Goal: Task Accomplishment & Management: Use online tool/utility

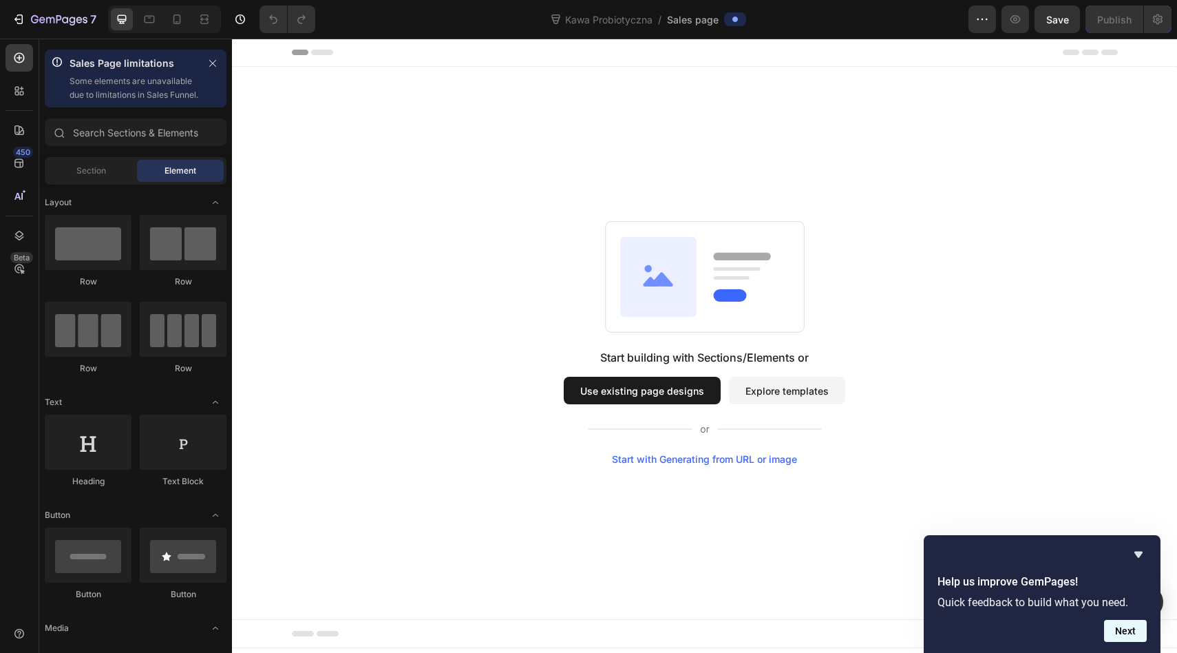
click at [1130, 635] on button "Next" at bounding box center [1125, 631] width 43 height 22
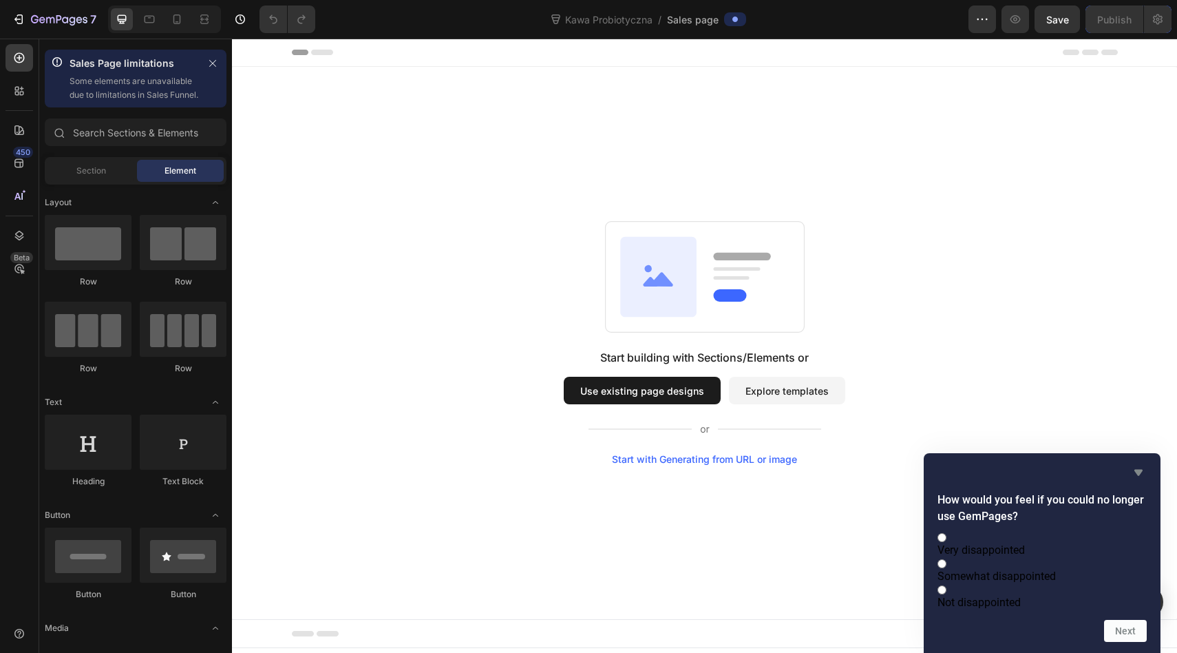
click at [1133, 464] on icon "Hide survey" at bounding box center [1138, 472] width 17 height 17
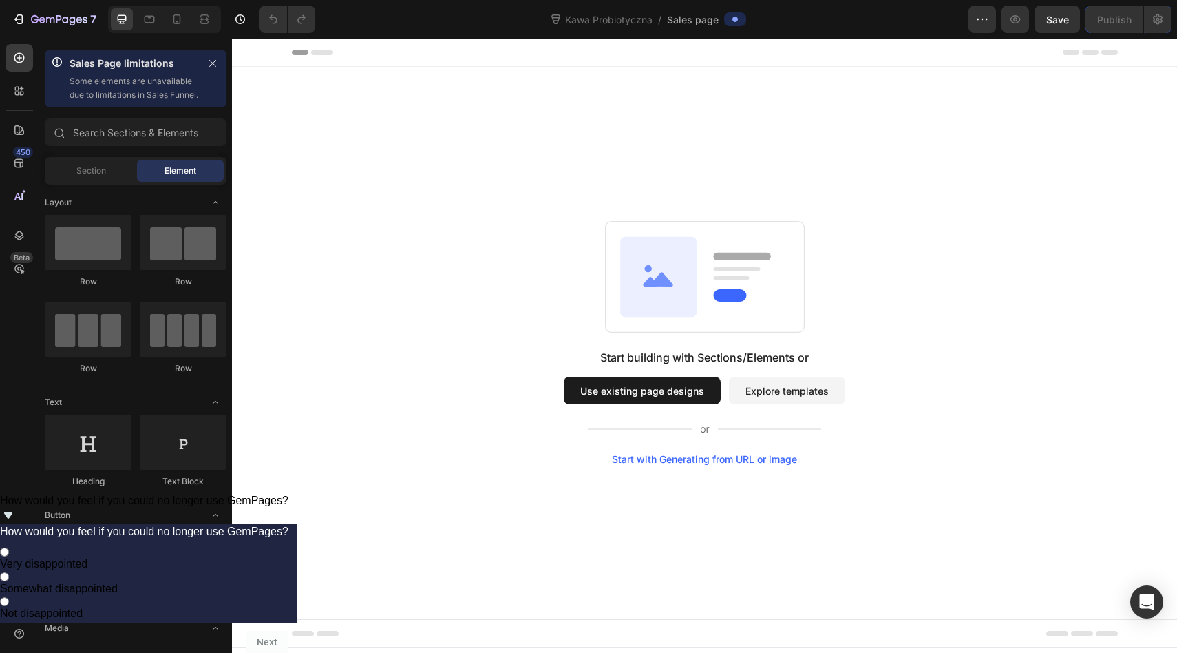
click at [771, 387] on button "Explore templates" at bounding box center [787, 391] width 116 height 28
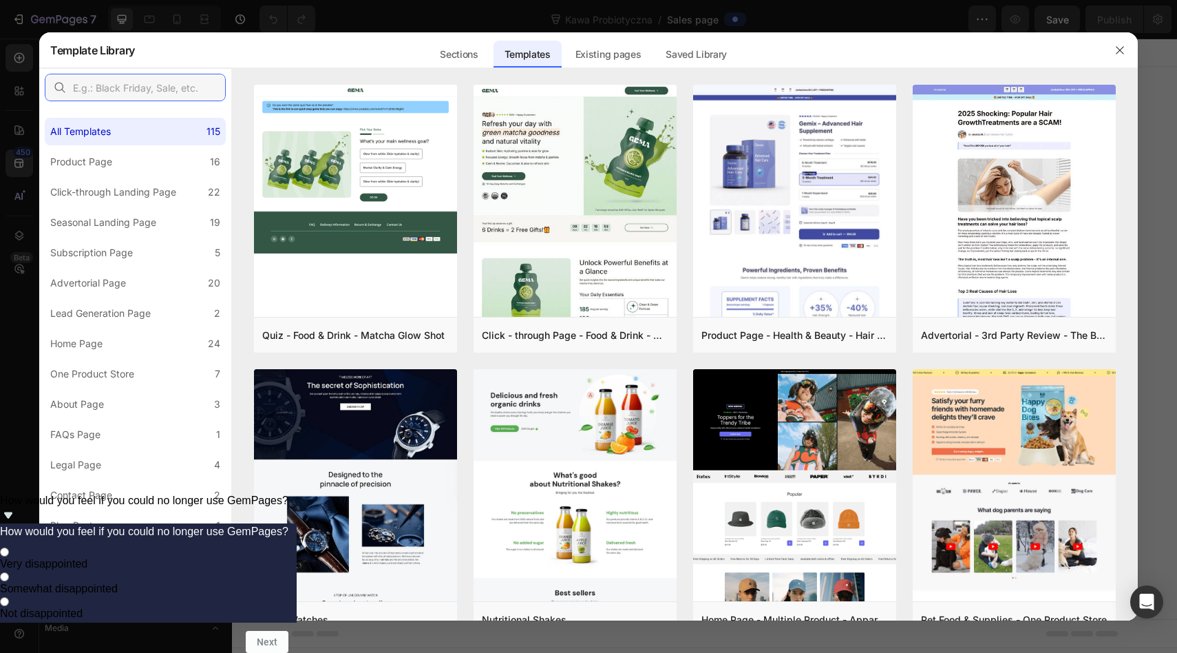
click at [98, 88] on input "text" at bounding box center [135, 88] width 181 height 28
click at [94, 167] on div "Product Page" at bounding box center [81, 162] width 62 height 17
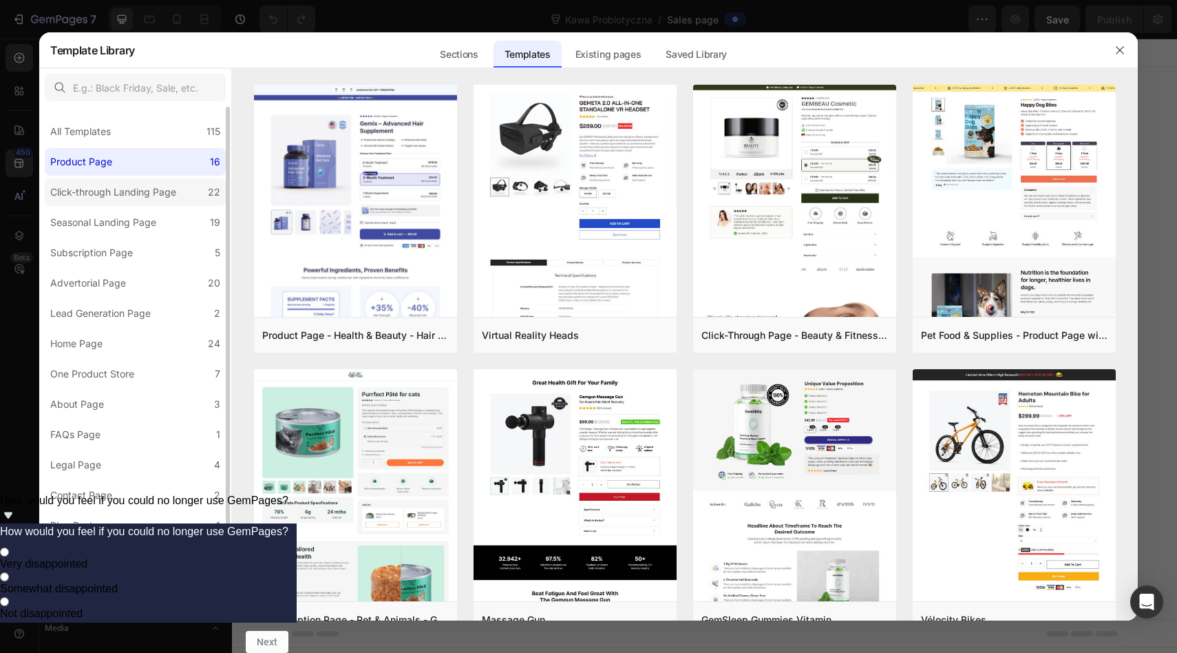
click at [98, 198] on div "Click-through Landing Page" at bounding box center [113, 192] width 126 height 17
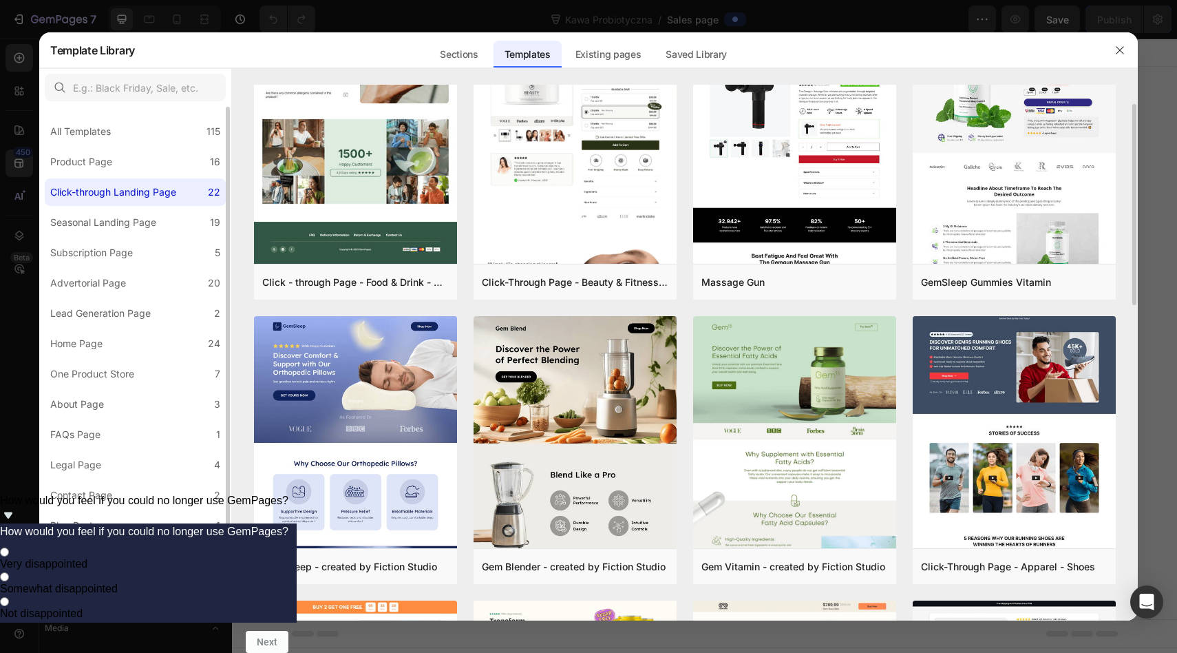
scroll to position [70, 0]
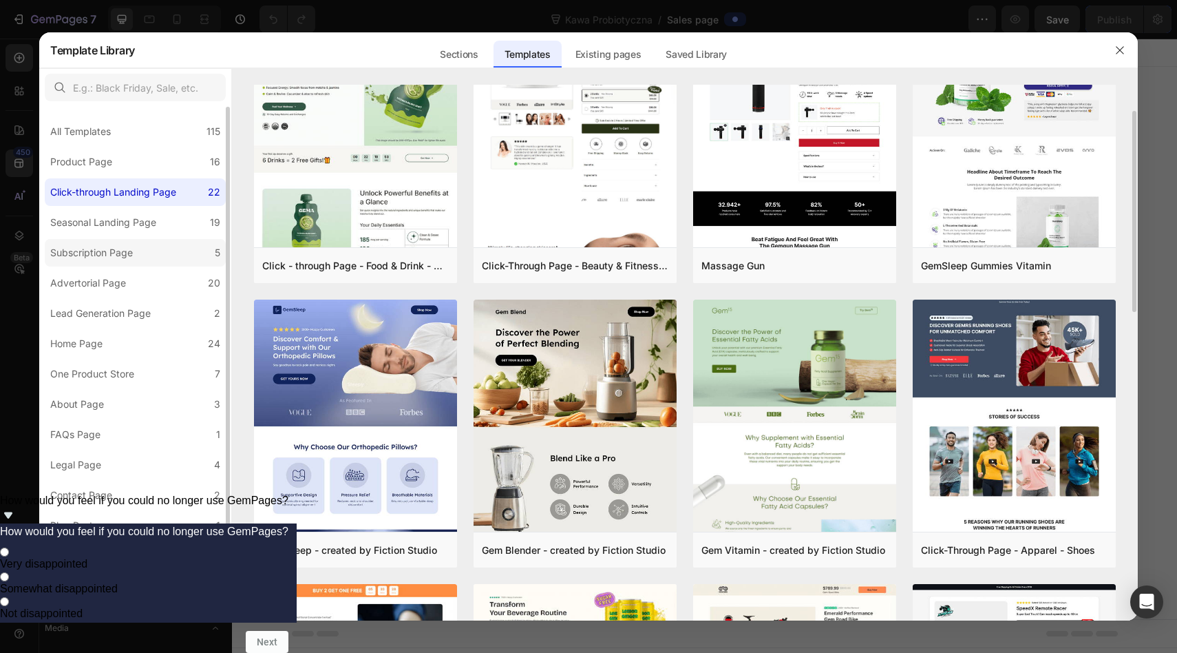
click at [120, 251] on div "Subscription Page" at bounding box center [91, 252] width 83 height 17
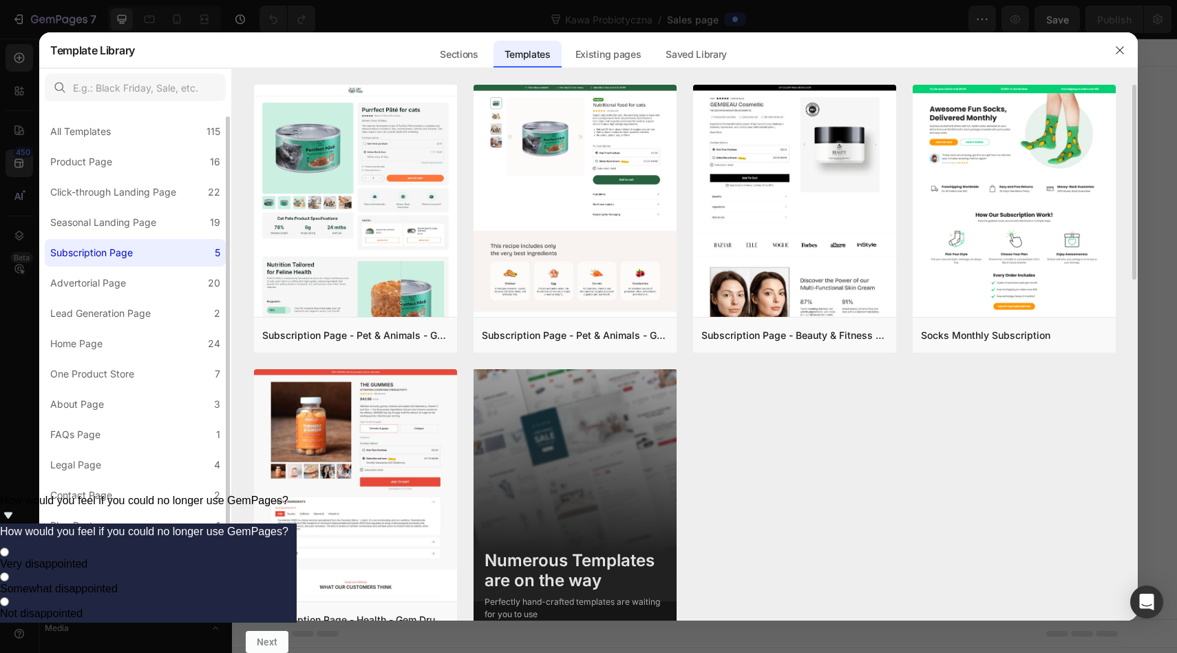
scroll to position [10, 0]
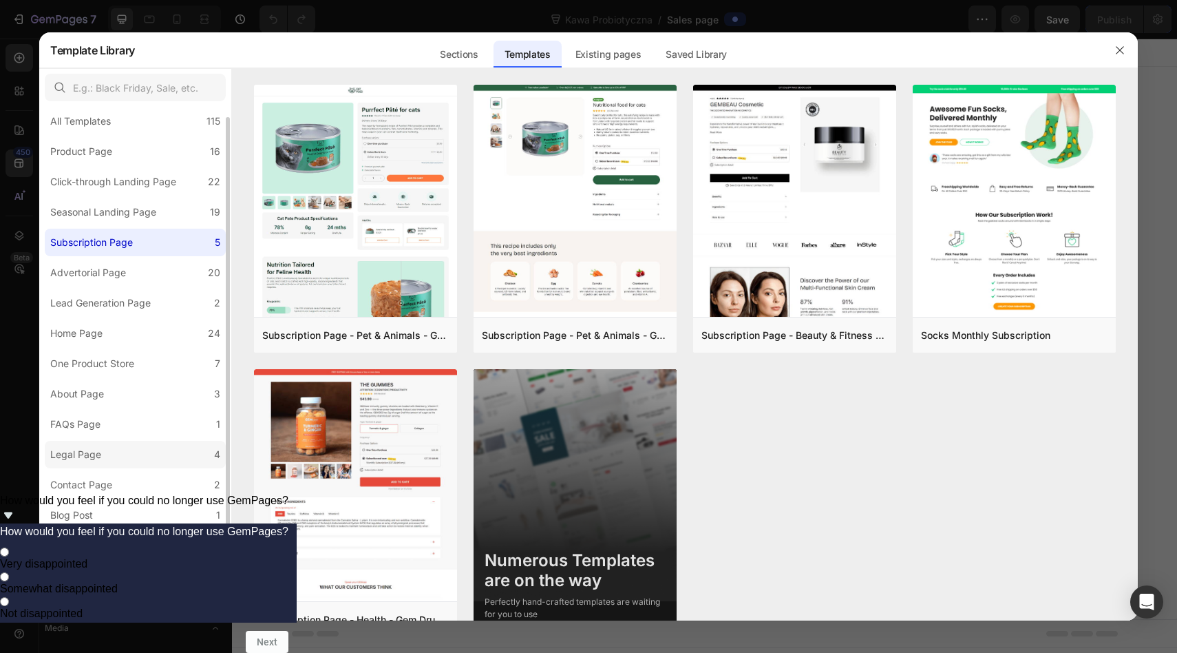
click at [116, 443] on label "Legal Page 4" at bounding box center [135, 455] width 181 height 28
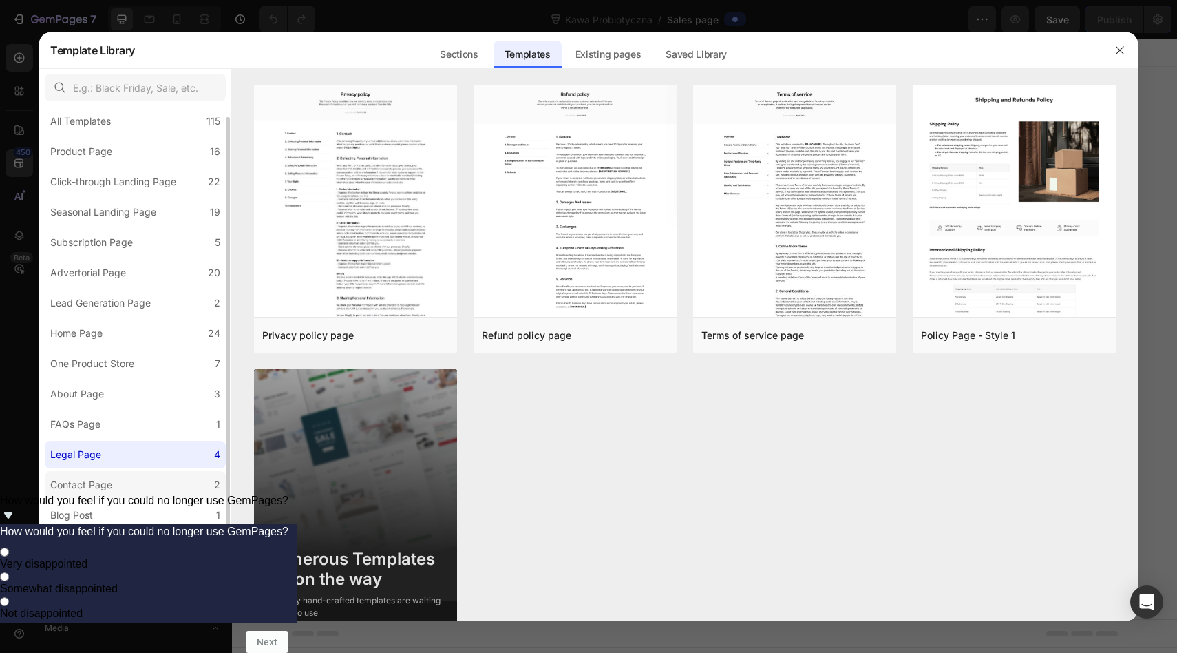
click at [113, 483] on div "Contact Page" at bounding box center [83, 484] width 67 height 17
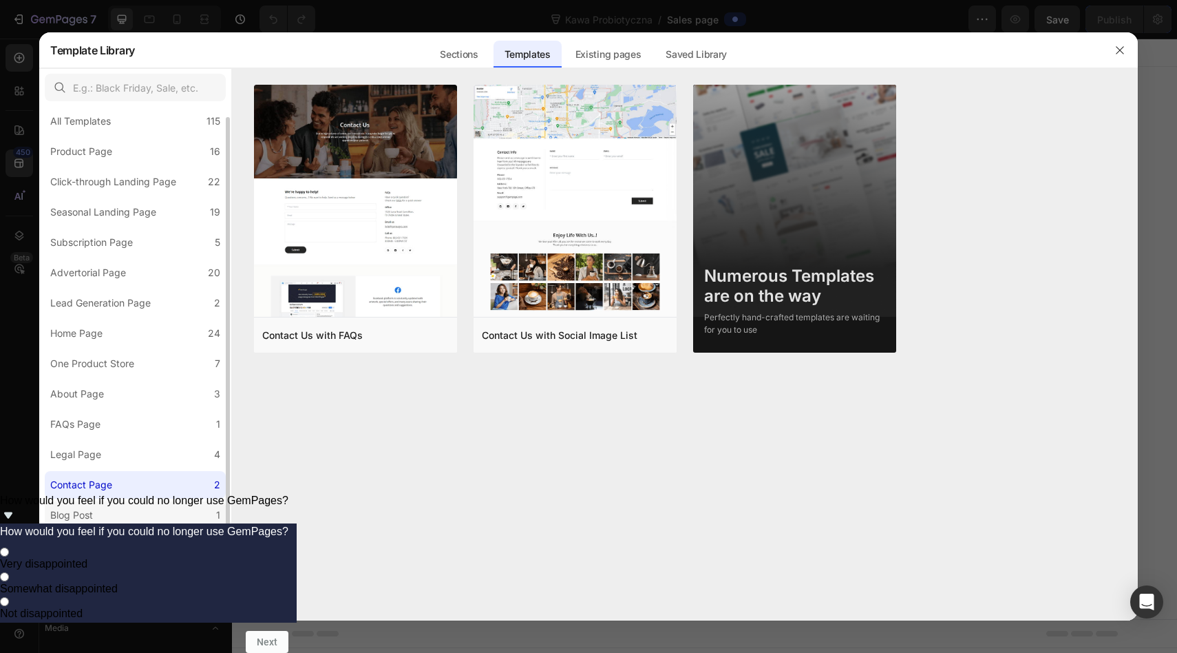
click at [112, 511] on label "Blog Post 1" at bounding box center [135, 515] width 181 height 28
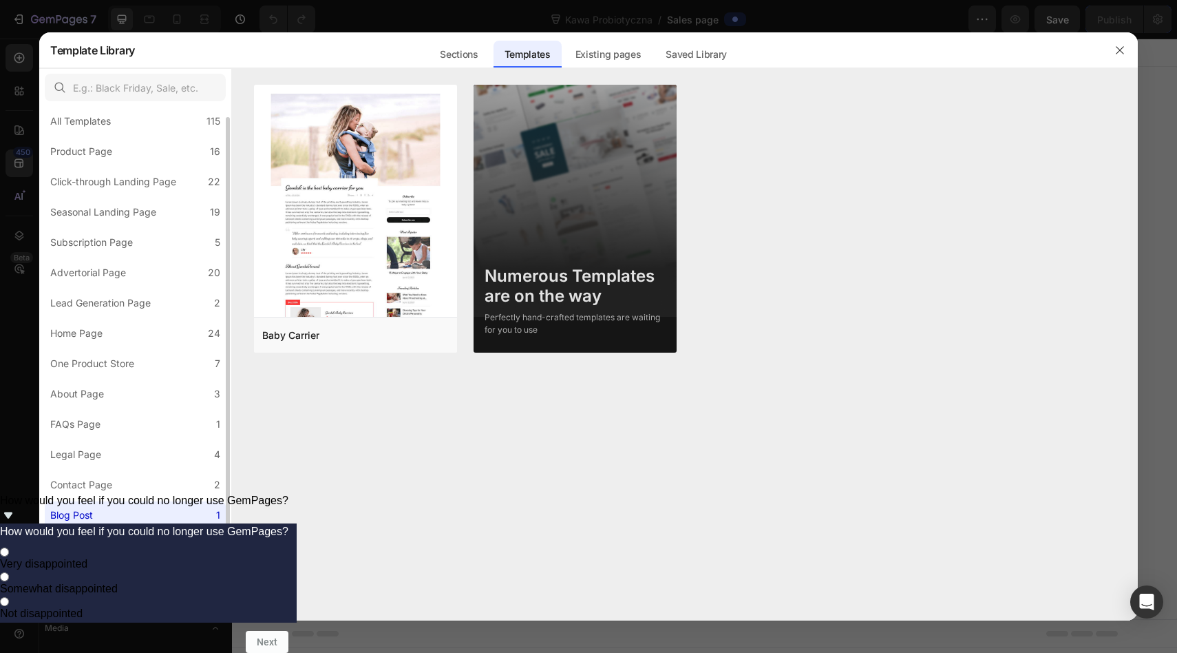
click at [107, 606] on label "Quiz Page 1" at bounding box center [135, 606] width 181 height 28
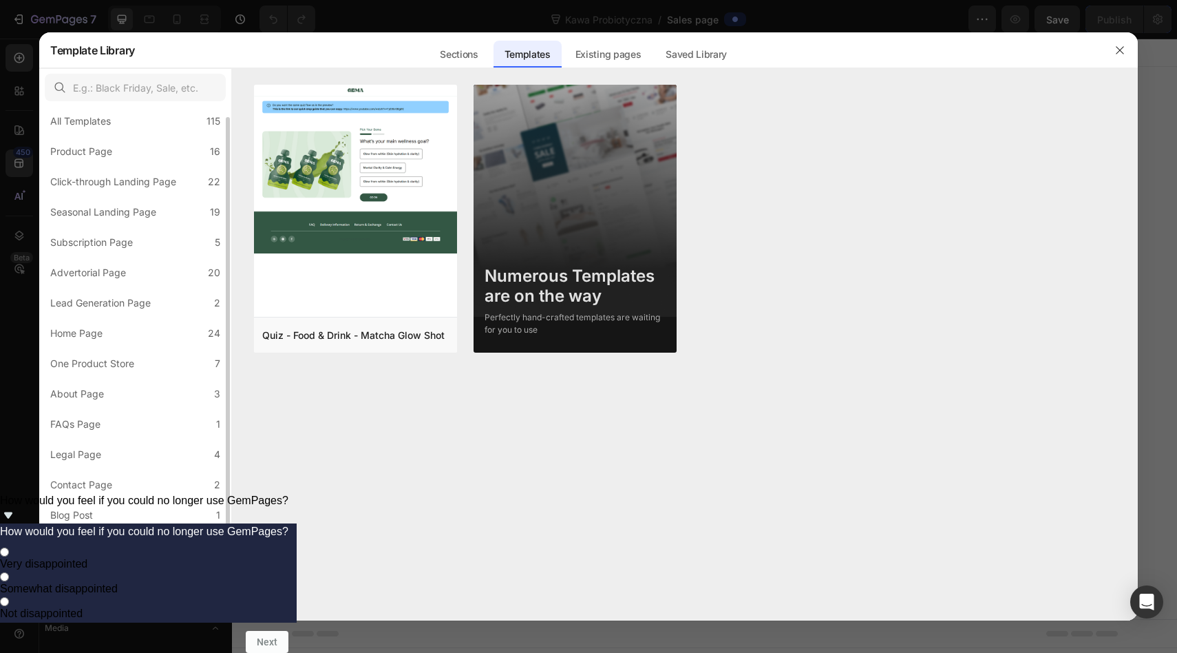
click at [107, 572] on div "Collection Page" at bounding box center [85, 575] width 70 height 17
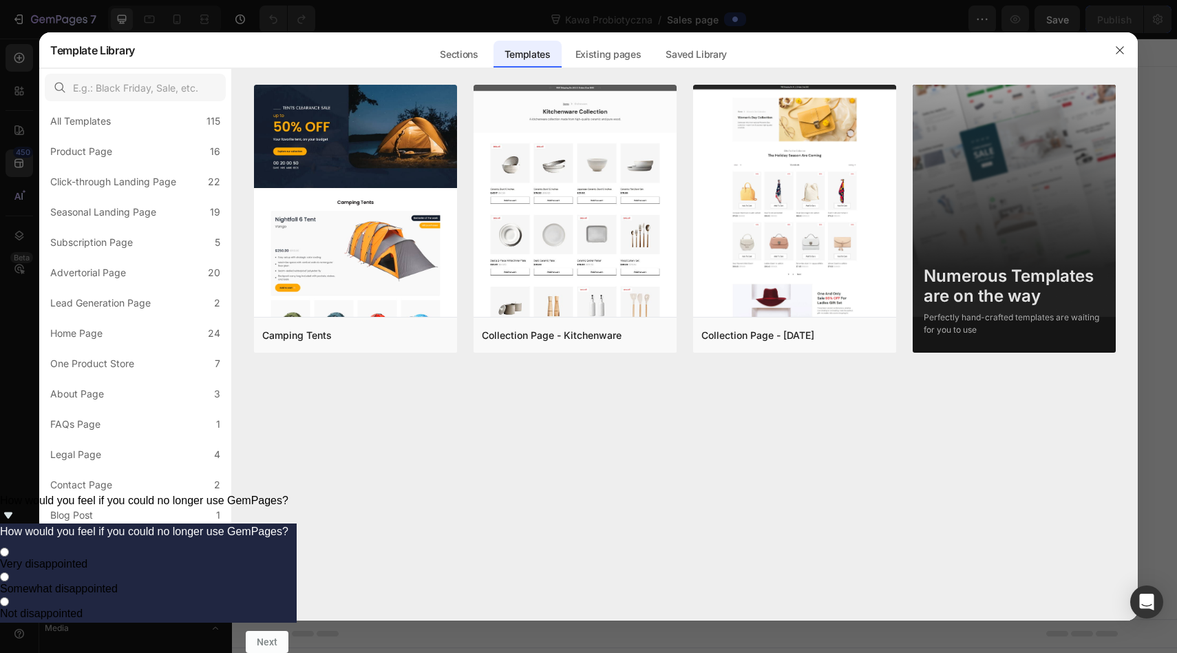
click at [1009, 318] on div "Perfectly hand-crafted templates are waiting for you to use" at bounding box center [1014, 323] width 181 height 25
click at [997, 319] on div "Perfectly hand-crafted templates are waiting for you to use" at bounding box center [1014, 323] width 181 height 25
click at [118, 540] on label "Blog List 2" at bounding box center [135, 546] width 181 height 28
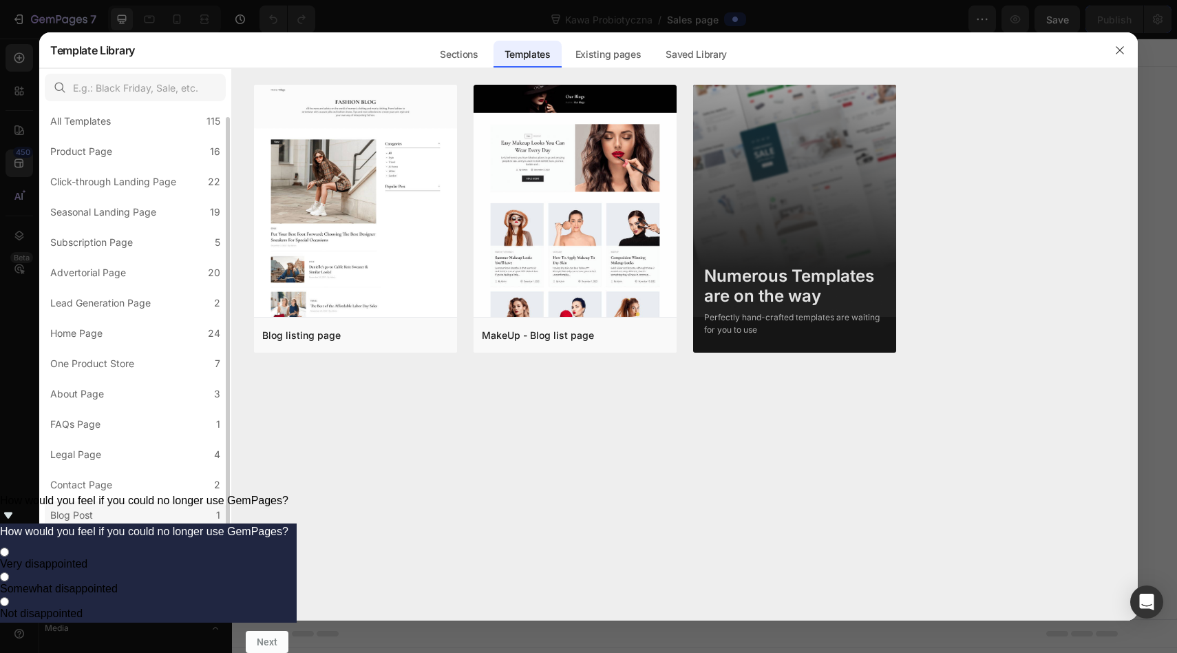
click at [118, 514] on label "Blog Post 1" at bounding box center [135, 515] width 181 height 28
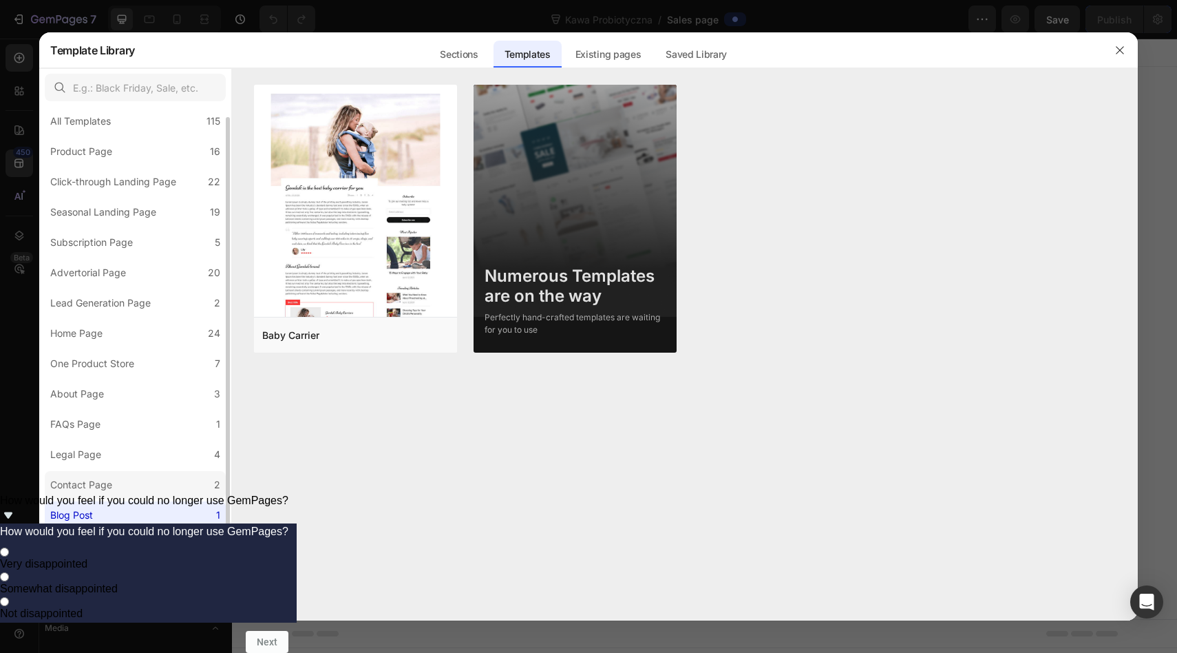
click at [117, 482] on div "Contact Page" at bounding box center [83, 484] width 67 height 17
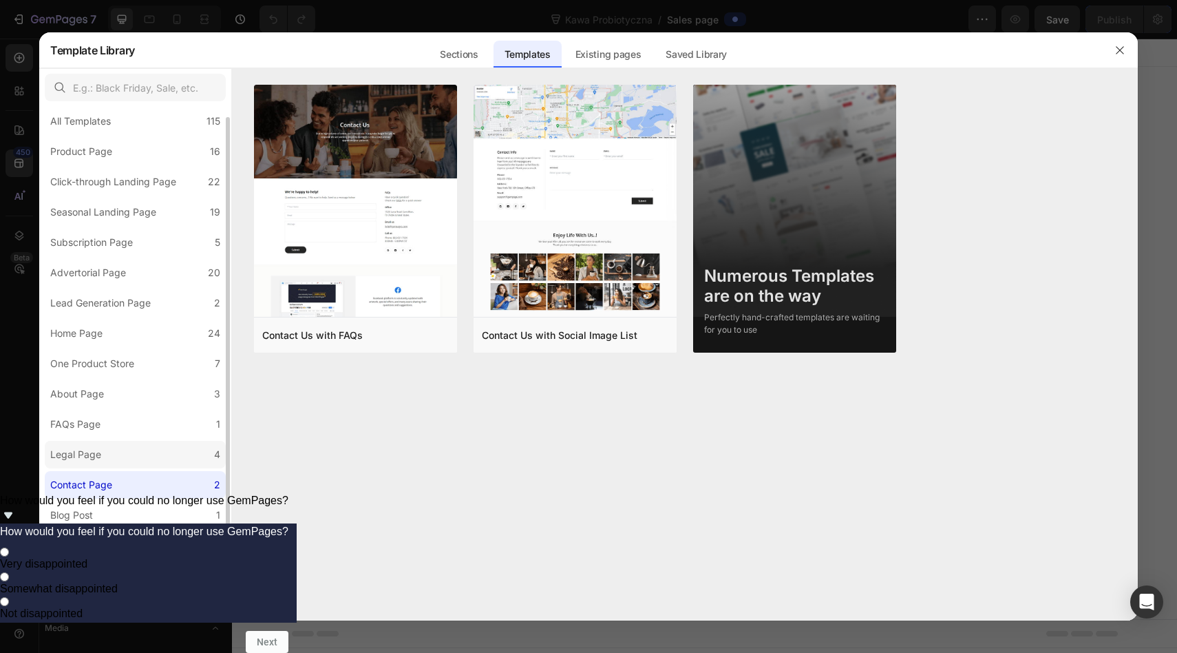
click at [117, 456] on label "Legal Page 4" at bounding box center [135, 455] width 181 height 28
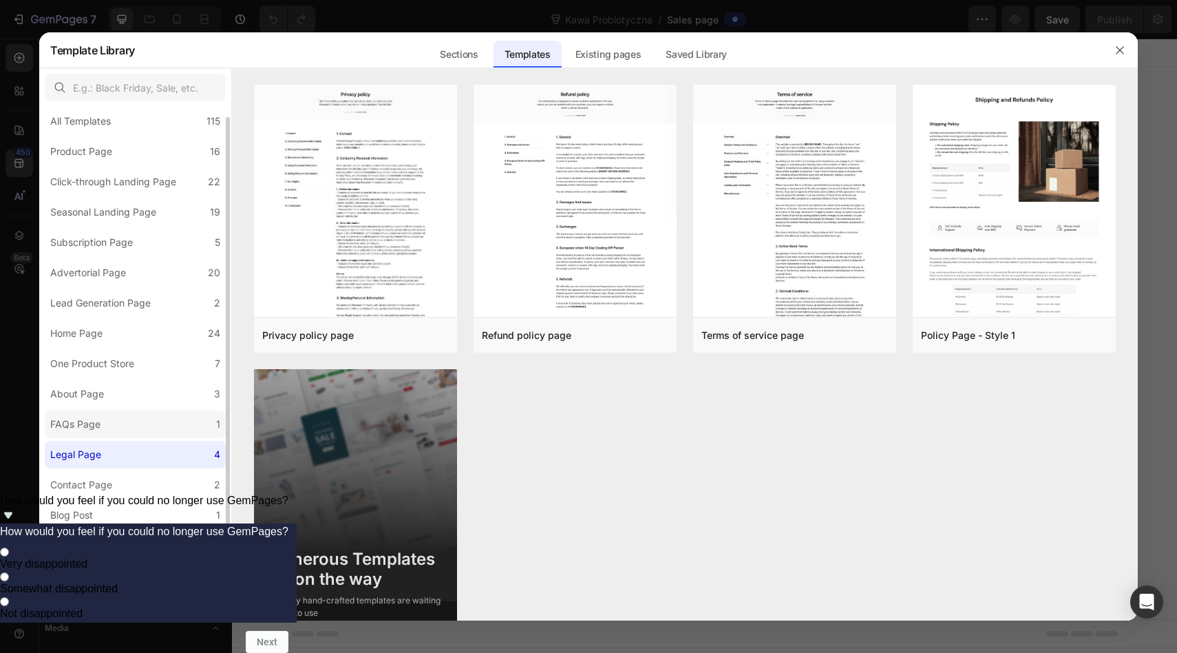
click at [119, 421] on label "FAQs Page 1" at bounding box center [135, 424] width 181 height 28
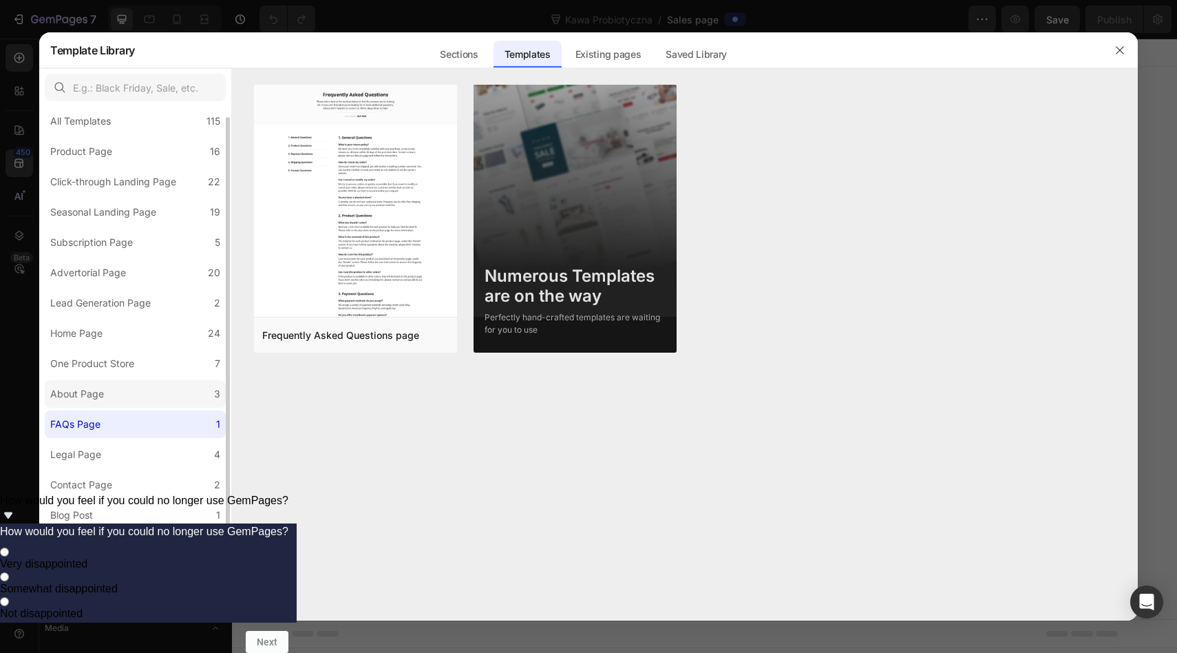
click at [118, 384] on label "About Page 3" at bounding box center [135, 394] width 181 height 28
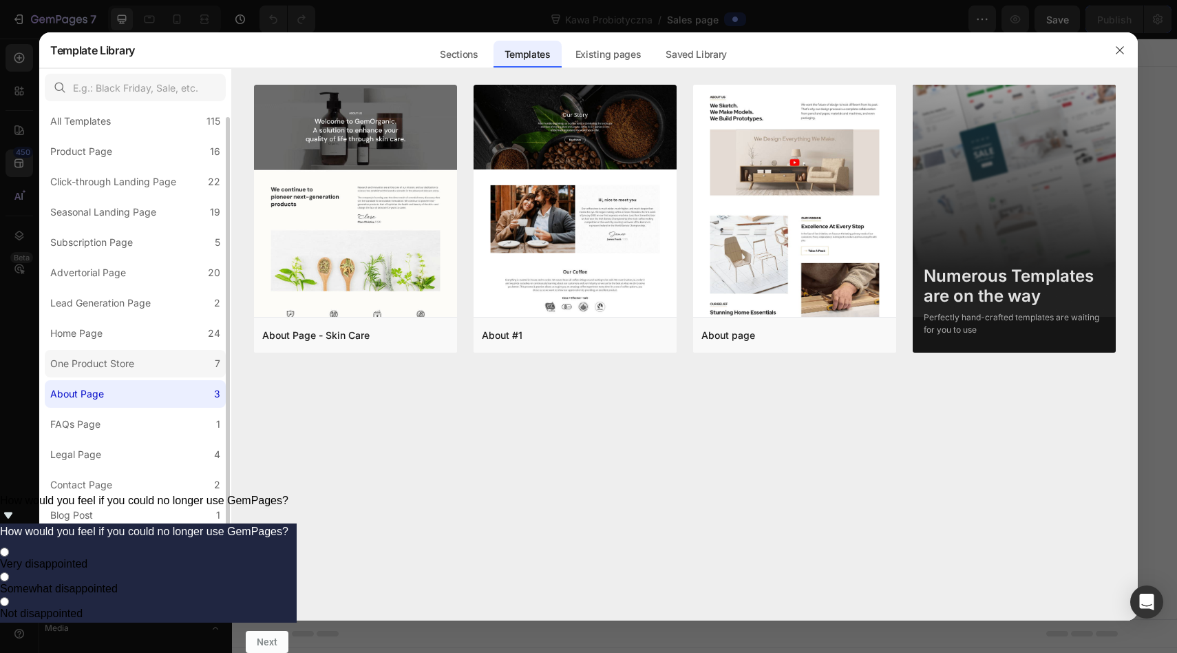
click at [118, 359] on div "One Product Store" at bounding box center [92, 363] width 84 height 17
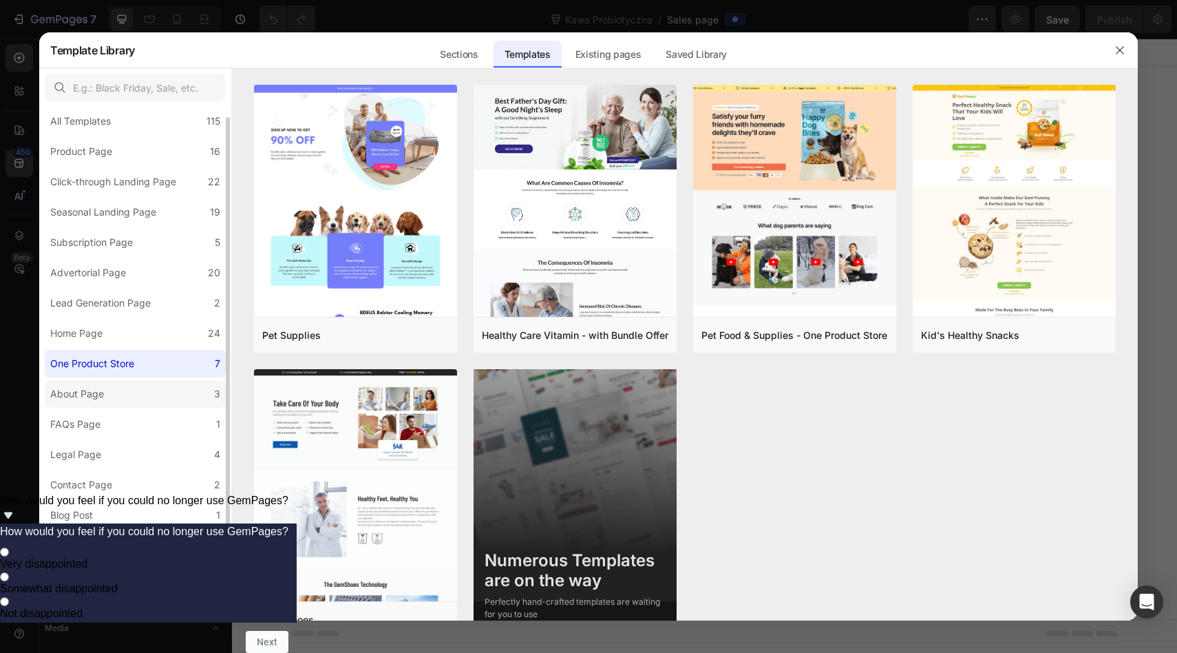
click at [96, 391] on div "About Page" at bounding box center [77, 394] width 54 height 17
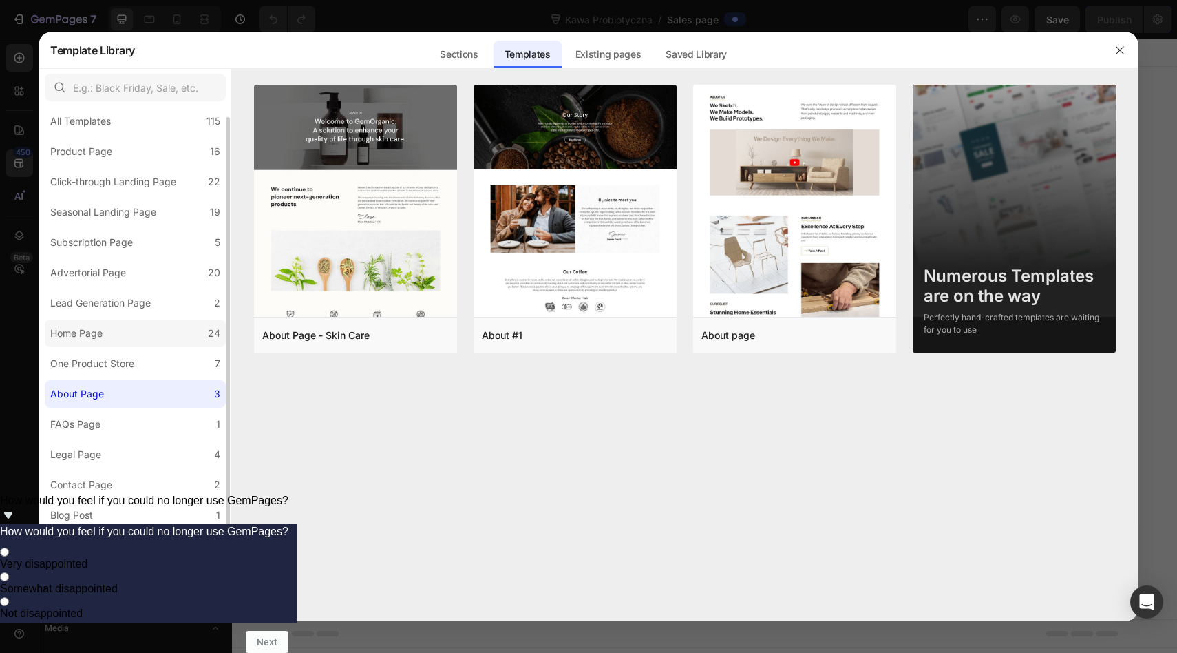
click at [98, 327] on div "Home Page" at bounding box center [76, 333] width 52 height 17
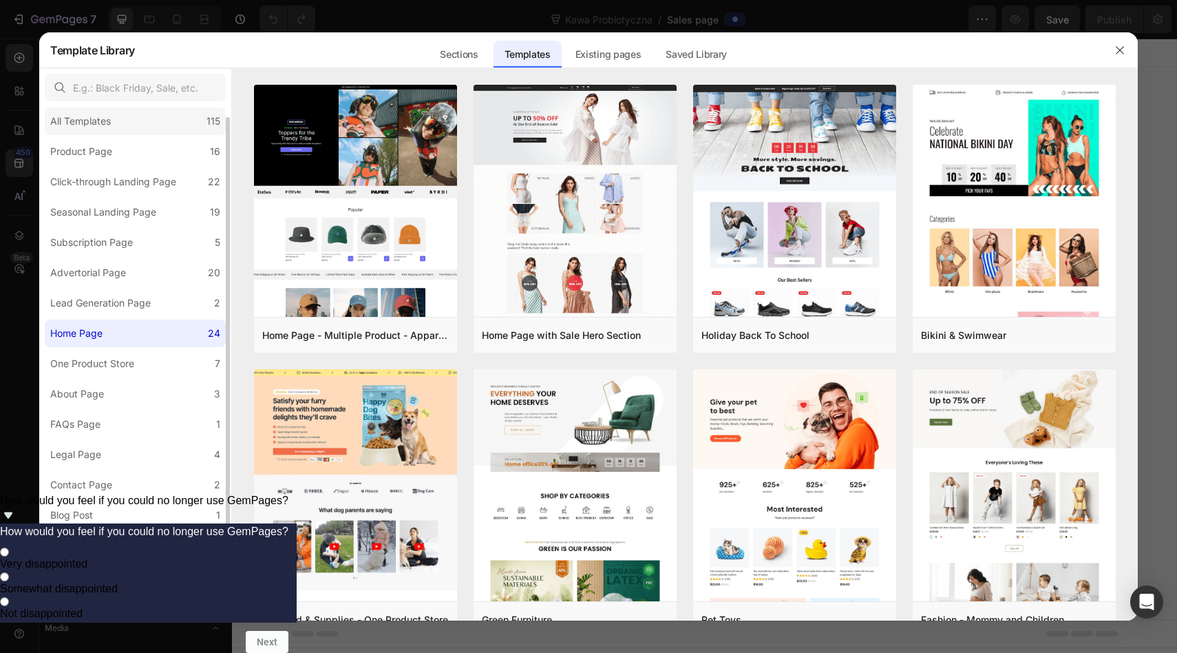
click at [90, 122] on div "All Templates" at bounding box center [80, 121] width 61 height 17
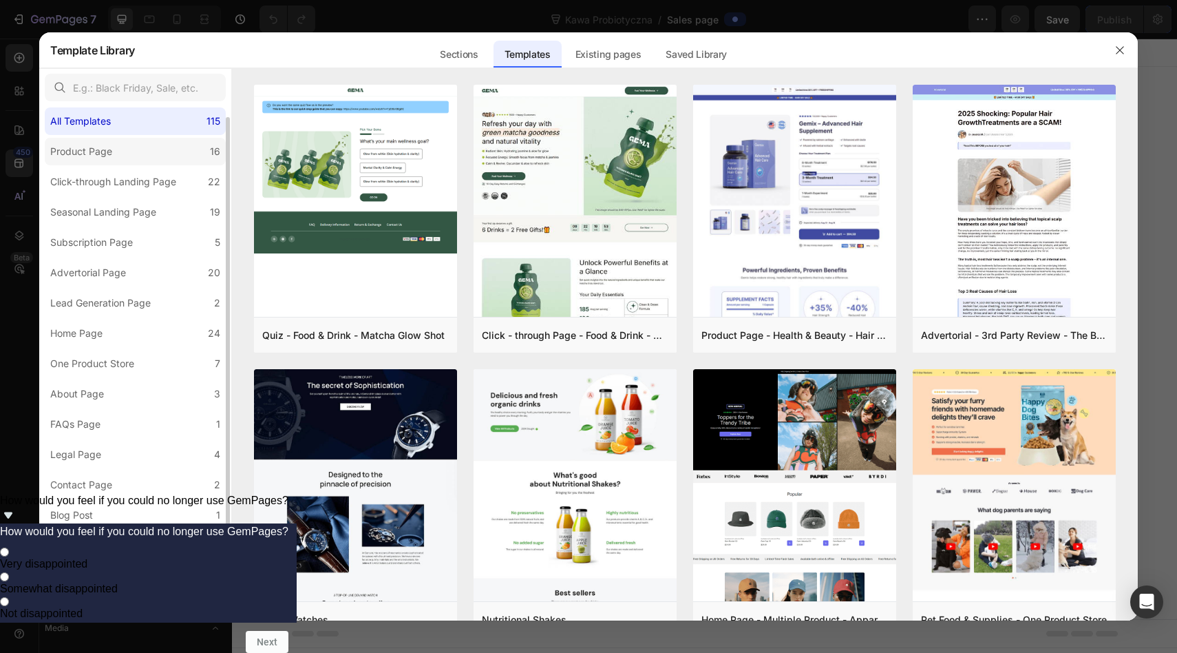
click at [91, 157] on div "Product Page" at bounding box center [81, 151] width 62 height 17
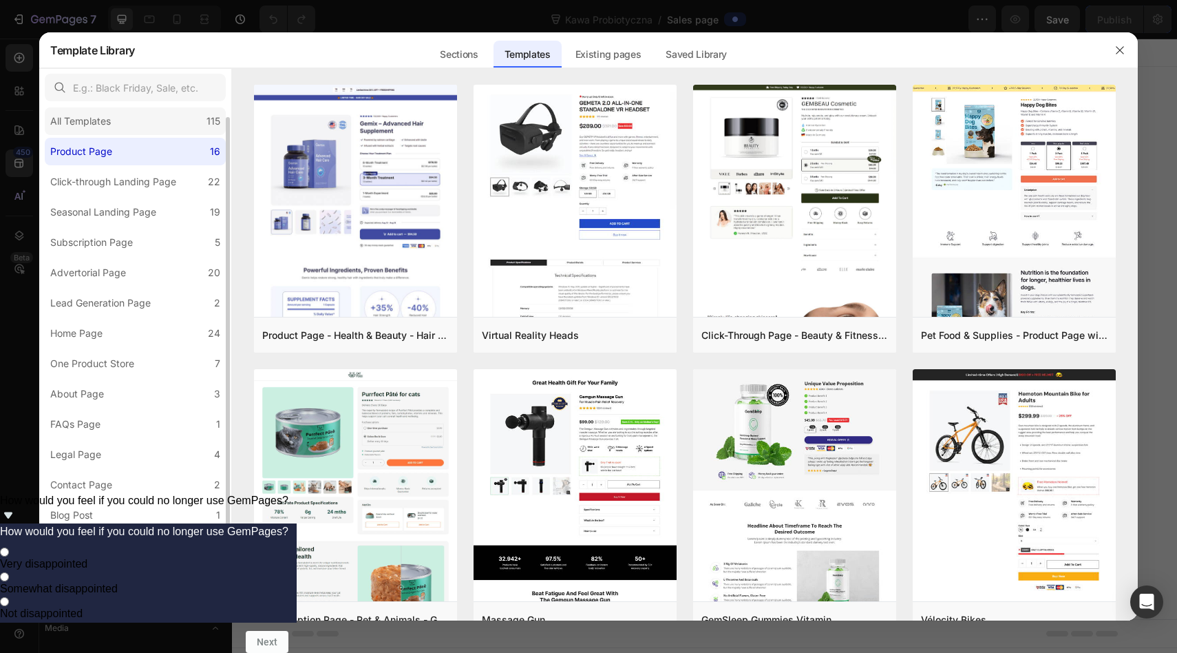
click at [92, 130] on div "All Templates 115" at bounding box center [135, 121] width 181 height 28
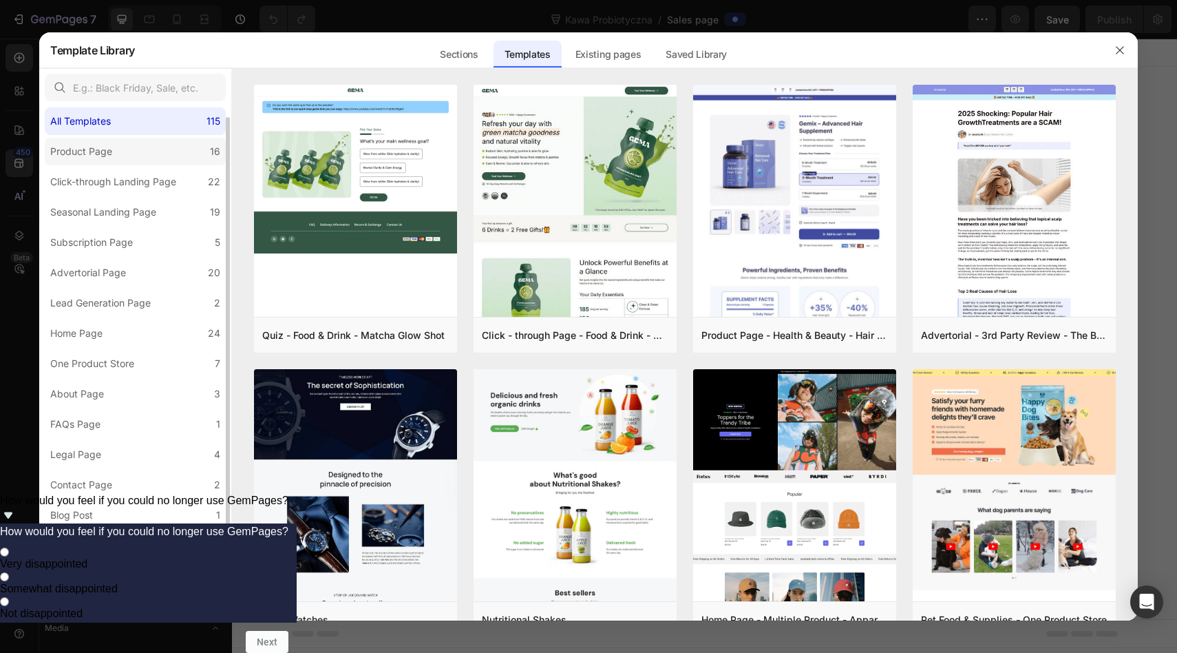
click at [92, 145] on div "Product Page" at bounding box center [81, 151] width 62 height 17
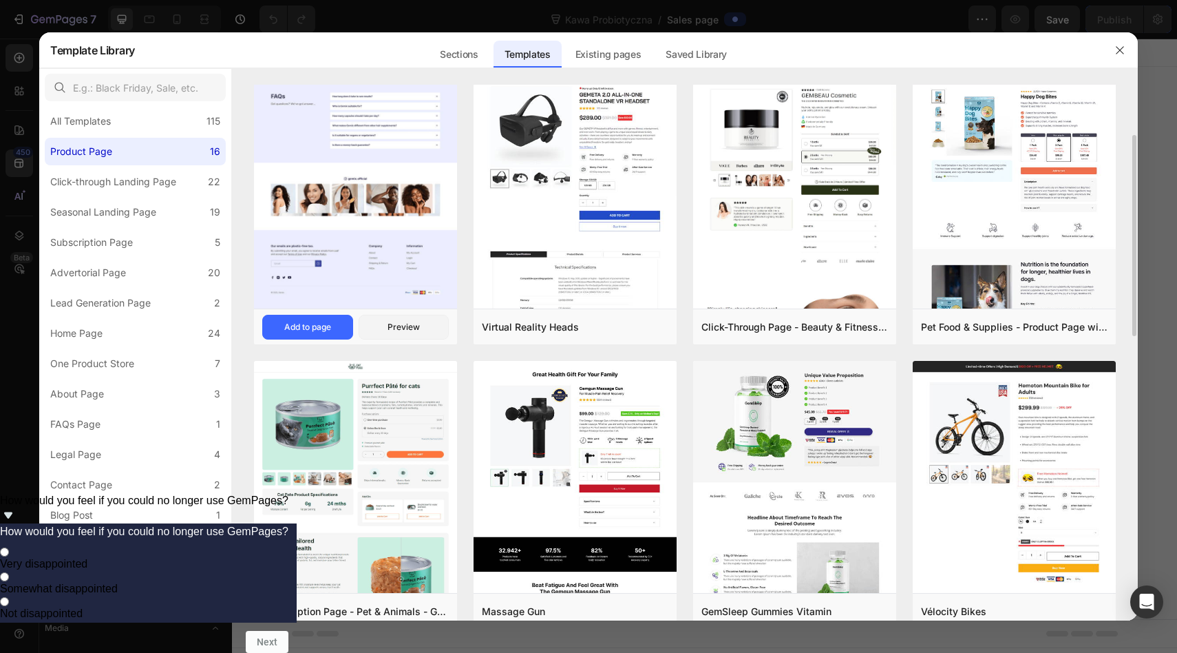
scroll to position [0, 0]
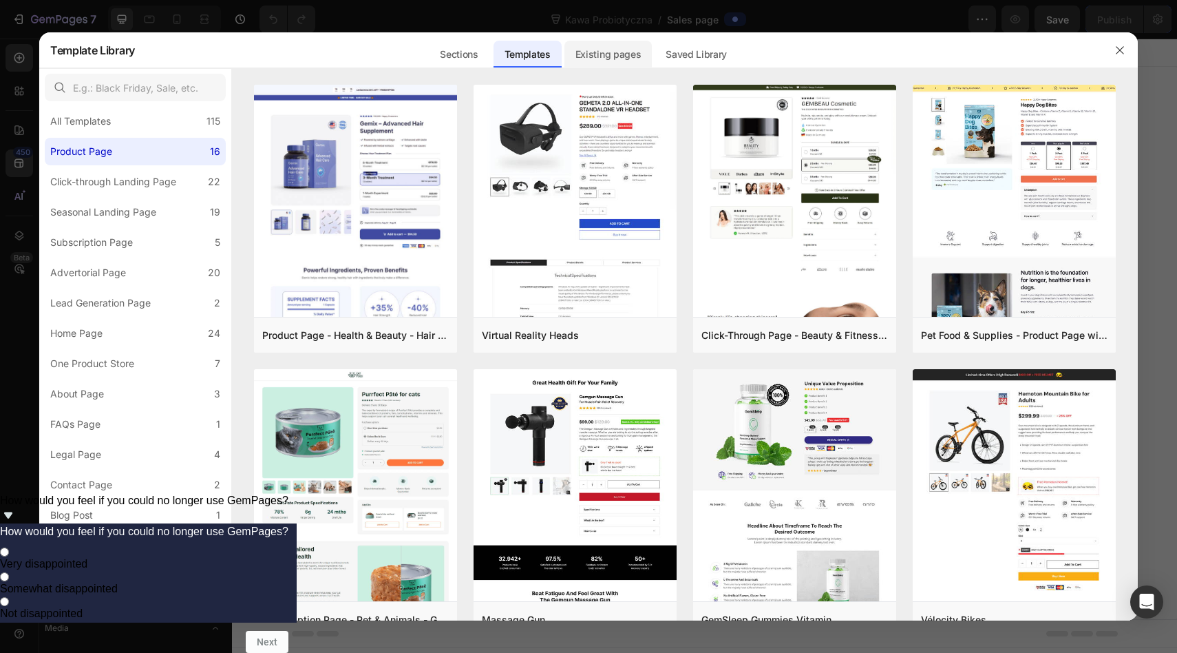
click at [619, 54] on div "Existing pages" at bounding box center [609, 55] width 88 height 28
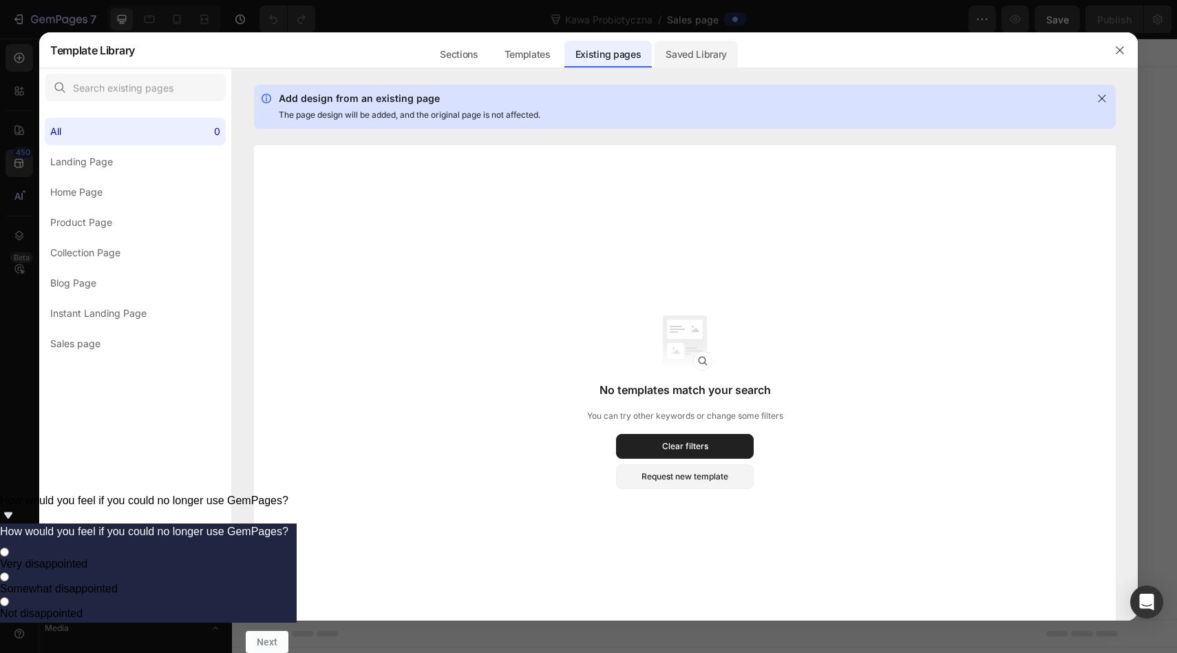
click at [683, 56] on div "Saved Library" at bounding box center [696, 55] width 83 height 28
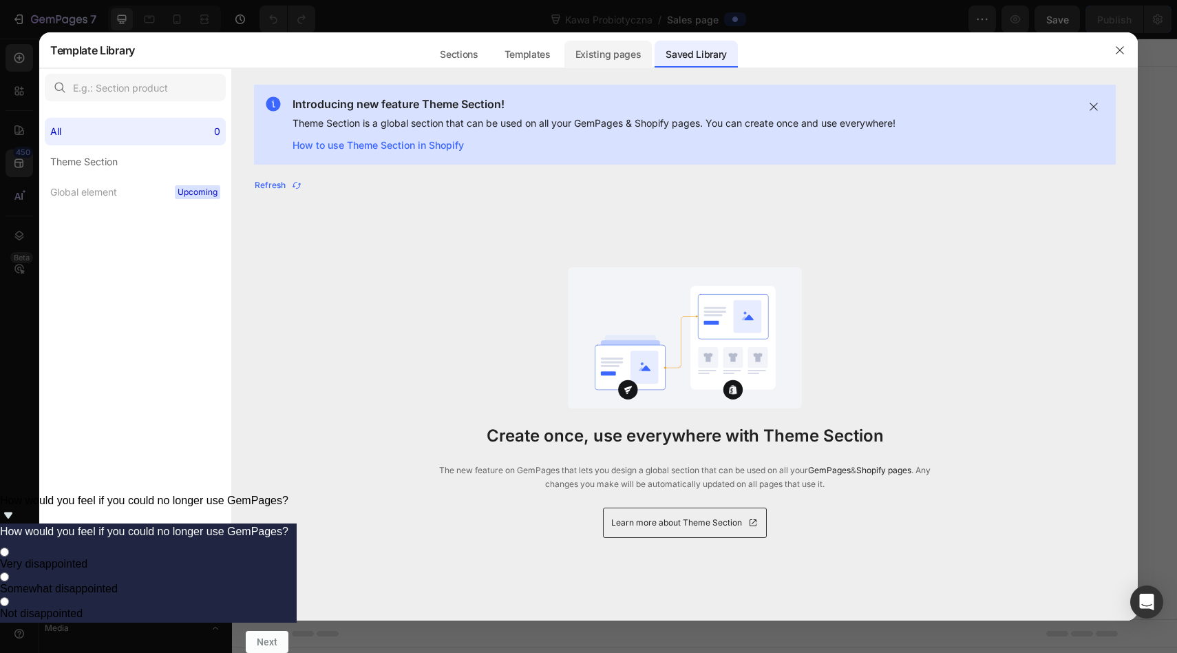
click at [597, 56] on div "Existing pages" at bounding box center [609, 55] width 88 height 28
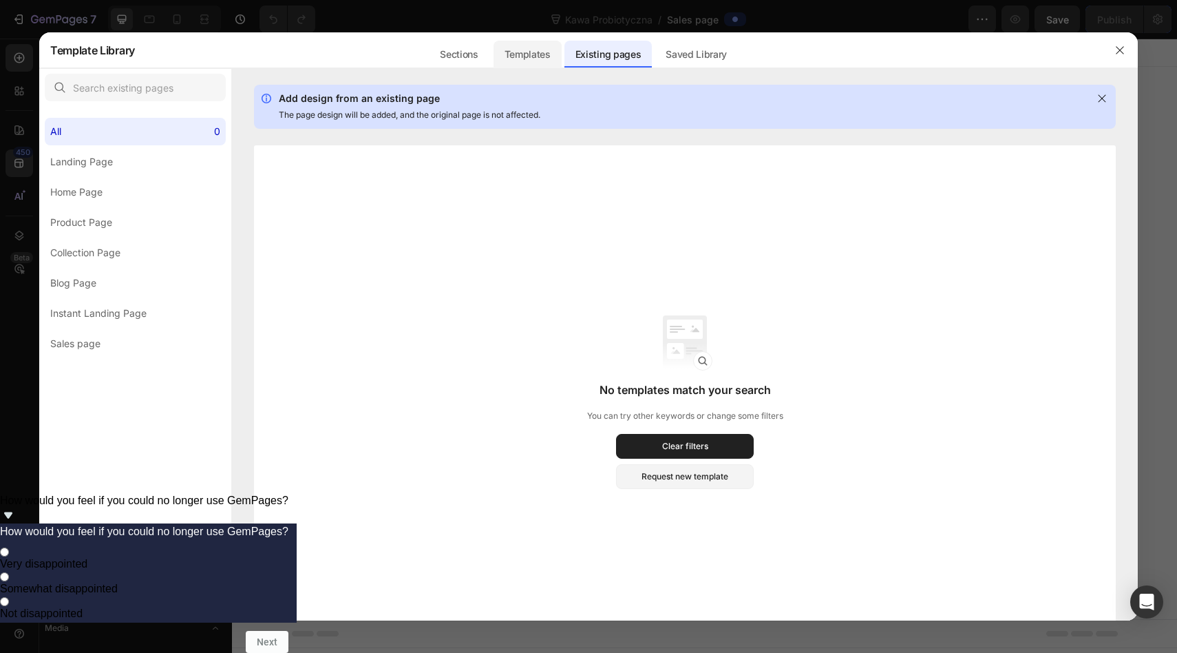
click at [541, 56] on div "Templates" at bounding box center [528, 55] width 68 height 28
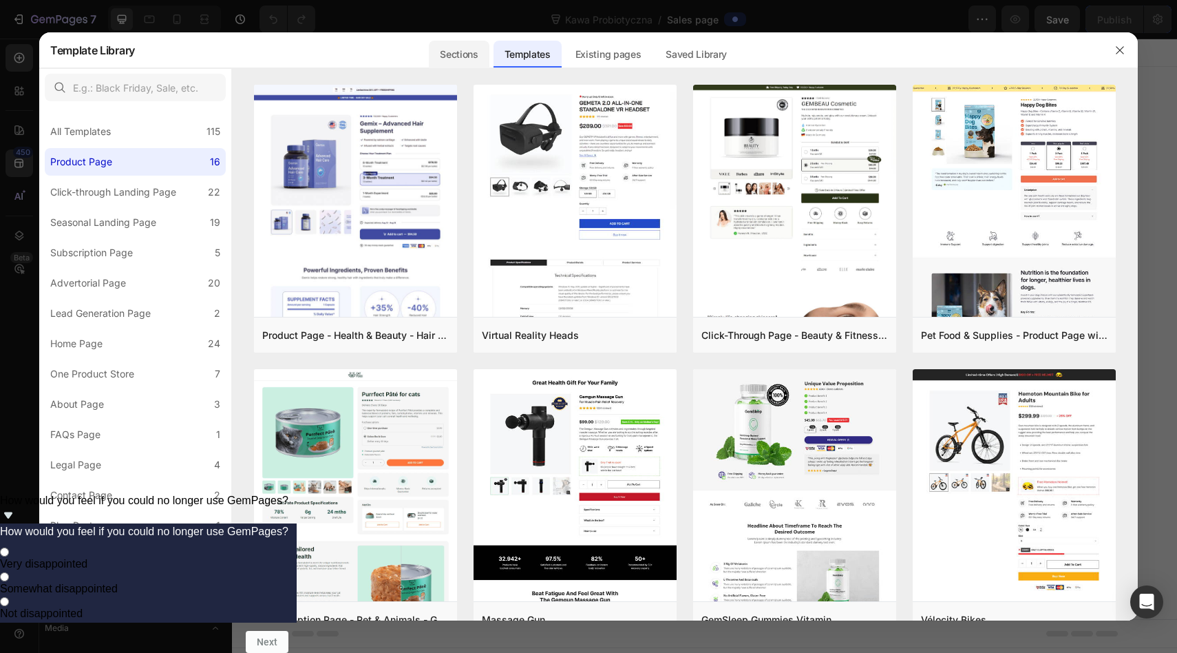
click at [474, 59] on div "Sections" at bounding box center [459, 55] width 60 height 28
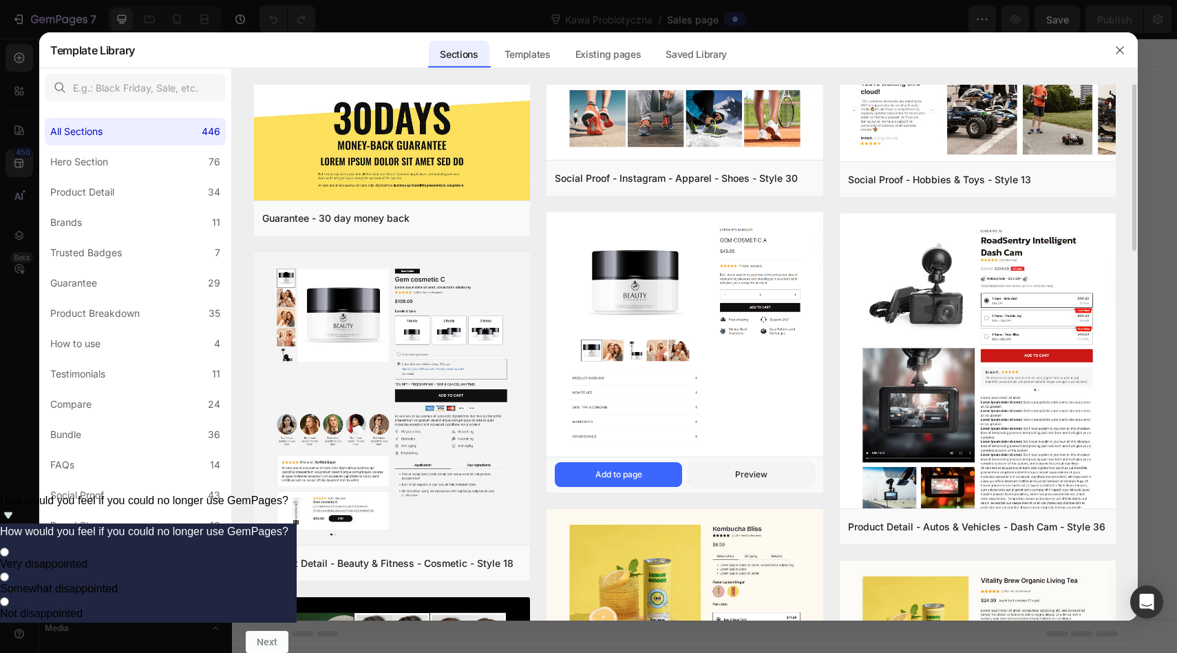
scroll to position [282, 0]
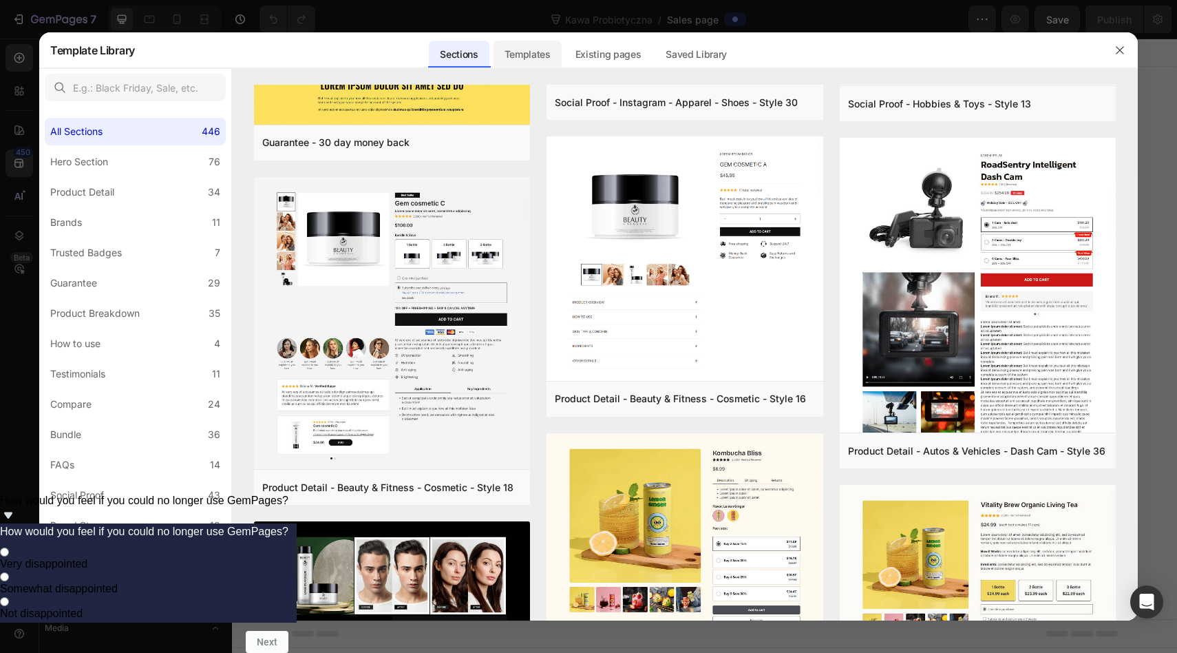
click at [536, 48] on div "Templates" at bounding box center [528, 55] width 68 height 28
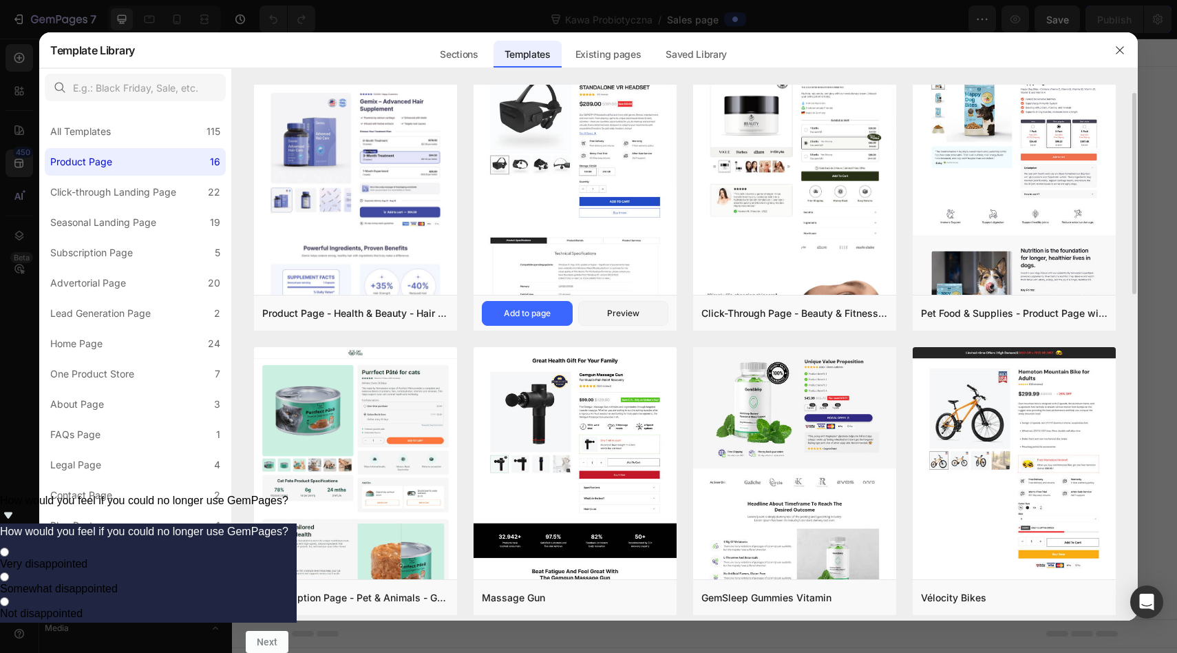
scroll to position [32, 0]
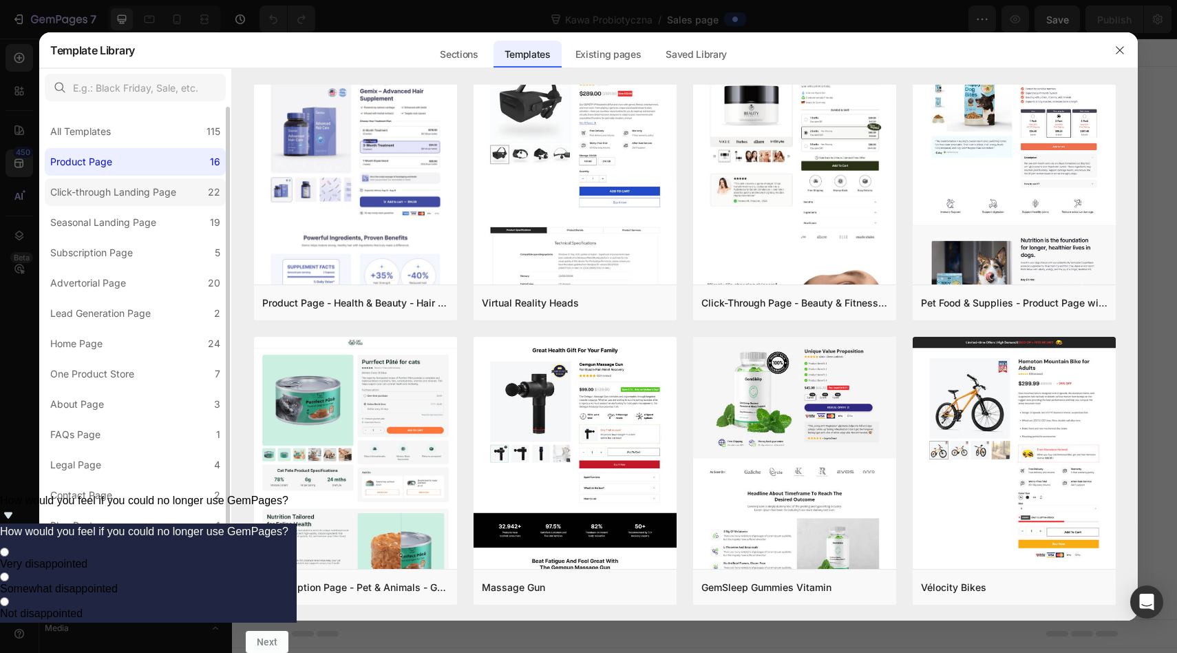
click at [165, 185] on div "Click-through Landing Page" at bounding box center [113, 192] width 126 height 17
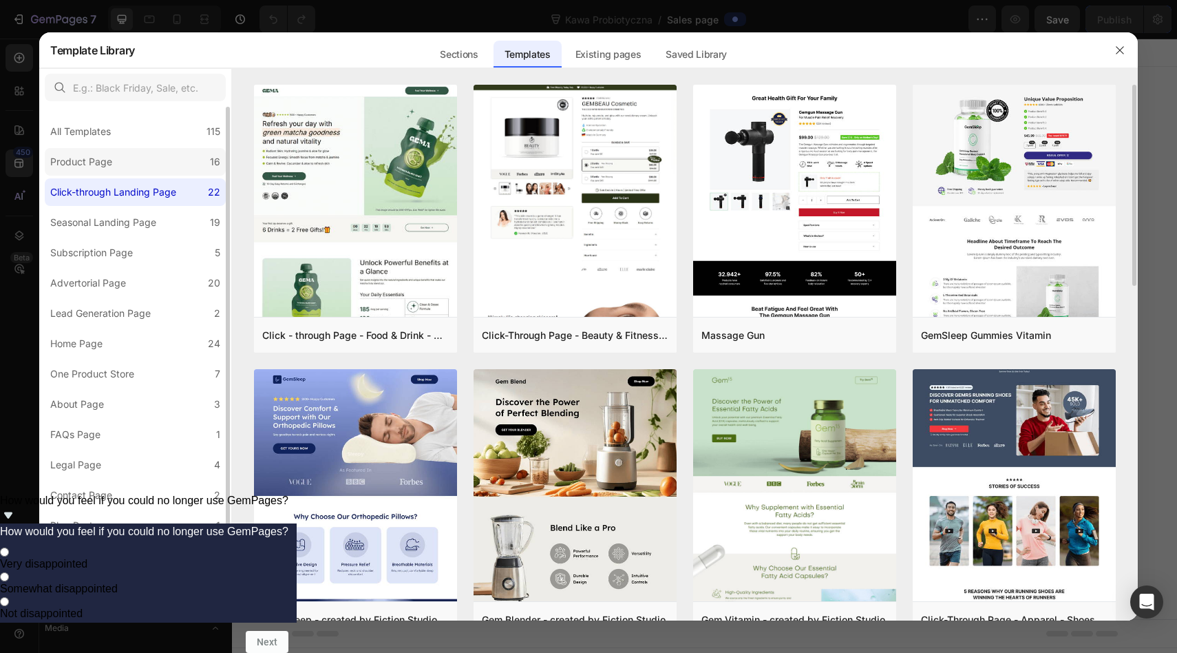
click at [156, 169] on label "Product Page 16" at bounding box center [135, 162] width 181 height 28
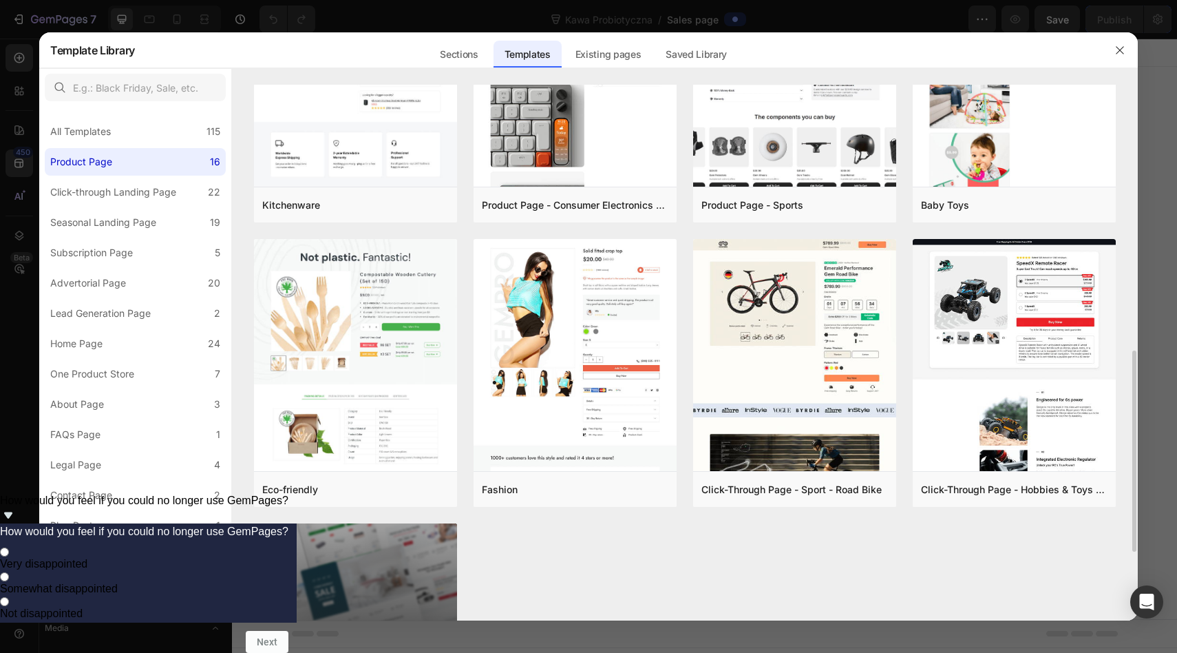
scroll to position [701, 0]
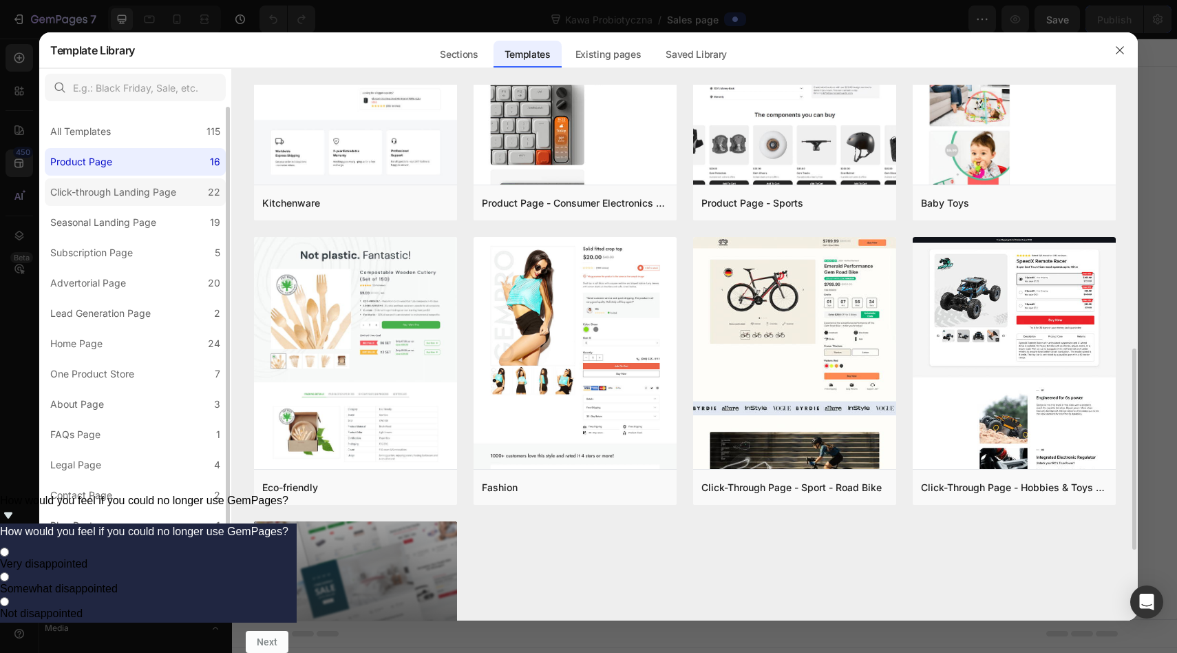
click at [136, 185] on div "Click-through Landing Page" at bounding box center [113, 192] width 126 height 17
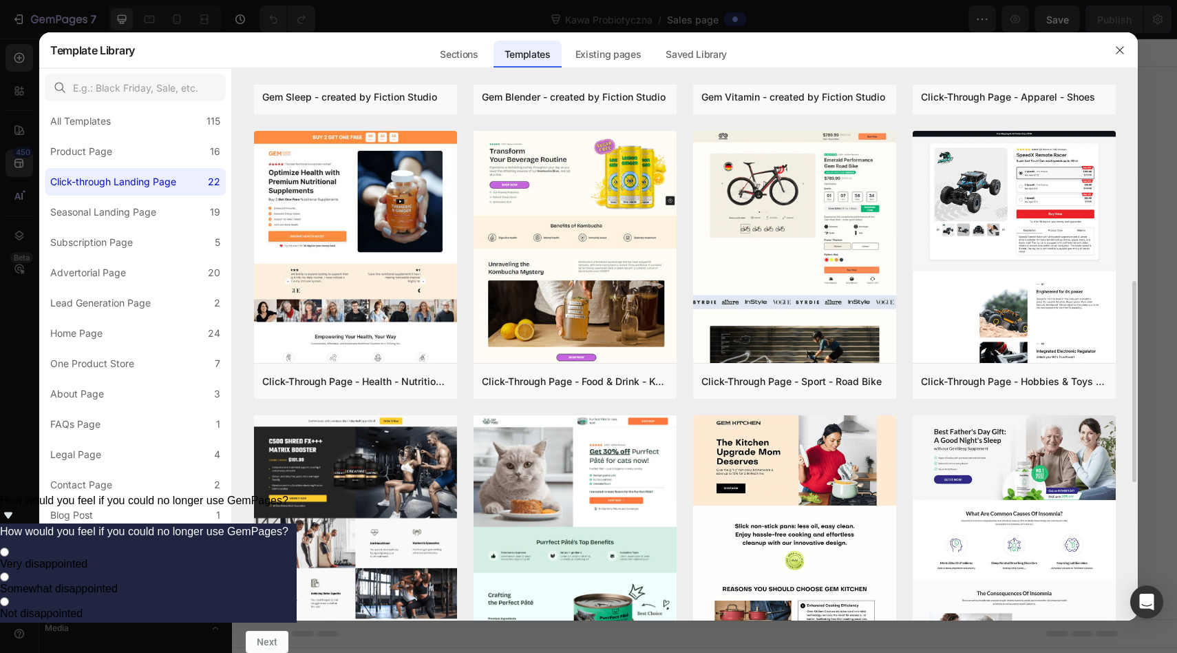
scroll to position [532, 0]
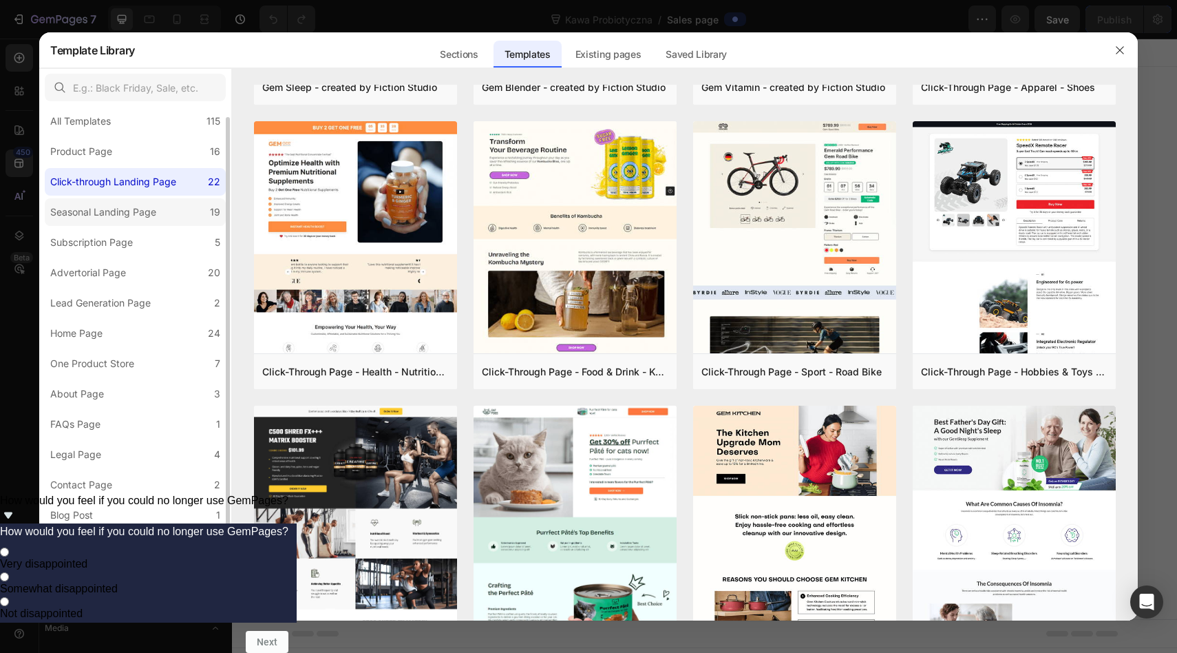
click at [140, 208] on div "Seasonal Landing Page" at bounding box center [103, 212] width 106 height 17
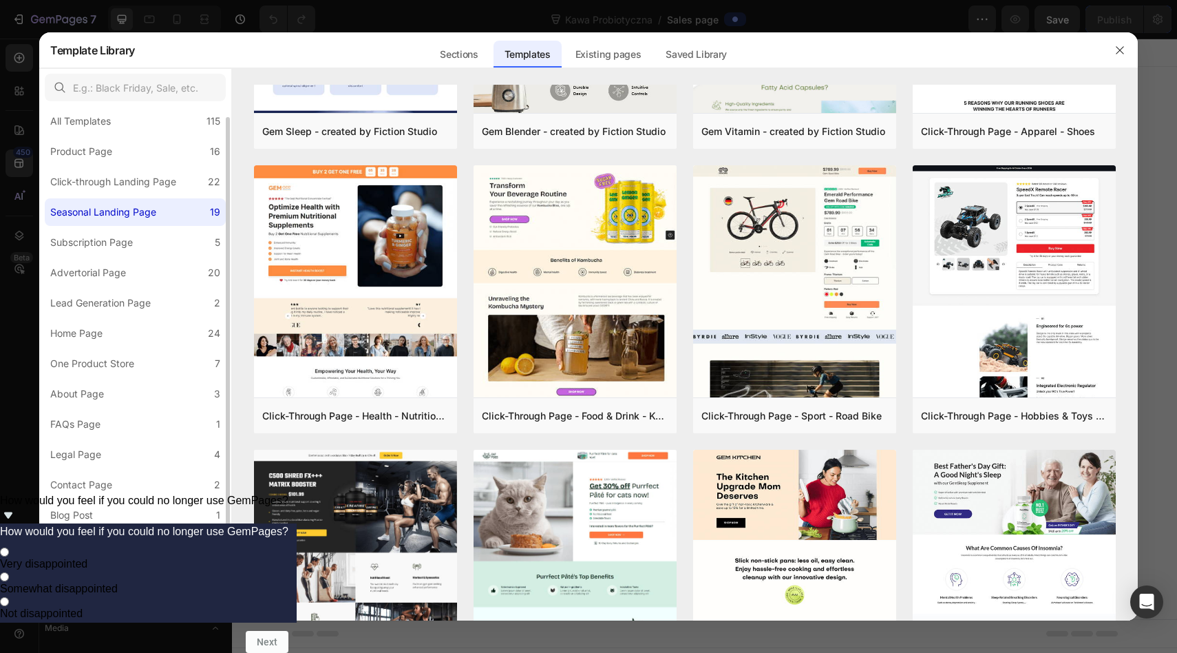
scroll to position [0, 0]
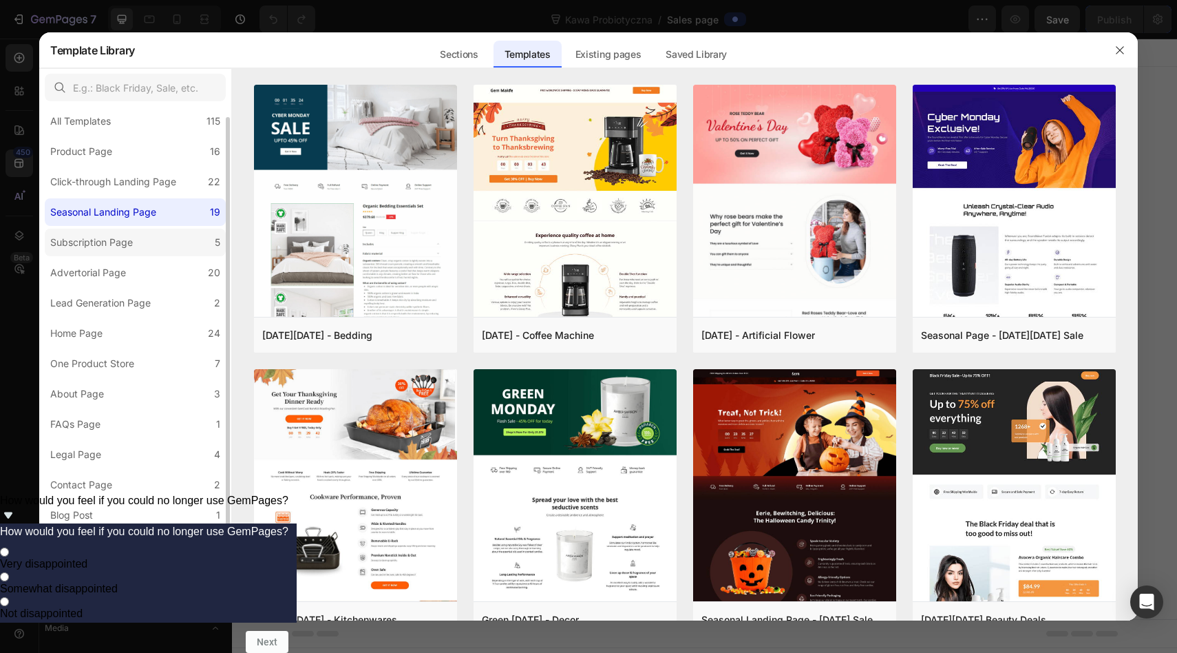
click at [136, 242] on div "Subscription Page" at bounding box center [94, 242] width 88 height 17
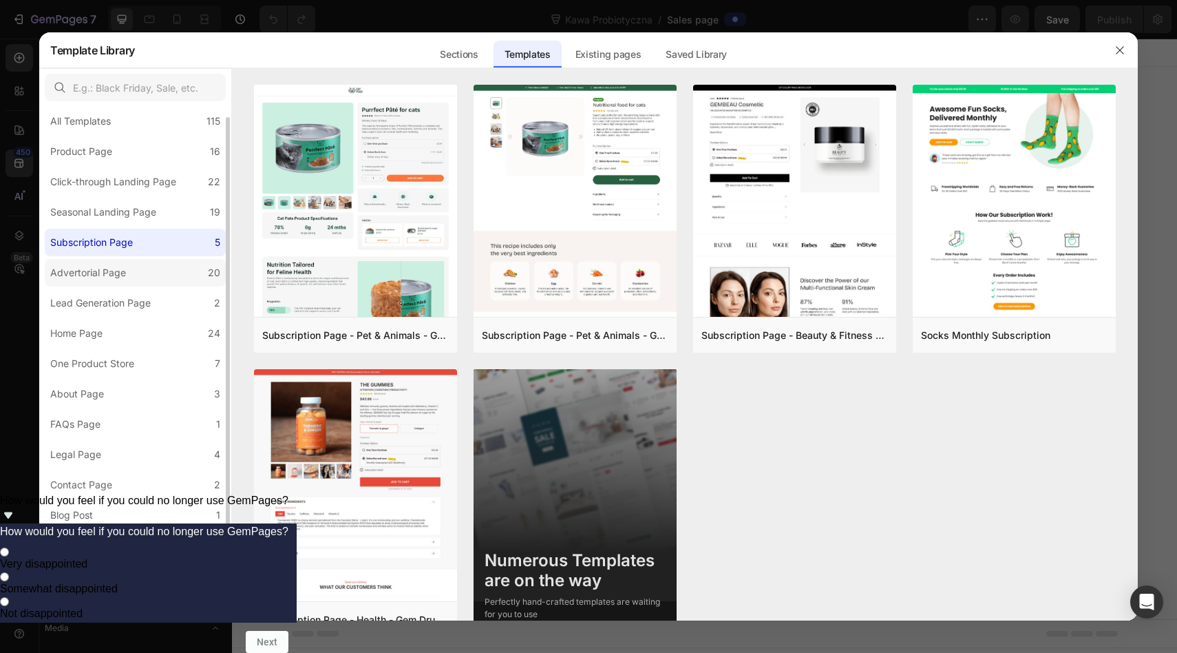
click at [141, 270] on label "Advertorial Page 20" at bounding box center [135, 273] width 181 height 28
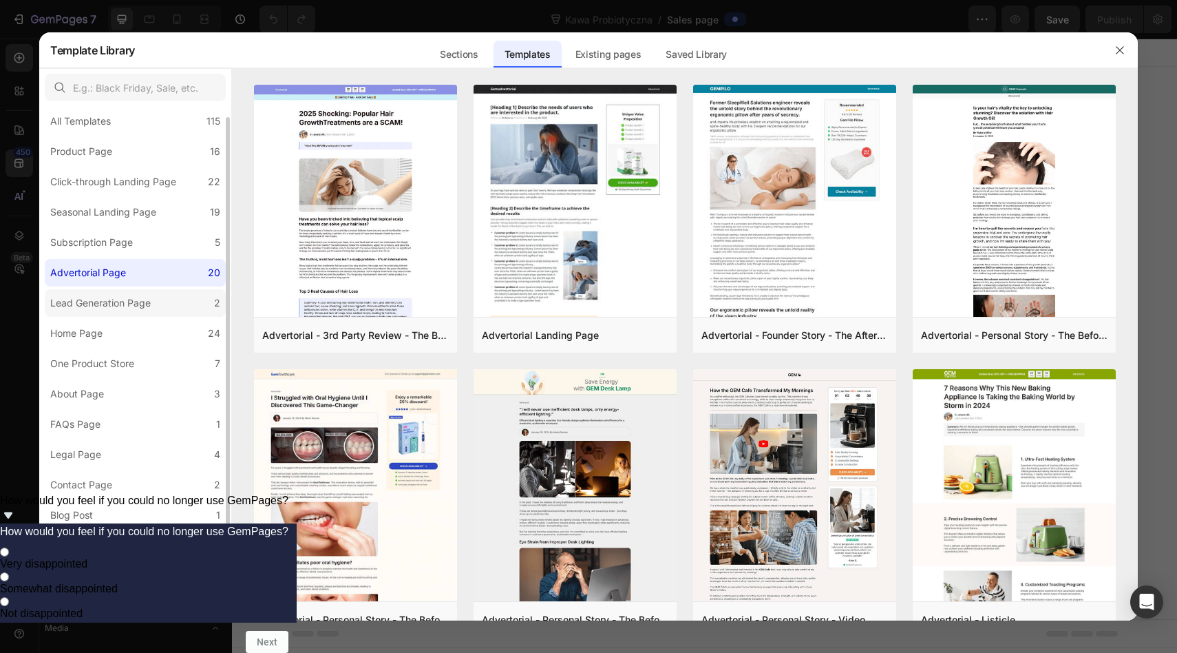
click at [147, 305] on div "Lead Generation Page" at bounding box center [100, 303] width 101 height 17
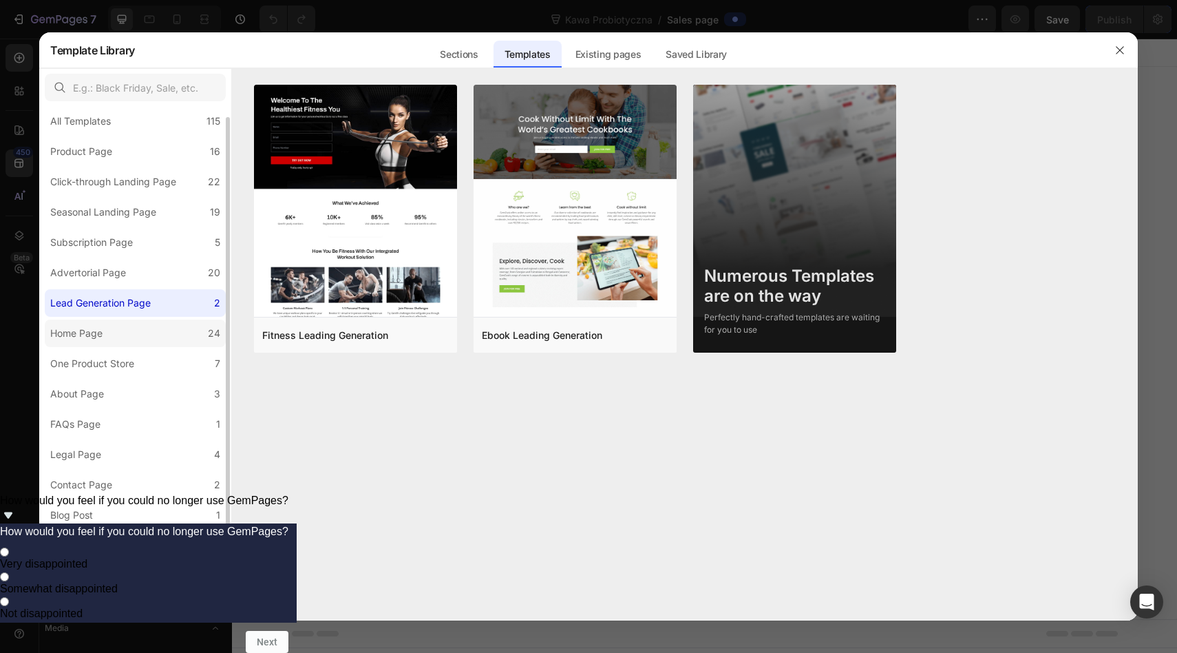
click at [147, 334] on label "Home Page 24" at bounding box center [135, 333] width 181 height 28
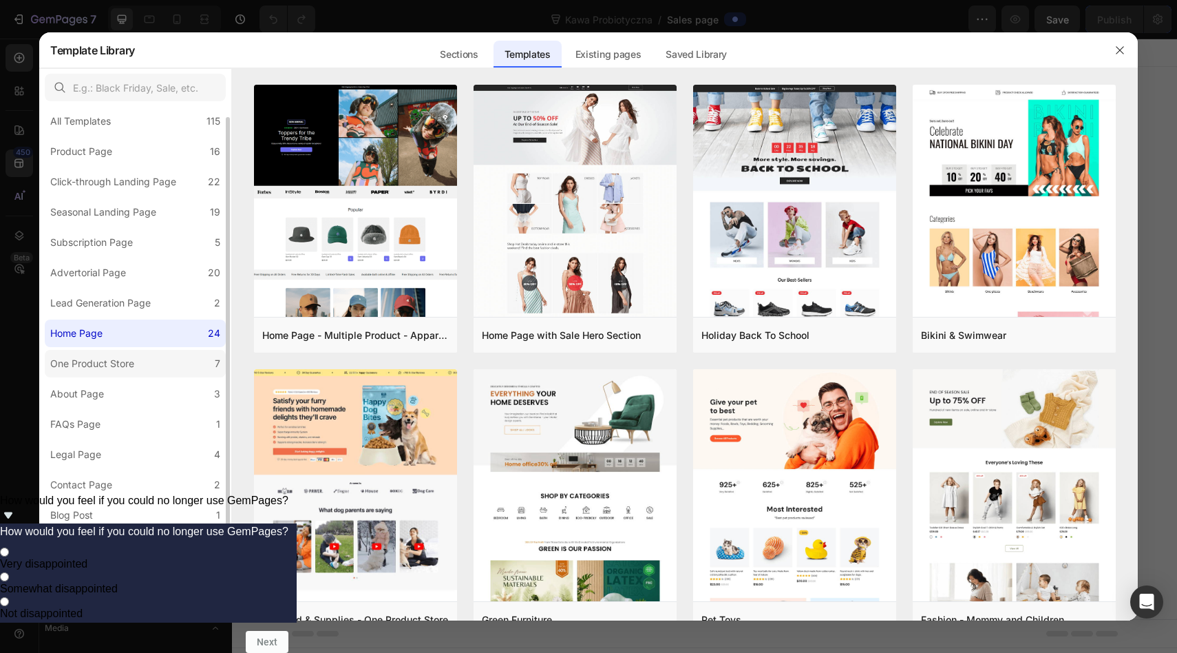
click at [157, 366] on label "One Product Store 7" at bounding box center [135, 364] width 181 height 28
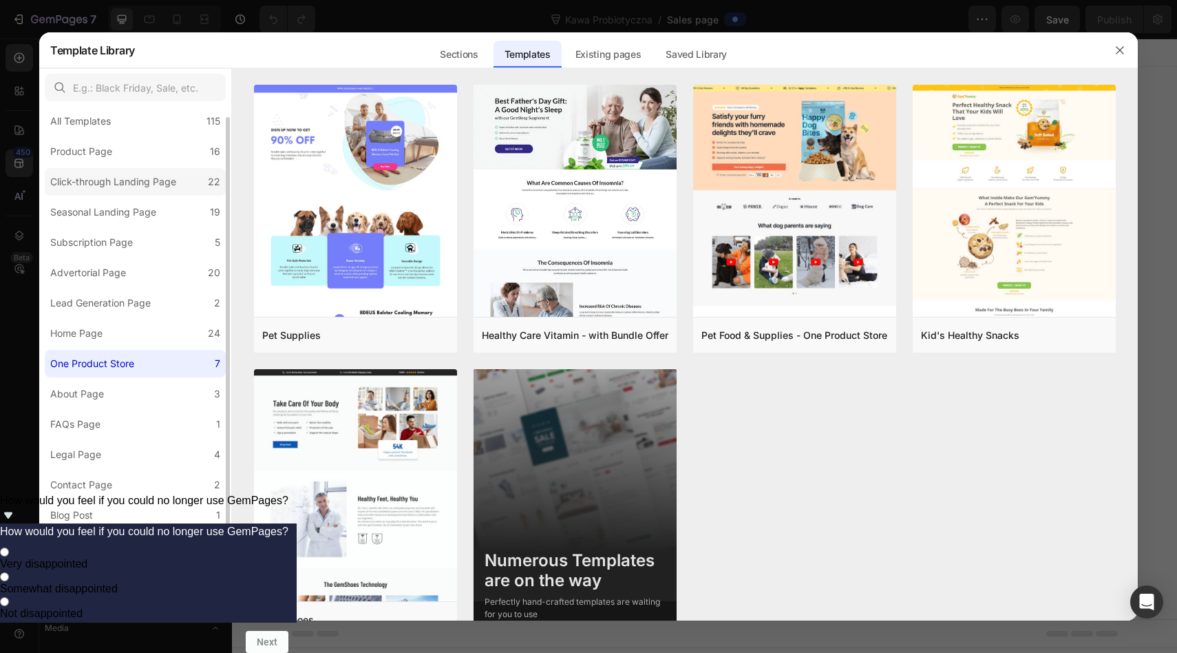
click at [92, 189] on div "Click-through Landing Page" at bounding box center [113, 181] width 126 height 17
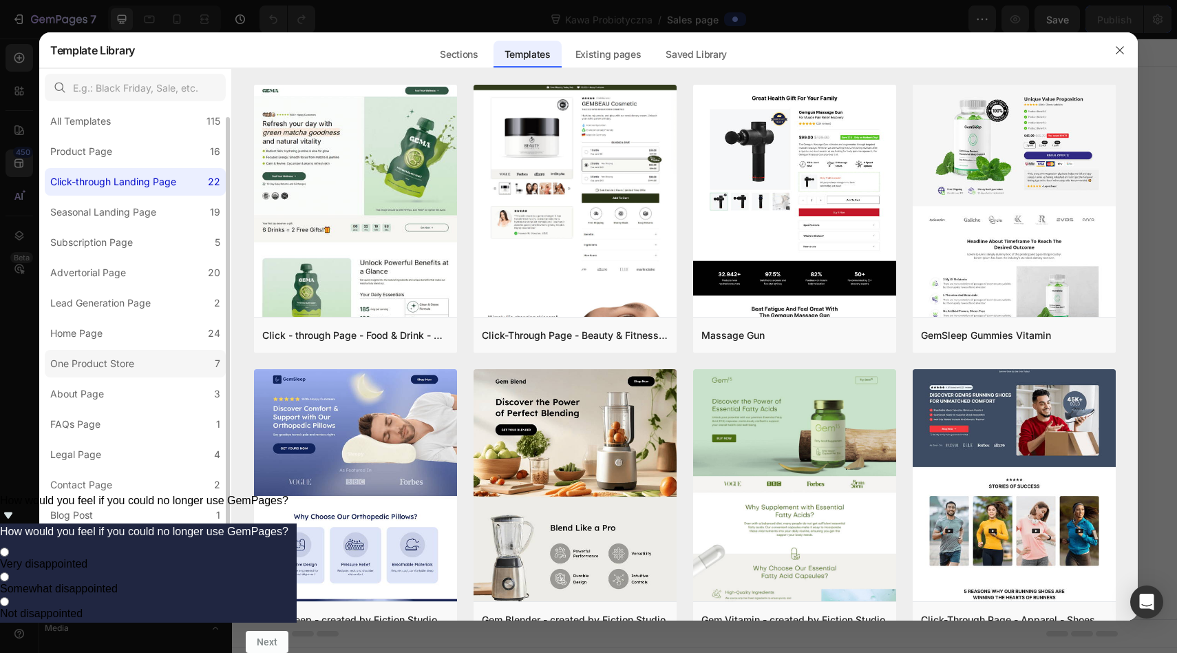
click at [117, 366] on div "One Product Store" at bounding box center [92, 363] width 84 height 17
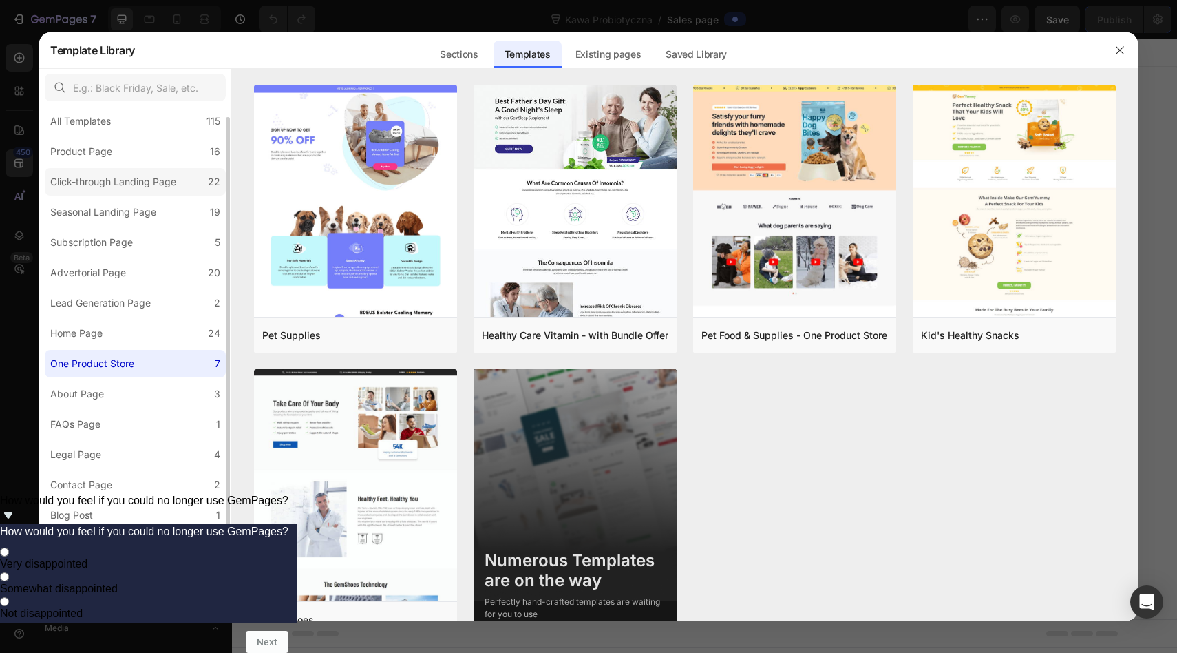
click at [132, 170] on label "Click-through Landing Page 22" at bounding box center [135, 182] width 181 height 28
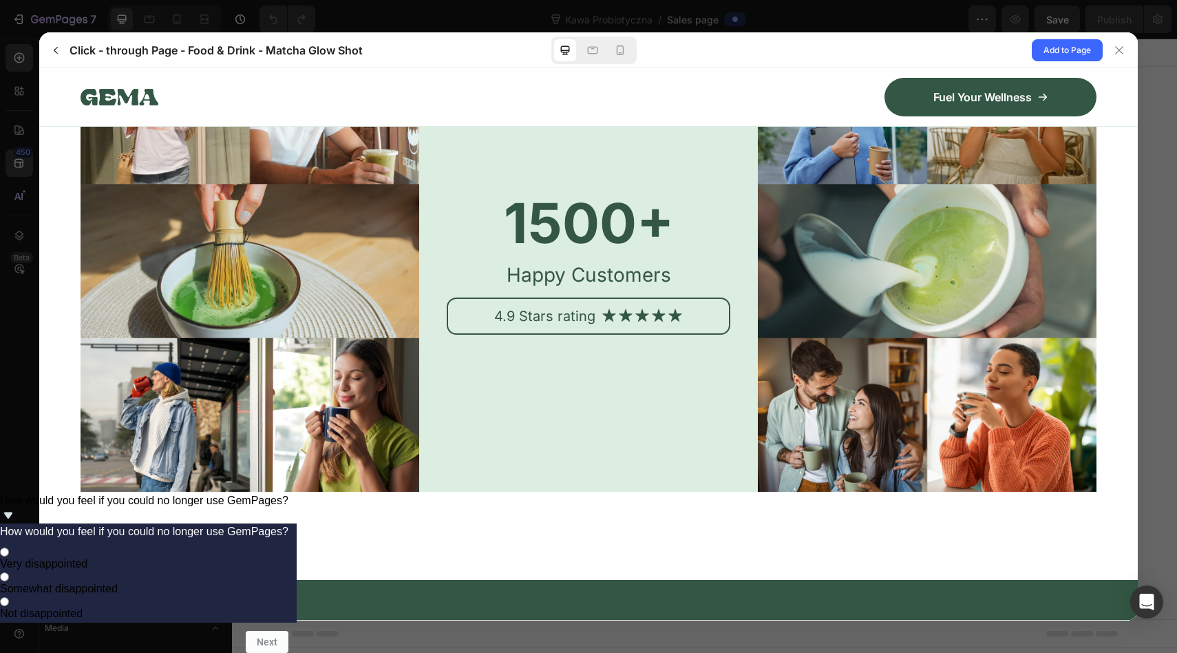
scroll to position [6450, 0]
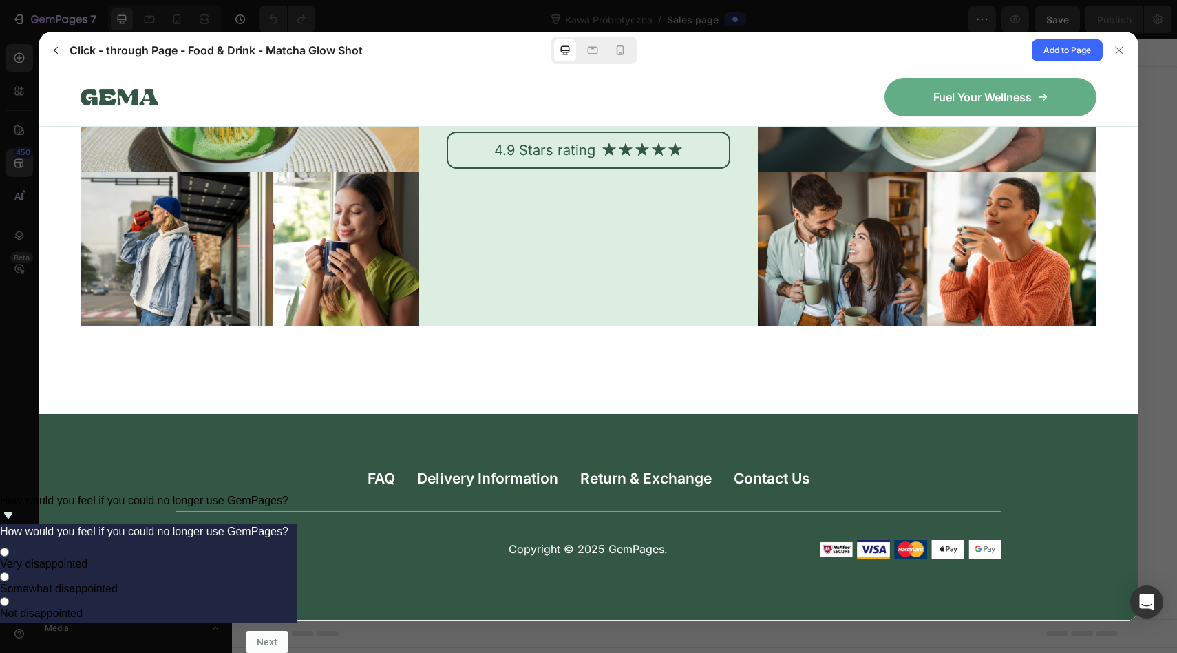
click at [934, 94] on p "Fuel Your Wellness" at bounding box center [983, 97] width 98 height 14
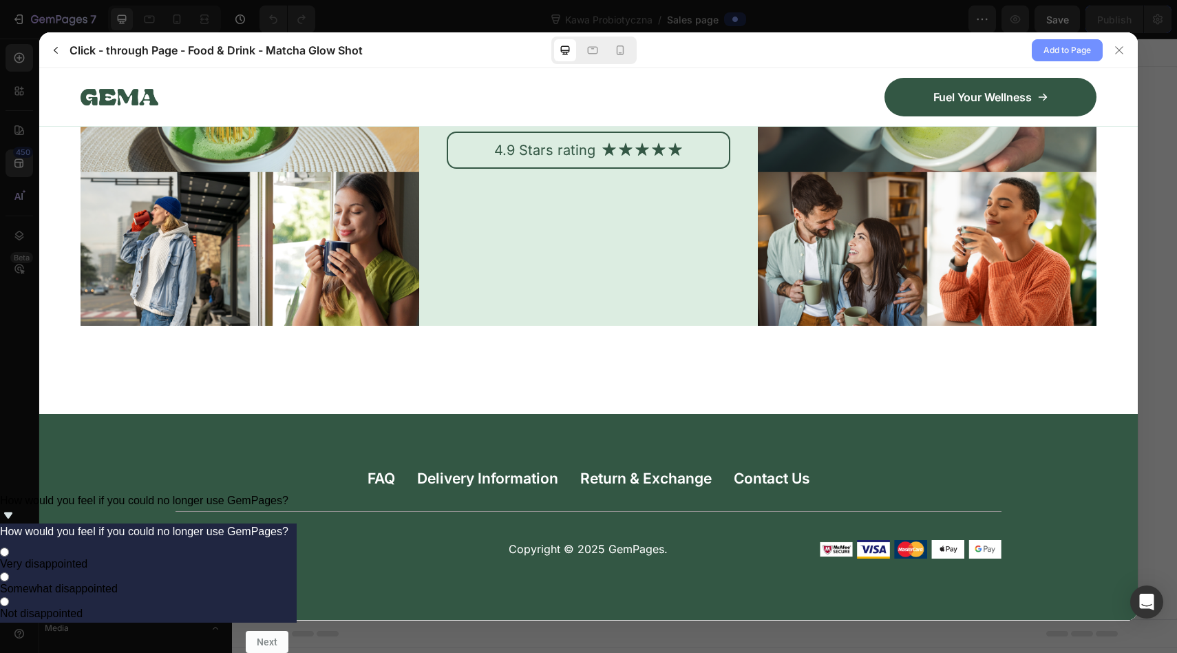
click at [1069, 54] on span "Add to Page" at bounding box center [1068, 50] width 48 height 17
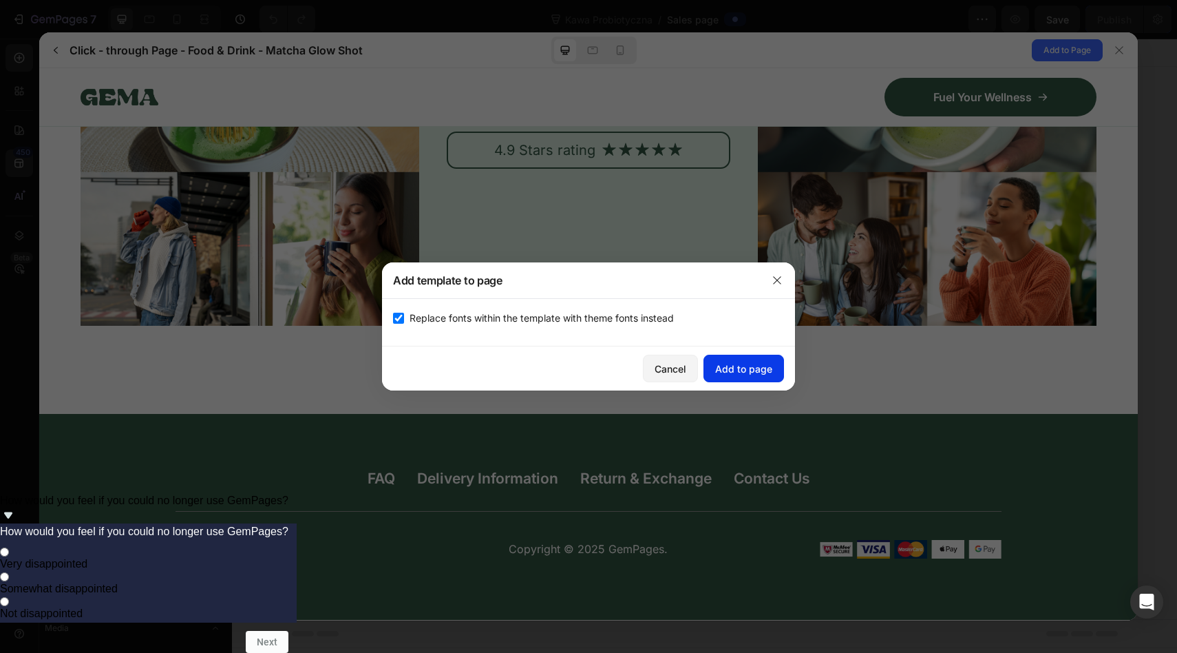
click at [764, 377] on button "Add to page" at bounding box center [744, 369] width 81 height 28
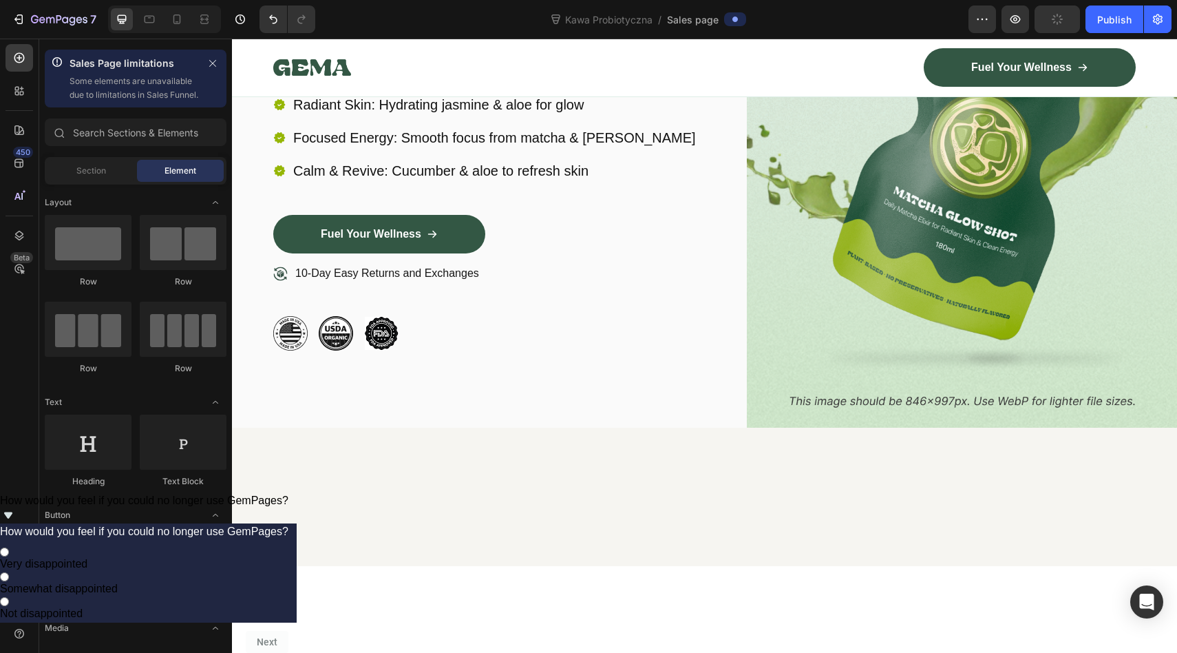
scroll to position [0, 0]
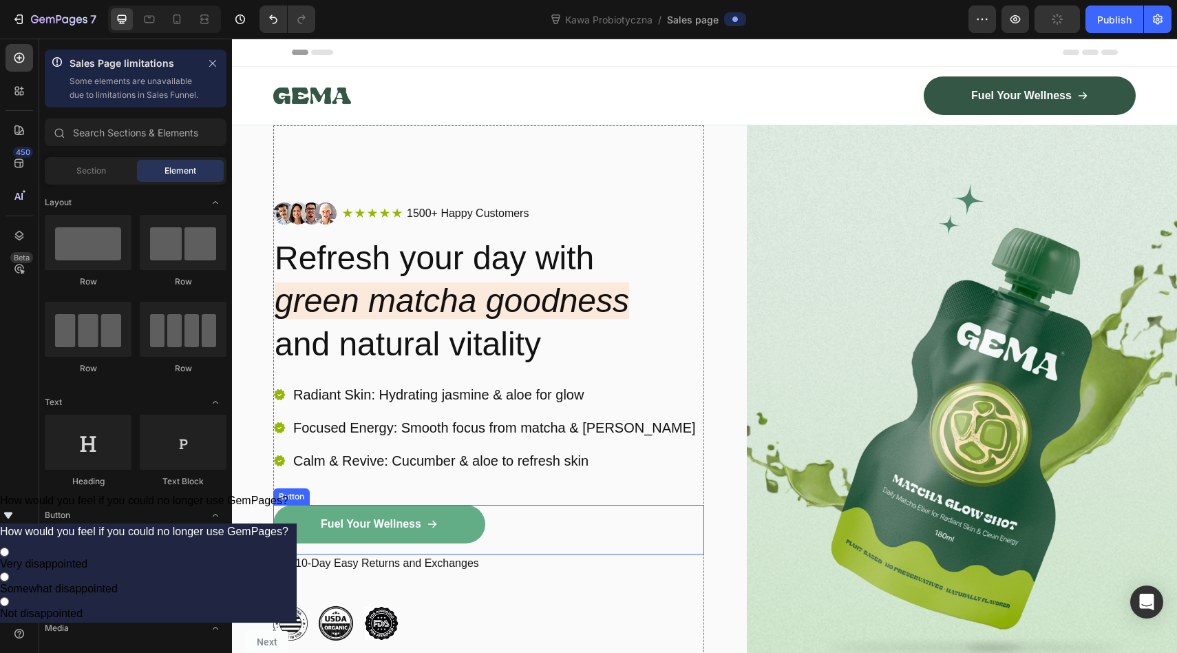
click at [431, 518] on icon at bounding box center [432, 523] width 11 height 11
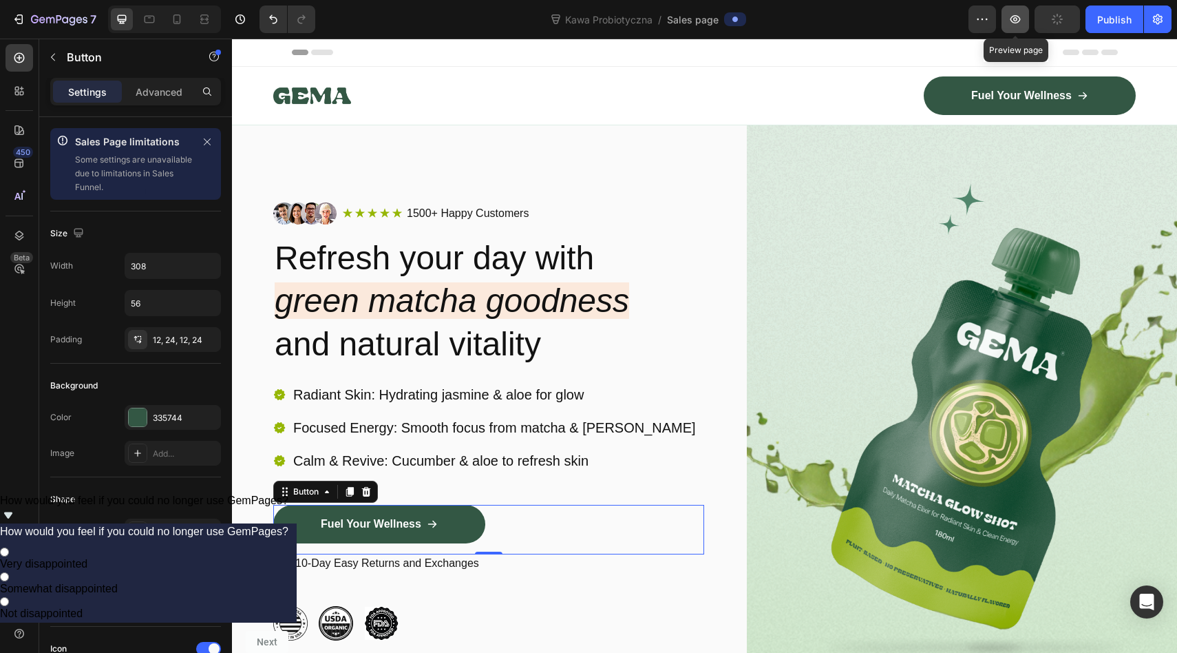
click at [1014, 14] on icon "button" at bounding box center [1016, 19] width 14 height 14
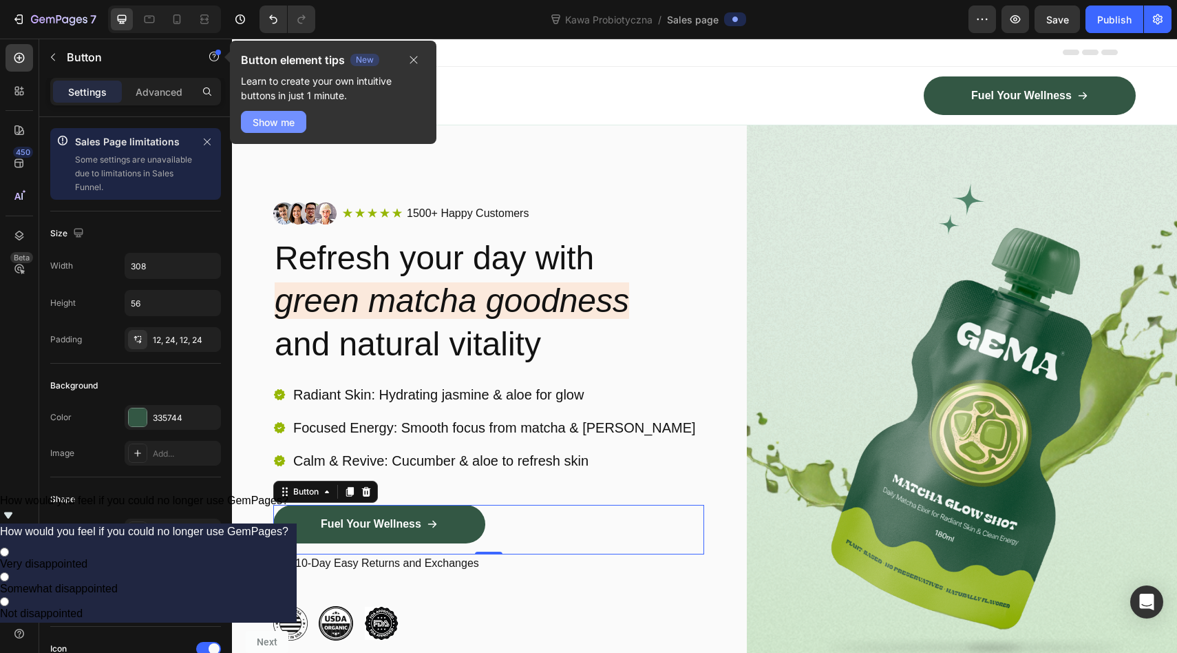
click at [274, 122] on div "Show me" at bounding box center [274, 122] width 42 height 14
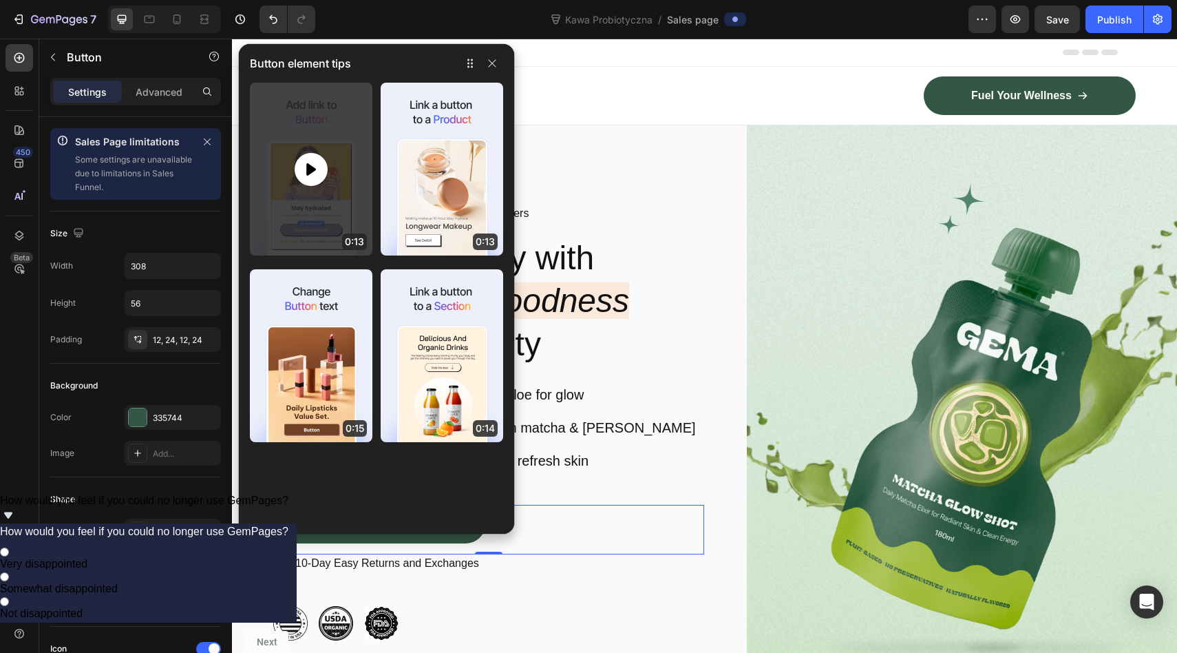
click at [313, 168] on icon at bounding box center [311, 168] width 10 height 12
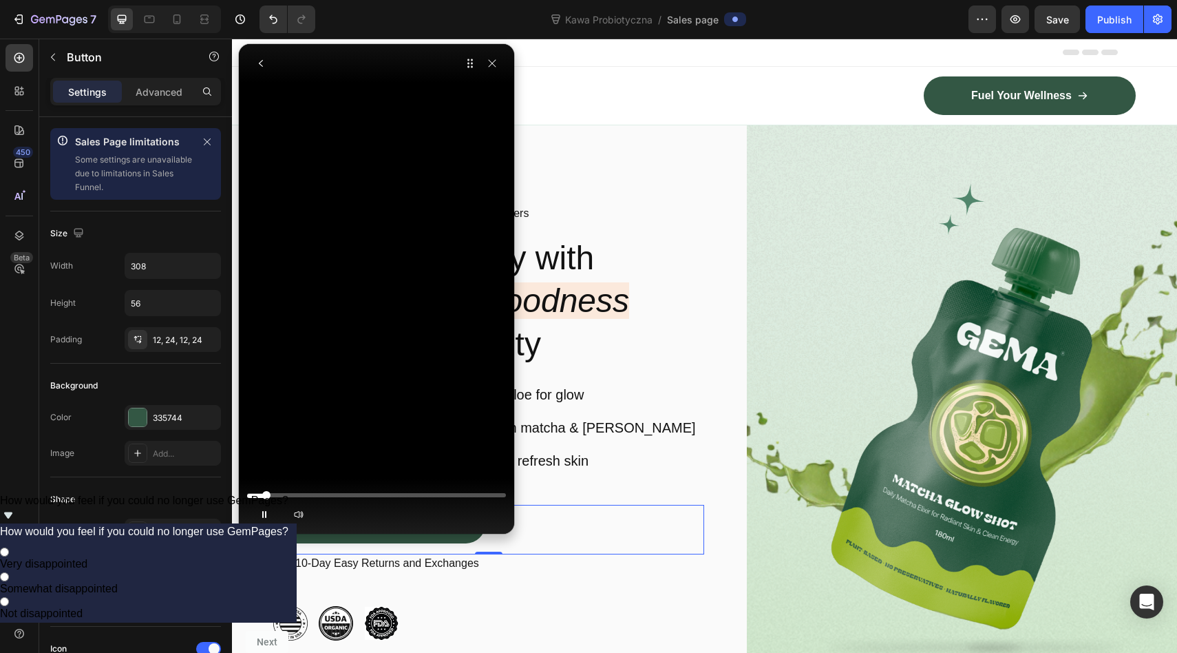
click at [294, 494] on div at bounding box center [376, 495] width 259 height 8
click at [335, 494] on div at bounding box center [376, 495] width 259 height 8
click at [259, 505] on button "button" at bounding box center [264, 514] width 34 height 22
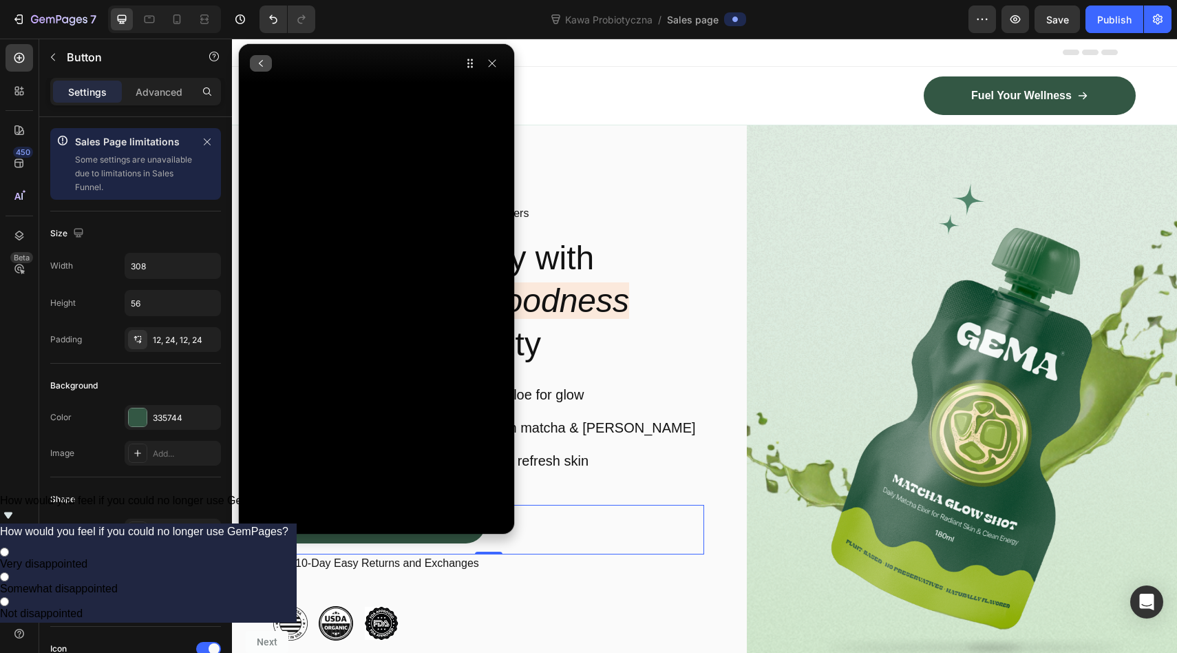
click at [263, 63] on icon "button" at bounding box center [260, 63] width 11 height 11
click at [489, 68] on icon "button" at bounding box center [492, 63] width 11 height 11
click at [495, 61] on icon "button" at bounding box center [492, 63] width 11 height 11
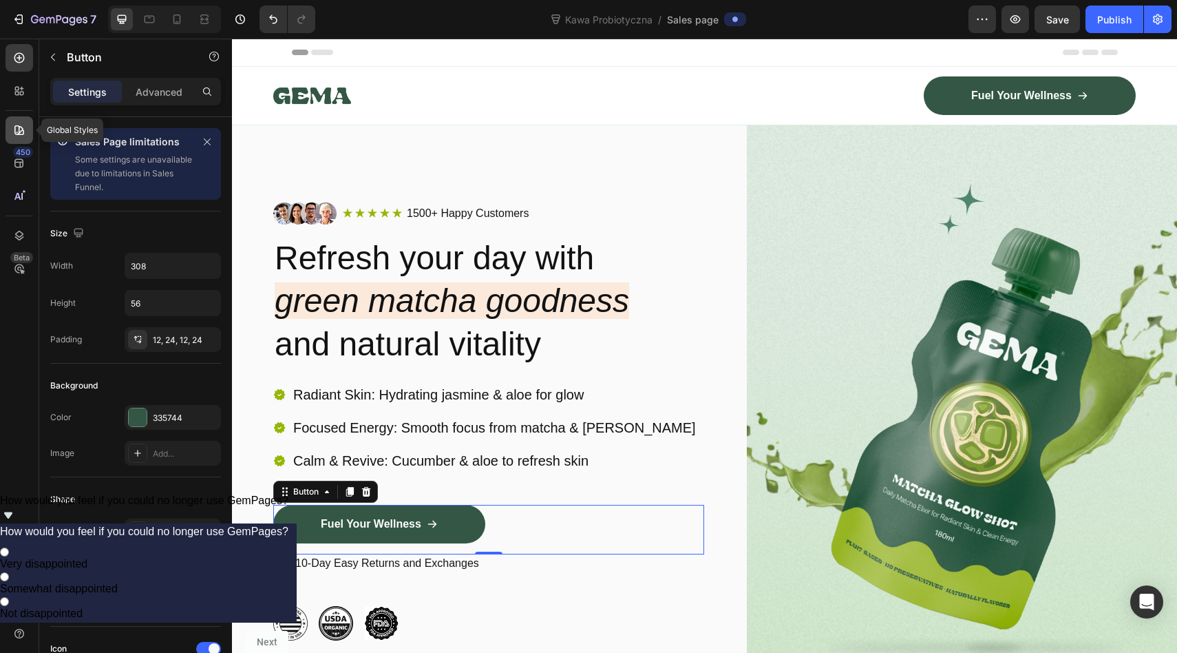
click at [22, 134] on icon at bounding box center [19, 130] width 10 height 10
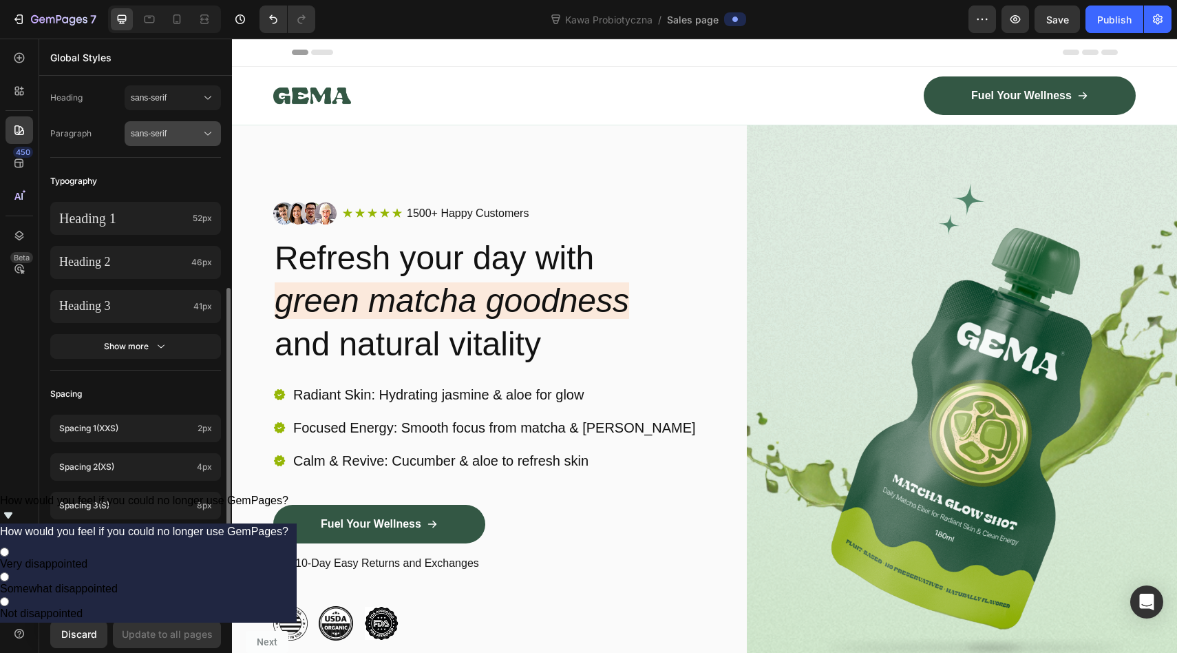
scroll to position [473, 0]
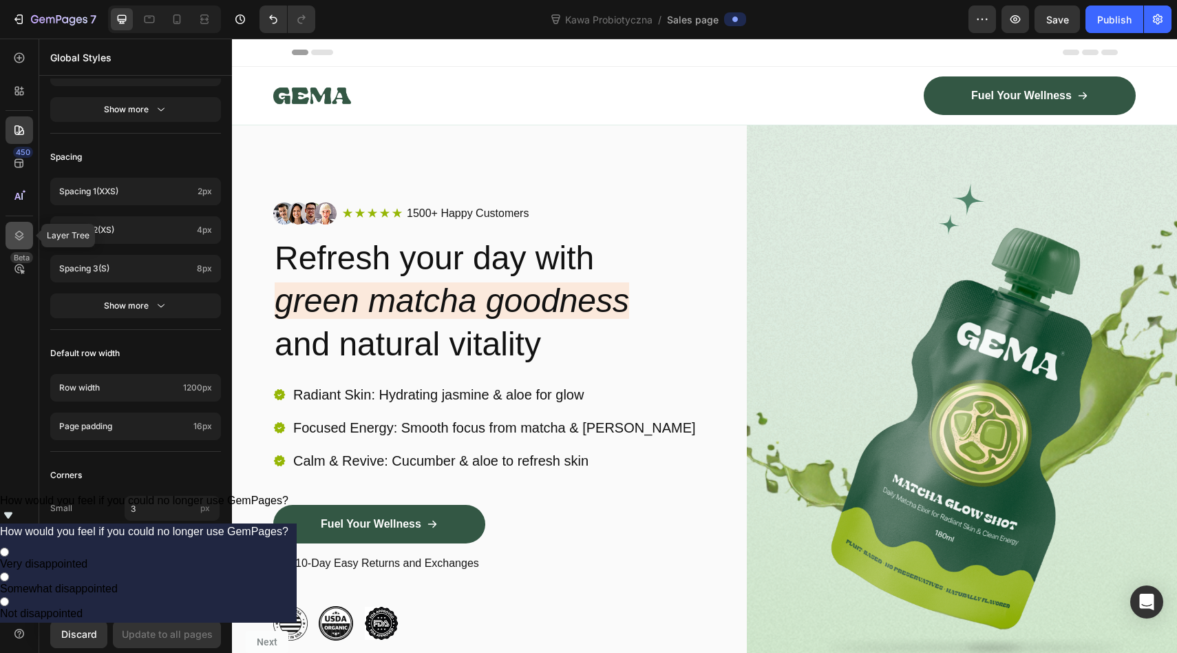
click at [20, 231] on icon at bounding box center [19, 236] width 14 height 14
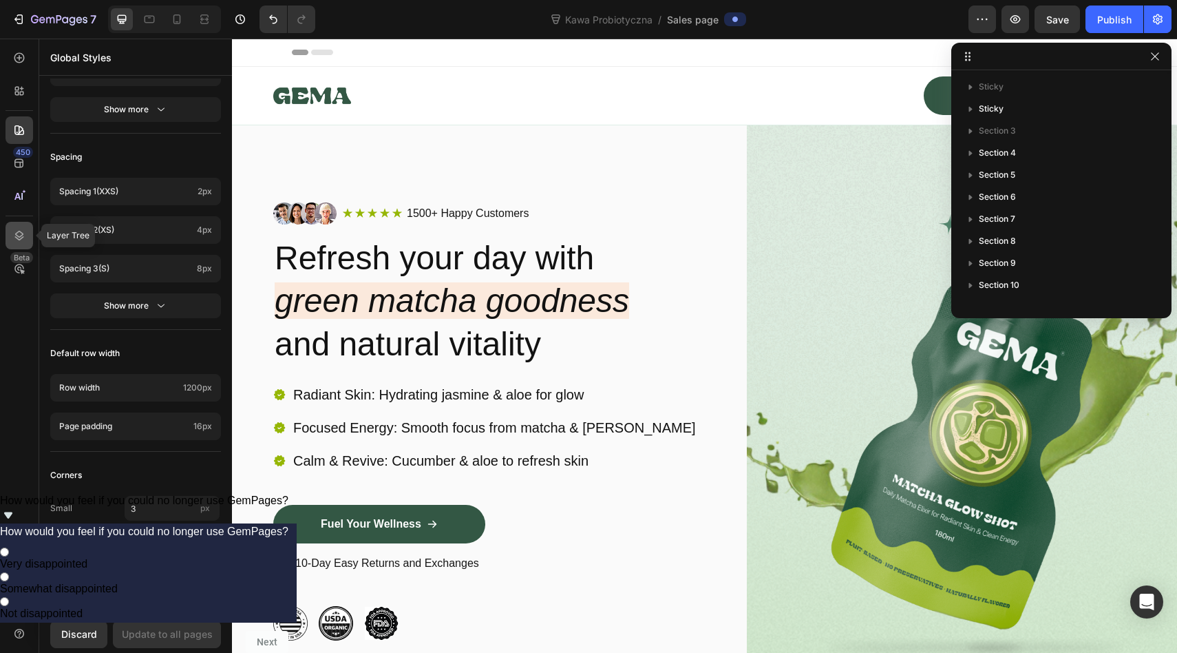
click at [18, 234] on icon at bounding box center [19, 236] width 14 height 14
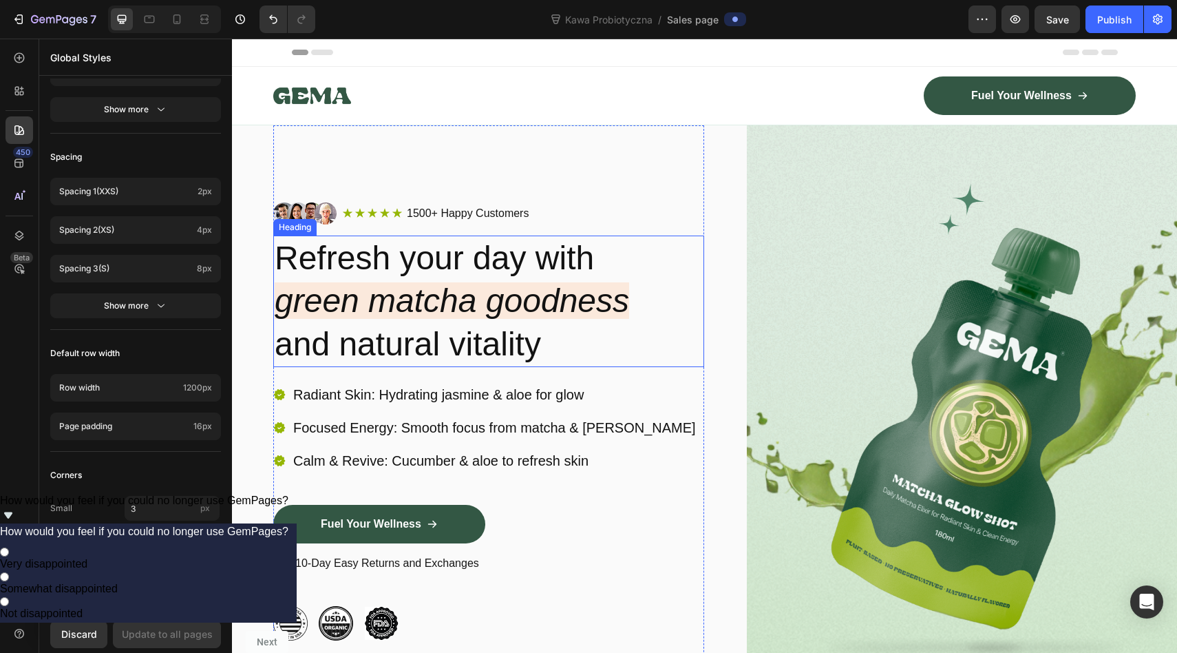
click at [363, 241] on h2 "Refresh your day with green matcha goodness and natural vitality" at bounding box center [488, 301] width 431 height 132
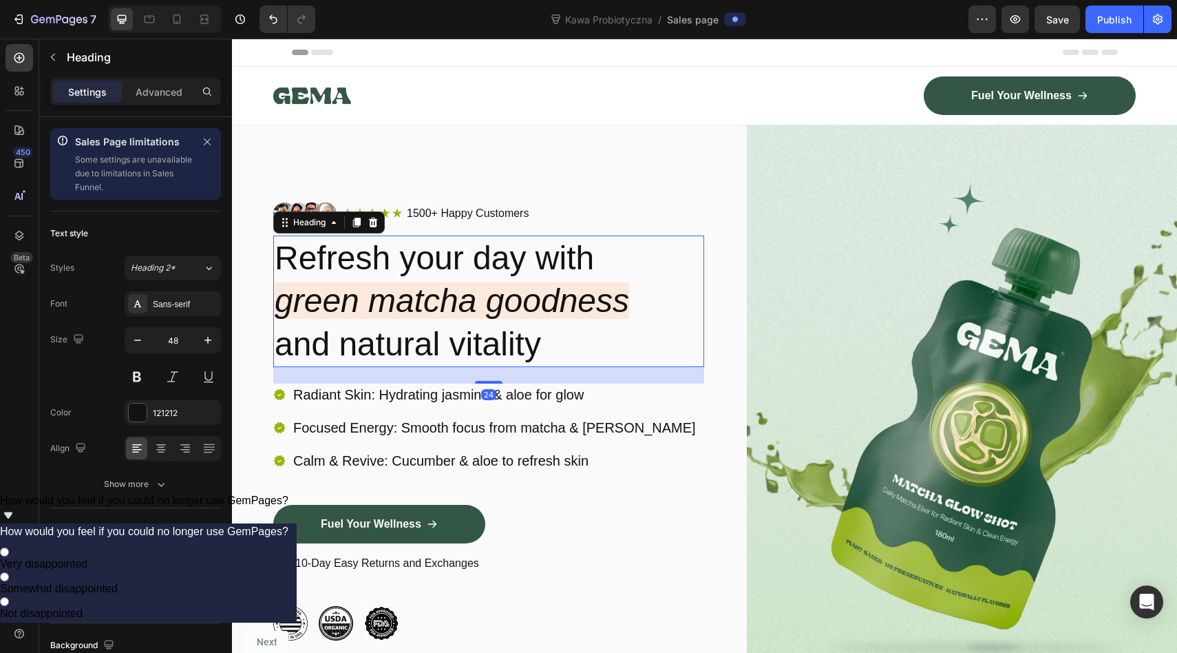
scroll to position [32, 0]
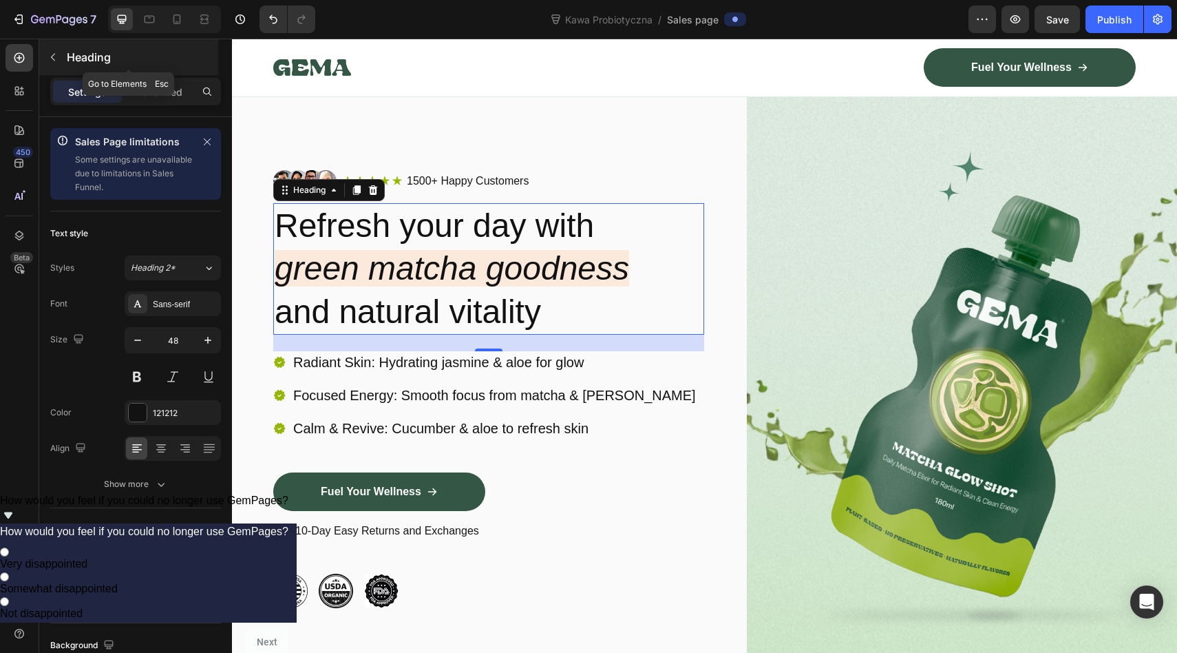
click at [48, 56] on icon "button" at bounding box center [53, 57] width 11 height 11
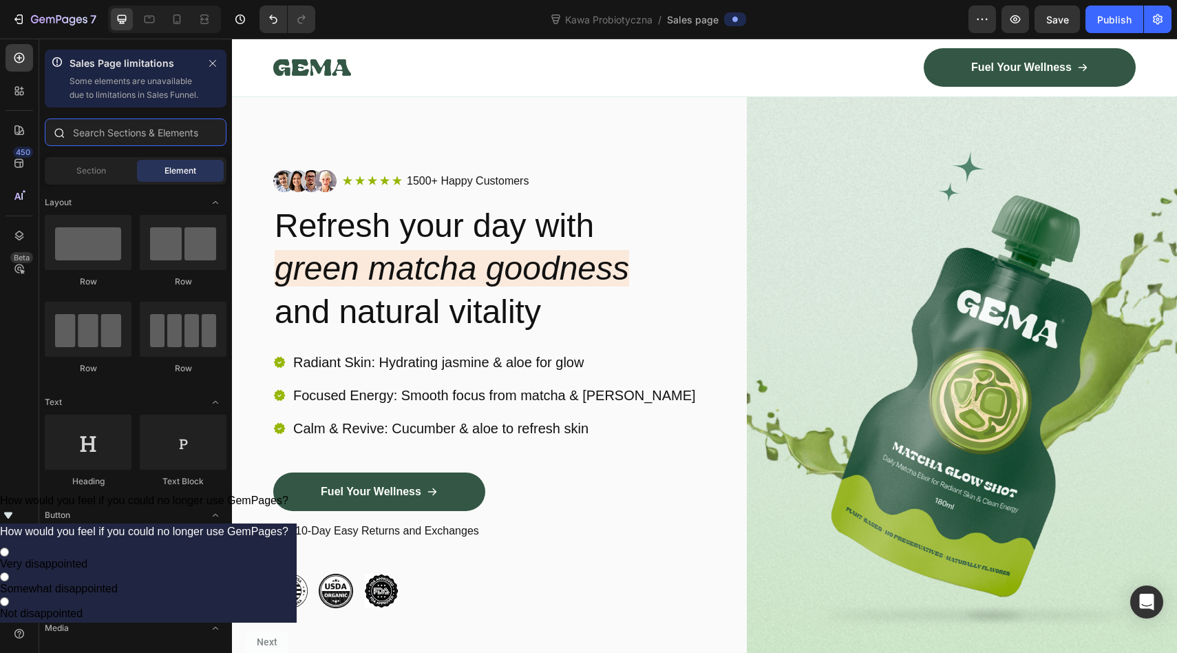
click at [146, 144] on input "text" at bounding box center [136, 132] width 182 height 28
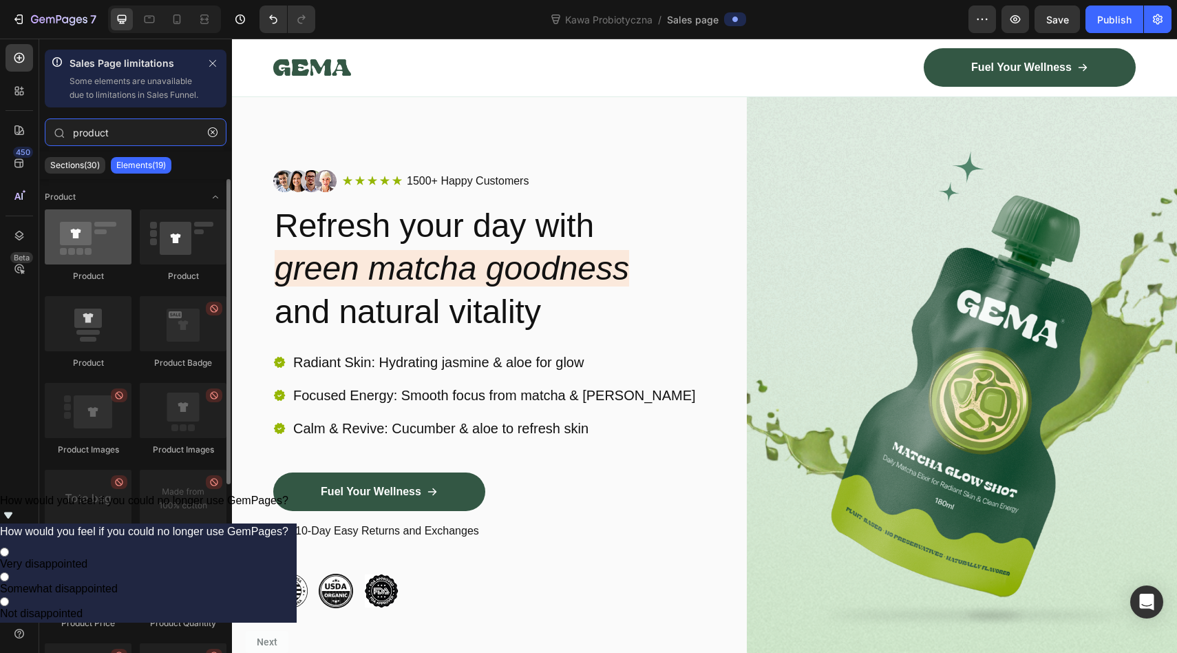
type input "product"
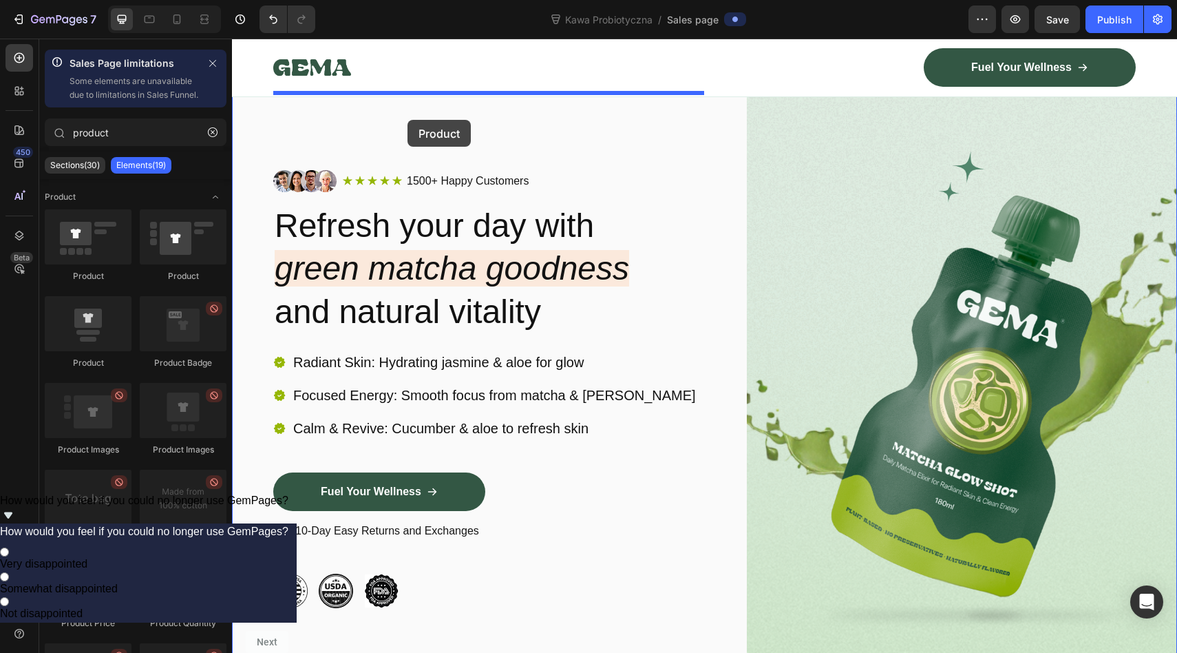
drag, startPoint x: 316, startPoint y: 283, endPoint x: 408, endPoint y: 120, distance: 187.1
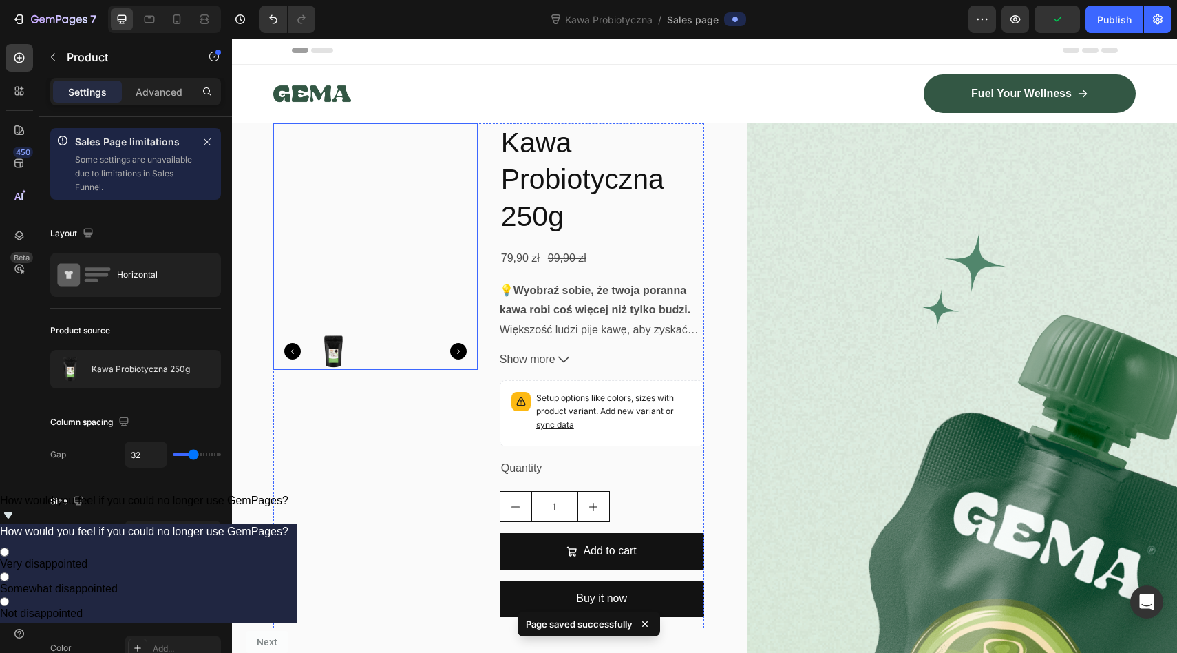
scroll to position [0, 0]
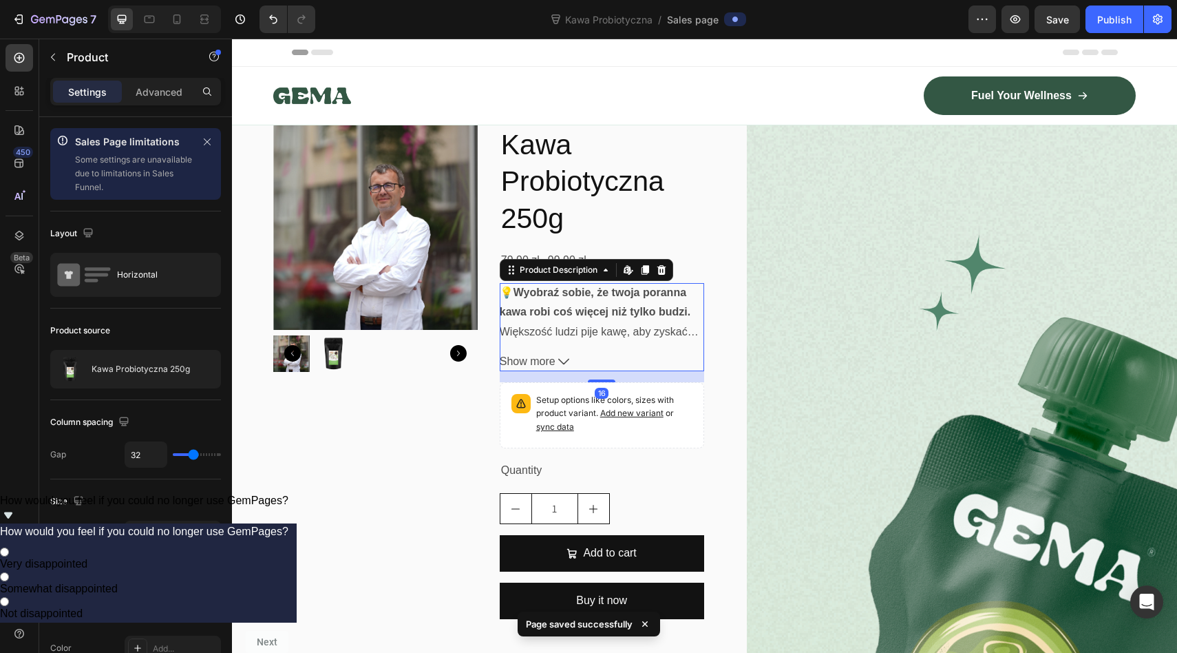
click at [562, 356] on icon at bounding box center [563, 361] width 11 height 11
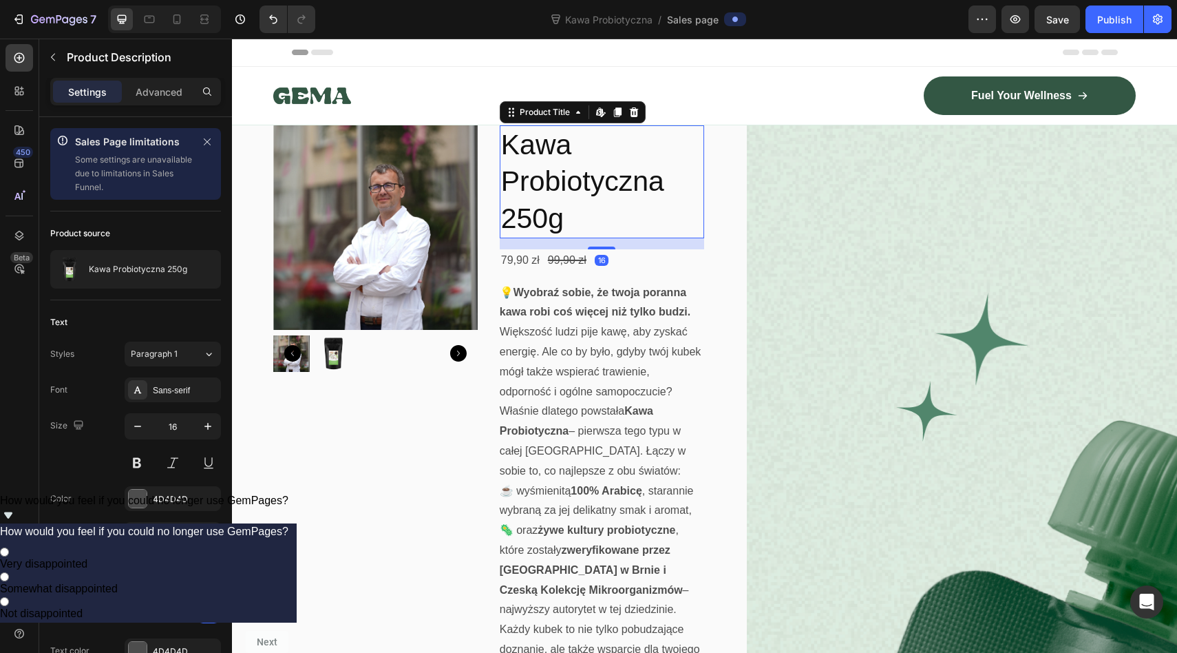
click at [532, 180] on h2 "Kawa Probiotyczna 250g" at bounding box center [602, 181] width 204 height 113
click at [631, 107] on icon at bounding box center [634, 112] width 11 height 11
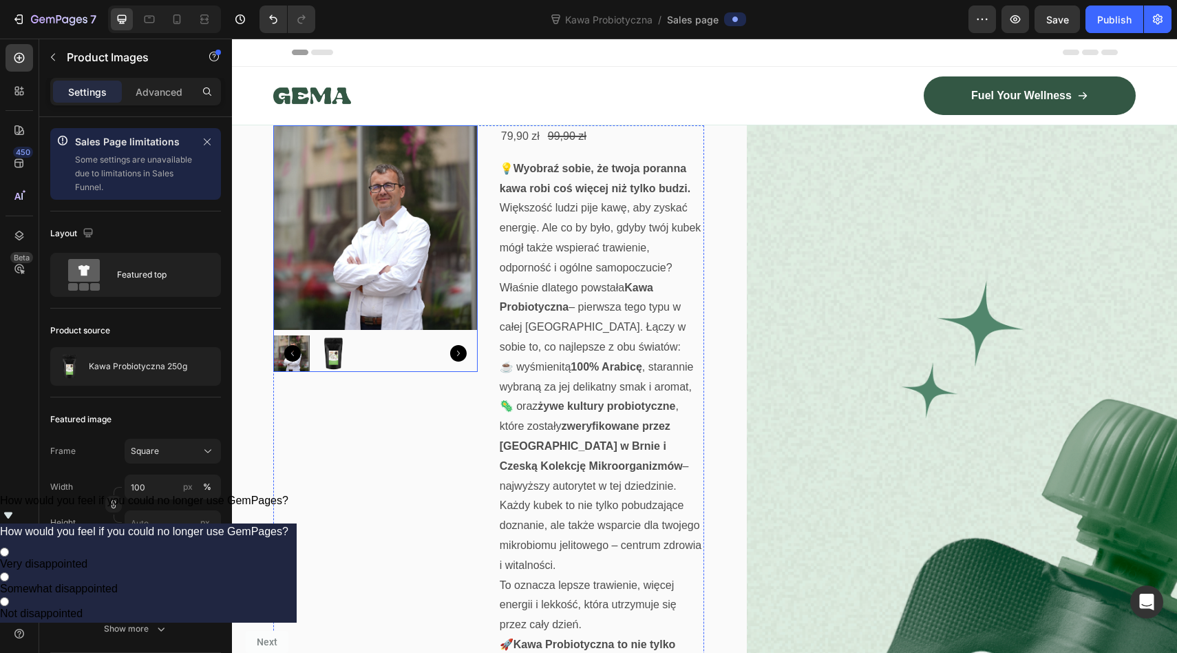
click at [465, 164] on img at bounding box center [375, 227] width 204 height 204
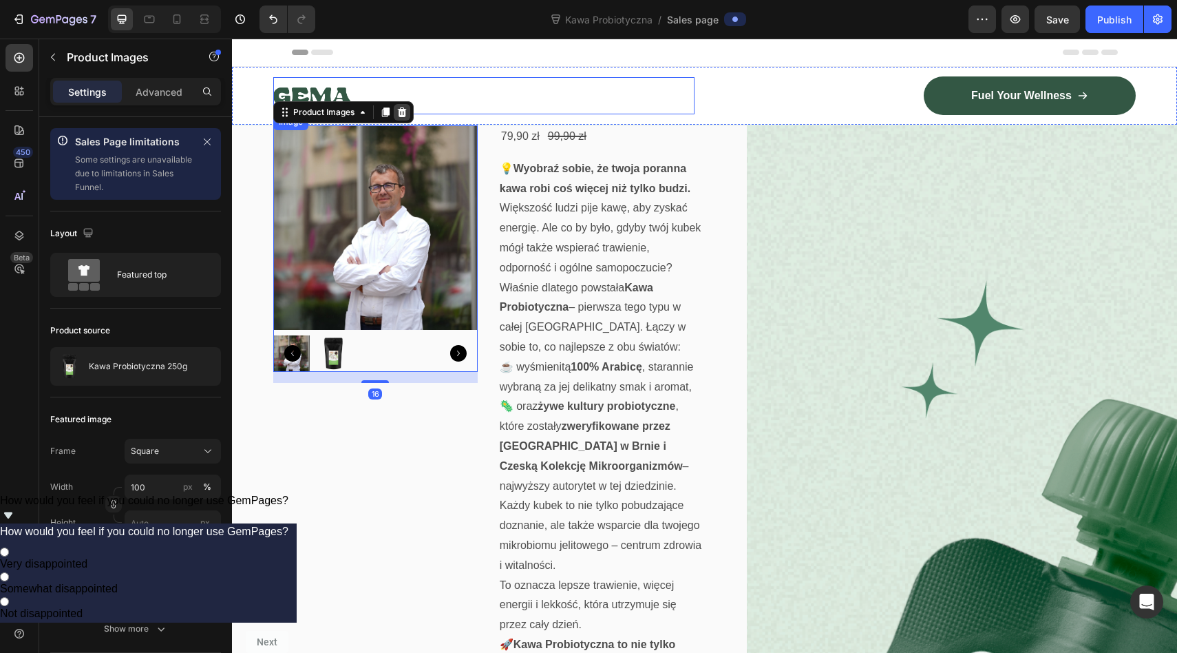
click at [403, 112] on icon at bounding box center [402, 112] width 11 height 11
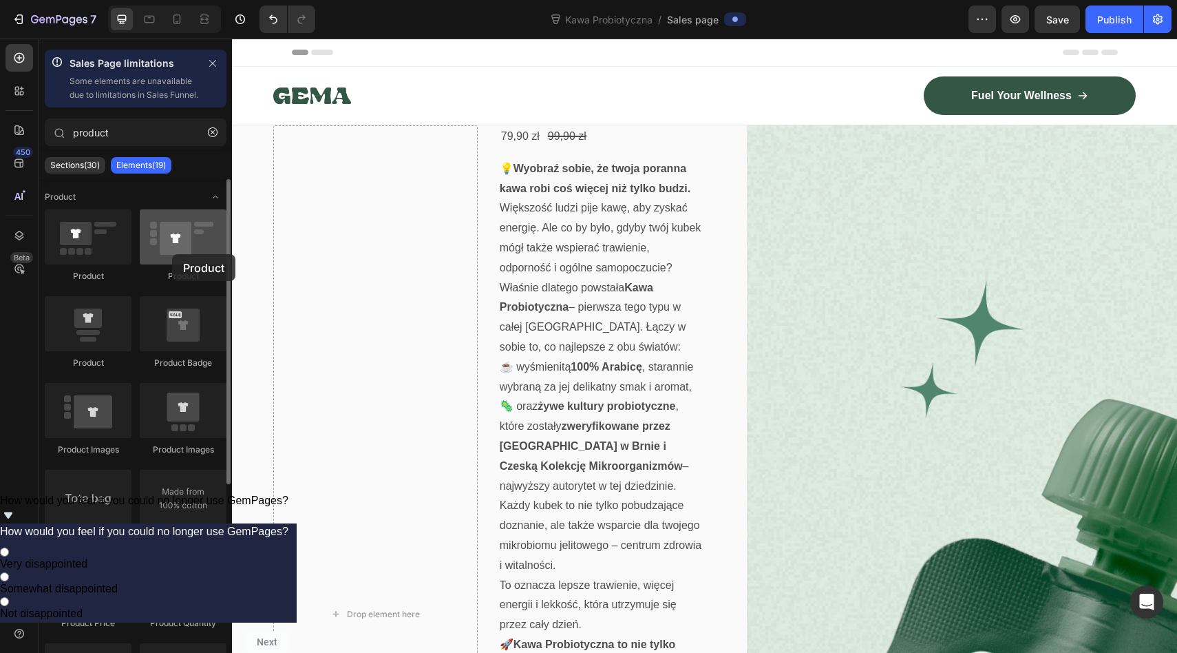
click at [172, 254] on div at bounding box center [183, 236] width 87 height 55
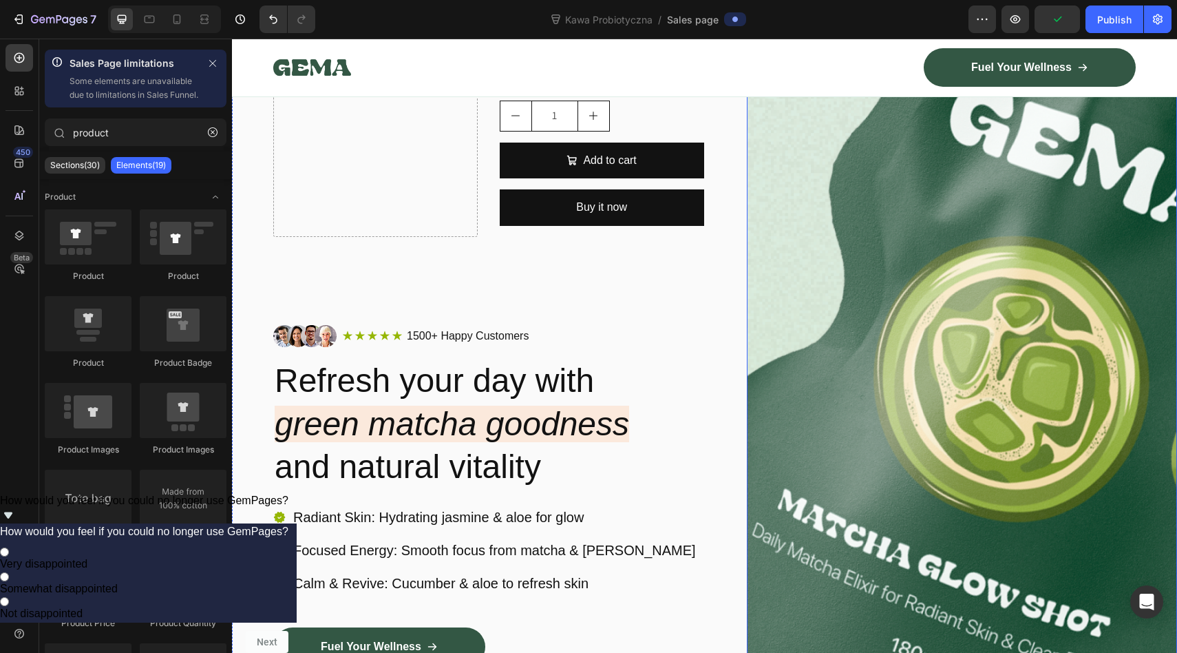
click at [858, 311] on img at bounding box center [962, 348] width 431 height 1580
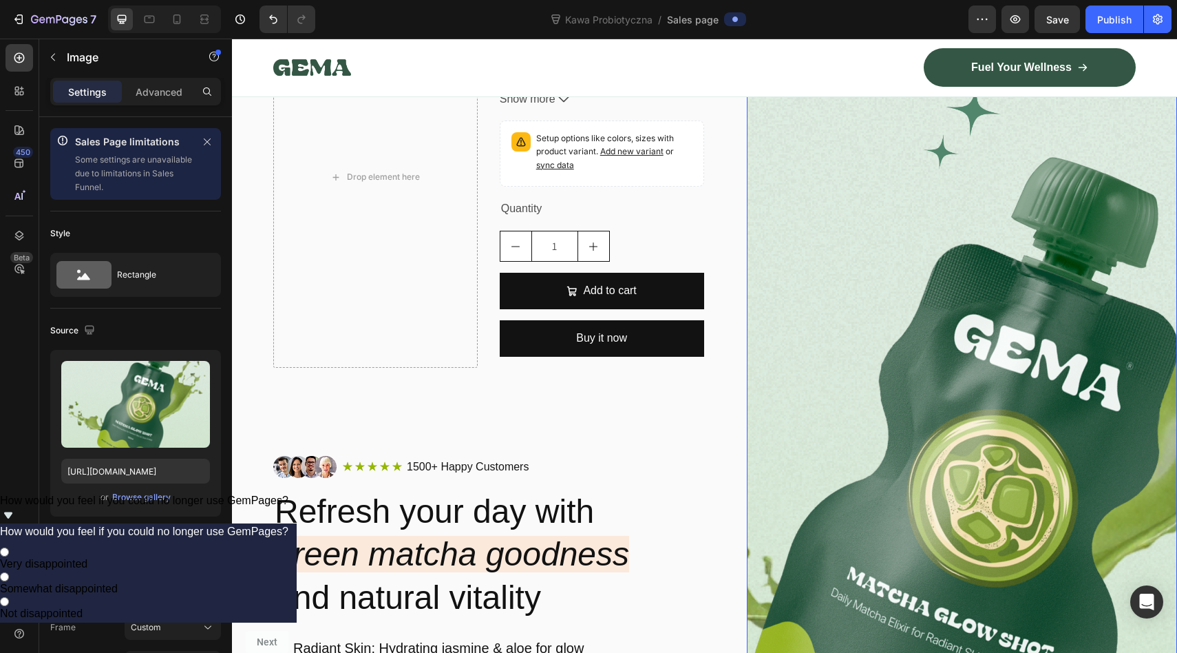
scroll to position [68, 0]
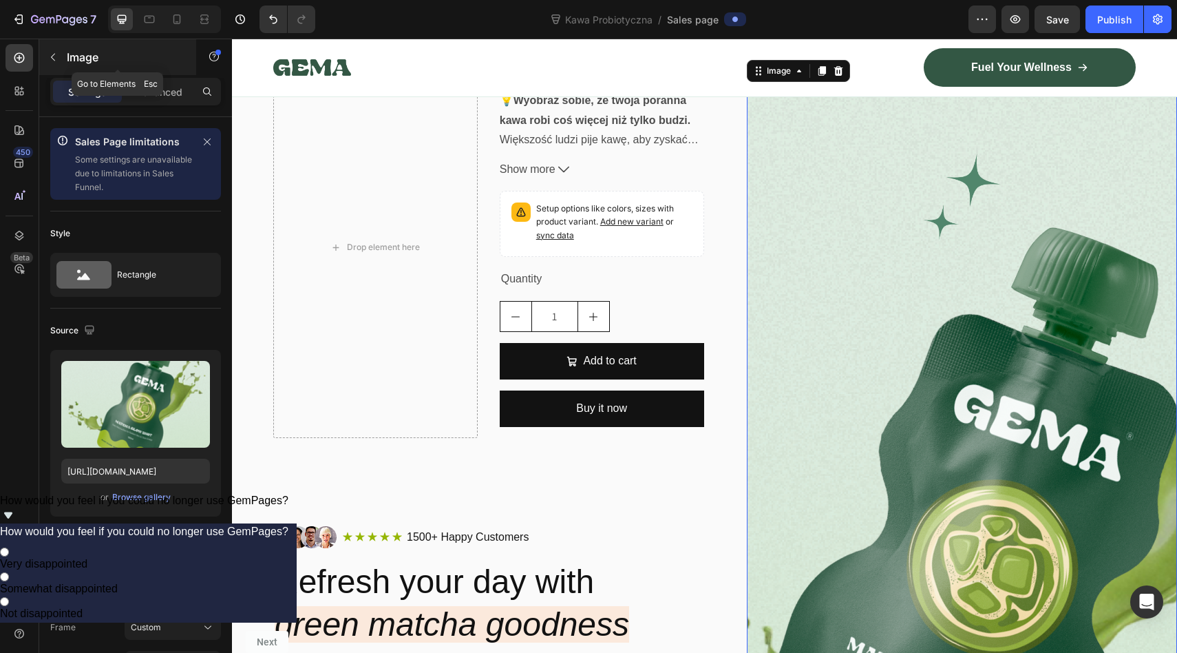
click at [56, 57] on icon "button" at bounding box center [53, 57] width 11 height 11
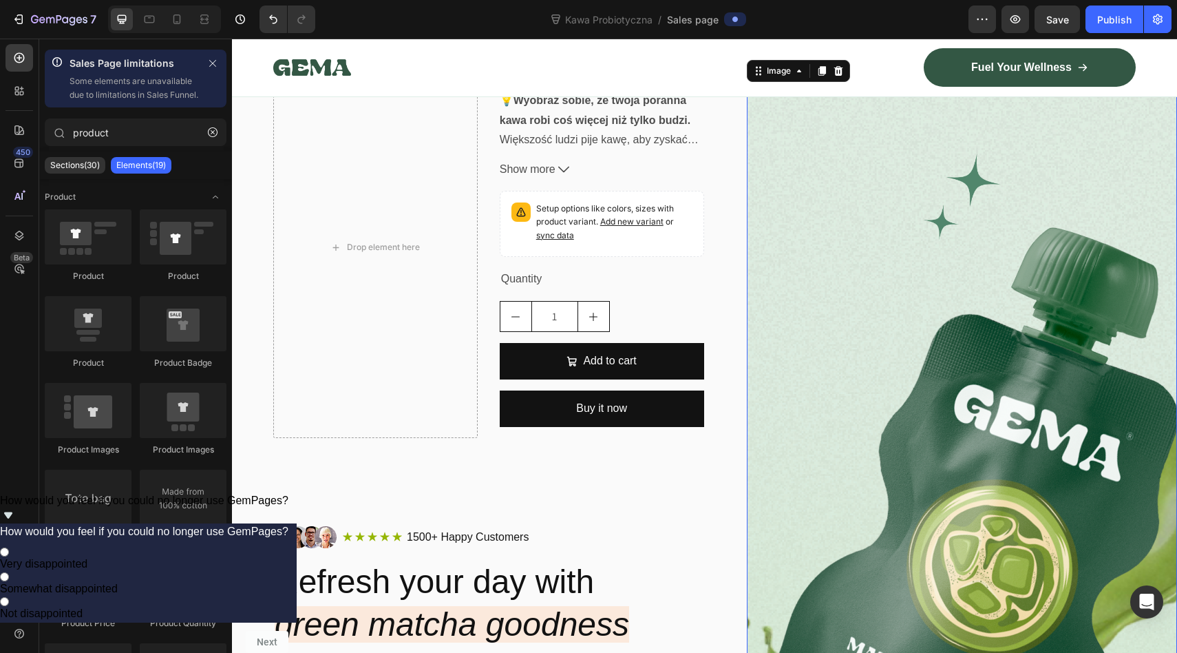
click at [871, 143] on img at bounding box center [962, 549] width 431 height 984
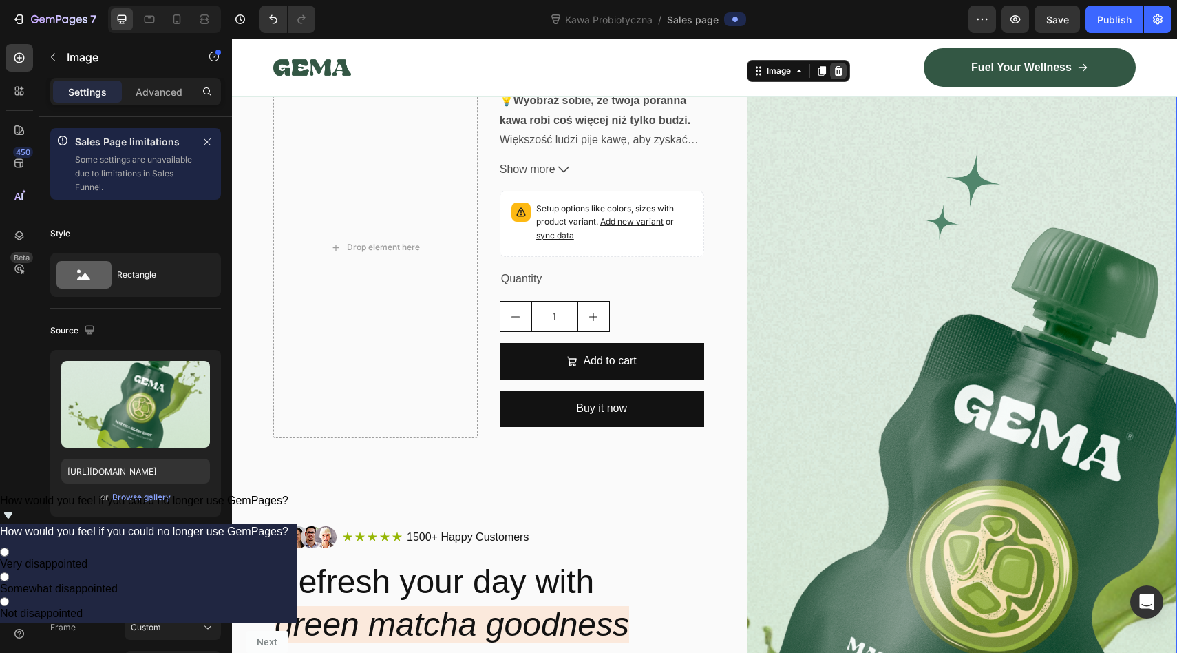
click at [833, 67] on icon at bounding box center [838, 70] width 11 height 11
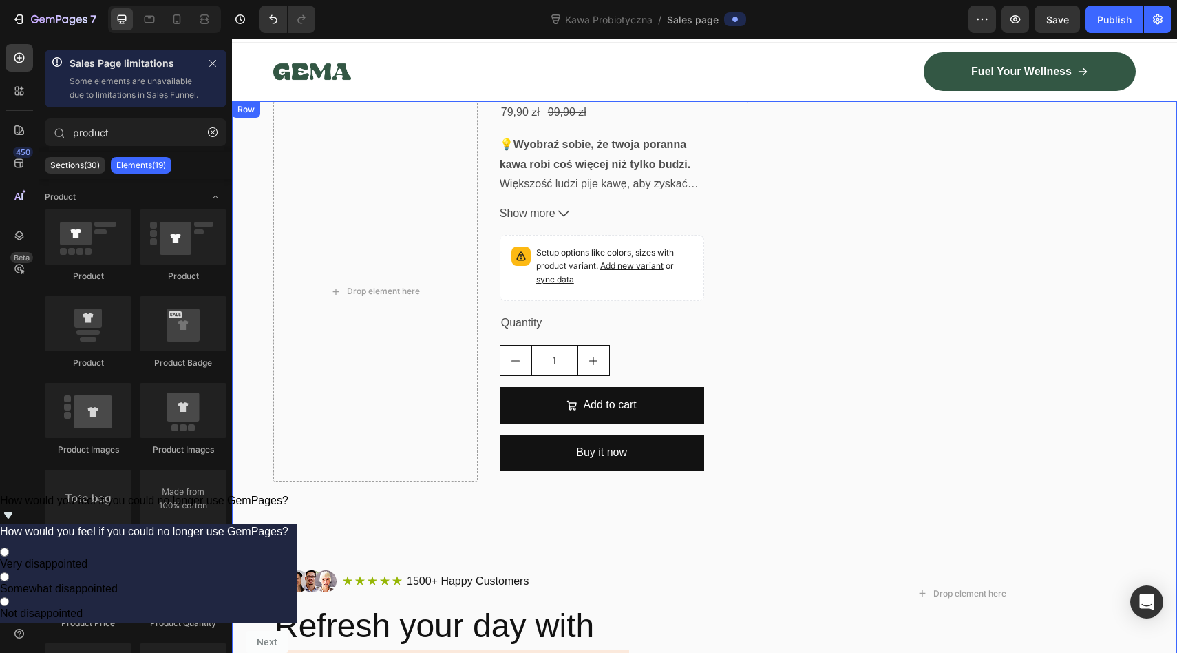
scroll to position [17, 0]
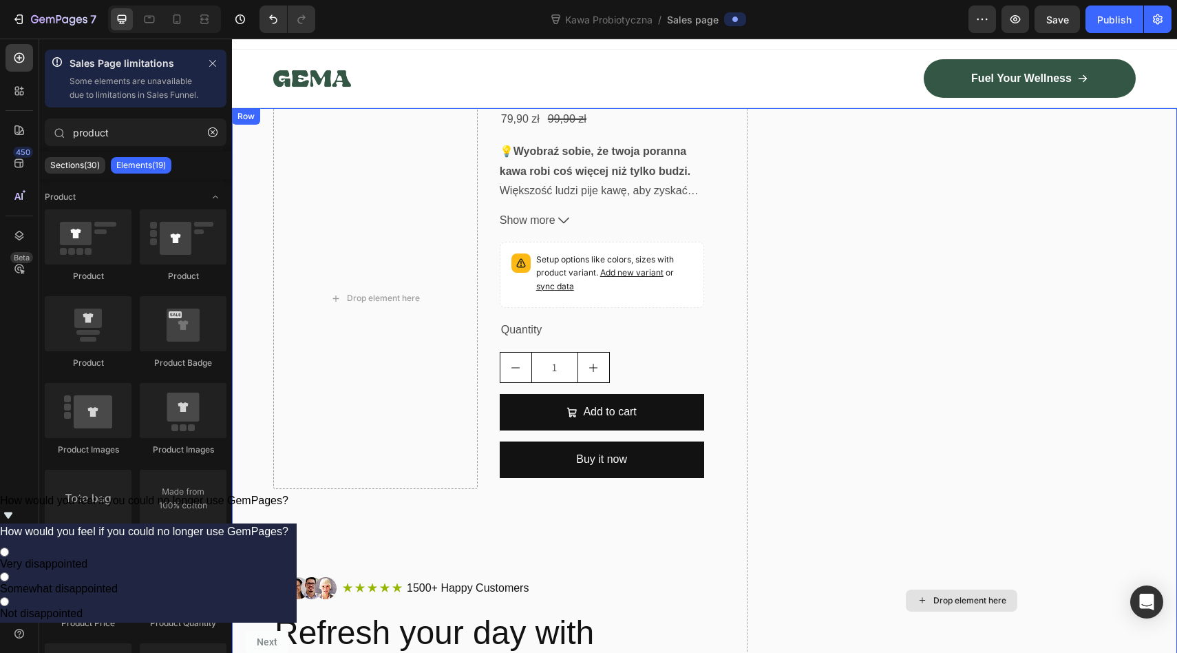
click at [784, 364] on div "Drop element here" at bounding box center [962, 600] width 431 height 984
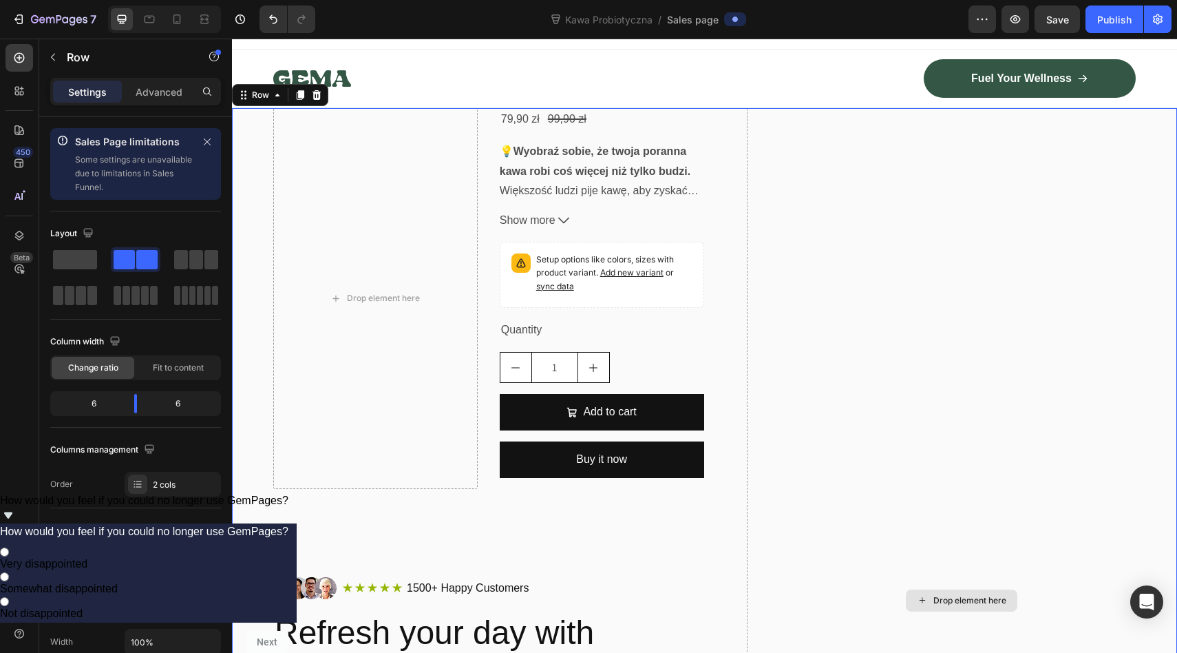
scroll to position [0, 0]
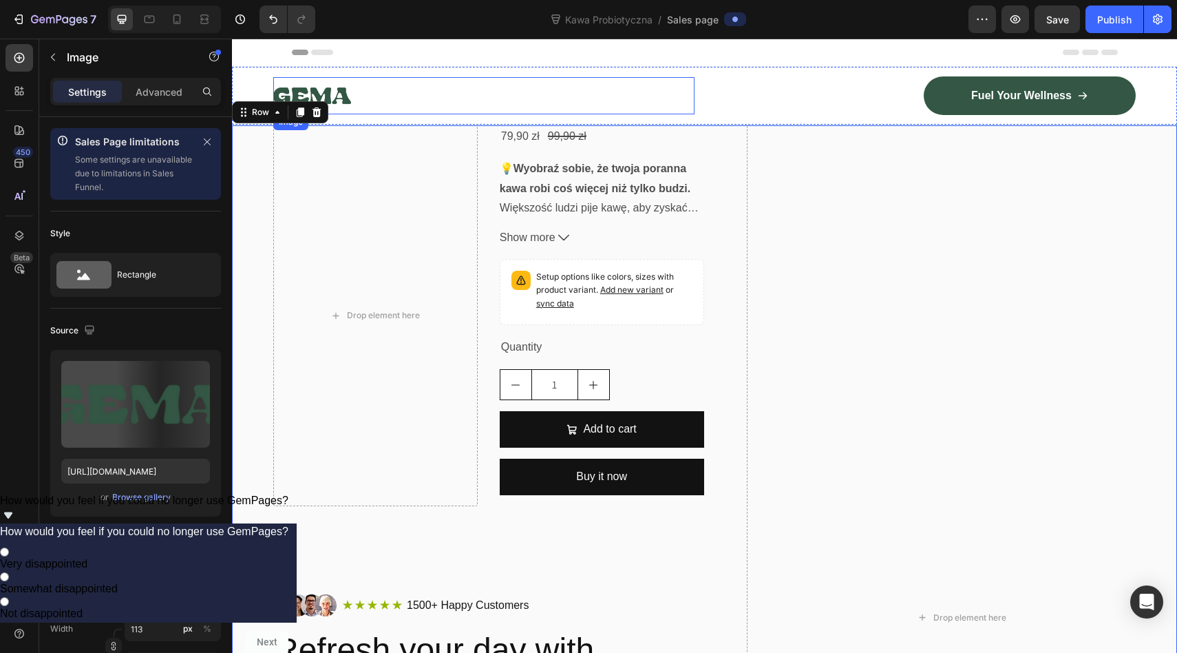
click at [667, 105] on div at bounding box center [483, 95] width 421 height 37
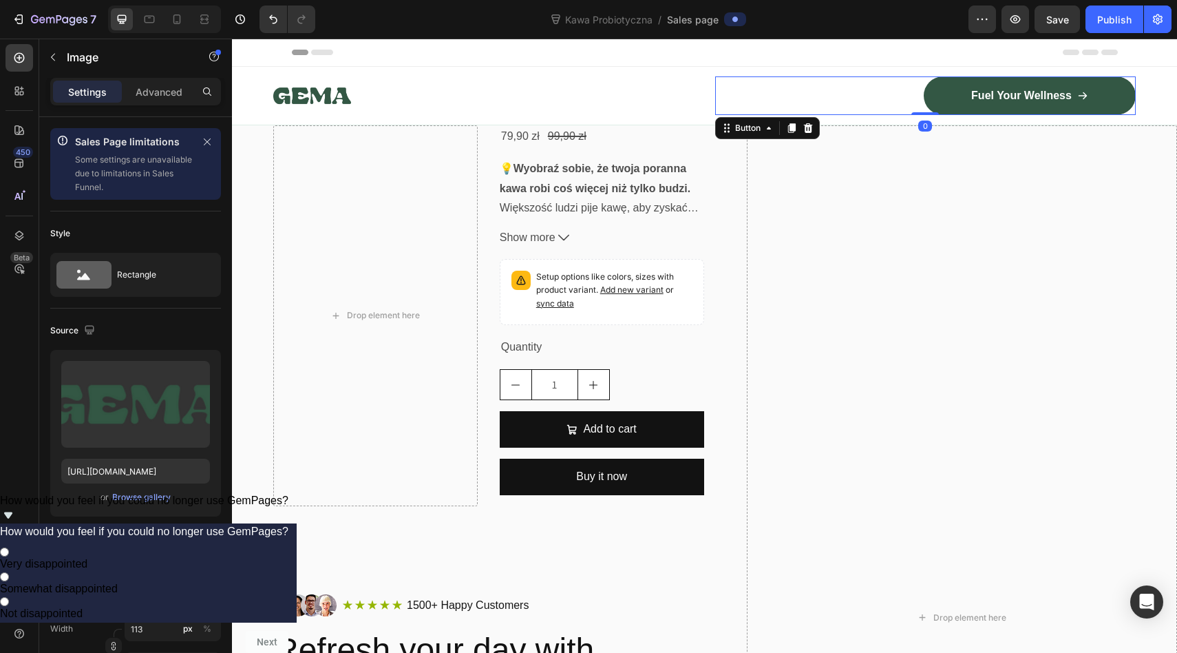
click at [790, 92] on div "Fuel Your Wellness Button 0" at bounding box center [925, 95] width 421 height 39
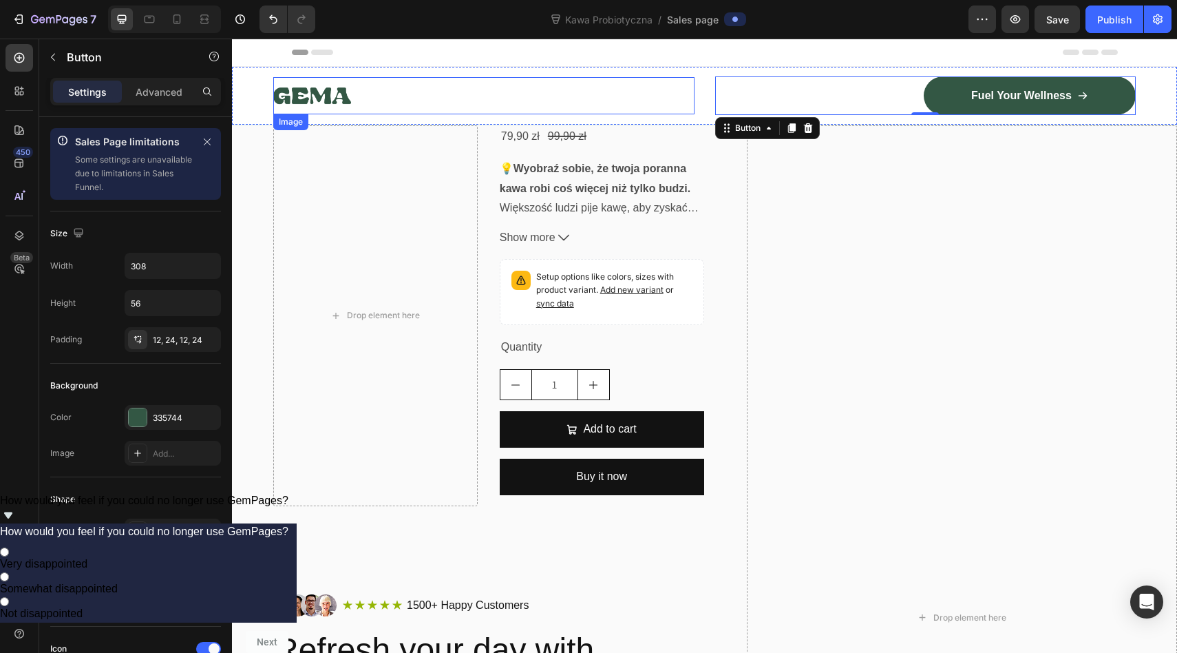
click at [307, 102] on img at bounding box center [312, 95] width 78 height 37
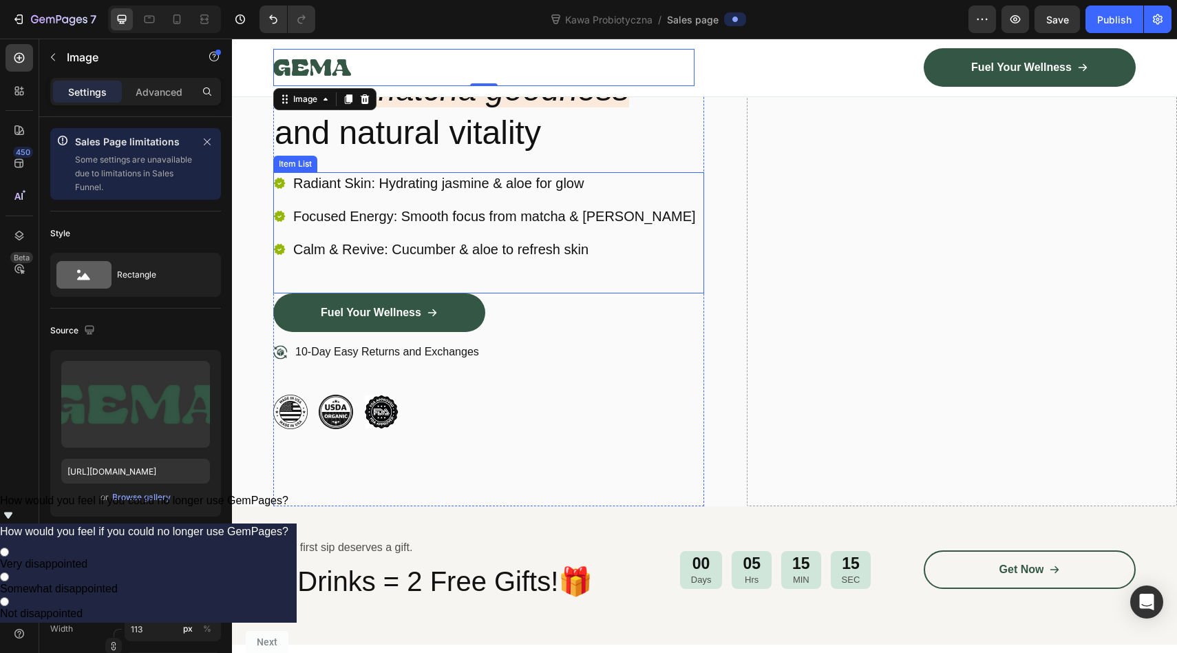
scroll to position [867, 0]
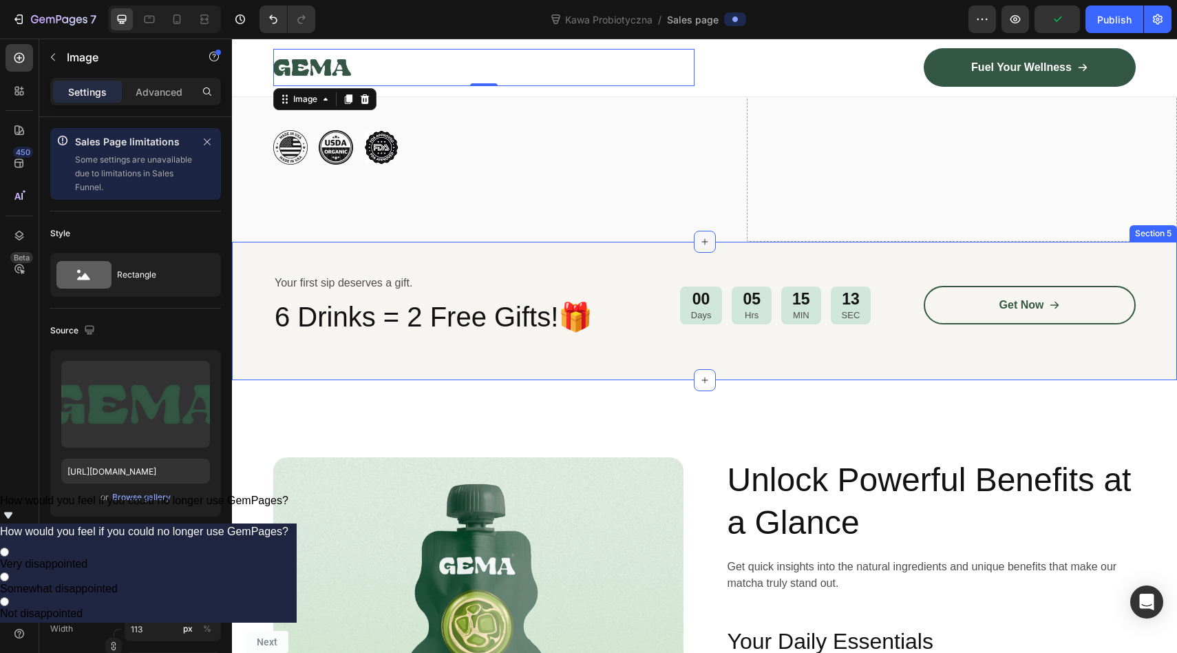
click at [705, 244] on icon at bounding box center [704, 241] width 11 height 11
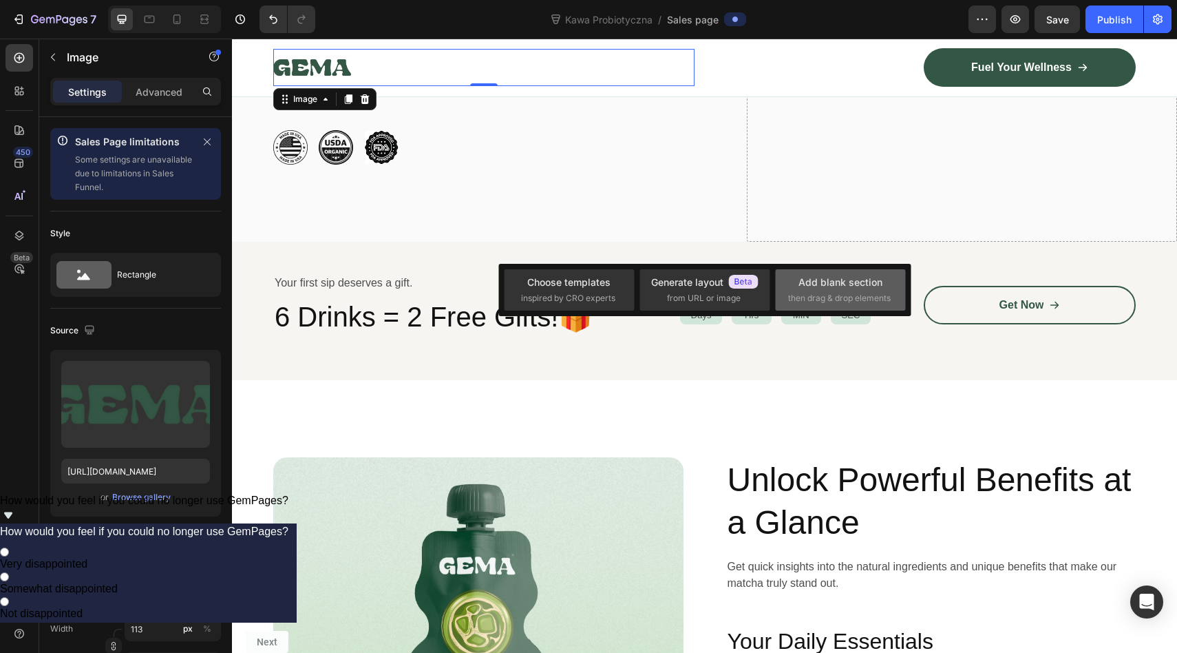
click at [806, 291] on div "Add blank section then drag & drop elements" at bounding box center [840, 290] width 105 height 30
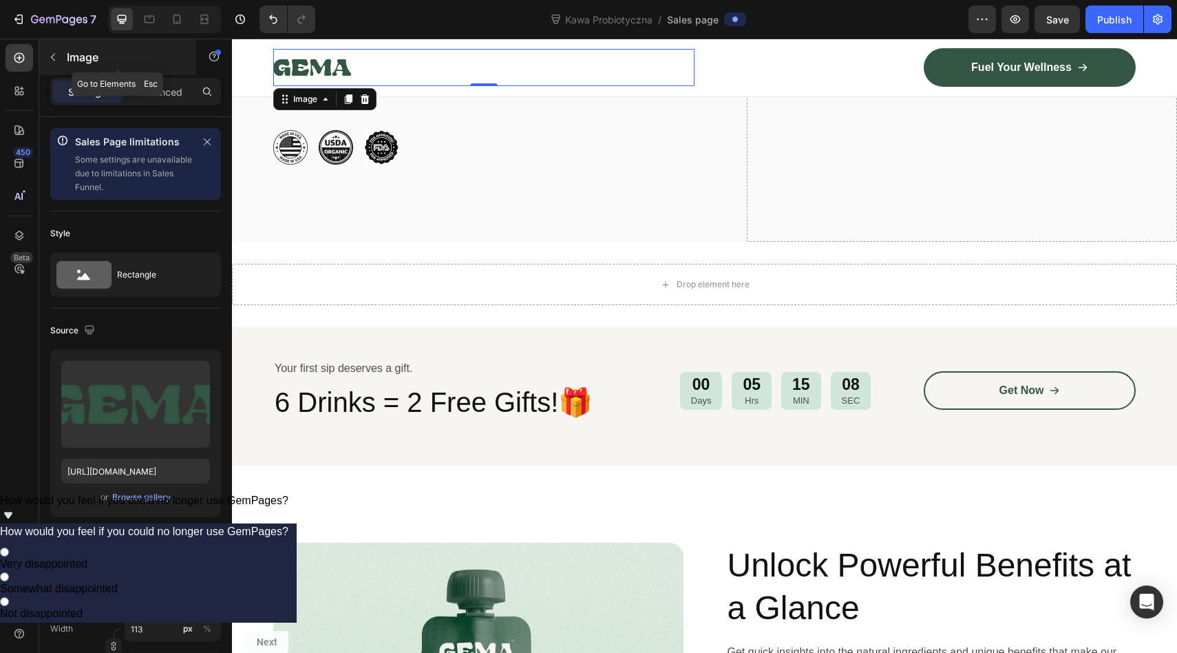
click at [56, 59] on icon "button" at bounding box center [53, 57] width 11 height 11
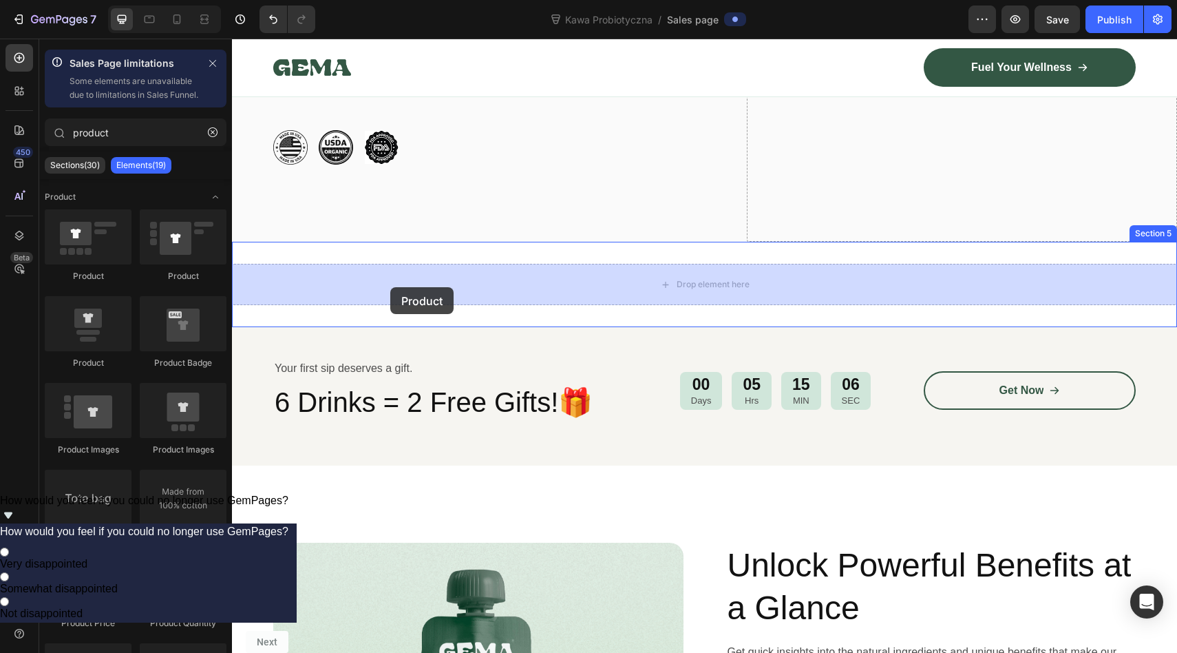
drag, startPoint x: 333, startPoint y: 313, endPoint x: 390, endPoint y: 286, distance: 62.2
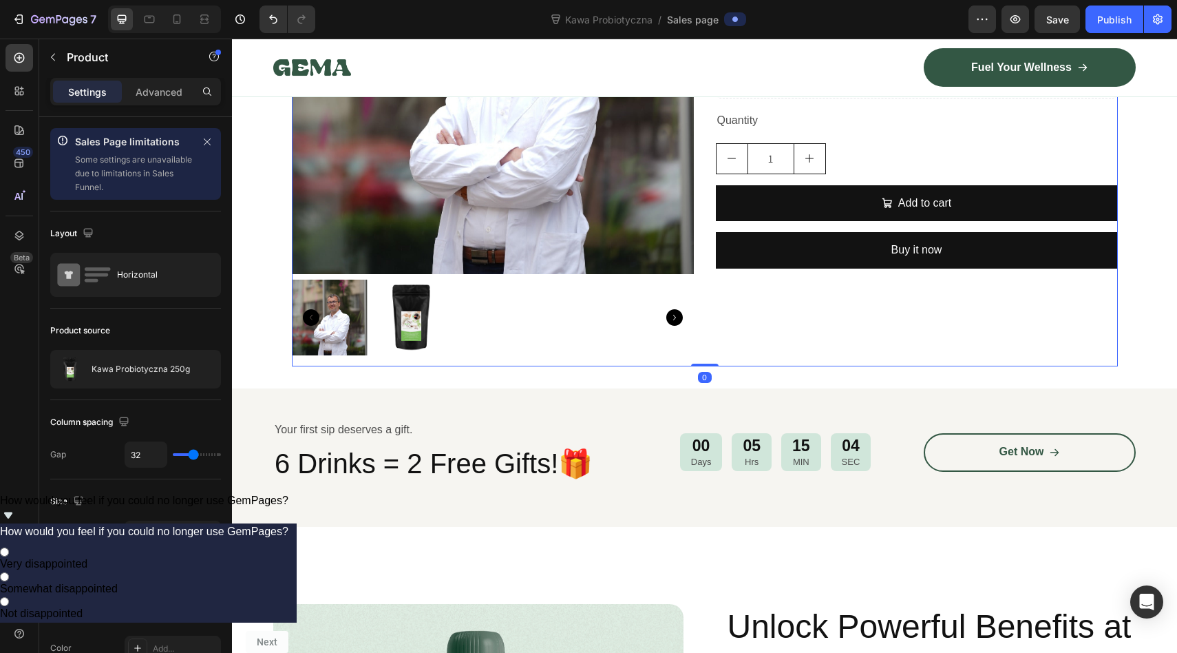
scroll to position [1271, 0]
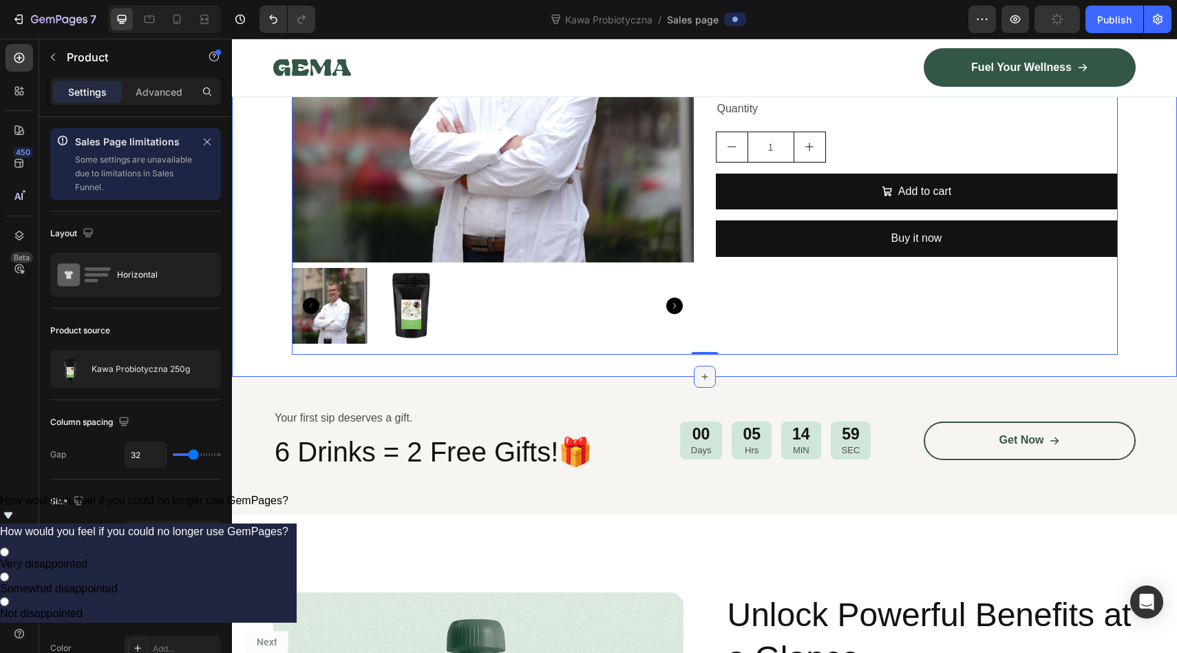
click at [702, 373] on icon at bounding box center [704, 376] width 11 height 11
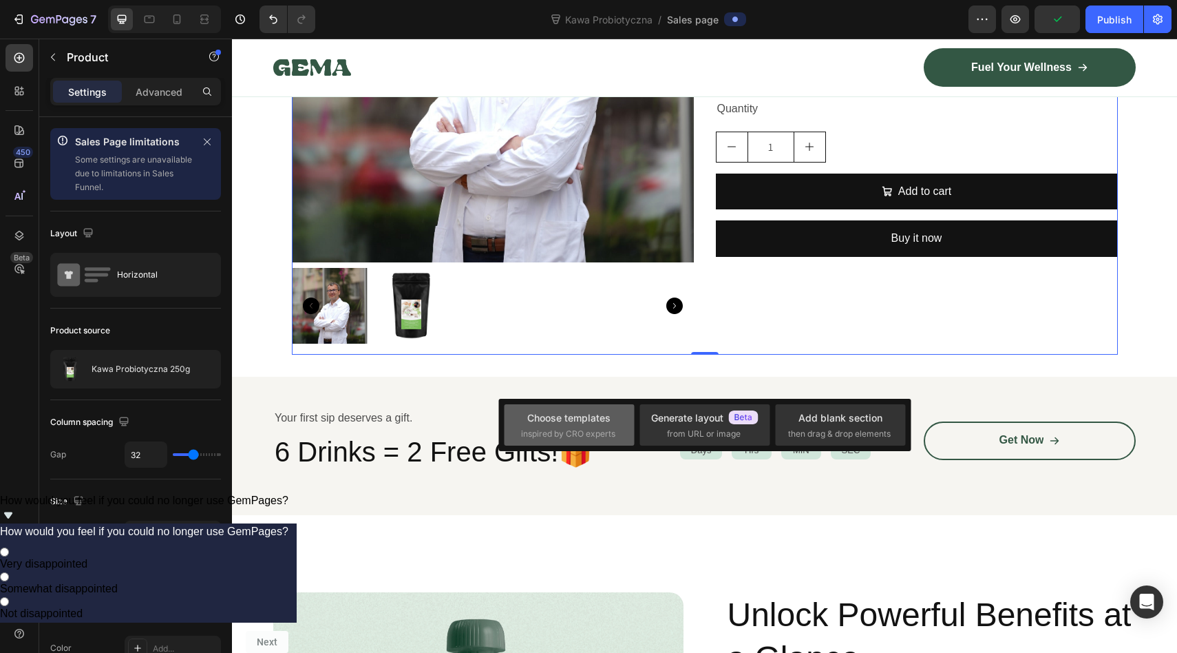
click at [593, 419] on div "Choose templates" at bounding box center [568, 417] width 83 height 14
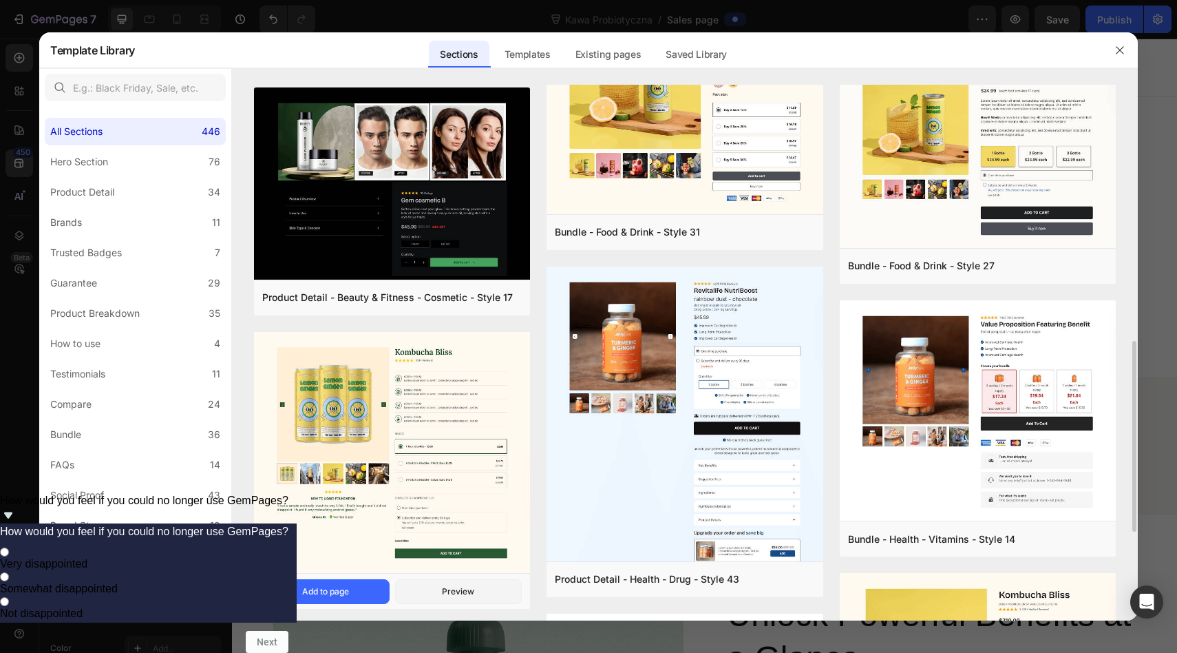
scroll to position [718, 0]
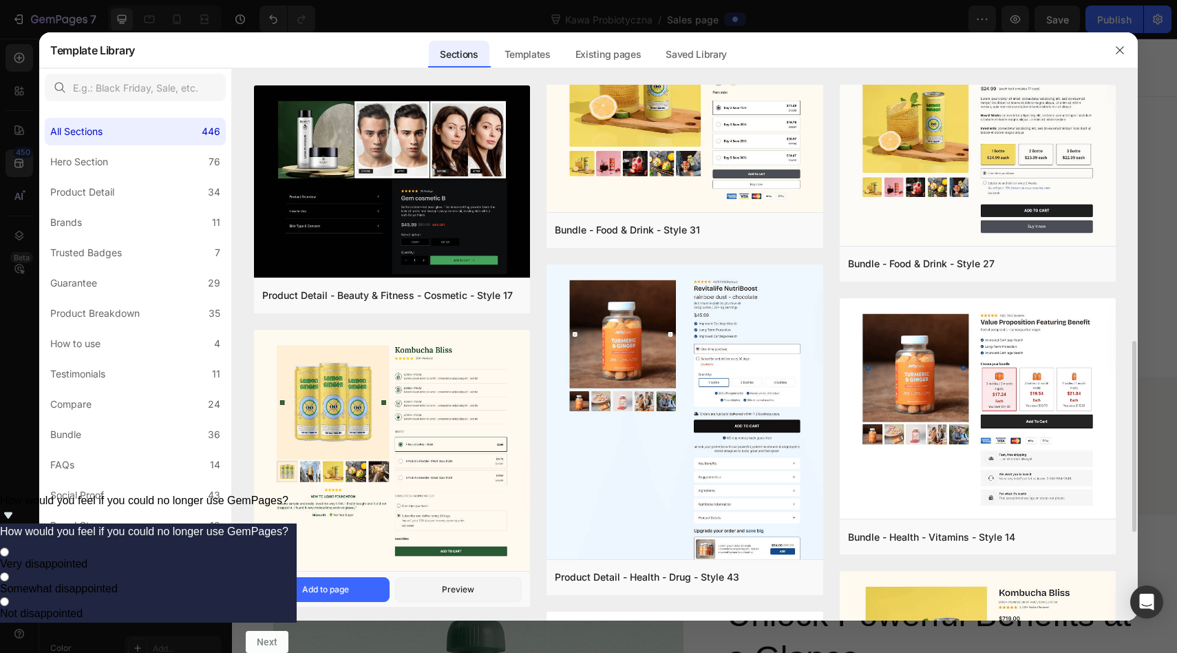
click at [434, 456] on img at bounding box center [392, 451] width 276 height 244
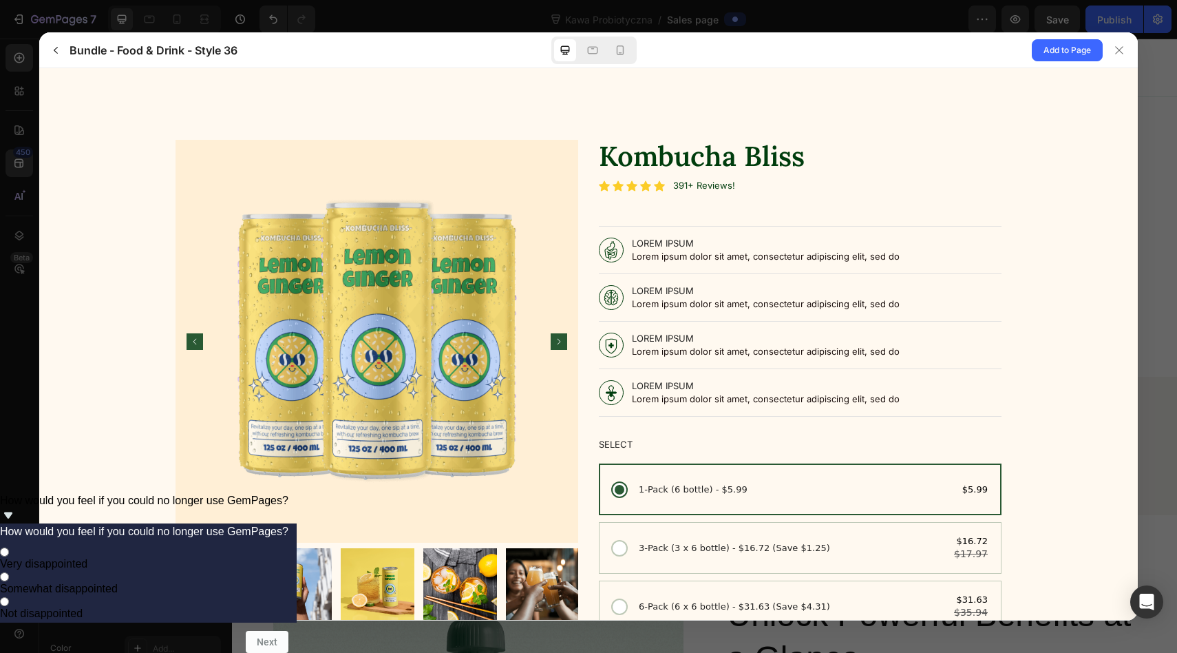
scroll to position [0, 0]
click at [1062, 51] on span "Add to Page" at bounding box center [1068, 50] width 48 height 17
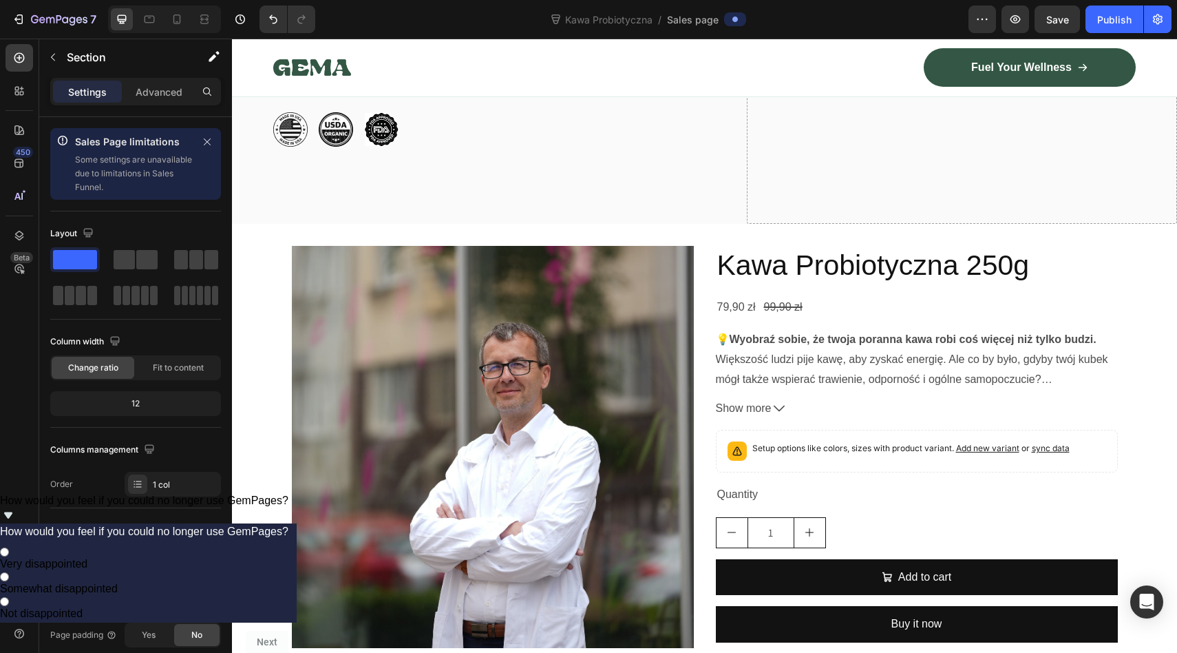
scroll to position [783, 0]
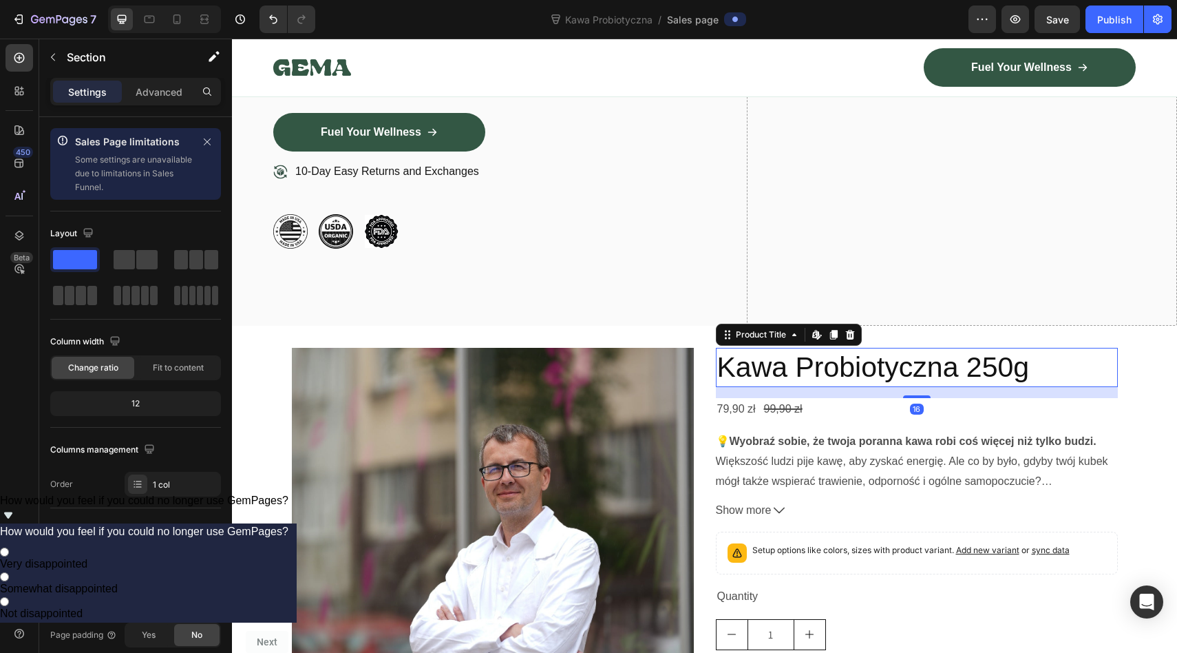
click at [1088, 351] on h2 "Kawa Probiotyczna 250g" at bounding box center [917, 367] width 402 height 39
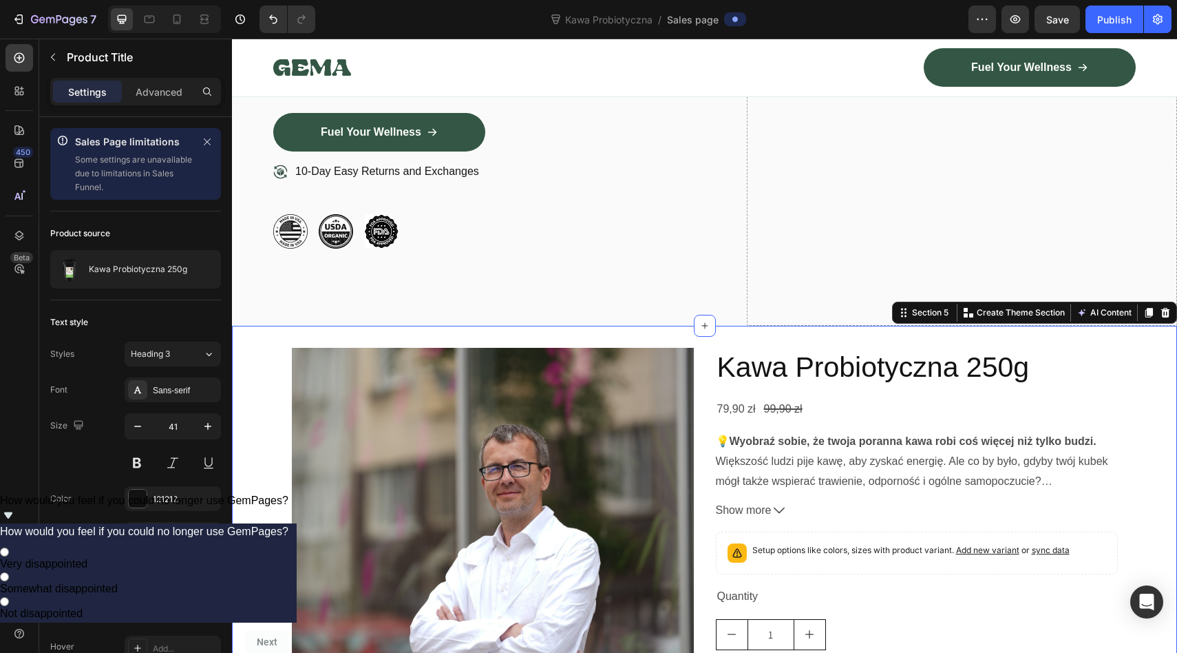
click at [1089, 337] on div "Product Images Kawa Probiotyczna 250g Product Title 79,90 zł Product Price Prod…" at bounding box center [704, 595] width 945 height 538
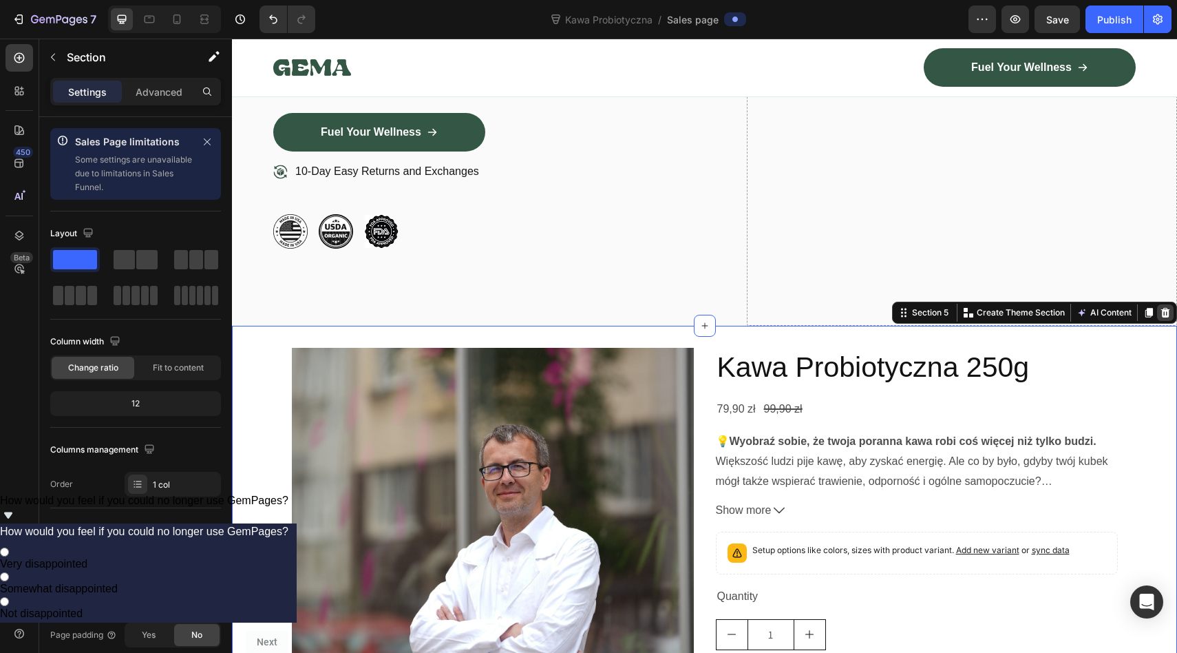
click at [1168, 310] on icon at bounding box center [1165, 313] width 9 height 10
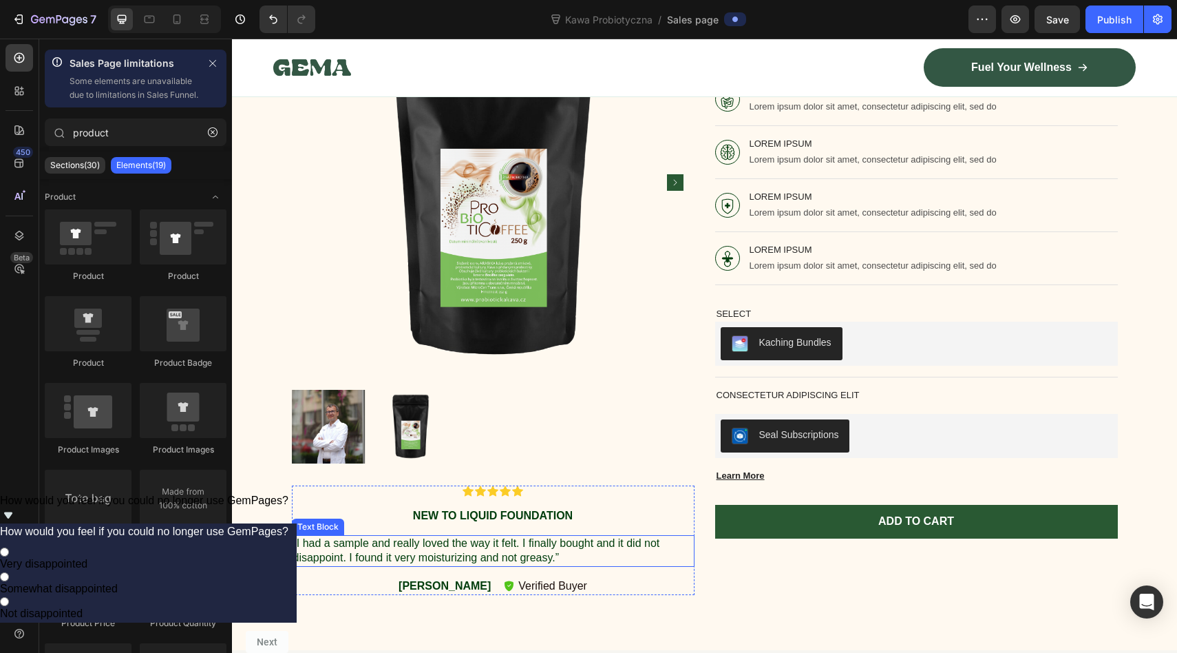
scroll to position [1177, 0]
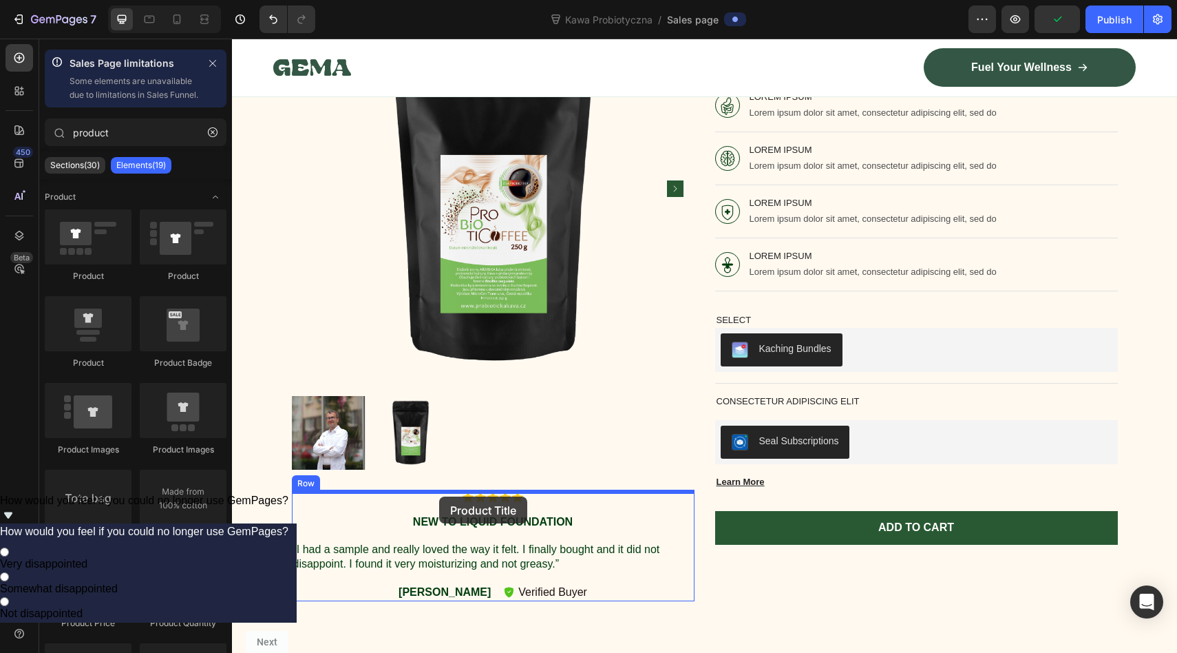
drag, startPoint x: 297, startPoint y: 566, endPoint x: 439, endPoint y: 495, distance: 159.2
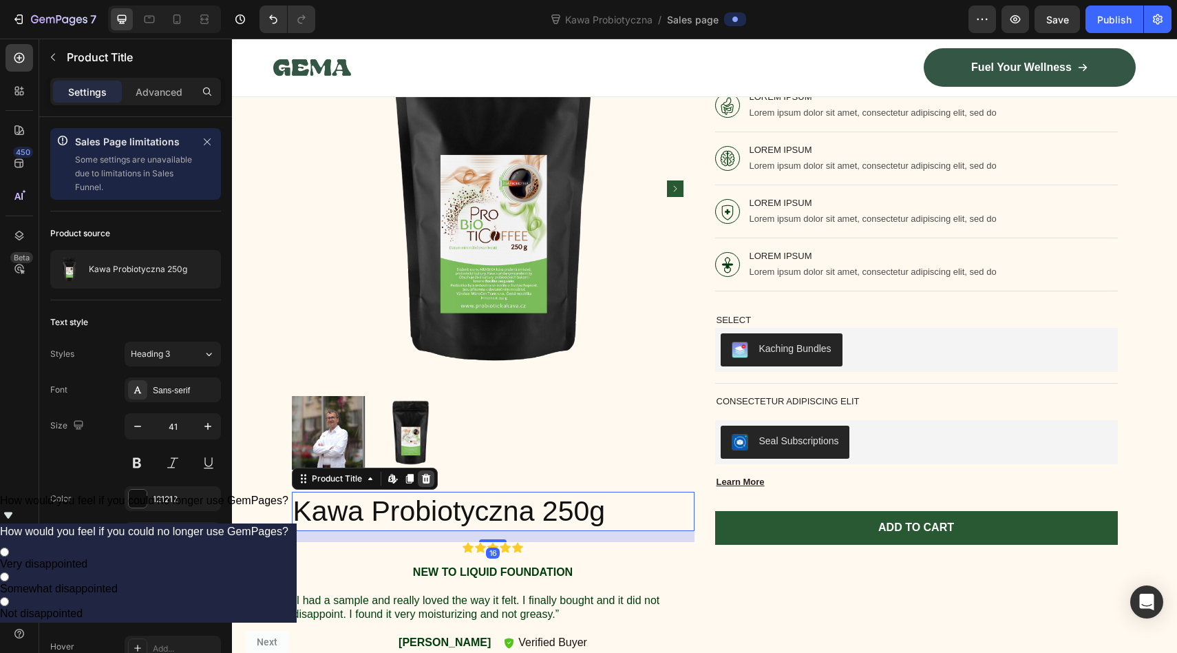
click at [429, 477] on icon at bounding box center [425, 478] width 9 height 10
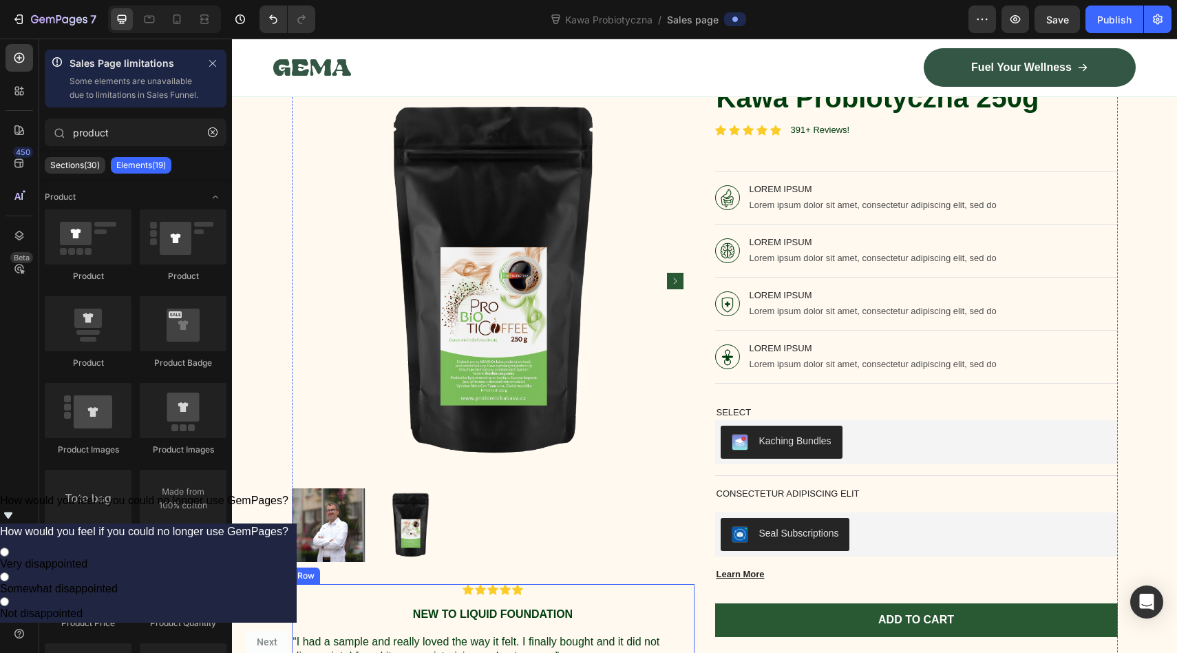
scroll to position [916, 0]
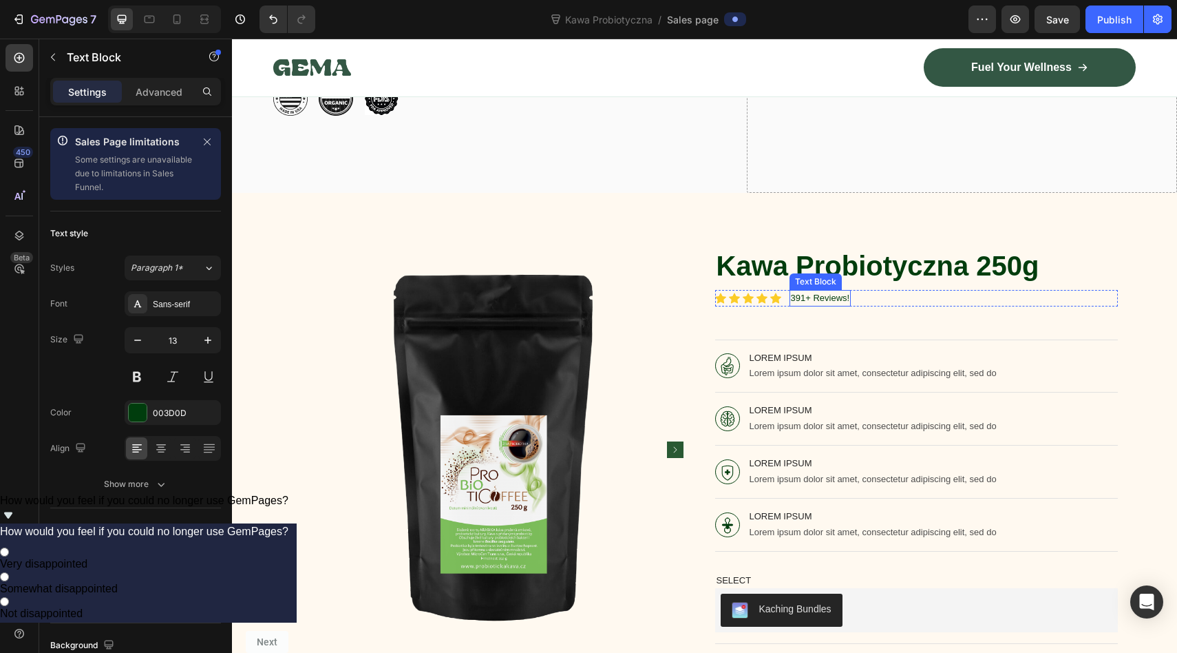
click at [808, 299] on p "391+ Reviews!" at bounding box center [820, 298] width 59 height 14
click at [810, 298] on p "391+ Reviews!" at bounding box center [820, 298] width 59 height 14
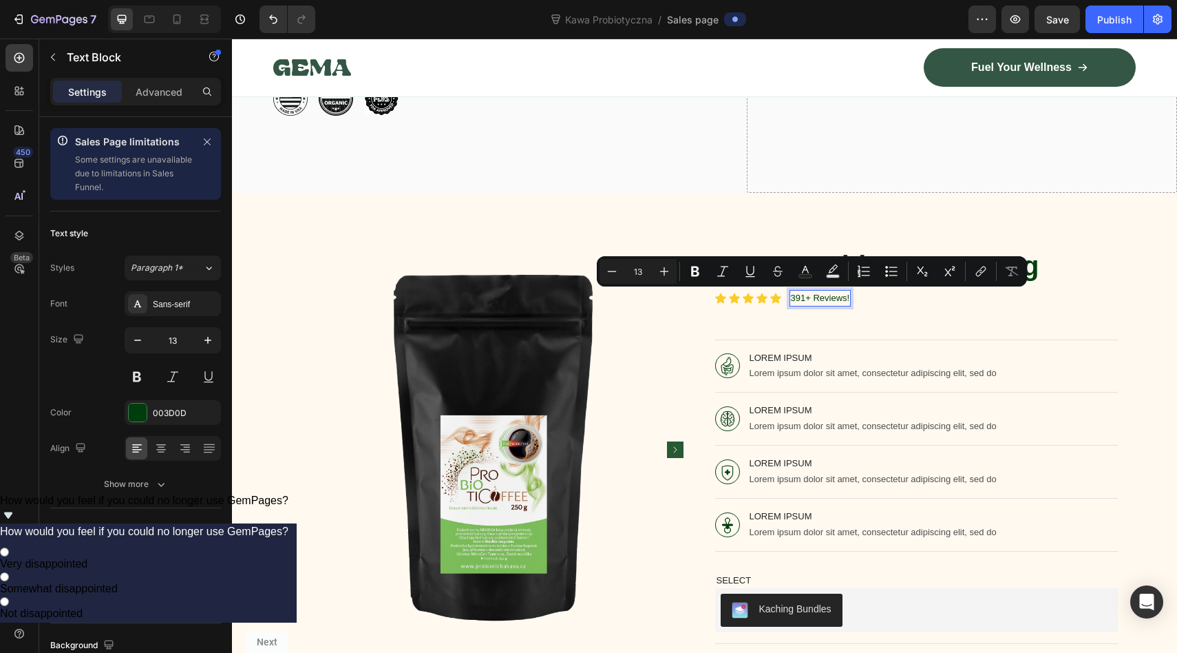
click at [804, 296] on p "391+ Reviews!" at bounding box center [820, 298] width 59 height 14
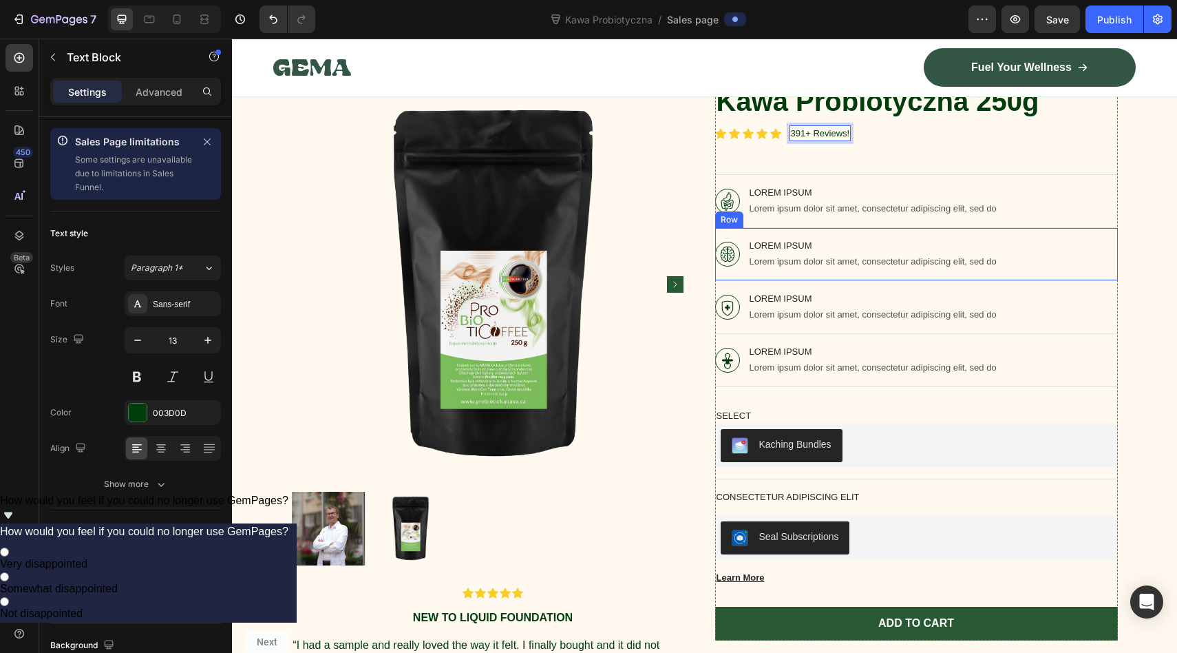
scroll to position [1084, 0]
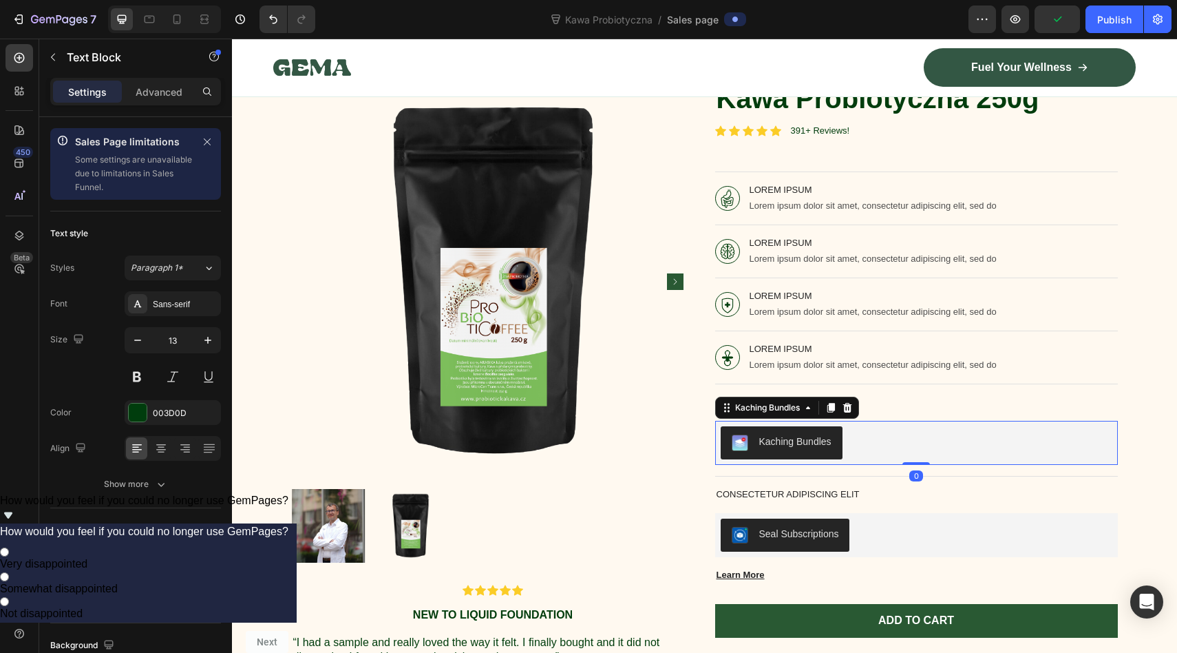
click at [812, 436] on div "Kaching Bundles" at bounding box center [795, 441] width 72 height 14
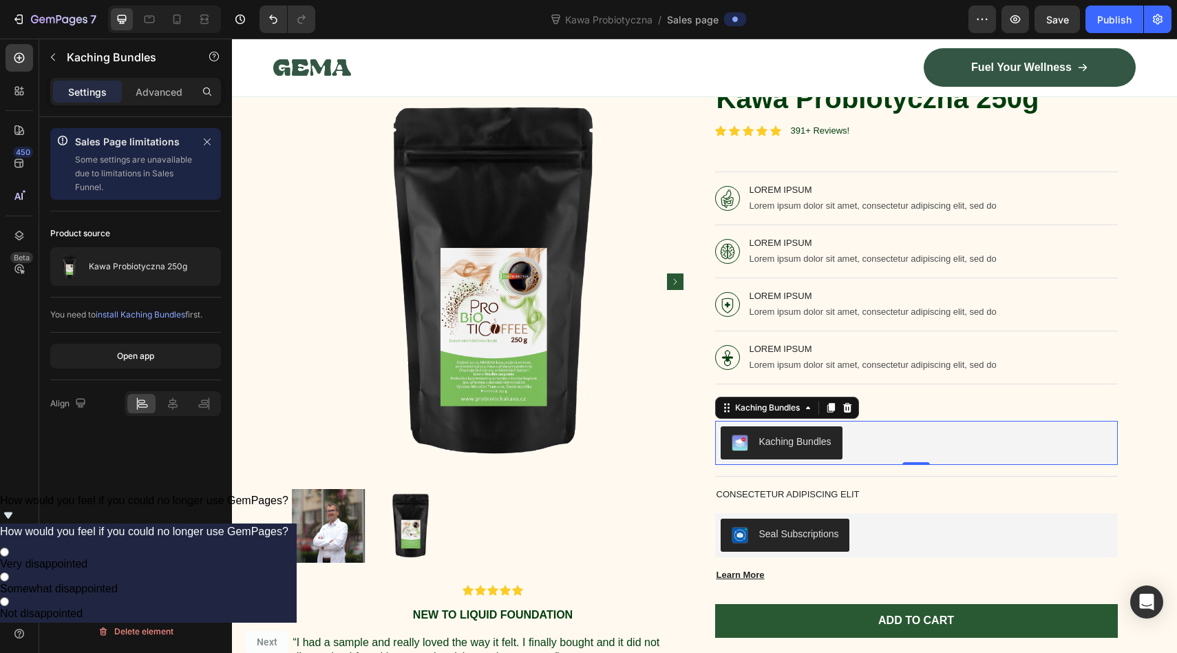
click at [143, 315] on span "install Kaching Bundles" at bounding box center [141, 314] width 90 height 10
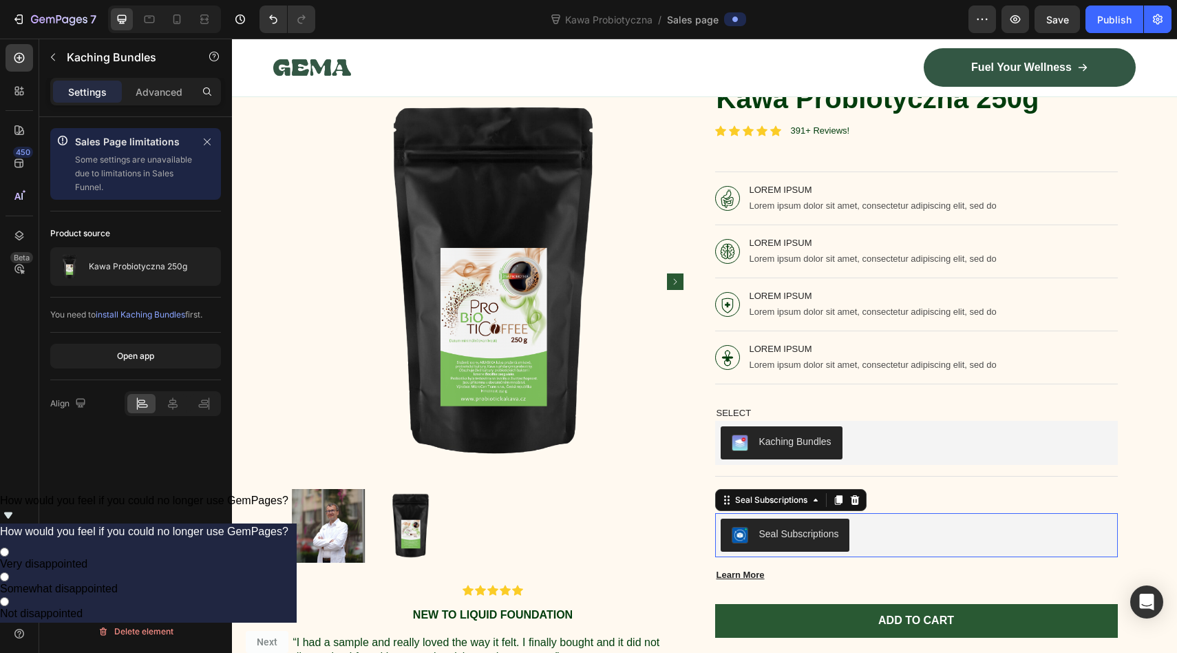
click at [1000, 533] on div "Seal Subscriptions" at bounding box center [917, 534] width 392 height 33
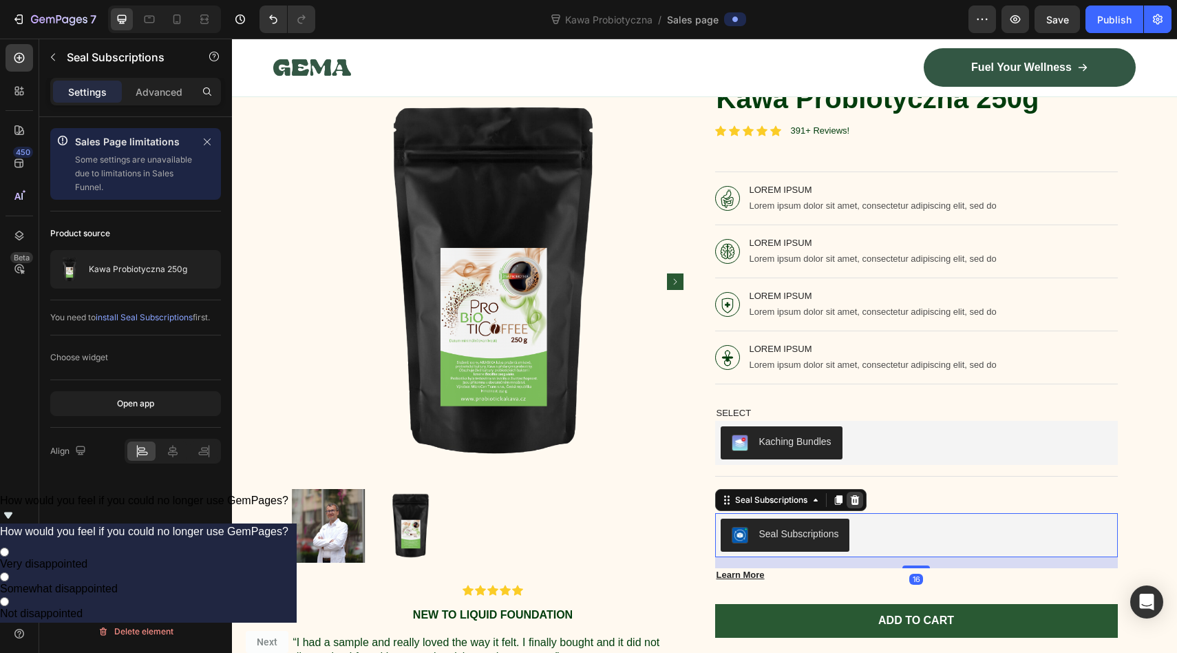
click at [856, 497] on icon at bounding box center [854, 499] width 9 height 10
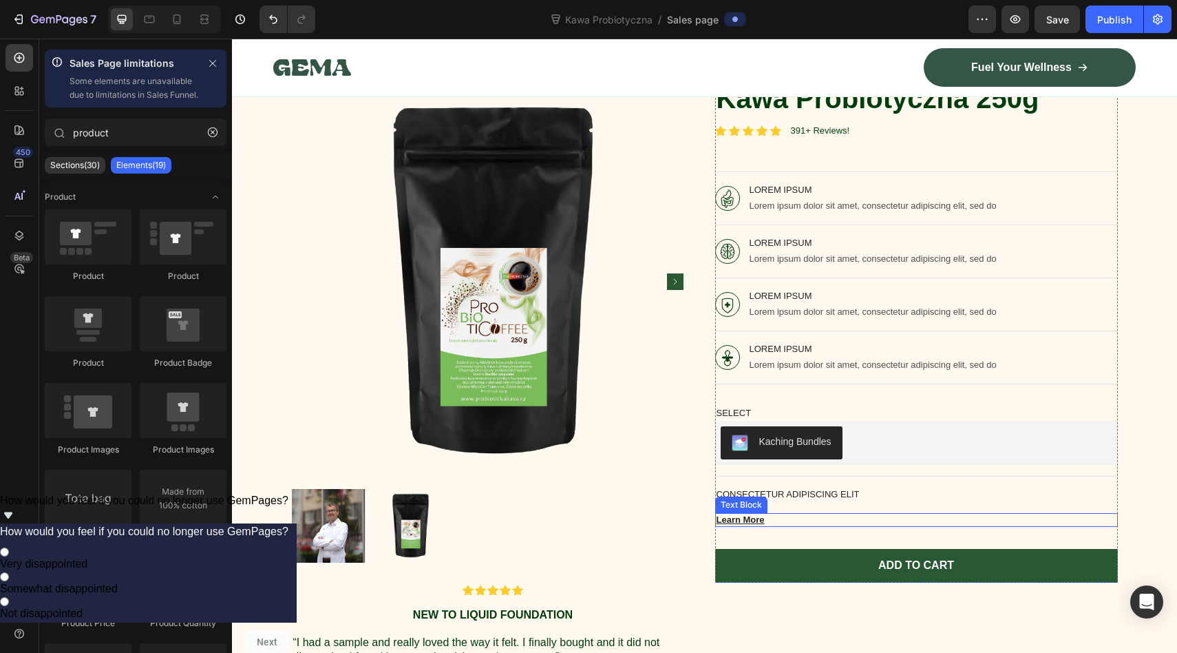
click at [757, 518] on p "Learn More" at bounding box center [917, 520] width 400 height 12
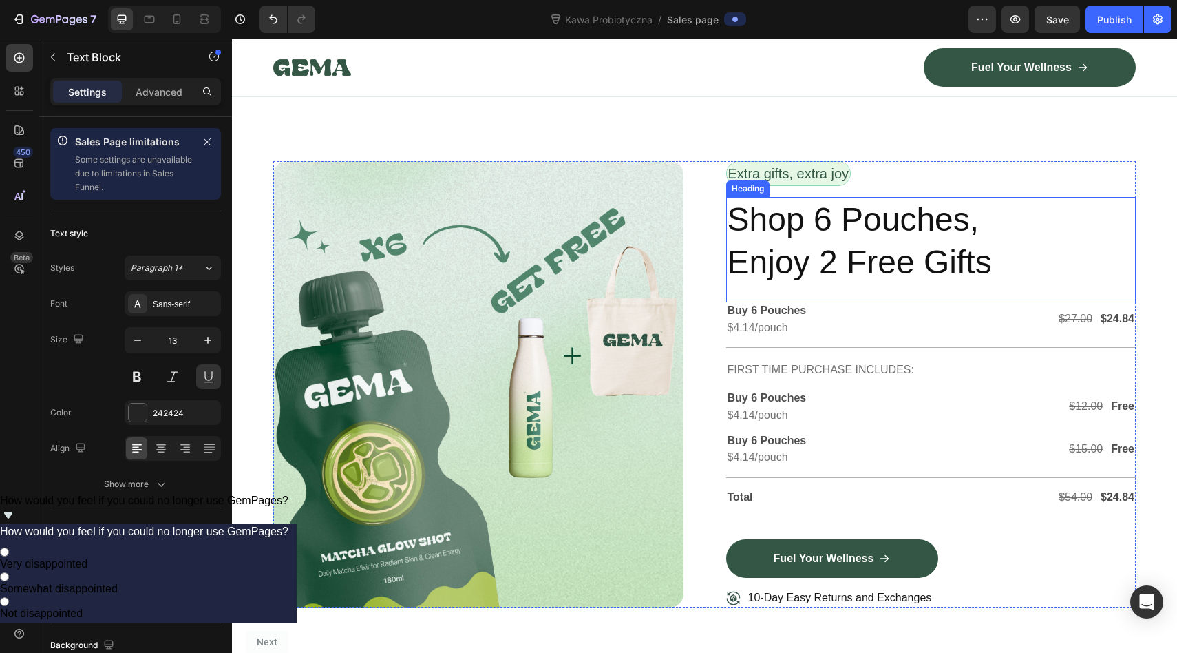
scroll to position [4474, 0]
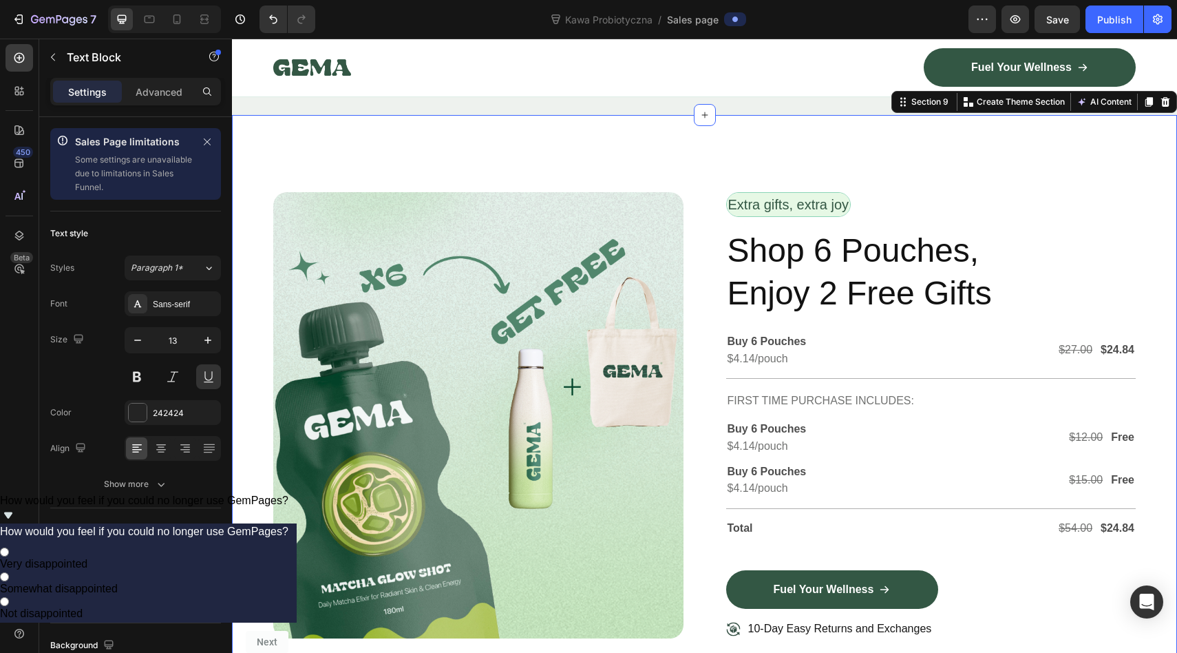
click at [1039, 386] on div "Image Row Extra gifts, extra joy Text Block Row Shop 6 Pouches, Enjoy 2 Free Gi…" at bounding box center [704, 420] width 945 height 611
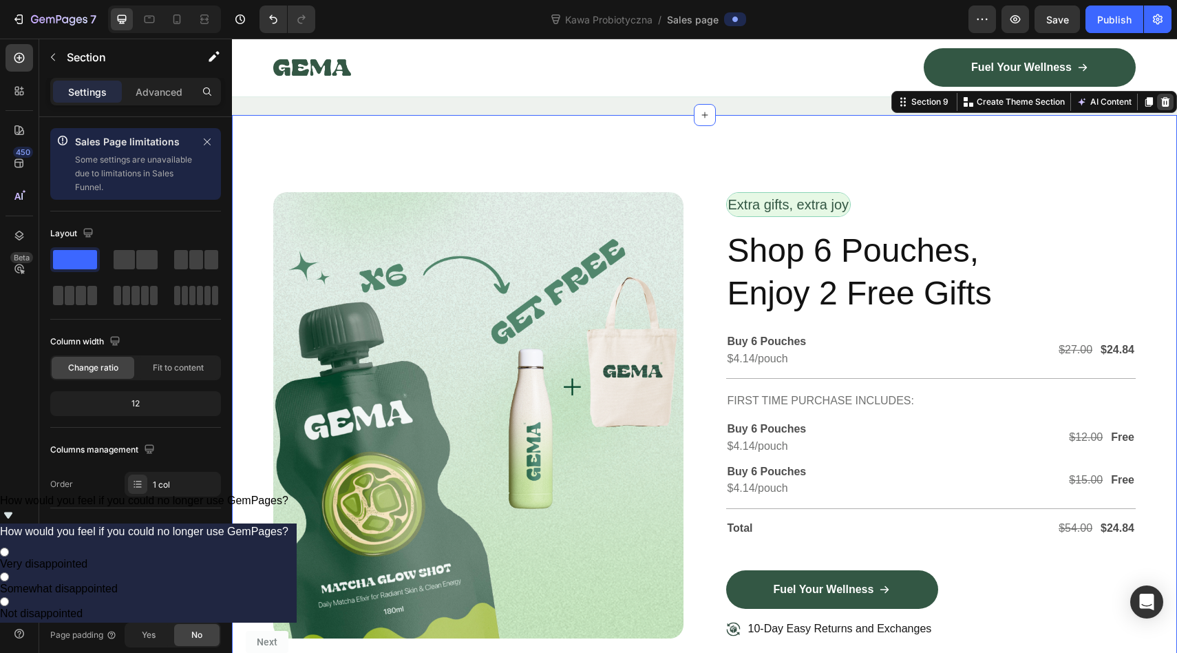
click at [1161, 107] on icon at bounding box center [1165, 102] width 9 height 10
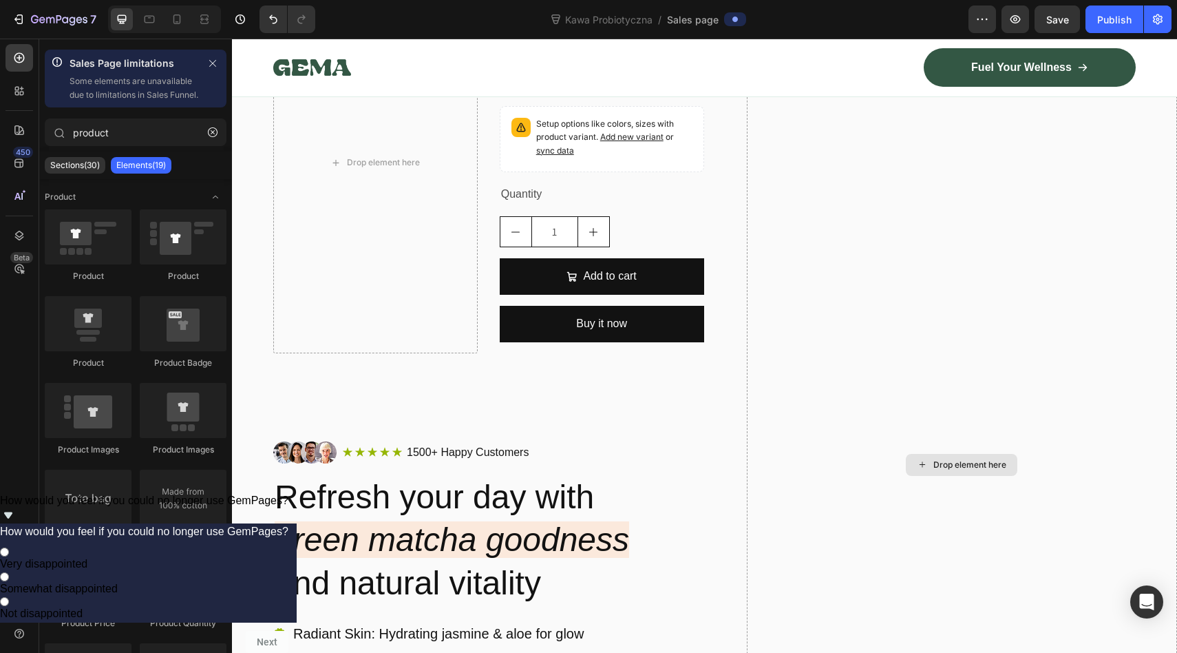
scroll to position [0, 0]
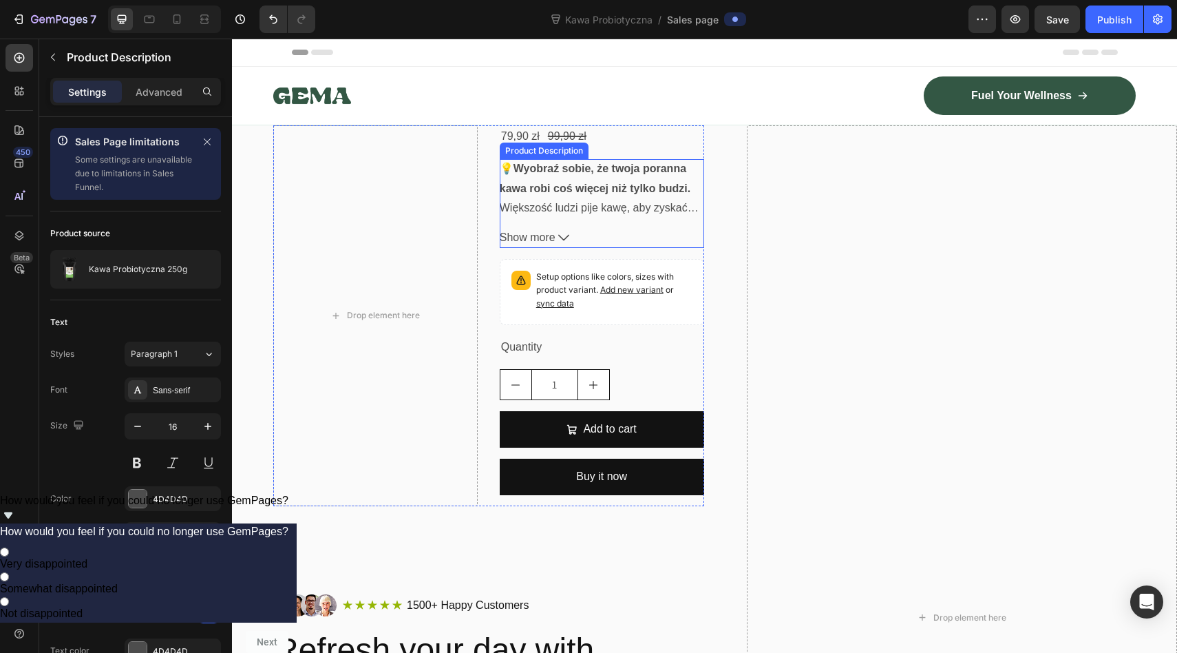
click at [507, 186] on strong "Wyobraź sobie, że twoja poranna kawa robi coś więcej niż tylko budzi." at bounding box center [595, 178] width 191 height 32
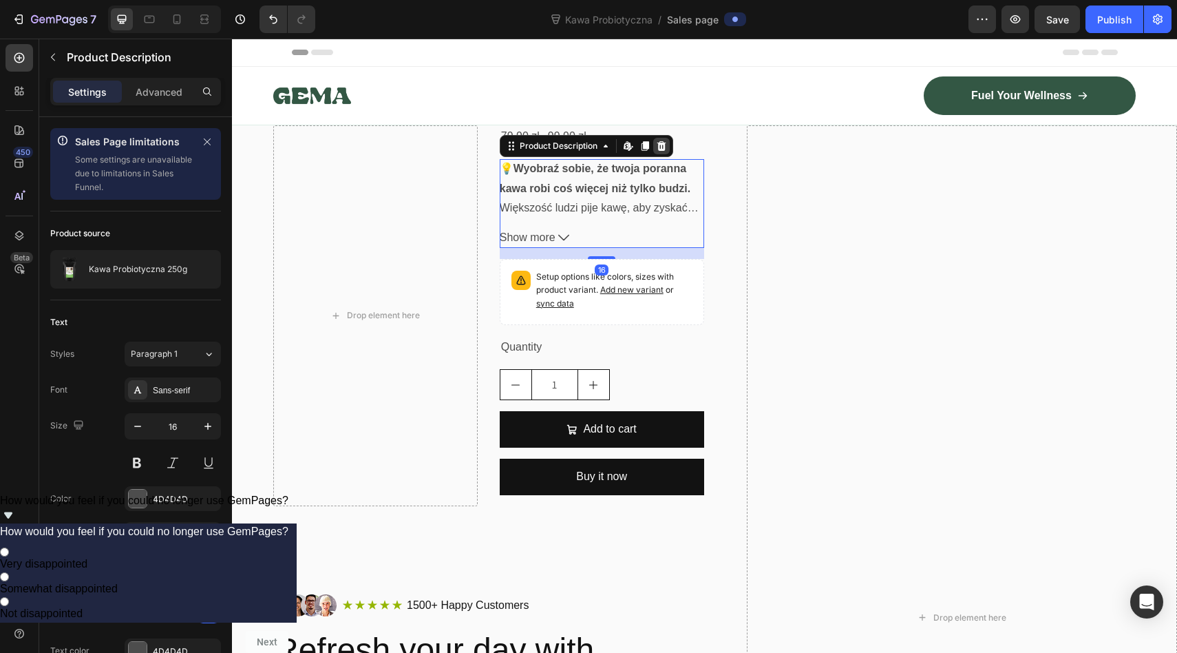
click at [662, 146] on icon at bounding box center [661, 146] width 9 height 10
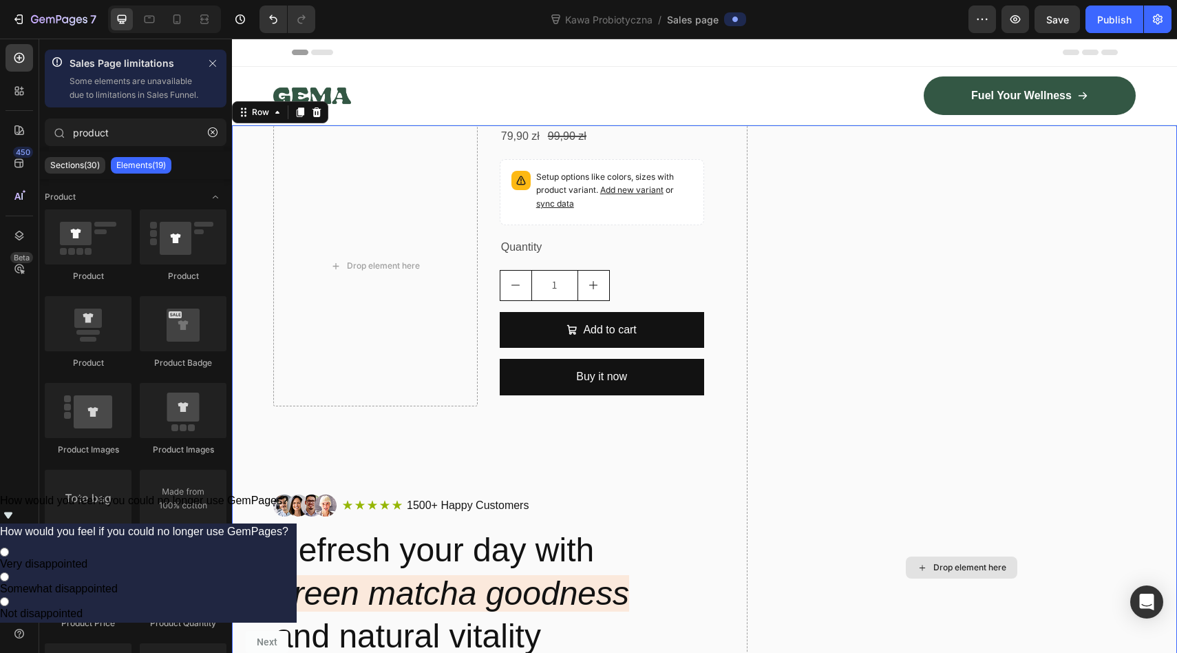
click at [1018, 180] on div "Drop element here" at bounding box center [962, 567] width 431 height 884
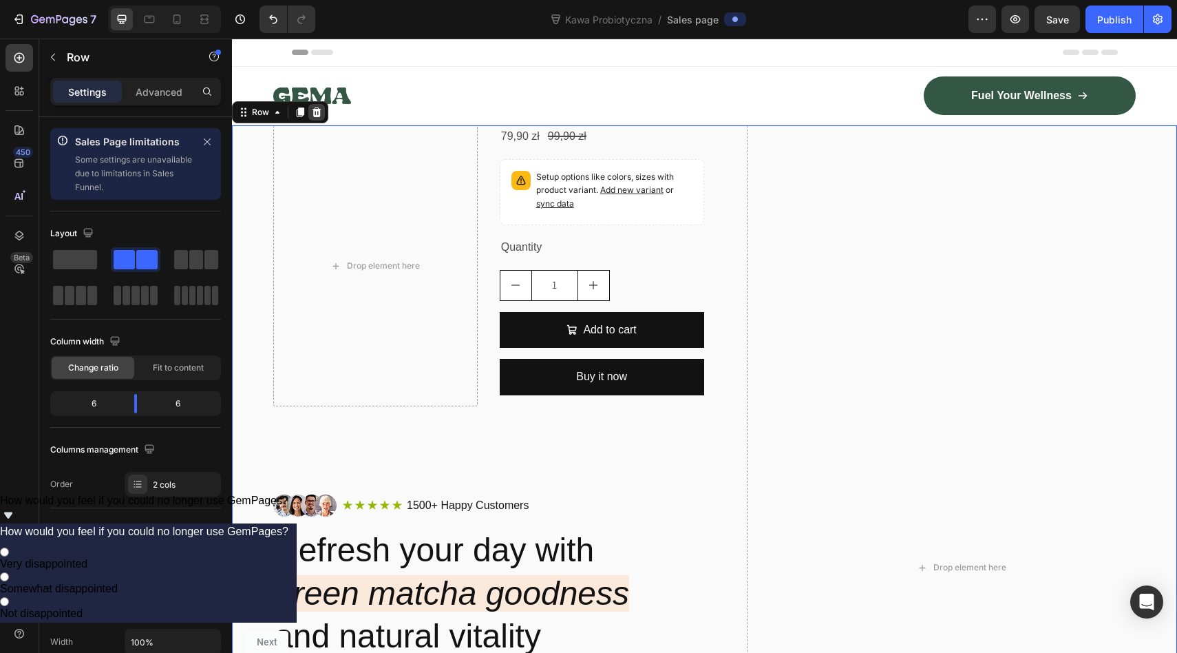
click at [319, 112] on icon at bounding box center [317, 112] width 9 height 10
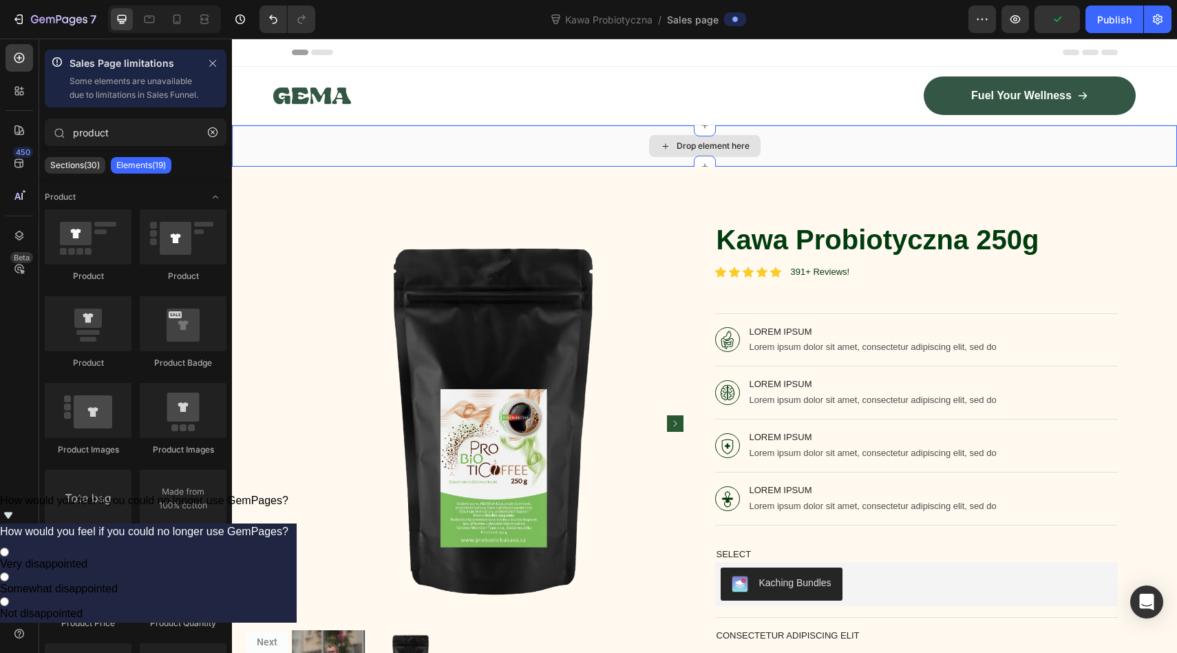
click at [639, 144] on div "Drop element here" at bounding box center [704, 145] width 945 height 41
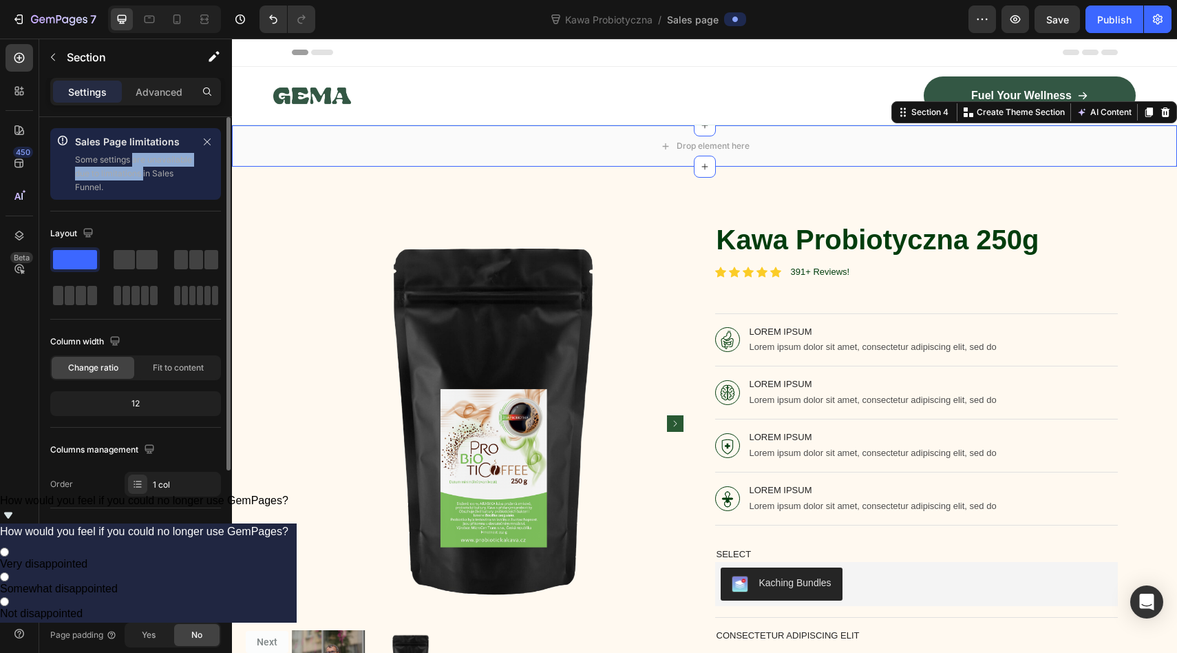
drag, startPoint x: 133, startPoint y: 158, endPoint x: 143, endPoint y: 169, distance: 15.2
click at [143, 169] on p "Some settings are unavailable due to limitations in Sales Funnel." at bounding box center [134, 173] width 118 height 41
click at [132, 187] on p "Some settings are unavailable due to limitations in Sales Funnel." at bounding box center [134, 173] width 118 height 41
click at [201, 140] on button "button" at bounding box center [207, 142] width 17 height 17
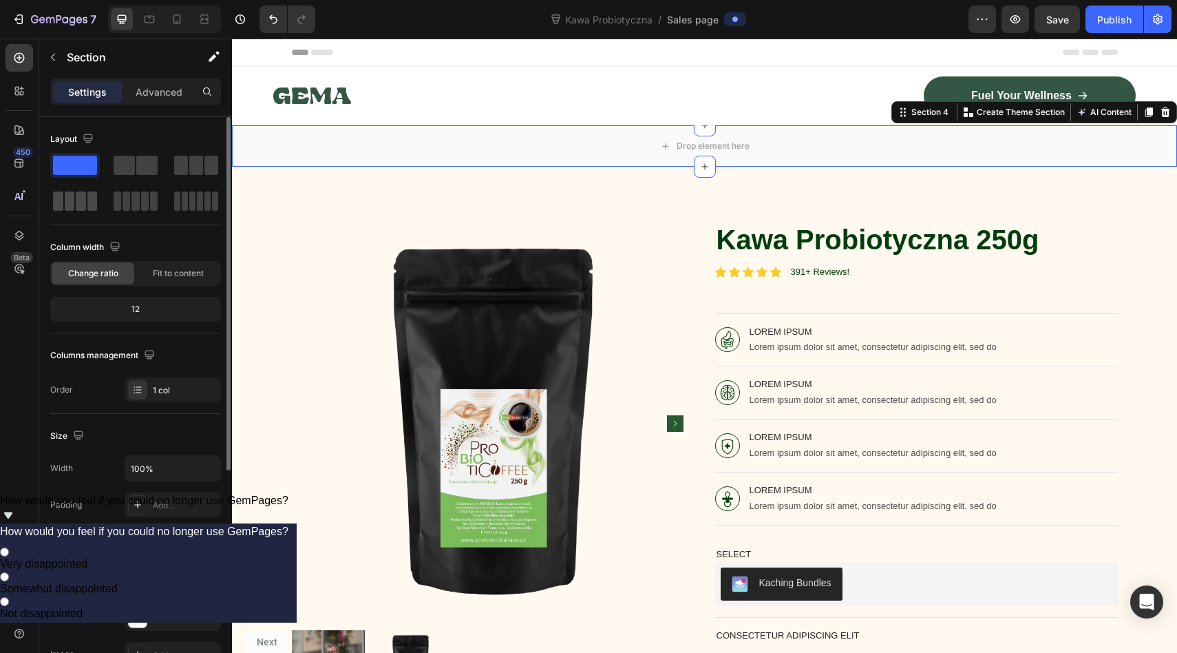
click at [76, 202] on span at bounding box center [81, 200] width 10 height 19
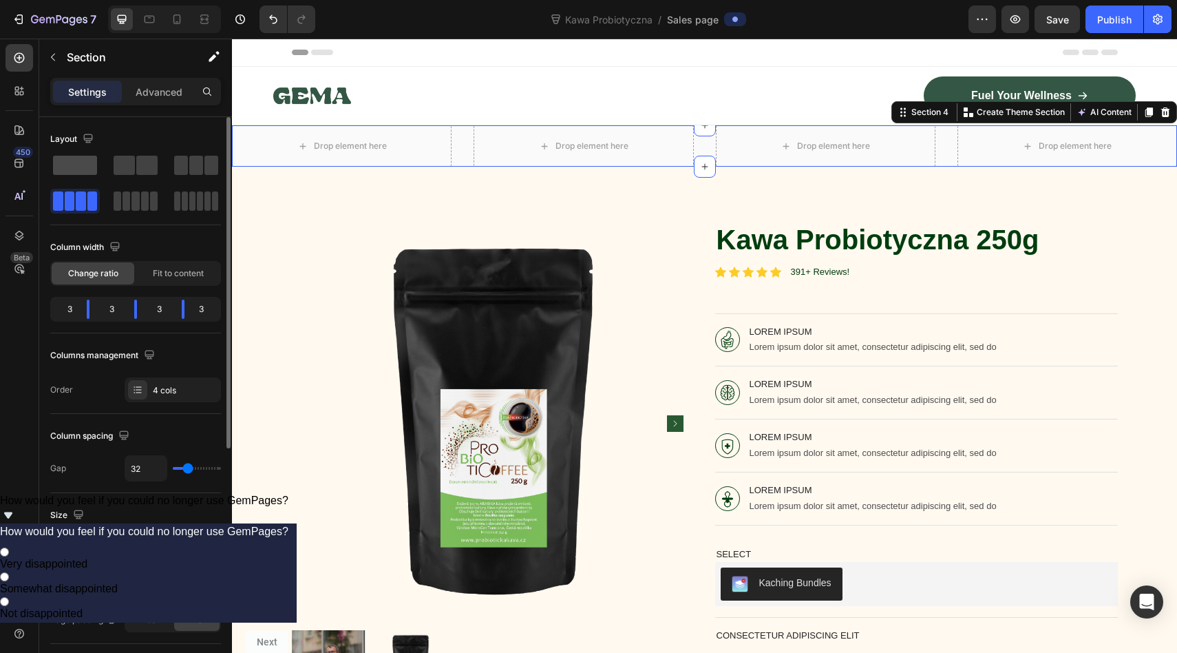
click at [65, 169] on span at bounding box center [75, 165] width 44 height 19
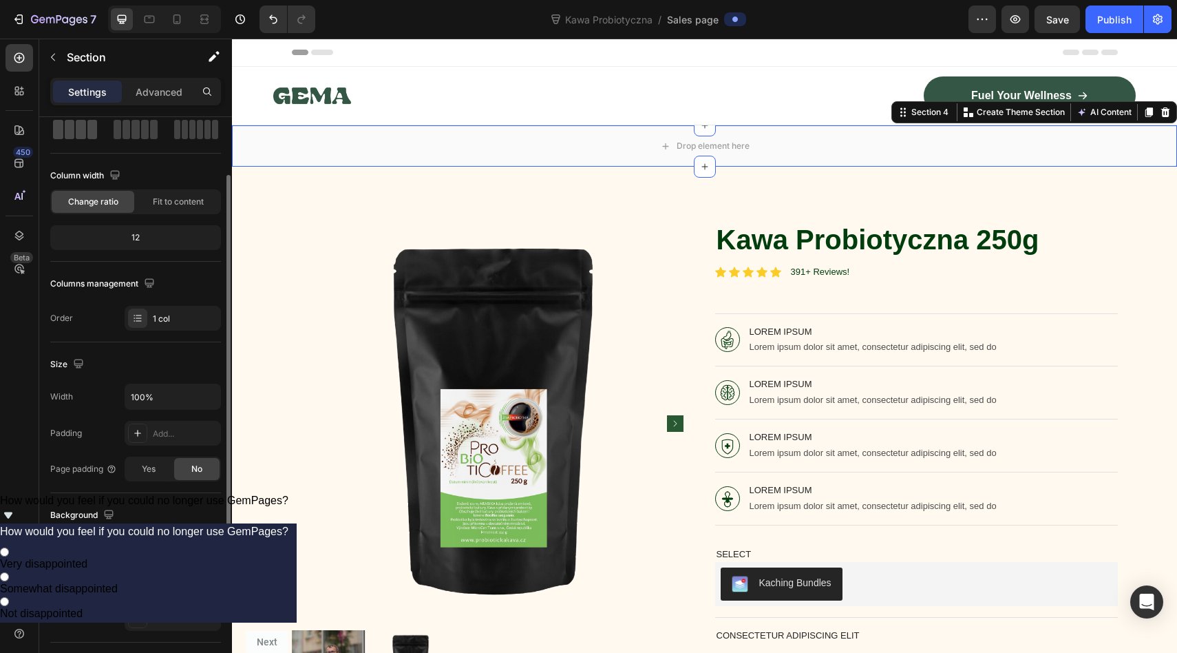
scroll to position [80, 0]
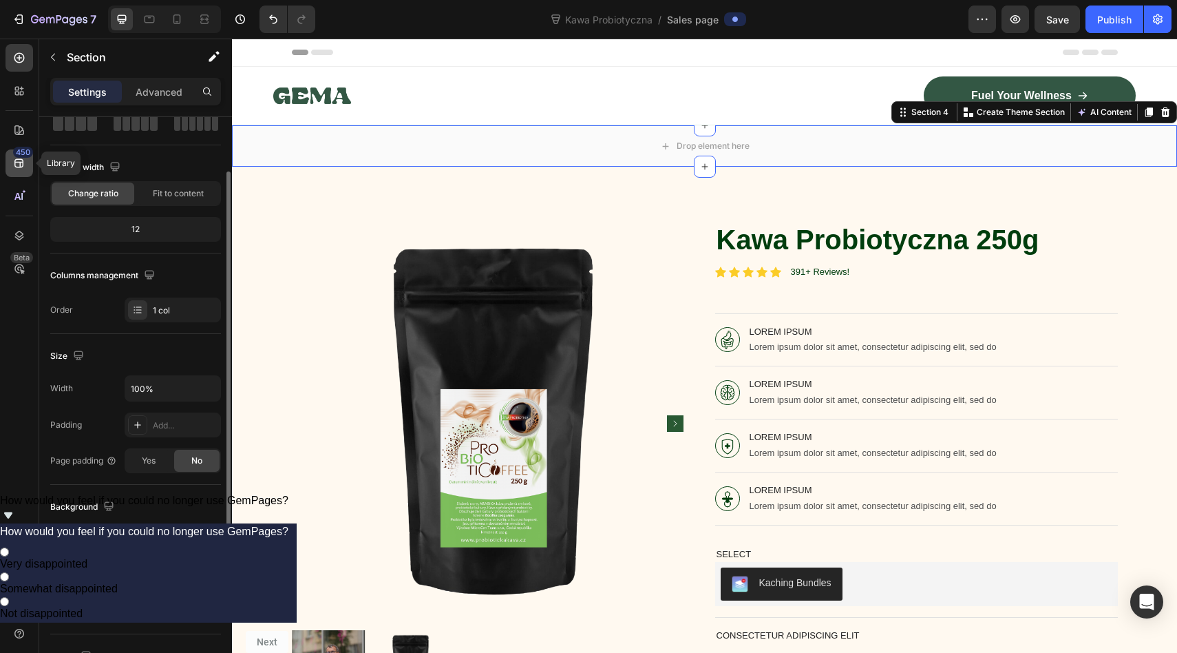
click at [16, 160] on icon at bounding box center [18, 163] width 9 height 9
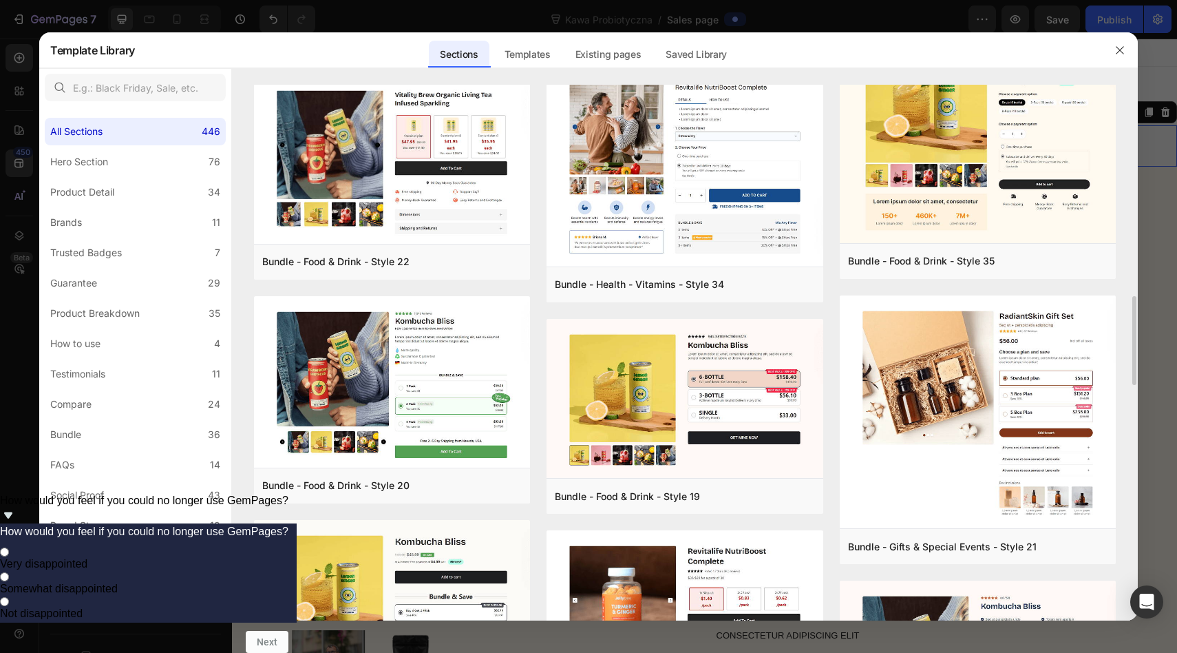
scroll to position [1272, 0]
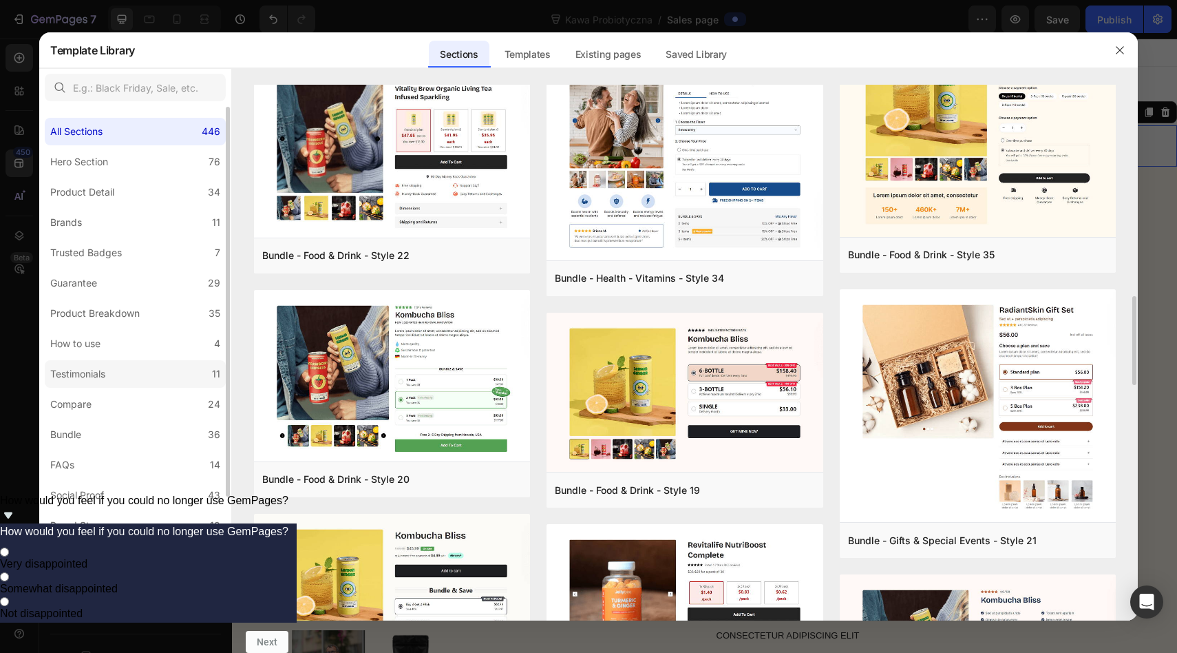
click at [123, 387] on label "Testimonials 11" at bounding box center [135, 374] width 181 height 28
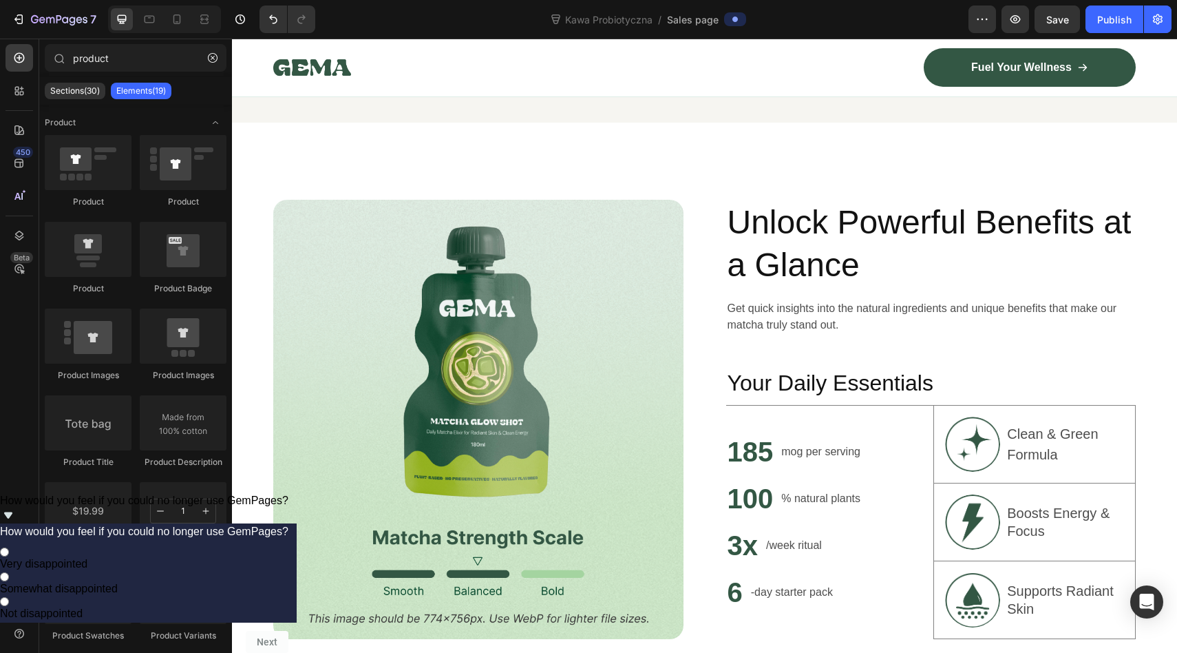
scroll to position [919, 0]
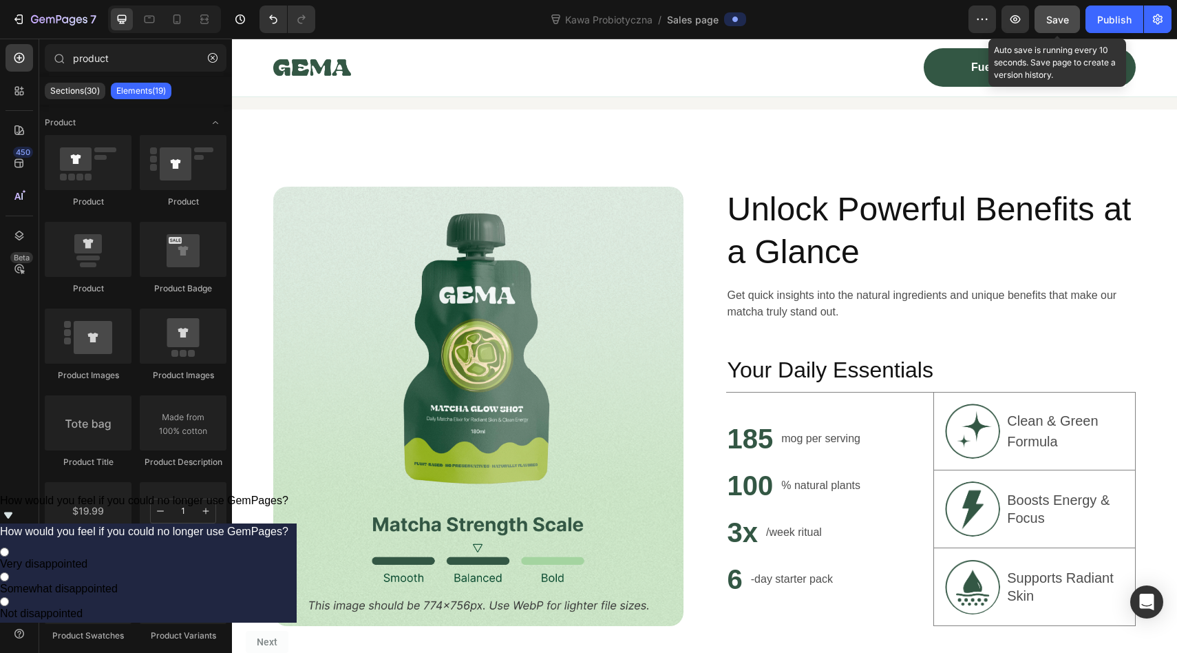
click at [1057, 17] on span "Save" at bounding box center [1057, 20] width 23 height 12
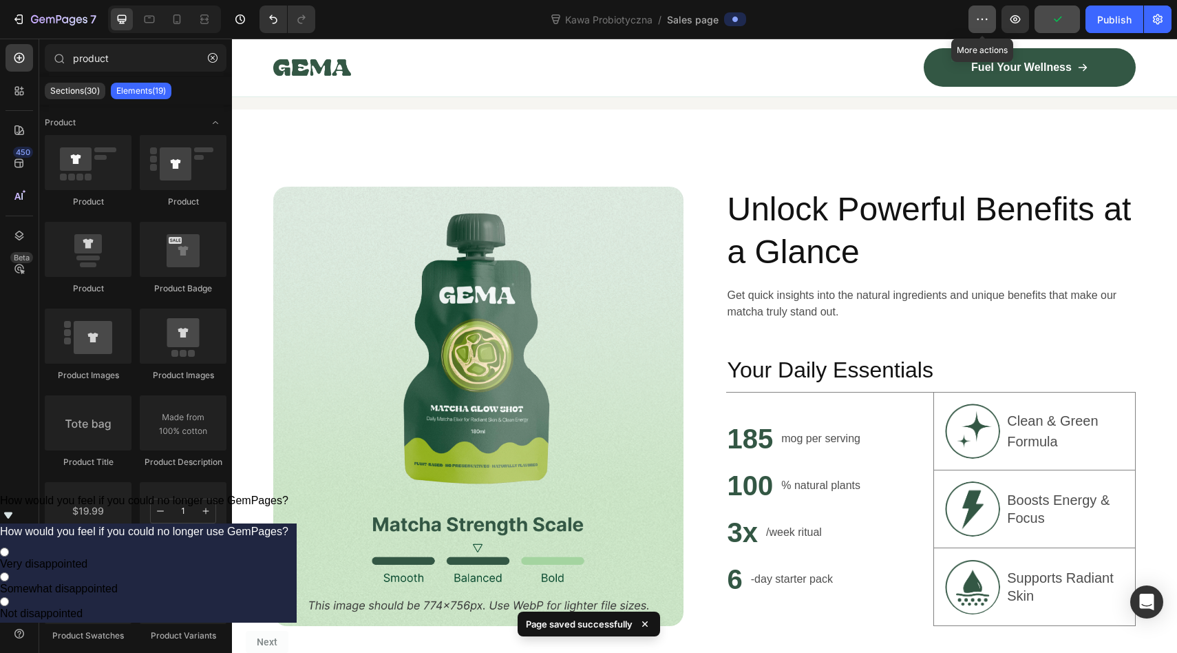
click at [983, 24] on icon "button" at bounding box center [983, 19] width 14 height 14
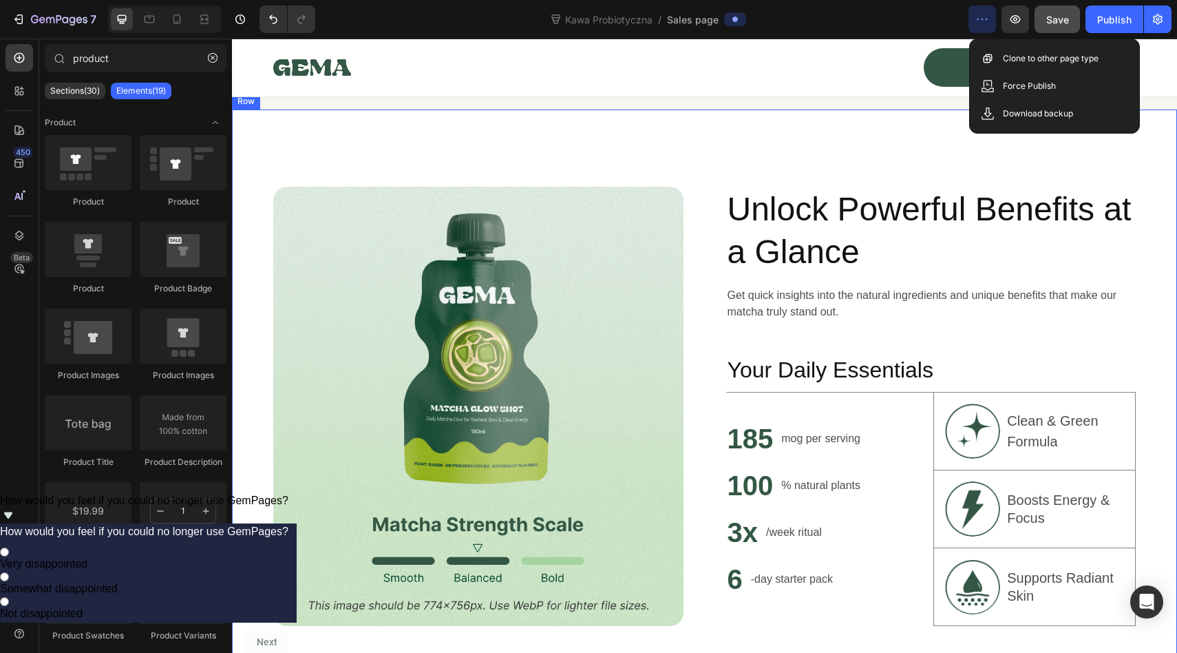
click at [856, 156] on div "Image Unlock Powerful Benefits at a Glance Heading Get quick insights into the …" at bounding box center [704, 405] width 945 height 593
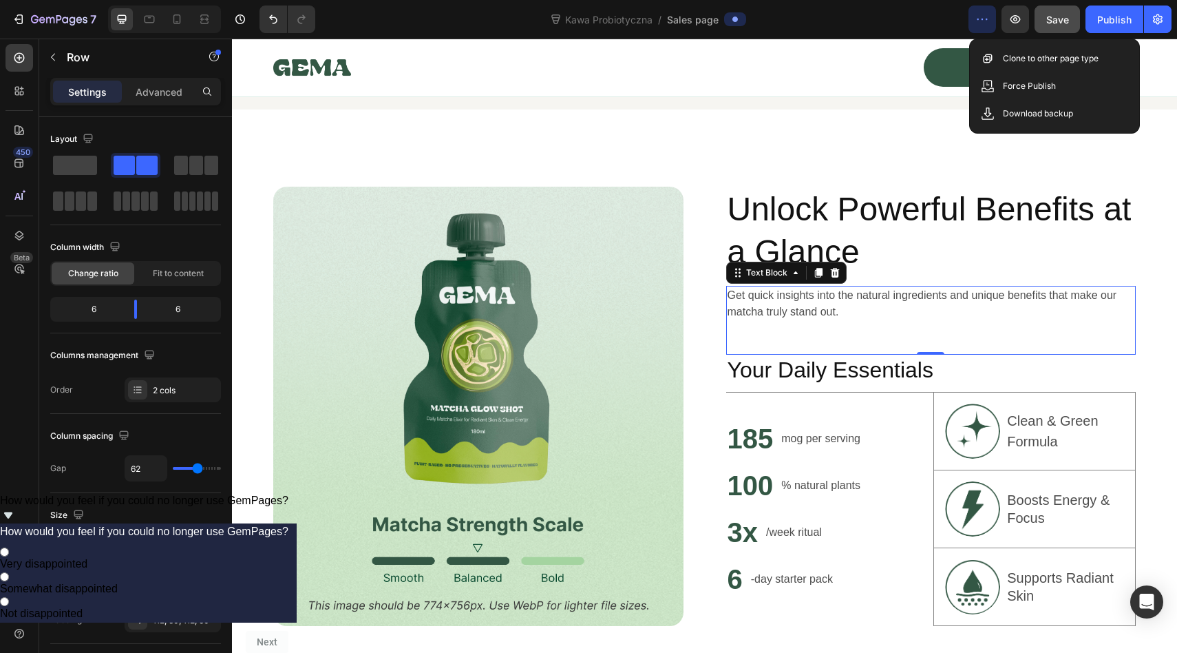
click at [981, 332] on div "Get quick insights into the natural ingredients and unique benefits that make o…" at bounding box center [931, 320] width 410 height 69
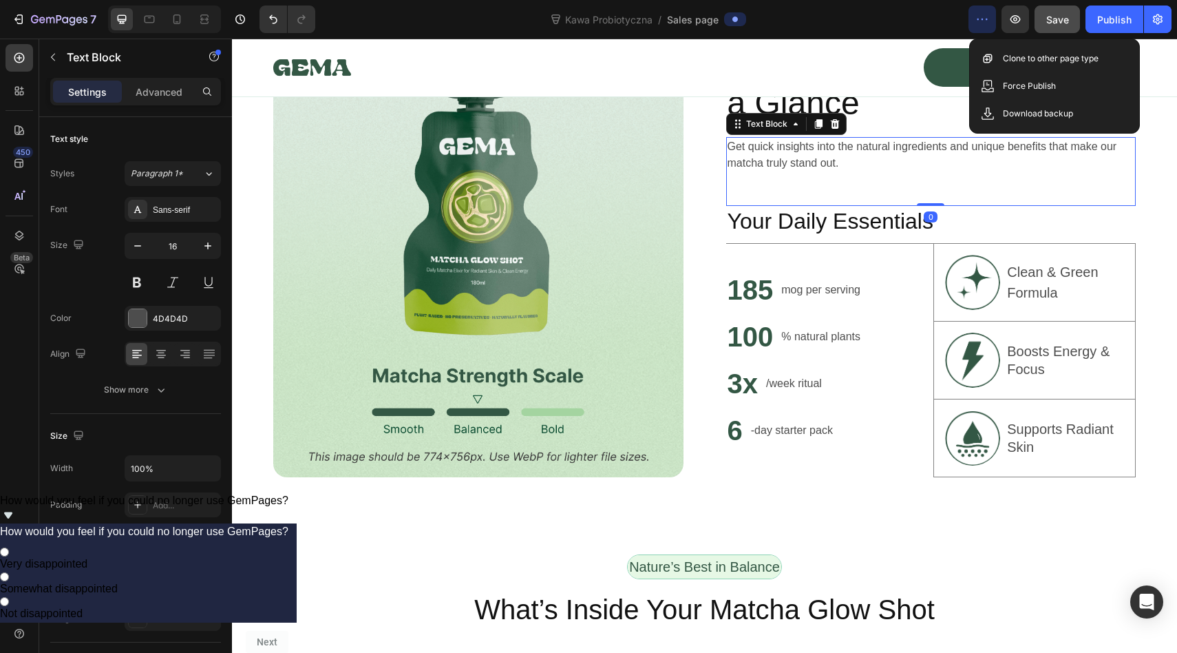
scroll to position [1075, 0]
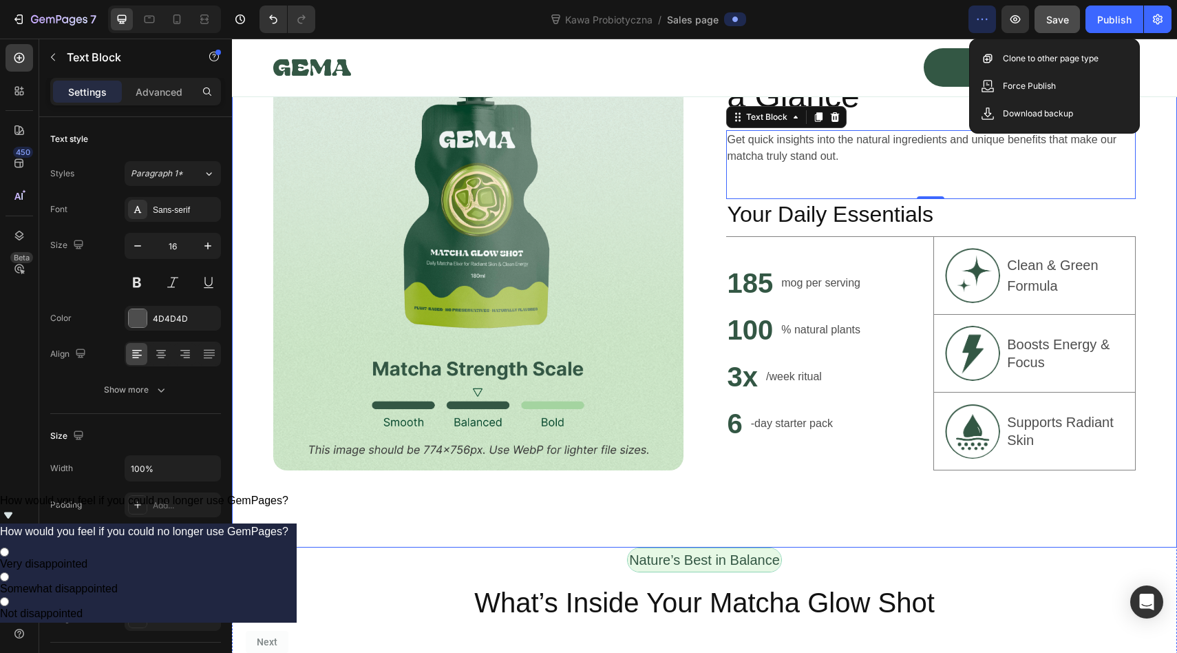
click at [886, 495] on div "Image Unlock Powerful Benefits at a Glance Heading Get quick insights into the …" at bounding box center [704, 250] width 945 height 593
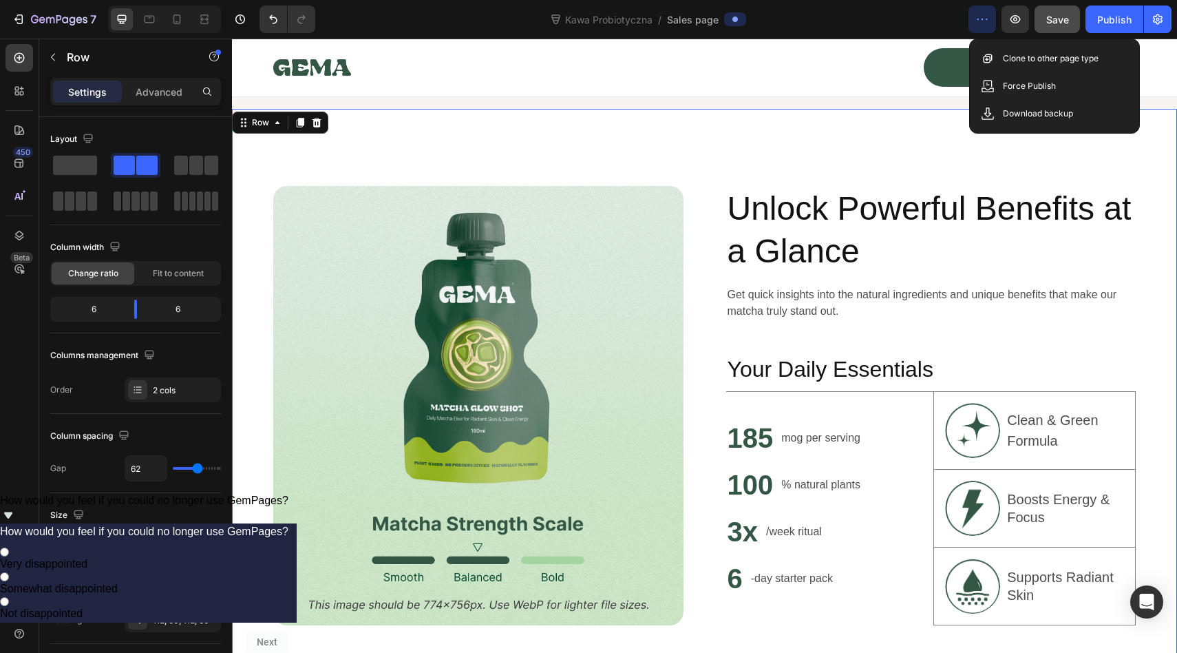
scroll to position [938, 0]
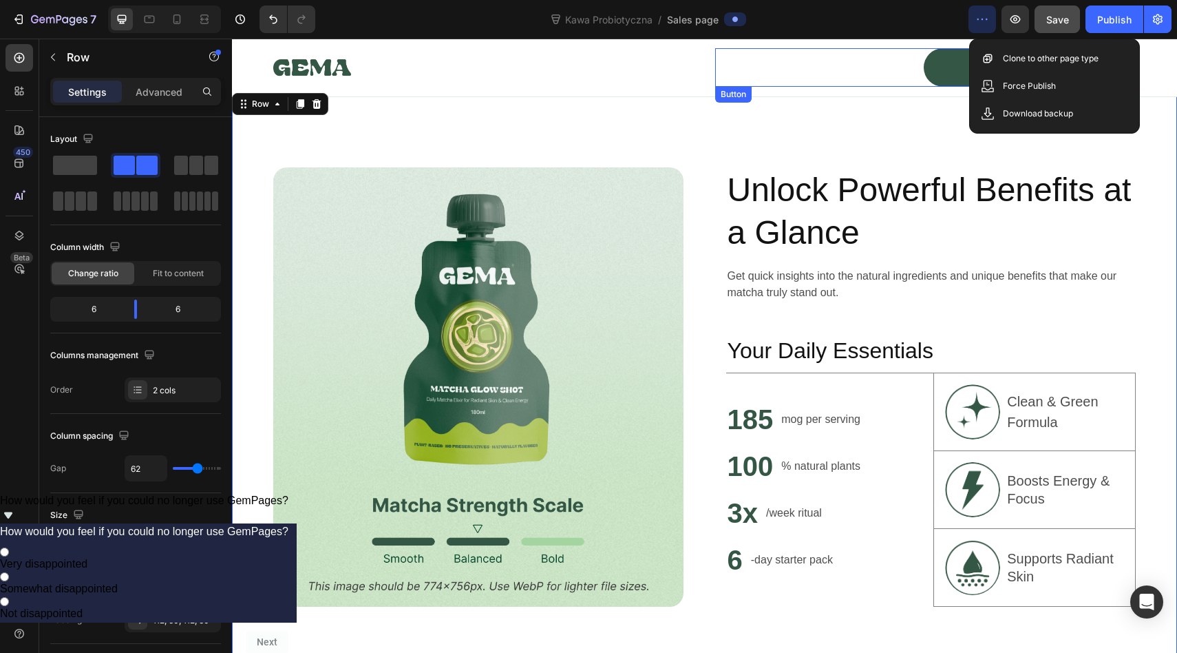
click at [828, 59] on div "Fuel Your Wellness Button" at bounding box center [925, 67] width 421 height 39
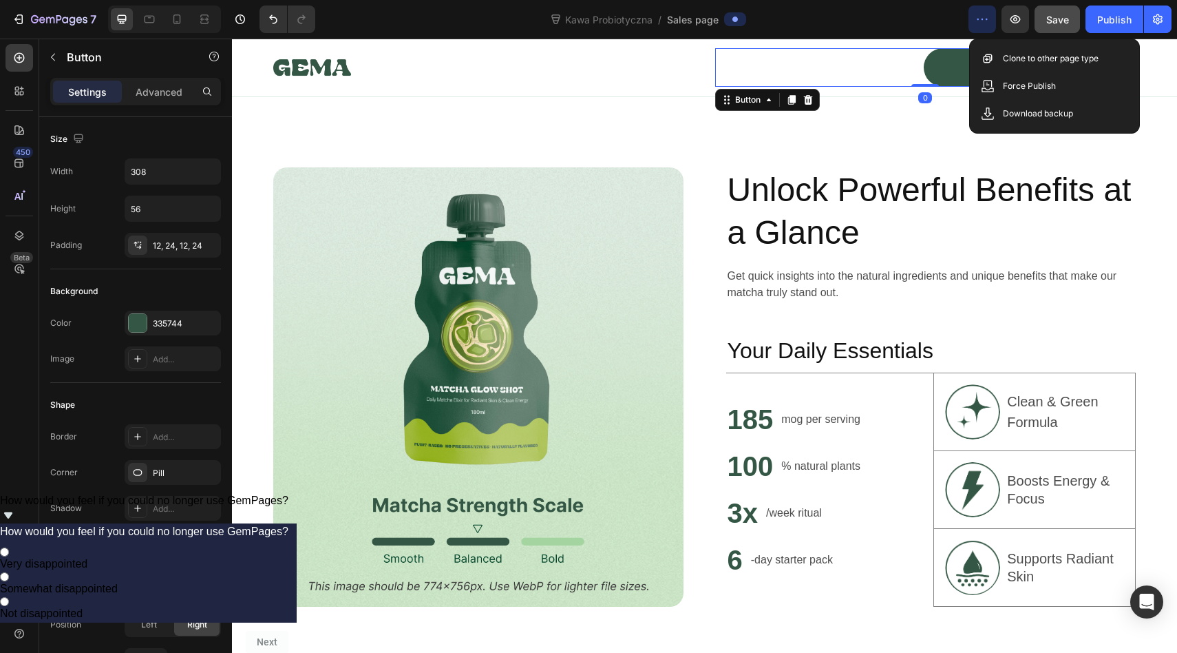
click at [976, 21] on button "button" at bounding box center [983, 20] width 28 height 28
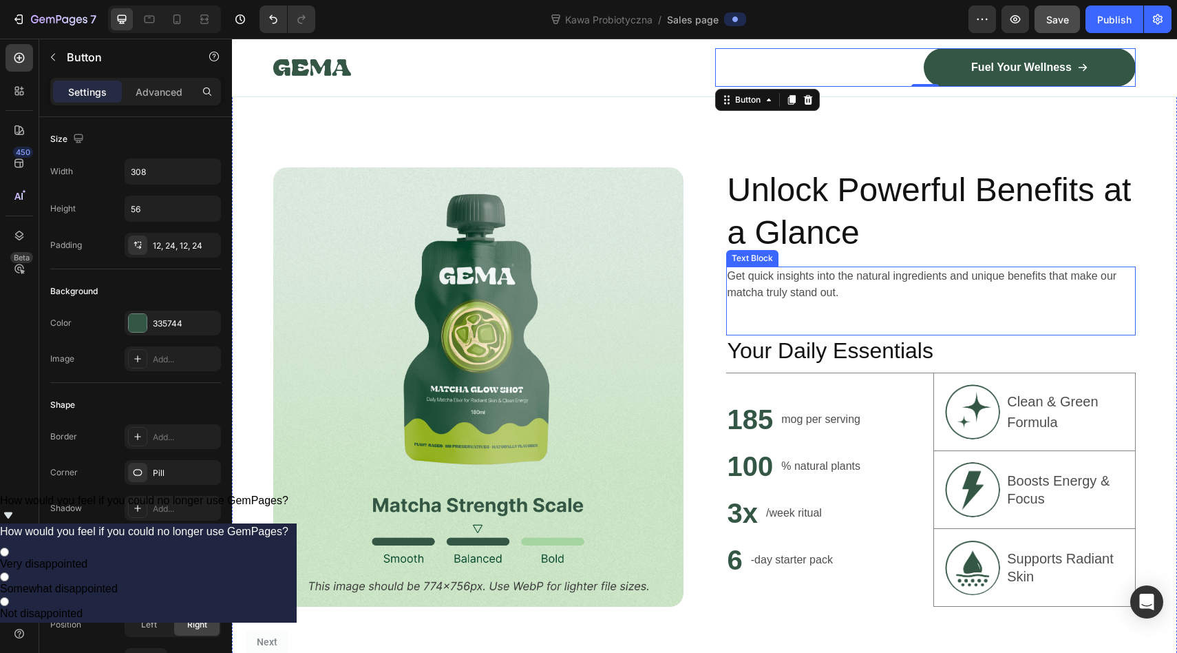
click at [806, 292] on p "Get quick insights into the natural ingredients and unique benefits that make o…" at bounding box center [932, 284] width 408 height 33
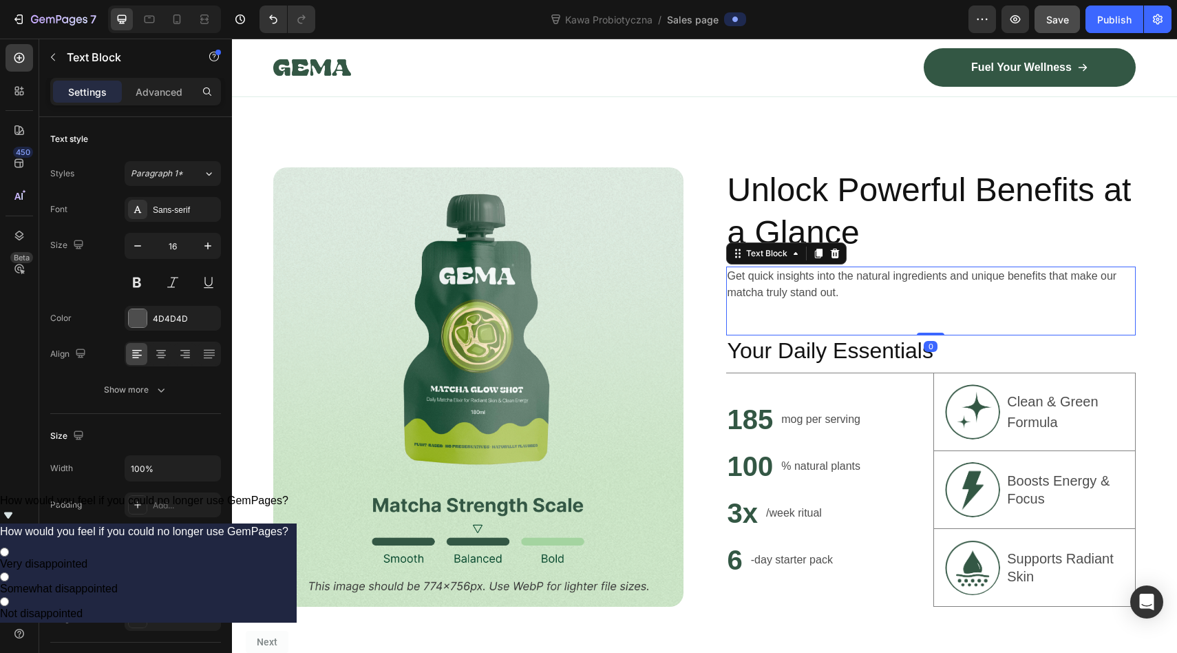
click at [806, 292] on p "Get quick insights into the natural ingredients and unique benefits that make o…" at bounding box center [932, 284] width 408 height 33
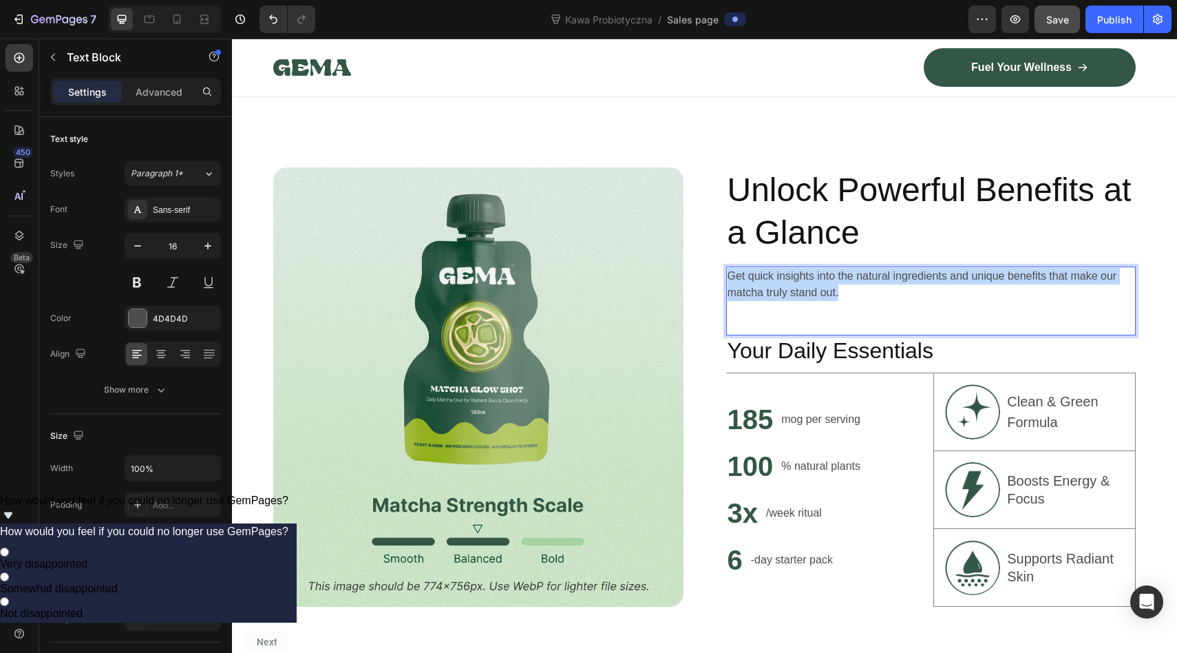
click at [806, 292] on p "Get quick insights into the natural ingredients and unique benefits that make o…" at bounding box center [932, 284] width 408 height 33
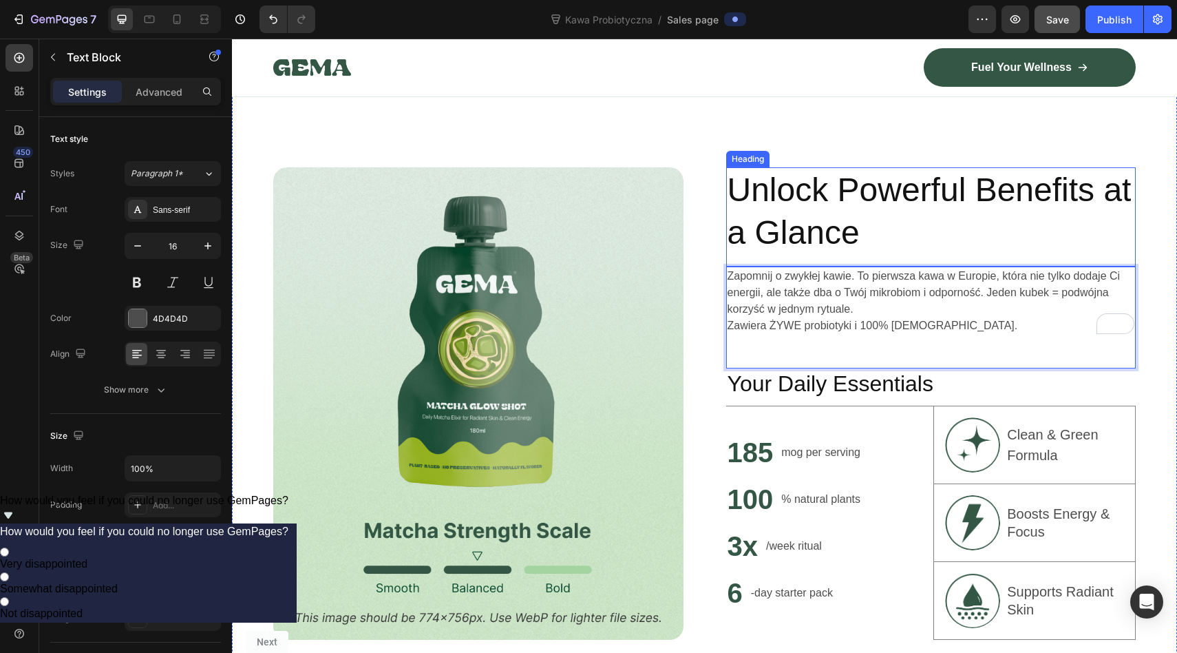
click at [781, 236] on h2 "Unlock Powerful Benefits at a Glance" at bounding box center [931, 211] width 410 height 89
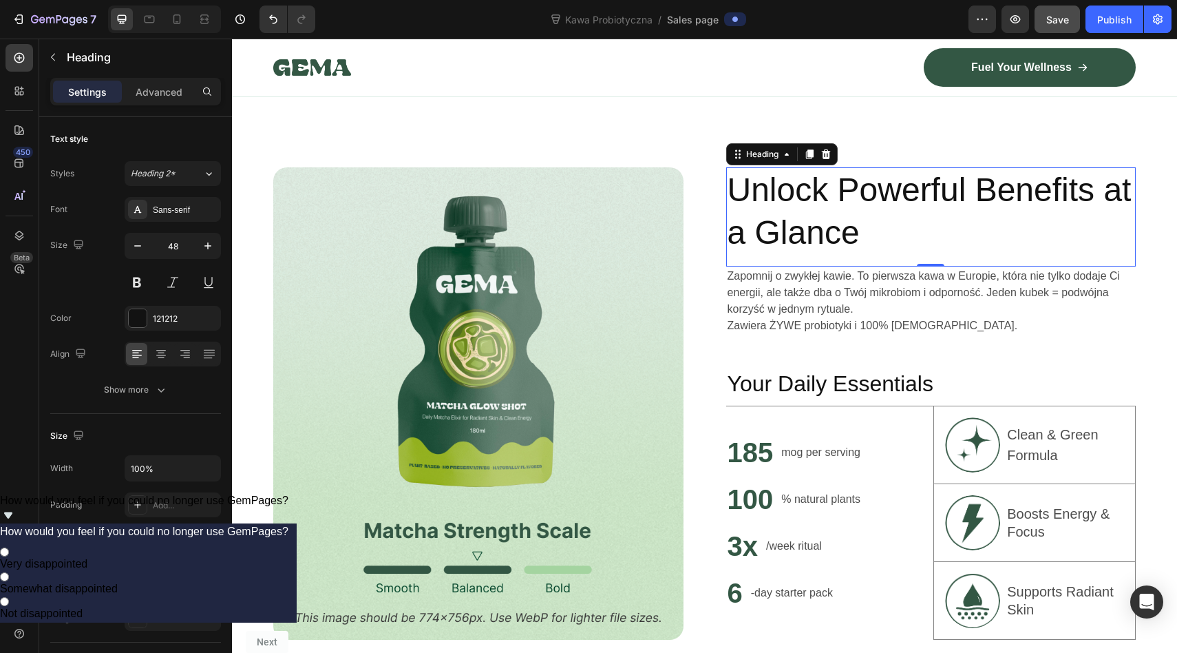
click at [785, 199] on h2 "Unlock Powerful Benefits at a Glance" at bounding box center [931, 211] width 410 height 89
click at [785, 199] on p "Unlock Powerful Benefits at a Glance" at bounding box center [932, 212] width 408 height 86
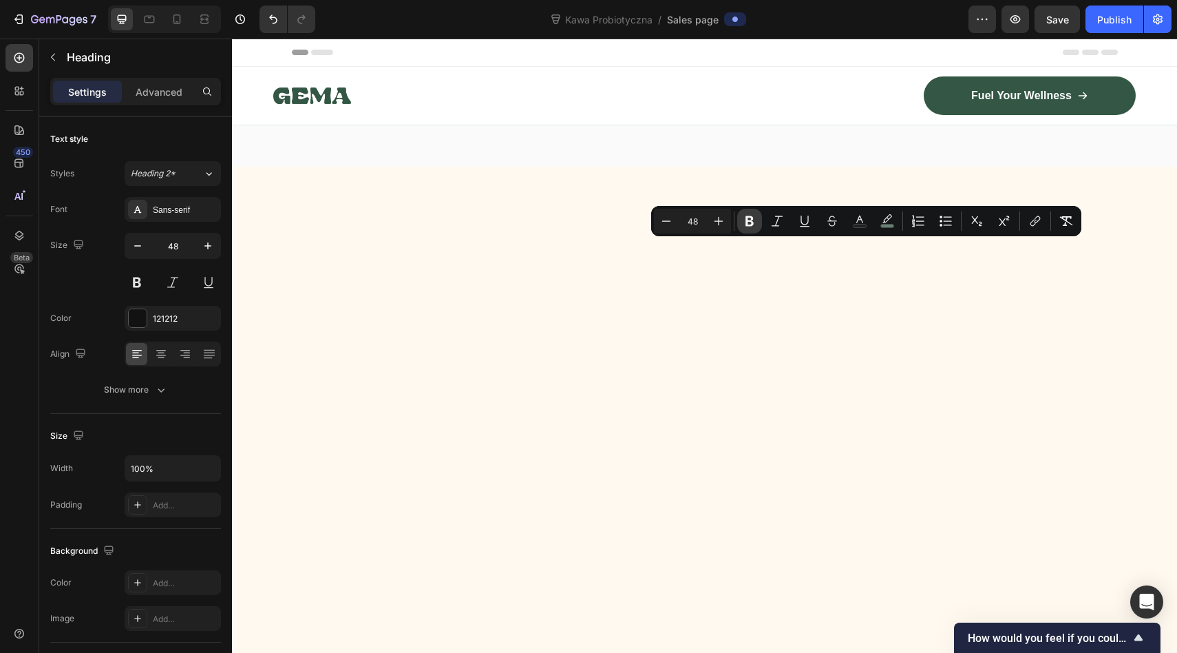
scroll to position [953, 0]
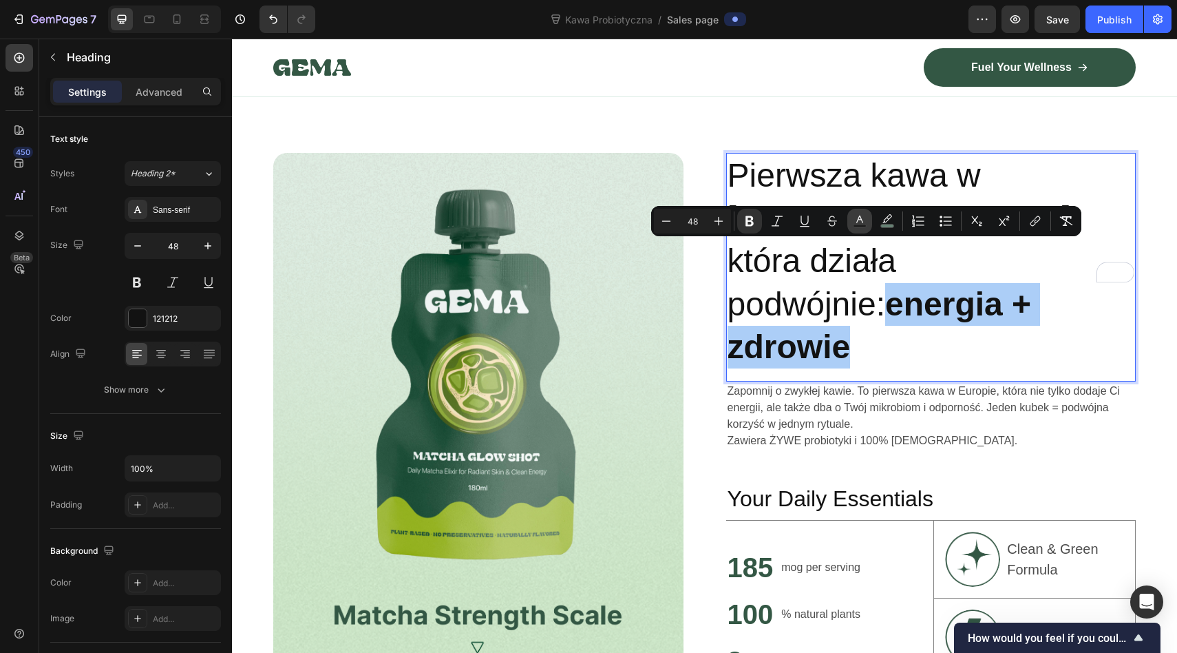
click at [861, 218] on icon "Editor contextual toolbar" at bounding box center [859, 219] width 7 height 8
type input "121212"
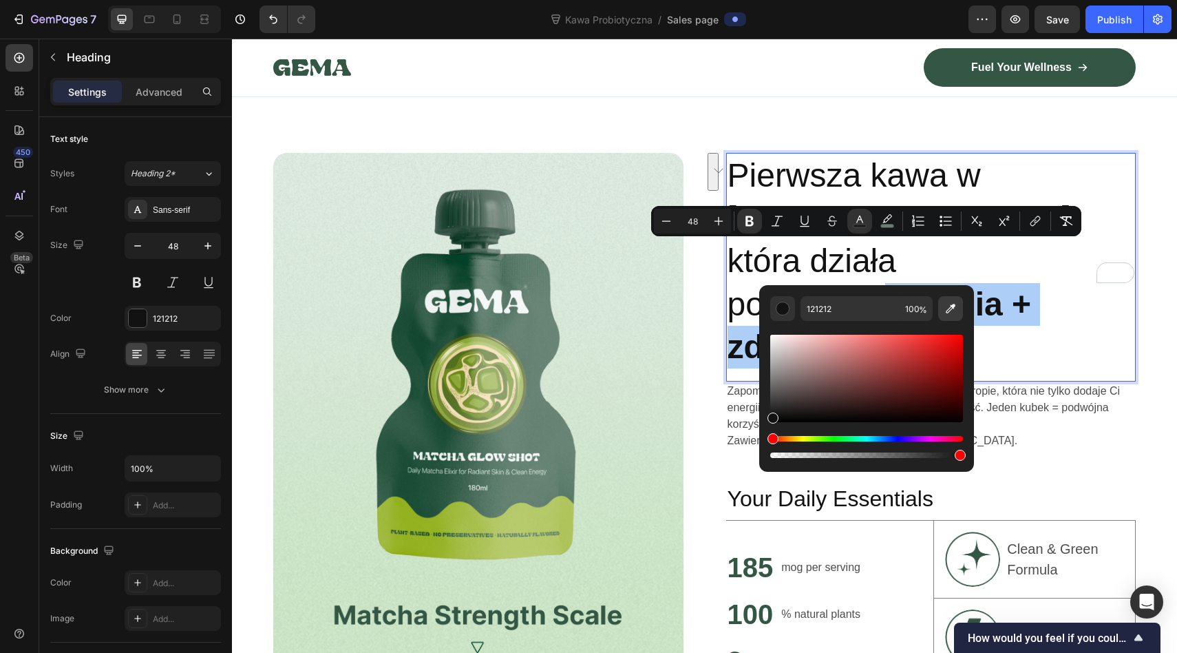
click at [944, 312] on icon "Editor contextual toolbar" at bounding box center [951, 309] width 14 height 14
type input "6A8476"
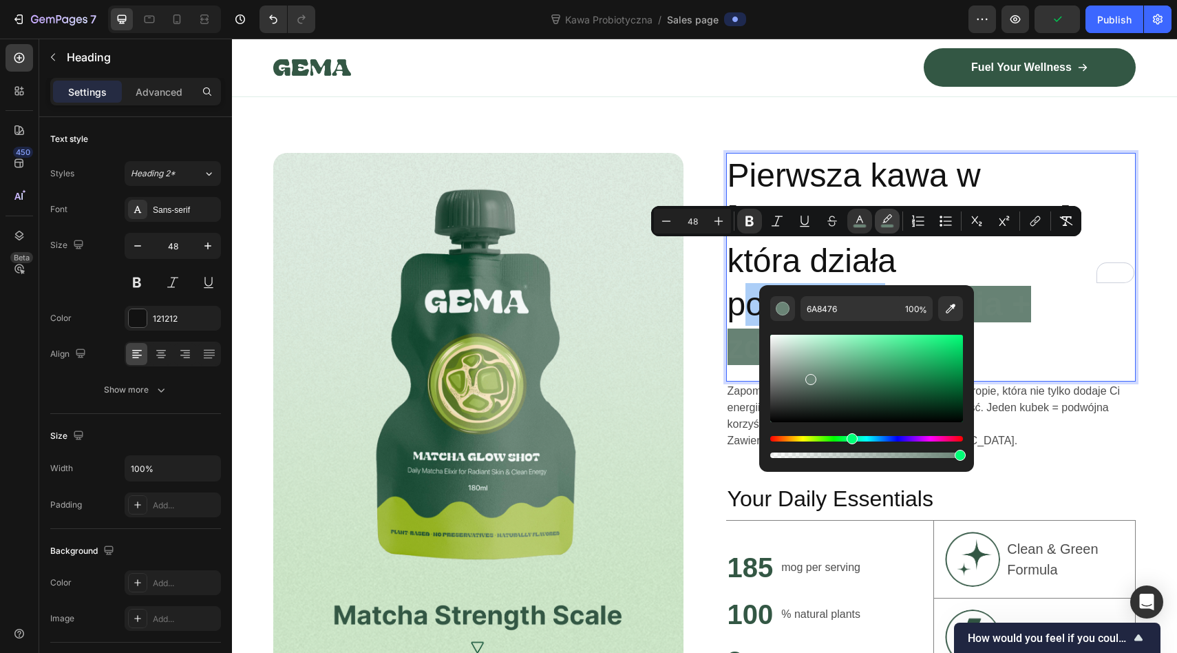
click at [887, 220] on icon "Editor contextual toolbar" at bounding box center [888, 221] width 14 height 14
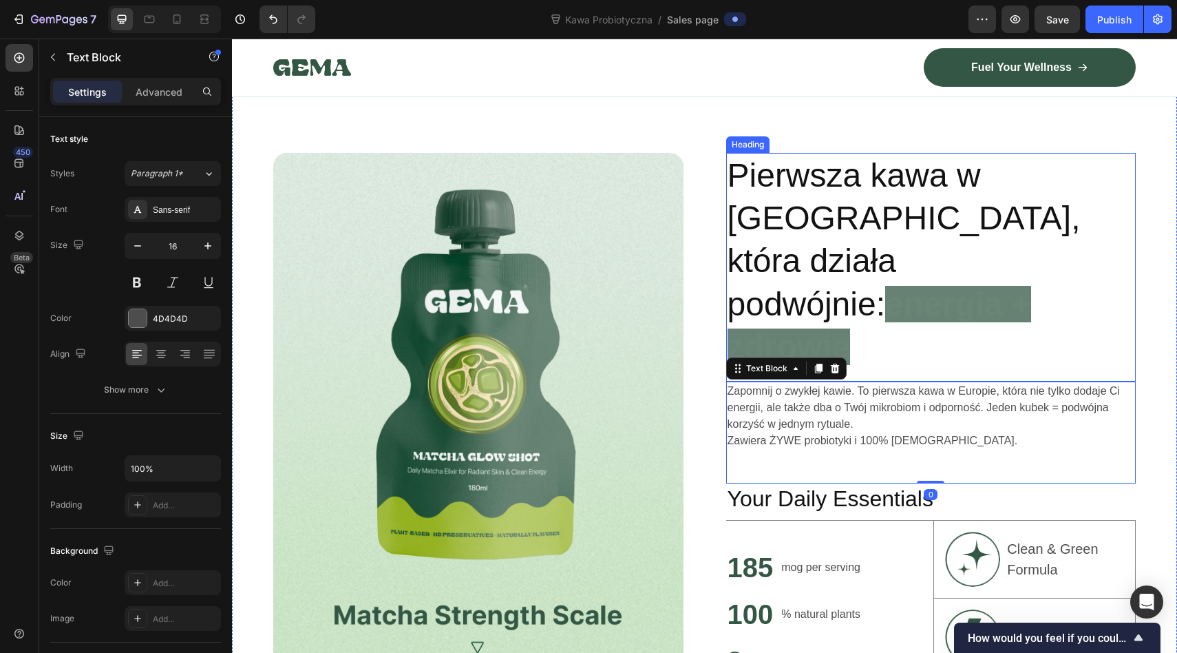
click at [749, 293] on div "Pierwsza kawa w Europie, która działa podwójnie: energia + zdrowie Heading Zapo…" at bounding box center [931, 454] width 410 height 602
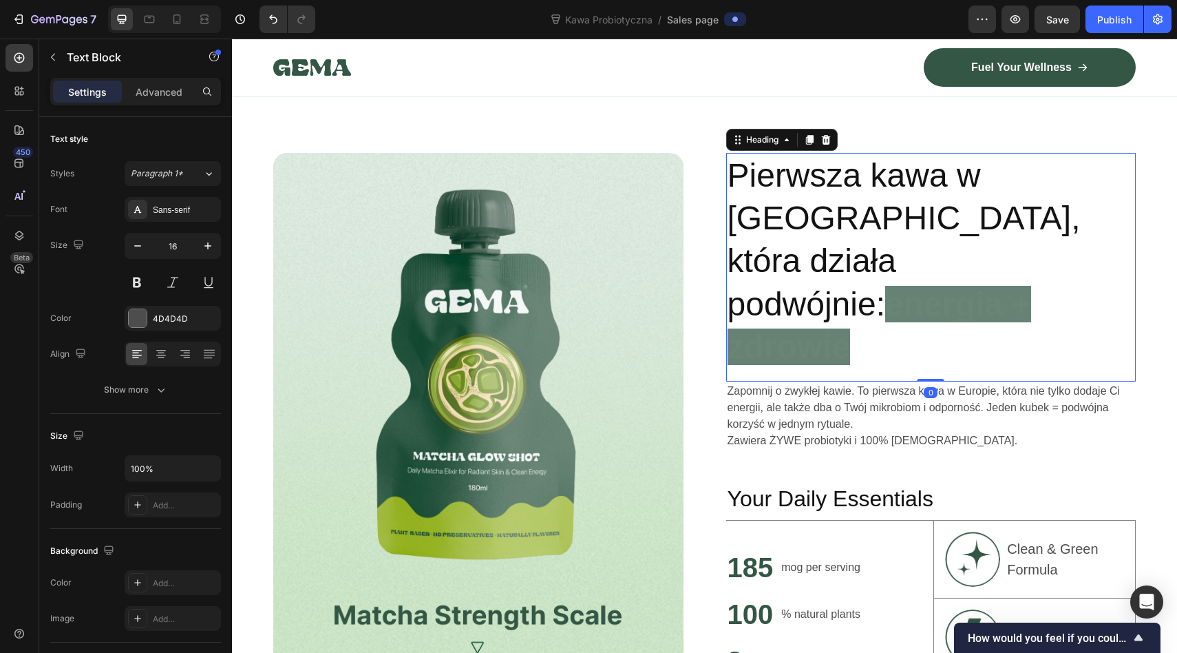
click at [795, 286] on strong "energia + zdrowie" at bounding box center [880, 325] width 304 height 79
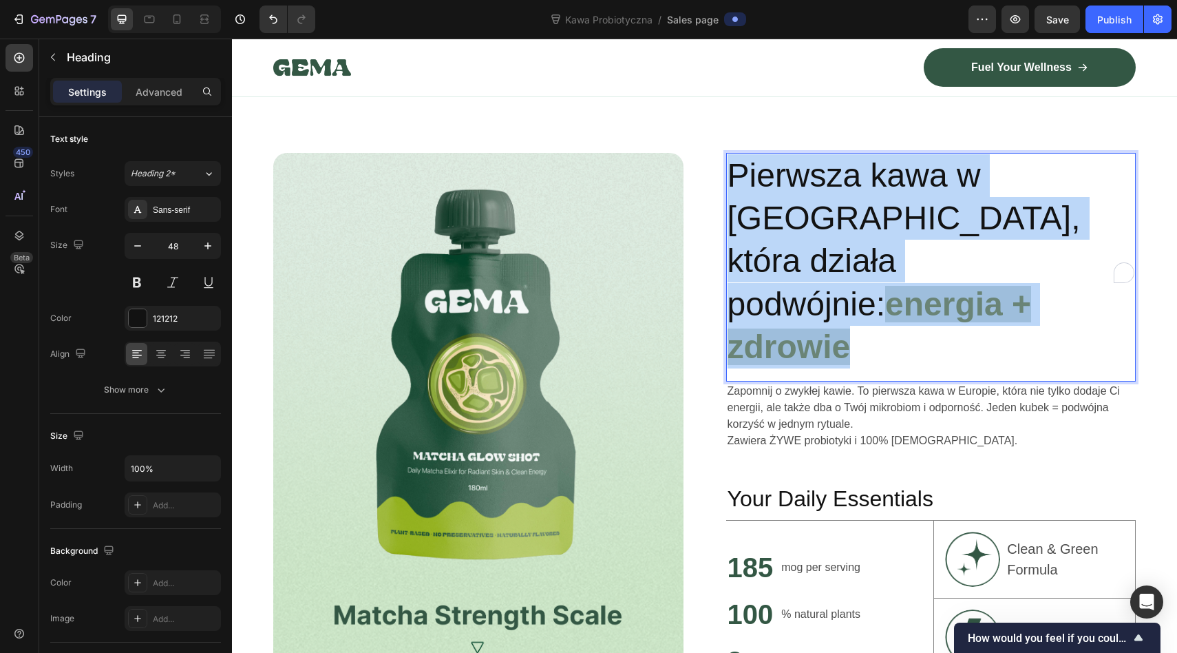
click at [795, 286] on strong "energia + zdrowie" at bounding box center [880, 325] width 304 height 79
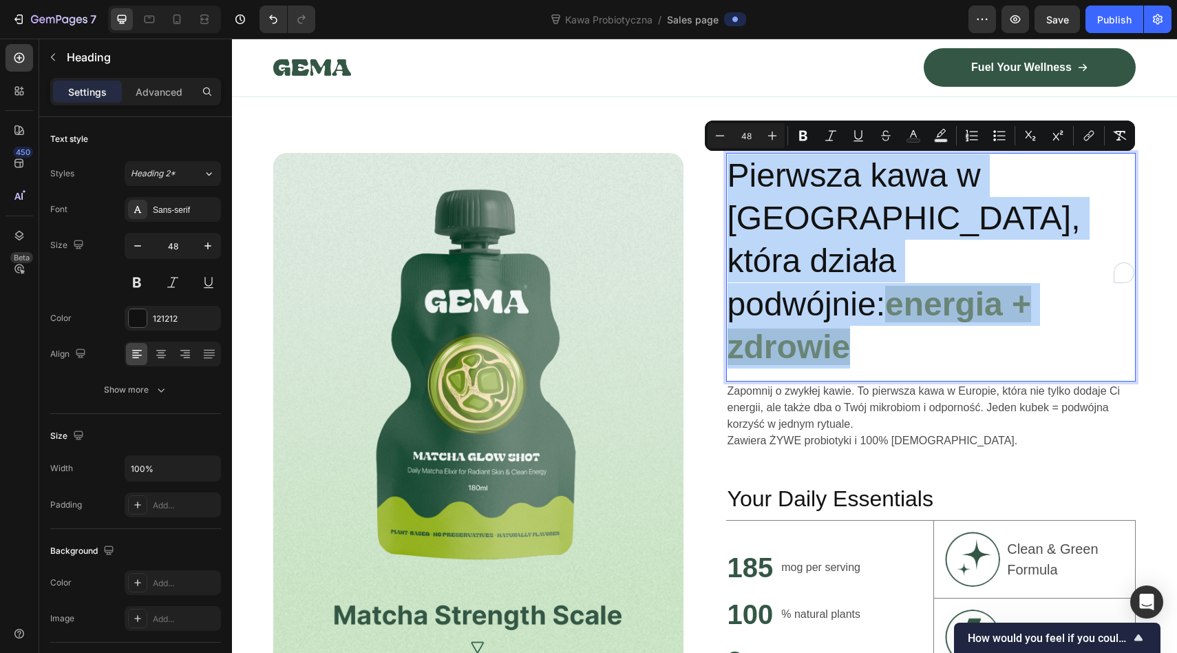
click at [803, 286] on strong "energia + zdrowie" at bounding box center [880, 325] width 304 height 79
click at [894, 286] on strong "energia + zdrowie" at bounding box center [880, 325] width 304 height 79
click at [938, 228] on p "Pierwsza kawa w Europie, która działa podwójnie: energia + zdrowie" at bounding box center [932, 261] width 408 height 215
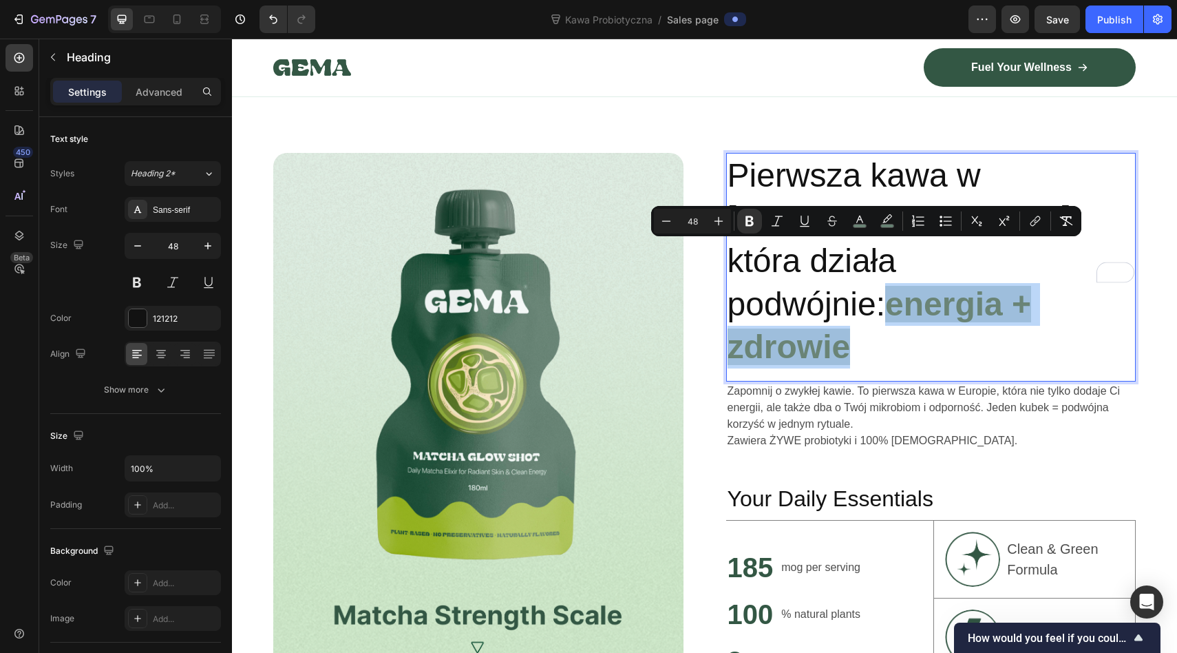
drag, startPoint x: 1011, startPoint y: 266, endPoint x: 724, endPoint y: 262, distance: 286.4
click at [724, 262] on div "Image Pierwsza kawa w Europie, która działa podwójnie: energia + zdrowie Headin…" at bounding box center [704, 454] width 945 height 756
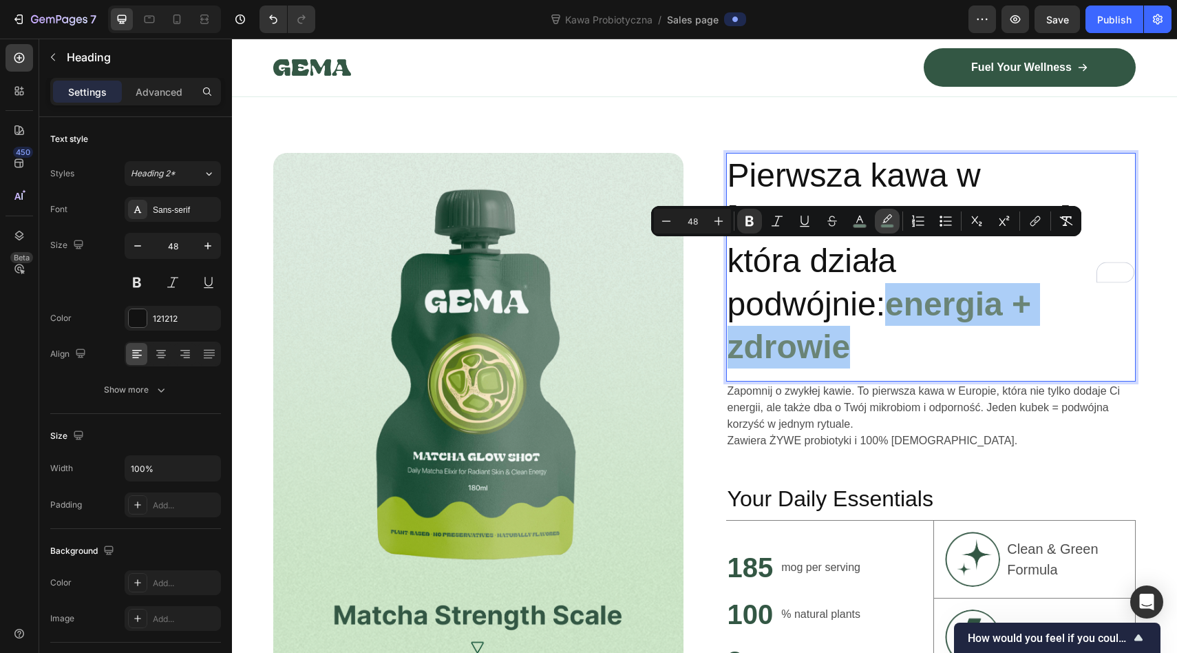
click at [892, 218] on icon "Editor contextual toolbar" at bounding box center [888, 221] width 14 height 14
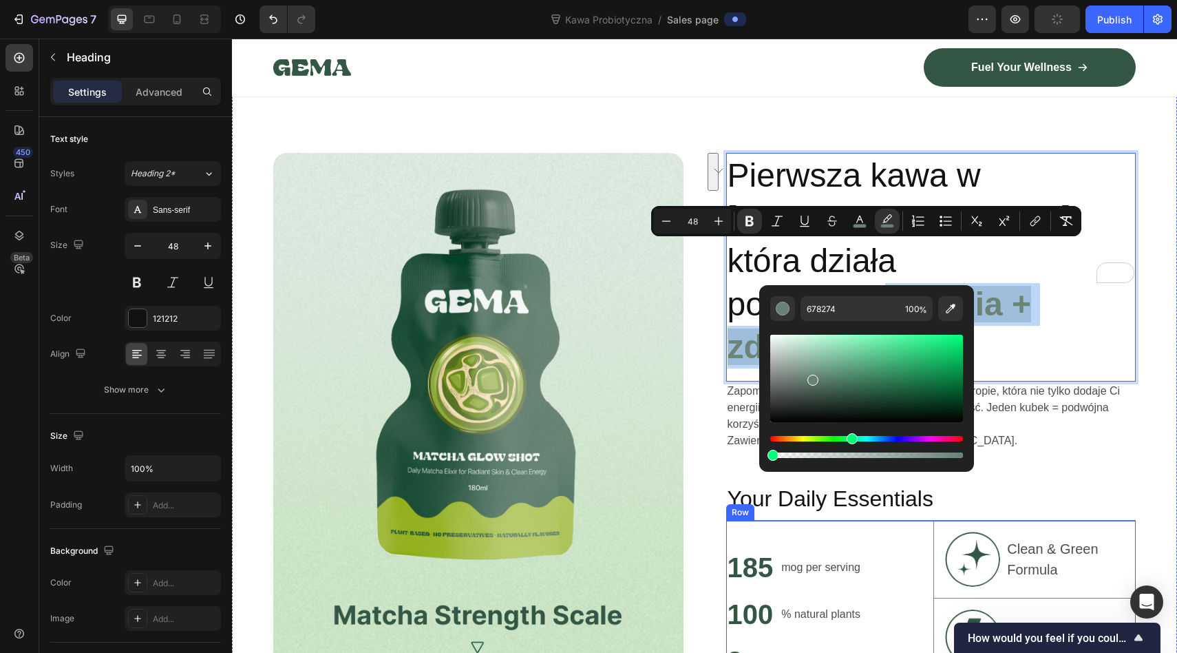
drag, startPoint x: 1042, startPoint y: 494, endPoint x: 744, endPoint y: 455, distance: 300.6
type input "0"
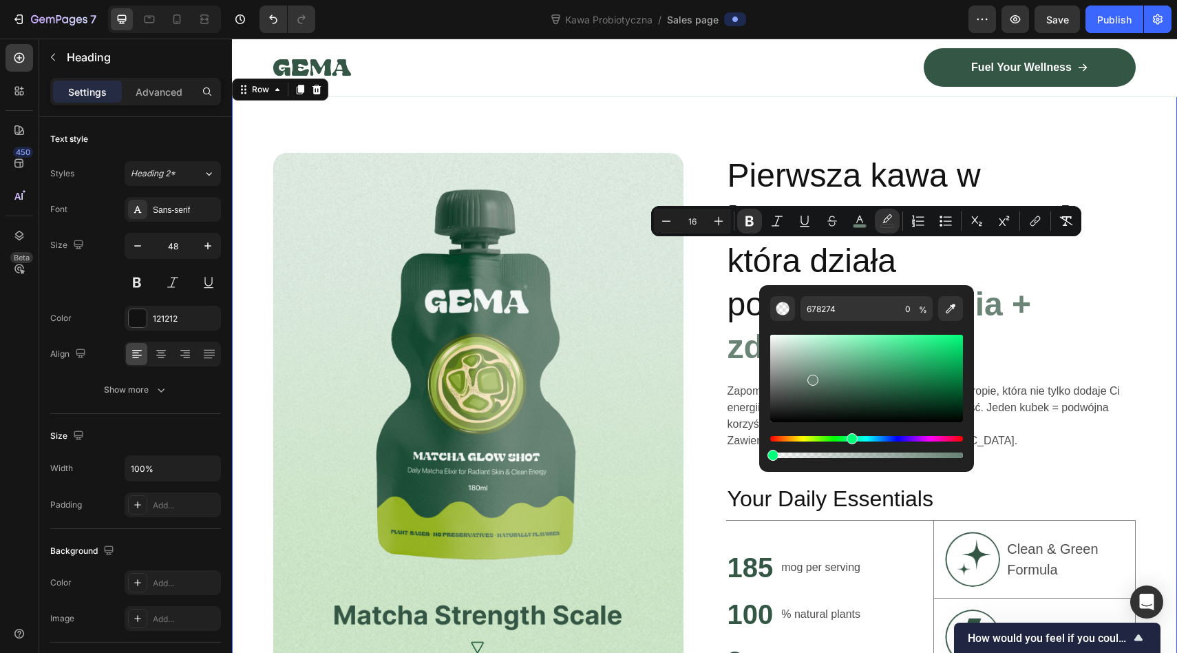
click at [706, 344] on div "Image Pierwsza kawa w Europie, która działa podwójnie: energia + zdrowie Headin…" at bounding box center [704, 454] width 945 height 756
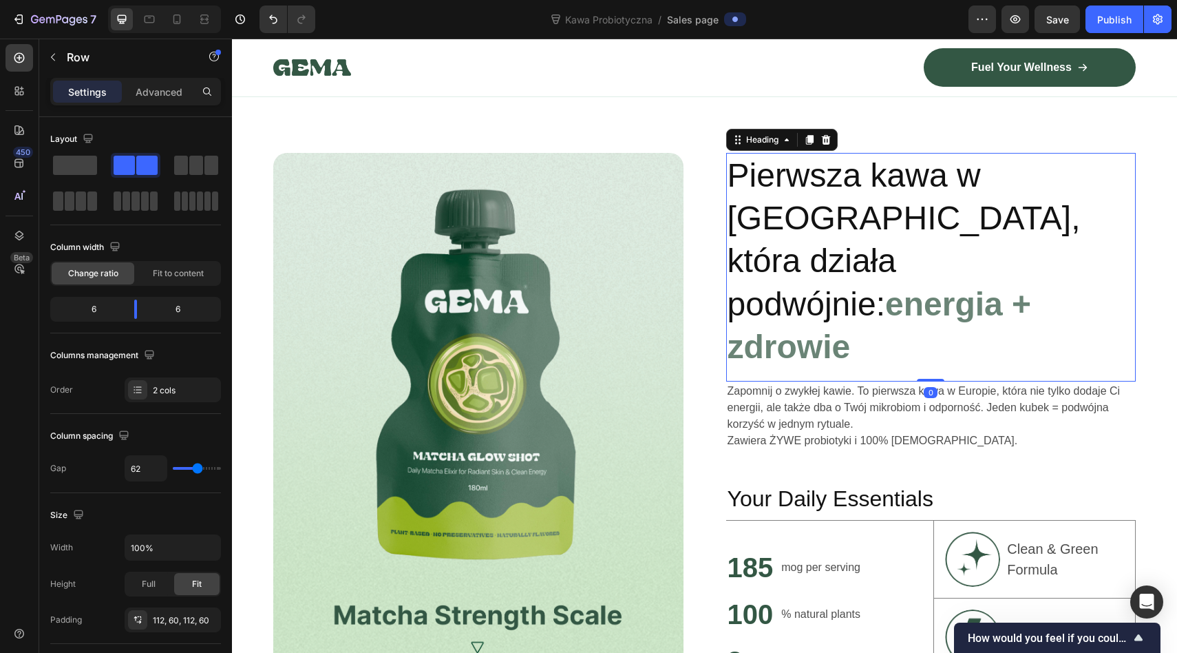
click at [755, 286] on strong "energia + zdrowie" at bounding box center [880, 325] width 304 height 79
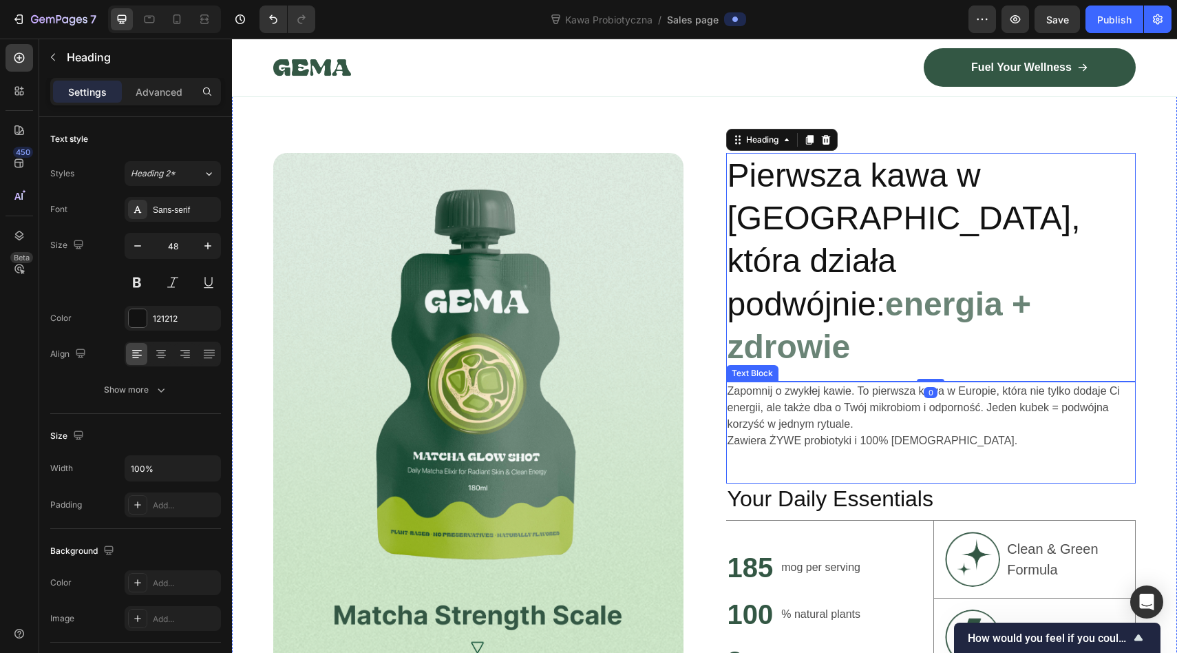
click at [839, 383] on p "Zapomnij o zwykłej kawie. To pierwsza kawa w Europie, która nie tylko dodaje Ci…" at bounding box center [932, 416] width 408 height 66
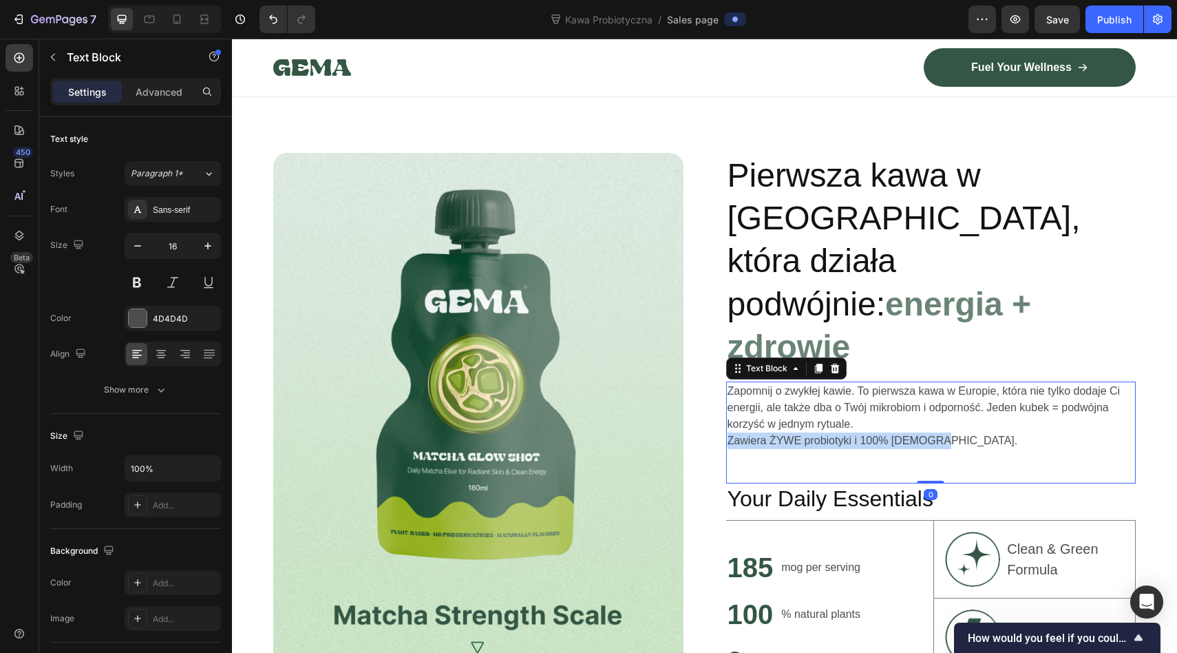
click at [839, 383] on p "Zapomnij o zwykłej kawie. To pierwsza kawa w Europie, która nie tylko dodaje Ci…" at bounding box center [932, 416] width 408 height 66
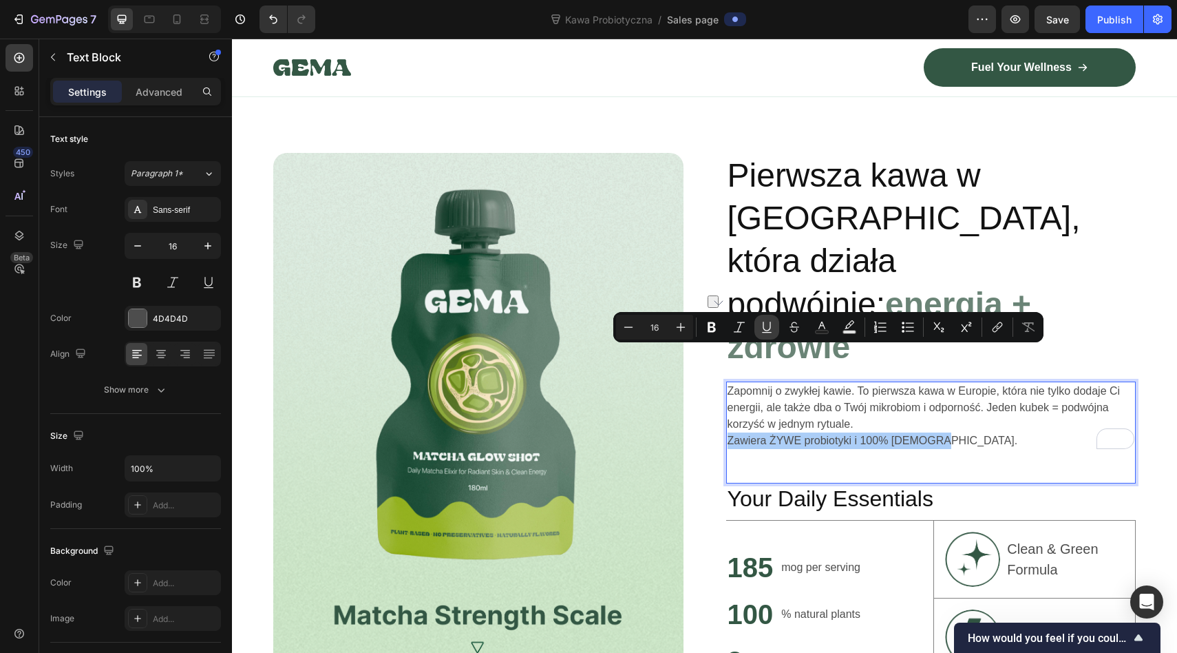
click at [766, 324] on icon "Editor contextual toolbar" at bounding box center [767, 327] width 14 height 14
click at [824, 397] on div "Zapomnij o zwykłej kawie. To pierwsza kawa w Europie, która nie tylko dodaje Ci…" at bounding box center [931, 432] width 410 height 102
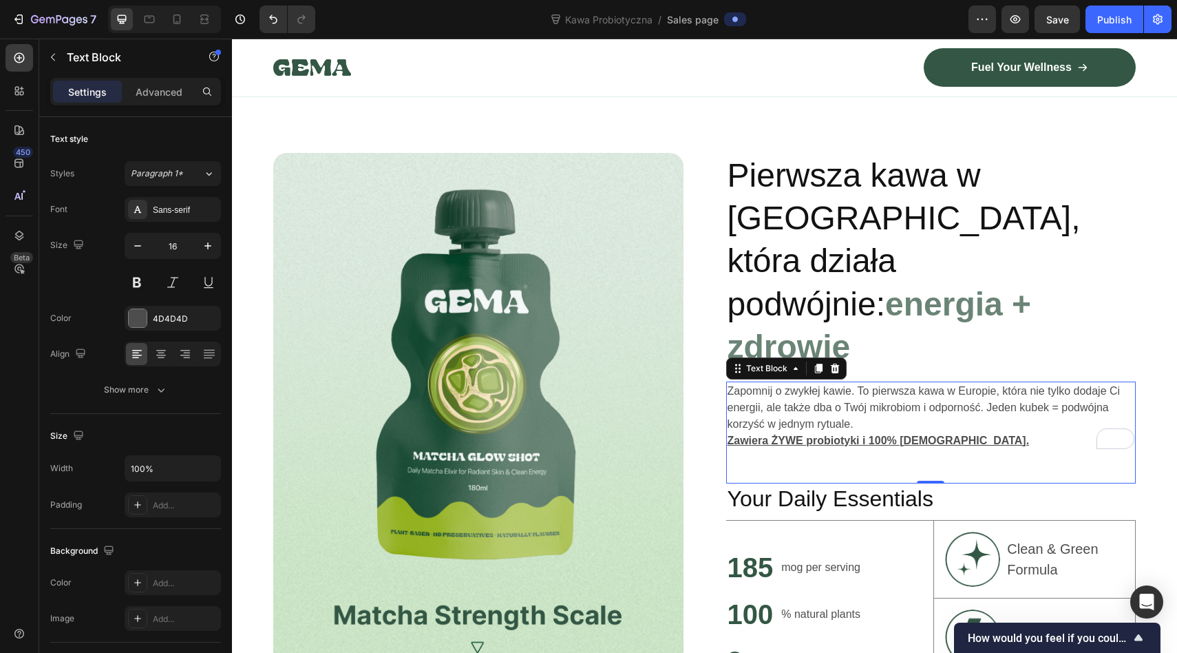
click at [1056, 383] on p "Zapomnij o zwykłej kawie. To pierwsza kawa w Europie, która nie tylko dodaje Ci…" at bounding box center [932, 416] width 408 height 66
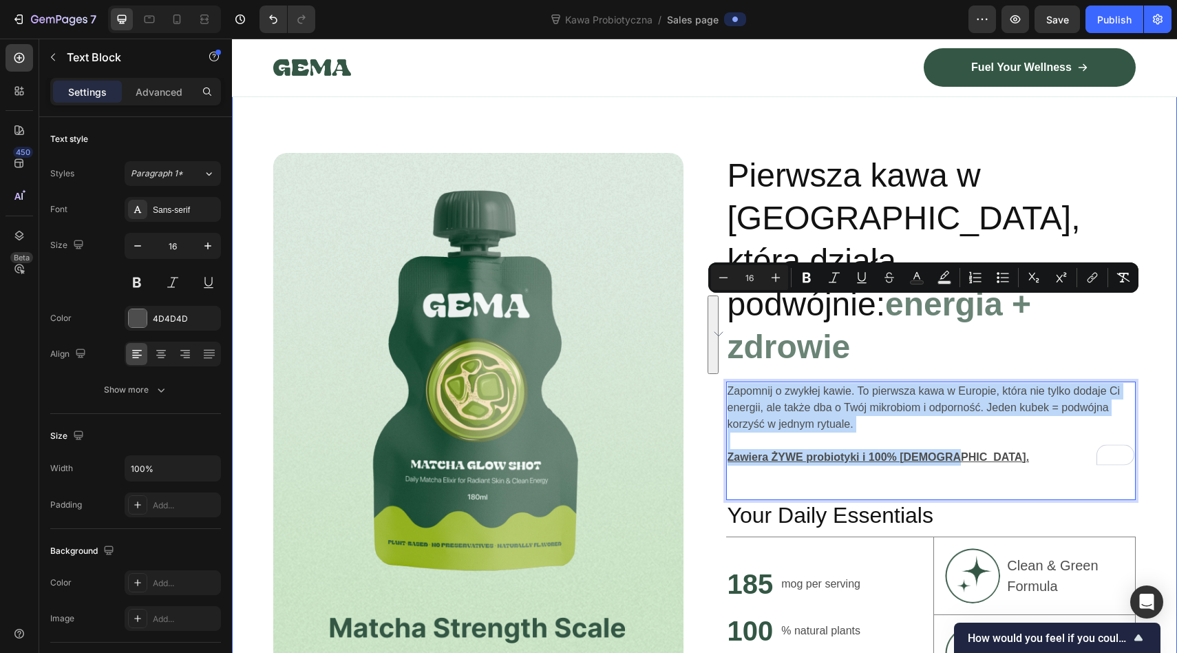
drag, startPoint x: 916, startPoint y: 367, endPoint x: 719, endPoint y: 310, distance: 205.0
click at [714, 304] on div "Image Pierwsza kawa w Europie, która działa podwójnie: energia + zdrowie Headin…" at bounding box center [704, 462] width 945 height 772
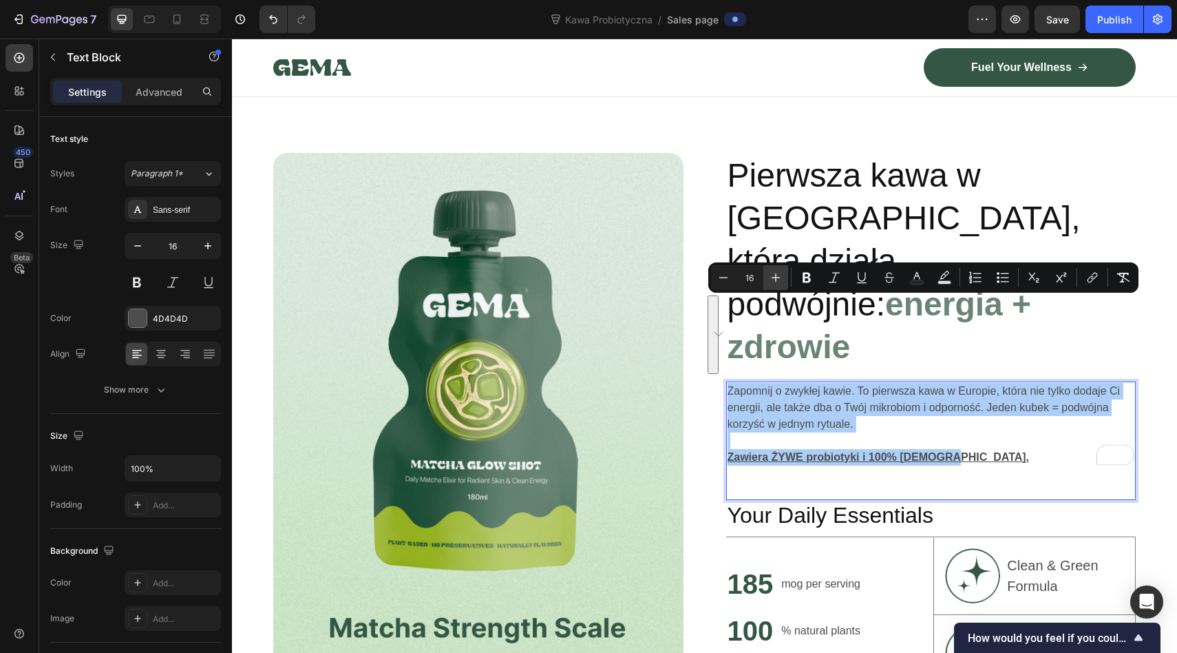
click at [777, 274] on icon "Editor contextual toolbar" at bounding box center [776, 278] width 14 height 14
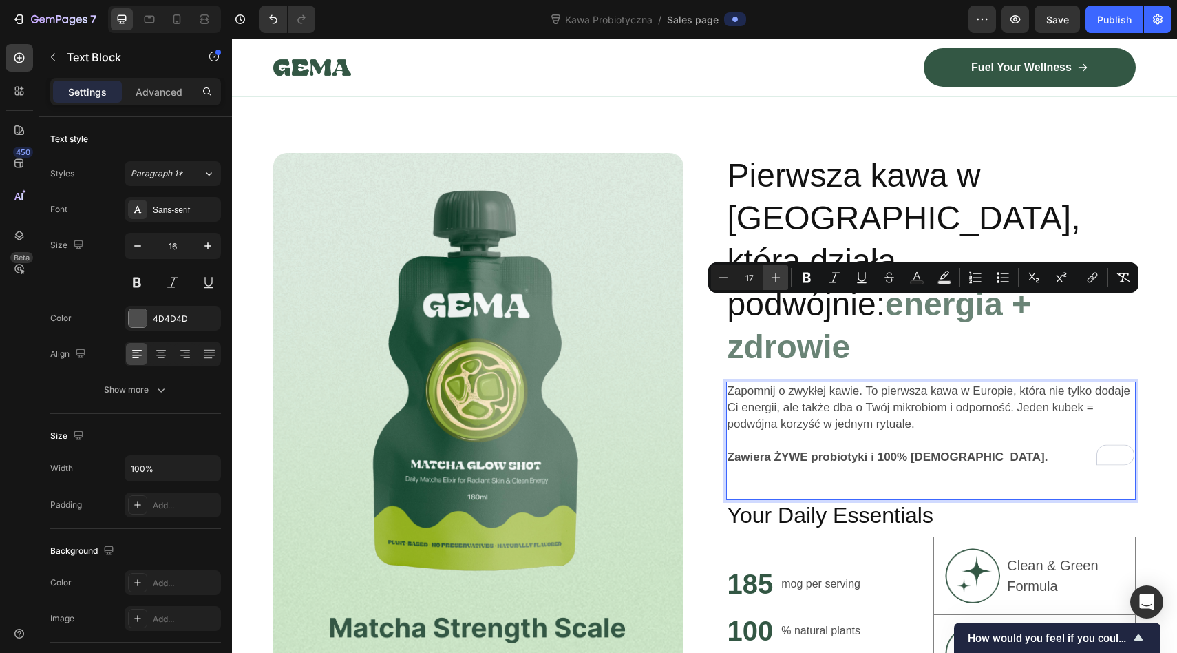
click at [777, 274] on icon "Editor contextual toolbar" at bounding box center [776, 278] width 14 height 14
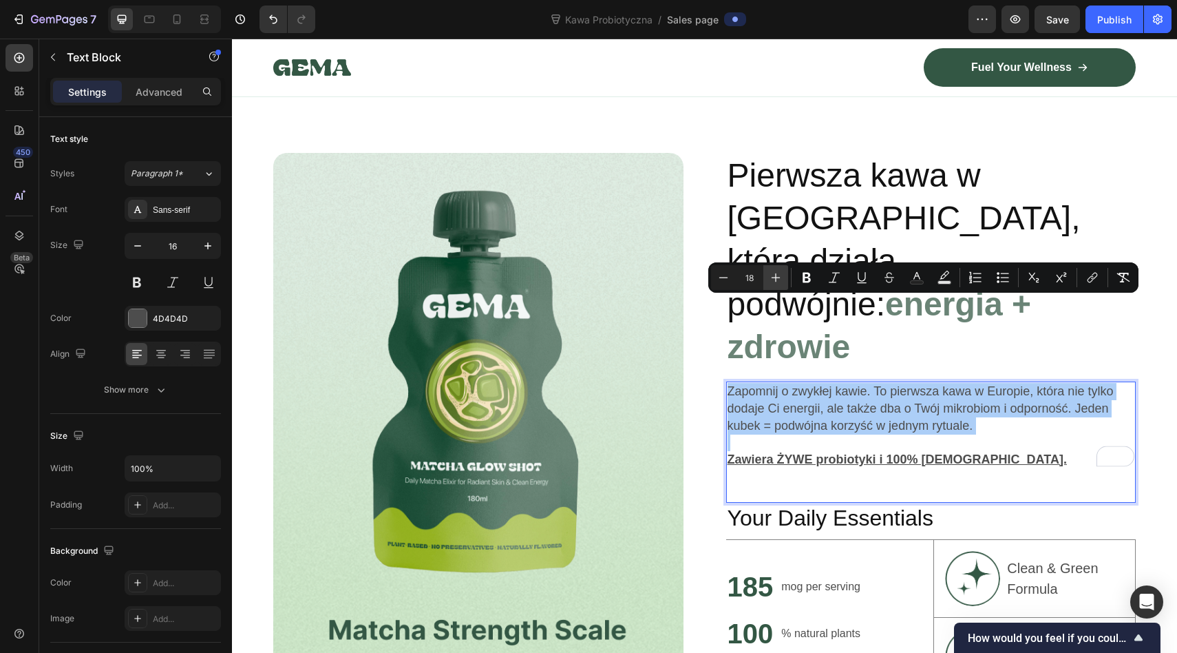
click at [777, 274] on icon "Editor contextual toolbar" at bounding box center [776, 278] width 14 height 14
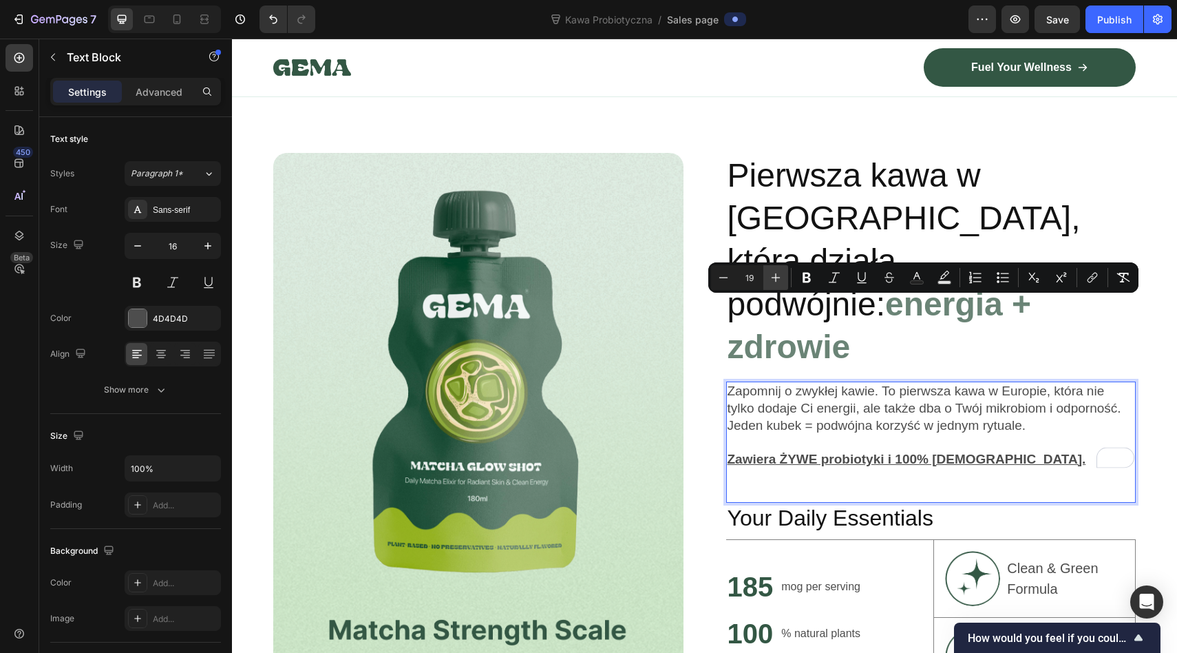
click at [777, 274] on icon "Editor contextual toolbar" at bounding box center [776, 278] width 14 height 14
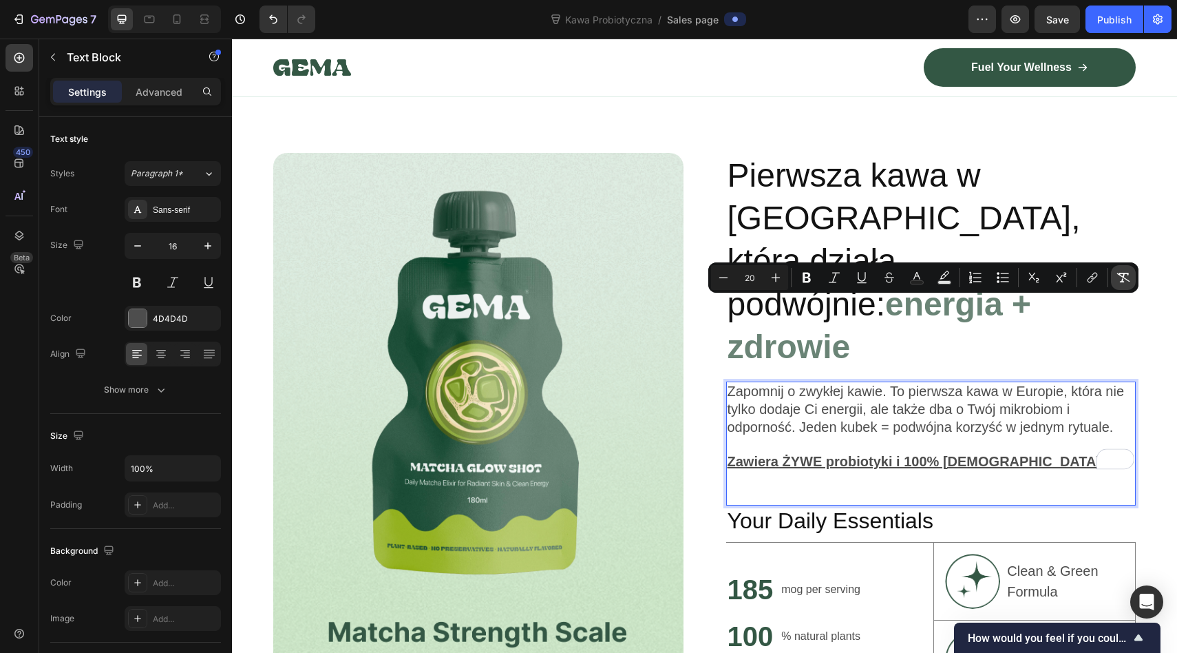
click at [1117, 276] on icon "Editor contextual toolbar" at bounding box center [1124, 278] width 14 height 14
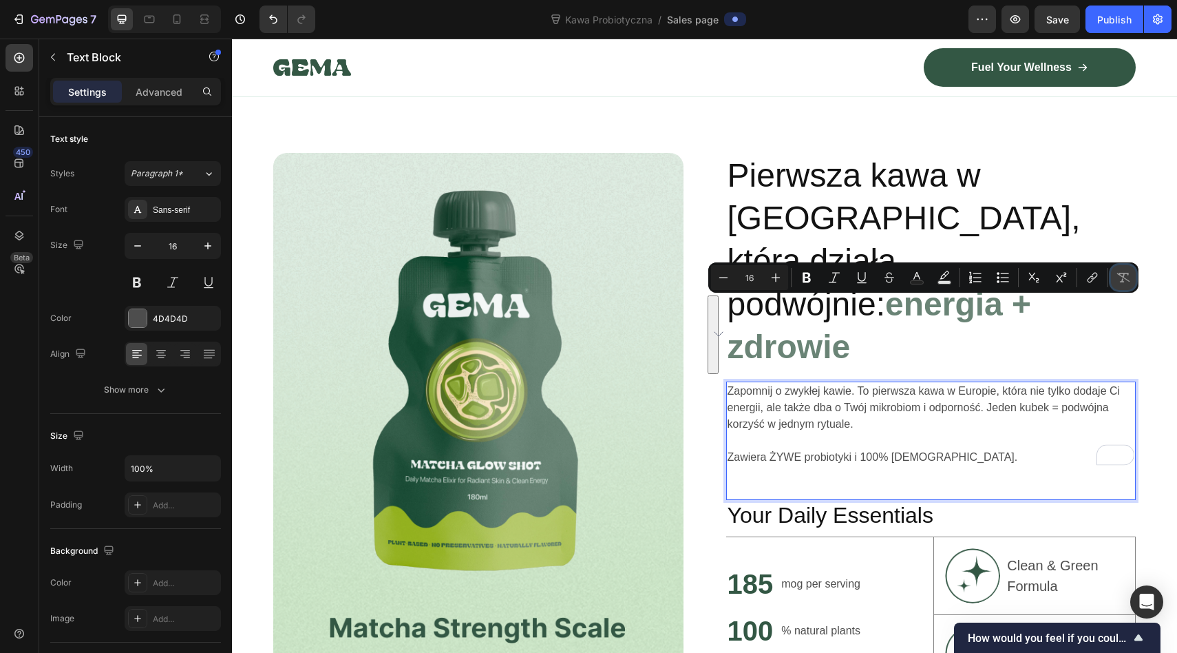
click at [1117, 276] on icon "Editor contextual toolbar" at bounding box center [1124, 278] width 14 height 14
click at [775, 282] on icon "Editor contextual toolbar" at bounding box center [776, 278] width 14 height 14
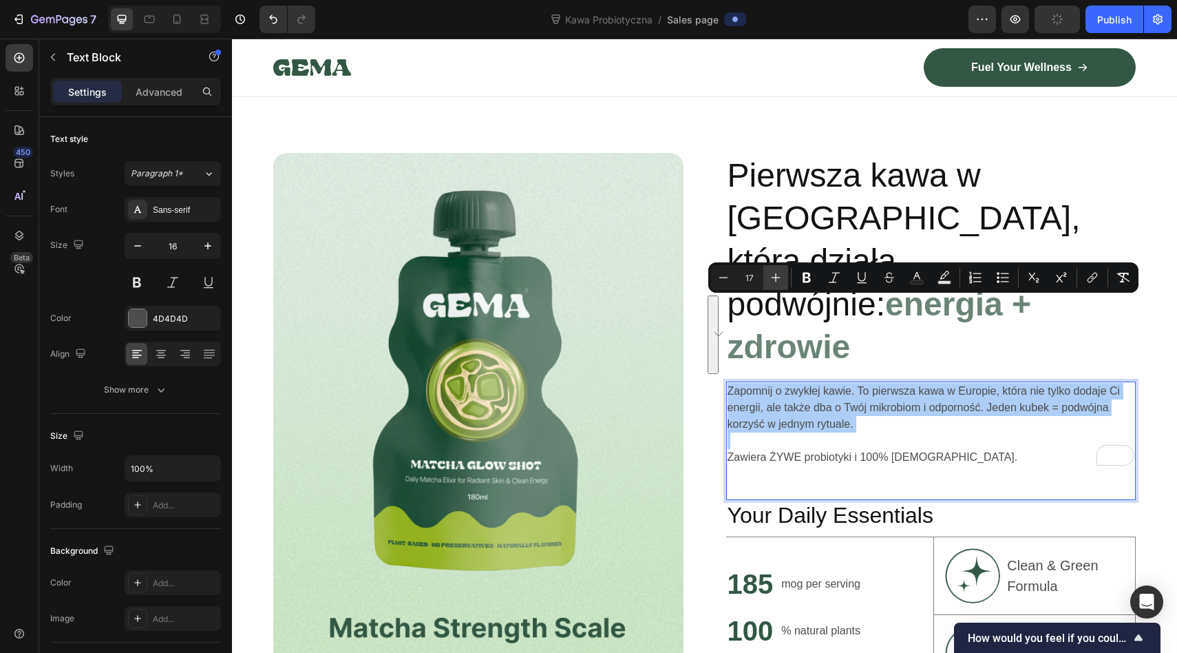
click at [775, 282] on icon "Editor contextual toolbar" at bounding box center [776, 278] width 14 height 14
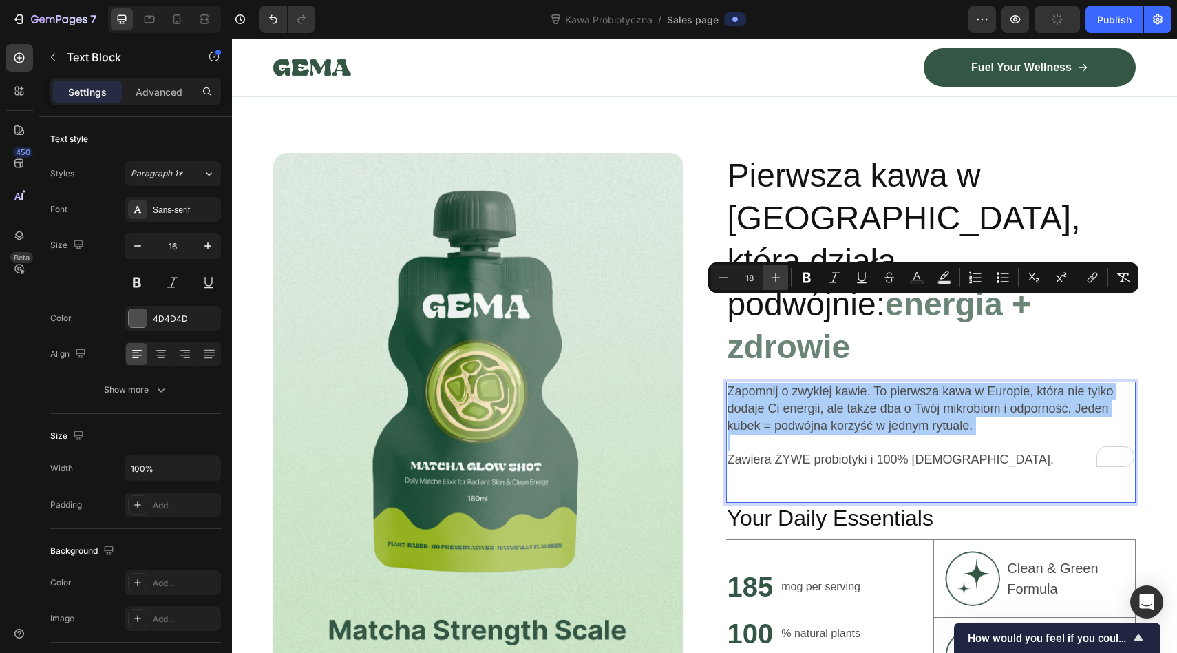
click at [775, 282] on icon "Editor contextual toolbar" at bounding box center [776, 278] width 14 height 14
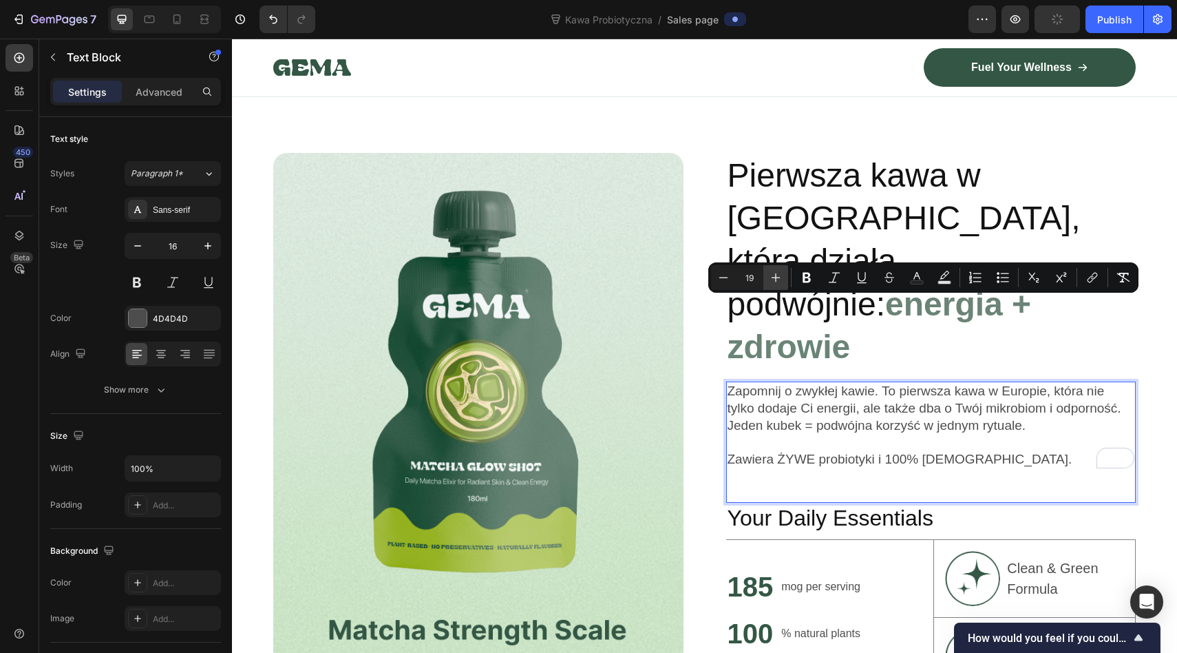
click at [775, 282] on icon "Editor contextual toolbar" at bounding box center [776, 278] width 14 height 14
type input "20"
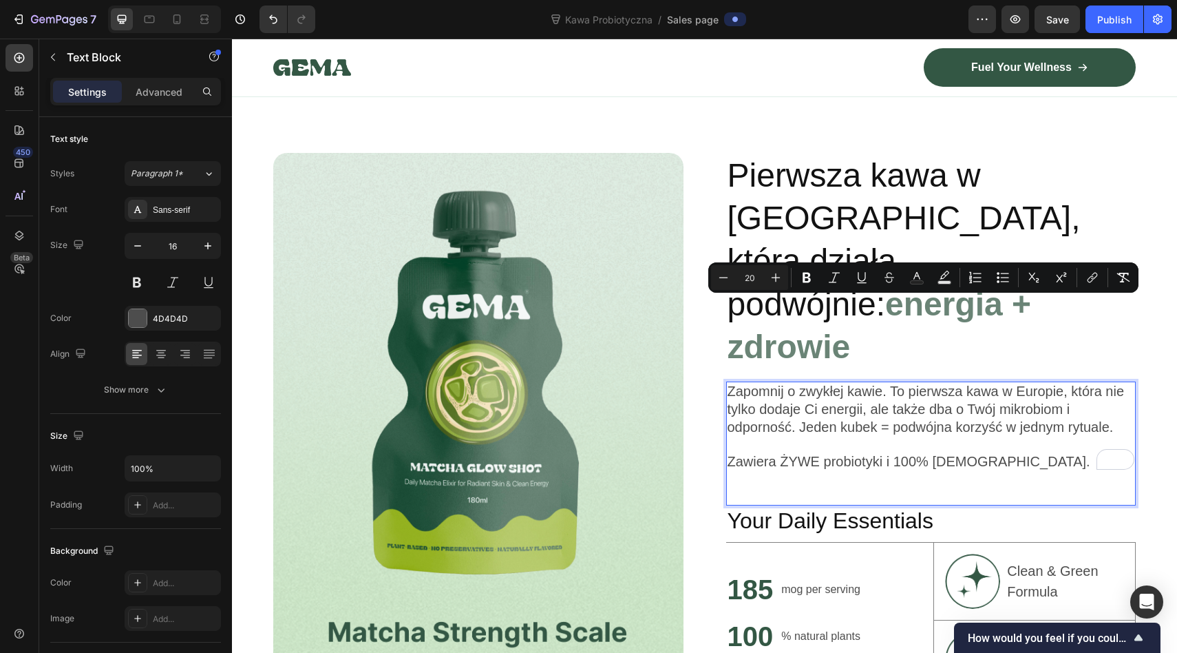
click at [887, 454] on span "Zawiera ŻYWE probiotyki i 100% [DEMOGRAPHIC_DATA]." at bounding box center [909, 461] width 363 height 15
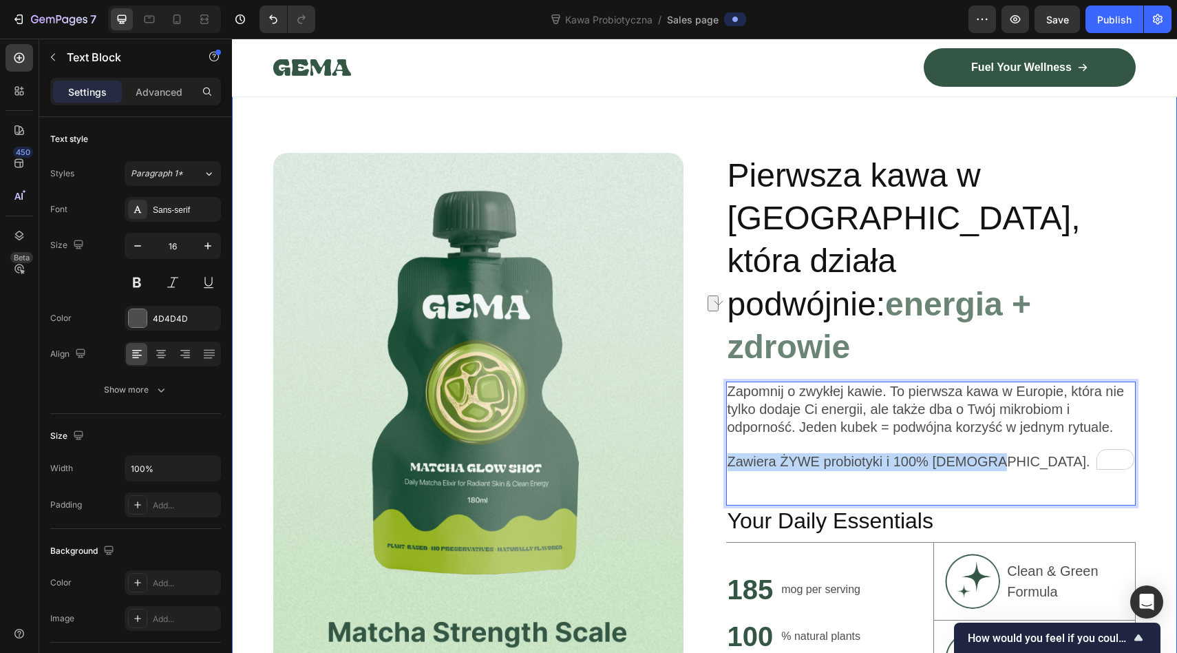
drag, startPoint x: 981, startPoint y: 374, endPoint x: 698, endPoint y: 372, distance: 283.0
click at [698, 372] on div "Image Pierwsza kawa w Europie, która działa podwójnie: energia + zdrowie Headin…" at bounding box center [704, 465] width 945 height 778
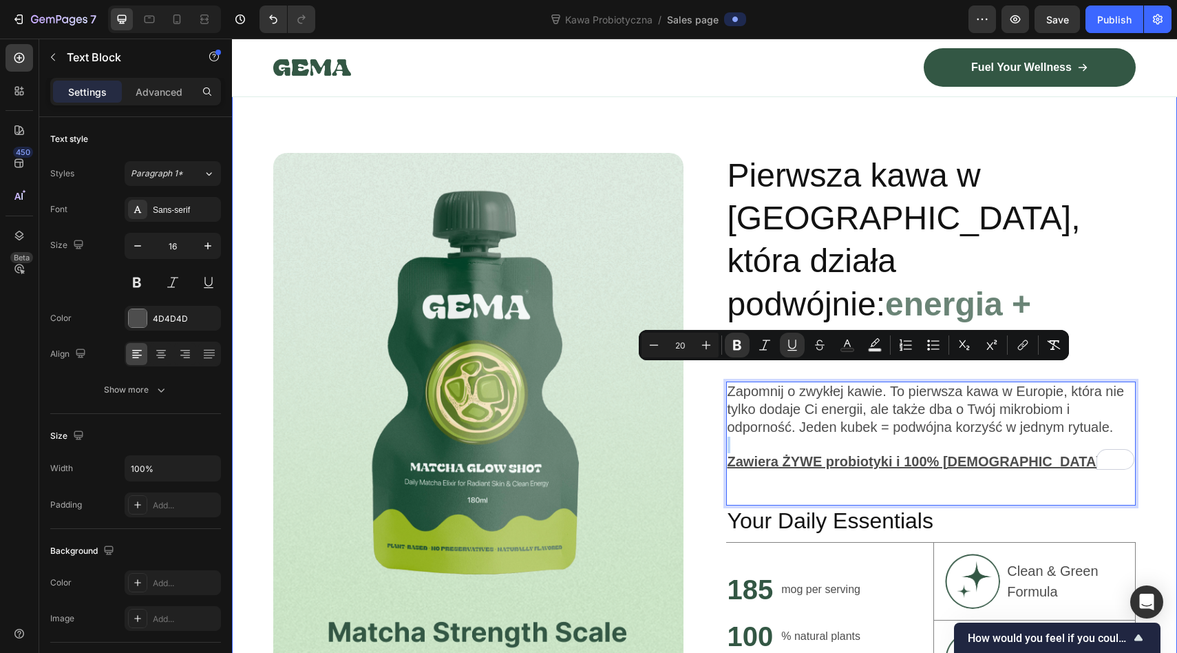
click at [698, 219] on div "Image Pierwsza kawa w Europie, która działa podwójnie: energia + zdrowie Headin…" at bounding box center [704, 465] width 945 height 778
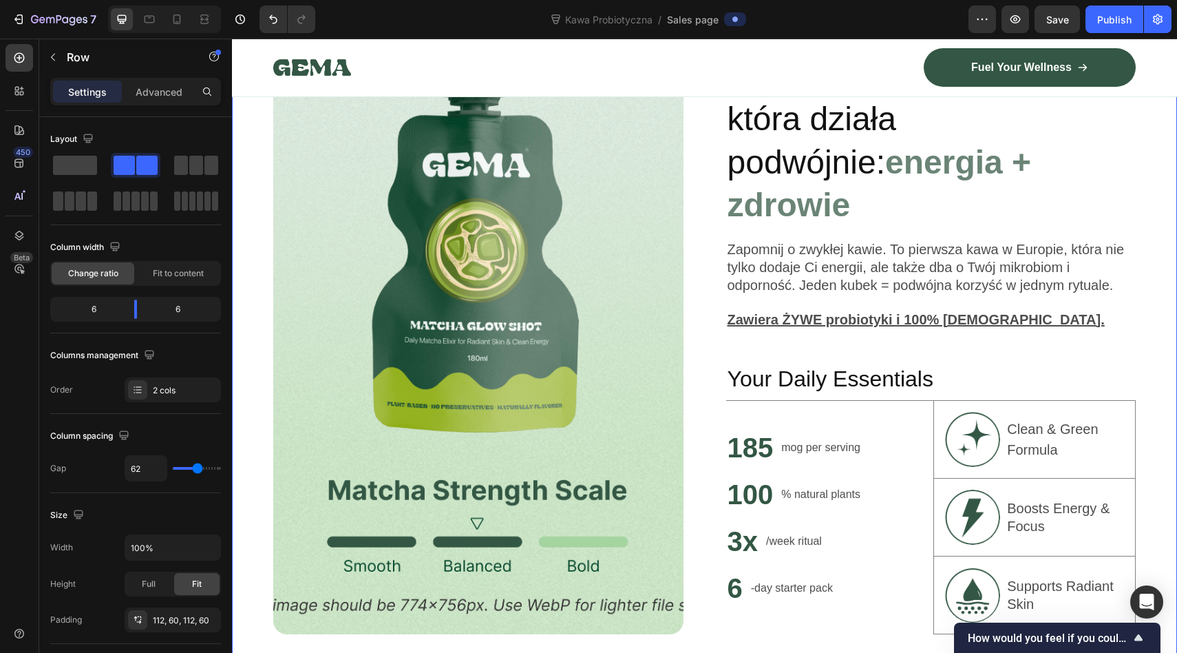
scroll to position [1114, 0]
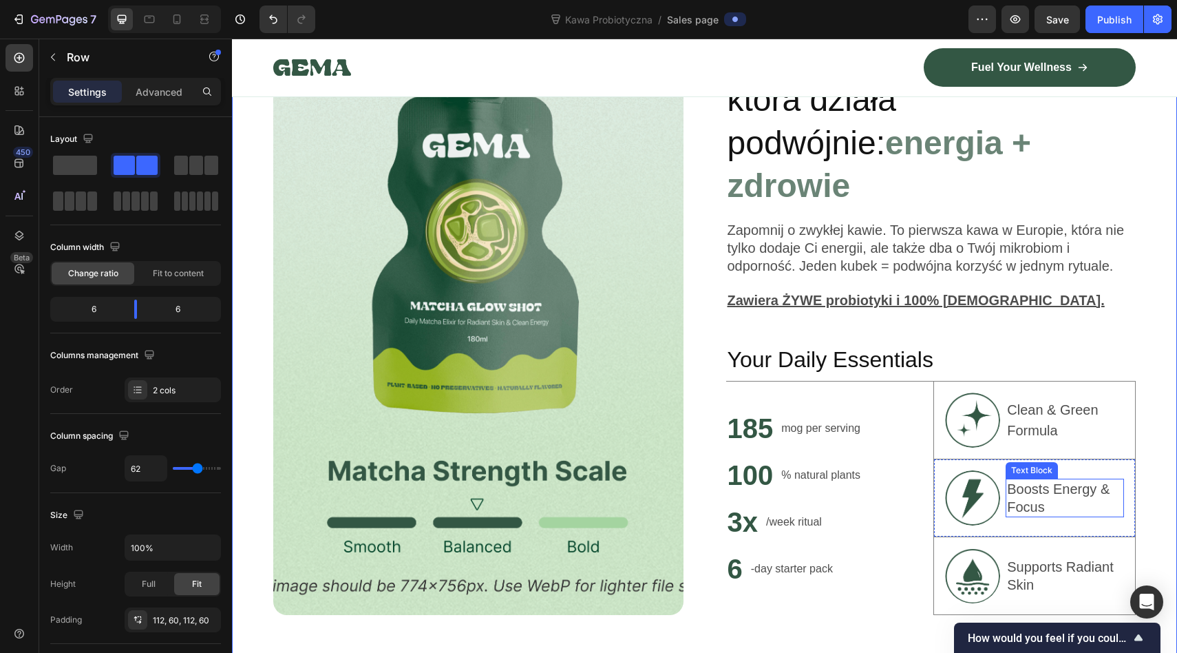
click at [1041, 480] on p "Boosts Energy & Focus" at bounding box center [1065, 498] width 116 height 36
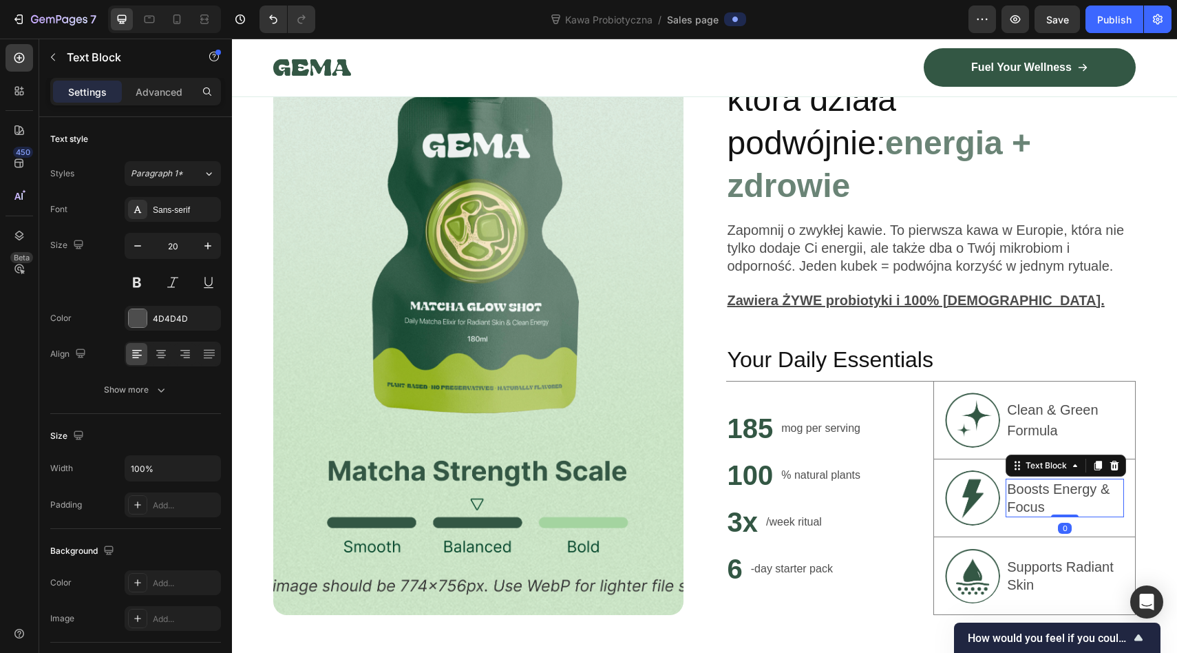
click at [1050, 480] on p "Boosts Energy & Focus" at bounding box center [1065, 498] width 116 height 36
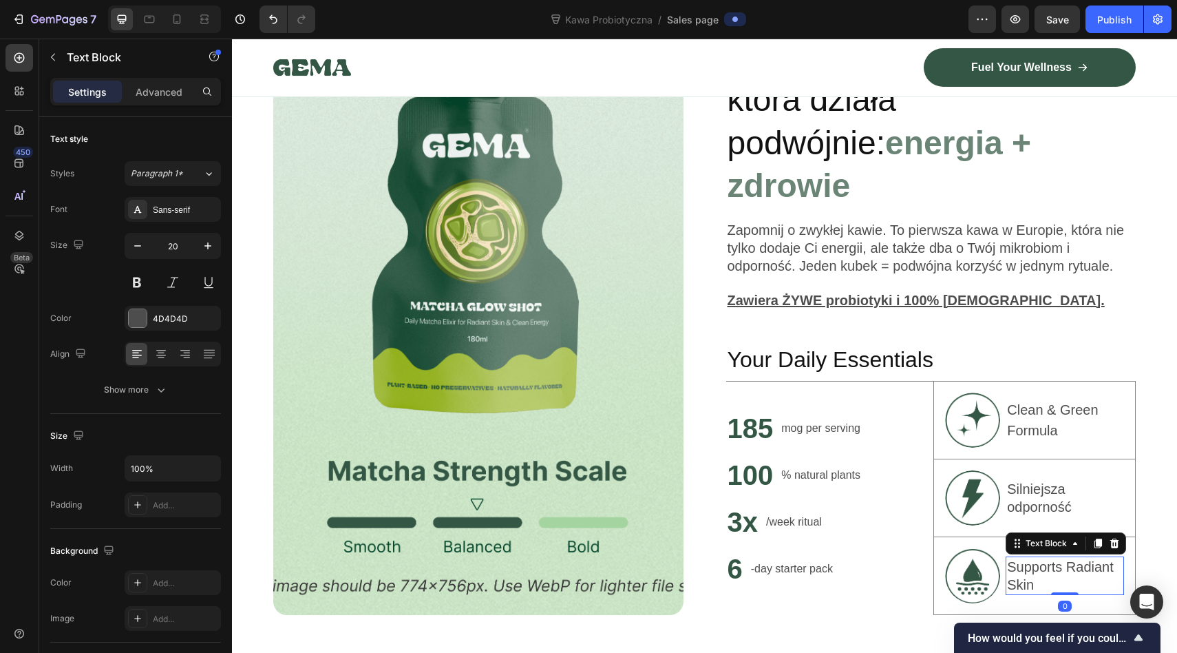
click at [1033, 558] on p "Supports Radiant Skin" at bounding box center [1065, 576] width 116 height 36
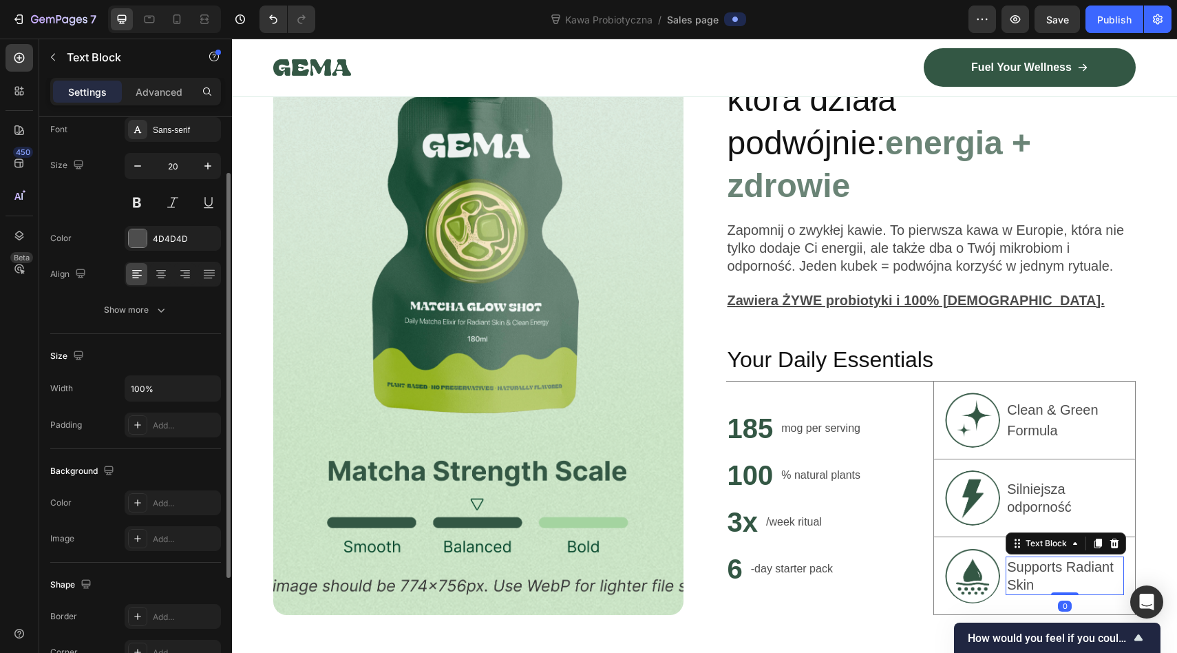
click at [1033, 558] on p "Supports Radiant Skin" at bounding box center [1065, 576] width 116 height 36
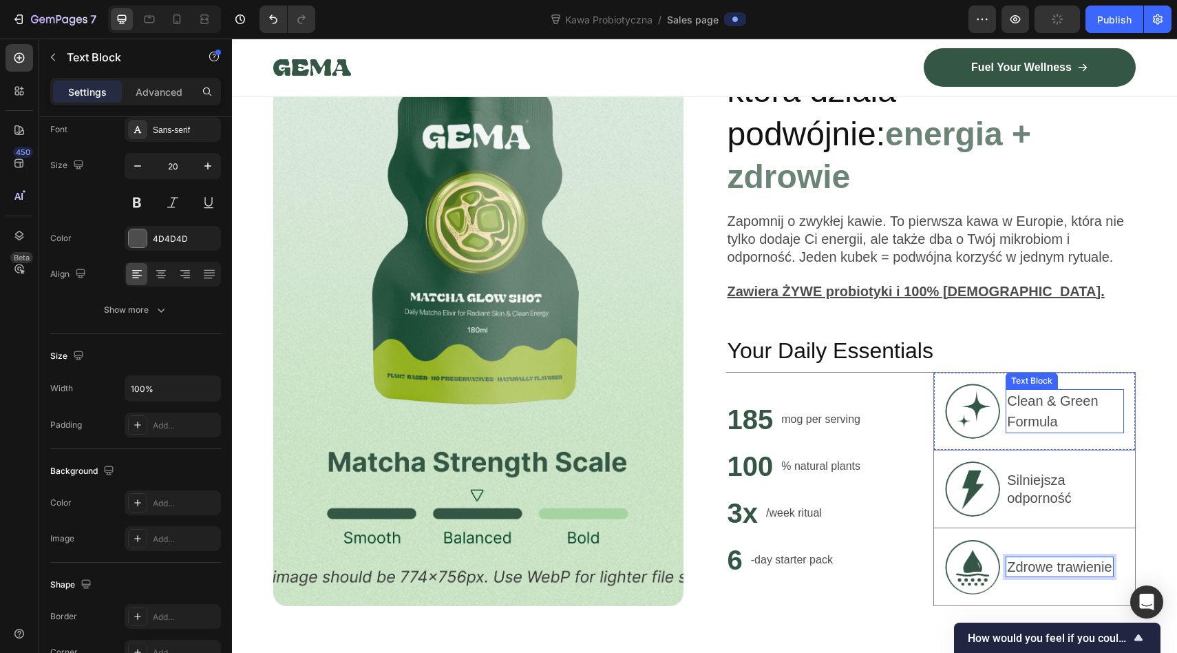
click at [1033, 390] on p "Clean & Green Formula" at bounding box center [1065, 410] width 116 height 41
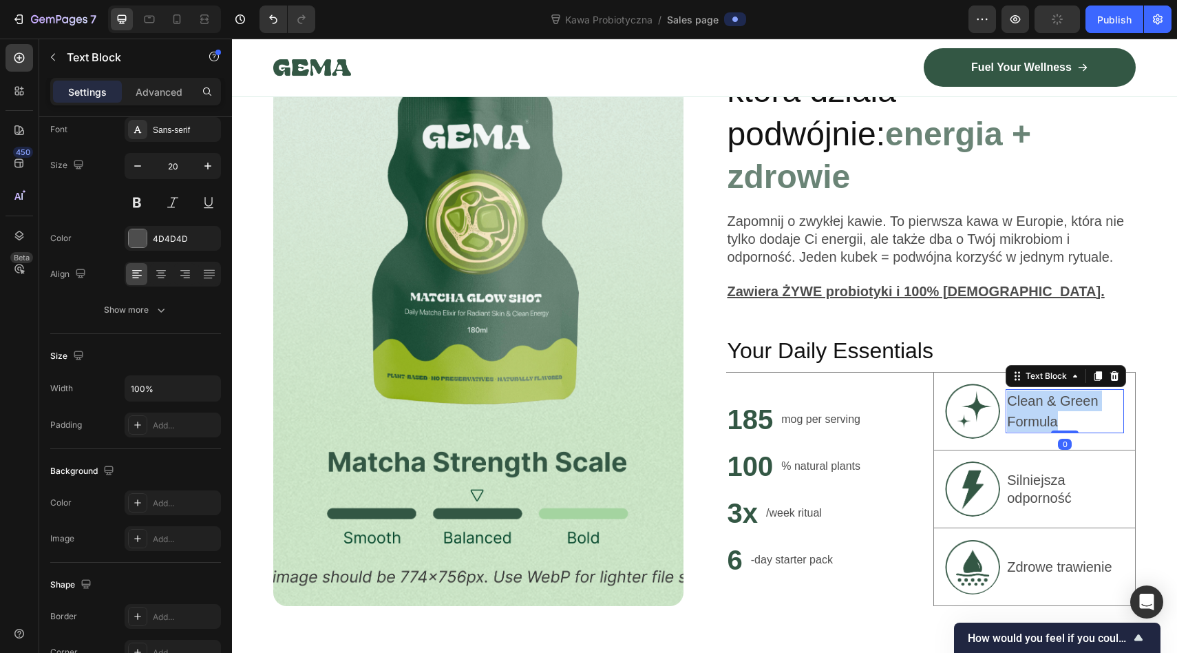
click at [1033, 390] on p "Clean & Green Formula" at bounding box center [1065, 410] width 116 height 41
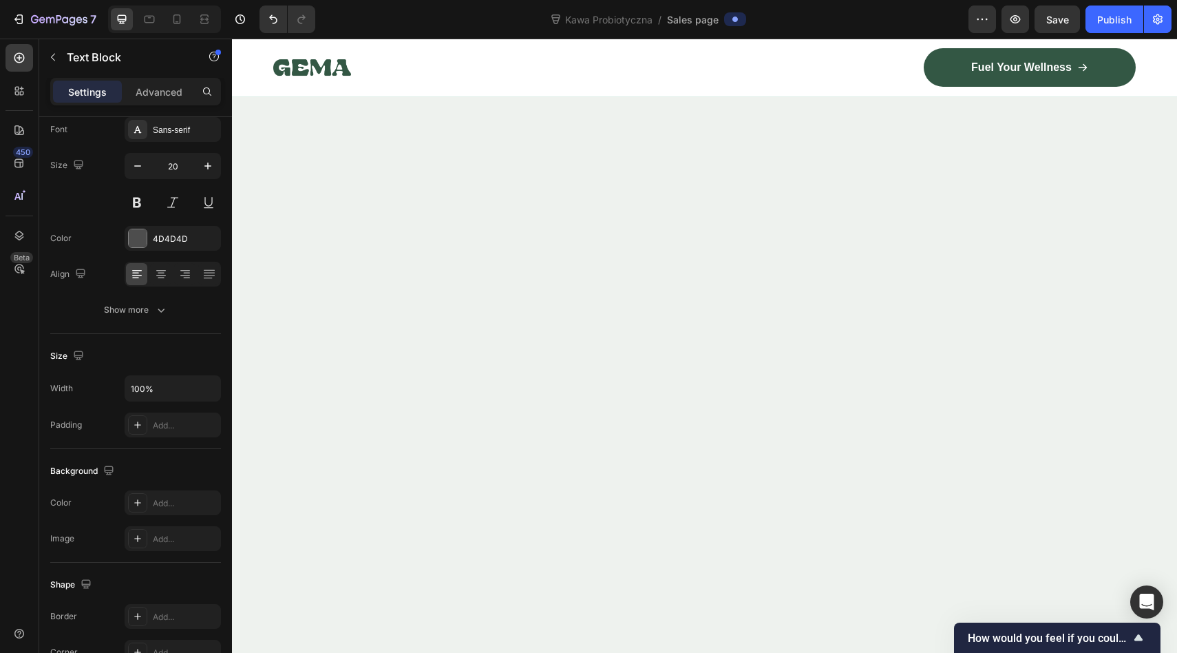
scroll to position [3279, 0]
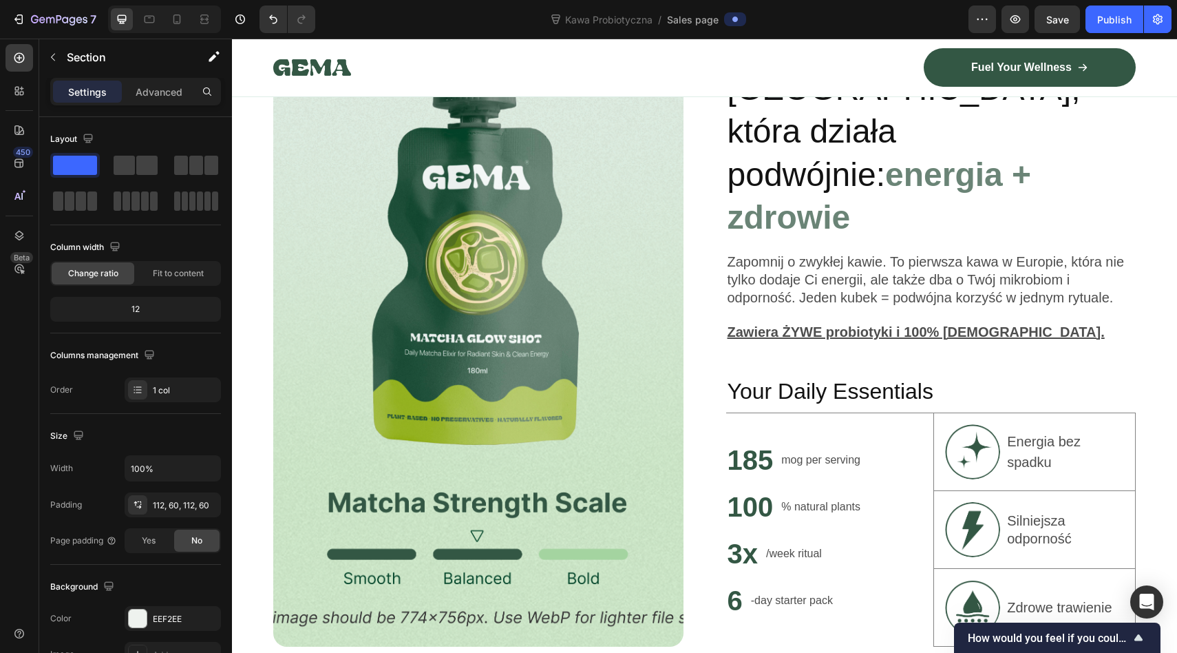
scroll to position [1098, 0]
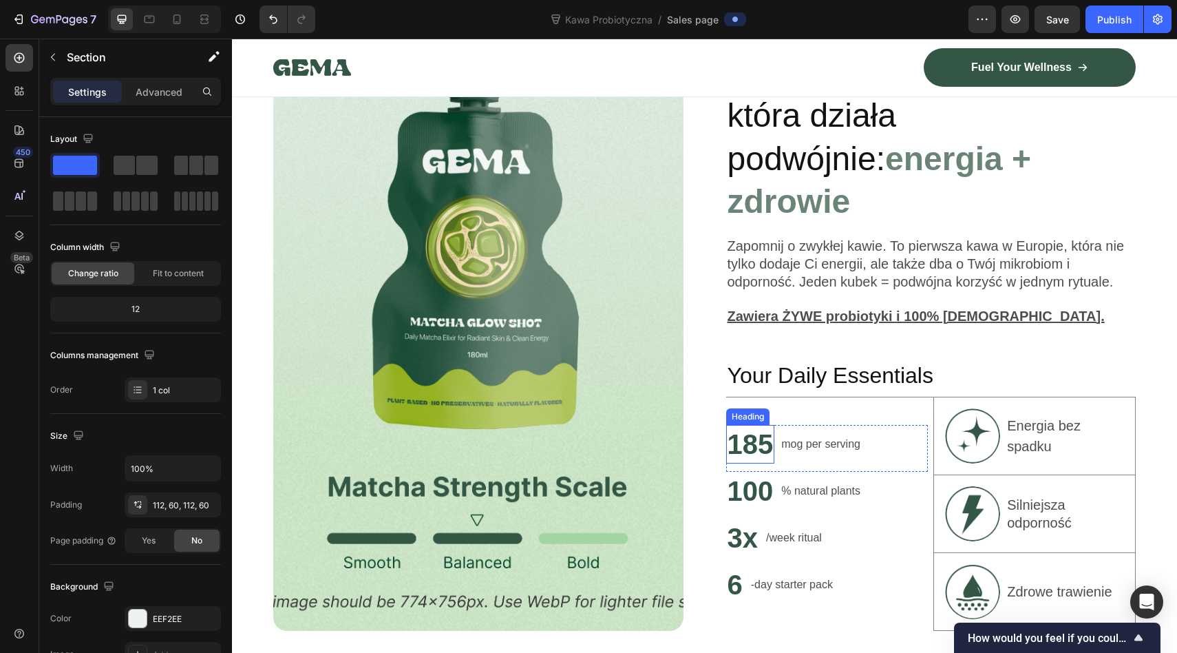
click at [750, 425] on h2 "185" at bounding box center [750, 444] width 49 height 39
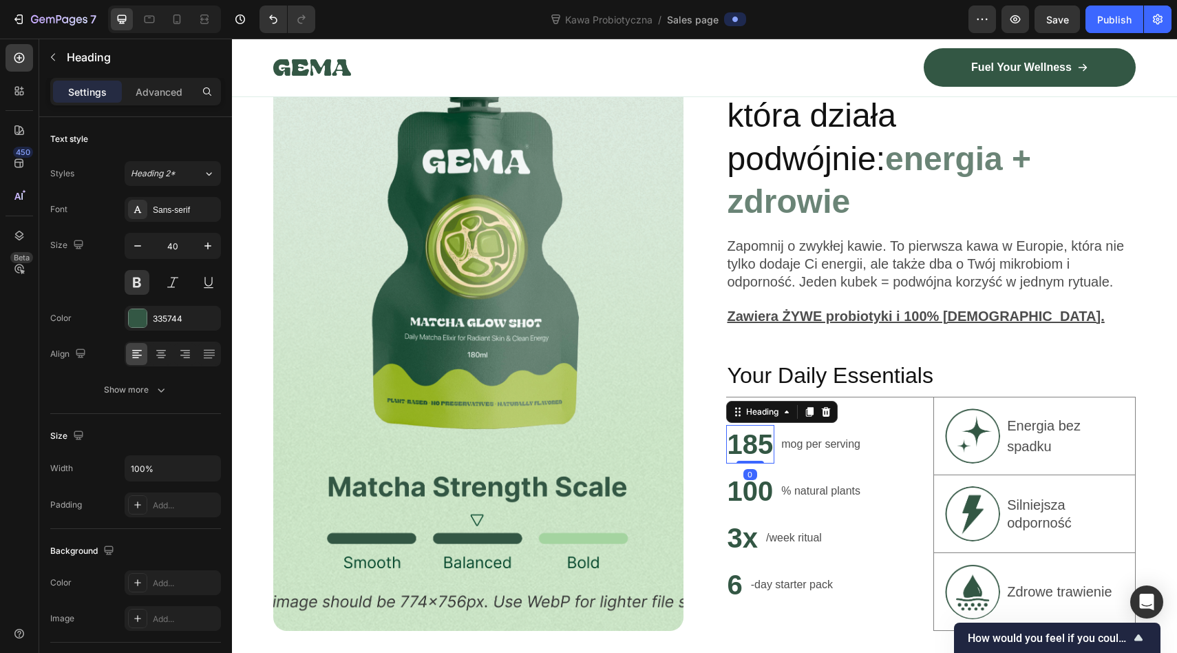
click at [766, 425] on h2 "185" at bounding box center [750, 444] width 49 height 39
click at [817, 483] on p "% natural plants" at bounding box center [820, 491] width 79 height 17
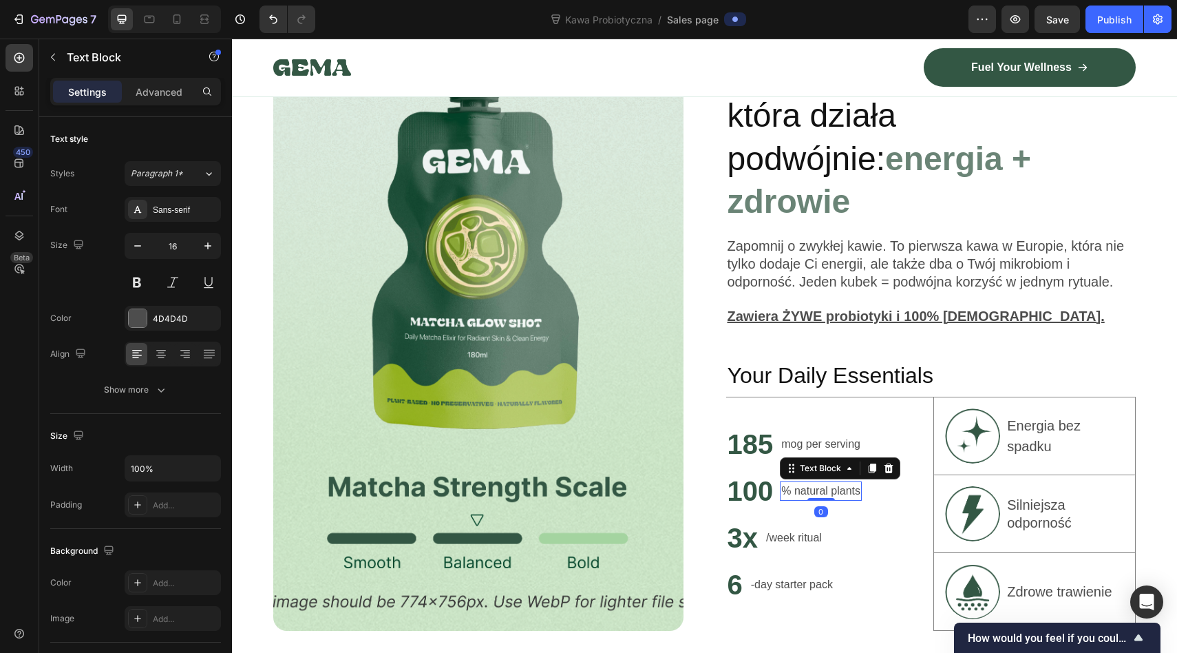
click at [843, 483] on p "% natural plants" at bounding box center [820, 491] width 79 height 17
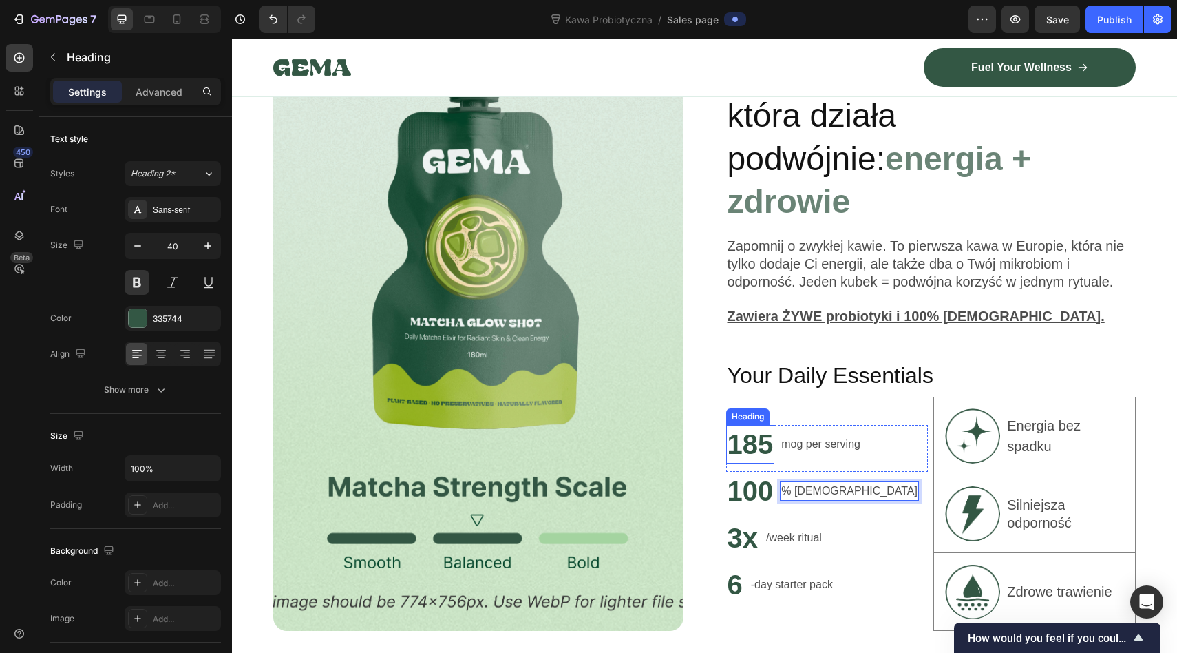
click at [755, 426] on p "185" at bounding box center [751, 444] width 46 height 36
click at [797, 436] on p "mog per serving" at bounding box center [820, 444] width 79 height 17
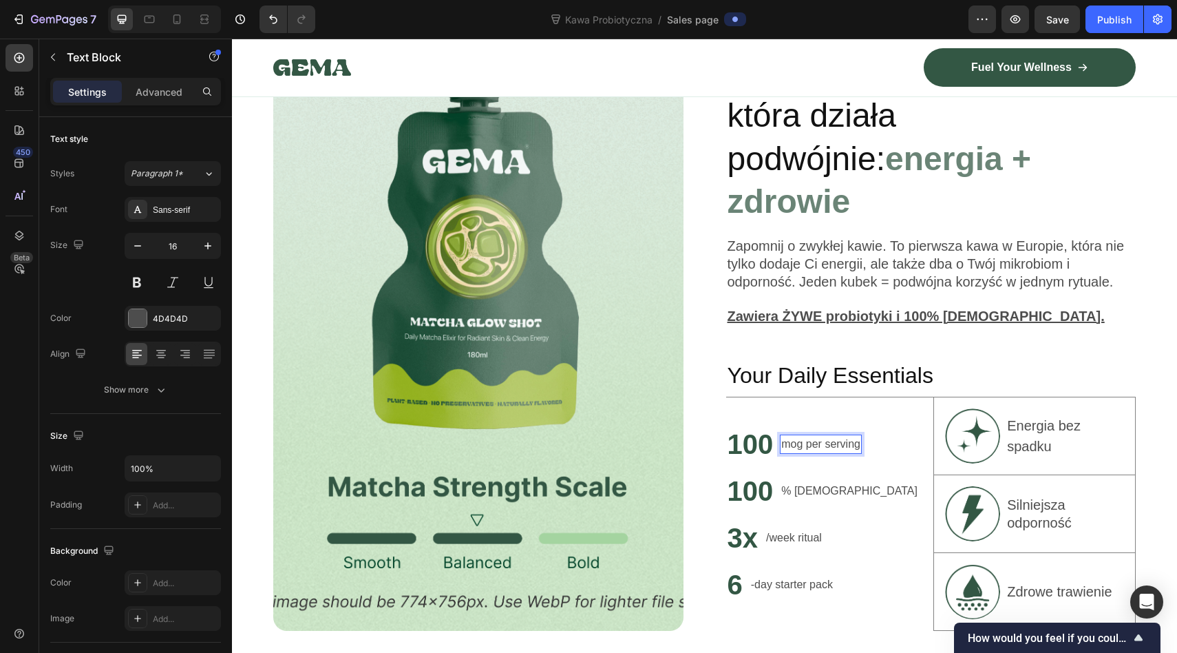
click at [791, 436] on p "mog per serving" at bounding box center [820, 444] width 79 height 17
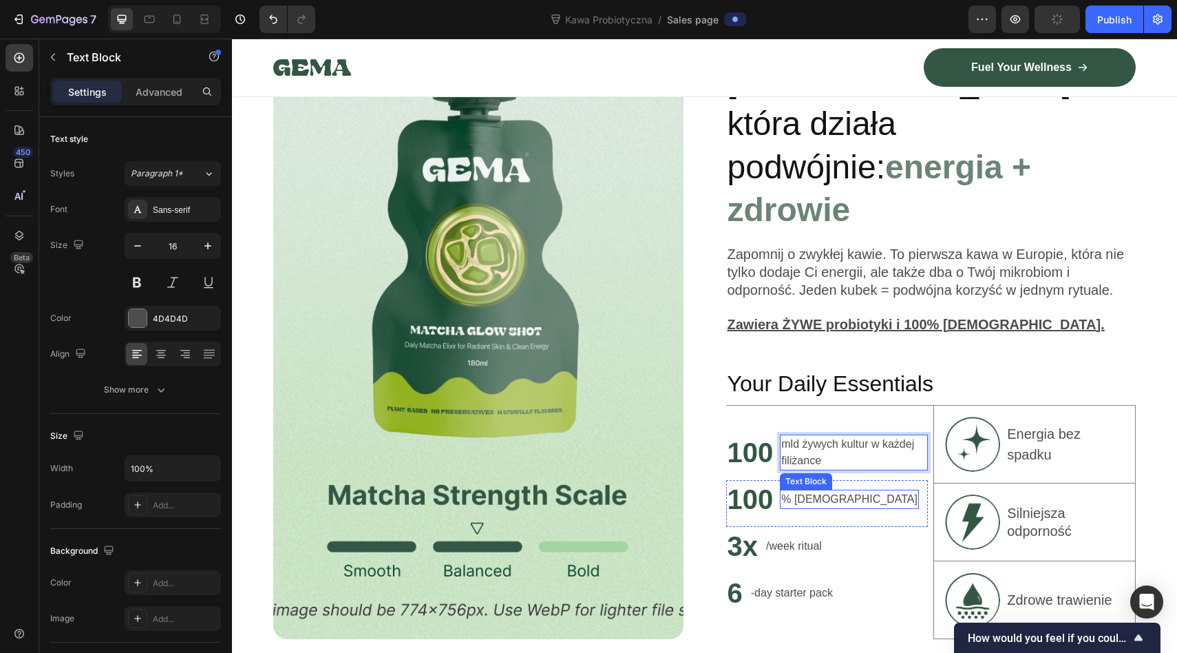
scroll to position [1113, 0]
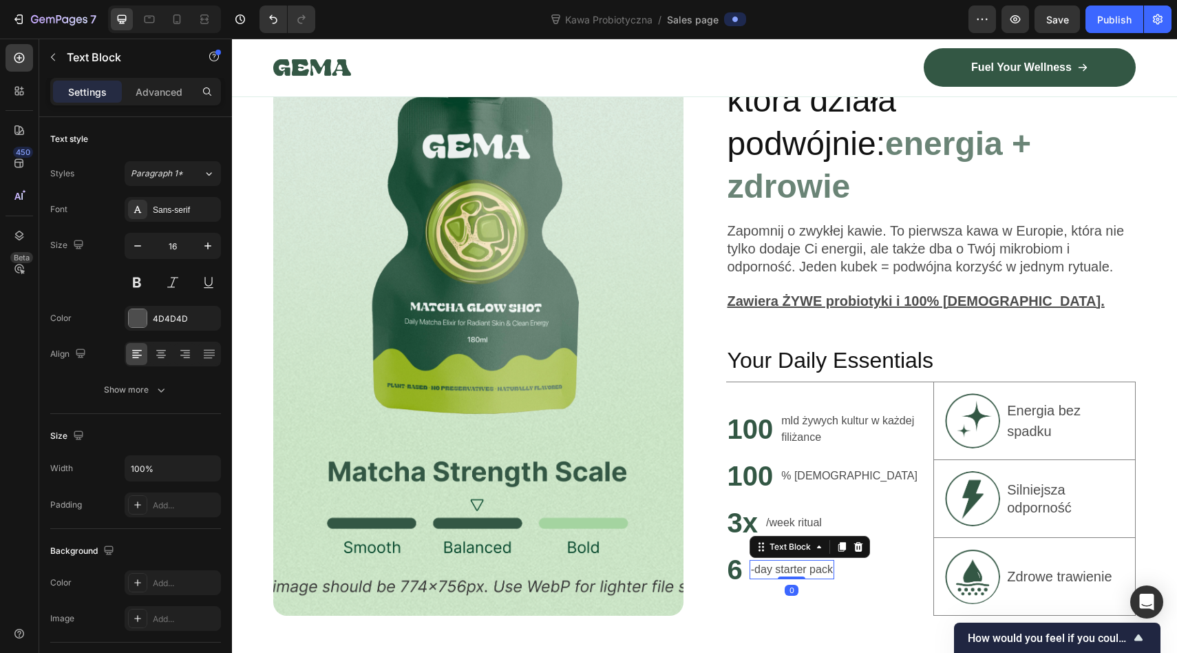
click at [827, 561] on p "-day starter pack" at bounding box center [792, 569] width 82 height 17
click at [860, 542] on icon at bounding box center [858, 547] width 9 height 10
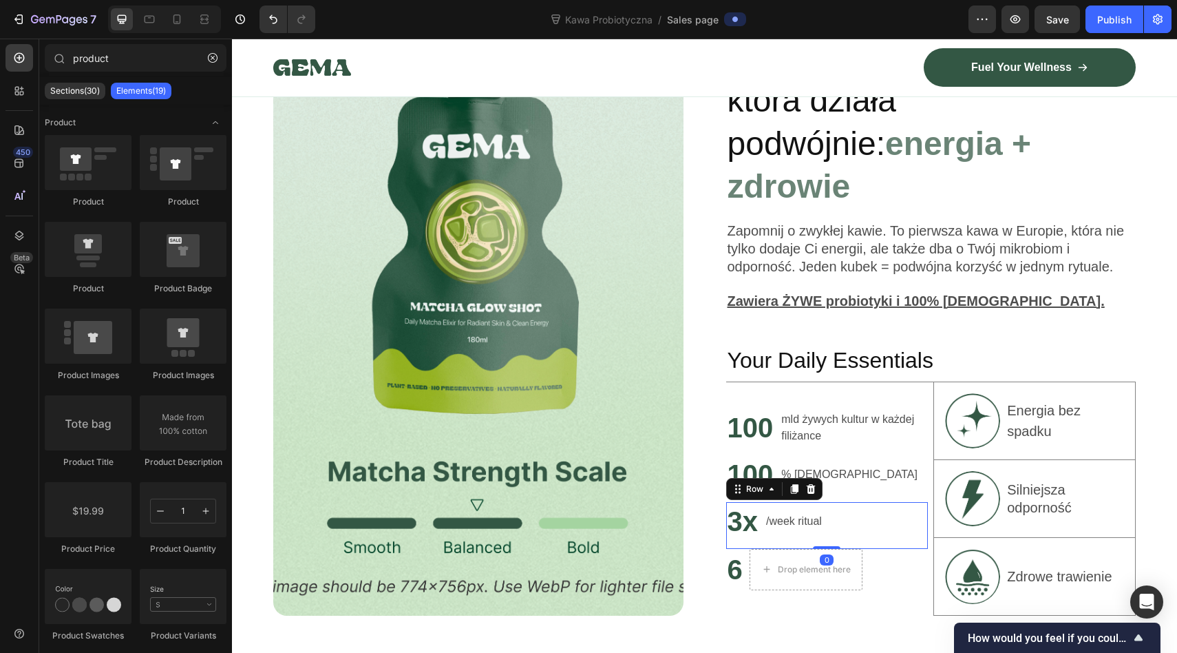
click at [842, 502] on div "3x Heading /week ritual Text Block Row 0" at bounding box center [827, 525] width 202 height 47
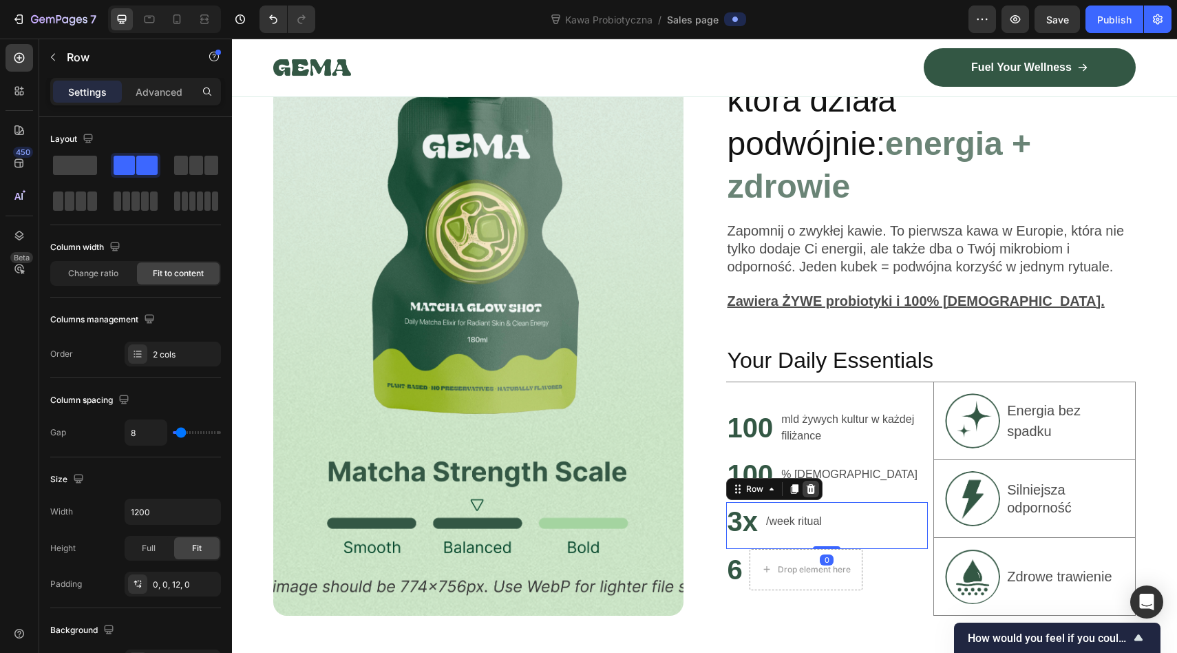
click at [812, 484] on icon at bounding box center [810, 489] width 9 height 10
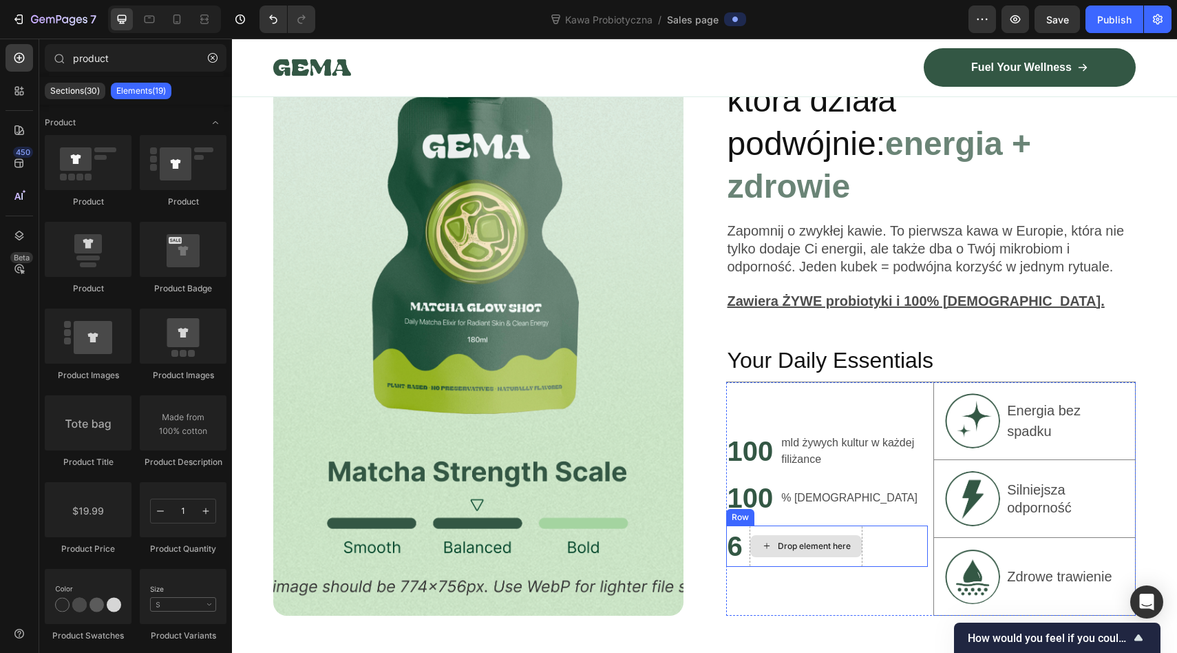
click at [856, 535] on div "Drop element here" at bounding box center [806, 546] width 112 height 22
click at [881, 525] on div "6 Heading Drop element here Row" at bounding box center [827, 545] width 202 height 41
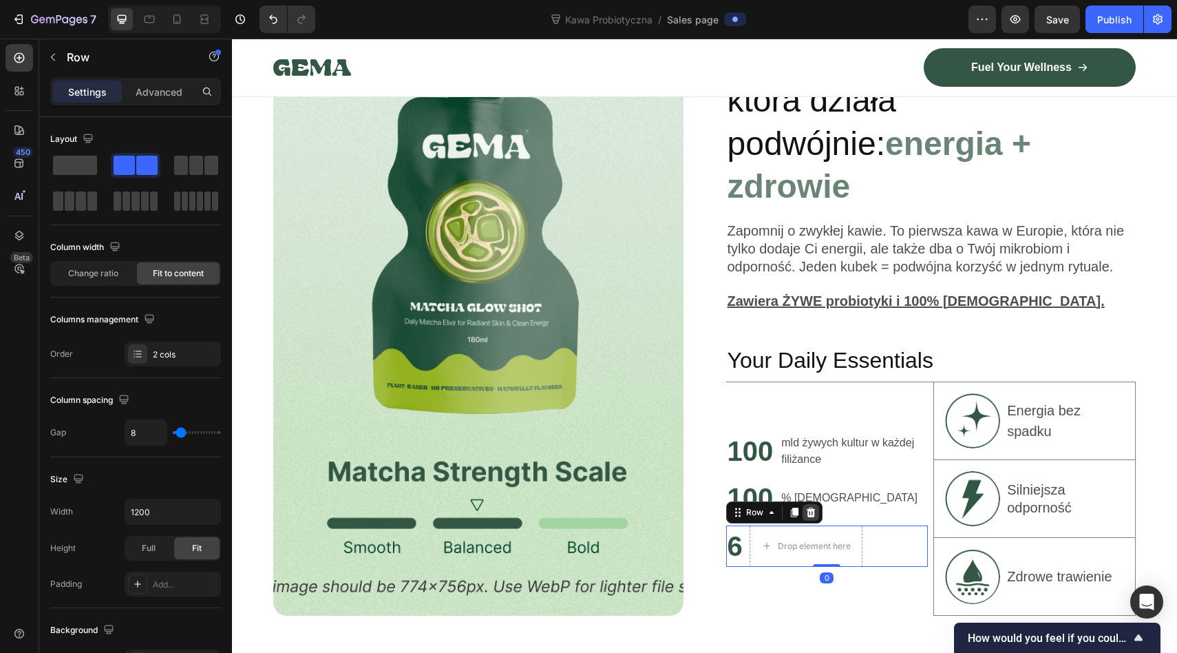
click at [810, 507] on icon at bounding box center [811, 512] width 11 height 11
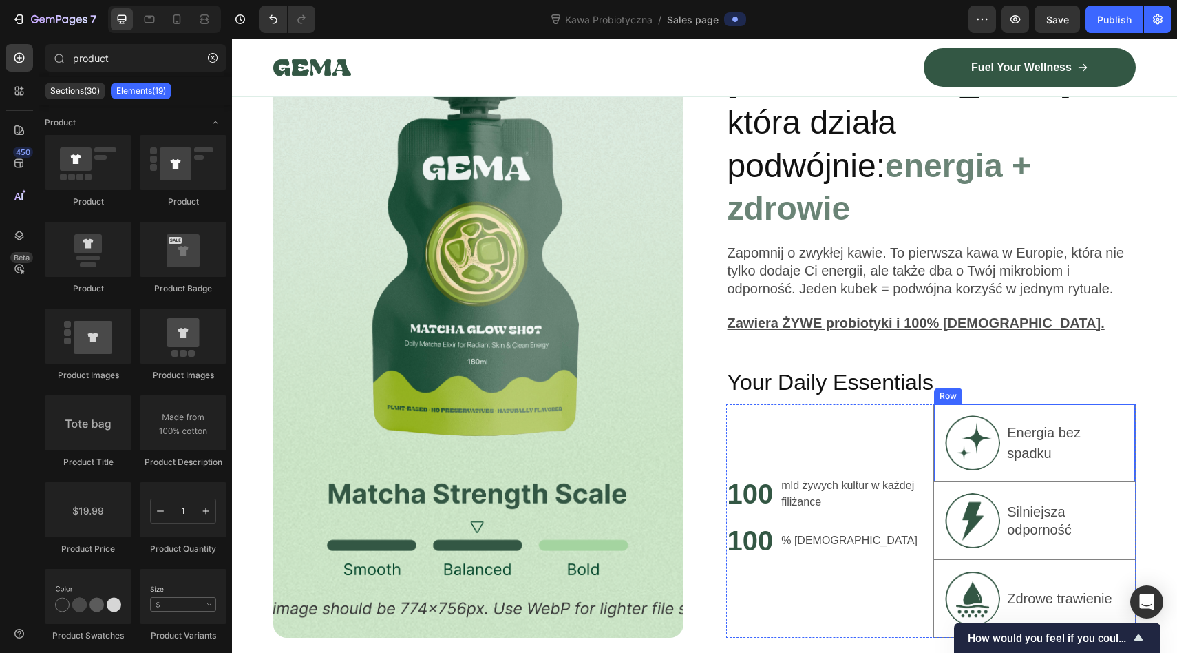
scroll to position [1017, 0]
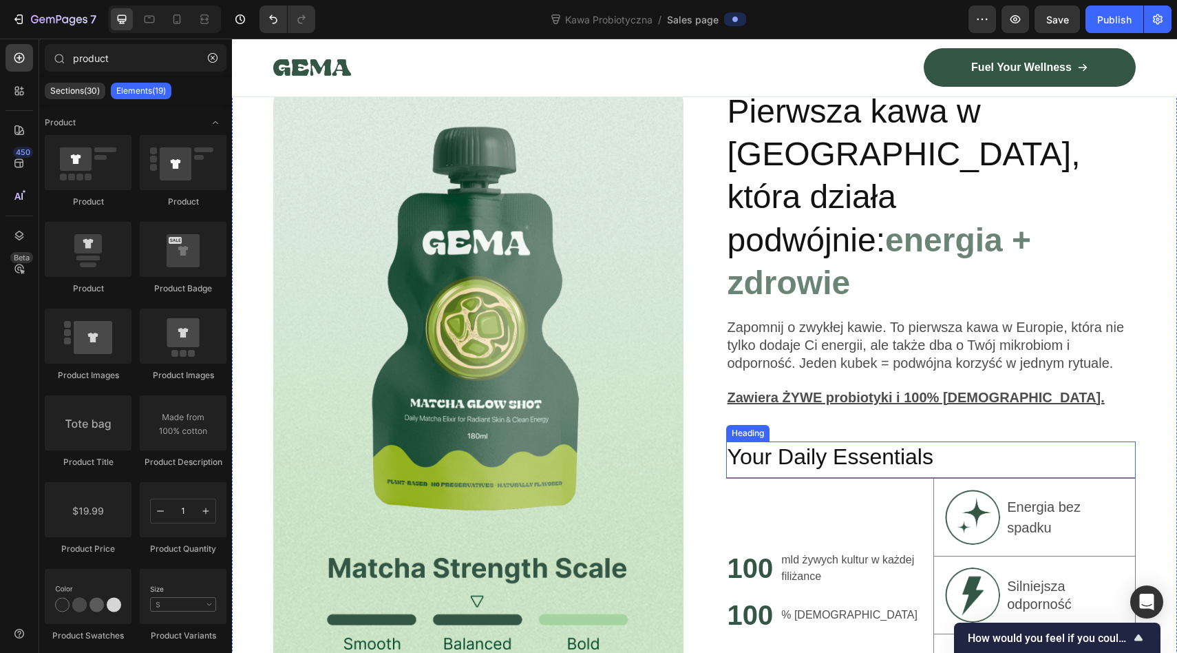
click at [804, 441] on h2 "Your Daily Essentials" at bounding box center [931, 457] width 410 height 32
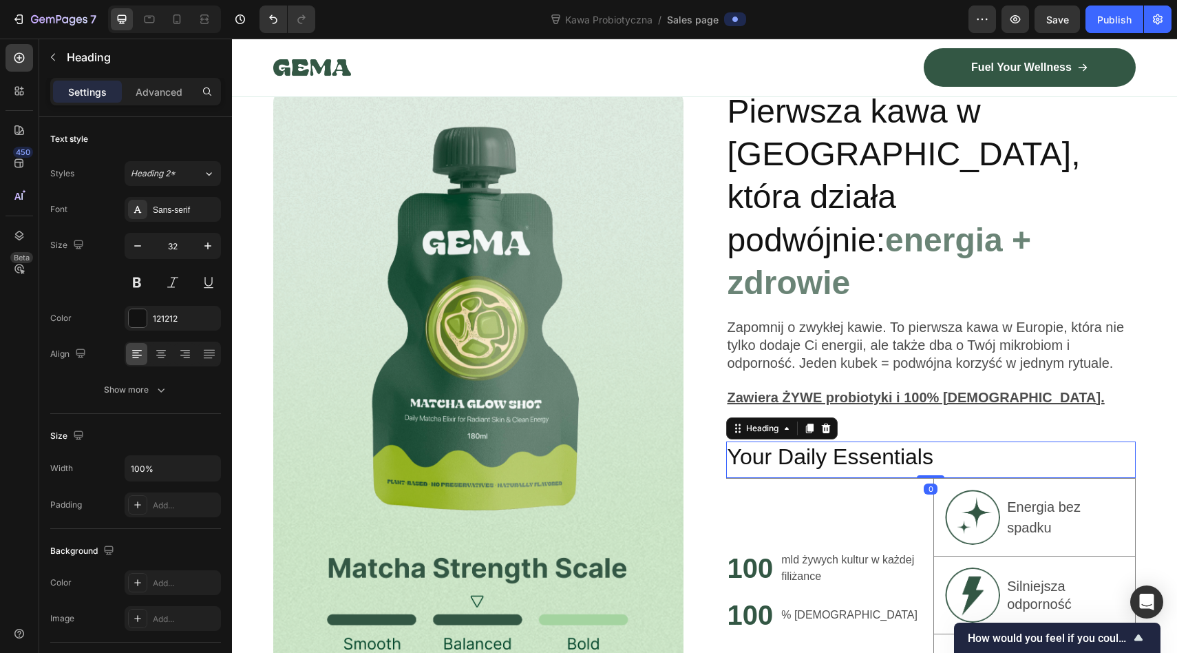
click at [804, 441] on h2 "Your Daily Essentials" at bounding box center [931, 457] width 410 height 32
click at [804, 443] on p "Your Daily Essentials" at bounding box center [932, 457] width 408 height 29
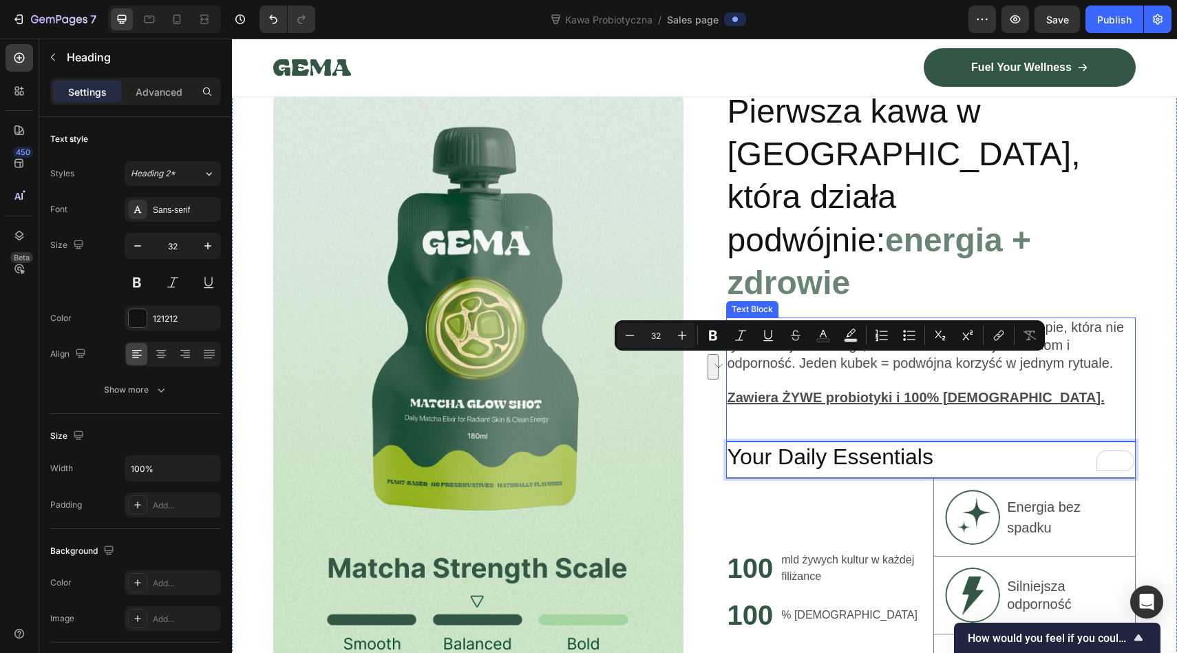
click at [858, 390] on u "Zawiera ŻYWE probiotyki i 100% arabikę." at bounding box center [916, 397] width 377 height 15
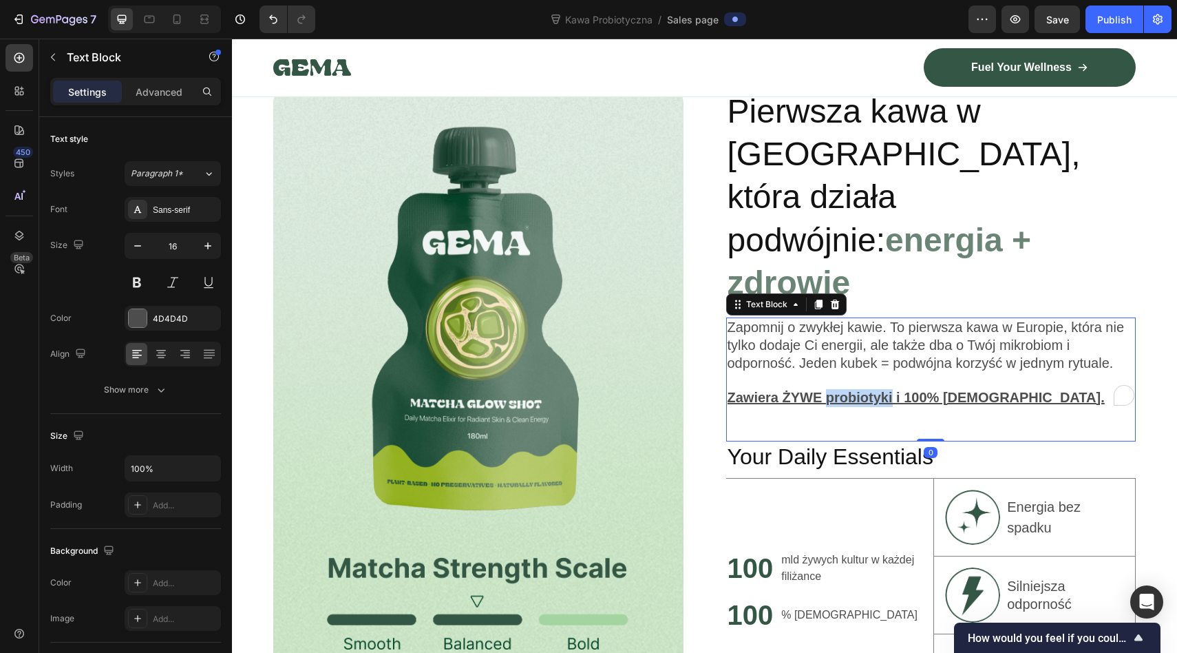
click at [858, 390] on u "Zawiera ŻYWE probiotyki i 100% arabikę." at bounding box center [916, 397] width 377 height 15
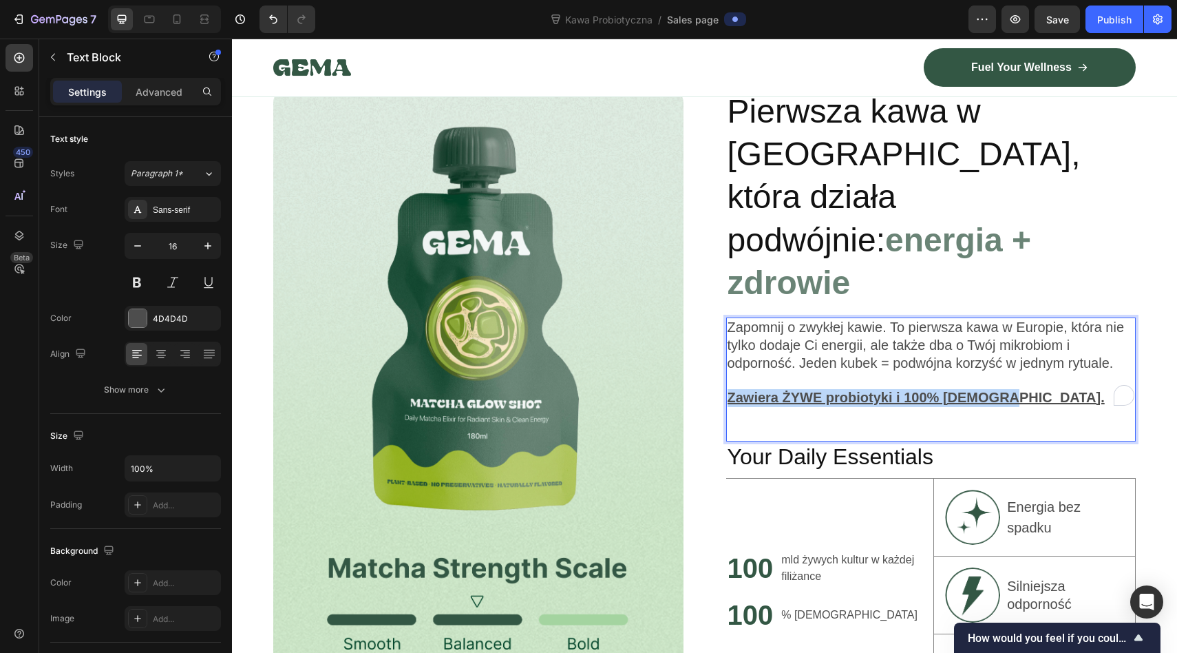
click at [858, 390] on u "Zawiera ŻYWE probiotyki i 100% arabikę." at bounding box center [916, 397] width 377 height 15
copy u "Zawiera ŻYWE probiotyki i 100% arabikę."
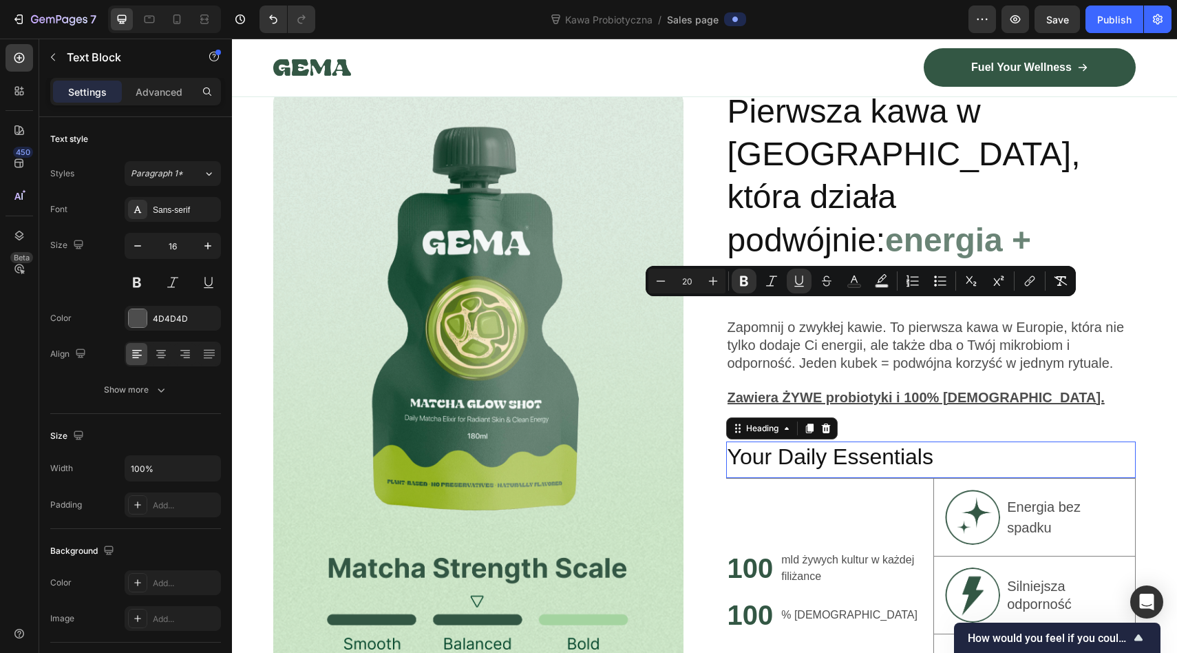
click at [844, 443] on p "Your Daily Essentials" at bounding box center [932, 457] width 408 height 29
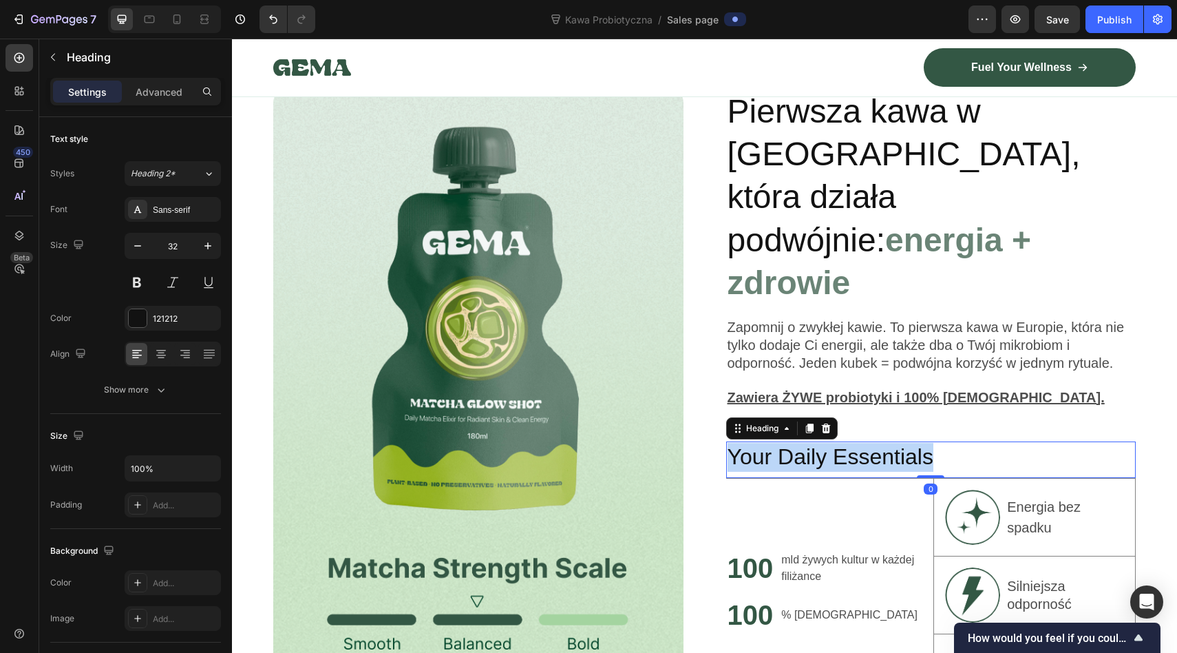
click at [844, 443] on p "Your Daily Essentials" at bounding box center [932, 457] width 408 height 29
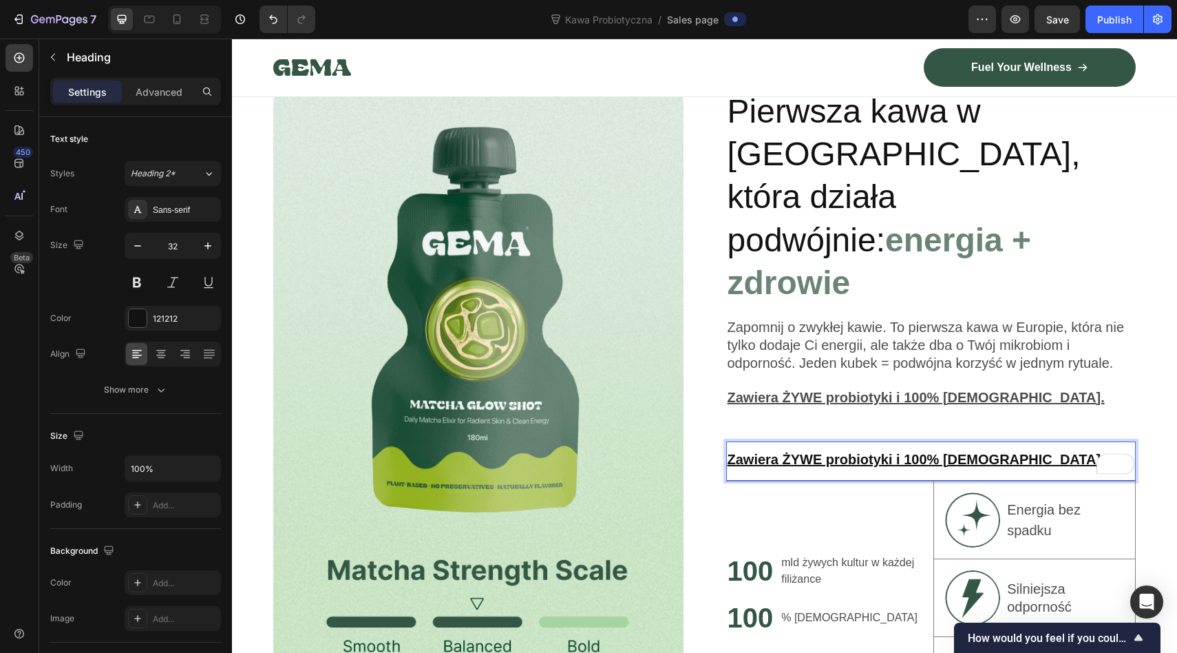
click at [844, 452] on u "Zawiera ŻYWE probiotyki i 100% arabikę." at bounding box center [916, 459] width 377 height 15
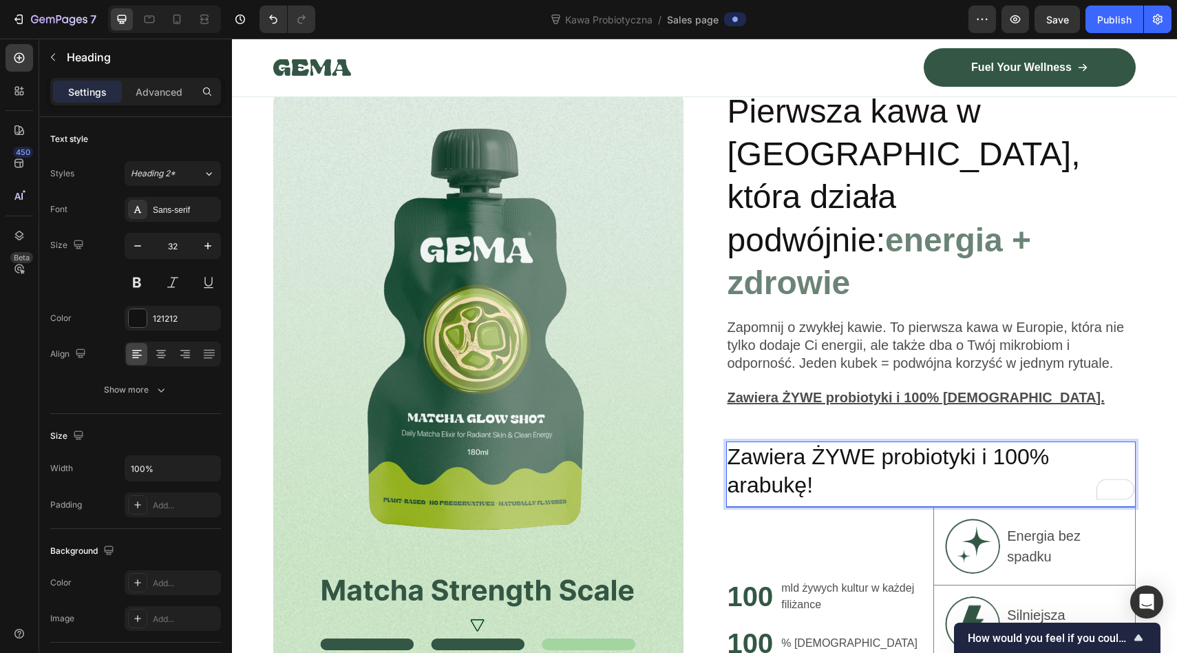
click at [770, 443] on p "Zawiera ŻYWE probiotyki i 100% arabukę!" at bounding box center [932, 471] width 408 height 57
click at [870, 390] on u "Zawiera ŻYWE probiotyki i 100% arabikę." at bounding box center [916, 397] width 377 height 15
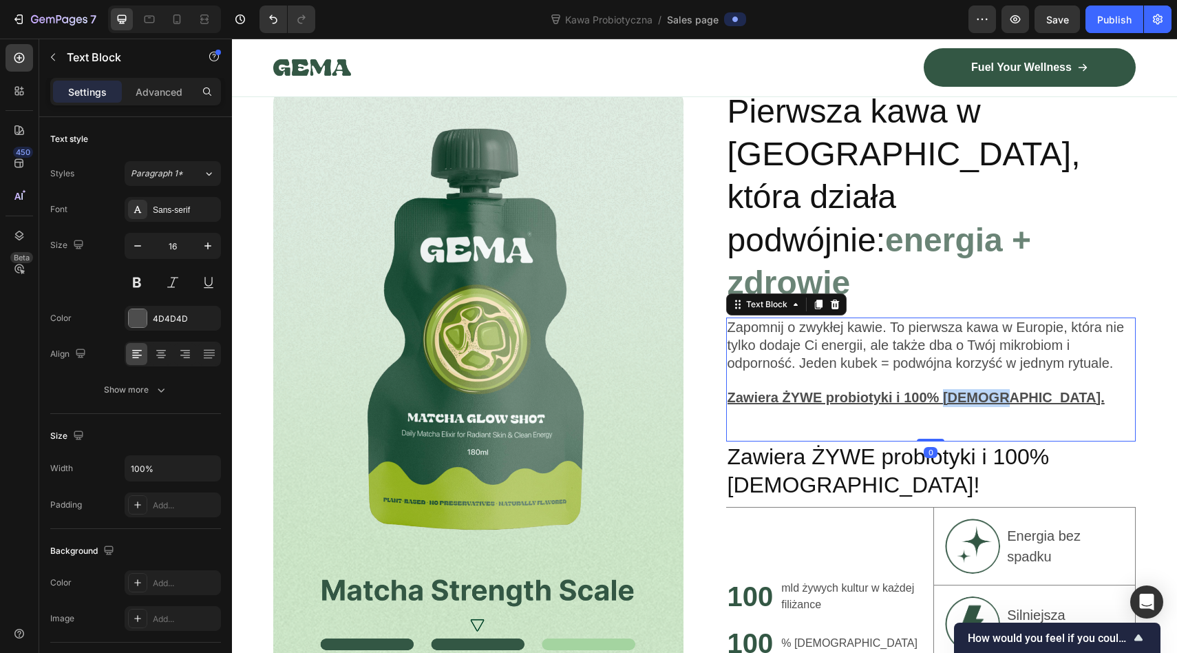
click at [956, 390] on u "Zawiera ŻYWE probiotyki i 100% arabikę." at bounding box center [916, 397] width 377 height 15
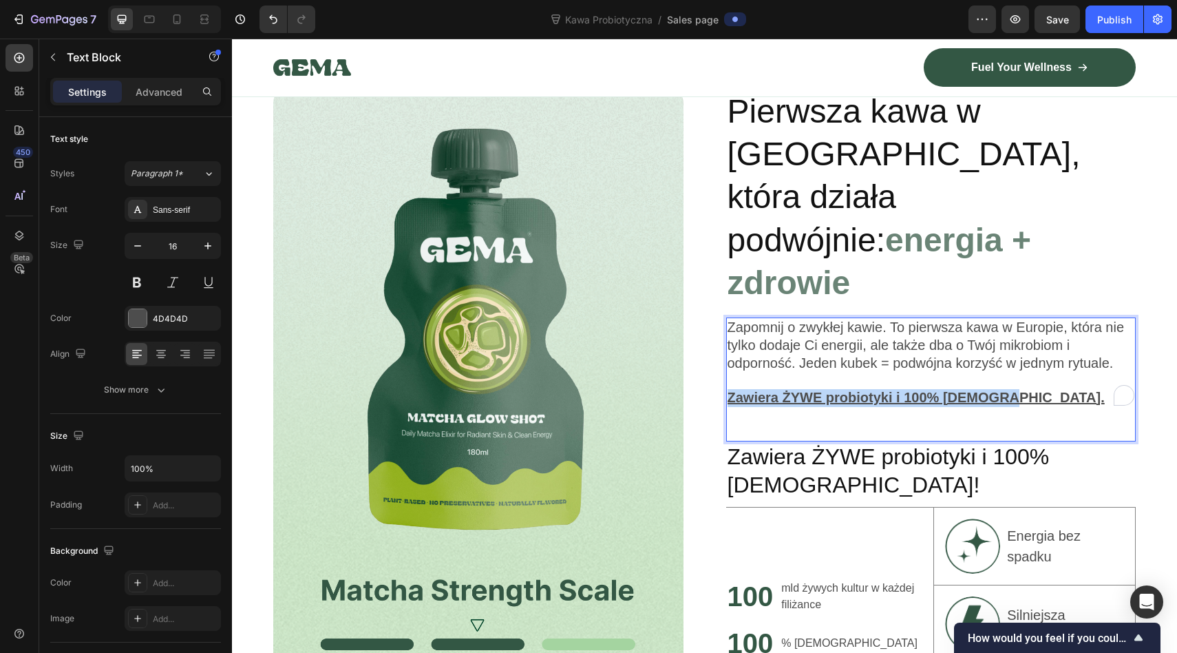
click at [956, 390] on u "Zawiera ŻYWE probiotyki i 100% arabikę." at bounding box center [916, 397] width 377 height 15
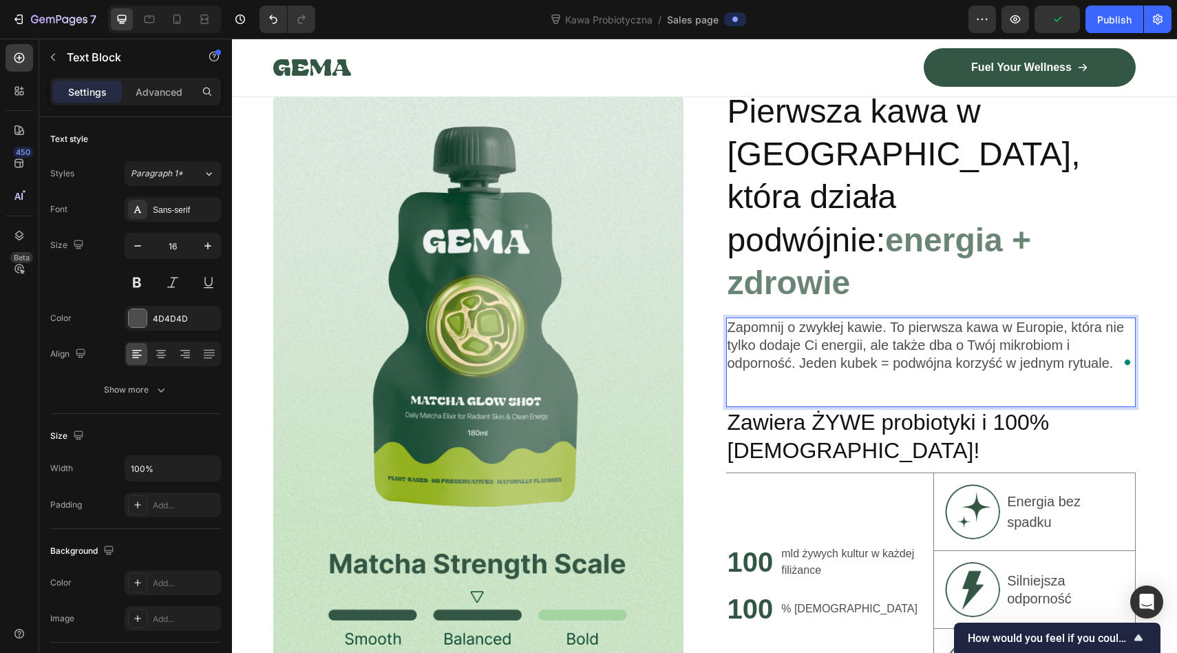
click at [908, 317] on div "Zapomnij o zwykłej kawie. To pierwsza kawa w Europie, która nie tylko dodaje Ci…" at bounding box center [931, 362] width 410 height 90
click at [907, 317] on div "Zapomnij o zwykłej kawie. To pierwsza kawa w Europie, która nie tylko dodaje Ci…" at bounding box center [931, 362] width 410 height 90
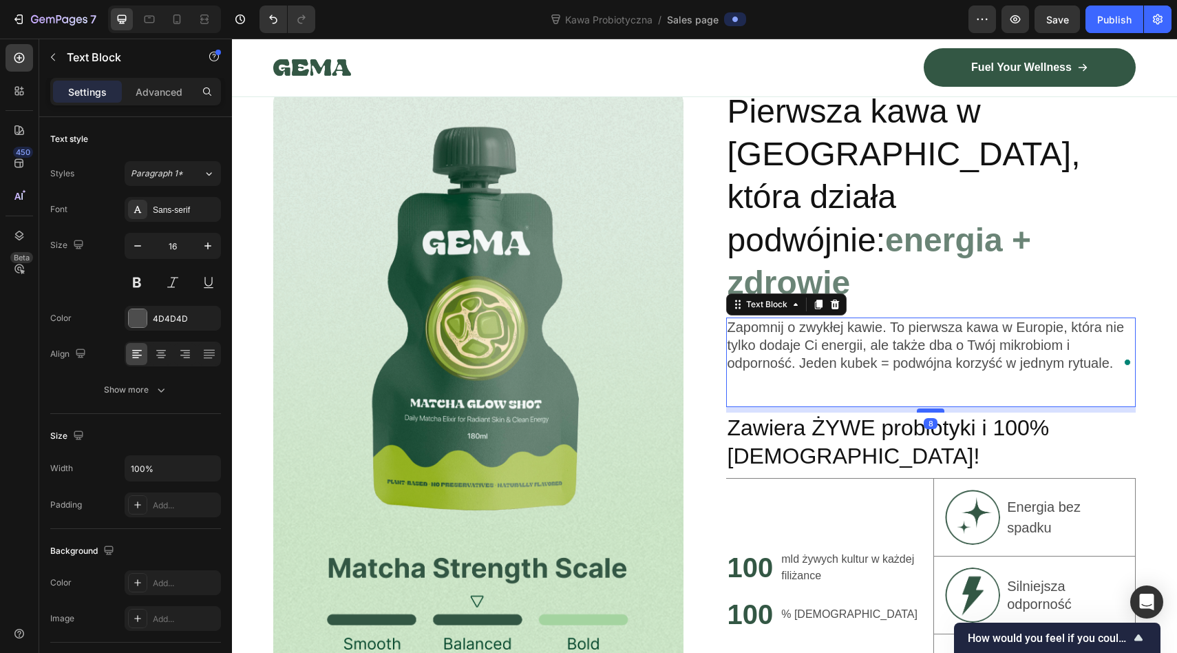
drag, startPoint x: 927, startPoint y: 317, endPoint x: 920, endPoint y: 323, distance: 9.3
click at [920, 408] on div at bounding box center [931, 410] width 28 height 4
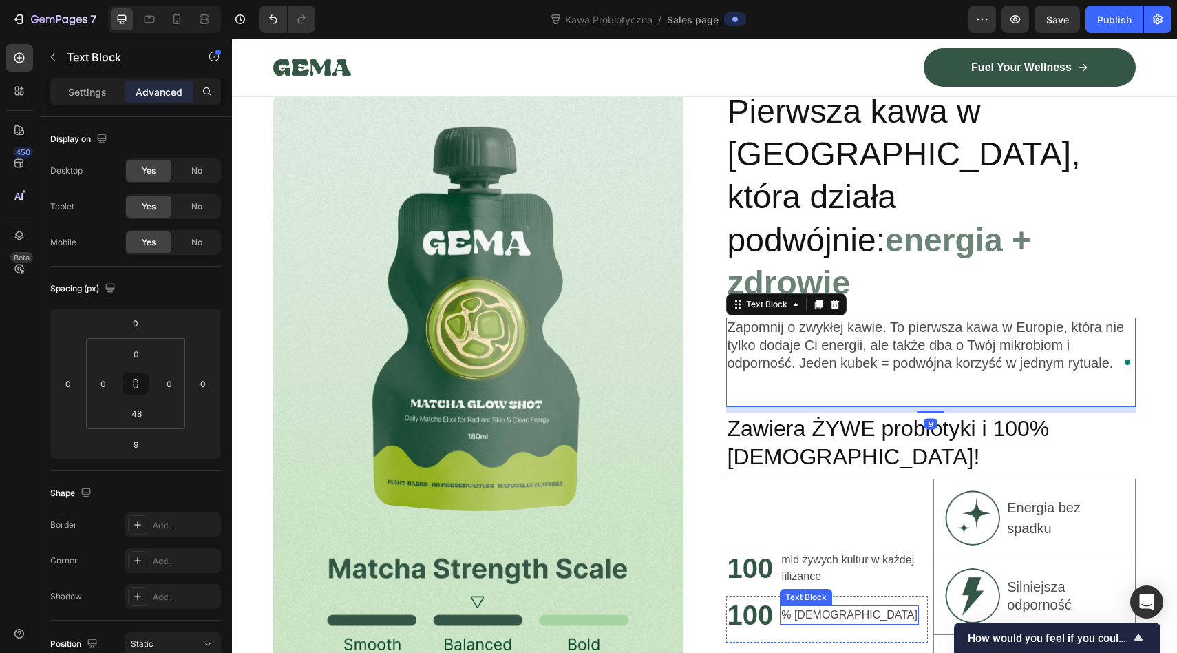
click at [808, 551] on p "mld żywych kultur w każdej filiżance" at bounding box center [853, 567] width 145 height 33
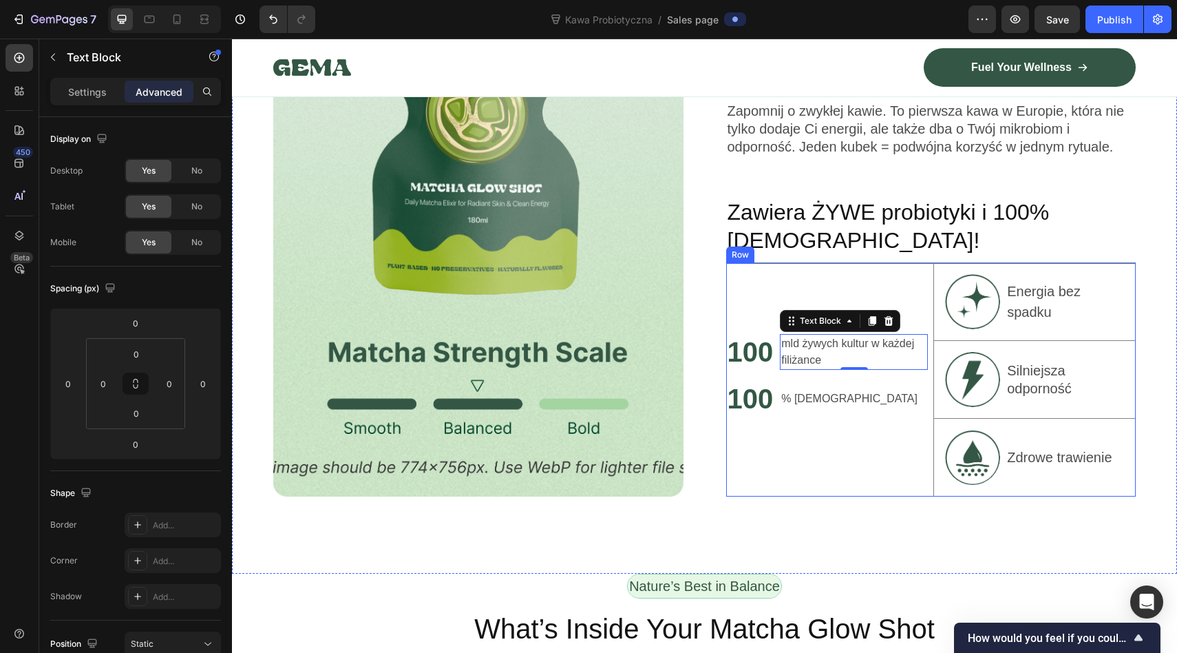
scroll to position [1131, 0]
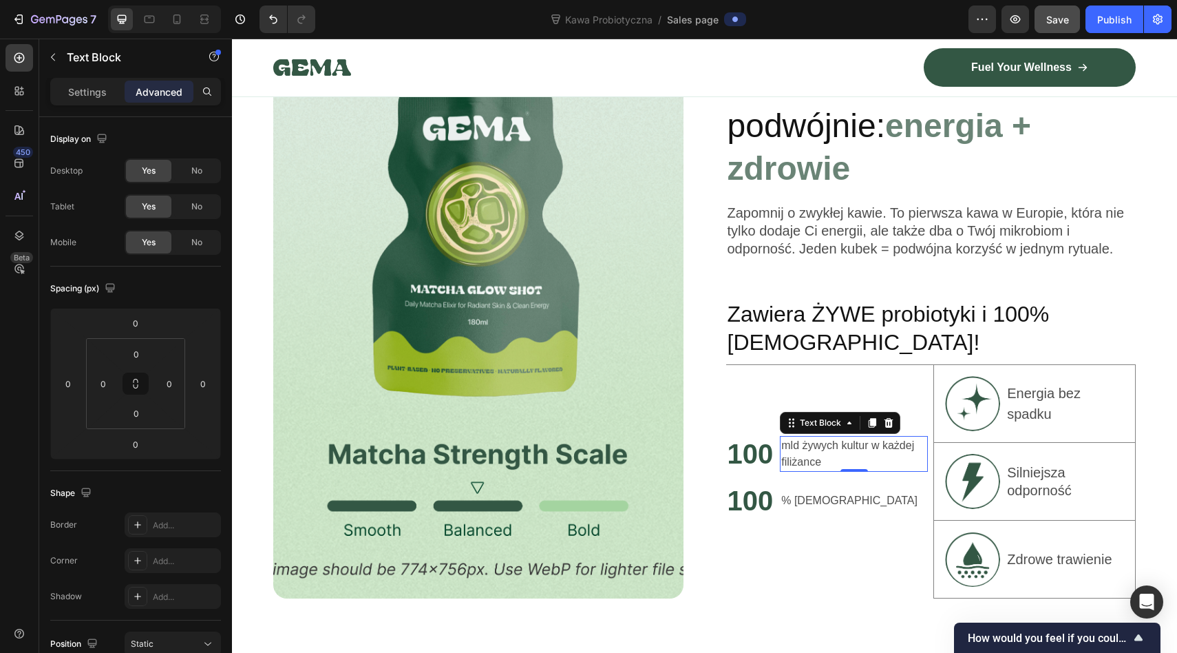
click at [1063, 17] on span "Save" at bounding box center [1057, 20] width 23 height 12
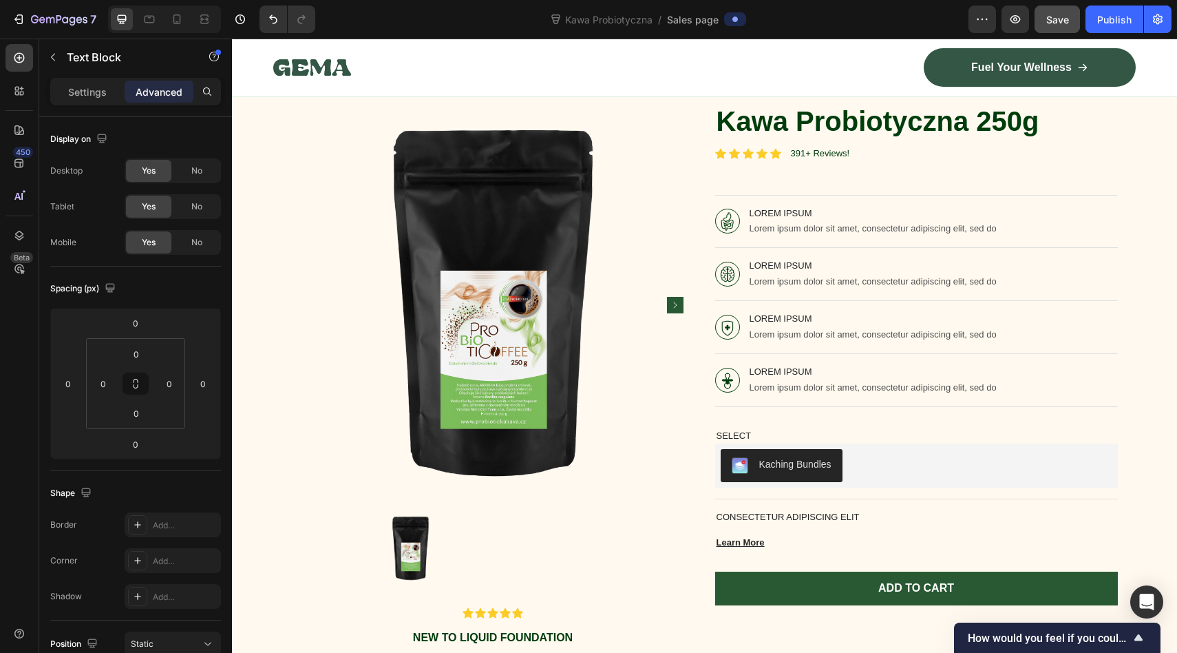
scroll to position [120, 0]
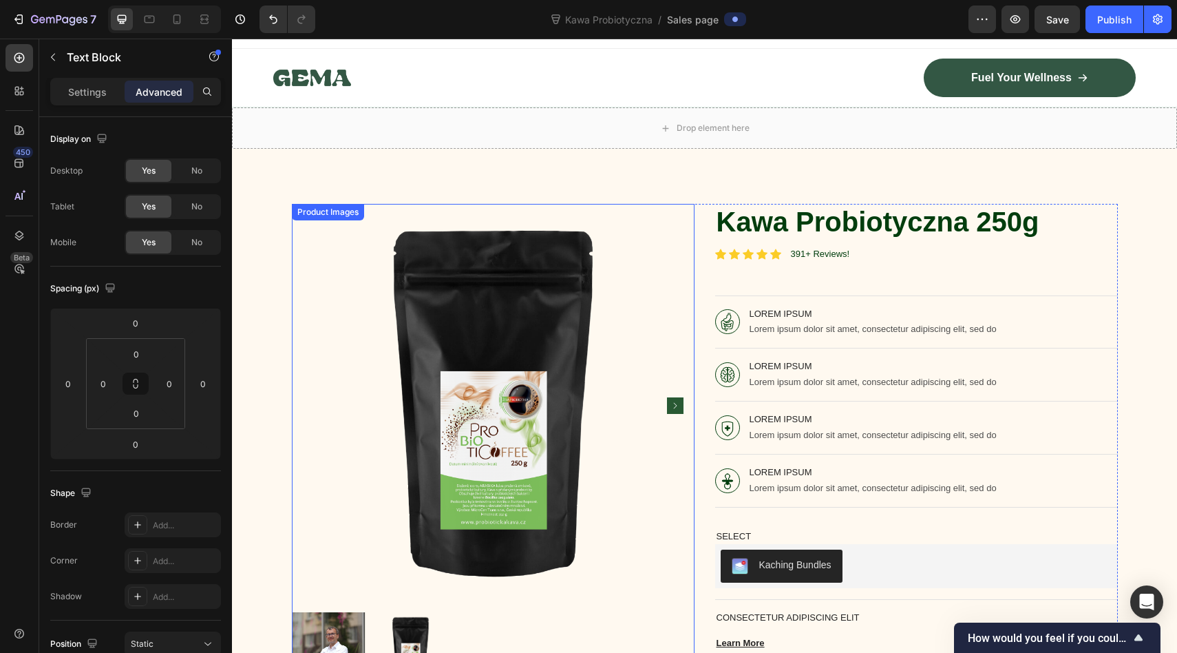
scroll to position [4, 0]
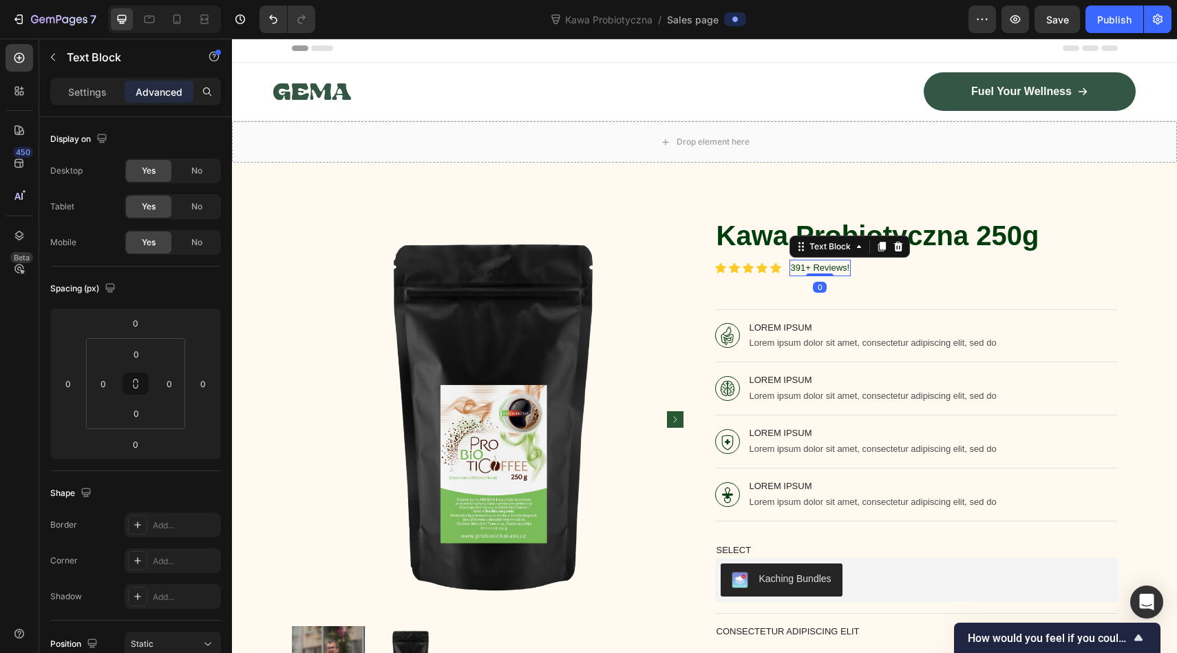
click at [803, 266] on p "391+ Reviews!" at bounding box center [820, 268] width 59 height 14
click at [843, 249] on div "Text Block" at bounding box center [830, 246] width 47 height 12
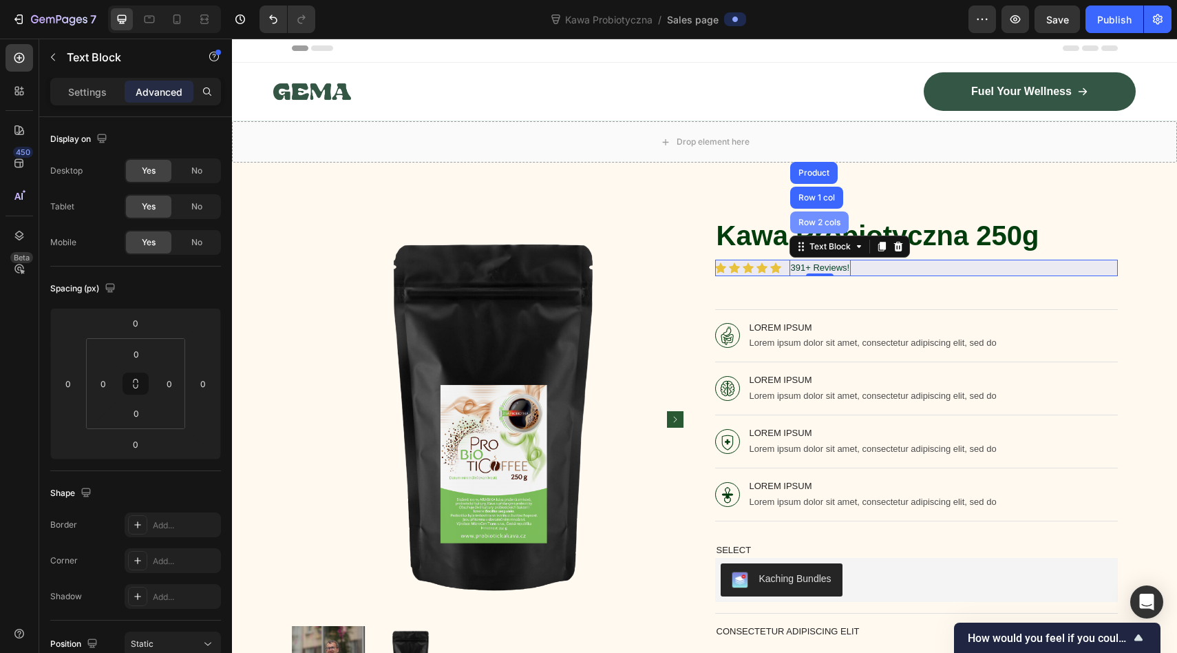
click at [817, 223] on div "Row 2 cols" at bounding box center [820, 222] width 48 height 8
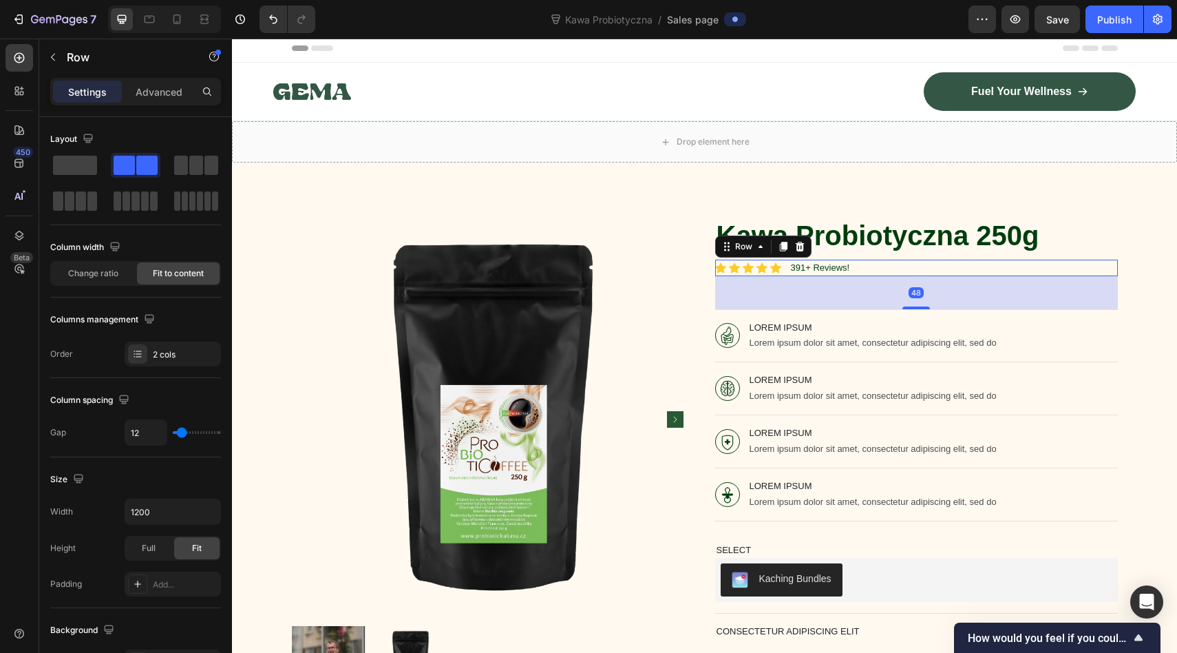
click at [856, 296] on div "48" at bounding box center [916, 292] width 403 height 33
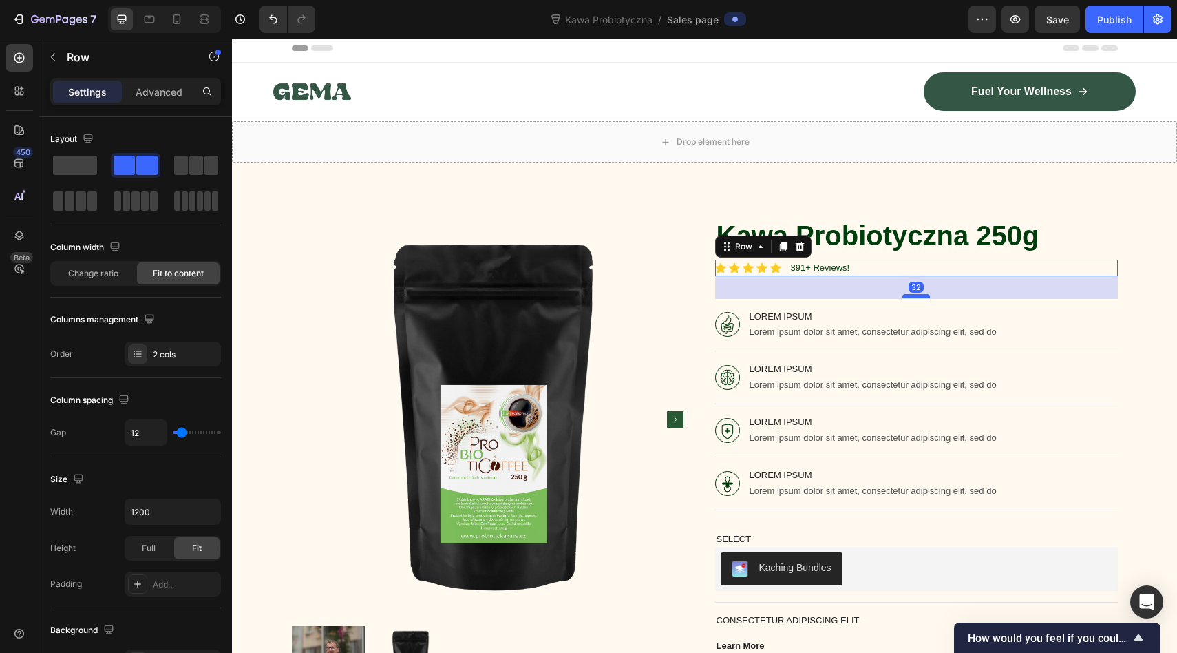
drag, startPoint x: 913, startPoint y: 307, endPoint x: 912, endPoint y: 296, distance: 11.0
click at [912, 296] on div at bounding box center [917, 296] width 28 height 4
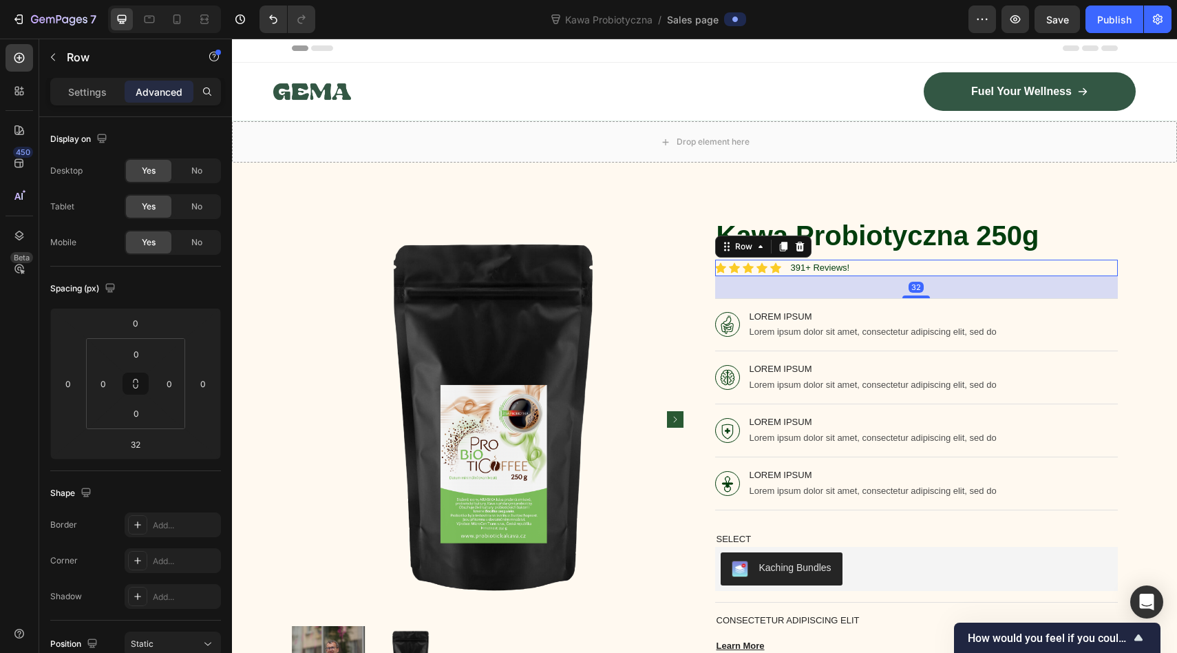
click at [862, 277] on div "32" at bounding box center [916, 287] width 403 height 22
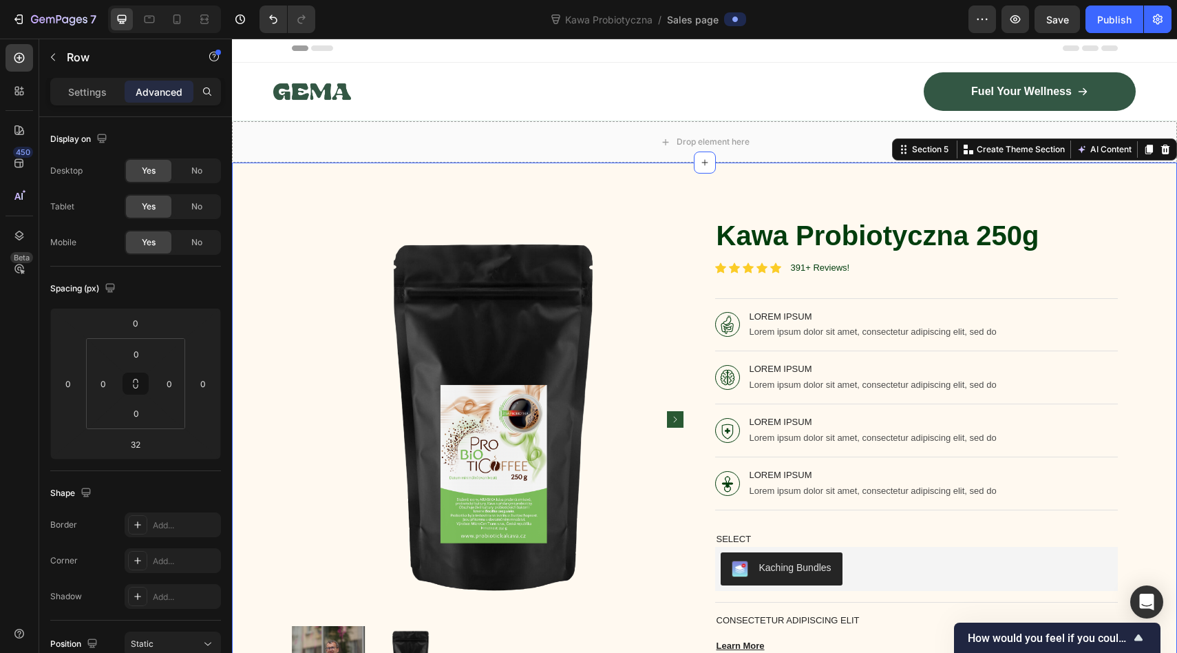
click at [817, 191] on div "Product Images Icon Icon Icon Icon Icon Icon List New to liquid foundation Text…" at bounding box center [704, 524] width 945 height 724
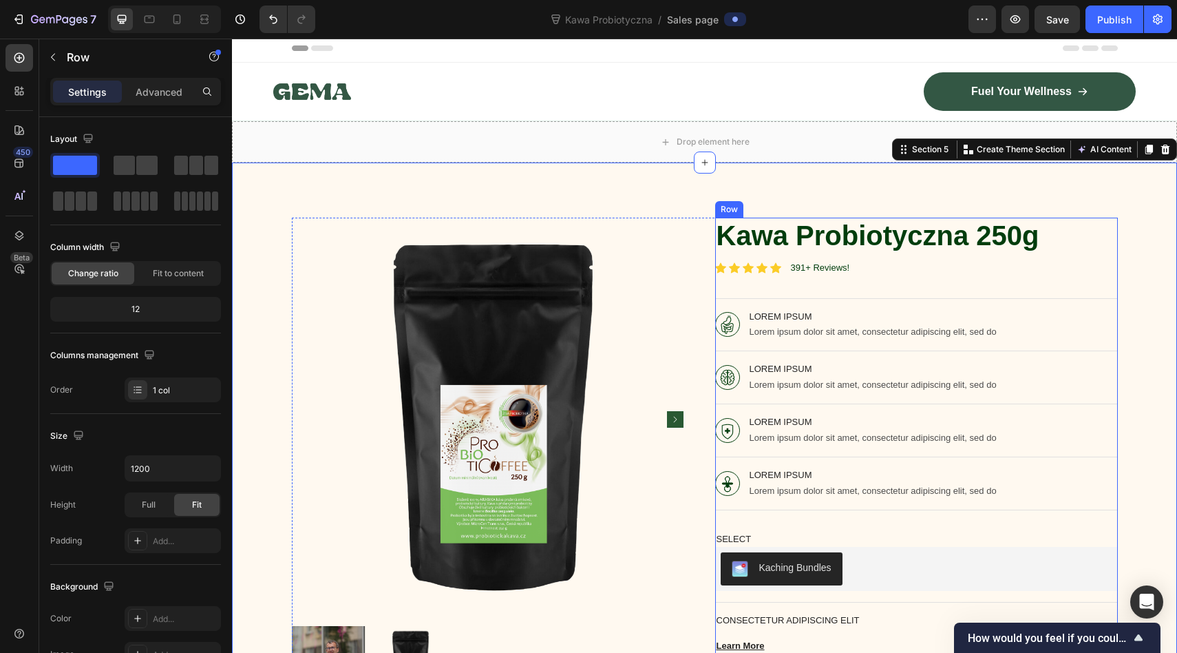
click at [805, 257] on div "Kawa Probiotyczna 250g Product Title Icon Icon Icon Icon Icon Icon List 391+ Re…" at bounding box center [916, 463] width 403 height 491
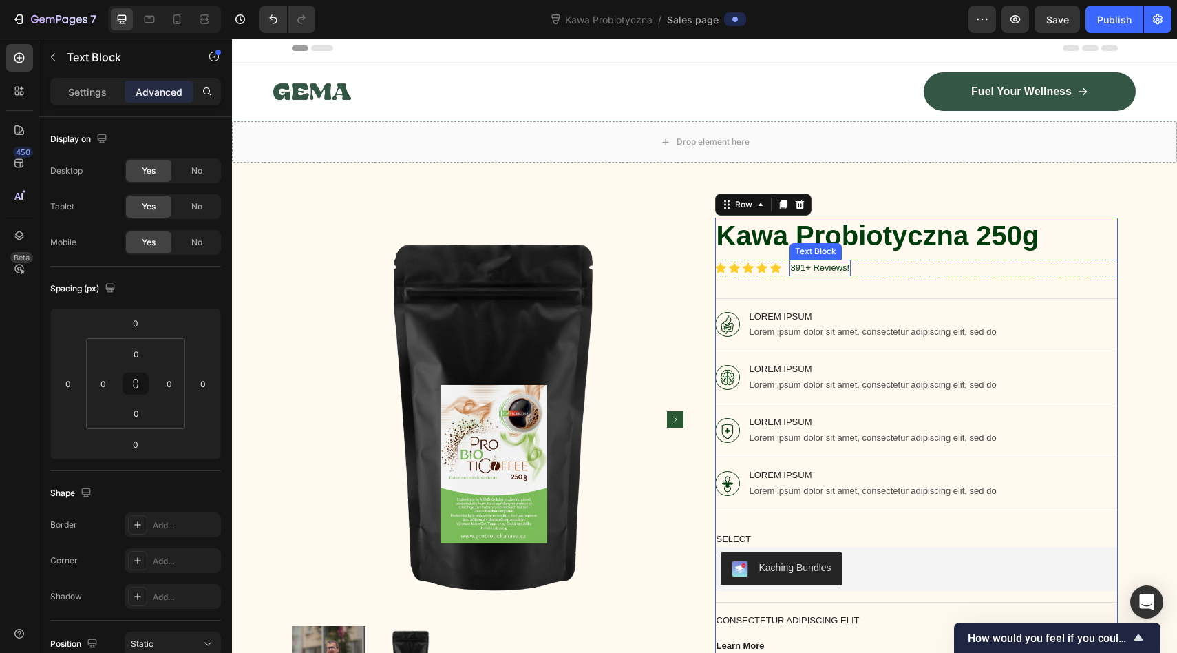
click at [806, 264] on p "391+ Reviews!" at bounding box center [820, 268] width 59 height 14
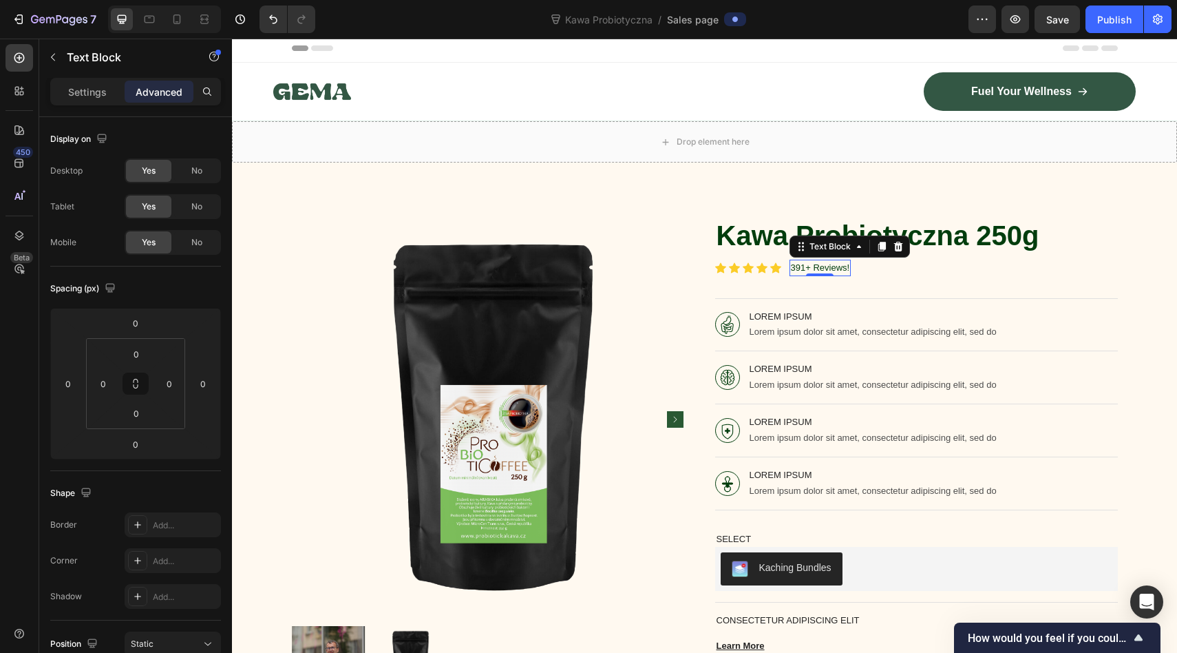
click at [806, 264] on p "391+ Reviews!" at bounding box center [820, 268] width 59 height 14
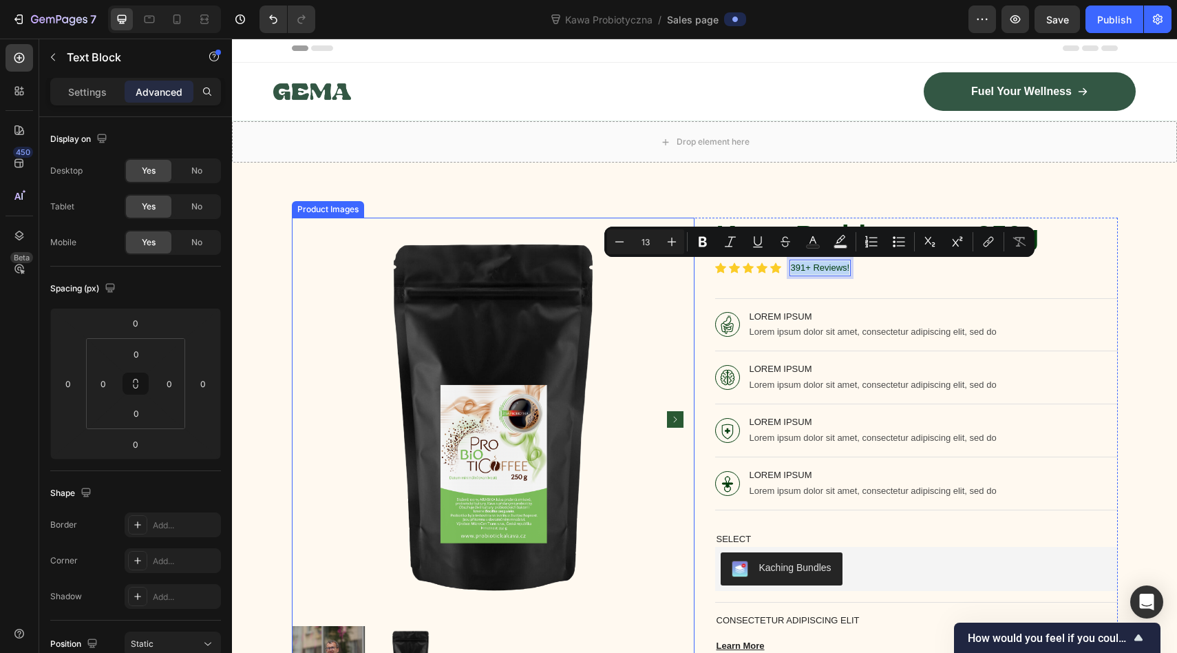
click at [671, 414] on rect "Carousel Next Arrow" at bounding box center [675, 419] width 17 height 17
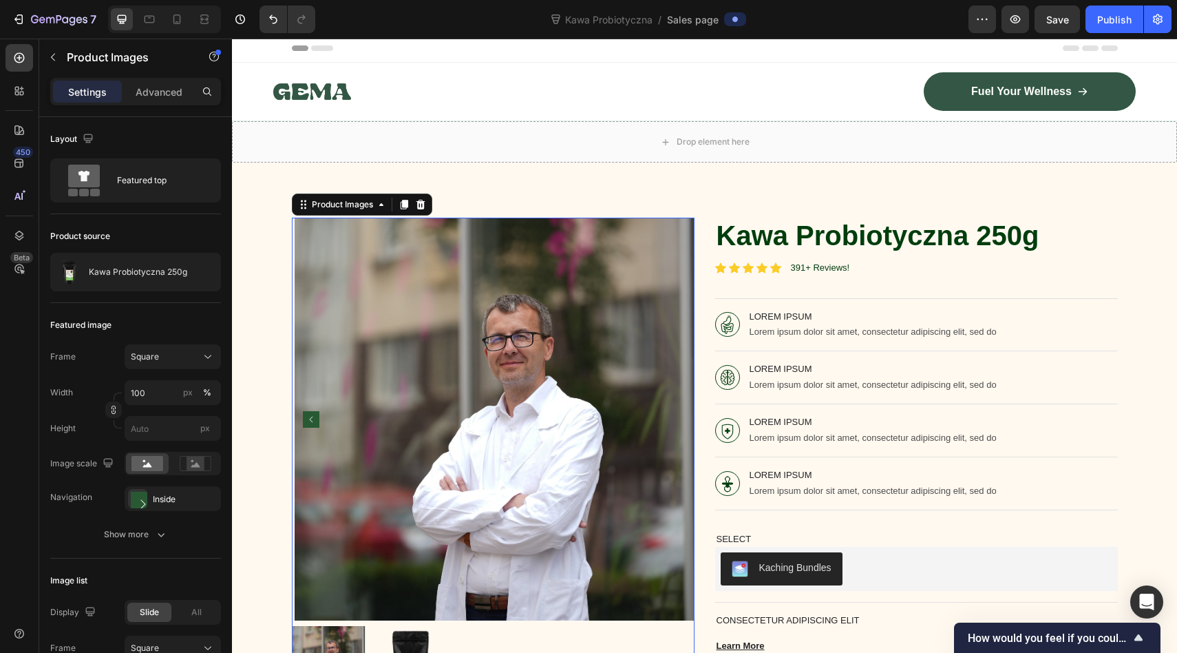
click at [671, 414] on img at bounding box center [495, 419] width 403 height 403
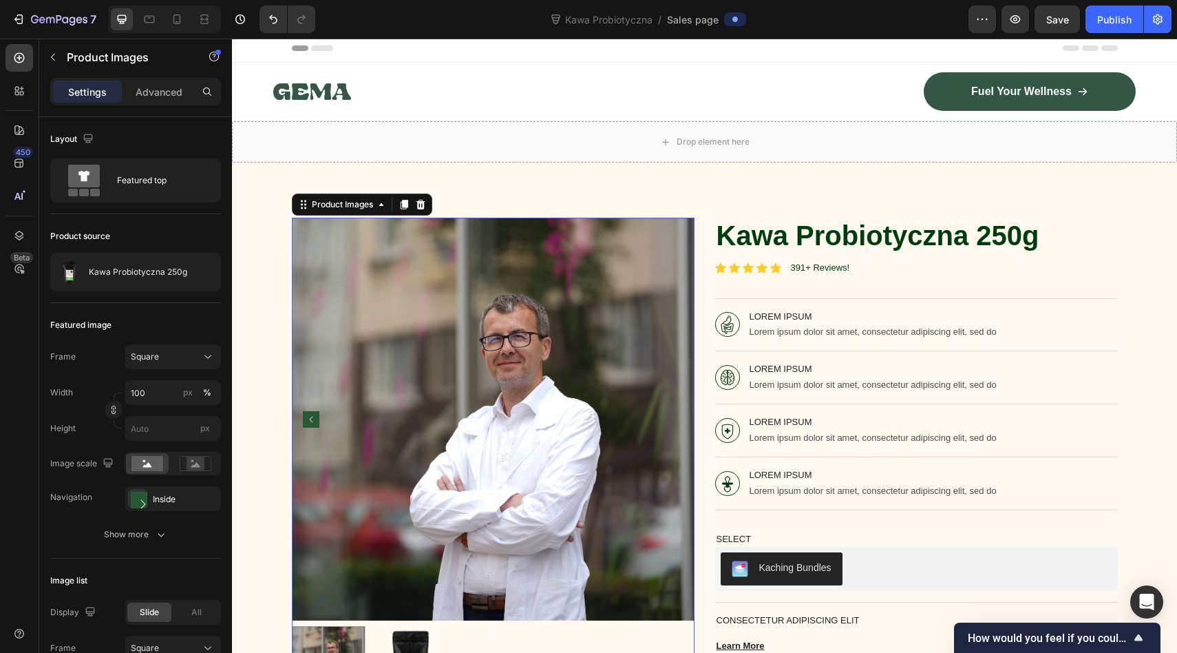
click at [308, 417] on rect "Carousel Back Arrow" at bounding box center [311, 419] width 17 height 17
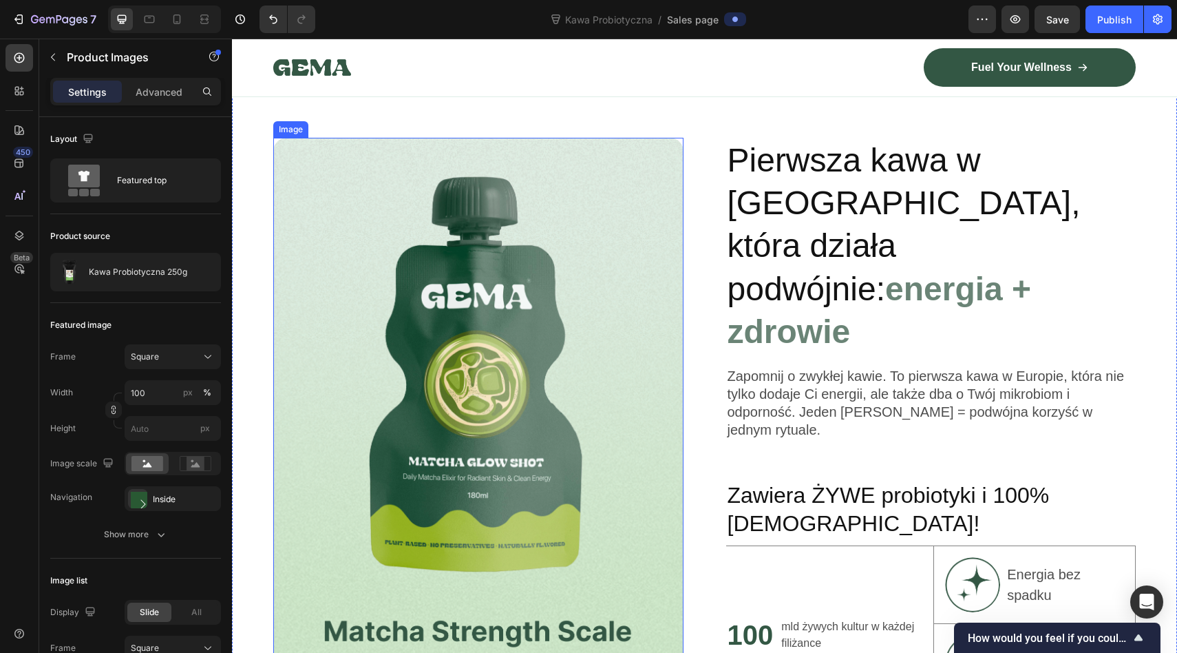
scroll to position [986, 0]
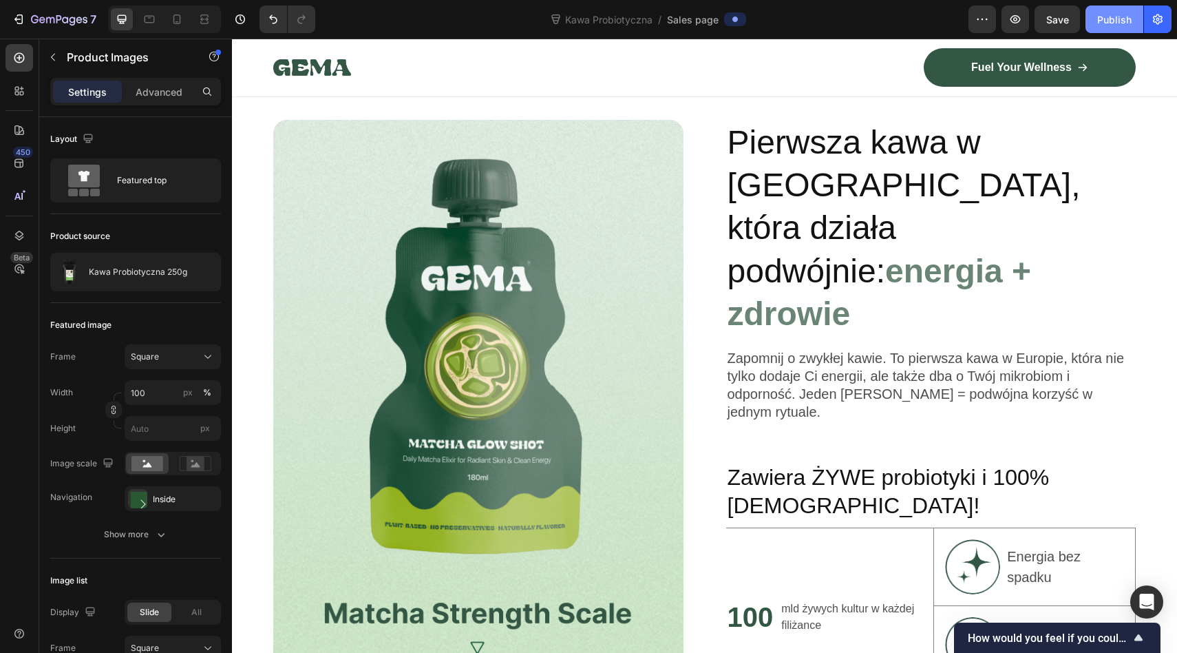
click at [1095, 22] on button "Publish" at bounding box center [1115, 20] width 58 height 28
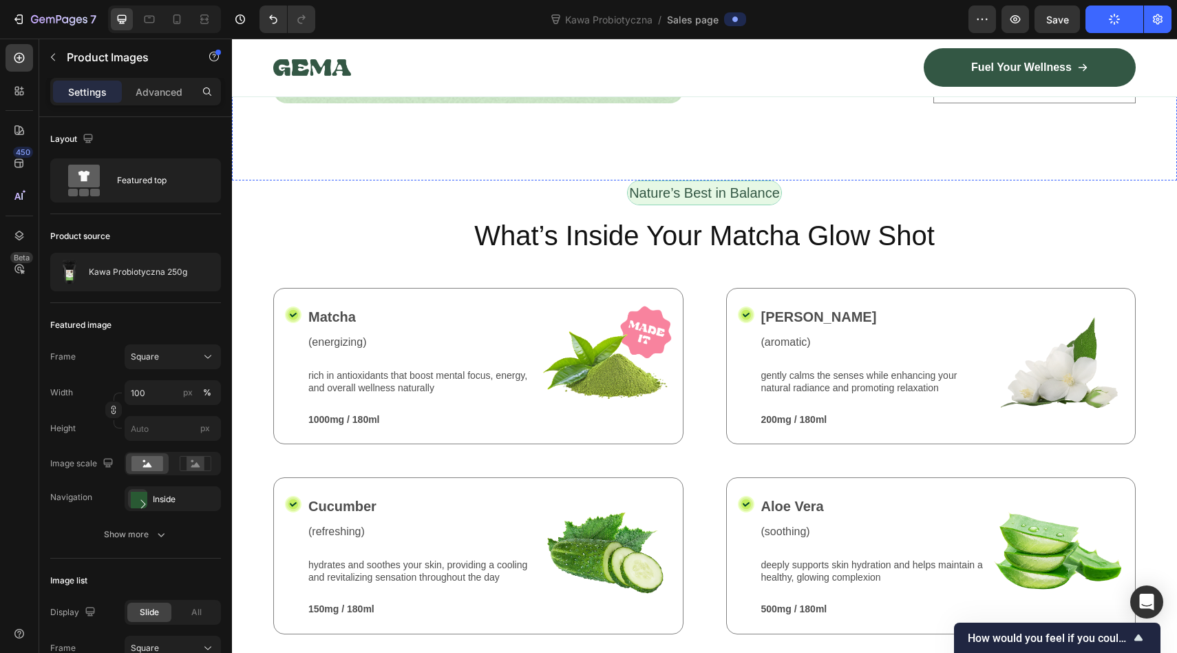
scroll to position [1641, 0]
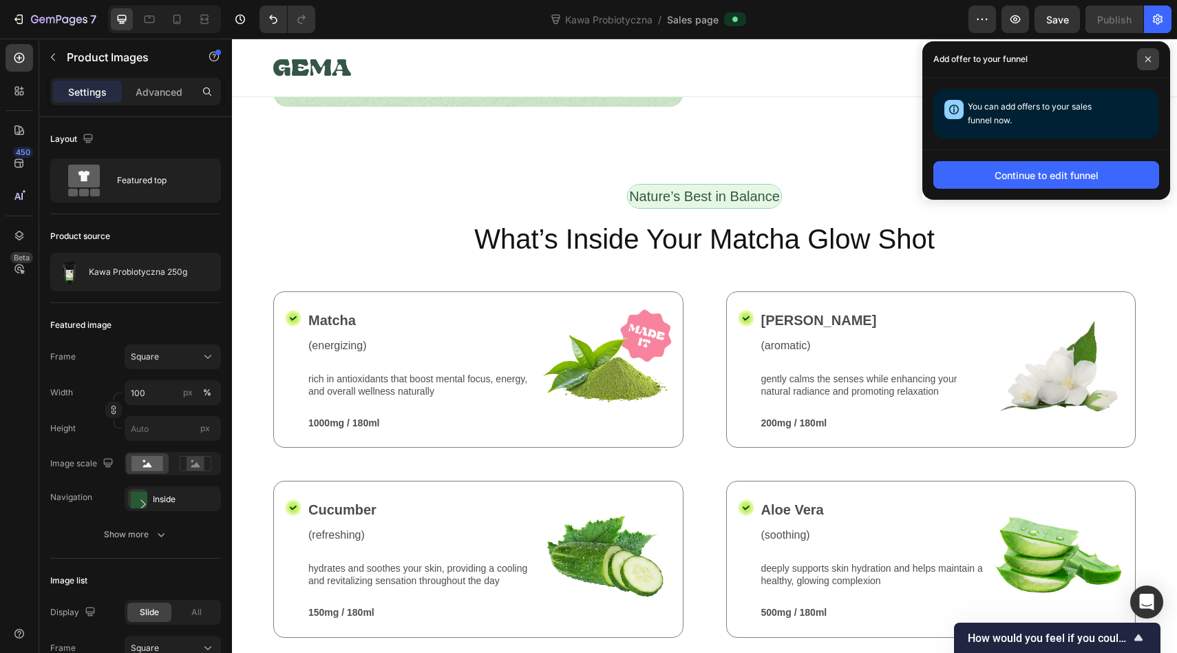
click at [1158, 54] on span at bounding box center [1148, 59] width 22 height 22
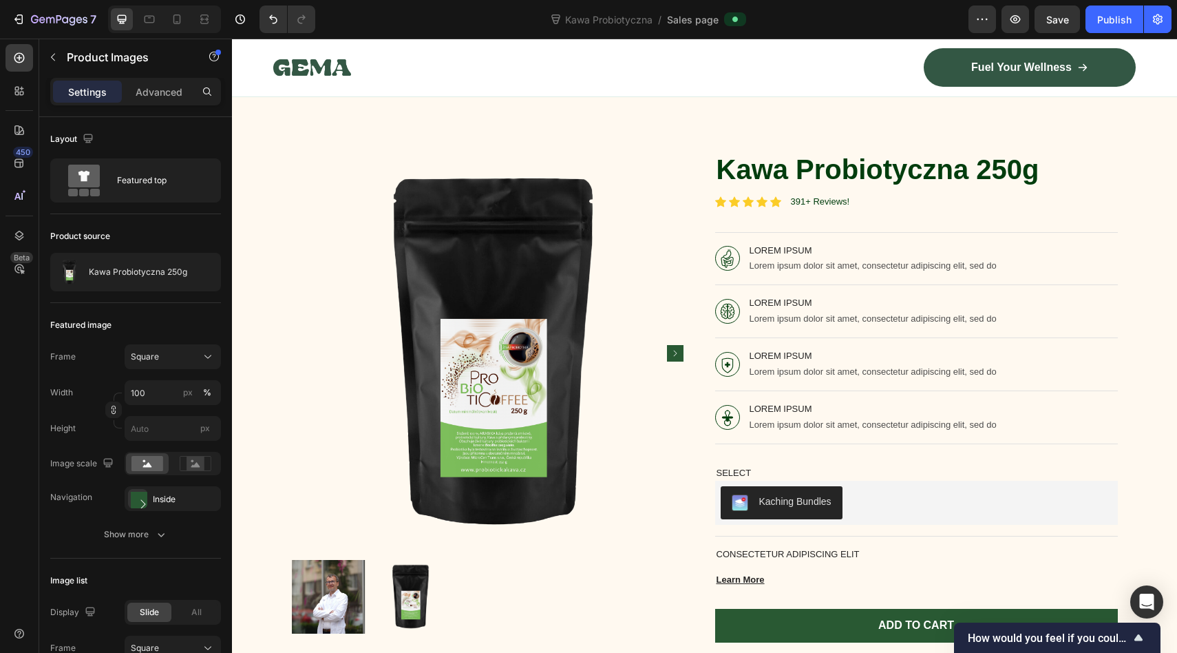
scroll to position [97, 0]
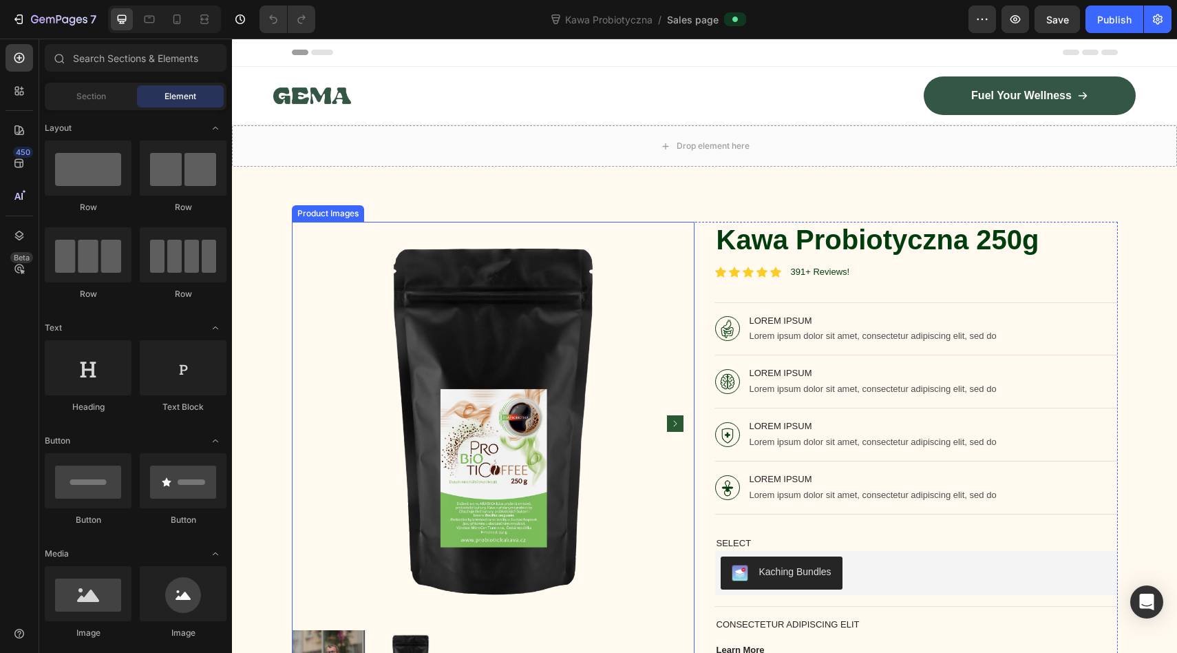
click at [501, 323] on img at bounding box center [493, 423] width 403 height 403
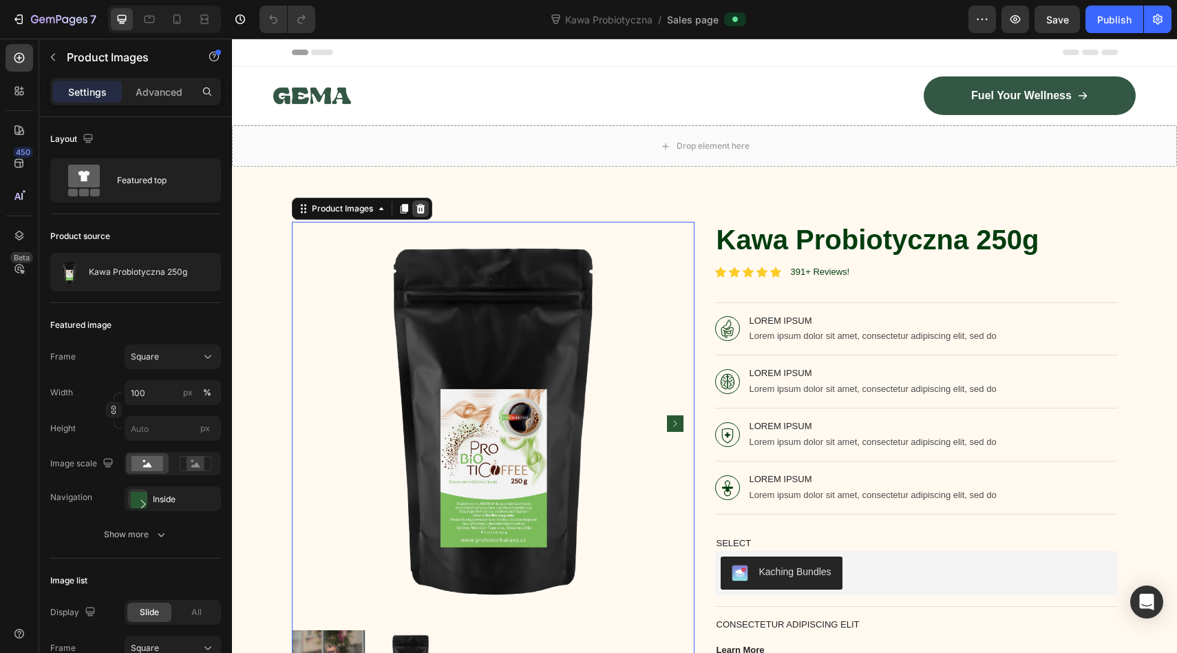
click at [424, 204] on icon at bounding box center [420, 208] width 11 height 11
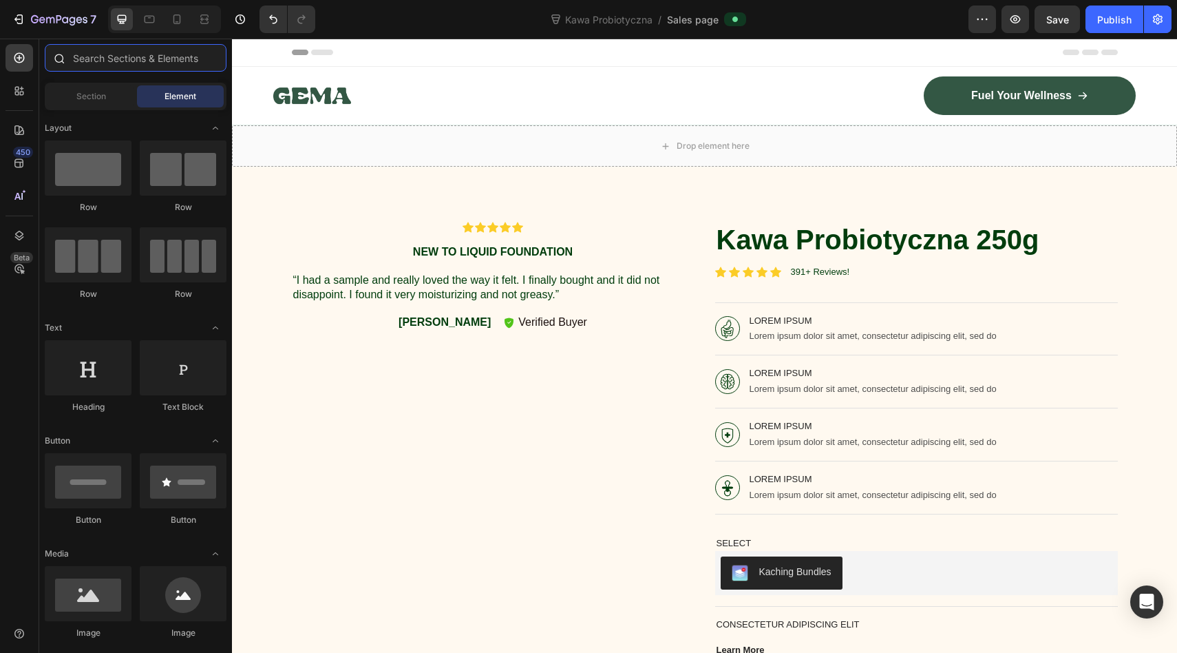
click at [115, 58] on input "text" at bounding box center [136, 58] width 182 height 28
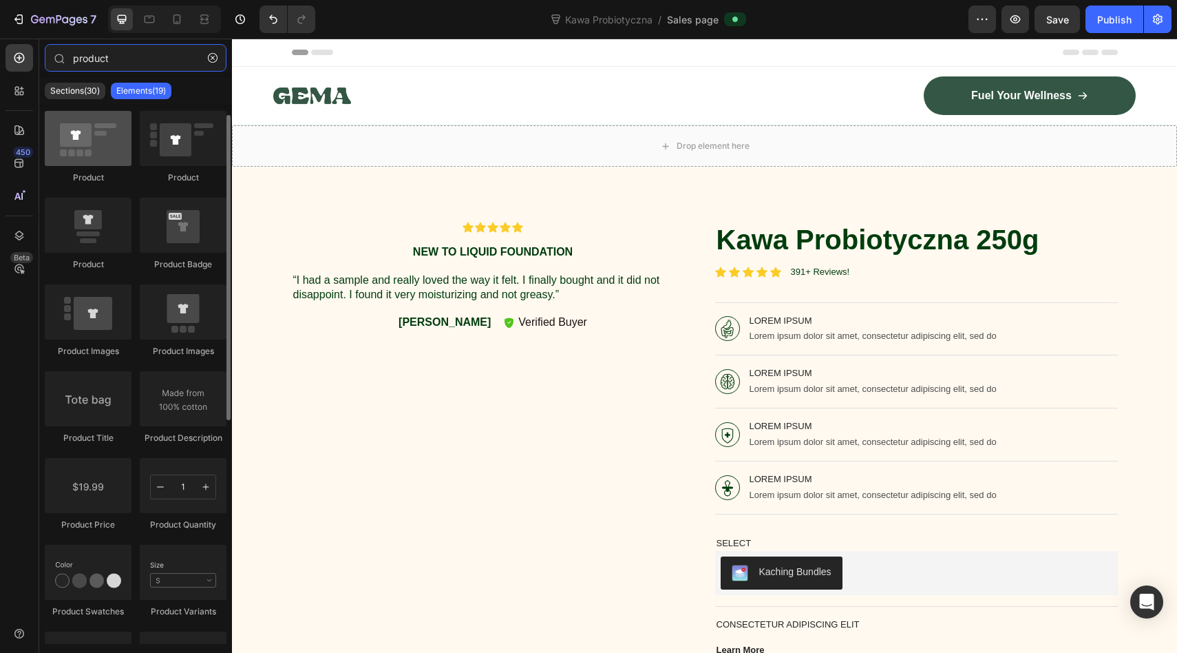
scroll to position [22, 0]
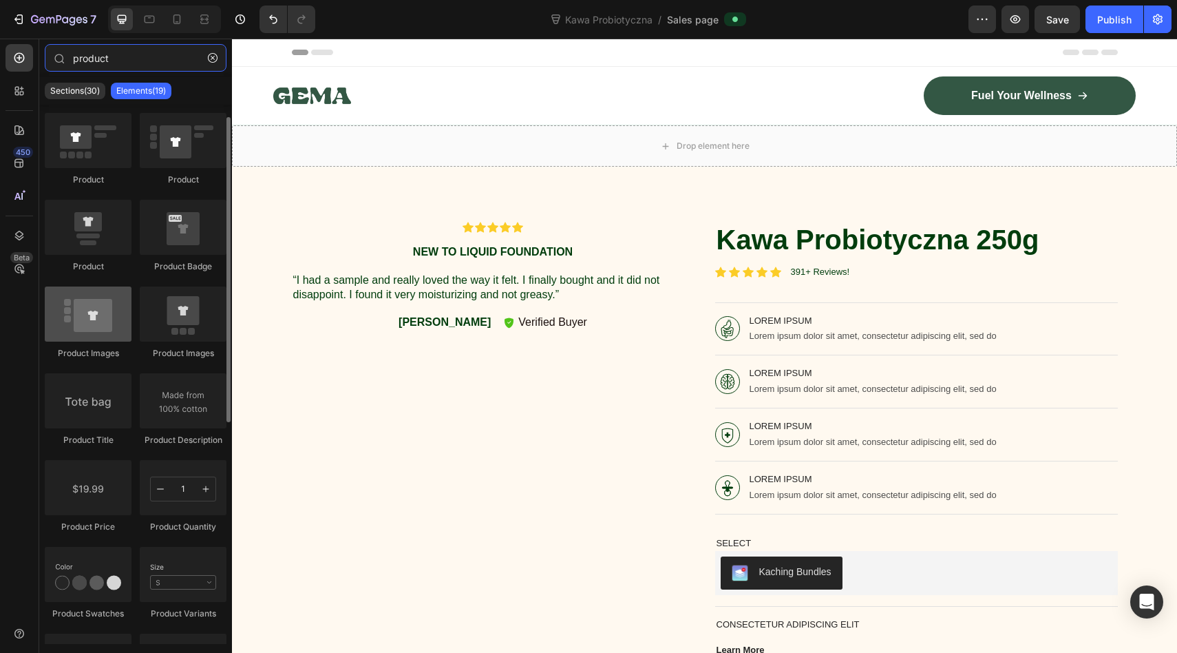
type input "product"
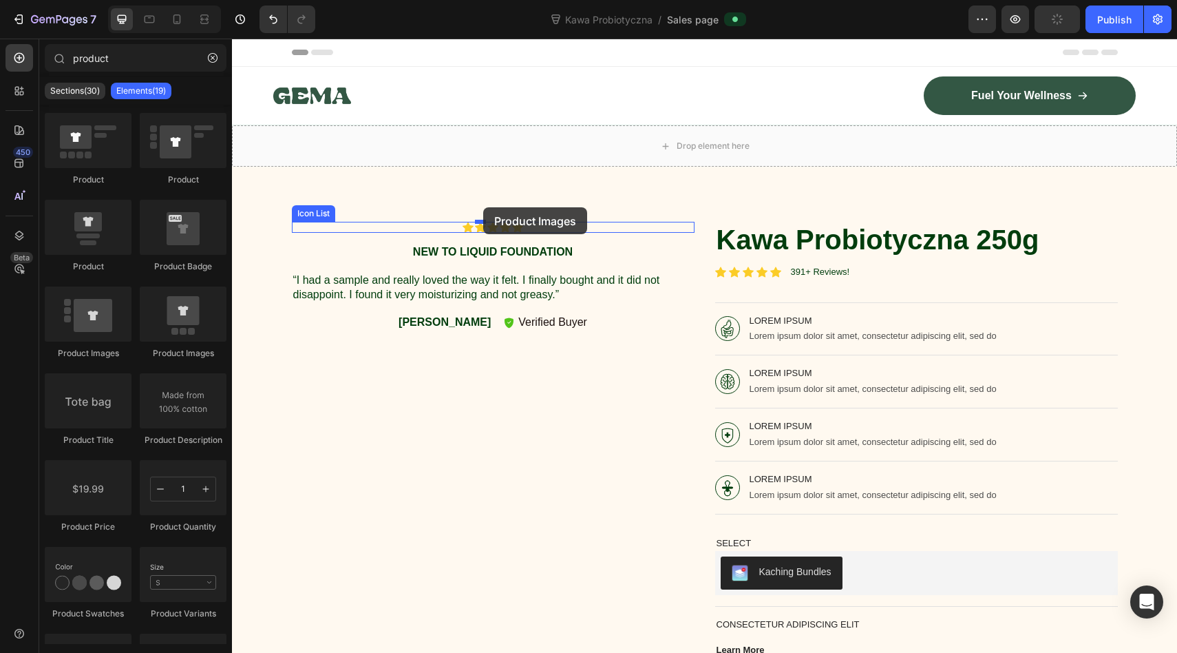
drag, startPoint x: 311, startPoint y: 359, endPoint x: 483, endPoint y: 207, distance: 229.8
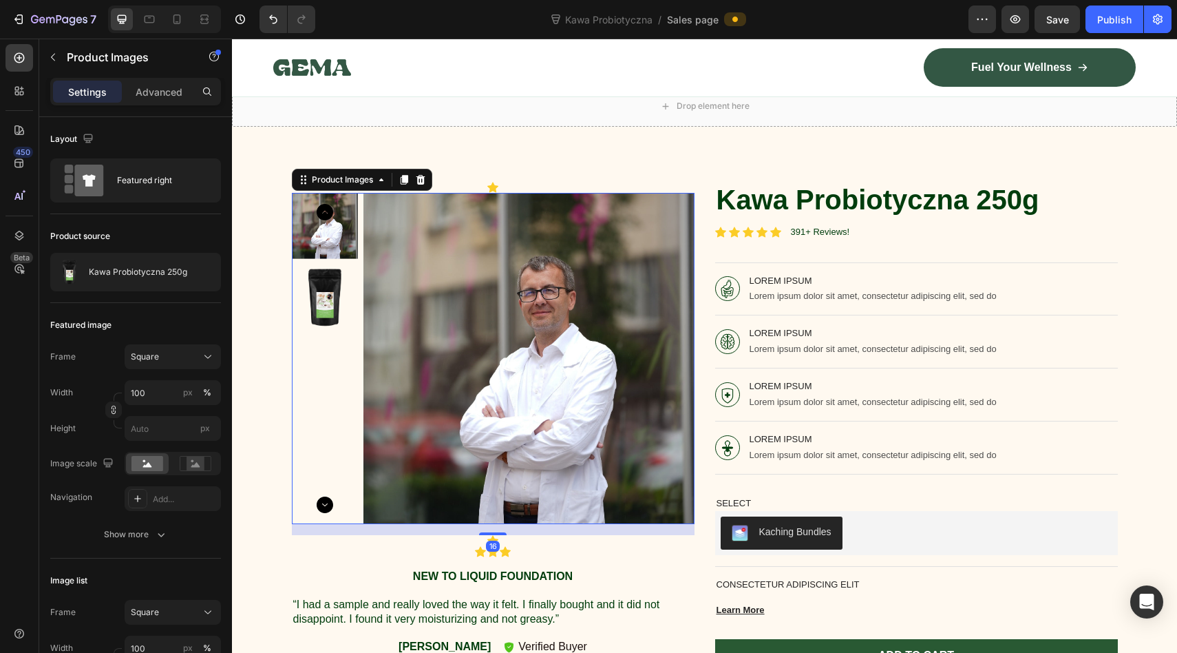
scroll to position [39, 0]
click at [339, 281] on img at bounding box center [325, 298] width 66 height 66
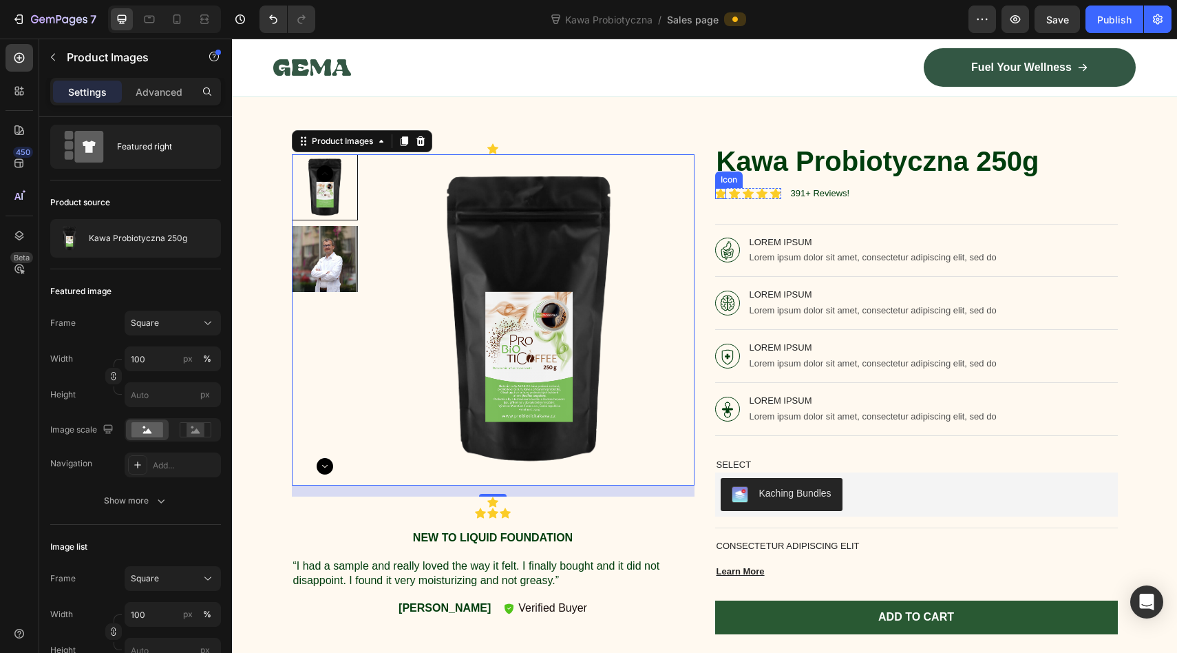
scroll to position [19, 0]
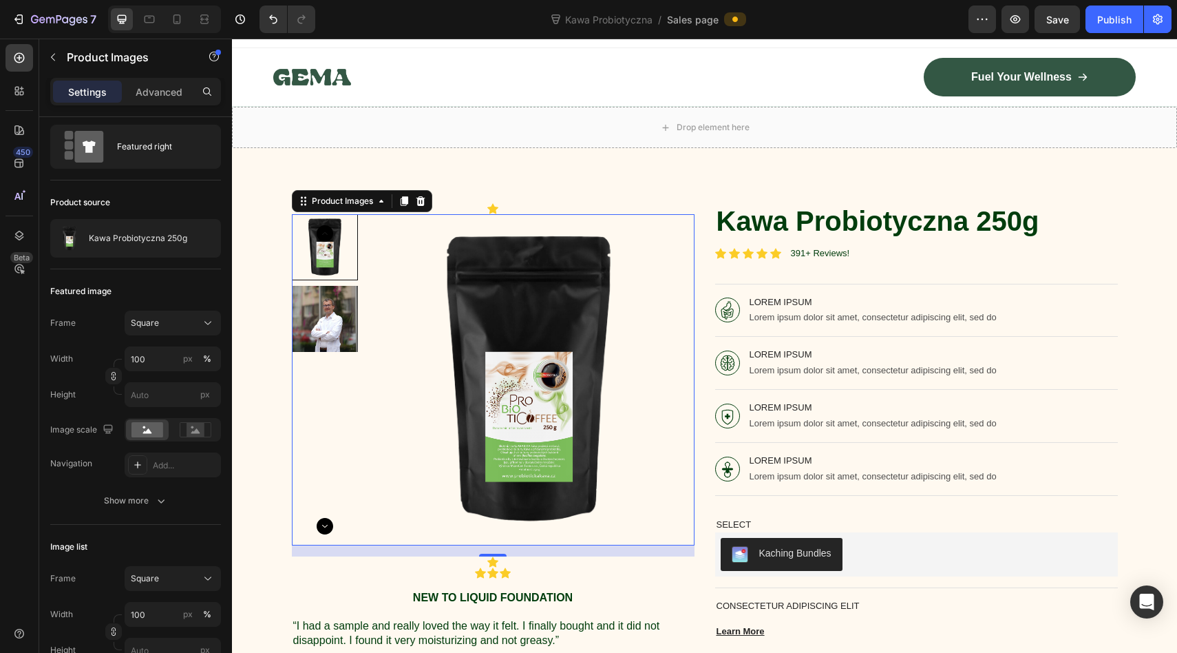
click at [310, 295] on img at bounding box center [325, 319] width 66 height 66
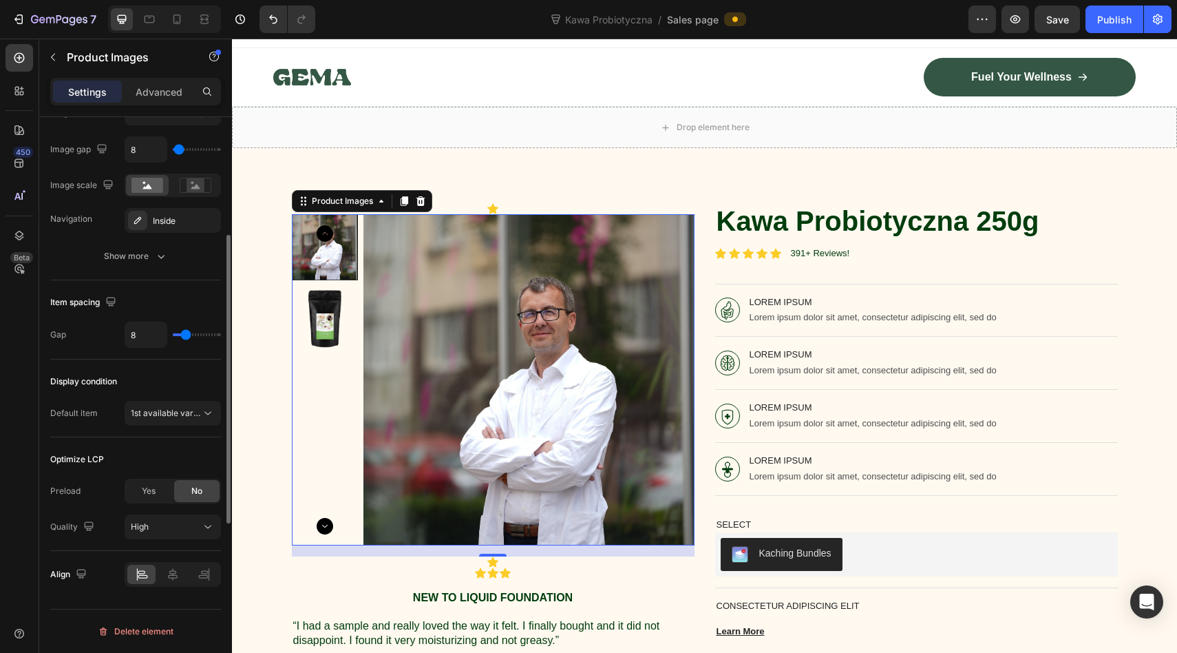
scroll to position [0, 0]
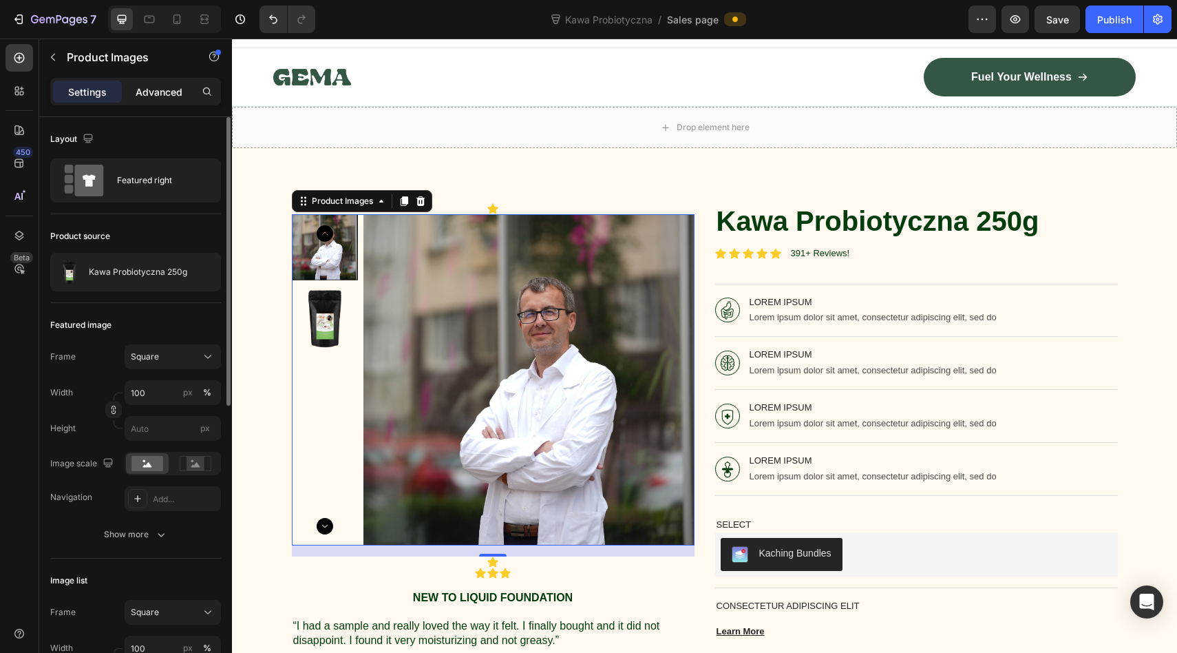
click at [149, 90] on p "Advanced" at bounding box center [159, 92] width 47 height 14
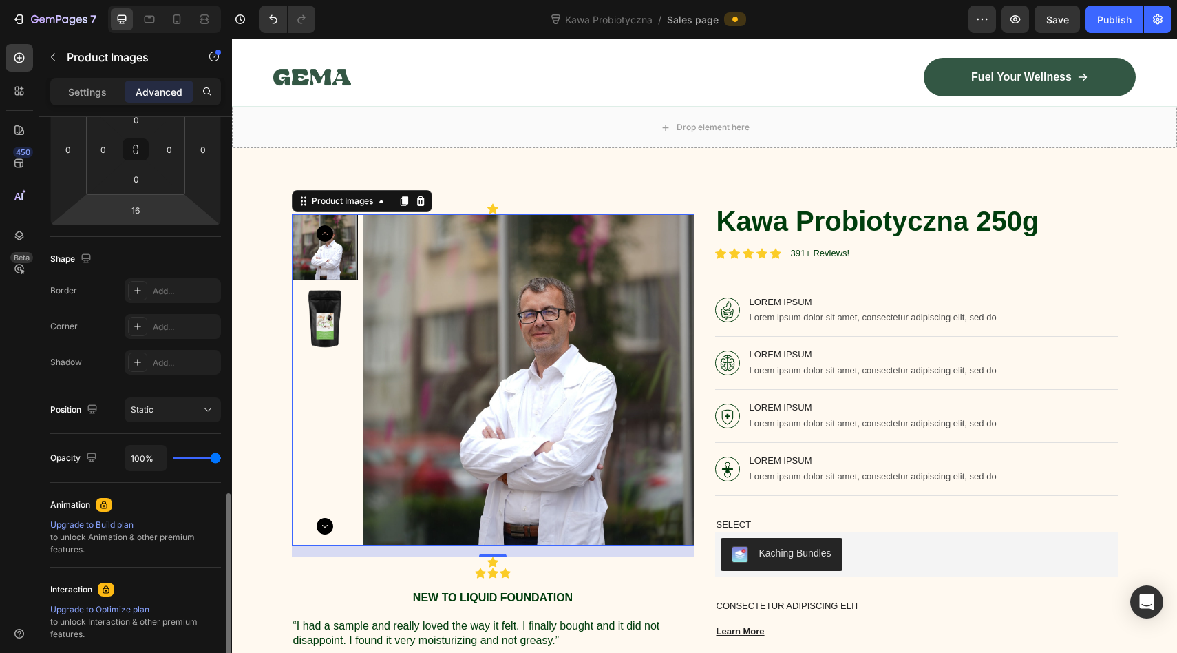
scroll to position [381, 0]
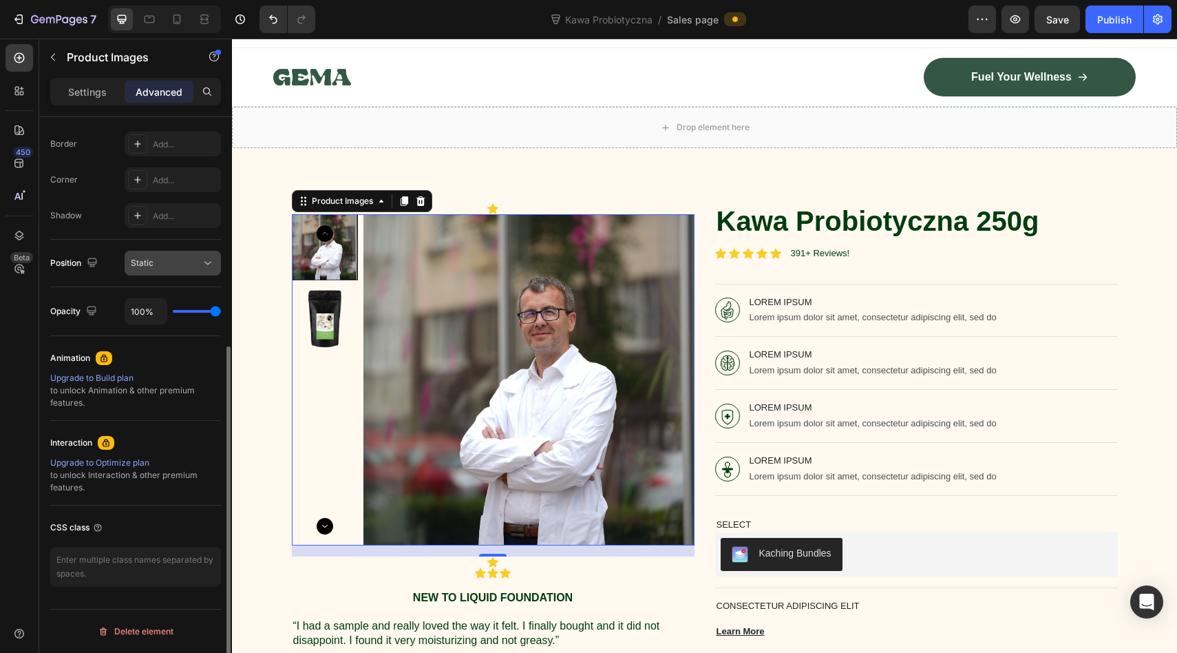
click at [167, 269] on div "Static" at bounding box center [166, 263] width 70 height 12
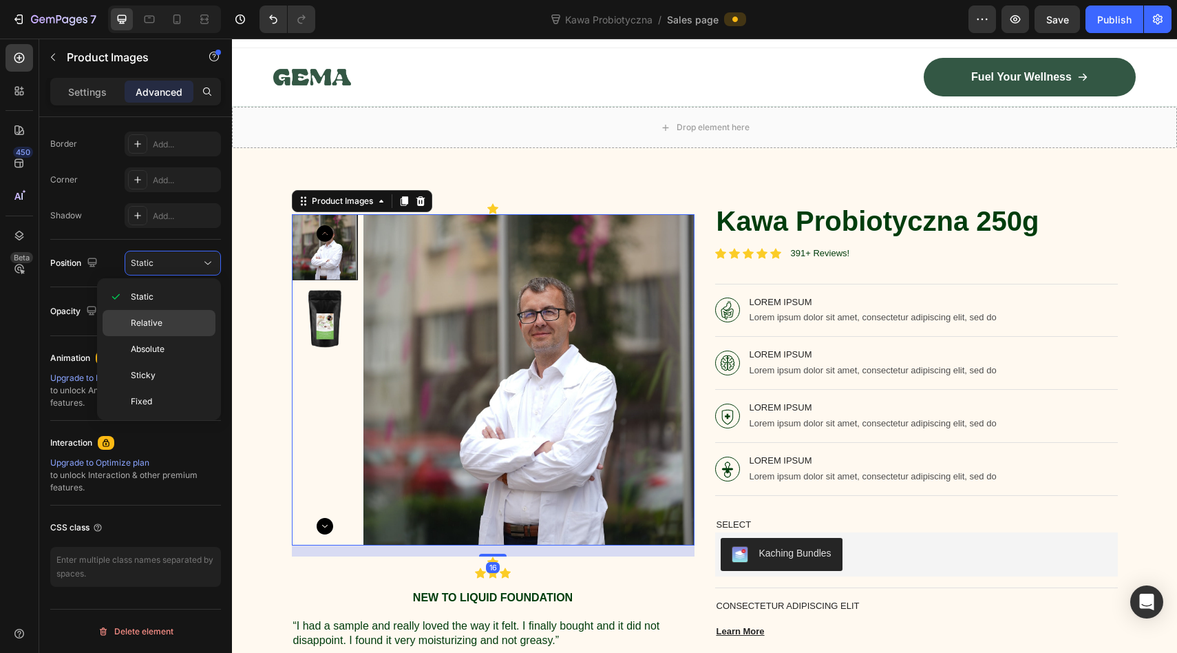
click at [150, 319] on span "Relative" at bounding box center [147, 323] width 32 height 12
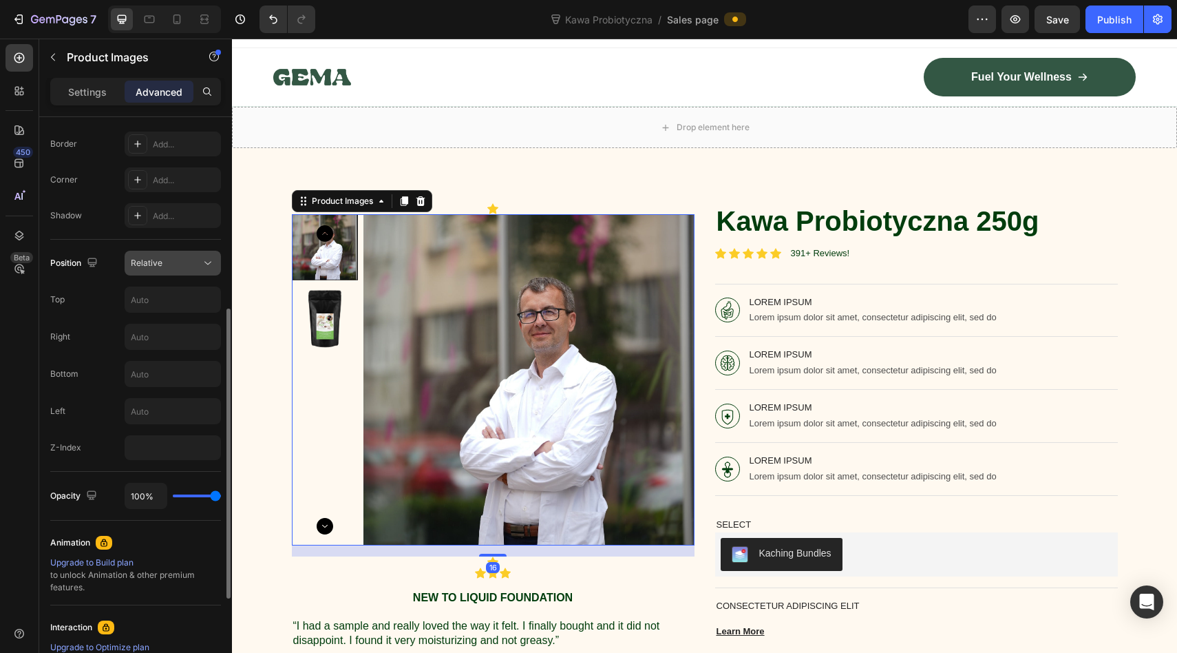
click at [162, 264] on div "Relative" at bounding box center [166, 263] width 70 height 12
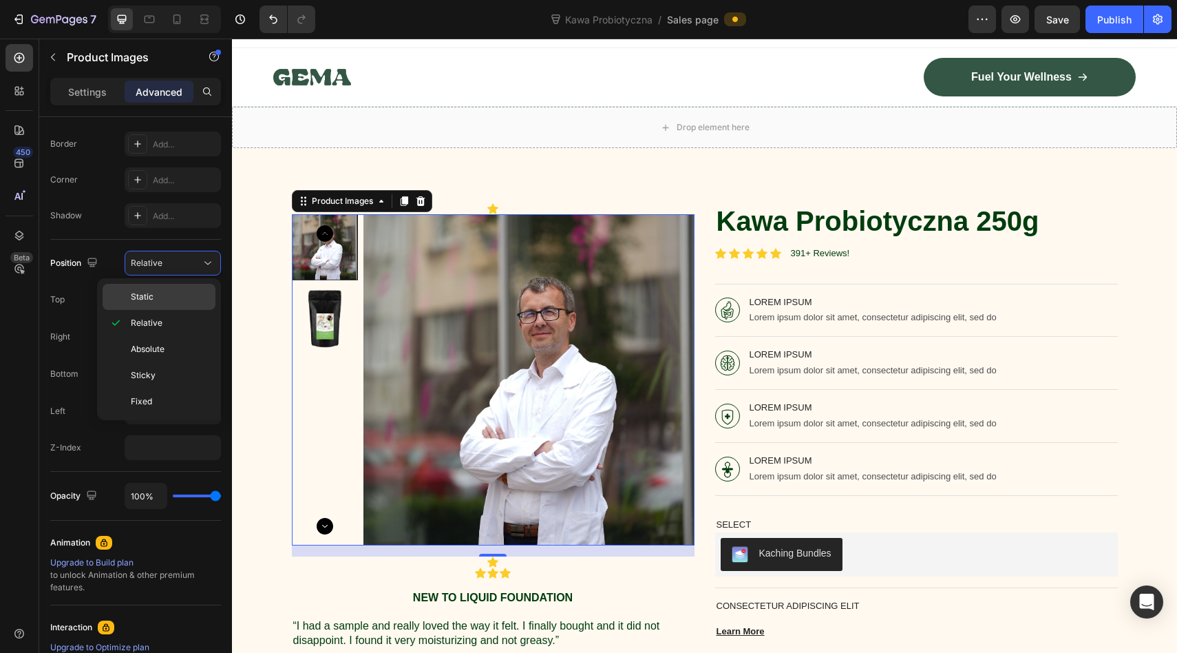
click at [154, 296] on p "Static" at bounding box center [170, 297] width 78 height 12
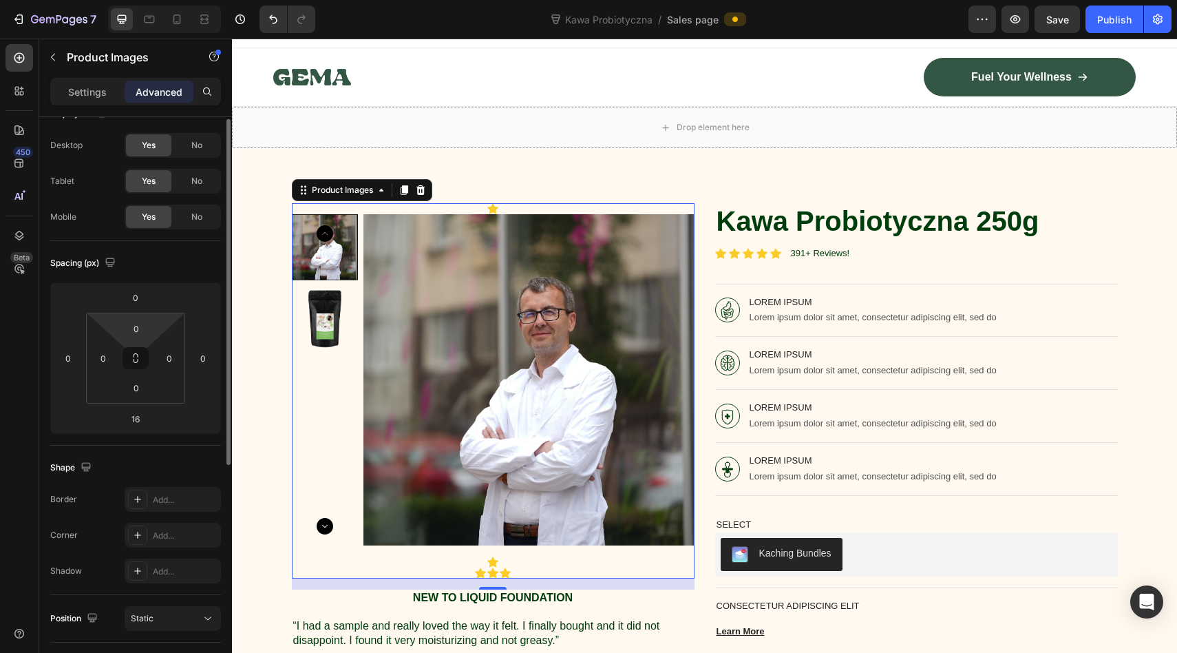
scroll to position [0, 0]
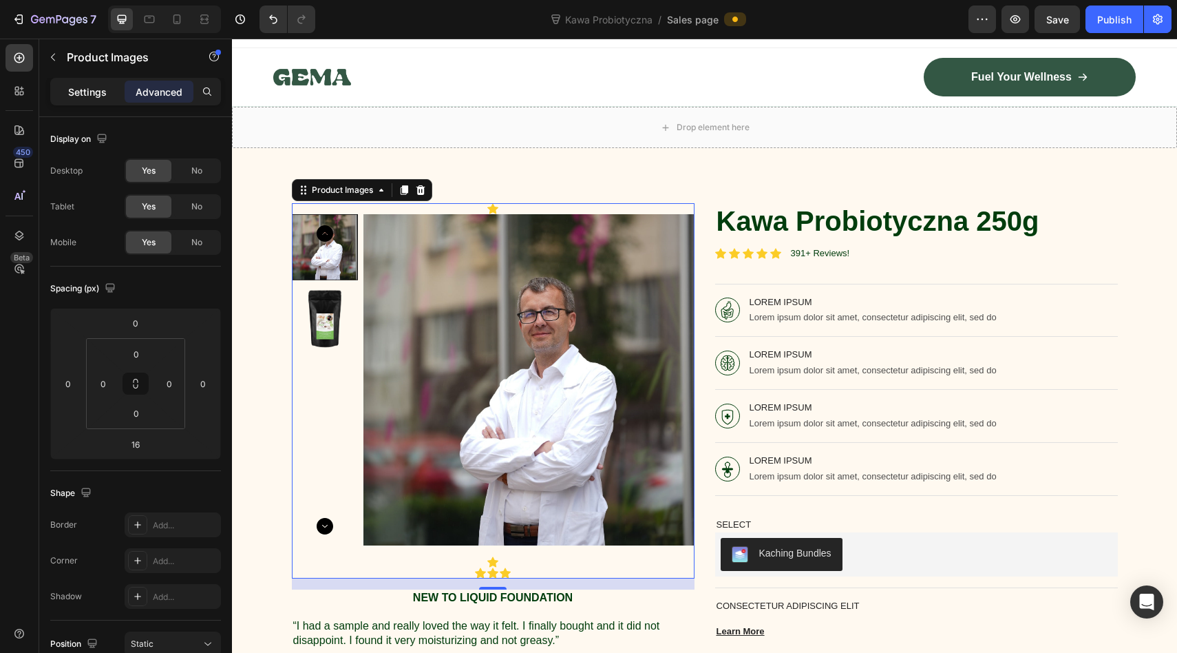
click at [94, 92] on p "Settings" at bounding box center [87, 92] width 39 height 14
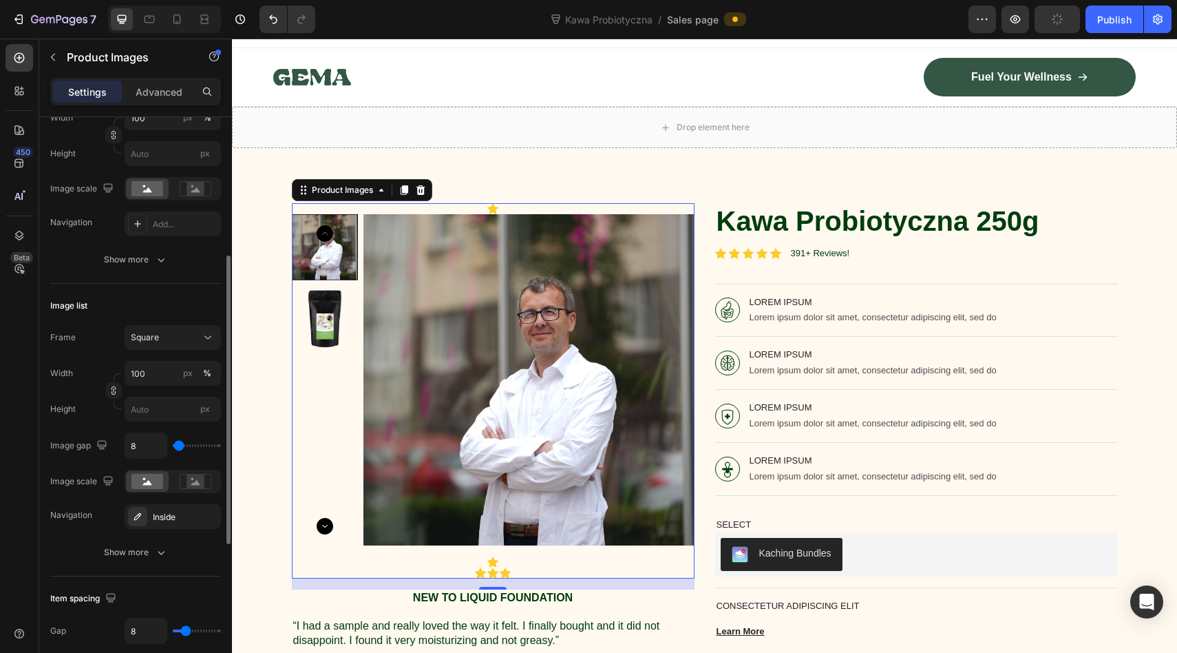
scroll to position [277, 0]
click at [135, 249] on button "Show more" at bounding box center [135, 257] width 171 height 25
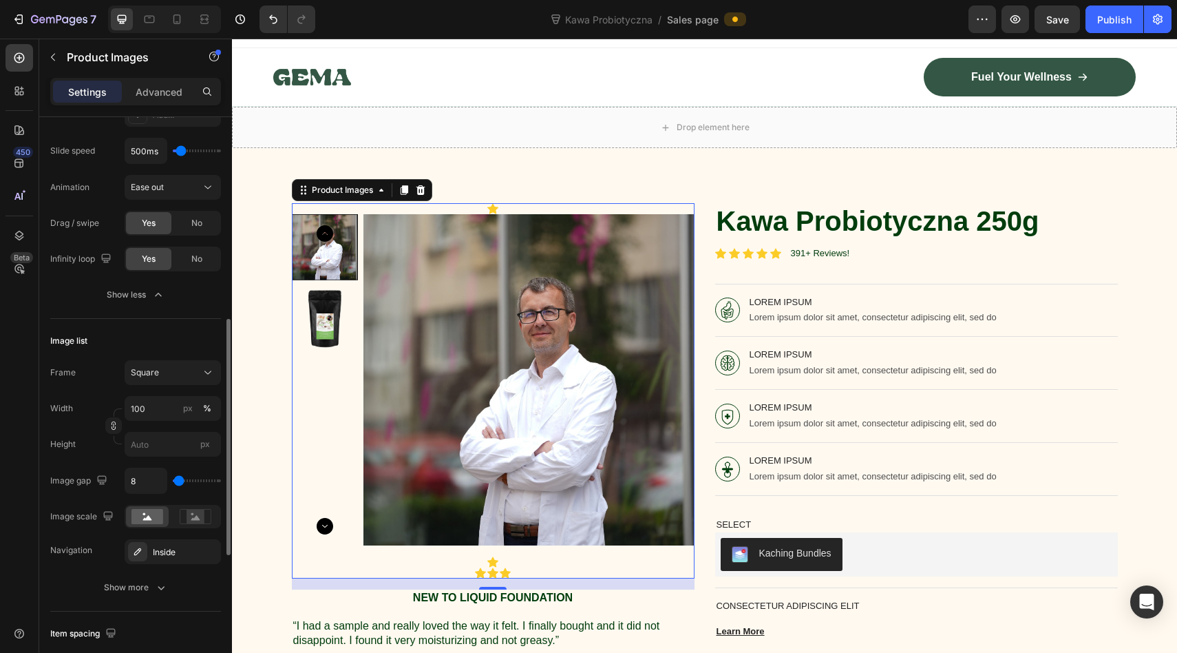
scroll to position [492, 0]
type input "200ms"
type input "200"
type input "250ms"
type input "250"
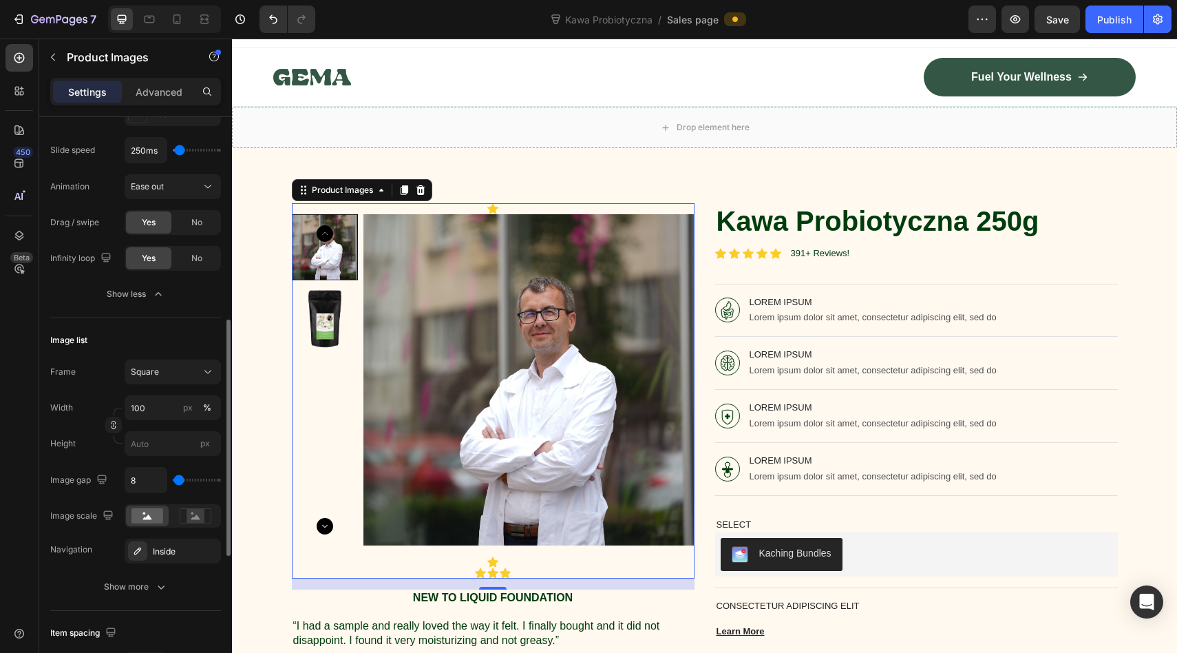
type input "300ms"
type input "300"
type input "350ms"
type input "350"
type input "400ms"
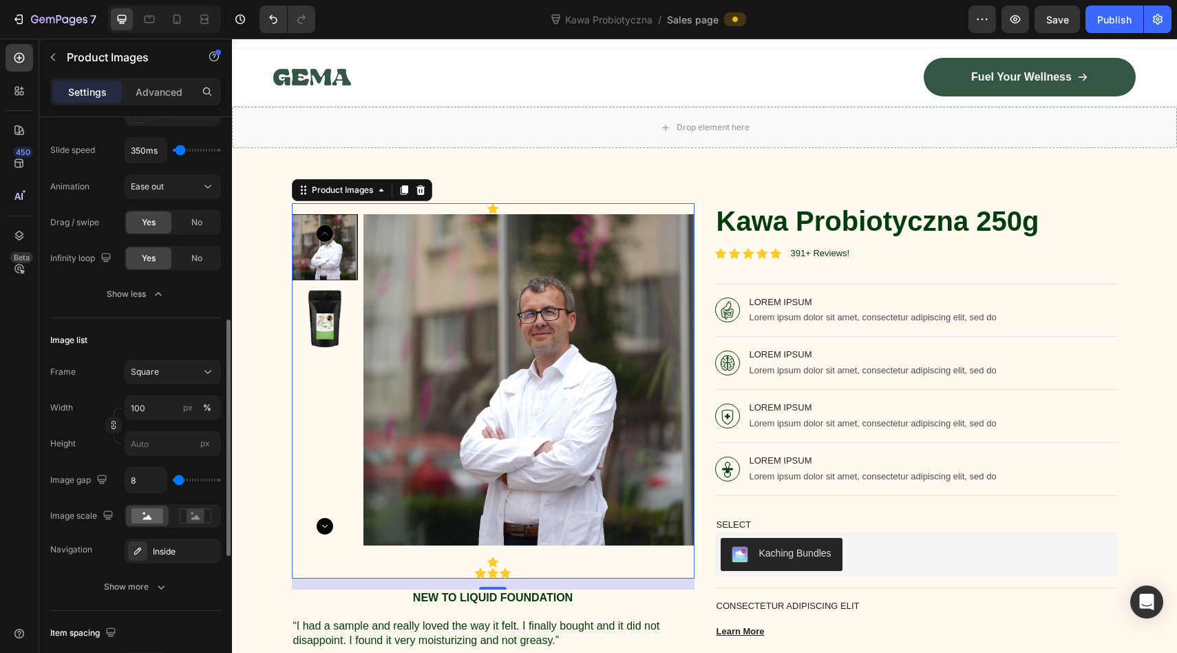
type input "400"
type input "450ms"
type input "450"
type input "500ms"
type input "500"
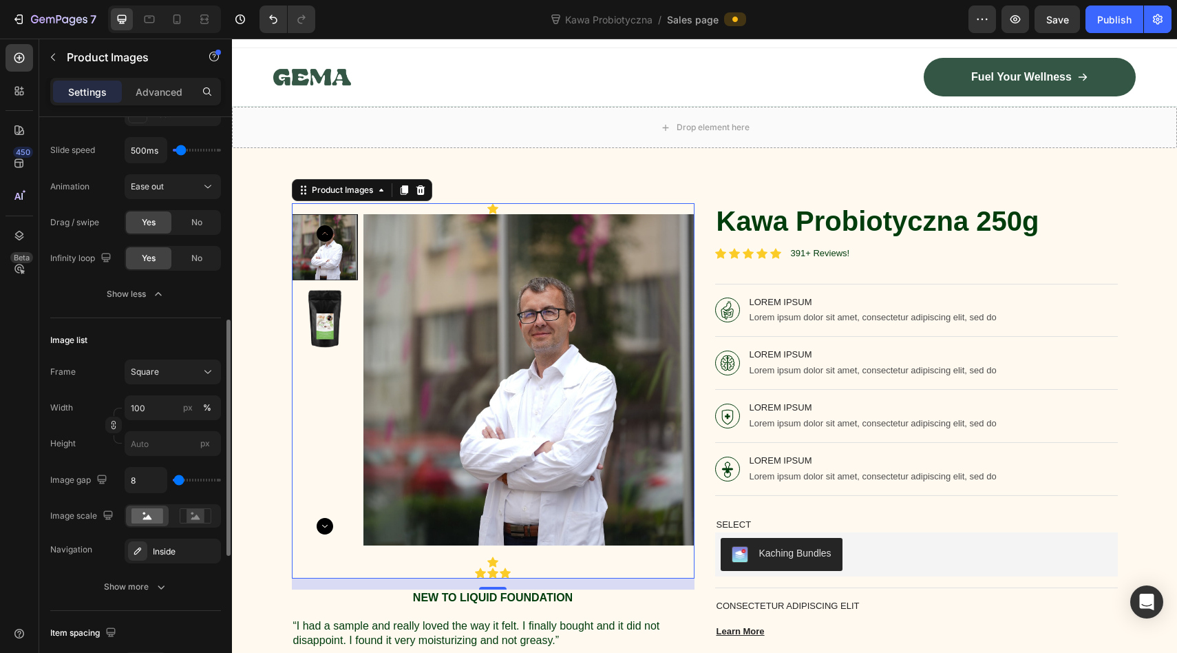
type input "550ms"
type input "550"
type input "600ms"
type input "600"
type input "700ms"
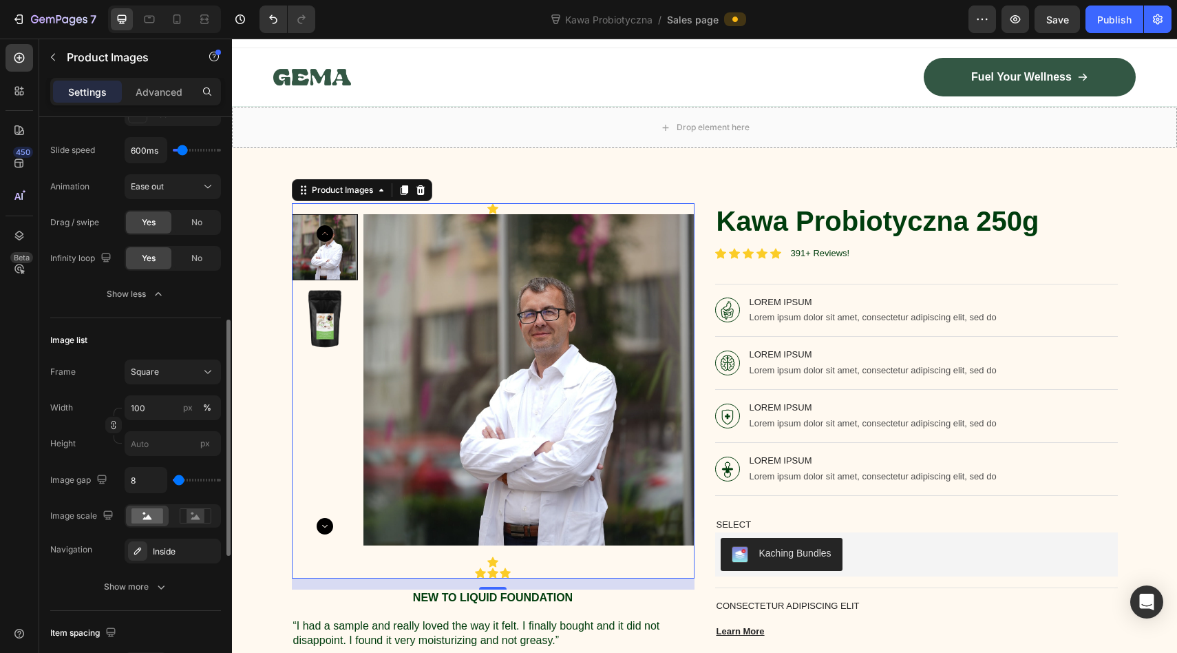
type input "700"
type input "600ms"
type input "600"
type input "550ms"
type input "550"
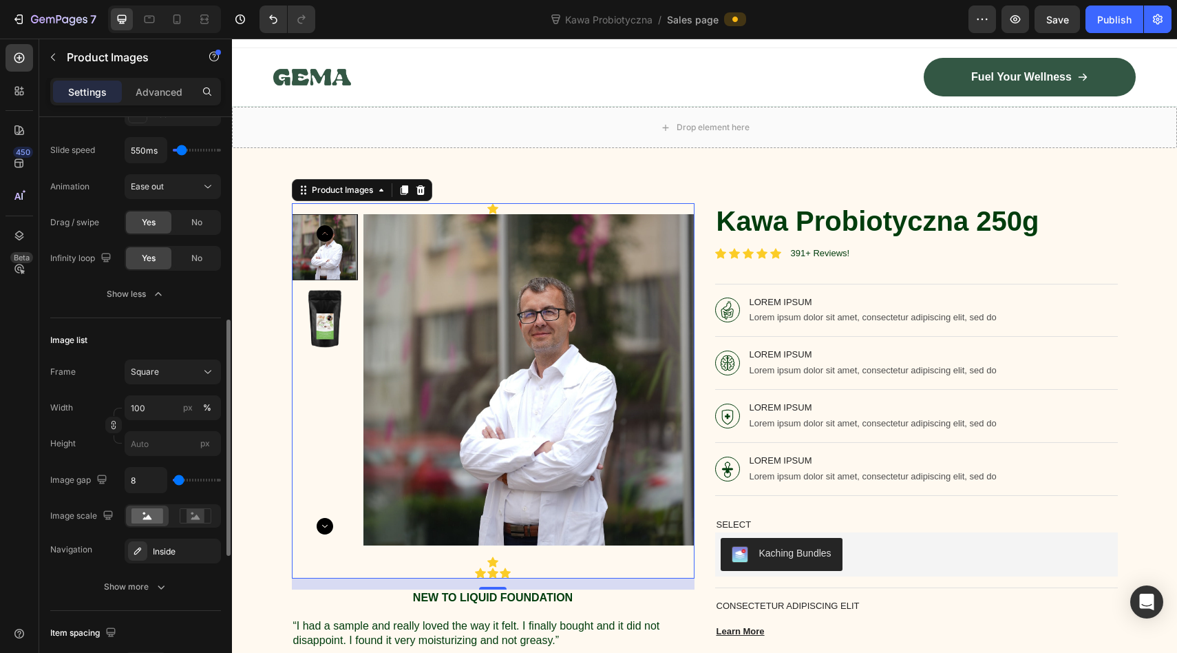
type input "600ms"
type input "600"
click at [182, 151] on input "range" at bounding box center [197, 150] width 48 height 3
click at [173, 175] on button "Ease out" at bounding box center [173, 186] width 96 height 25
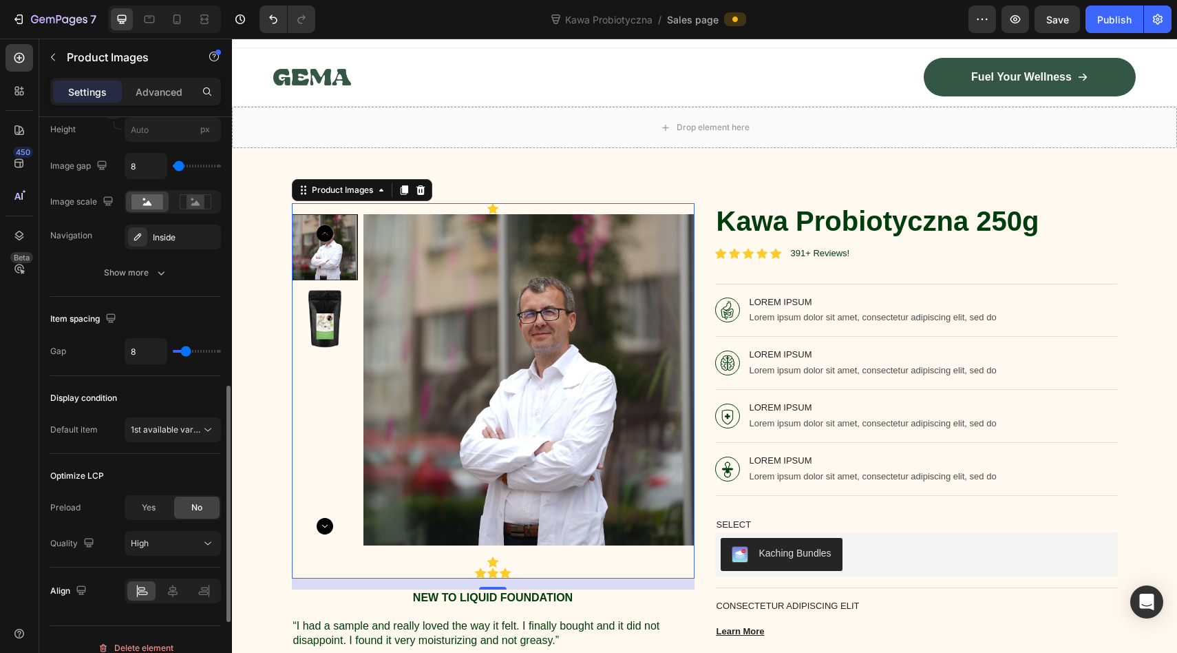
scroll to position [823, 0]
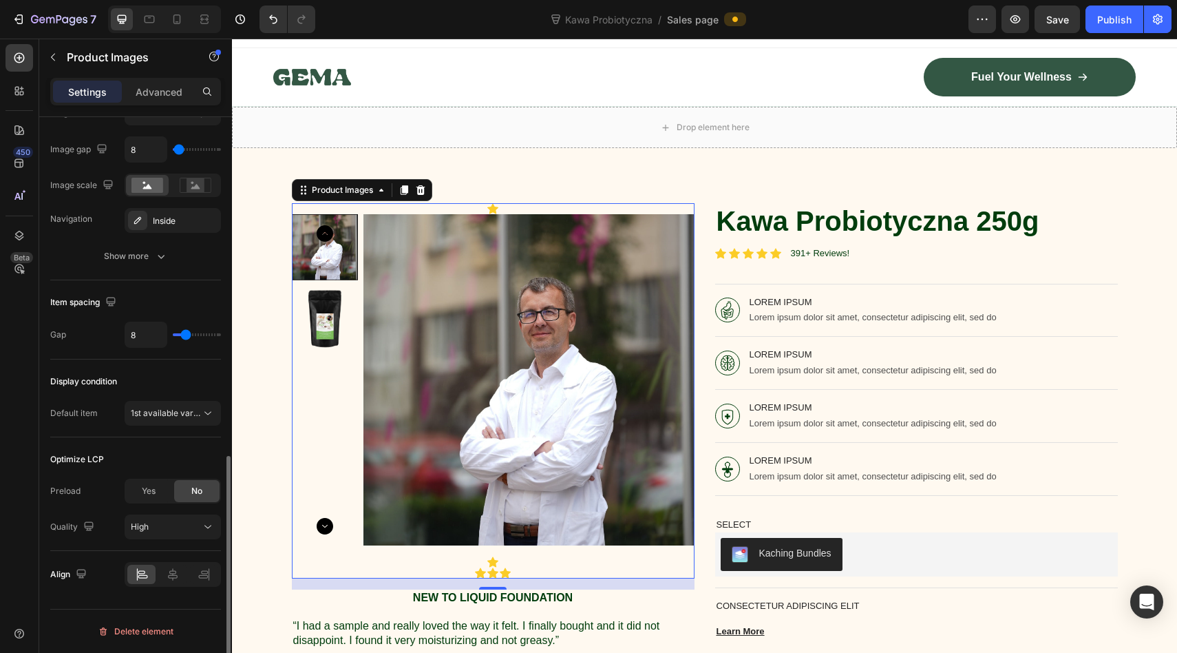
type input "9"
type input "10"
type input "11"
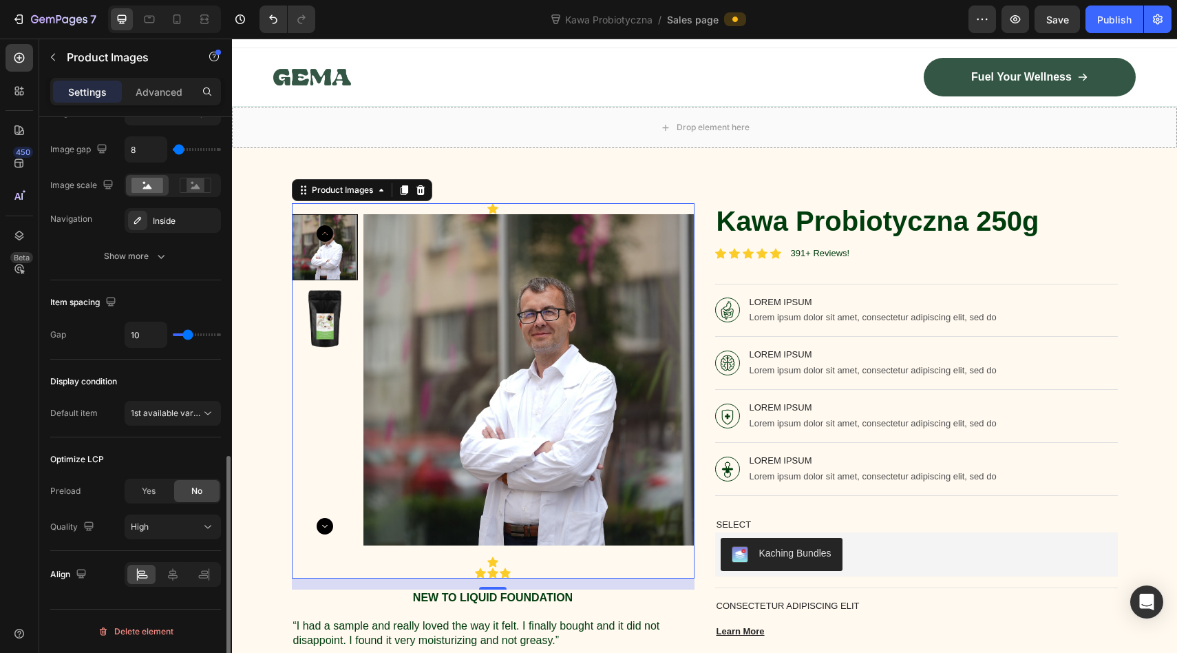
type input "11"
type input "13"
type input "15"
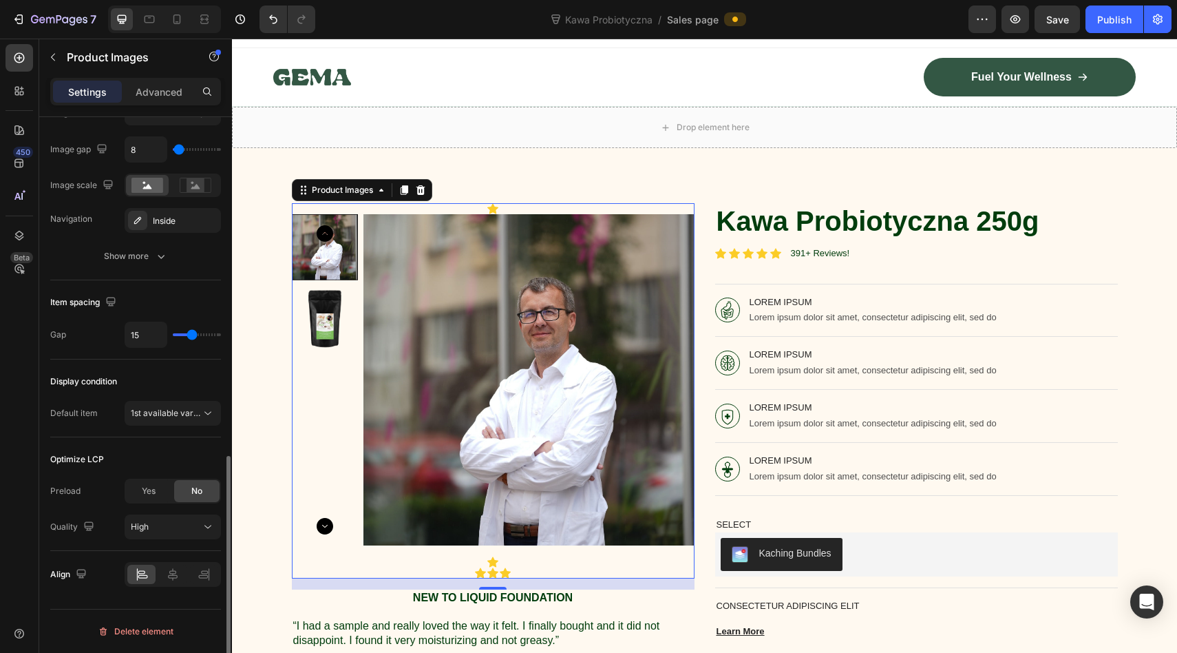
type input "16"
type input "18"
type input "20"
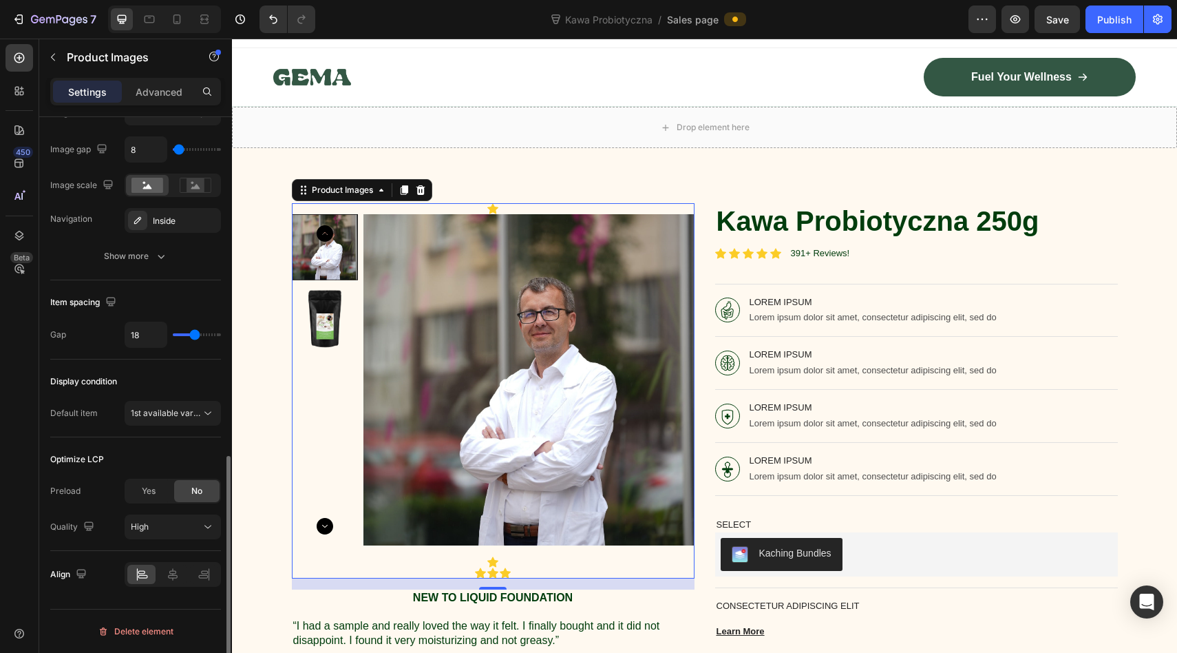
type input "20"
type input "23"
type input "26"
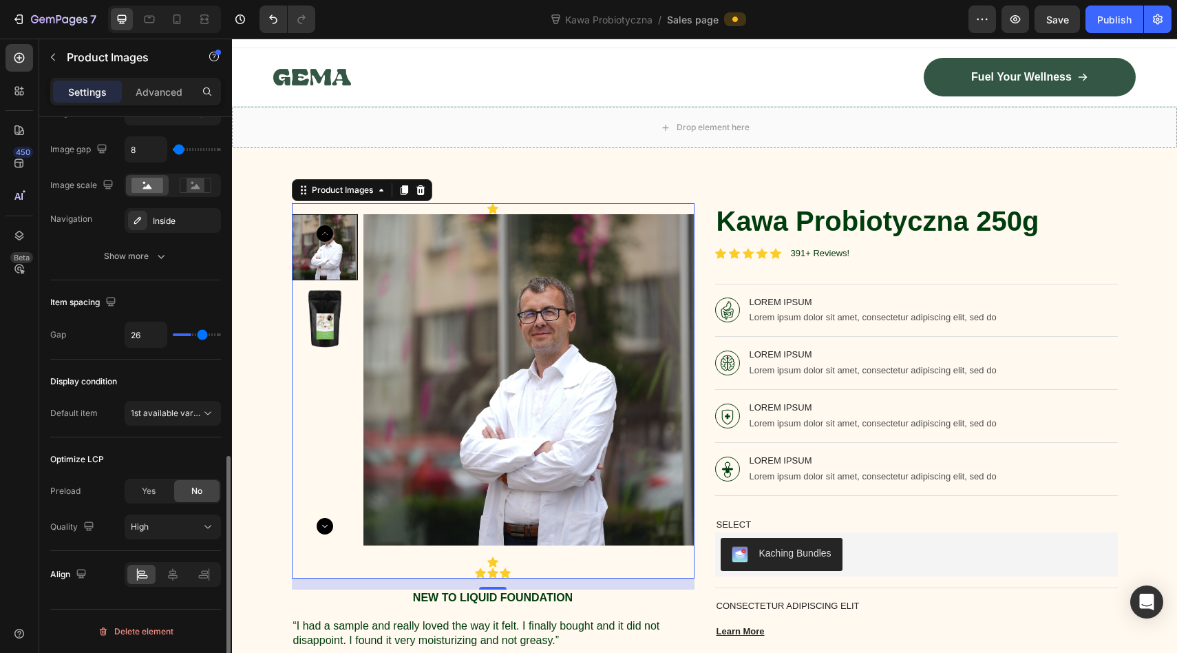
type input "28"
type input "30"
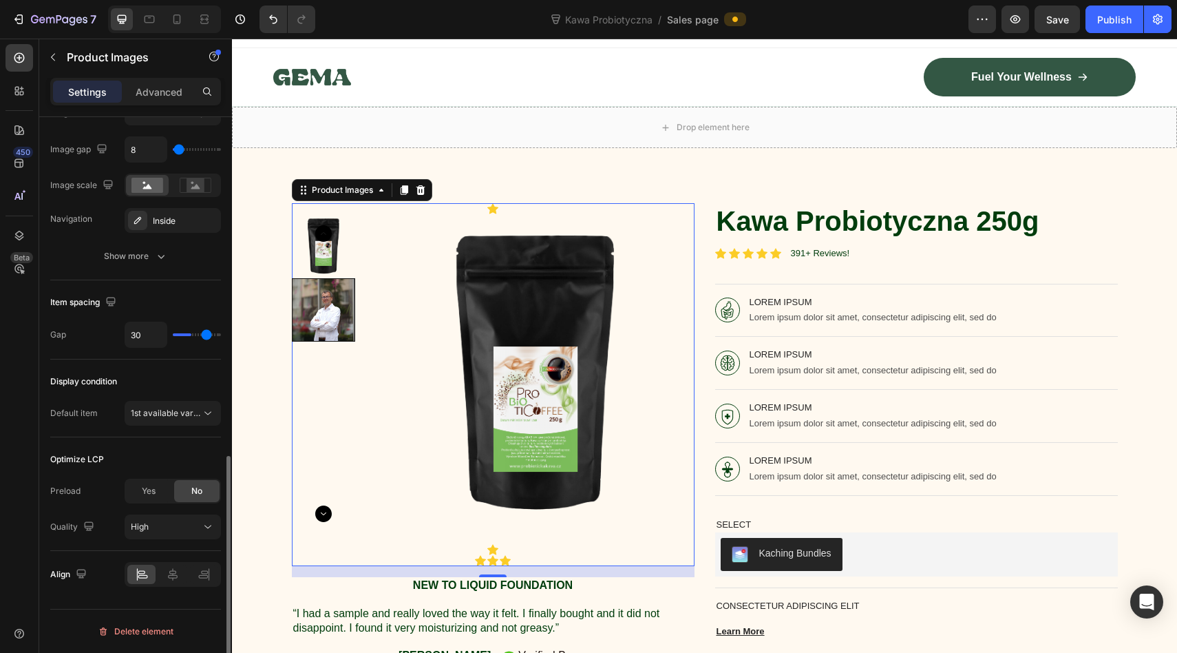
type input "32"
type input "34"
type input "36"
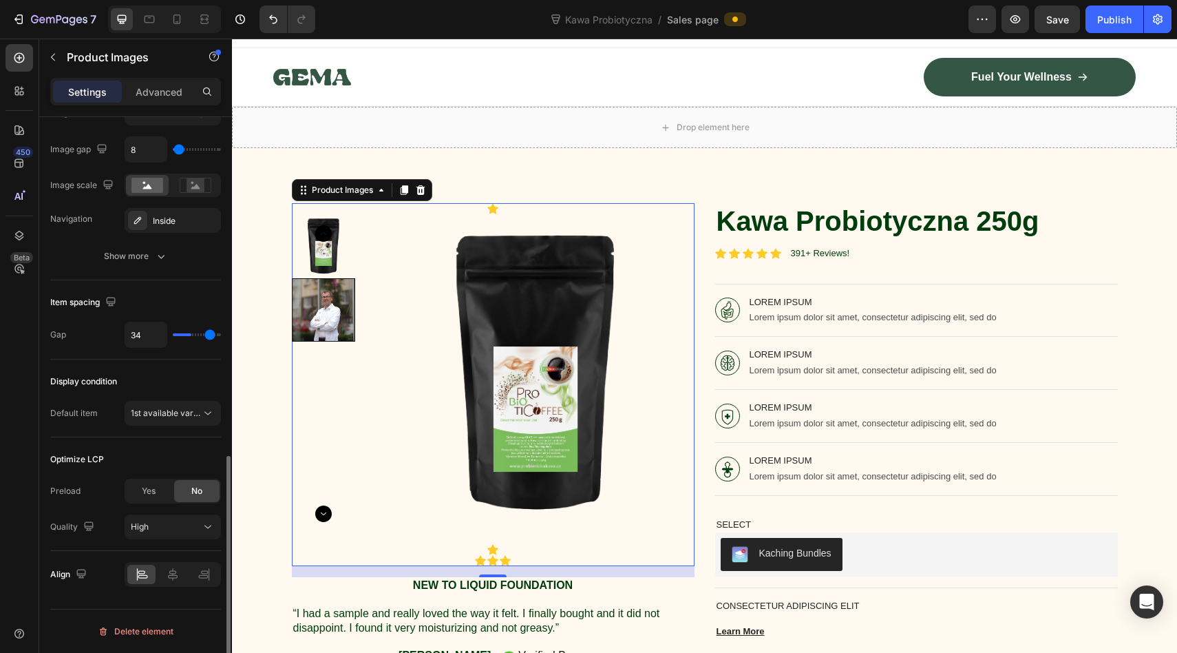
type input "36"
type input "37"
type input "38"
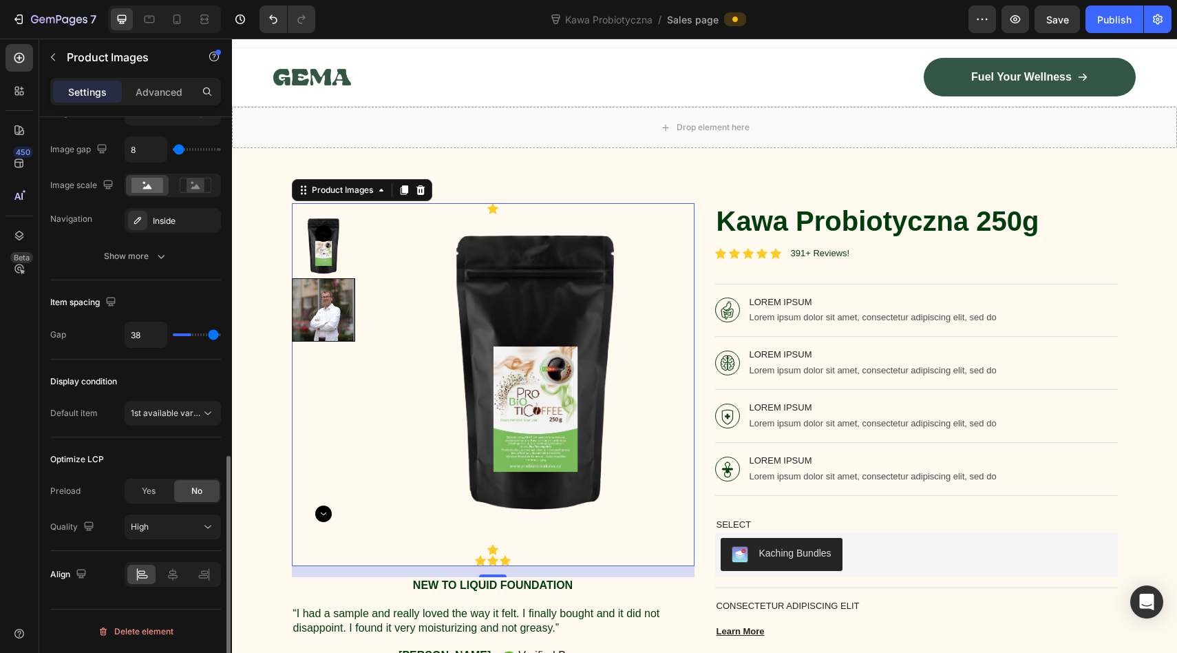
type input "39"
type input "40"
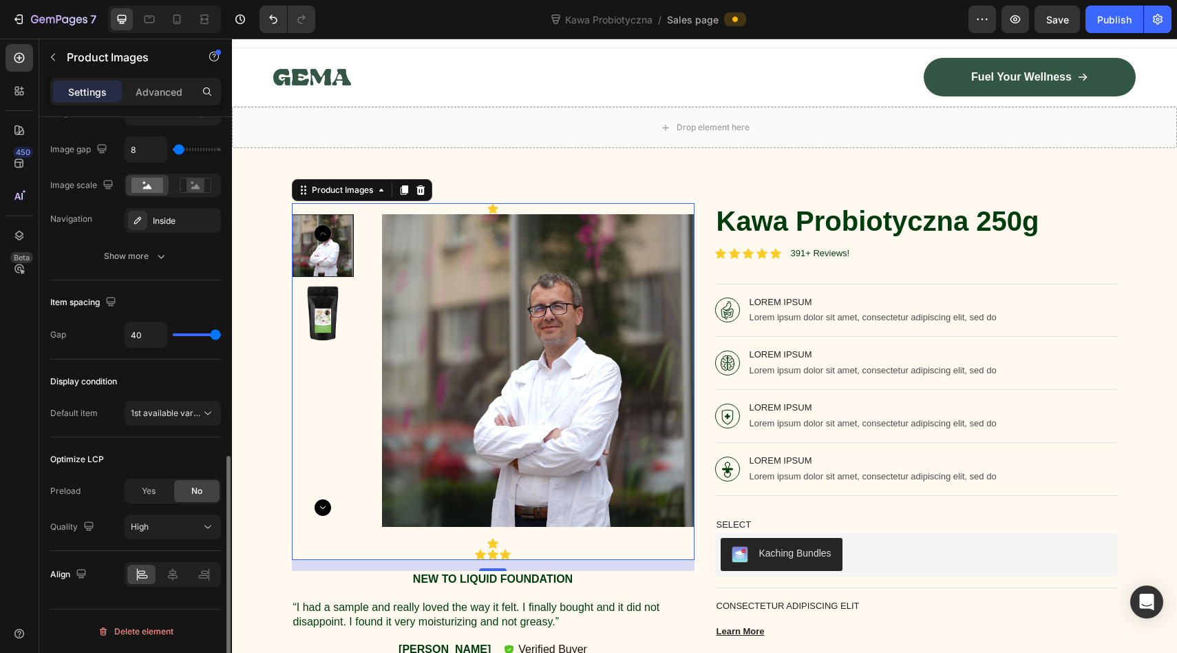
type input "29"
type input "23"
type input "18"
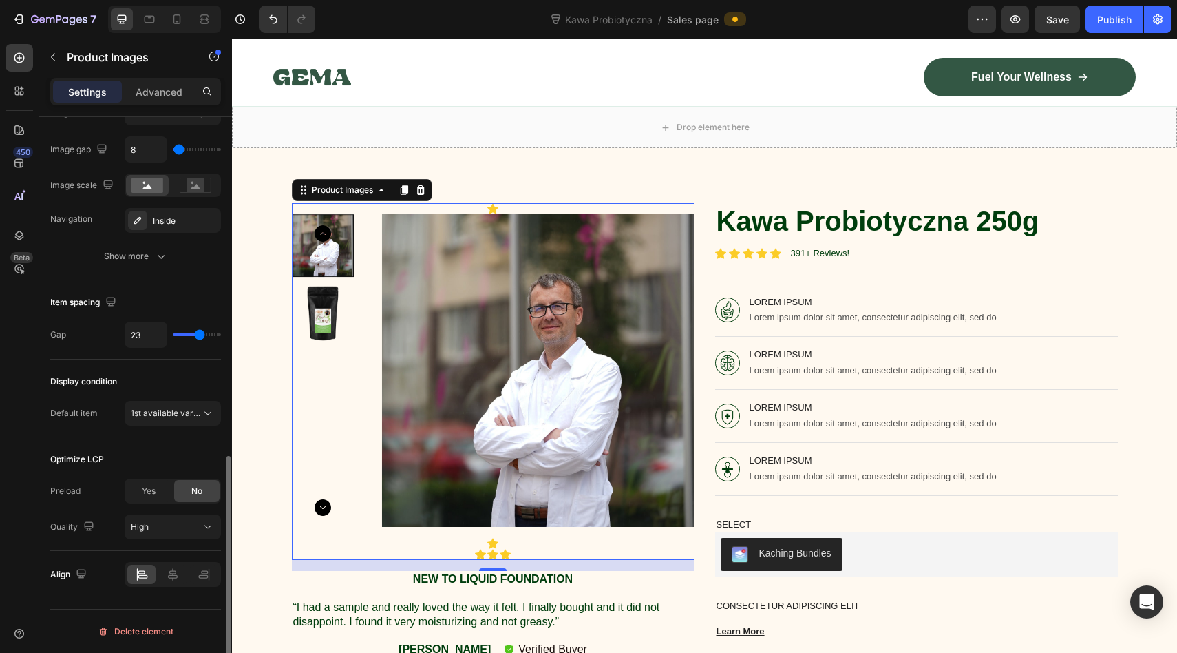
type input "18"
type input "14"
type input "9"
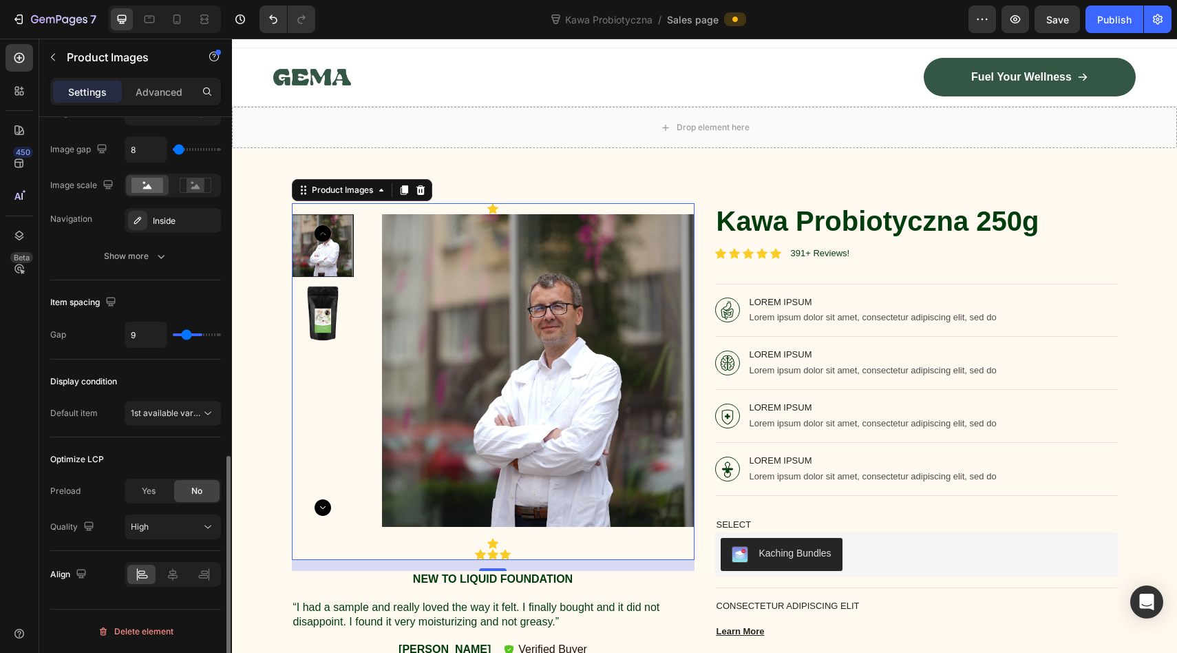
type input "6"
type input "4"
type input "1"
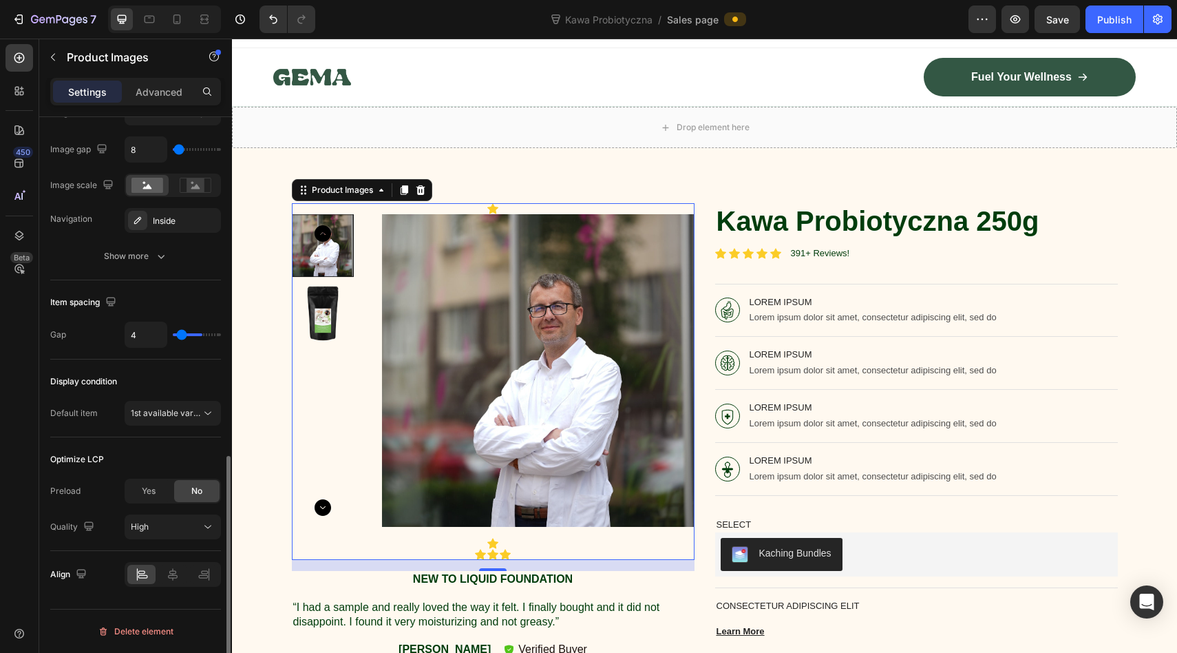
type input "1"
type input "0"
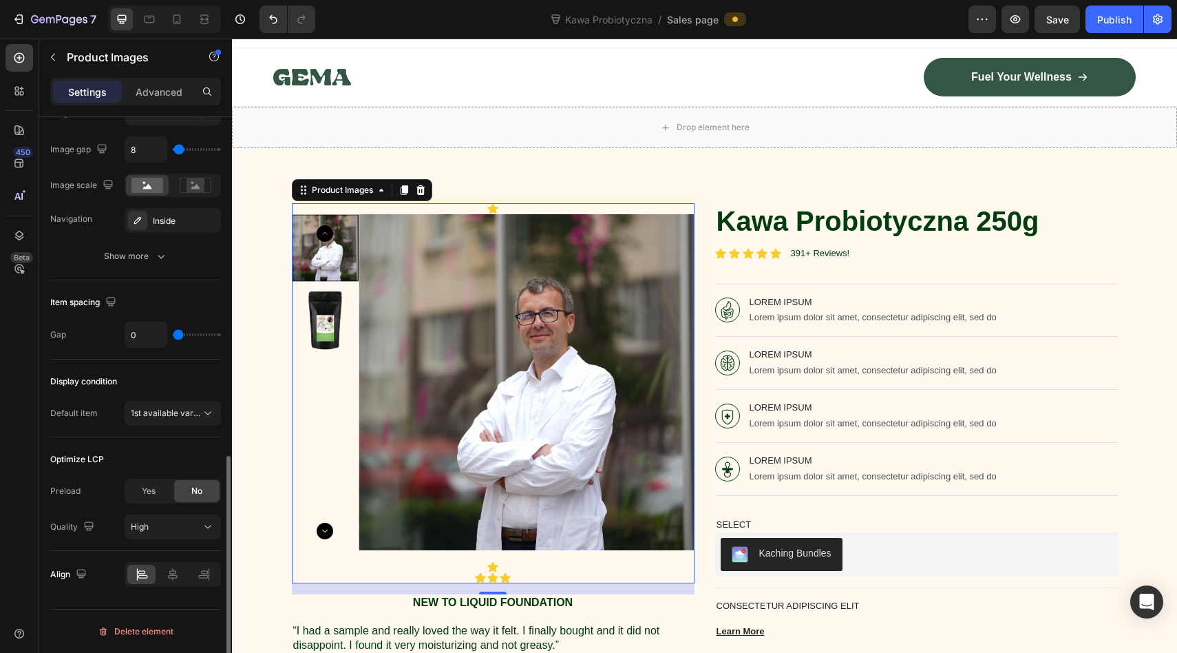
type input "2"
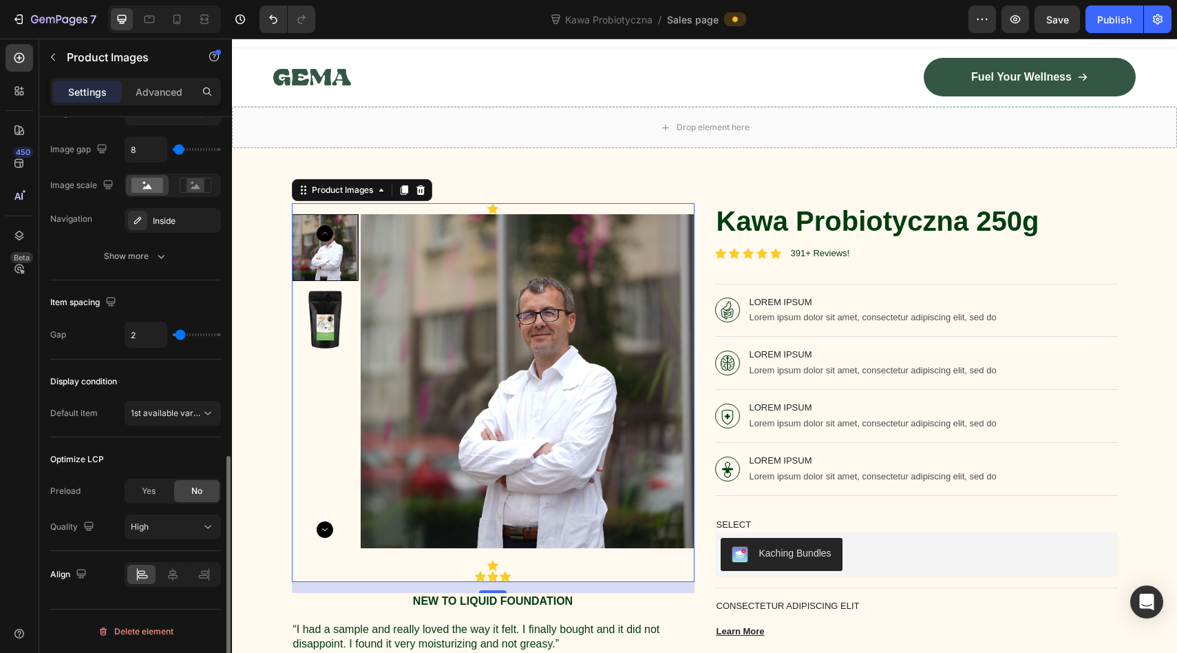
type input "3"
type input "5"
type input "6"
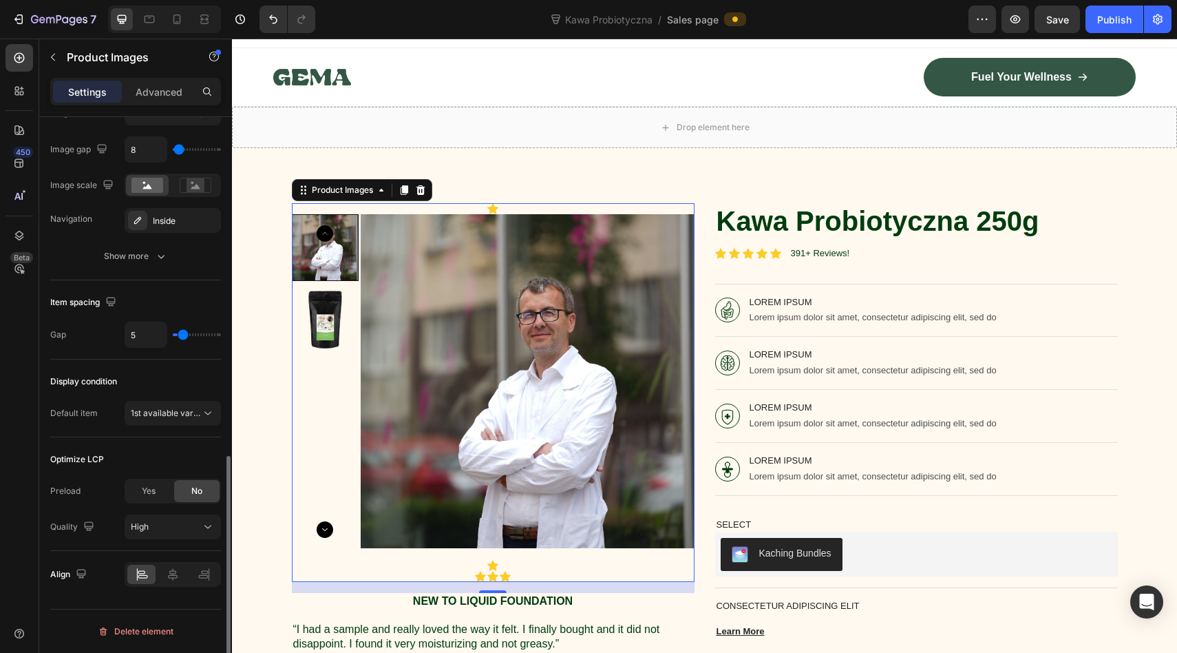
type input "6"
type input "7"
type input "8"
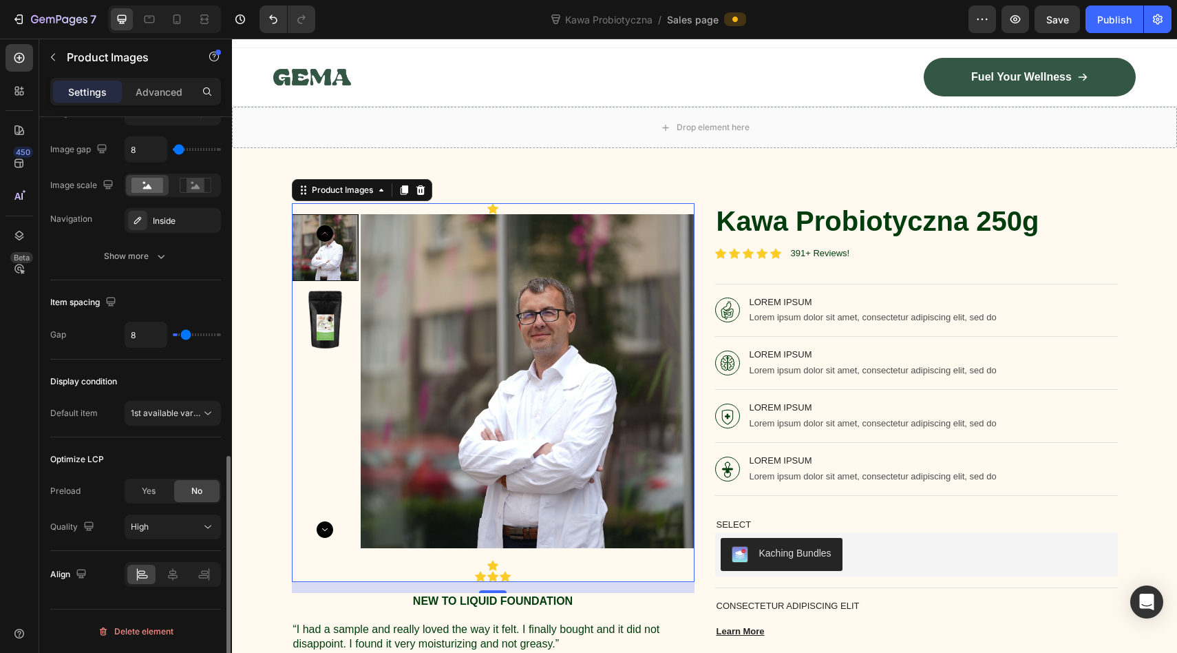
type input "9"
type input "10"
type input "11"
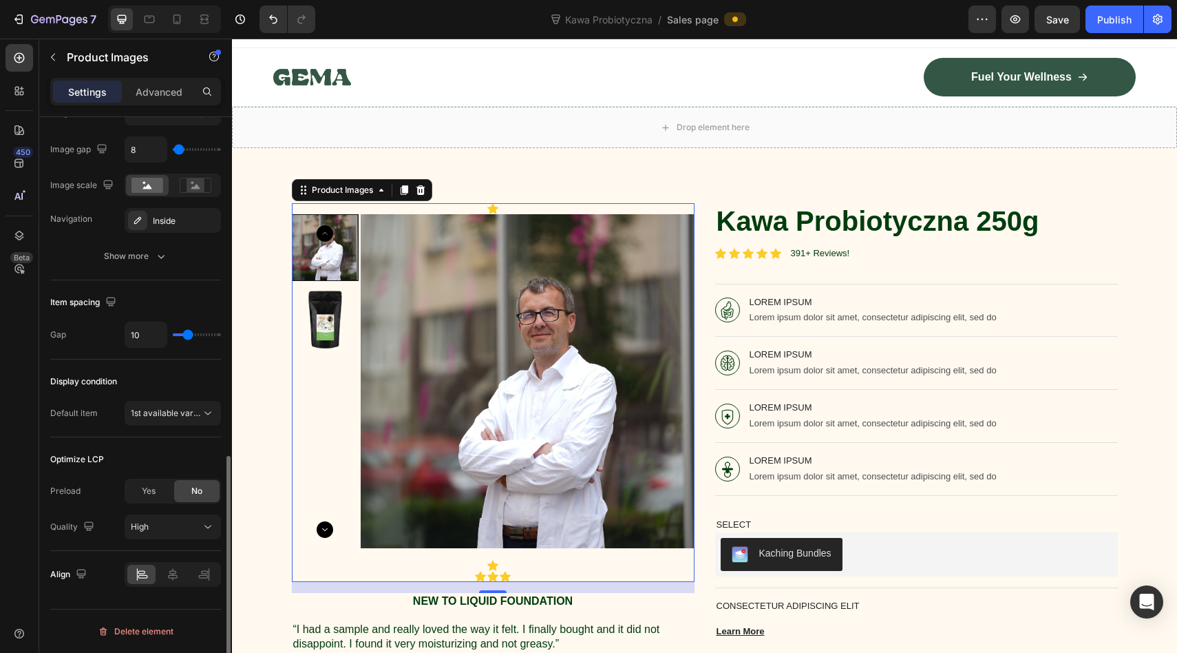
type input "11"
type input "12"
type input "13"
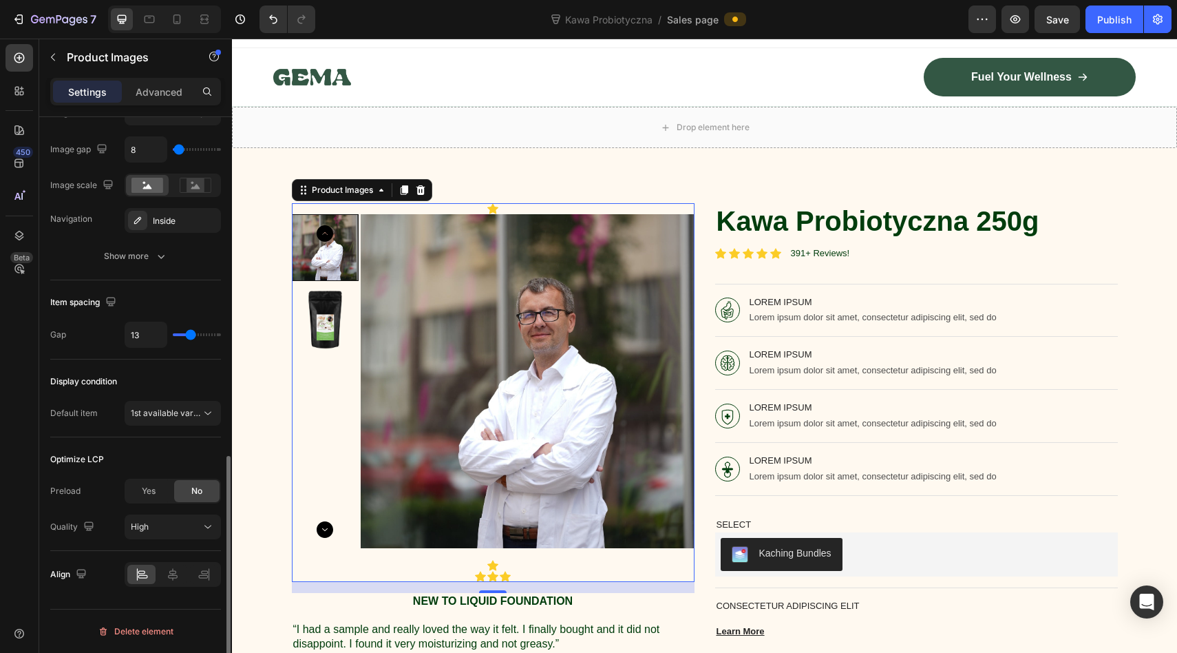
type input "14"
type input "15"
type input "16"
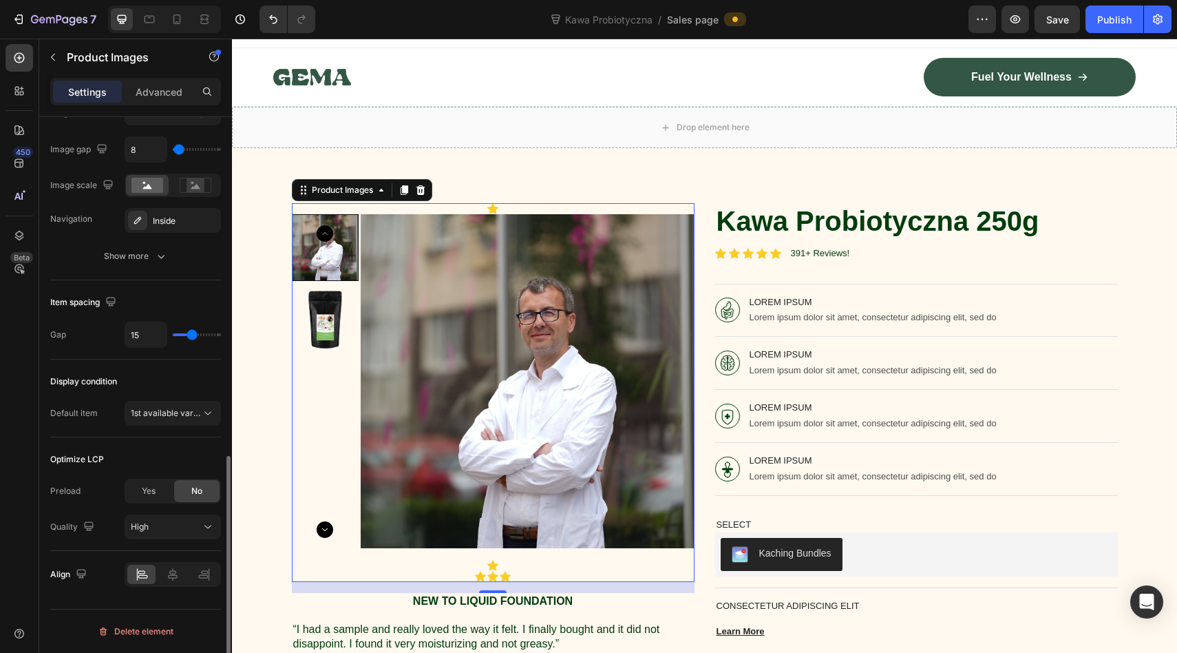
type input "16"
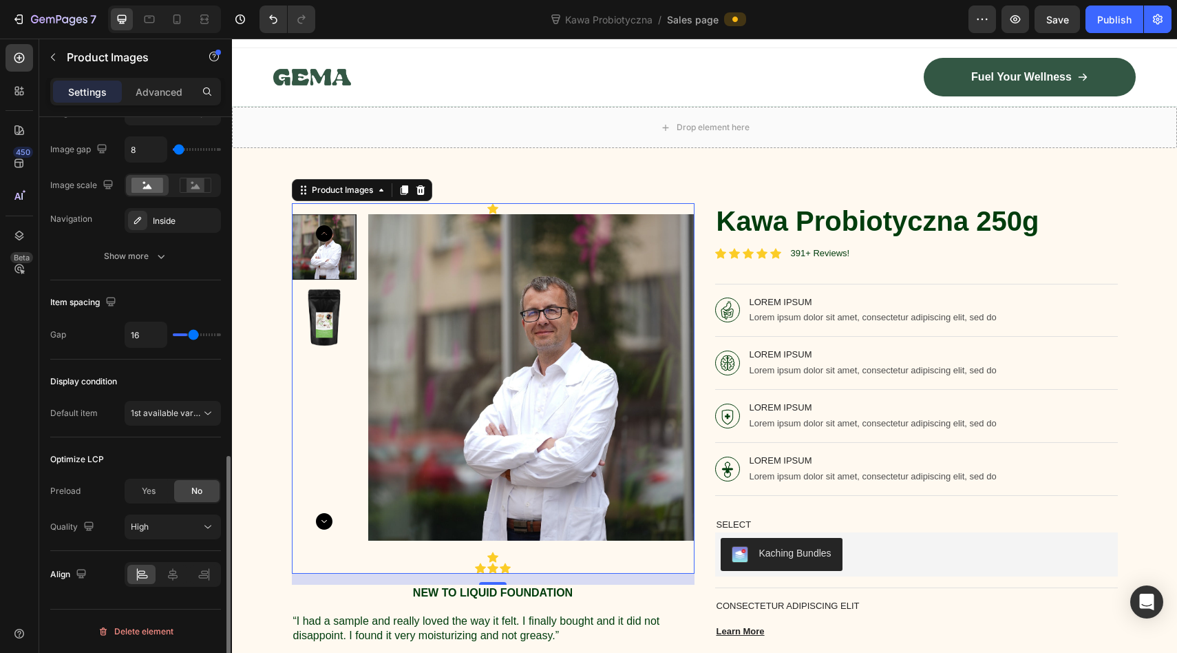
type input "17"
type input "16"
type input "15"
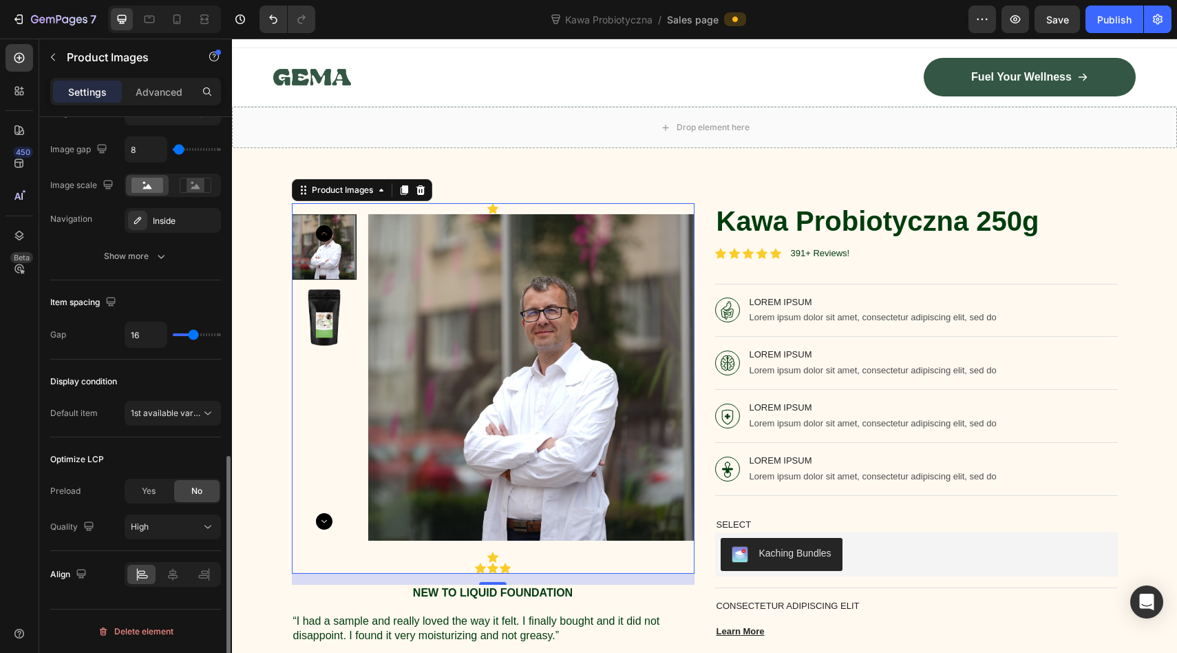
type input "15"
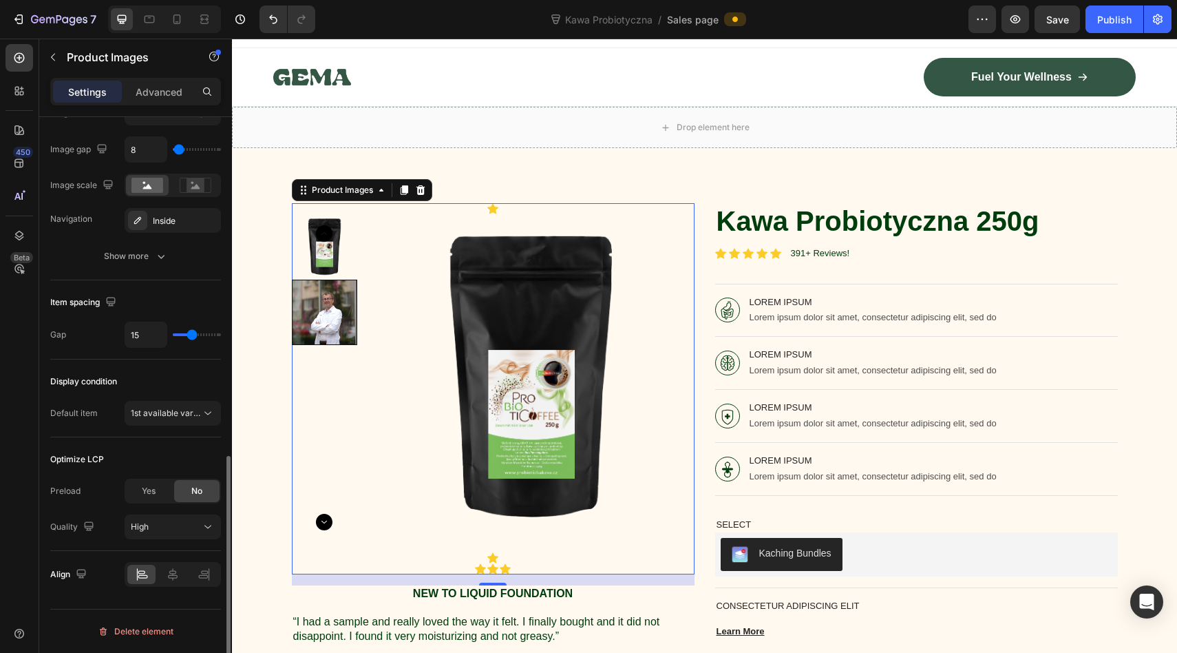
type input "14"
type input "13"
type input "12"
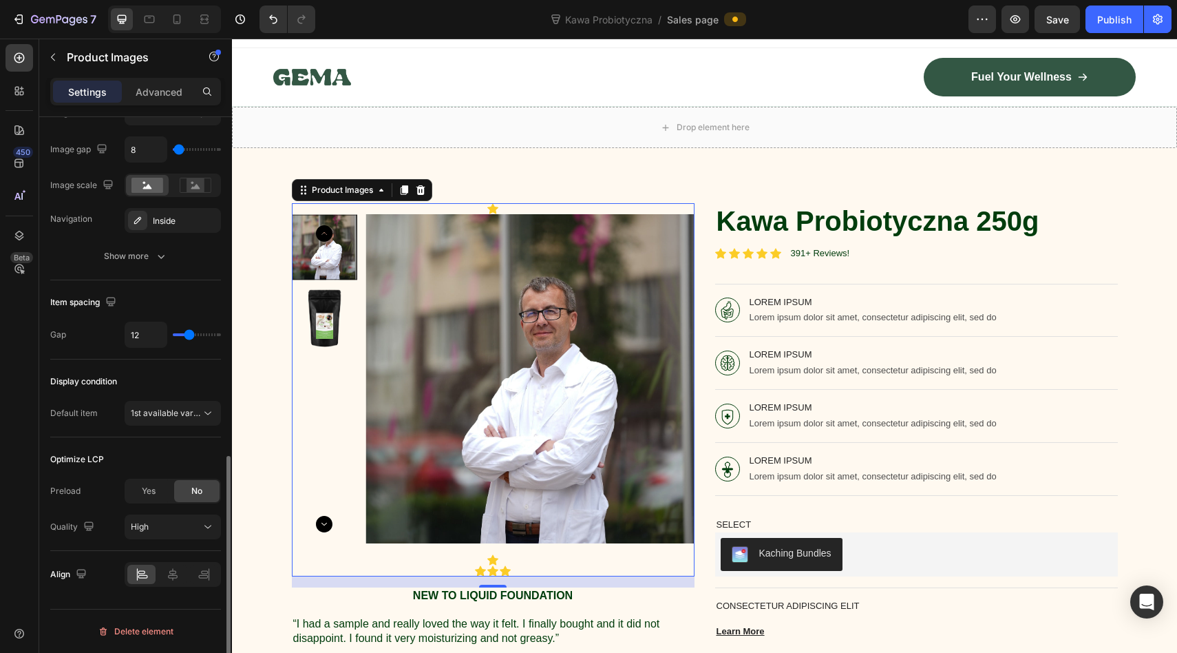
type input "12"
click at [189, 336] on input "range" at bounding box center [197, 334] width 48 height 3
click at [163, 518] on button "High" at bounding box center [173, 526] width 96 height 25
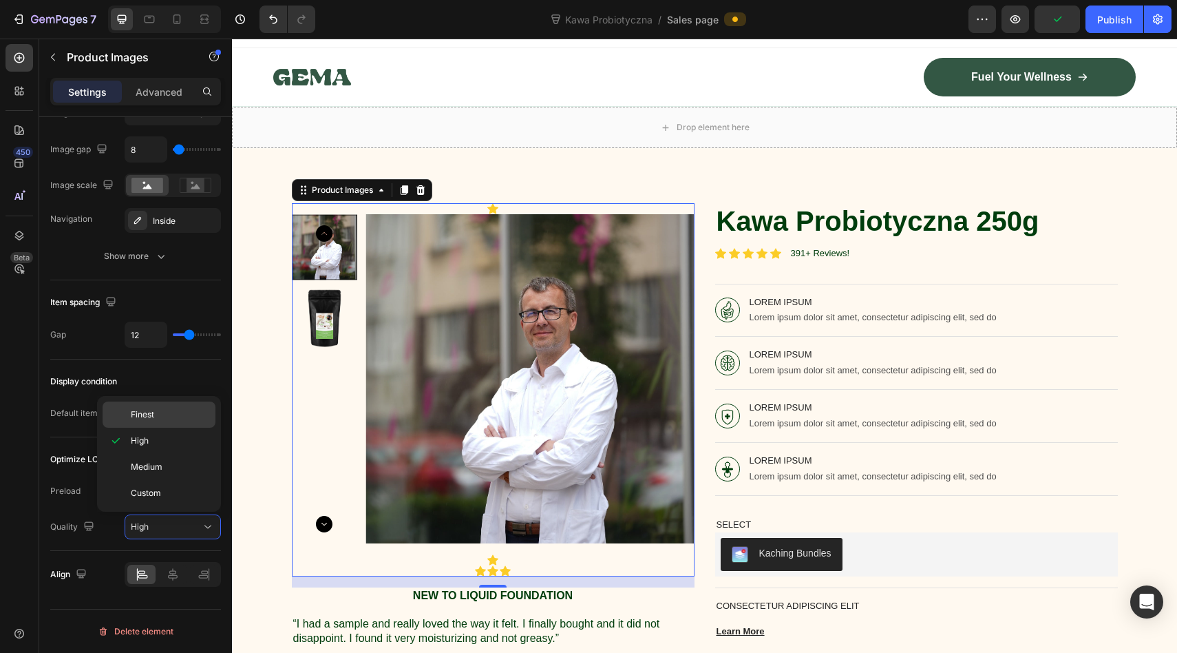
click at [150, 408] on div "Finest" at bounding box center [159, 414] width 113 height 26
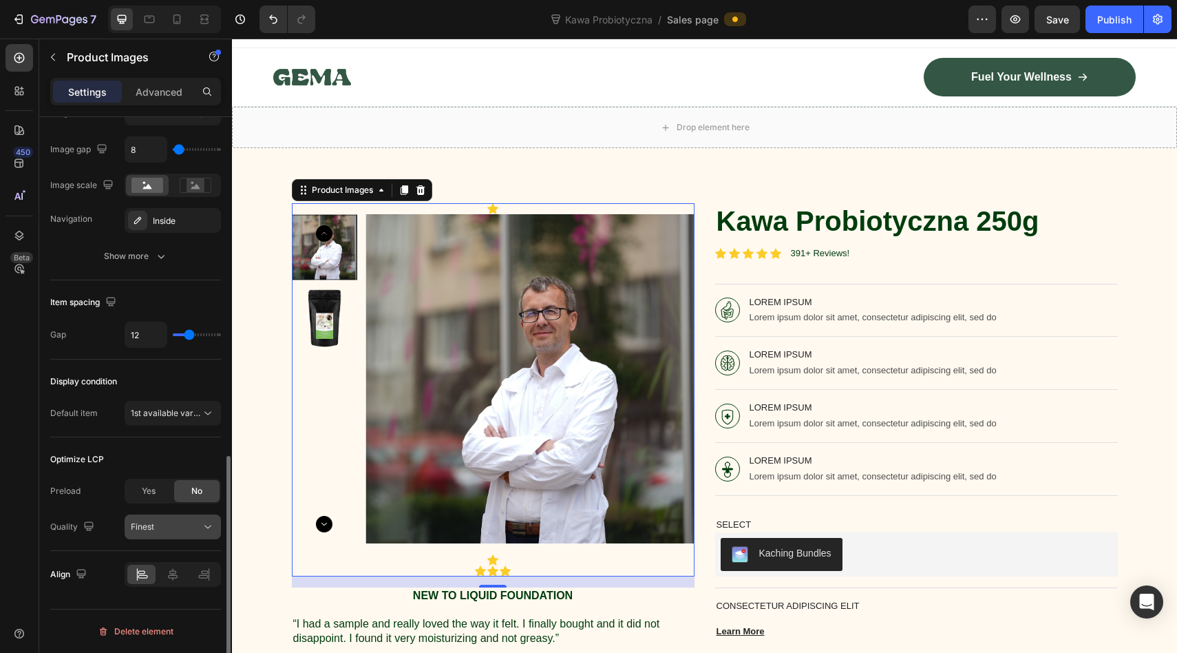
click at [162, 529] on div "Finest" at bounding box center [166, 526] width 70 height 12
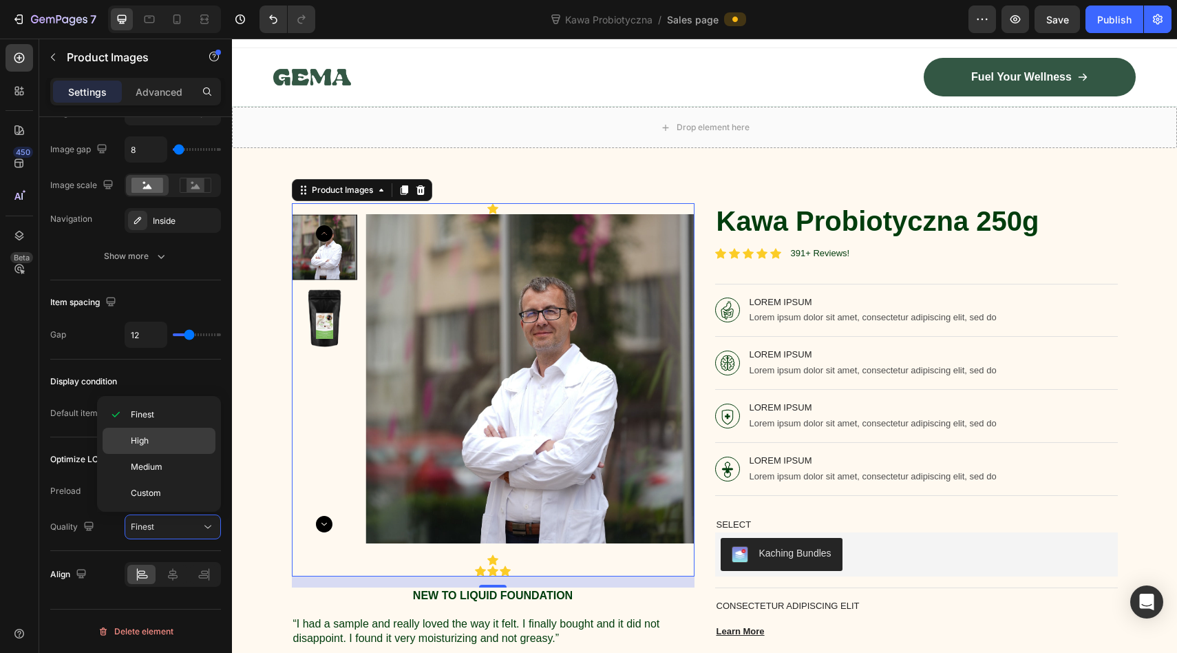
click at [158, 436] on p "High" at bounding box center [170, 440] width 78 height 12
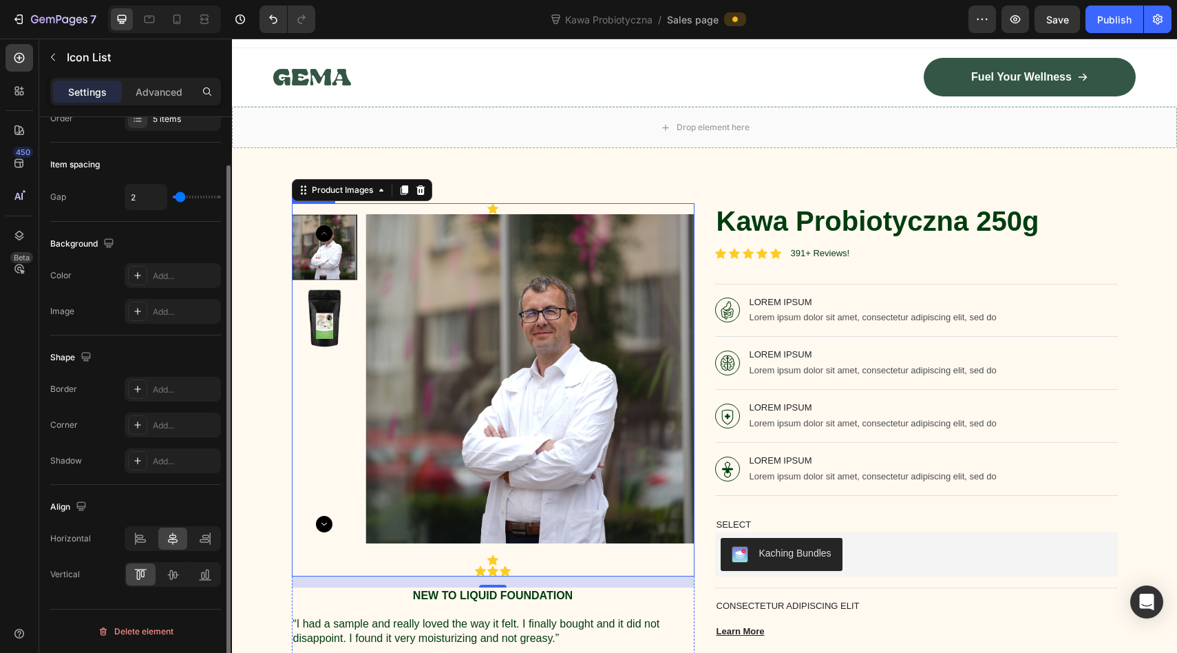
click at [505, 203] on div "Icon Product Images 16 Icon Icon Icon Icon" at bounding box center [493, 389] width 403 height 373
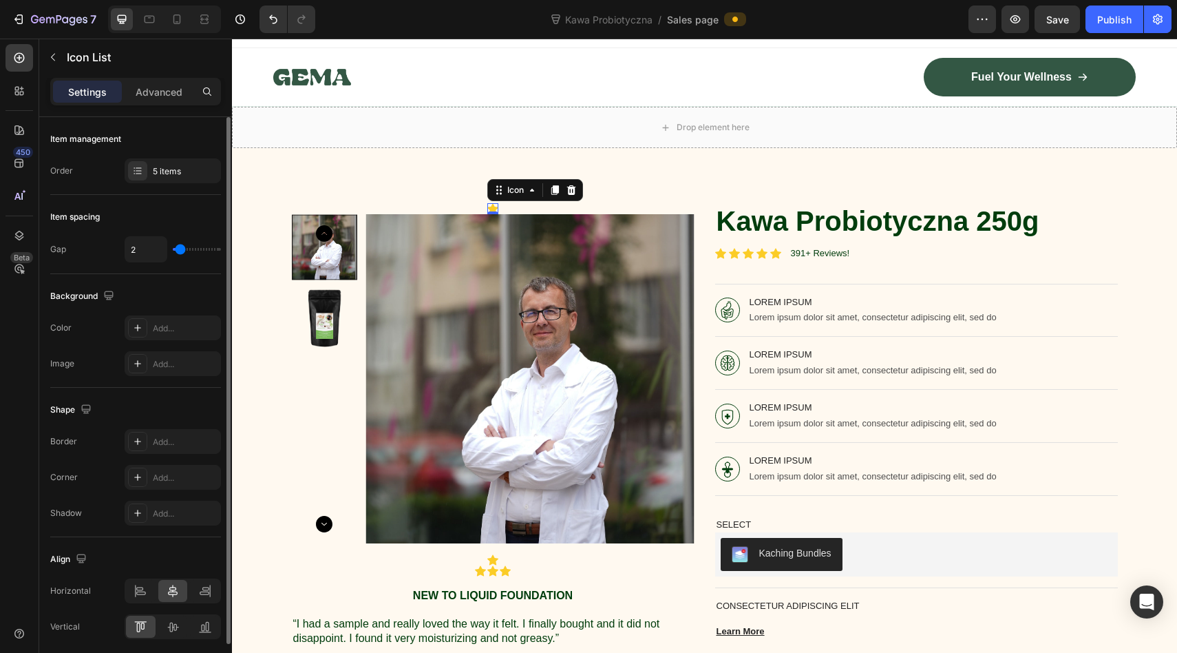
click at [490, 203] on icon at bounding box center [492, 208] width 11 height 11
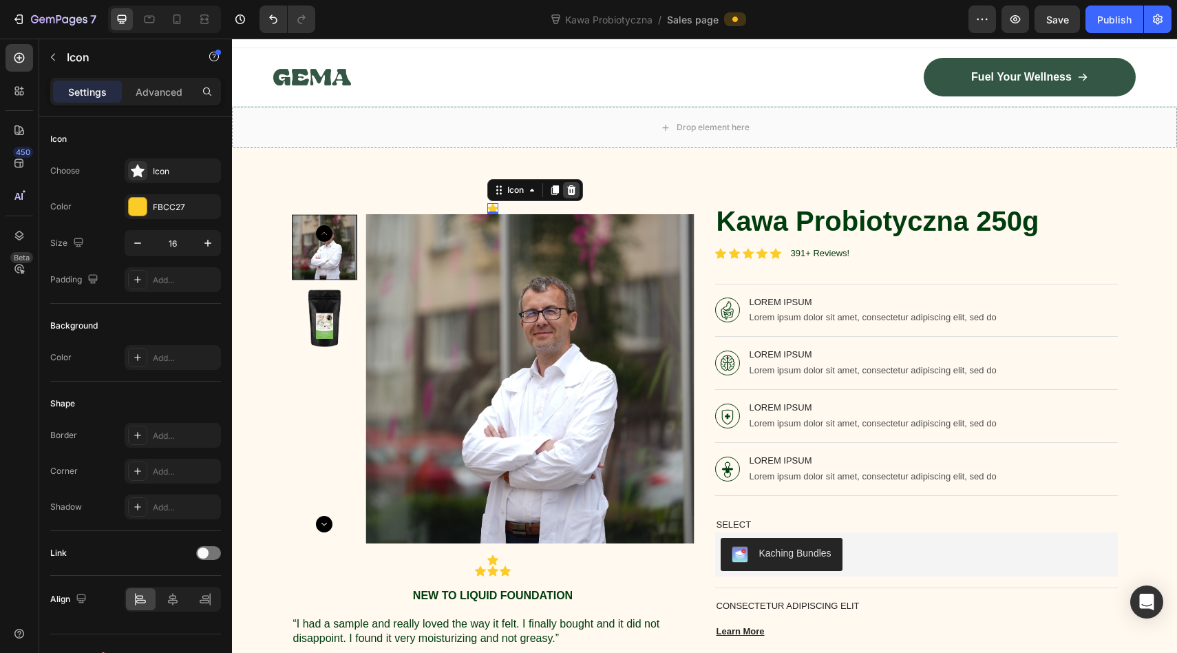
click at [574, 195] on icon at bounding box center [571, 190] width 11 height 11
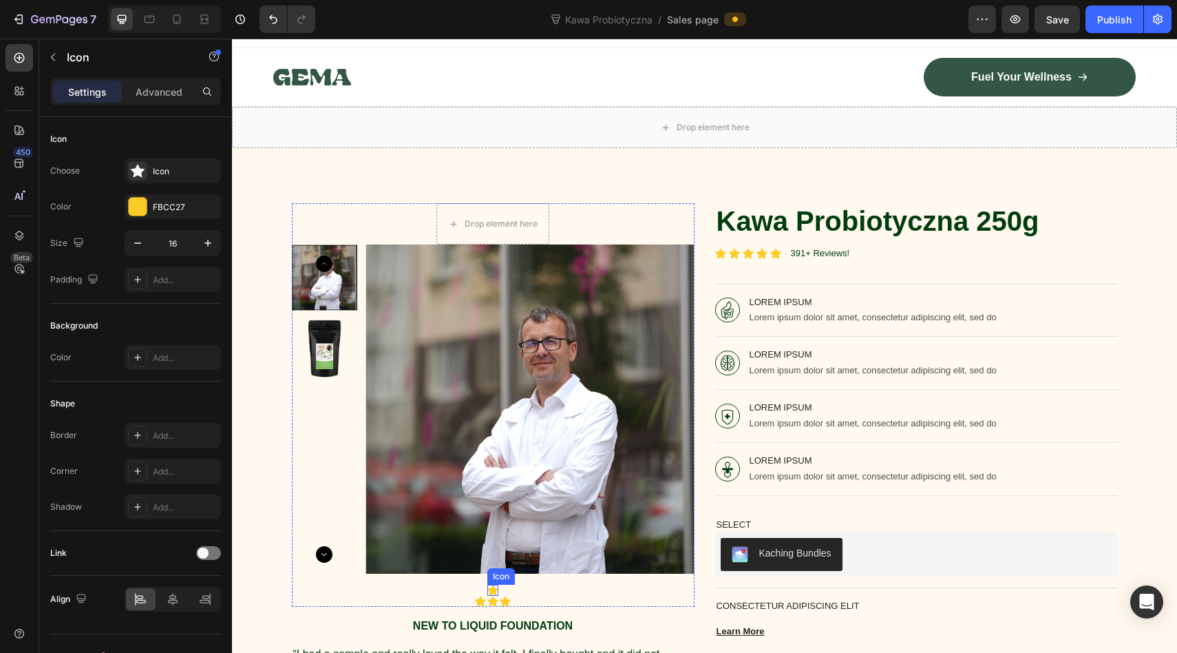
click at [489, 585] on icon at bounding box center [492, 590] width 11 height 11
click at [571, 567] on icon at bounding box center [571, 571] width 11 height 11
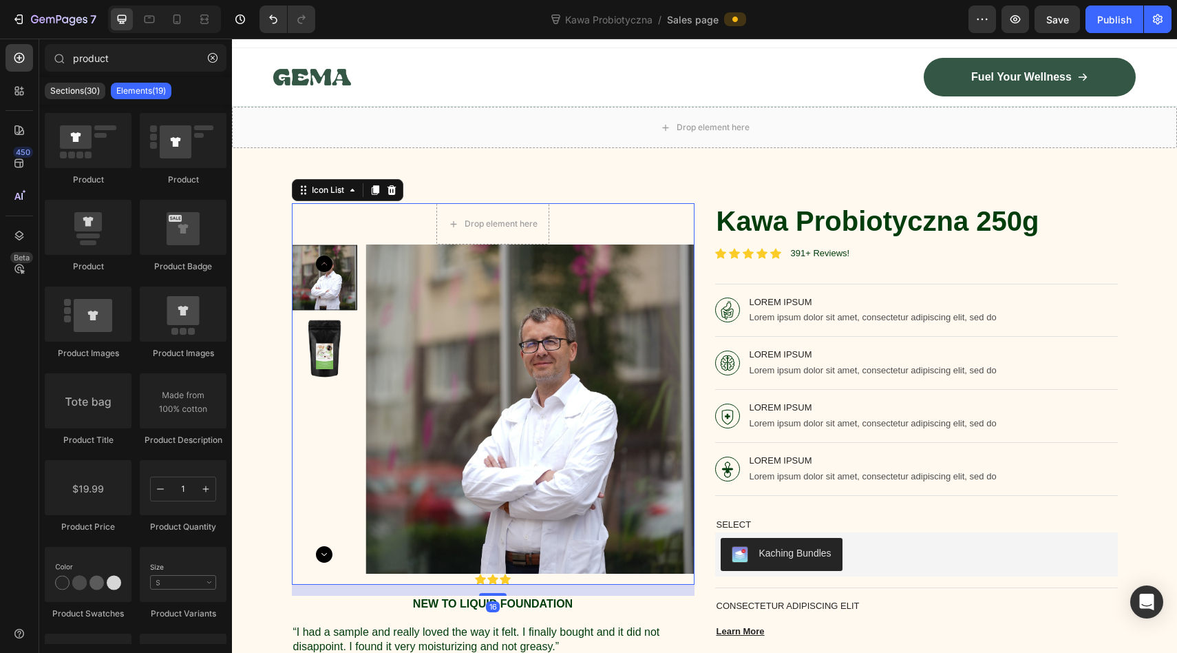
click at [487, 581] on div "Drop element here Product Images Icon Icon Icon" at bounding box center [493, 393] width 403 height 381
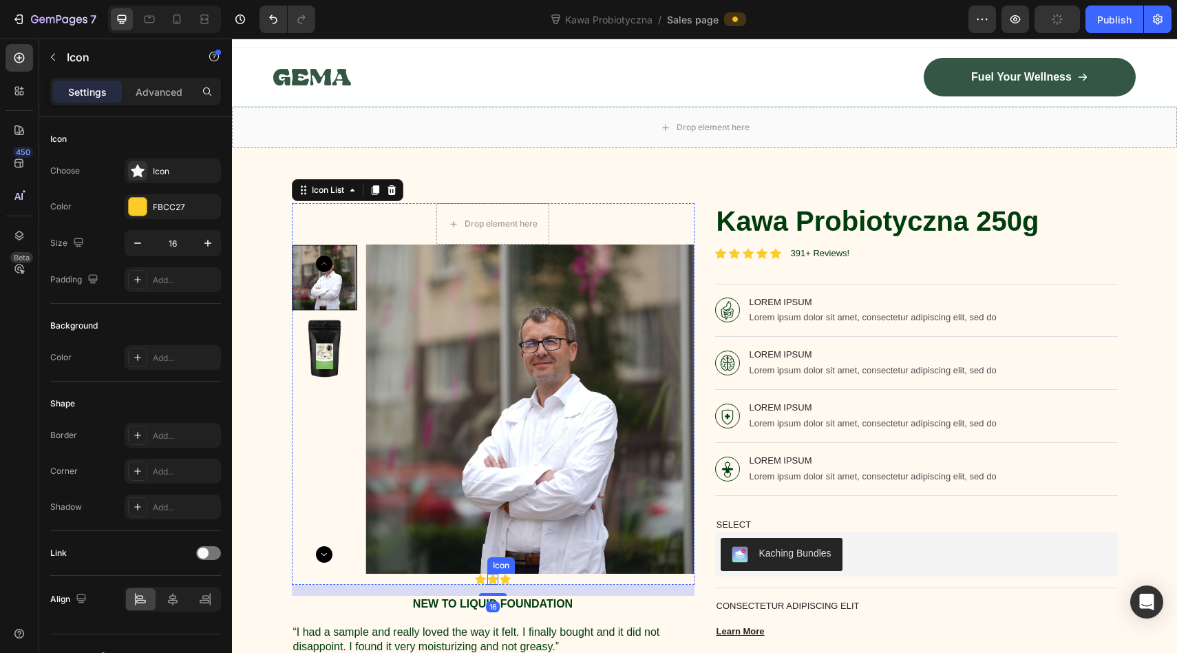
click at [496, 577] on icon at bounding box center [492, 579] width 11 height 11
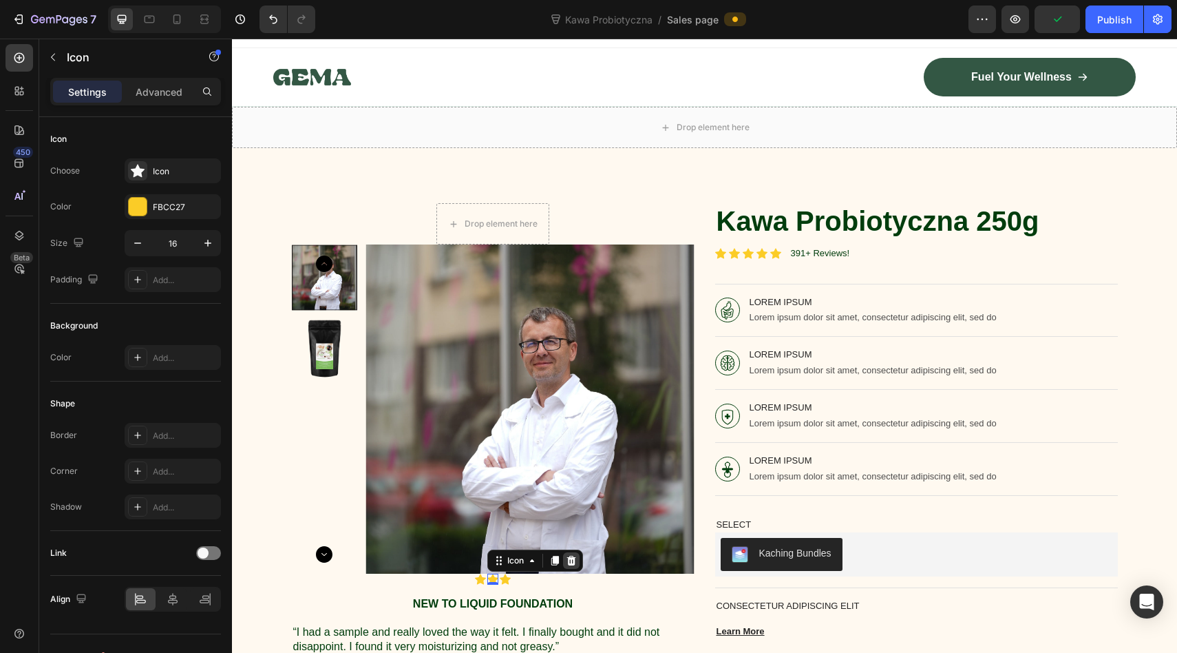
click at [571, 559] on icon at bounding box center [571, 560] width 11 height 11
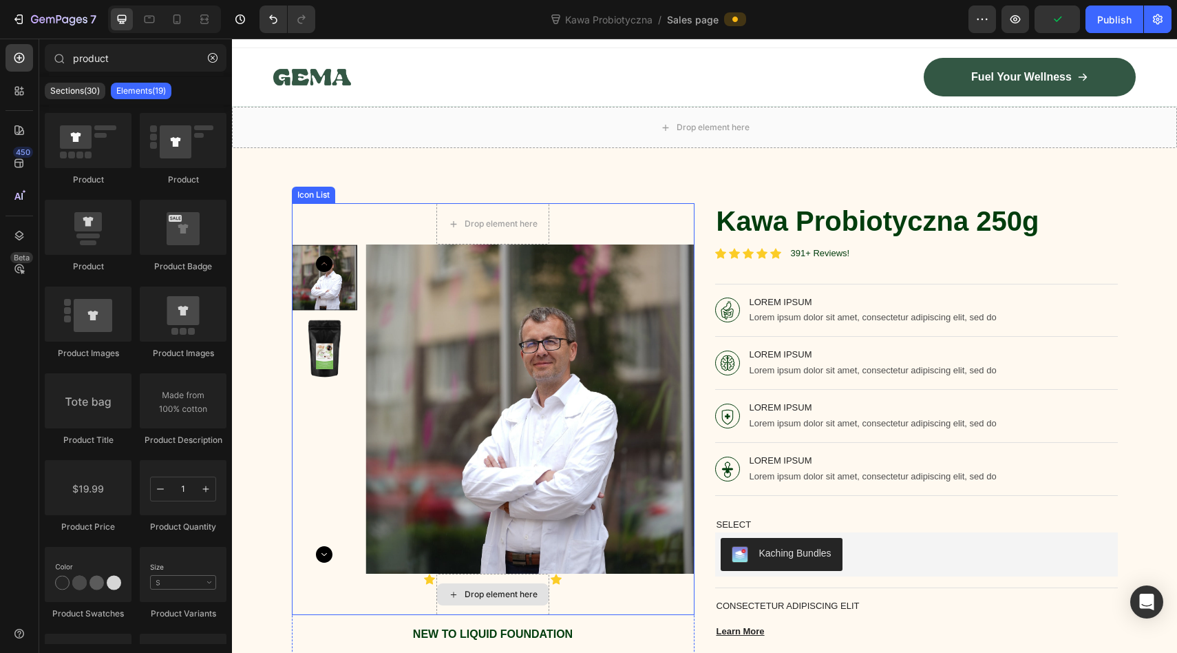
click at [473, 590] on div "Drop element here" at bounding box center [501, 594] width 73 height 11
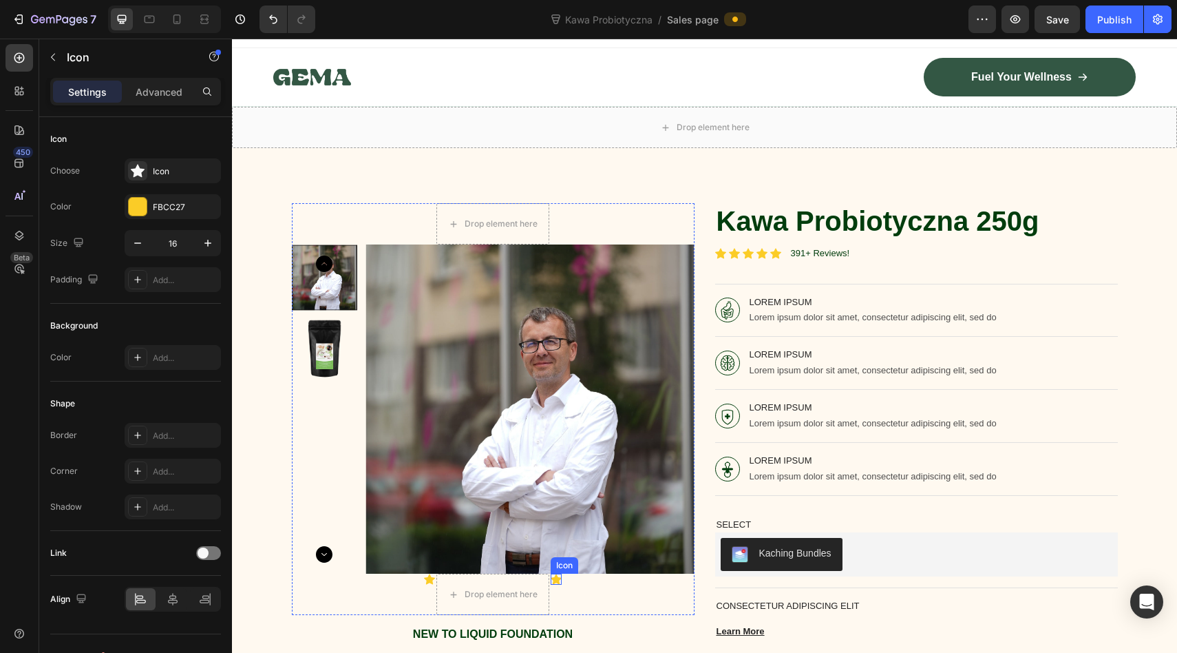
click at [558, 579] on div "Icon" at bounding box center [556, 579] width 11 height 11
click at [632, 566] on div at bounding box center [635, 560] width 17 height 17
click at [379, 578] on icon at bounding box center [378, 579] width 11 height 10
click at [463, 561] on div at bounding box center [457, 560] width 17 height 17
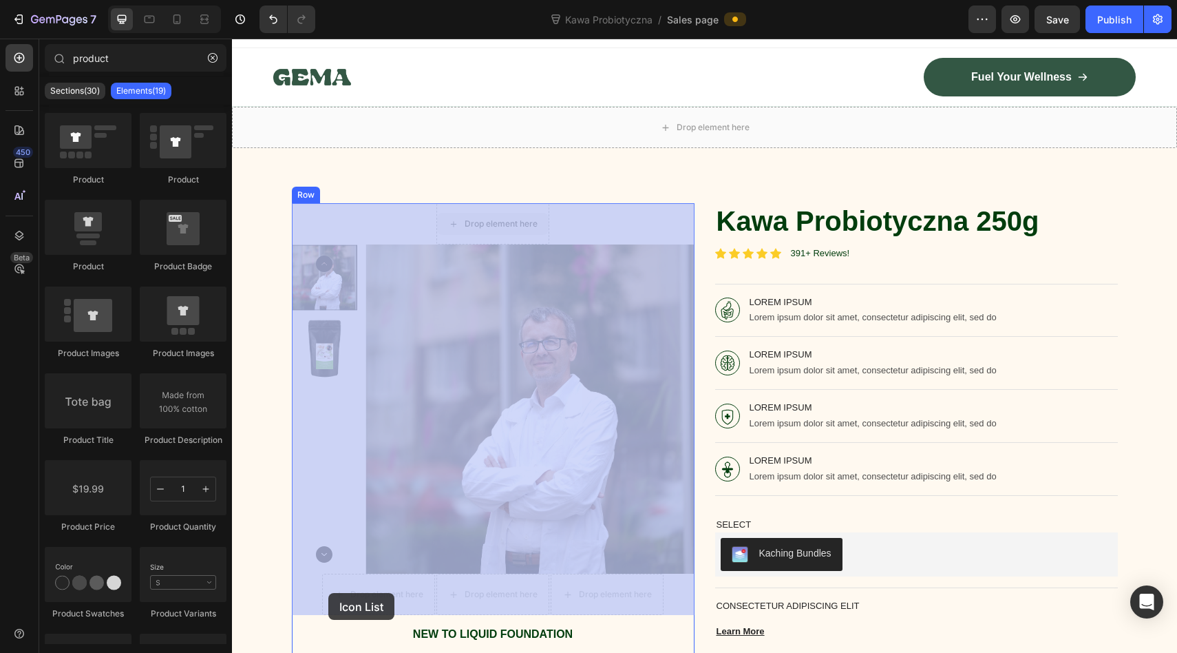
drag, startPoint x: 470, startPoint y: 216, endPoint x: 328, endPoint y: 593, distance: 402.4
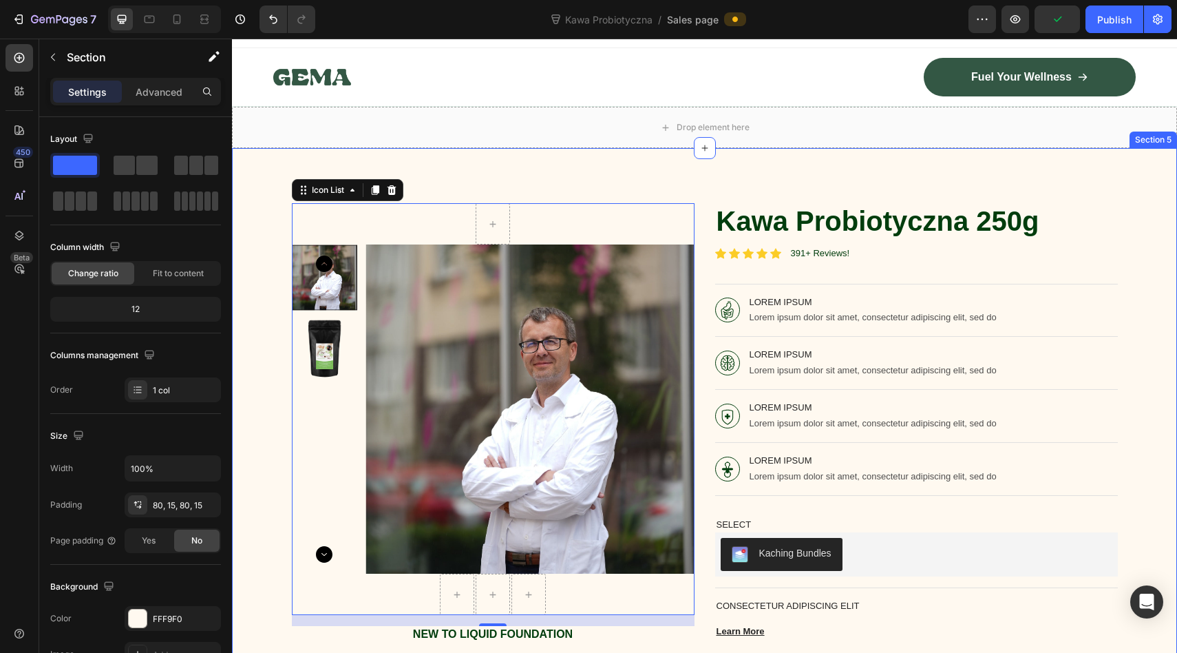
click at [263, 491] on div "Product Images Icon List 16 New to liquid foundation Text Block “I had a sample…" at bounding box center [704, 458] width 925 height 510
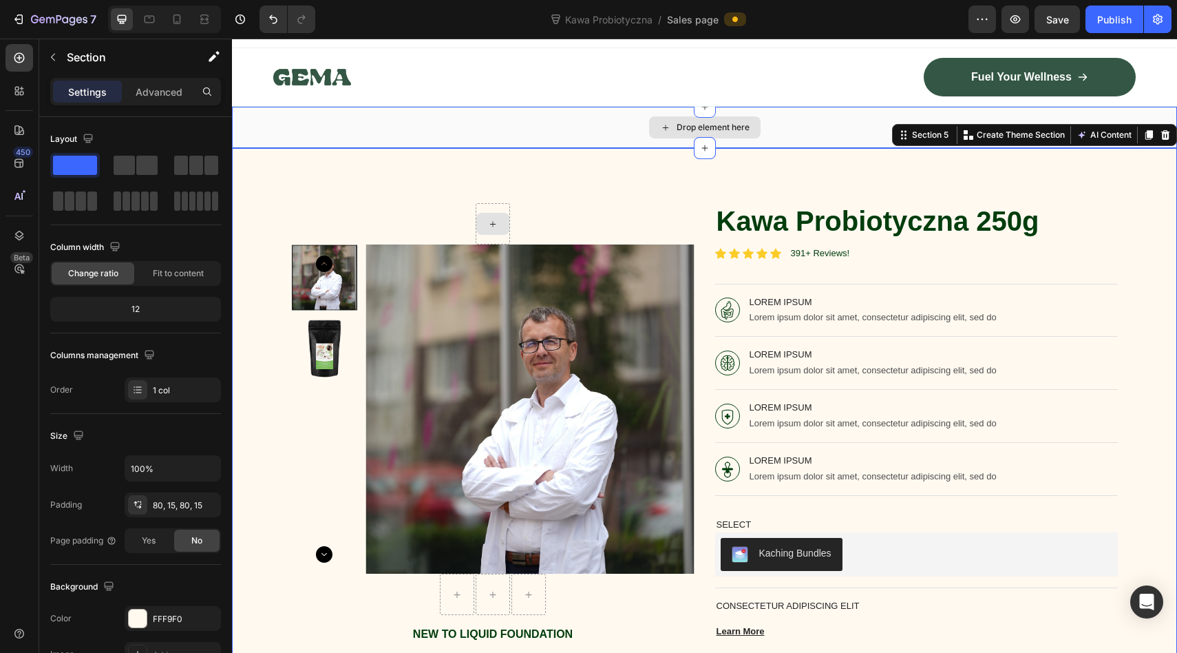
scroll to position [30, 0]
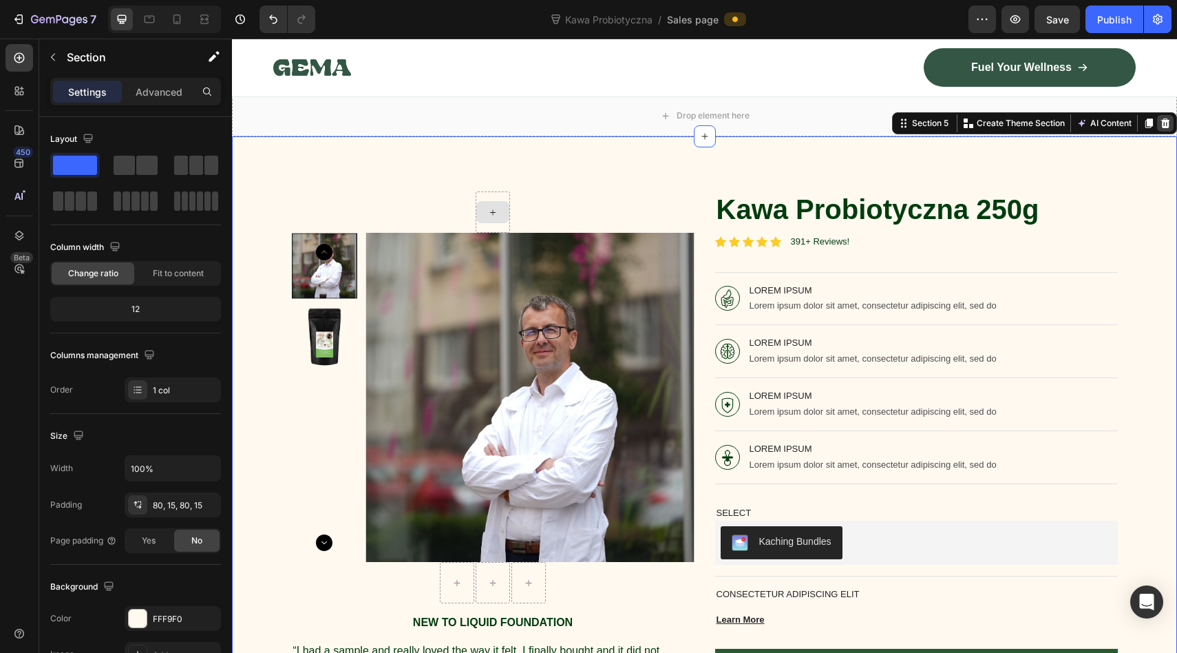
click at [1161, 123] on icon at bounding box center [1165, 123] width 11 height 11
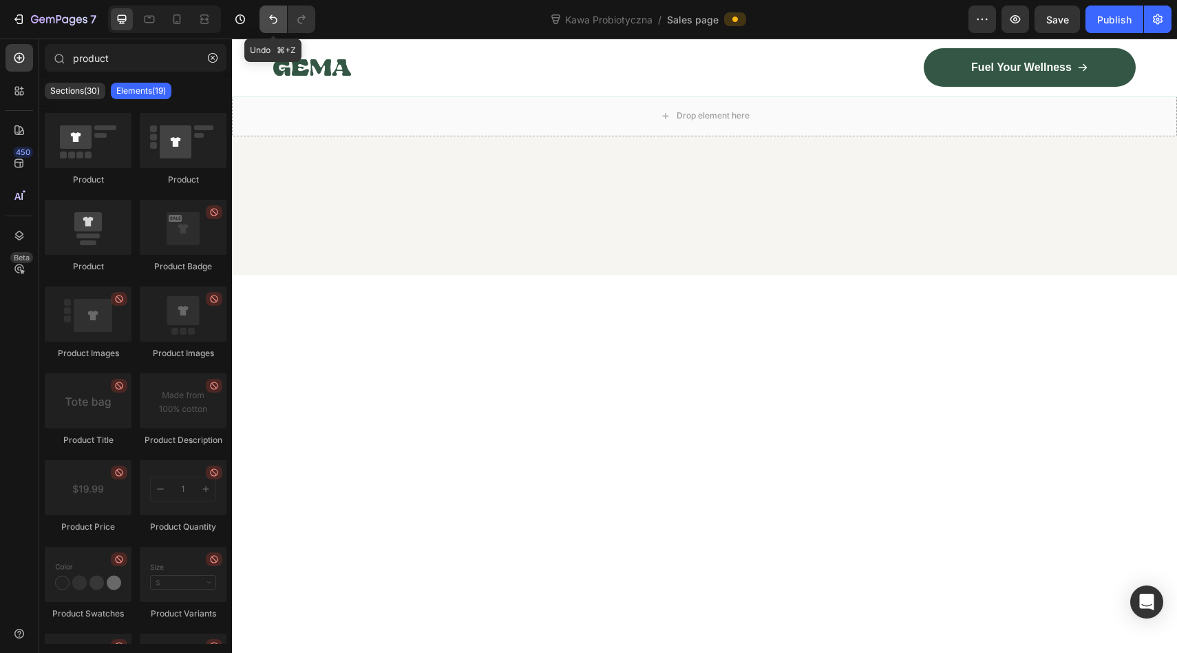
click at [269, 12] on icon "Undo/Redo" at bounding box center [273, 19] width 14 height 14
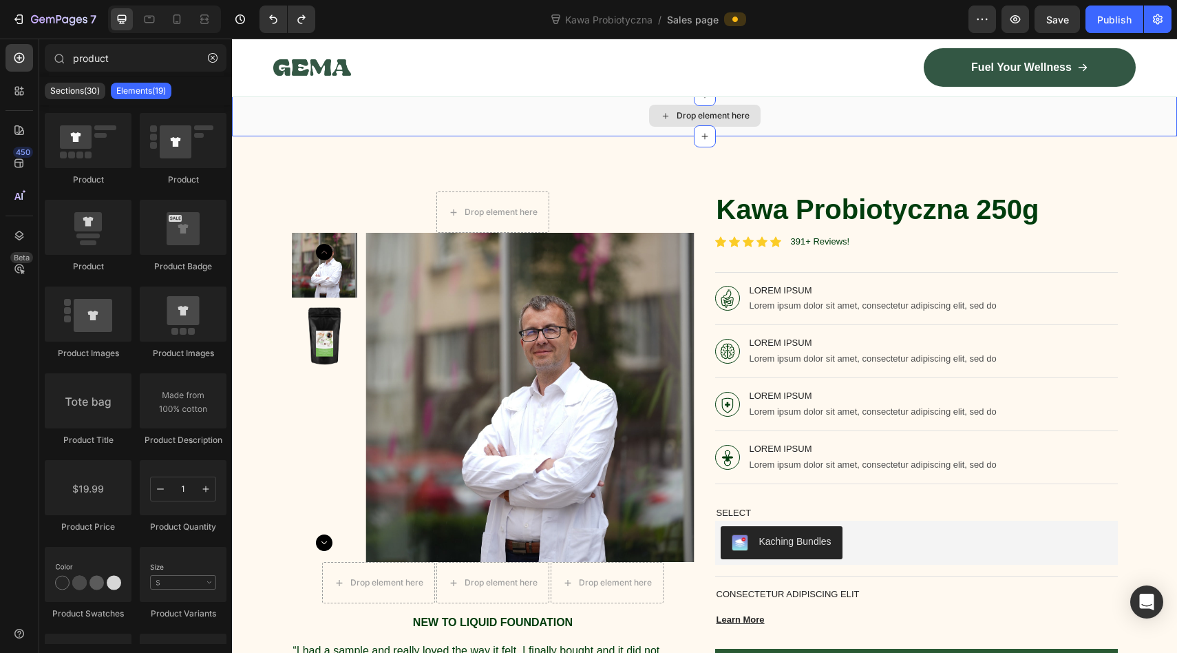
click at [567, 115] on div "Drop element here" at bounding box center [704, 115] width 945 height 41
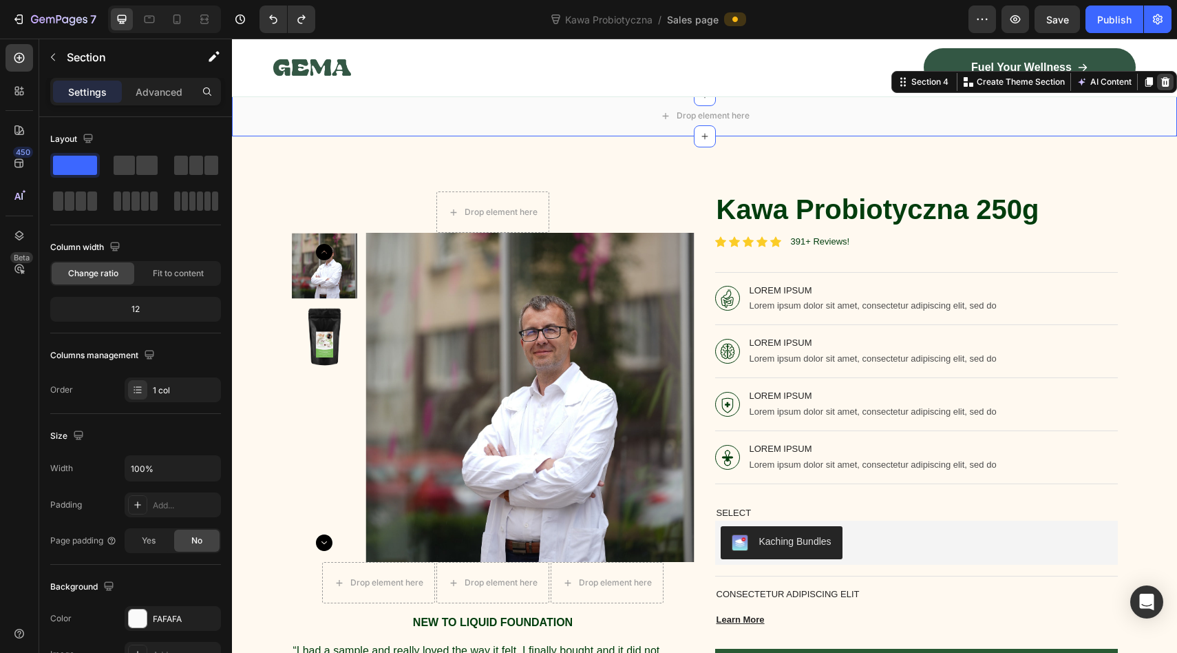
click at [1164, 81] on icon at bounding box center [1165, 82] width 9 height 10
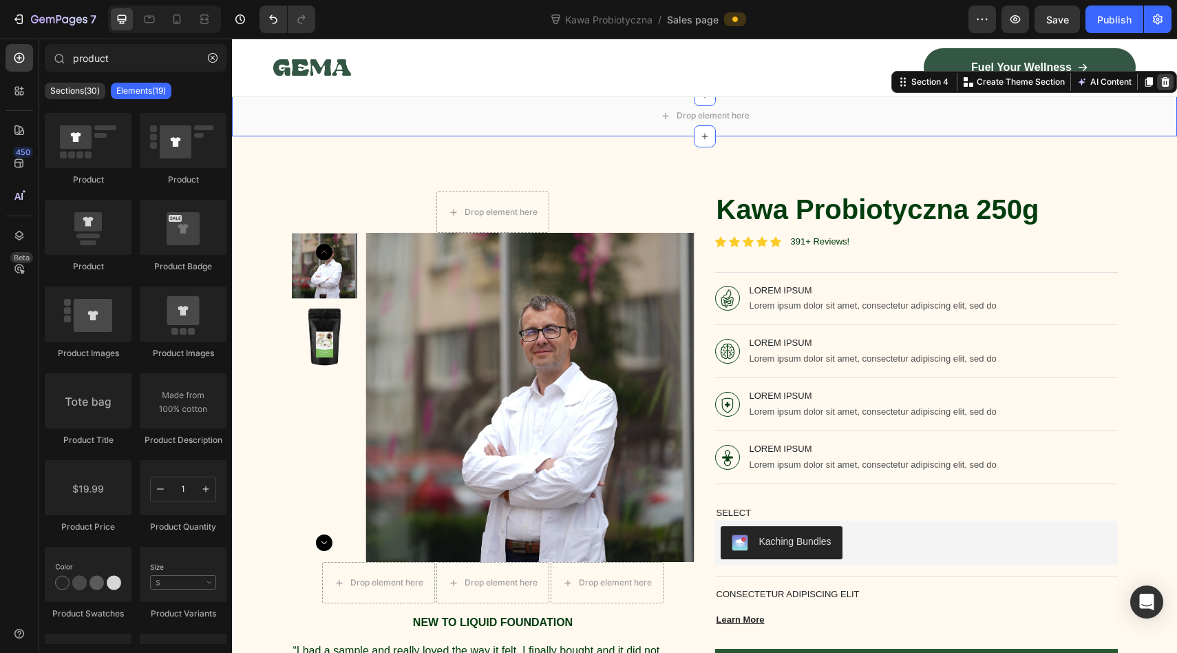
scroll to position [0, 0]
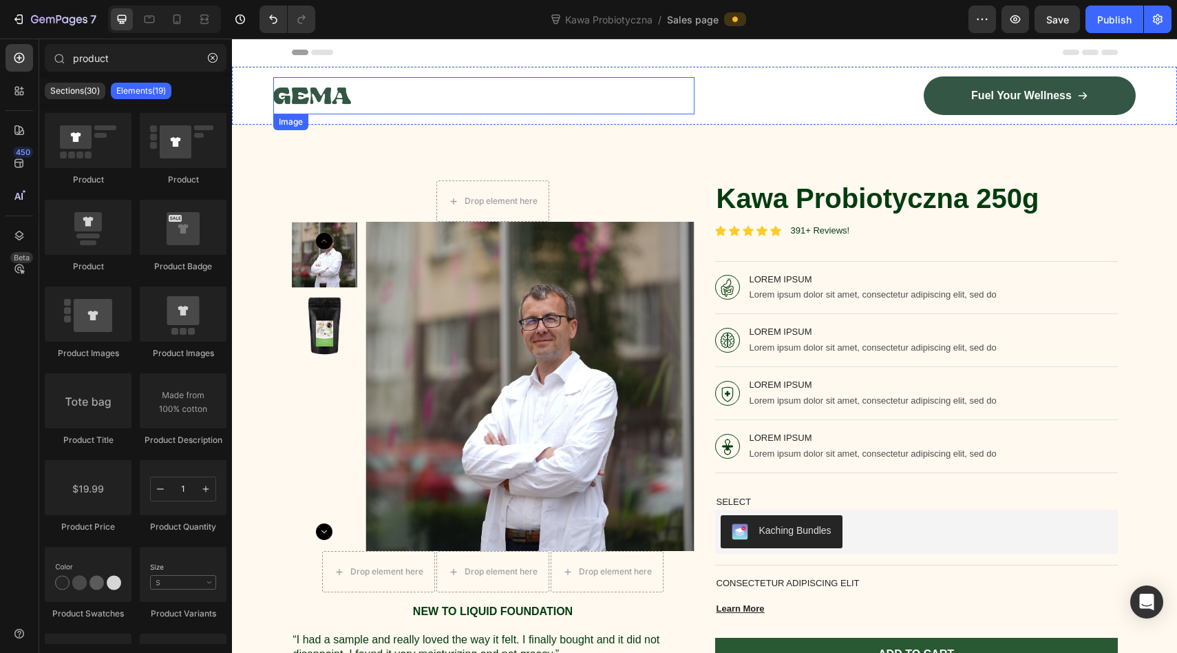
click at [312, 95] on img at bounding box center [312, 95] width 78 height 37
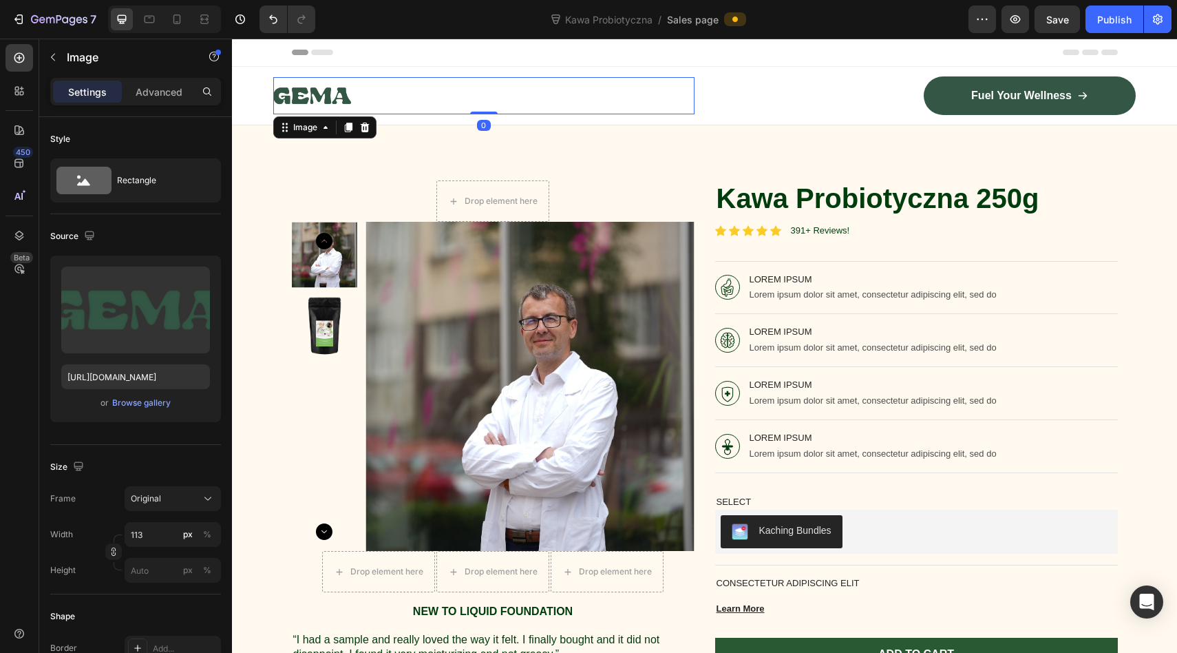
click at [311, 94] on img at bounding box center [312, 95] width 78 height 37
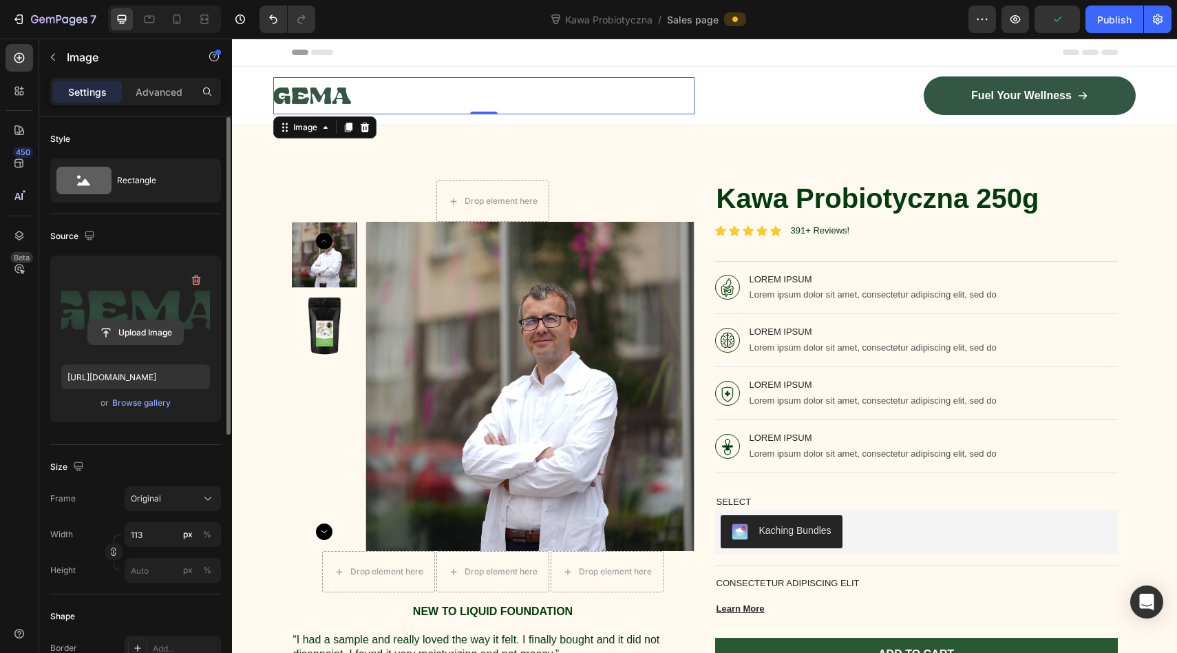
click at [139, 331] on input "file" at bounding box center [135, 332] width 95 height 23
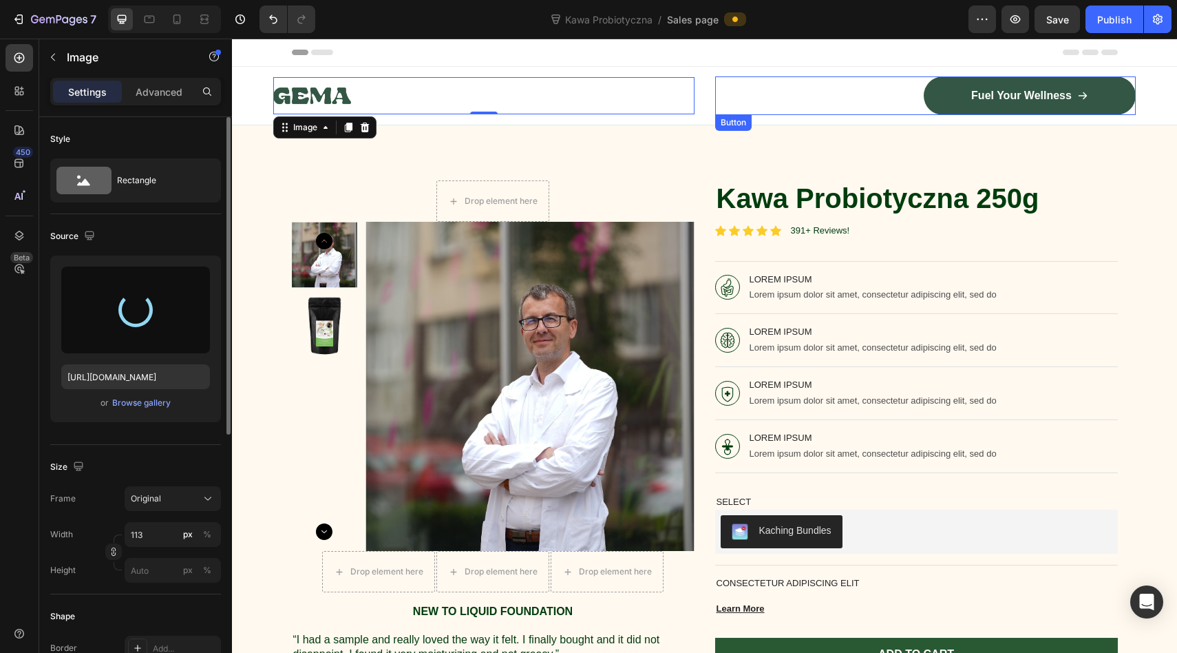
type input "https://cdn.shopify.com/s/files/1/0953/4678/6691/files/gempages_586384277529166…"
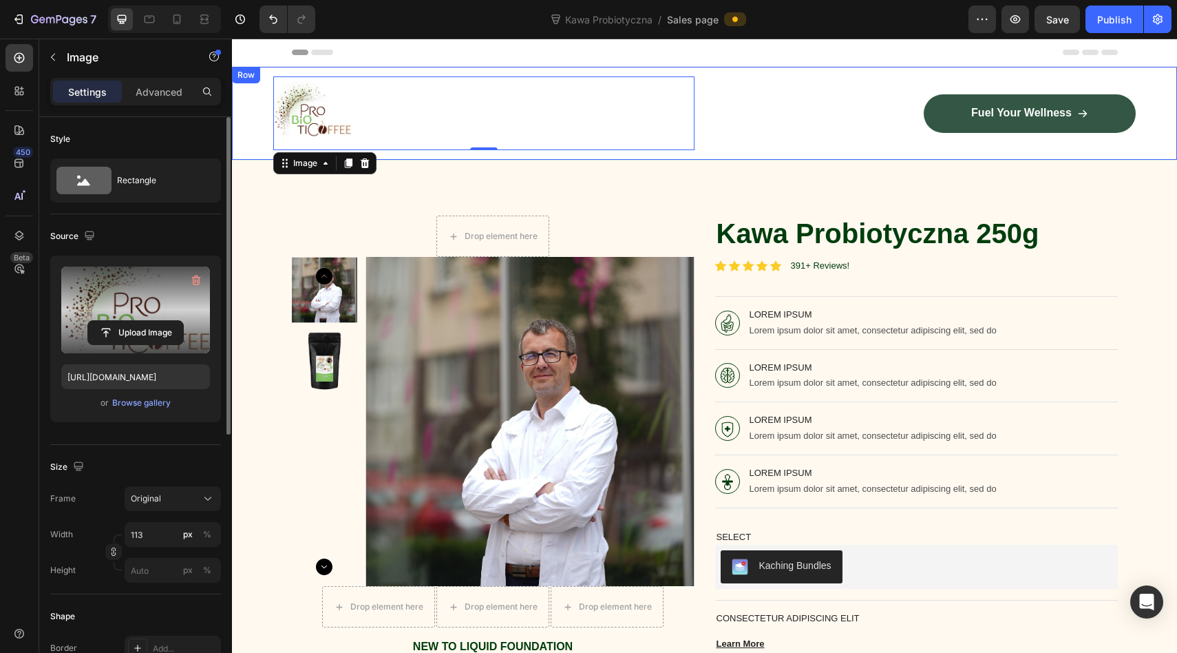
click at [706, 119] on div "Image 0 Fuel Your Wellness Button Row Row" at bounding box center [704, 113] width 945 height 93
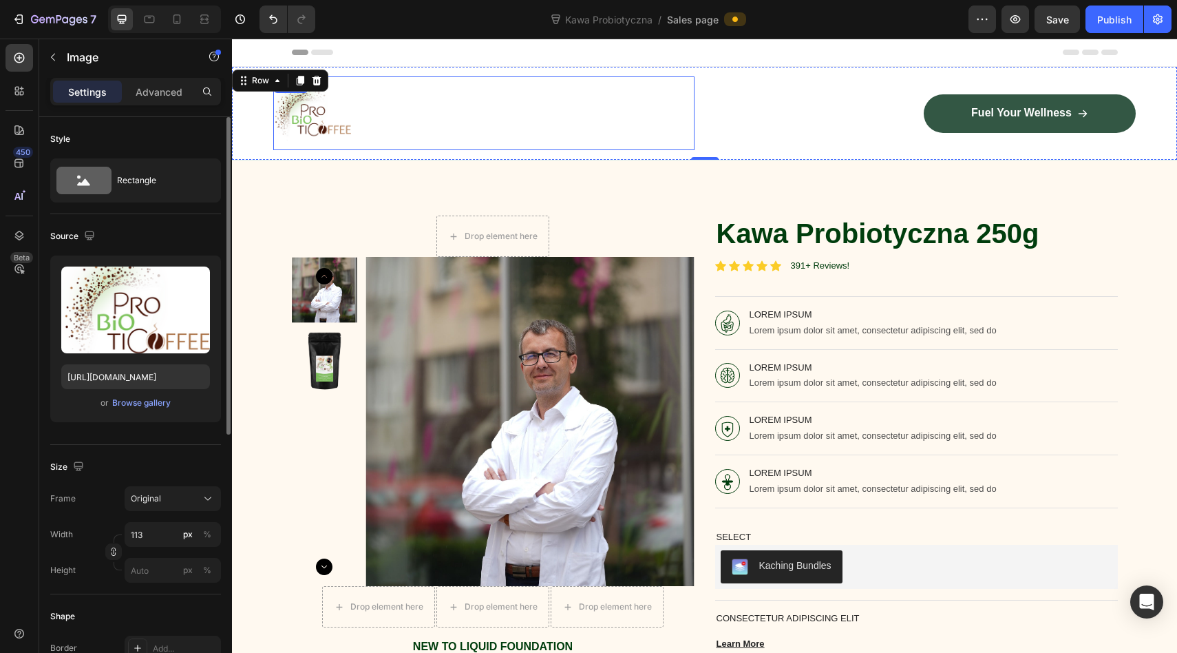
click at [378, 118] on div at bounding box center [483, 113] width 421 height 74
click at [367, 94] on icon at bounding box center [365, 90] width 9 height 10
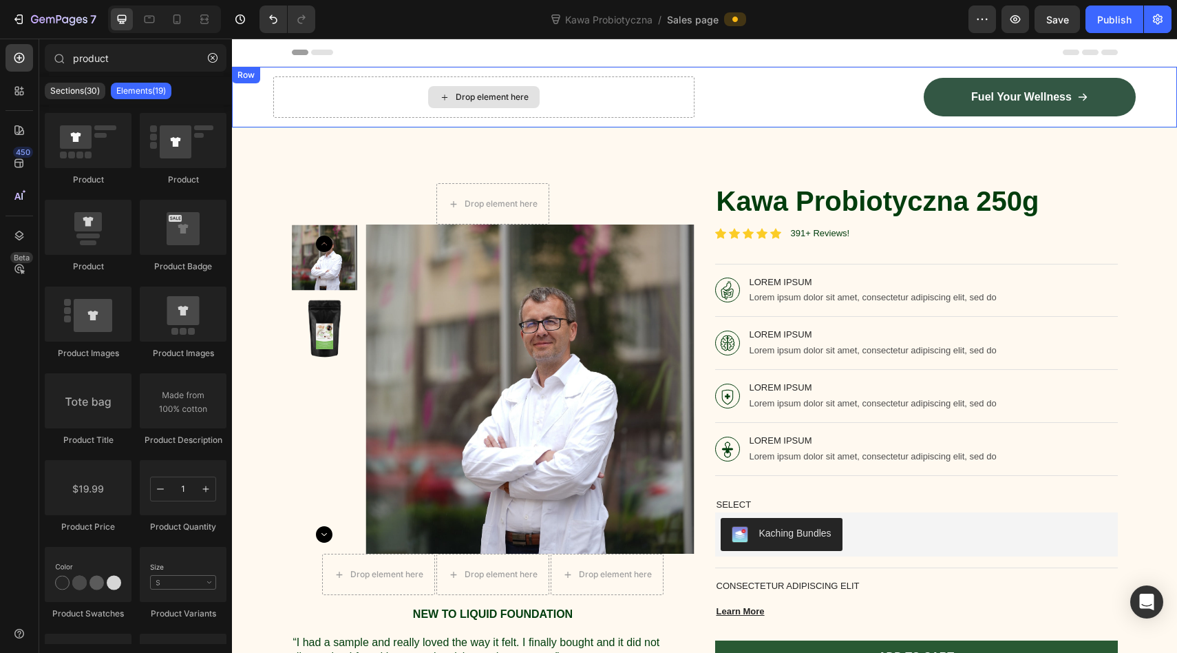
click at [490, 98] on div "Drop element here" at bounding box center [492, 97] width 73 height 11
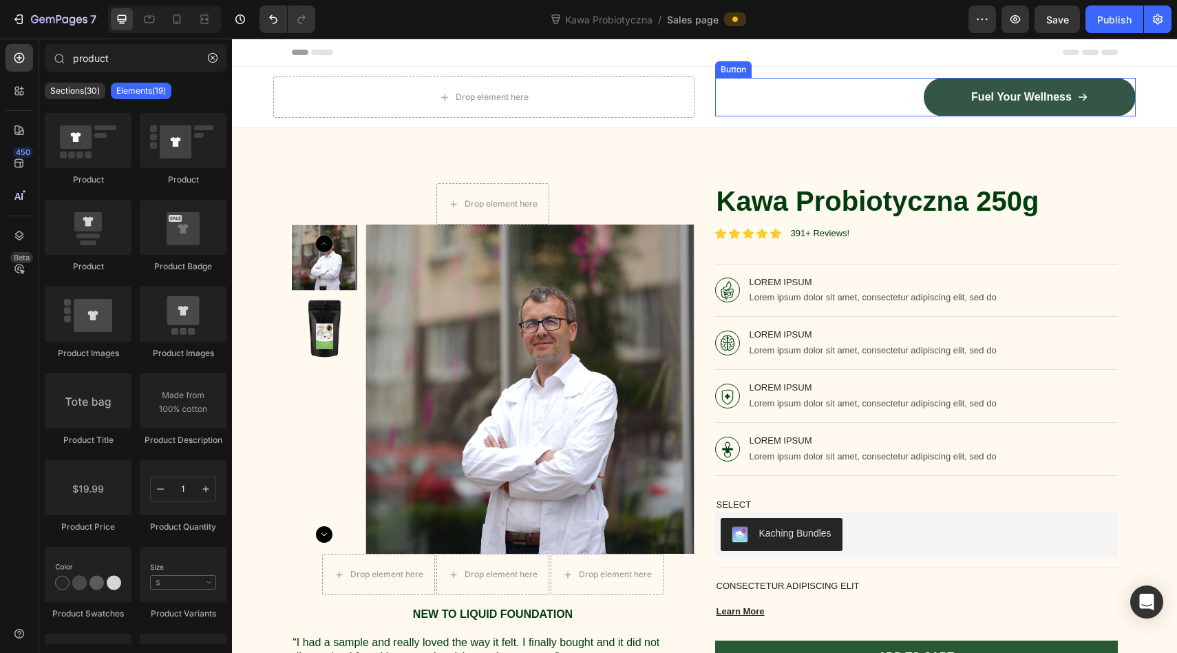
click at [682, 105] on div "Drop element here" at bounding box center [483, 96] width 421 height 41
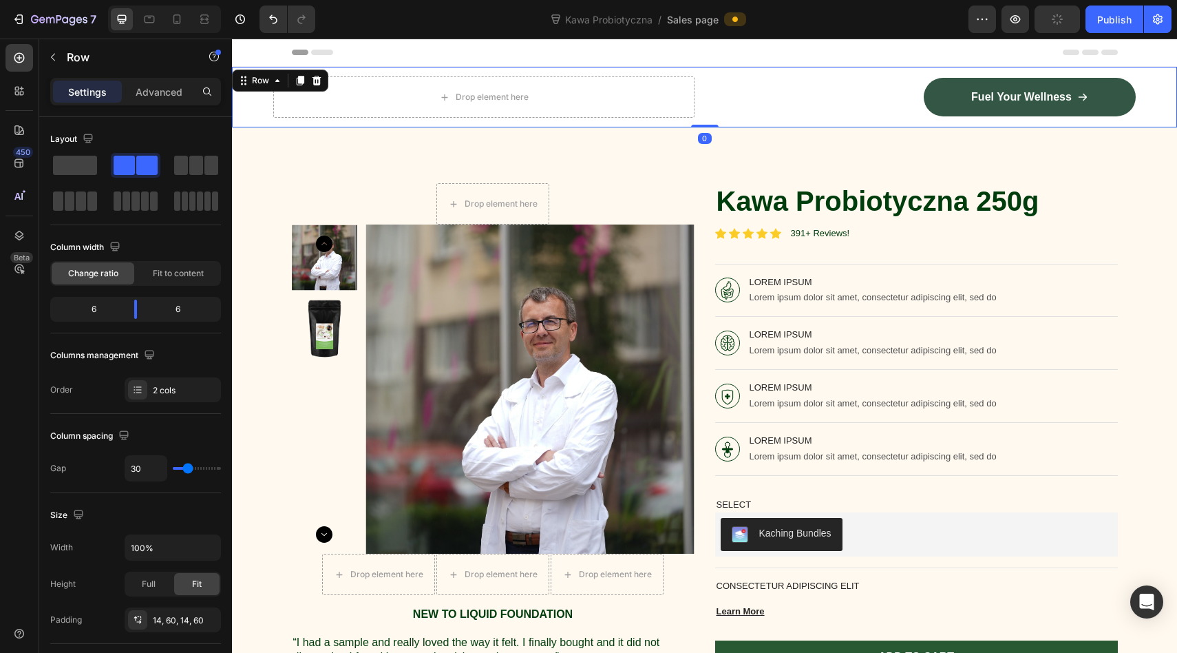
click at [699, 110] on div "Drop element here Fuel Your Wellness Button Row Row 0" at bounding box center [704, 97] width 945 height 61
click at [149, 93] on p "Advanced" at bounding box center [159, 92] width 47 height 14
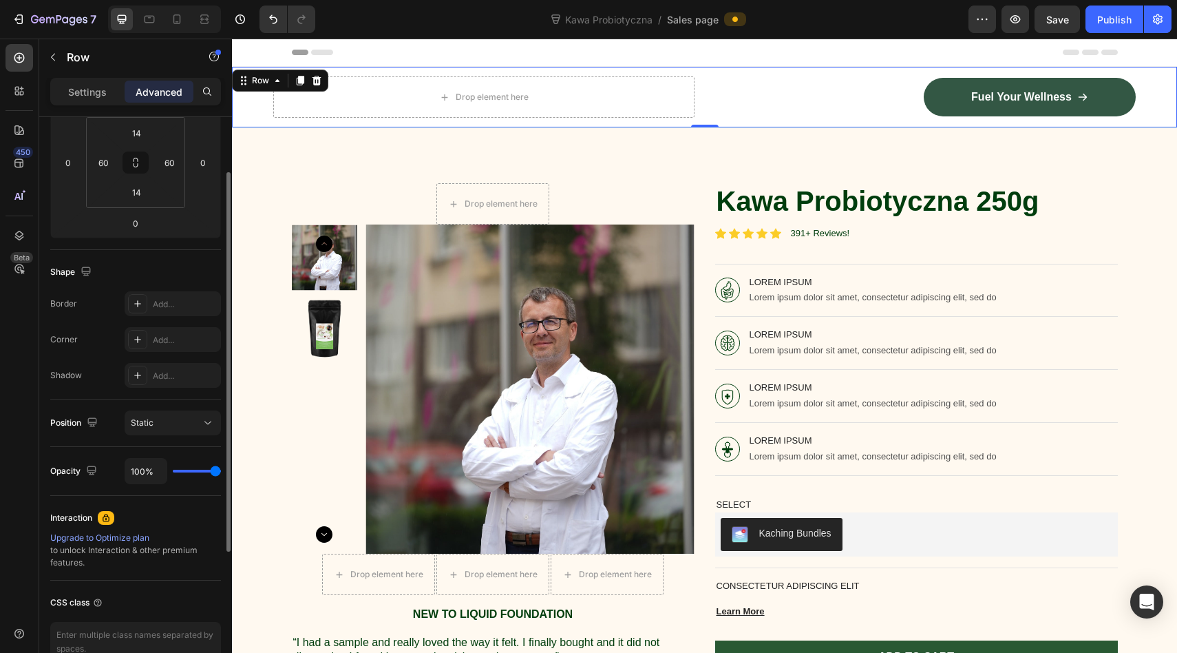
scroll to position [296, 0]
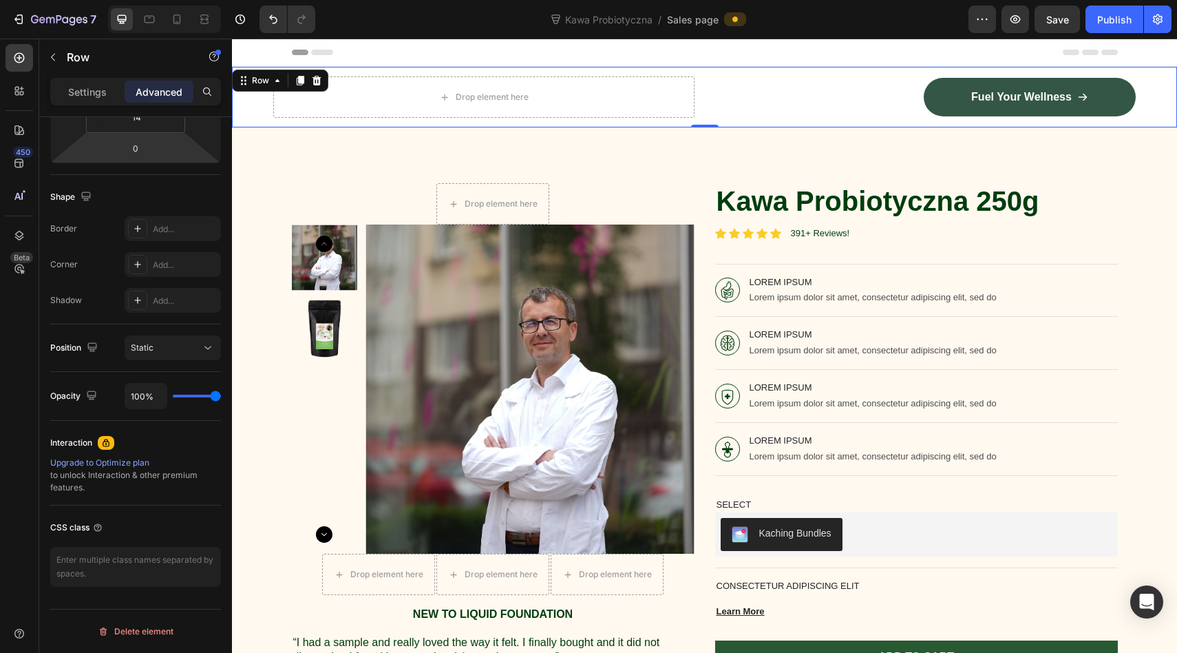
click at [702, 80] on div "Drop element here Fuel Your Wellness Button Row Row 0" at bounding box center [704, 97] width 945 height 61
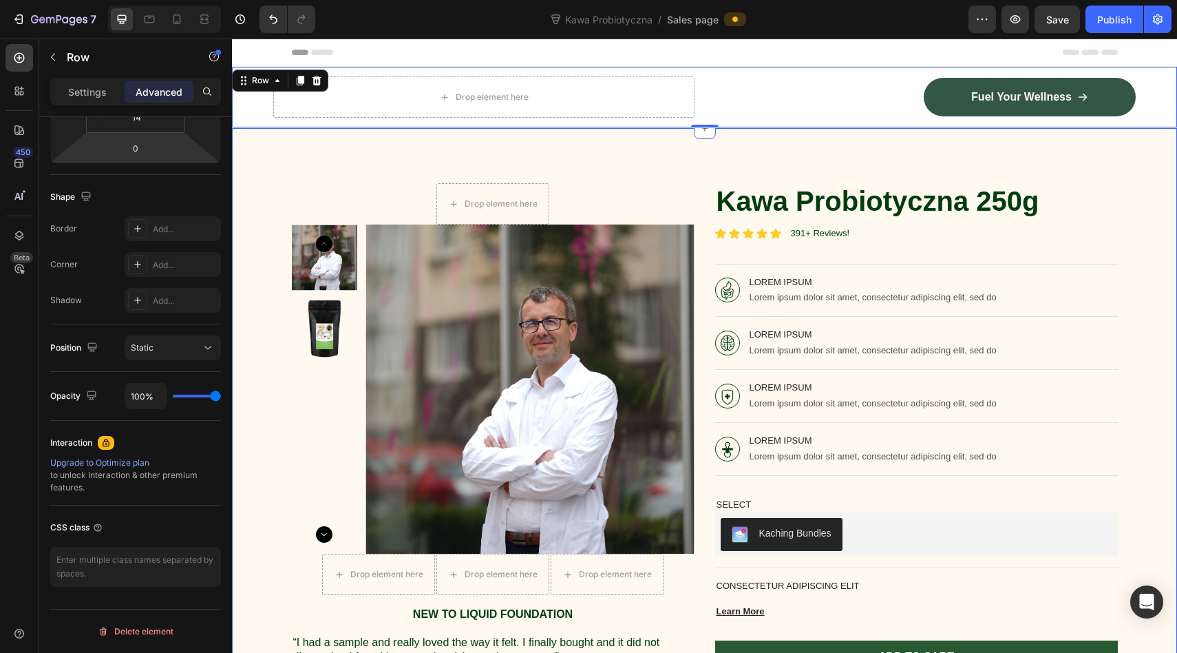
click at [711, 159] on div "Drop element here Product Images Drop element here Drop element here Drop eleme…" at bounding box center [704, 438] width 945 height 620
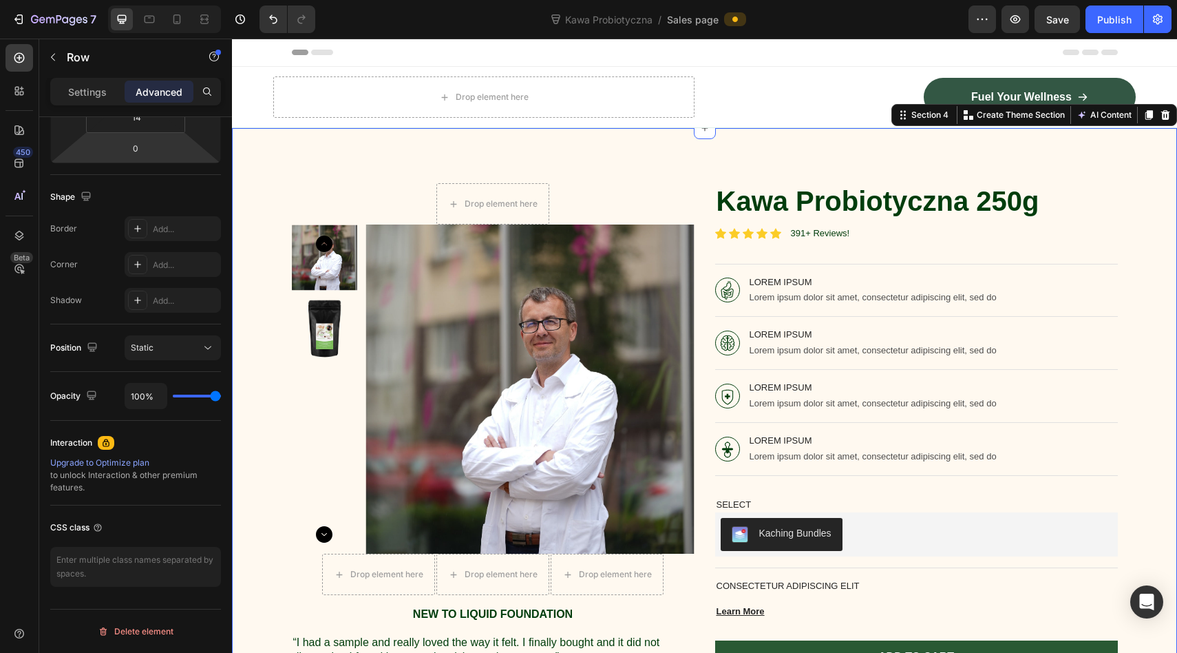
scroll to position [0, 0]
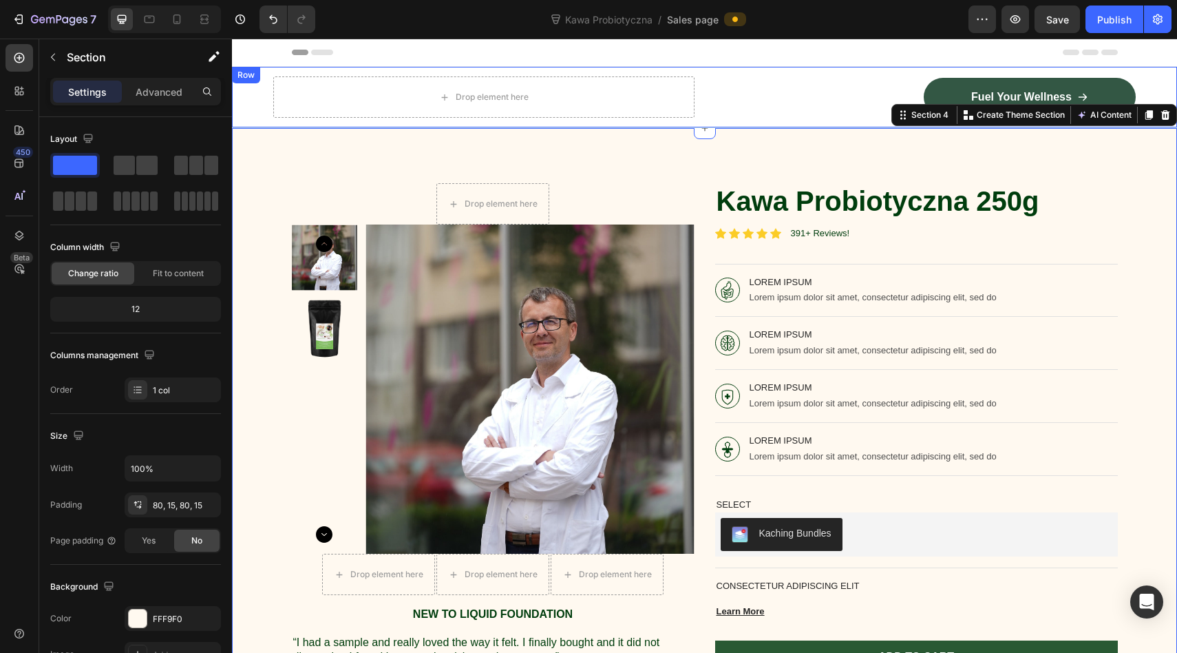
click at [711, 114] on div "Drop element here Fuel Your Wellness Button Row Row" at bounding box center [704, 97] width 945 height 61
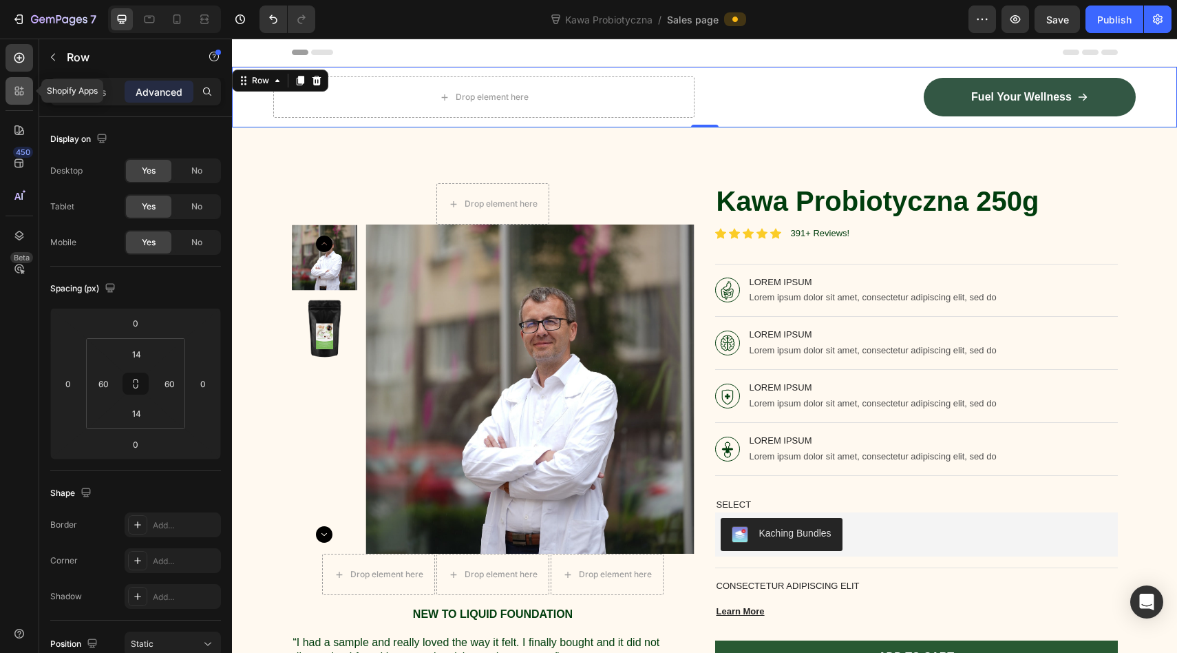
click at [19, 92] on icon at bounding box center [19, 91] width 14 height 14
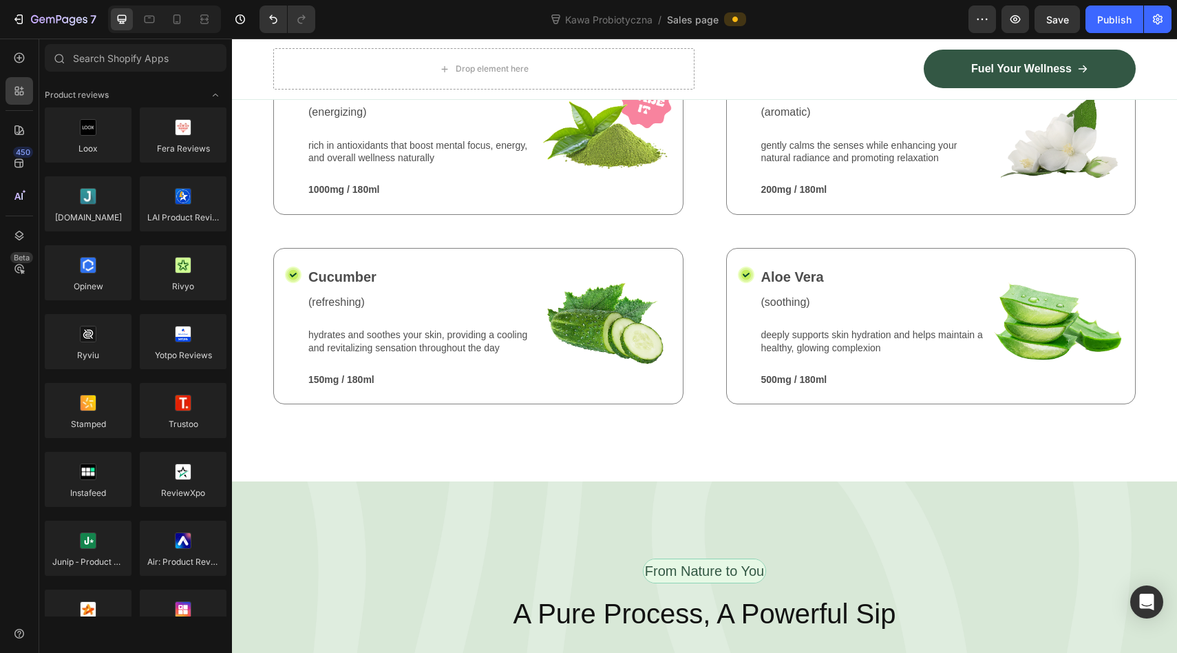
scroll to position [1683, 0]
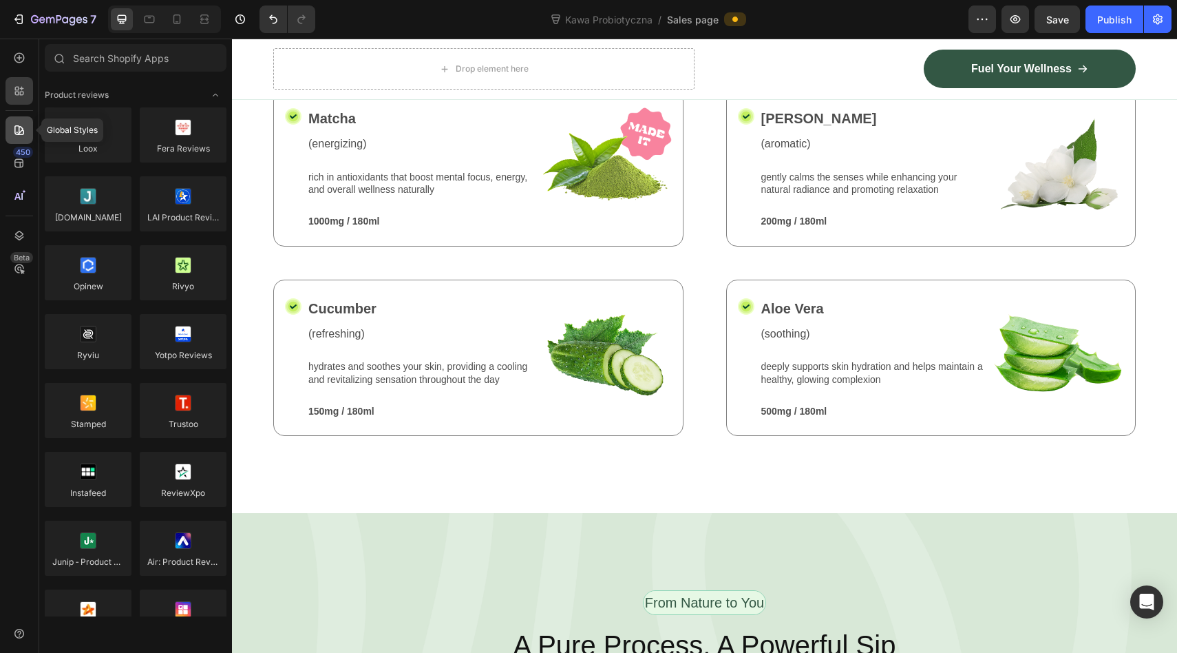
click at [14, 120] on div at bounding box center [20, 130] width 28 height 28
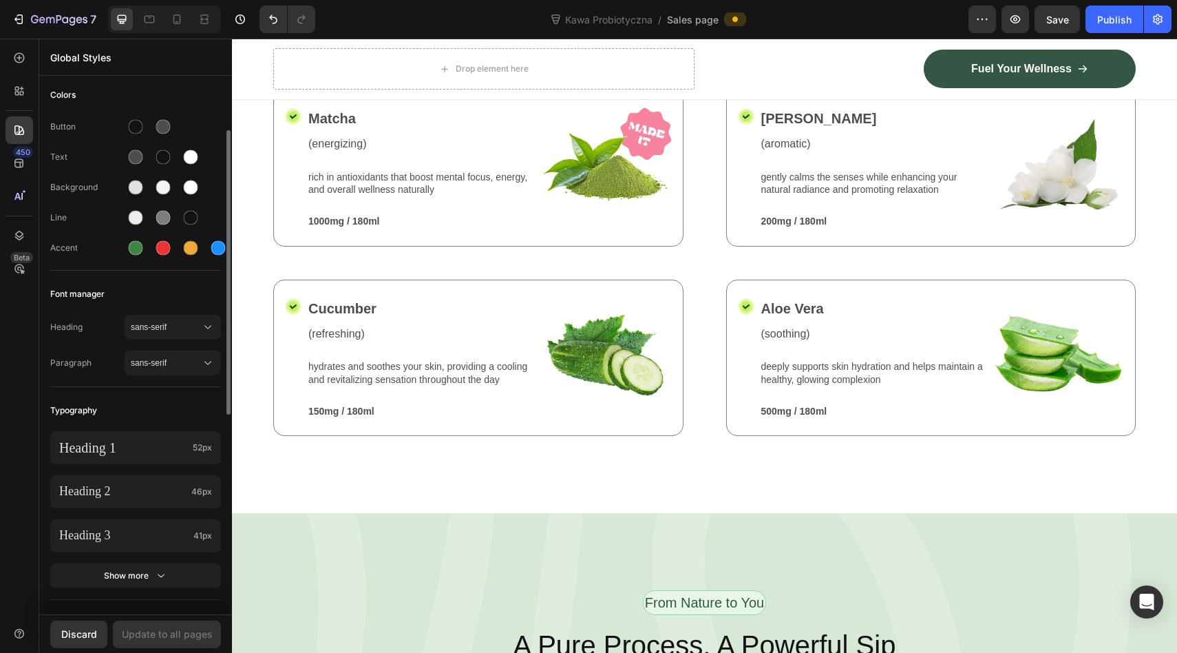
scroll to position [6, 0]
click at [135, 249] on div at bounding box center [136, 249] width 14 height 14
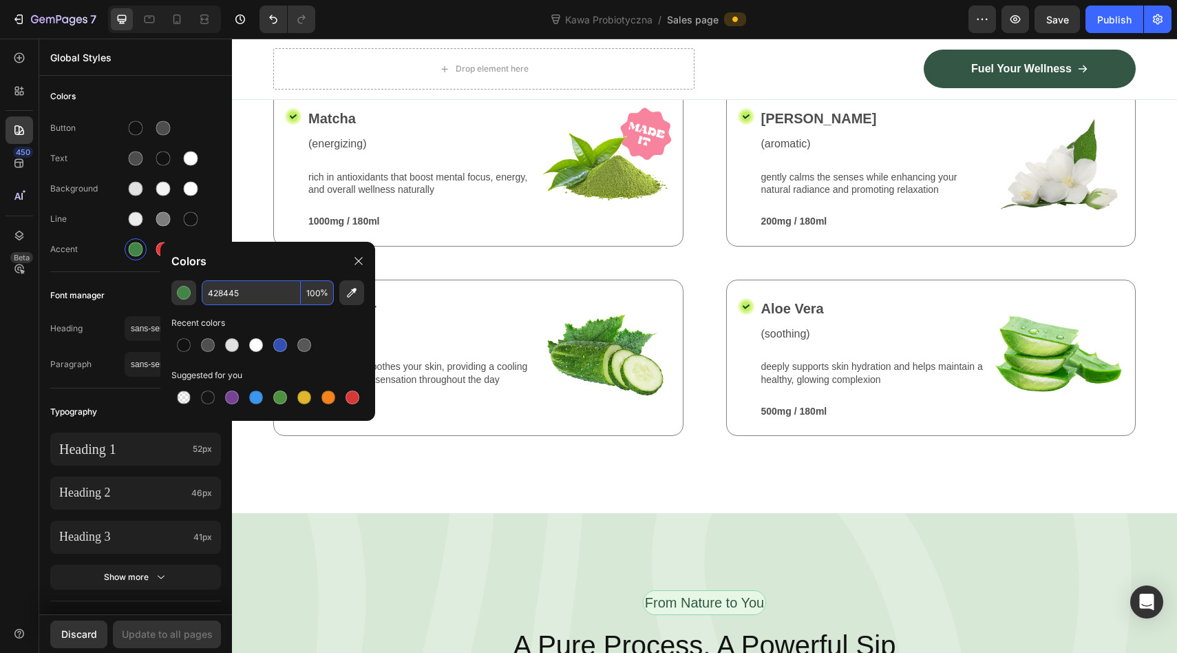
click at [223, 295] on input "428445" at bounding box center [251, 292] width 99 height 25
click at [189, 293] on div "button" at bounding box center [184, 293] width 14 height 14
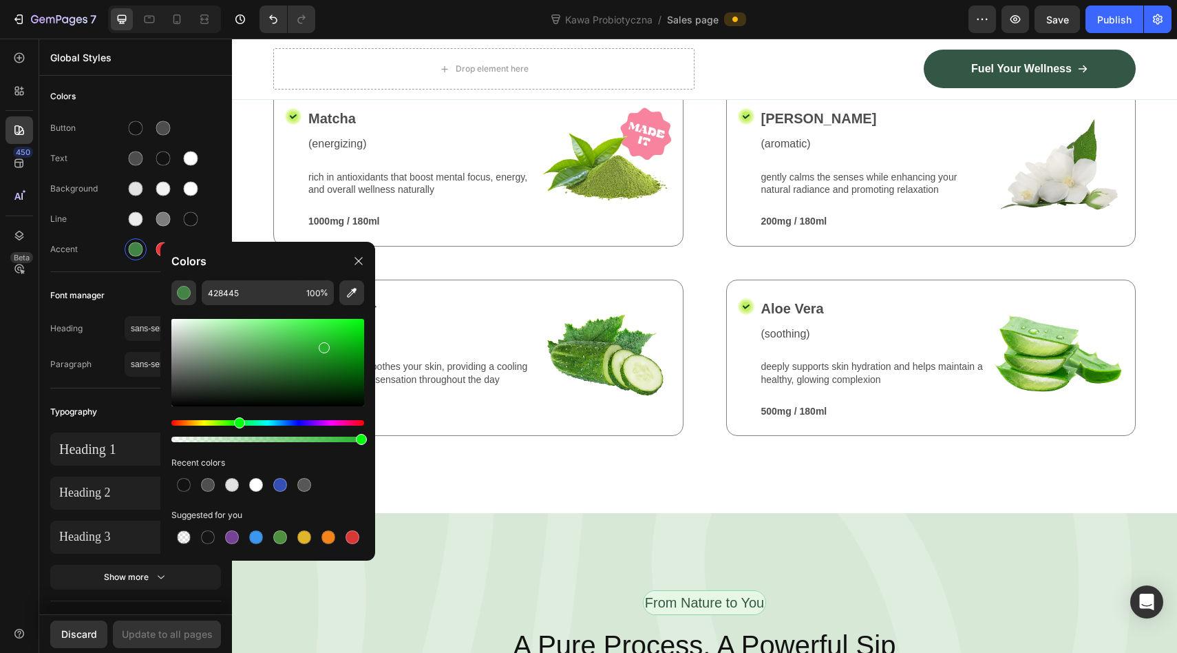
drag, startPoint x: 259, startPoint y: 360, endPoint x: 317, endPoint y: 343, distance: 60.3
click at [317, 343] on div at bounding box center [267, 362] width 193 height 87
drag, startPoint x: 264, startPoint y: 356, endPoint x: 222, endPoint y: 356, distance: 42.0
click at [222, 356] on div at bounding box center [267, 362] width 193 height 87
drag, startPoint x: 222, startPoint y: 356, endPoint x: 208, endPoint y: 337, distance: 23.7
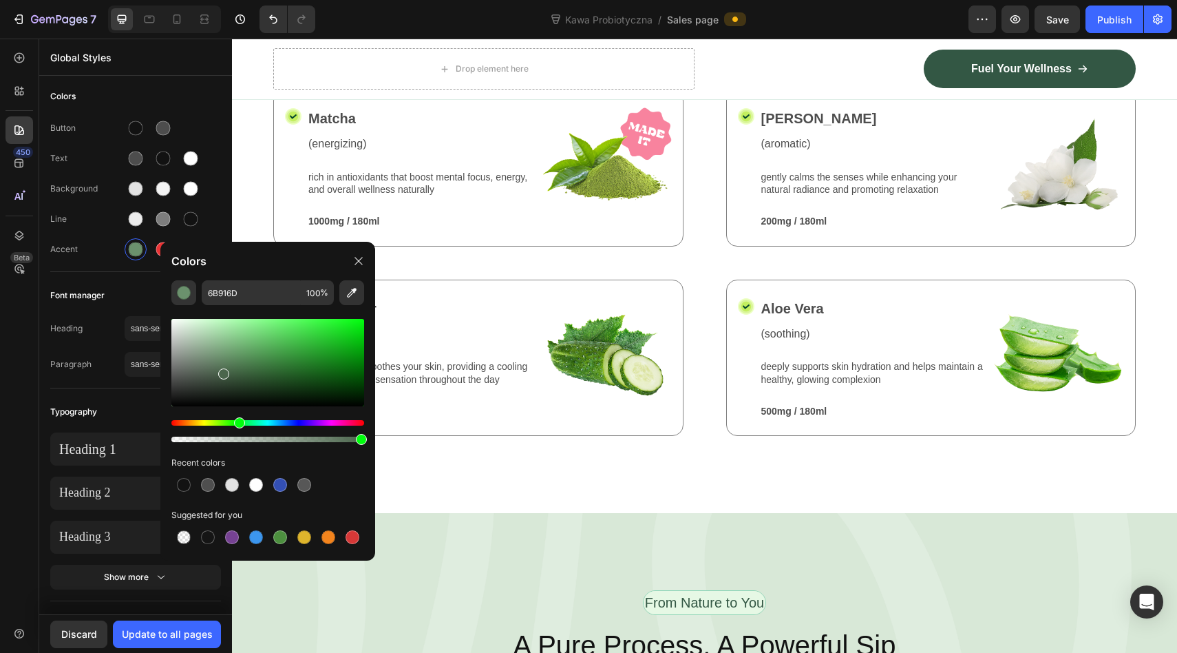
click at [218, 368] on div at bounding box center [223, 373] width 11 height 11
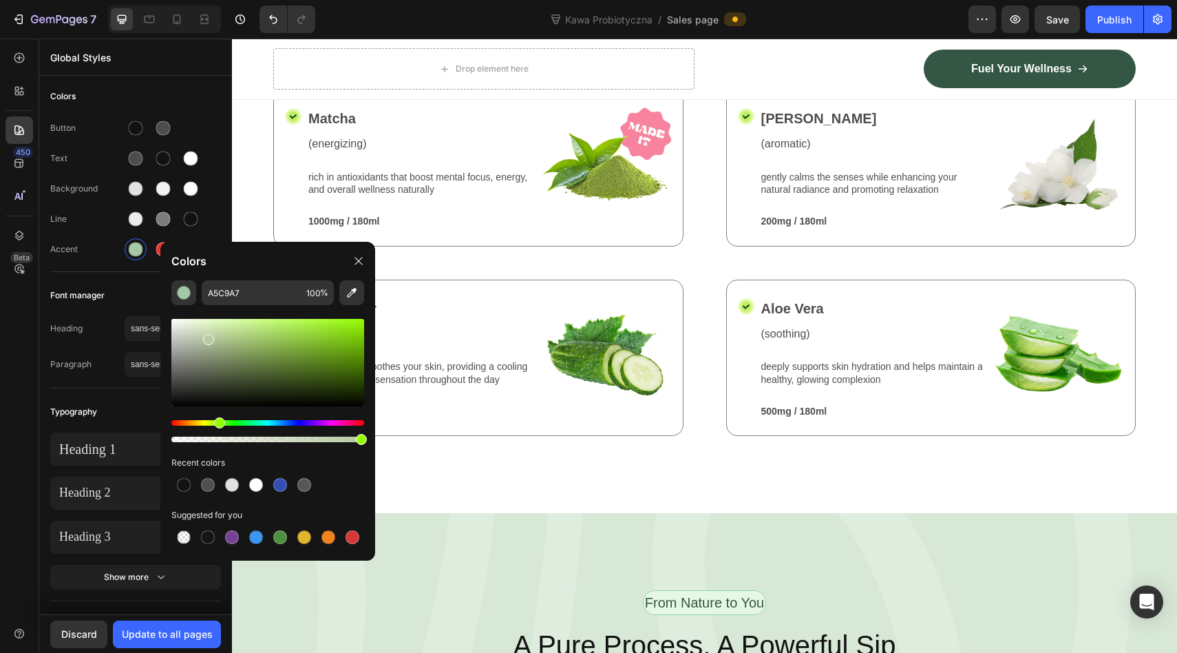
click at [218, 421] on div "Hue" at bounding box center [267, 423] width 193 height 6
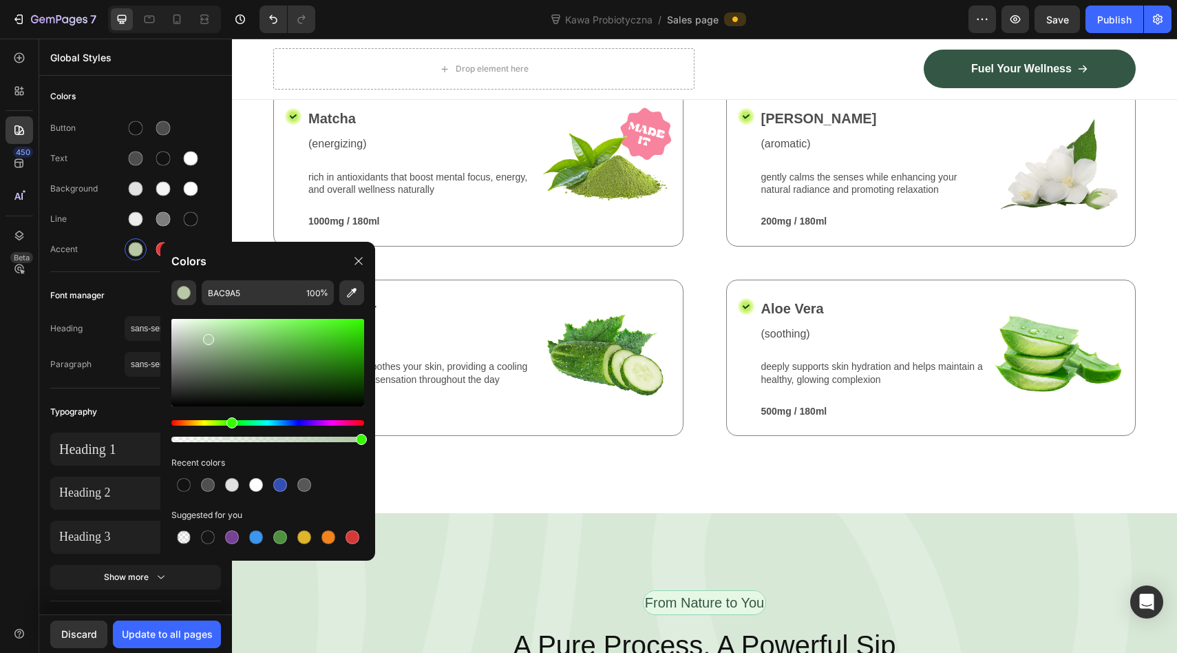
click at [230, 423] on div "Hue" at bounding box center [267, 423] width 193 height 6
click at [220, 417] on div at bounding box center [267, 380] width 193 height 129
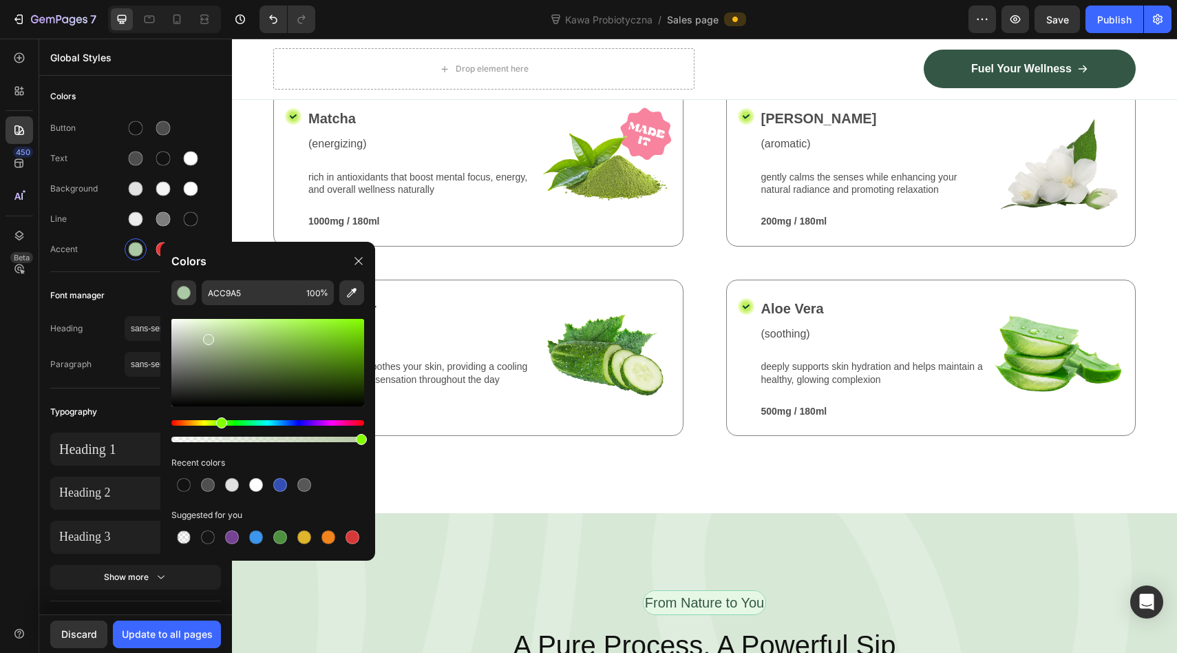
click at [220, 420] on div "Hue" at bounding box center [267, 423] width 193 height 6
drag, startPoint x: 284, startPoint y: 372, endPoint x: 325, endPoint y: 357, distance: 43.6
click at [325, 357] on div at bounding box center [267, 362] width 193 height 87
drag, startPoint x: 325, startPoint y: 357, endPoint x: 322, endPoint y: 345, distance: 12.0
click at [322, 345] on div at bounding box center [324, 349] width 11 height 11
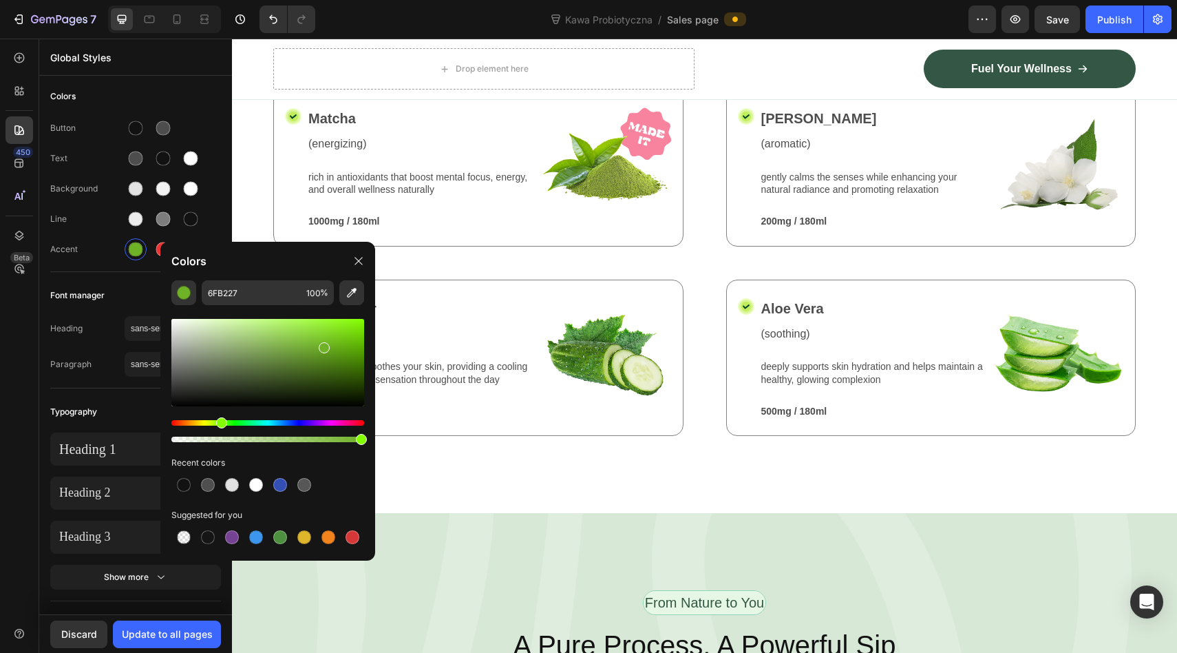
click at [206, 421] on div "Hue" at bounding box center [267, 423] width 193 height 6
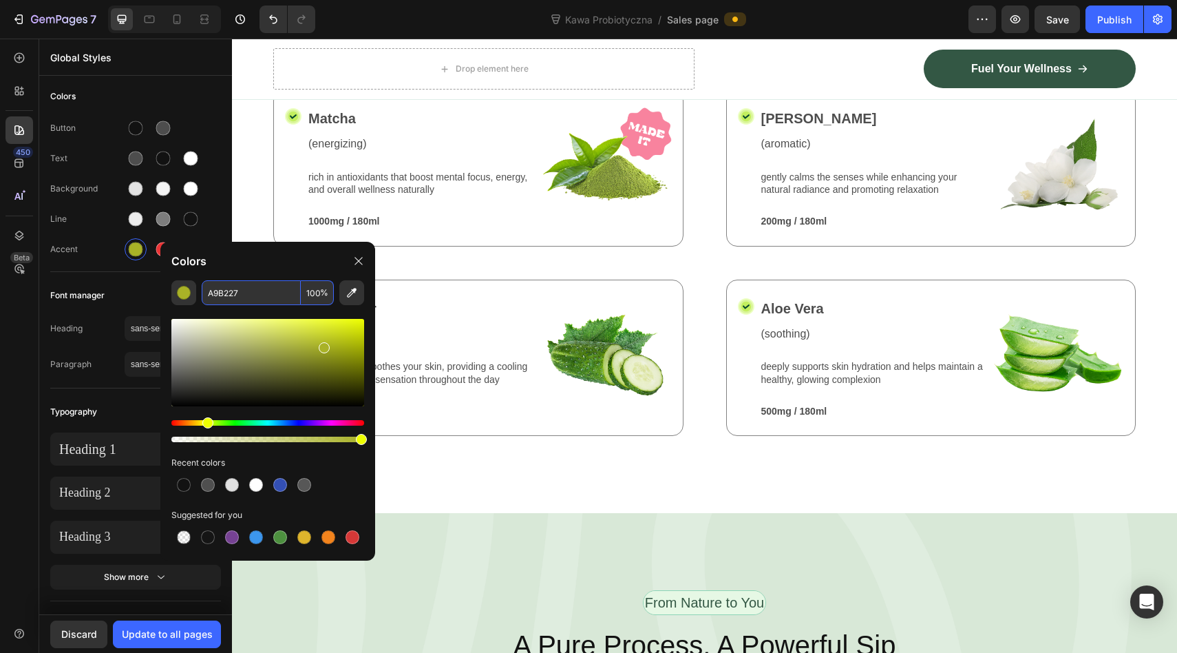
click at [299, 294] on input "A9B227" at bounding box center [251, 292] width 99 height 25
paste input "3C2F2F"
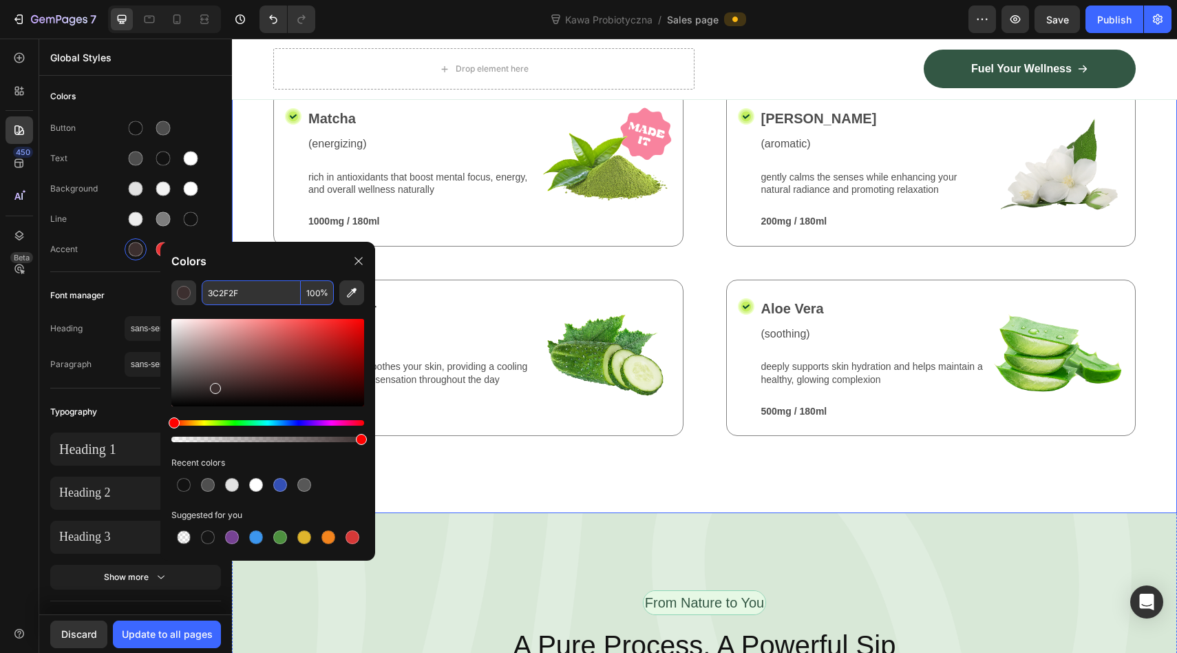
type input "3C2F2F"
click at [456, 372] on div "Nature’s Best in Balance Text Block Row What’s Inside Your Matcha Glow Shot Hea…" at bounding box center [704, 247] width 945 height 531
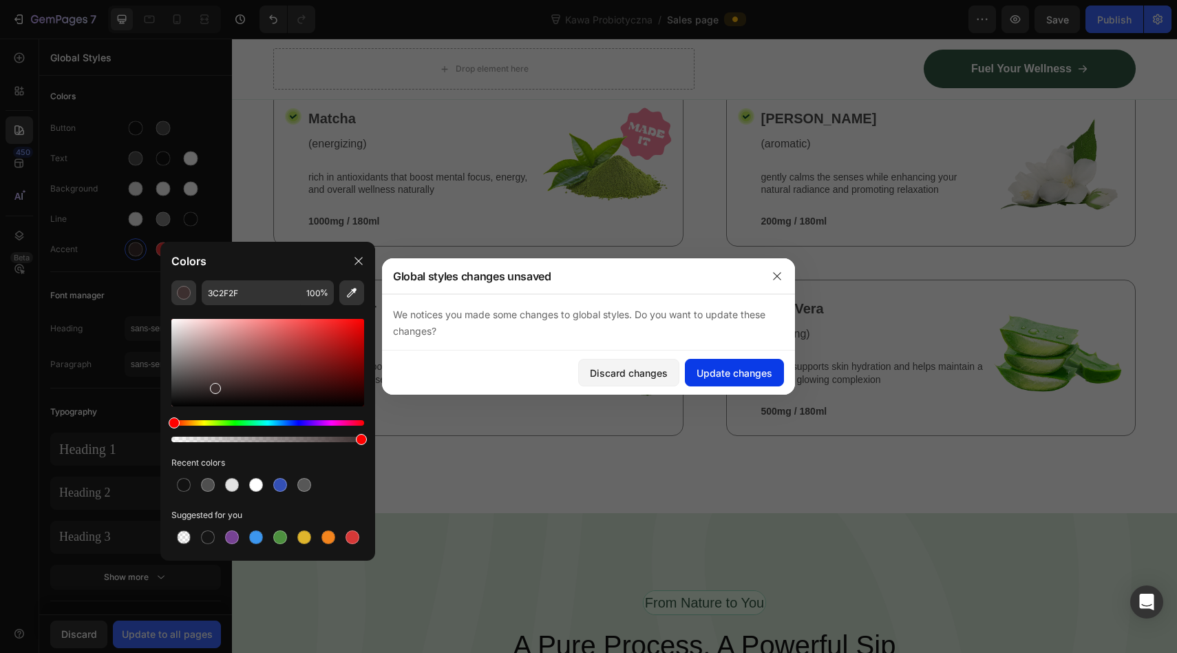
click at [717, 376] on div "Update changes" at bounding box center [735, 373] width 76 height 14
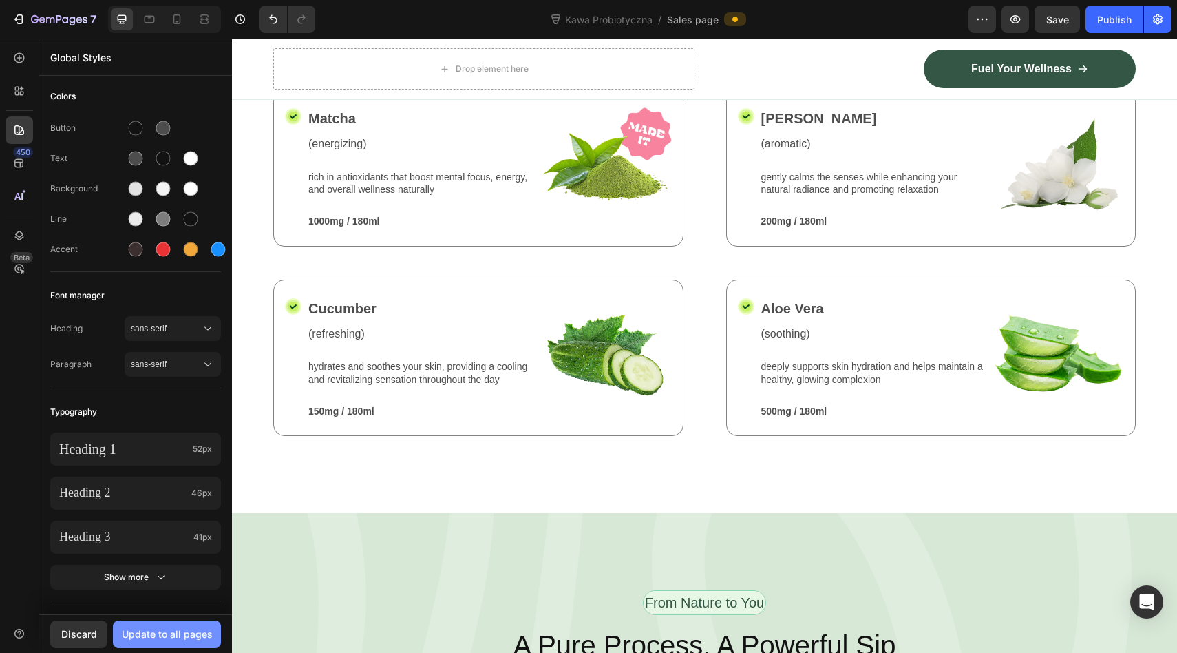
click at [185, 643] on button "Update to all pages" at bounding box center [167, 634] width 108 height 28
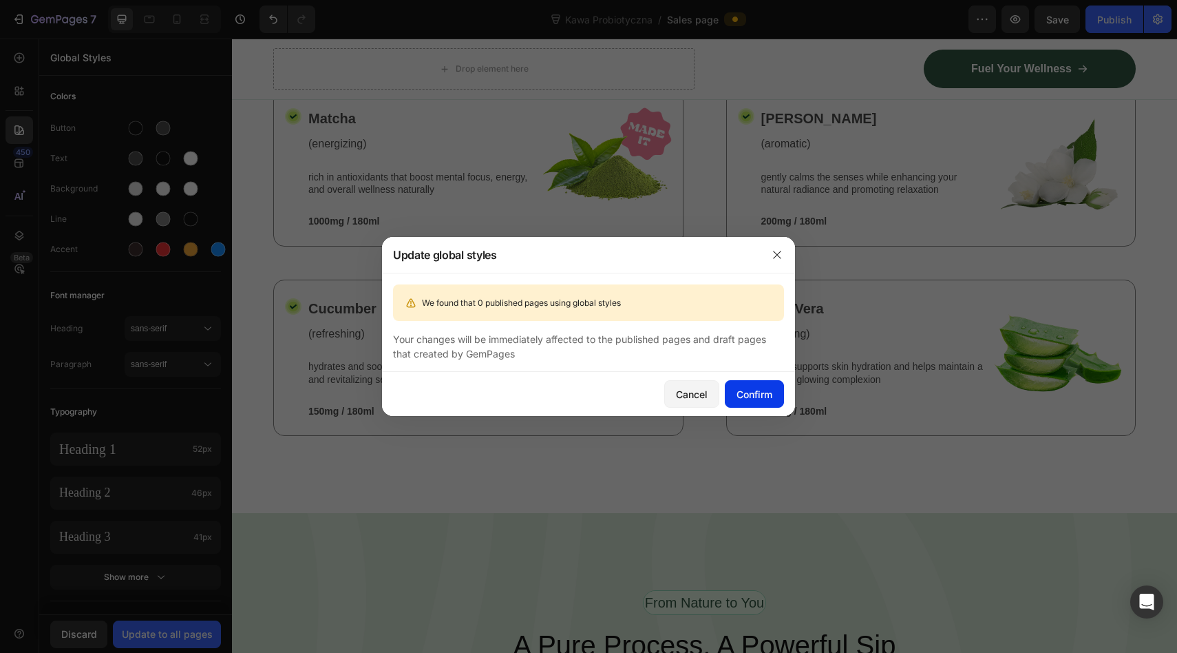
click at [738, 388] on div "Confirm" at bounding box center [755, 394] width 36 height 14
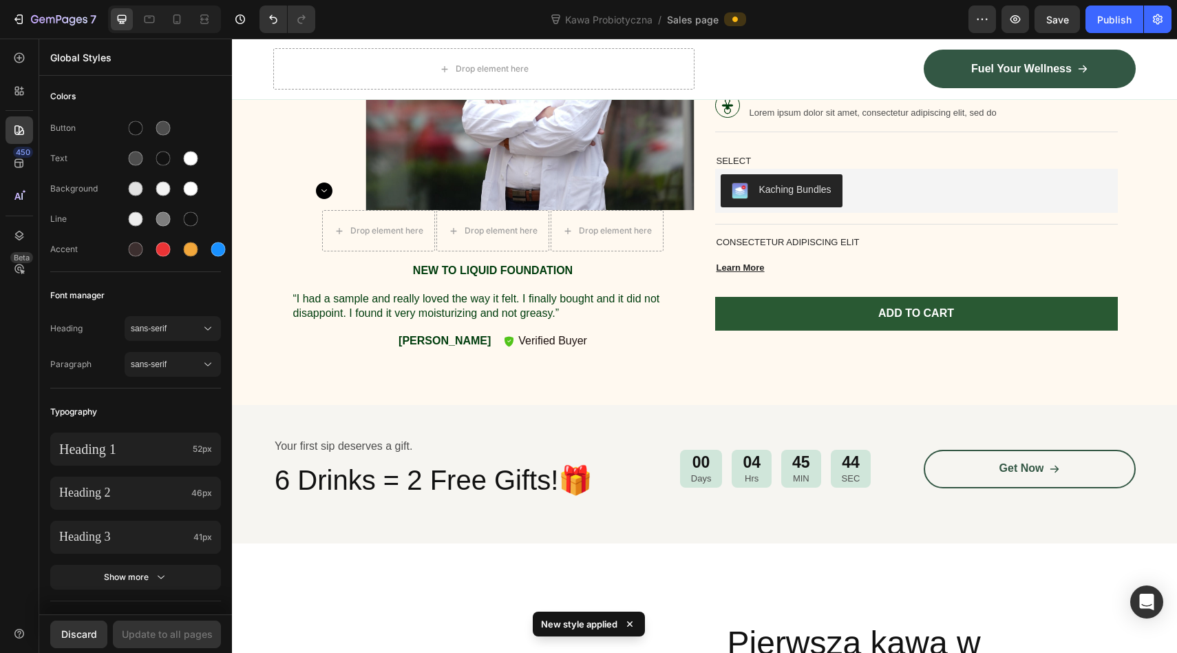
scroll to position [0, 0]
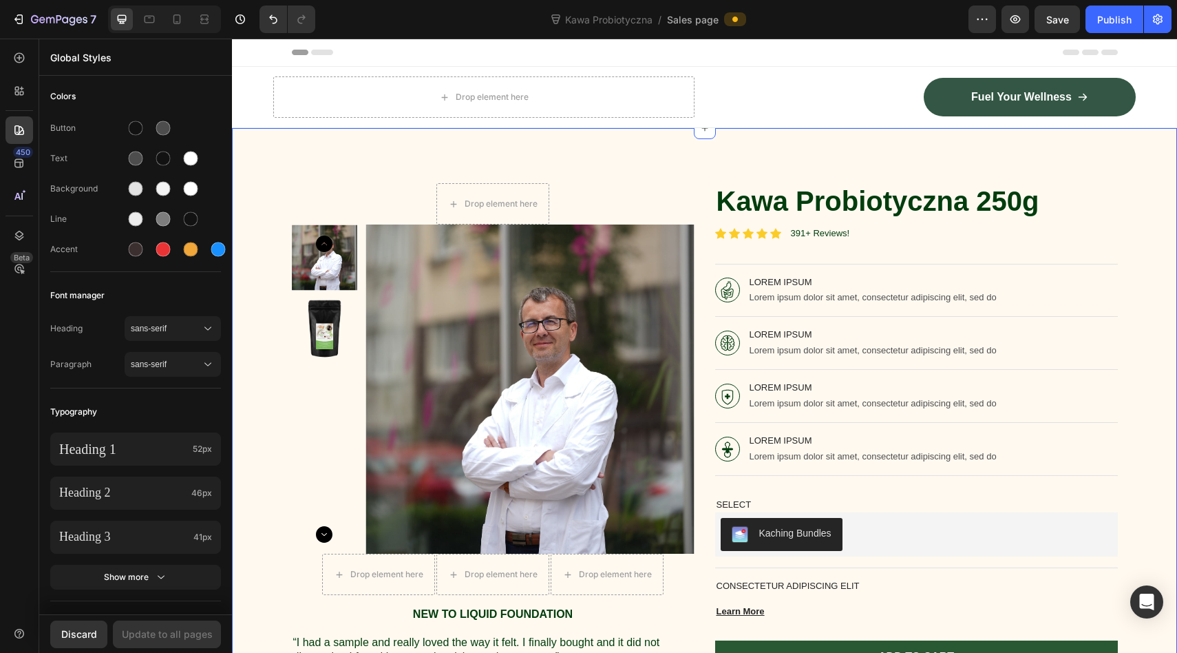
click at [290, 160] on div "Drop element here Product Images Drop element here Drop element here Drop eleme…" at bounding box center [704, 438] width 945 height 620
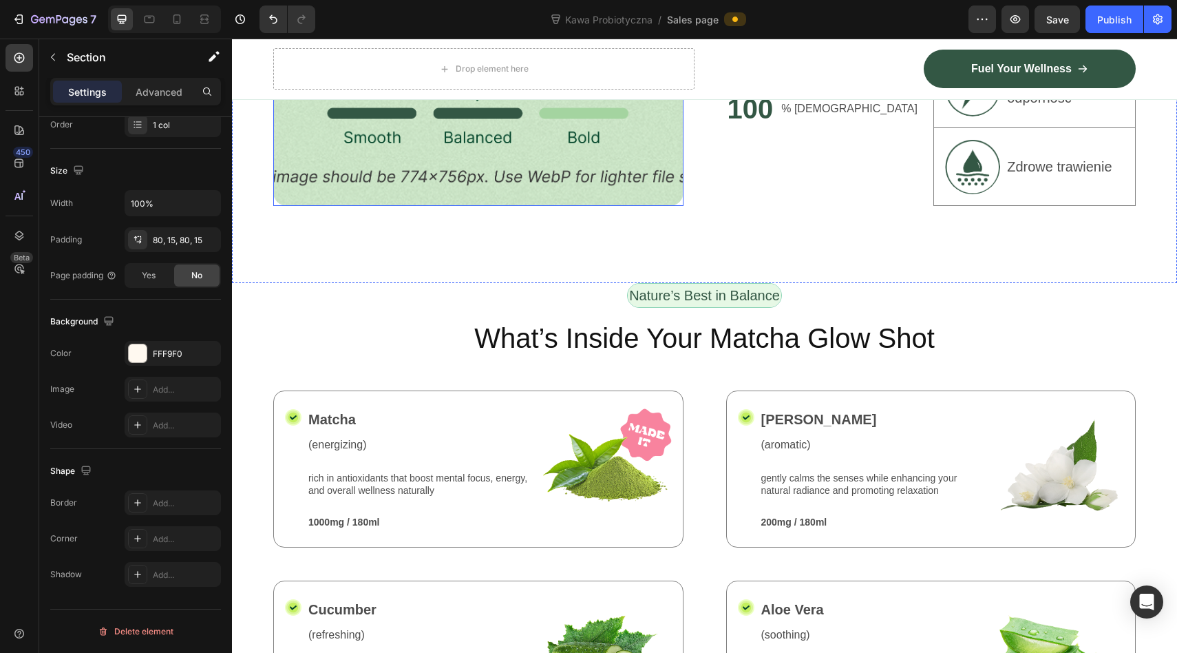
scroll to position [1387, 0]
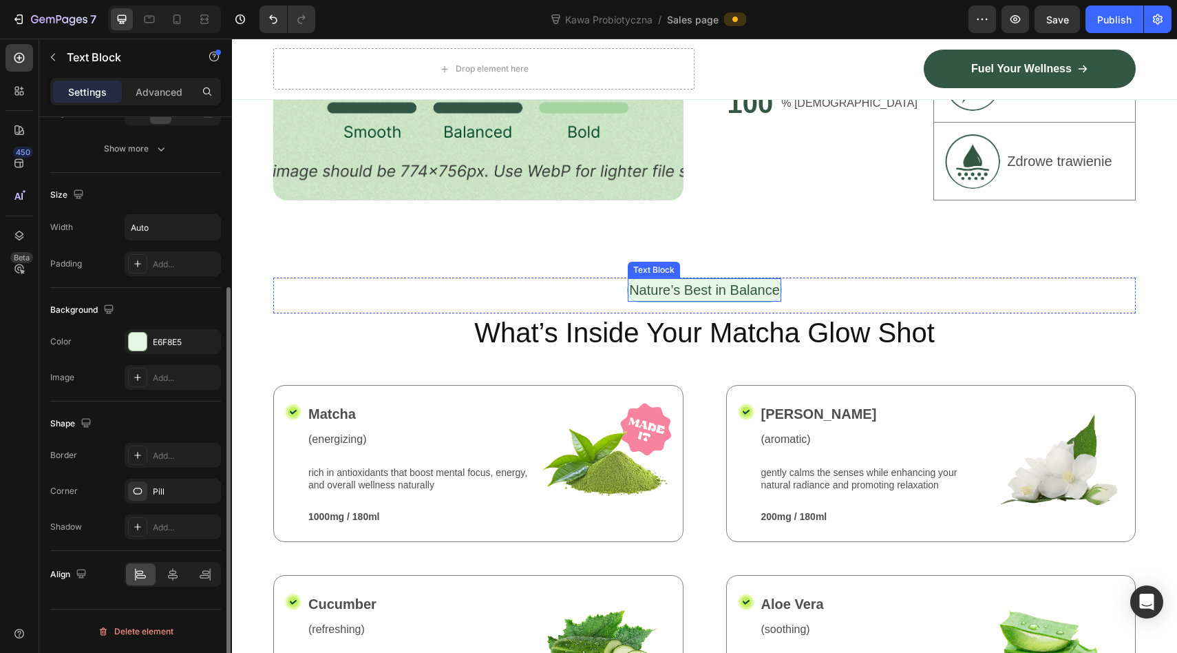
click at [642, 280] on p "Nature’s Best in Balance" at bounding box center [704, 290] width 151 height 21
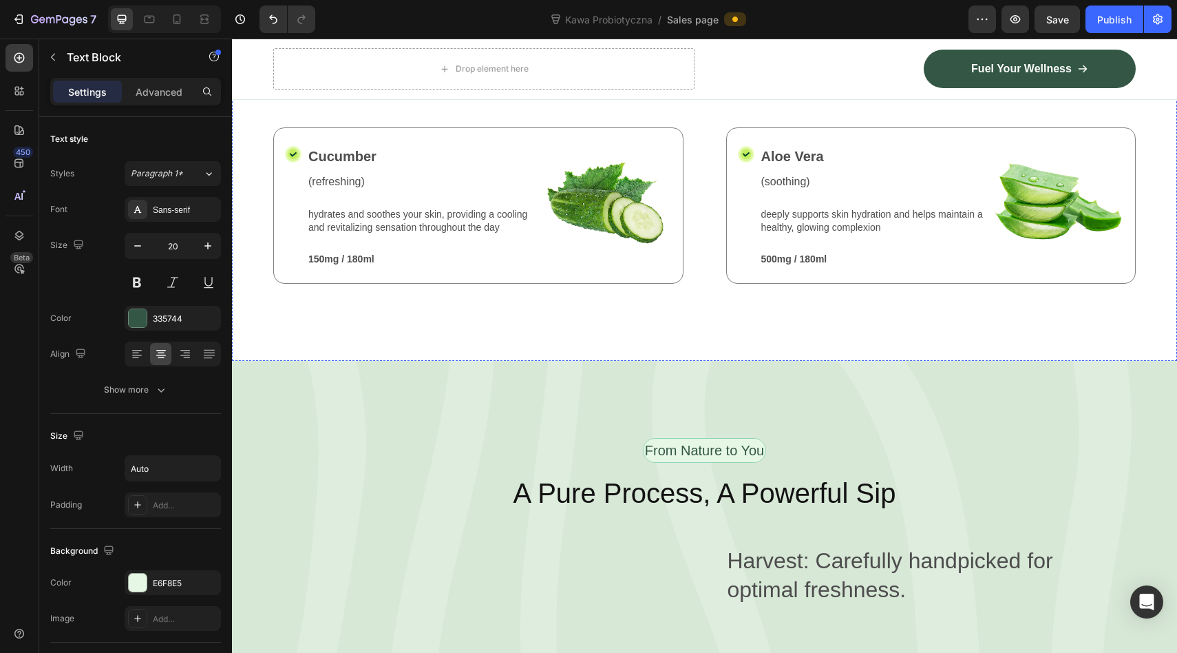
scroll to position [1839, 0]
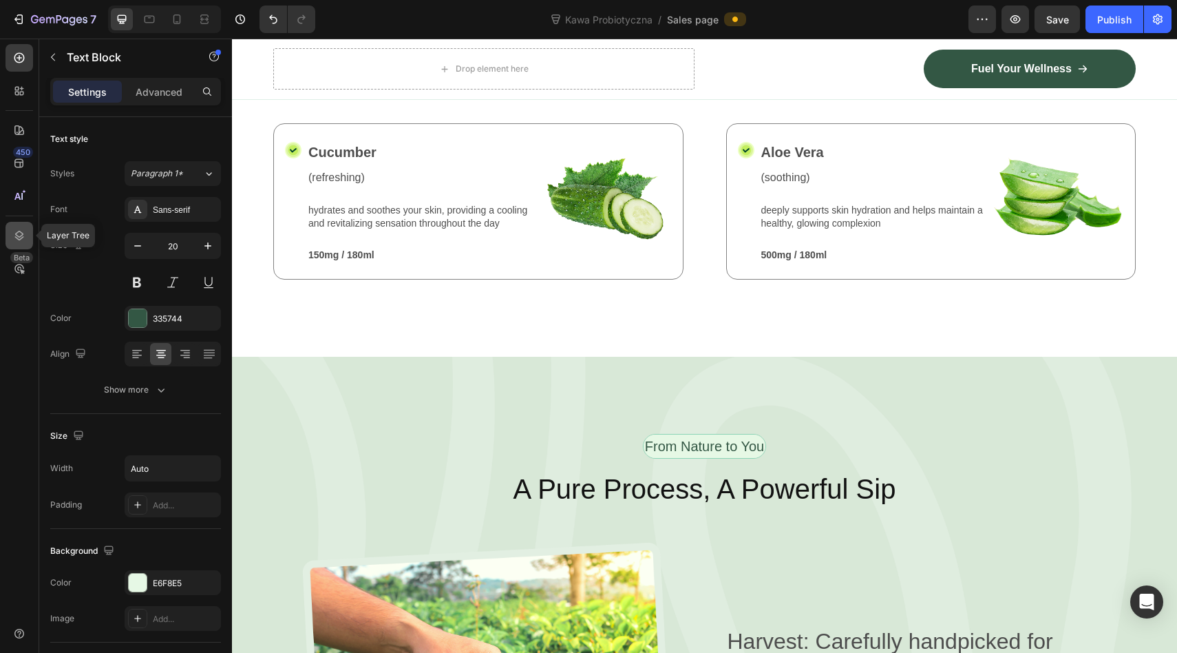
click at [13, 239] on icon at bounding box center [19, 236] width 14 height 14
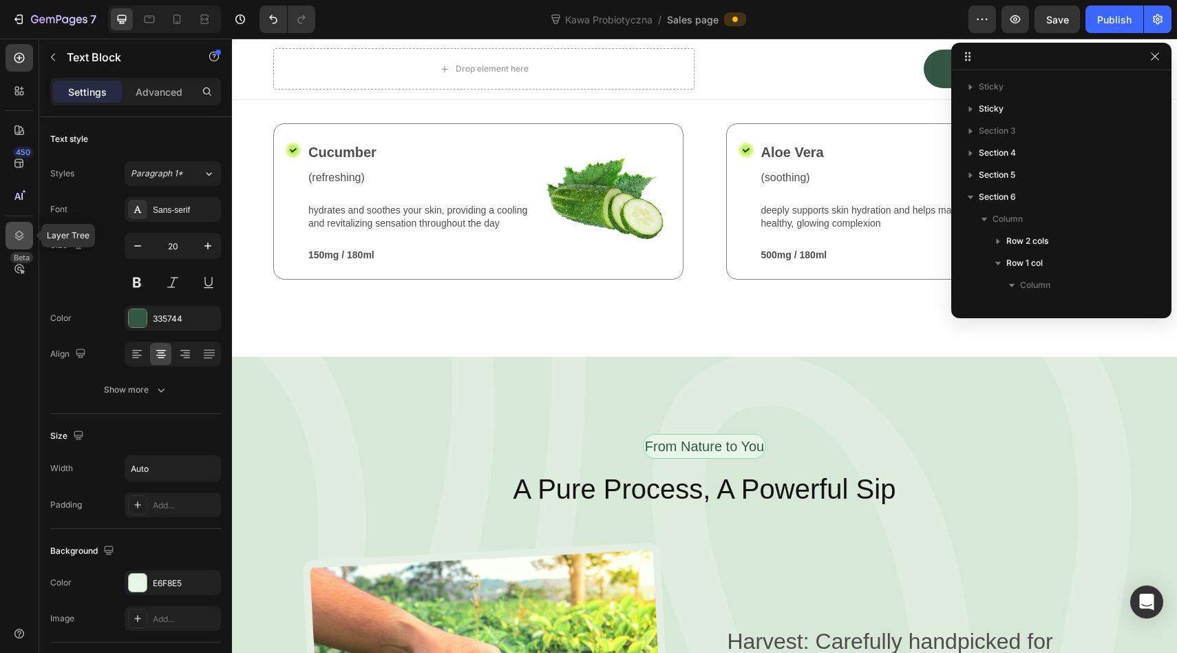
scroll to position [172, 0]
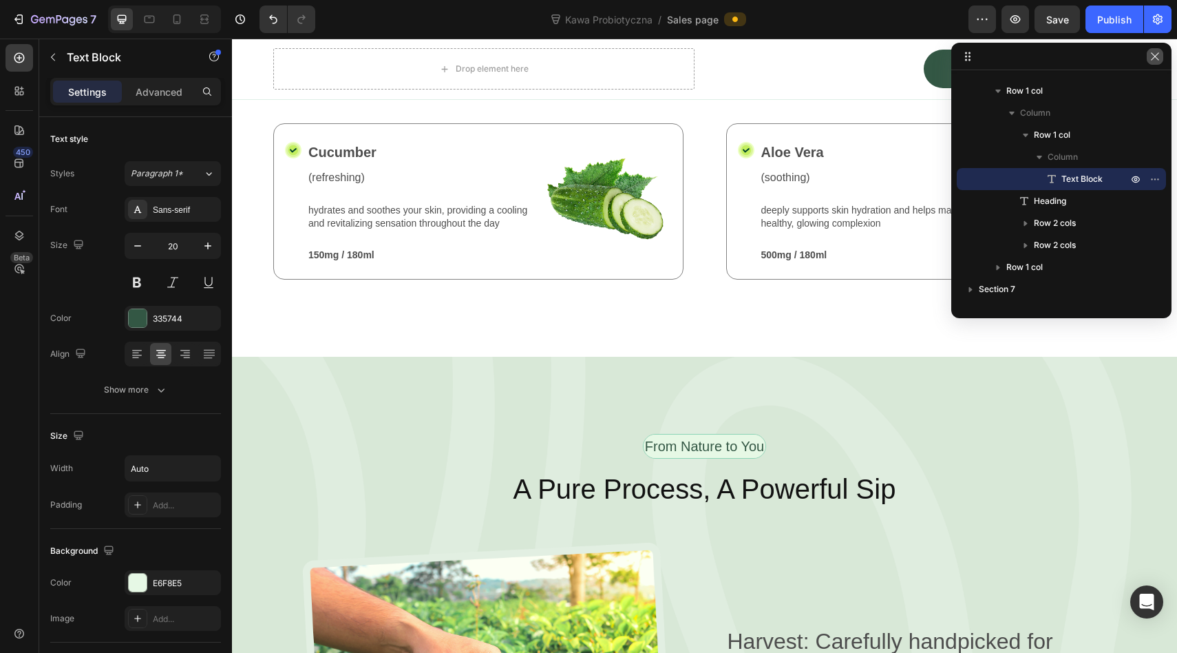
drag, startPoint x: 1162, startPoint y: 58, endPoint x: 927, endPoint y: 19, distance: 238.6
click at [1162, 58] on button "button" at bounding box center [1155, 56] width 17 height 17
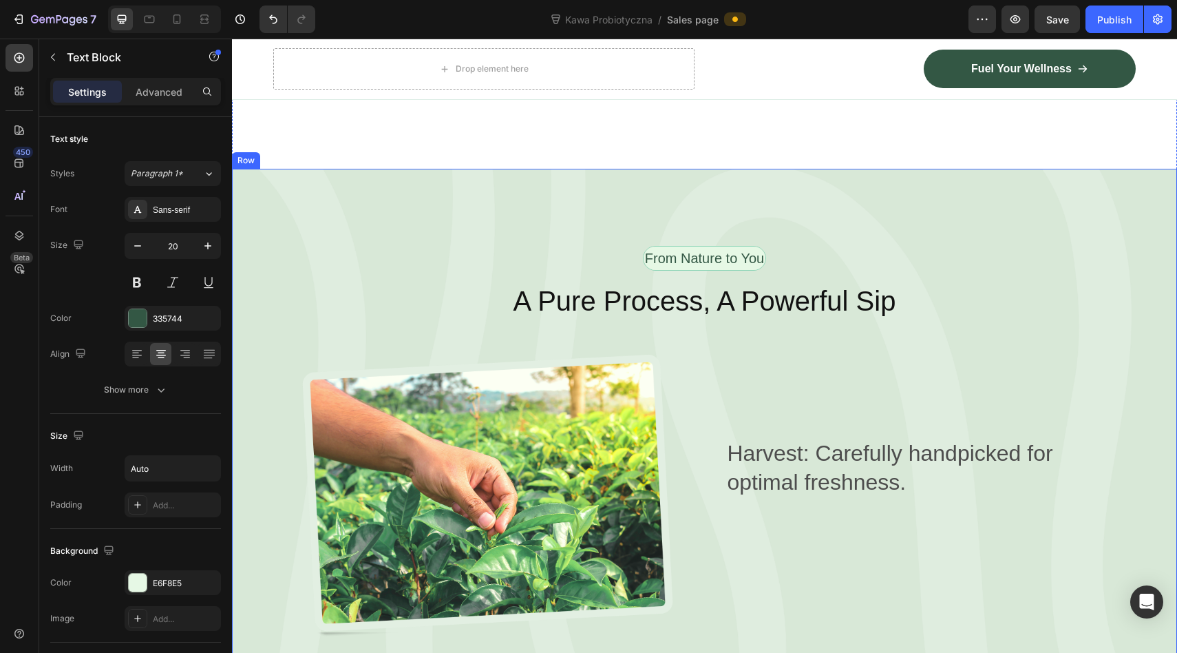
scroll to position [1913, 0]
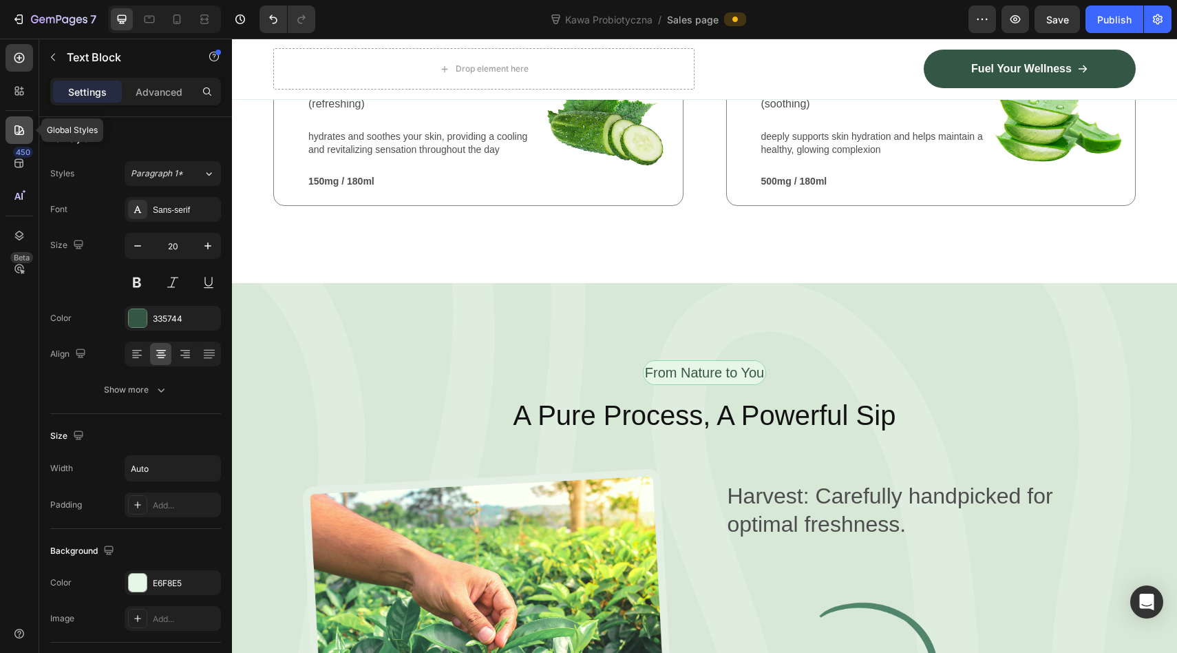
click at [19, 124] on icon at bounding box center [19, 130] width 14 height 14
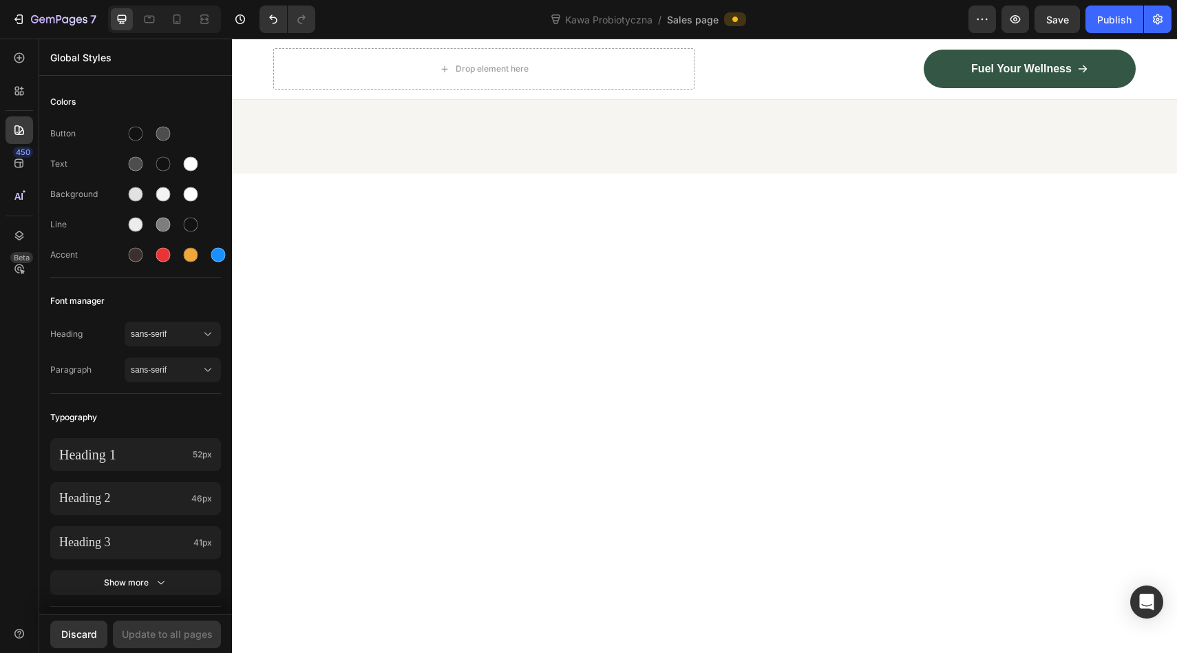
scroll to position [0, 0]
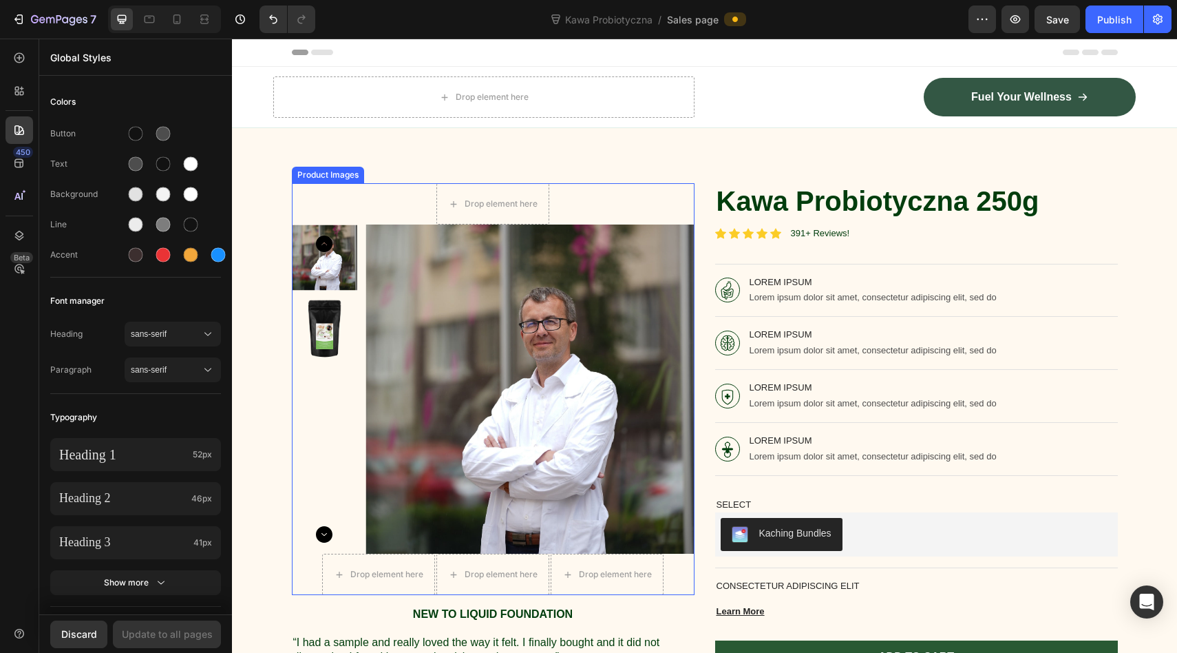
click at [315, 306] on img at bounding box center [325, 329] width 66 height 66
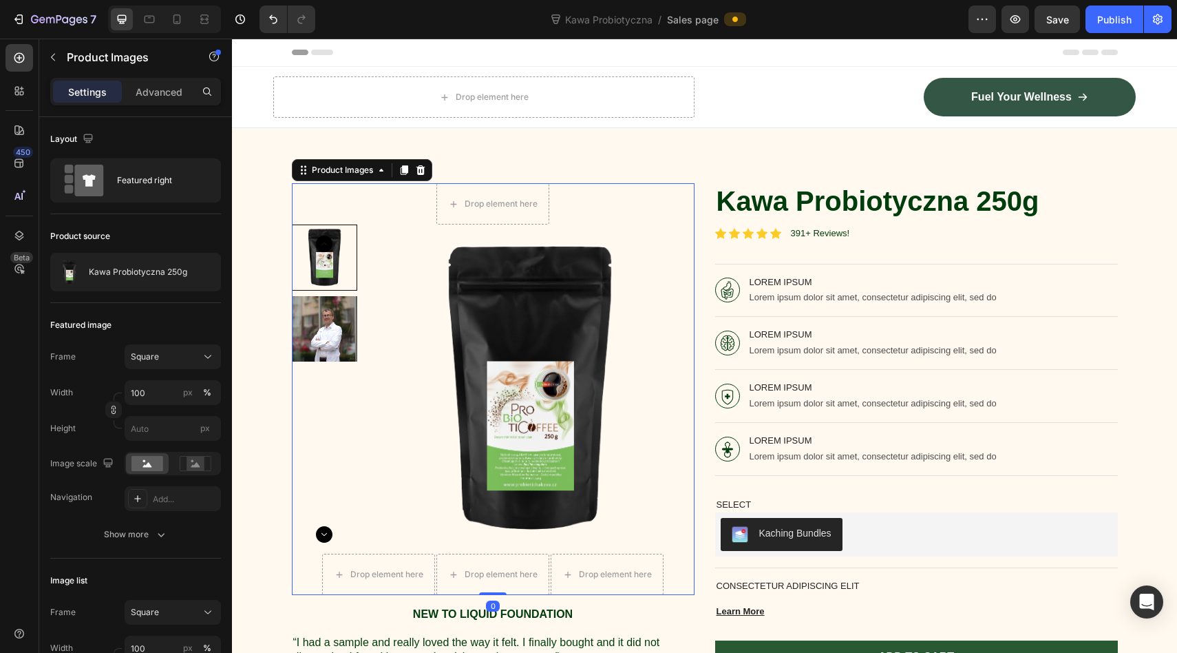
click at [314, 251] on div at bounding box center [325, 257] width 66 height 66
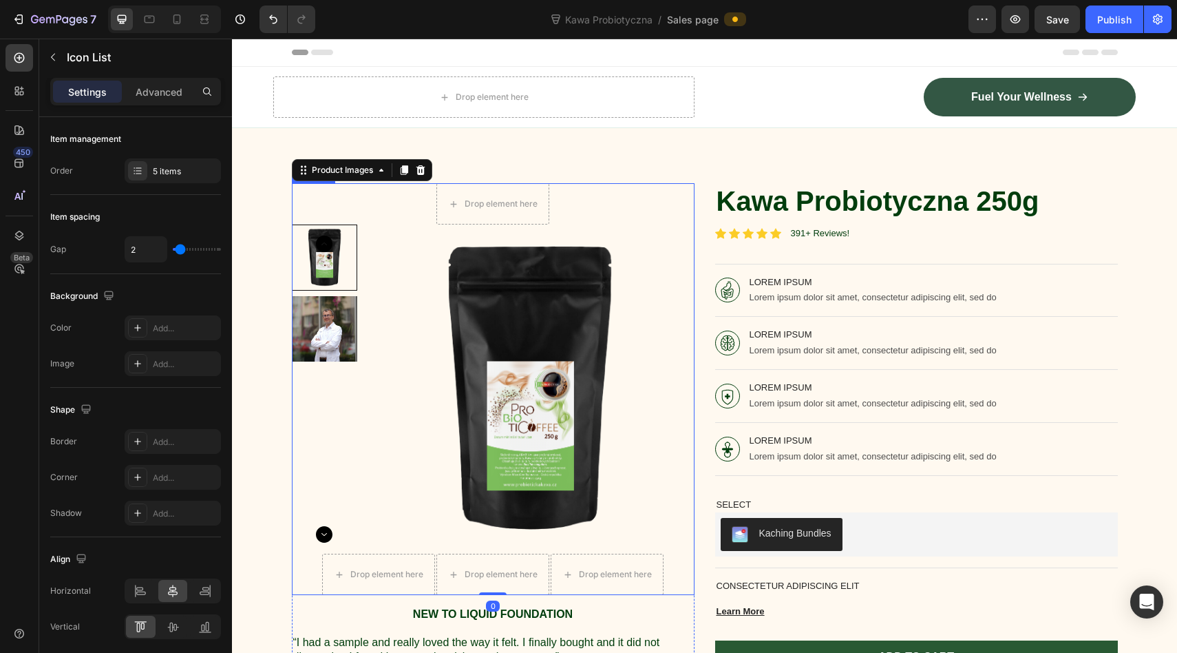
click at [349, 209] on div "Drop element here Product Images 0 Drop element here Drop element here Drop ele…" at bounding box center [493, 389] width 403 height 412
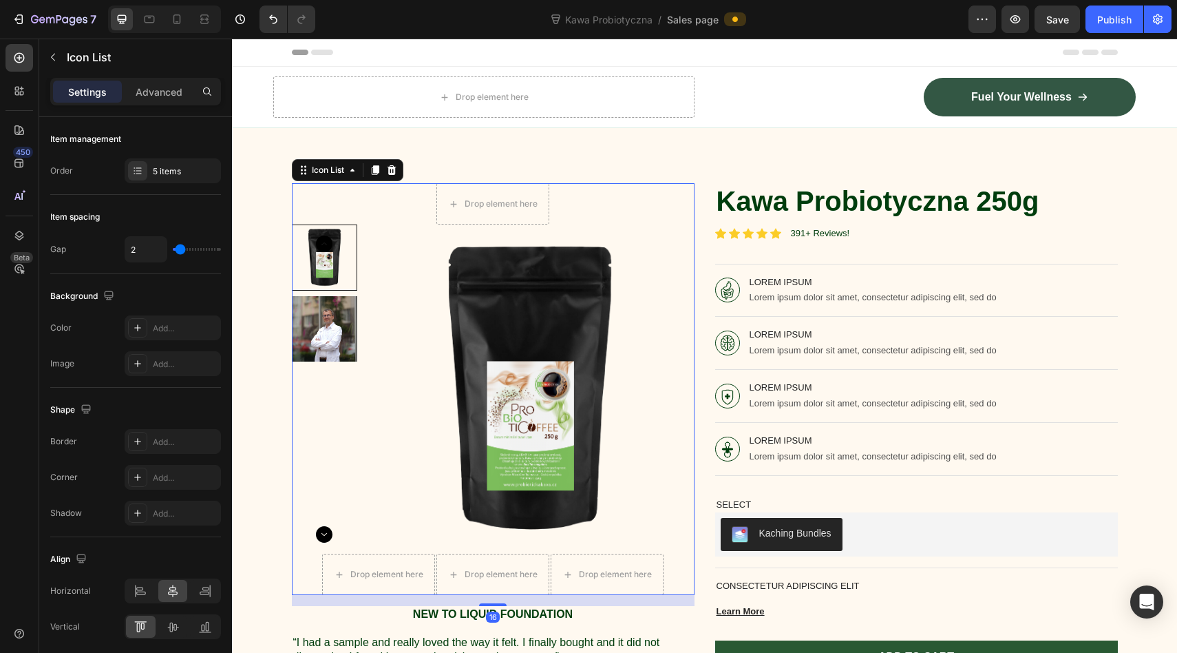
click at [349, 209] on div "Drop element here Product Images Drop element here Drop element here Drop eleme…" at bounding box center [493, 389] width 403 height 412
click at [344, 169] on div "Icon List" at bounding box center [328, 170] width 38 height 12
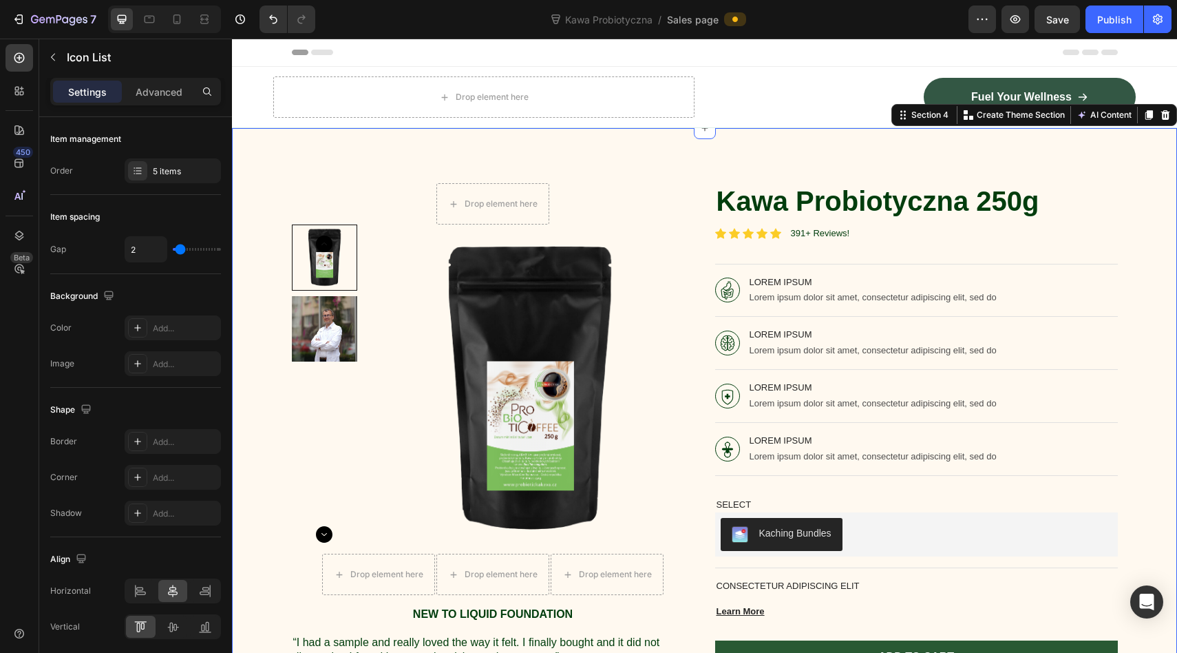
click at [560, 158] on div "Drop element here Product Images Drop element here Drop element here Drop eleme…" at bounding box center [704, 438] width 945 height 620
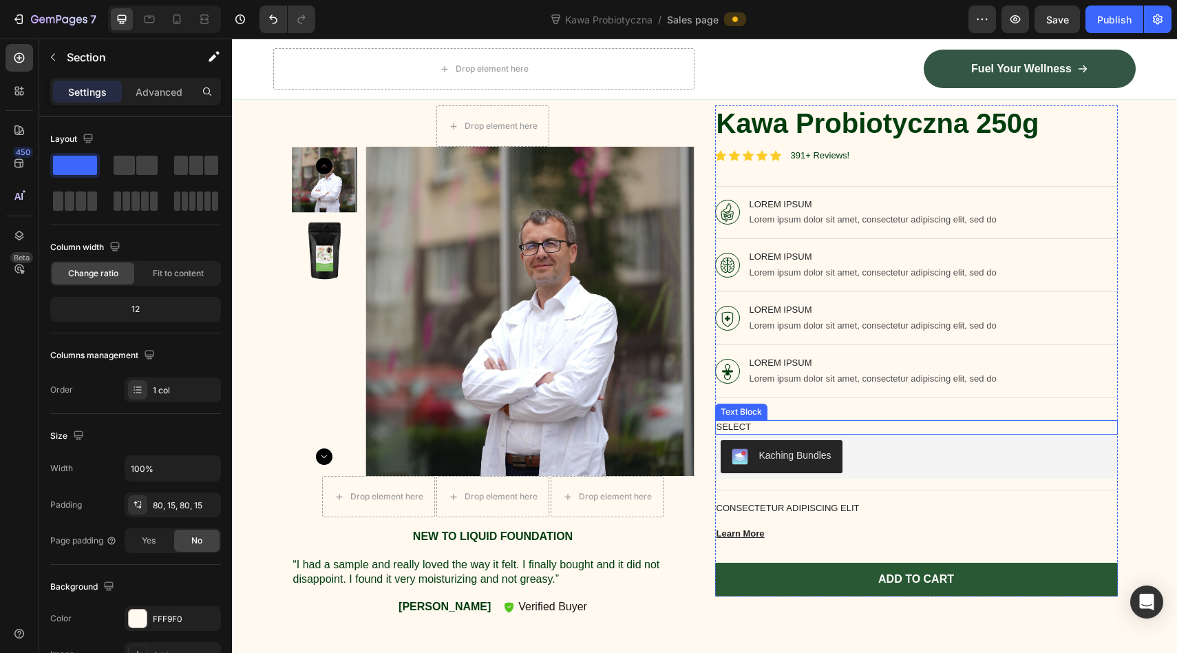
scroll to position [84, 0]
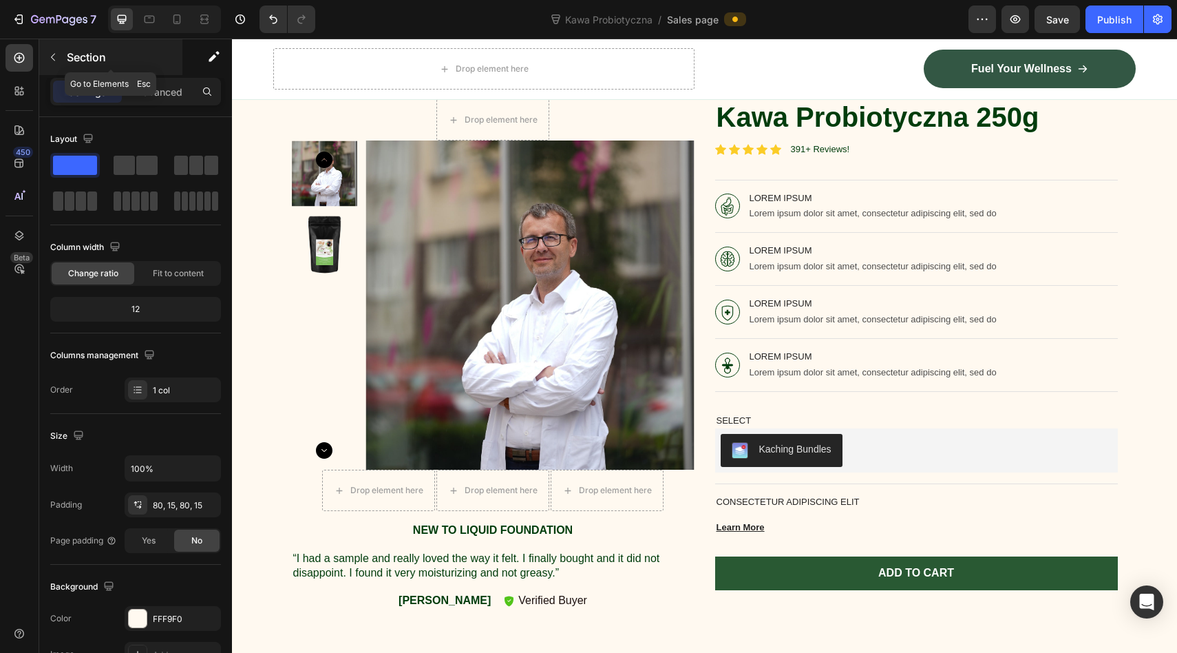
click at [54, 50] on button "button" at bounding box center [53, 57] width 22 height 22
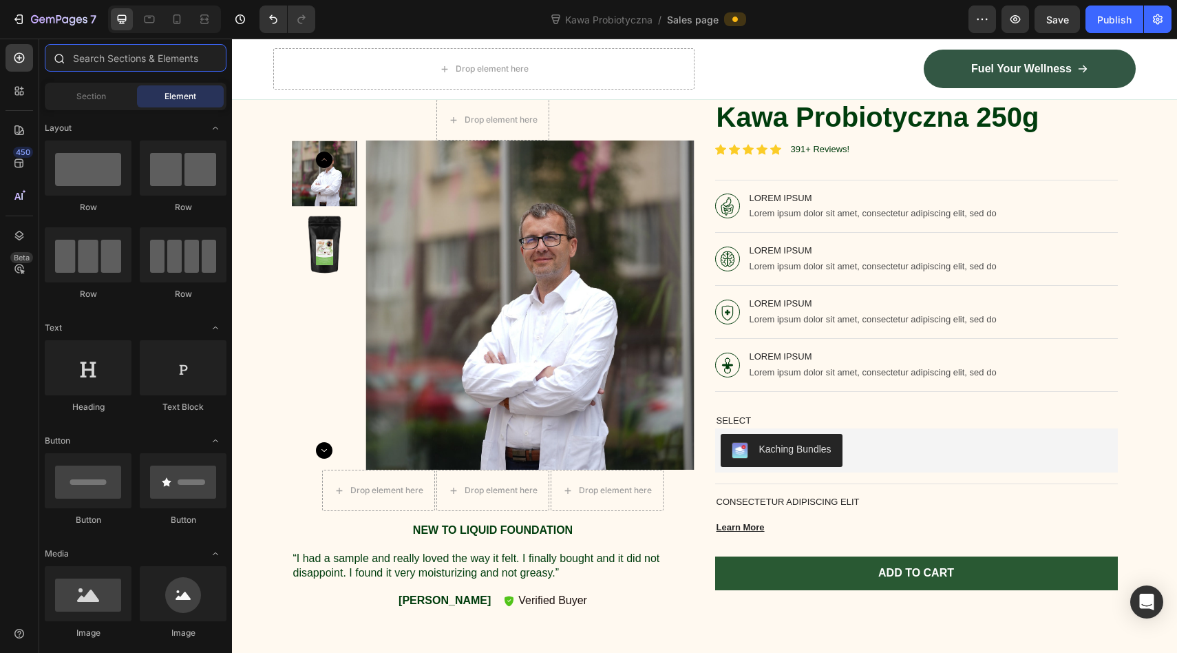
click at [94, 66] on input "text" at bounding box center [136, 58] width 182 height 28
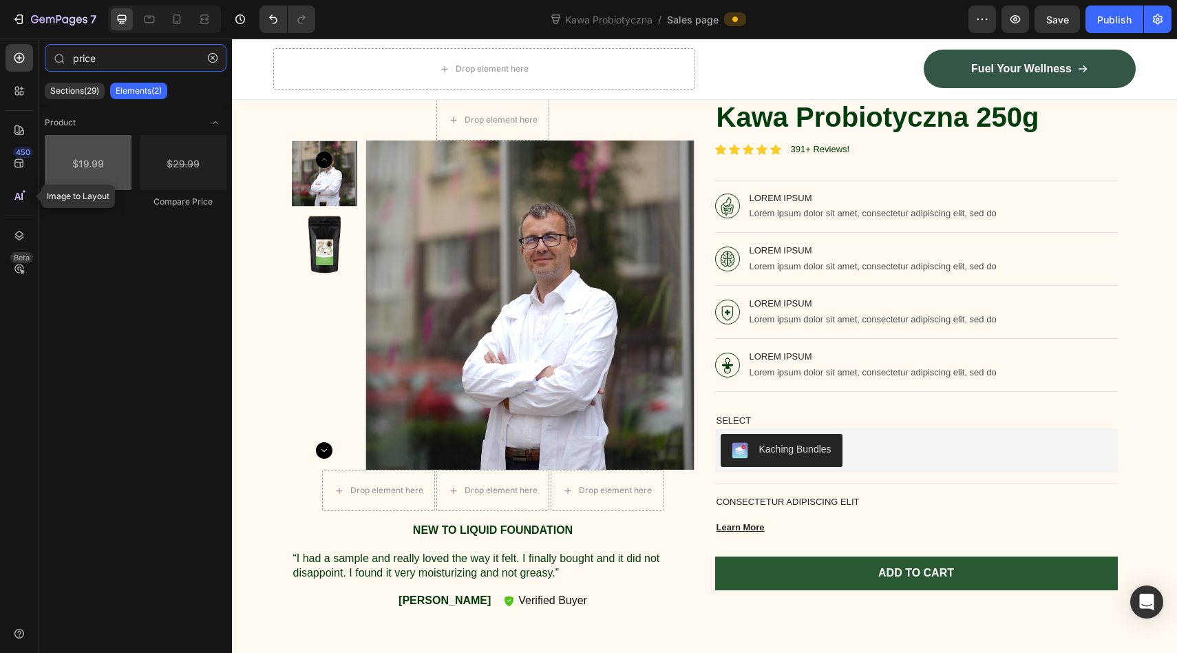
type input "price"
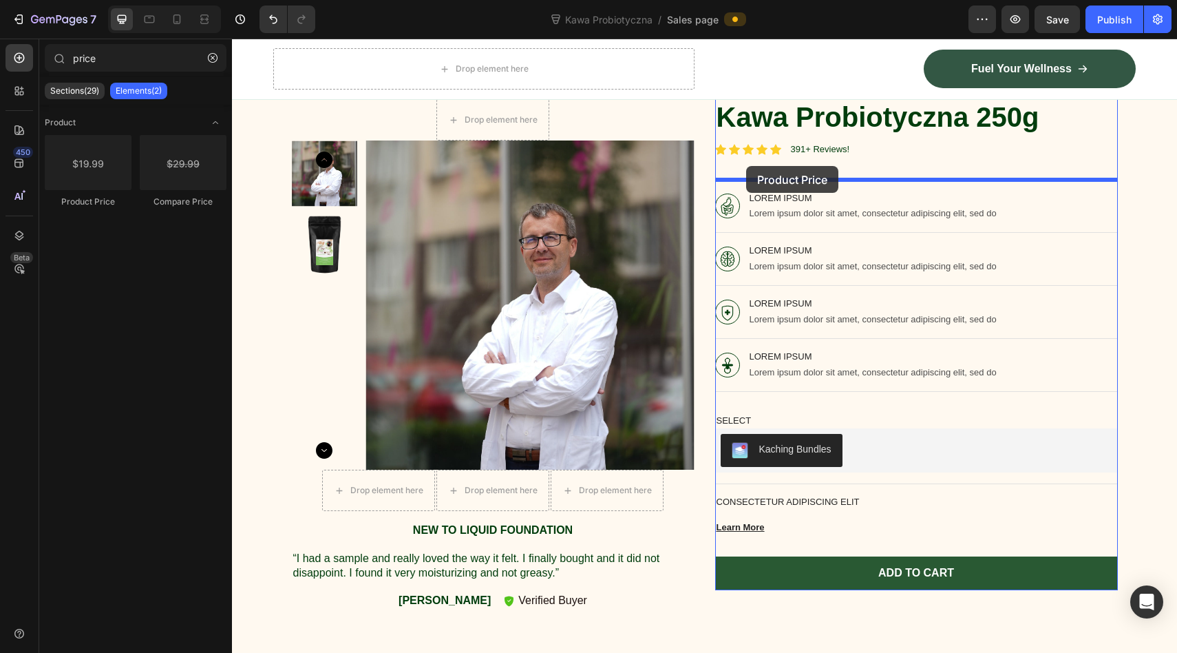
drag, startPoint x: 293, startPoint y: 209, endPoint x: 746, endPoint y: 166, distance: 455.7
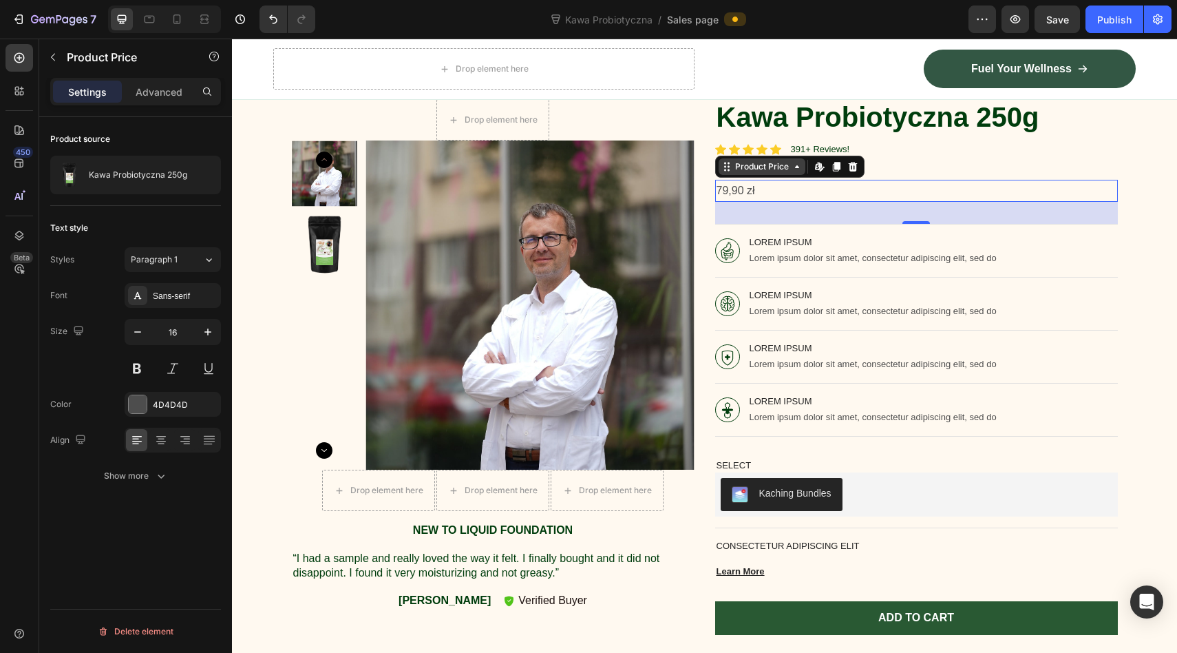
click at [777, 170] on div "Product Price" at bounding box center [762, 166] width 59 height 12
click at [820, 167] on icon at bounding box center [821, 165] width 2 height 6
click at [735, 188] on div "79,90 zł" at bounding box center [916, 191] width 403 height 23
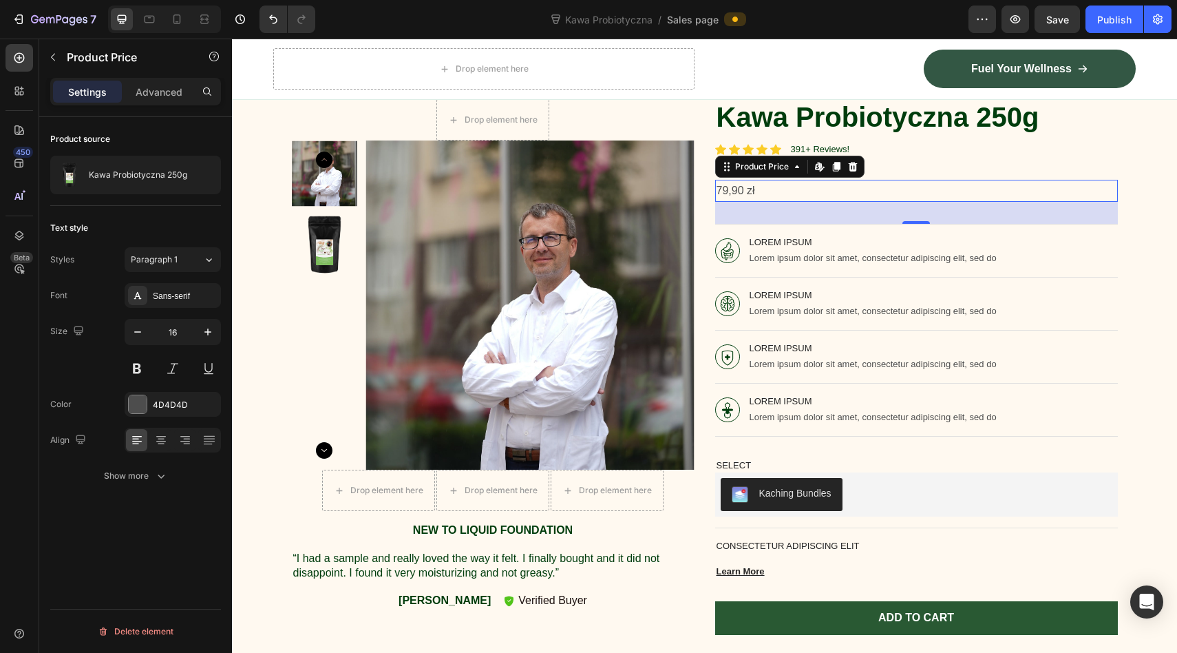
click at [735, 188] on div "79,90 zł" at bounding box center [916, 191] width 403 height 23
click at [136, 376] on button at bounding box center [137, 368] width 25 height 25
click at [162, 403] on div "4D4D4D" at bounding box center [173, 405] width 40 height 12
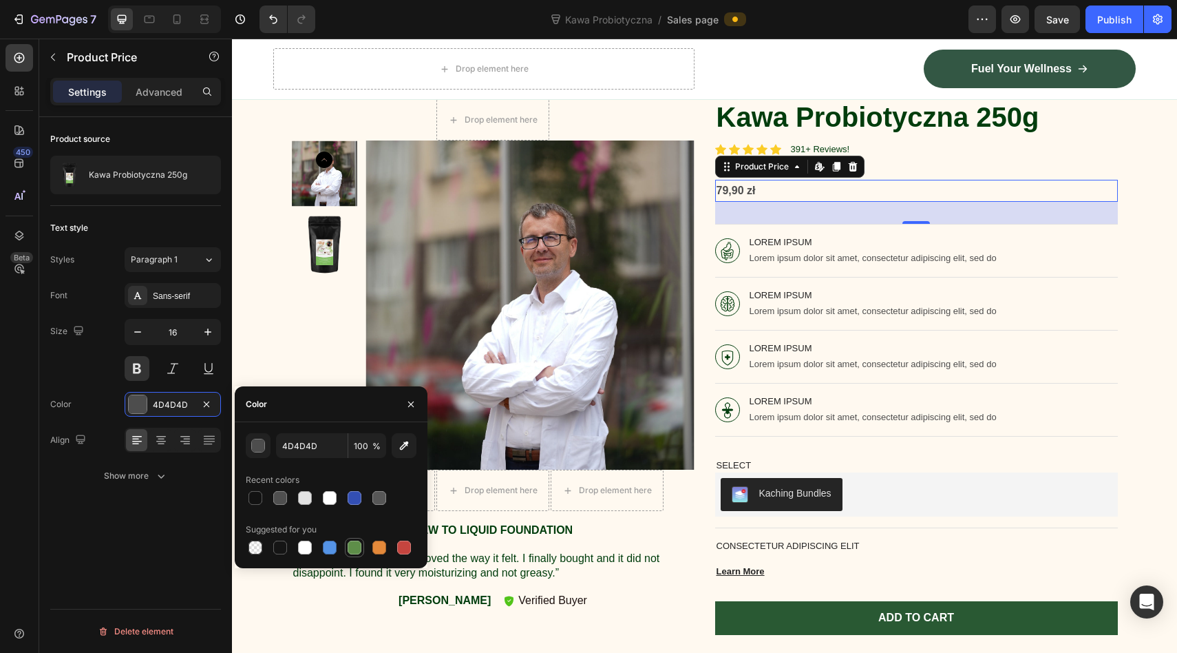
click at [348, 545] on div at bounding box center [355, 547] width 14 height 14
click at [398, 446] on icon "button" at bounding box center [404, 446] width 14 height 14
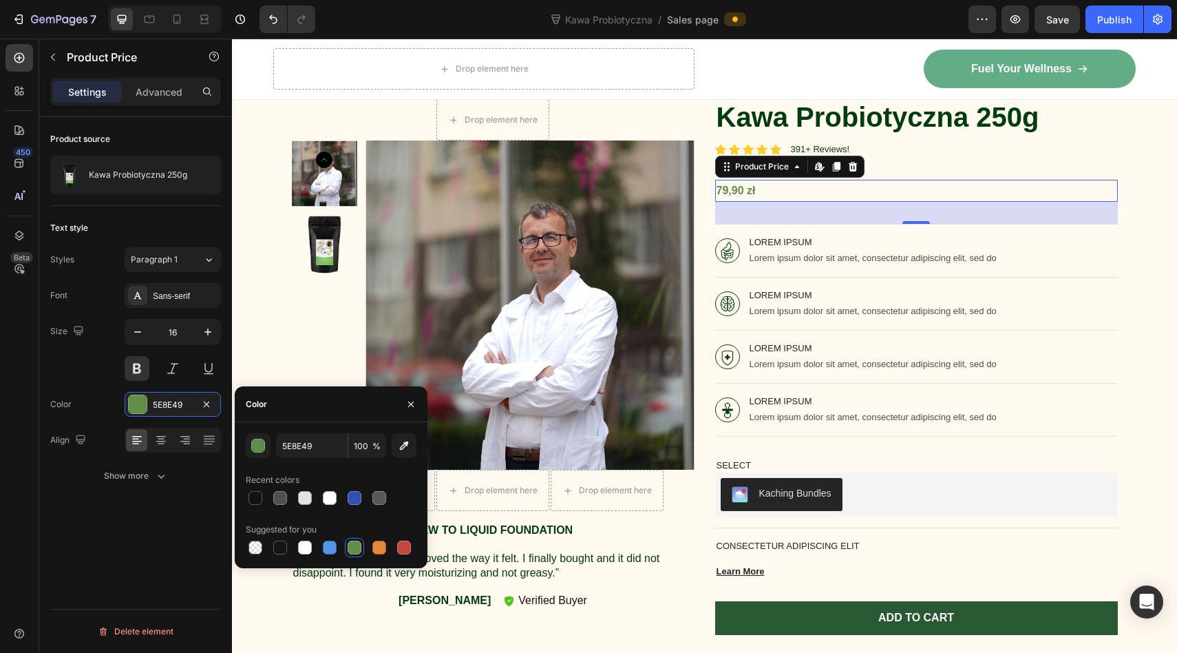
type input "335745"
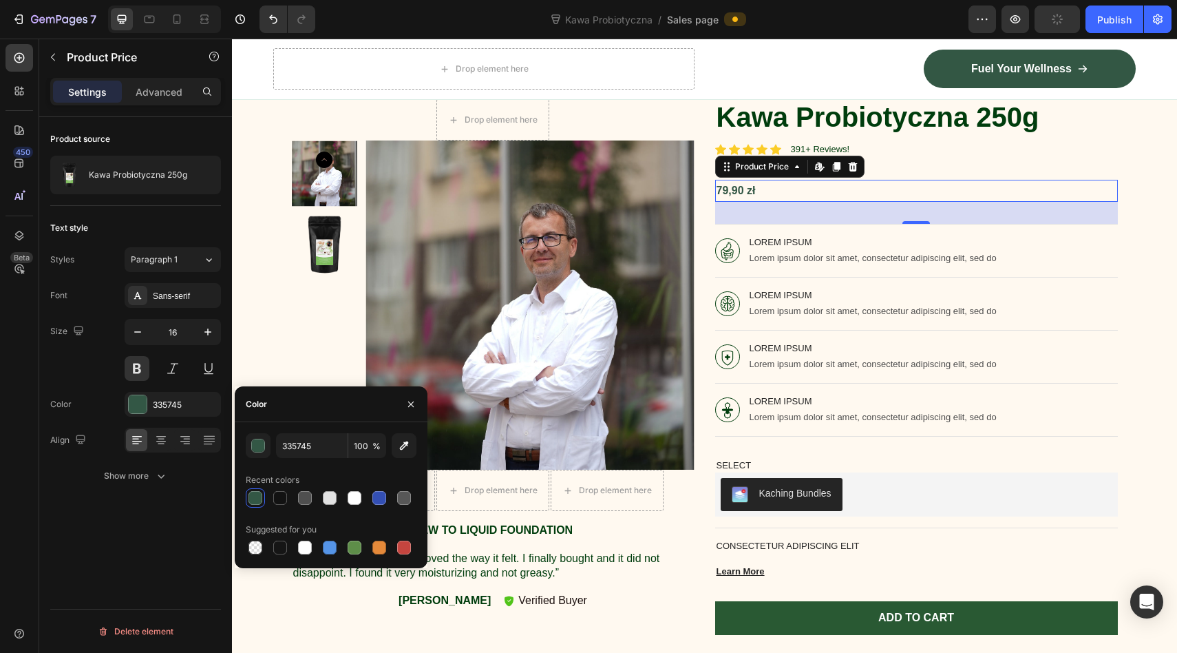
click at [737, 191] on div "79,90 zł" at bounding box center [916, 191] width 403 height 23
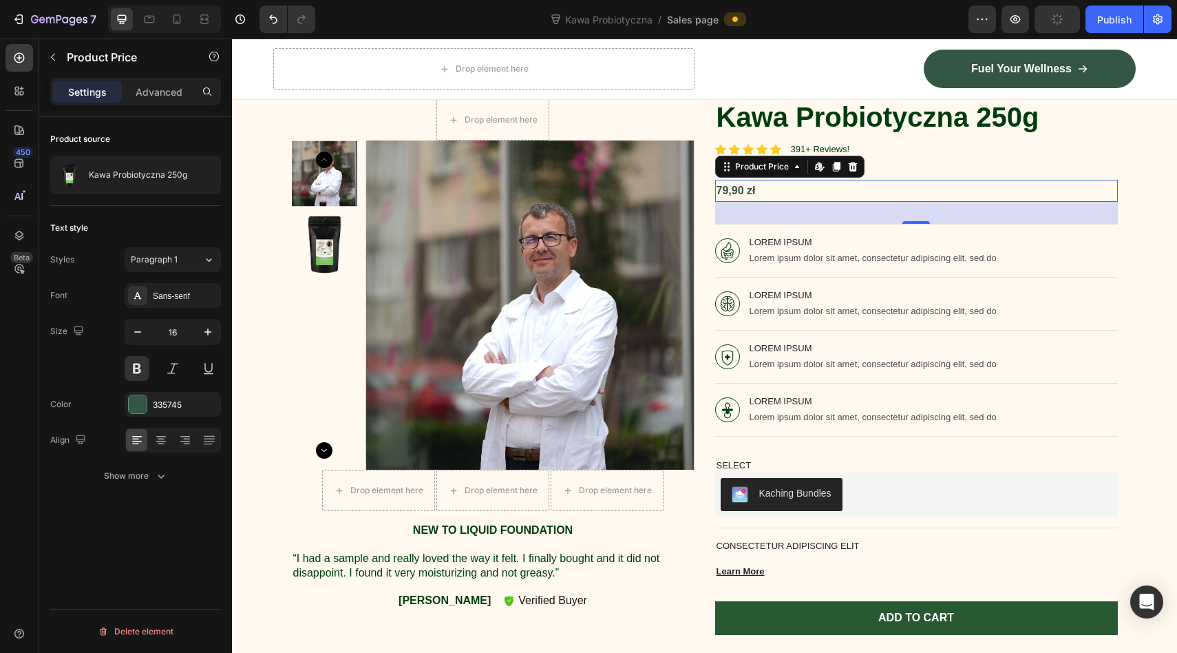
click at [737, 191] on div "79,90 zł" at bounding box center [916, 191] width 403 height 23
click at [206, 330] on icon "button" at bounding box center [208, 332] width 14 height 14
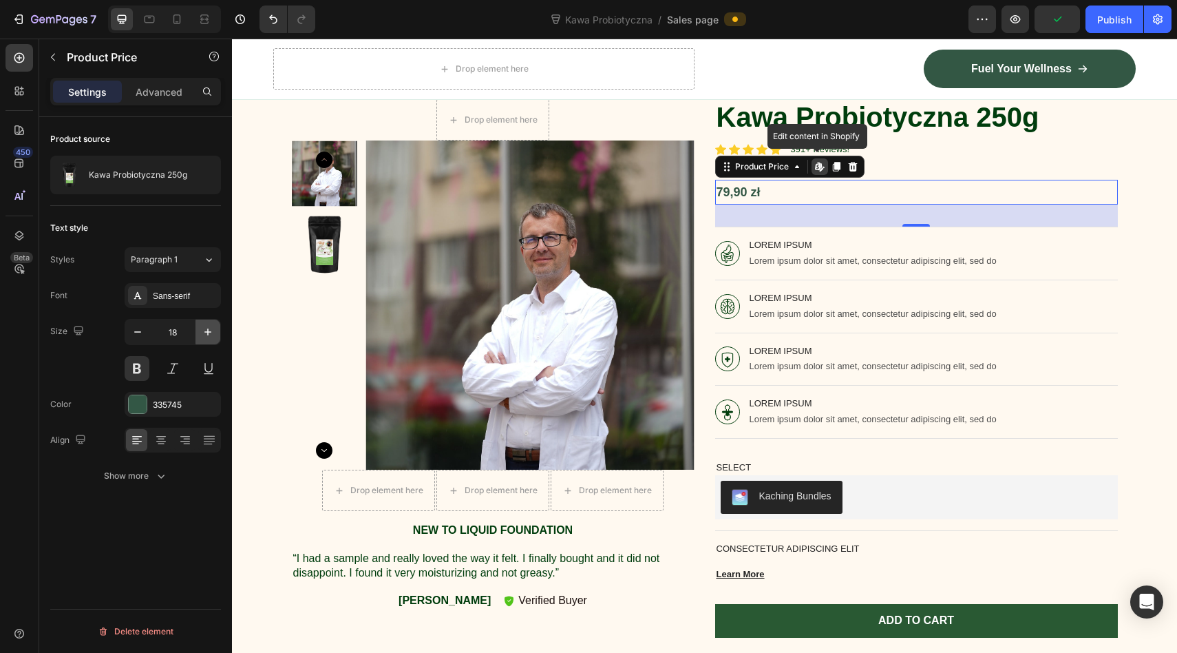
click at [206, 330] on icon "button" at bounding box center [208, 332] width 14 height 14
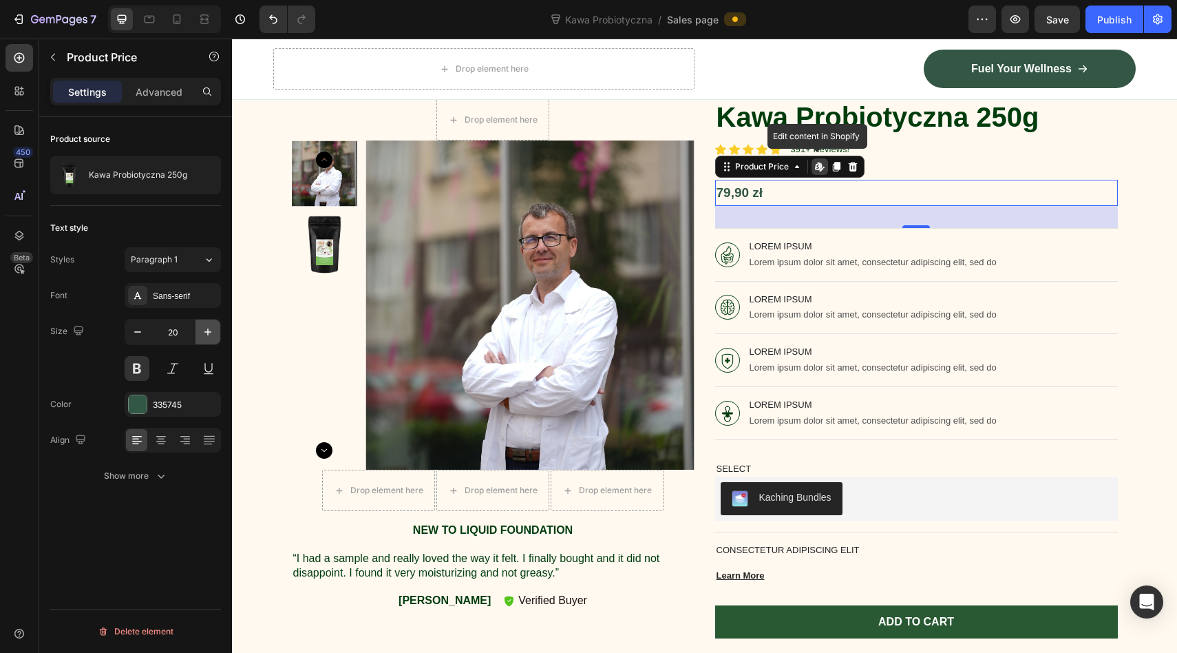
click at [206, 330] on icon "button" at bounding box center [208, 332] width 14 height 14
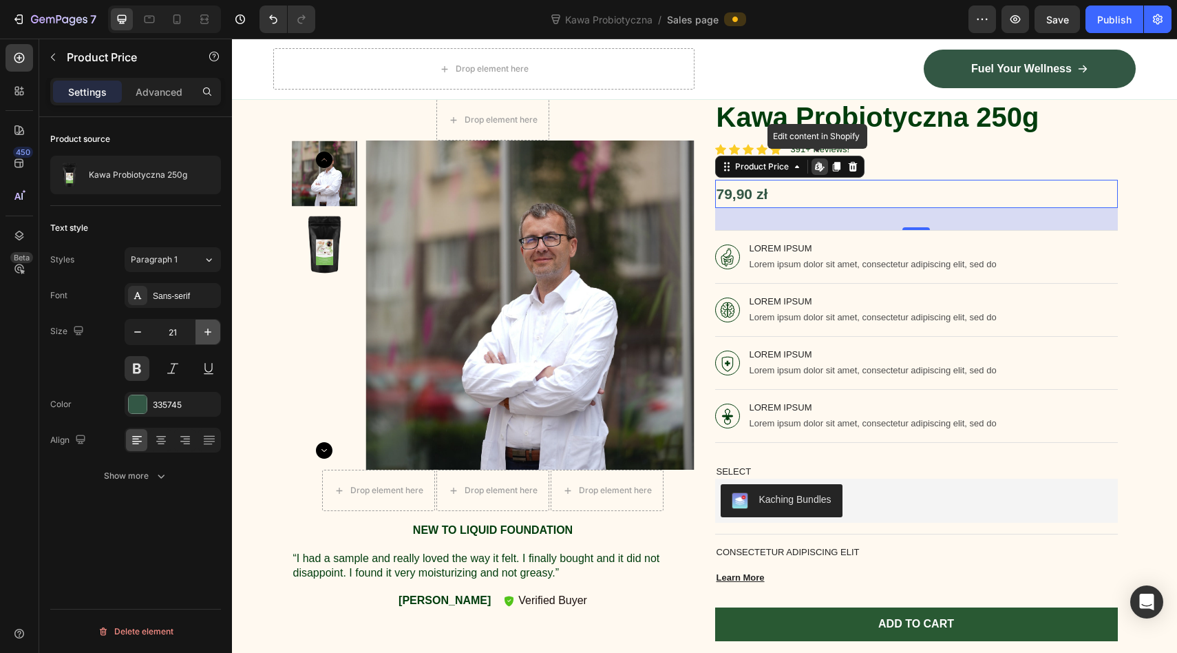
click at [206, 330] on icon "button" at bounding box center [208, 332] width 14 height 14
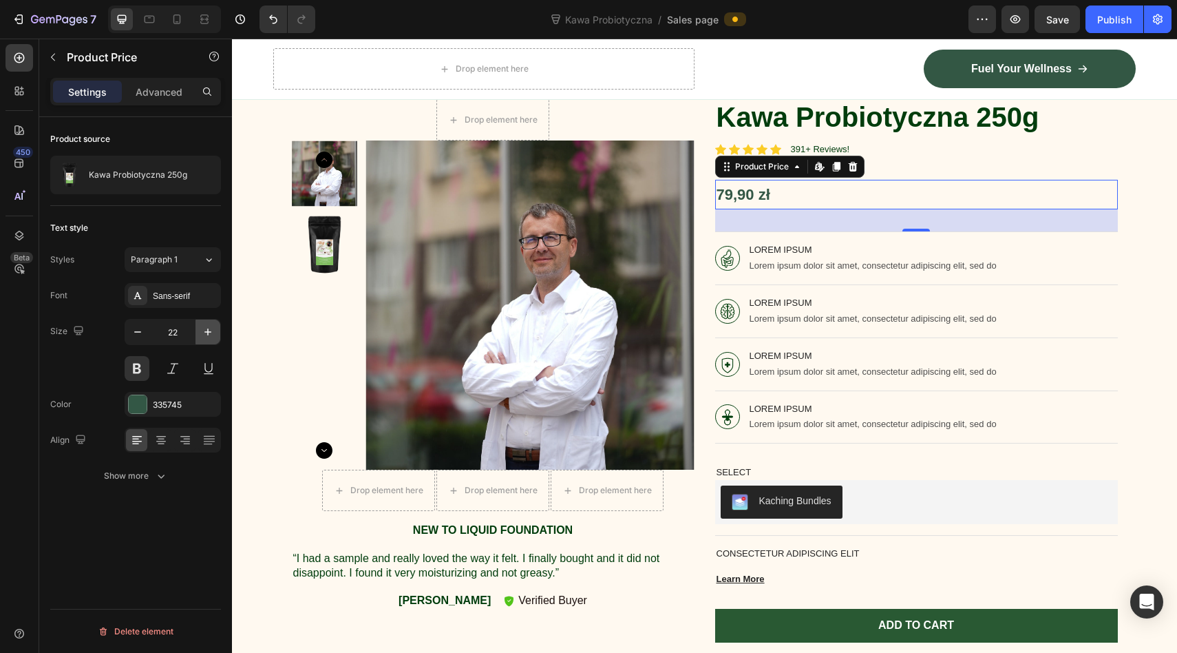
click at [206, 330] on icon "button" at bounding box center [208, 332] width 14 height 14
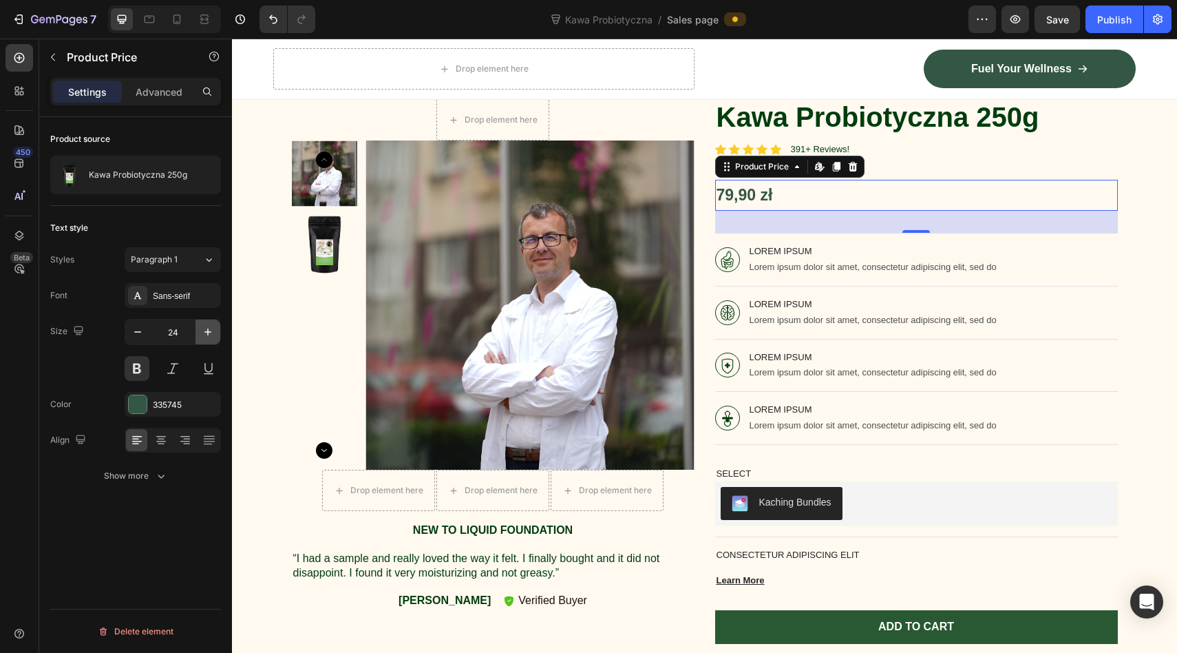
click at [206, 330] on icon "button" at bounding box center [208, 332] width 14 height 14
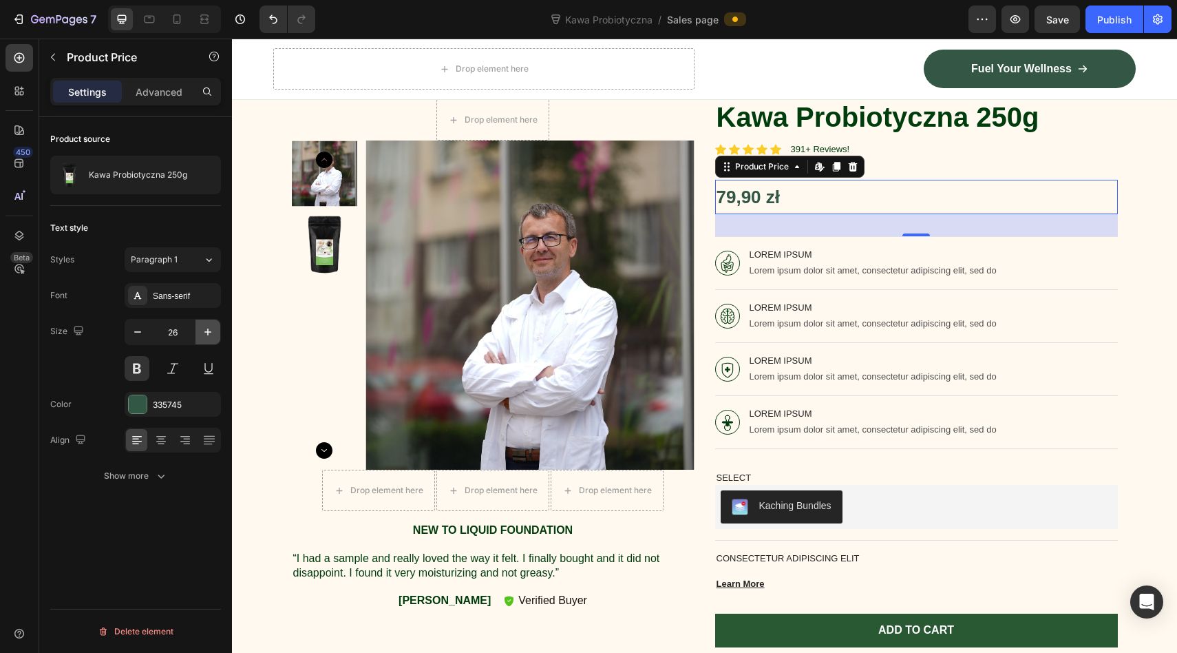
click at [206, 330] on icon "button" at bounding box center [208, 332] width 14 height 14
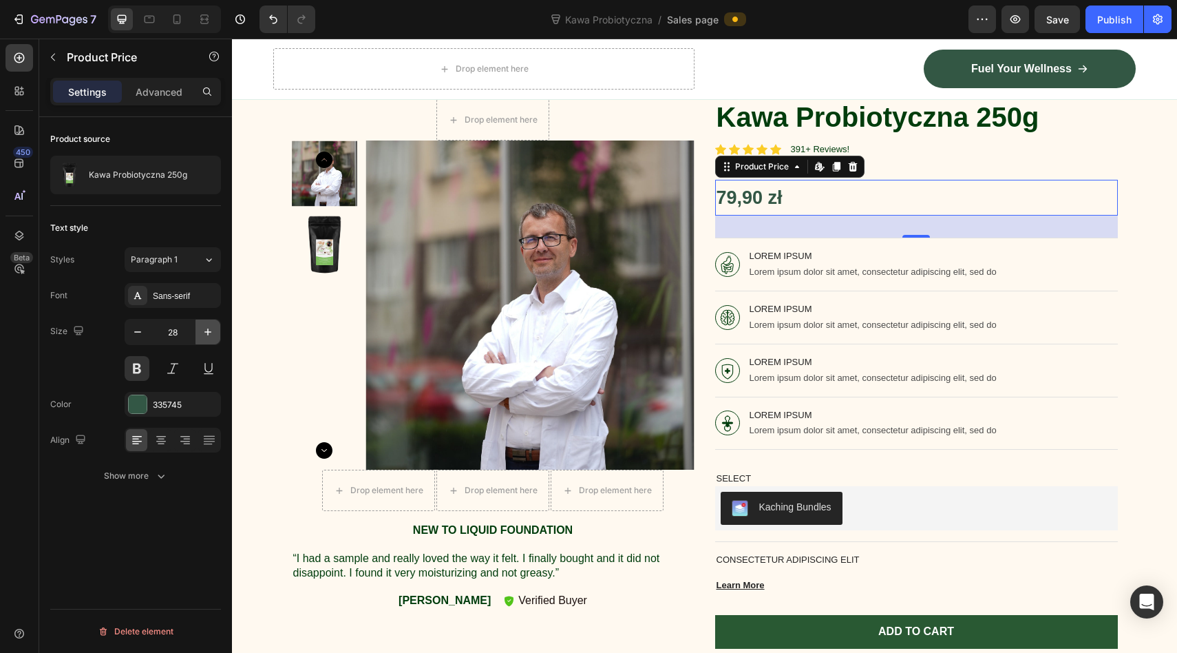
click at [206, 330] on icon "button" at bounding box center [208, 332] width 14 height 14
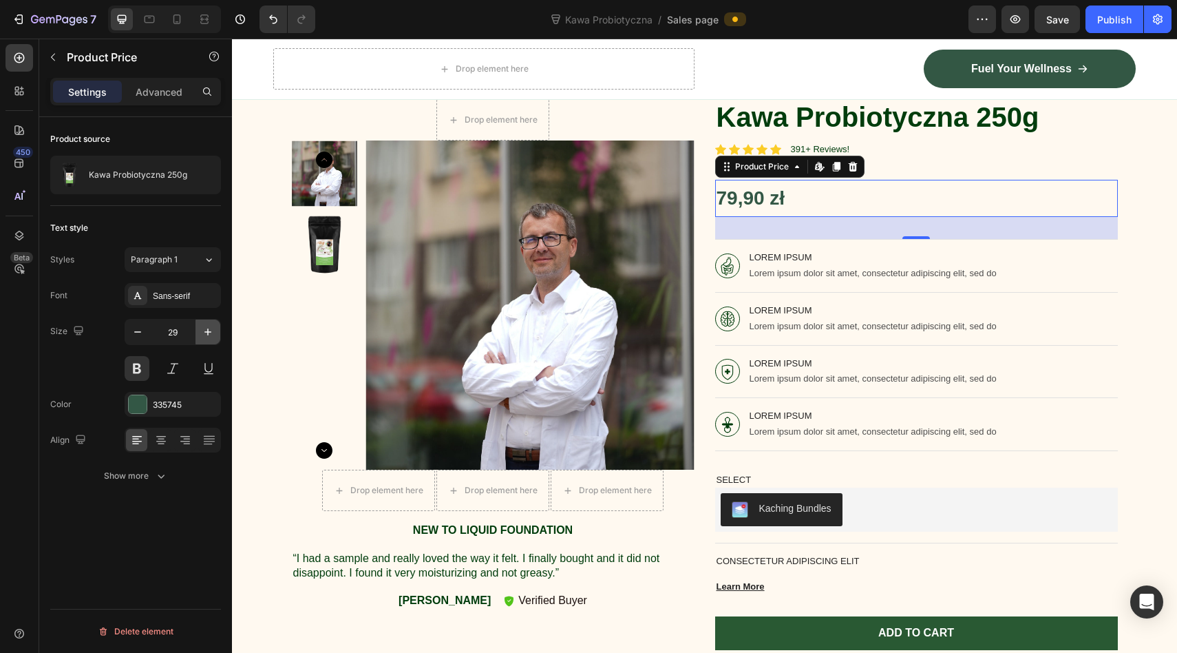
click at [206, 330] on icon "button" at bounding box center [208, 332] width 14 height 14
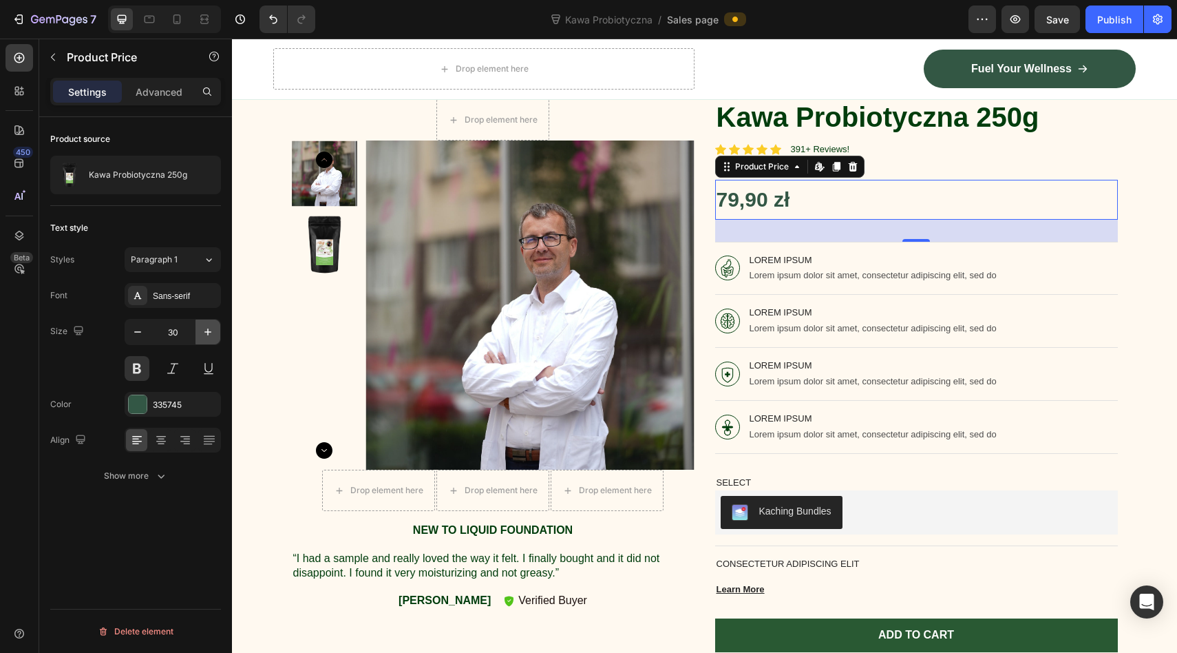
click at [206, 330] on icon "button" at bounding box center [208, 332] width 14 height 14
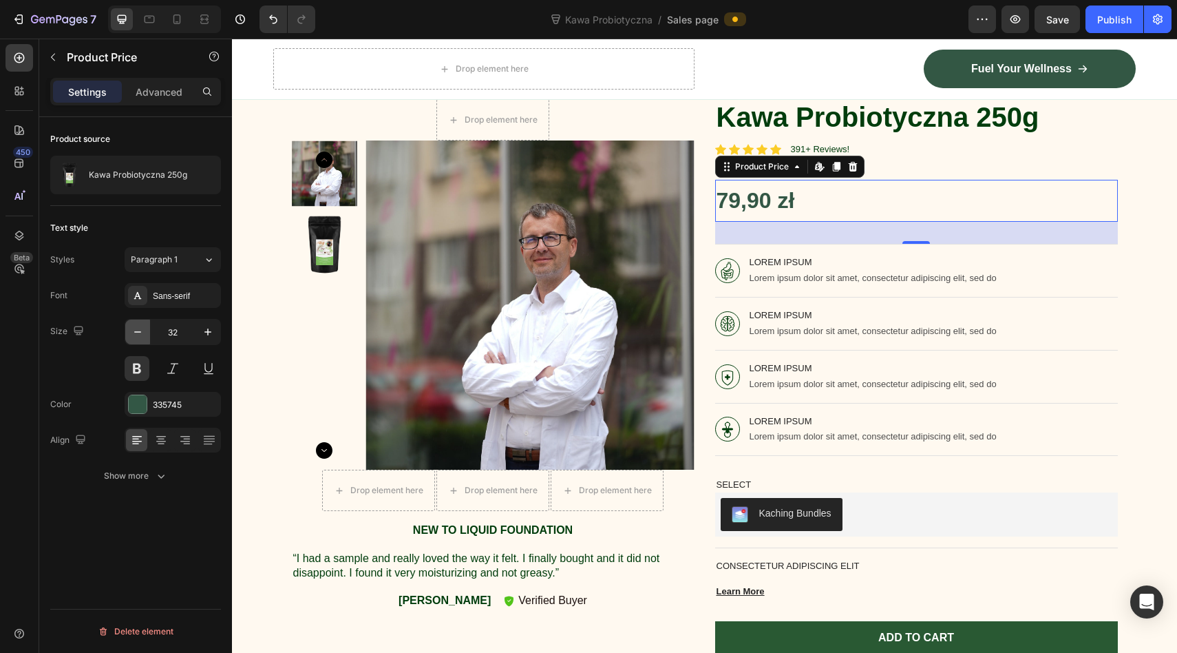
click at [129, 327] on button "button" at bounding box center [137, 331] width 25 height 25
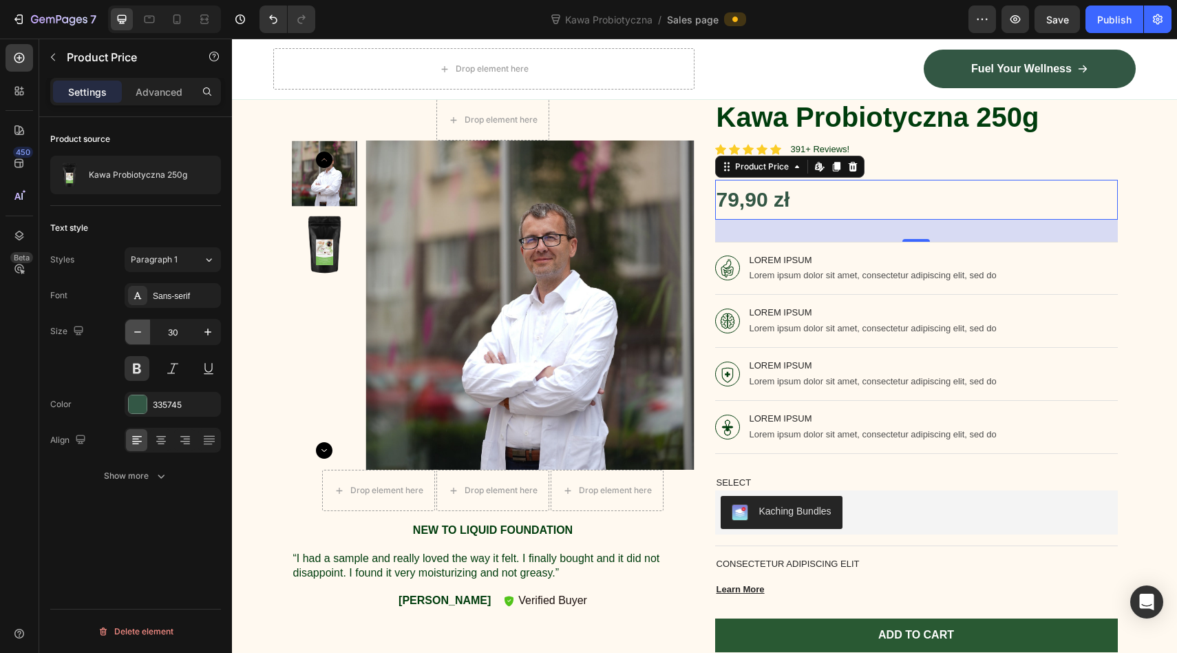
click at [129, 327] on button "button" at bounding box center [137, 331] width 25 height 25
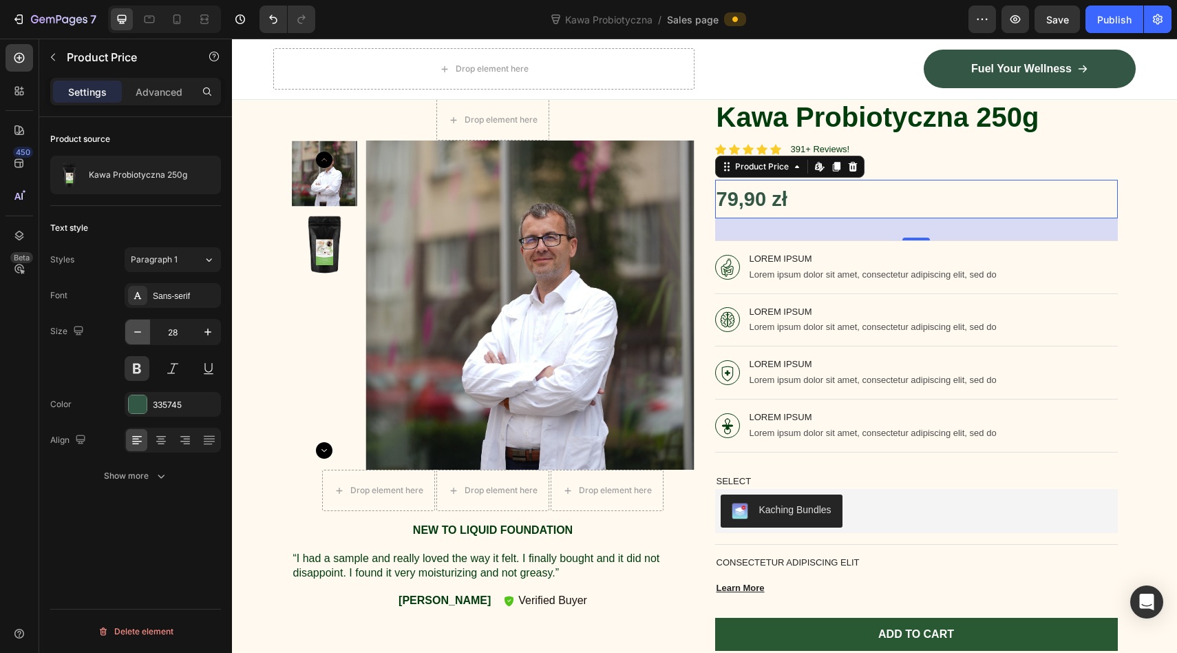
click at [129, 327] on button "button" at bounding box center [137, 331] width 25 height 25
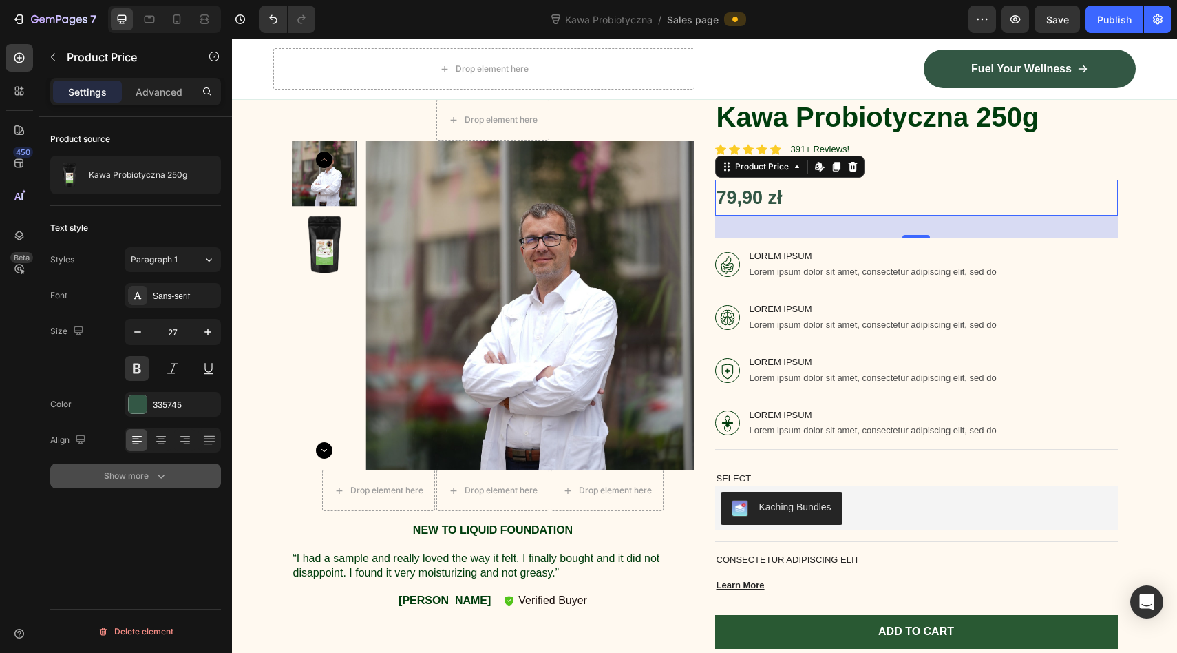
click at [143, 471] on div "Show more" at bounding box center [136, 476] width 64 height 14
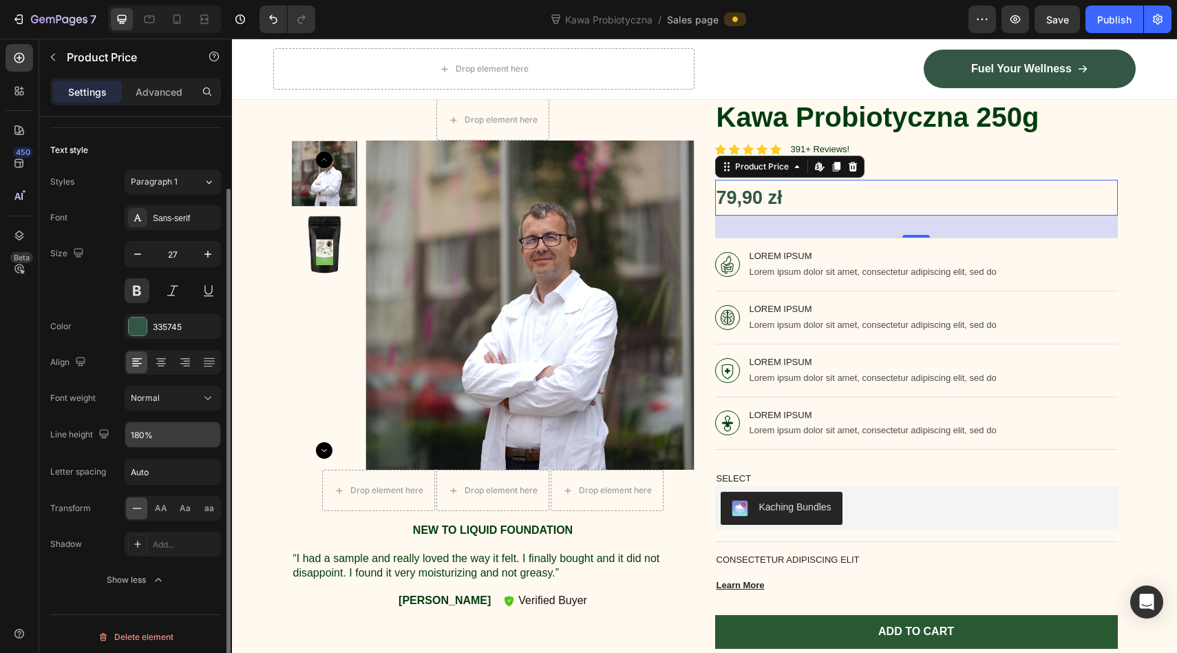
scroll to position [83, 0]
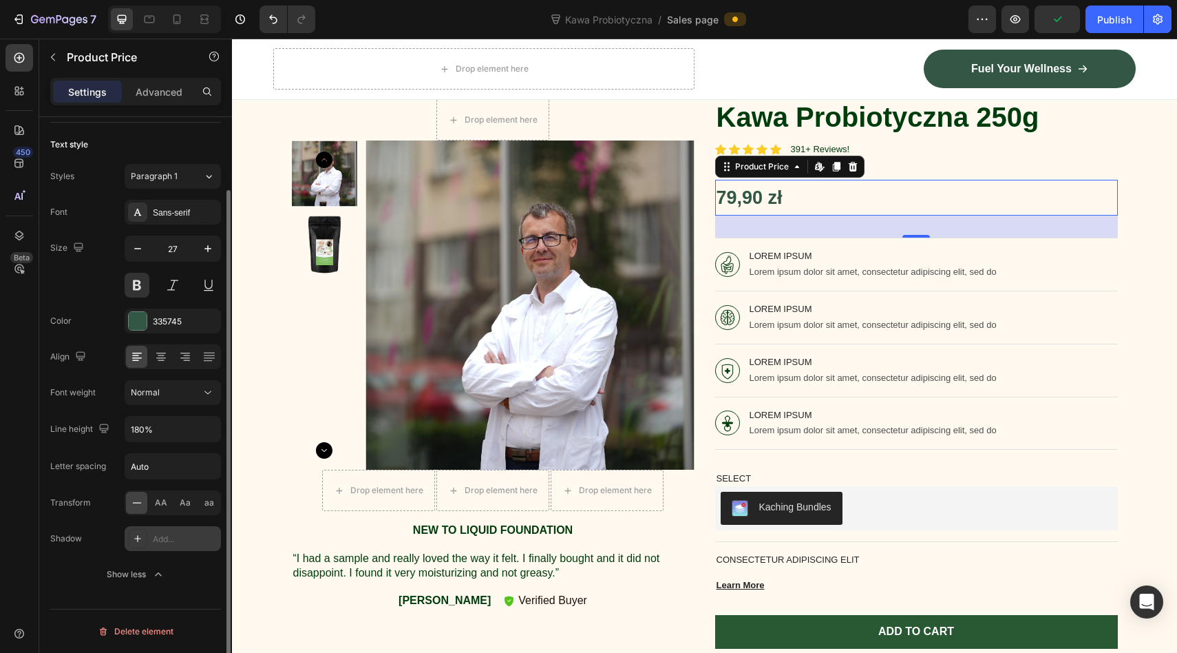
click at [139, 540] on icon at bounding box center [137, 538] width 11 height 11
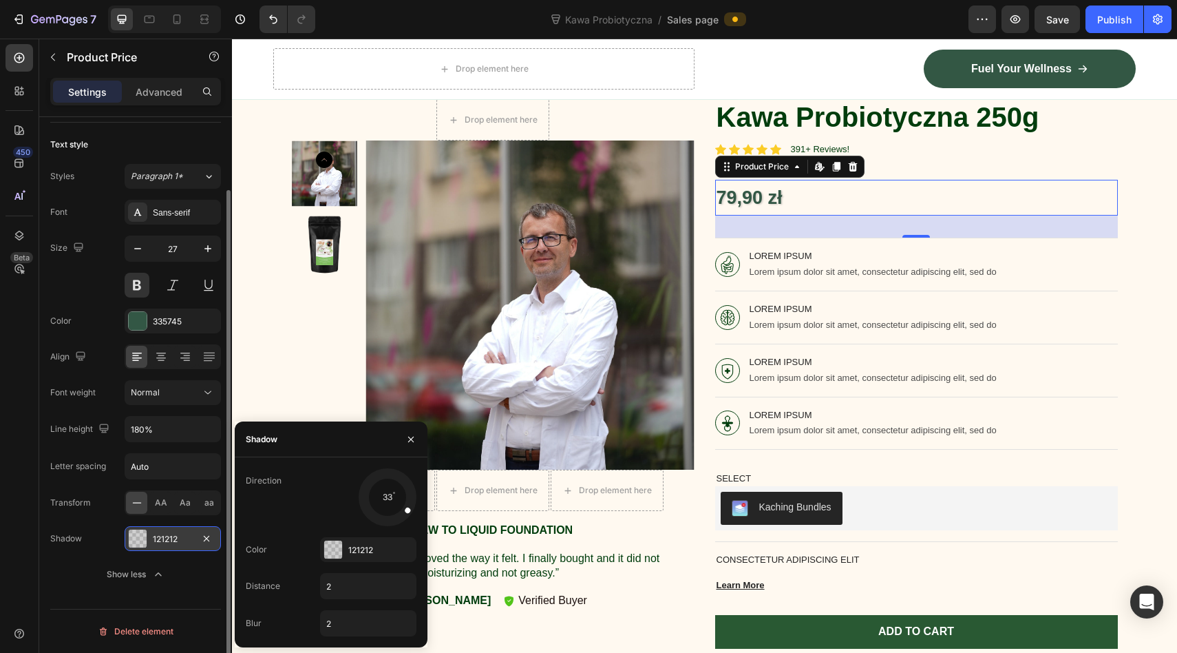
drag, startPoint x: 377, startPoint y: 511, endPoint x: 410, endPoint y: 511, distance: 33.7
click at [410, 511] on div at bounding box center [400, 504] width 30 height 23
click at [414, 438] on icon "button" at bounding box center [411, 439] width 11 height 11
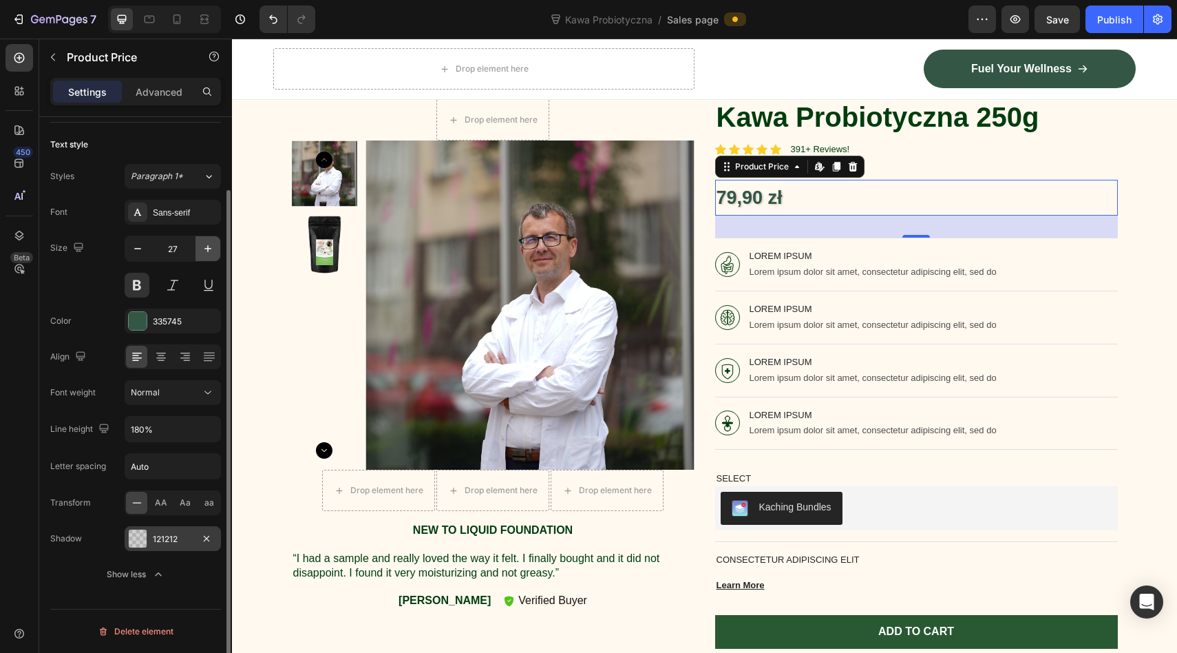
click at [211, 249] on icon "button" at bounding box center [208, 249] width 14 height 14
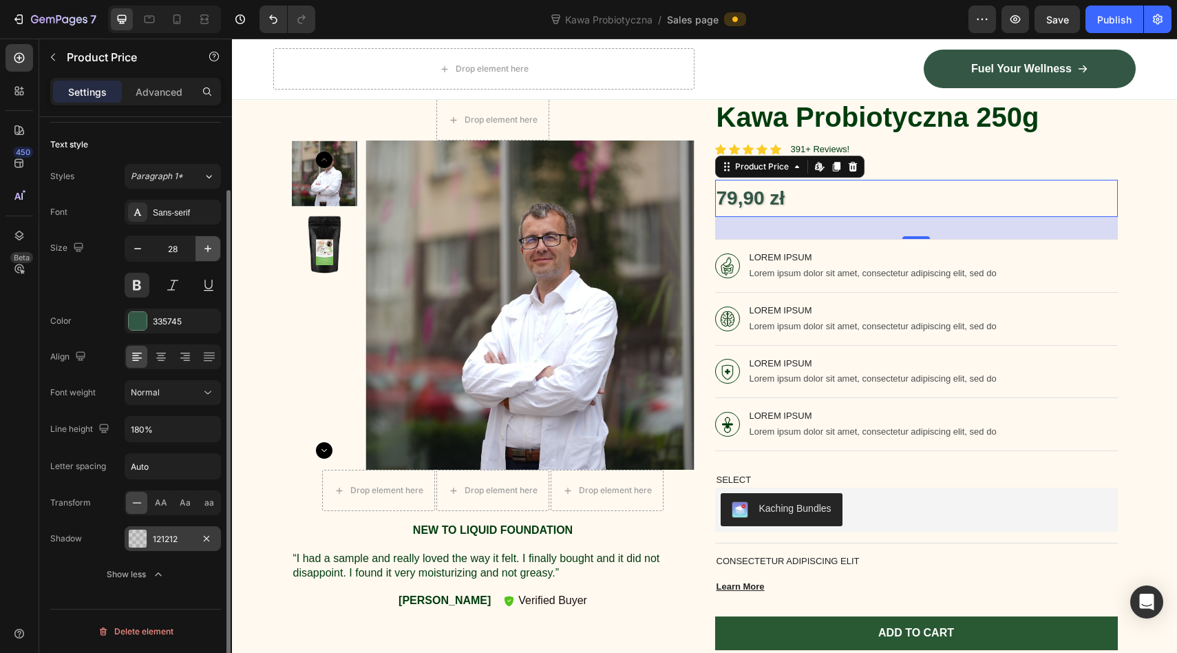
click at [211, 249] on icon "button" at bounding box center [208, 249] width 14 height 14
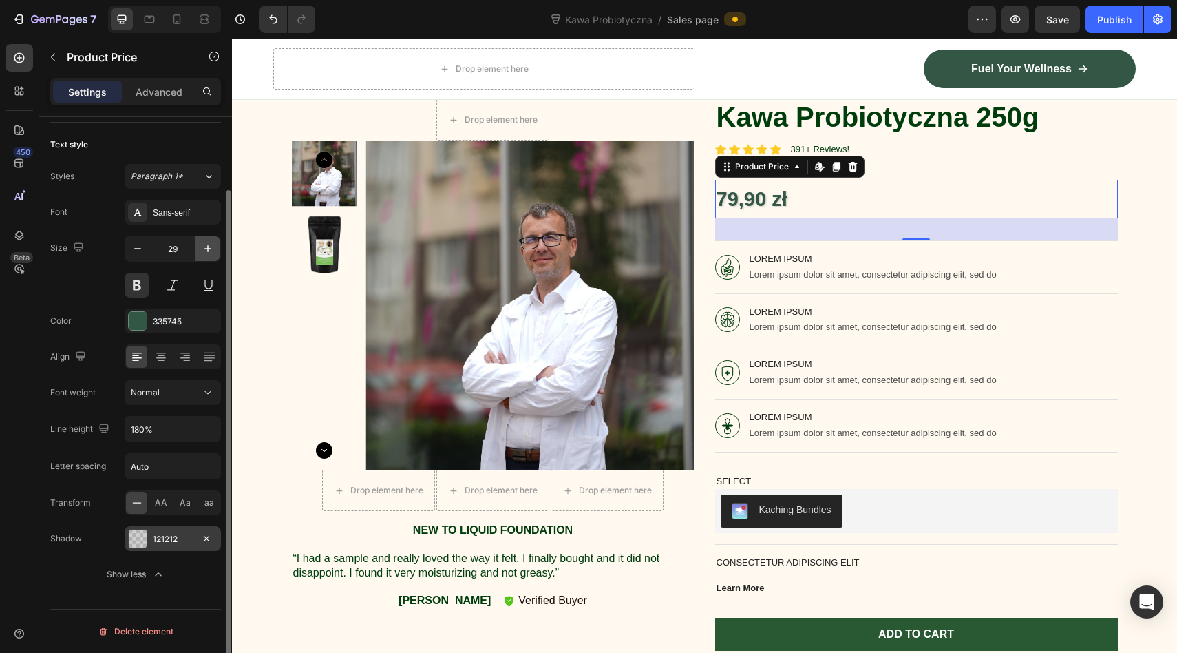
click at [211, 249] on icon "button" at bounding box center [208, 249] width 14 height 14
type input "31"
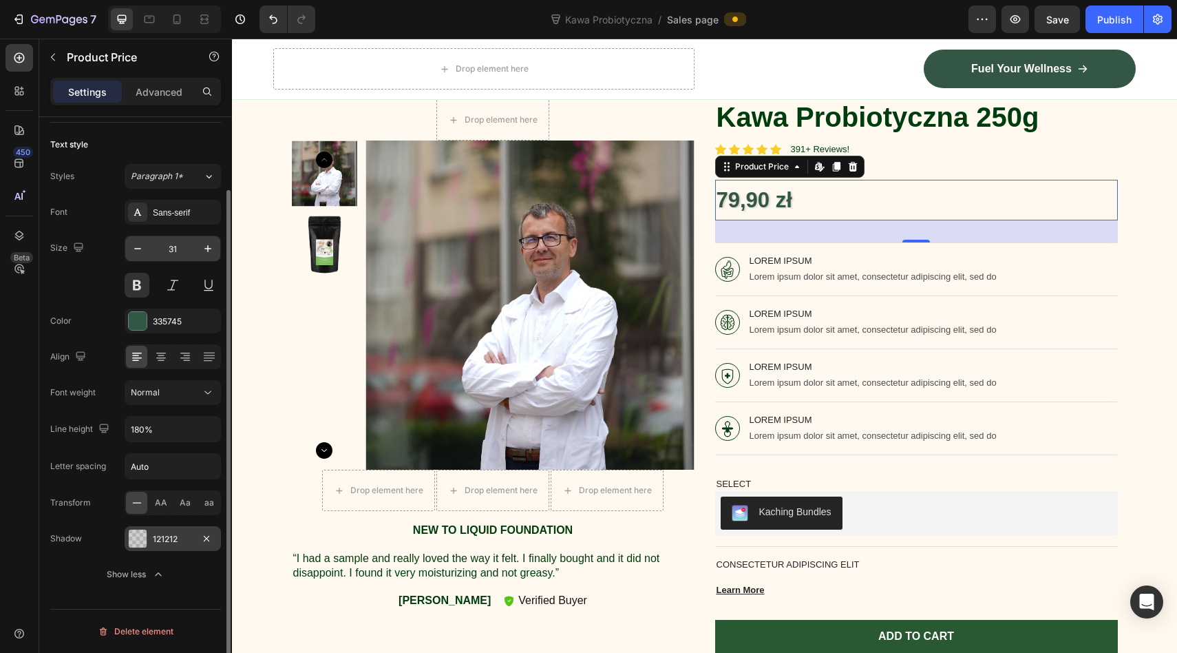
scroll to position [0, 0]
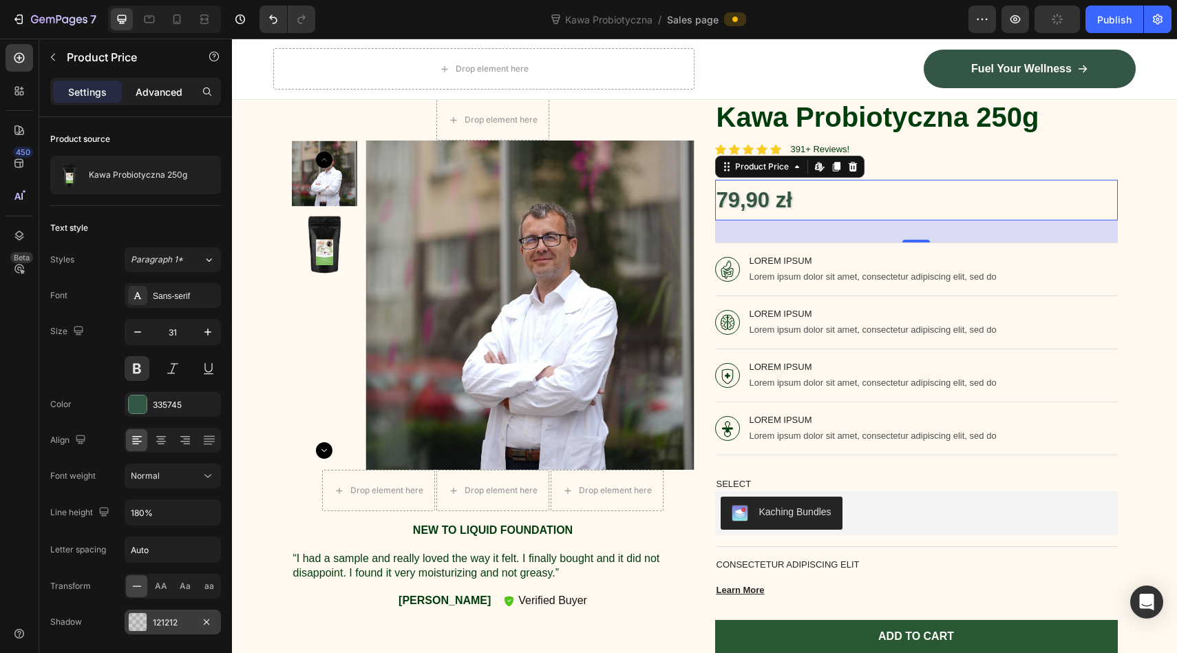
click at [171, 90] on p "Advanced" at bounding box center [159, 92] width 47 height 14
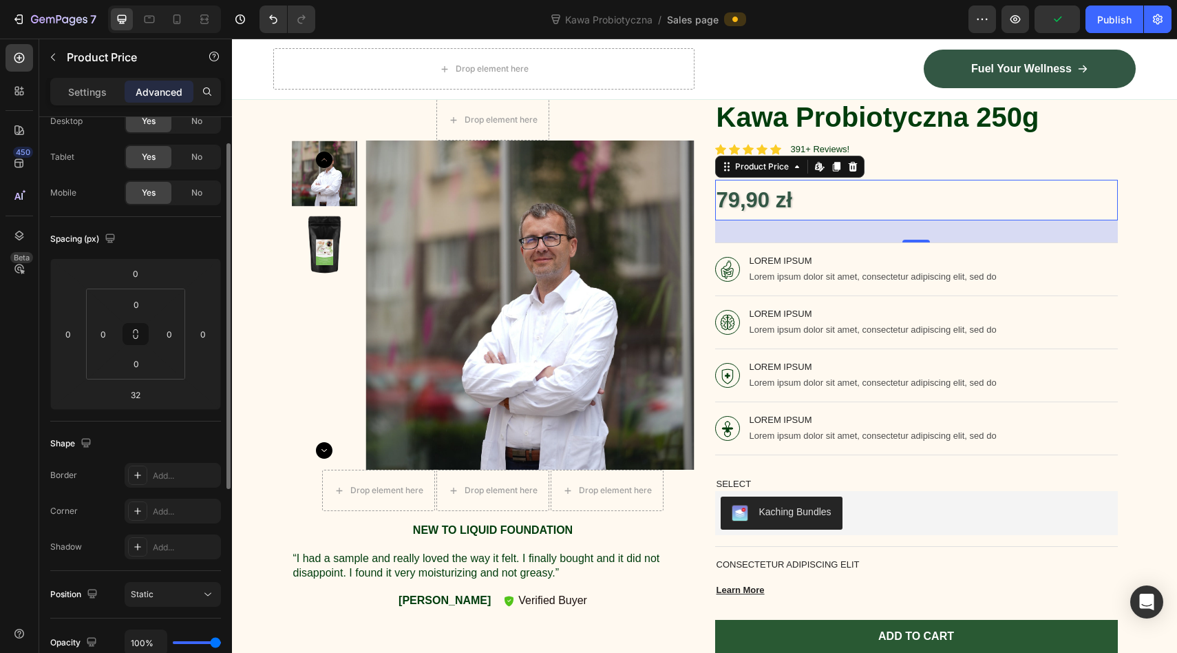
scroll to position [50, 0]
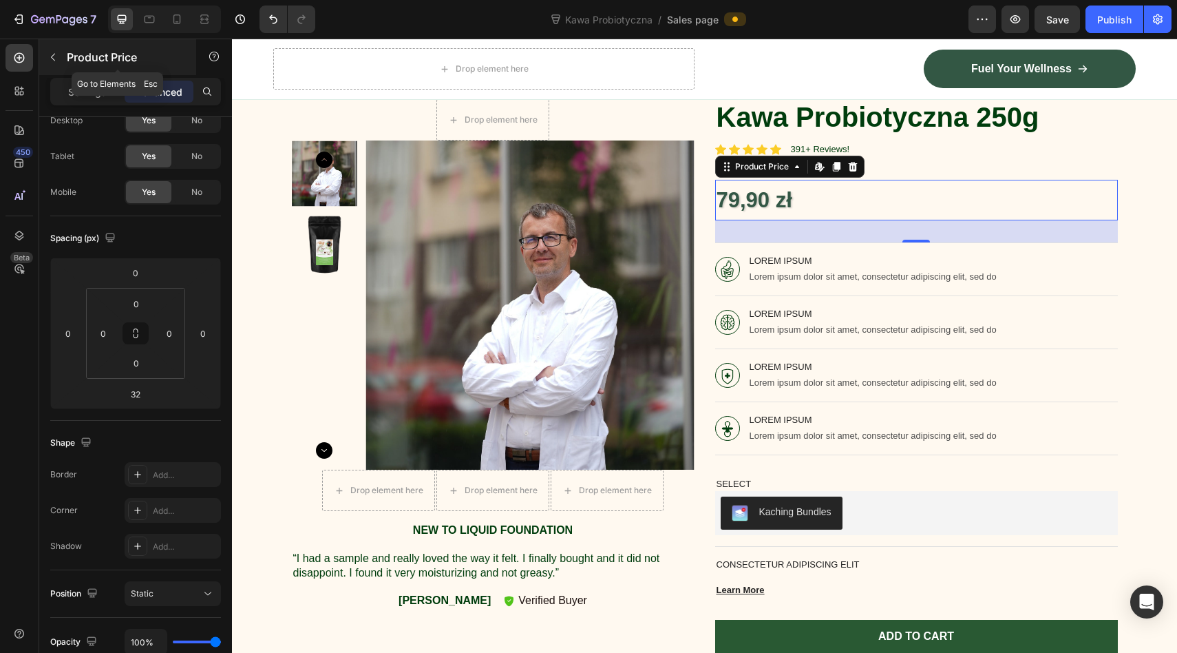
click at [52, 51] on button "button" at bounding box center [53, 57] width 22 height 22
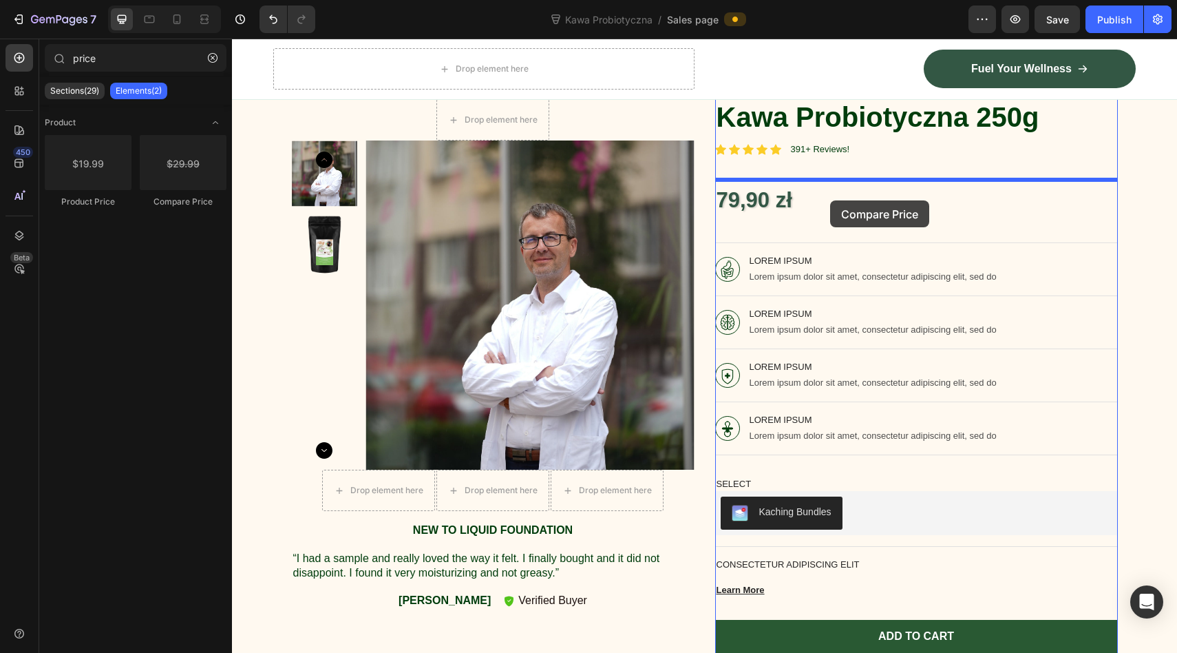
drag, startPoint x: 404, startPoint y: 198, endPoint x: 830, endPoint y: 200, distance: 425.5
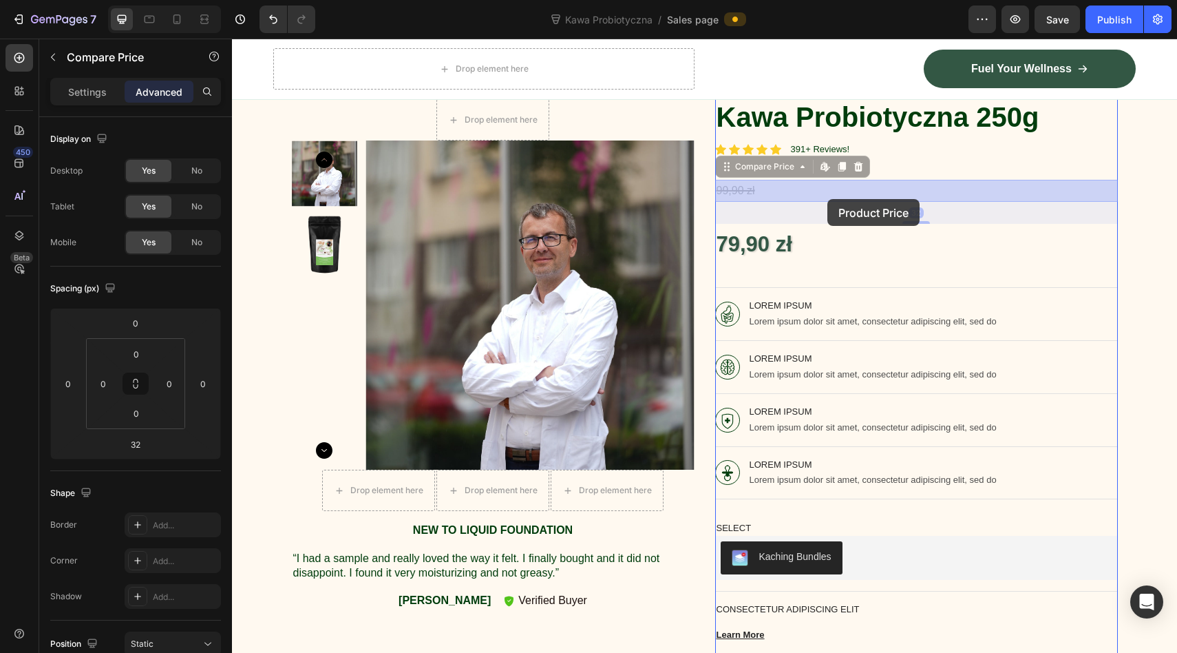
drag, startPoint x: 793, startPoint y: 188, endPoint x: 828, endPoint y: 199, distance: 36.1
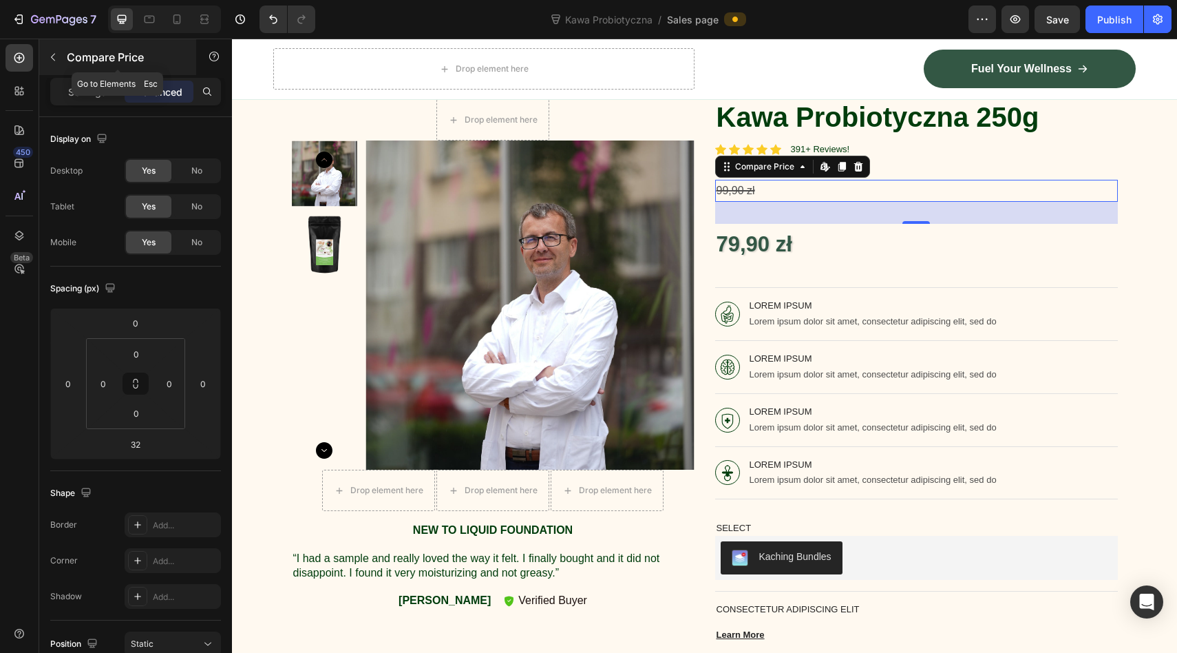
click at [50, 54] on icon "button" at bounding box center [53, 57] width 11 height 11
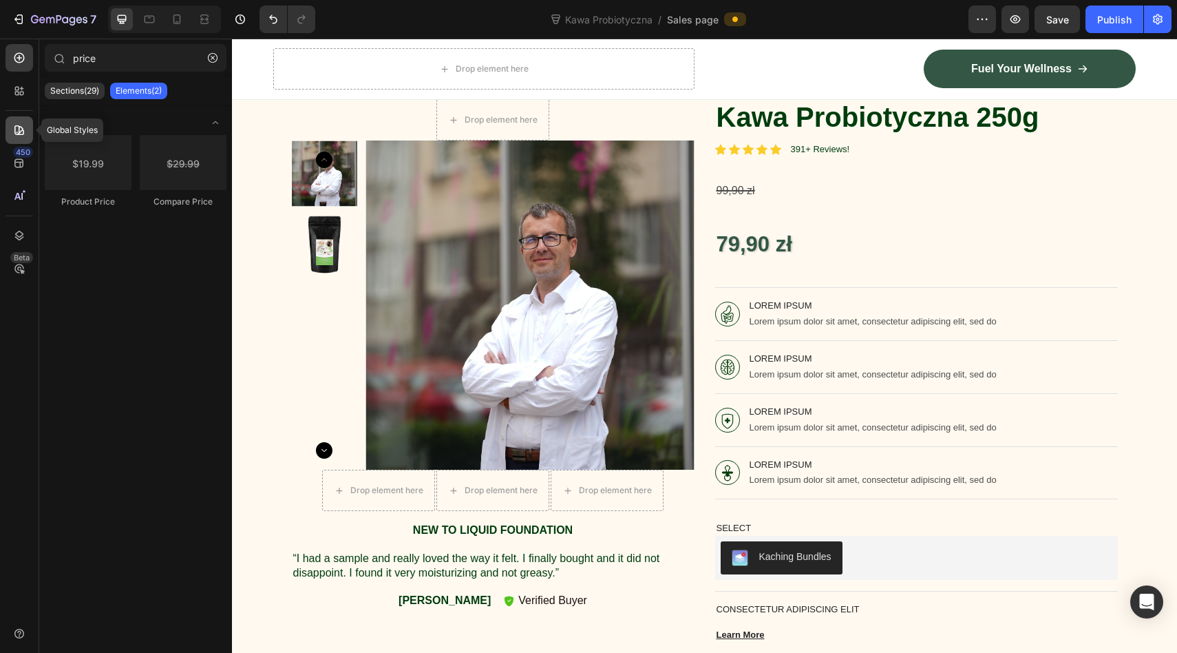
click at [20, 135] on icon at bounding box center [19, 130] width 14 height 14
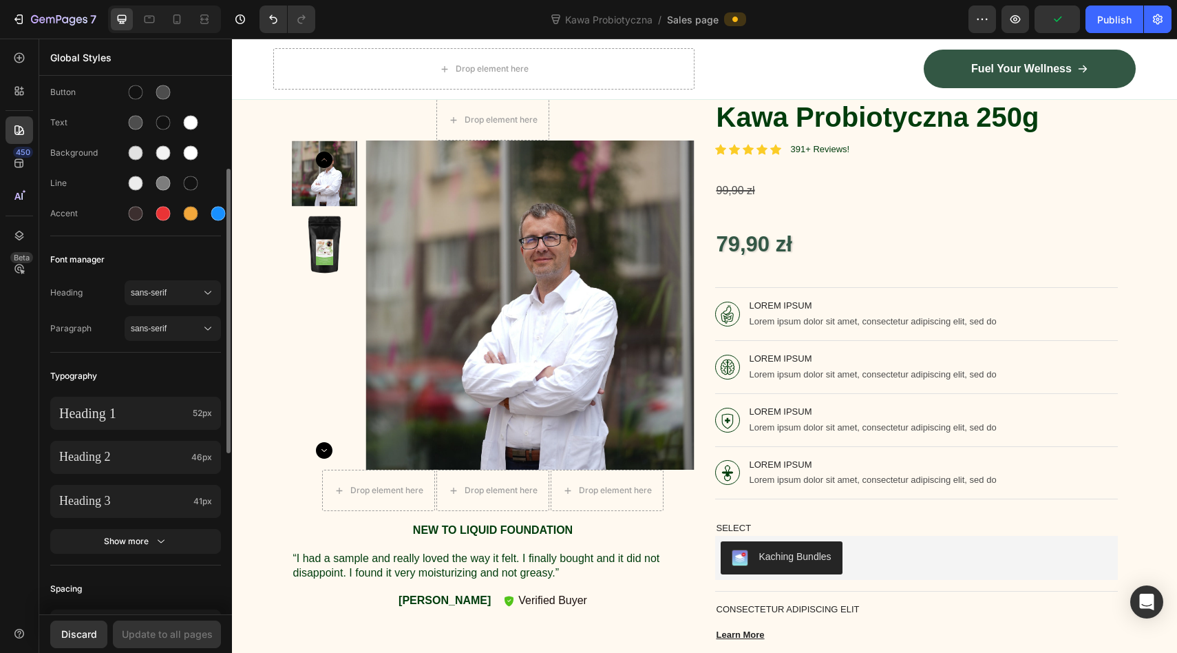
scroll to position [0, 0]
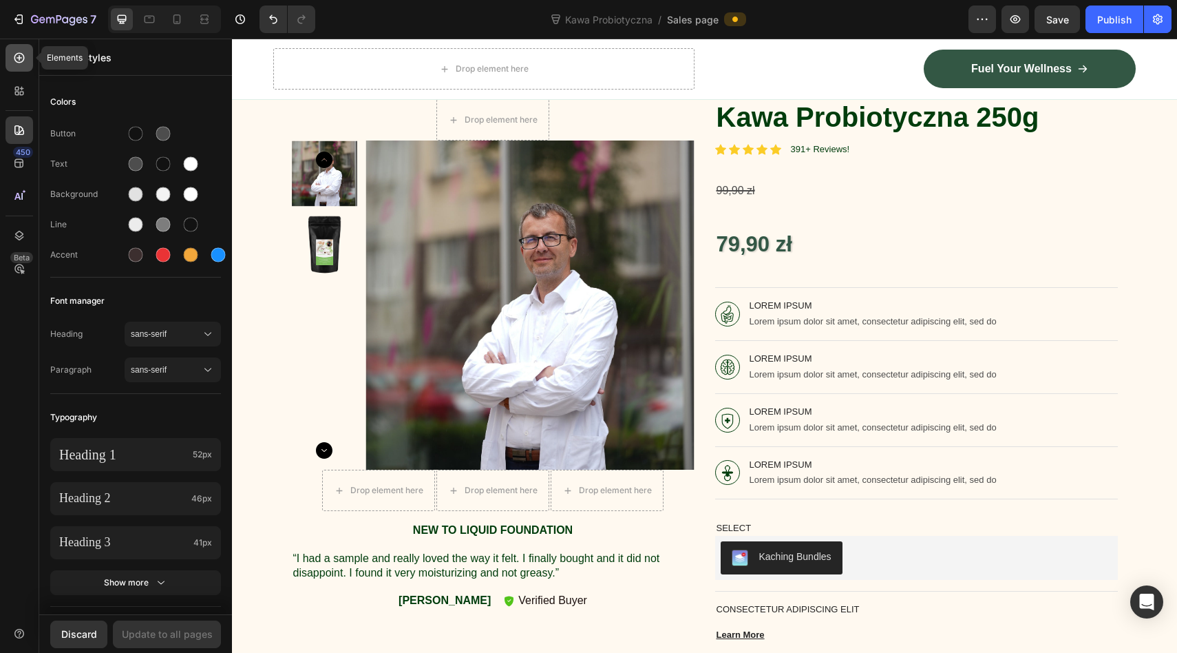
click at [17, 60] on icon at bounding box center [19, 58] width 14 height 14
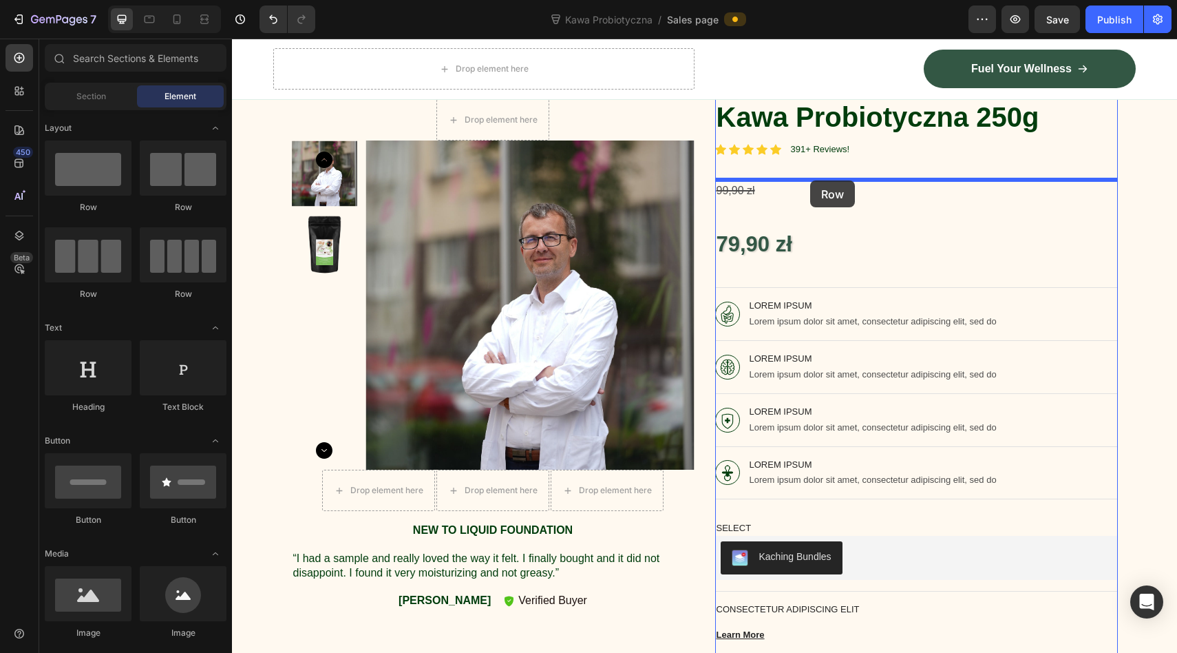
drag, startPoint x: 397, startPoint y: 217, endPoint x: 810, endPoint y: 180, distance: 414.7
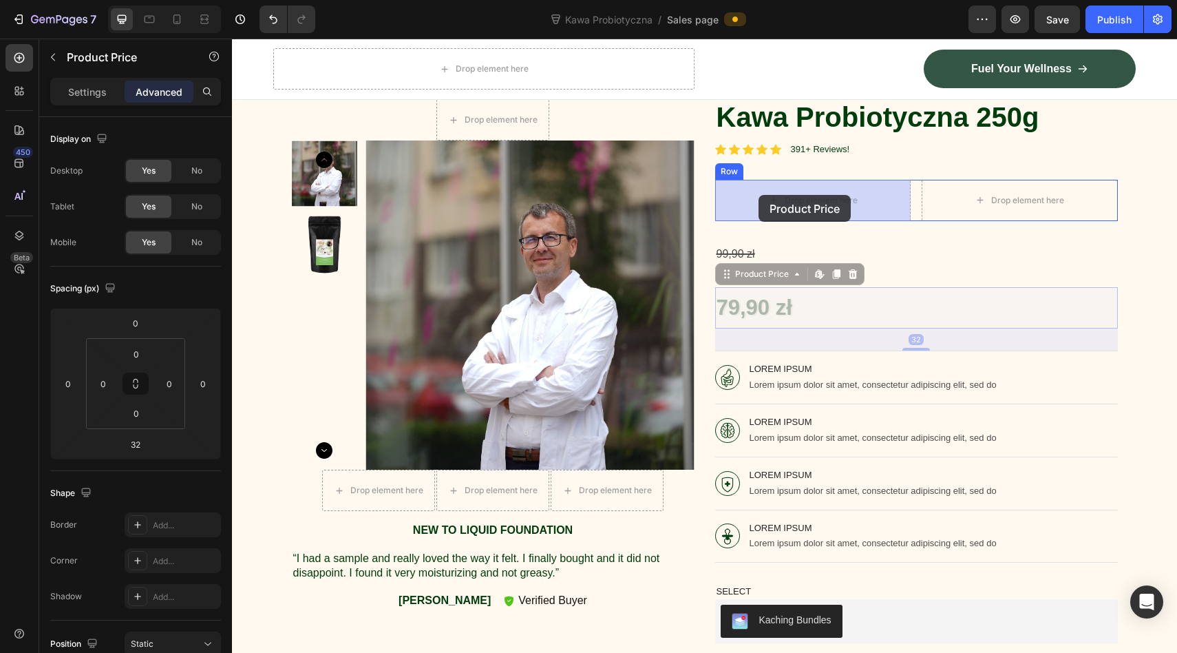
drag, startPoint x: 751, startPoint y: 299, endPoint x: 759, endPoint y: 196, distance: 104.2
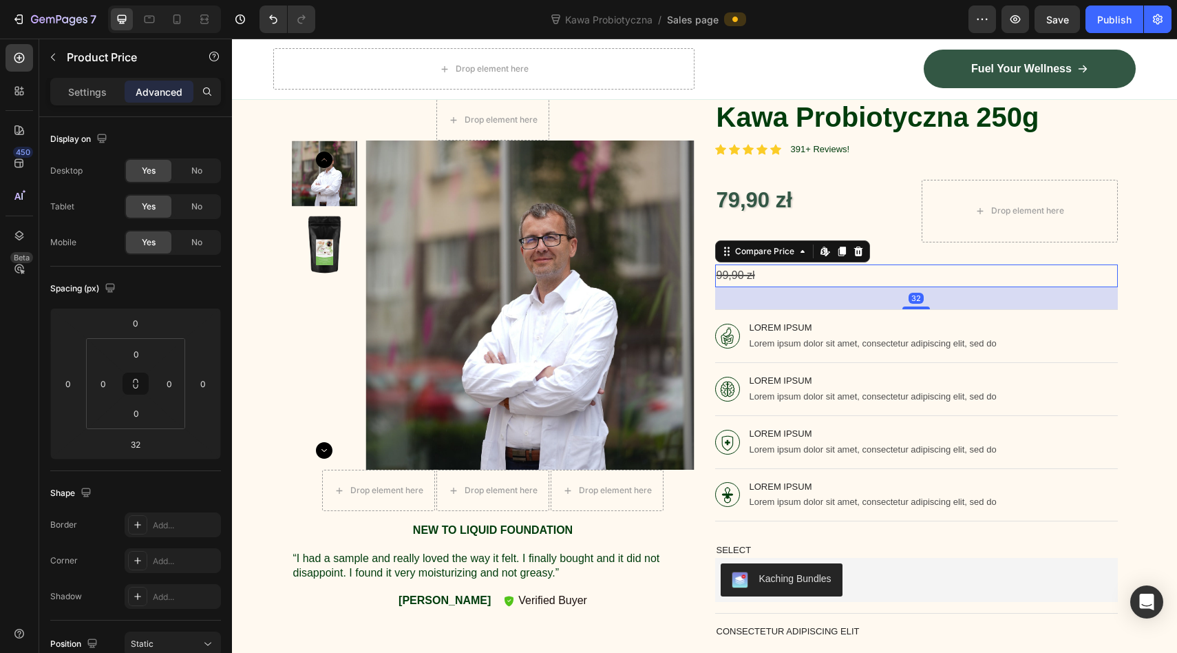
scroll to position [50, 0]
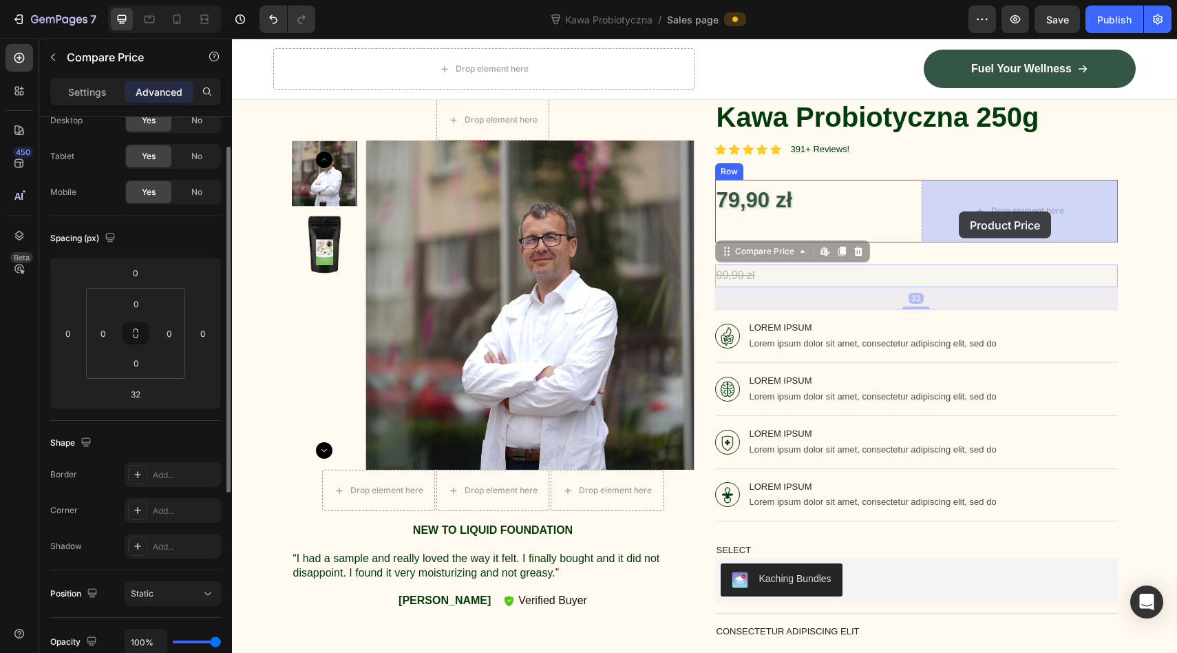
drag, startPoint x: 730, startPoint y: 273, endPoint x: 960, endPoint y: 211, distance: 238.2
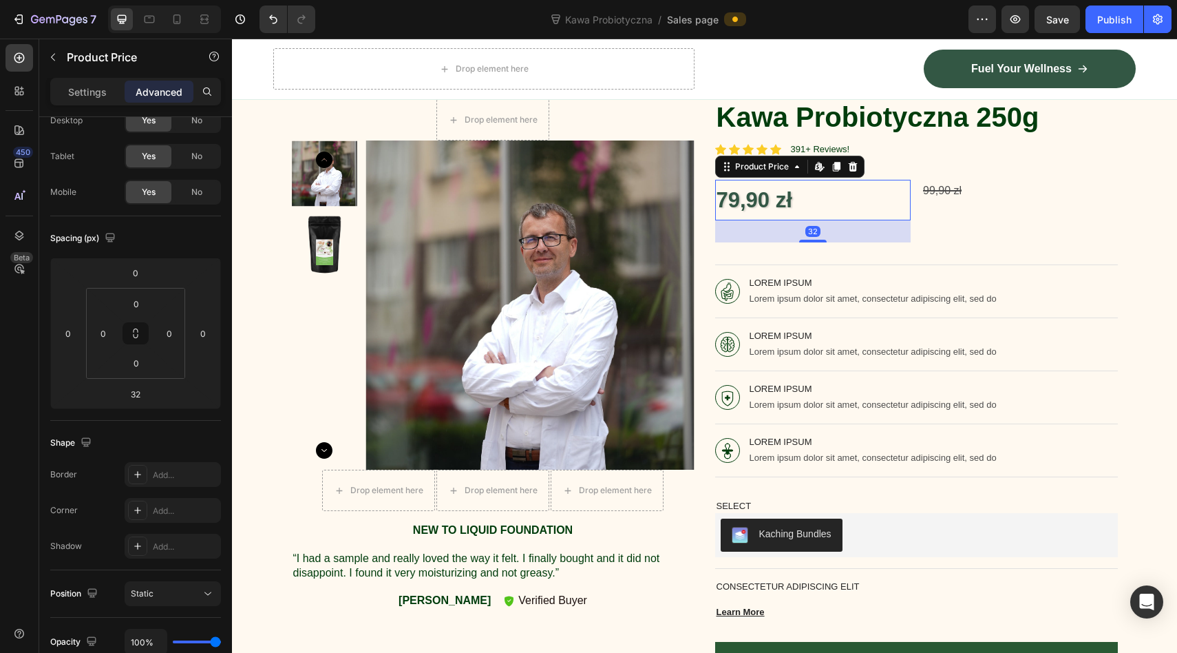
click at [909, 203] on div "79,90 zł" at bounding box center [813, 200] width 196 height 41
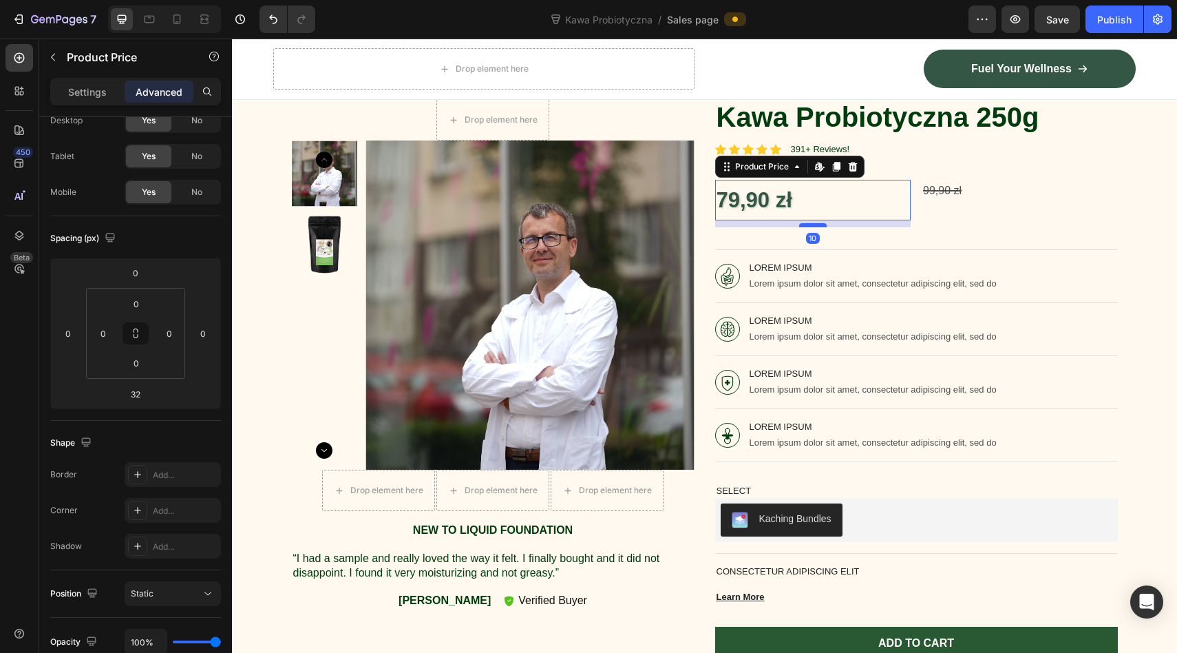
drag, startPoint x: 817, startPoint y: 240, endPoint x: 817, endPoint y: 224, distance: 15.1
click at [817, 224] on div at bounding box center [813, 225] width 28 height 4
type input "10"
click at [851, 186] on div "79,90 zł" at bounding box center [813, 200] width 196 height 41
type input "0"
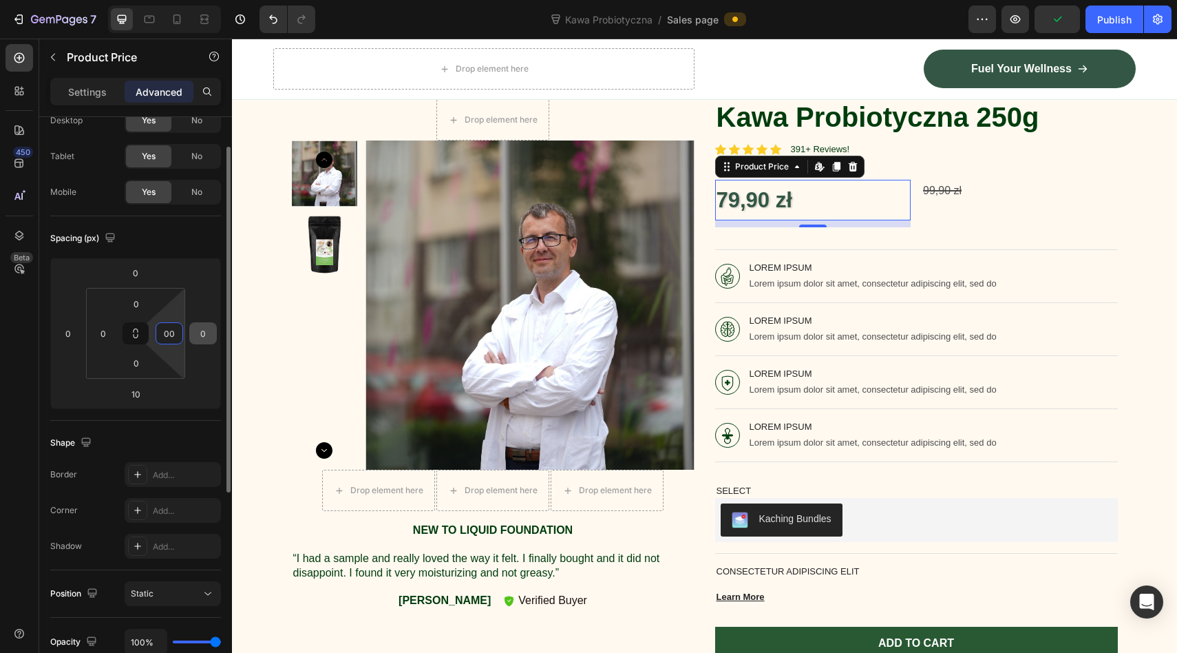
click at [167, 330] on input "00" at bounding box center [169, 333] width 21 height 21
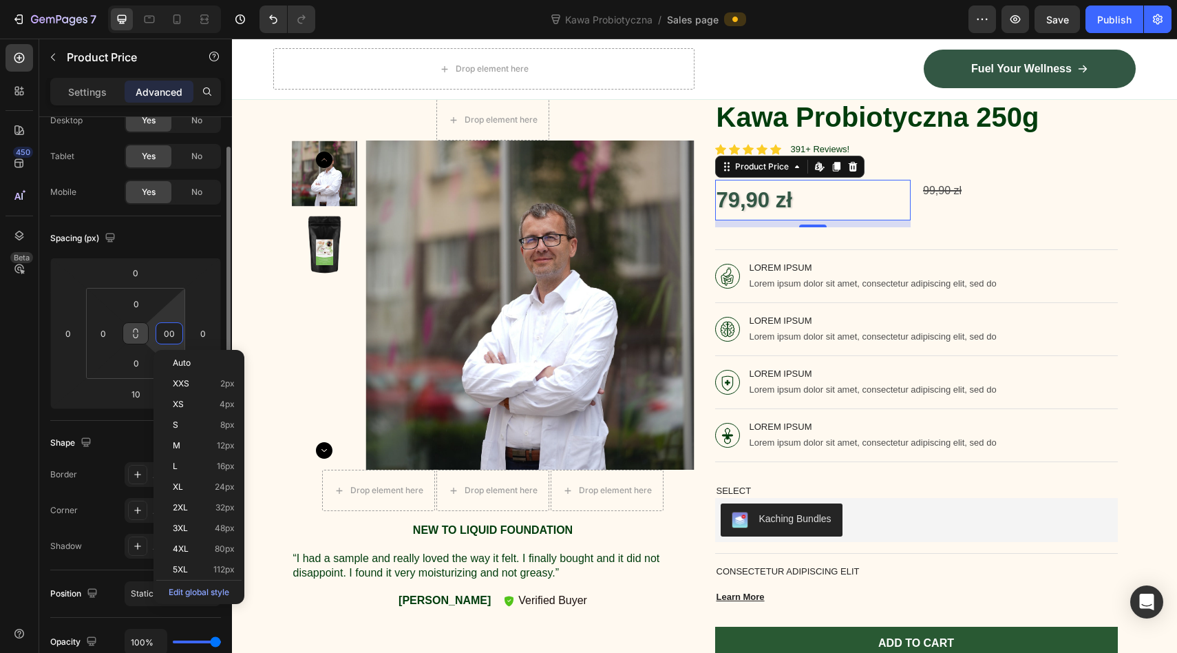
type input "00"
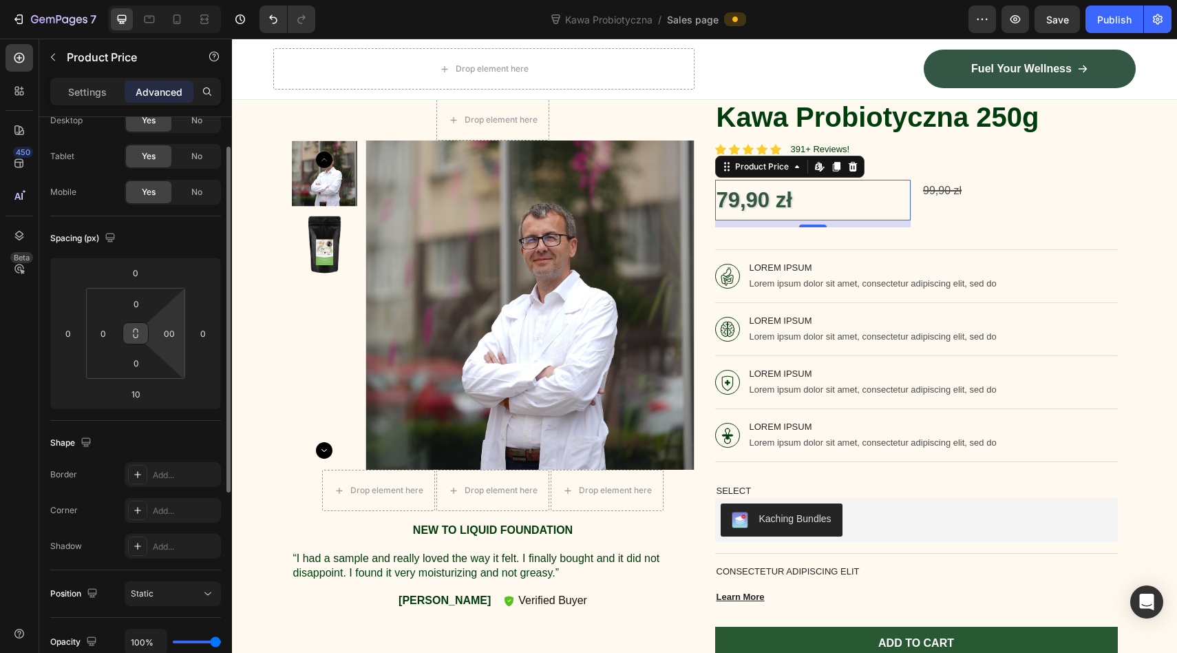
click at [143, 323] on button at bounding box center [136, 333] width 26 height 22
click at [133, 328] on icon at bounding box center [135, 333] width 11 height 11
click at [136, 335] on icon at bounding box center [135, 333] width 11 height 11
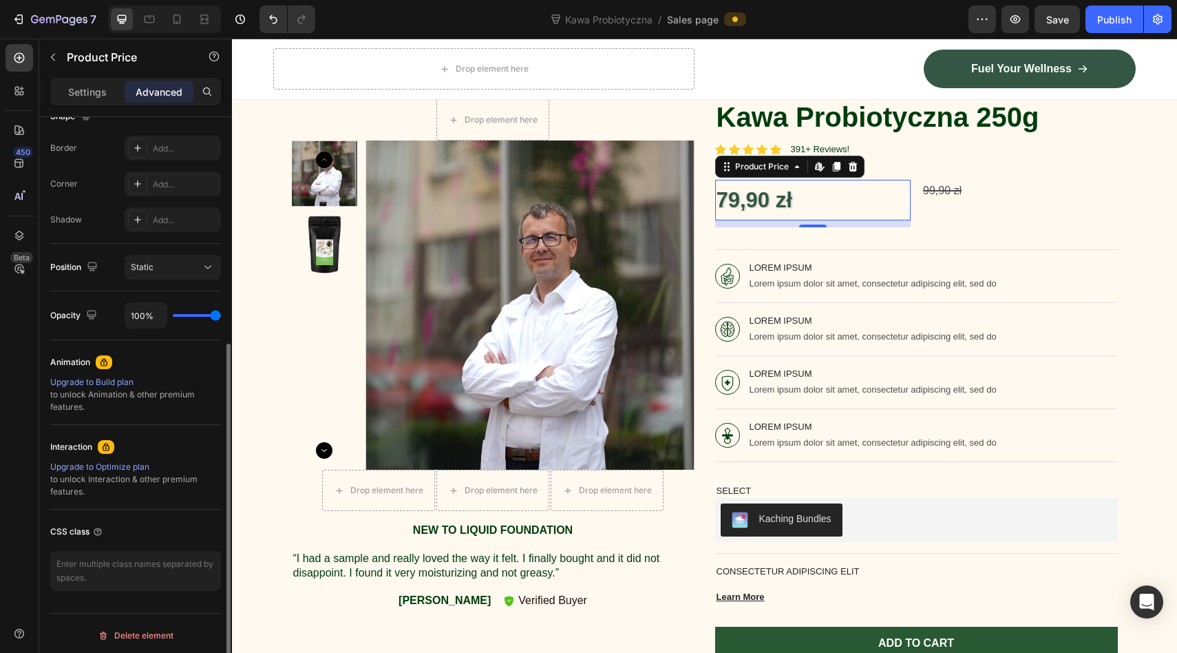
scroll to position [381, 0]
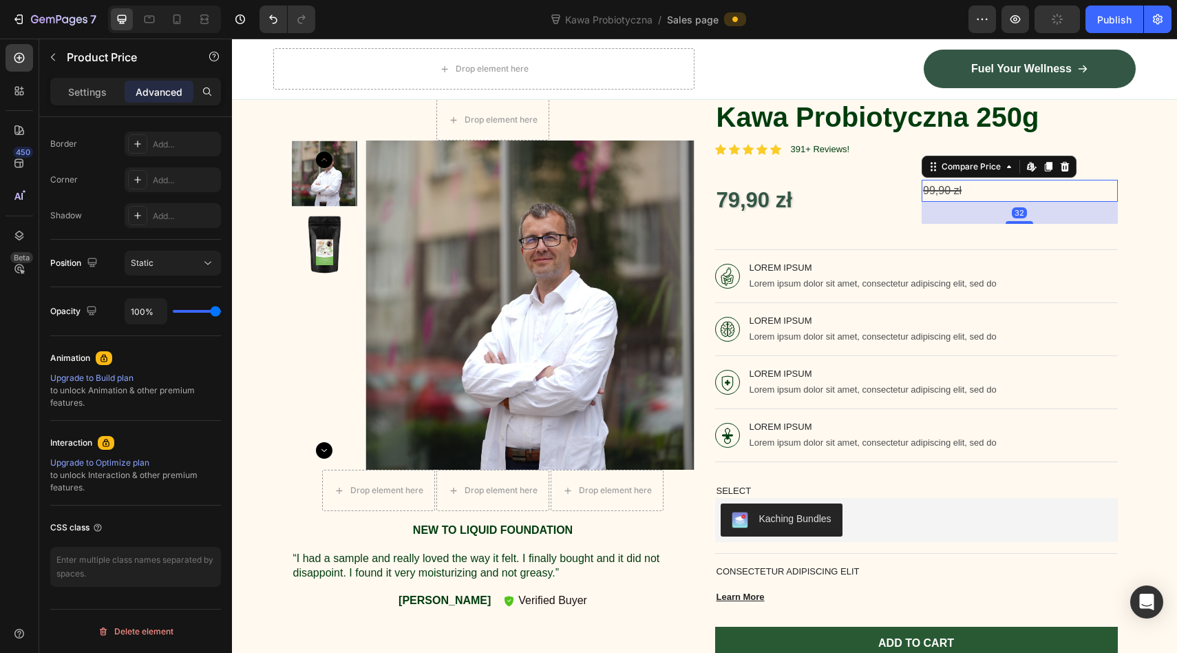
click at [1002, 191] on div "99,90 zł" at bounding box center [1020, 191] width 196 height 23
click at [908, 227] on div "Kawa Probiotyczna 250g Product Title Icon Icon Icon Icon Icon Icon List 391+ Re…" at bounding box center [916, 379] width 403 height 561
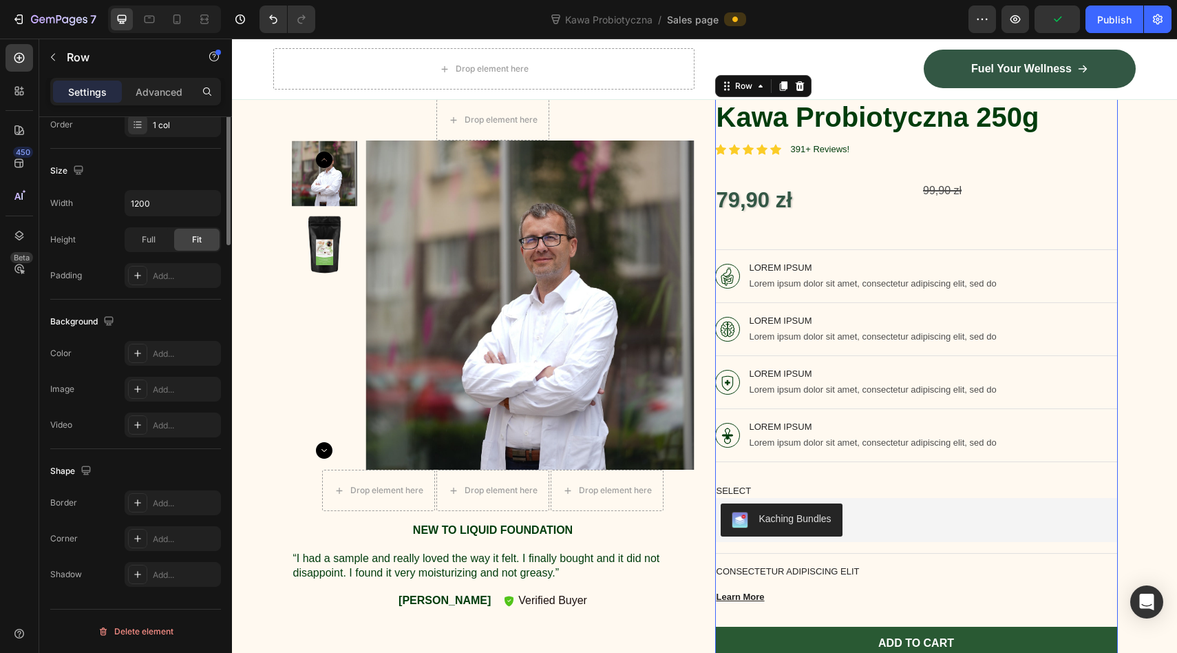
scroll to position [0, 0]
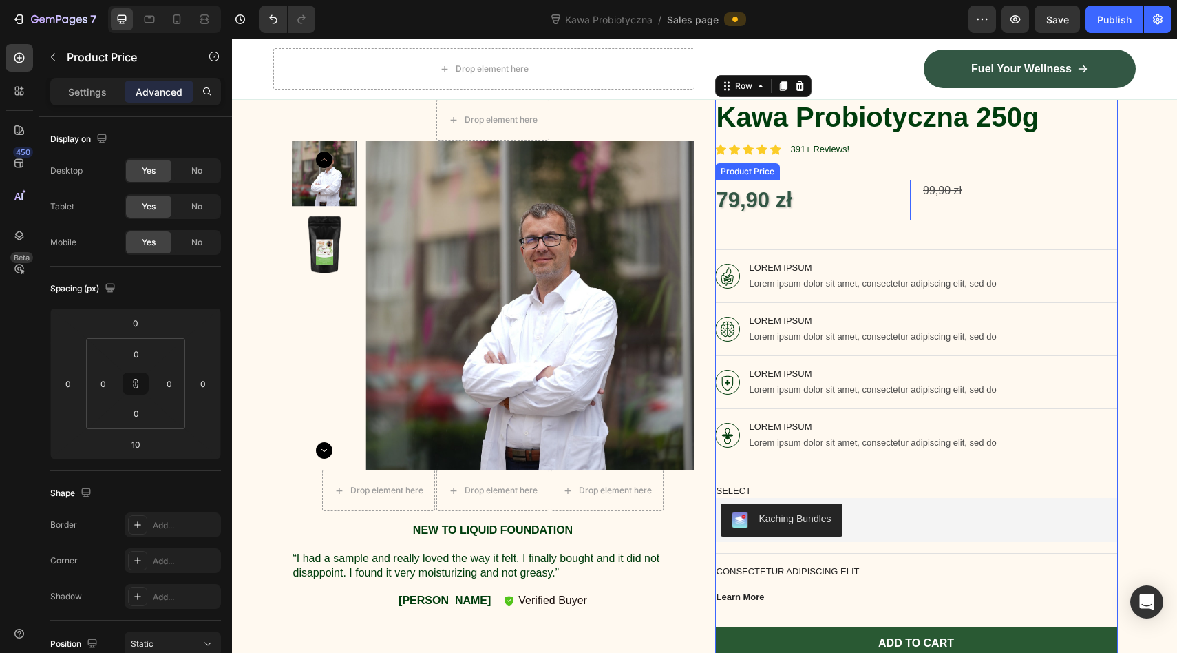
click at [906, 182] on div "79,90 zł" at bounding box center [813, 200] width 196 height 41
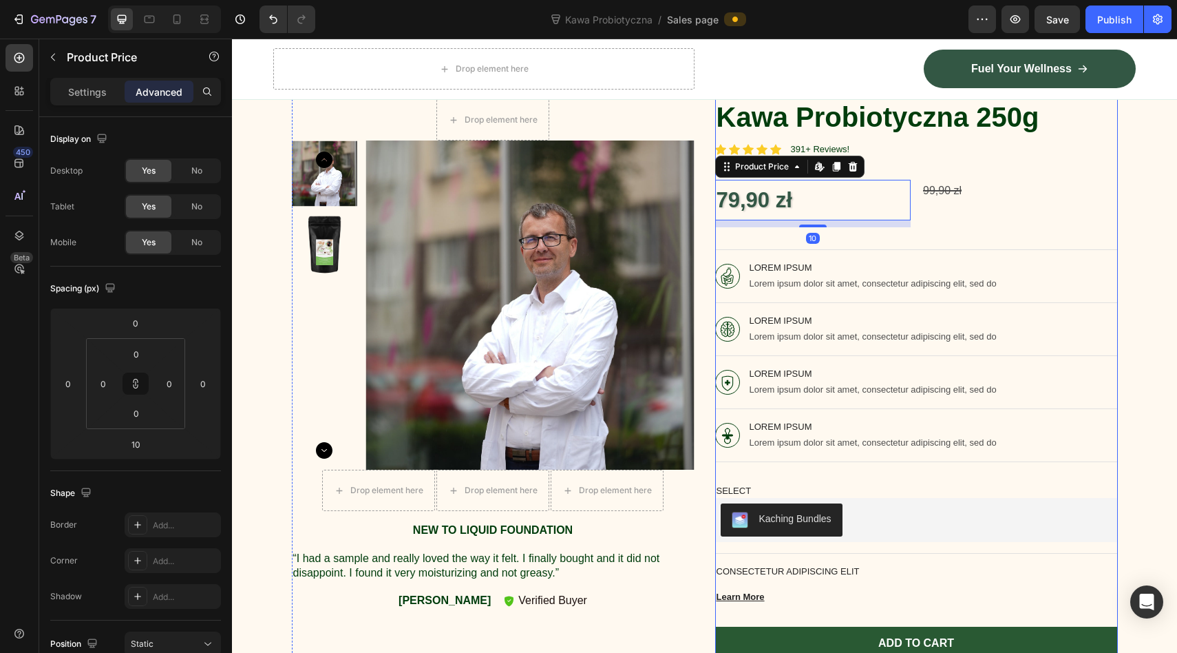
click at [913, 178] on div "Kawa Probiotyczna 250g Product Title Icon Icon Icon Icon Icon Icon List 391+ Re…" at bounding box center [916, 379] width 403 height 561
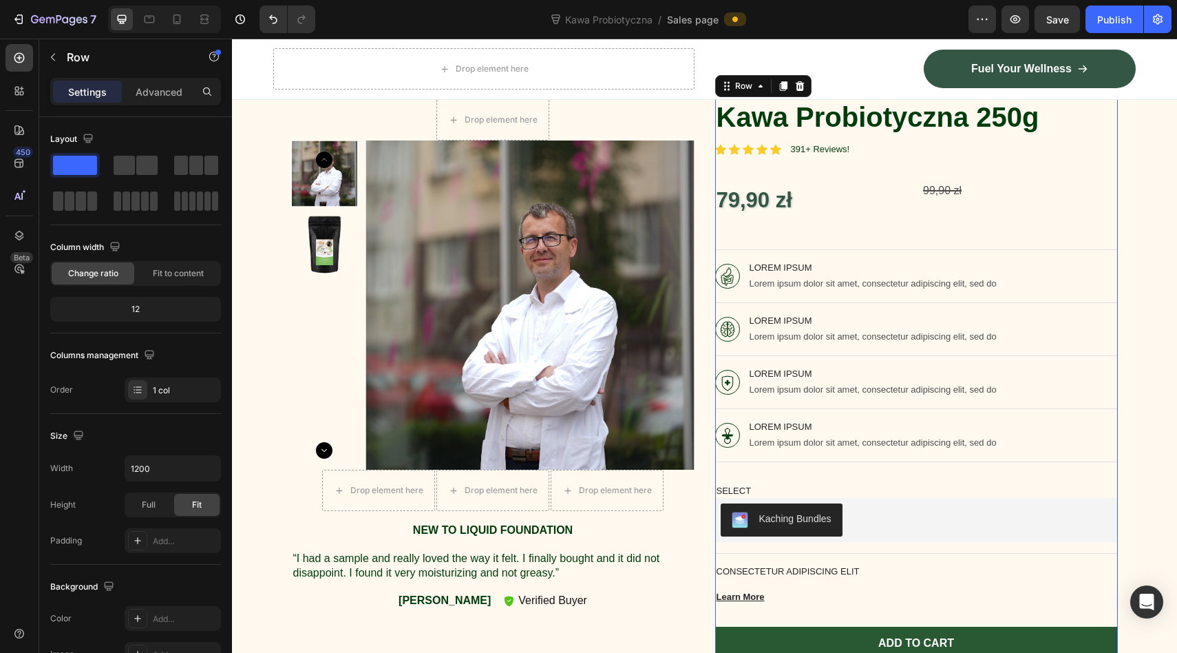
click at [891, 213] on div "79,90 zł" at bounding box center [813, 200] width 196 height 41
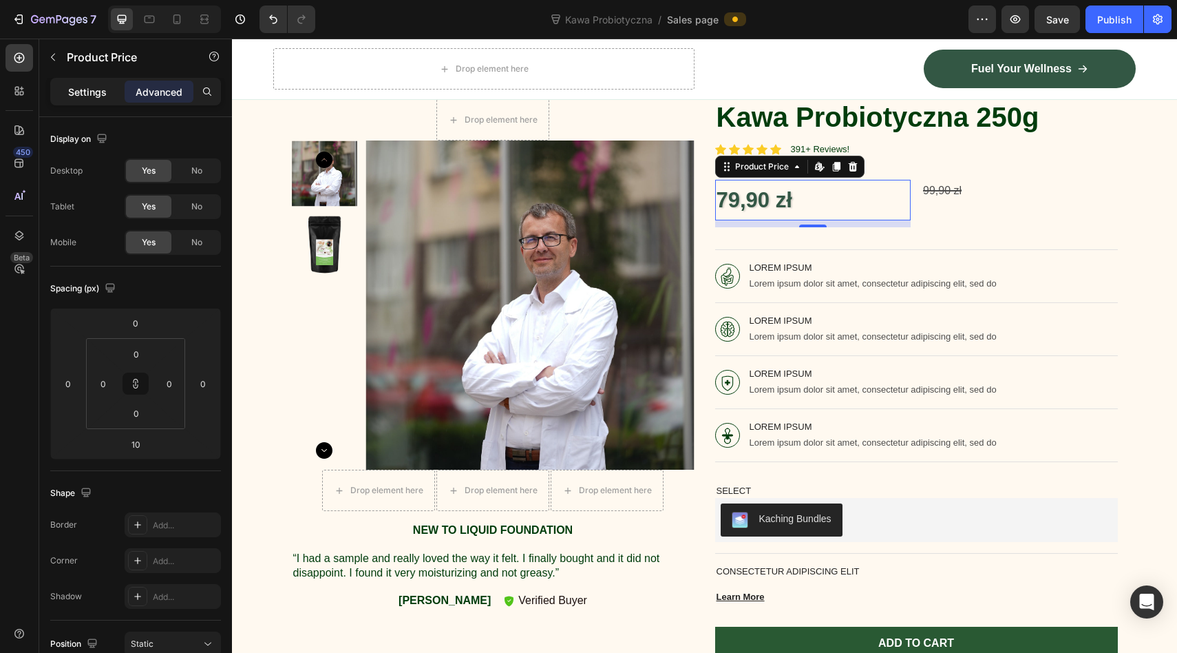
click at [94, 94] on p "Settings" at bounding box center [87, 92] width 39 height 14
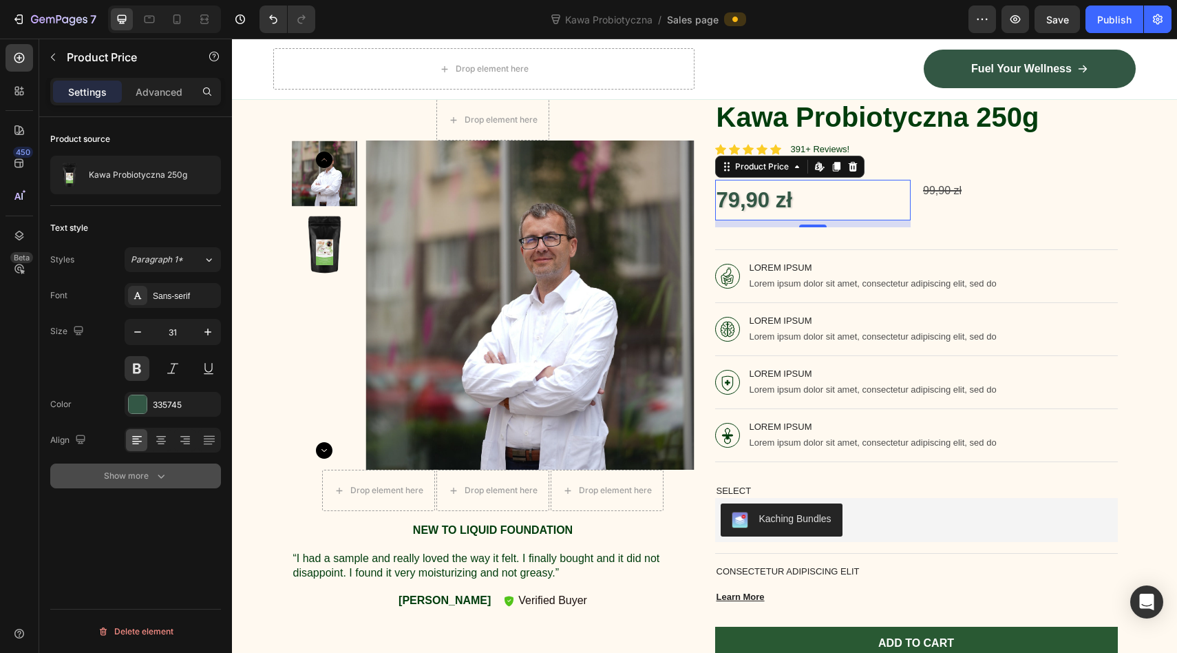
click at [129, 474] on div "Show more" at bounding box center [136, 476] width 64 height 14
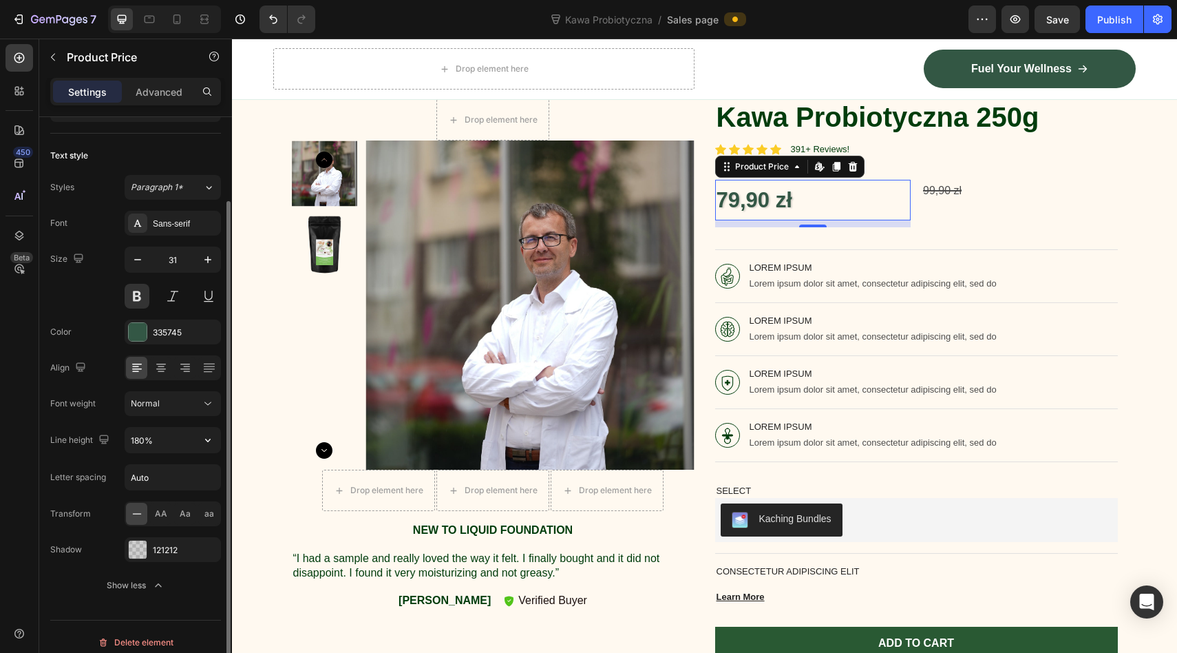
scroll to position [83, 0]
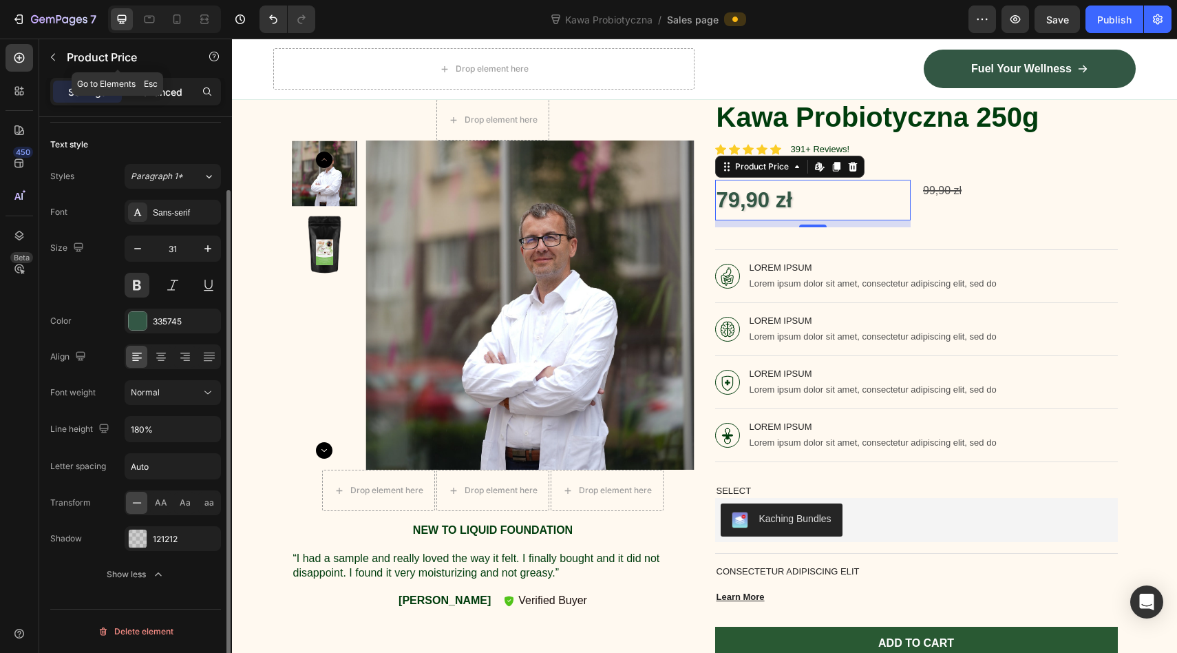
click at [147, 87] on p "Advanced" at bounding box center [159, 92] width 47 height 14
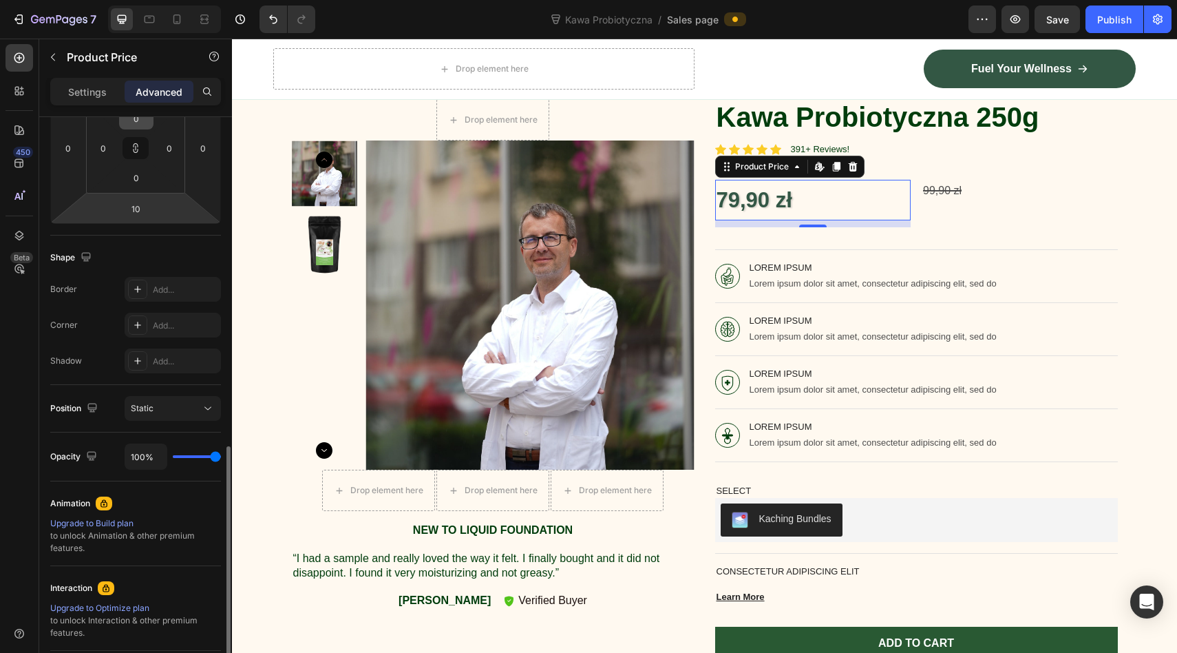
scroll to position [381, 0]
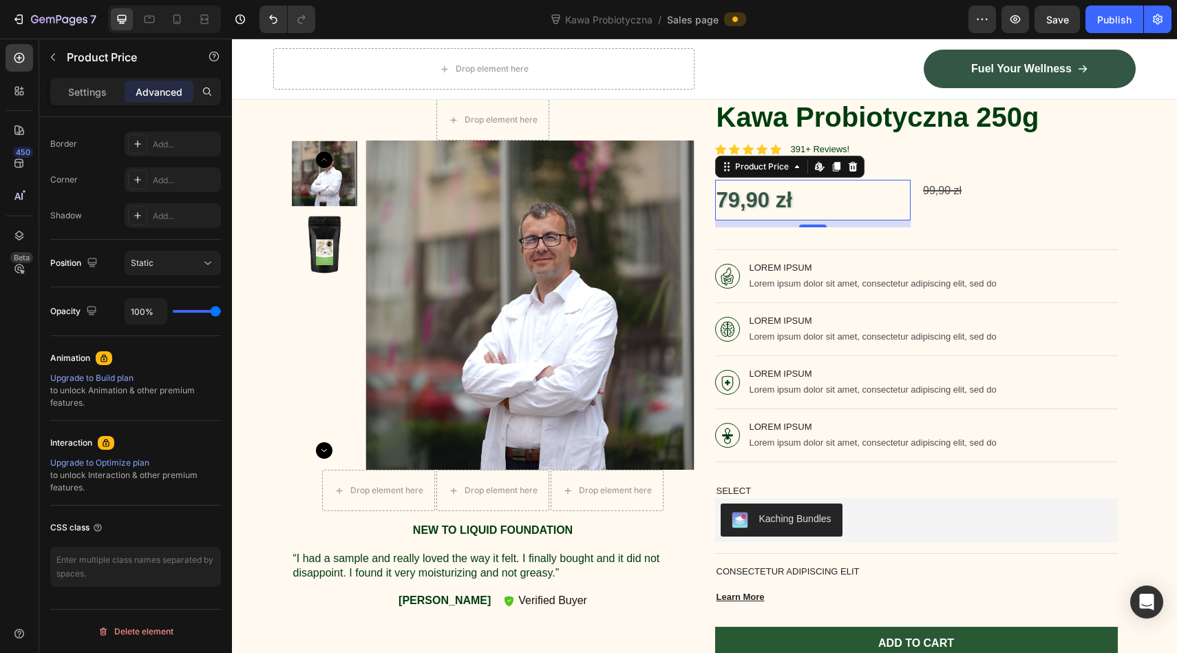
click at [909, 206] on div "79,90 zł" at bounding box center [813, 200] width 196 height 41
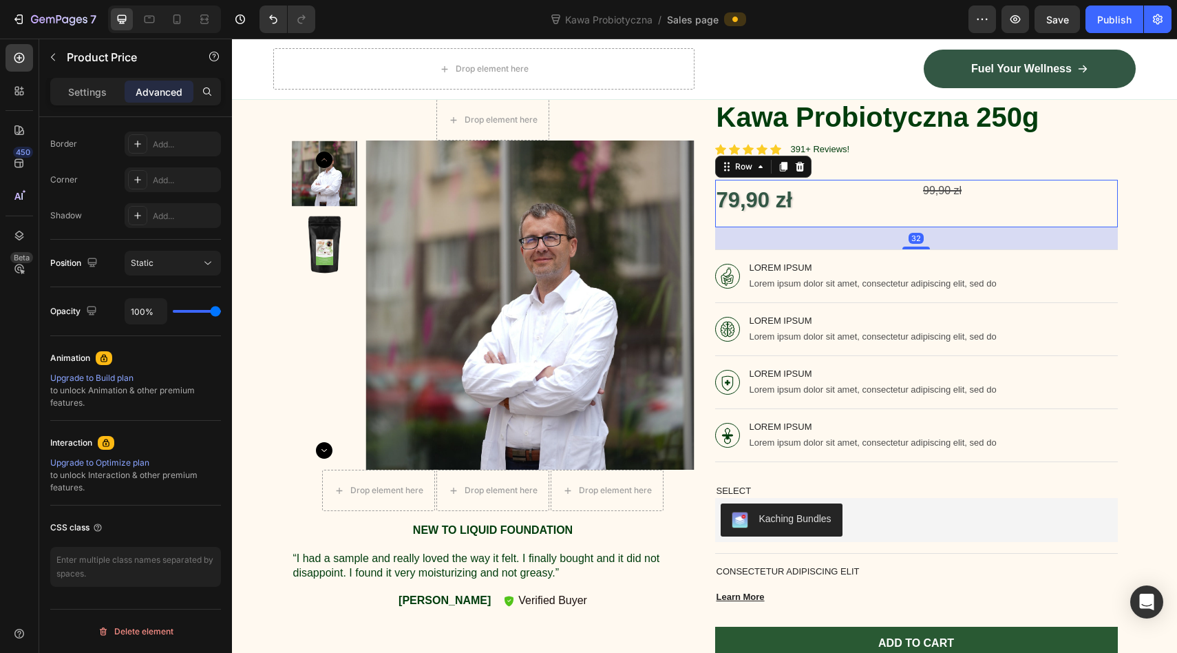
click at [932, 207] on div "99,90 zł Compare Price Compare Price" at bounding box center [1020, 204] width 196 height 48
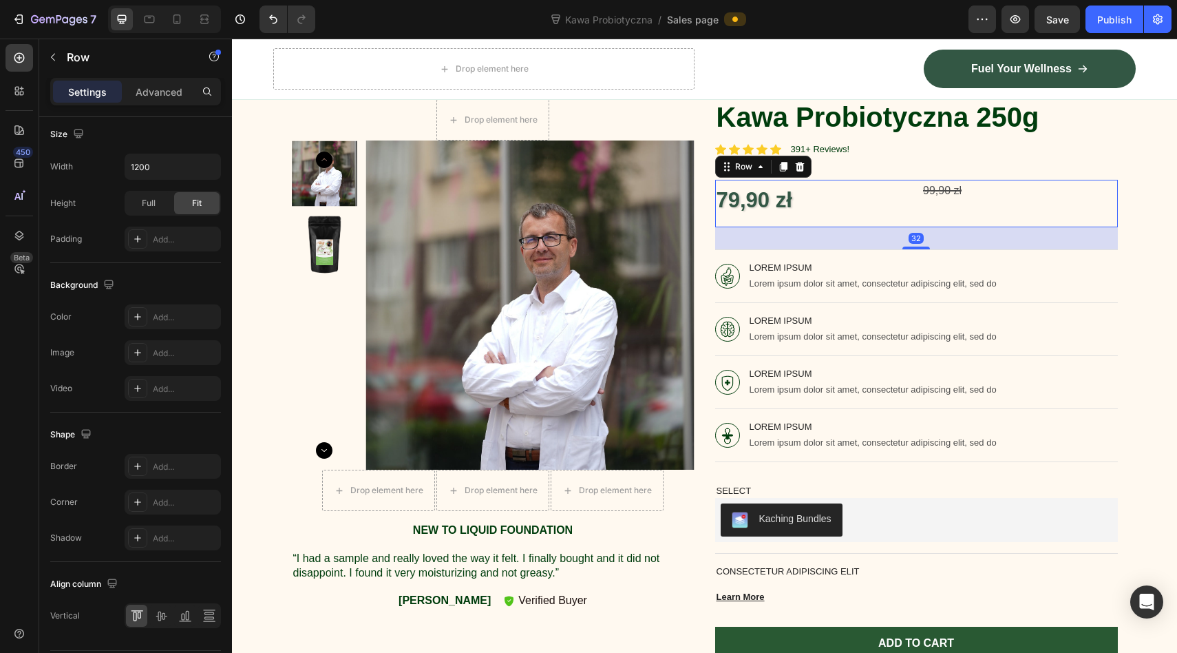
scroll to position [0, 0]
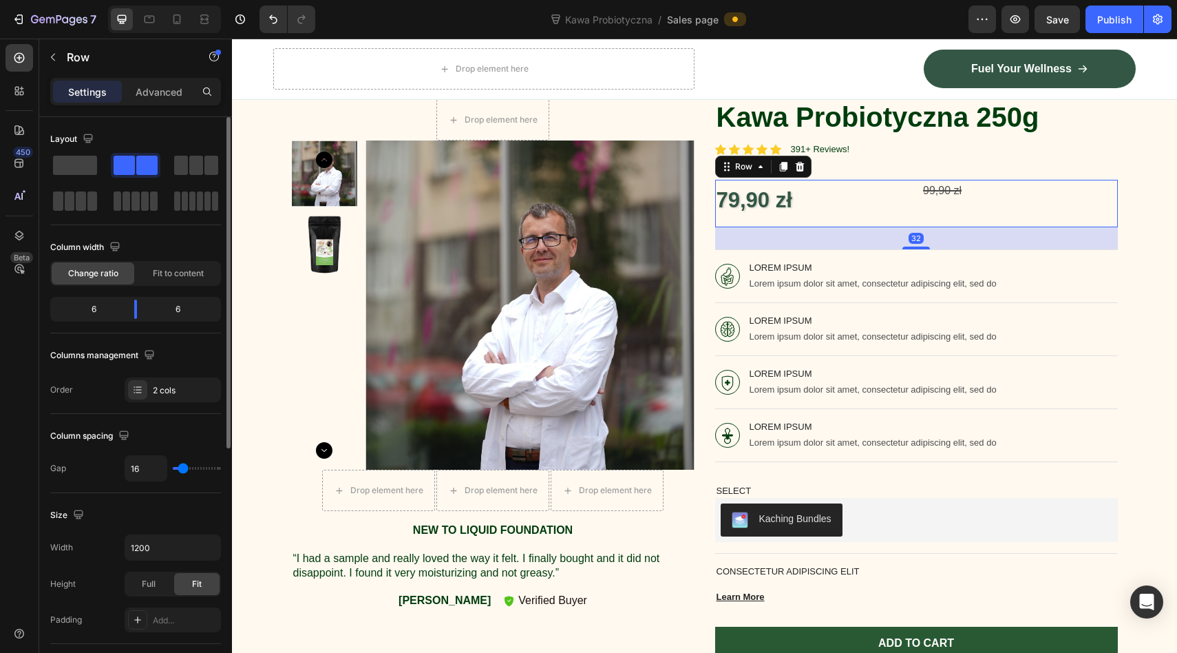
click at [967, 209] on div "99,90 zł Compare Price Compare Price" at bounding box center [1020, 204] width 196 height 48
drag, startPoint x: 139, startPoint y: 312, endPoint x: 95, endPoint y: 311, distance: 44.1
click at [95, 0] on body "7 Kawa Probiotyczna / Sales page Preview Save Publish 450 Beta Sections(30) Ele…" at bounding box center [588, 0] width 1177 height 0
type input "7"
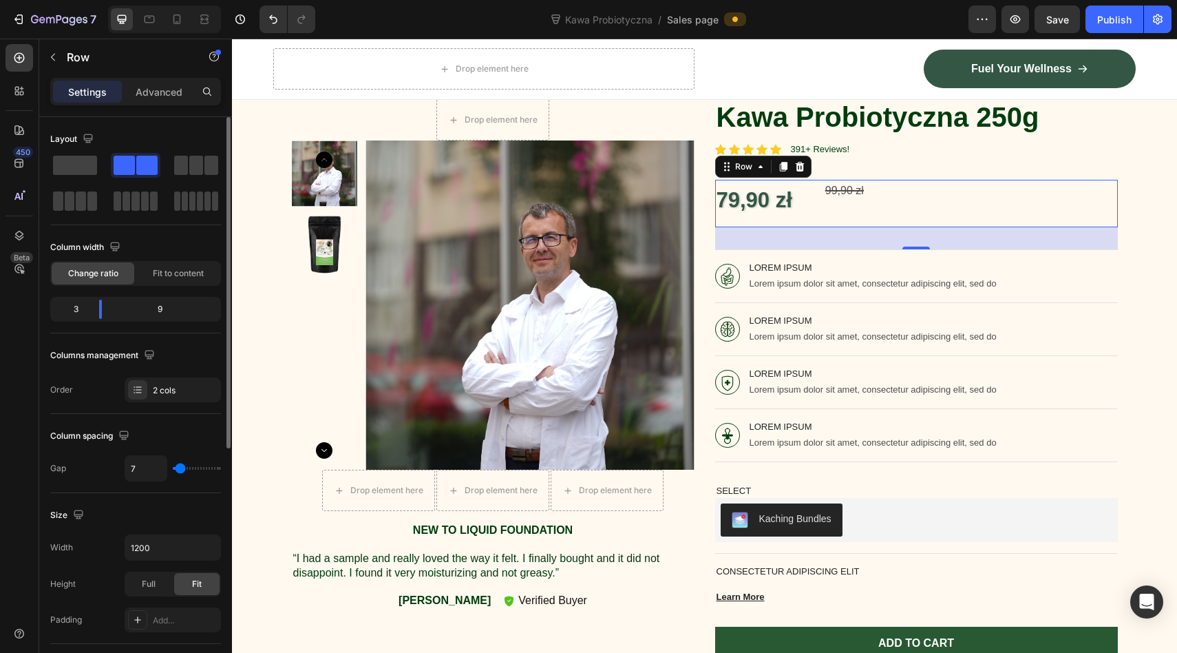
type input "8"
type input "19"
type input "28"
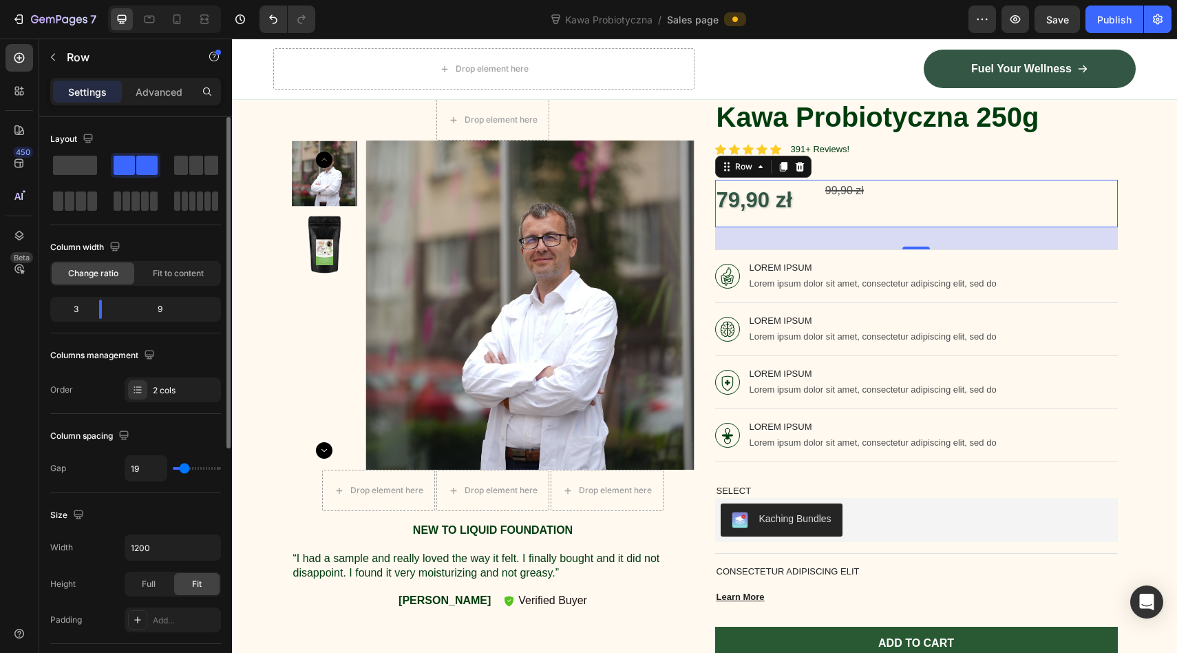
type input "28"
type input "41"
type input "55"
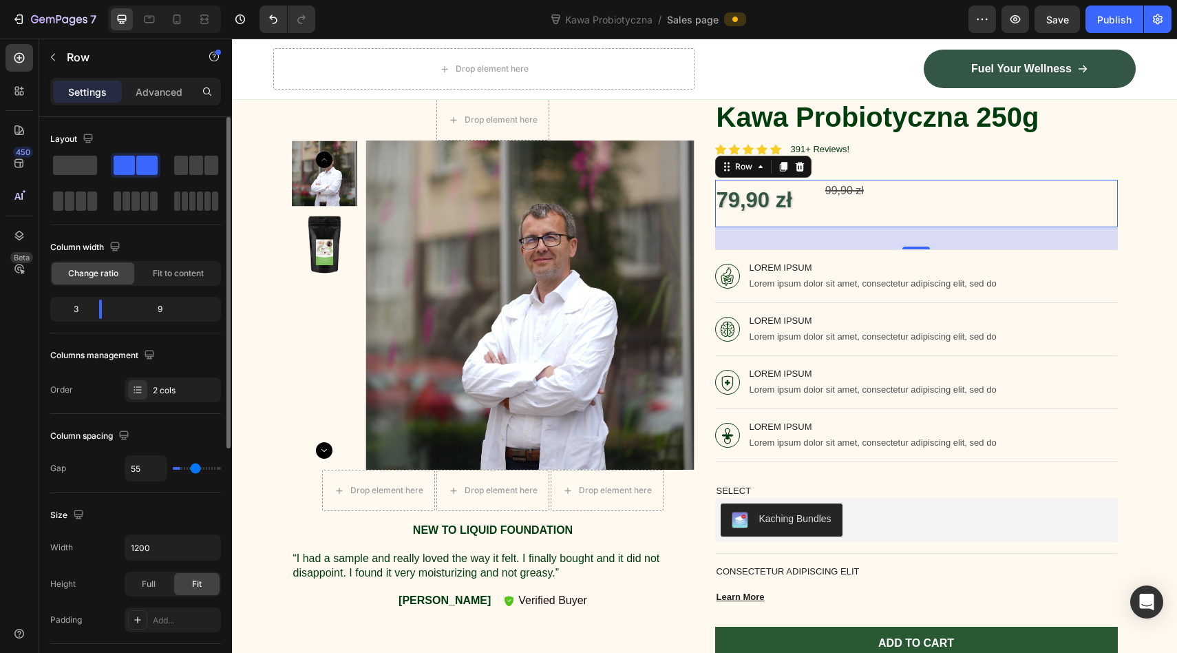
type input "63"
type input "73"
type input "82"
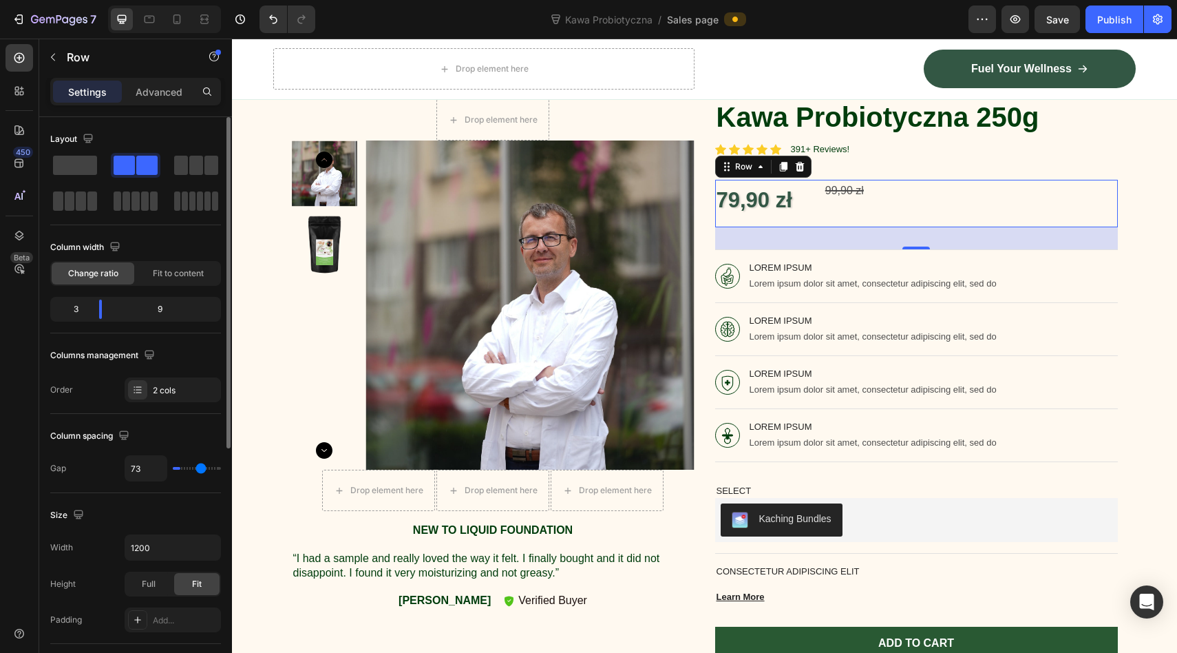
type input "82"
type input "90"
type input "96"
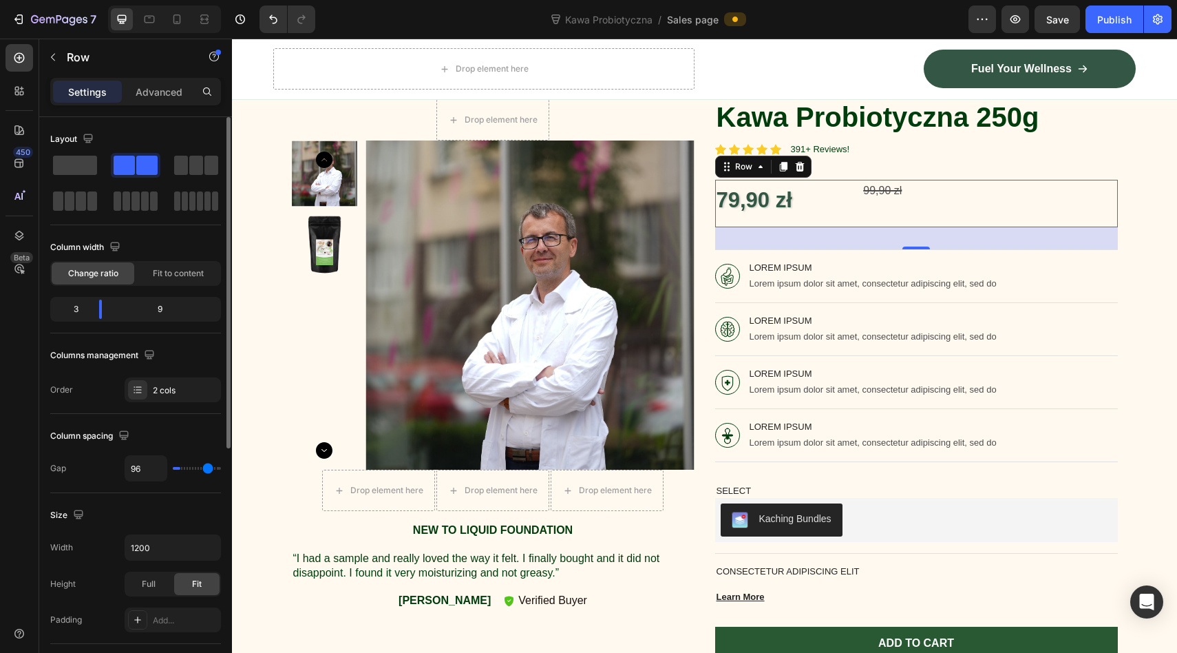
type input "100"
type input "104"
type input "108"
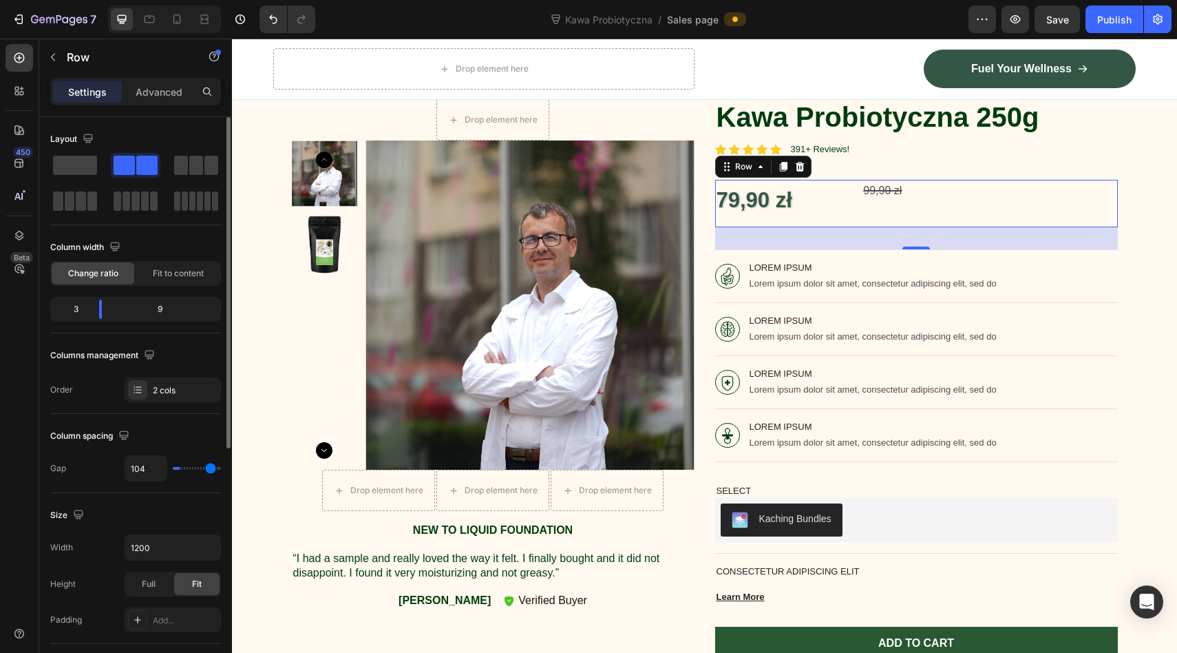
type input "108"
type input "112"
type input "116"
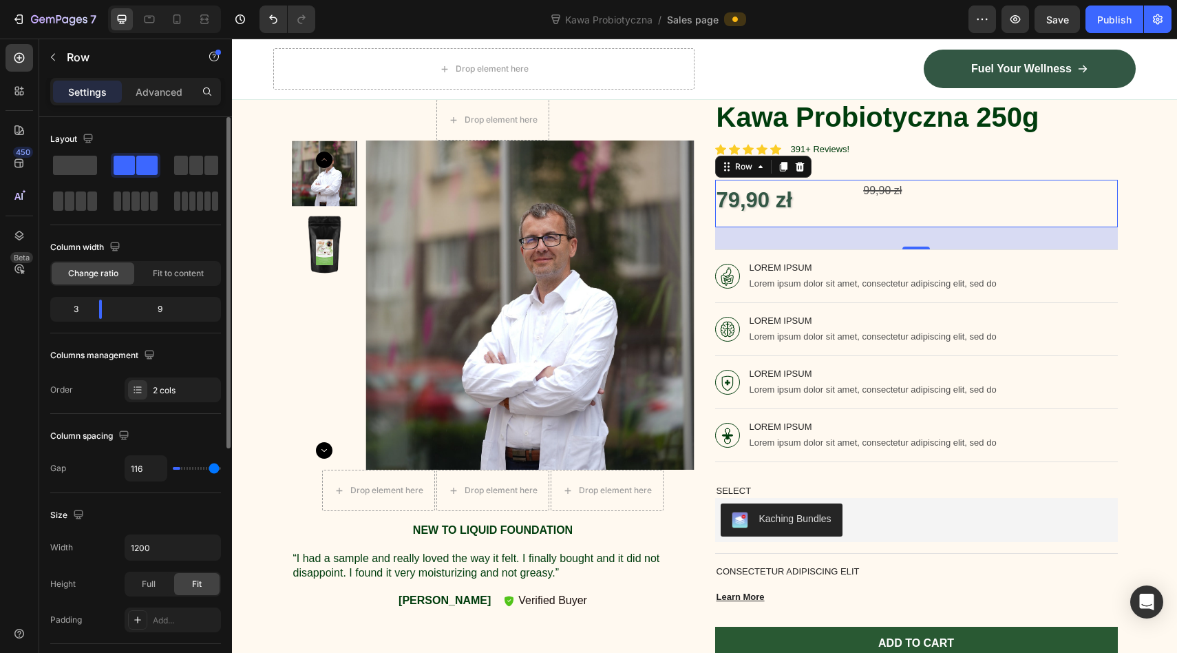
type input "119"
type input "120"
type input "117"
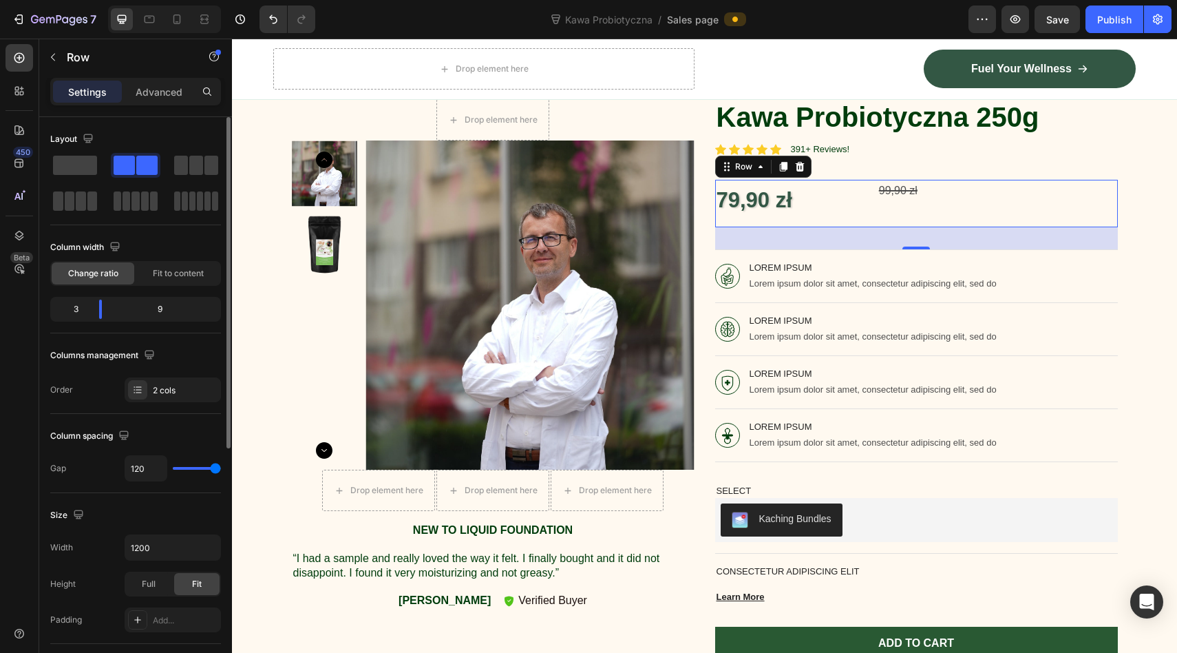
type input "117"
type input "109"
type input "98"
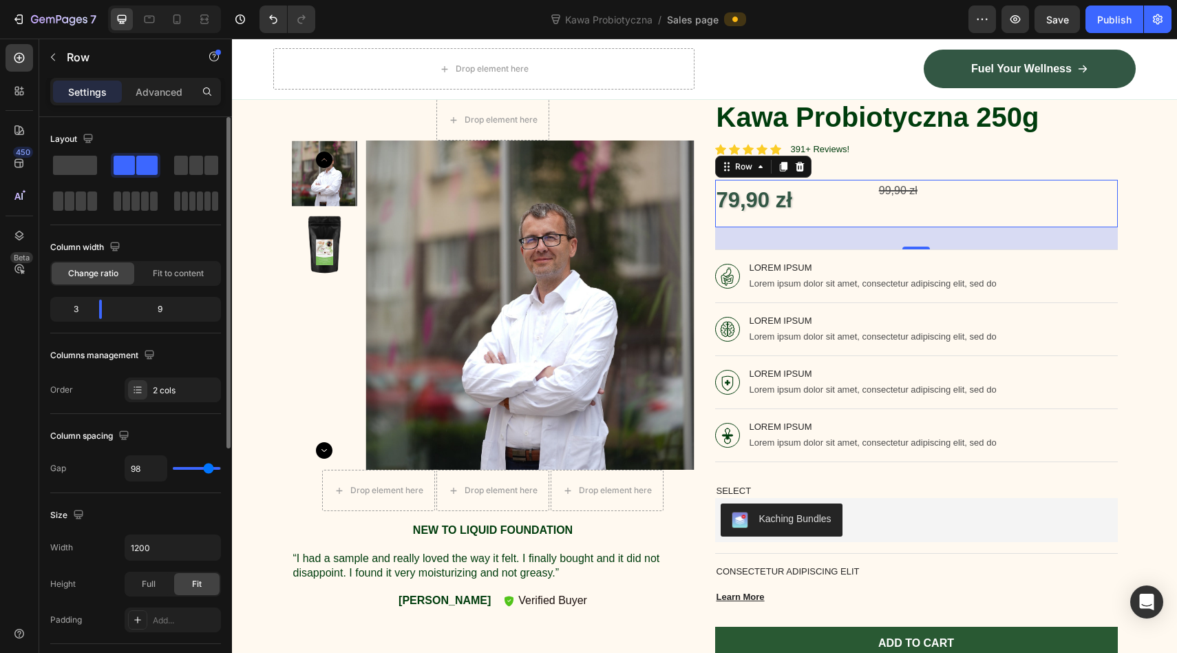
type input "86"
type input "73"
type input "64"
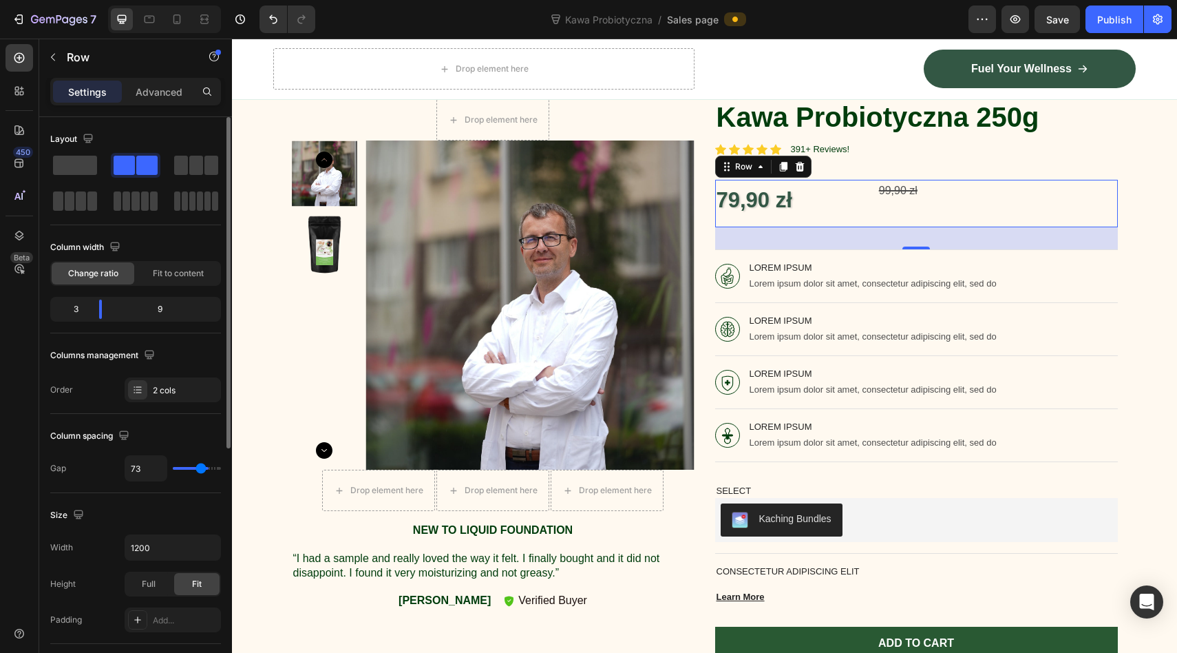
type input "64"
type input "56"
type input "49"
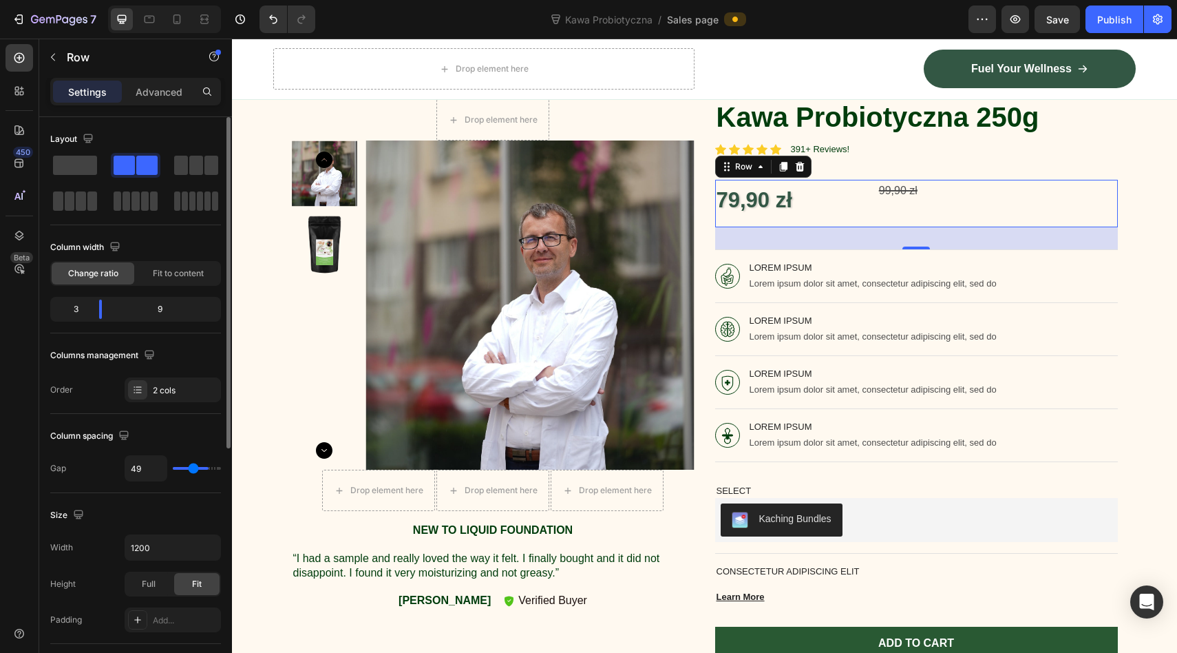
type input "45"
type input "41"
type input "38"
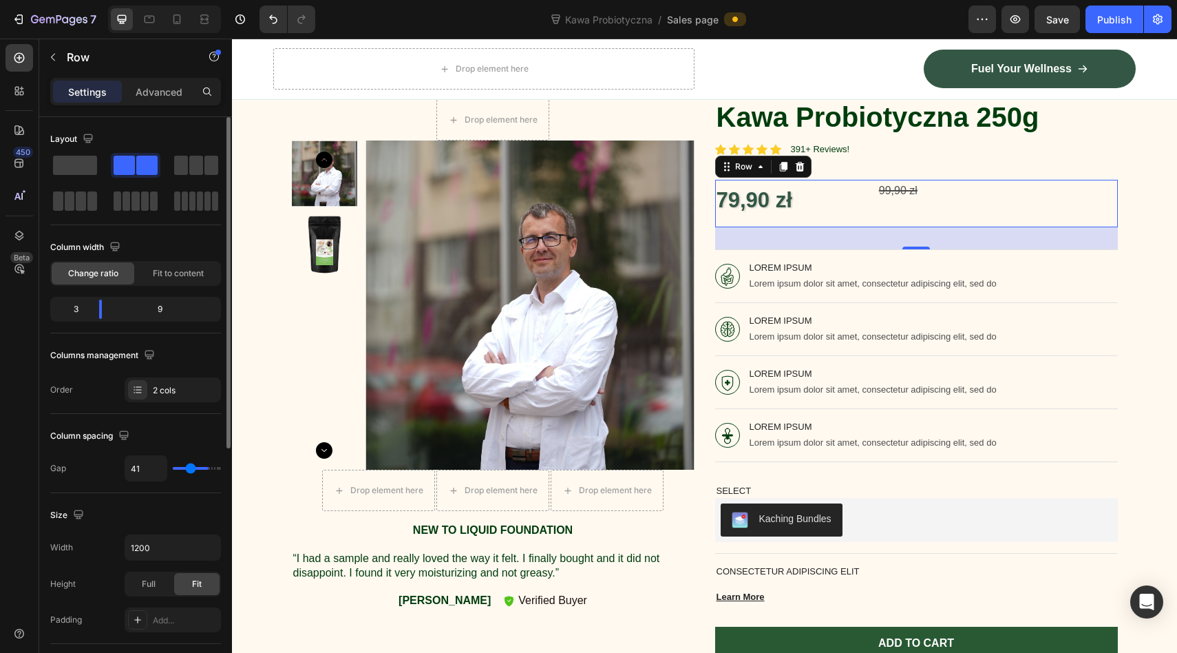
type input "38"
type input "35"
type input "32"
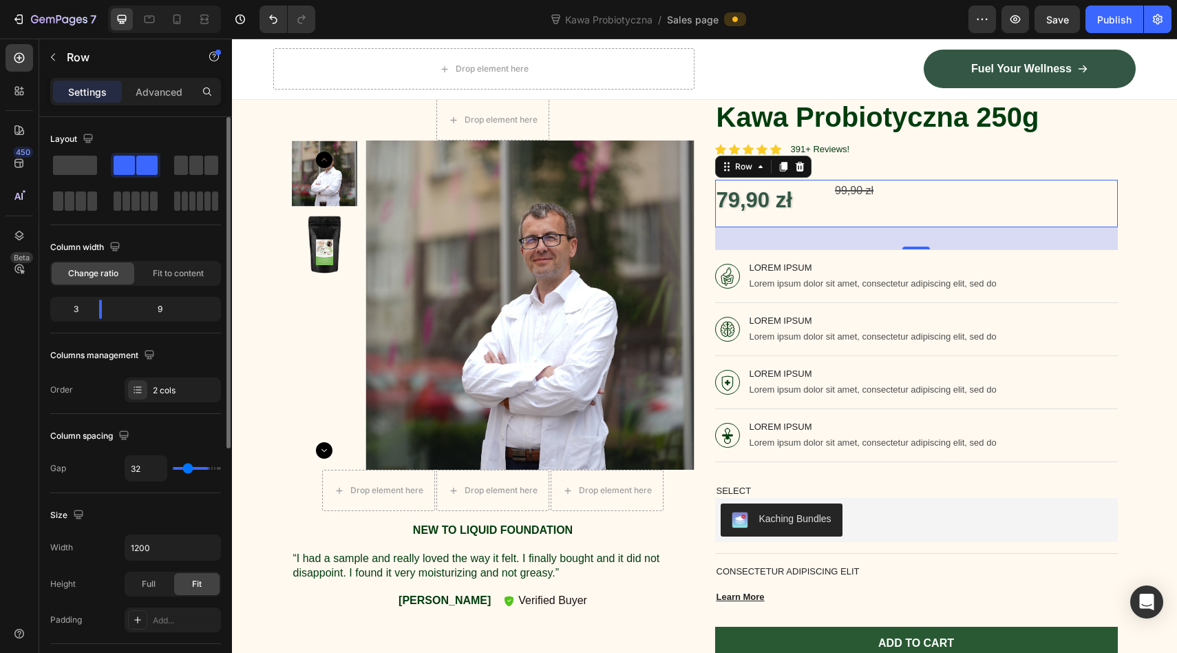
type input "29"
type input "25"
type input "22"
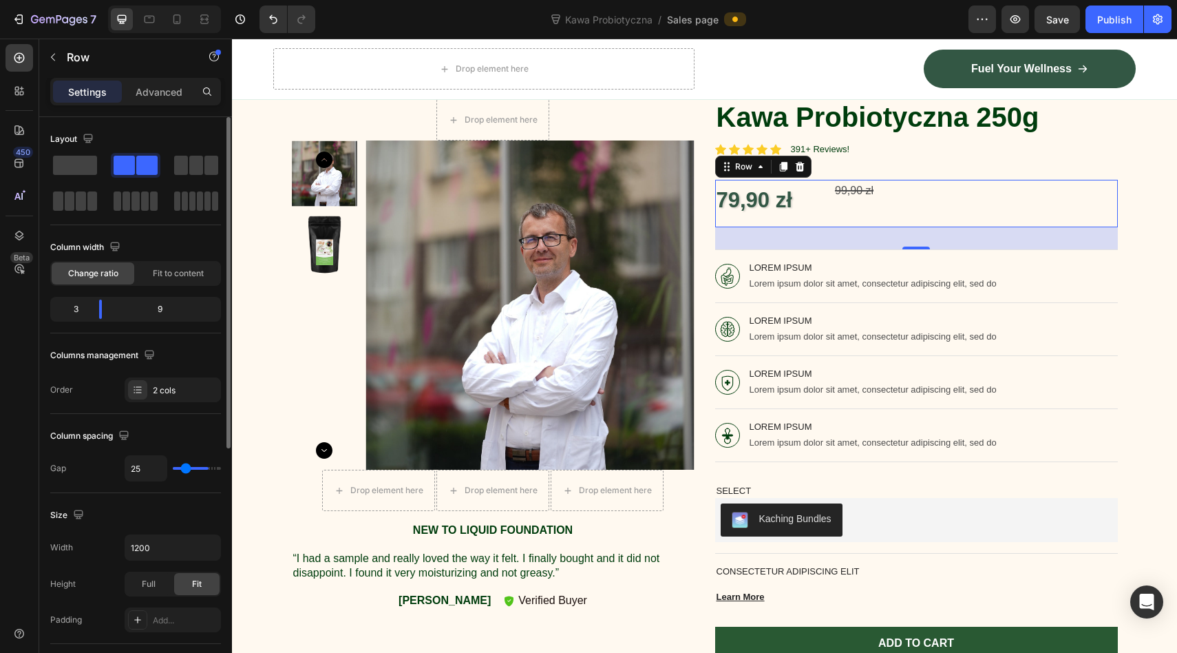
type input "22"
drag, startPoint x: 178, startPoint y: 465, endPoint x: 151, endPoint y: 461, distance: 27.3
click at [173, 467] on input "range" at bounding box center [197, 468] width 48 height 3
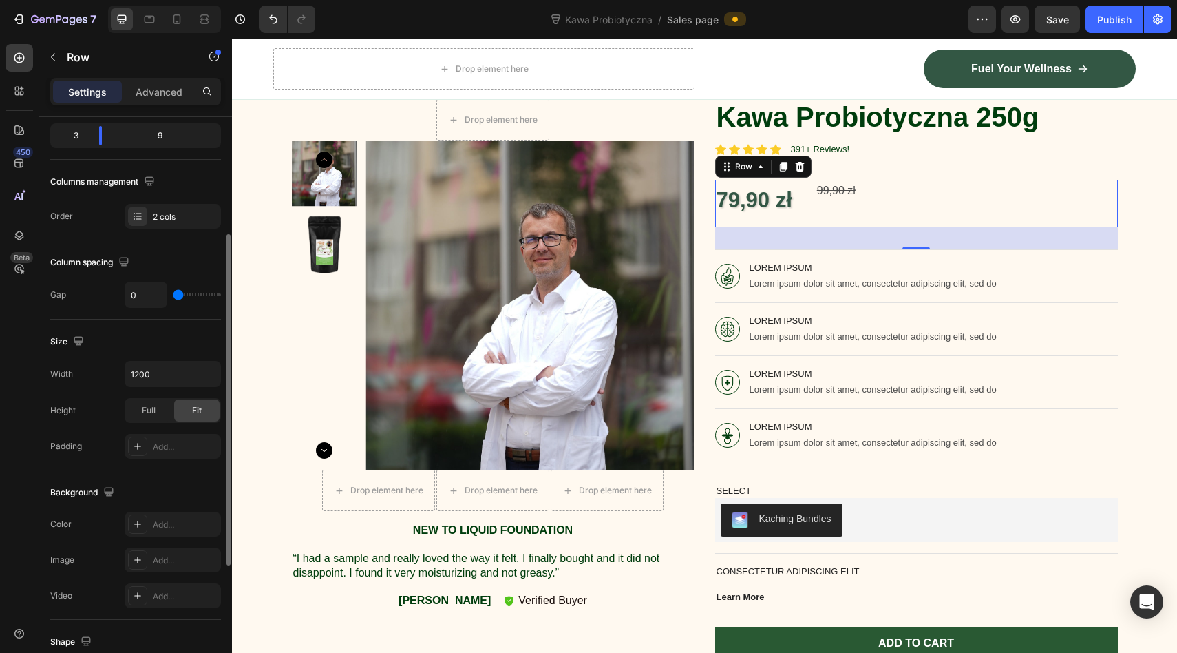
scroll to position [185, 0]
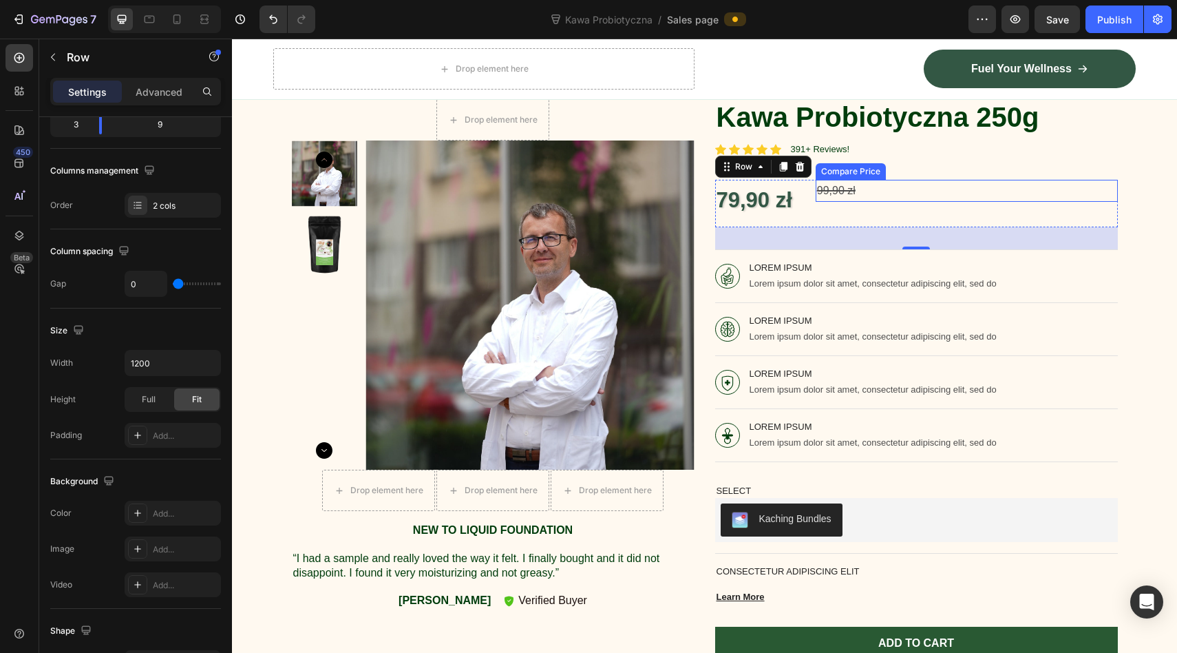
click at [843, 189] on div "99,90 zł" at bounding box center [967, 191] width 302 height 23
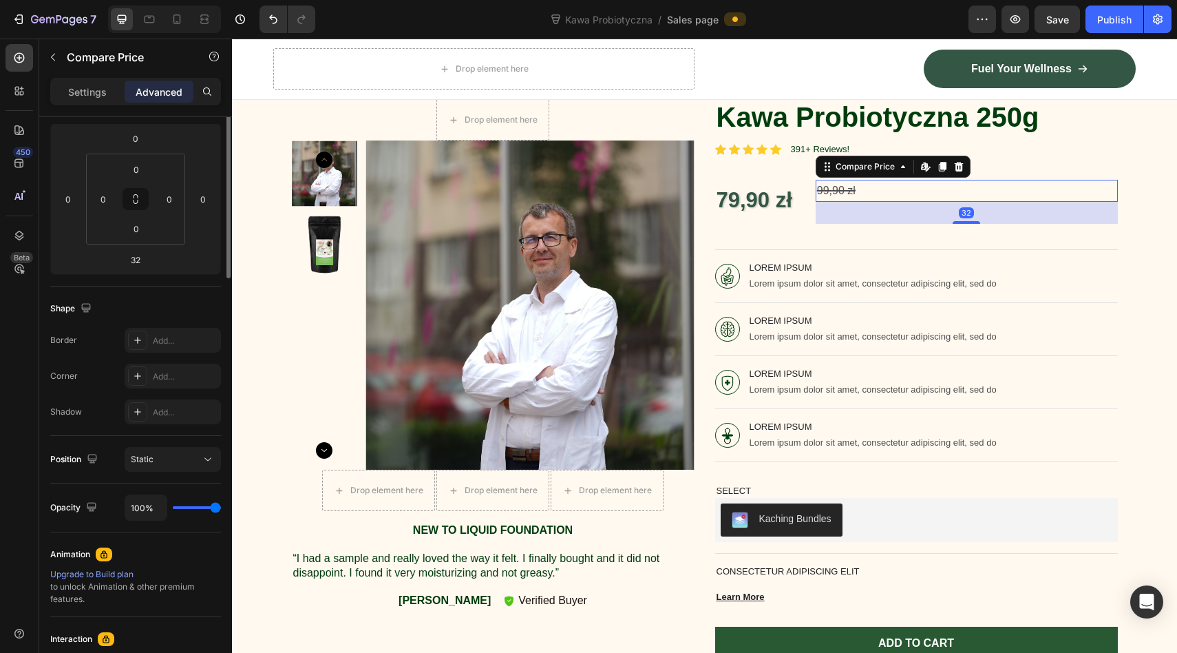
scroll to position [0, 0]
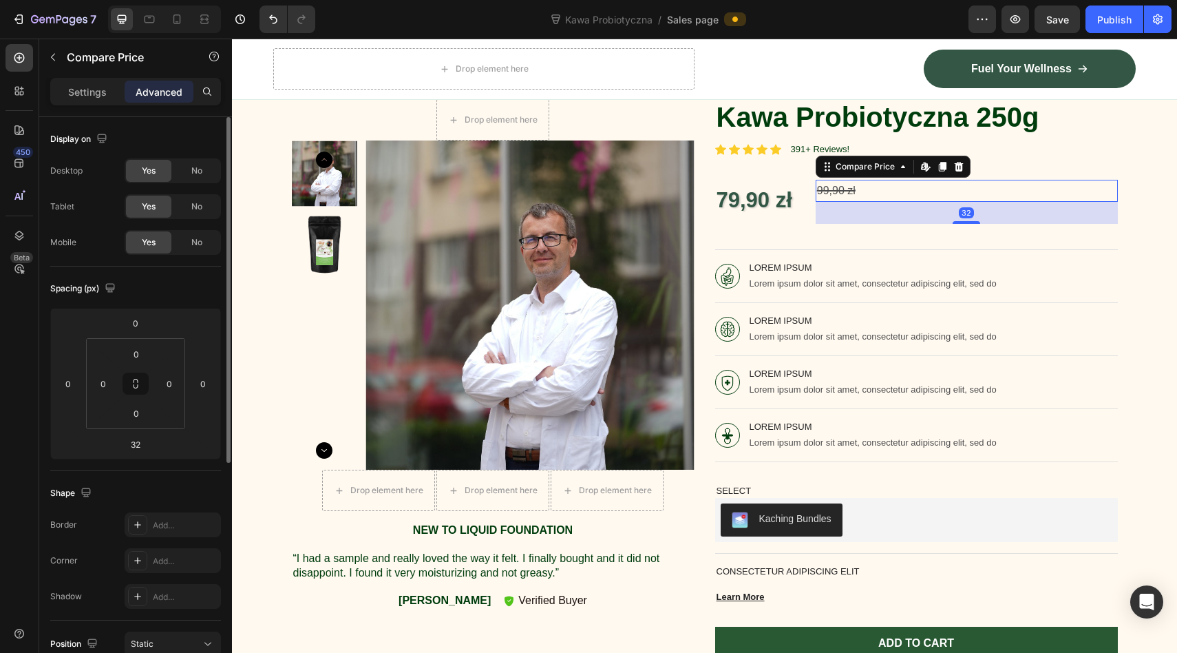
click at [843, 189] on div "99,90 zł" at bounding box center [967, 191] width 302 height 23
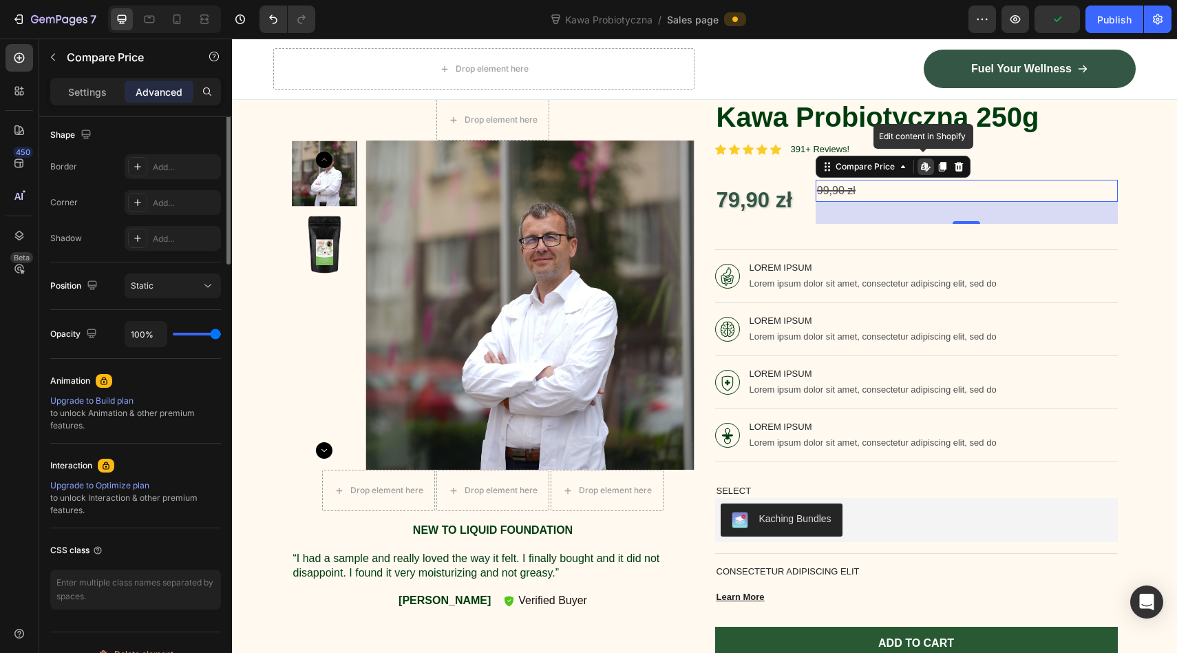
scroll to position [381, 0]
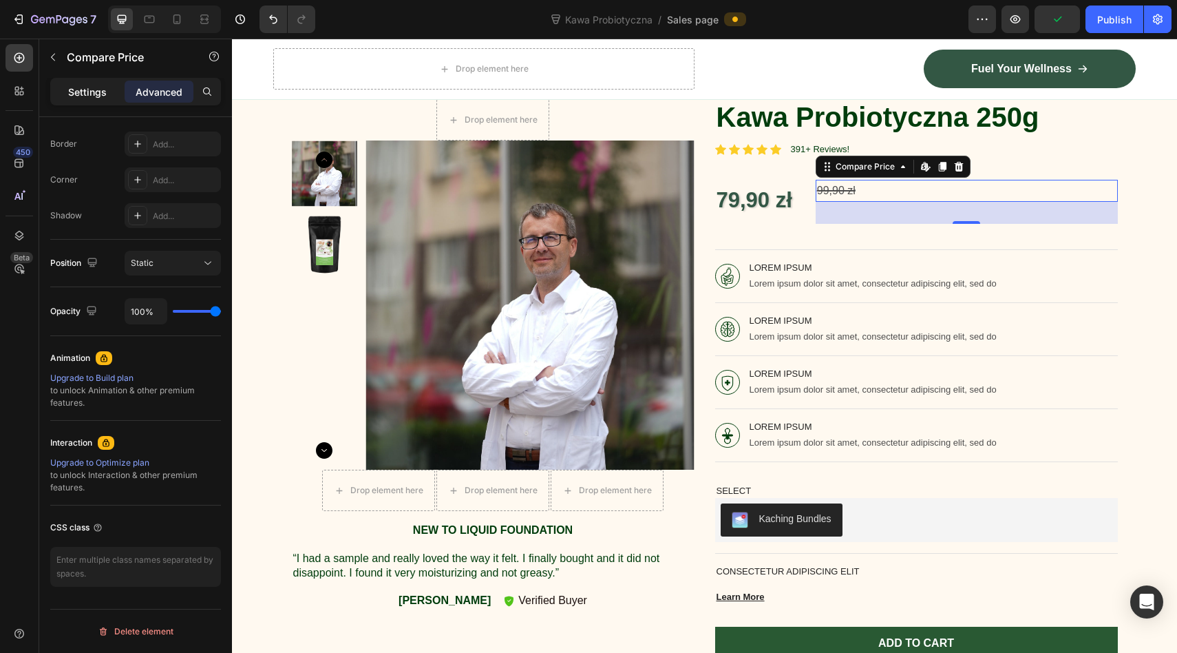
click at [86, 88] on p "Settings" at bounding box center [87, 92] width 39 height 14
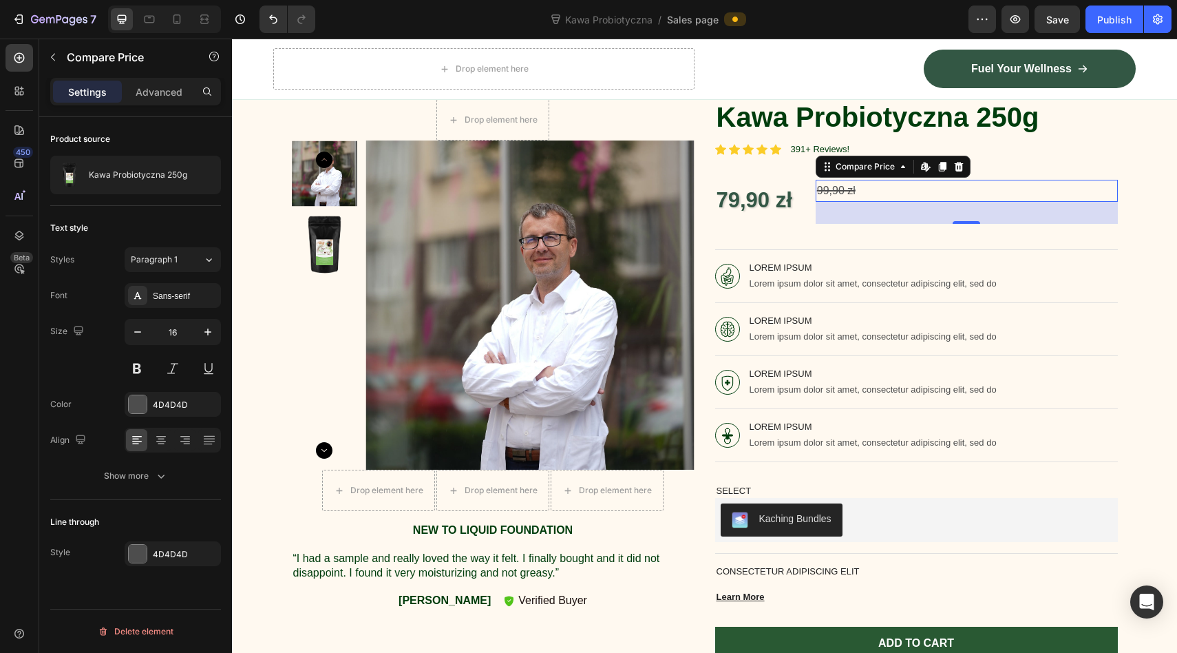
scroll to position [0, 0]
click at [207, 330] on icon "button" at bounding box center [208, 332] width 14 height 14
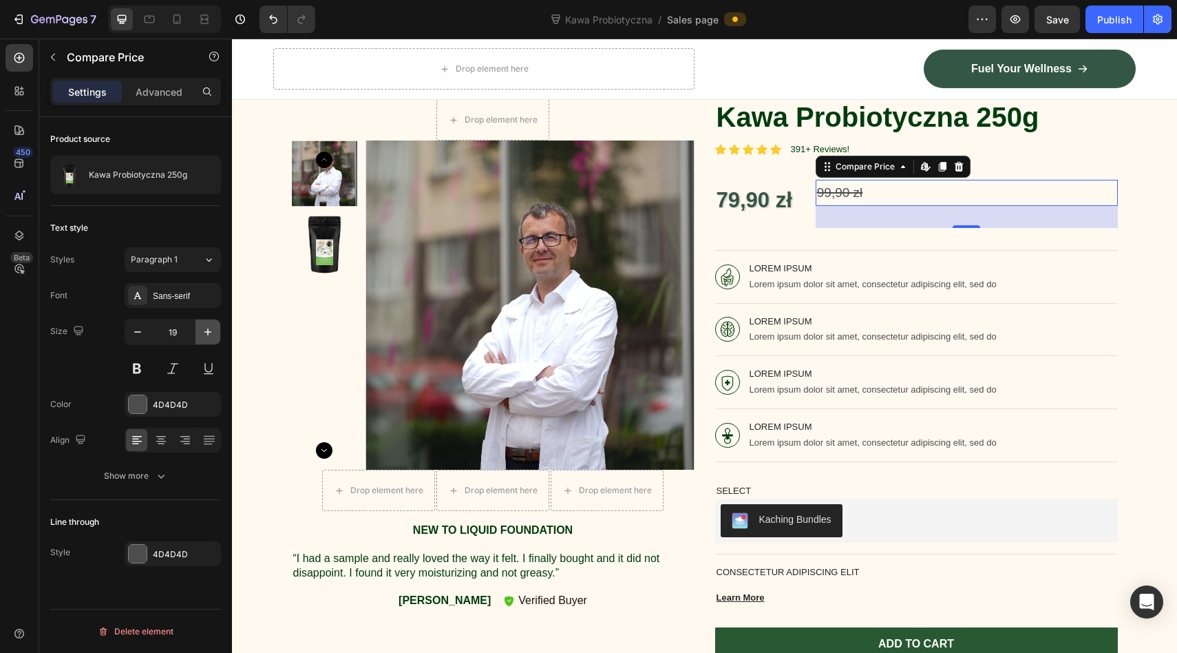
click at [207, 330] on icon "button" at bounding box center [208, 332] width 14 height 14
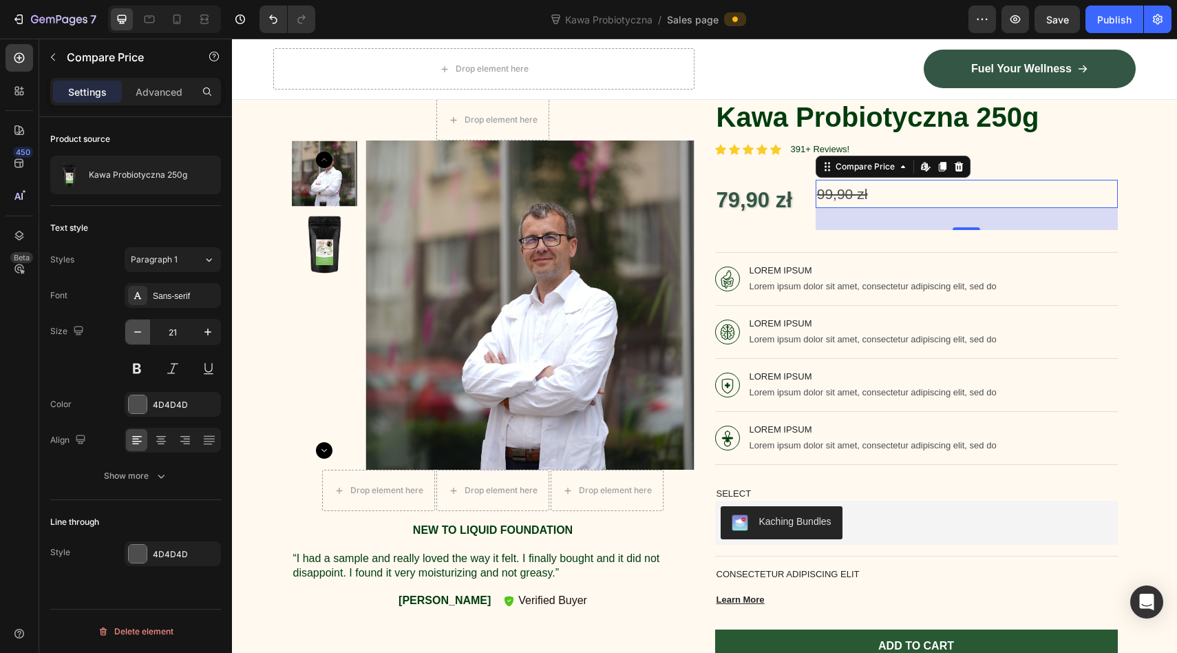
click at [131, 329] on icon "button" at bounding box center [138, 332] width 14 height 14
click at [132, 329] on icon "button" at bounding box center [138, 332] width 14 height 14
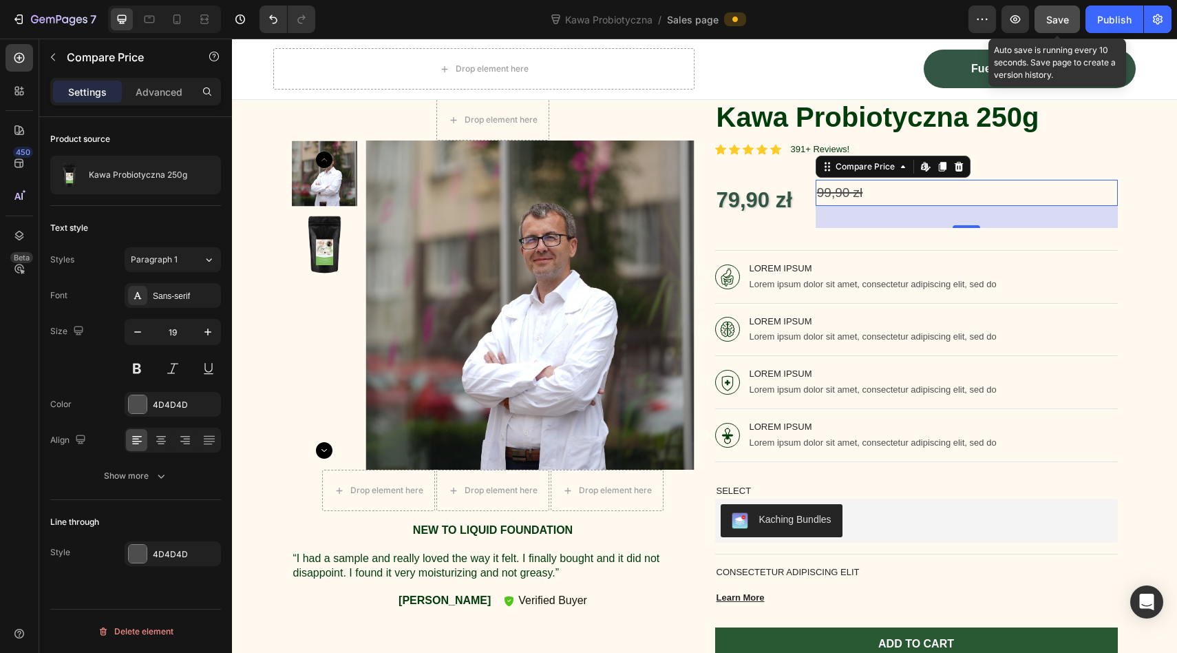
click at [1055, 22] on span "Save" at bounding box center [1057, 20] width 23 height 12
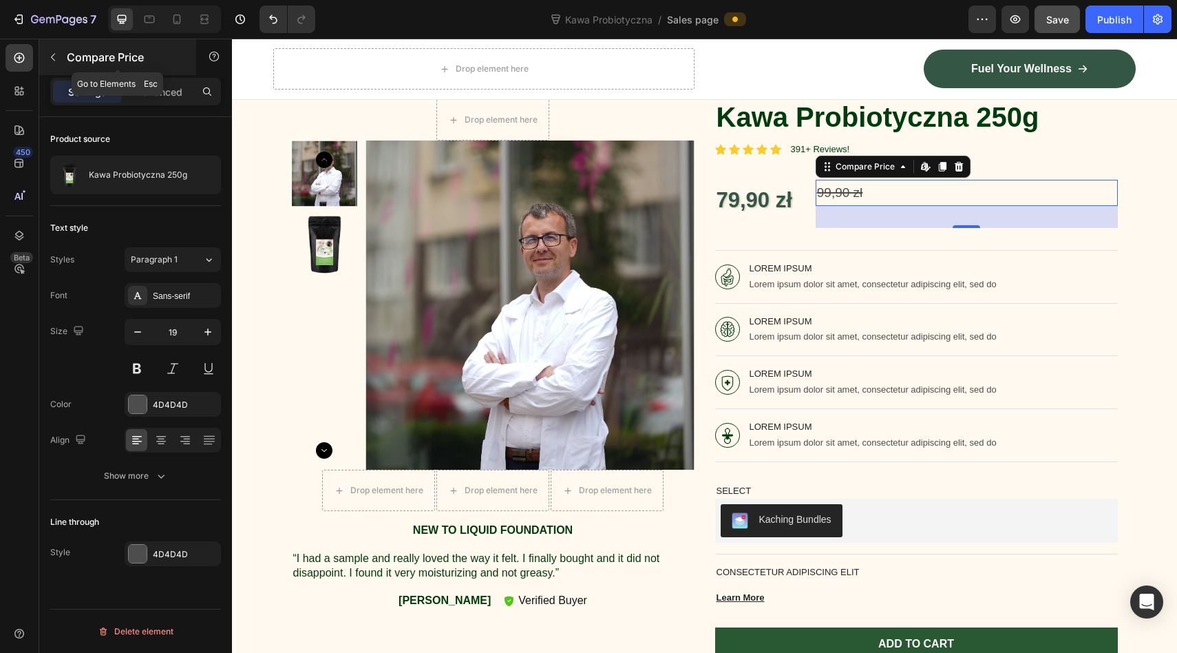
click at [52, 52] on icon "button" at bounding box center [53, 57] width 11 height 11
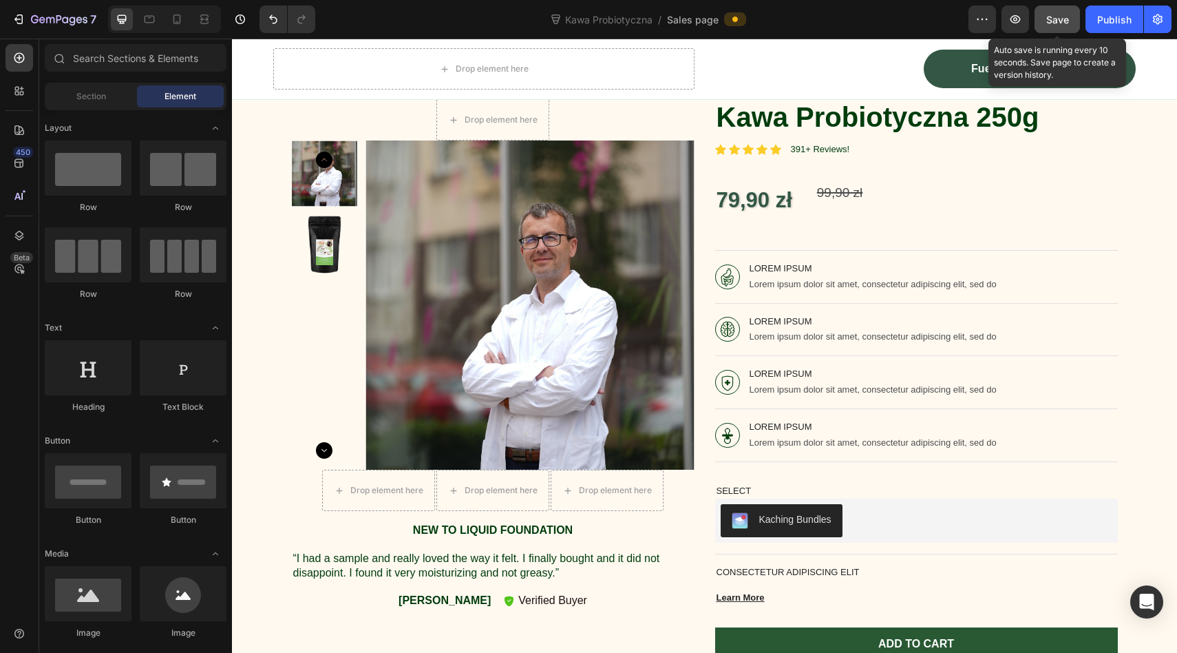
click at [1053, 19] on span "Save" at bounding box center [1057, 20] width 23 height 12
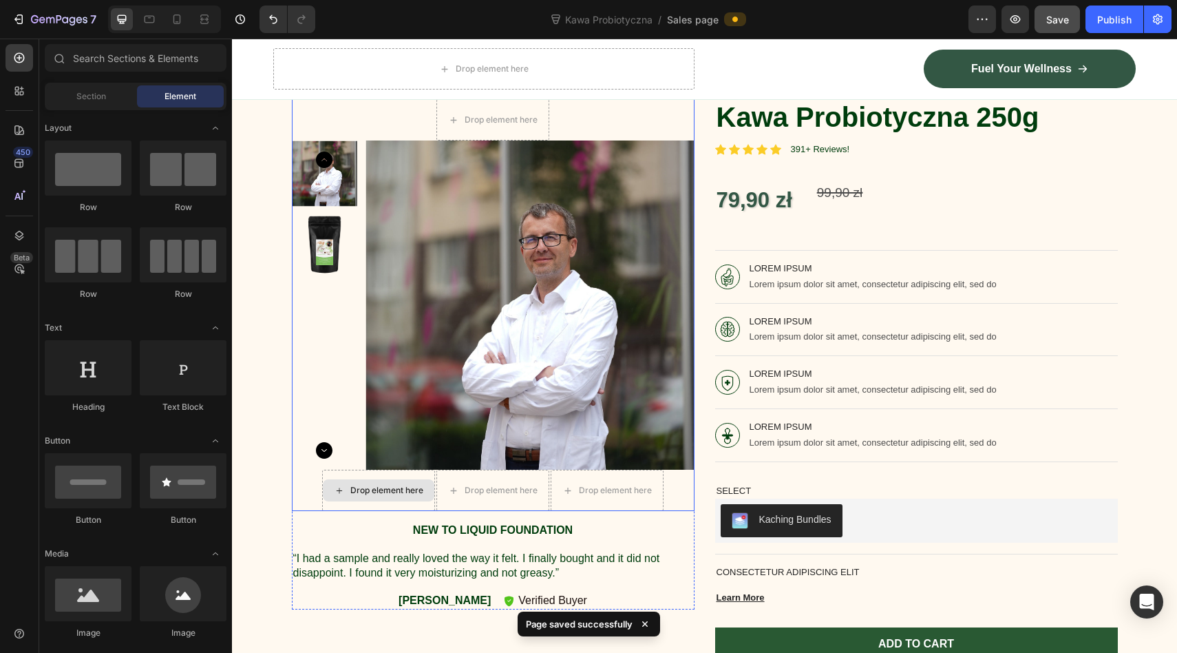
click at [399, 478] on div "Drop element here" at bounding box center [378, 490] width 113 height 41
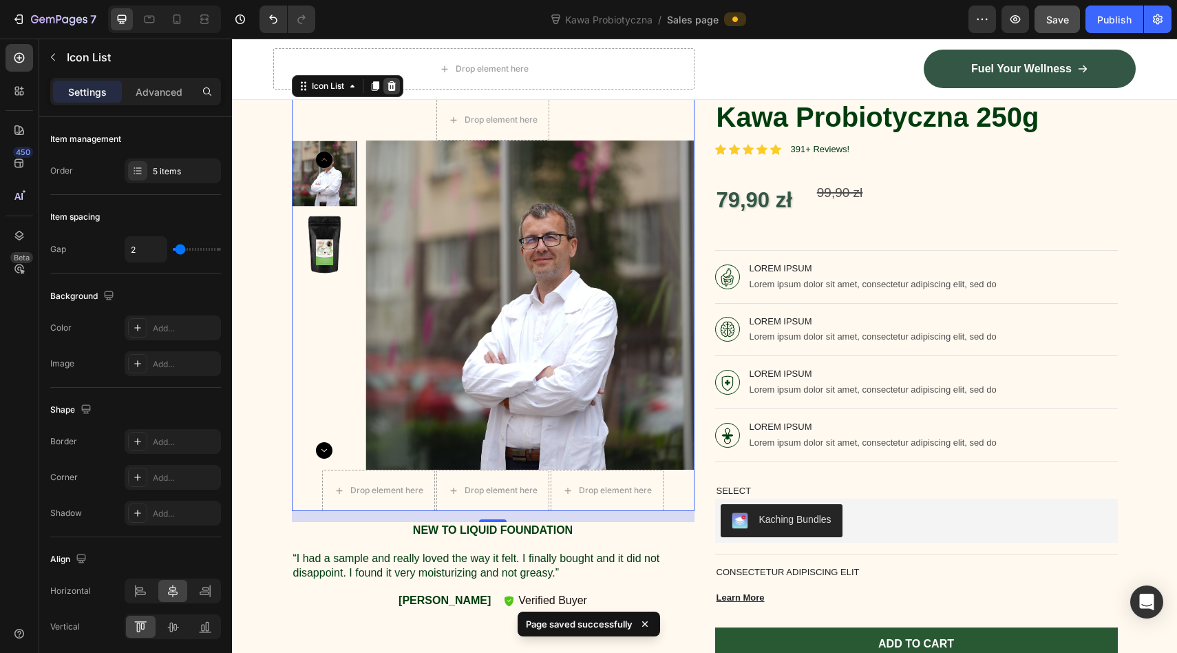
click at [392, 88] on icon at bounding box center [391, 86] width 9 height 10
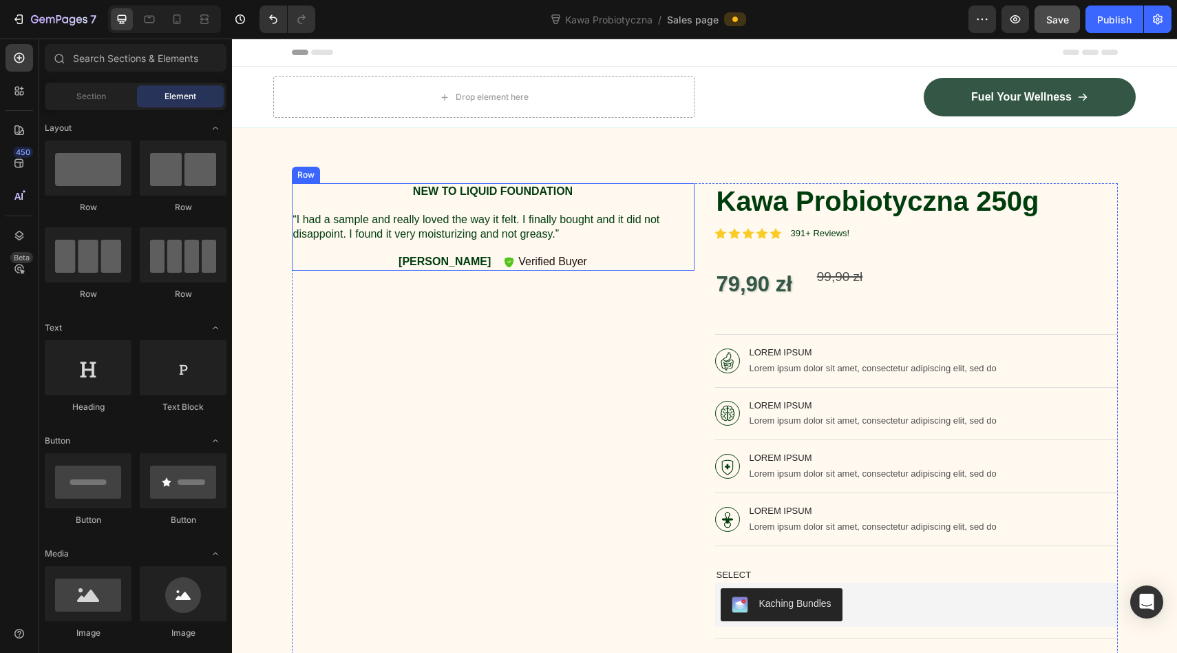
click at [681, 195] on p "New to liquid foundation" at bounding box center [493, 192] width 400 height 14
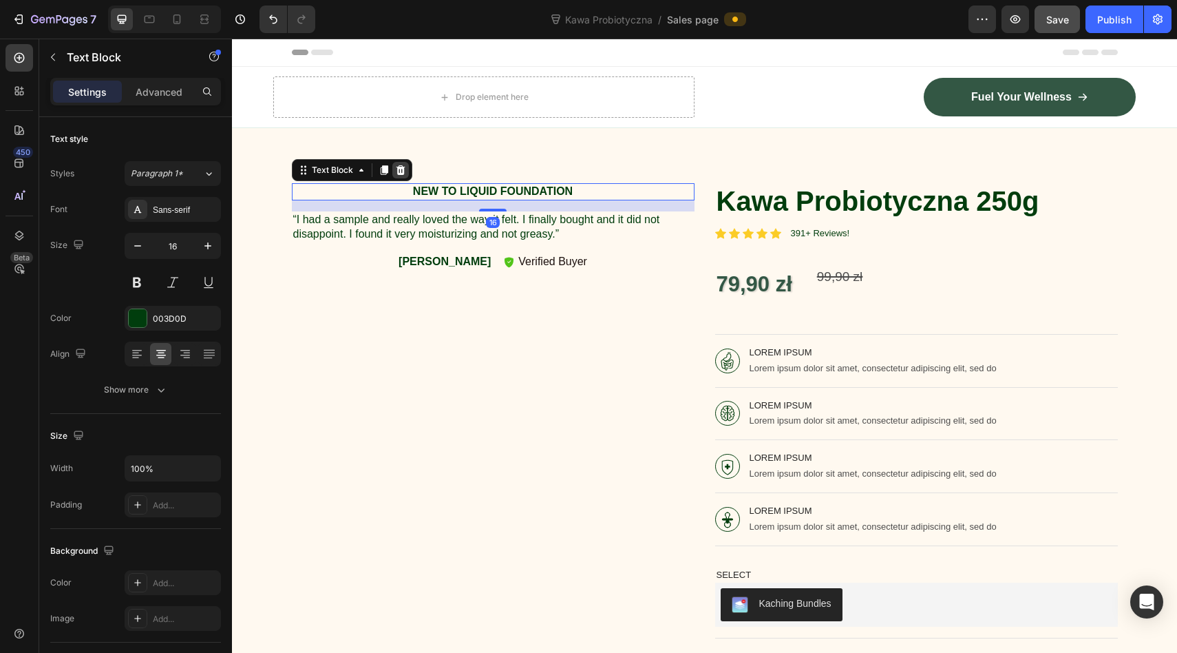
click at [402, 171] on icon at bounding box center [400, 170] width 9 height 10
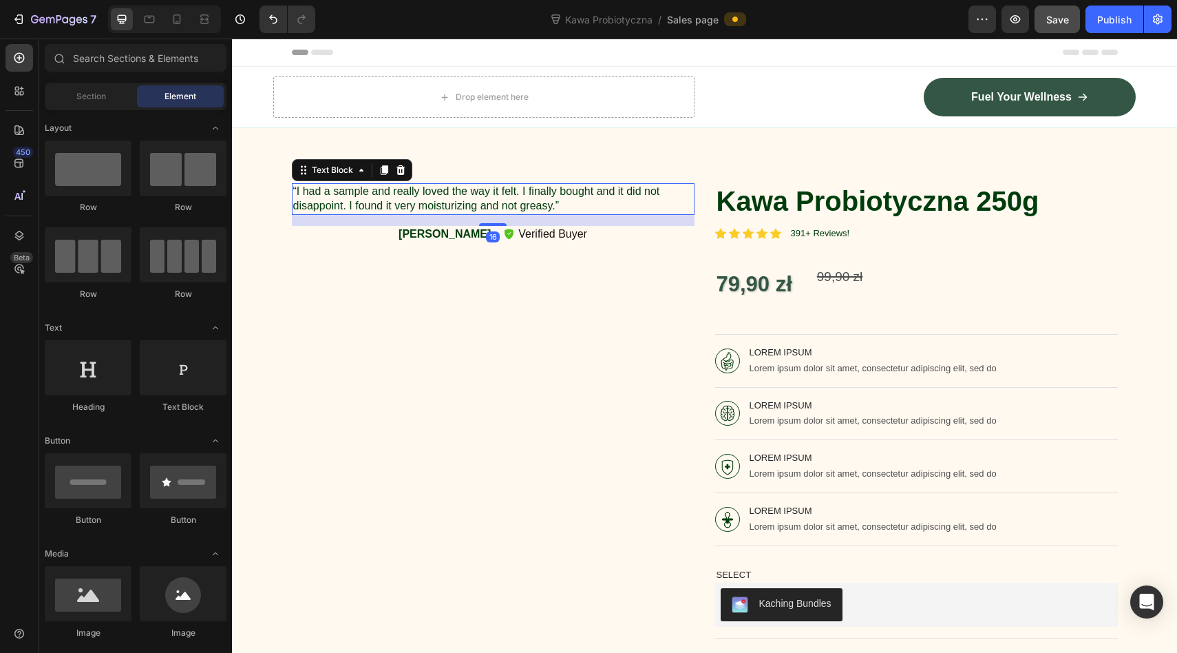
click at [494, 199] on p "“I had a sample and really loved the way it felt. I finally bought and it did n…" at bounding box center [493, 199] width 400 height 29
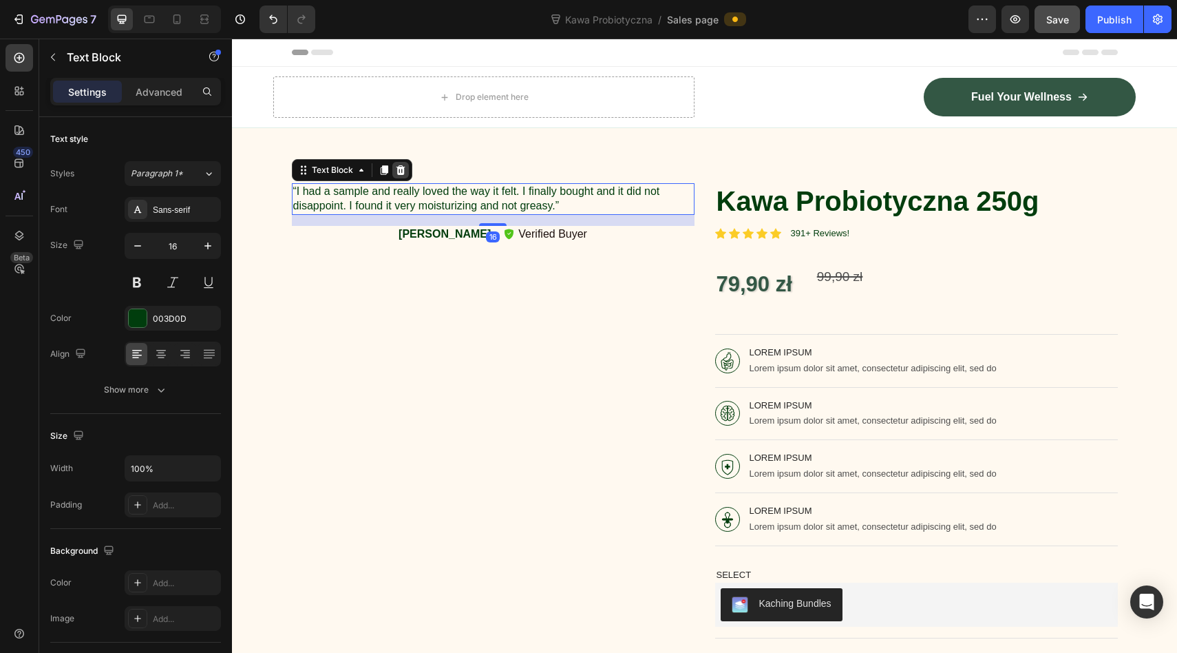
click at [406, 172] on div at bounding box center [400, 170] width 17 height 17
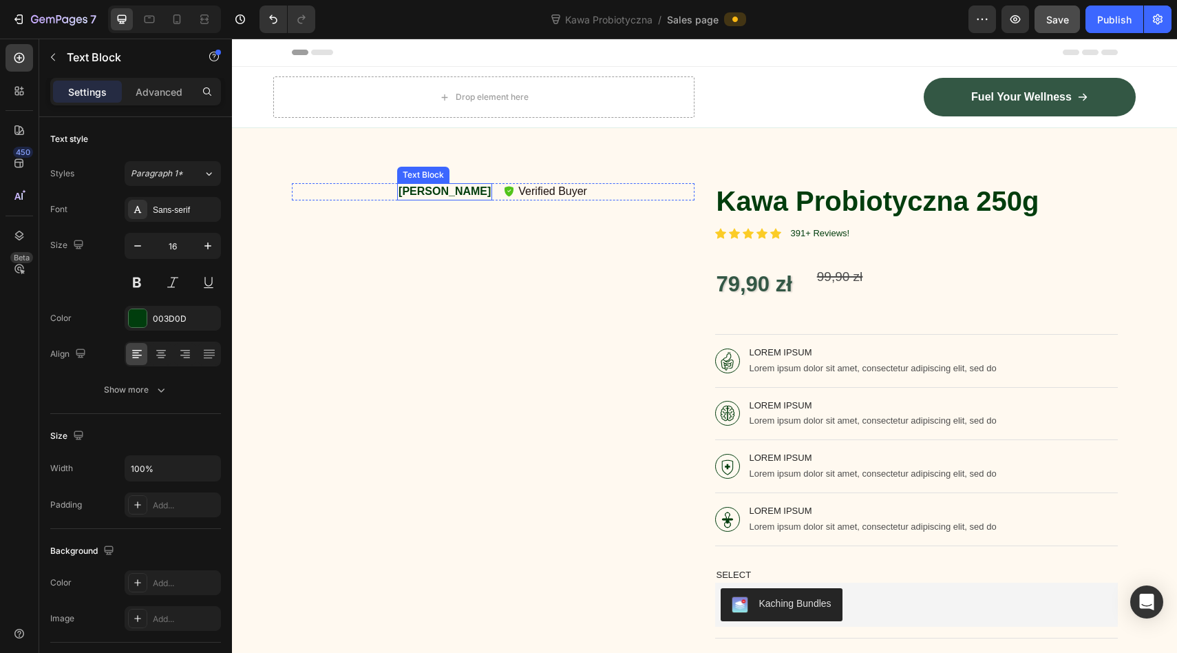
click at [441, 188] on p "[PERSON_NAME]" at bounding box center [445, 192] width 92 height 14
click at [514, 170] on div at bounding box center [506, 170] width 17 height 17
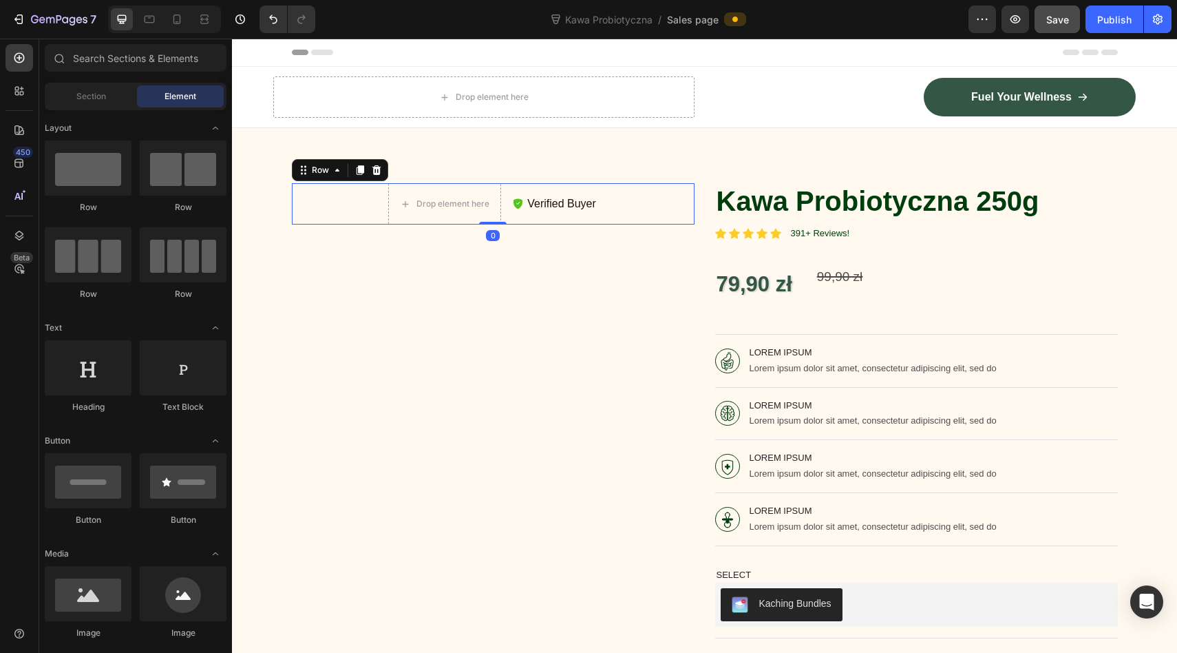
click at [370, 202] on div "Drop element here Icon Verified Buyer Text Block Row 0" at bounding box center [493, 203] width 403 height 41
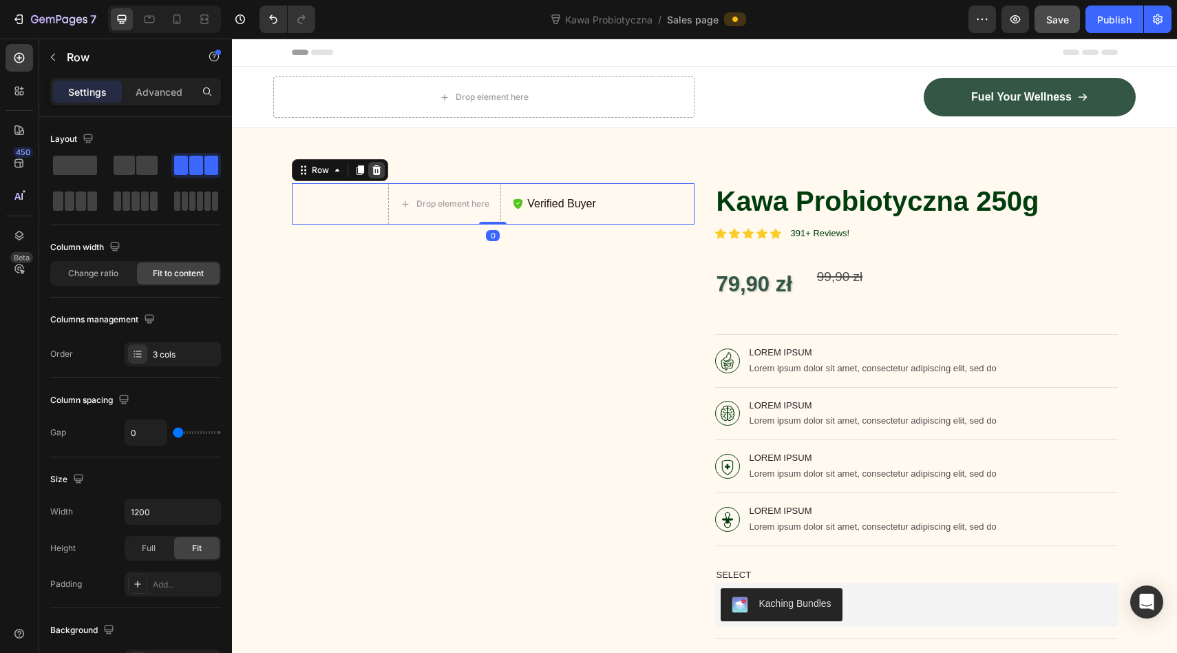
click at [379, 171] on icon at bounding box center [376, 170] width 9 height 10
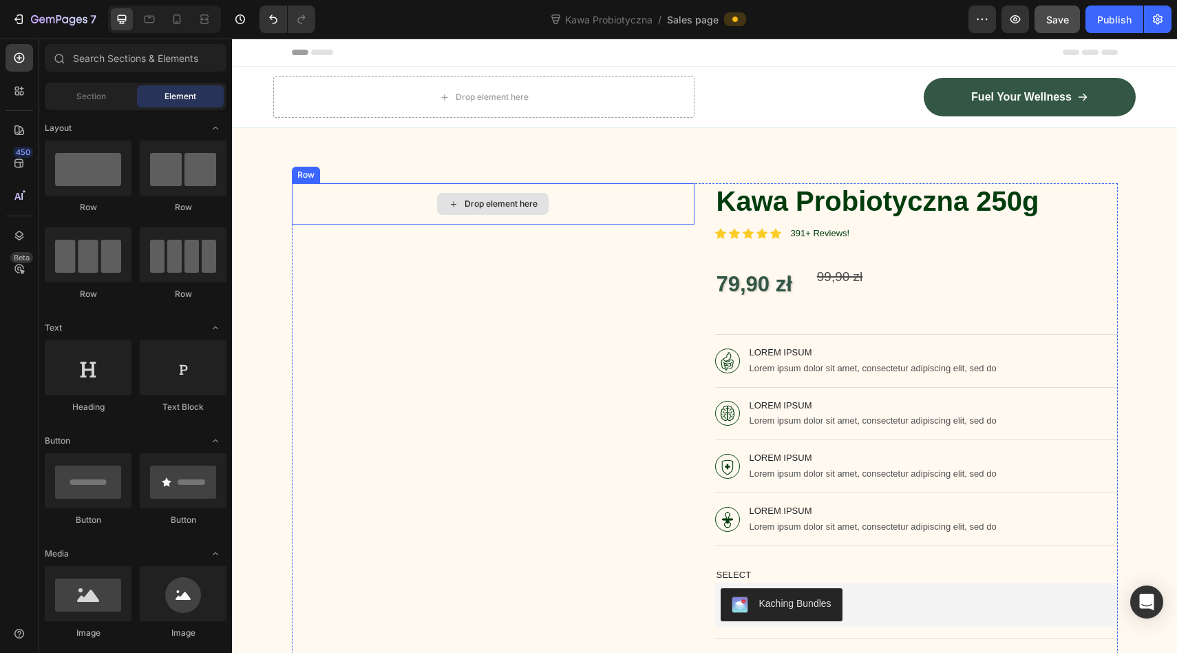
click at [396, 200] on div "Drop element here" at bounding box center [493, 203] width 403 height 41
click at [464, 195] on div "Drop element here" at bounding box center [493, 204] width 112 height 22
click at [466, 207] on div "Drop element here" at bounding box center [501, 203] width 73 height 11
click at [87, 62] on input "text" at bounding box center [136, 58] width 182 height 28
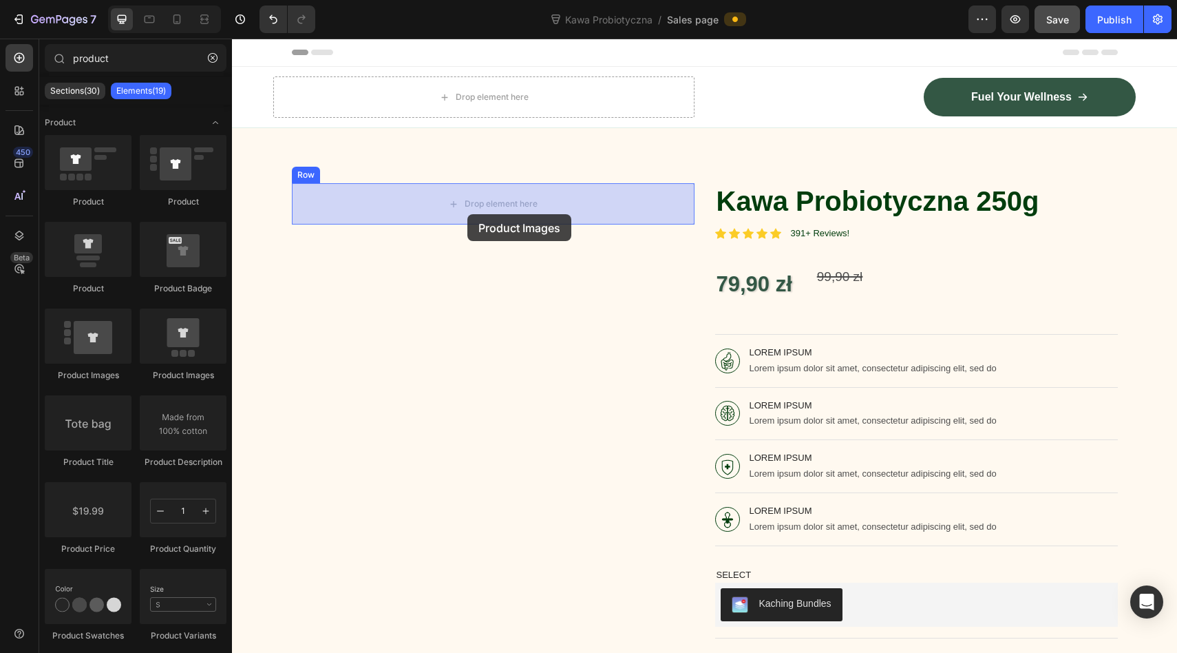
drag, startPoint x: 311, startPoint y: 374, endPoint x: 467, endPoint y: 211, distance: 225.5
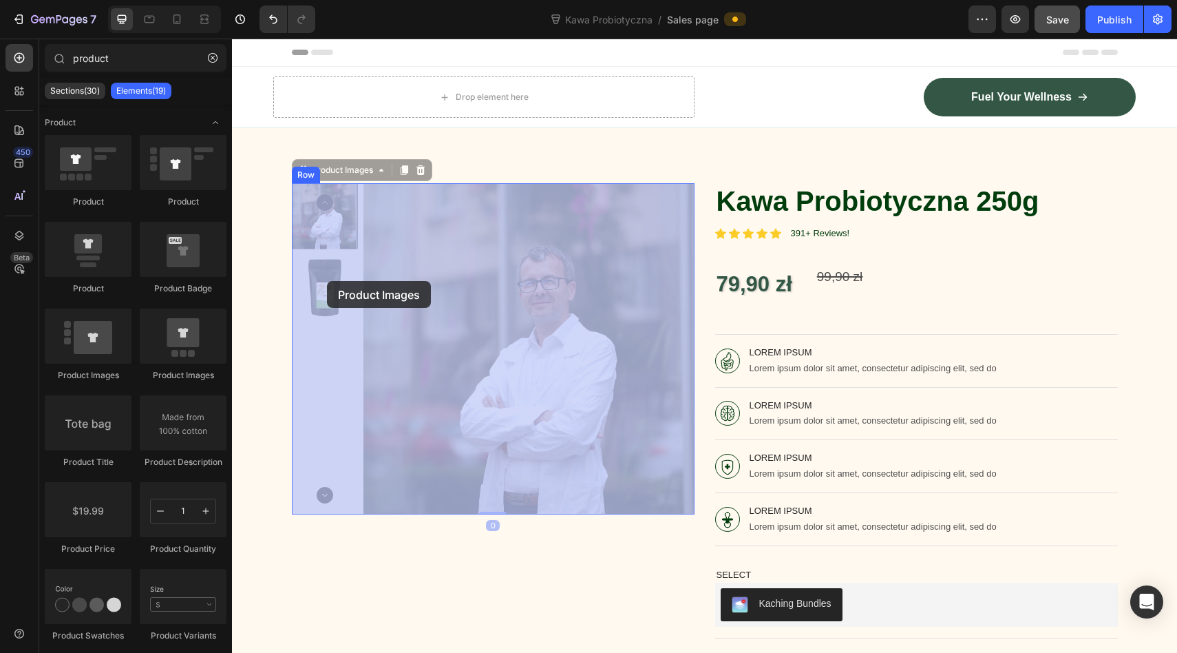
drag, startPoint x: 305, startPoint y: 282, endPoint x: 327, endPoint y: 280, distance: 22.2
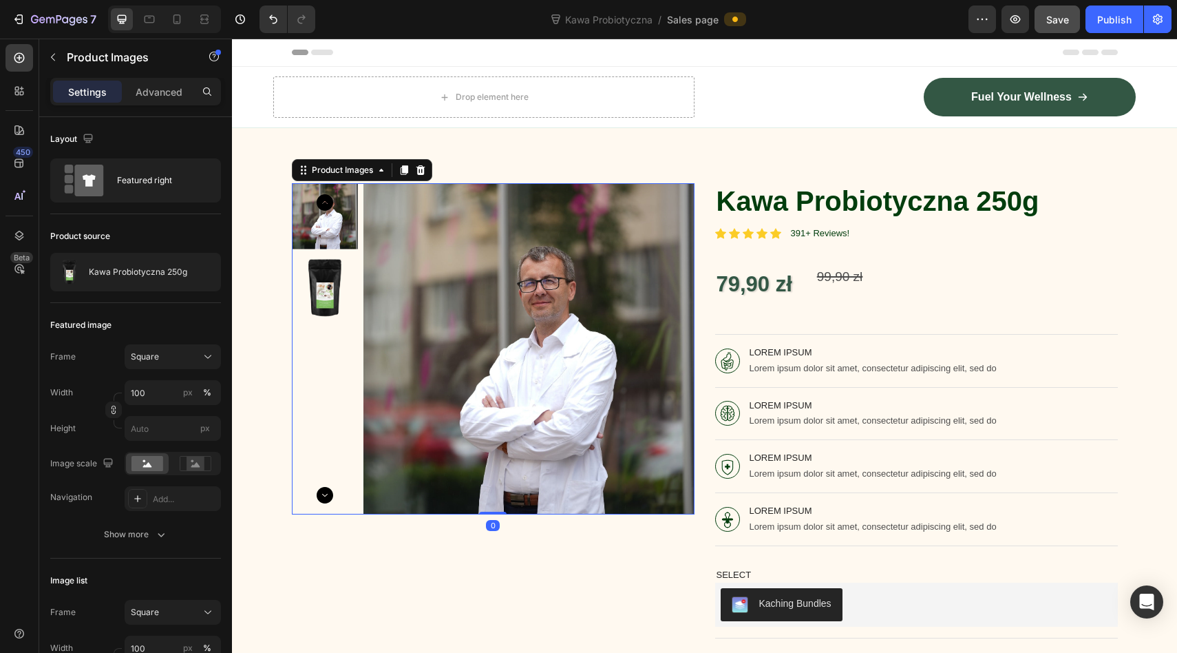
click at [320, 273] on img at bounding box center [325, 288] width 66 height 66
click at [320, 273] on div at bounding box center [325, 348] width 66 height 331
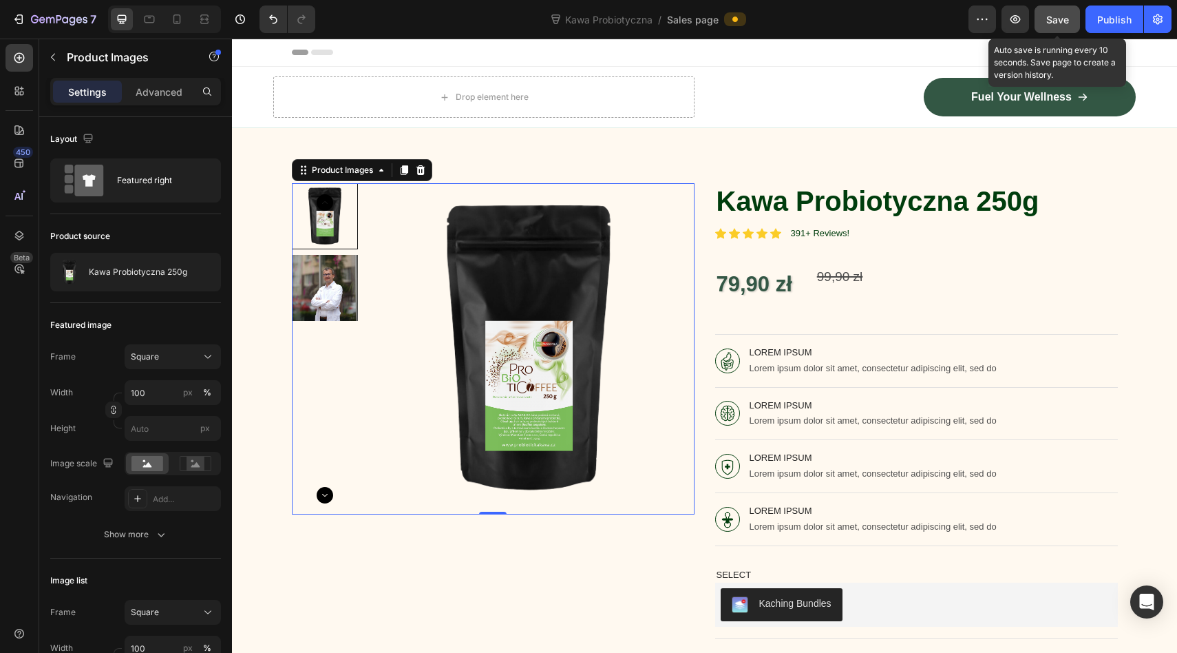
click at [1061, 18] on span "Save" at bounding box center [1057, 20] width 23 height 12
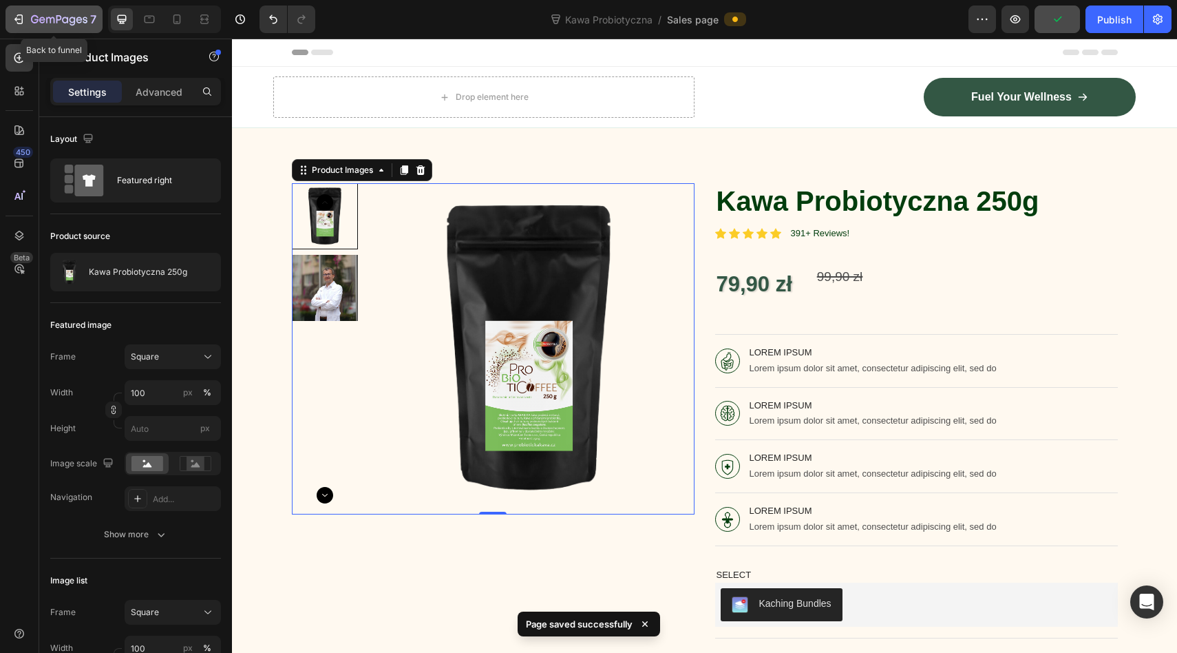
click at [24, 20] on icon "button" at bounding box center [19, 19] width 14 height 14
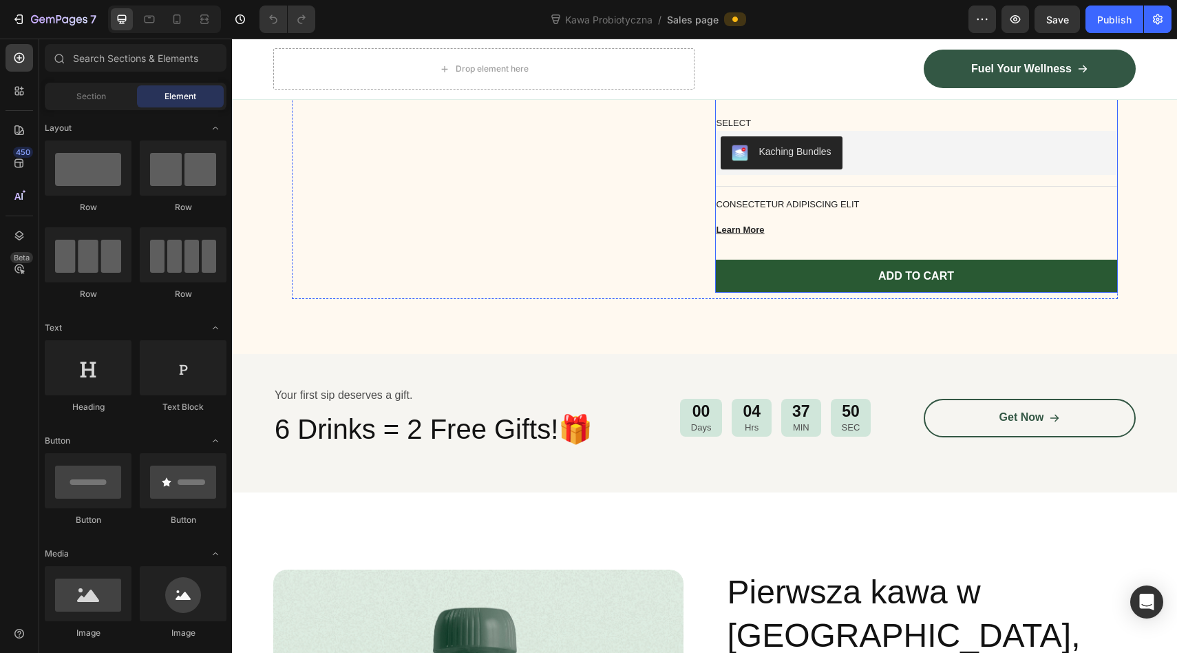
scroll to position [453, 0]
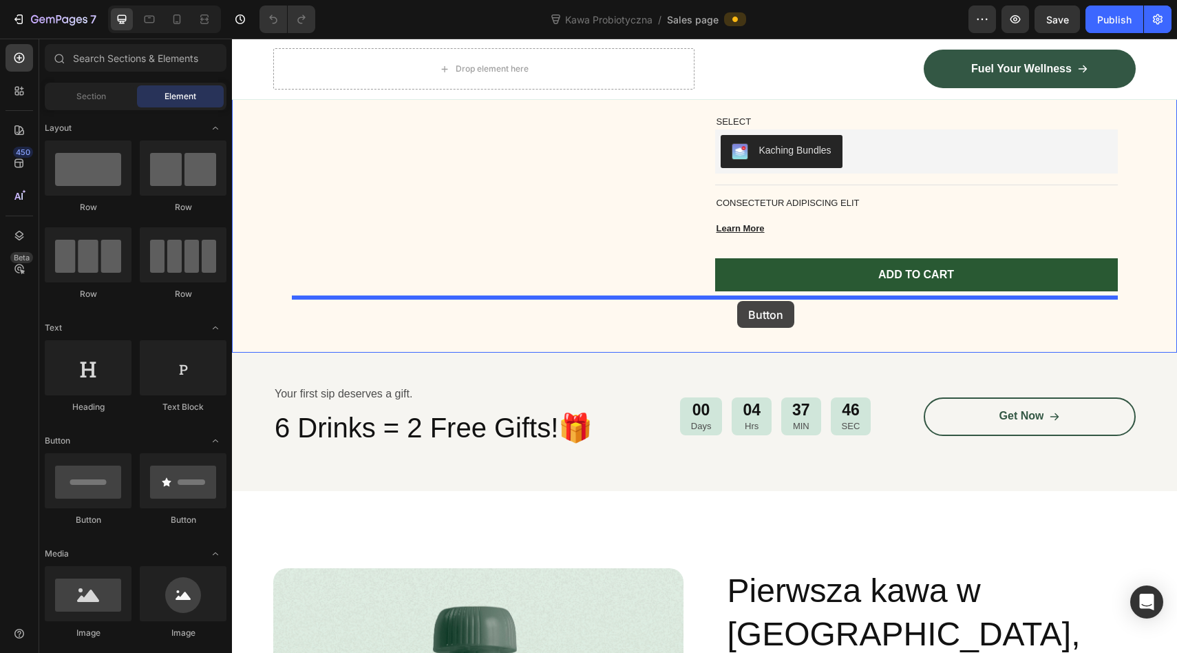
drag, startPoint x: 398, startPoint y: 527, endPoint x: 737, endPoint y: 301, distance: 407.7
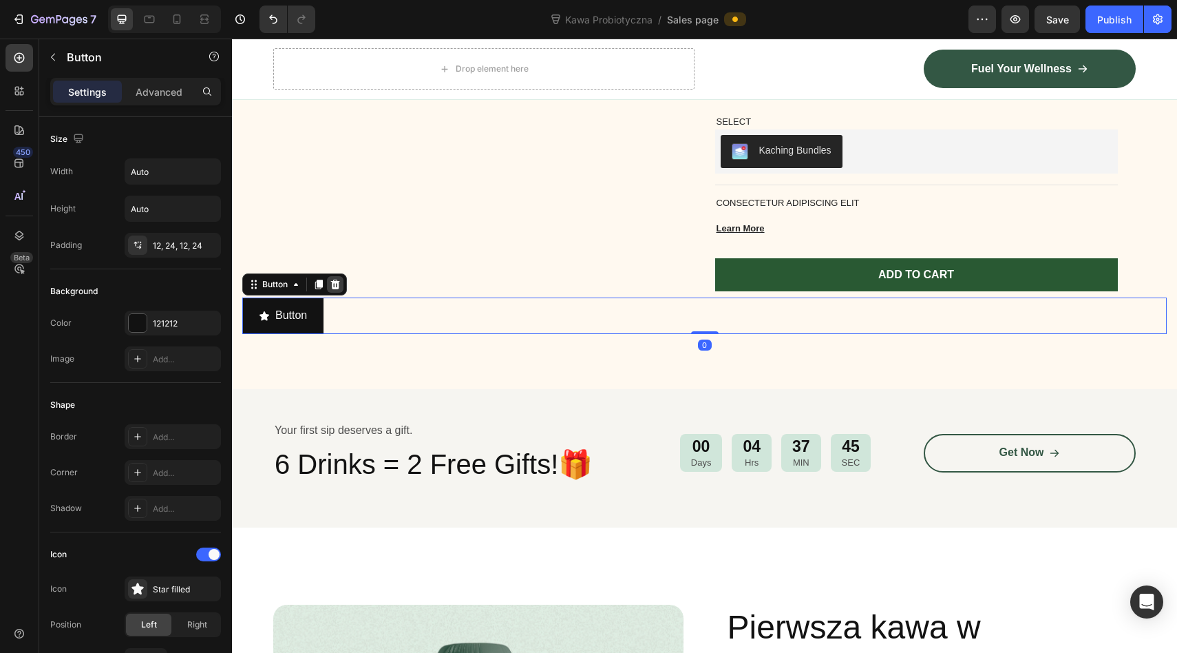
click at [339, 284] on icon at bounding box center [335, 284] width 11 height 11
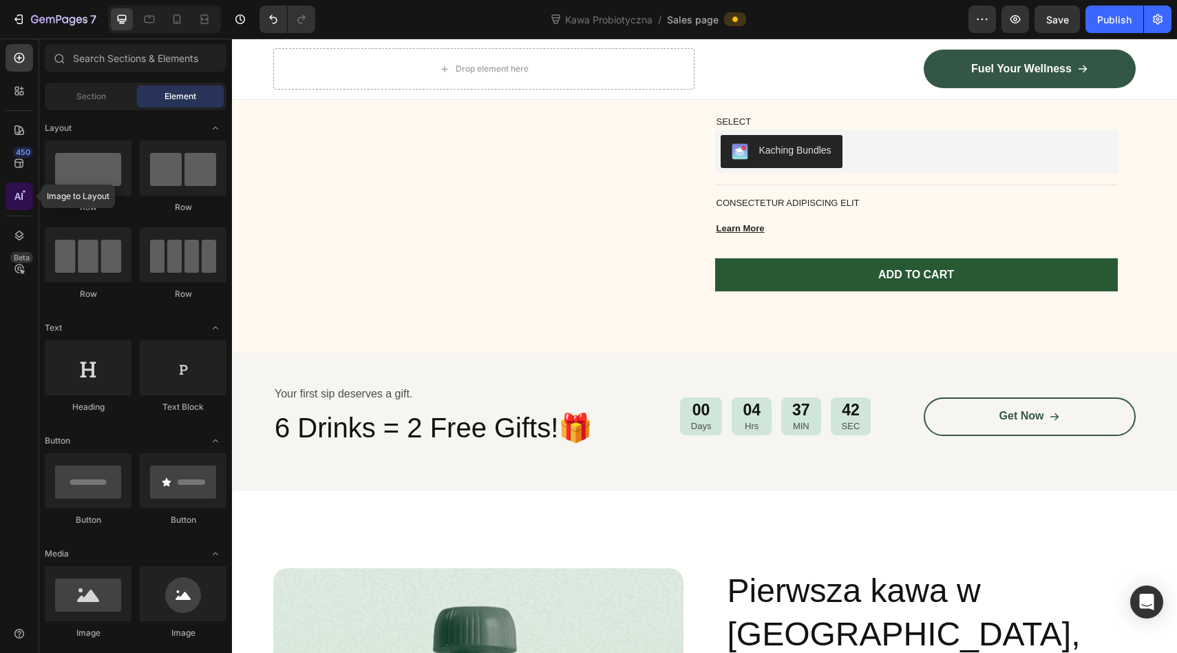
click at [21, 202] on icon at bounding box center [19, 196] width 14 height 14
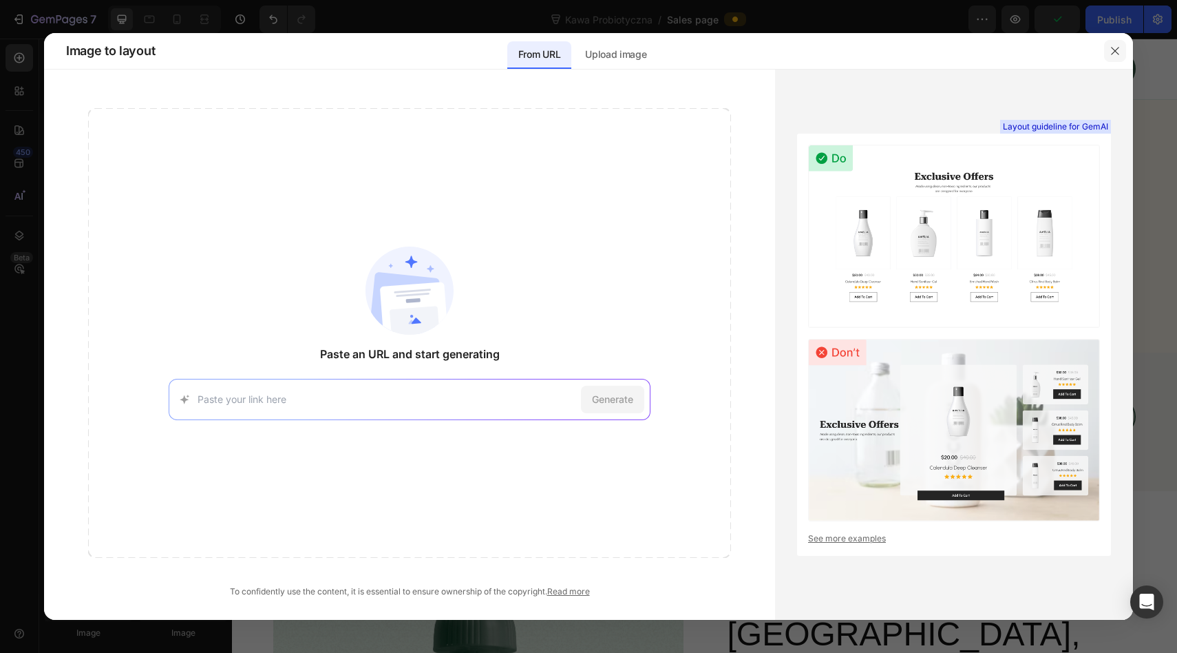
drag, startPoint x: 1115, startPoint y: 53, endPoint x: 804, endPoint y: 48, distance: 310.5
click at [1115, 53] on icon "button" at bounding box center [1115, 50] width 11 height 11
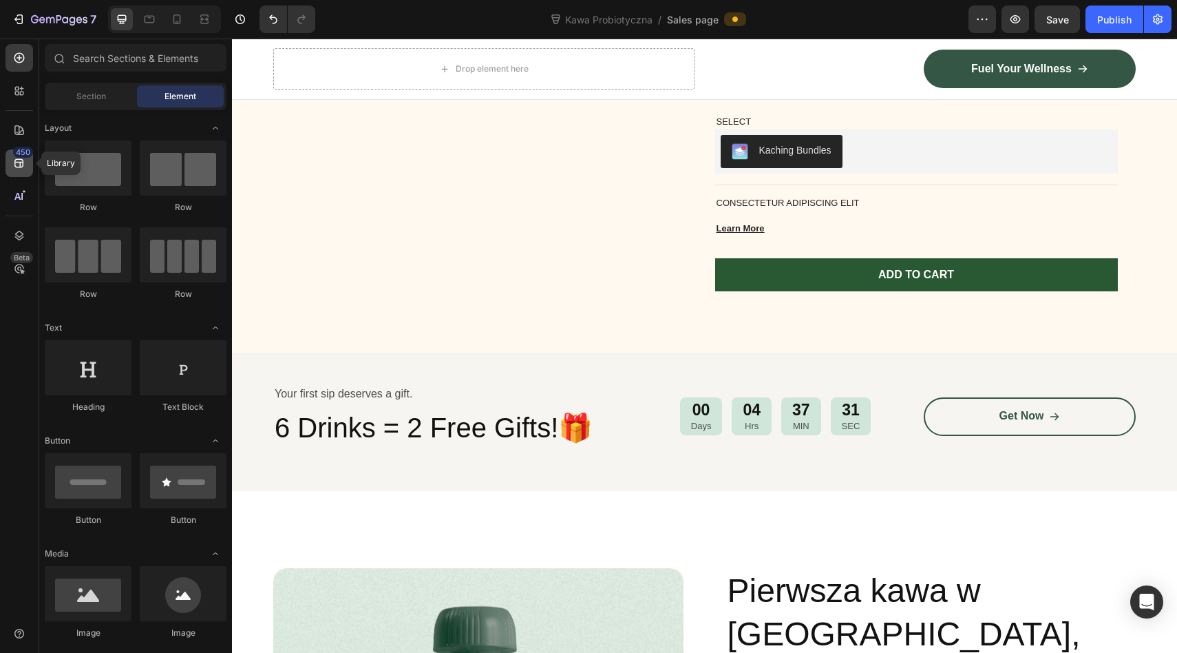
click at [21, 154] on div "450" at bounding box center [23, 152] width 20 height 11
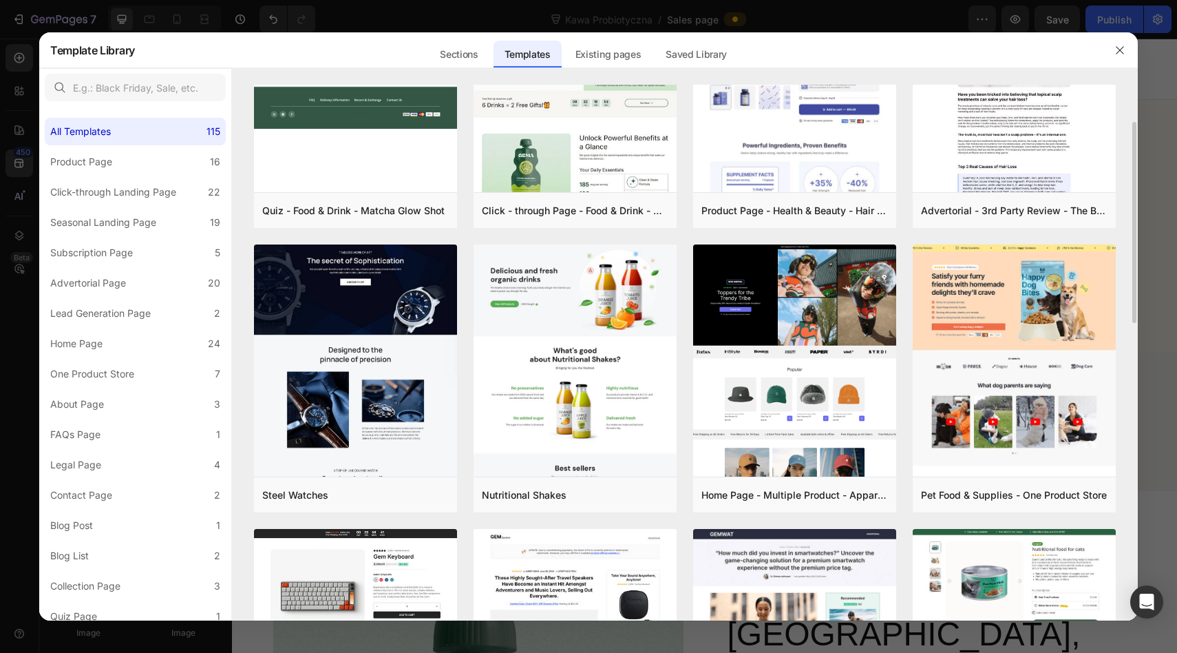
scroll to position [0, 0]
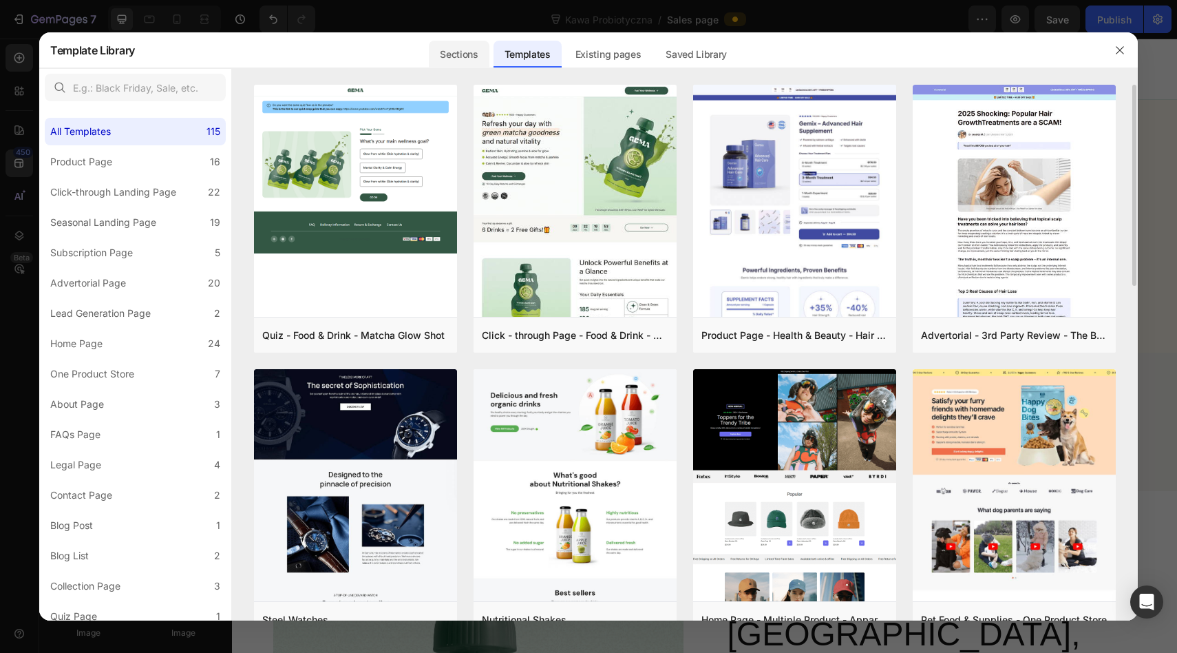
click at [463, 54] on div "Sections" at bounding box center [459, 55] width 60 height 28
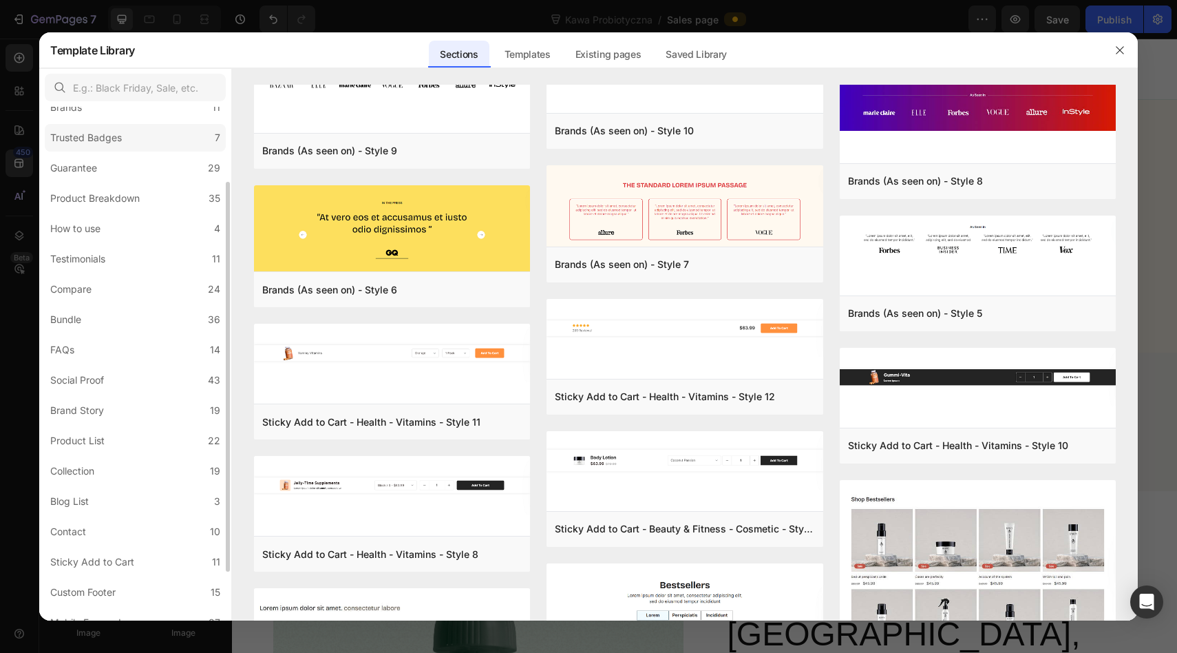
scroll to position [108, 0]
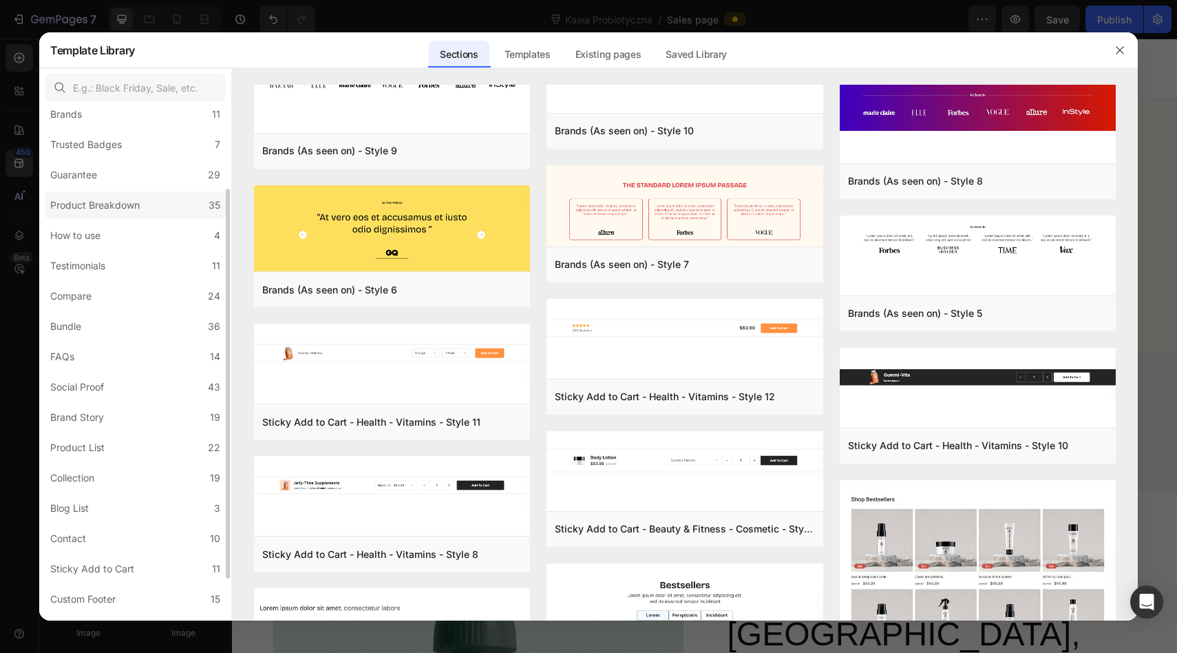
click at [96, 198] on div "Product Breakdown" at bounding box center [95, 205] width 90 height 17
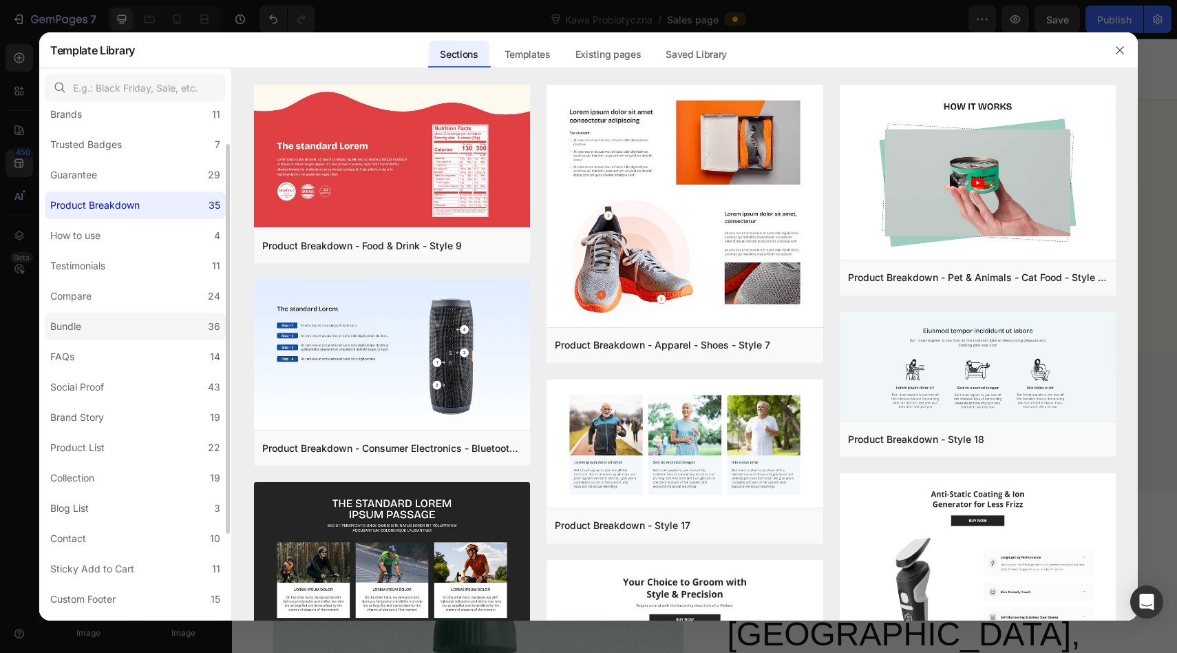
scroll to position [0, 0]
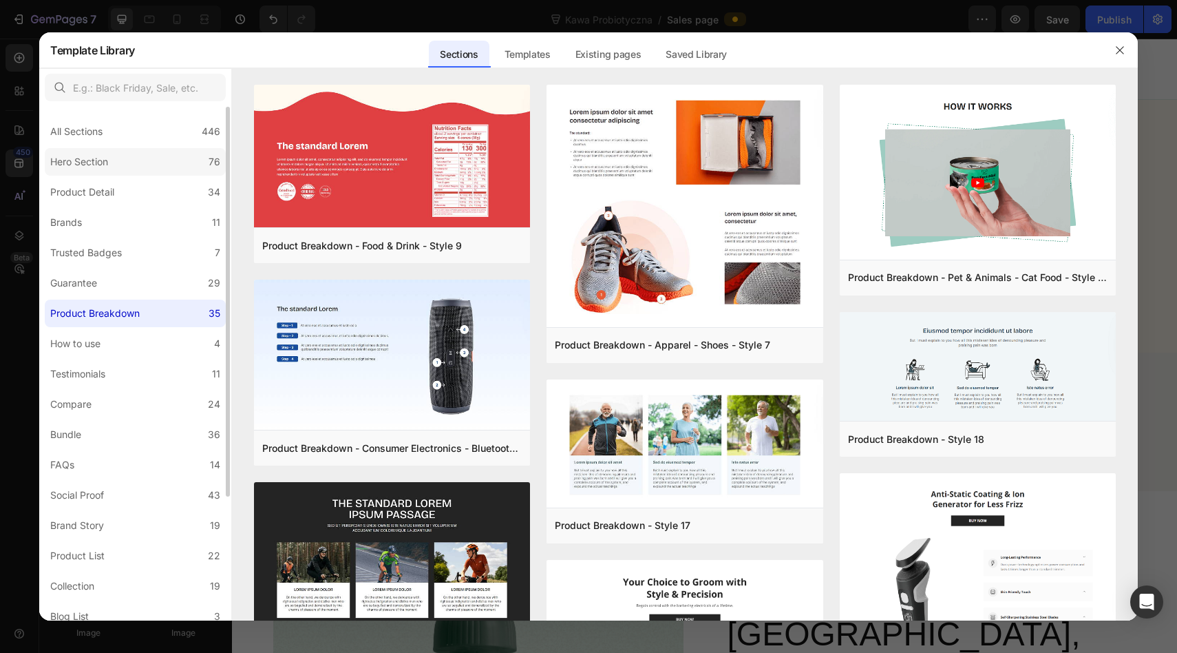
click at [93, 151] on label "Hero Section 76" at bounding box center [135, 162] width 181 height 28
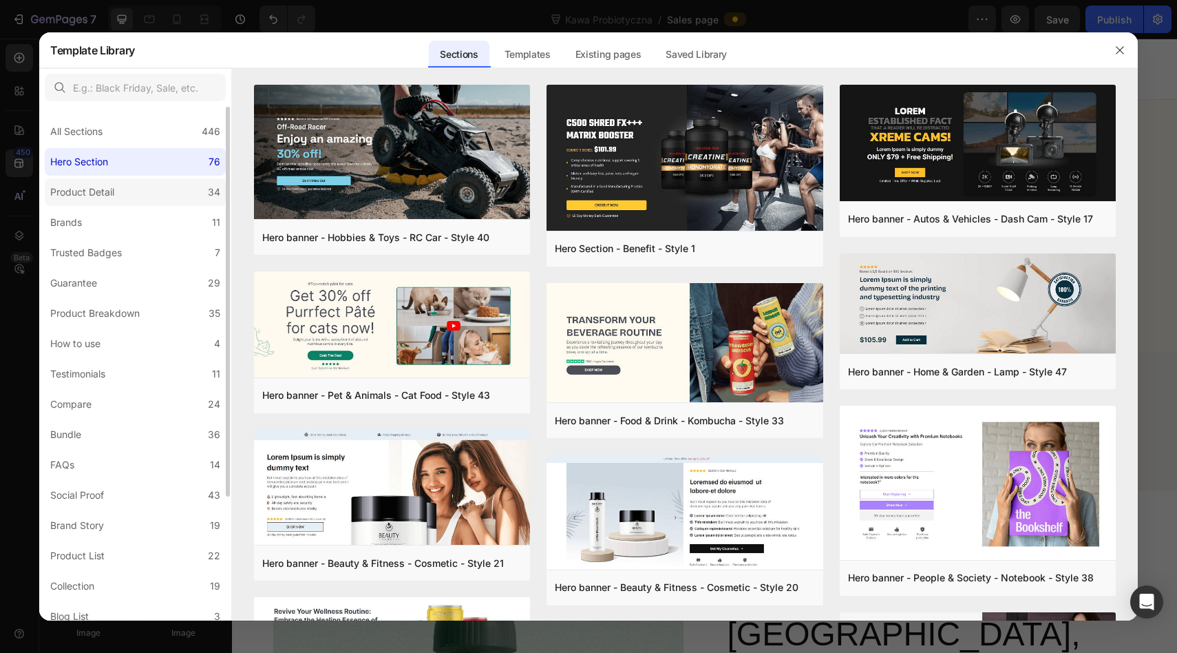
click at [114, 192] on div "Product Detail" at bounding box center [85, 192] width 70 height 17
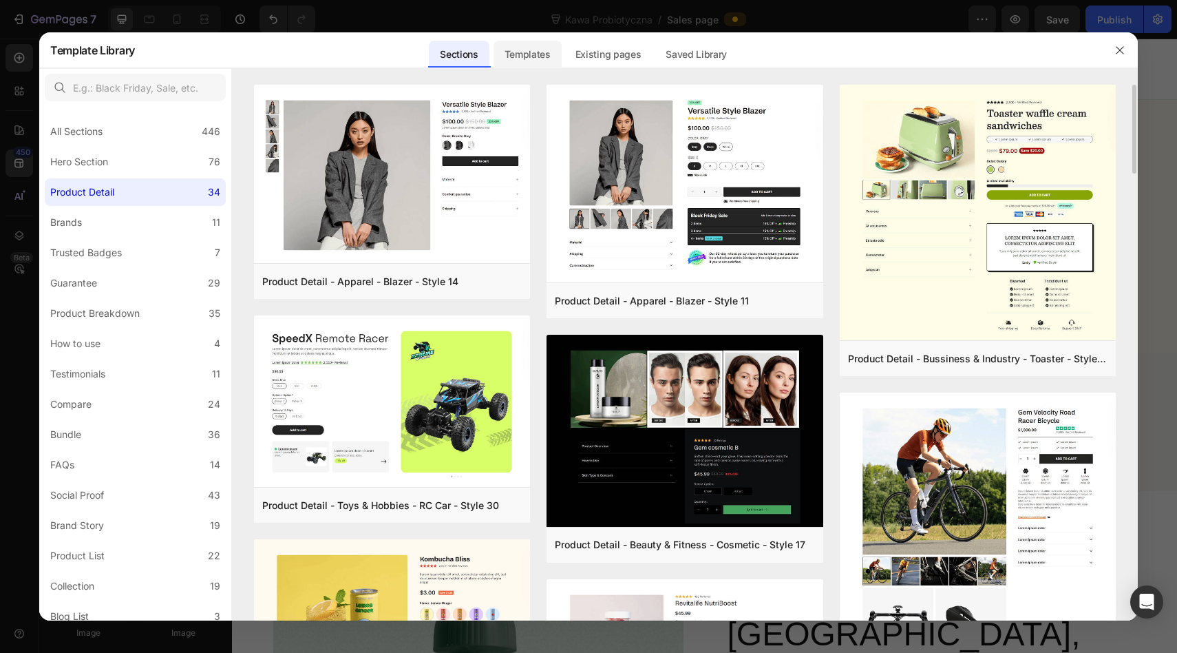
click at [536, 54] on div "Templates" at bounding box center [528, 55] width 68 height 28
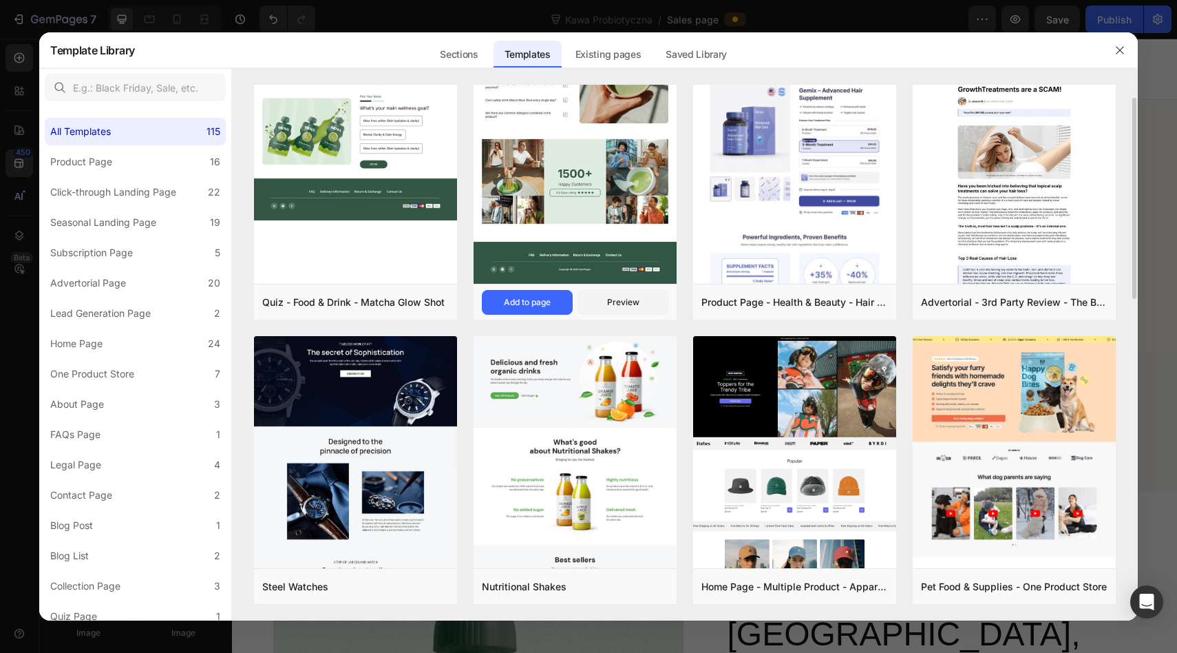
scroll to position [34, 0]
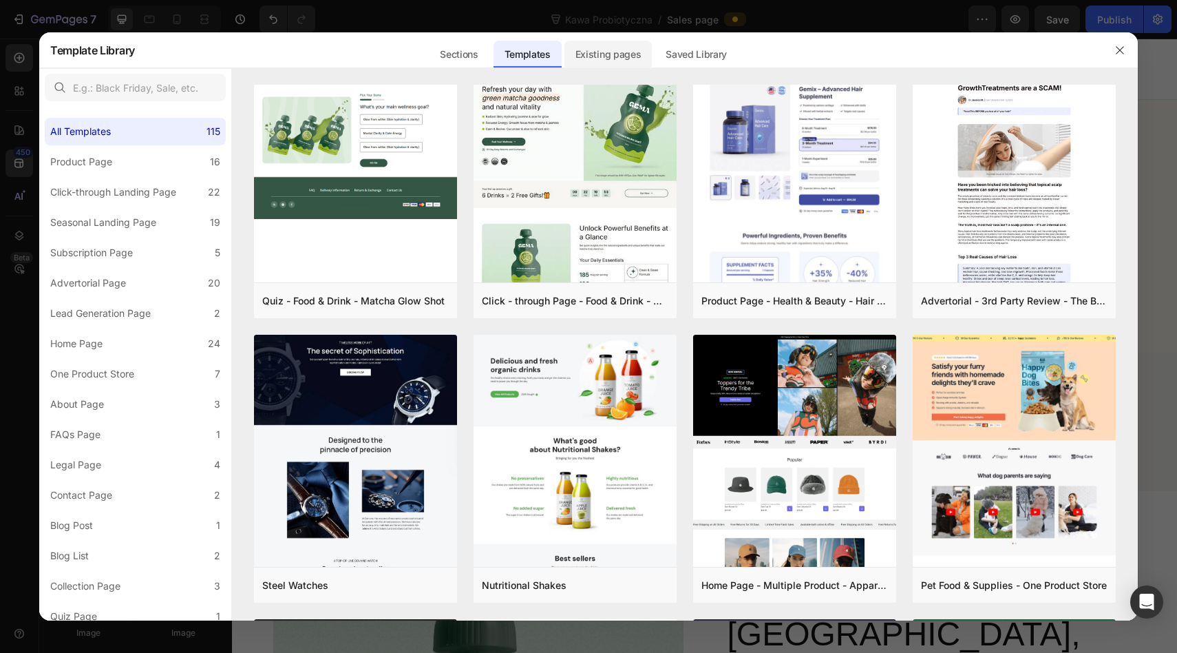
click at [584, 59] on div "Existing pages" at bounding box center [609, 55] width 88 height 28
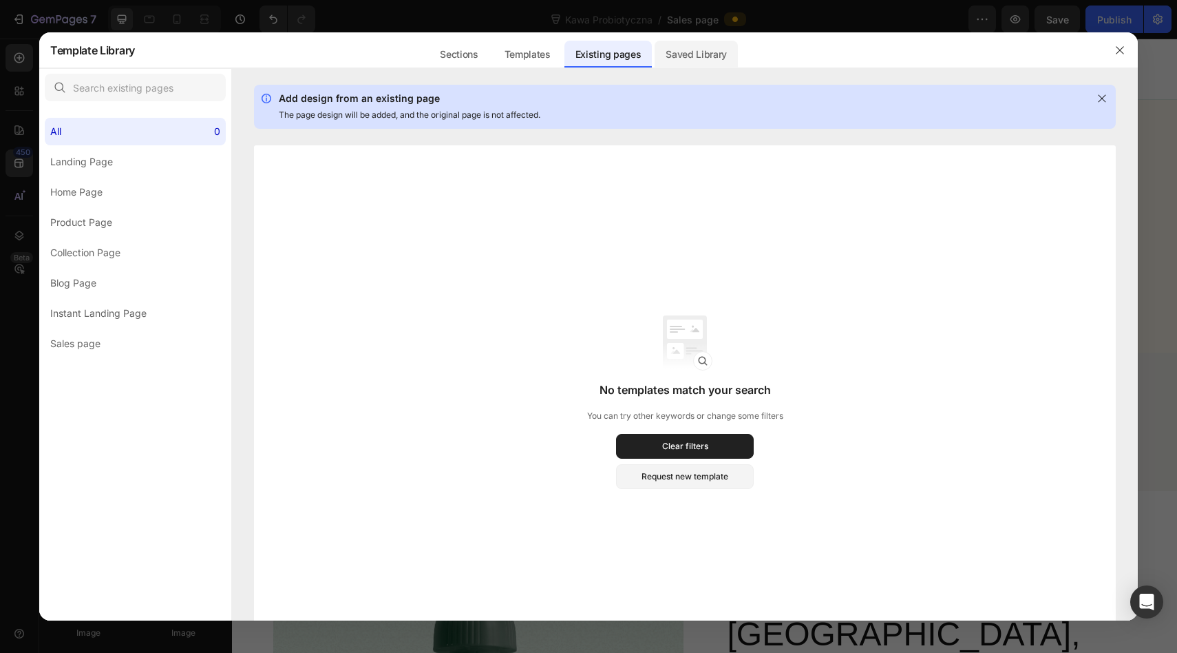
click at [689, 56] on div "Saved Library" at bounding box center [696, 55] width 83 height 28
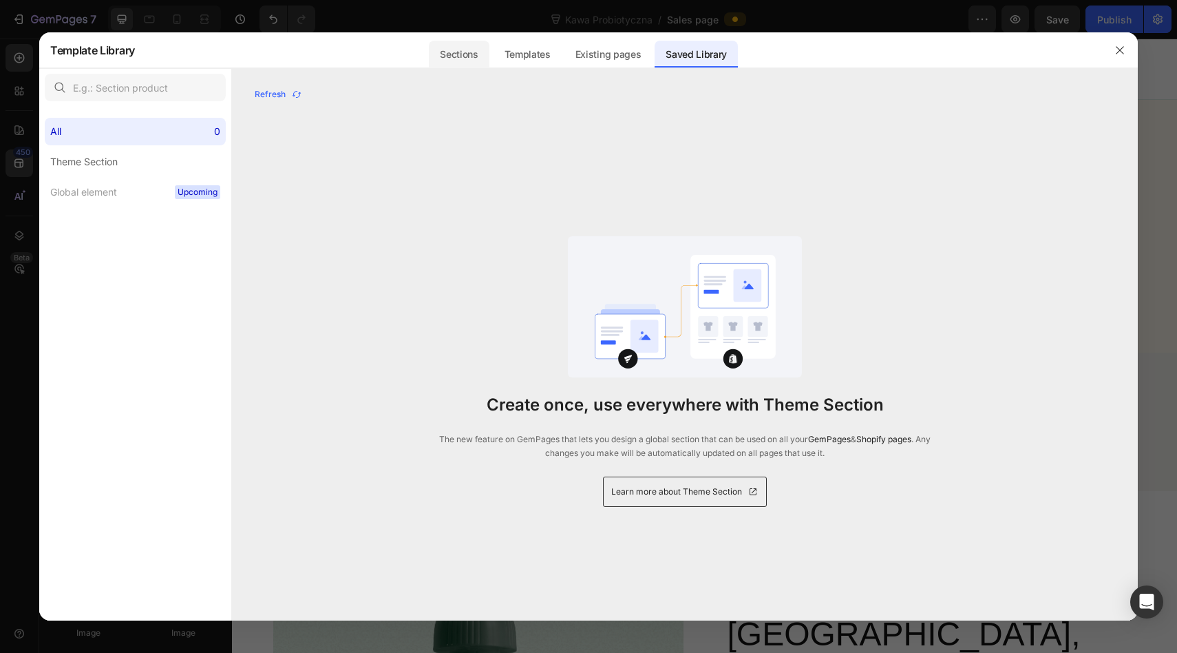
click at [461, 53] on div "Sections" at bounding box center [459, 55] width 60 height 28
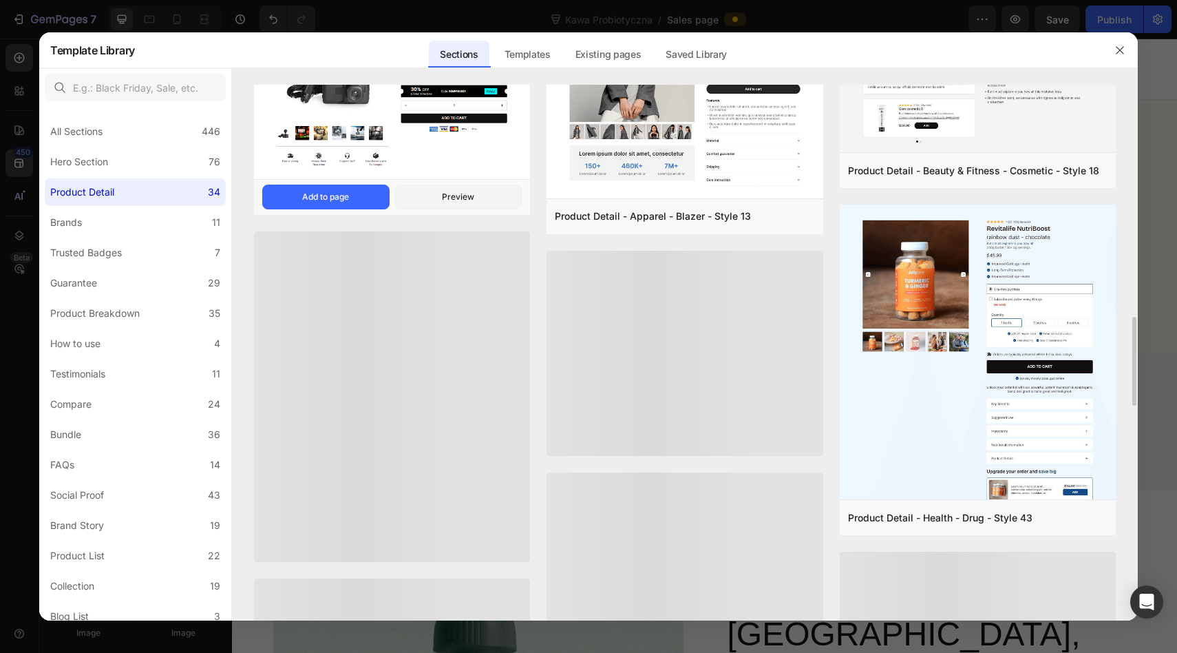
scroll to position [1336, 0]
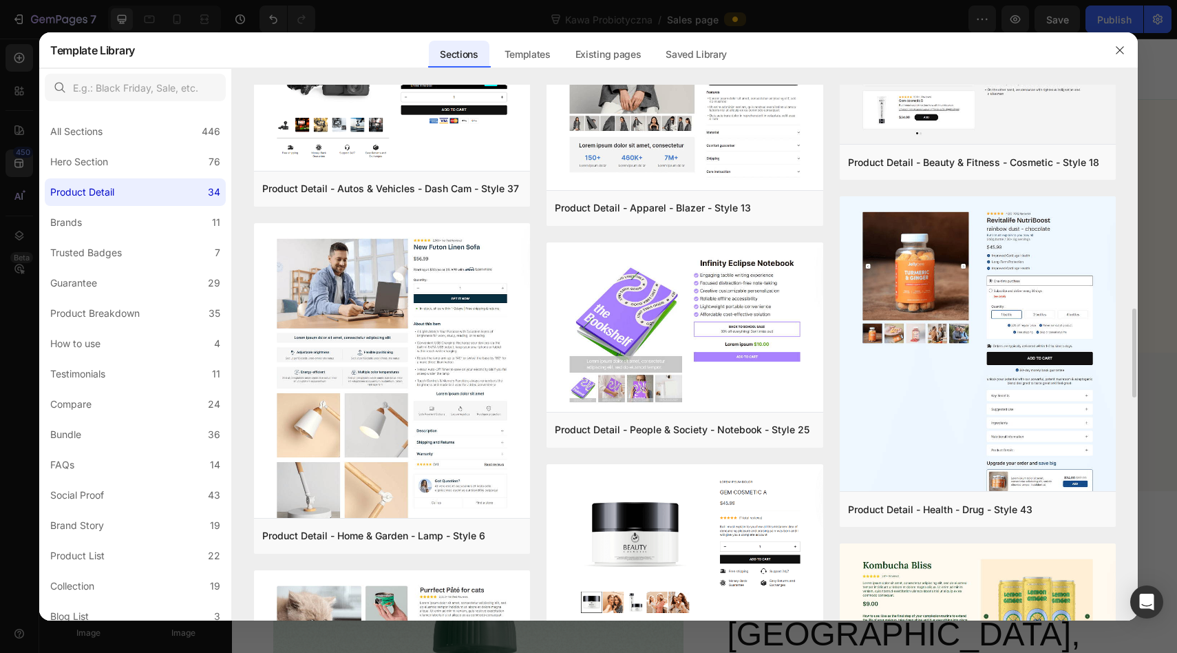
click at [528, 52] on div "Templates" at bounding box center [528, 55] width 68 height 28
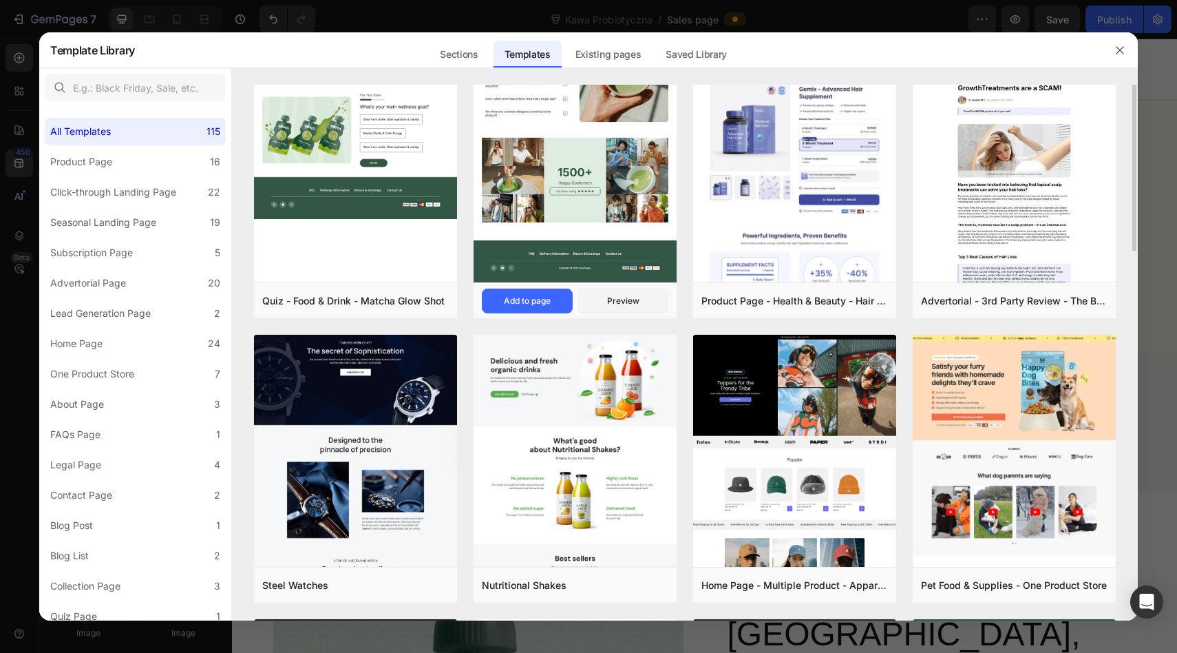
scroll to position [0, 0]
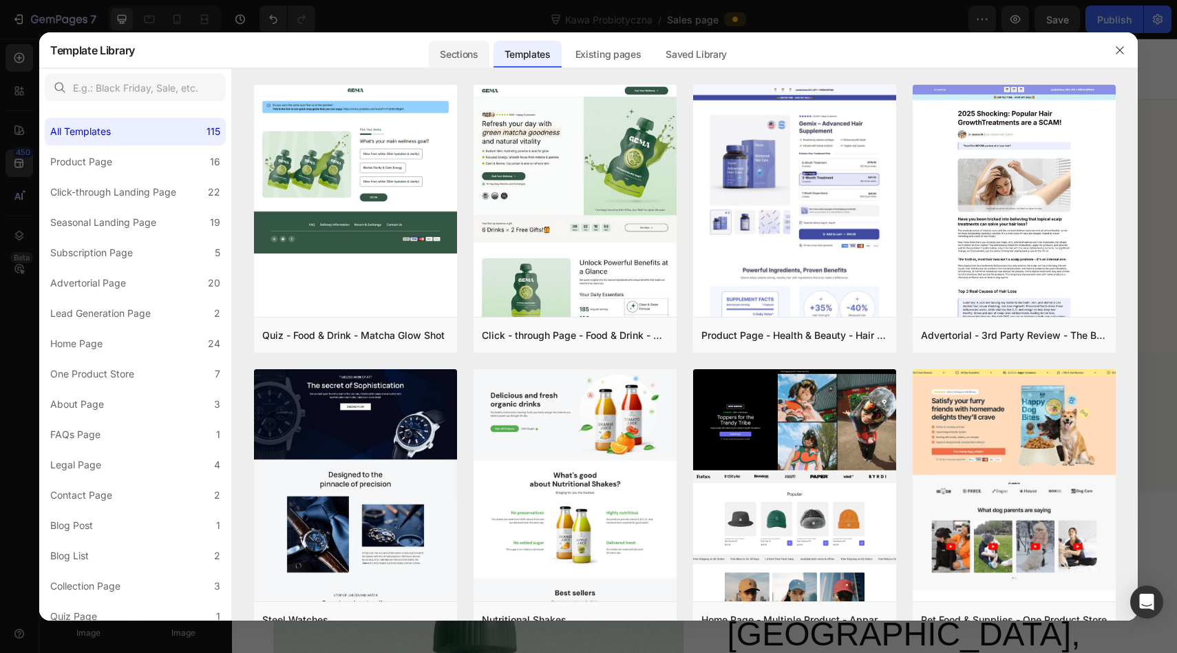
click at [463, 56] on div "Sections" at bounding box center [459, 55] width 60 height 28
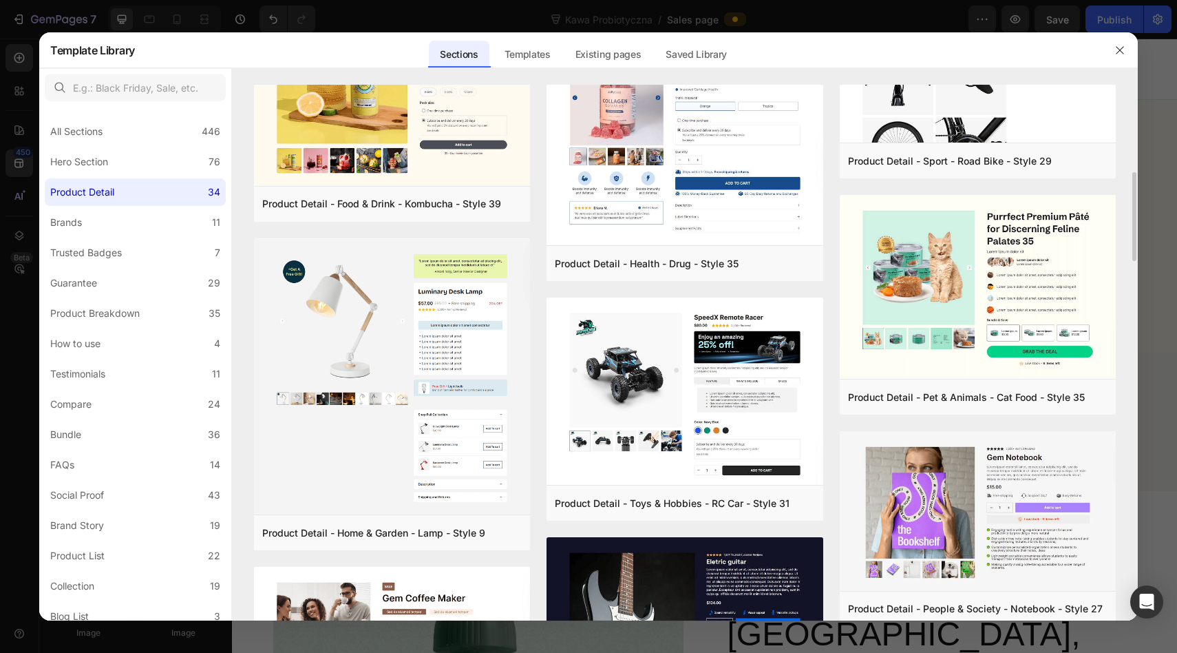
scroll to position [545, 0]
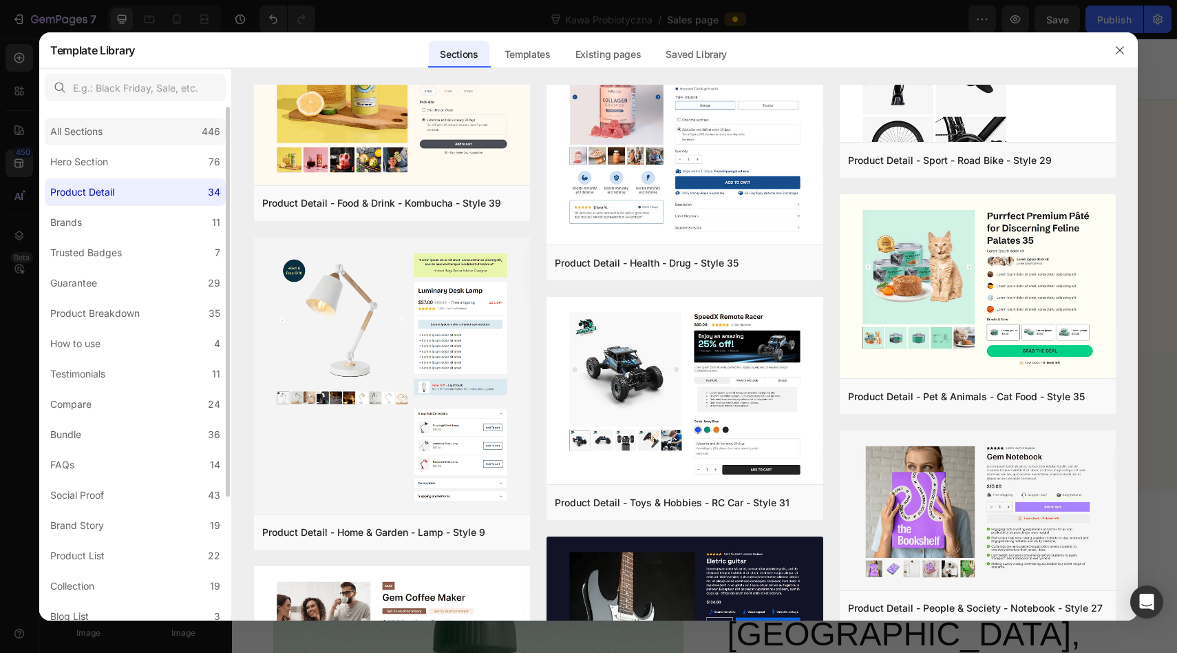
click at [118, 138] on div "All Sections 446" at bounding box center [135, 132] width 181 height 28
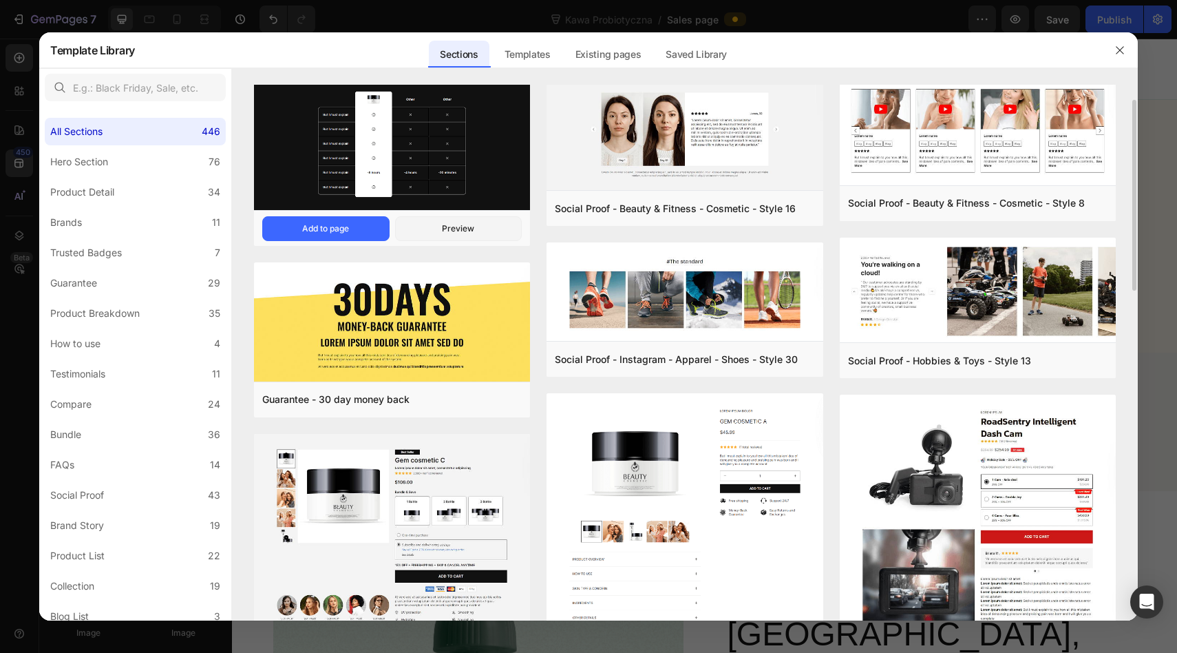
scroll to position [30, 0]
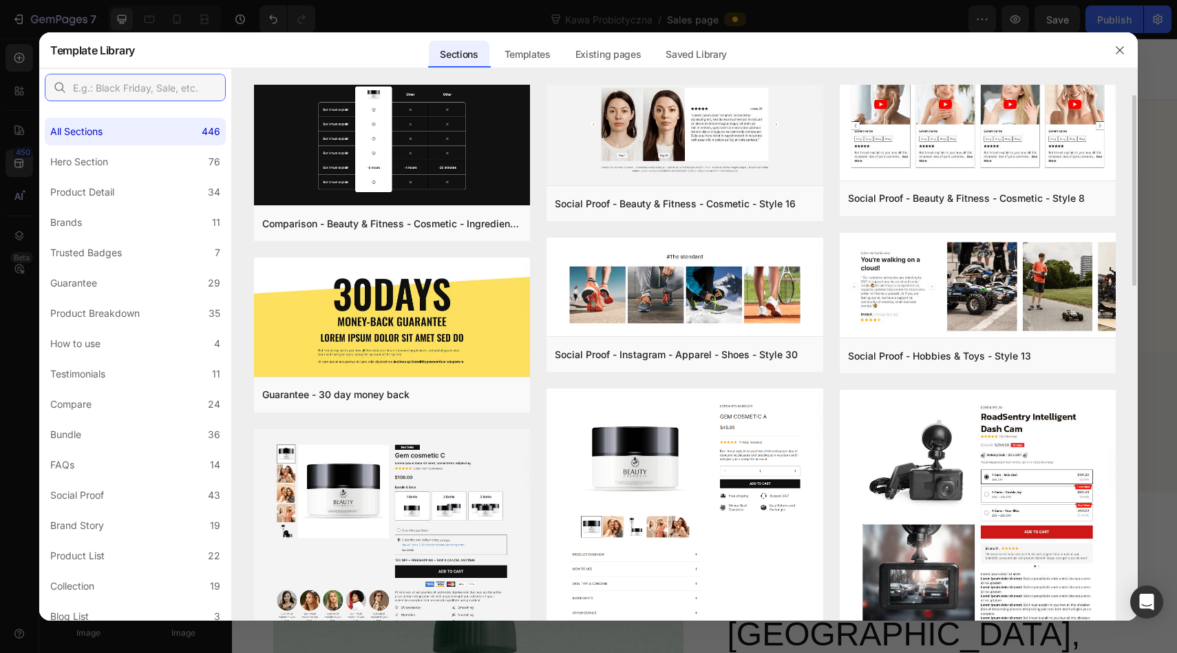
click at [155, 89] on input "text" at bounding box center [135, 88] width 181 height 28
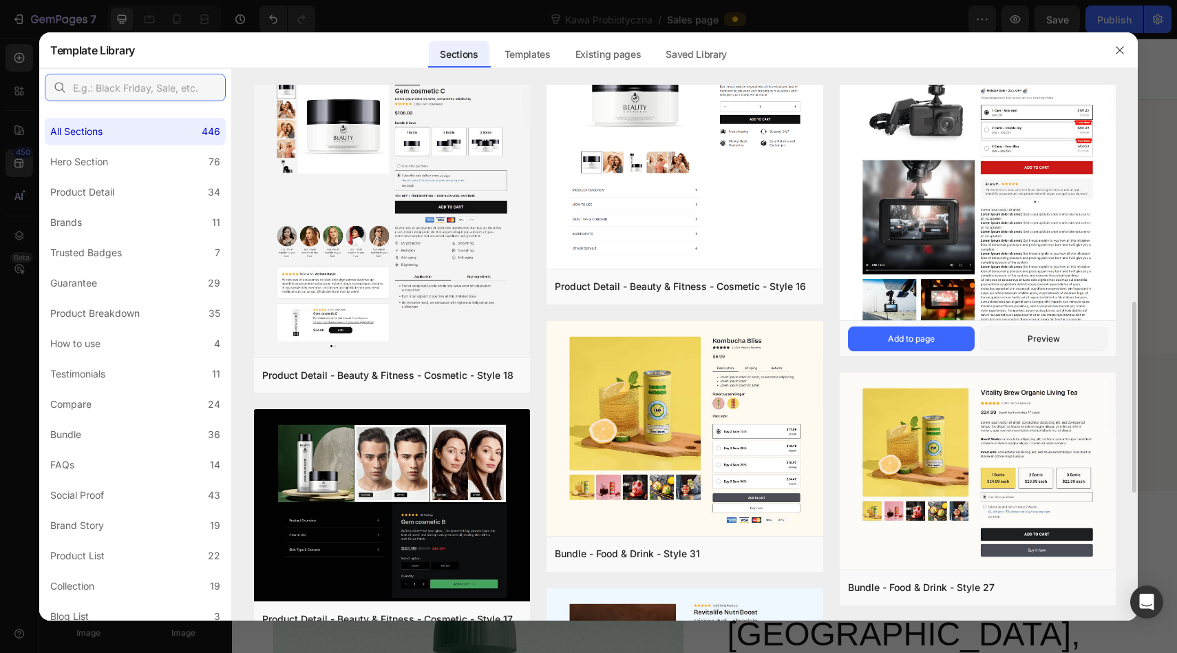
scroll to position [513, 0]
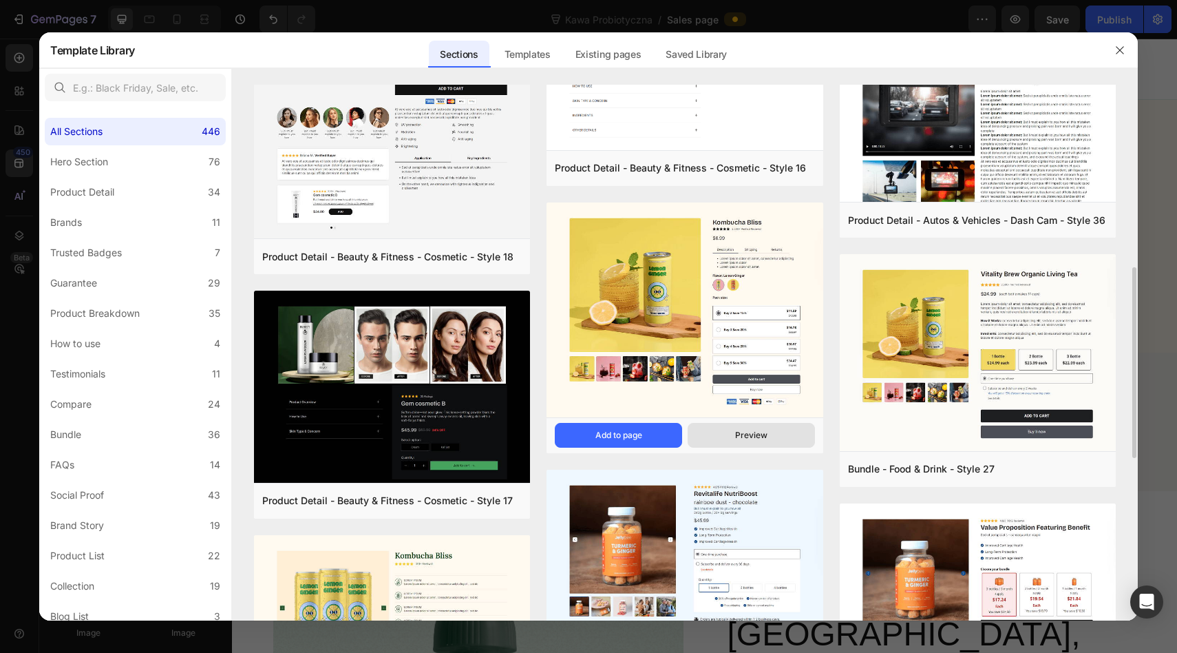
click at [732, 433] on button "Preview" at bounding box center [751, 435] width 127 height 25
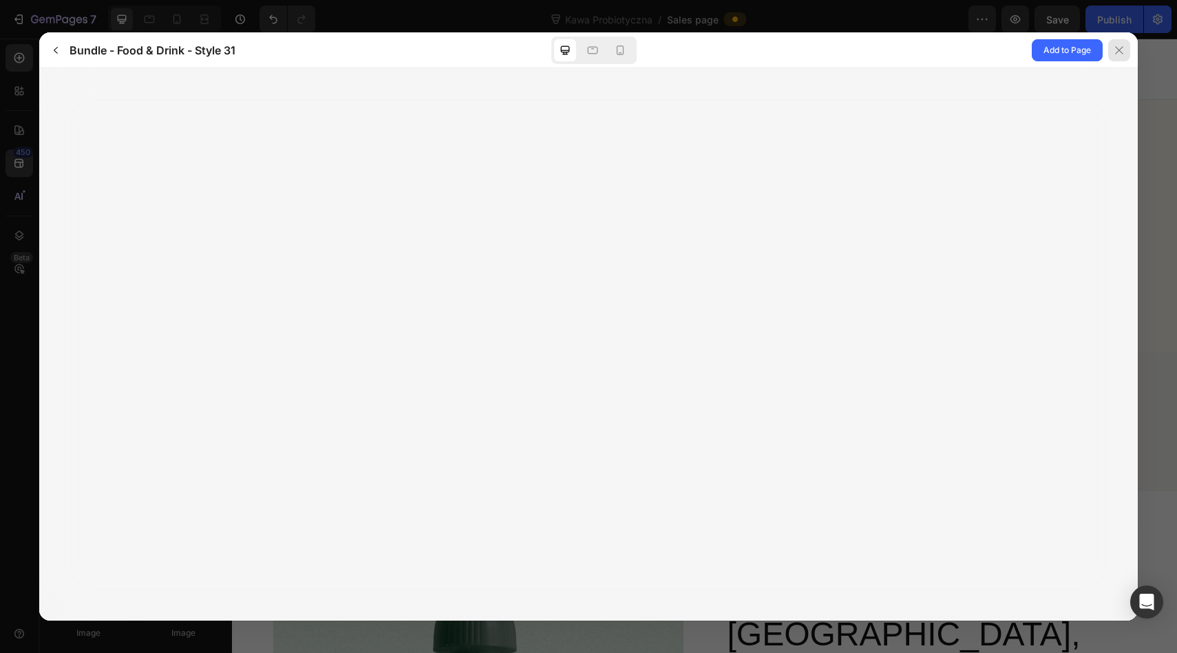
click at [1118, 52] on icon at bounding box center [1119, 50] width 11 height 11
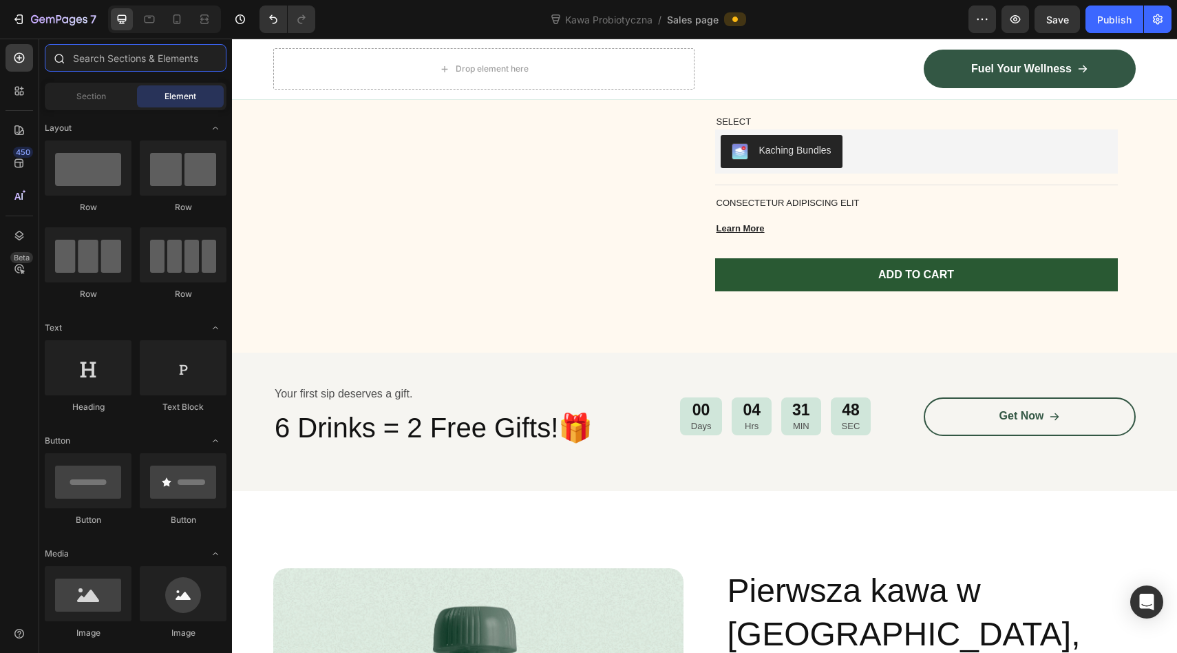
click at [84, 56] on input "text" at bounding box center [136, 58] width 182 height 28
click at [81, 88] on div "Section" at bounding box center [91, 96] width 87 height 22
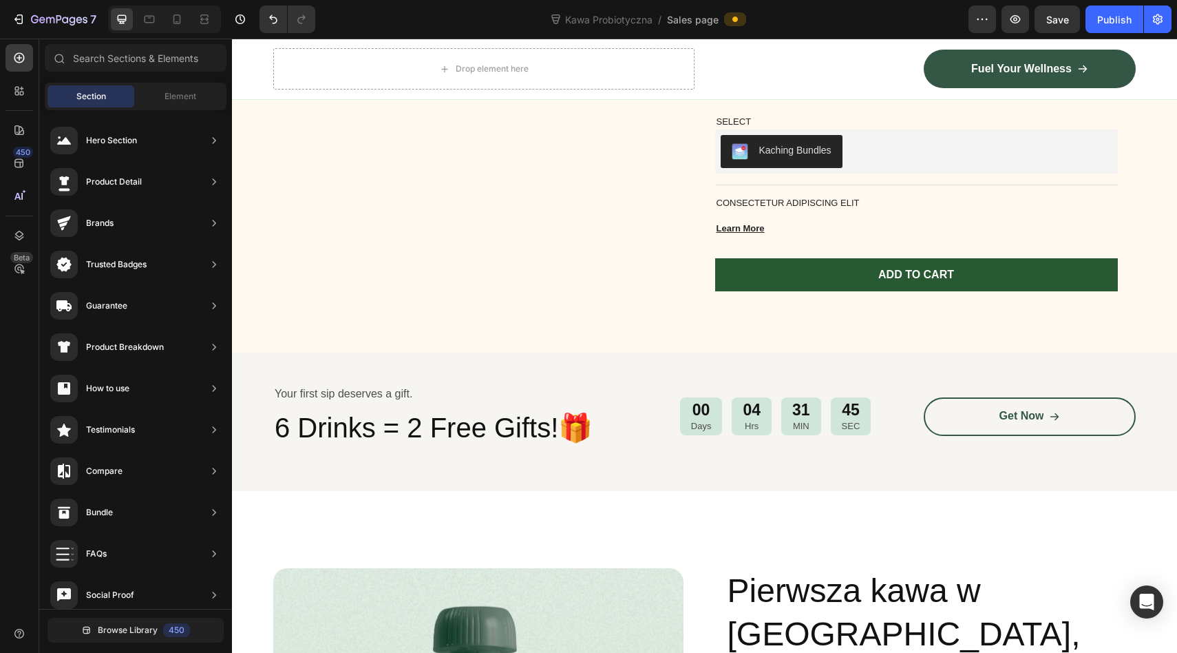
click at [377, 28] on div "Kawa Probiotyczna / Sales page" at bounding box center [647, 20] width 642 height 28
click at [401, 27] on div "Kawa Probiotyczna / Sales page" at bounding box center [647, 20] width 642 height 28
click at [392, 23] on div "Kawa Probiotyczna / Sales page" at bounding box center [647, 20] width 642 height 28
click at [1051, 22] on span "Save" at bounding box center [1057, 20] width 23 height 12
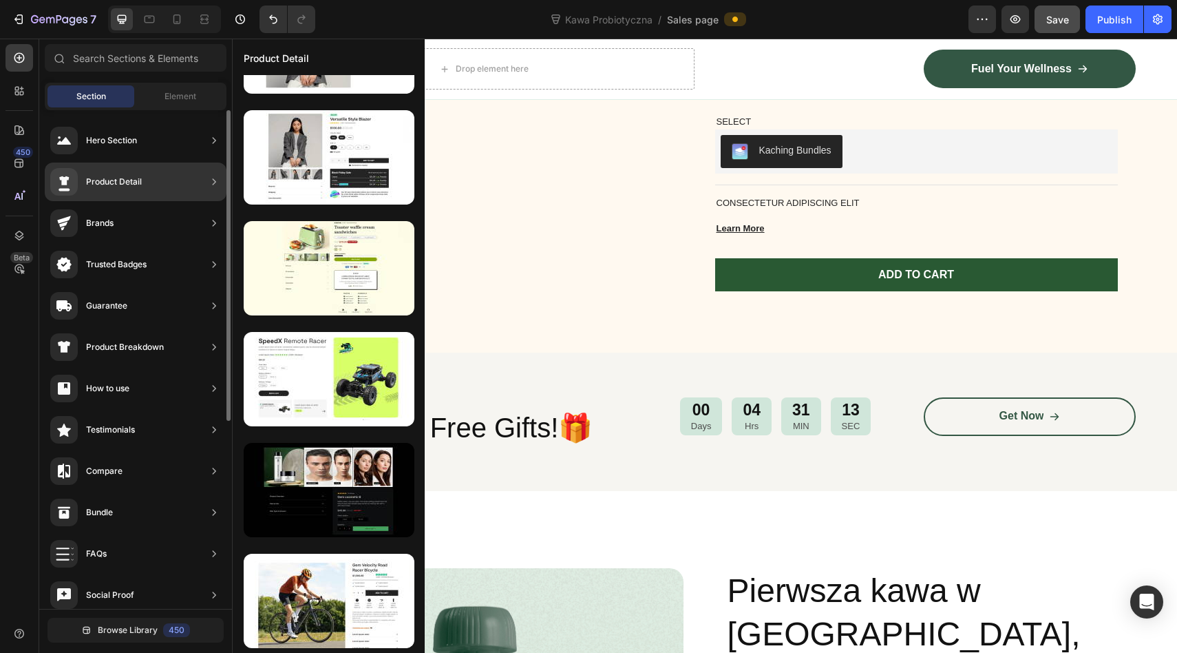
click at [191, 174] on div "Product Detail" at bounding box center [136, 181] width 182 height 39
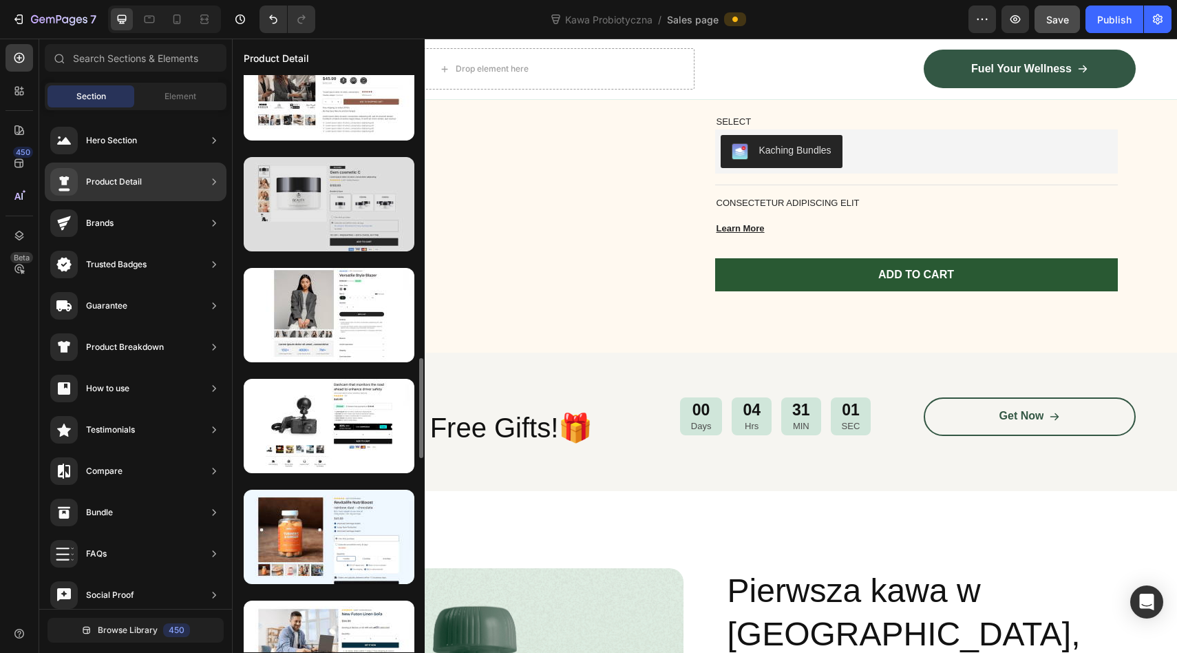
scroll to position [1451, 0]
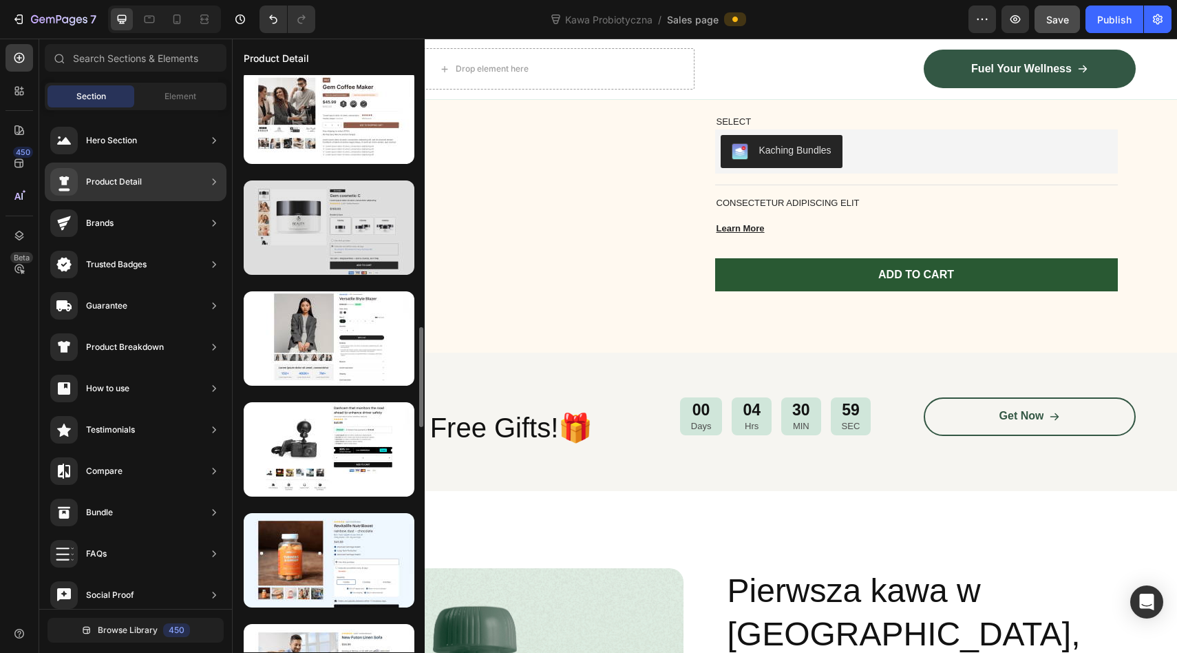
click at [339, 241] on div at bounding box center [329, 227] width 171 height 94
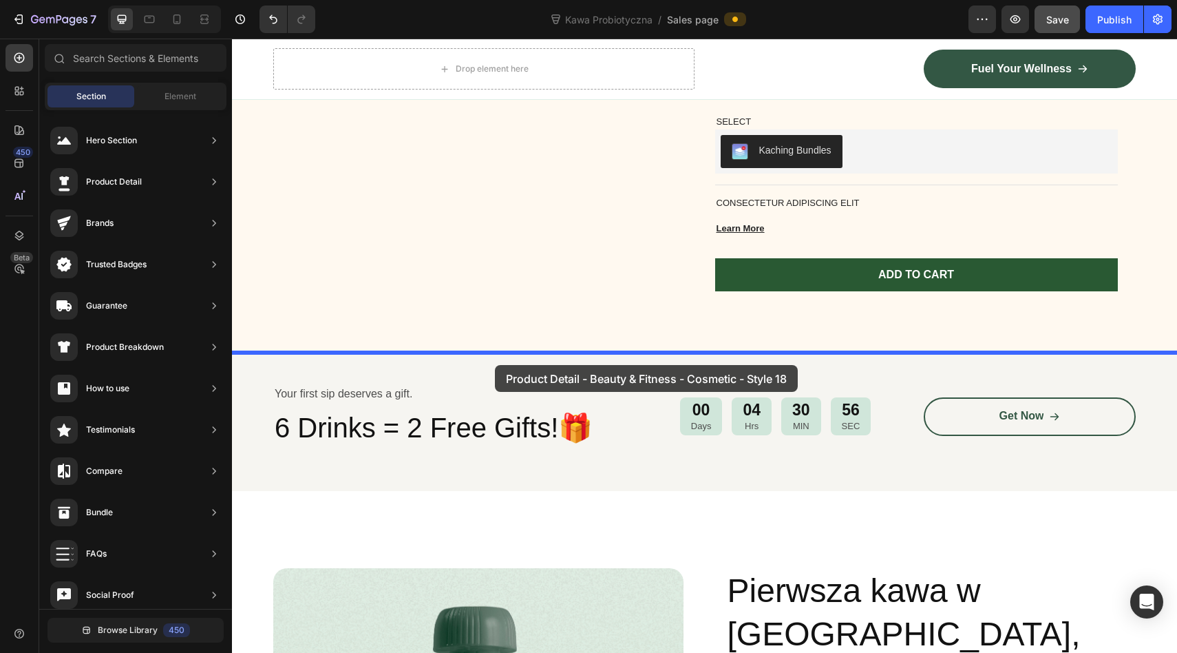
drag, startPoint x: 571, startPoint y: 280, endPoint x: 495, endPoint y: 365, distance: 114.1
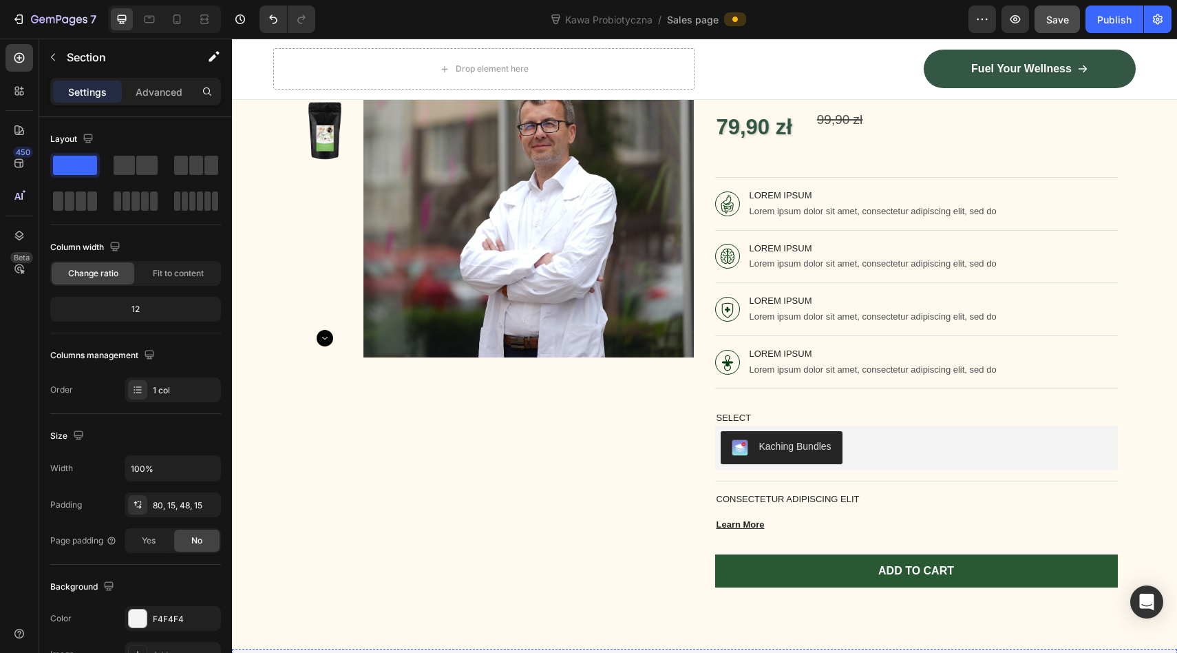
scroll to position [0, 0]
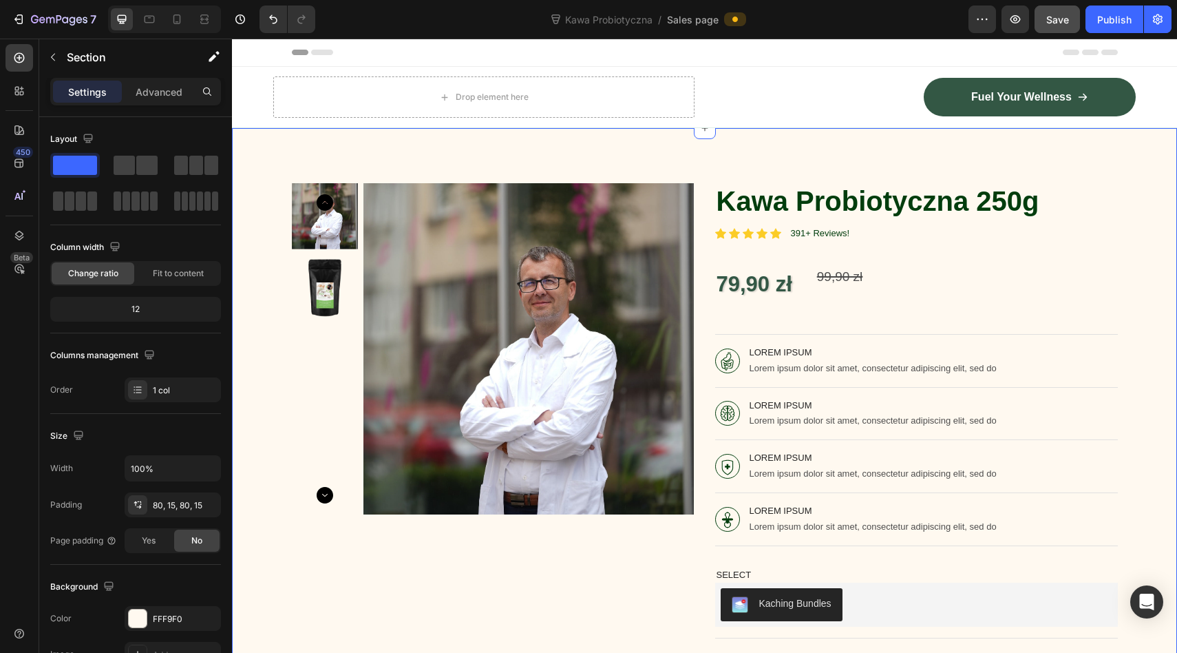
click at [1158, 141] on div "Product Images Row Kawa Probiotyczna 250g Product Title Icon Icon Icon Icon Ico…" at bounding box center [704, 466] width 945 height 677
click at [1168, 113] on icon at bounding box center [1165, 115] width 9 height 10
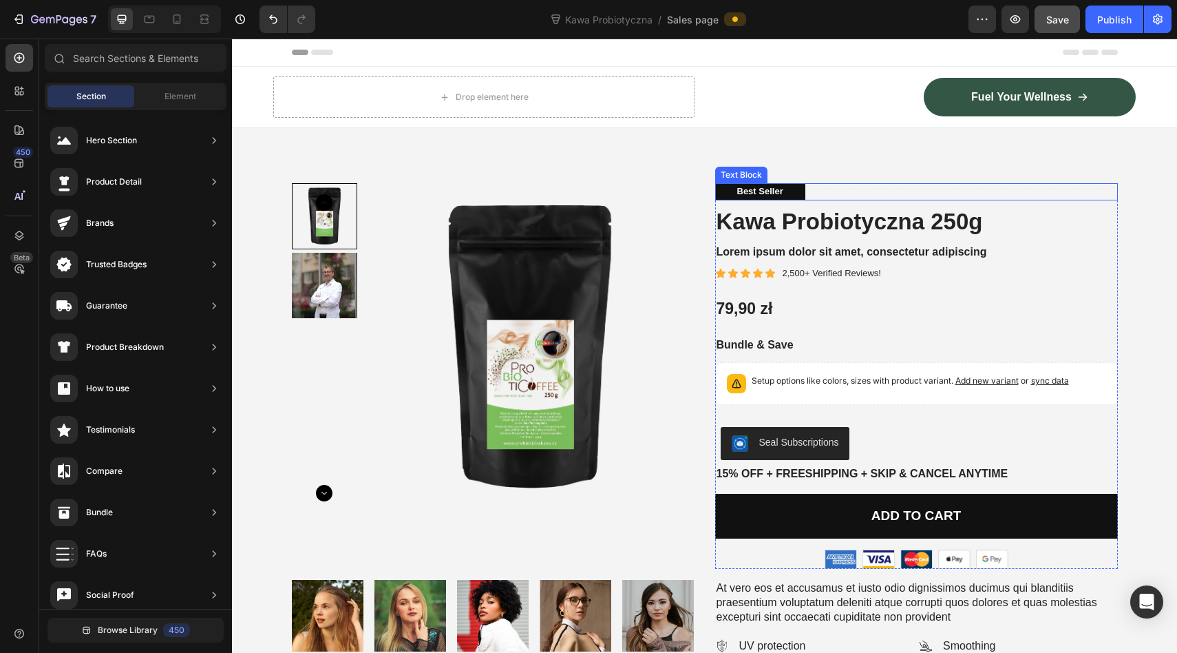
click at [754, 193] on p "Best Seller" at bounding box center [760, 192] width 46 height 12
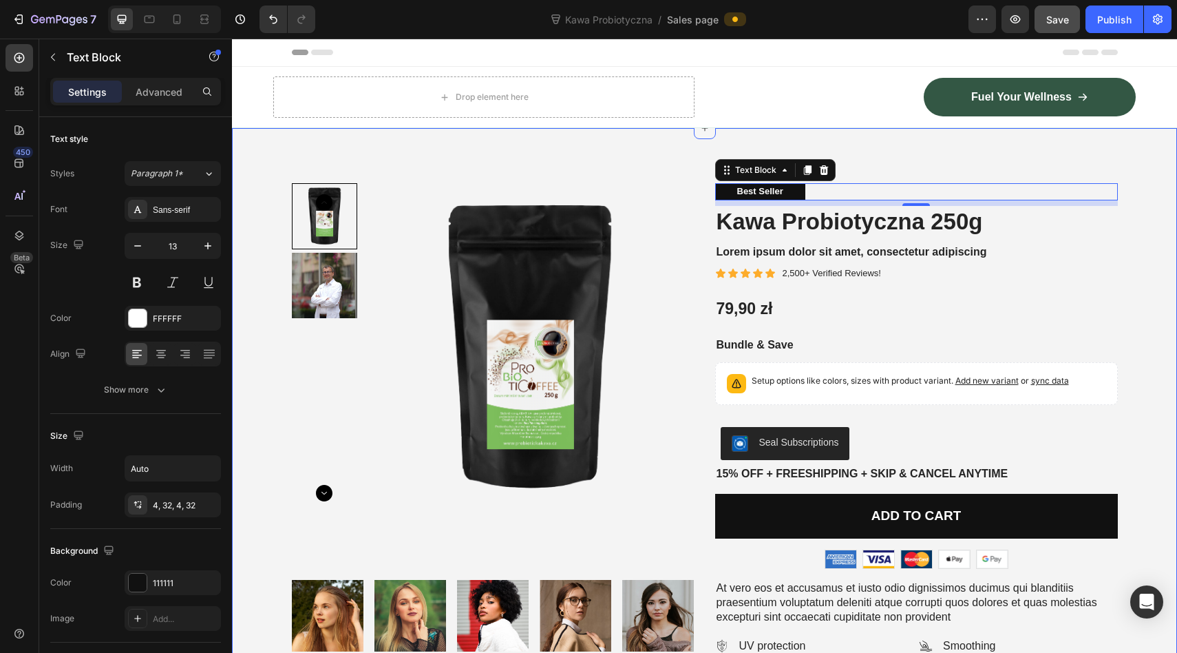
click at [704, 134] on div at bounding box center [705, 128] width 22 height 22
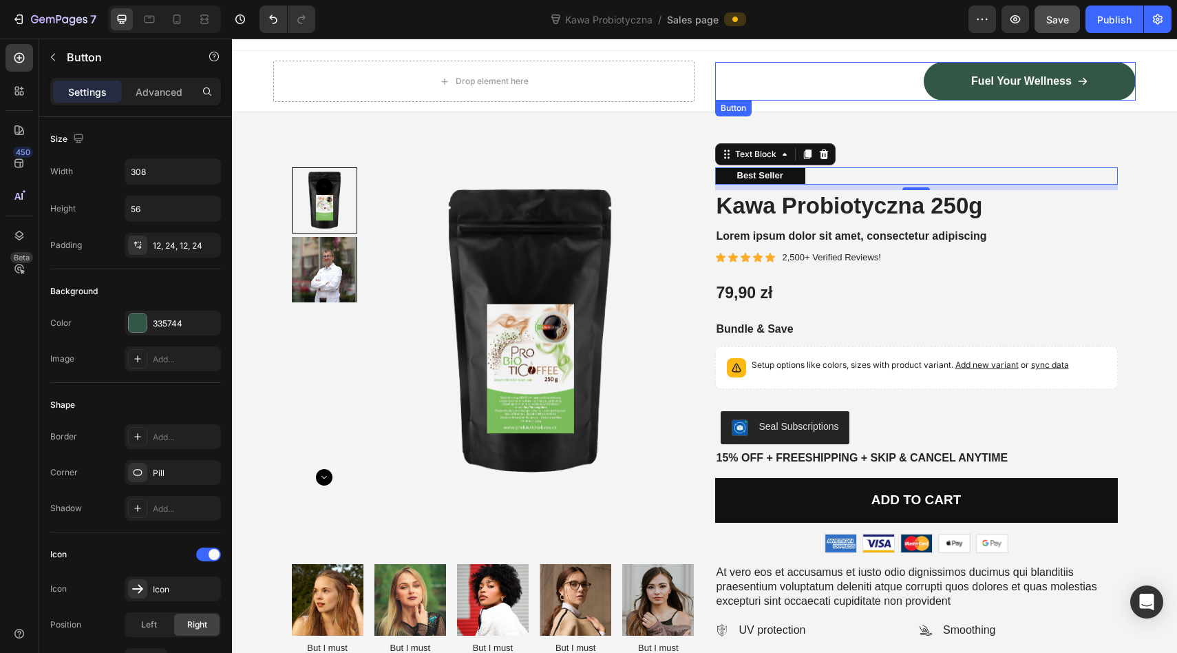
click at [726, 82] on div "Fuel Your Wellness Button" at bounding box center [925, 81] width 421 height 39
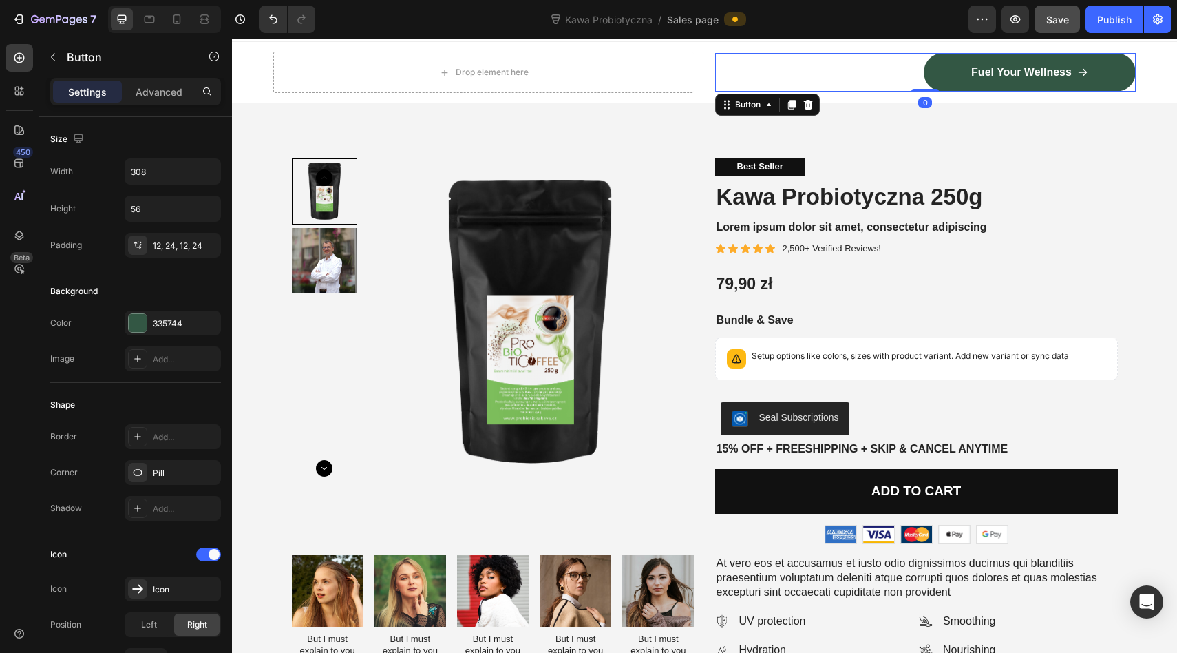
scroll to position [19, 0]
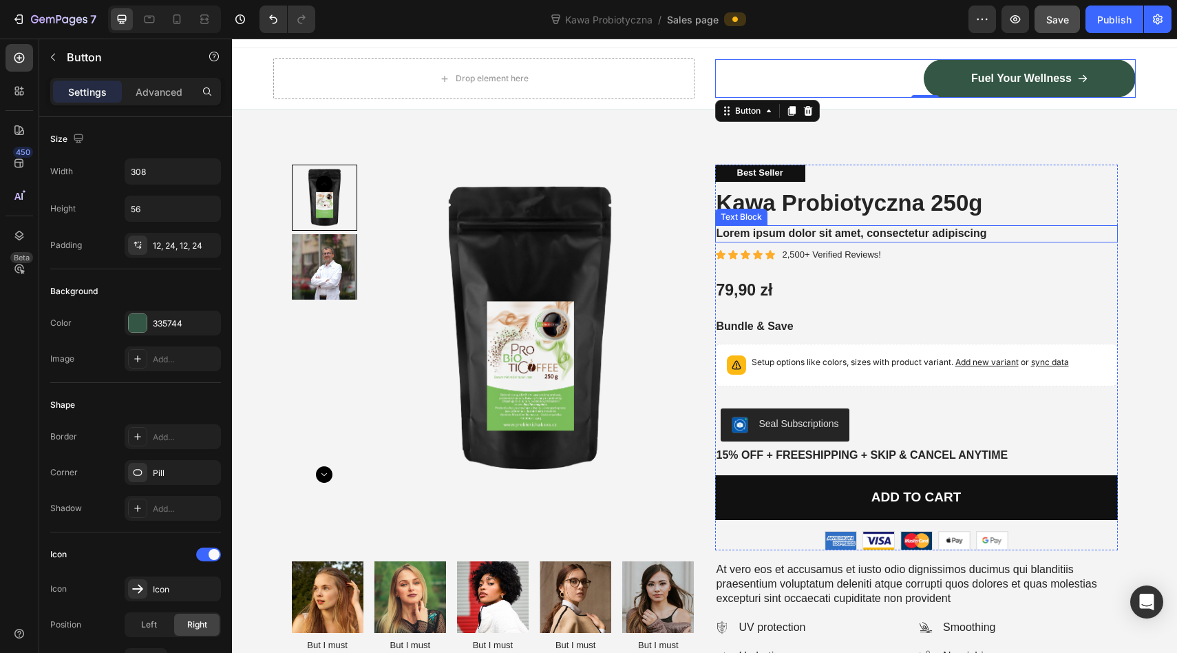
click at [763, 231] on p "Lorem ipsum dolor sit amet, consectetur adipiscing" at bounding box center [917, 234] width 400 height 14
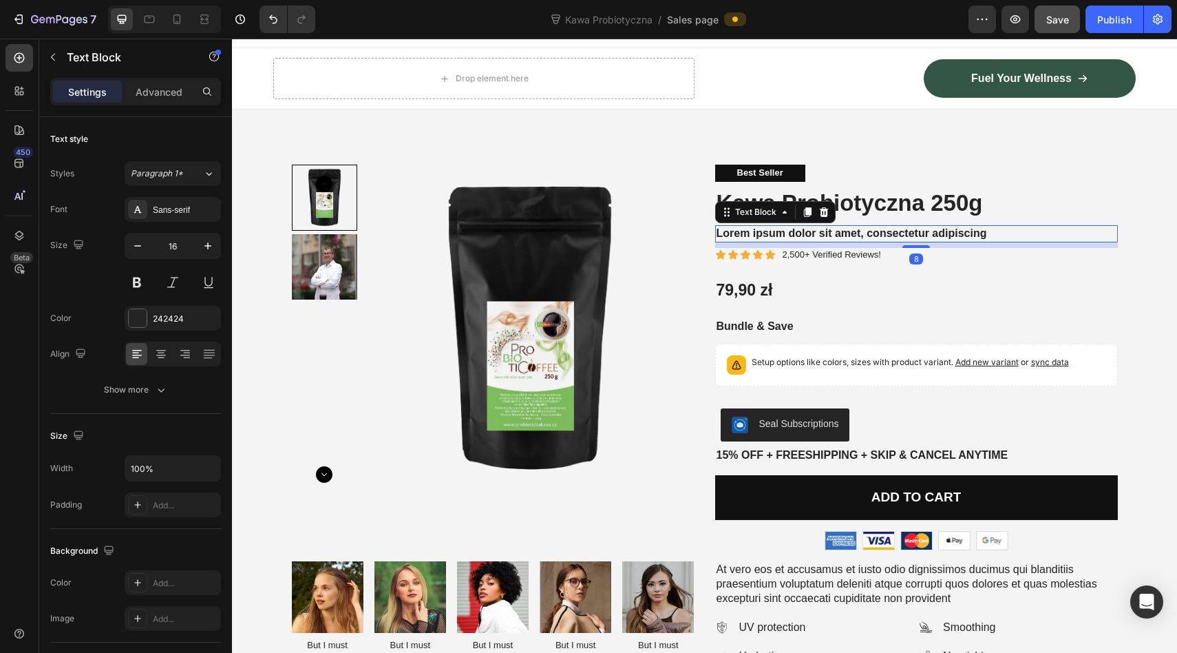
click at [763, 231] on p "Lorem ipsum dolor sit amet, consectetur adipiscing" at bounding box center [917, 234] width 400 height 14
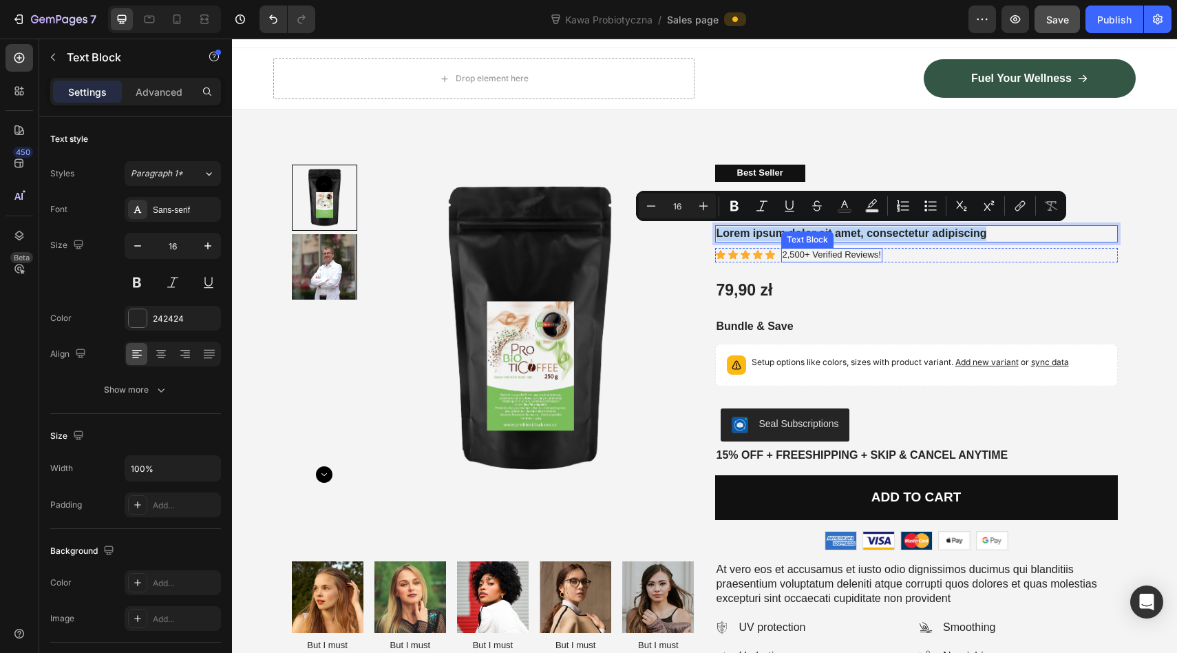
click at [817, 257] on p "2,500+ Verified Reviews!" at bounding box center [832, 255] width 98 height 12
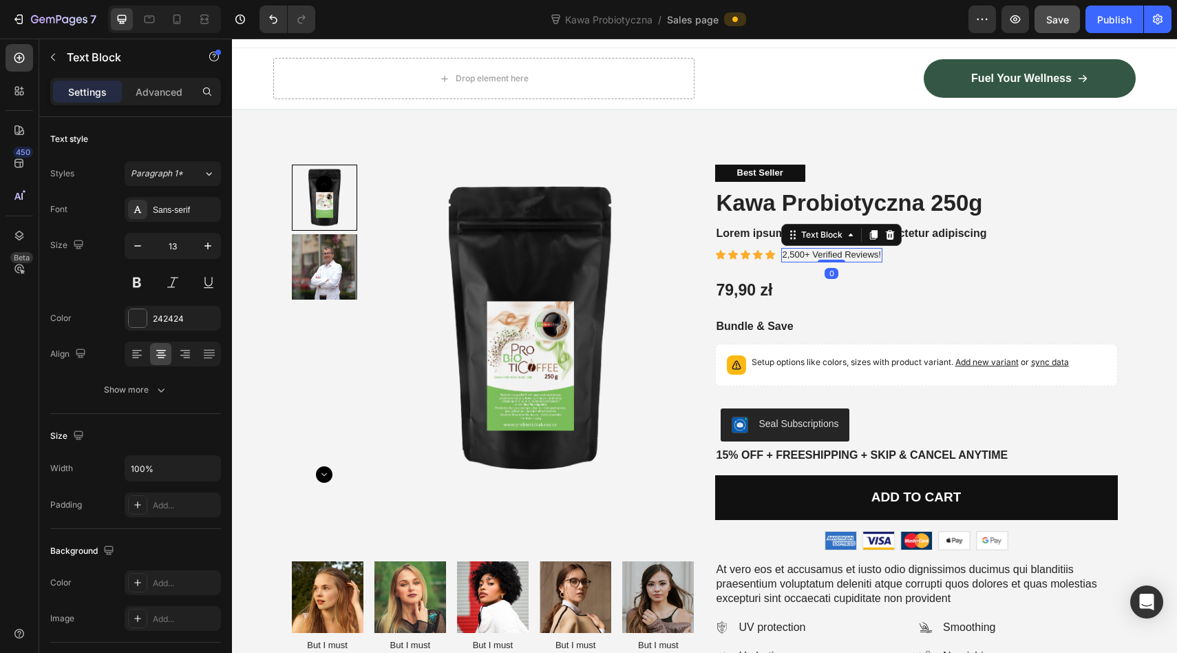
click at [825, 253] on p "2,500+ Verified Reviews!" at bounding box center [832, 255] width 98 height 12
click at [1013, 252] on p "Ponad 2 500+ zweryfikowanych opinii | Ocena ★★★★★" at bounding box center [898, 255] width 231 height 12
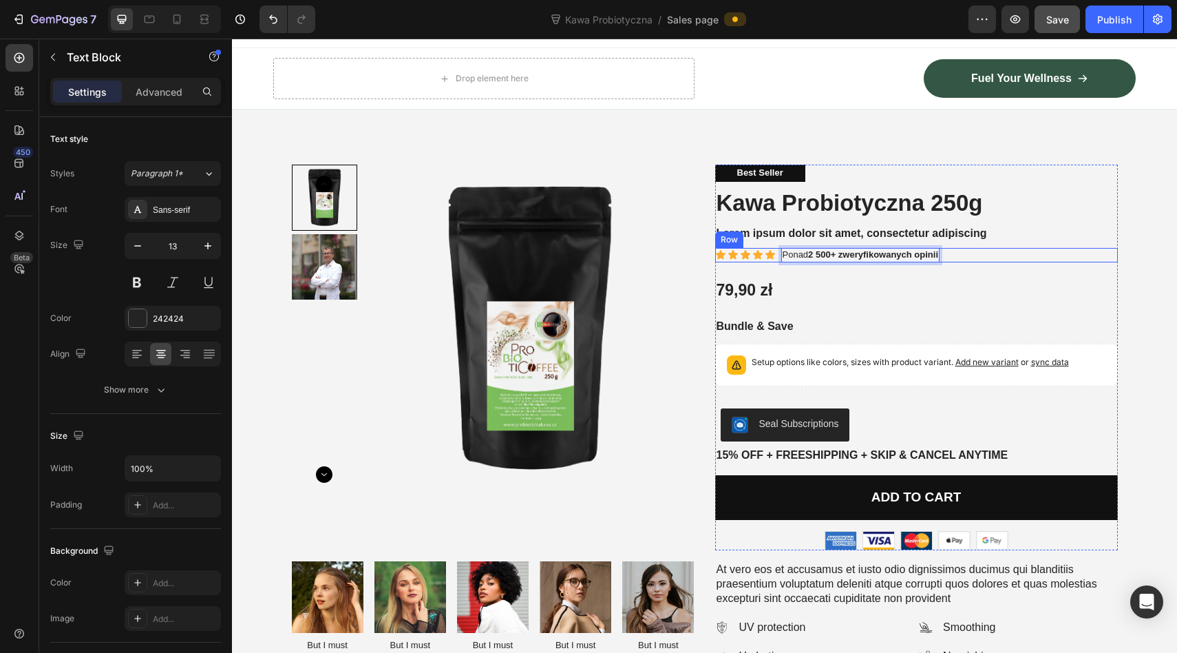
click at [1062, 261] on div "Icon Icon Icon Icon Icon Icon List Ponad 2 500+ zweryfikowanych opinii Text Blo…" at bounding box center [916, 255] width 403 height 14
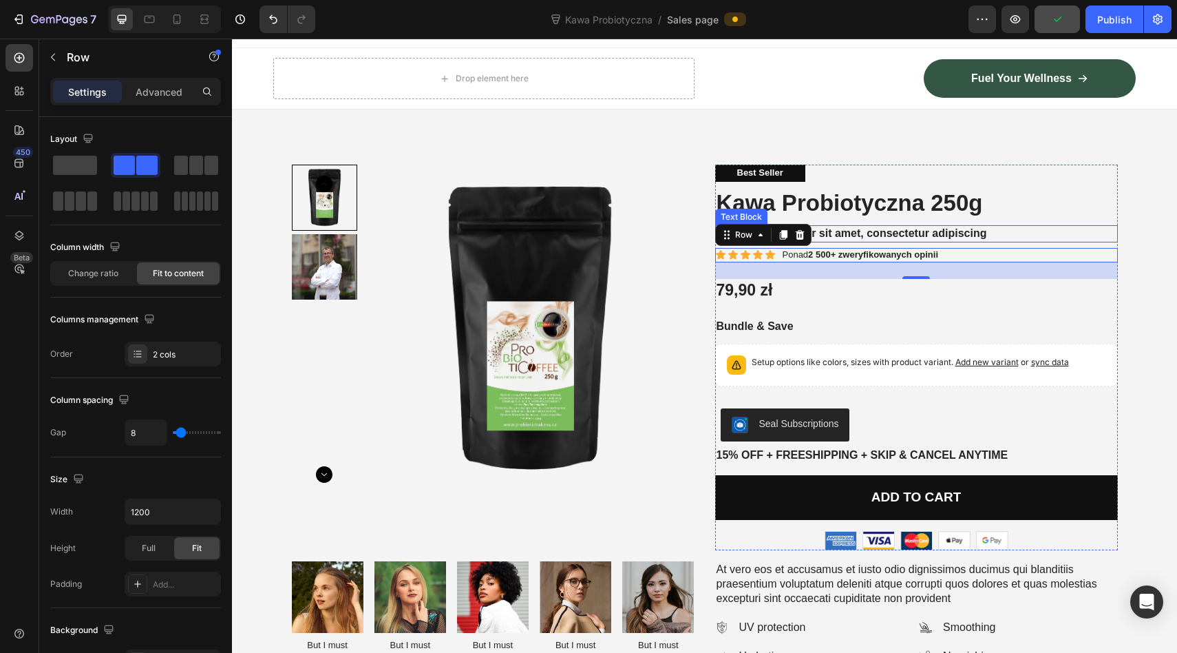
click at [867, 235] on p "Lorem ipsum dolor sit amet, consectetur adipiscing" at bounding box center [917, 234] width 400 height 14
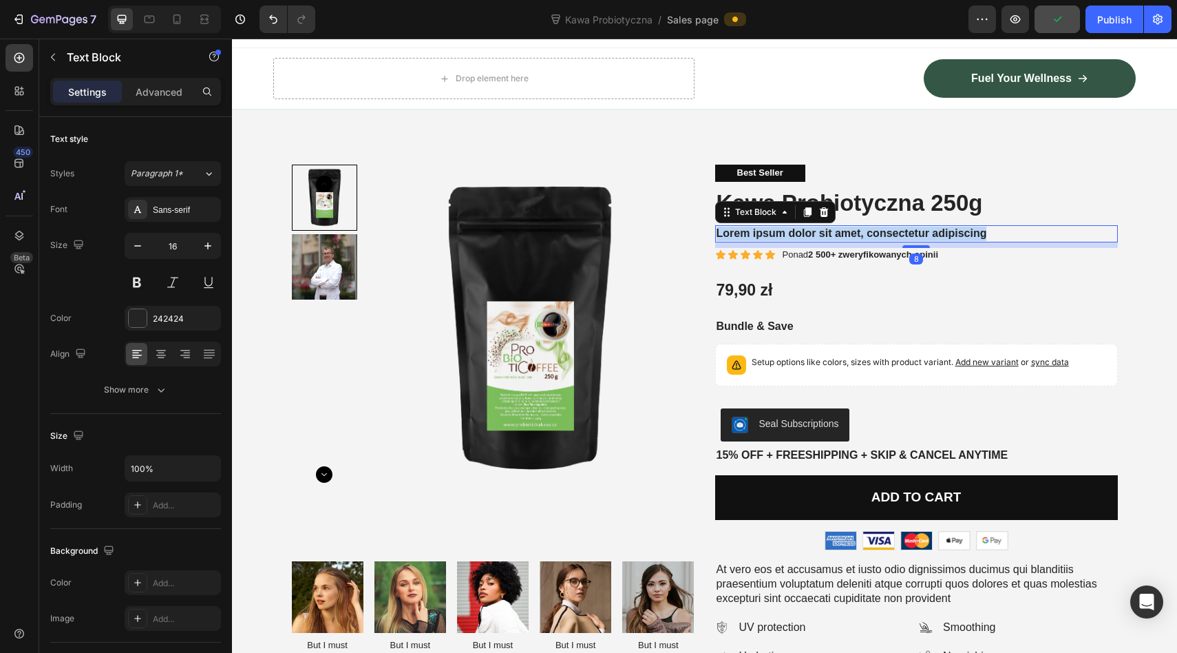
click at [867, 235] on p "Lorem ipsum dolor sit amet, consectetur adipiscing" at bounding box center [917, 234] width 400 height 14
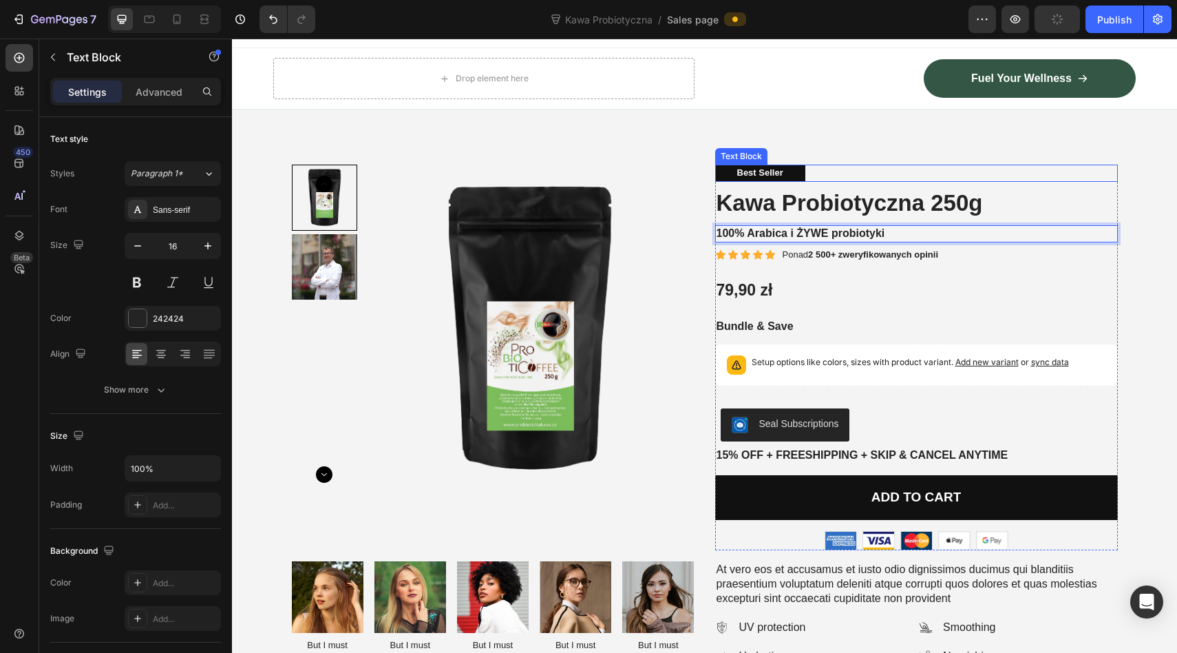
click at [899, 164] on div "Product Images Best Seller Text Block Kawa Probiotyczna 250g Product Title 100%…" at bounding box center [704, 575] width 945 height 932
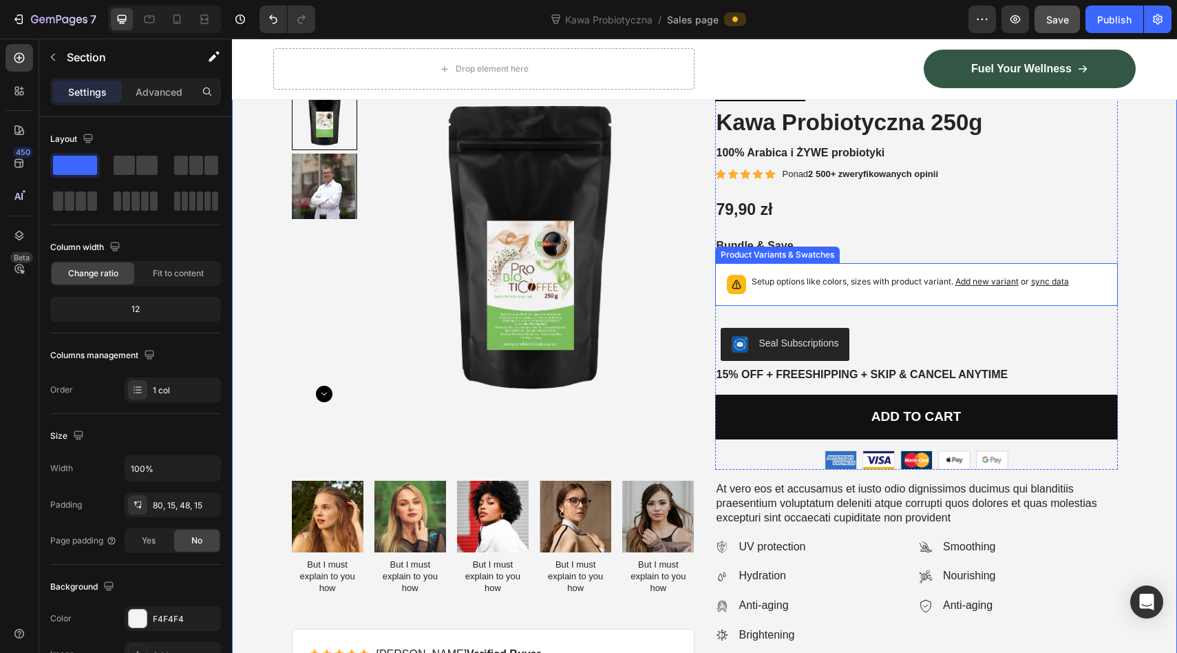
scroll to position [75, 0]
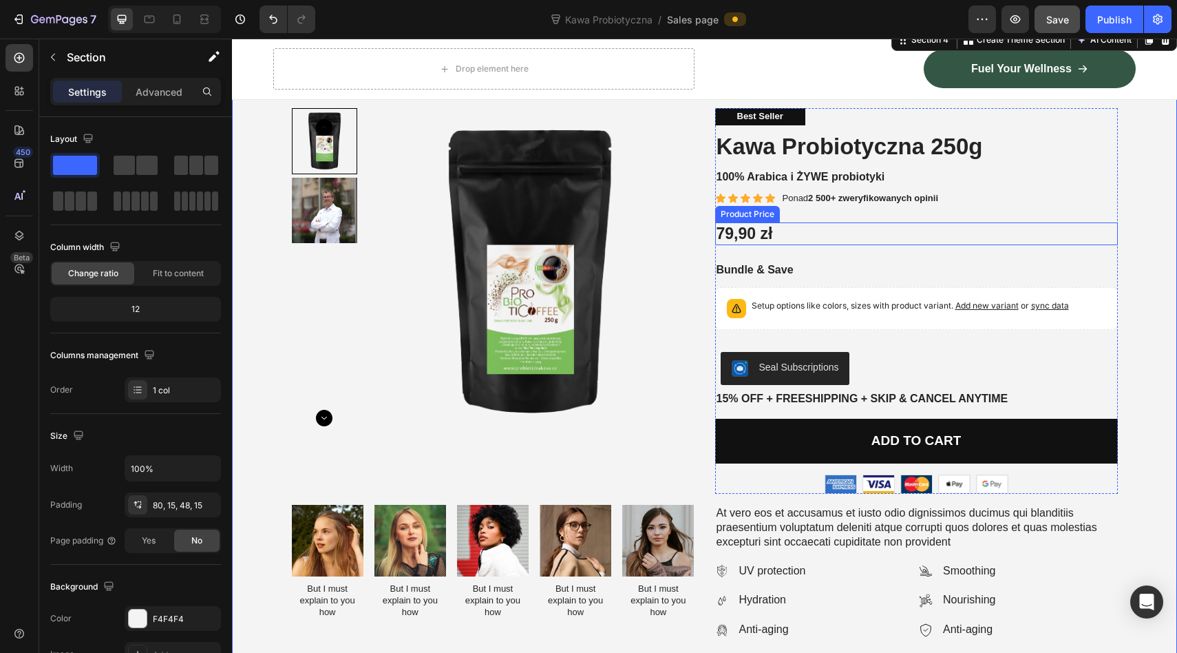
click at [768, 232] on div "79,90 zł" at bounding box center [916, 233] width 403 height 23
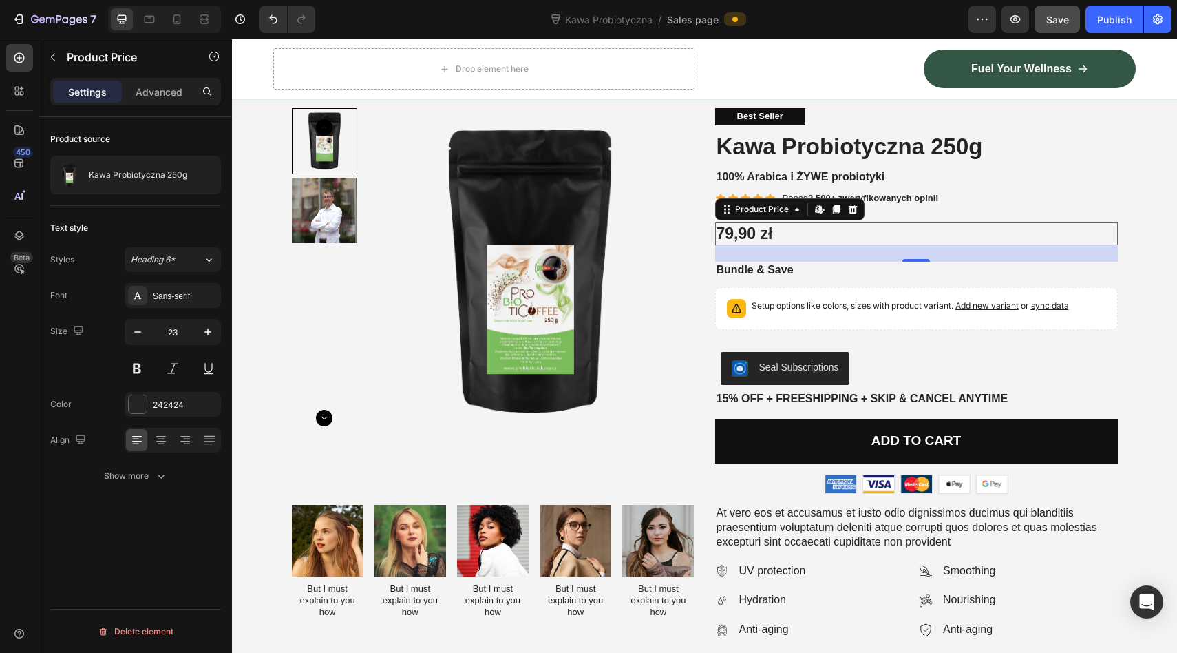
click at [887, 240] on div "79,90 zł" at bounding box center [916, 233] width 403 height 23
click at [884, 233] on div "79,90 zł" at bounding box center [916, 233] width 403 height 23
click at [756, 212] on div "Product Price" at bounding box center [762, 209] width 59 height 12
click at [779, 252] on div "24" at bounding box center [916, 253] width 403 height 17
click at [765, 240] on div "79,90 zł" at bounding box center [916, 233] width 403 height 23
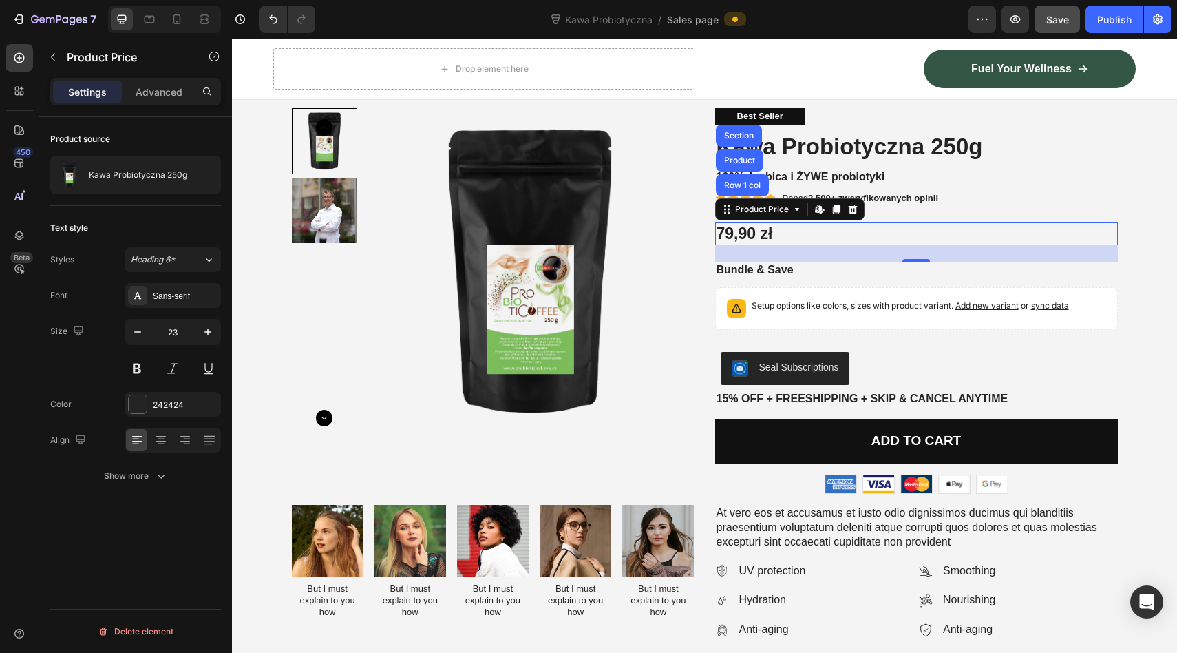
click at [753, 240] on div "79,90 zł" at bounding box center [916, 233] width 403 height 23
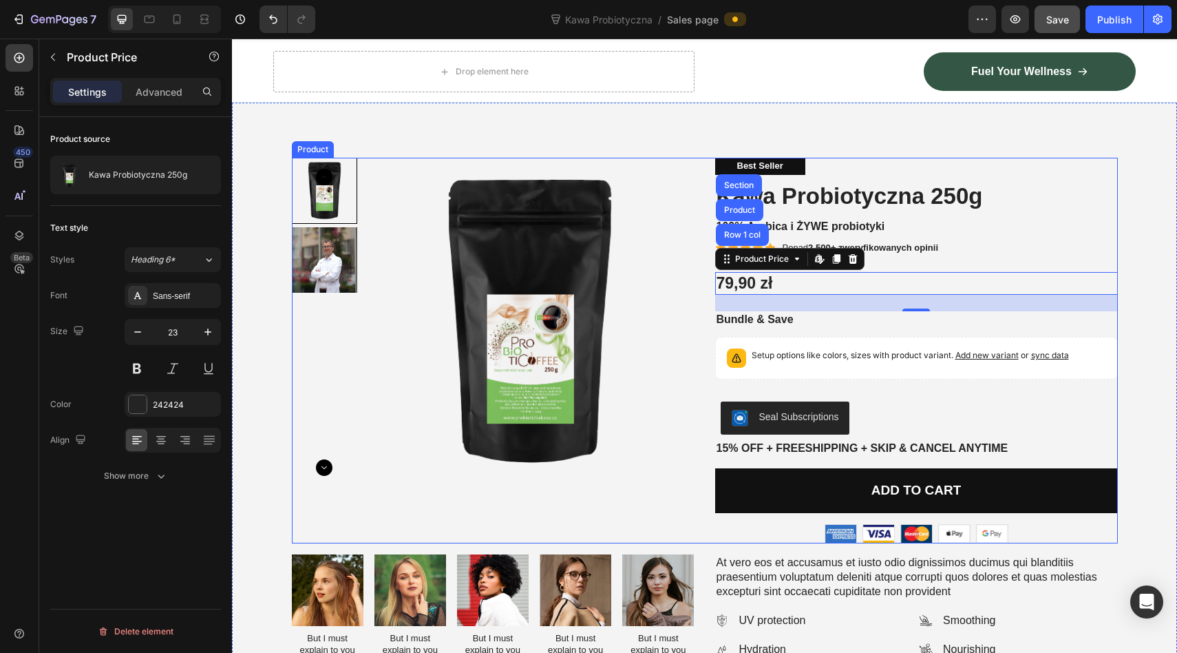
scroll to position [35, 0]
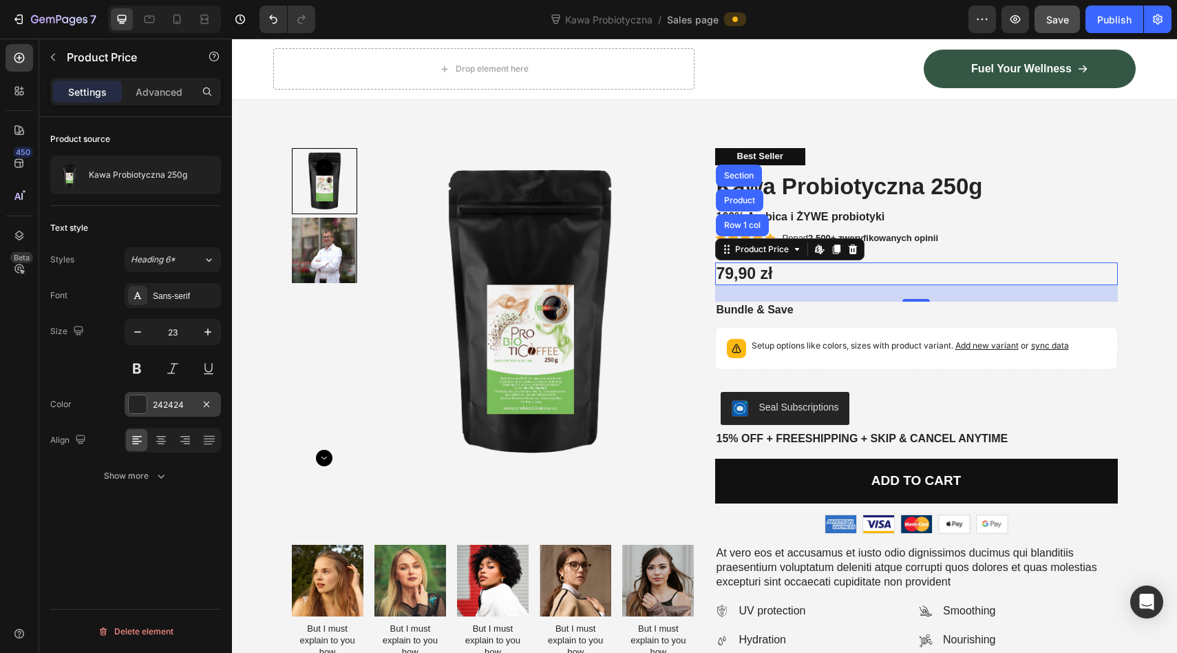
click at [134, 408] on div at bounding box center [138, 404] width 18 height 18
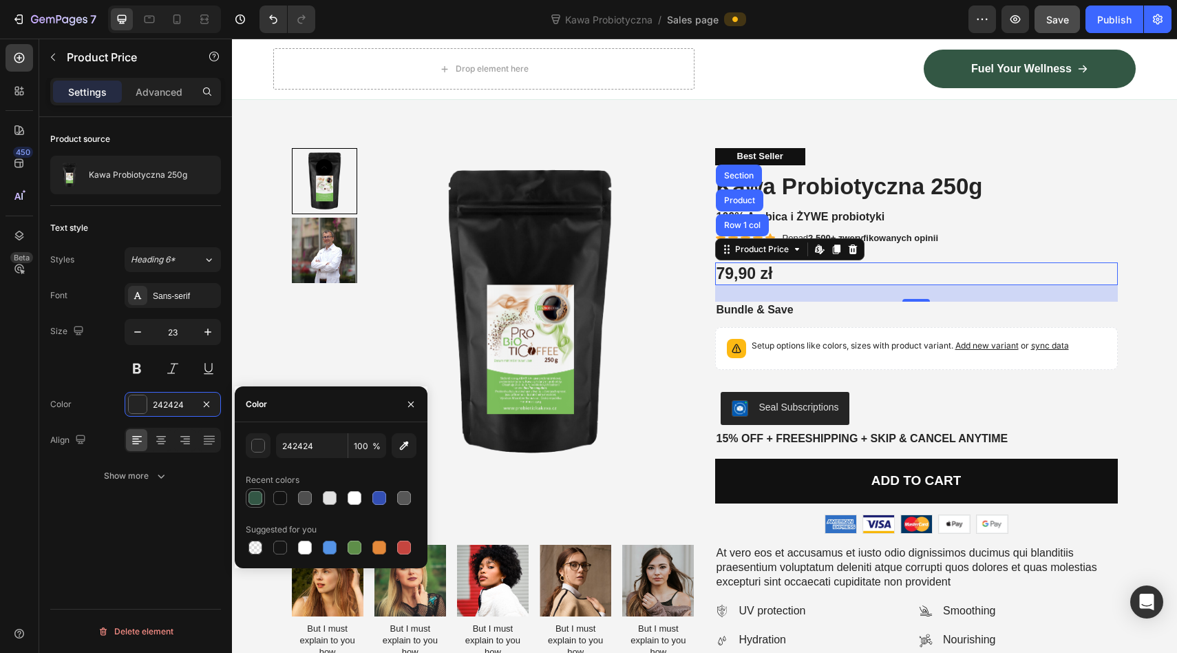
click at [260, 498] on div at bounding box center [256, 498] width 14 height 14
type input "335745"
click at [143, 373] on button at bounding box center [137, 368] width 25 height 25
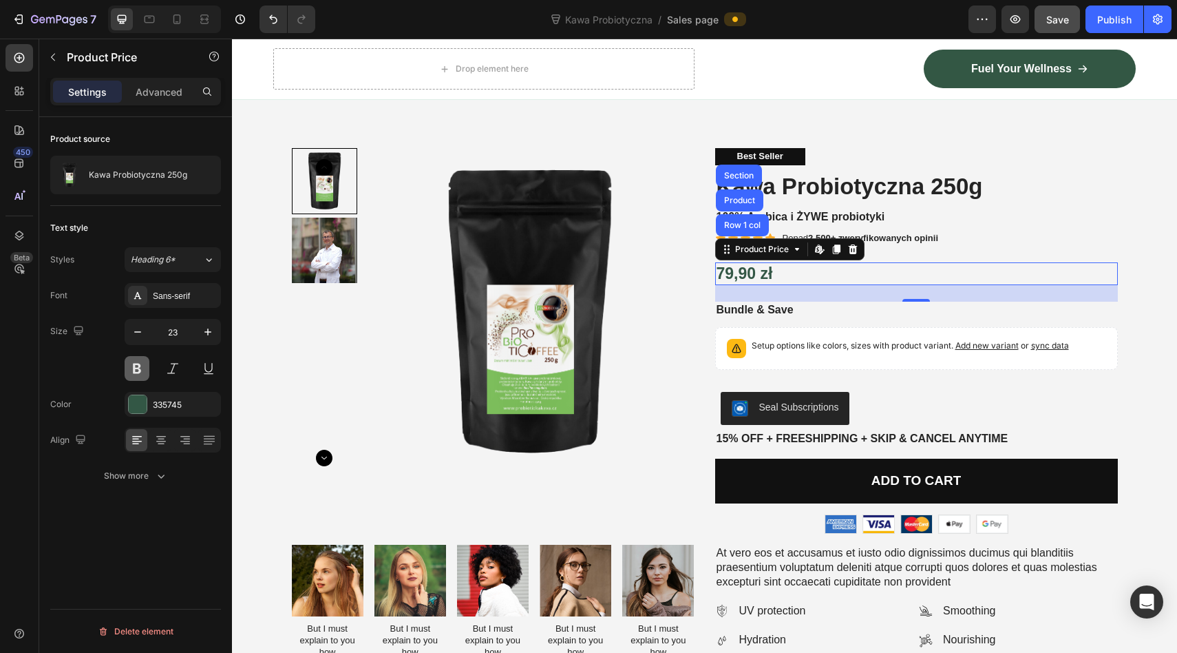
click at [137, 370] on button at bounding box center [137, 368] width 25 height 25
click at [133, 366] on button at bounding box center [137, 368] width 25 height 25
click at [134, 356] on button at bounding box center [137, 368] width 25 height 25
click at [202, 337] on icon "button" at bounding box center [208, 332] width 14 height 14
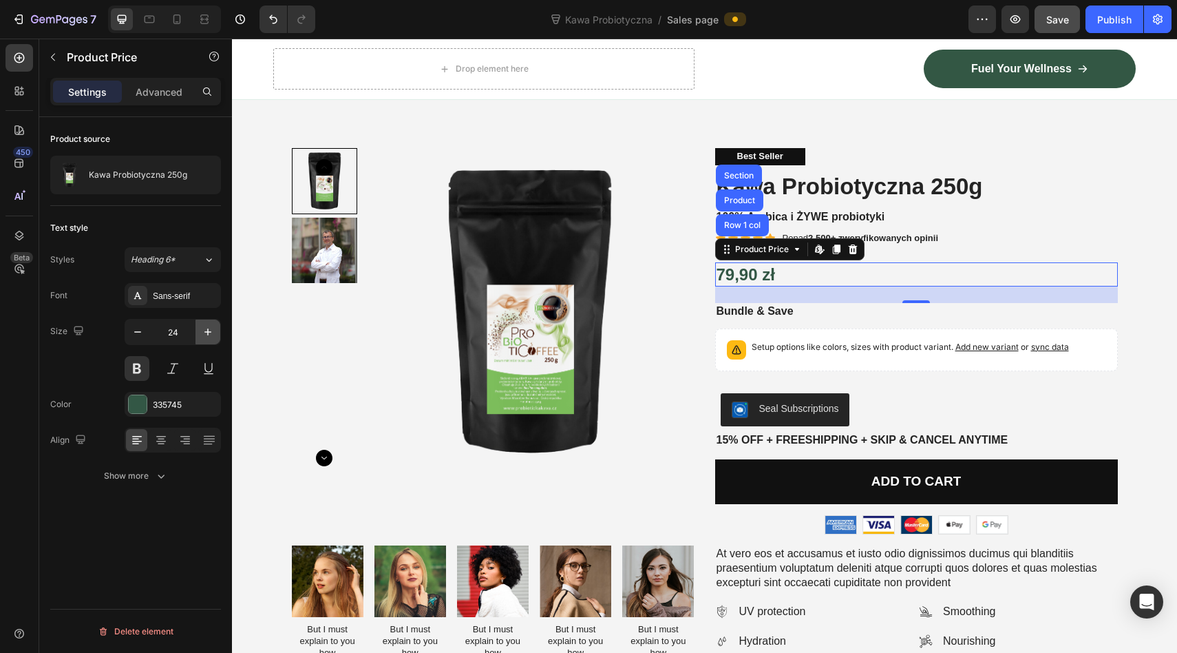
click at [205, 337] on icon "button" at bounding box center [208, 332] width 14 height 14
type input "25"
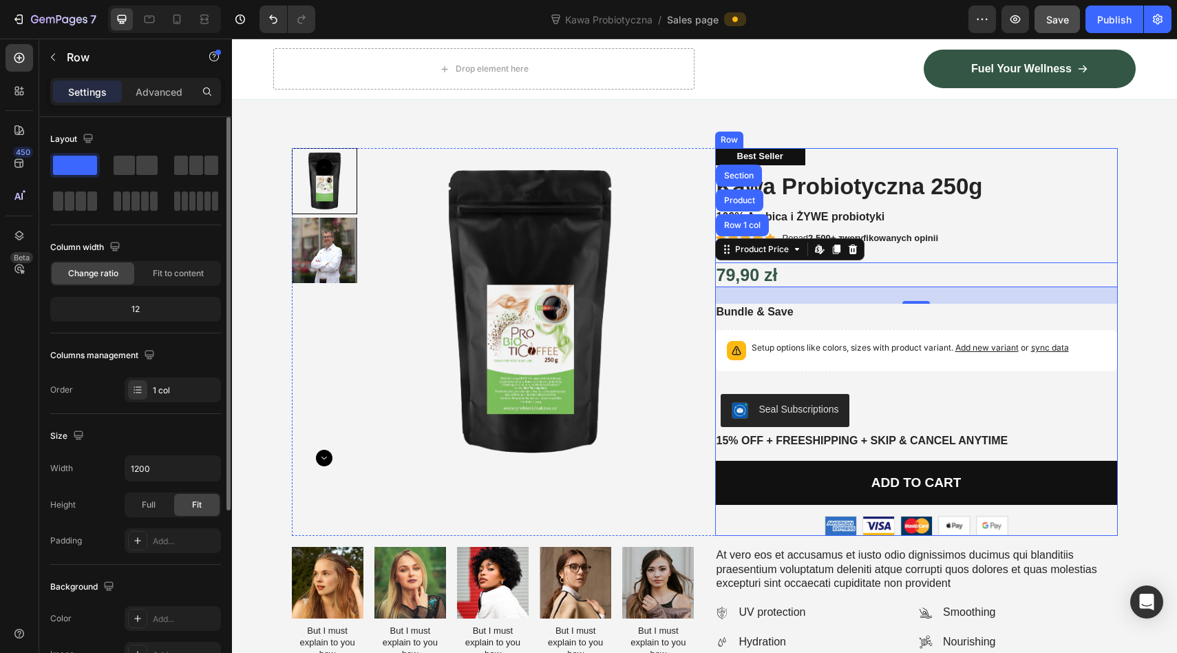
click at [748, 322] on div "Best Seller Text Block Kawa Probiotyczna 250g Product Title 100% Arabica i ŻYWE…" at bounding box center [916, 342] width 403 height 388
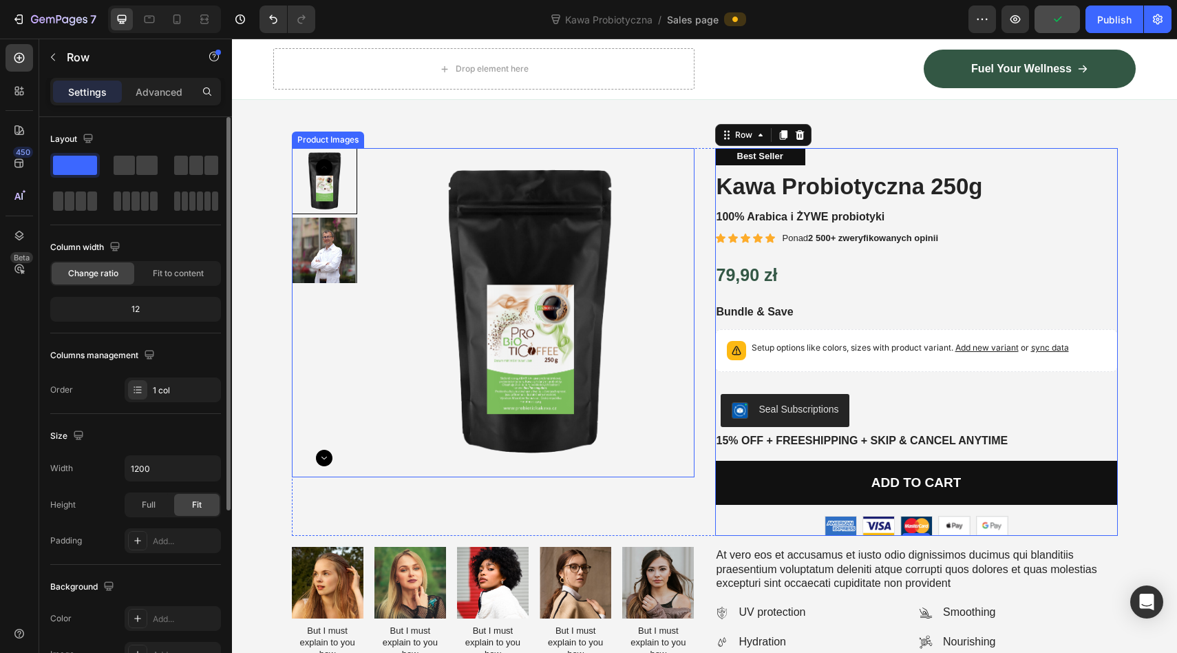
click at [327, 456] on icon "Carousel Next Arrow" at bounding box center [324, 458] width 17 height 17
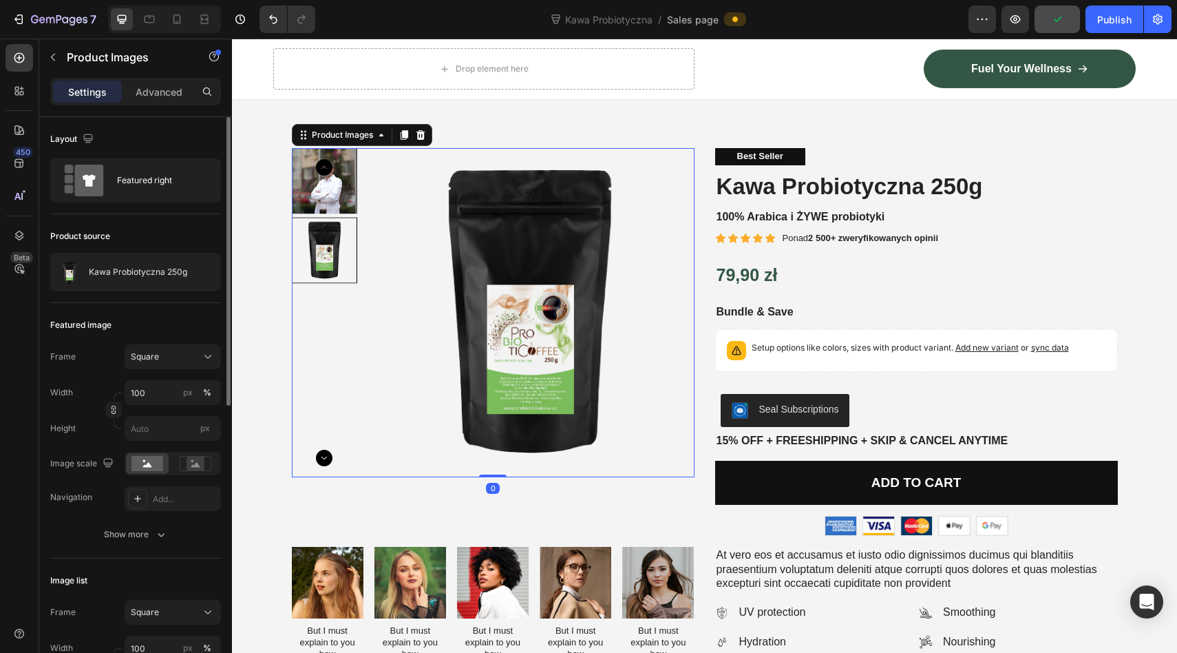
click at [326, 165] on icon "Carousel Back Arrow" at bounding box center [324, 167] width 17 height 17
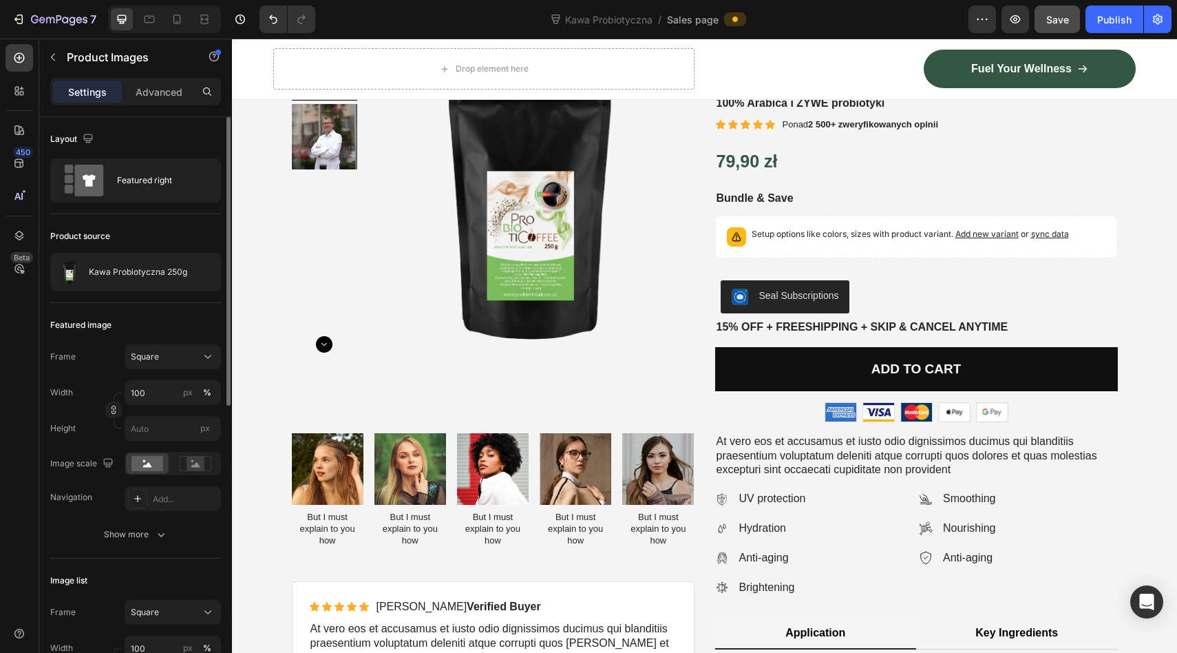
scroll to position [148, 0]
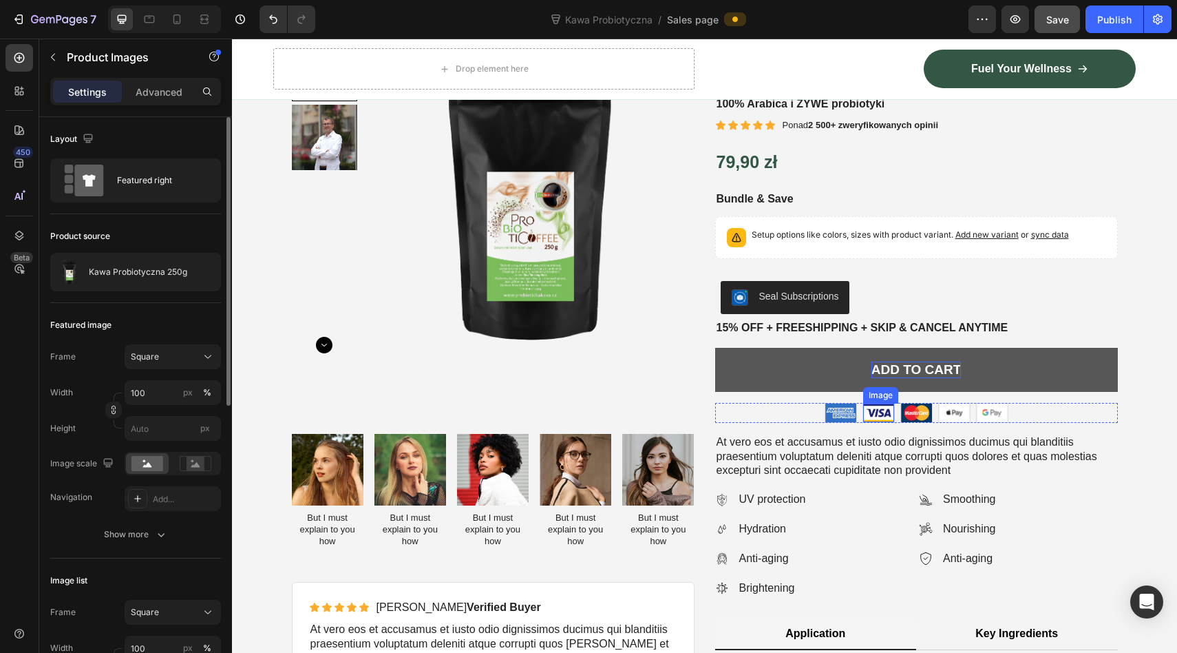
click at [895, 375] on div "Add to cart" at bounding box center [917, 369] width 90 height 17
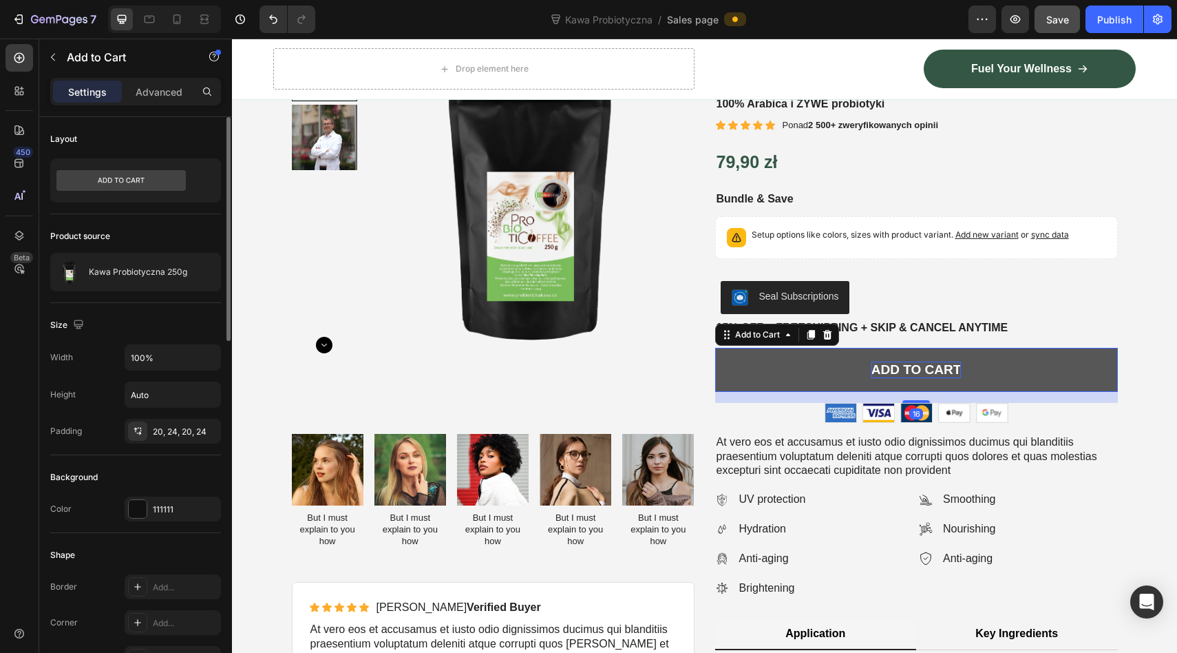
click at [879, 366] on div "Add to cart" at bounding box center [917, 369] width 90 height 17
click at [879, 366] on p "Add to cart" at bounding box center [917, 369] width 90 height 17
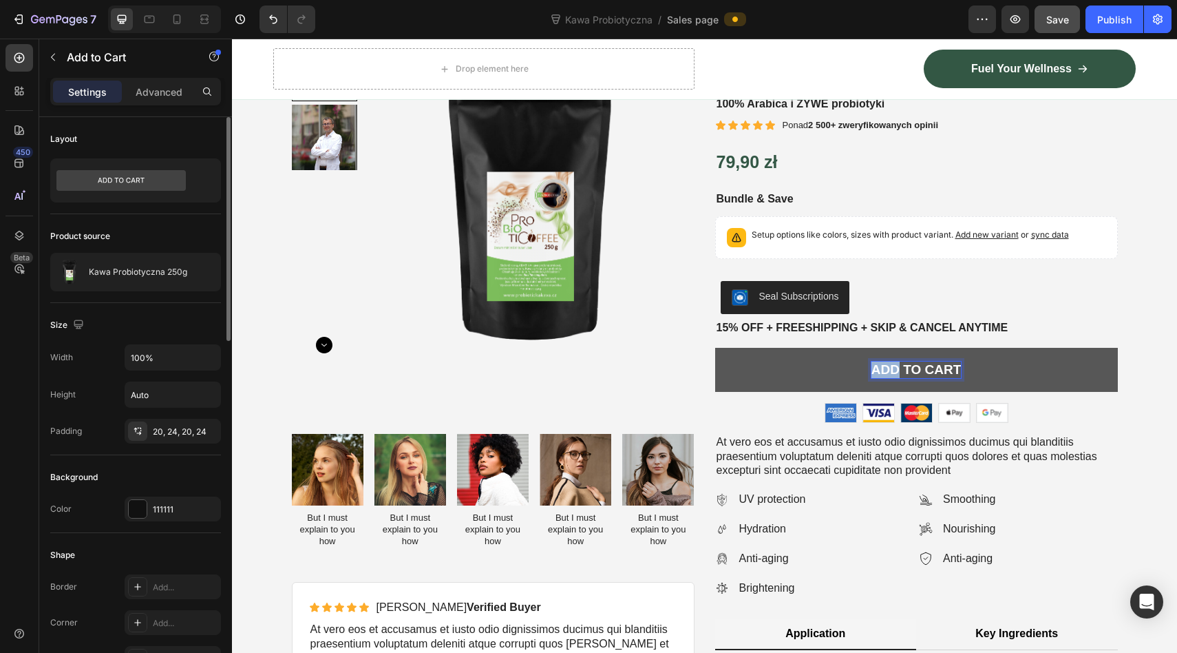
click at [879, 366] on p "Add to cart" at bounding box center [917, 369] width 90 height 17
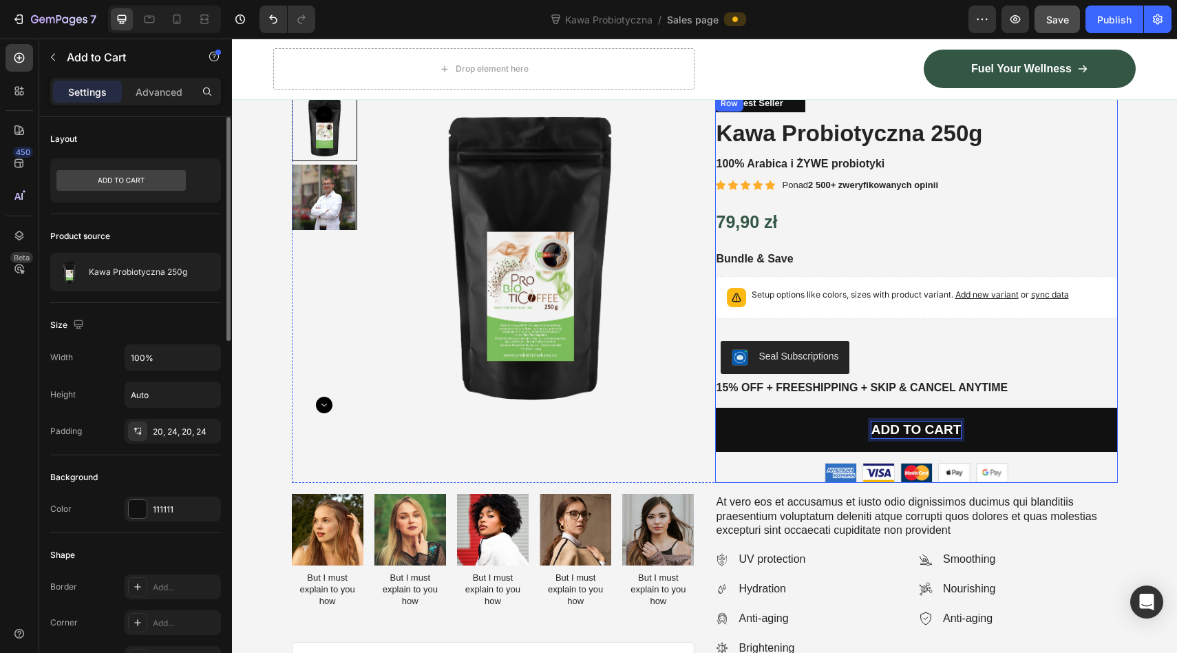
scroll to position [63, 0]
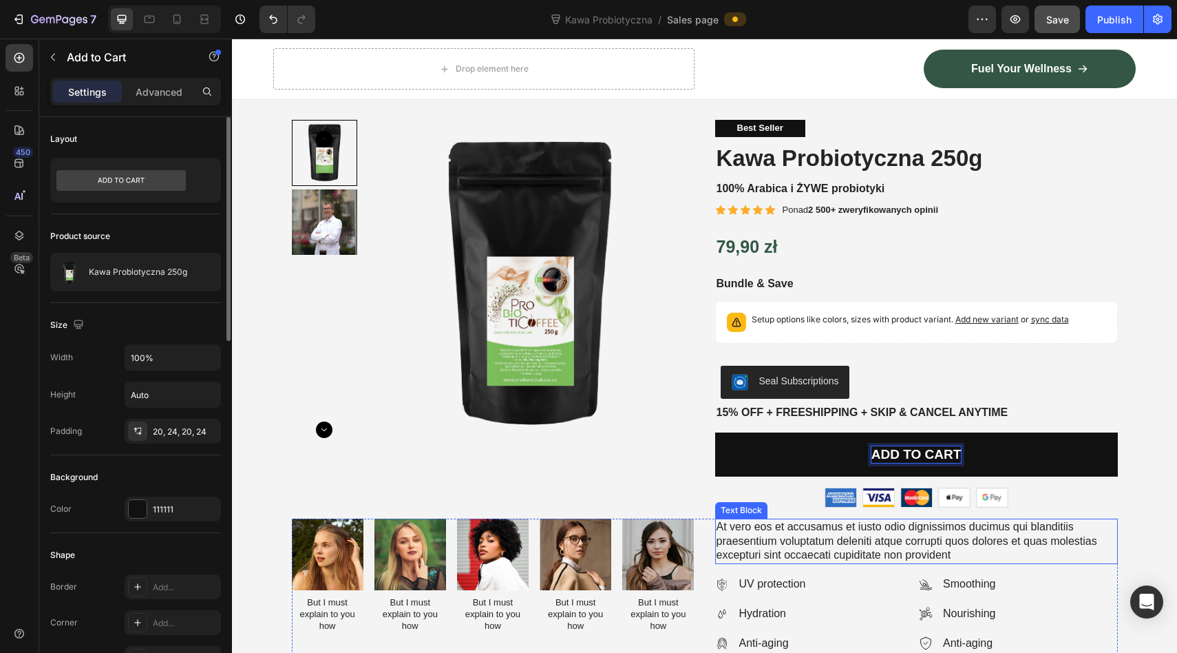
click at [822, 533] on p "At vero eos et accusamus et iusto odio dignissimos ducimus qui blanditiis praes…" at bounding box center [917, 541] width 400 height 43
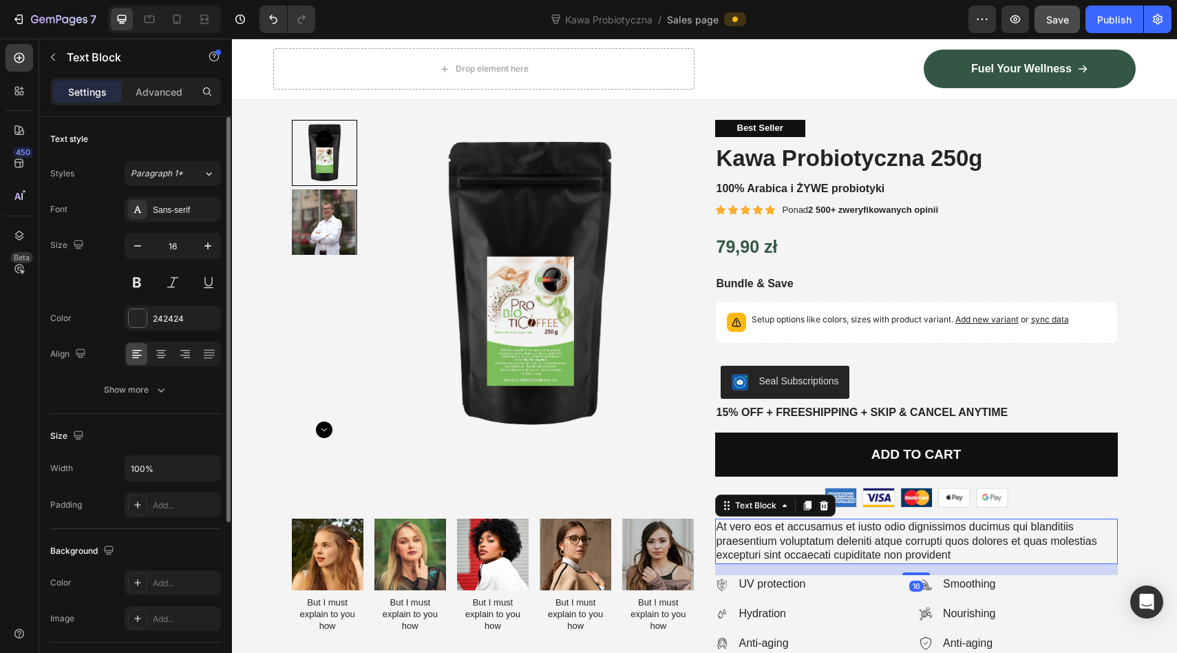
click at [822, 533] on p "At vero eos et accusamus et iusto odio dignissimos ducimus qui blanditiis praes…" at bounding box center [917, 541] width 400 height 43
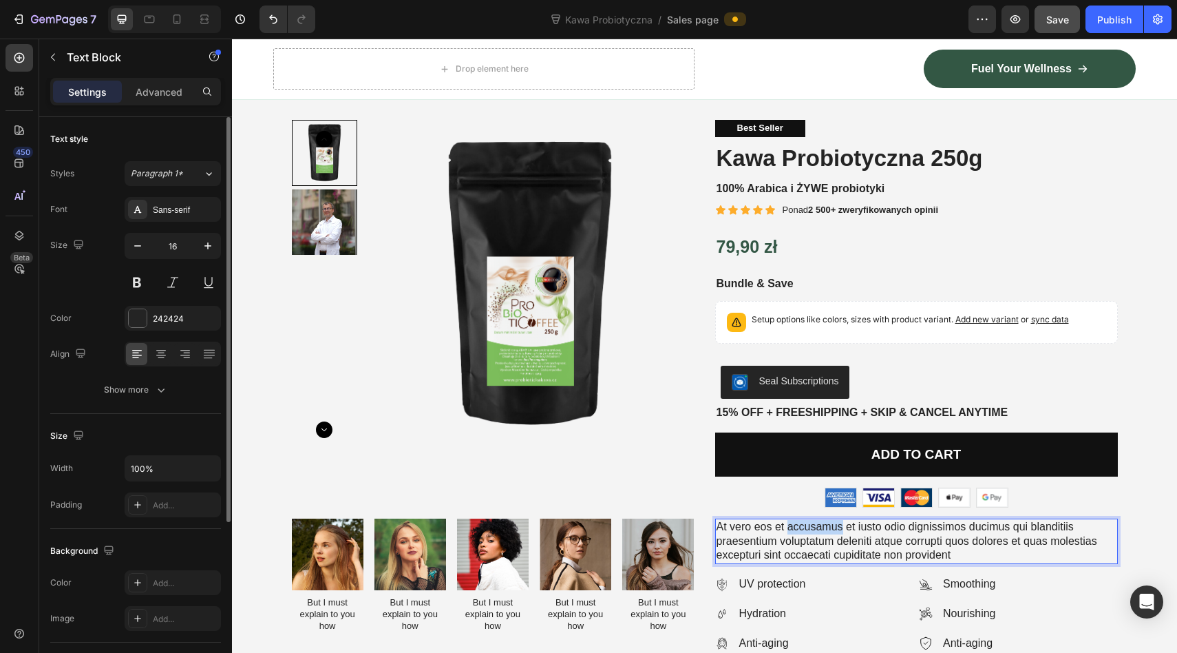
click at [822, 533] on p "At vero eos et accusamus et iusto odio dignissimos ducimus qui blanditiis praes…" at bounding box center [917, 541] width 400 height 43
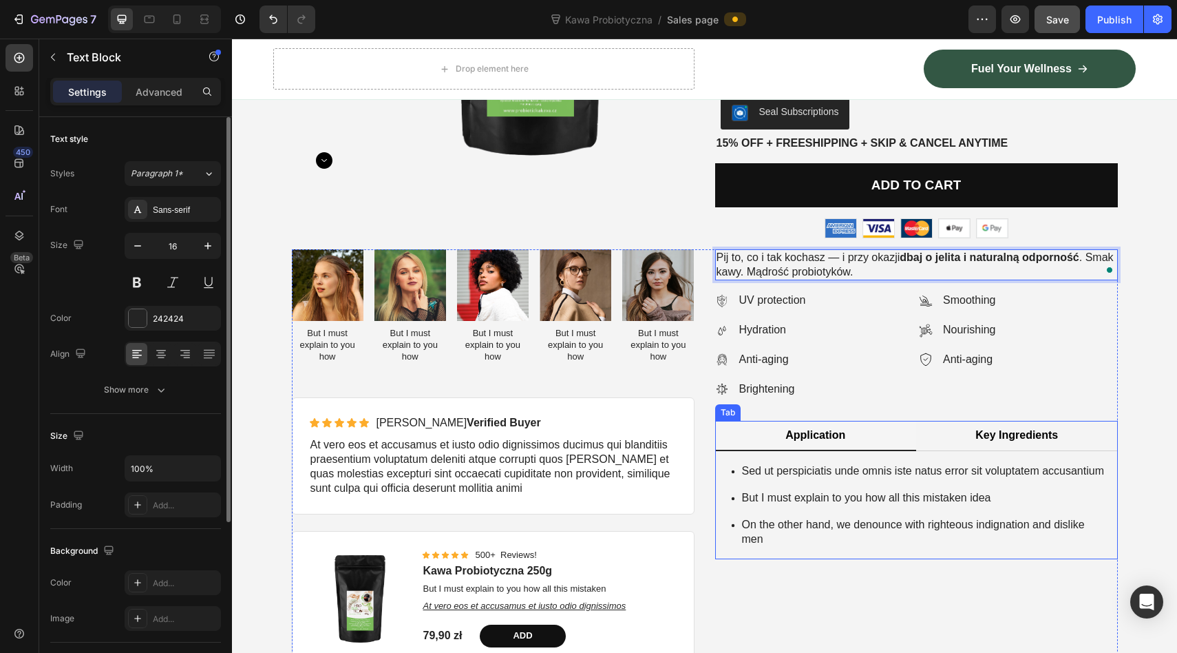
scroll to position [343, 0]
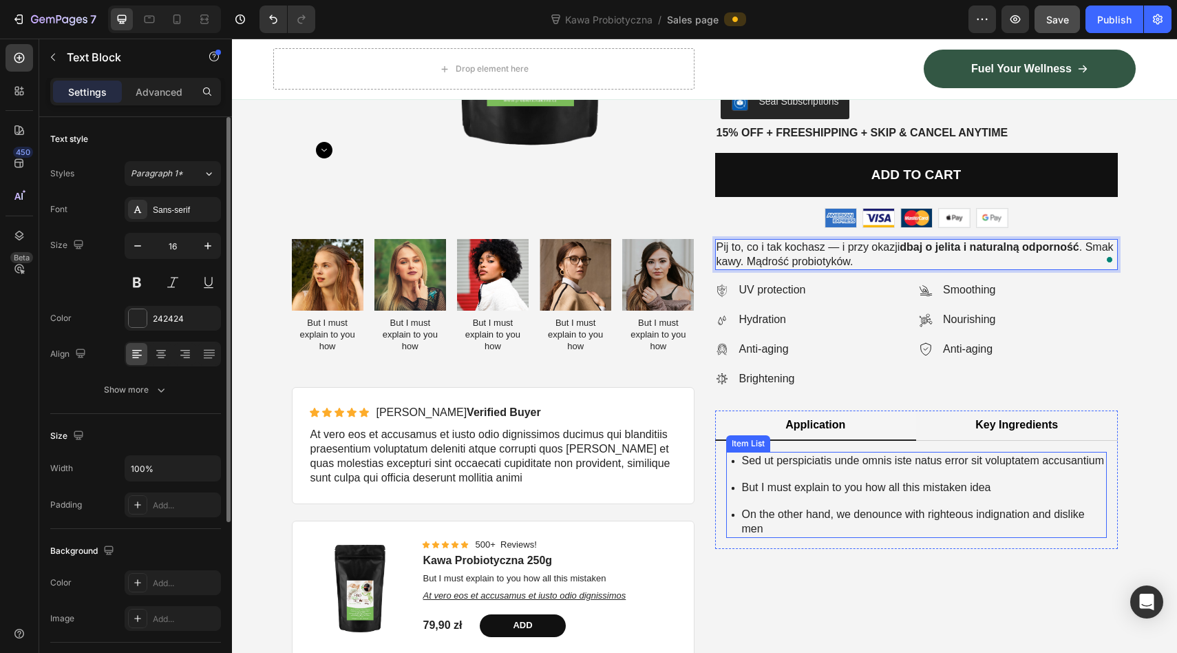
click at [747, 468] on p "Sed ut perspiciatis unde omnis iste natus error sit voluptatem accusantium" at bounding box center [923, 461] width 363 height 14
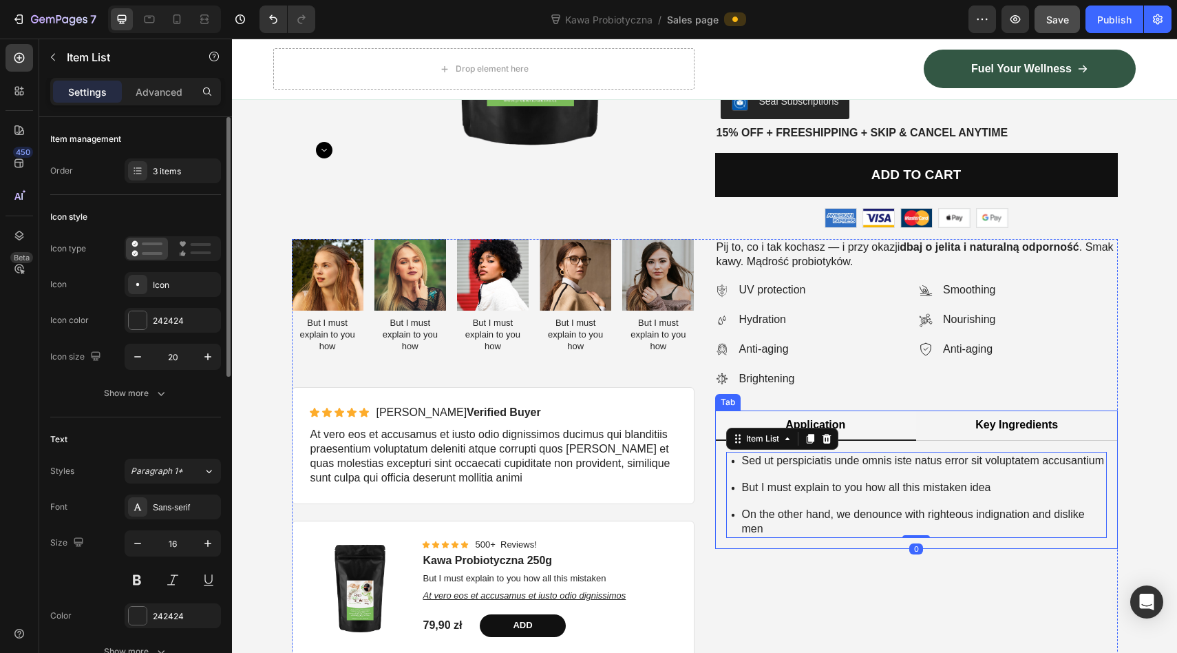
click at [855, 419] on li "Application" at bounding box center [816, 425] width 202 height 31
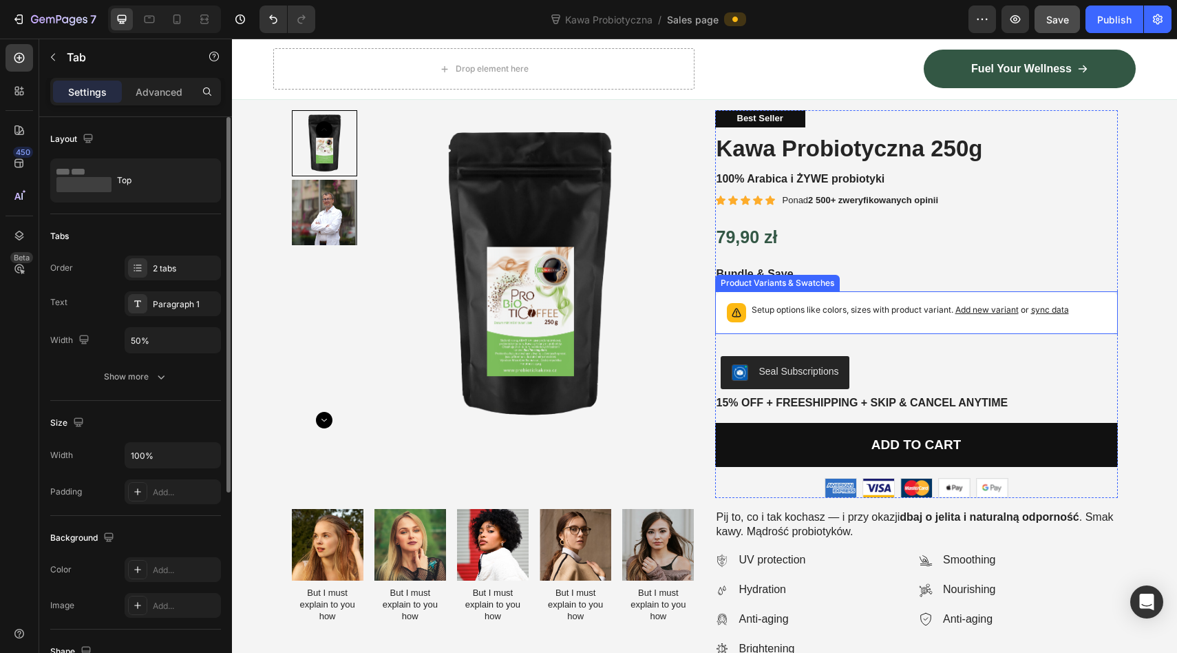
scroll to position [66, 0]
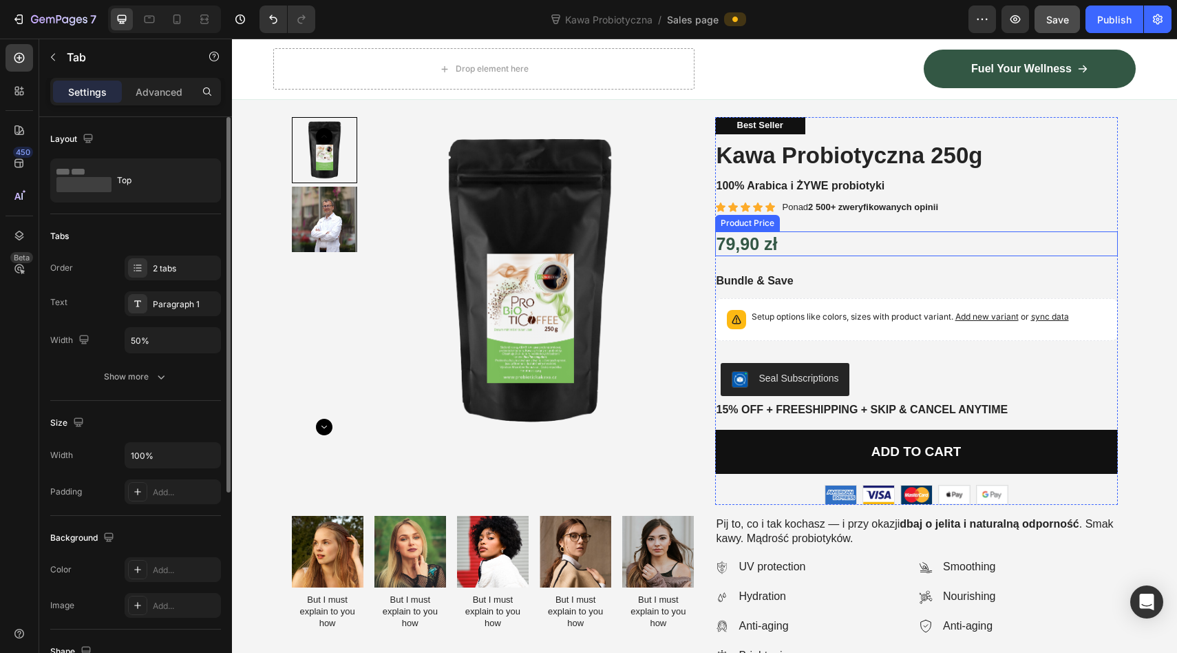
click at [823, 241] on div "79,90 zł" at bounding box center [916, 243] width 403 height 25
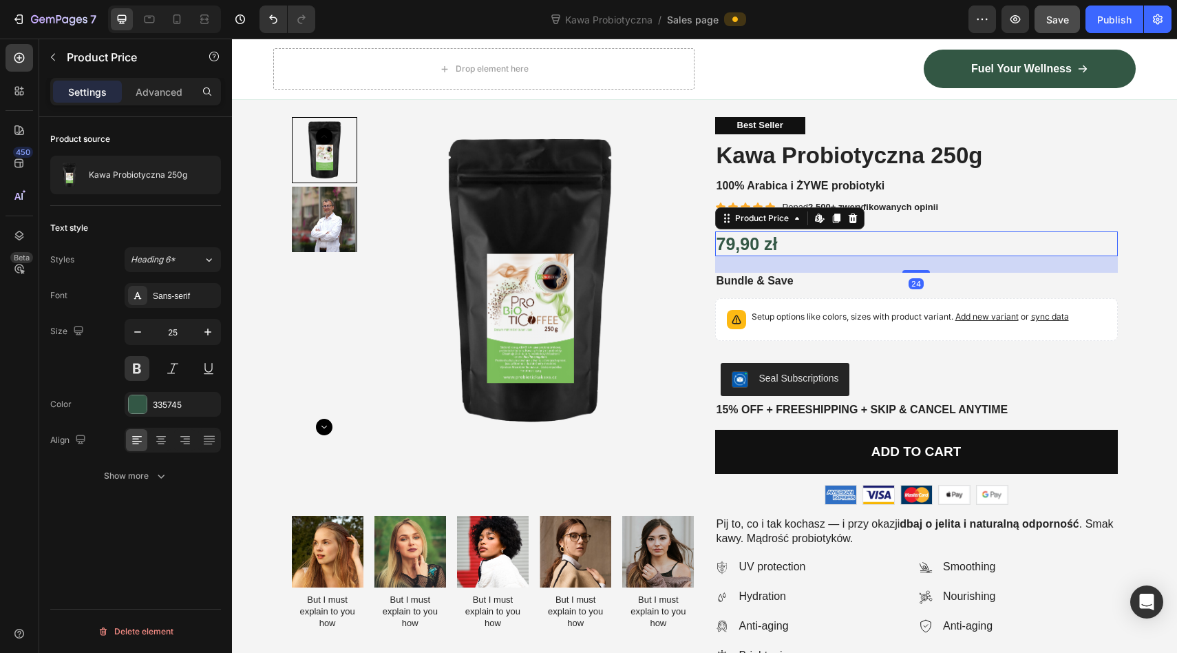
click at [890, 267] on div "24" at bounding box center [916, 264] width 403 height 17
click at [882, 267] on div "24" at bounding box center [916, 264] width 403 height 17
click at [762, 531] on p "Pij to, co i tak kochasz — i przy okazji dbaj o jelita i naturalną odporność . …" at bounding box center [917, 531] width 400 height 29
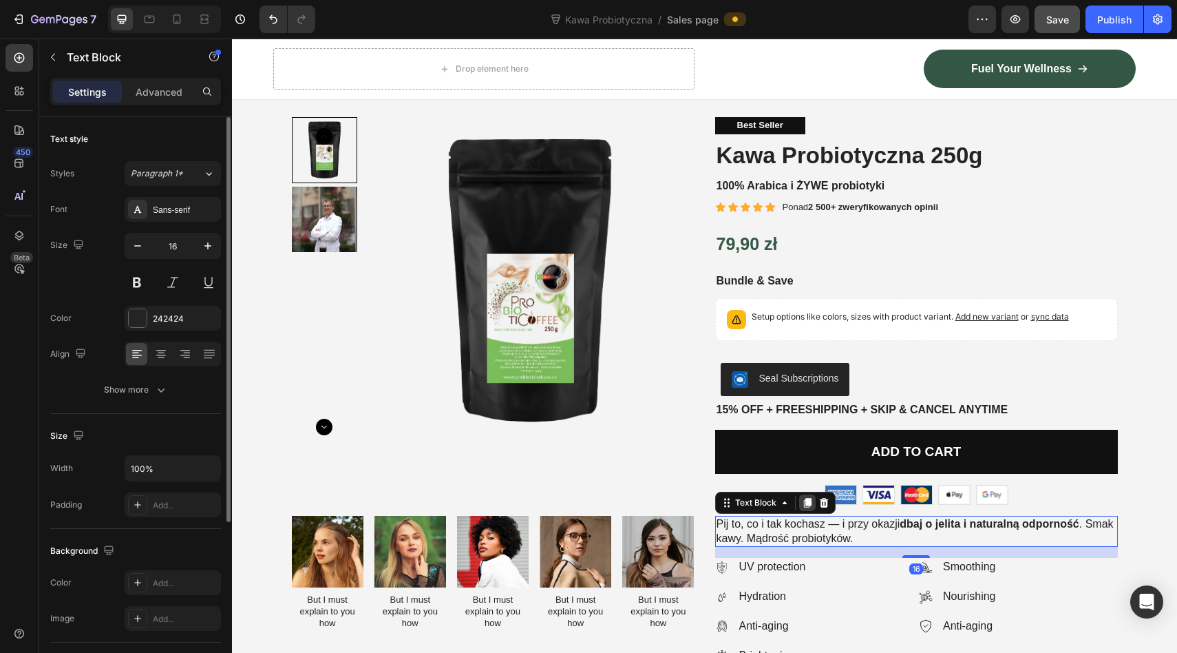
click at [806, 501] on icon at bounding box center [807, 503] width 8 height 10
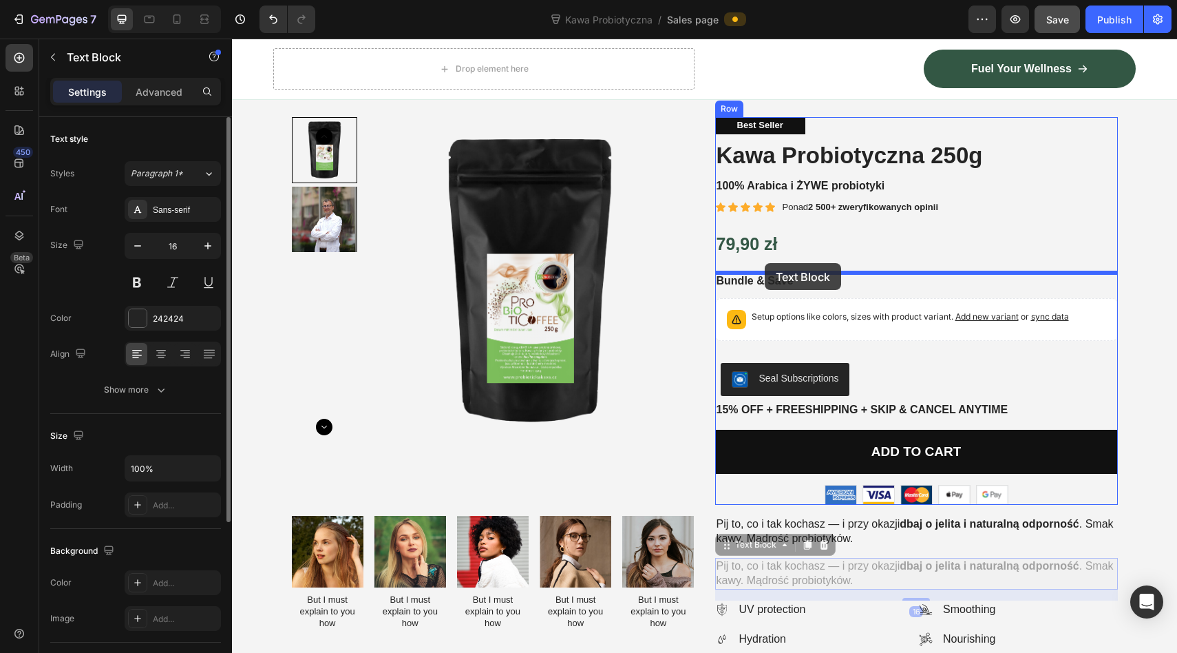
drag, startPoint x: 741, startPoint y: 545, endPoint x: 765, endPoint y: 263, distance: 283.3
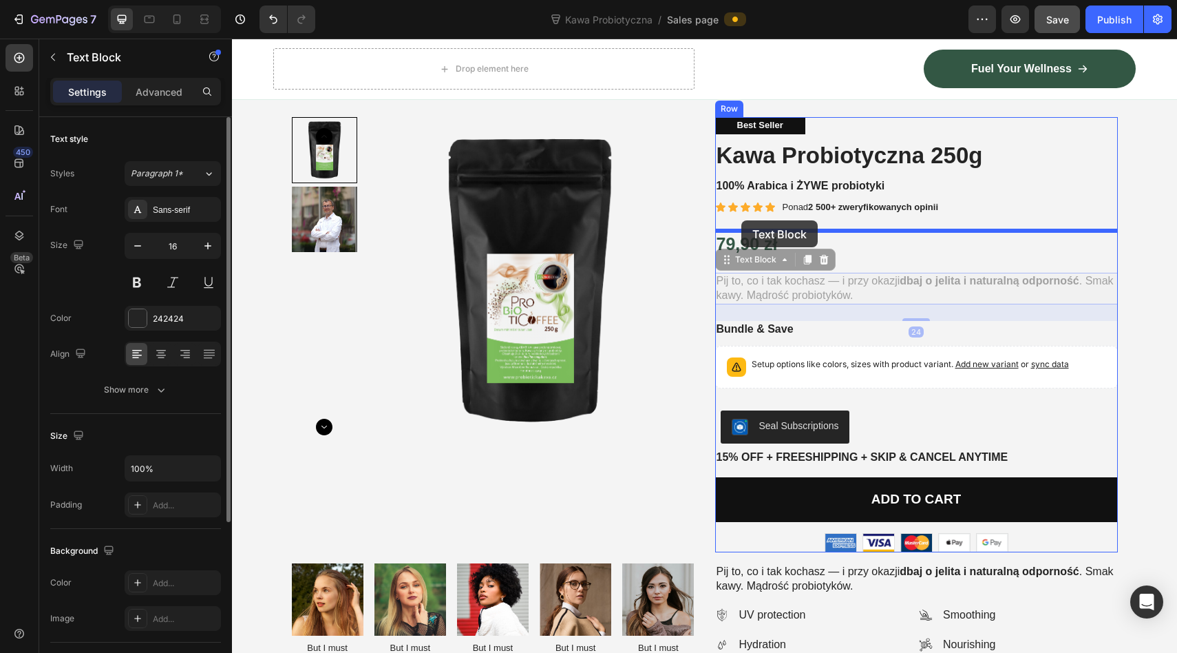
drag, startPoint x: 741, startPoint y: 264, endPoint x: 741, endPoint y: 220, distance: 43.4
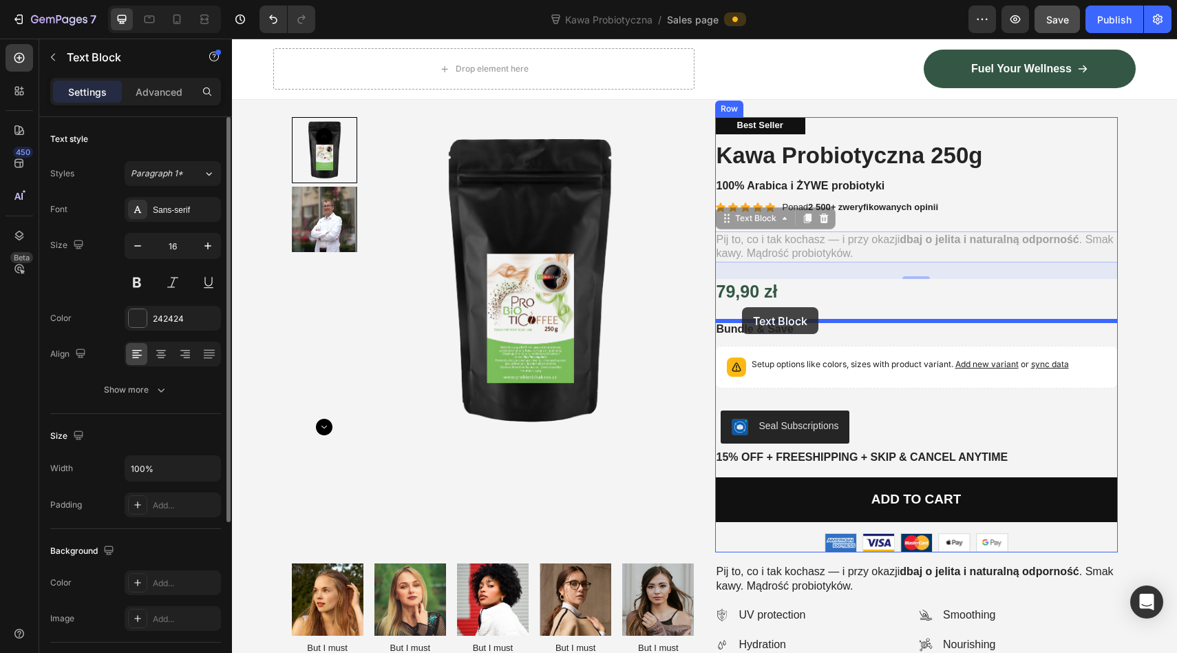
drag, startPoint x: 742, startPoint y: 220, endPoint x: 742, endPoint y: 311, distance: 90.9
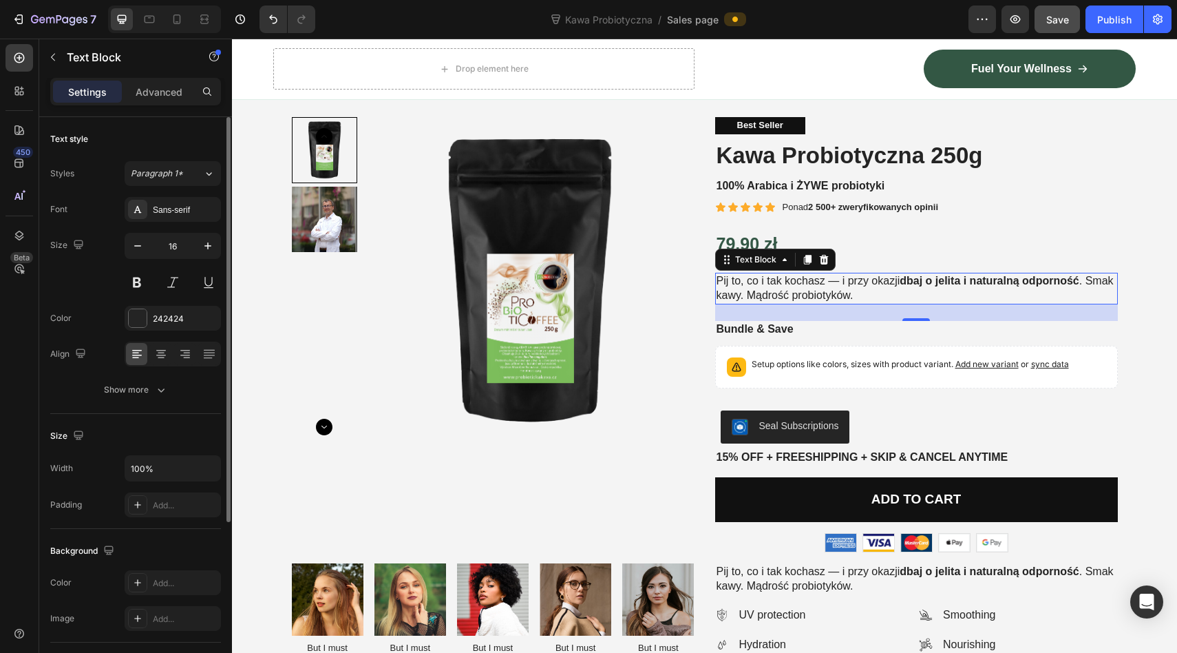
click at [742, 285] on p "Pij to, co i tak kochasz — i przy okazji dbaj o jelita i naturalną odporność . …" at bounding box center [917, 288] width 400 height 29
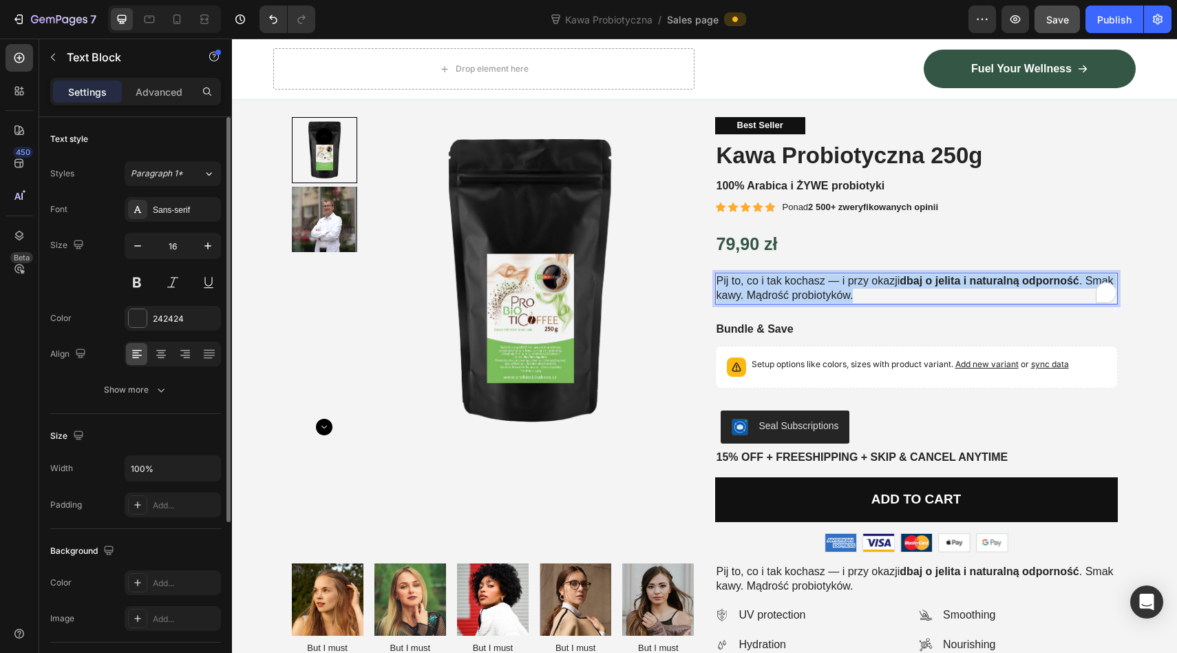
click at [742, 285] on p "Pij to, co i tak kochasz — i przy okazji dbaj o jelita i naturalną odporność . …" at bounding box center [917, 288] width 400 height 29
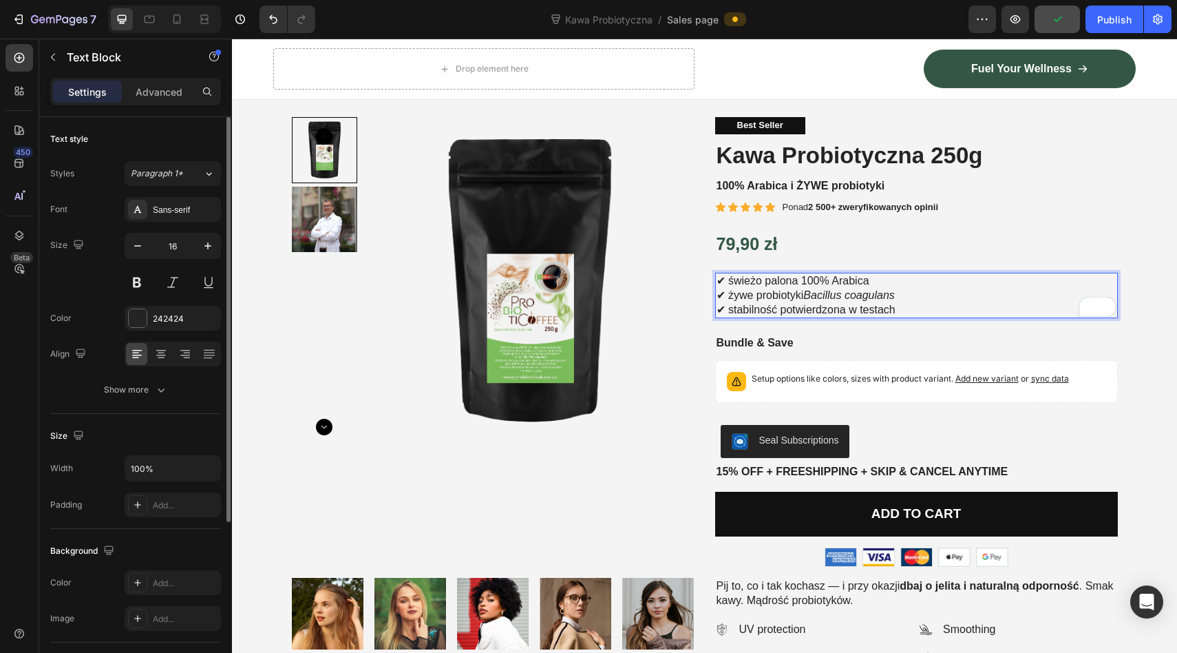
click at [899, 242] on div "79,90 zł" at bounding box center [916, 243] width 403 height 25
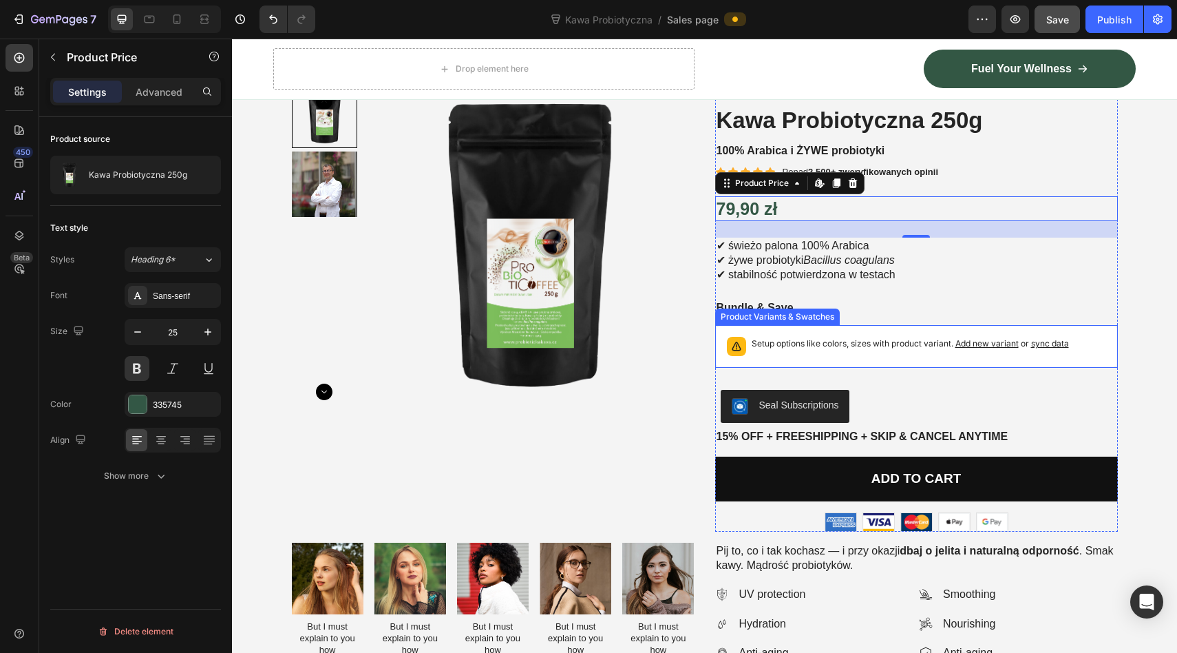
scroll to position [103, 0]
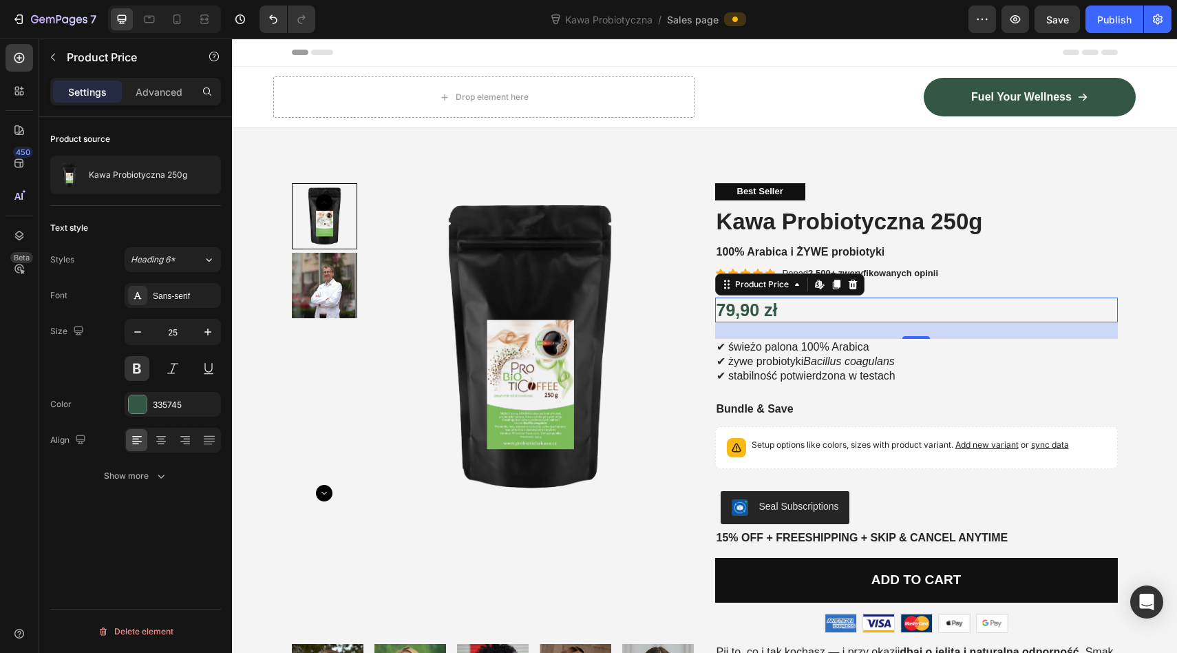
scroll to position [103, 0]
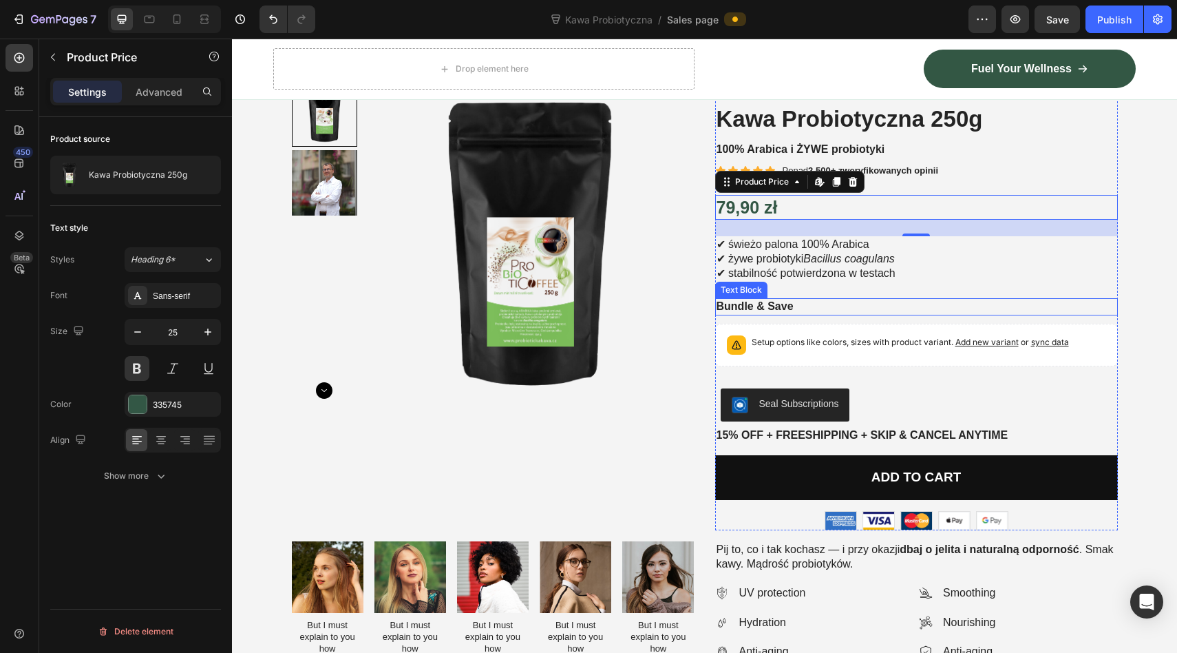
click at [753, 304] on p "Bundle & Save" at bounding box center [917, 306] width 400 height 14
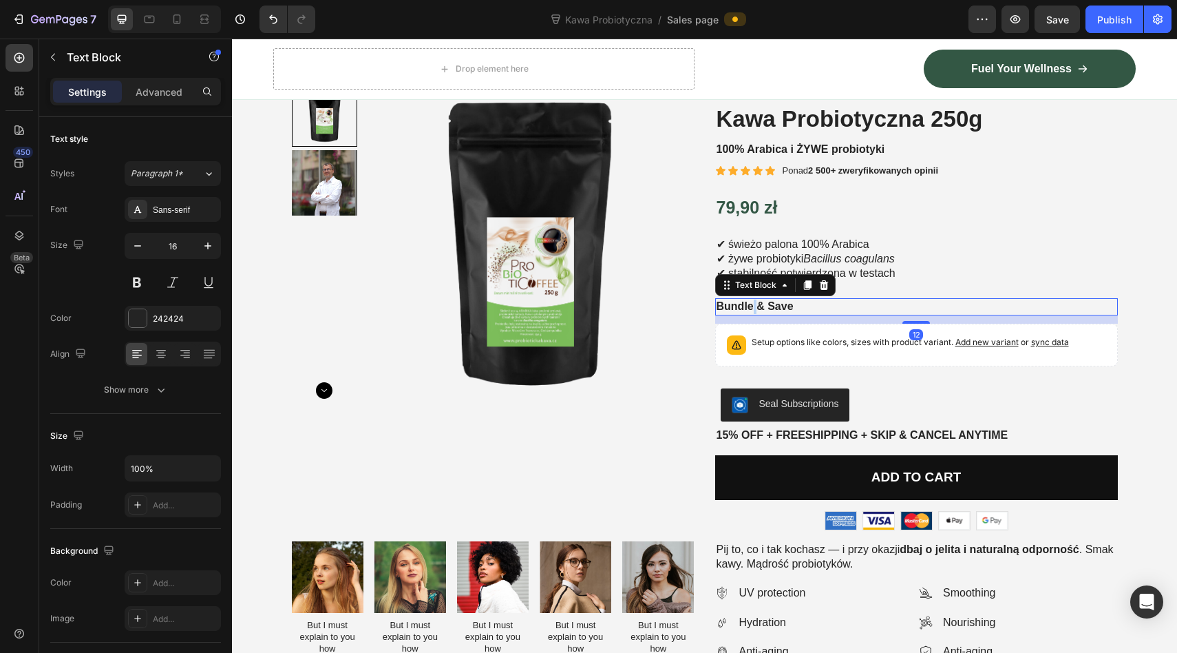
click at [753, 304] on p "Bundle & Save" at bounding box center [917, 306] width 400 height 14
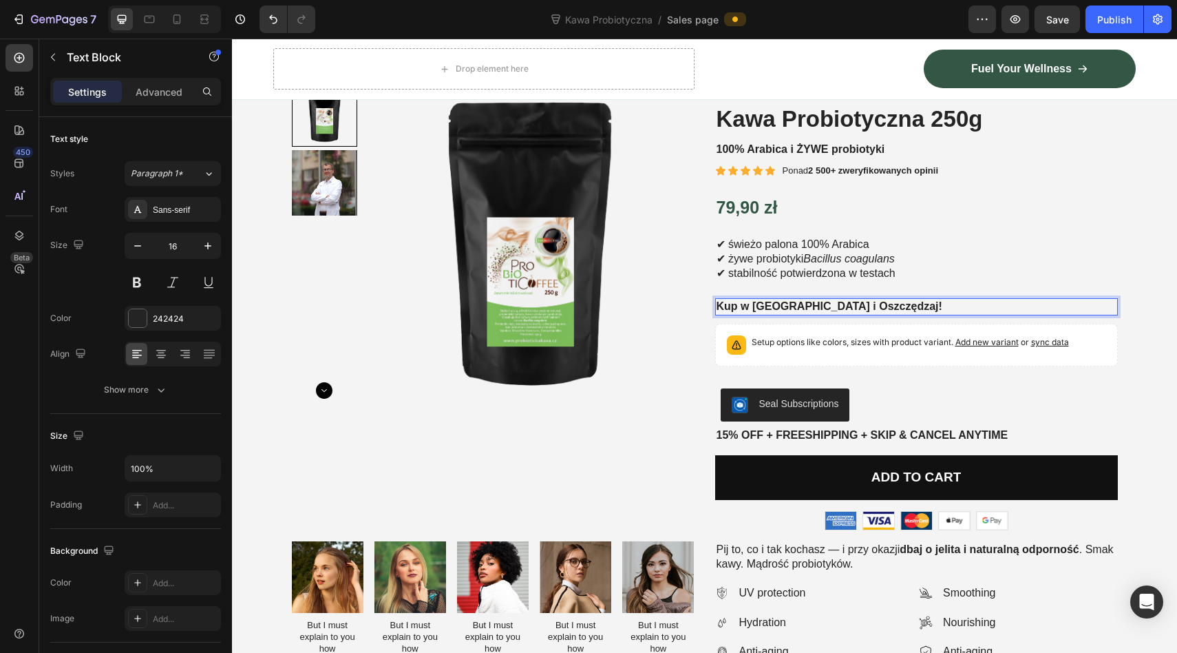
click at [760, 304] on p "Kup w [GEOGRAPHIC_DATA] i Oszczędzaj!" at bounding box center [917, 306] width 400 height 14
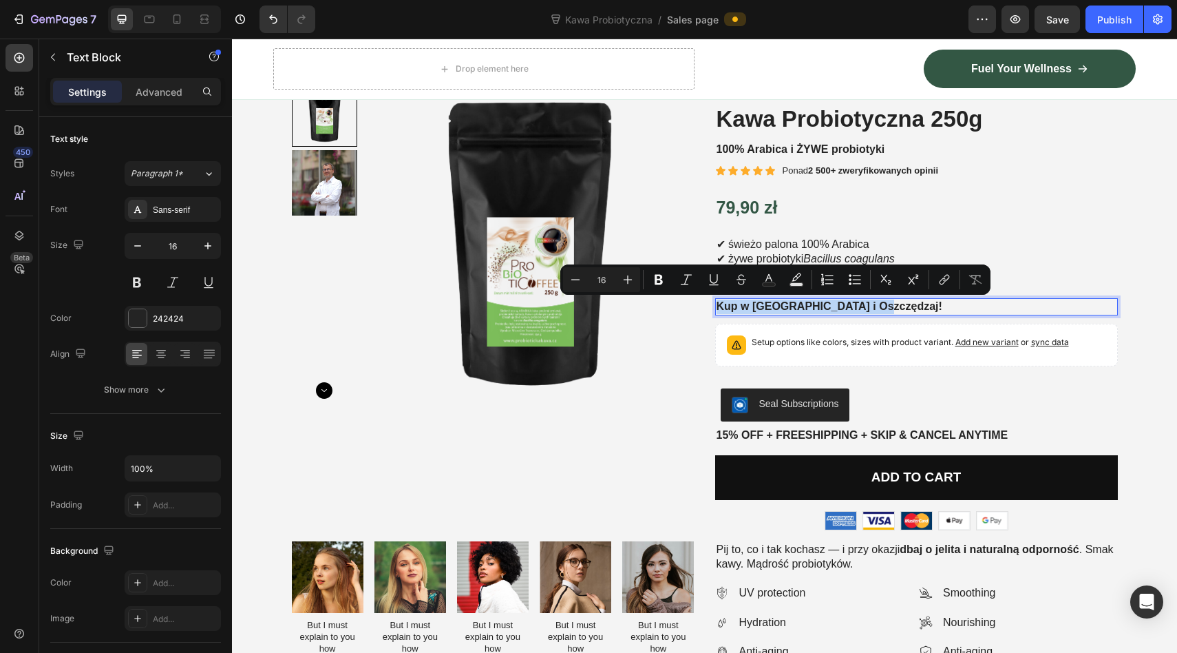
click at [760, 304] on p "Kup w [GEOGRAPHIC_DATA] i Oszczędzaj!" at bounding box center [917, 306] width 400 height 14
click at [676, 282] on icon "Editor contextual toolbar" at bounding box center [677, 280] width 14 height 14
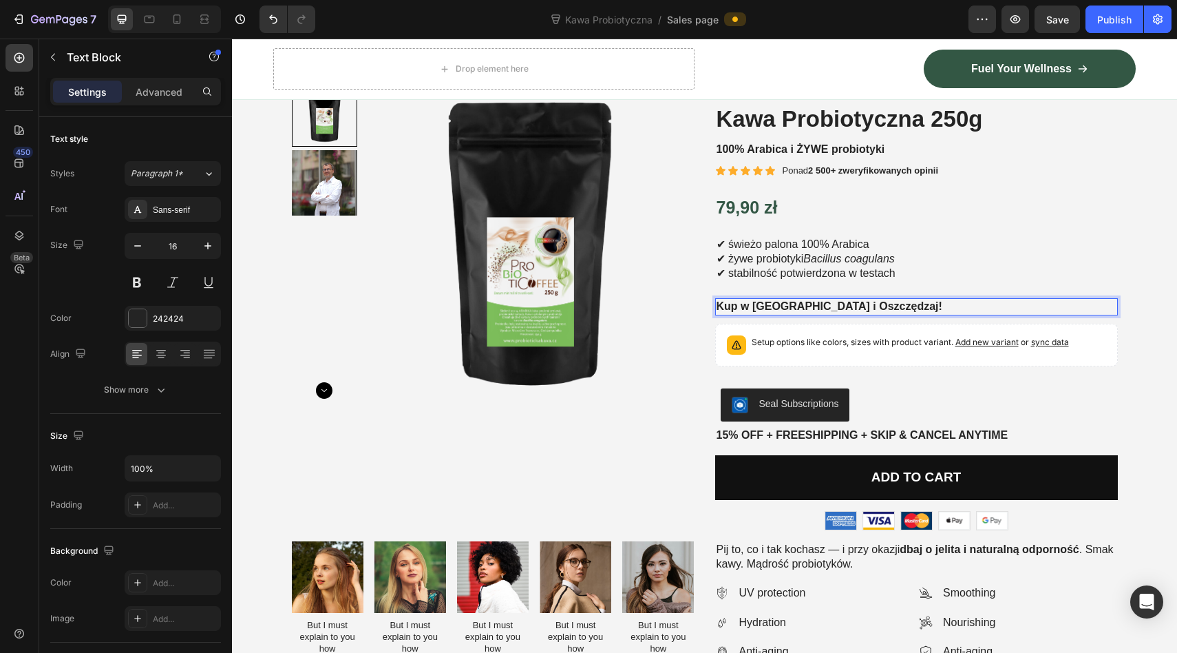
click at [676, 282] on img at bounding box center [530, 245] width 329 height 329
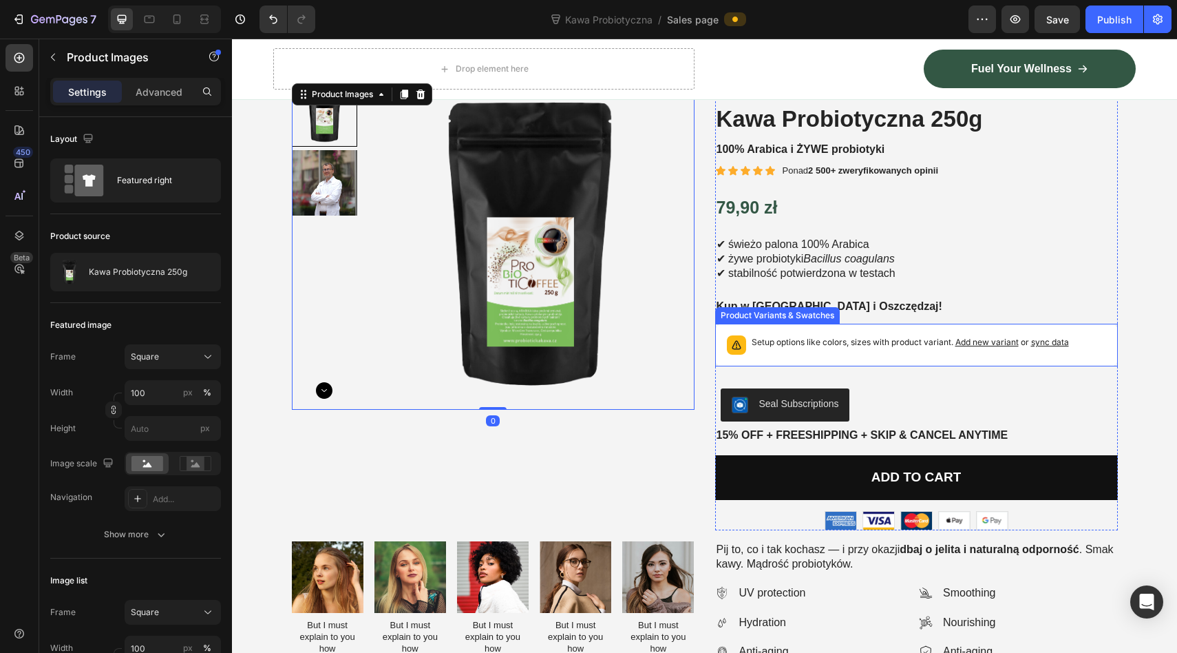
click at [761, 333] on div "Setup options like colors, sizes with product variant. Add new variant or sync …" at bounding box center [917, 345] width 390 height 30
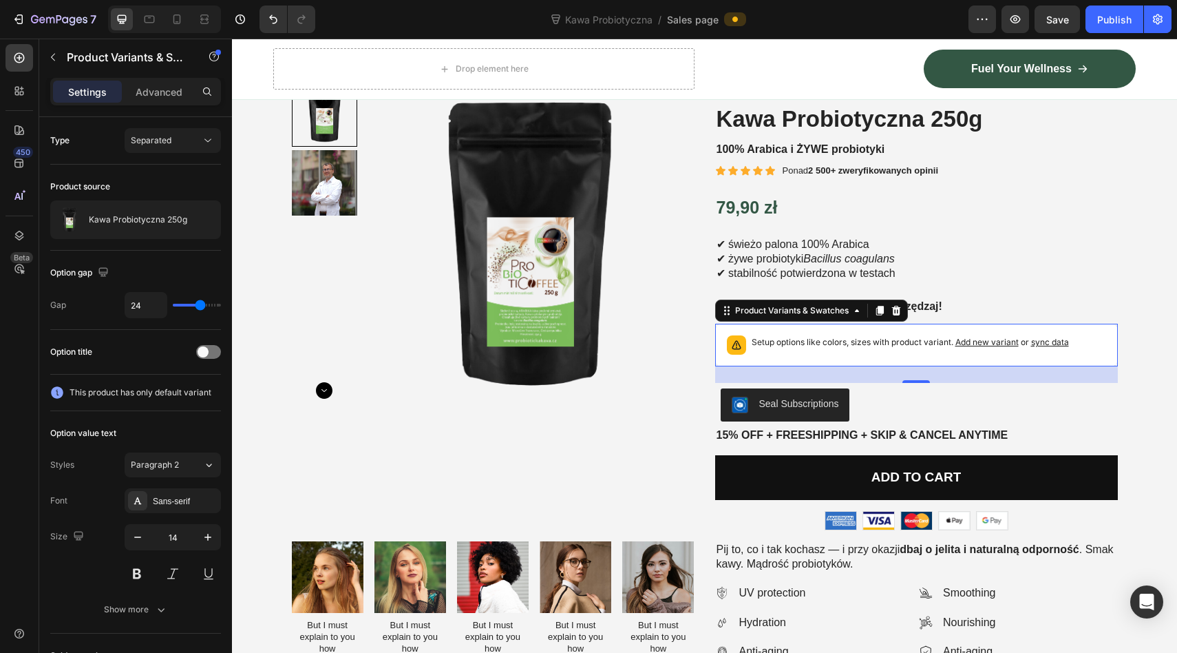
click at [973, 340] on span "Add new variant" at bounding box center [987, 342] width 63 height 10
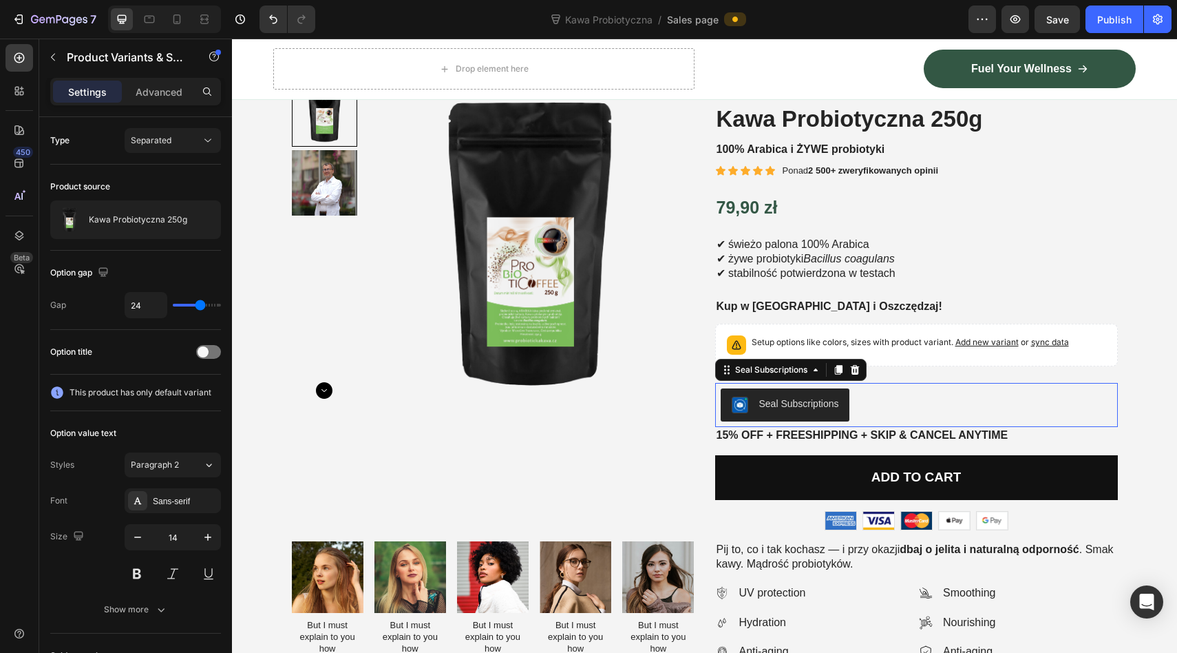
click at [799, 403] on div "Seal Subscriptions" at bounding box center [799, 404] width 80 height 14
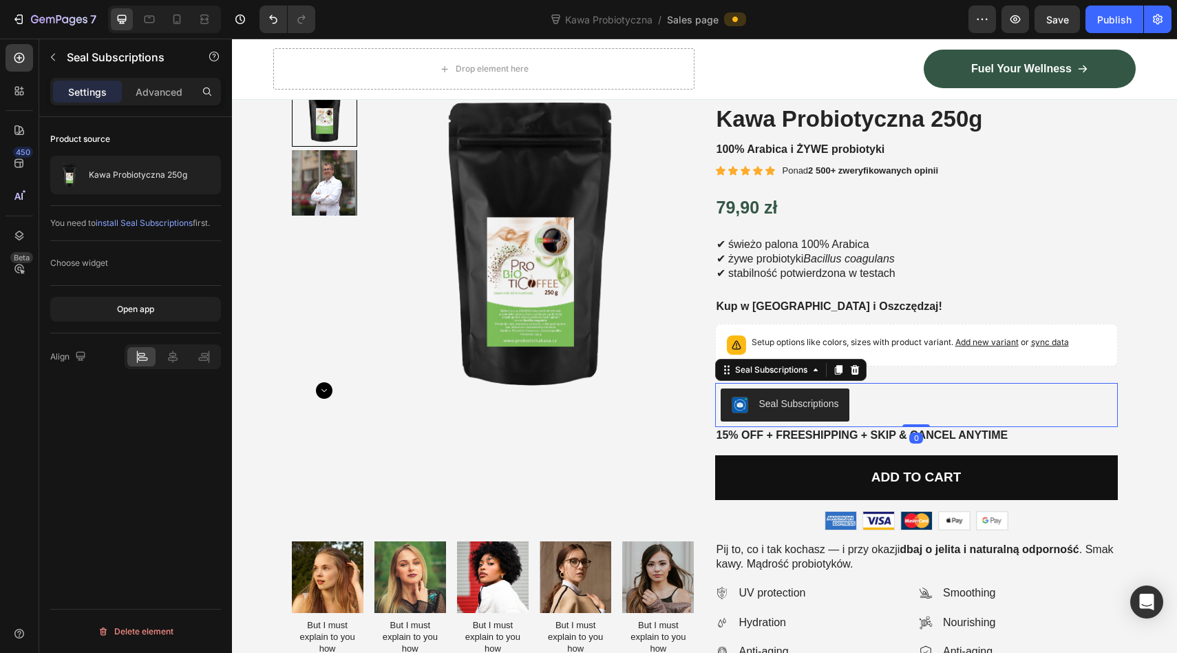
click at [810, 402] on div "Seal Subscriptions" at bounding box center [799, 404] width 80 height 14
click at [740, 403] on img "Seal Subscriptions" at bounding box center [740, 405] width 17 height 17
click at [854, 368] on icon at bounding box center [854, 370] width 9 height 10
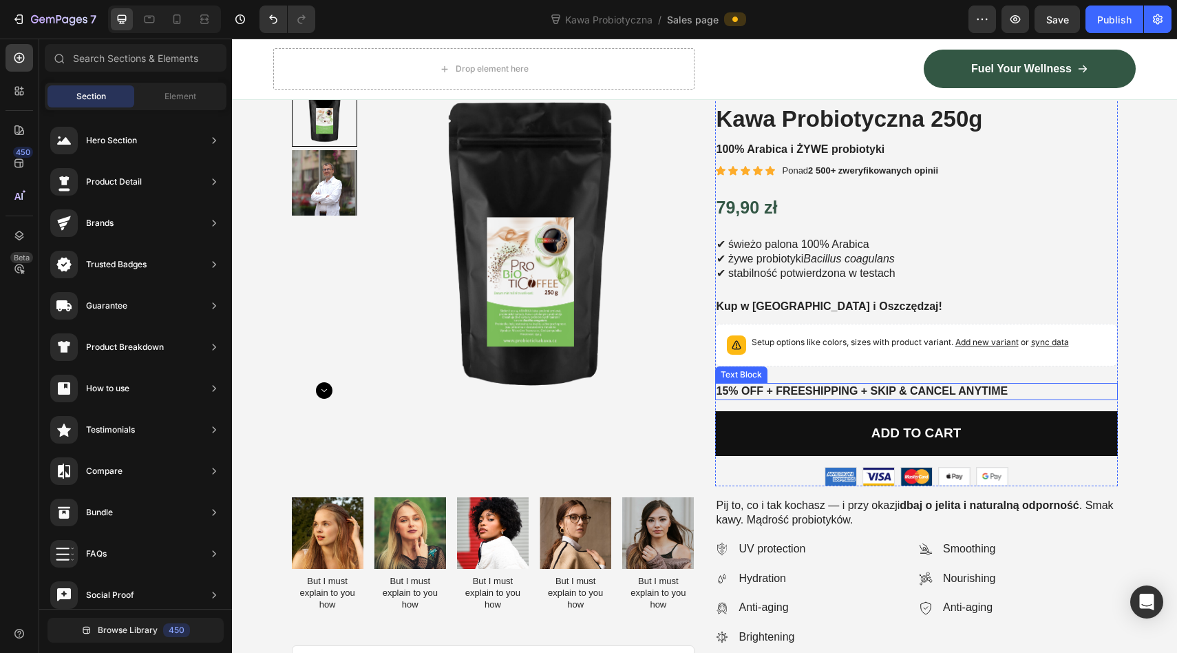
click at [832, 387] on p "15% off + Freeshipping + Skip & Cancel Anytime" at bounding box center [917, 391] width 400 height 14
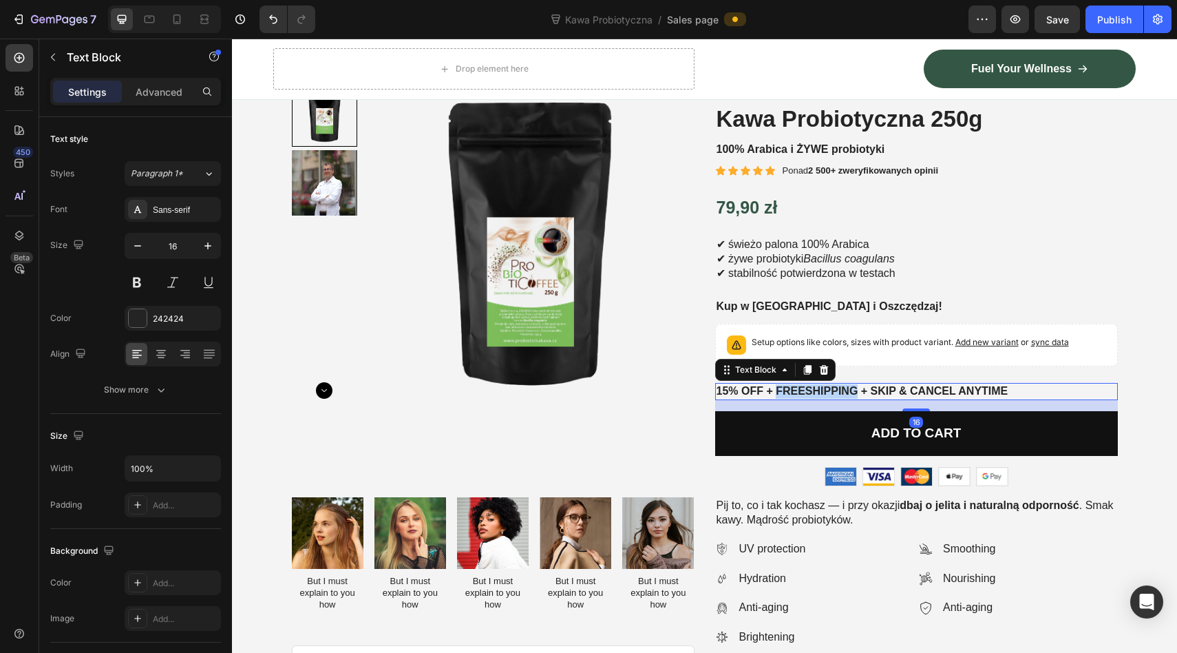
click at [832, 387] on p "15% off + Freeshipping + Skip & Cancel Anytime" at bounding box center [917, 391] width 400 height 14
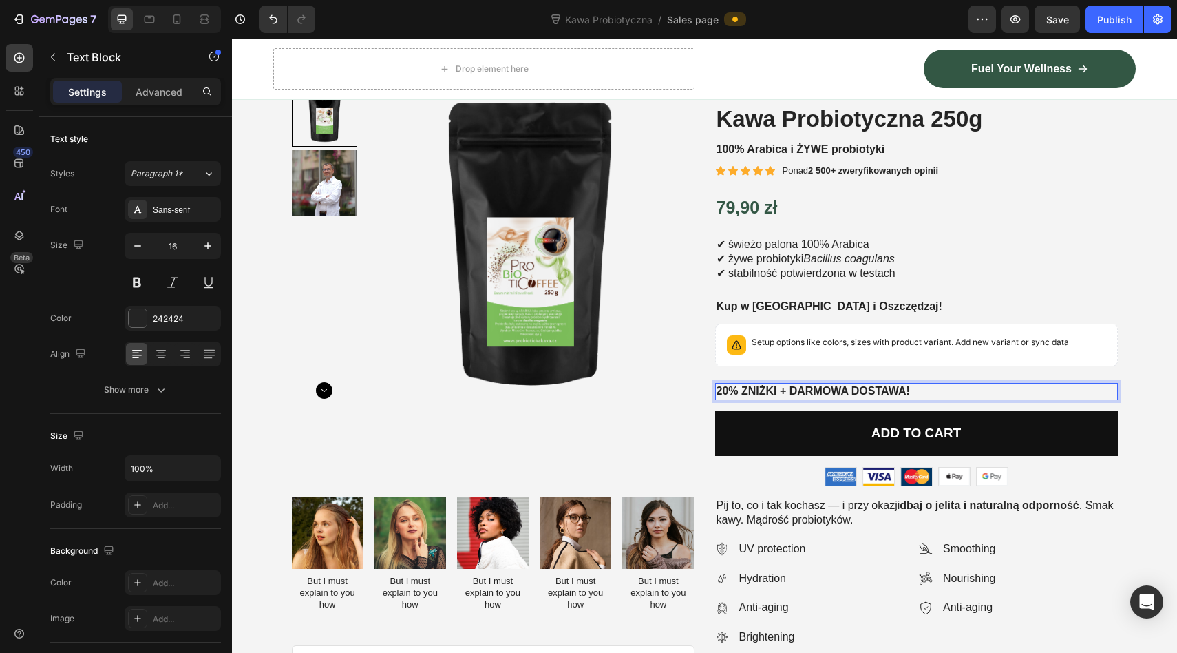
click at [779, 383] on div "20% ZNIŻKI + DARMOWA DOSTAWA!" at bounding box center [916, 391] width 403 height 17
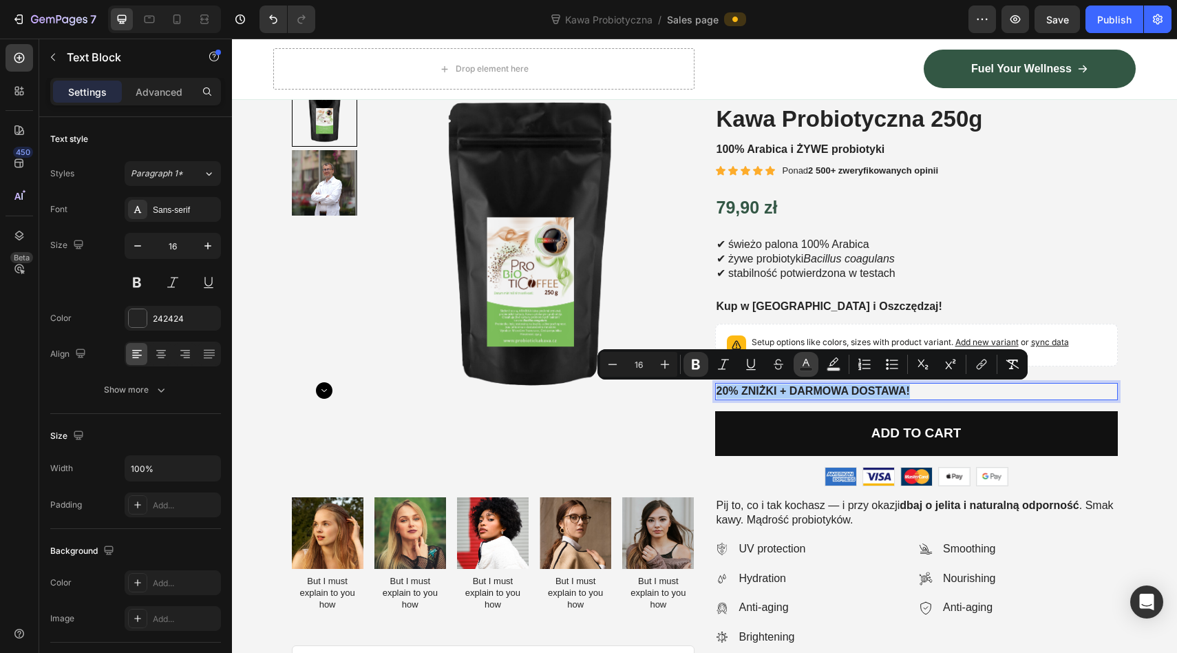
click at [805, 361] on icon "Editor contextual toolbar" at bounding box center [806, 364] width 14 height 14
type input "242424"
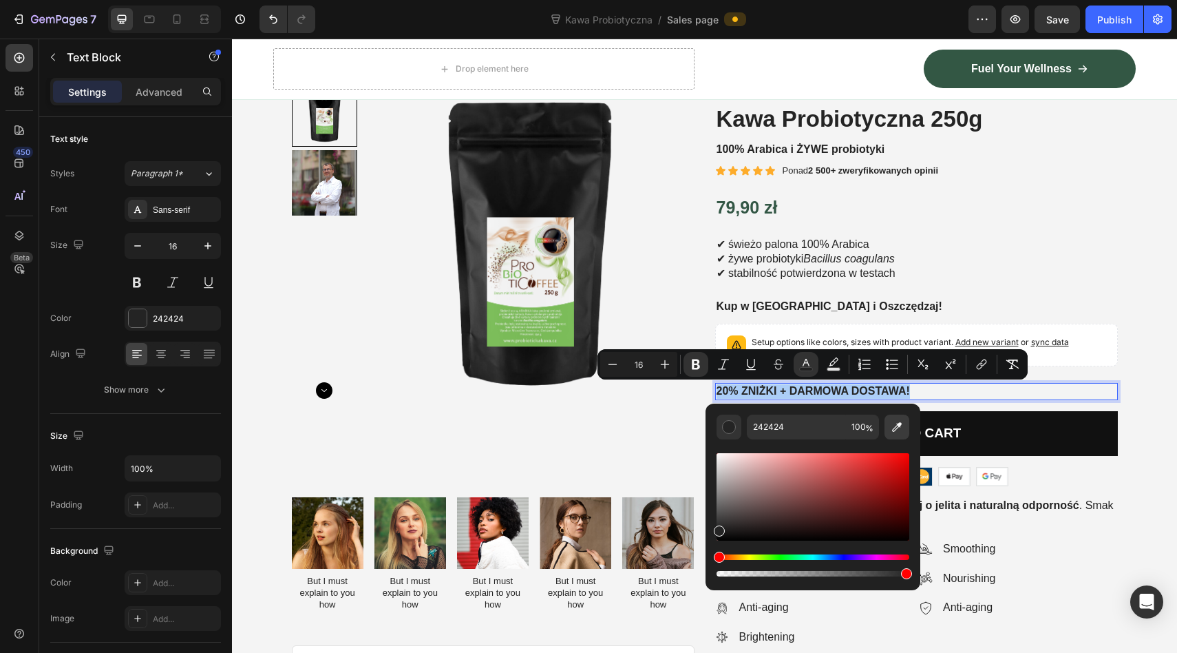
click at [893, 430] on icon "Editor contextual toolbar" at bounding box center [897, 427] width 10 height 10
type input "335745"
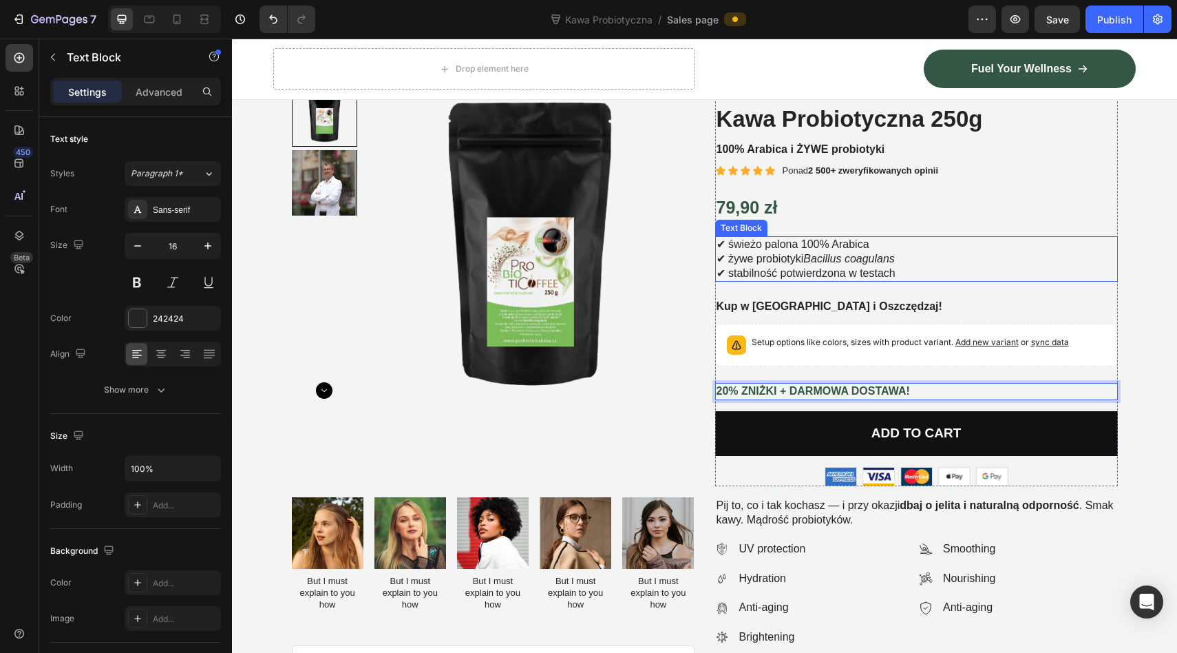
click at [927, 240] on p "✔ świeżo palona 100% Arabica ✔ żywe probiotyki Bacillus coagulans ✔ stabilność …" at bounding box center [917, 259] width 400 height 43
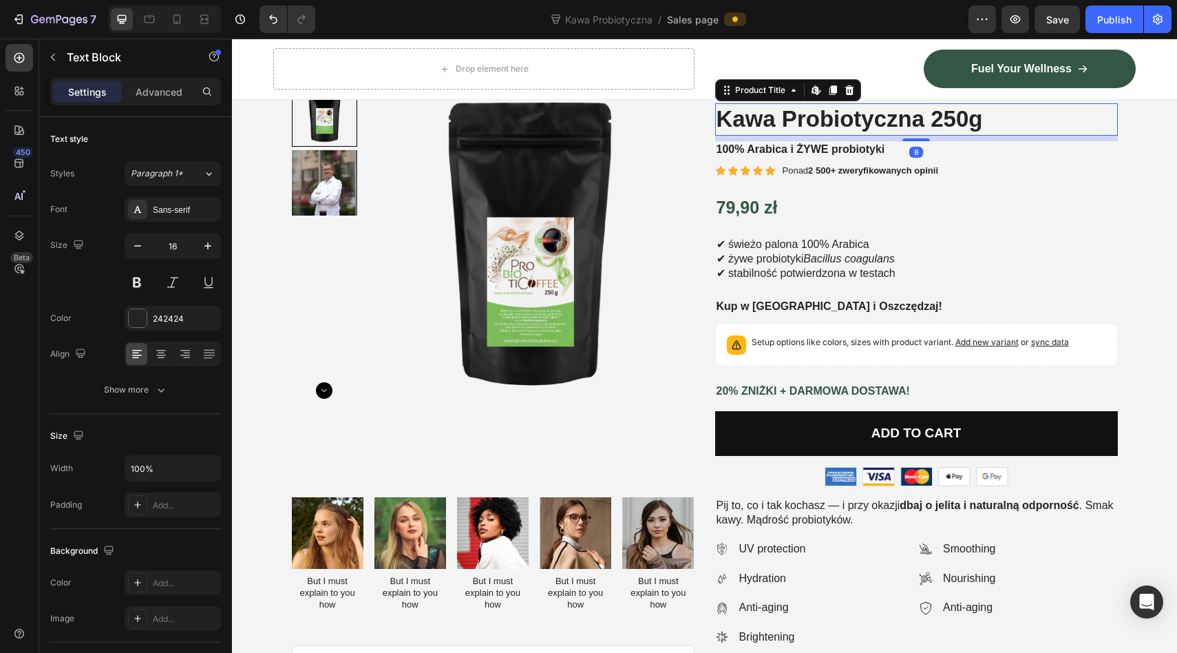
click at [781, 122] on h1 "Kawa Probiotyczna 250g" at bounding box center [916, 119] width 403 height 32
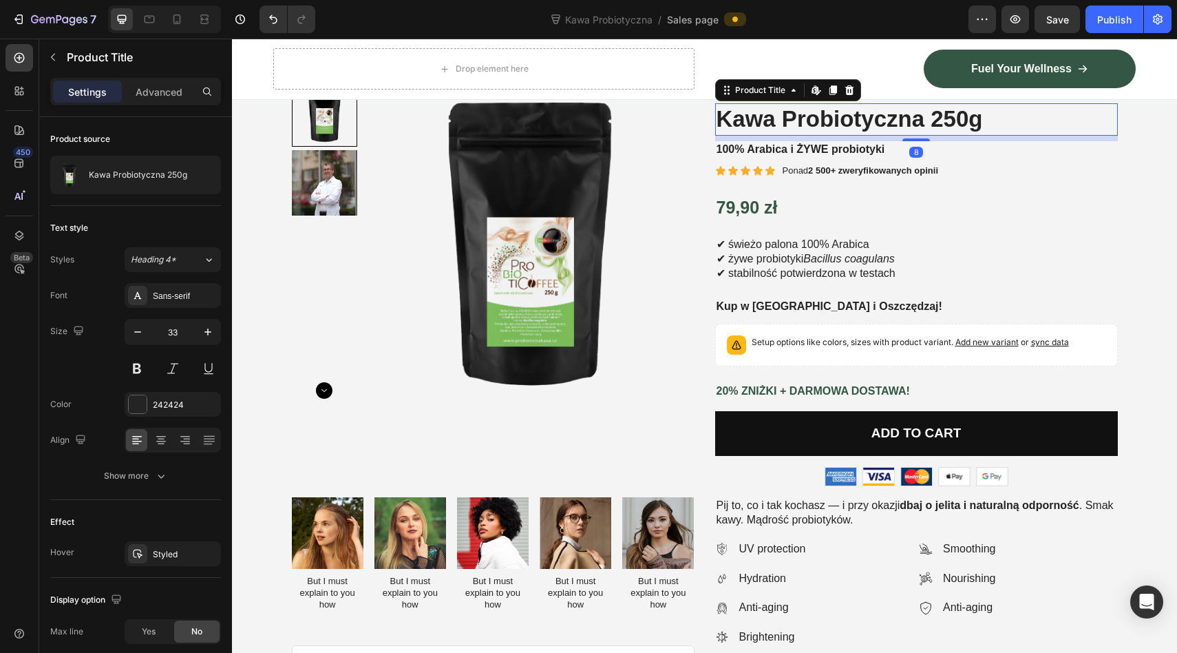
click at [781, 122] on h1 "Kawa Probiotyczna 250g" at bounding box center [916, 119] width 403 height 32
click at [796, 122] on h1 "Kawa Probiotyczna 250g" at bounding box center [916, 119] width 403 height 32
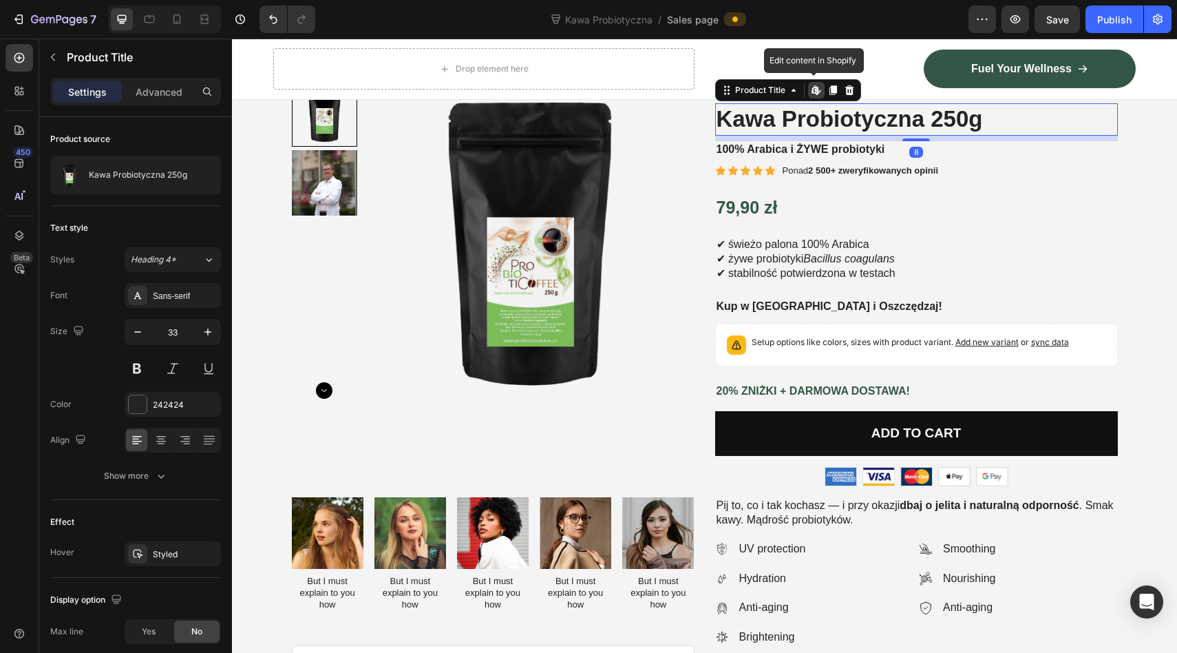
click at [796, 122] on h1 "Kawa Probiotyczna 250g" at bounding box center [916, 119] width 403 height 32
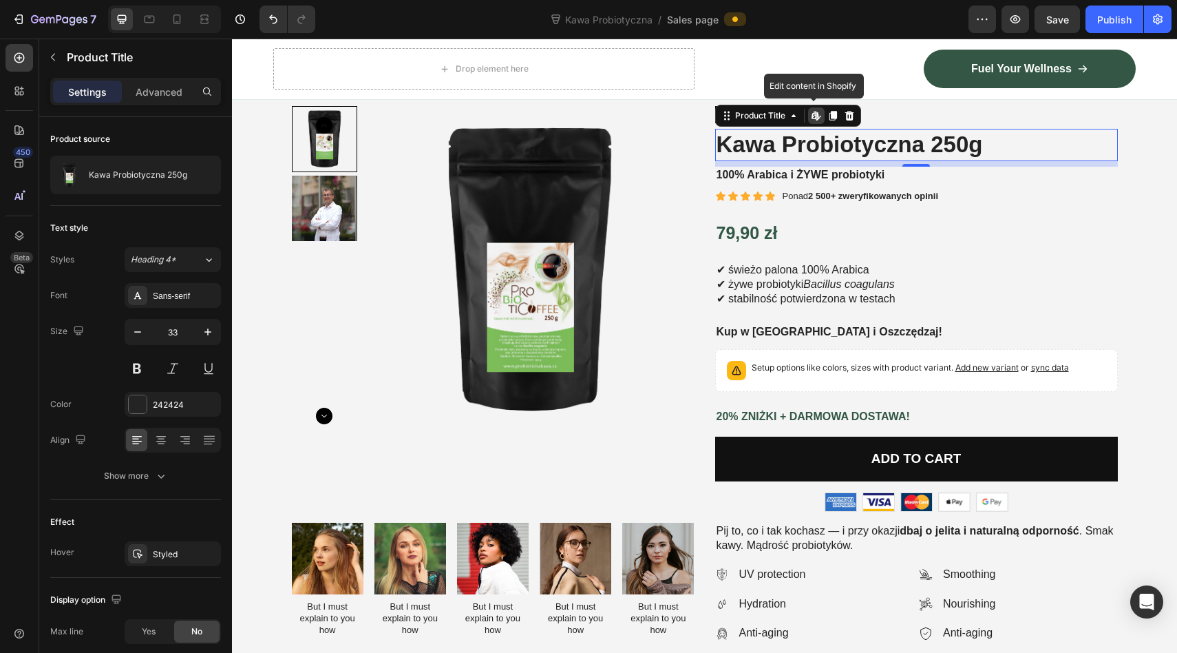
click at [796, 151] on h1 "Kawa Probiotyczna 250g" at bounding box center [916, 145] width 403 height 32
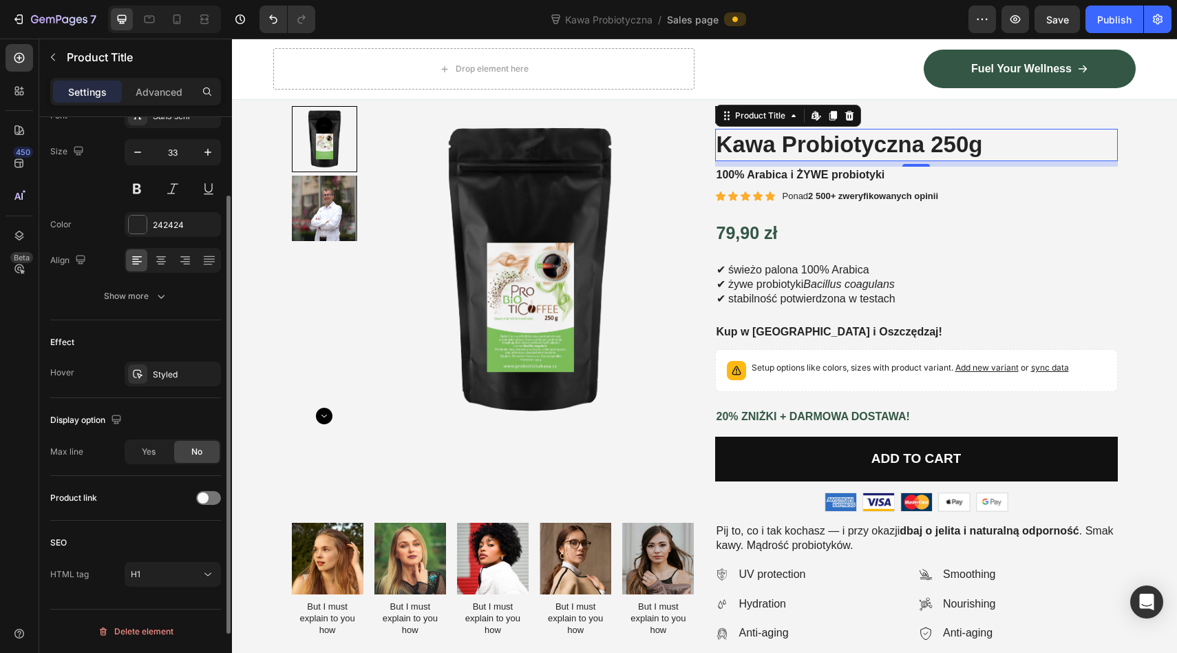
scroll to position [0, 0]
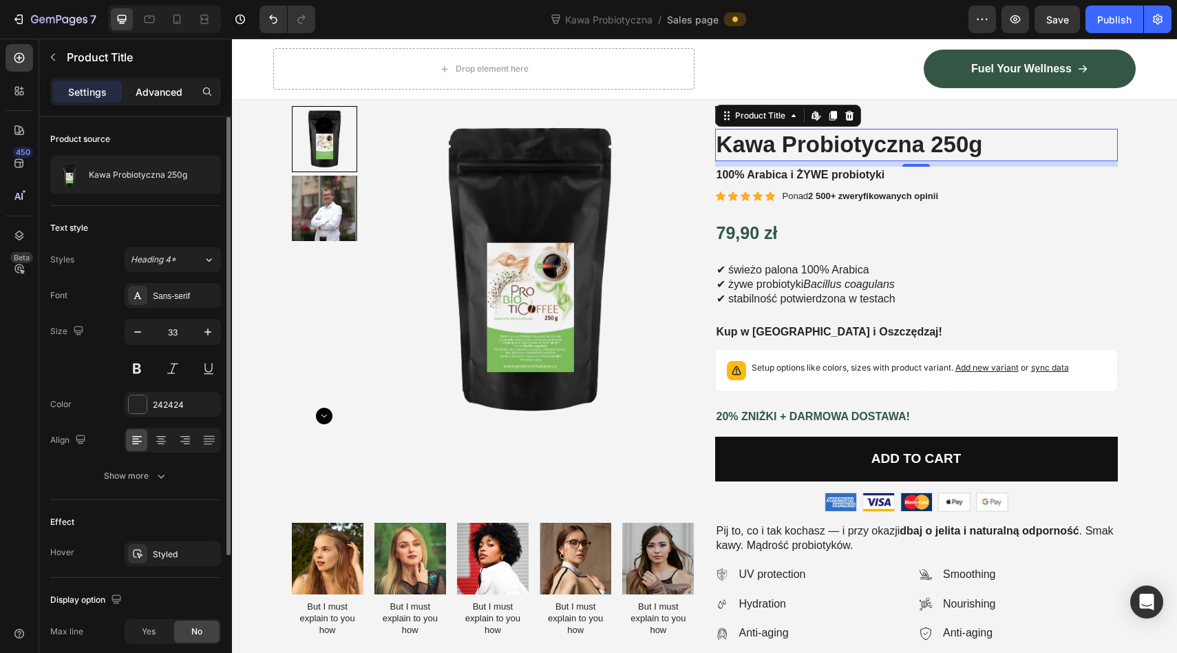
click at [135, 100] on div "Advanced" at bounding box center [159, 92] width 69 height 22
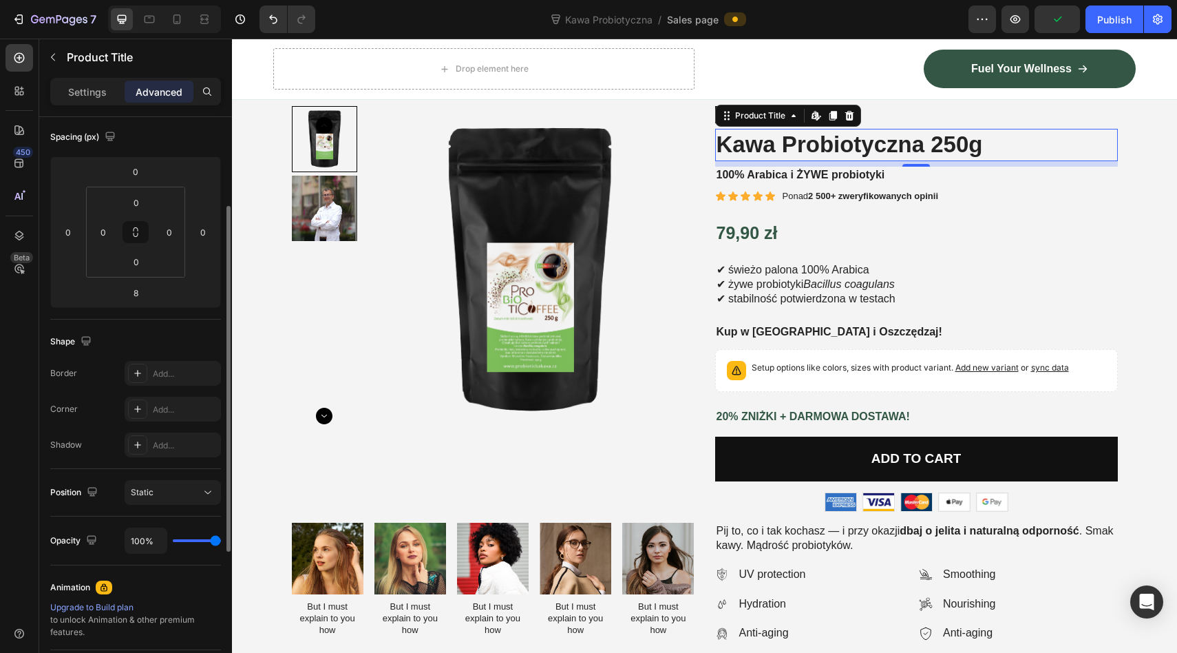
scroll to position [146, 0]
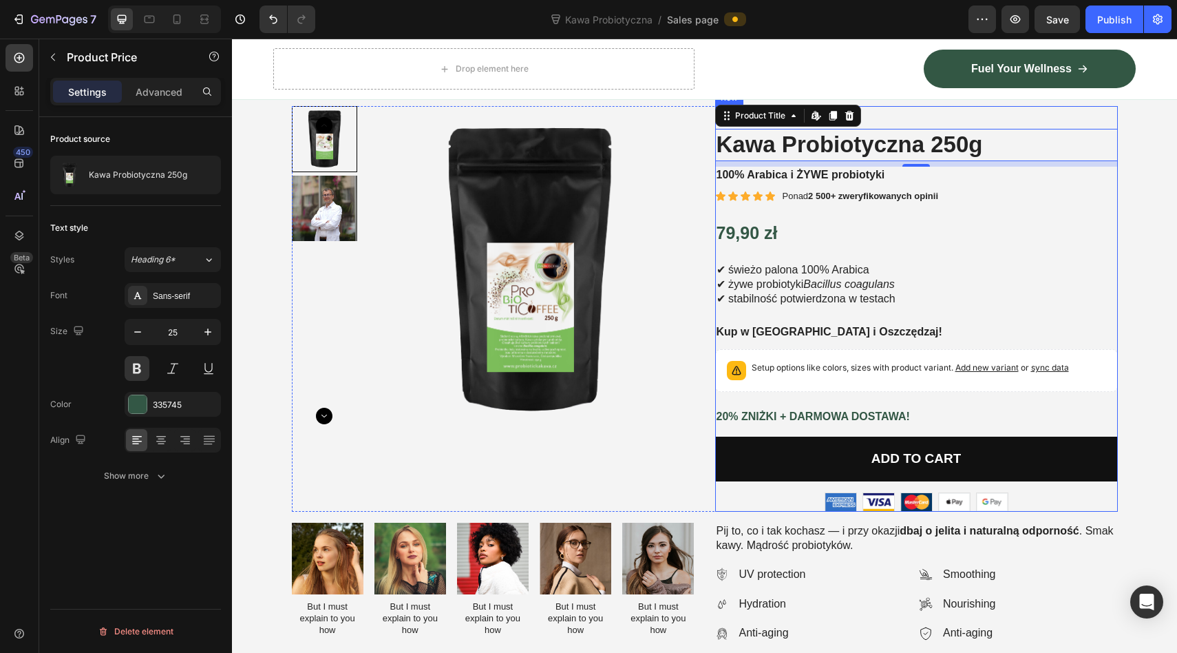
click at [844, 224] on div "79,90 zł" at bounding box center [916, 232] width 403 height 25
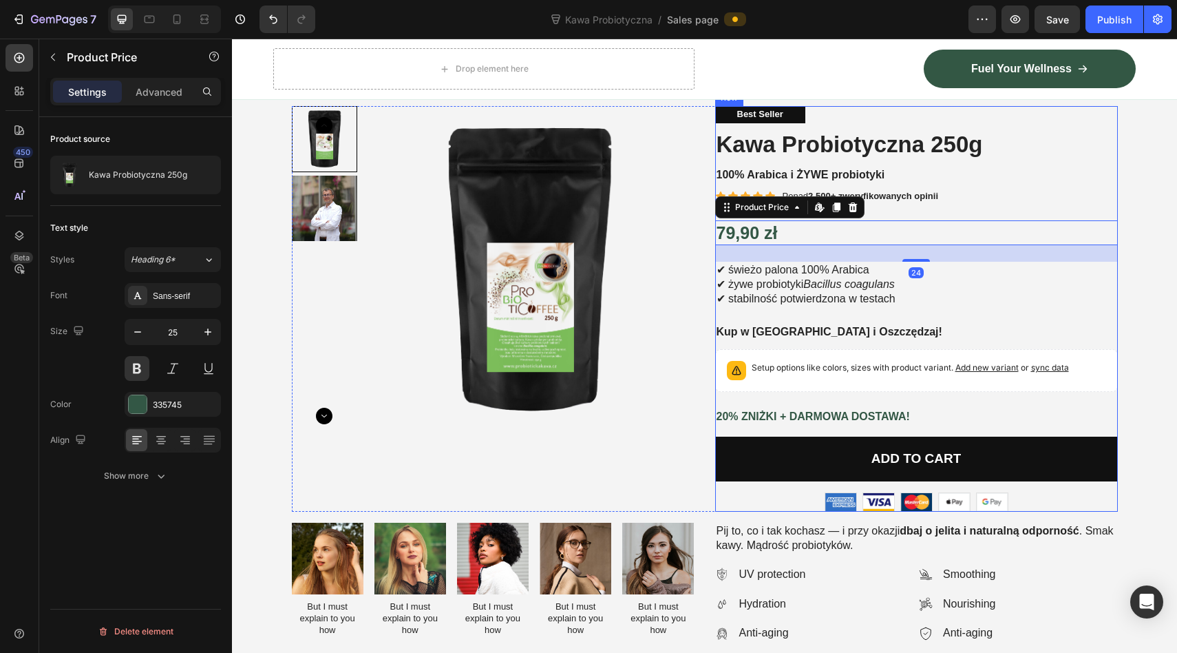
click at [1008, 129] on h1 "Kawa Probiotyczna 250g" at bounding box center [916, 145] width 403 height 32
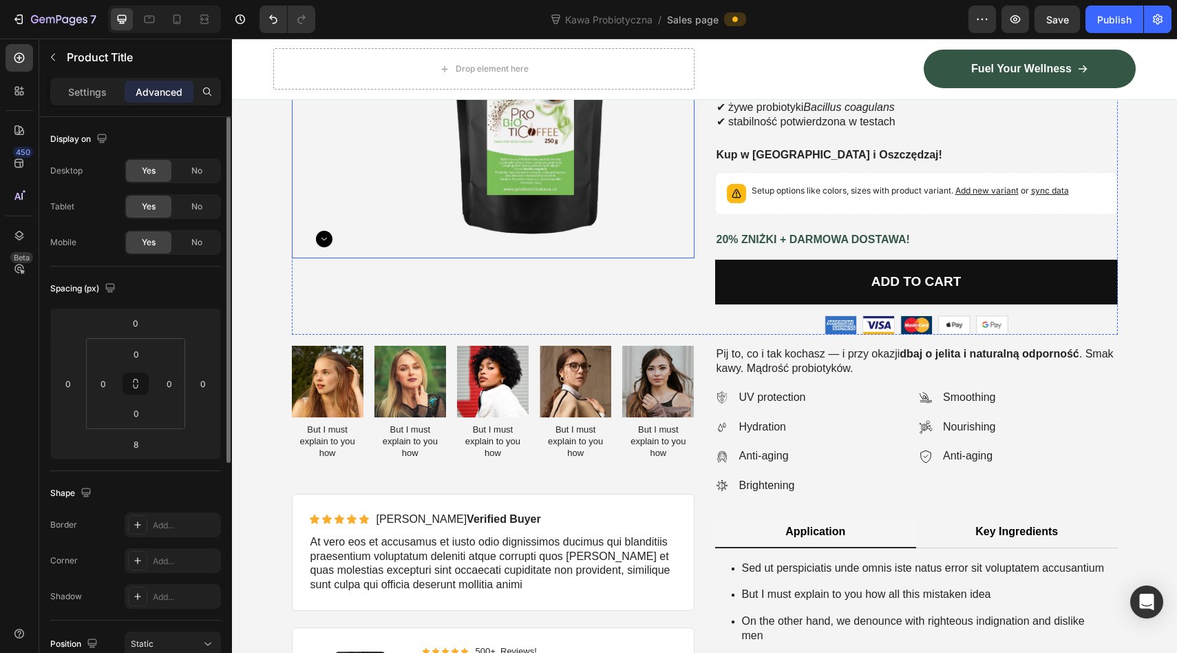
scroll to position [257, 0]
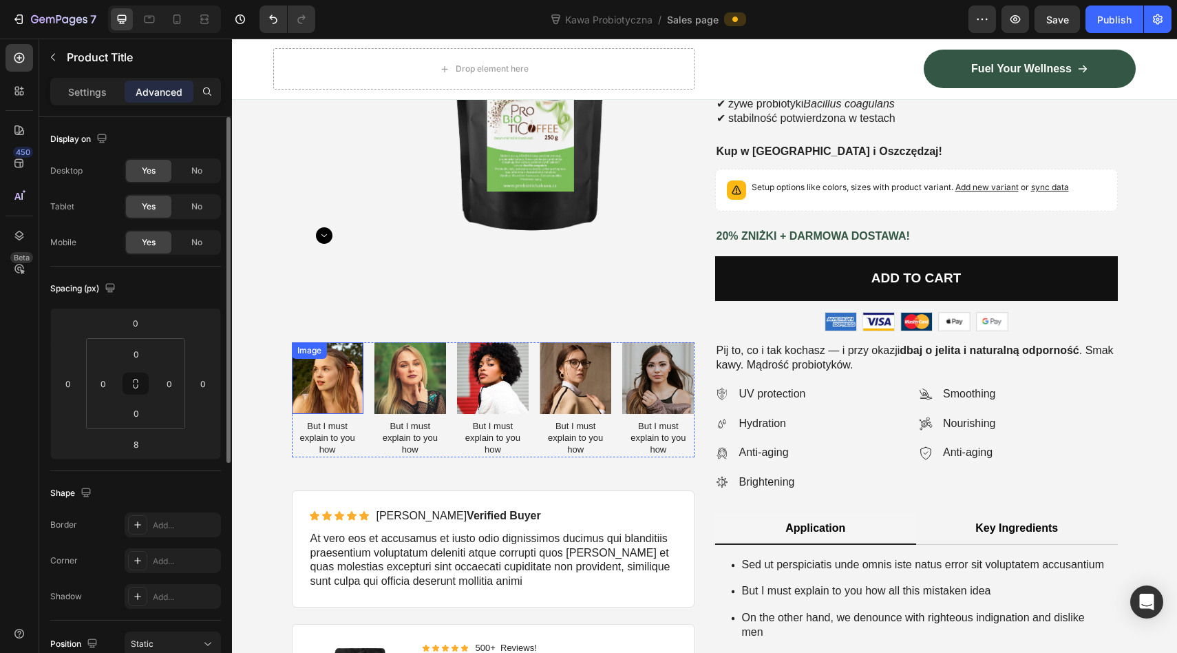
click at [334, 367] on img at bounding box center [328, 378] width 72 height 72
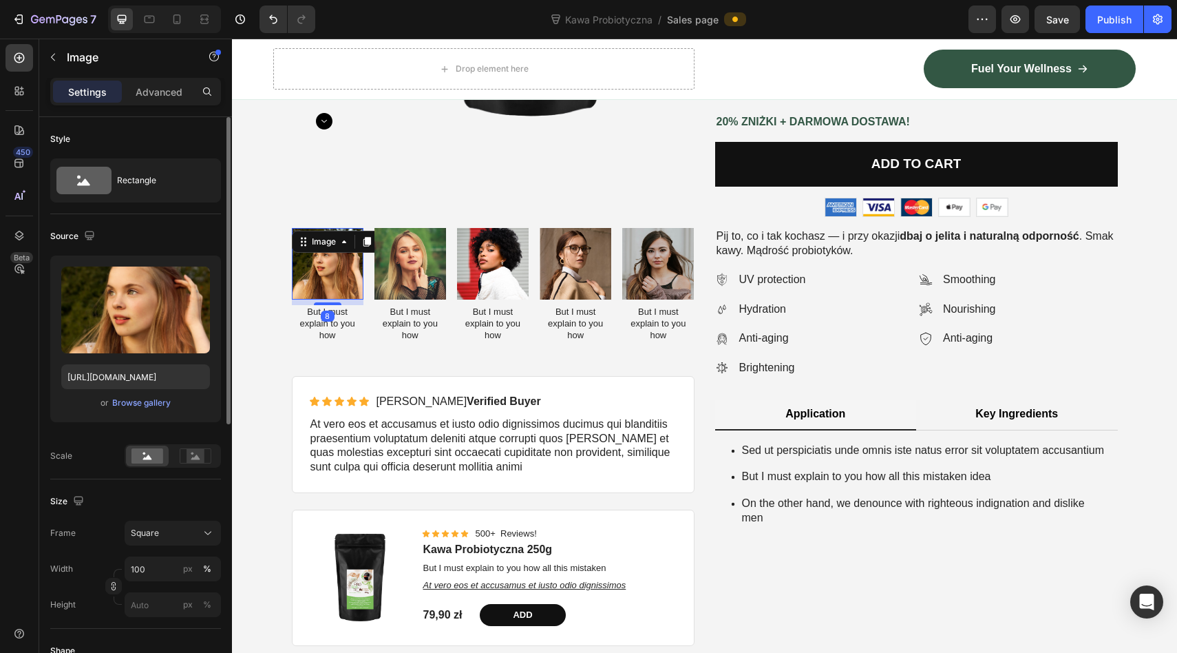
scroll to position [372, 0]
click at [331, 268] on img at bounding box center [328, 263] width 72 height 72
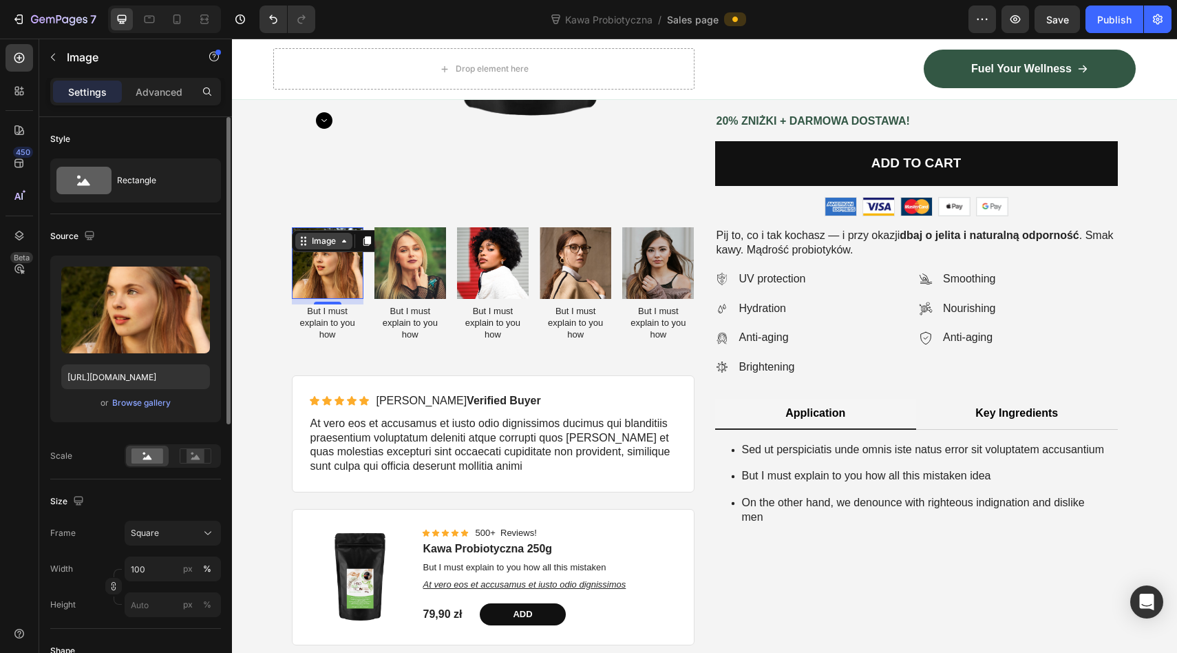
click at [333, 246] on div "Image" at bounding box center [324, 241] width 30 height 12
click at [574, 301] on div "Image But I must explain to you how Text Block" at bounding box center [576, 284] width 72 height 115
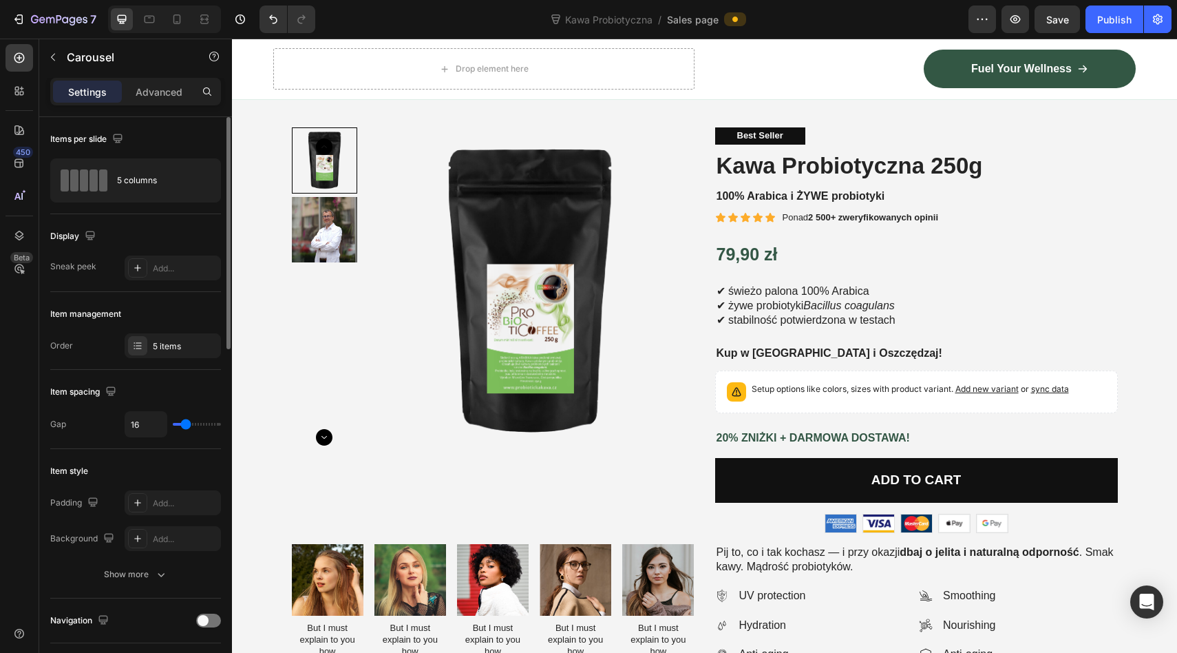
scroll to position [76, 0]
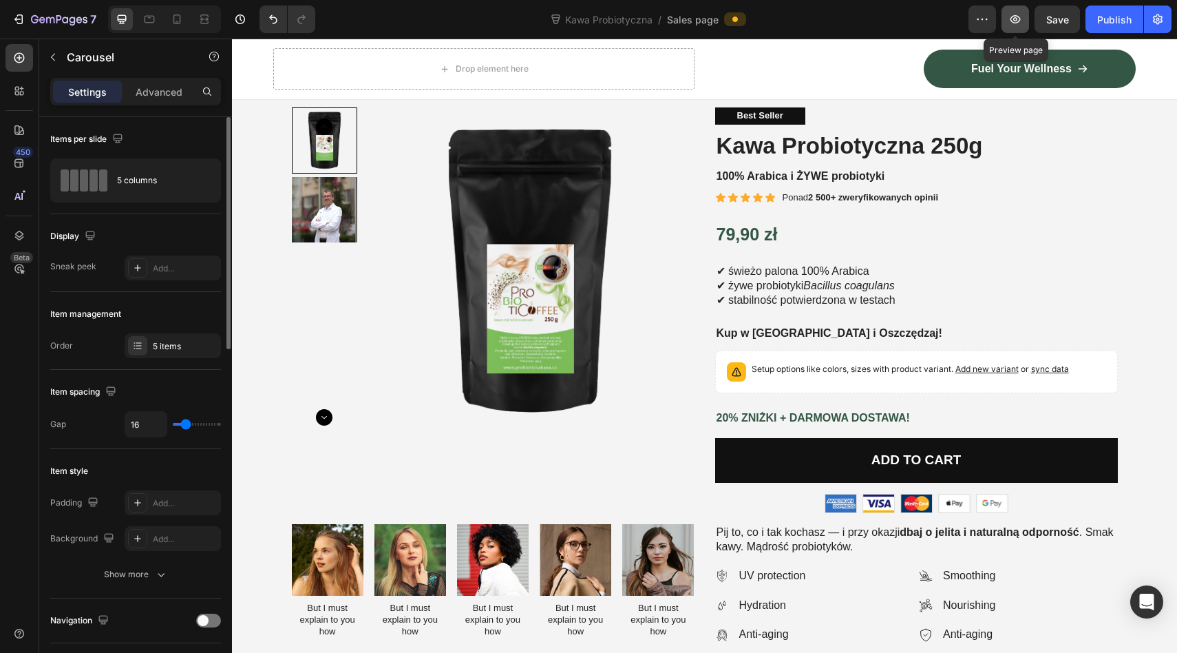
click at [1009, 14] on icon "button" at bounding box center [1016, 19] width 14 height 14
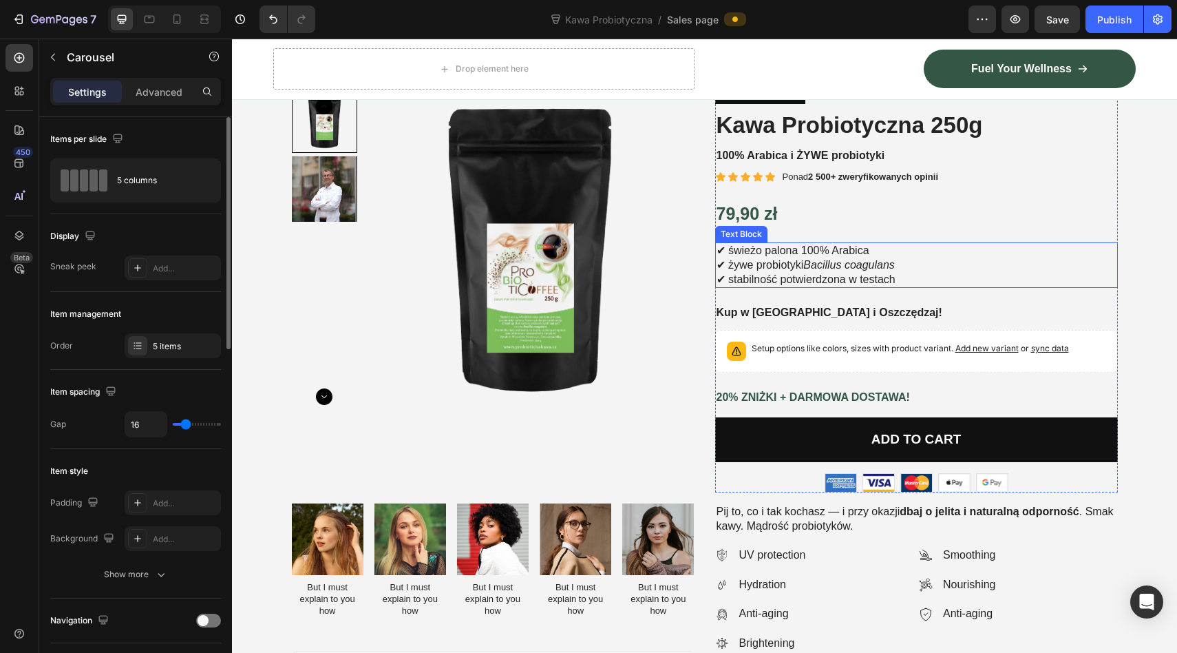
scroll to position [106, 0]
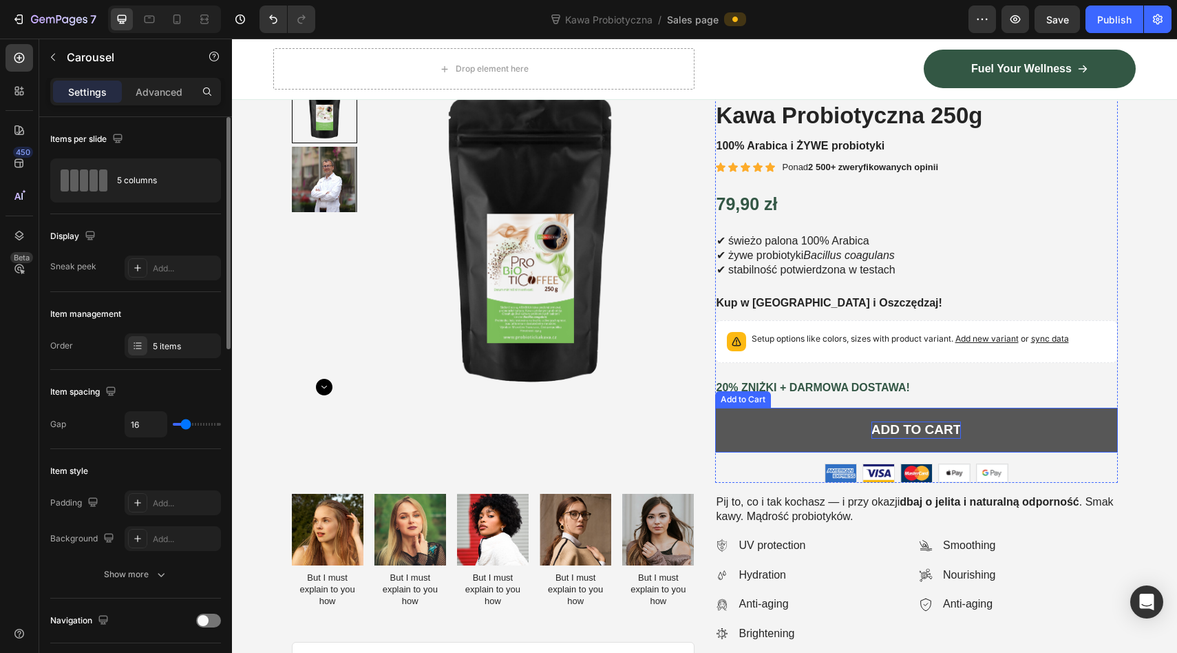
click at [896, 422] on div "Add to cart" at bounding box center [917, 429] width 90 height 17
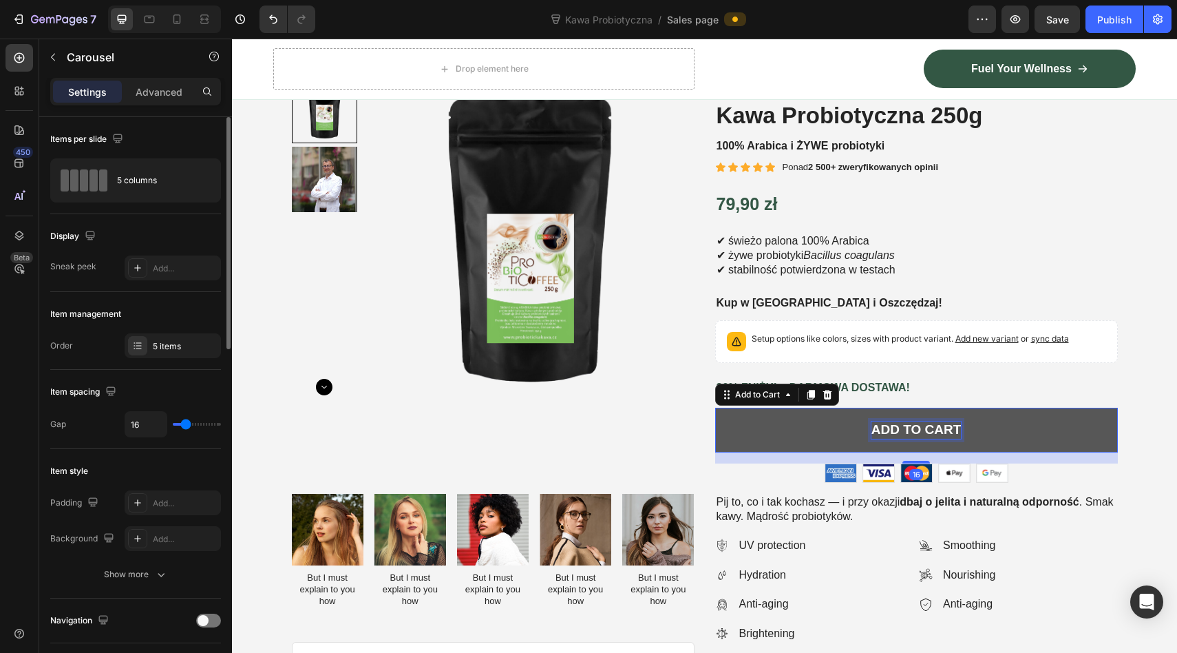
click at [896, 422] on div "Add to cart" at bounding box center [917, 429] width 90 height 17
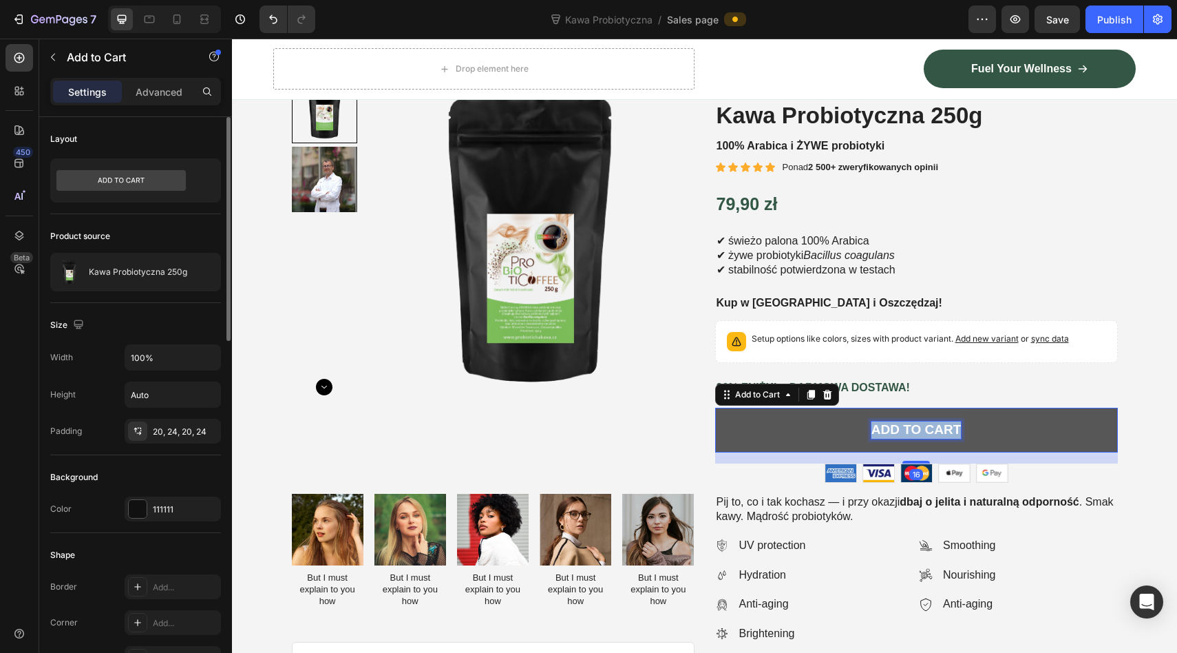
click at [896, 422] on p "Add to cart" at bounding box center [917, 429] width 90 height 17
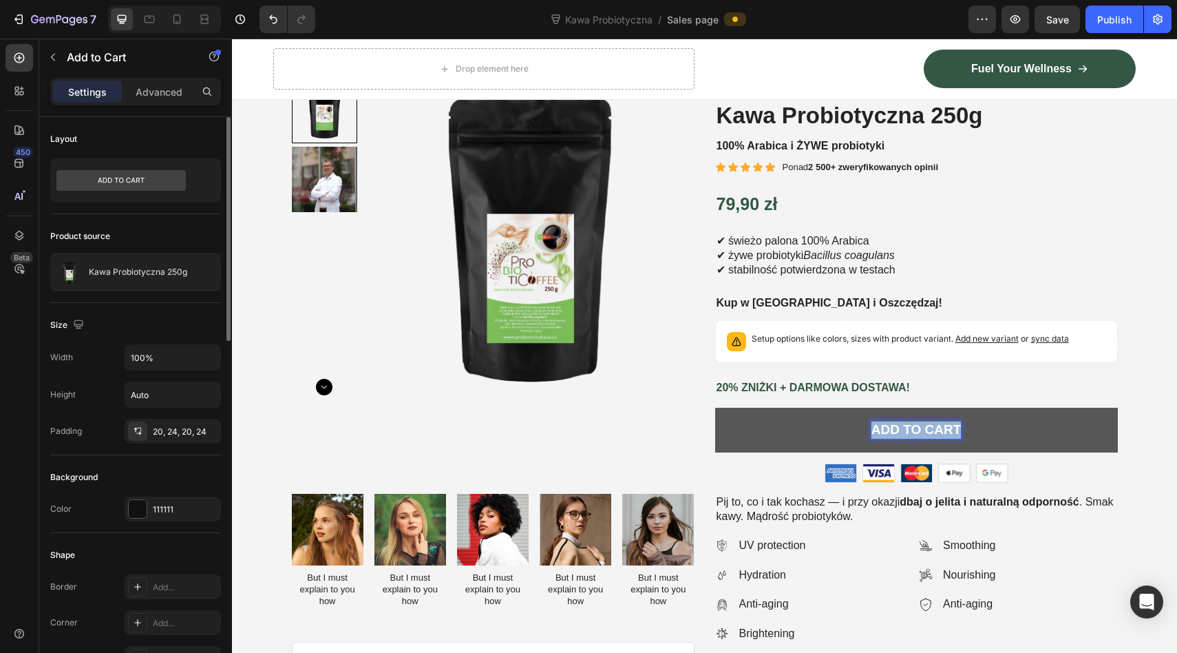
click at [896, 422] on p "Add to cart" at bounding box center [917, 429] width 90 height 17
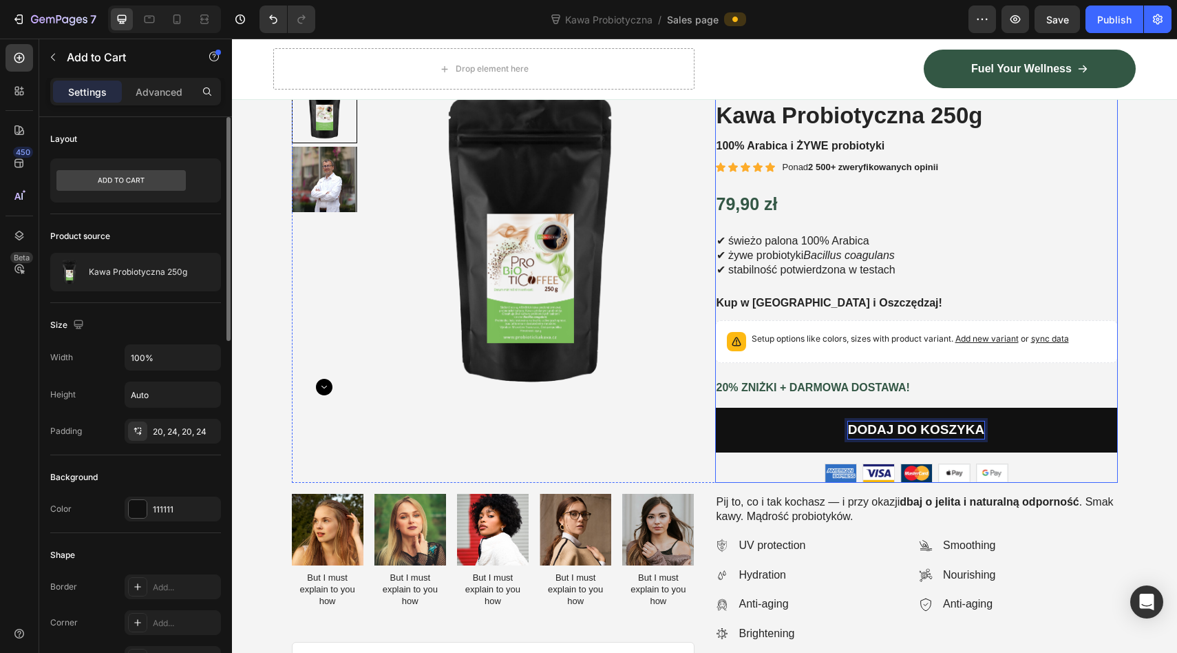
click at [908, 395] on p "20% ZNIŻKI + DARMOWA DOSTAWA!" at bounding box center [917, 388] width 400 height 14
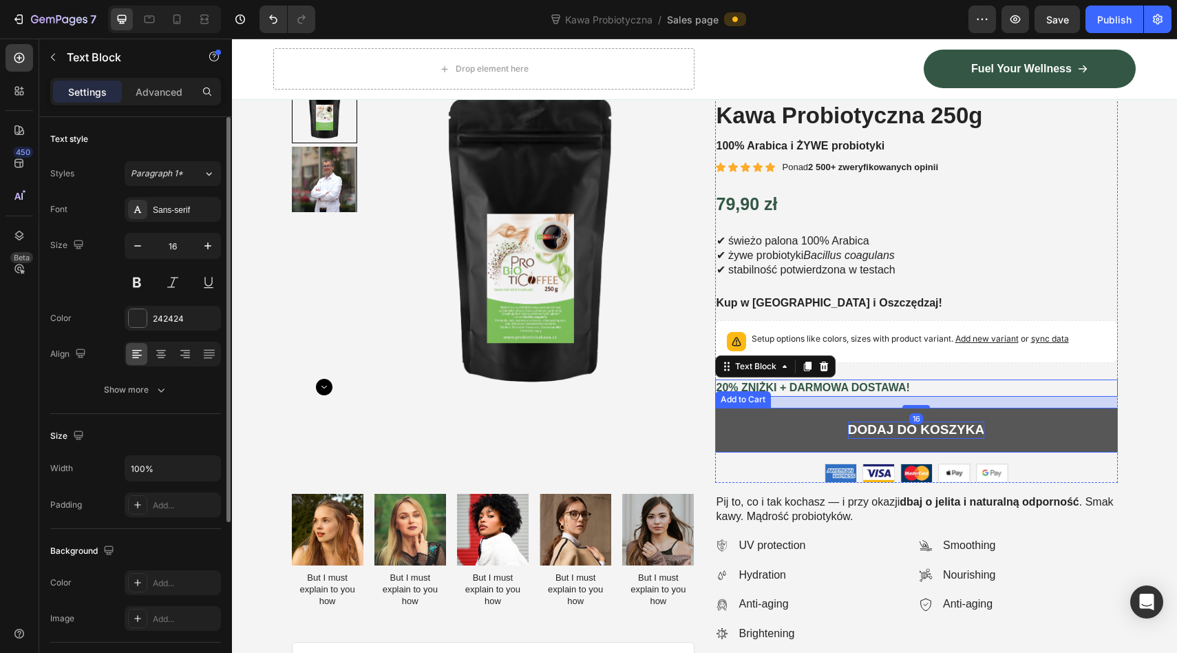
click at [863, 424] on p "DODAJ DO KOSZYKA" at bounding box center [916, 429] width 136 height 17
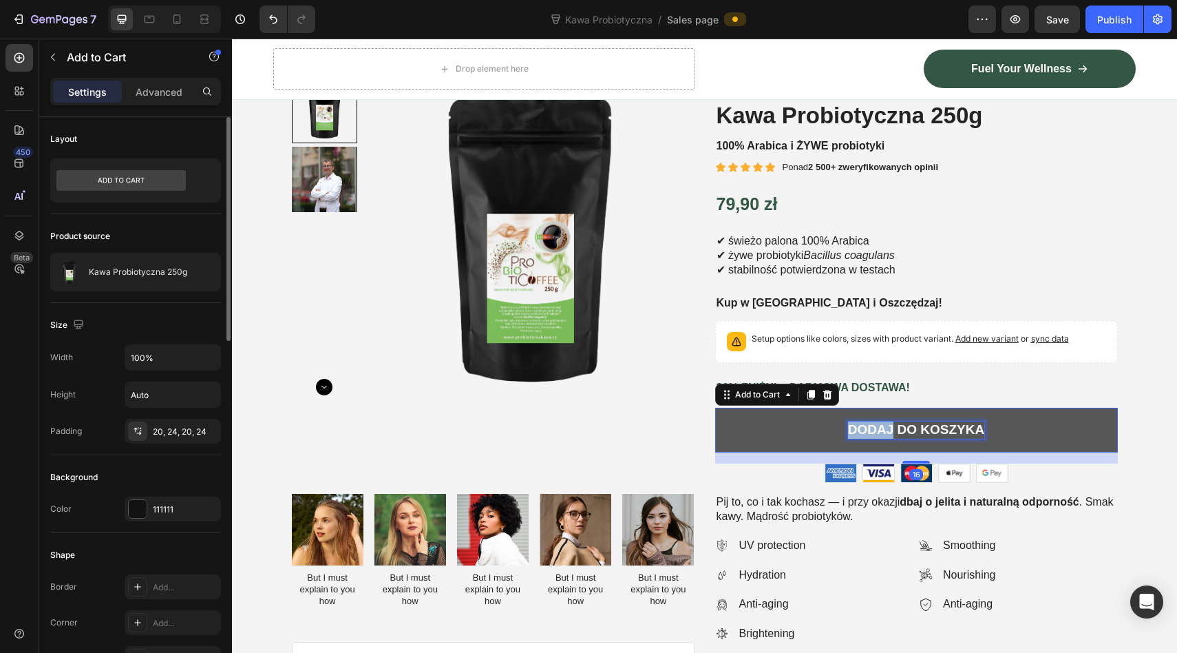
click at [873, 425] on p "DODAJ DO KOSZYKA" at bounding box center [916, 429] width 136 height 17
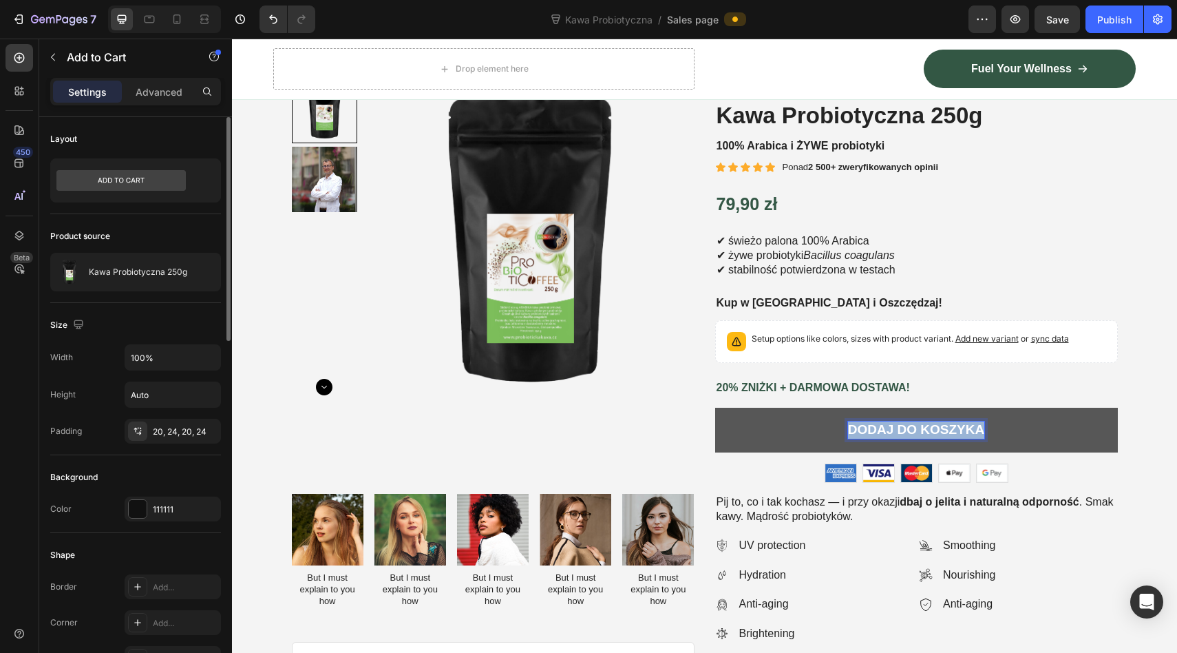
click at [873, 425] on p "DODAJ DO KOSZYKA" at bounding box center [916, 429] width 136 height 17
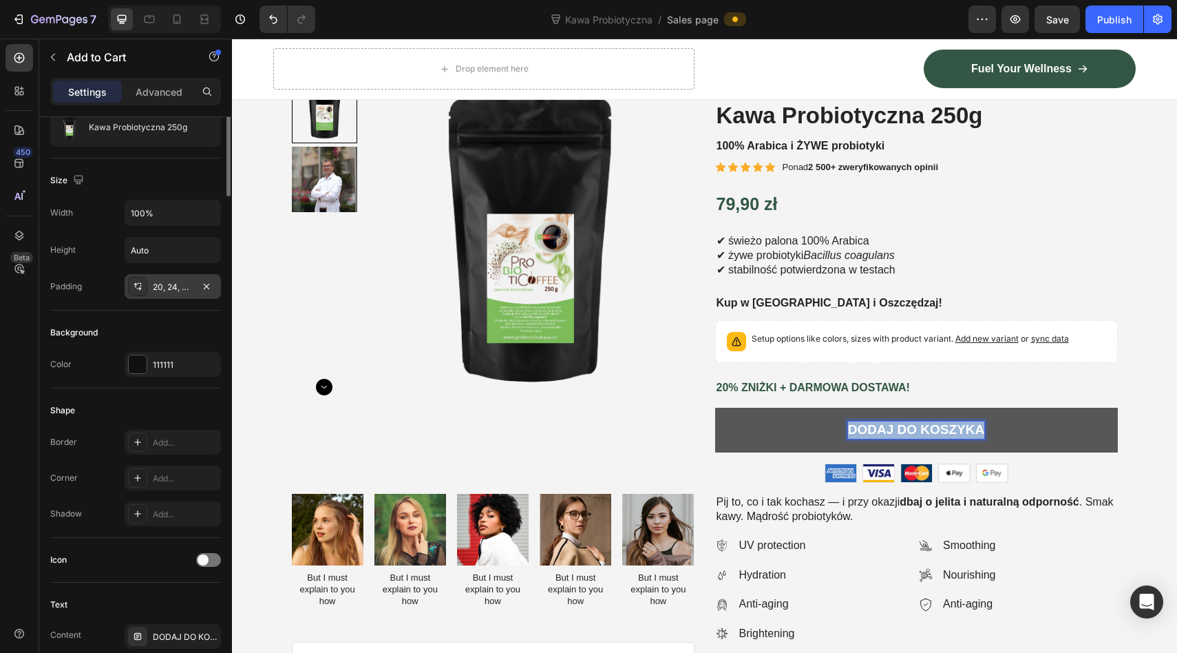
scroll to position [0, 0]
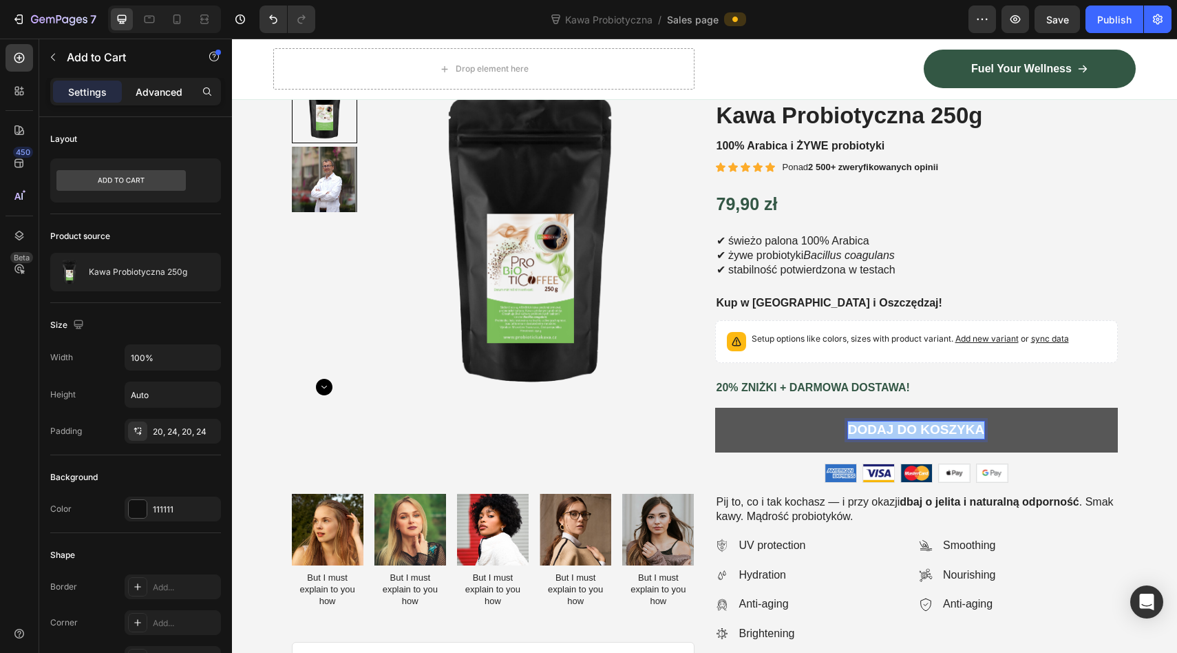
click at [147, 87] on p "Advanced" at bounding box center [159, 92] width 47 height 14
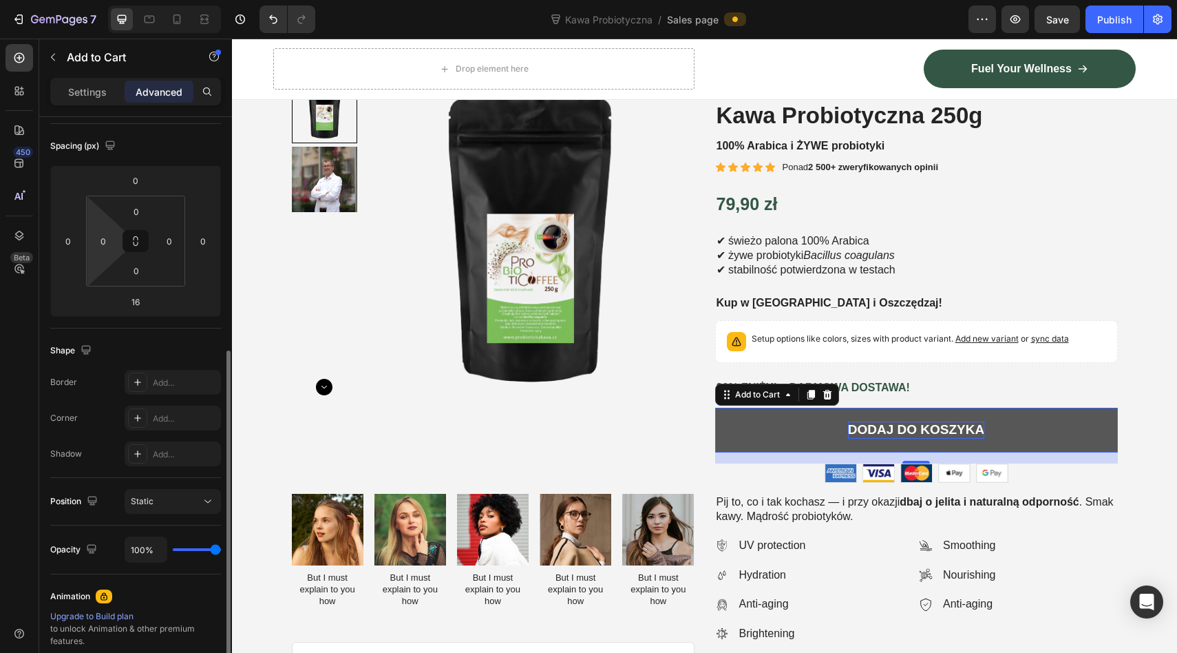
scroll to position [381, 0]
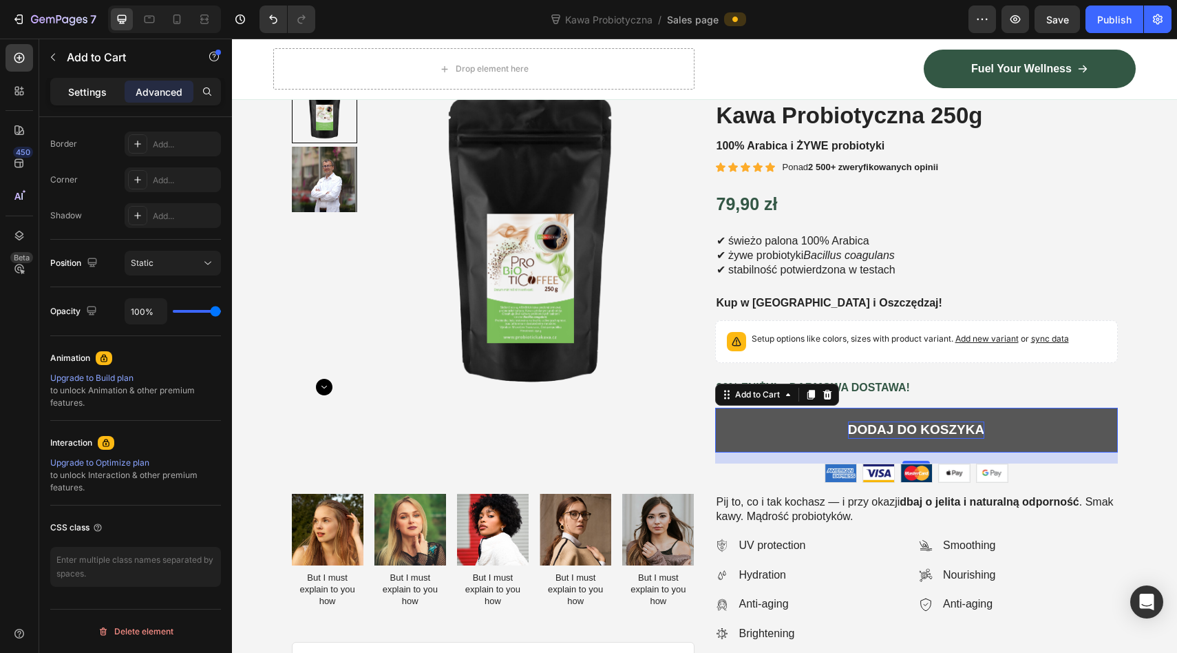
click at [94, 85] on p "Settings" at bounding box center [87, 92] width 39 height 14
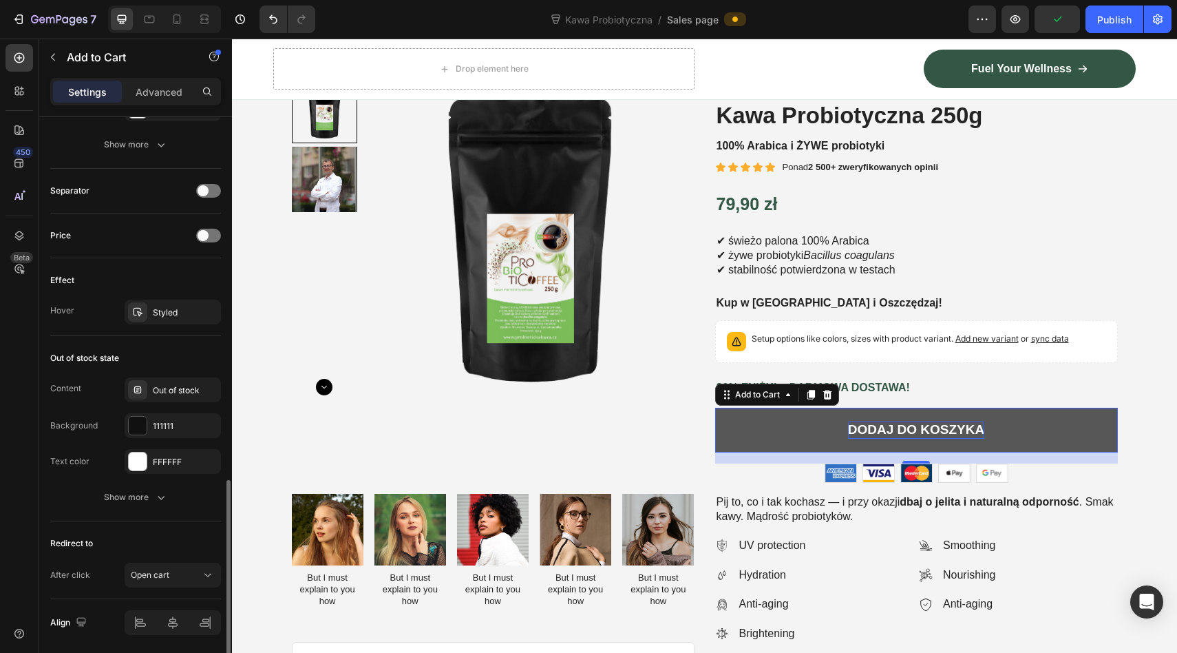
scroll to position [901, 0]
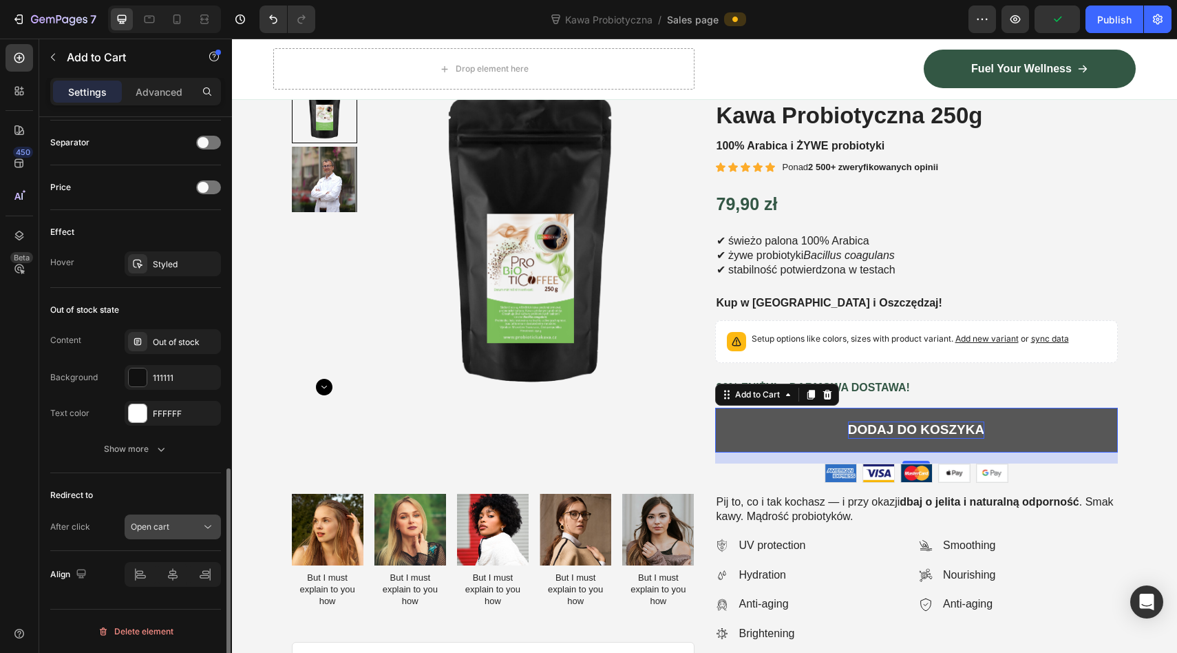
click at [161, 532] on span "Open cart" at bounding box center [150, 526] width 39 height 12
click at [71, 445] on button "Show more" at bounding box center [135, 448] width 171 height 25
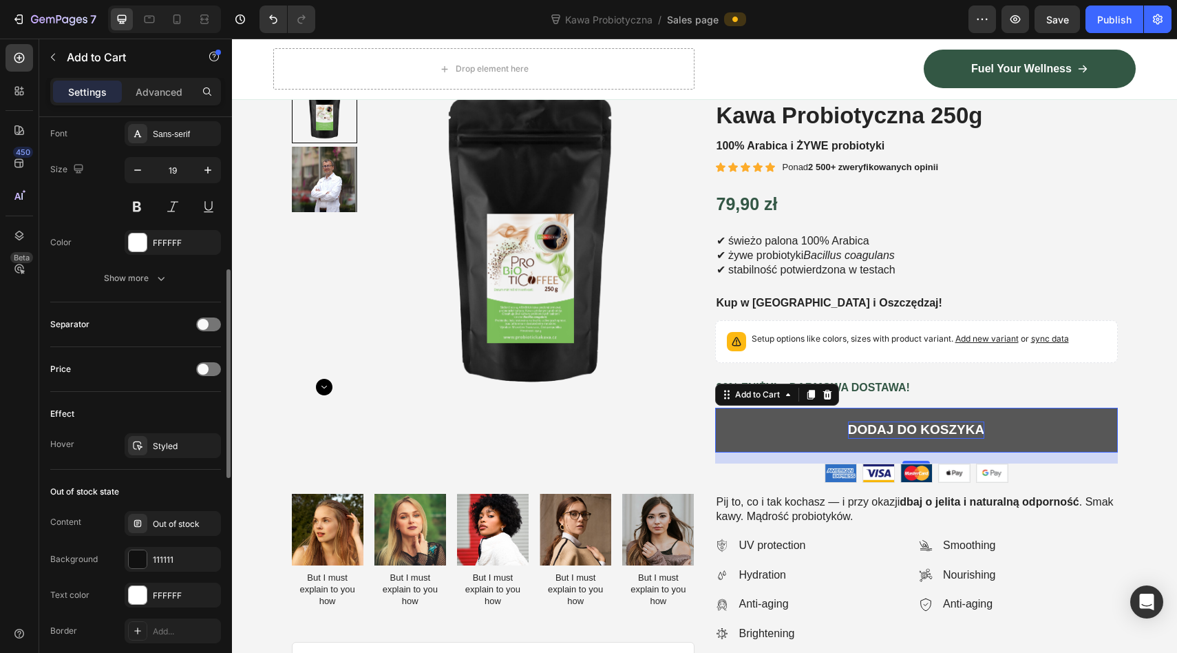
scroll to position [600, 0]
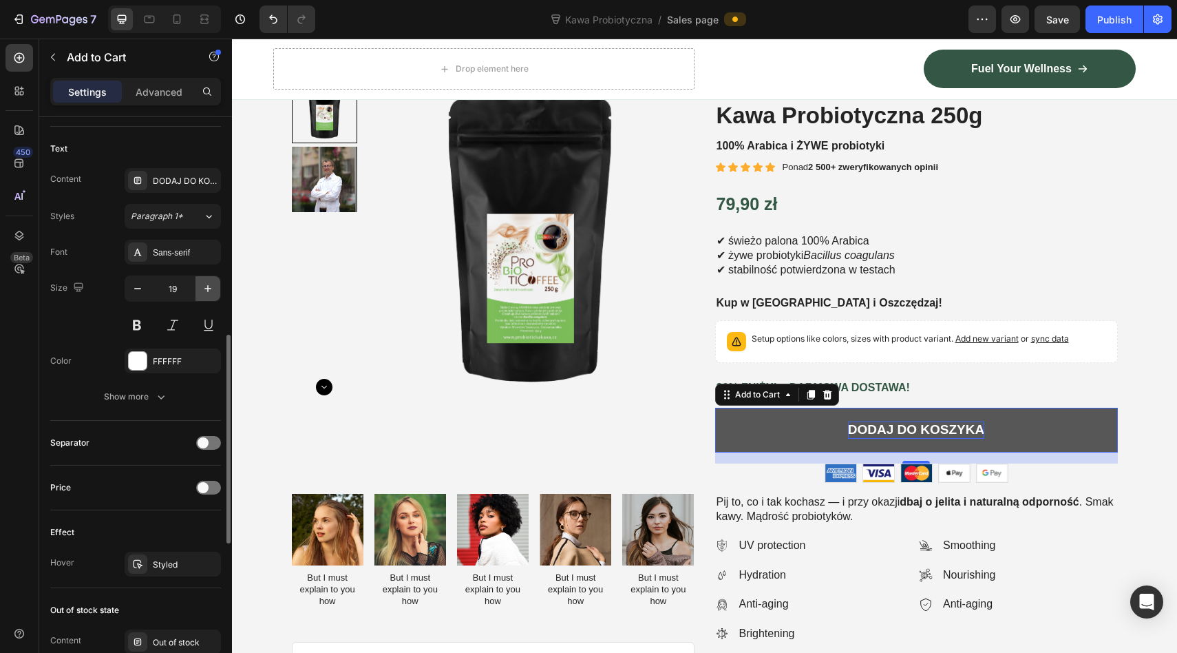
click at [209, 287] on icon "button" at bounding box center [208, 289] width 14 height 14
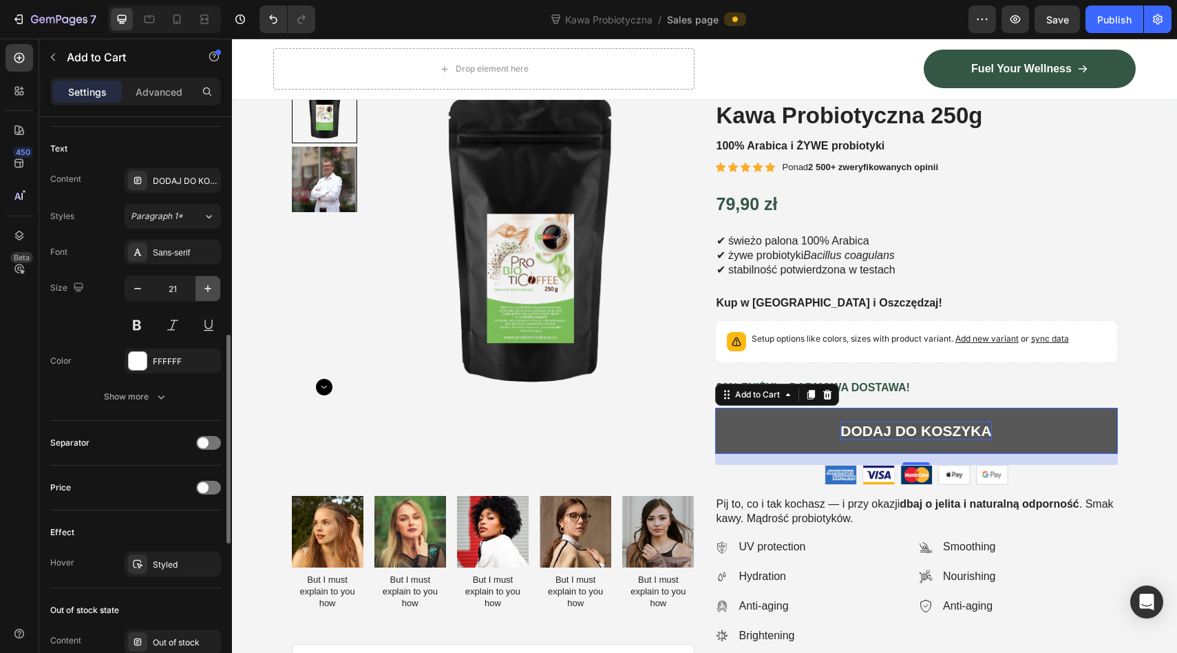
click at [209, 287] on icon "button" at bounding box center [208, 289] width 14 height 14
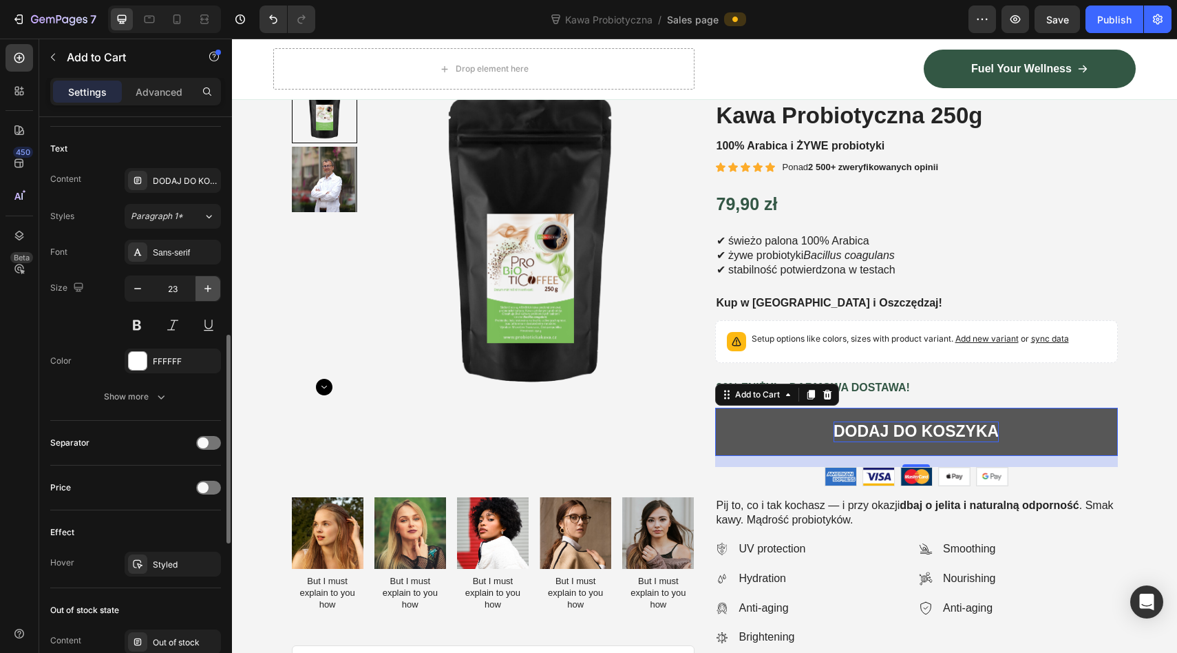
click at [209, 287] on icon "button" at bounding box center [208, 289] width 14 height 14
type input "24"
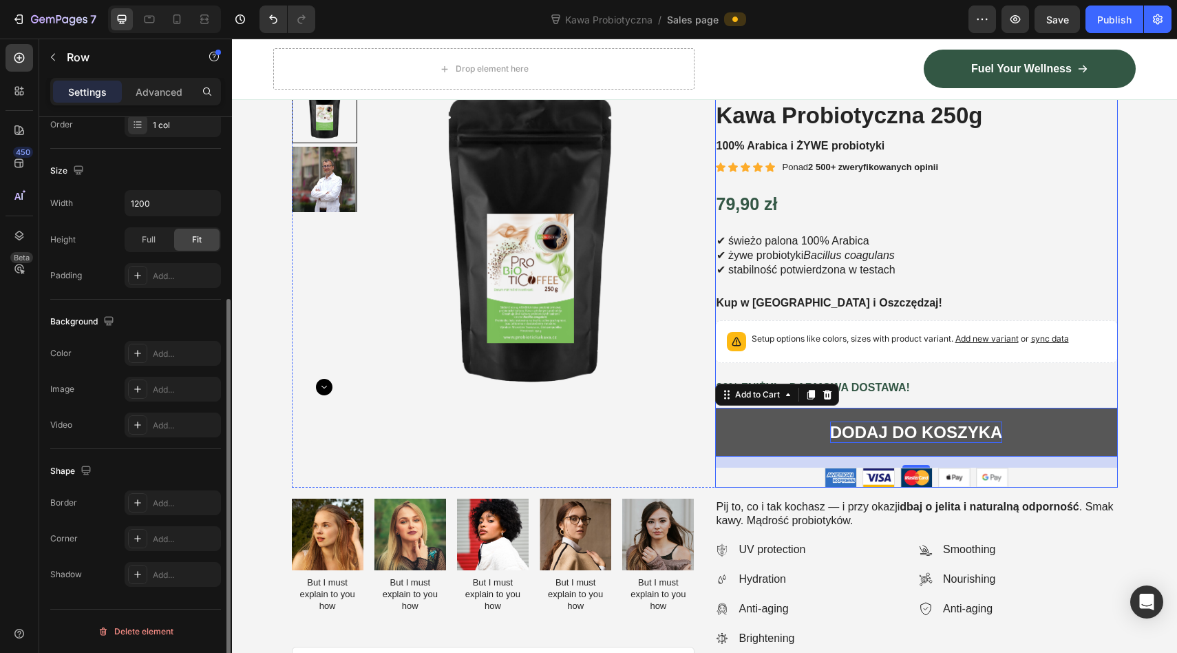
click at [950, 375] on div "Best Seller Text Block Kawa Probiotyczna 250g Product Title 100% Arabica i ŻYWE…" at bounding box center [916, 282] width 403 height 410
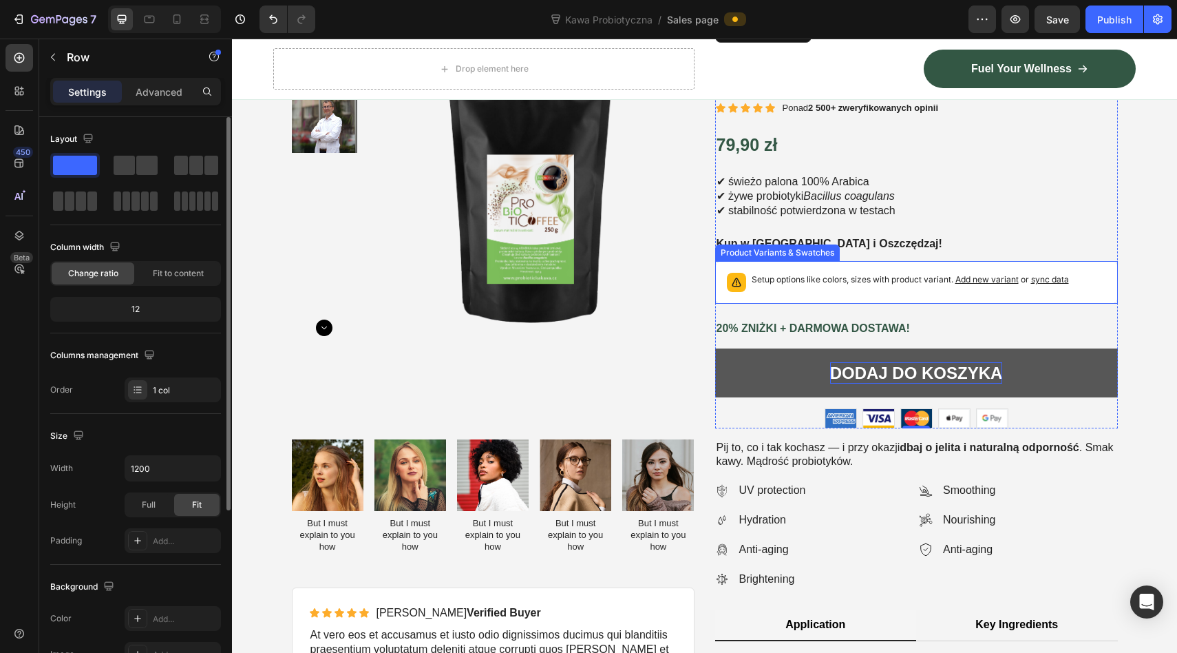
scroll to position [168, 0]
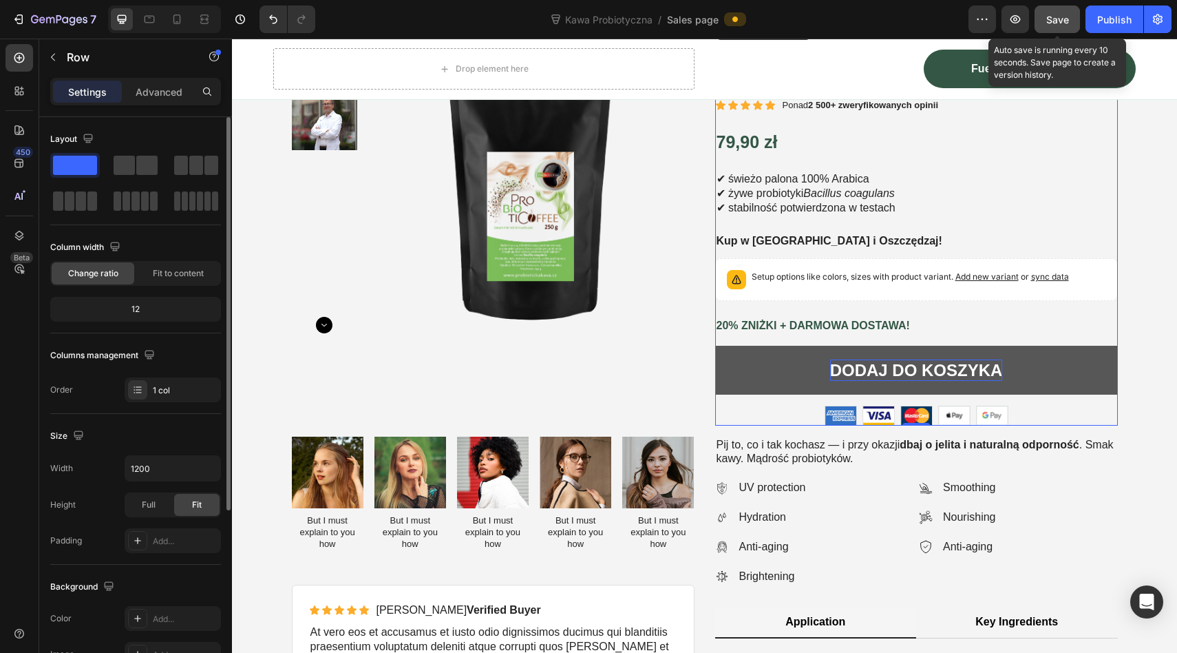
drag, startPoint x: 1059, startPoint y: 19, endPoint x: 775, endPoint y: 116, distance: 300.7
click at [1059, 19] on span "Save" at bounding box center [1057, 20] width 23 height 12
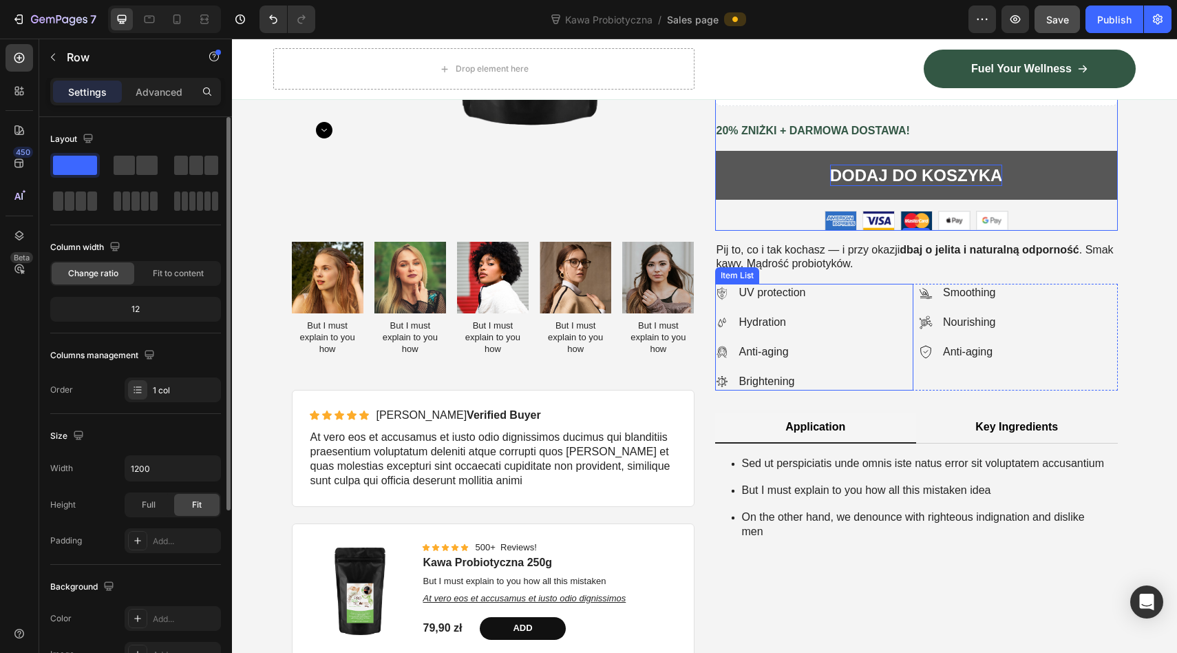
scroll to position [375, 0]
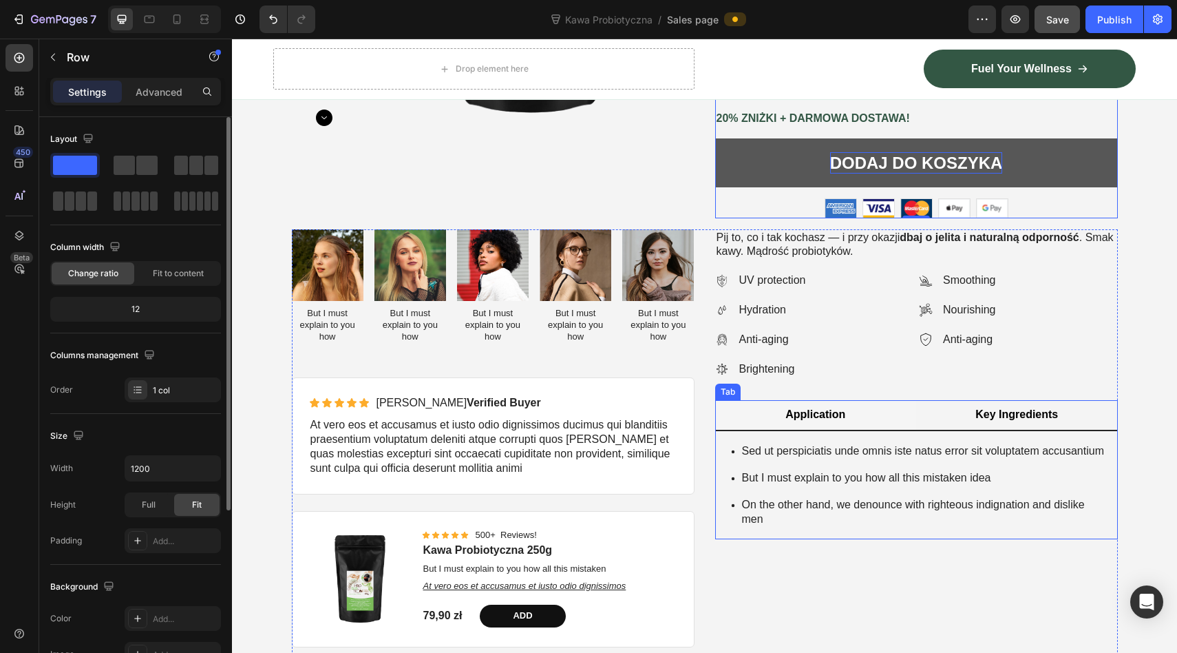
click at [963, 417] on li "Key Ingredients" at bounding box center [1017, 415] width 202 height 31
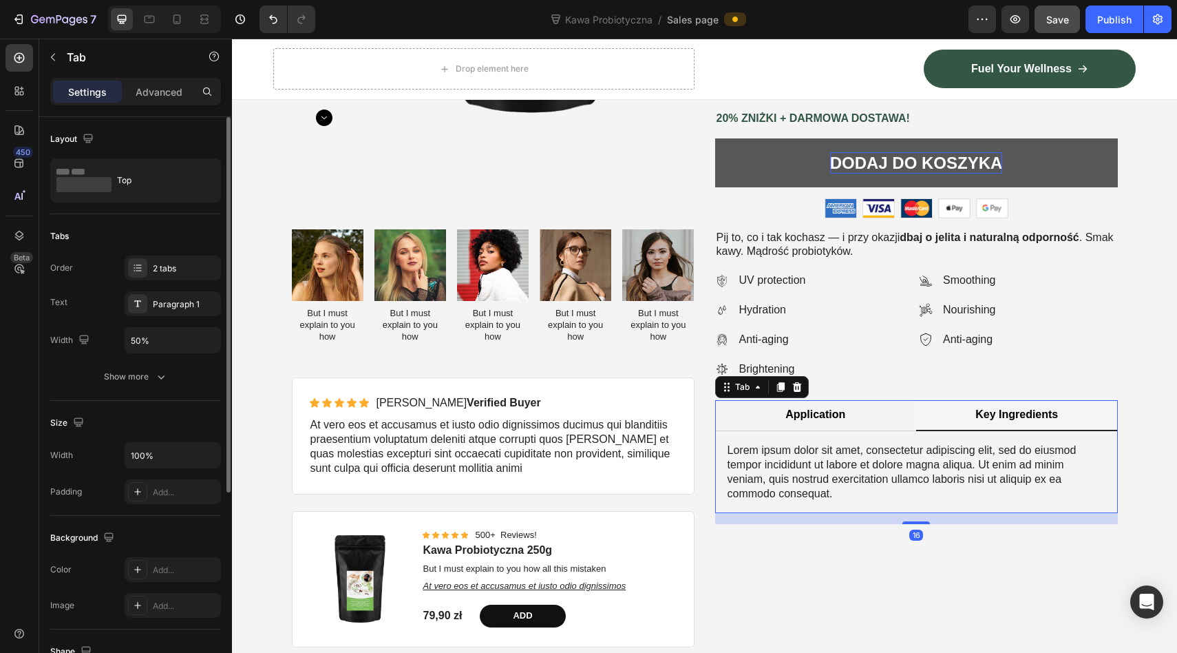
click at [968, 417] on li "Key Ingredients" at bounding box center [1017, 415] width 202 height 31
click at [977, 410] on p "Key Ingredients" at bounding box center [1017, 415] width 83 height 14
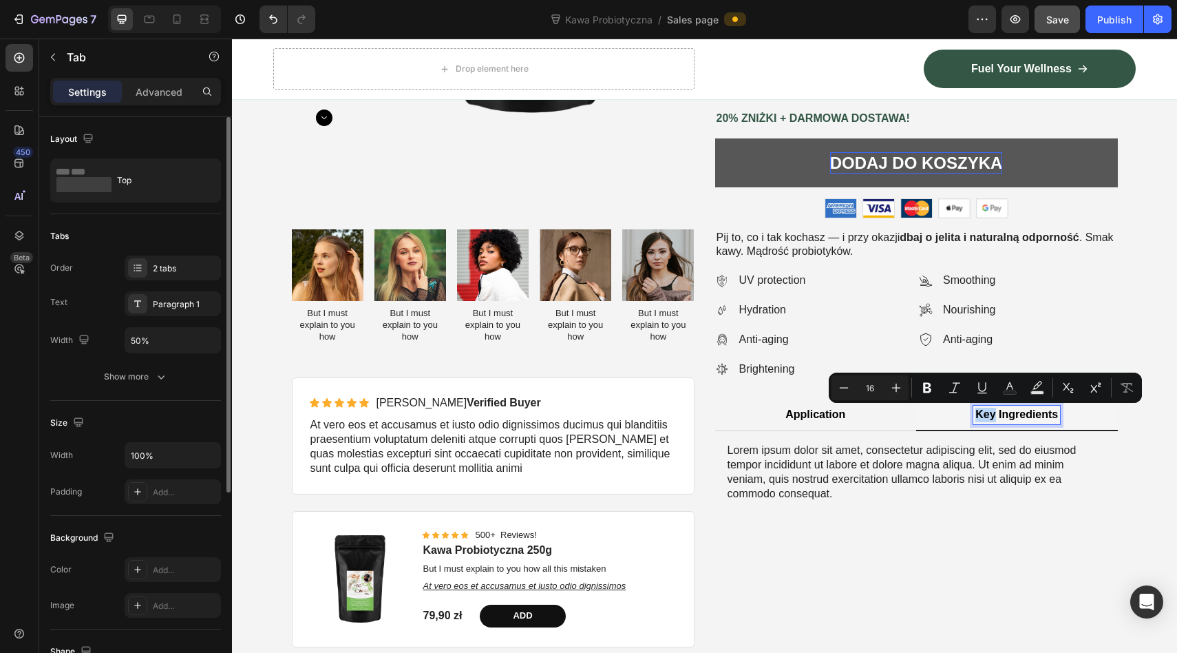
click at [986, 411] on p "Key Ingredients" at bounding box center [1017, 415] width 83 height 14
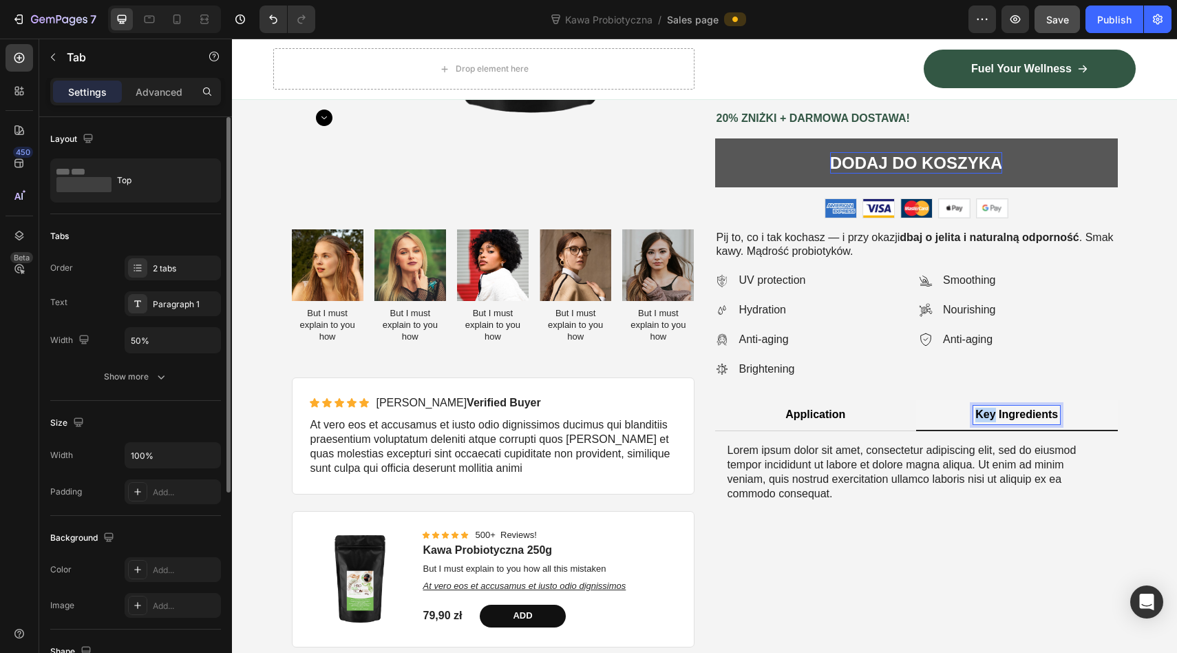
click at [986, 411] on p "Key Ingredients" at bounding box center [1017, 415] width 83 height 14
click at [827, 459] on p "Lorem ipsum dolor sit amet, consectetur adipiscing elit, sed do eiusmod tempor …" at bounding box center [917, 471] width 378 height 57
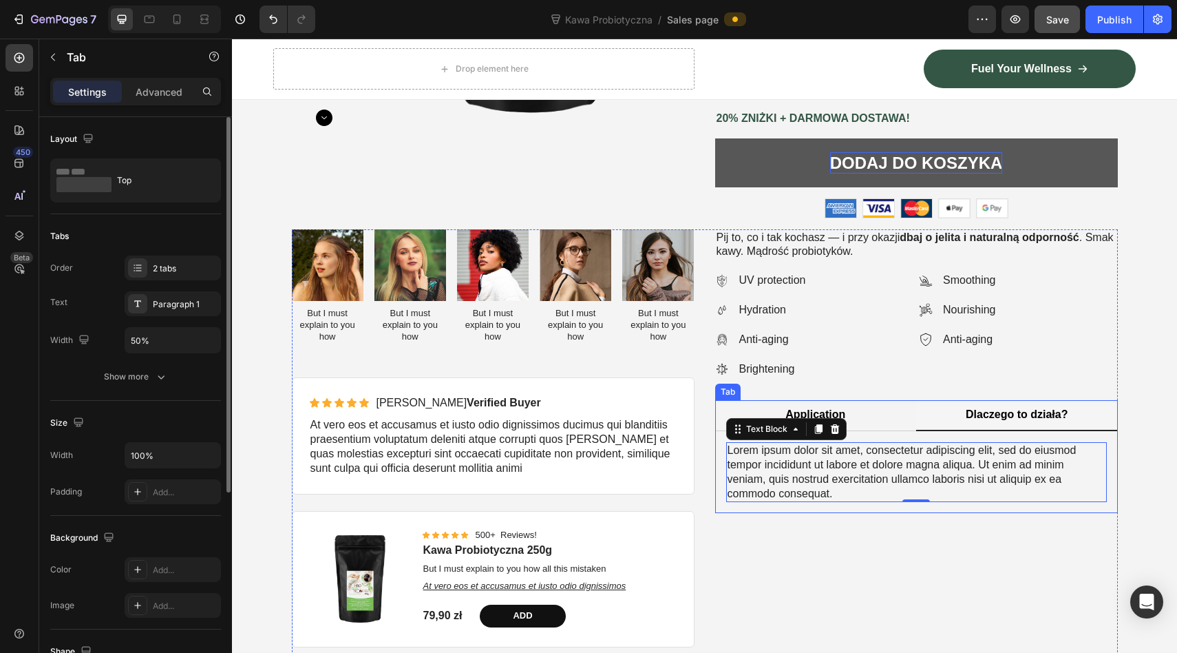
click at [1039, 412] on p "Dlaczego to działa?" at bounding box center [1017, 415] width 102 height 14
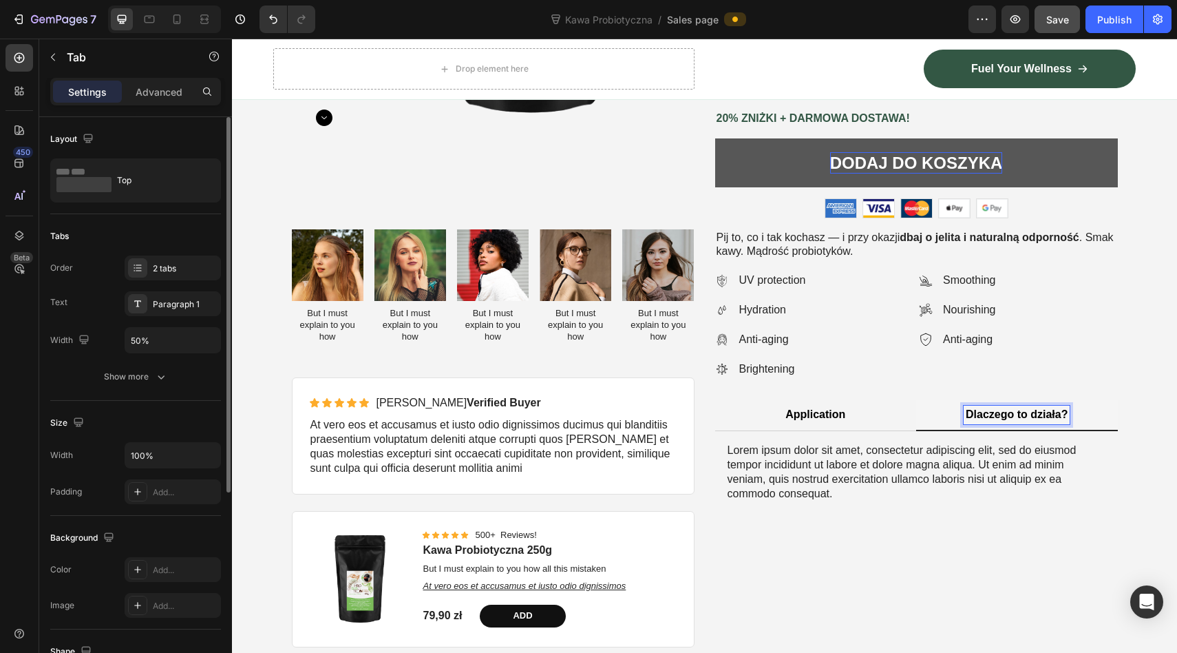
click at [1039, 412] on p "Dlaczego to działa?" at bounding box center [1017, 415] width 102 height 14
click at [801, 483] on p "Lorem ipsum dolor sit amet, consectetur adipiscing elit, sed do eiusmod tempor …" at bounding box center [917, 471] width 378 height 57
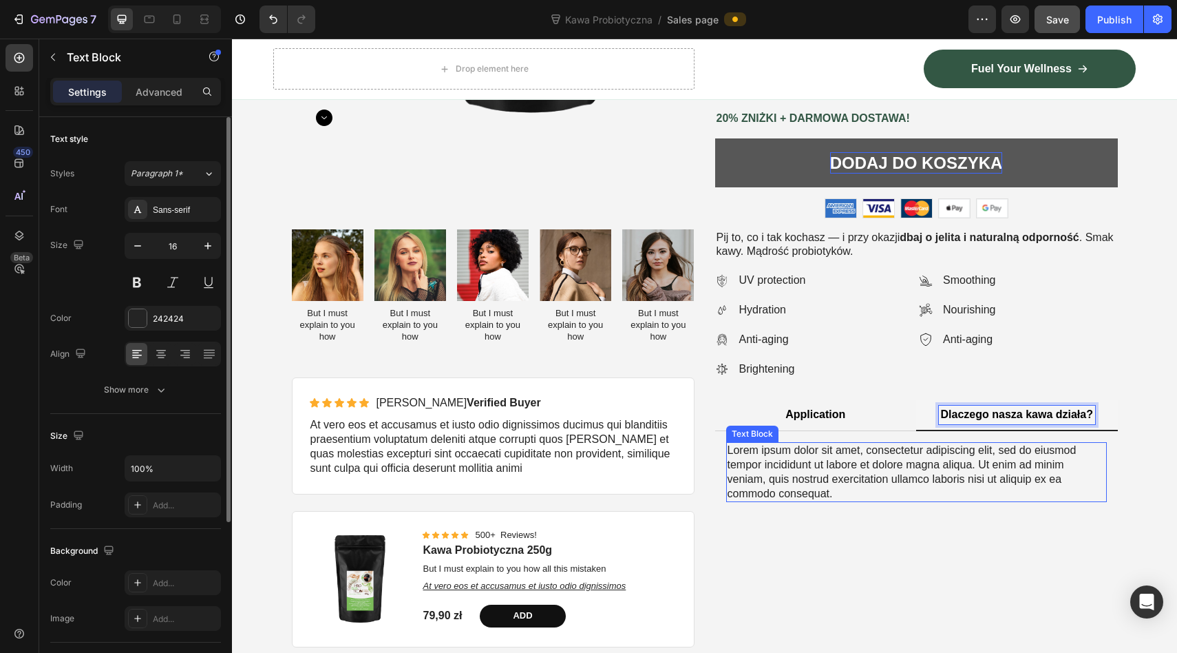
click at [801, 483] on p "Lorem ipsum dolor sit amet, consectetur adipiscing elit, sed do eiusmod tempor …" at bounding box center [917, 471] width 378 height 57
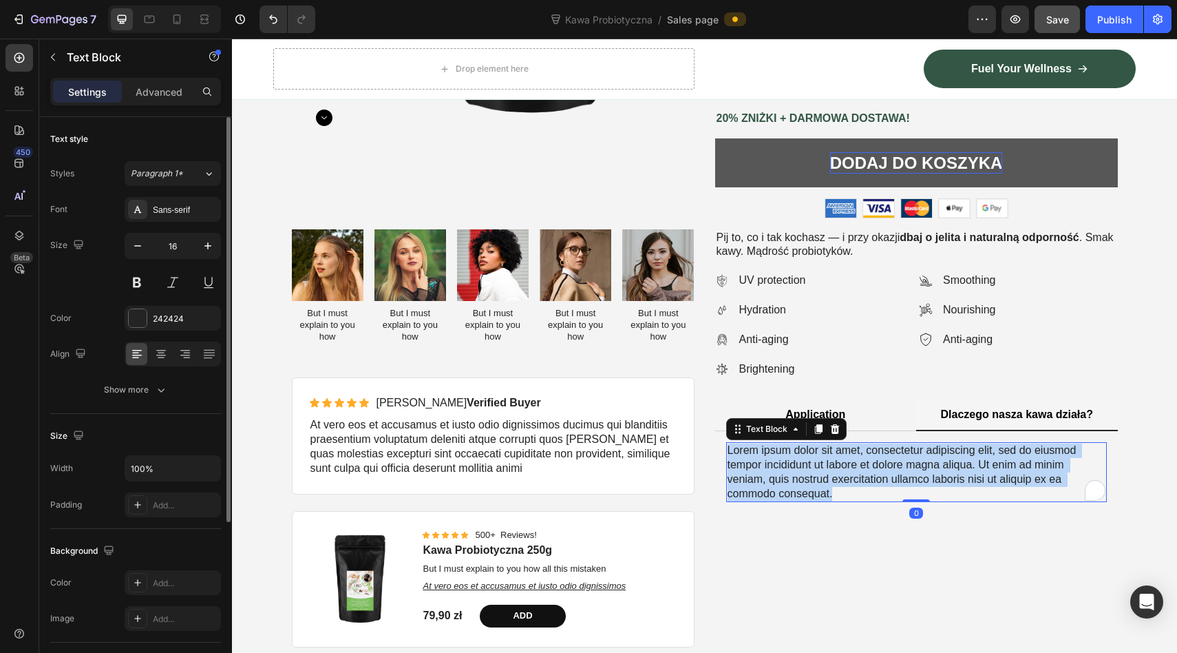
click at [801, 483] on p "Lorem ipsum dolor sit amet, consectetur adipiscing elit, sed do eiusmod tempor …" at bounding box center [917, 471] width 378 height 57
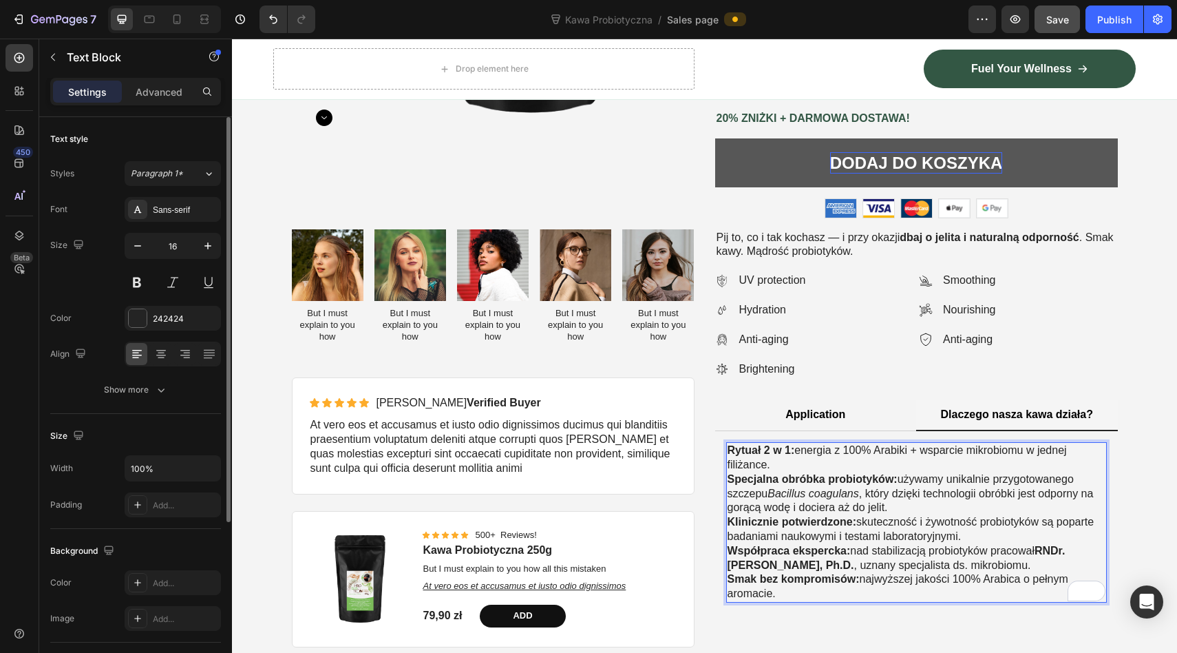
click at [790, 456] on p "Rytuał 2 w 1: energia z 100% Arabiki + wsparcie mikrobiomu w jednej filiżance." at bounding box center [917, 457] width 378 height 29
click at [790, 461] on p "Rytuał 2 w 1: energia z 100% Arabiki + wsparcie mikrobiomu w jednej filiżance." at bounding box center [917, 457] width 378 height 29
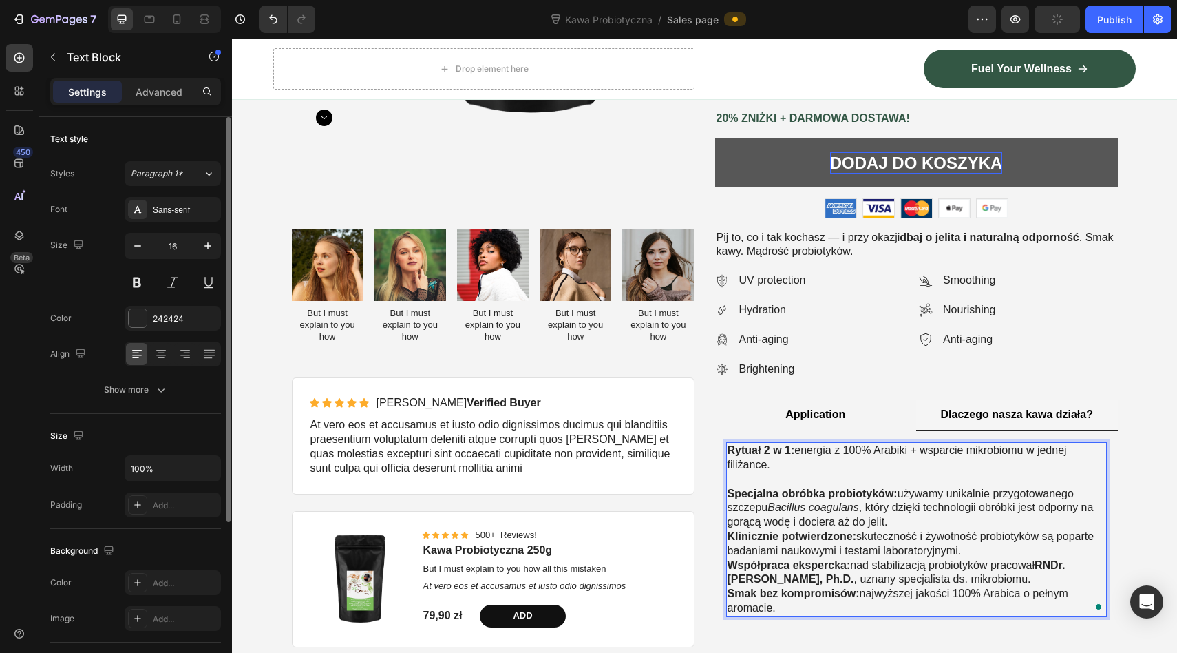
click at [905, 525] on p "Specjalna obróbka probiotyków: używamy unikalnie przygotowanego szczepu Bacillu…" at bounding box center [917, 508] width 378 height 43
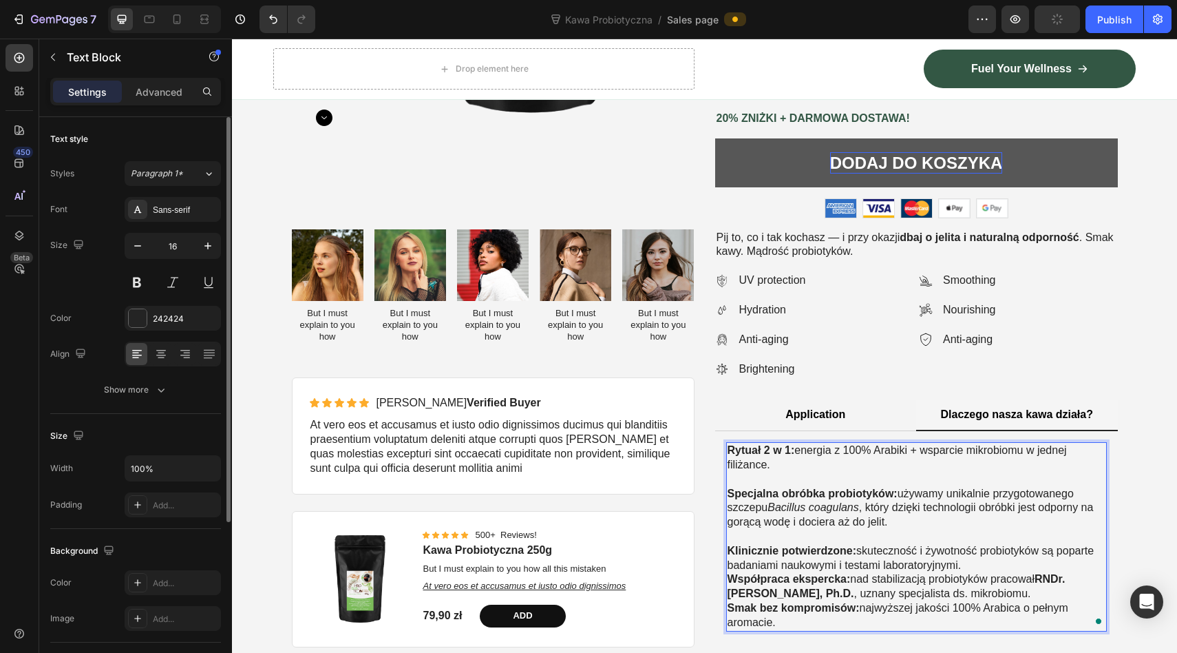
click at [967, 559] on p "Klinicznie potwierdzone: skuteczność i żywotność probiotyków są poparte badania…" at bounding box center [917, 558] width 378 height 29
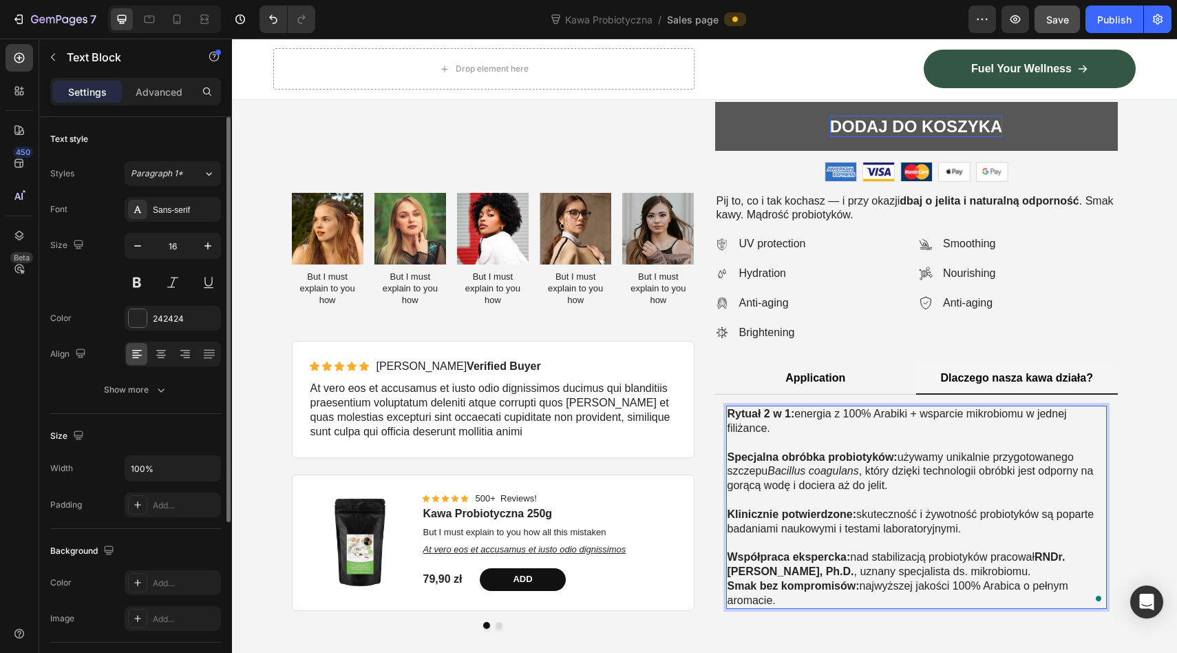
scroll to position [452, 0]
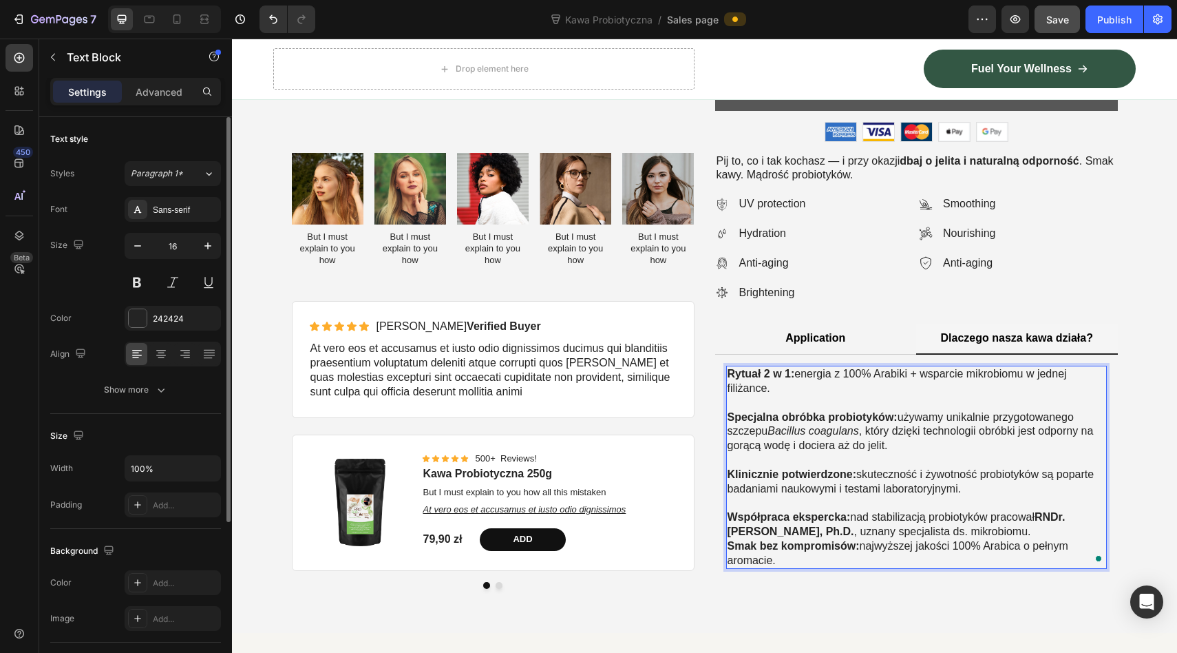
click at [992, 530] on p "Współpraca ekspercka: nad stabilizacją probiotyków pracował RNDr. Petr Ryšávka,…" at bounding box center [917, 524] width 378 height 29
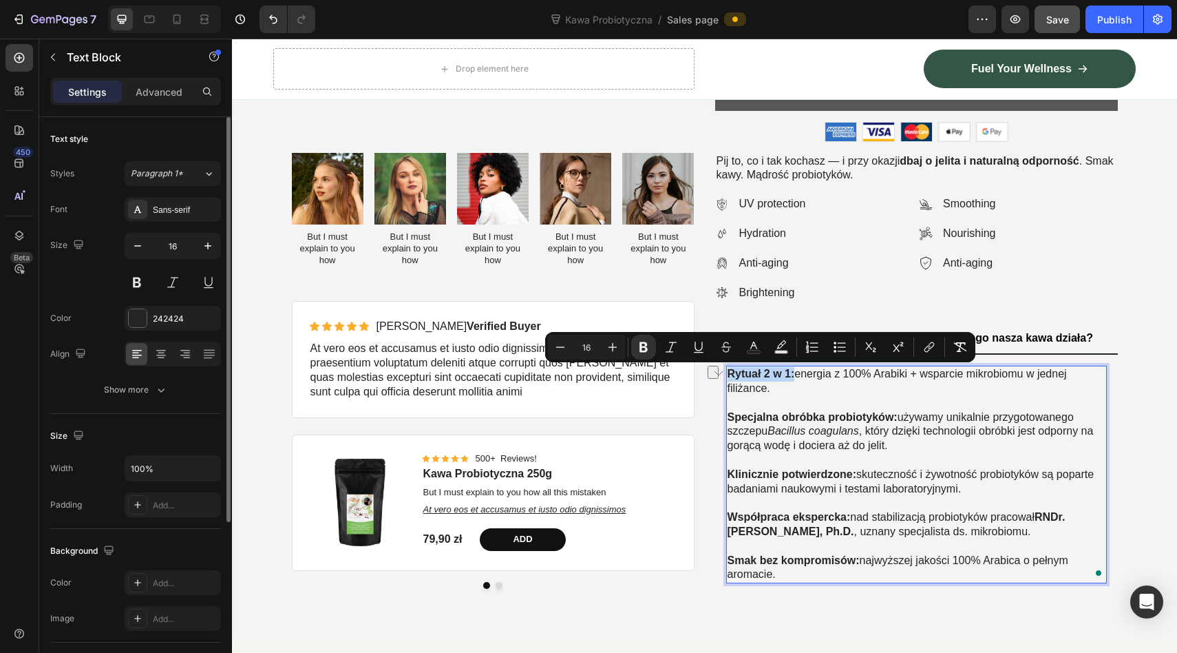
drag, startPoint x: 796, startPoint y: 375, endPoint x: 724, endPoint y: 372, distance: 71.7
click at [724, 372] on div "Sed ut perspiciatis unde omnis iste natus error sit voluptatem accusantium But …" at bounding box center [916, 475] width 403 height 240
click at [781, 348] on icon "Editor contextual toolbar" at bounding box center [782, 347] width 14 height 14
type input "000000"
type input "77"
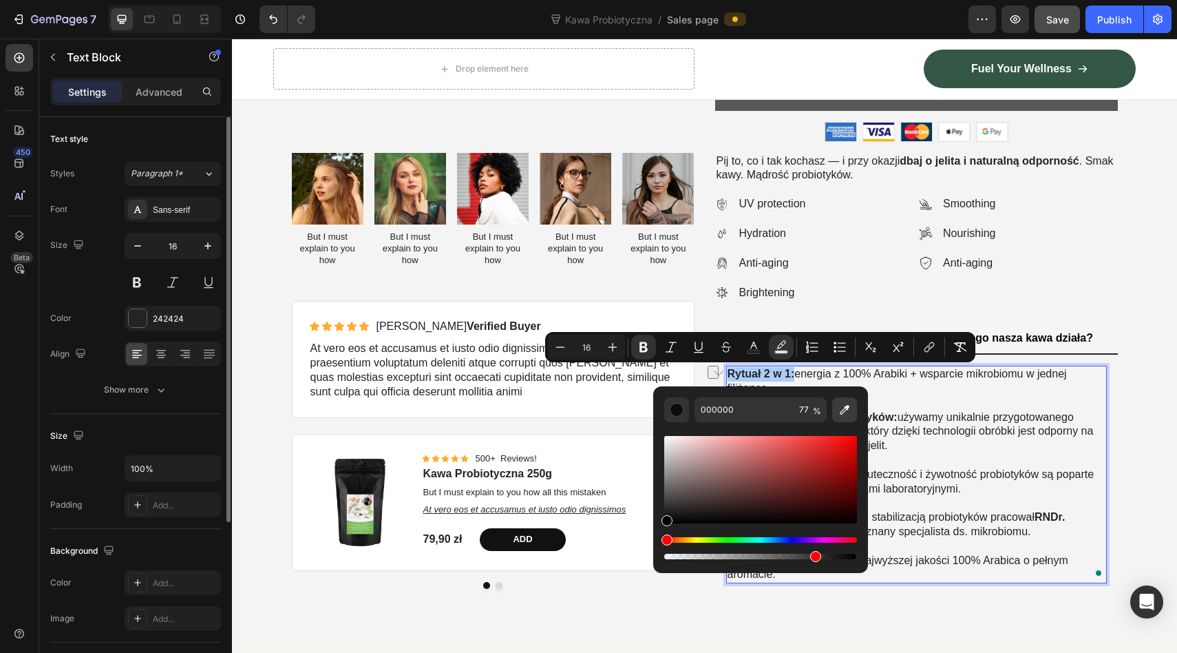
click at [845, 412] on icon "Editor contextual toolbar" at bounding box center [845, 410] width 14 height 14
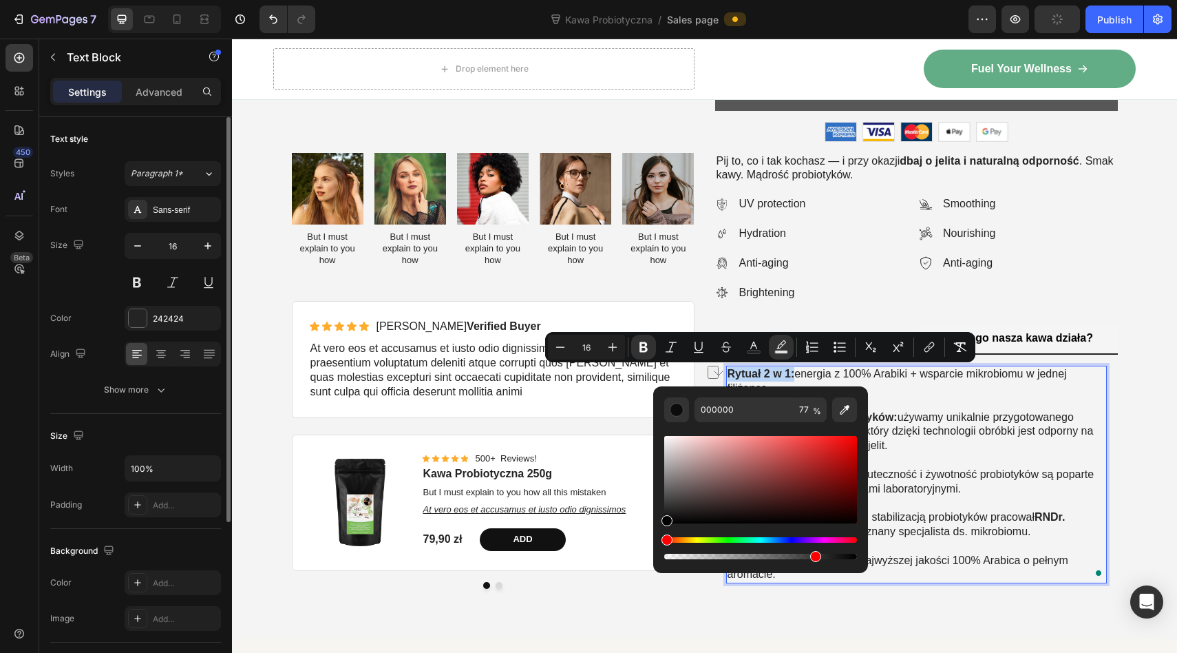
type input "335745"
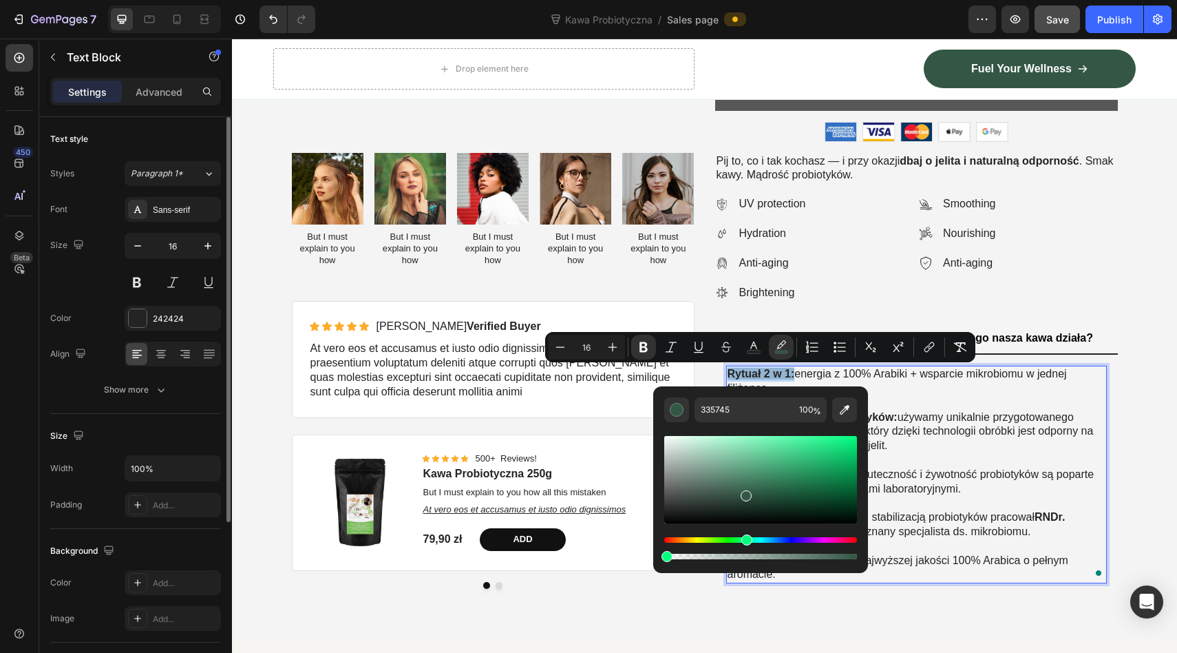
drag, startPoint x: 912, startPoint y: 597, endPoint x: 634, endPoint y: 558, distance: 280.8
type input "0"
click at [753, 348] on icon "Editor contextual toolbar" at bounding box center [754, 347] width 14 height 14
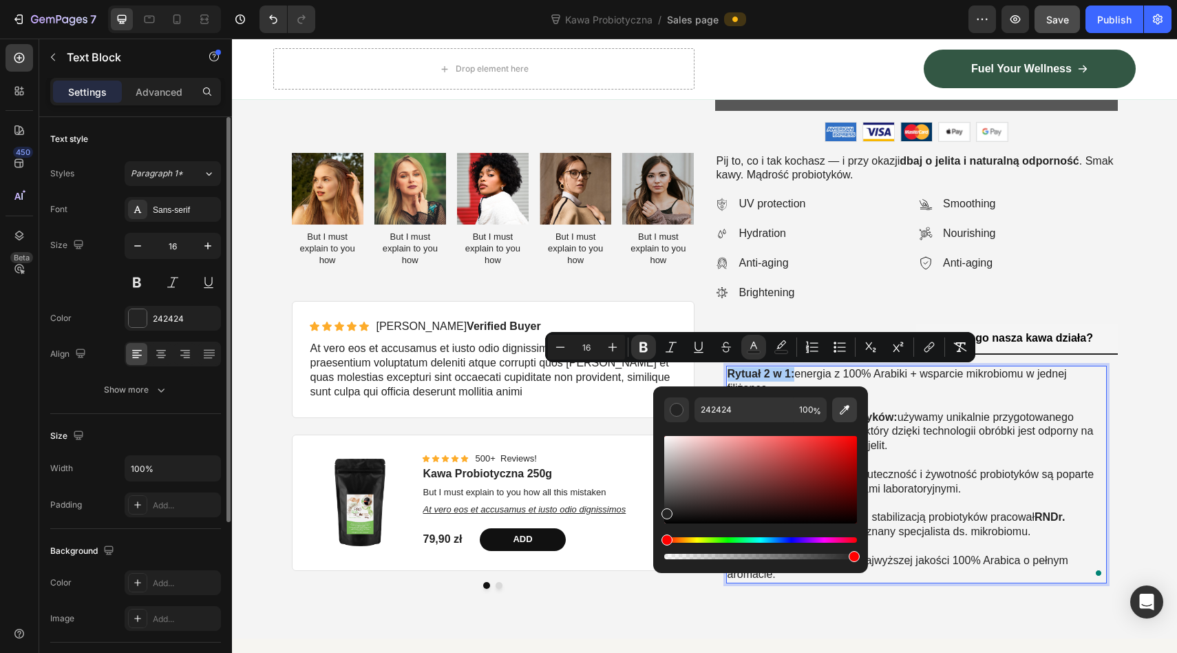
click at [845, 409] on icon "Editor contextual toolbar" at bounding box center [845, 410] width 10 height 10
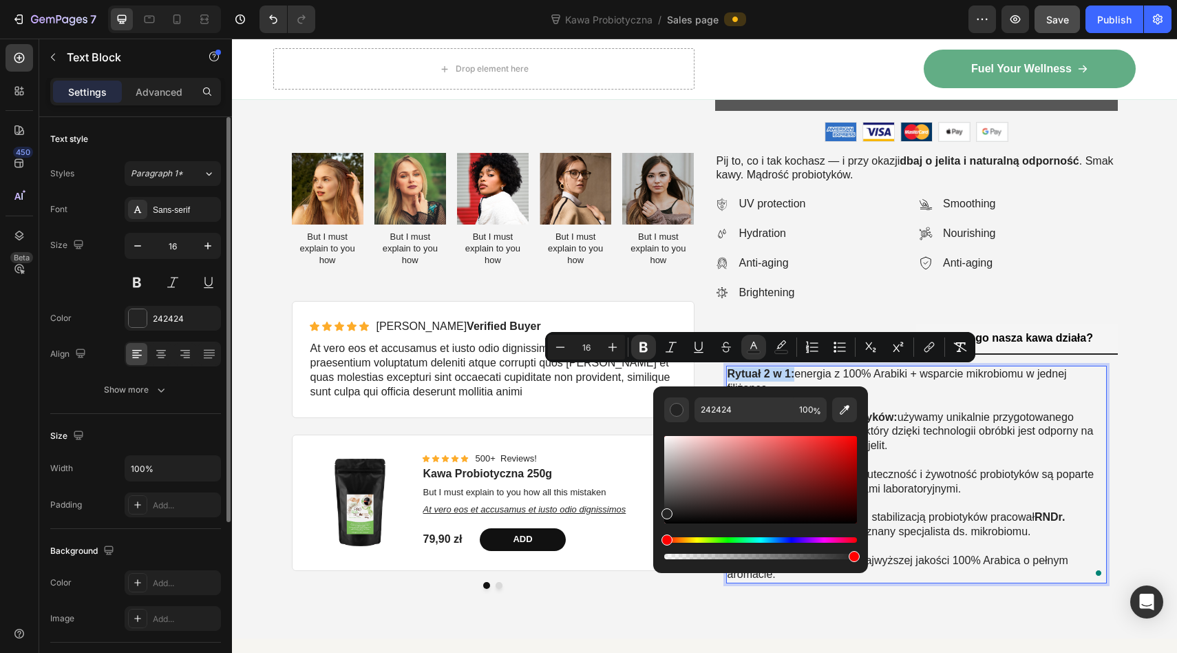
type input "335745"
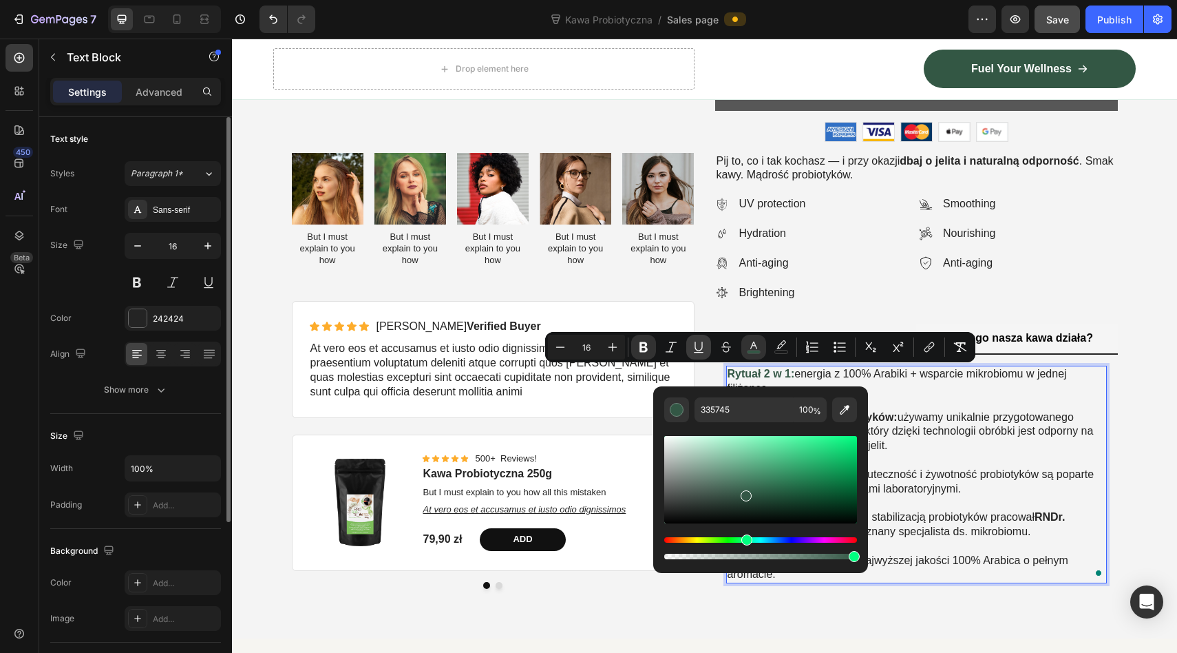
click at [702, 346] on icon "Editor contextual toolbar" at bounding box center [699, 347] width 14 height 14
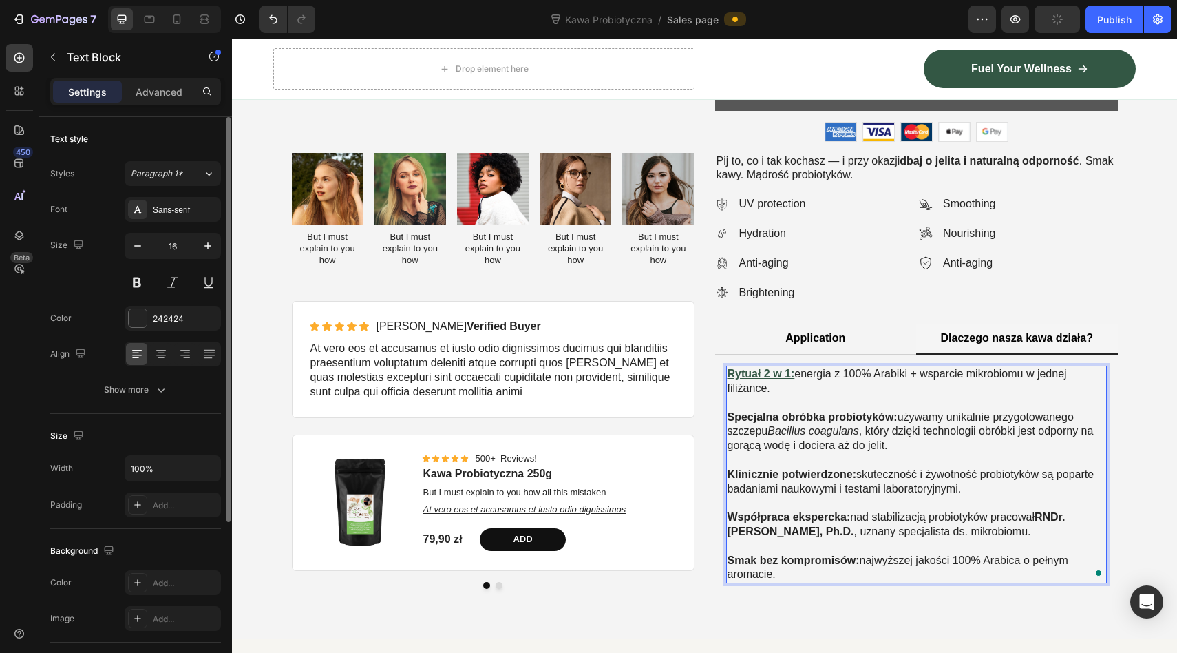
click at [922, 434] on p "Specjalna obróbka probiotyków: używamy unikalnie przygotowanego szczepu Bacillu…" at bounding box center [917, 438] width 378 height 57
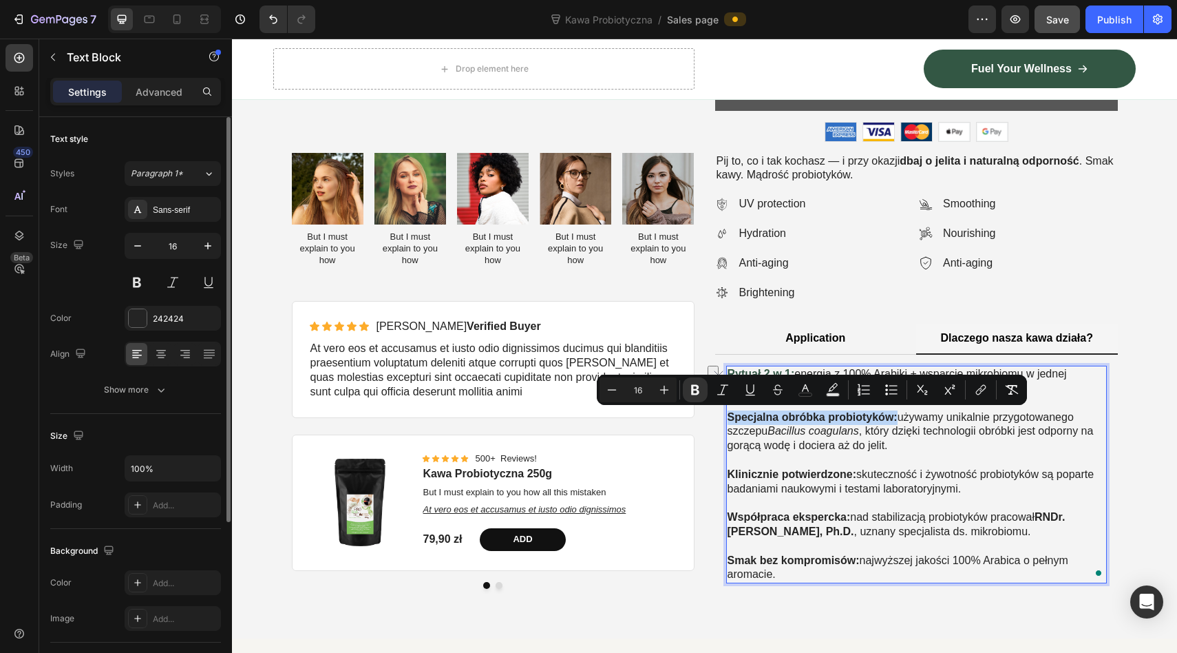
drag, startPoint x: 898, startPoint y: 417, endPoint x: 730, endPoint y: 415, distance: 168.0
click at [730, 415] on p "Specjalna obróbka probiotyków: używamy unikalnie przygotowanego szczepu Bacillu…" at bounding box center [917, 438] width 378 height 57
click at [806, 390] on icon "Editor contextual toolbar" at bounding box center [806, 390] width 14 height 14
type input "242424"
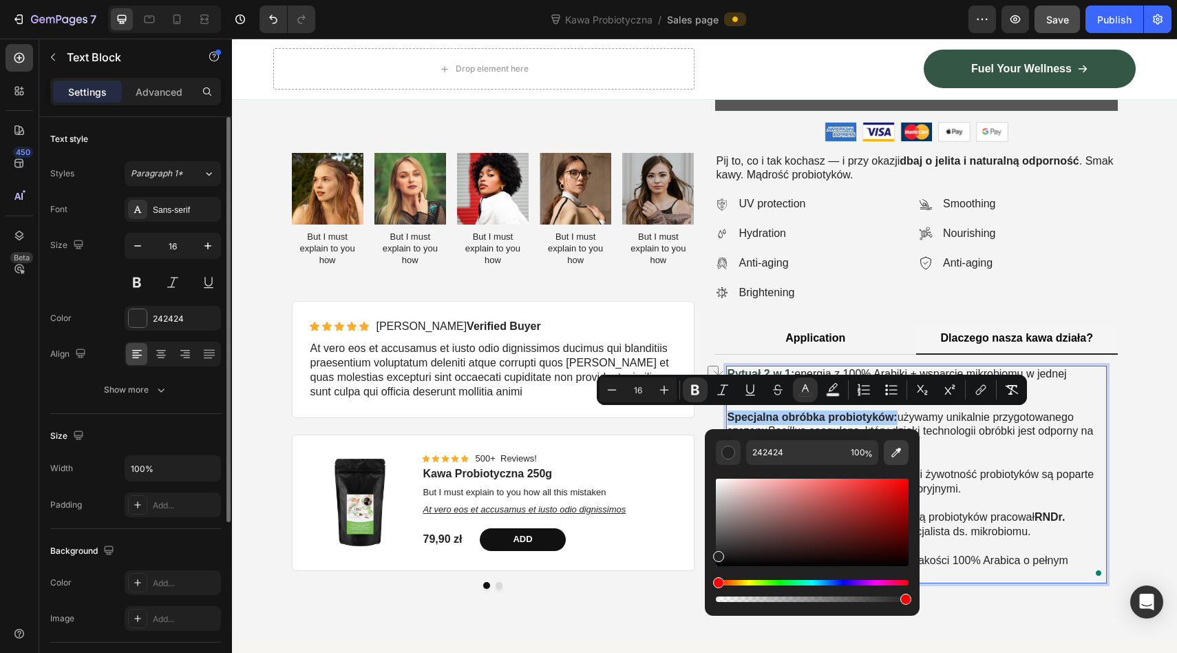
click at [894, 454] on icon "Editor contextual toolbar" at bounding box center [897, 452] width 14 height 14
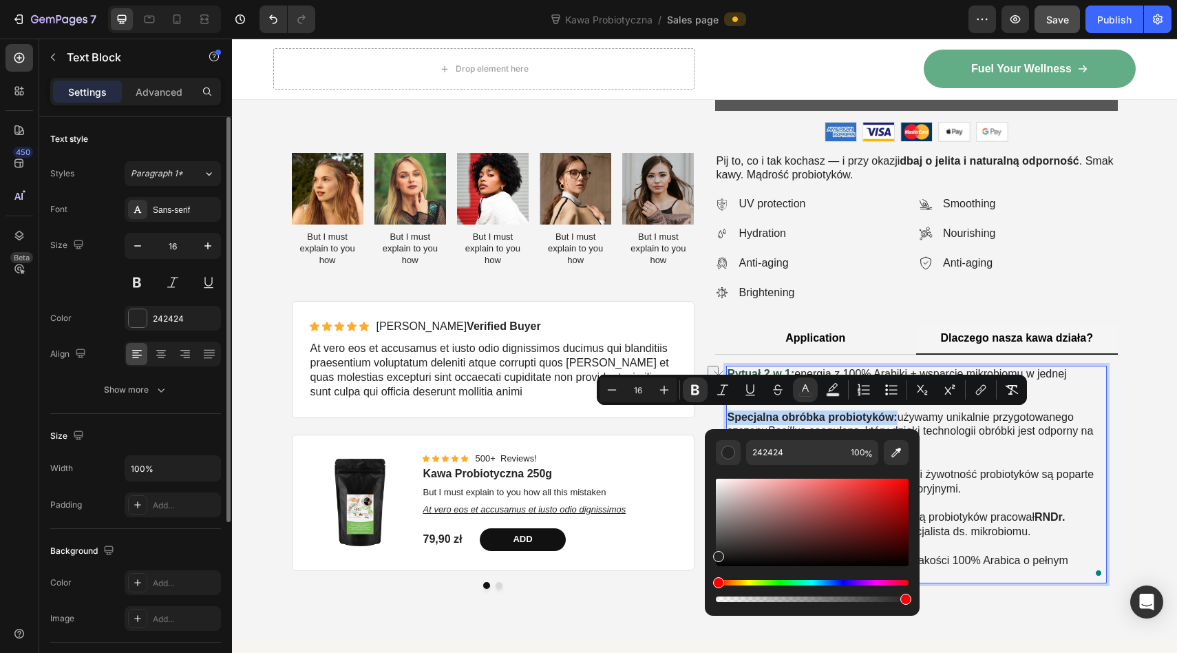
type input "335745"
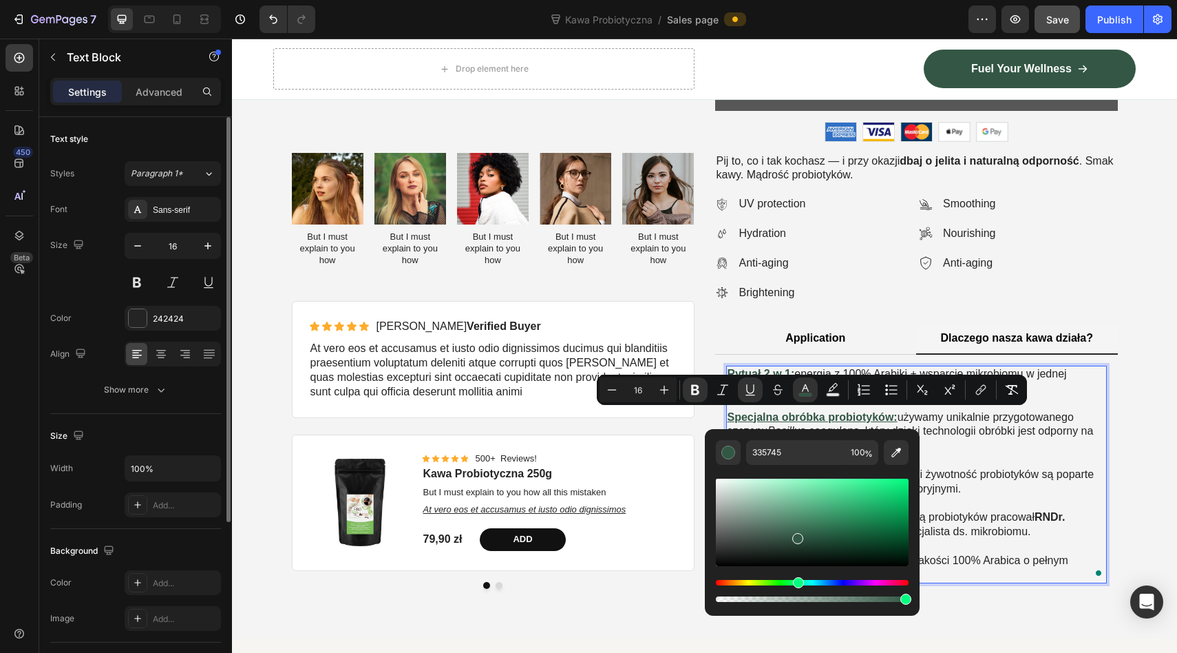
click at [984, 463] on p "Specjalna obróbka probiotyków: używamy unikalnie przygotowanego szczepu Bacillu…" at bounding box center [917, 438] width 378 height 57
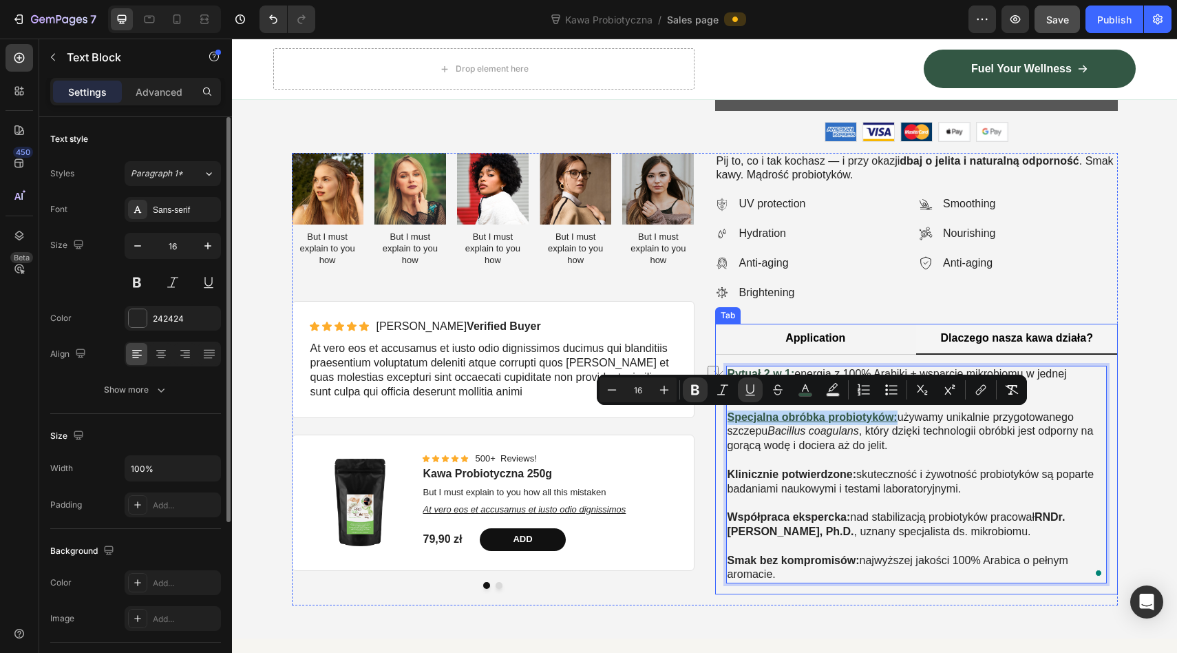
drag, startPoint x: 897, startPoint y: 419, endPoint x: 724, endPoint y: 417, distance: 173.5
click at [724, 417] on div "Sed ut perspiciatis unde omnis iste natus error sit voluptatem accusantium But …" at bounding box center [916, 475] width 403 height 240
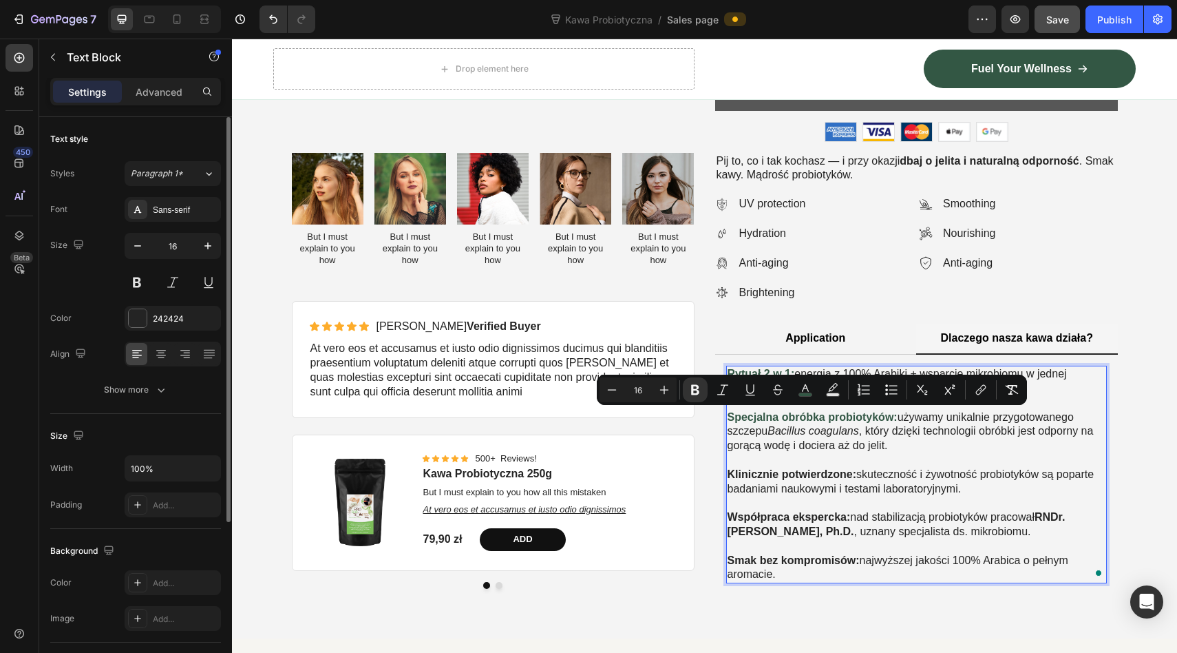
click at [776, 452] on p "Specjalna obróbka probiotyków: używamy unikalnie przygotowanego szczepu Bacillu…" at bounding box center [917, 438] width 378 height 57
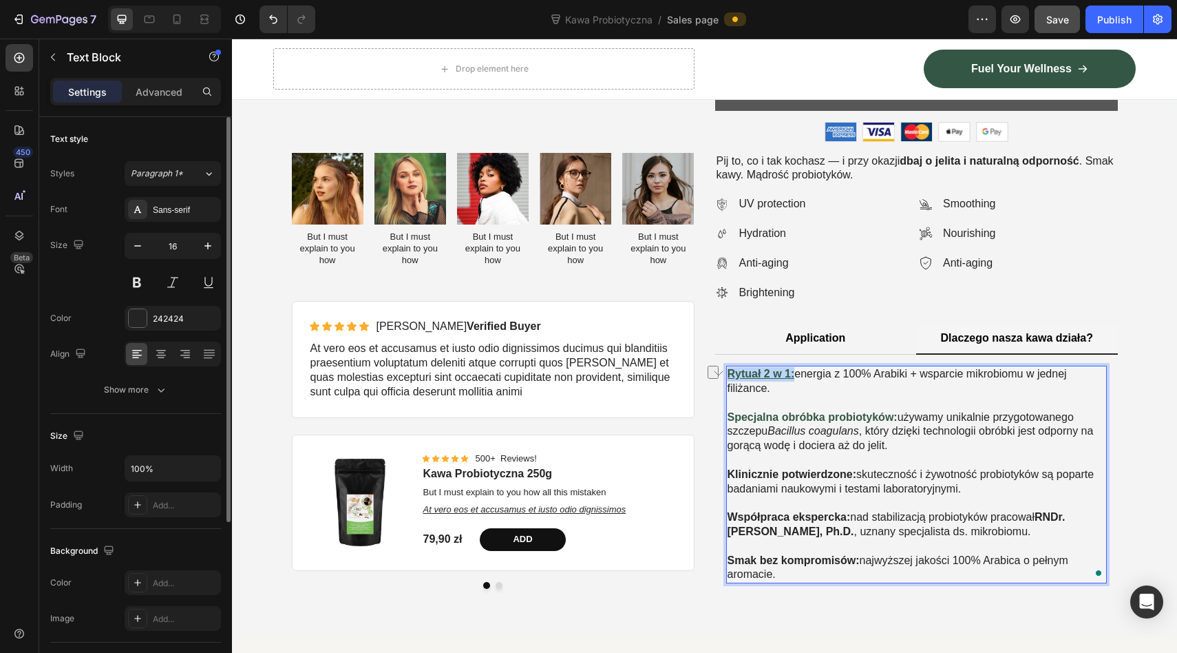
drag, startPoint x: 795, startPoint y: 377, endPoint x: 726, endPoint y: 377, distance: 69.5
click at [726, 377] on div "Rytuał 2 w 1: energia z 100% Arabiki + wsparcie mikrobiomu w jednej filiżance. …" at bounding box center [916, 475] width 381 height 218
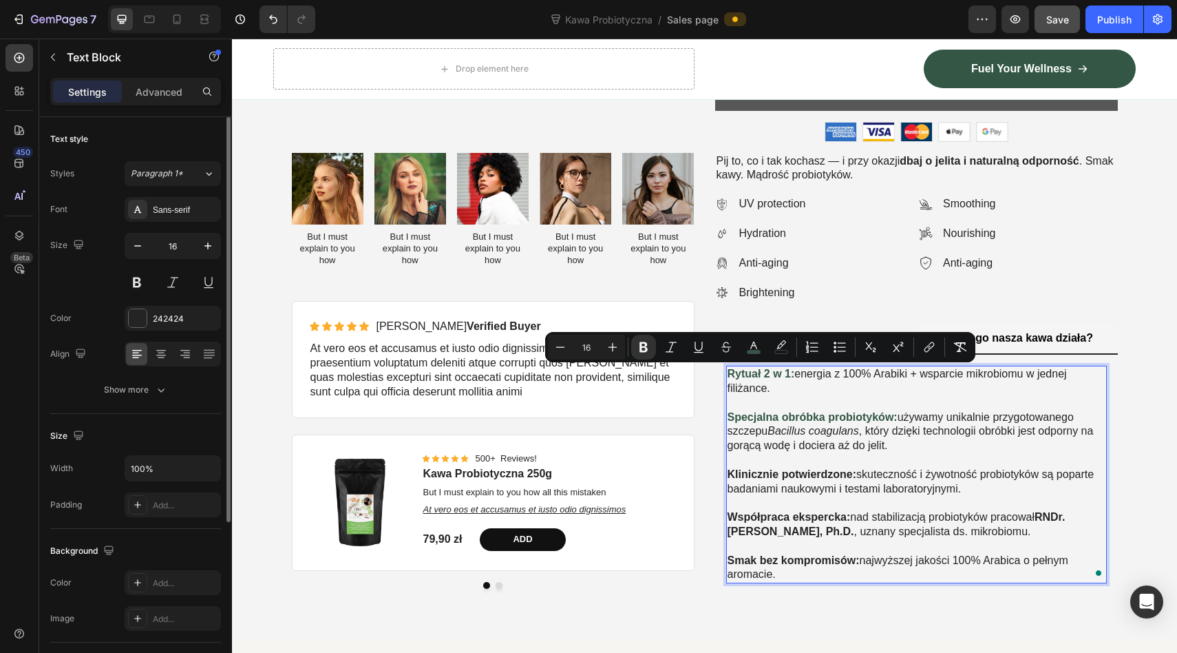
click at [779, 479] on strong "Klinicznie potwierdzone:" at bounding box center [792, 474] width 129 height 12
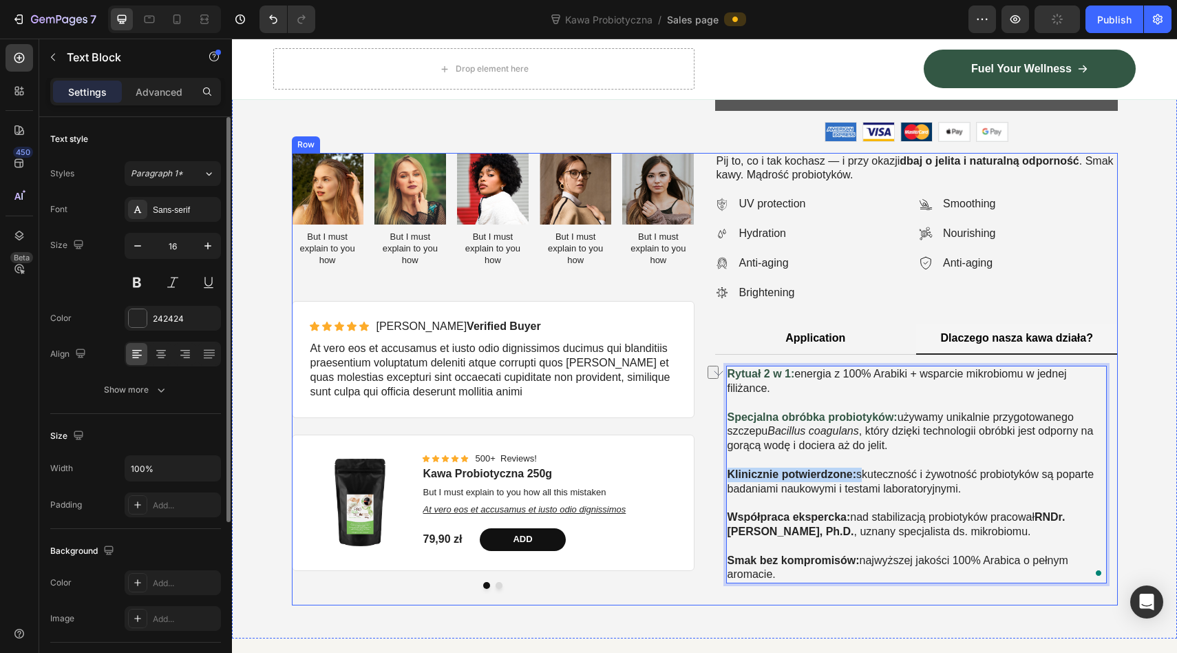
drag, startPoint x: 858, startPoint y: 478, endPoint x: 713, endPoint y: 477, distance: 145.3
click at [713, 477] on div "Image But I must explain to you how Text Block Image But I must explain to you …" at bounding box center [705, 379] width 826 height 453
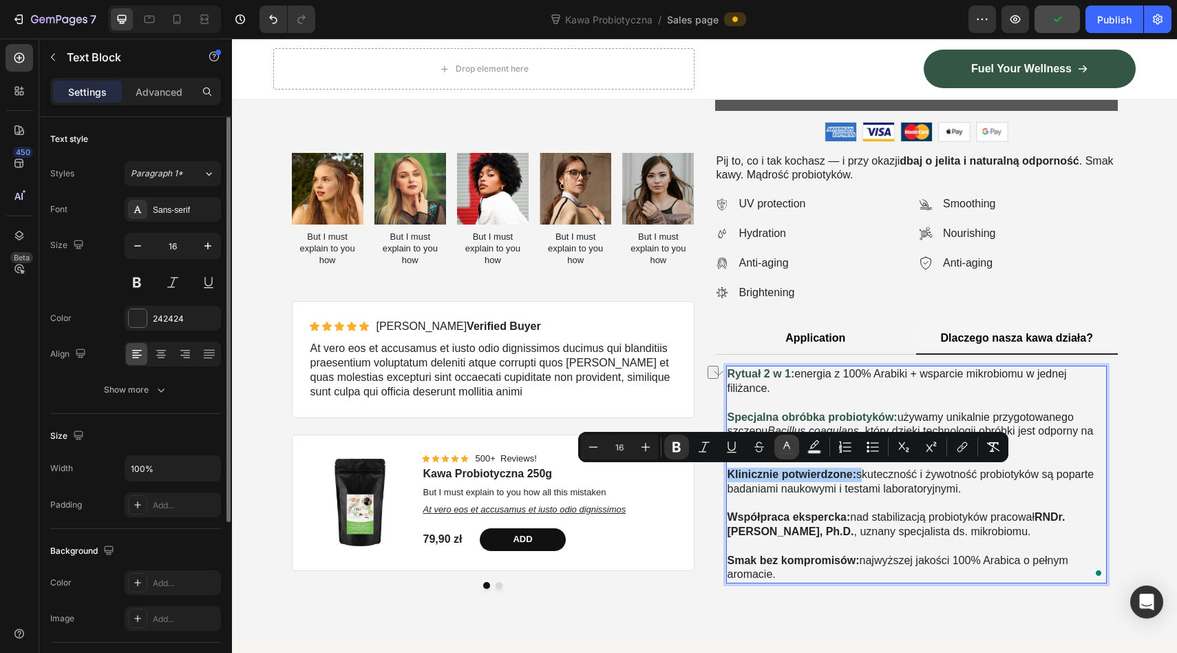
click at [791, 443] on icon "Editor contextual toolbar" at bounding box center [787, 447] width 14 height 14
type input "242424"
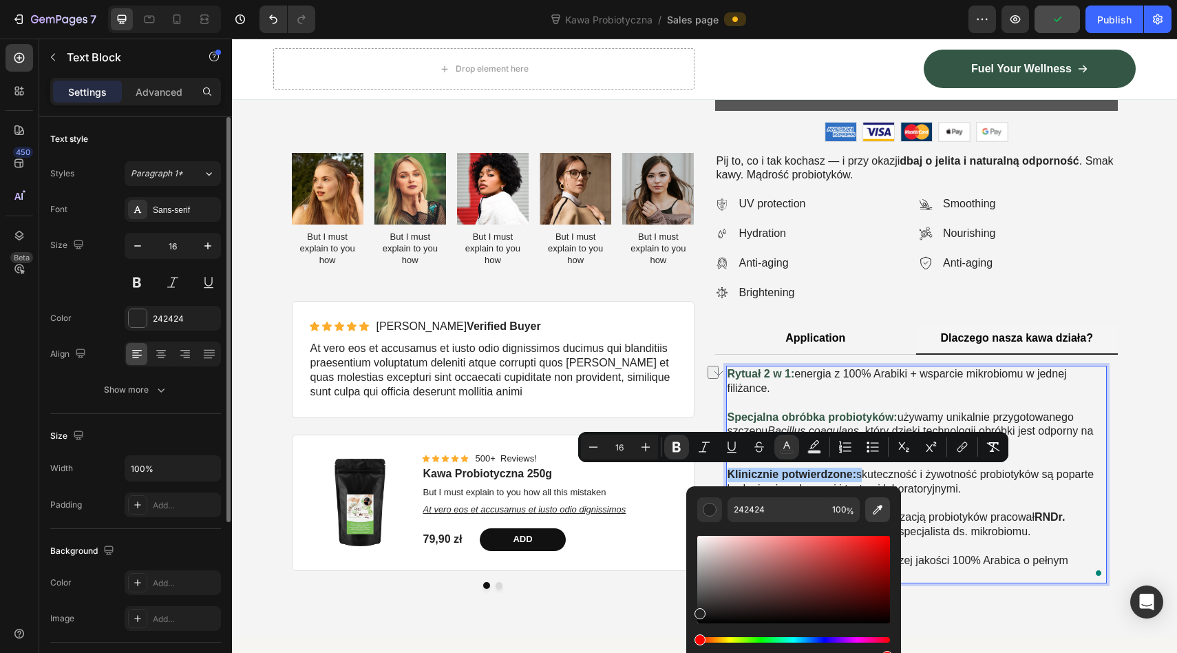
click at [869, 512] on button "Editor contextual toolbar" at bounding box center [877, 509] width 25 height 25
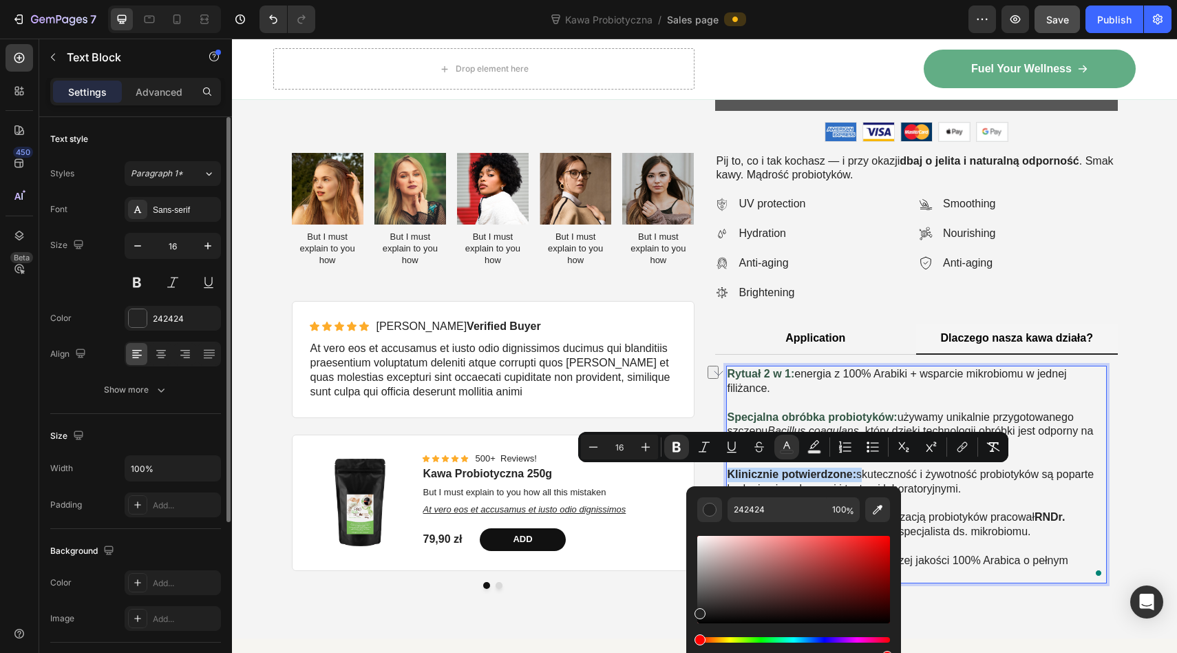
type input "335745"
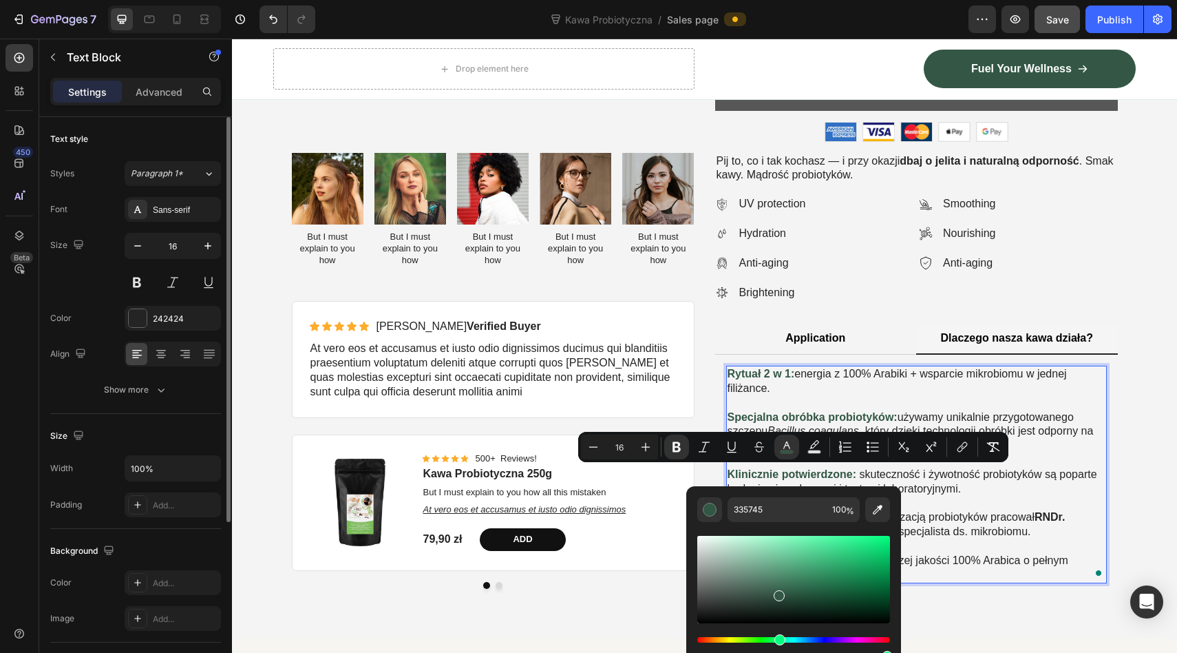
click at [916, 492] on p "Klinicznie potwierdzone: skuteczność i żywotność probiotyków są poparte badania…" at bounding box center [917, 488] width 378 height 43
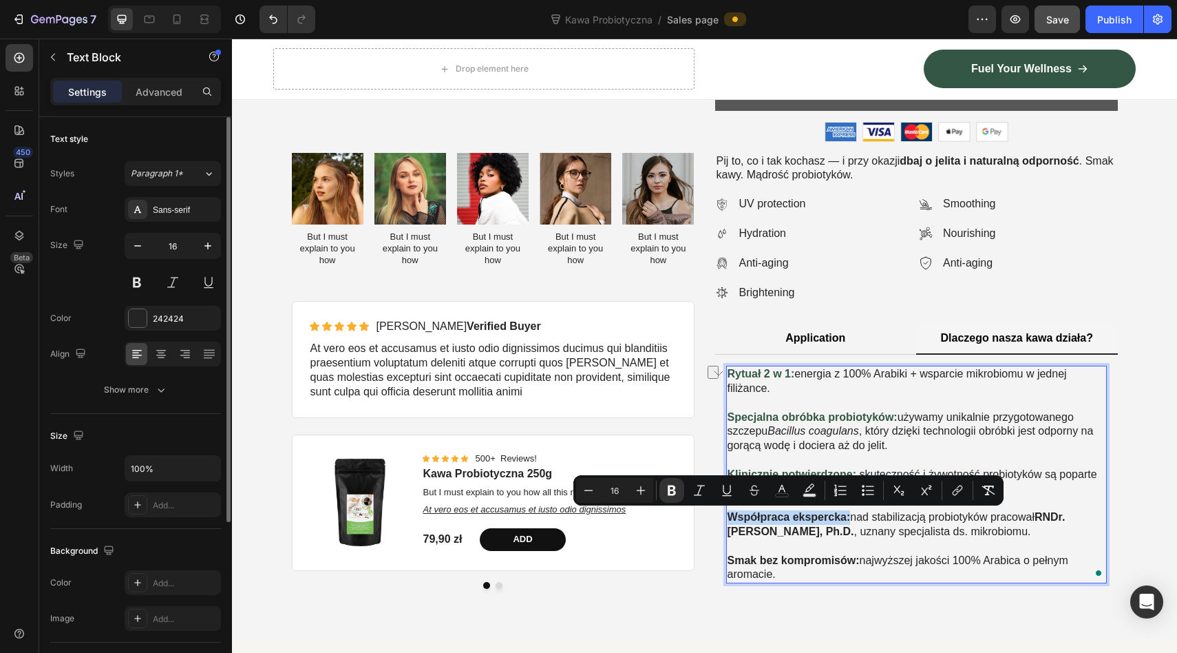
drag, startPoint x: 850, startPoint y: 515, endPoint x: 728, endPoint y: 514, distance: 121.2
click at [728, 514] on strong "Współpraca ekspercka:" at bounding box center [789, 517] width 123 height 12
click at [786, 486] on icon "Editor contextual toolbar" at bounding box center [782, 490] width 14 height 14
type input "242424"
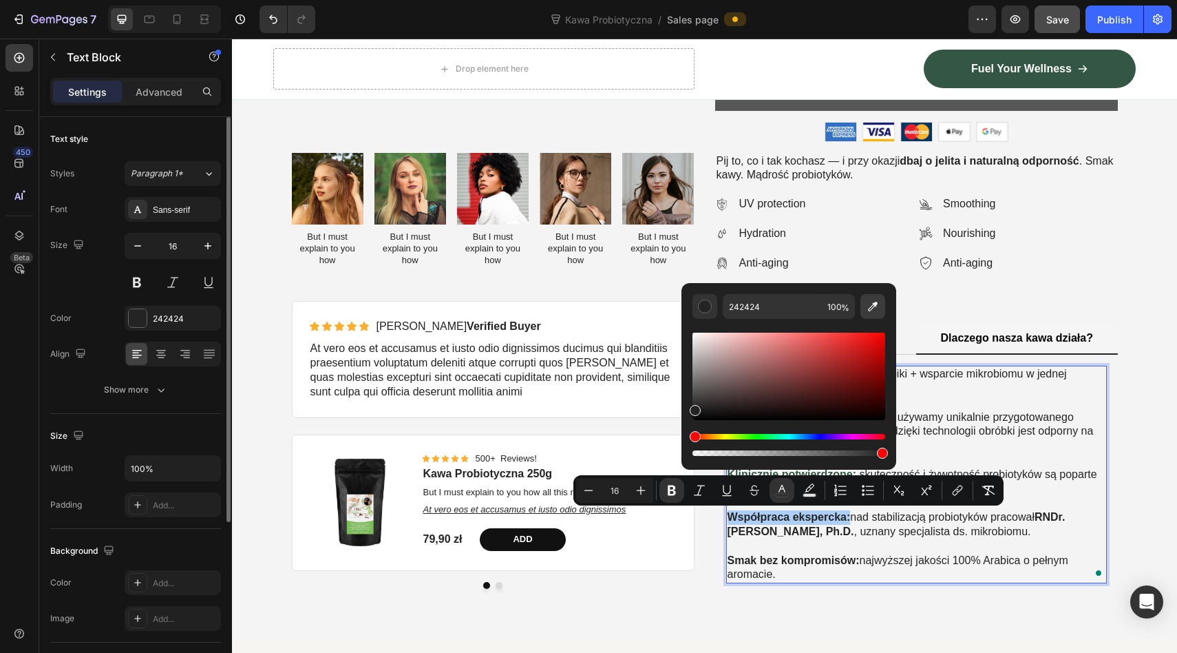
click at [866, 310] on icon "Editor contextual toolbar" at bounding box center [873, 306] width 14 height 14
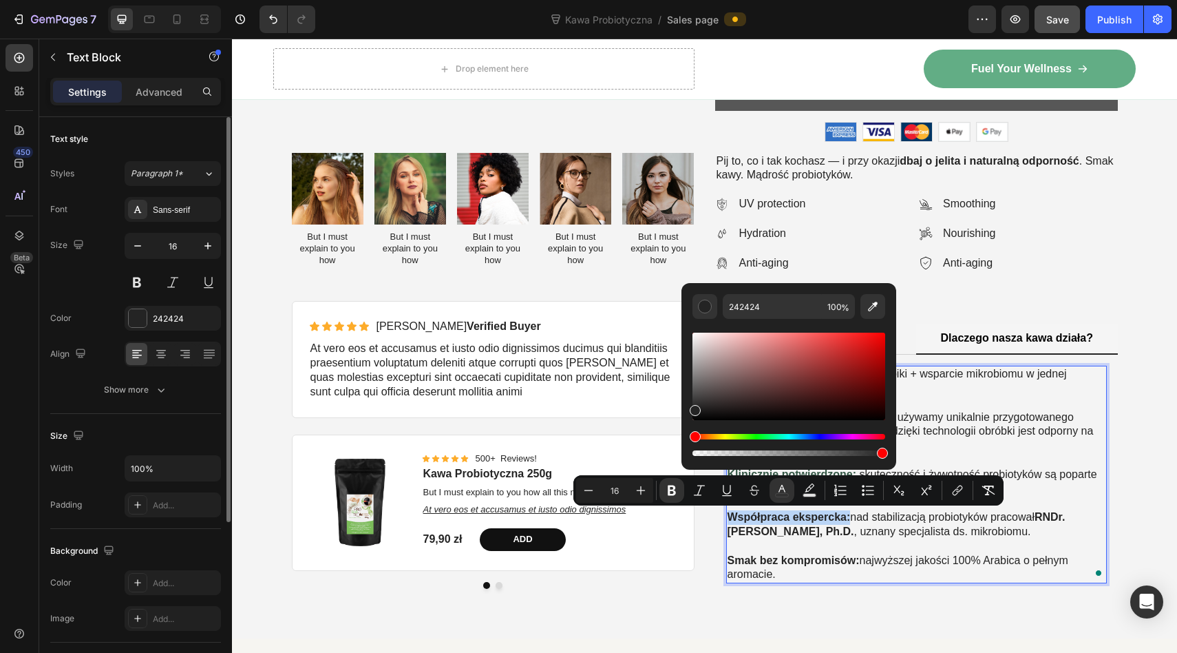
type input "335745"
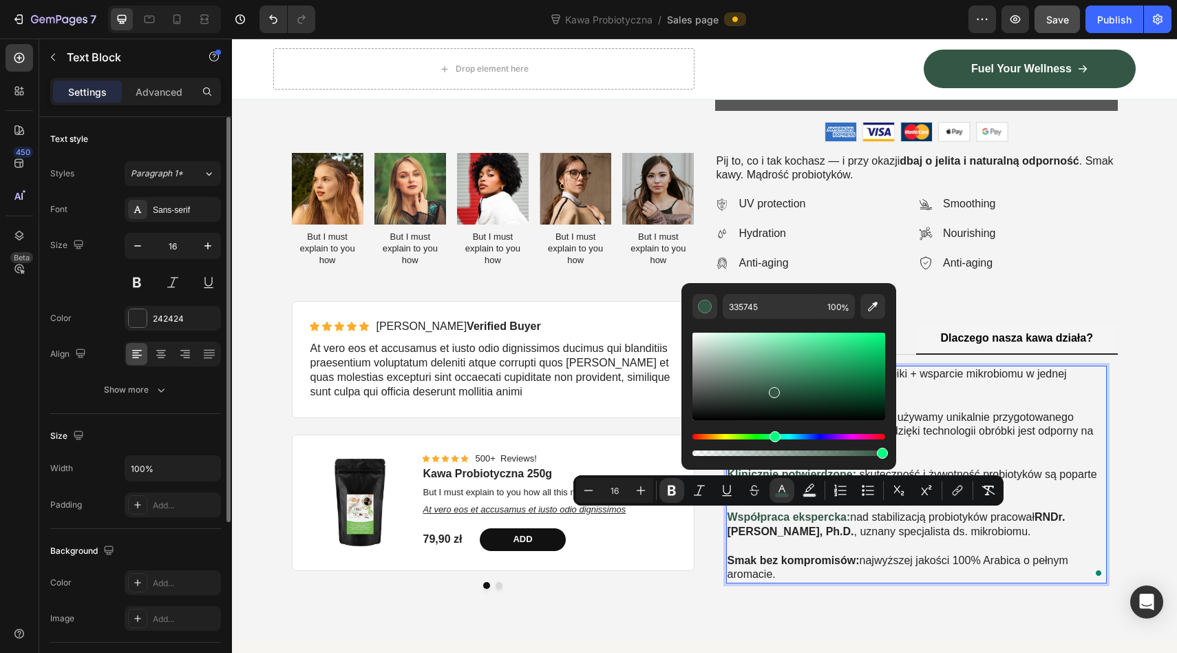
click at [834, 551] on p "Współpraca ekspercka: nad stabilizacją probiotyków pracował RNDr. Petr Ryšávka,…" at bounding box center [917, 531] width 378 height 43
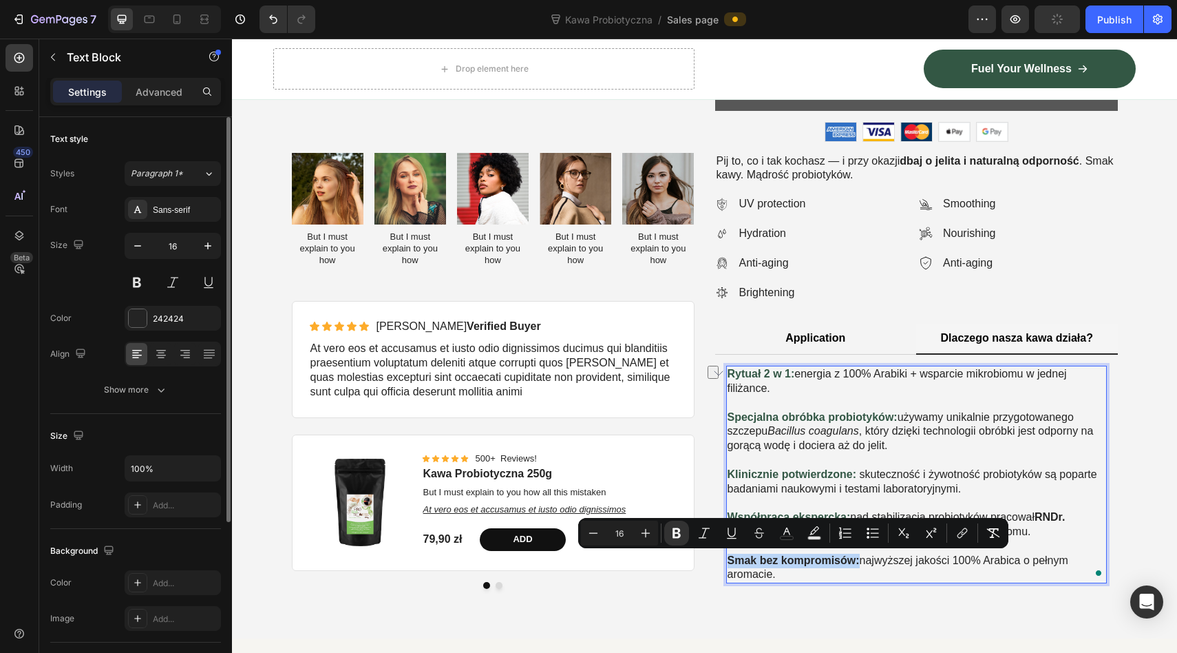
drag, startPoint x: 859, startPoint y: 561, endPoint x: 728, endPoint y: 561, distance: 130.1
click at [728, 561] on strong "Smak bez kompromisów:" at bounding box center [794, 560] width 132 height 12
click at [792, 531] on icon "Editor contextual toolbar" at bounding box center [787, 533] width 14 height 14
type input "242424"
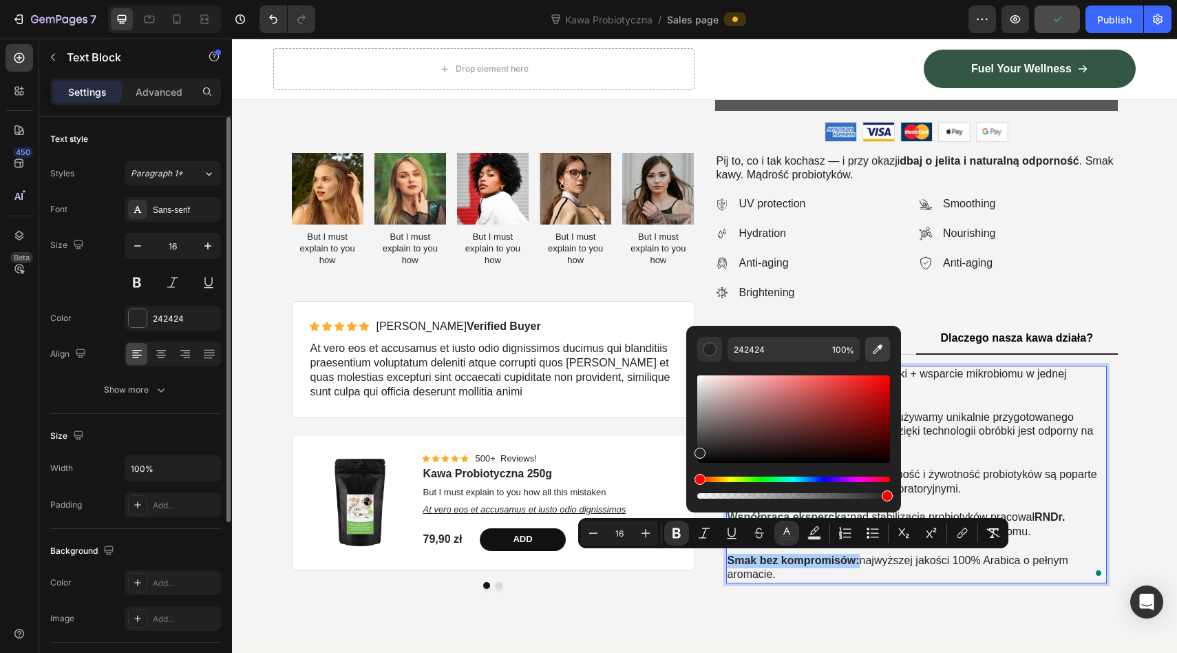
click at [874, 344] on icon "Editor contextual toolbar" at bounding box center [878, 349] width 14 height 14
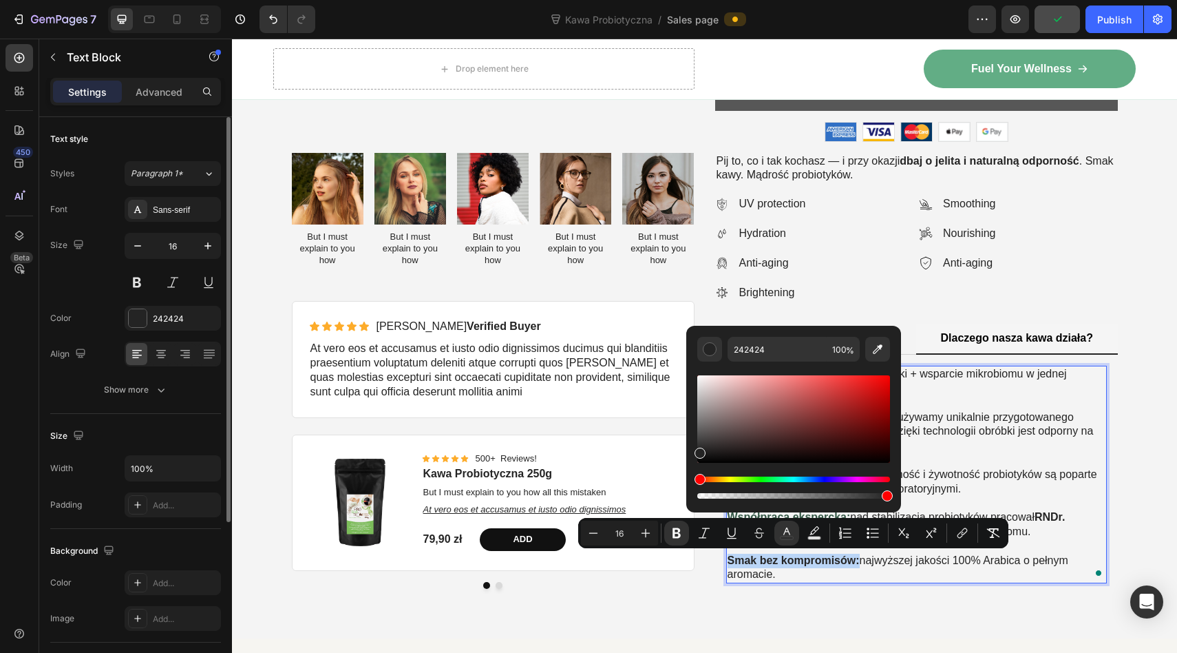
type input "335745"
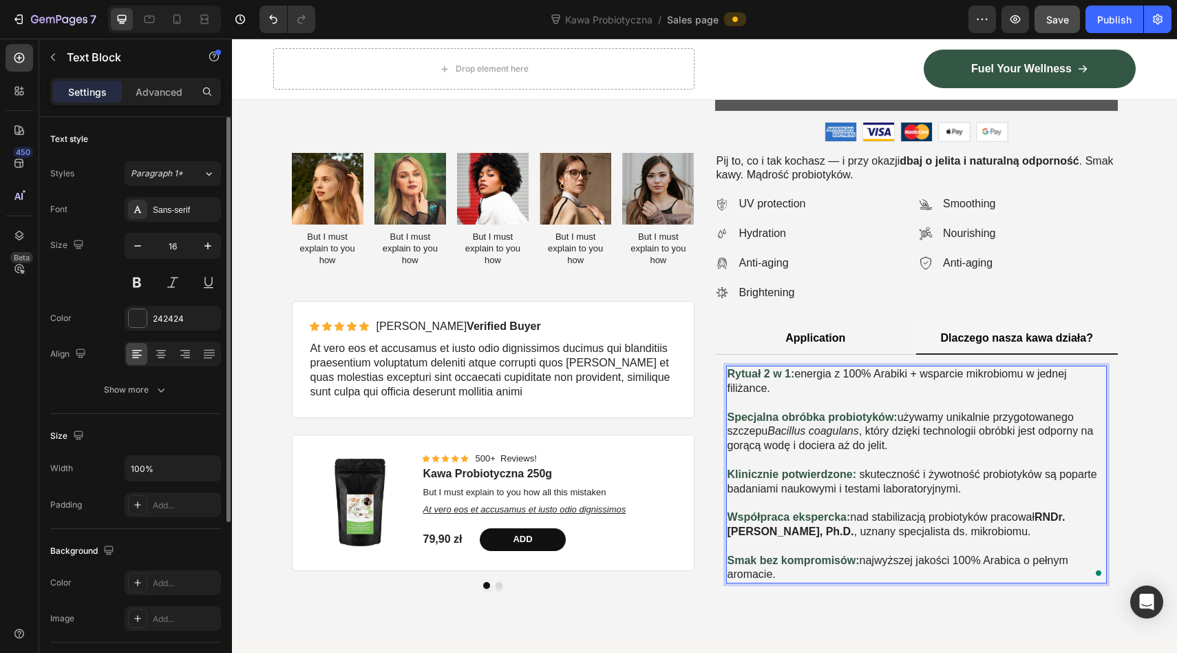
click at [871, 464] on p "Specjalna obróbka probiotyków: używamy unikalnie przygotowanego szczepu Bacillu…" at bounding box center [917, 438] width 378 height 57
drag, startPoint x: 792, startPoint y: 374, endPoint x: 726, endPoint y: 375, distance: 66.8
click at [726, 375] on div "Rytuał 2 w 1: energia z 100% Arabiki + wsparcie mikrobiomu w jednej filiżance. …" at bounding box center [916, 475] width 381 height 218
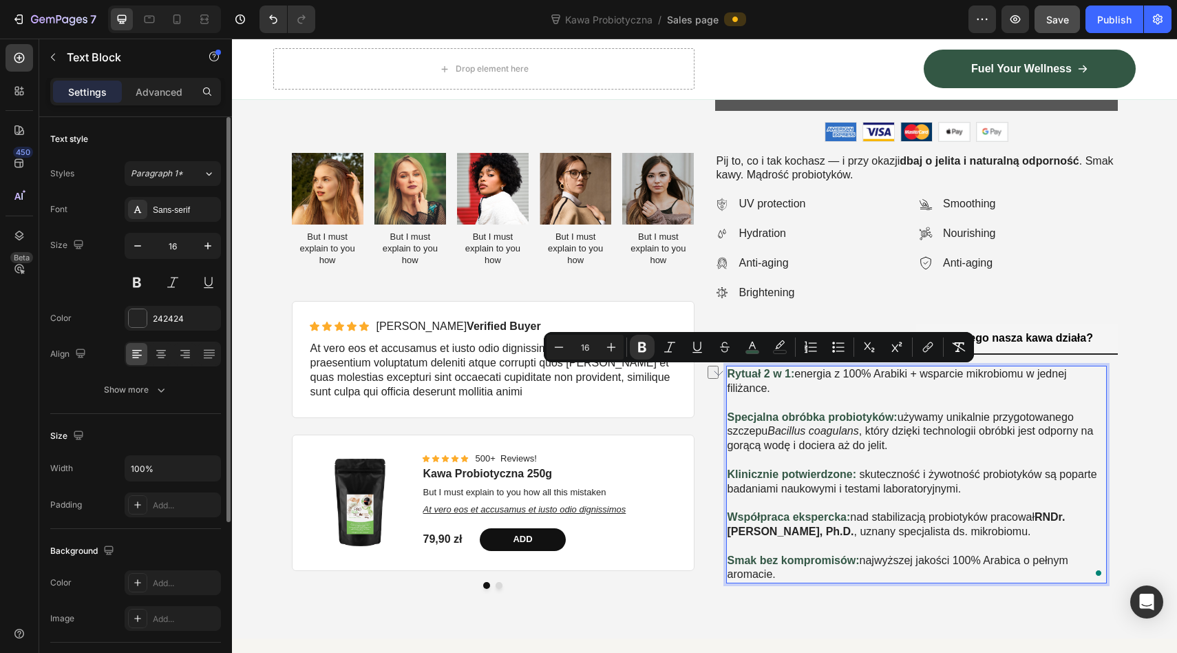
click at [770, 384] on p "Rytuał 2 w 1: energia z 100% Arabiki + wsparcie mikrobiomu w jednej filiżance." at bounding box center [917, 388] width 378 height 43
drag, startPoint x: 795, startPoint y: 375, endPoint x: 724, endPoint y: 377, distance: 71.6
click at [724, 377] on div "Sed ut perspiciatis unde omnis iste natus error sit voluptatem accusantium But …" at bounding box center [916, 475] width 403 height 240
click at [614, 343] on icon "Editor contextual toolbar" at bounding box center [613, 347] width 14 height 14
type input "17"
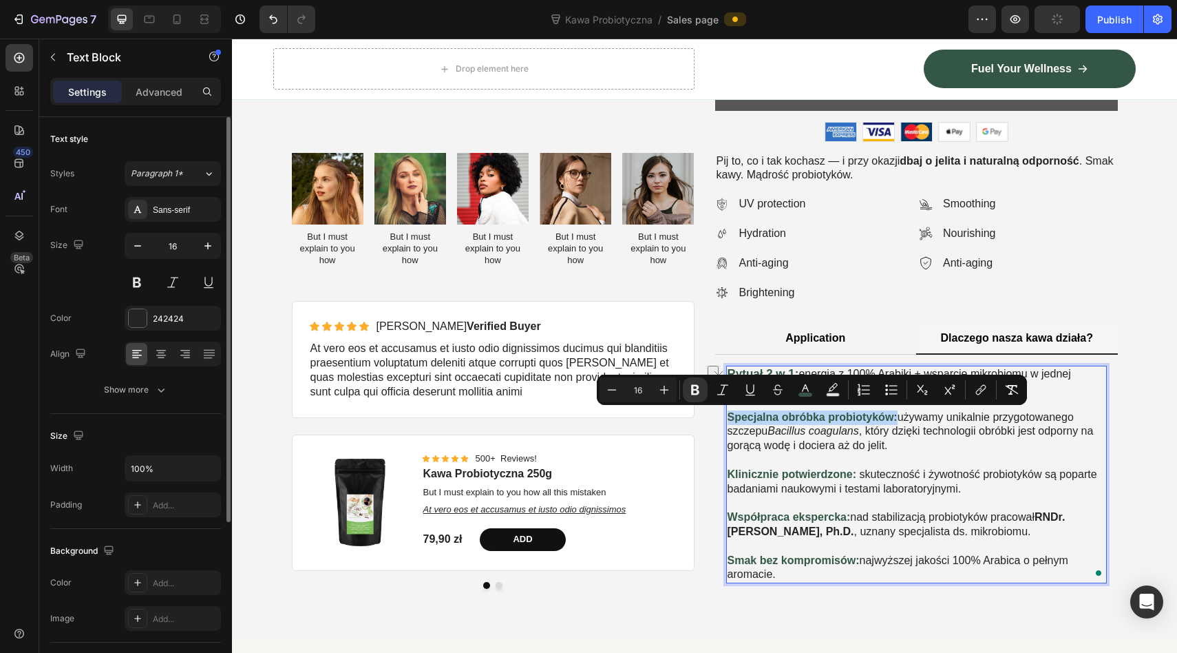
drag, startPoint x: 897, startPoint y: 419, endPoint x: 728, endPoint y: 420, distance: 168.7
click at [728, 420] on p "Specjalna obróbka probiotyków: używamy unikalnie przygotowanego szczepu Bacillu…" at bounding box center [917, 438] width 378 height 57
click at [667, 389] on icon "Editor contextual toolbar" at bounding box center [664, 390] width 9 height 9
type input "17"
click at [874, 472] on p "Klinicznie potwierdzone: skuteczność i żywotność probiotyków są poparte badania…" at bounding box center [917, 488] width 378 height 43
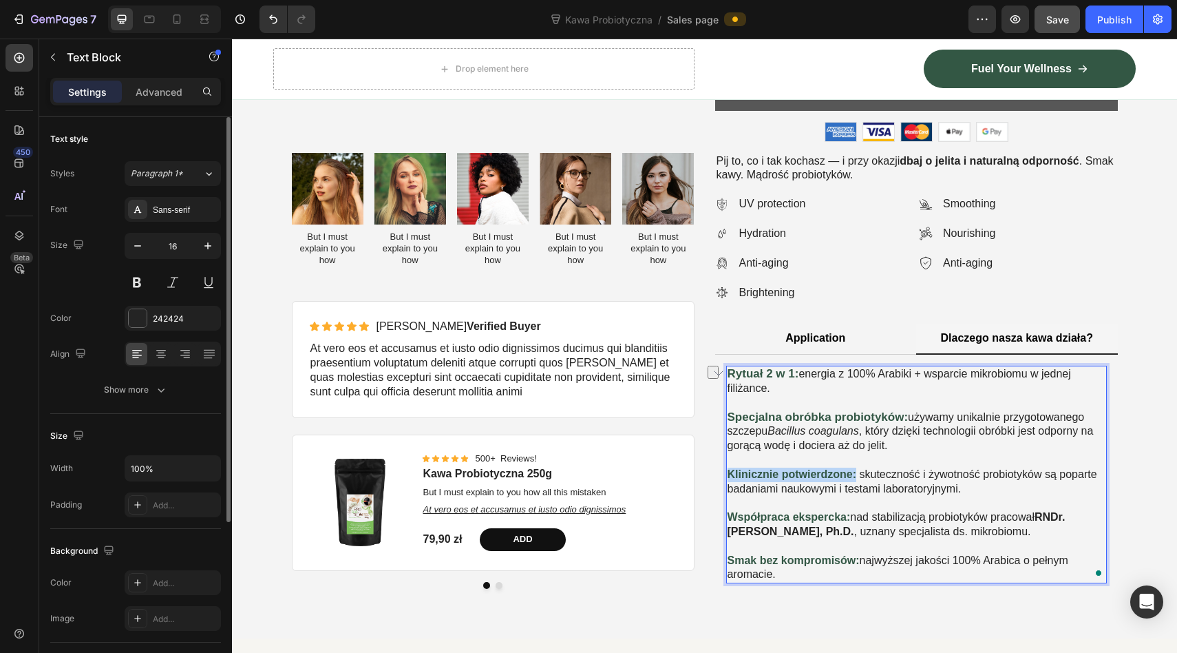
drag, startPoint x: 854, startPoint y: 472, endPoint x: 729, endPoint y: 472, distance: 125.3
click at [729, 472] on strong "Klinicznie potwierdzone:" at bounding box center [792, 474] width 129 height 12
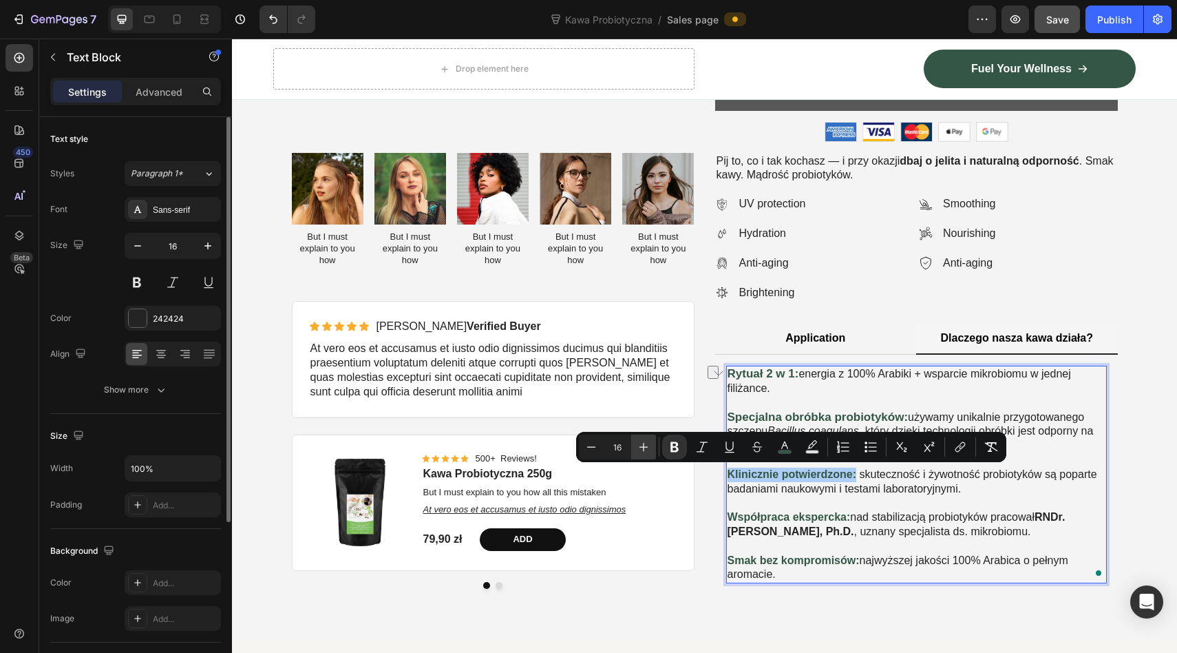
click at [646, 443] on icon "Editor contextual toolbar" at bounding box center [644, 447] width 14 height 14
type input "17"
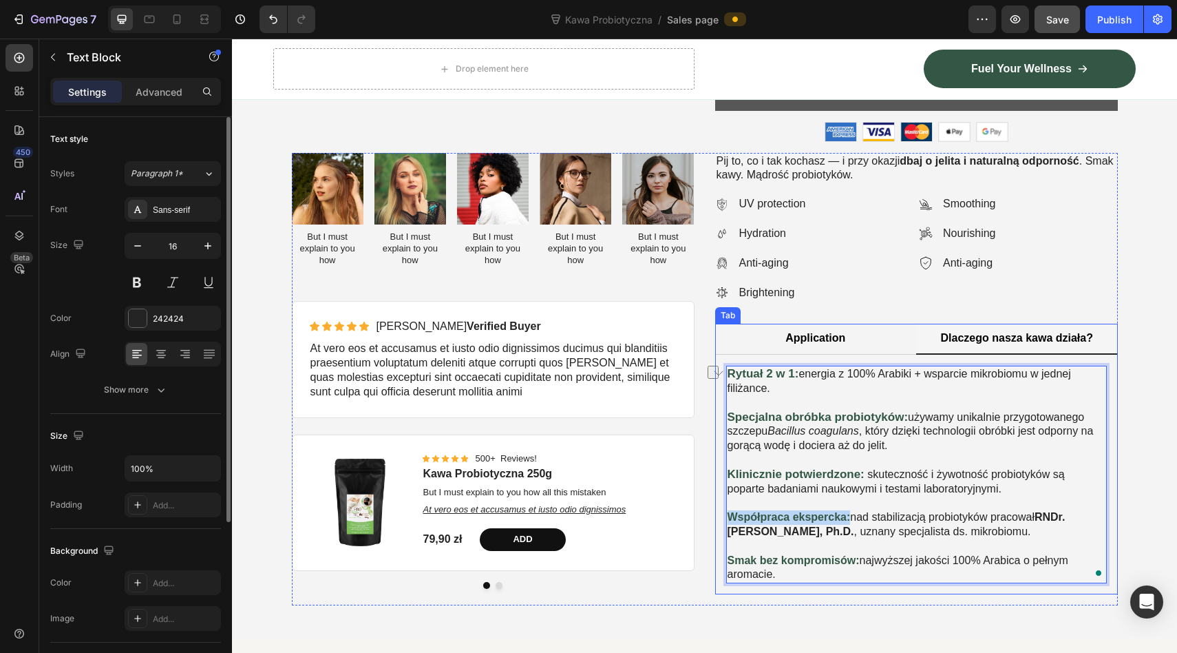
drag, startPoint x: 852, startPoint y: 520, endPoint x: 725, endPoint y: 515, distance: 126.8
click at [725, 515] on div "Sed ut perspiciatis unde omnis iste natus error sit voluptatem accusantium But …" at bounding box center [916, 475] width 403 height 240
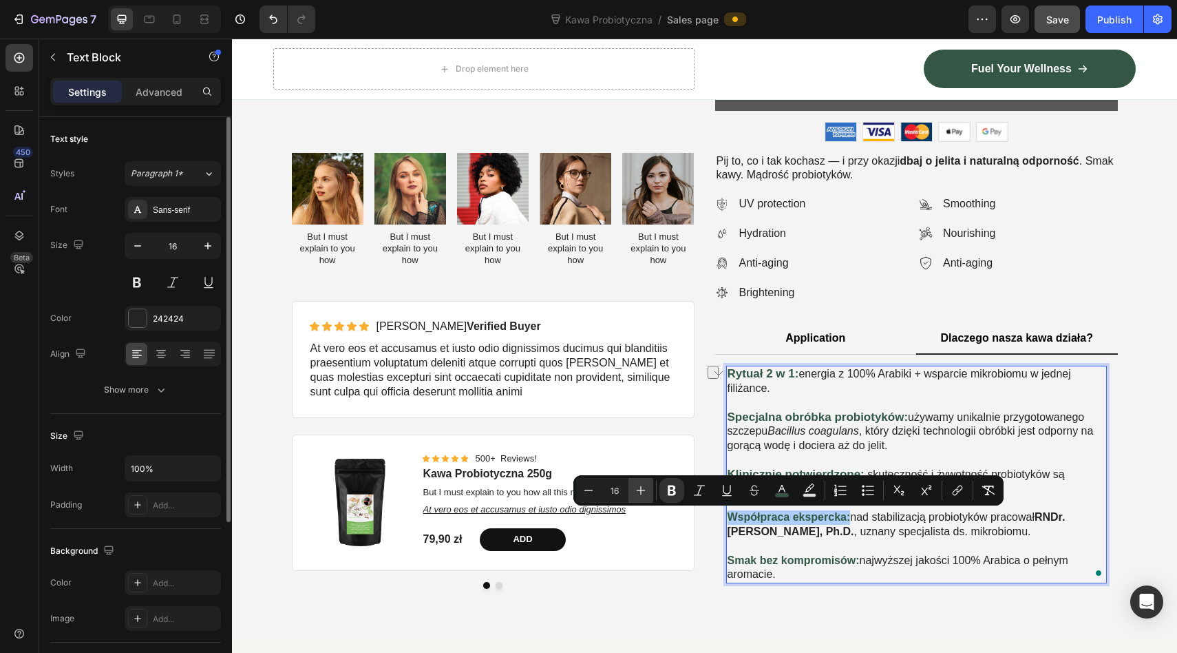
click at [642, 489] on icon "Editor contextual toolbar" at bounding box center [641, 490] width 14 height 14
type input "16"
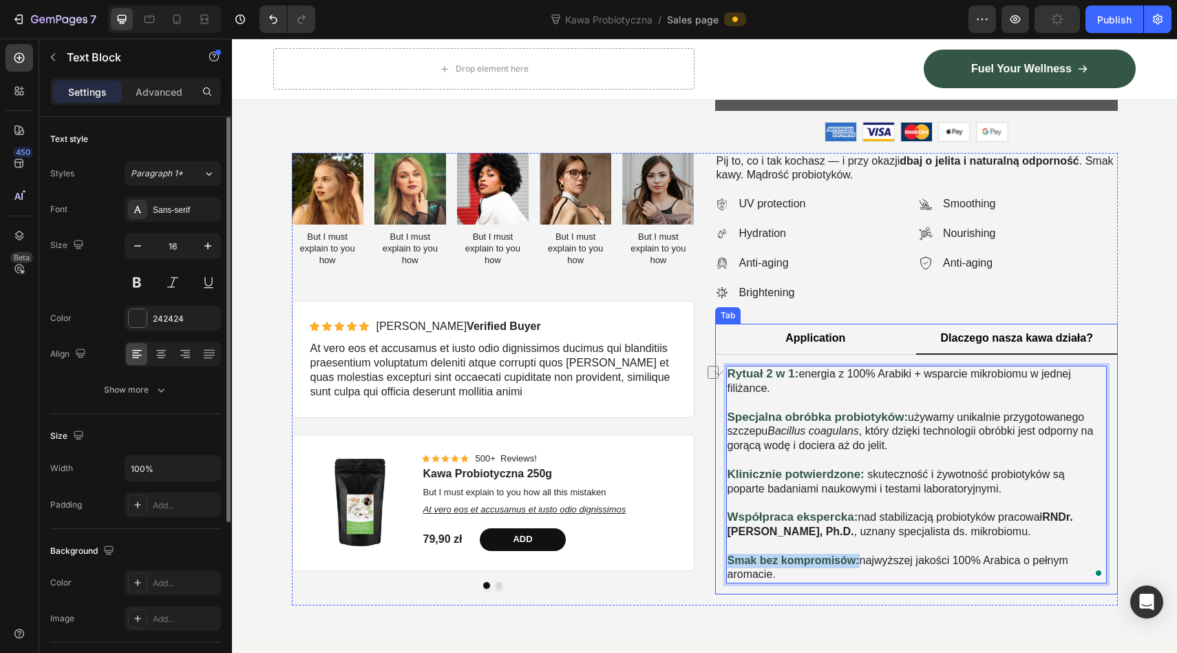
drag, startPoint x: 859, startPoint y: 560, endPoint x: 724, endPoint y: 558, distance: 135.0
click at [724, 558] on div "Sed ut perspiciatis unde omnis iste natus error sit voluptatem accusantium But …" at bounding box center [916, 475] width 403 height 240
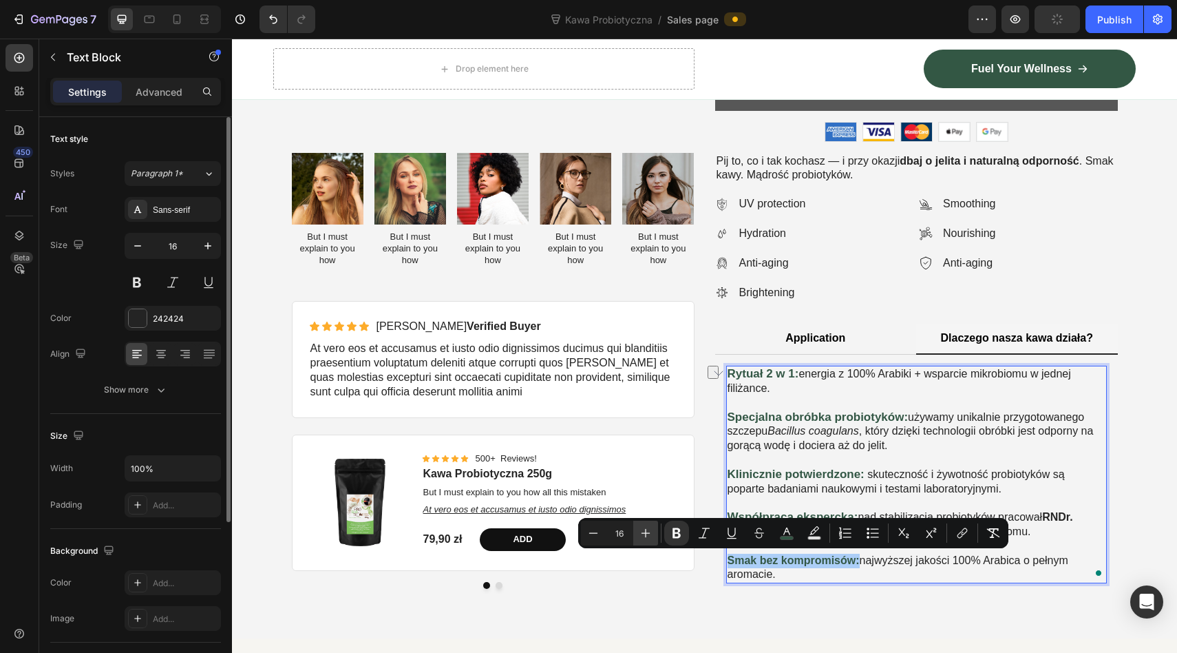
click at [644, 533] on icon "Editor contextual toolbar" at bounding box center [646, 533] width 9 height 9
type input "17"
click at [651, 595] on div "Product Images Icon Icon Icon Icon Icon Icon List 500+ Reviews! Text Block Row …" at bounding box center [493, 516] width 403 height 165
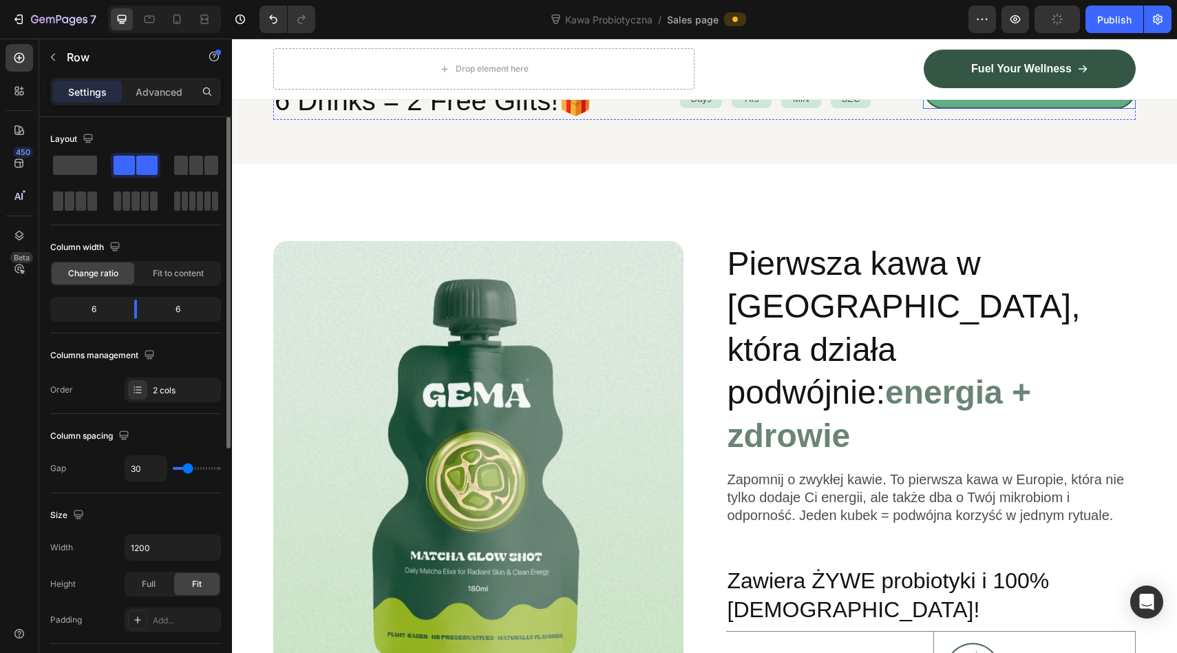
scroll to position [746, 0]
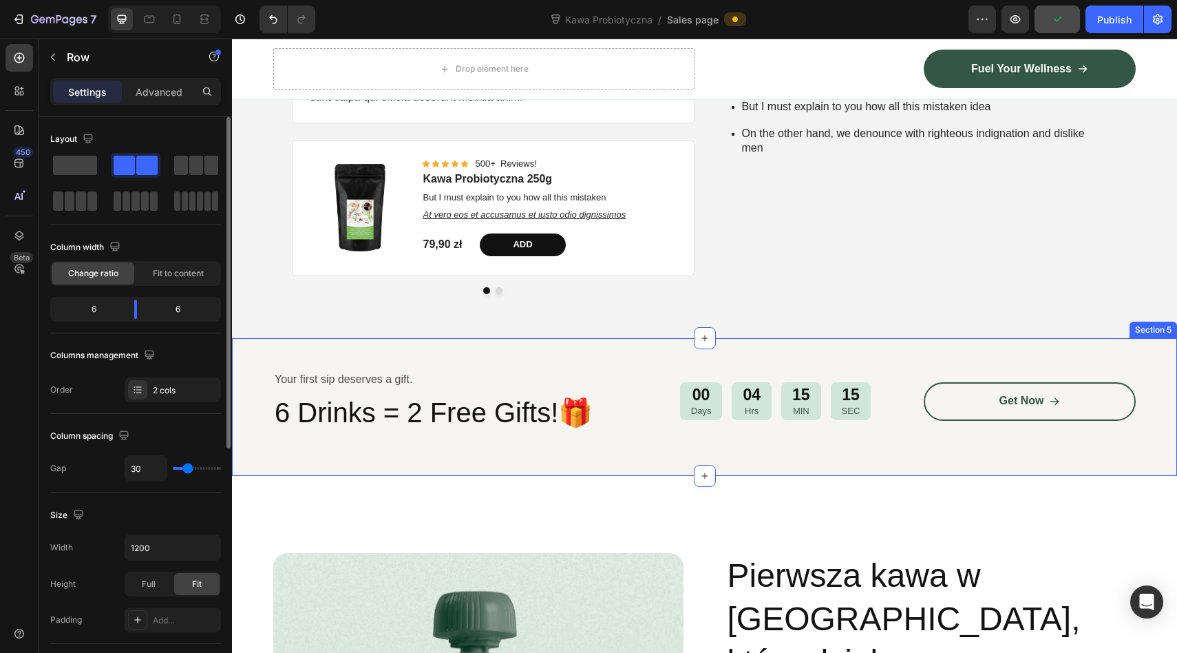
click at [1133, 361] on div "Your first sip deserves a gift. Text Block 6 Drinks = 2 Free Gifts!🎁 Heading 00…" at bounding box center [704, 407] width 945 height 138
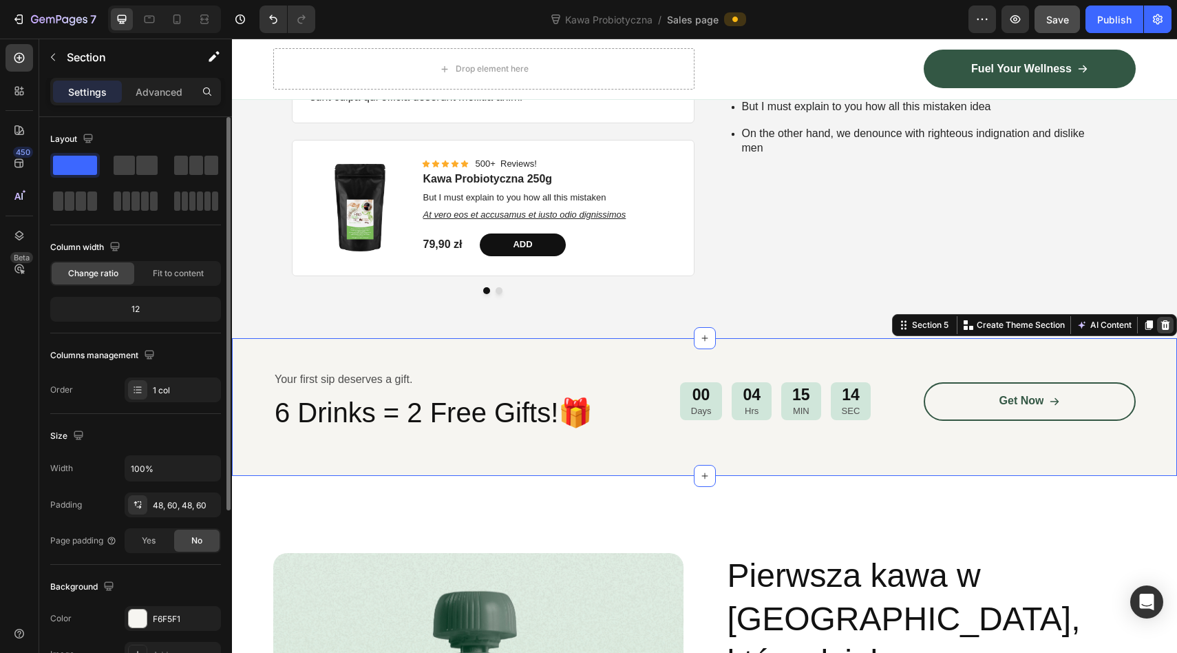
click at [1165, 327] on icon at bounding box center [1165, 324] width 9 height 10
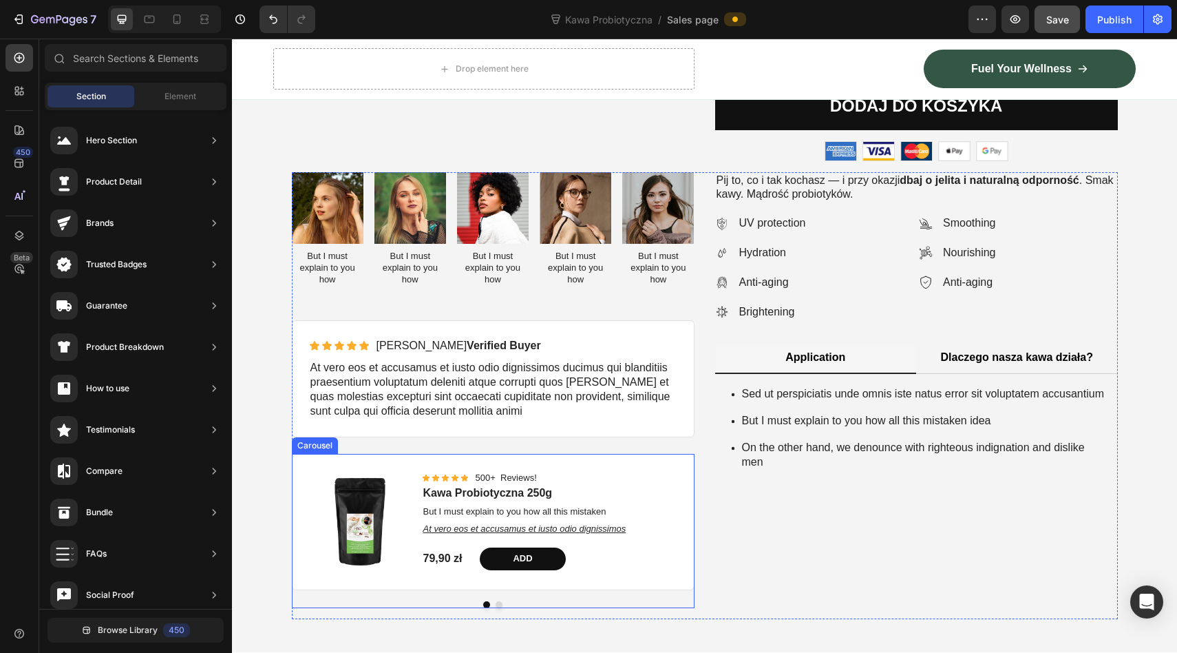
scroll to position [486, 0]
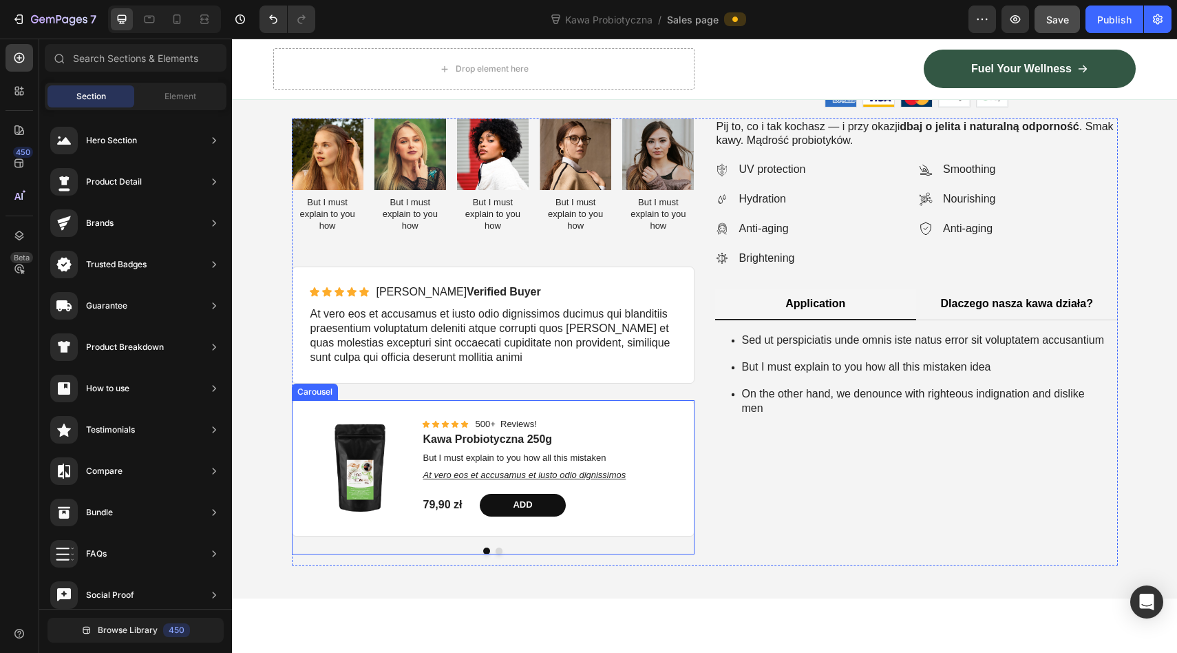
click at [501, 547] on button "Dot" at bounding box center [499, 550] width 7 height 7
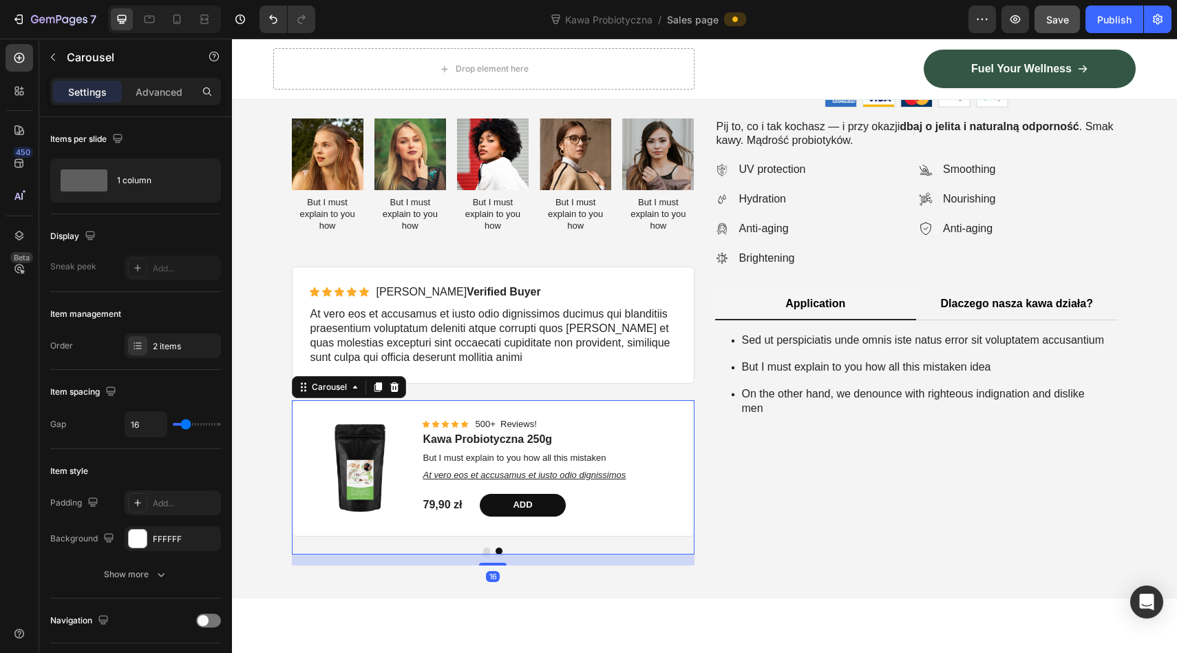
click at [487, 549] on button "Dot" at bounding box center [486, 550] width 7 height 7
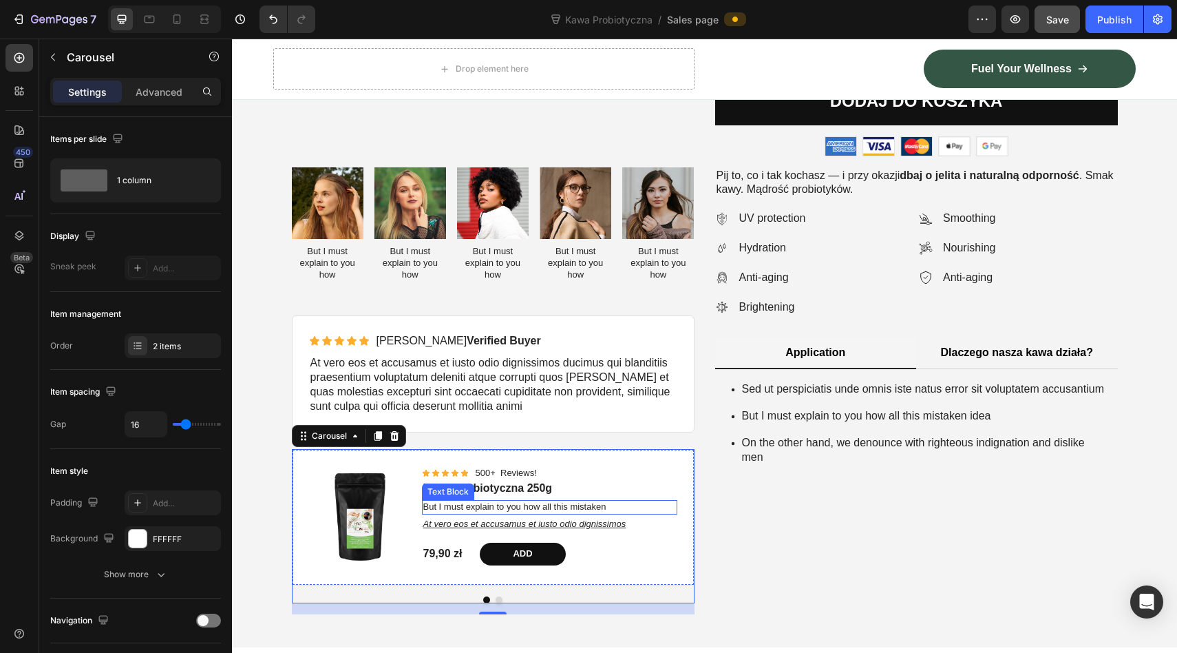
scroll to position [425, 0]
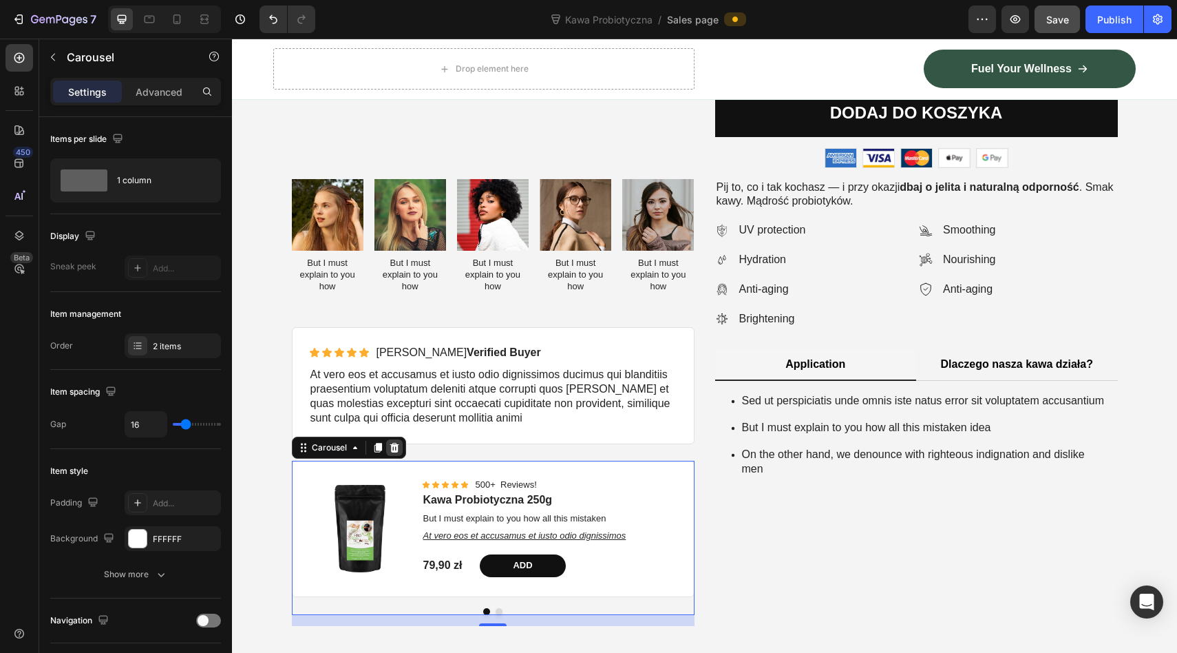
click at [393, 448] on icon at bounding box center [394, 447] width 9 height 10
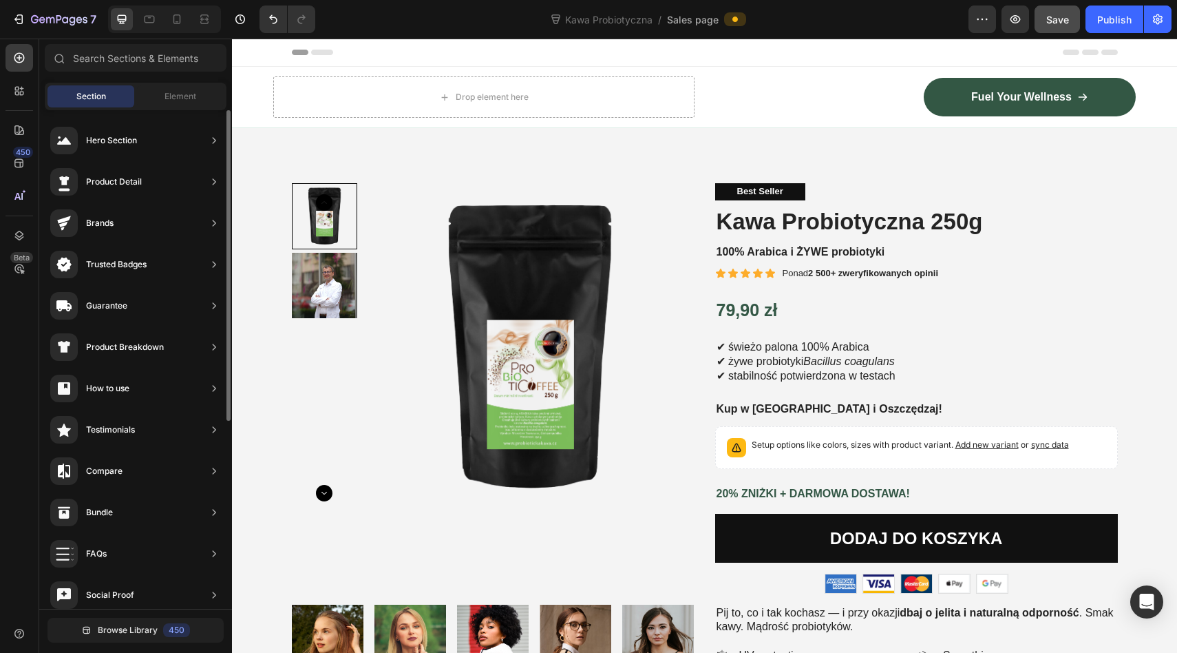
scroll to position [0, 0]
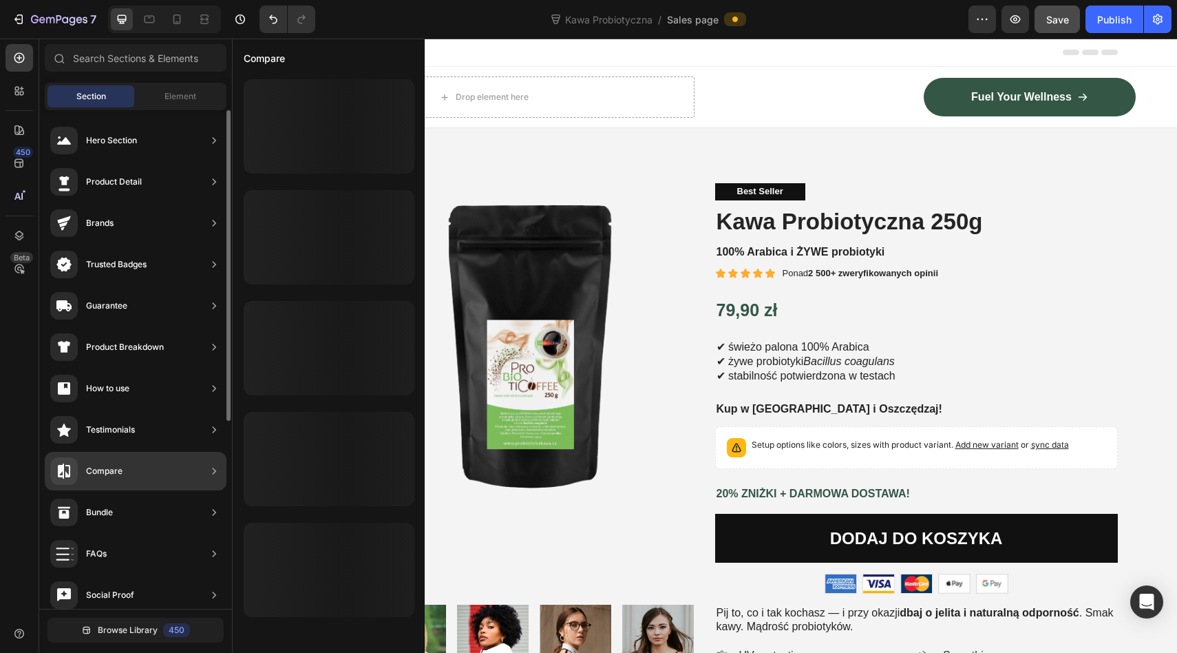
click at [215, 469] on icon at bounding box center [214, 471] width 14 height 14
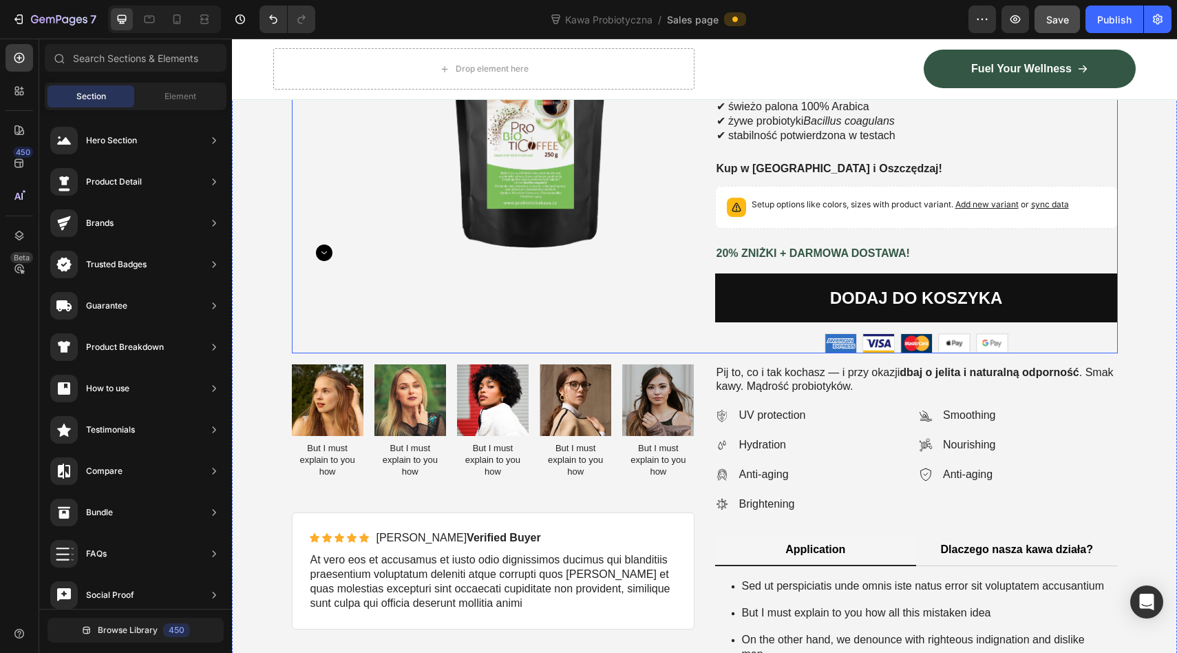
scroll to position [549, 0]
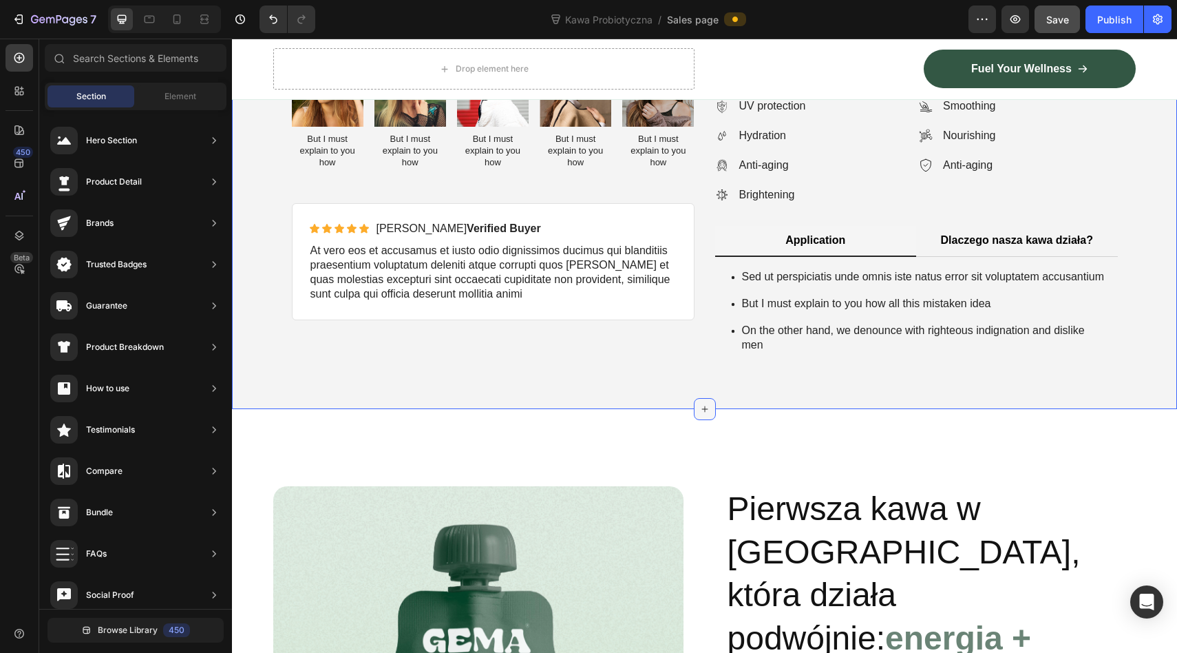
click at [702, 414] on icon at bounding box center [704, 408] width 11 height 11
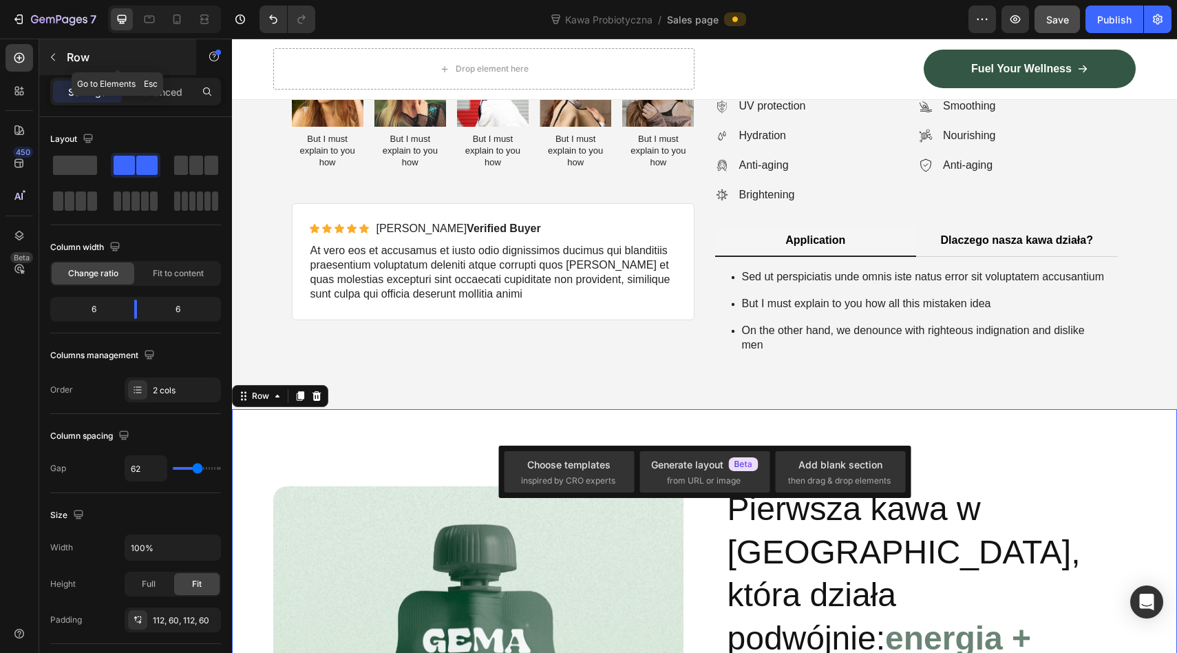
click at [50, 59] on icon "button" at bounding box center [53, 57] width 11 height 11
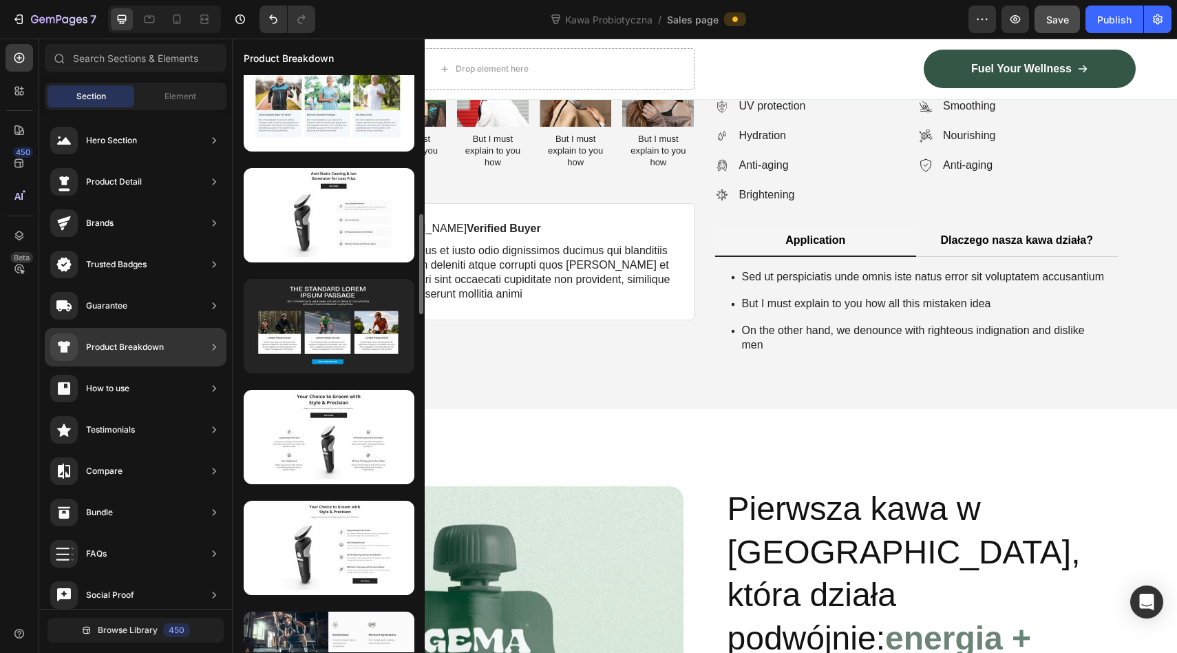
scroll to position [0, 0]
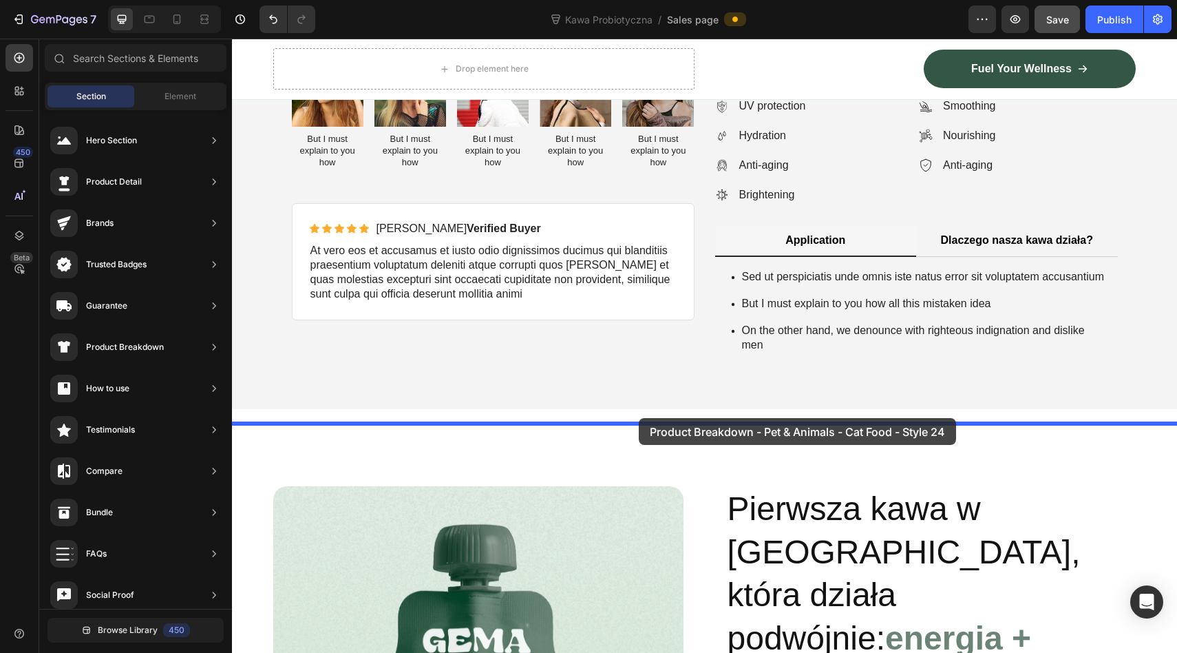
drag, startPoint x: 527, startPoint y: 379, endPoint x: 640, endPoint y: 423, distance: 120.3
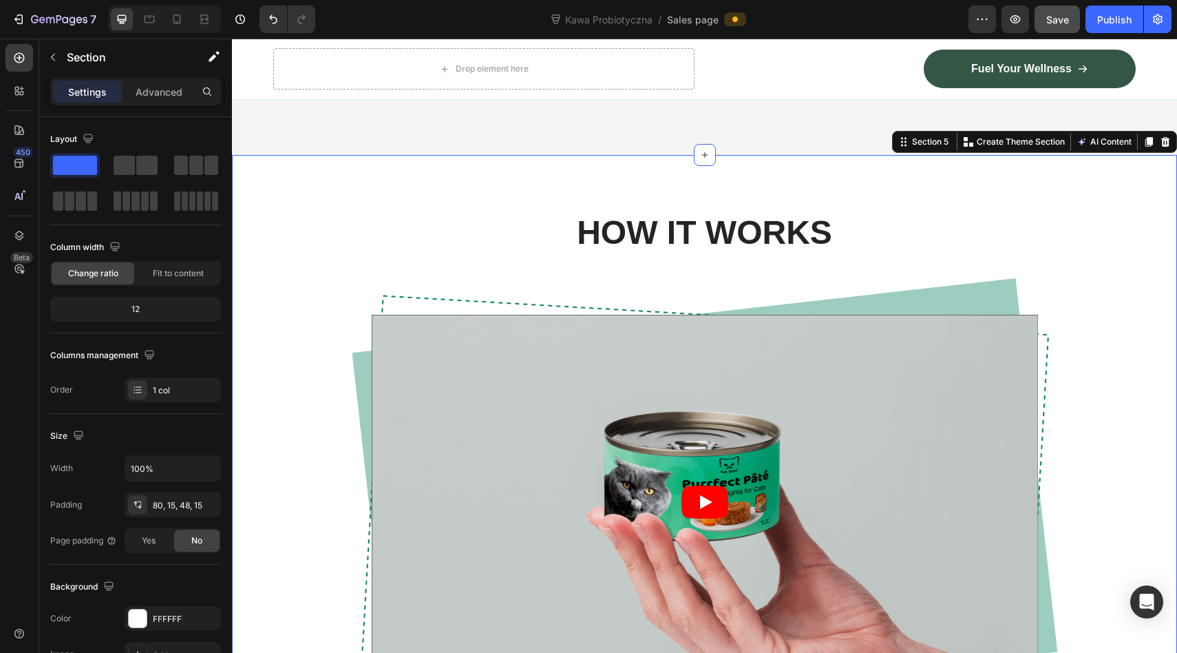
scroll to position [712, 0]
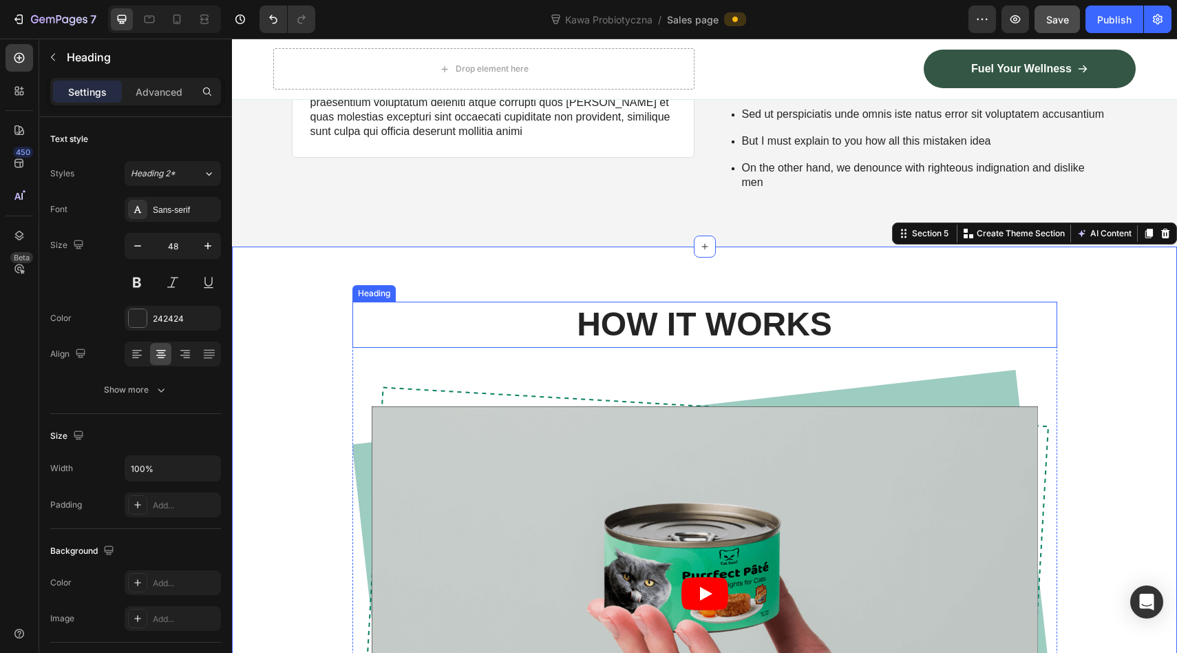
click at [728, 333] on h2 "HOW IT WORKS" at bounding box center [705, 324] width 705 height 45
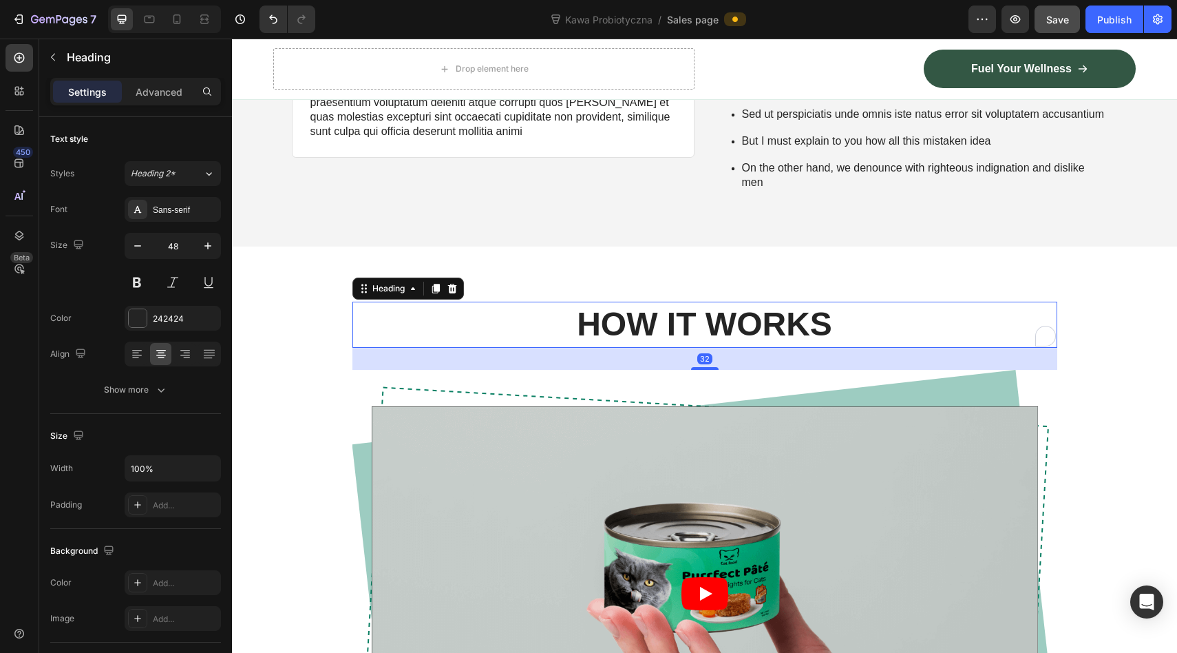
click at [728, 333] on h2 "HOW IT WORKS" at bounding box center [705, 324] width 705 height 45
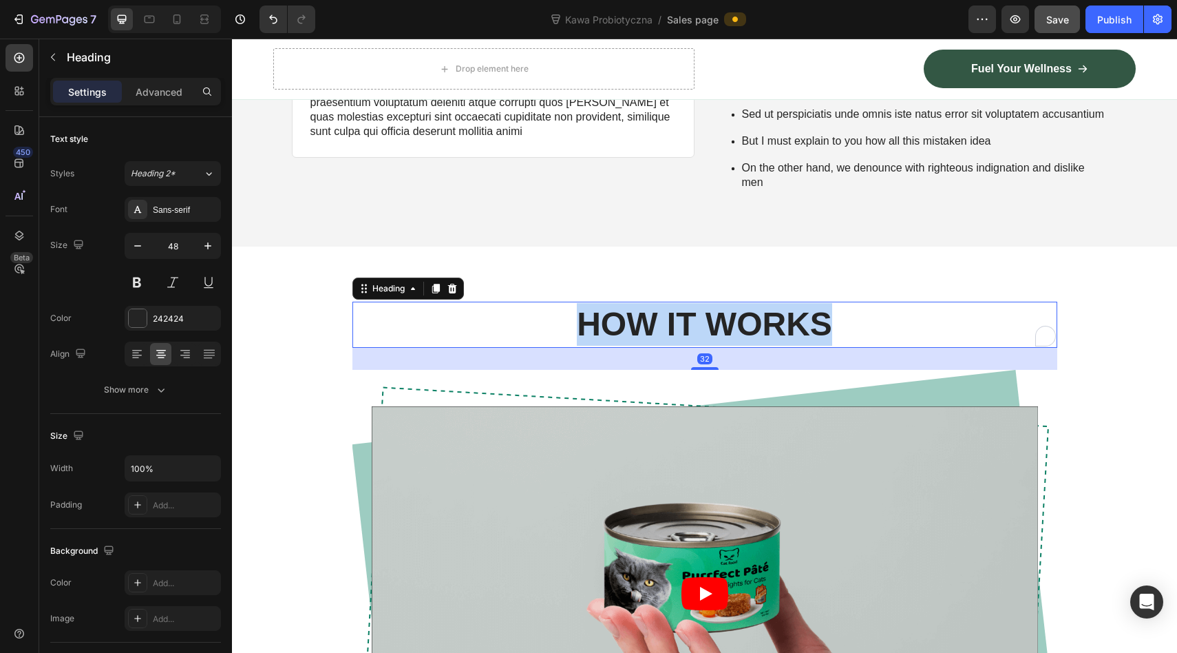
click at [728, 333] on p "HOW IT WORKS" at bounding box center [705, 324] width 702 height 43
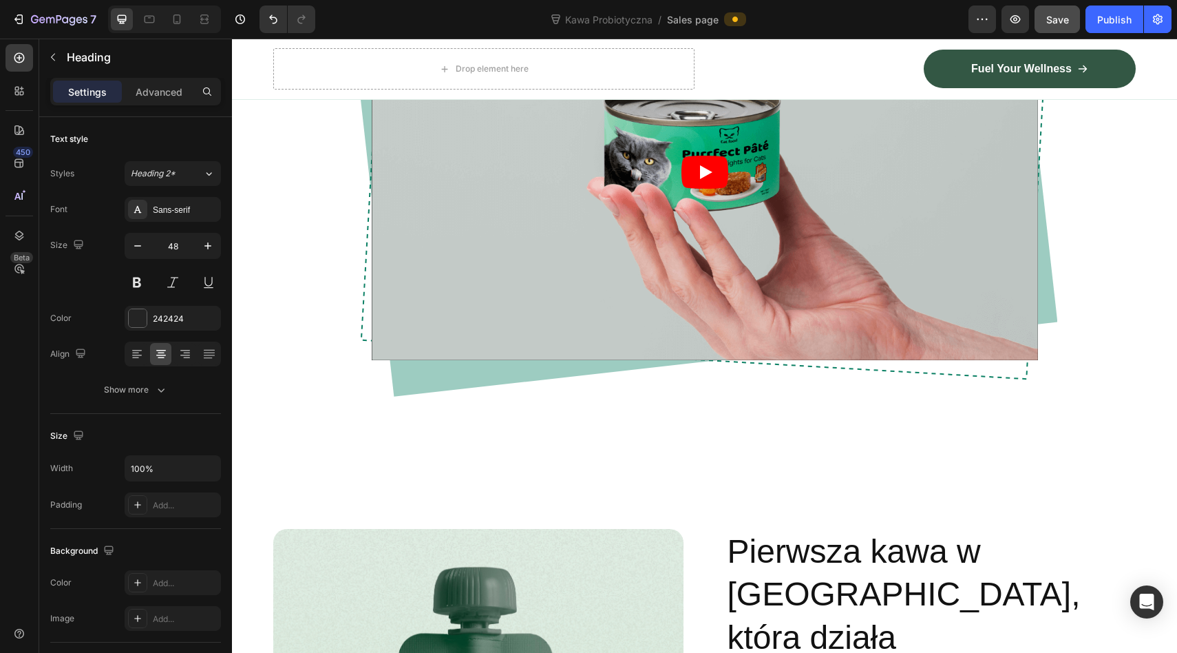
scroll to position [1129, 0]
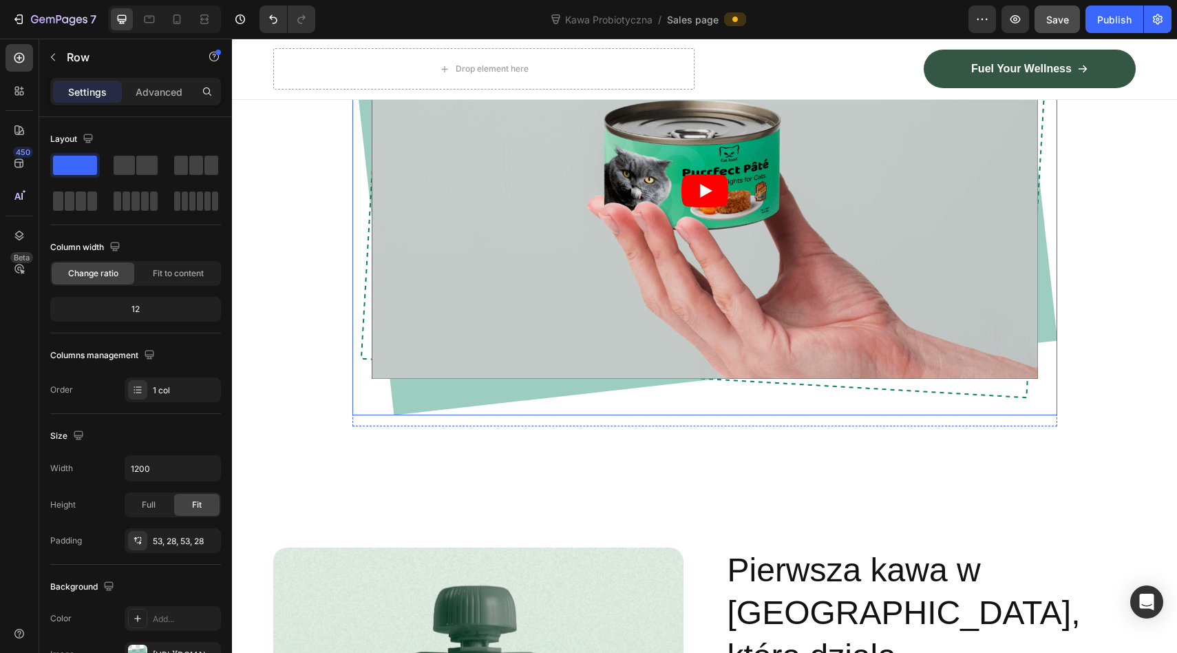
click at [730, 401] on div "Video Row" at bounding box center [705, 191] width 705 height 448
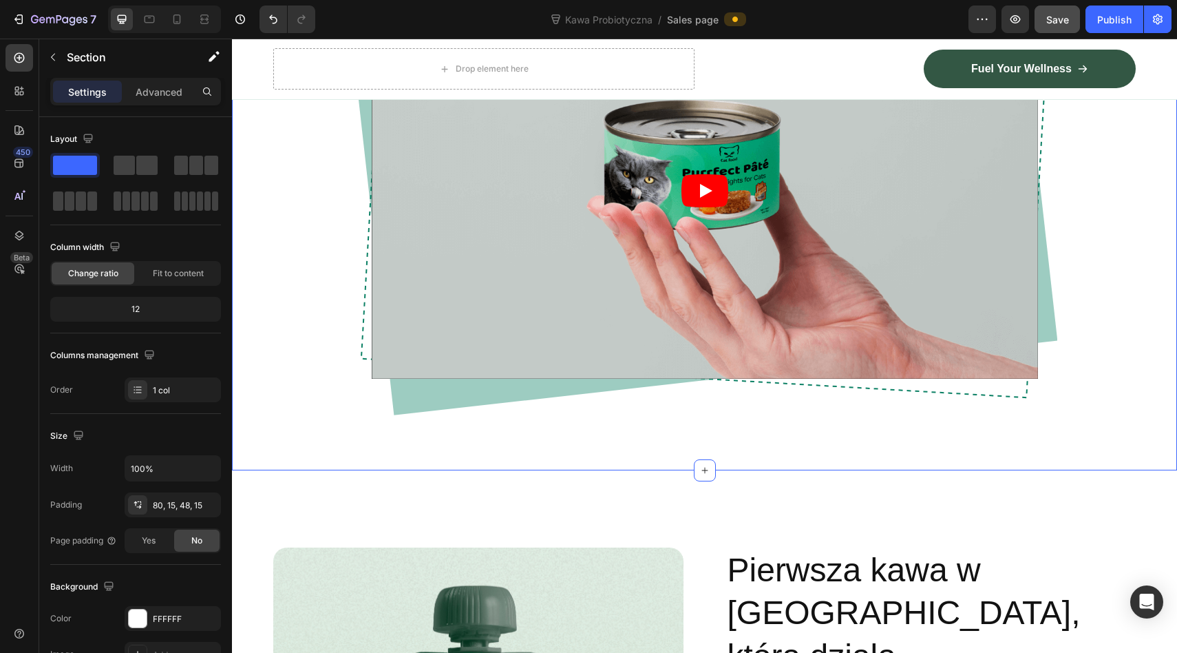
click at [708, 426] on div "HOW IT WORKS Heading Video Row Row" at bounding box center [704, 168] width 925 height 538
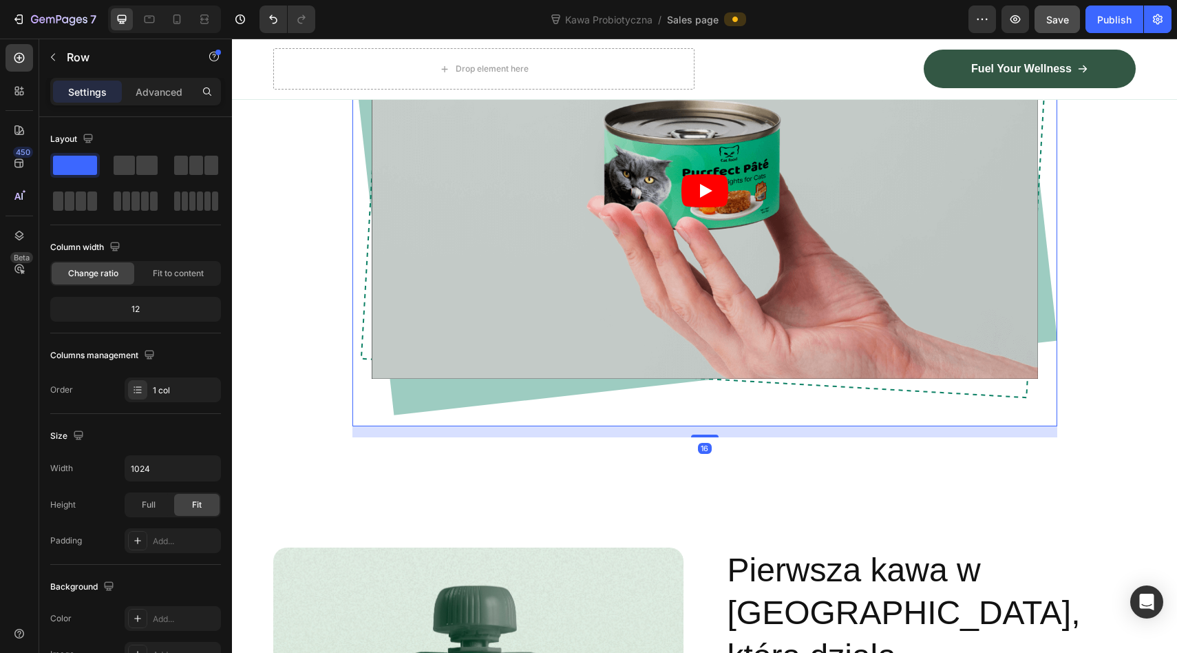
click at [705, 417] on div "HOW IT WORKS Heading Video Row" at bounding box center [705, 162] width 705 height 527
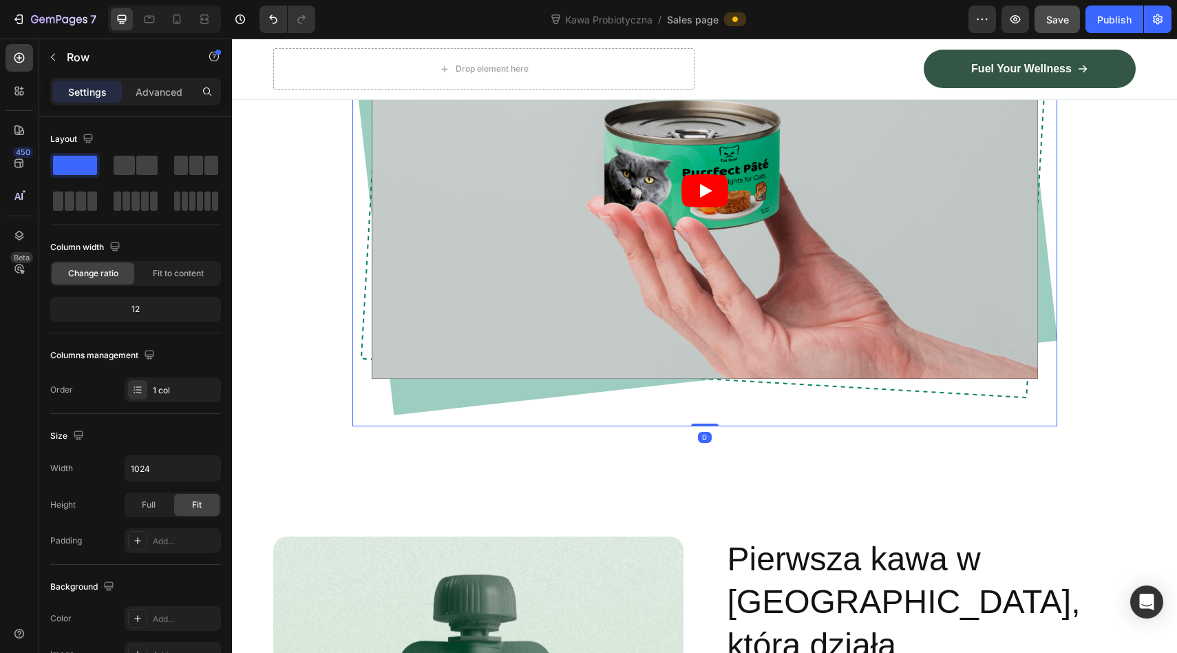
drag, startPoint x: 706, startPoint y: 434, endPoint x: 705, endPoint y: 405, distance: 28.9
click at [706, 406] on div "HOW IT WORKS Heading Video Row Row 0" at bounding box center [705, 162] width 705 height 527
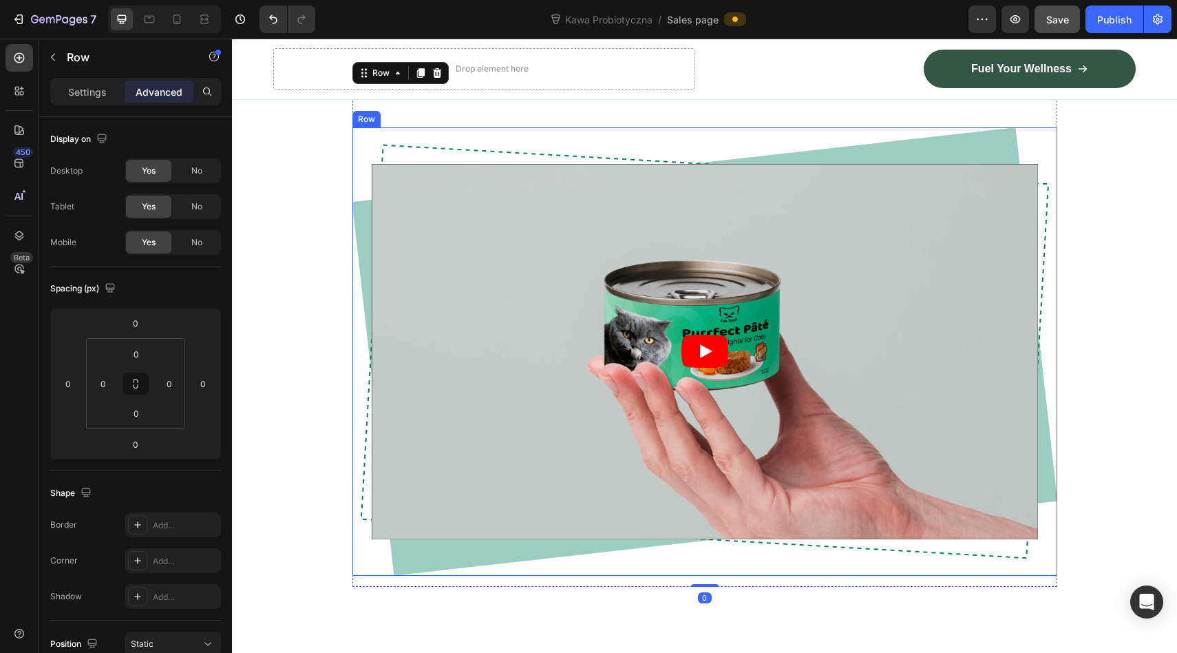
scroll to position [817, 0]
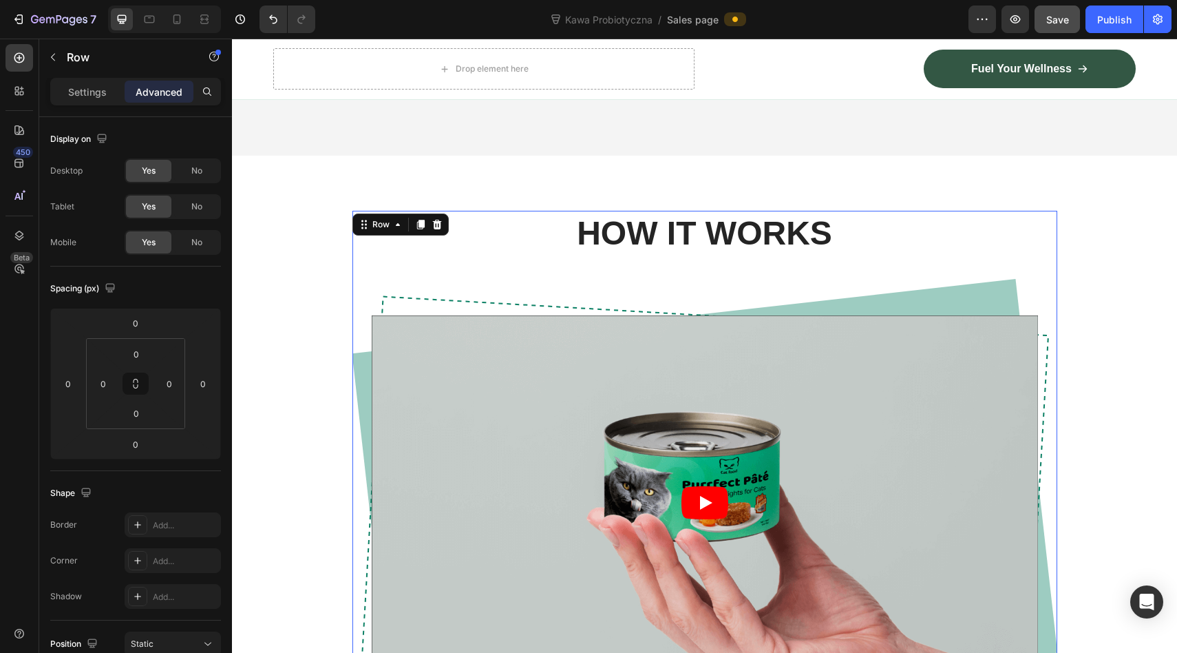
click at [694, 246] on p "HOW IT WORKS" at bounding box center [705, 233] width 702 height 43
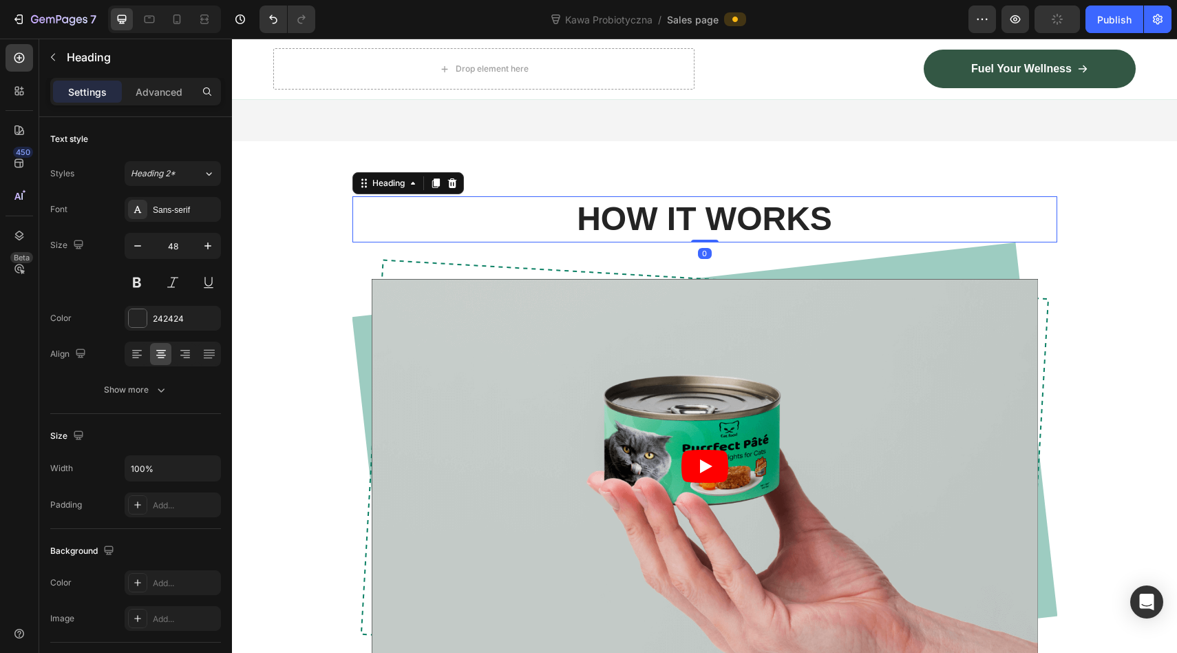
drag, startPoint x: 700, startPoint y: 277, endPoint x: 698, endPoint y: 251, distance: 26.9
click at [698, 242] on div "HOW IT WORKS Heading 0" at bounding box center [705, 218] width 705 height 45
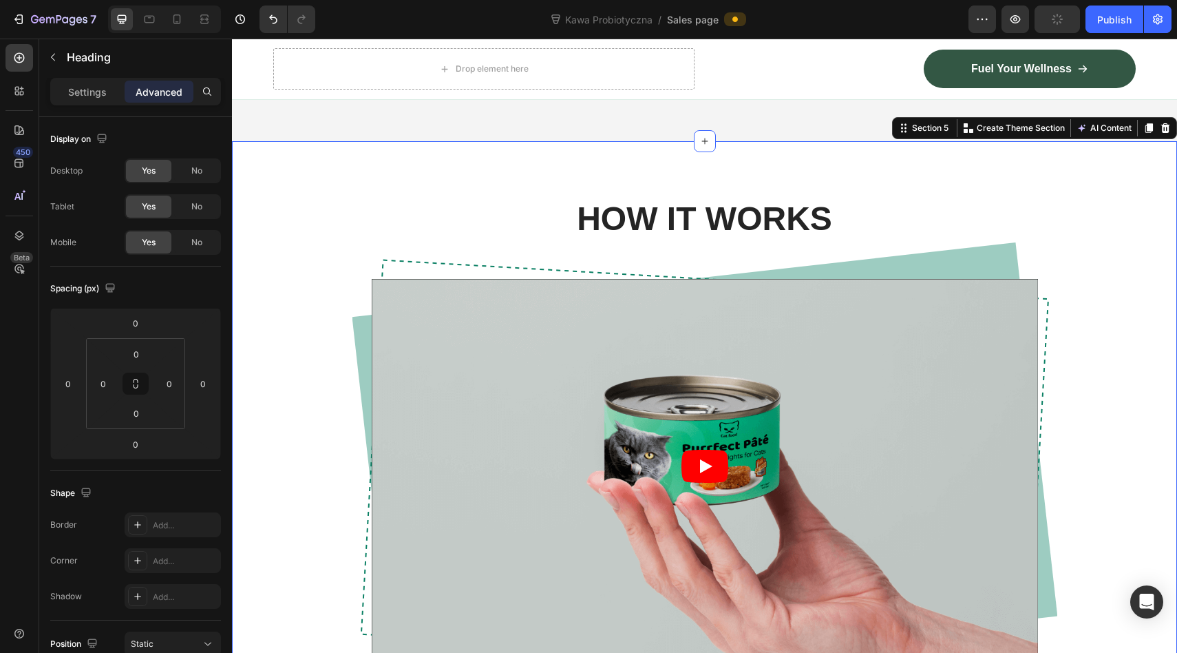
click at [694, 180] on div "HOW IT WORKS Heading Video Row Row Section 5 You can create reusable sections C…" at bounding box center [704, 437] width 945 height 593
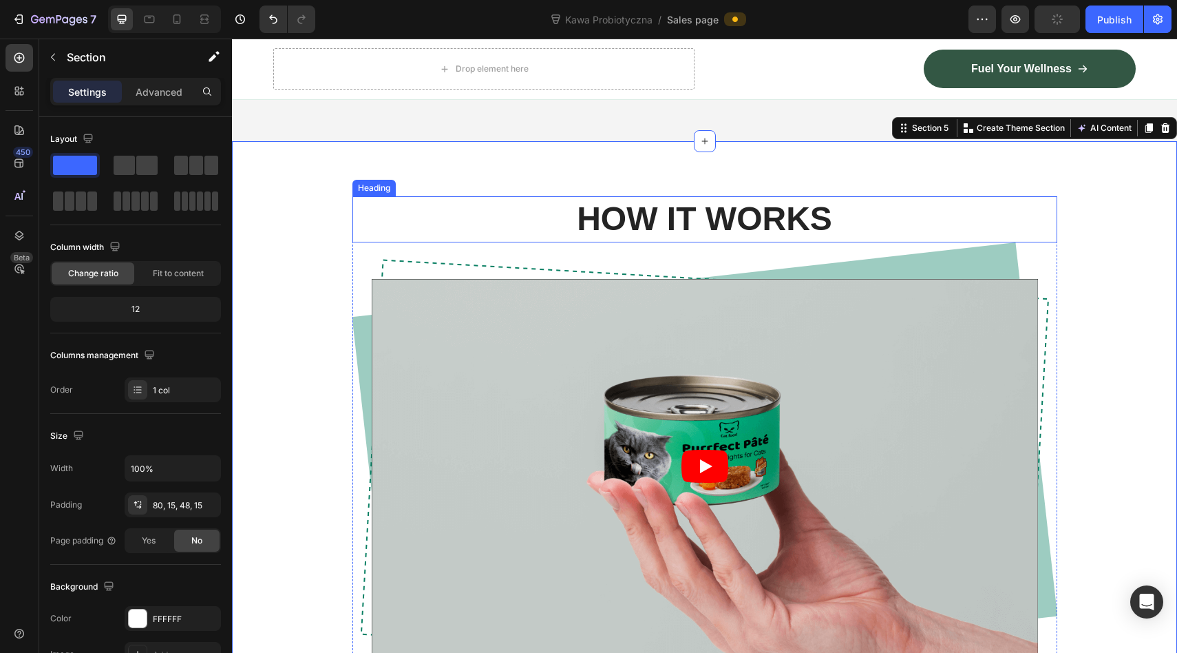
click at [694, 213] on p "HOW IT WORKS" at bounding box center [705, 219] width 702 height 43
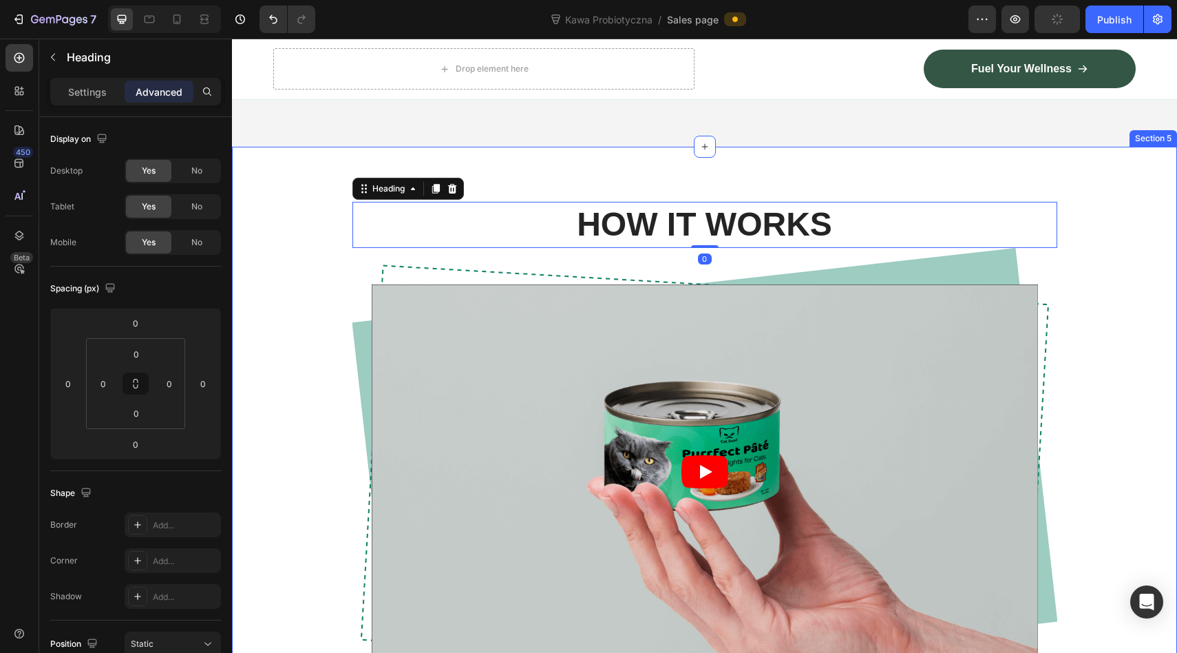
scroll to position [785, 0]
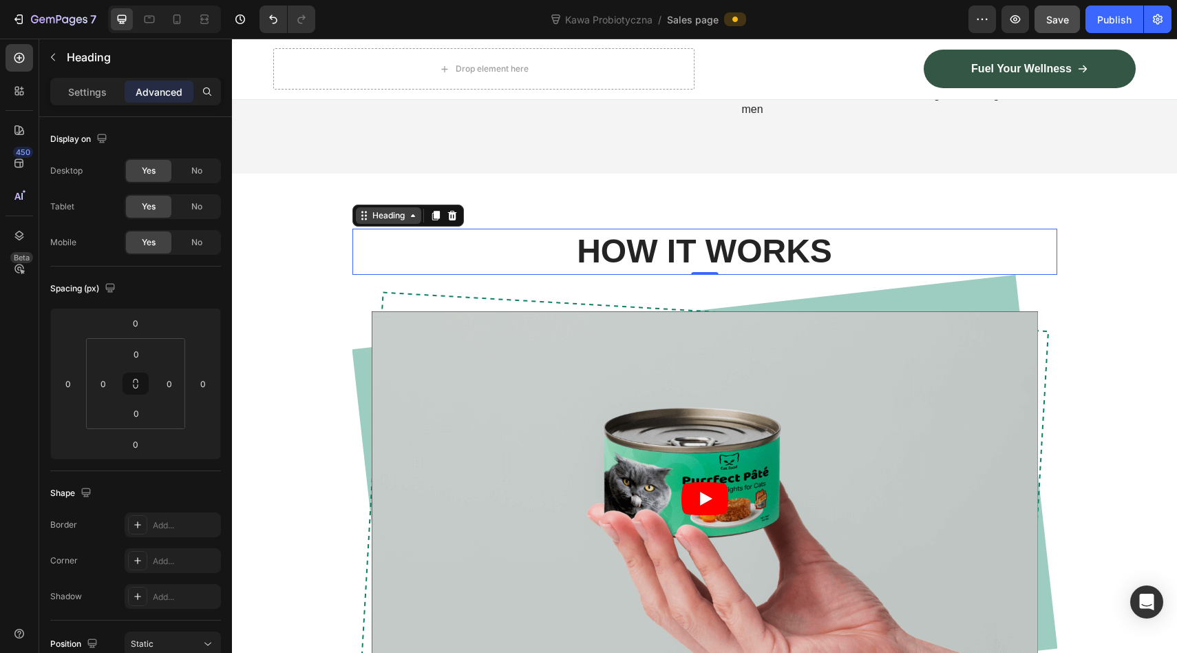
click at [417, 221] on icon at bounding box center [413, 215] width 11 height 11
click at [532, 214] on div "HOW IT WORKS Heading Row 1 col Section 0 Video Row Row Section 5" at bounding box center [704, 469] width 945 height 593
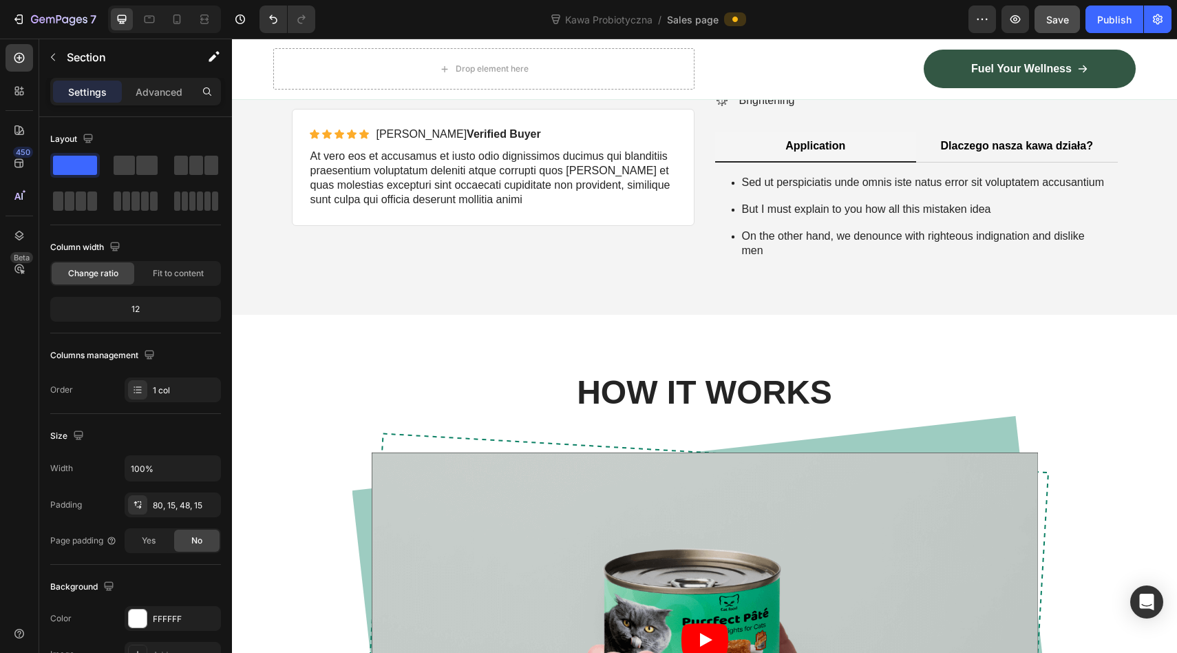
scroll to position [766, 0]
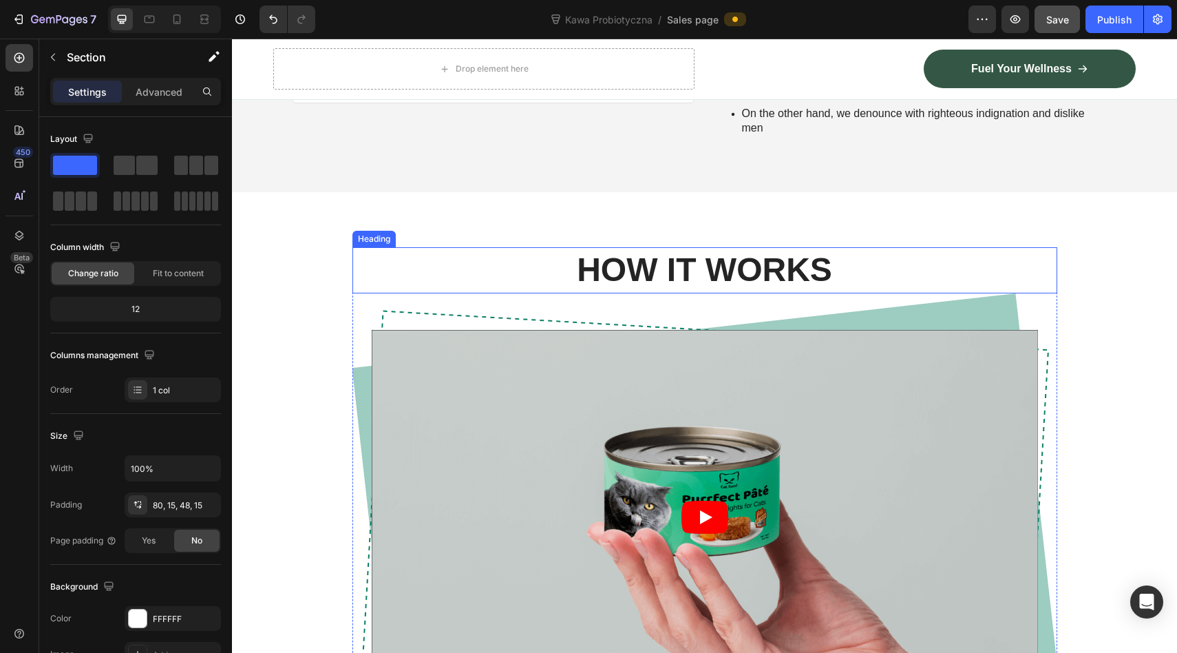
click at [631, 268] on h2 "HOW IT WORKS" at bounding box center [705, 269] width 705 height 45
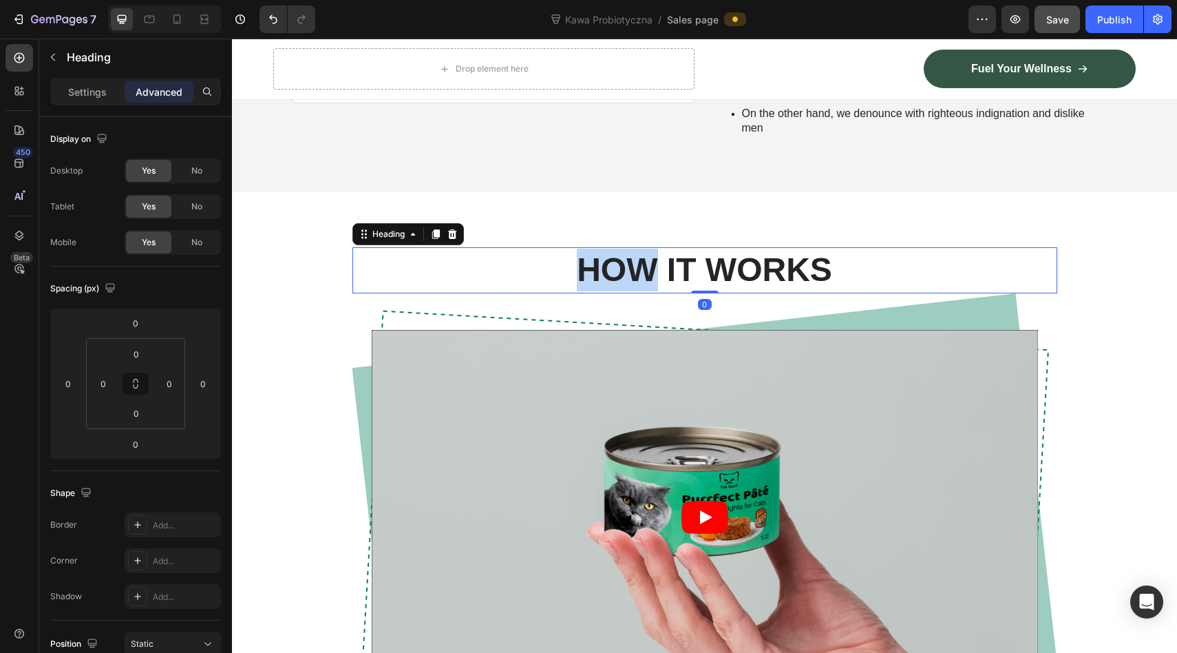
click at [631, 268] on h2 "HOW IT WORKS" at bounding box center [705, 269] width 705 height 45
click at [631, 268] on p "HOW IT WORKS" at bounding box center [705, 270] width 702 height 43
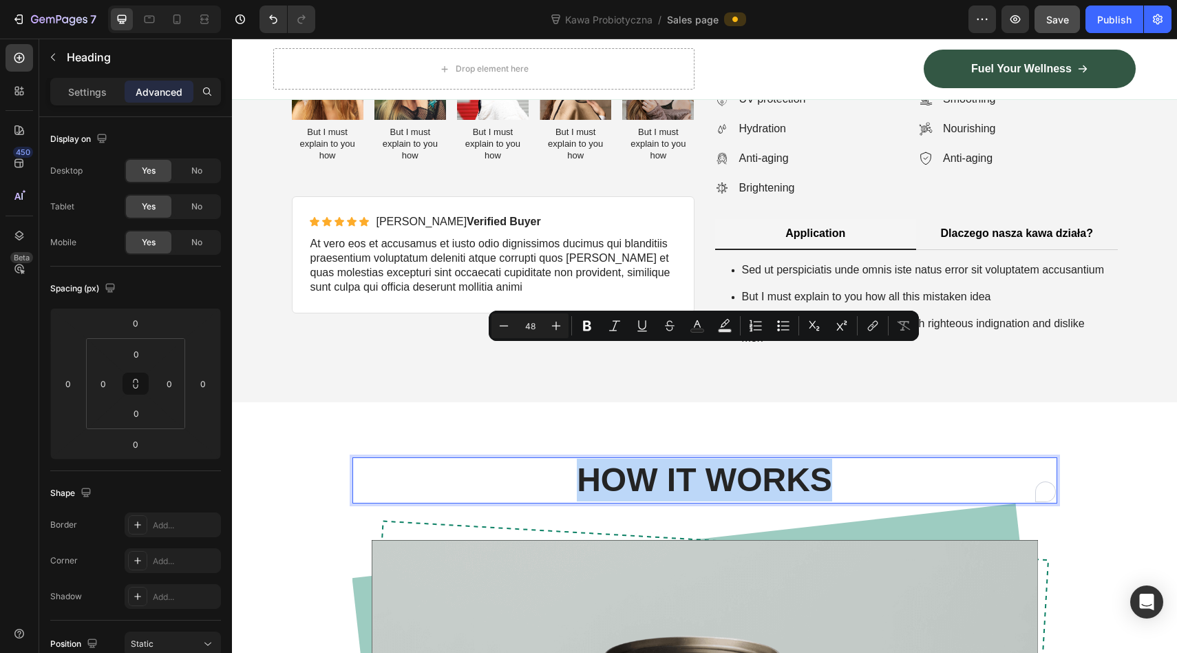
scroll to position [806, 0]
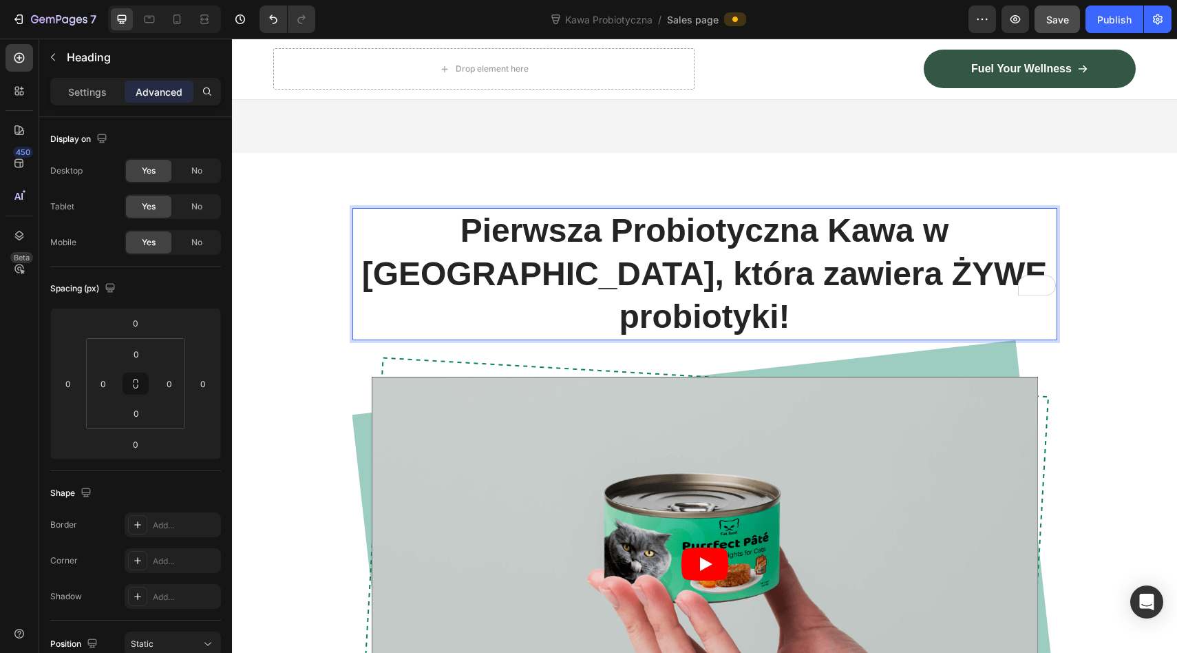
click at [757, 284] on p "Pierwsza Probiotyczna Kawa w Europie, która zawiera ŻYWE probiotyki!" at bounding box center [705, 273] width 702 height 129
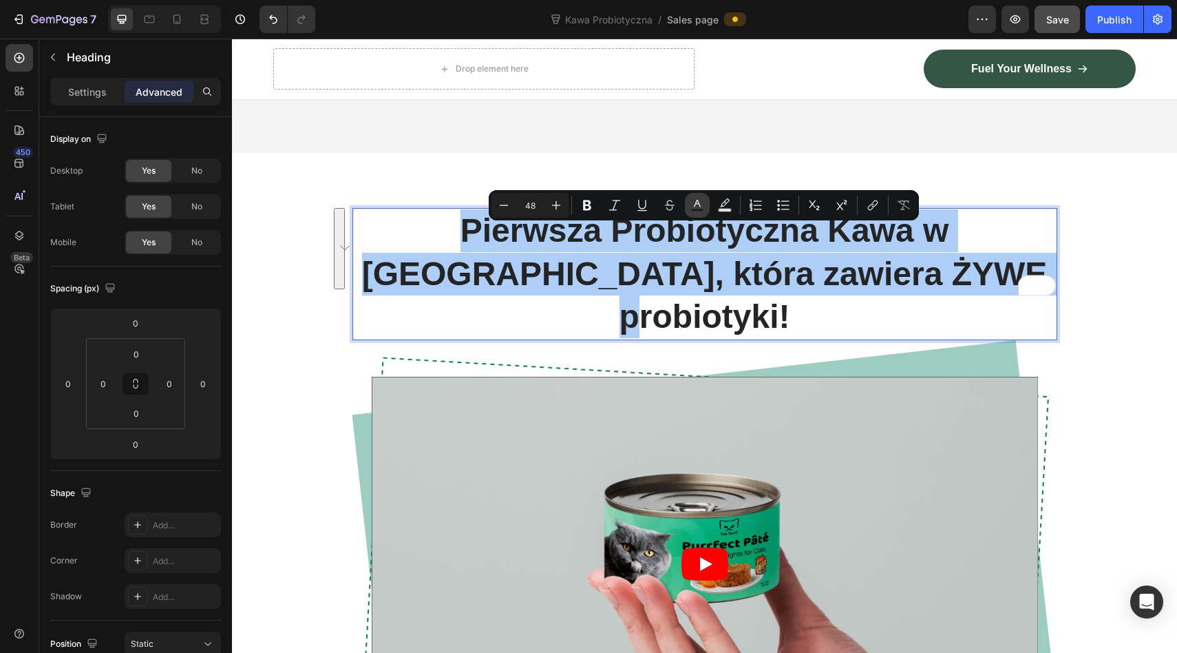
click at [703, 206] on icon "Editor contextual toolbar" at bounding box center [698, 205] width 14 height 14
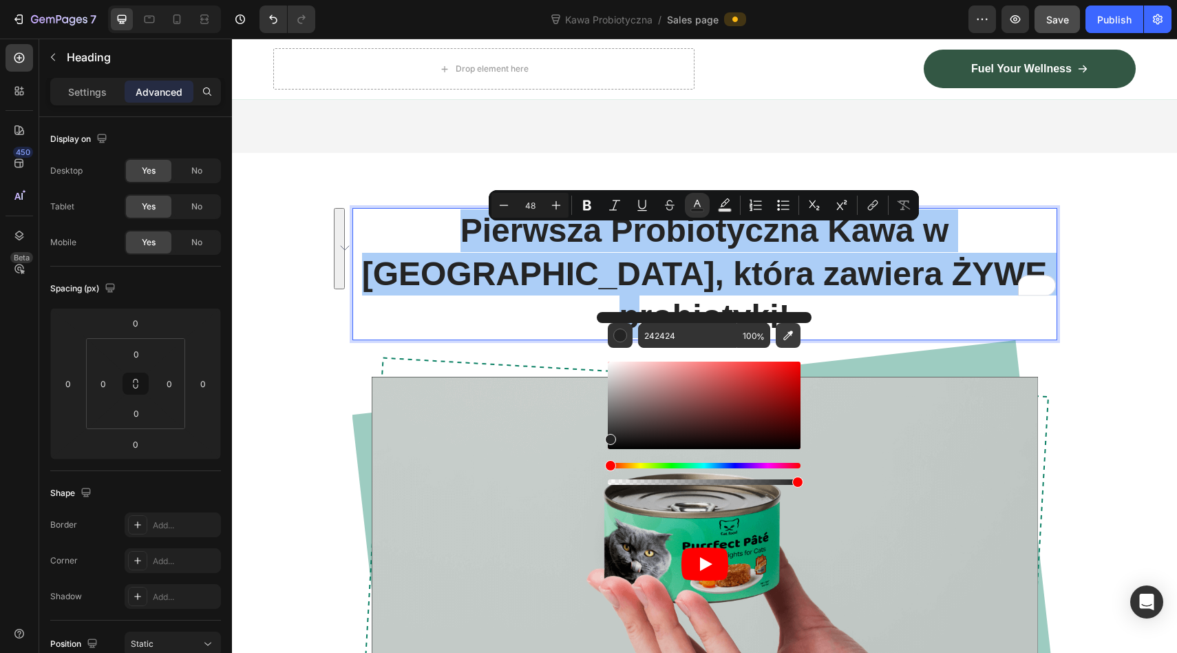
click at [781, 336] on icon "Editor contextual toolbar" at bounding box center [788, 335] width 14 height 14
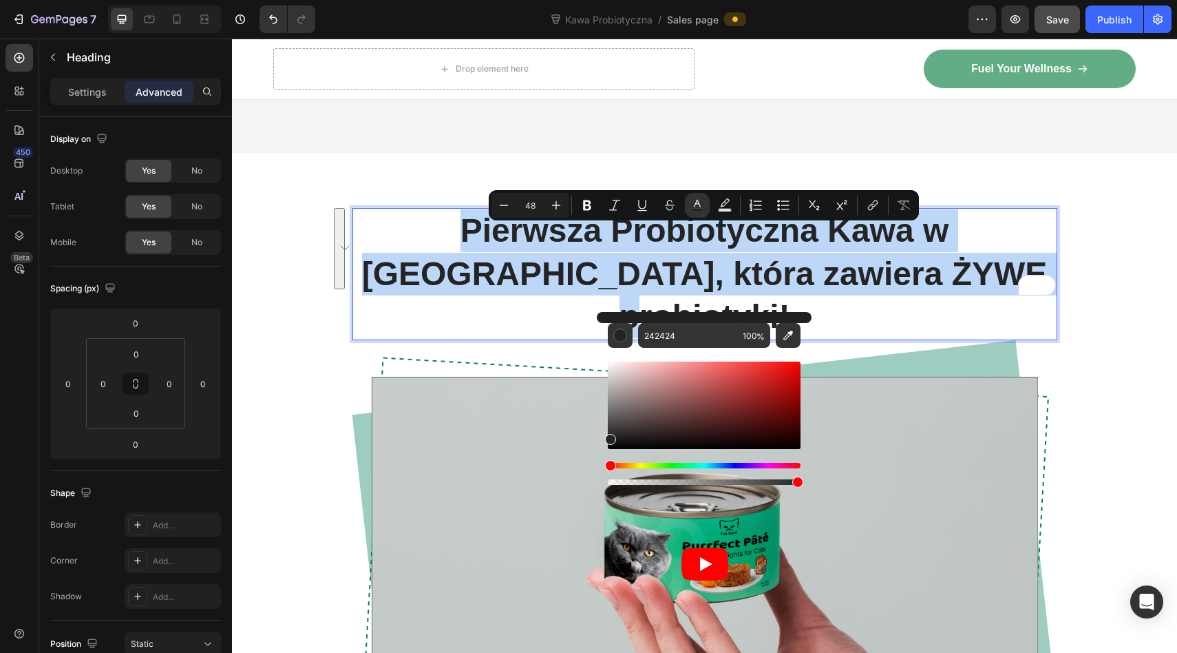
type input "335745"
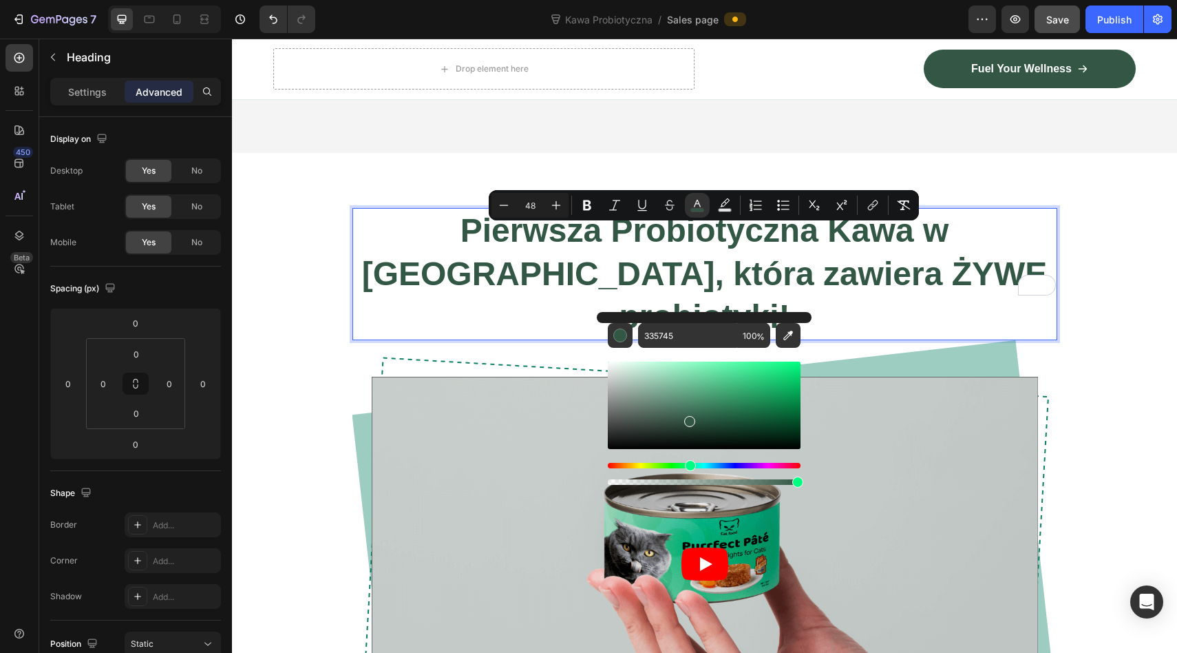
click at [894, 284] on span "Pierwsza Probiotyczna Kawa w Europie, która zawiera ŻYWE probiotyki!" at bounding box center [705, 273] width 686 height 123
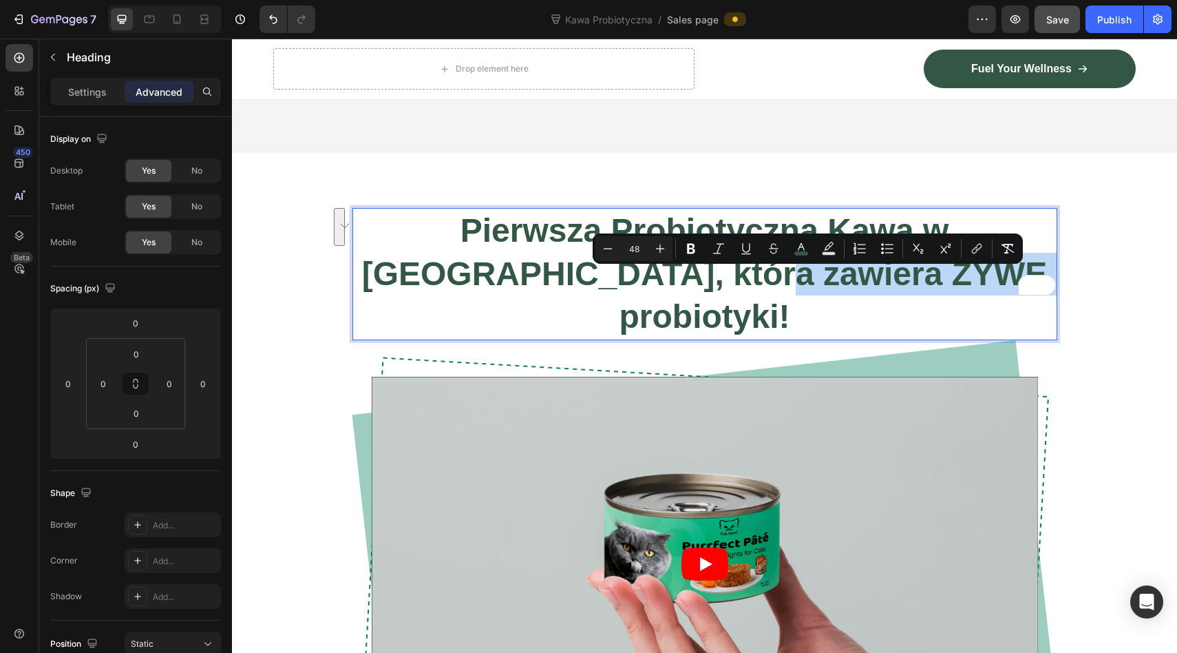
drag, startPoint x: 676, startPoint y: 280, endPoint x: 936, endPoint y: 286, distance: 260.3
click at [936, 286] on span "Pierwsza Probiotyczna Kawa w Europie, która zawiera ŻYWE probiotyki!" at bounding box center [705, 273] width 686 height 123
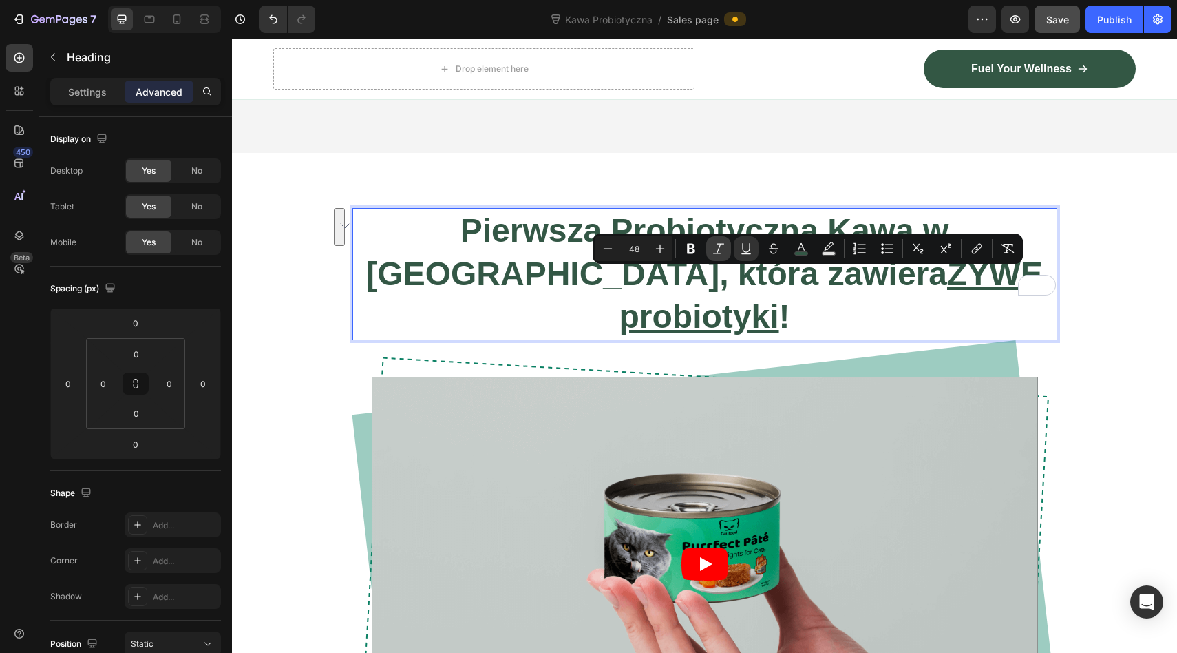
click at [721, 247] on icon "Editor contextual toolbar" at bounding box center [719, 249] width 14 height 14
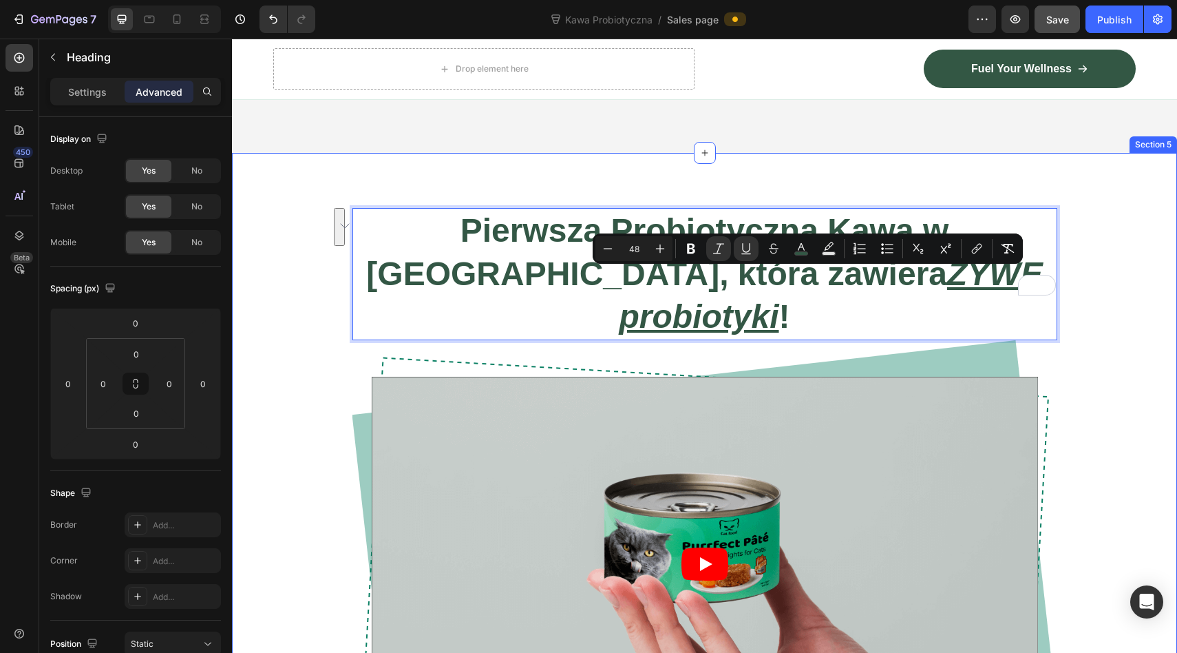
click at [728, 186] on div "Pierwsza Probiotyczna Kawa w Europie, która zawiera ŻYWE probiotyki ! Heading 0…" at bounding box center [704, 492] width 945 height 679
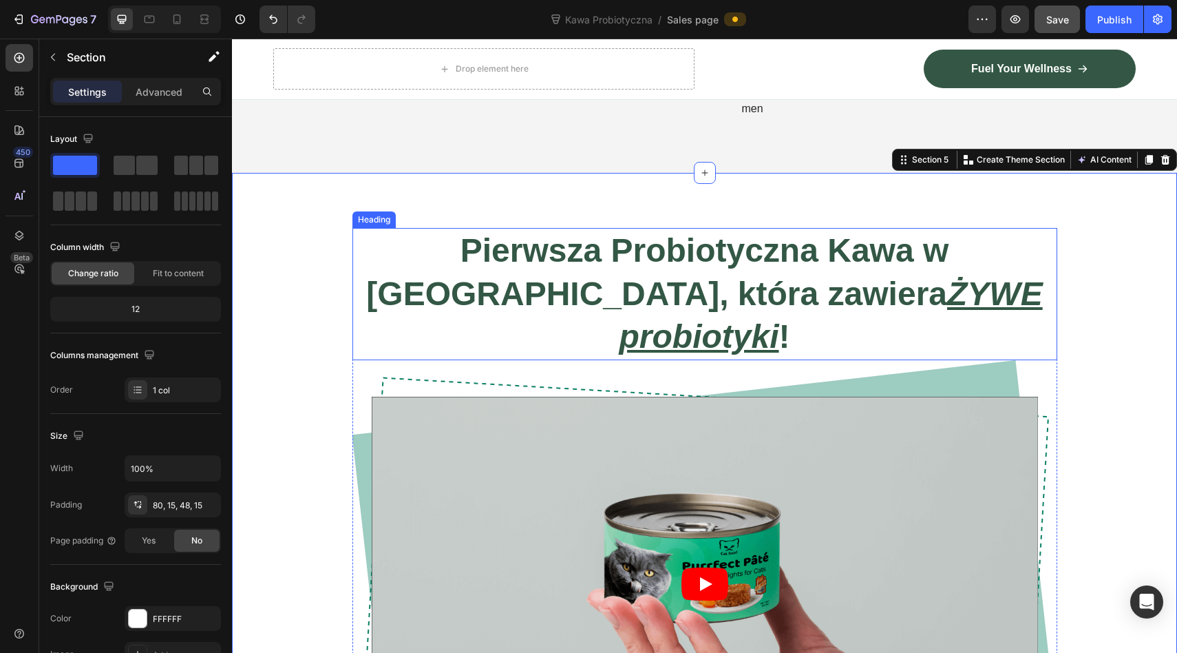
scroll to position [787, 0]
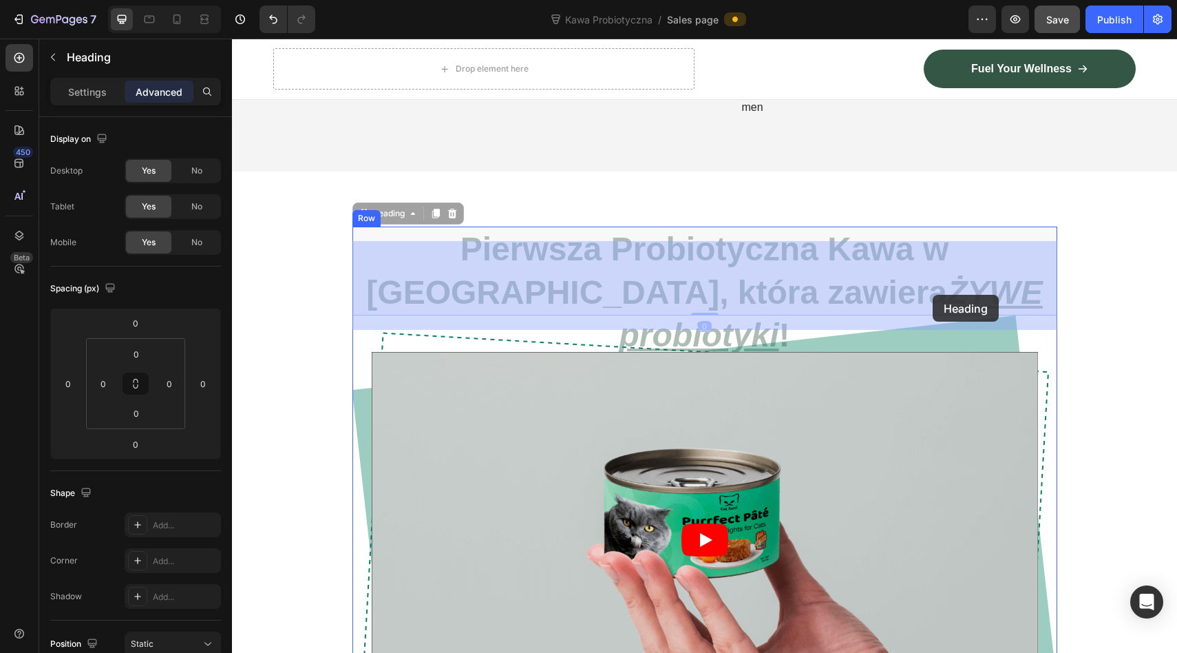
drag, startPoint x: 680, startPoint y: 292, endPoint x: 932, endPoint y: 295, distance: 252.0
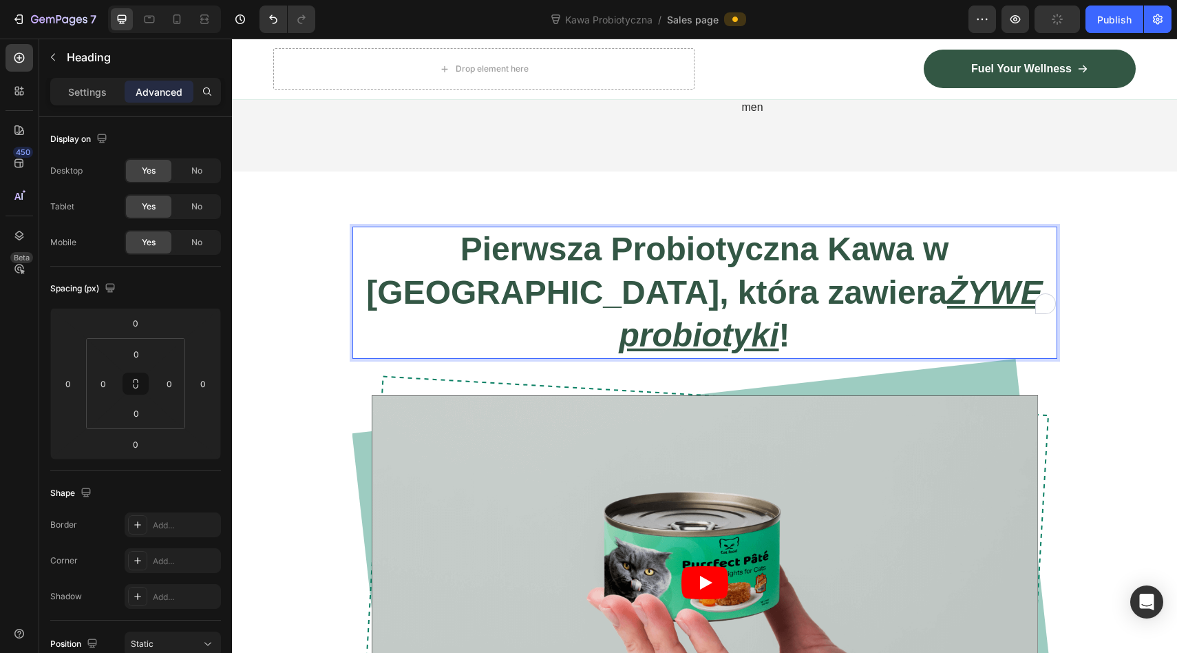
click at [958, 313] on p "Pierwsza Probiotyczna Kawa w Europie, która zawiera ŻYWE probiotyki !" at bounding box center [705, 292] width 702 height 129
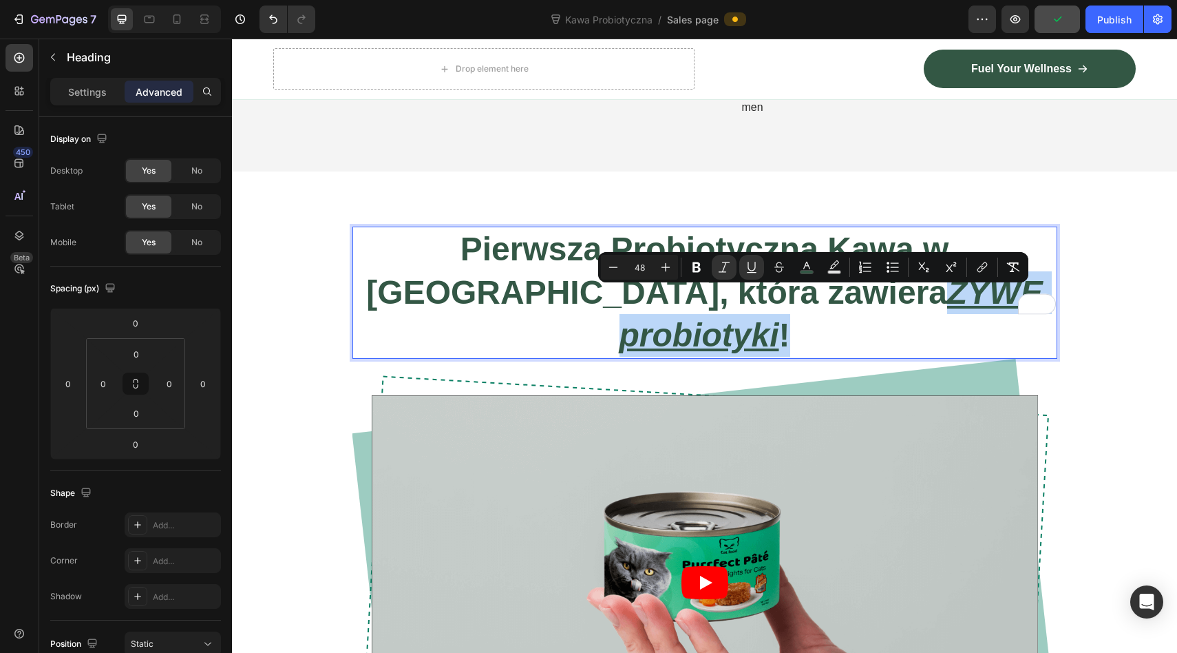
drag, startPoint x: 953, startPoint y: 306, endPoint x: 677, endPoint y: 300, distance: 276.1
click at [677, 300] on p "Pierwsza Probiotyczna Kawa w Europie, która zawiera ŻYWE probiotyki !" at bounding box center [705, 292] width 702 height 129
click at [843, 261] on button "Text Background Color" at bounding box center [834, 267] width 25 height 25
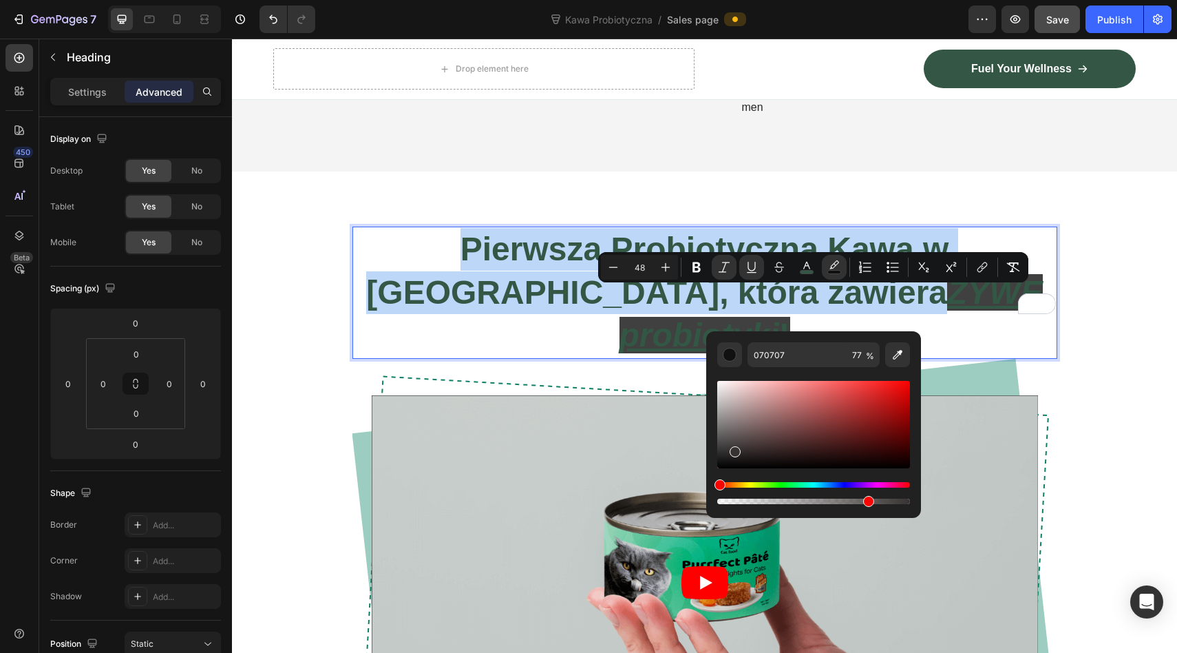
drag, startPoint x: 722, startPoint y: 465, endPoint x: 729, endPoint y: 445, distance: 22.0
click at [730, 446] on div "Editor contextual toolbar" at bounding box center [735, 451] width 11 height 11
type input "423E3E"
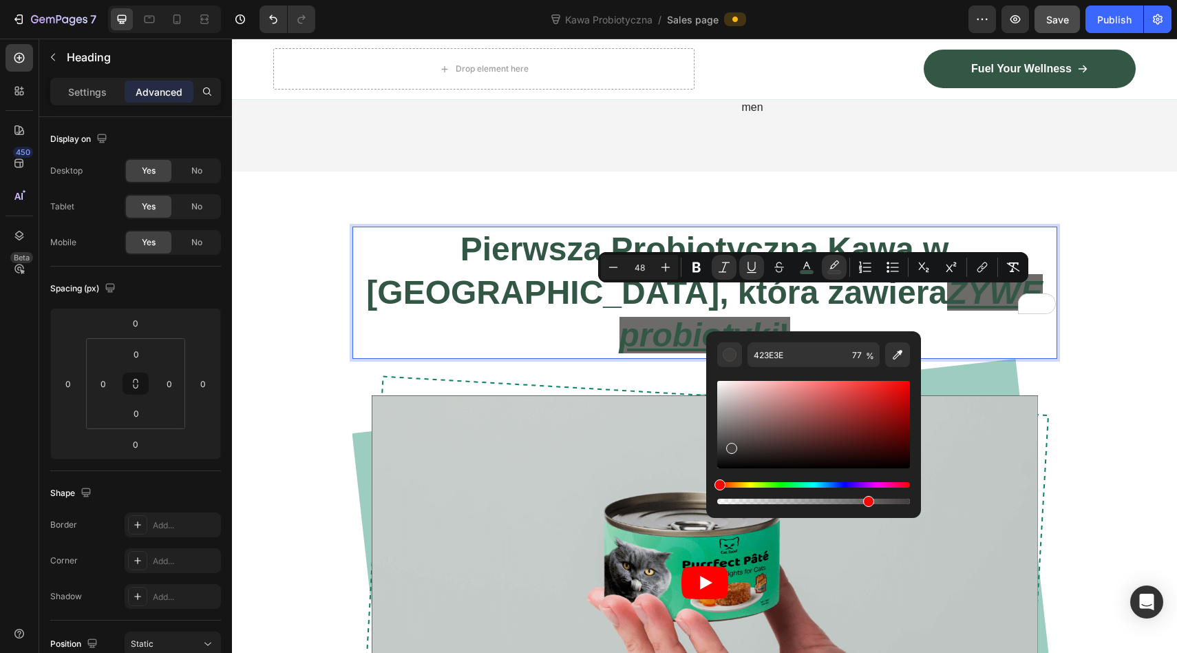
click at [786, 505] on div "Editor contextual toolbar" at bounding box center [813, 442] width 193 height 129
click at [781, 501] on div "Editor contextual toolbar" at bounding box center [813, 501] width 193 height 6
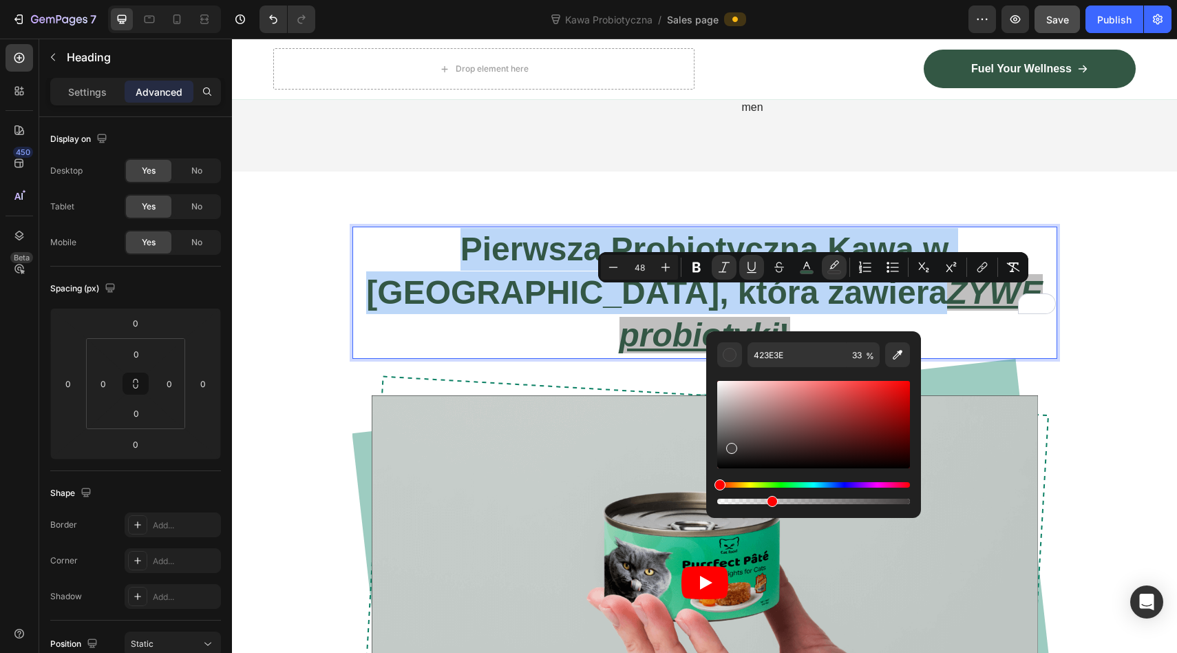
click at [768, 502] on div "Editor contextual toolbar" at bounding box center [813, 501] width 193 height 6
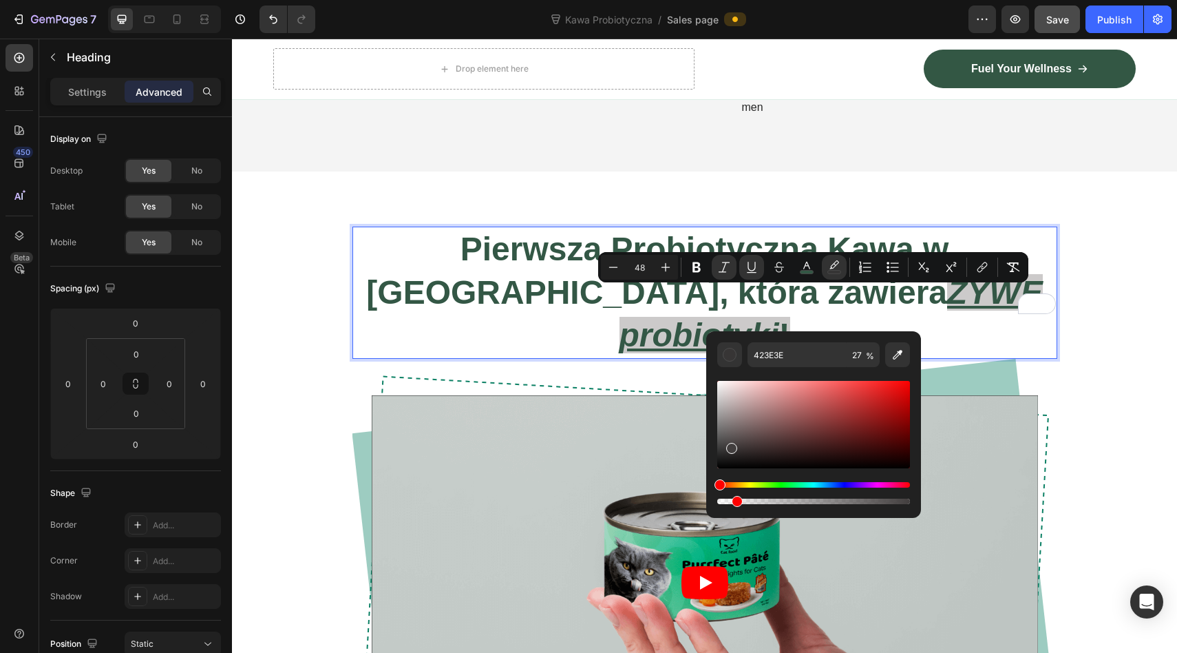
click at [735, 501] on div "Editor contextual toolbar" at bounding box center [813, 501] width 193 height 6
type input "9"
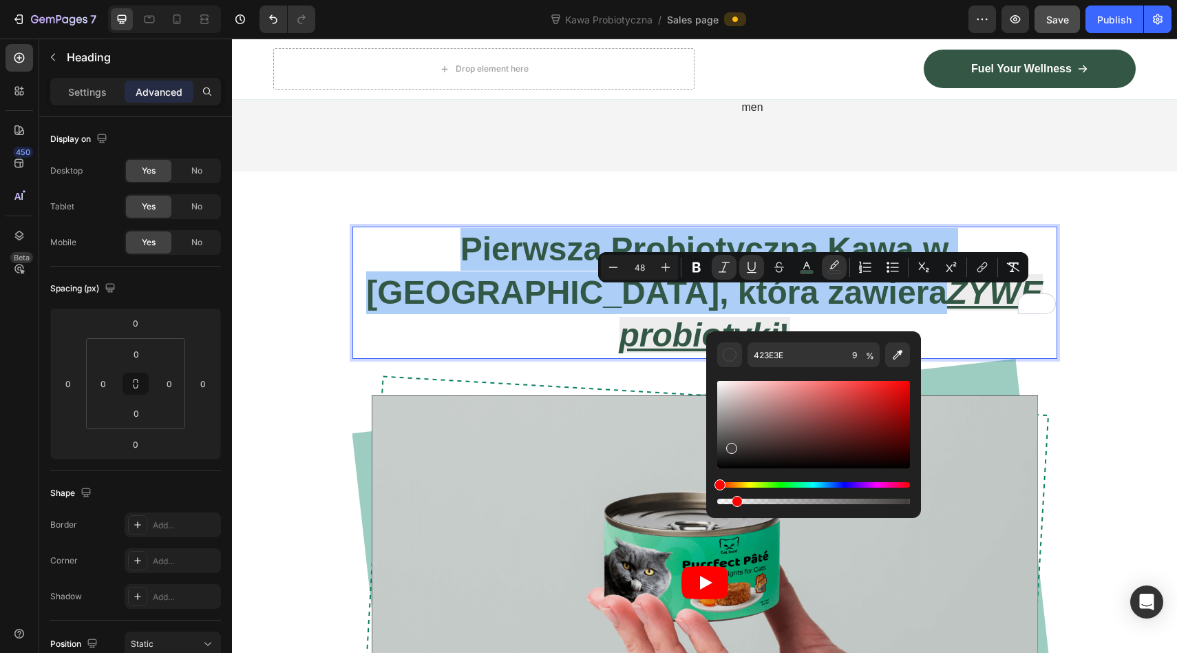
click at [728, 504] on div "Editor contextual toolbar" at bounding box center [813, 442] width 193 height 129
click at [745, 505] on div "Editor contextual toolbar" at bounding box center [813, 442] width 193 height 129
click at [898, 358] on icon "Editor contextual toolbar" at bounding box center [898, 355] width 14 height 14
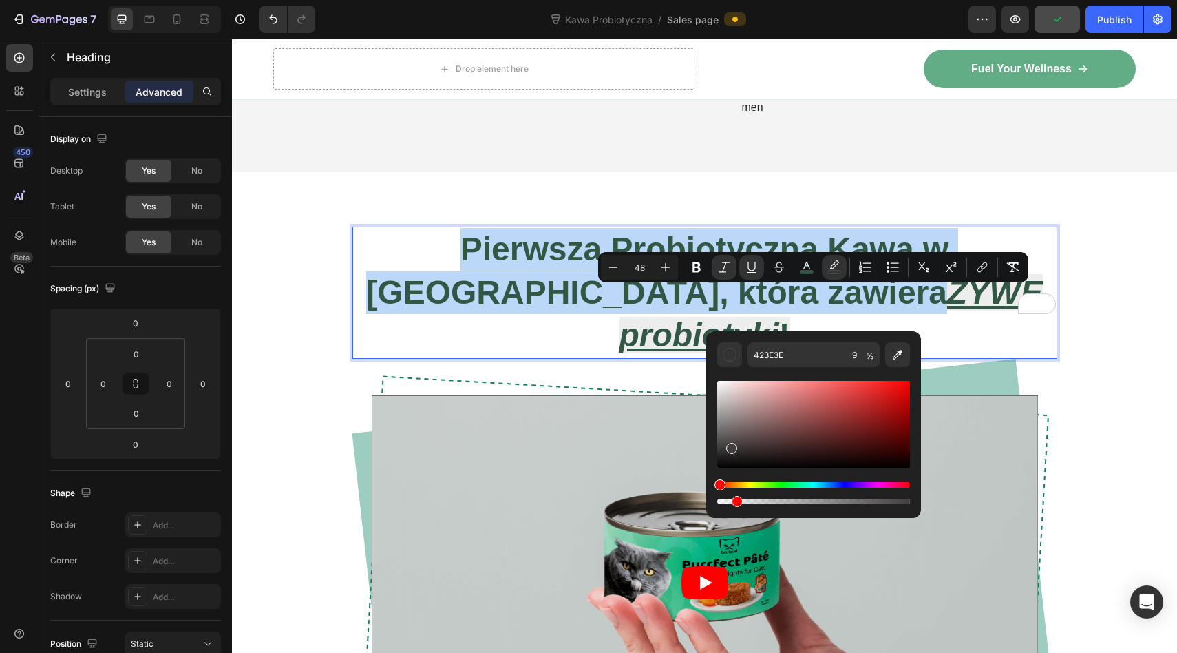
type input "335745"
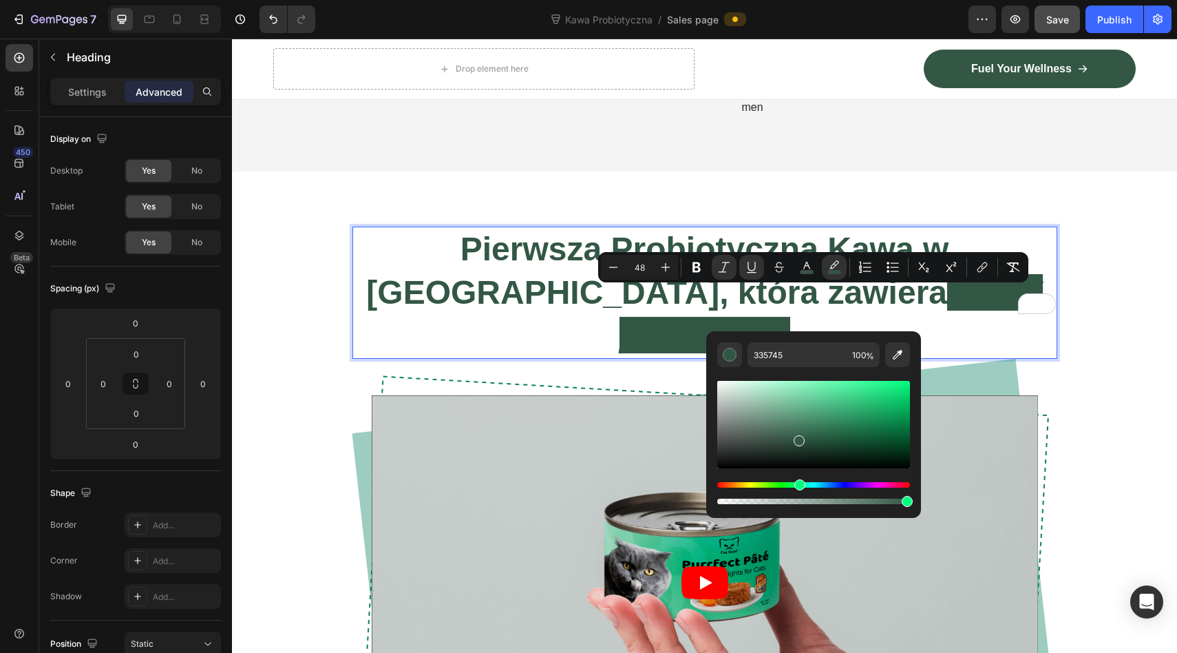
click at [818, 502] on div "Editor contextual toolbar" at bounding box center [813, 501] width 193 height 6
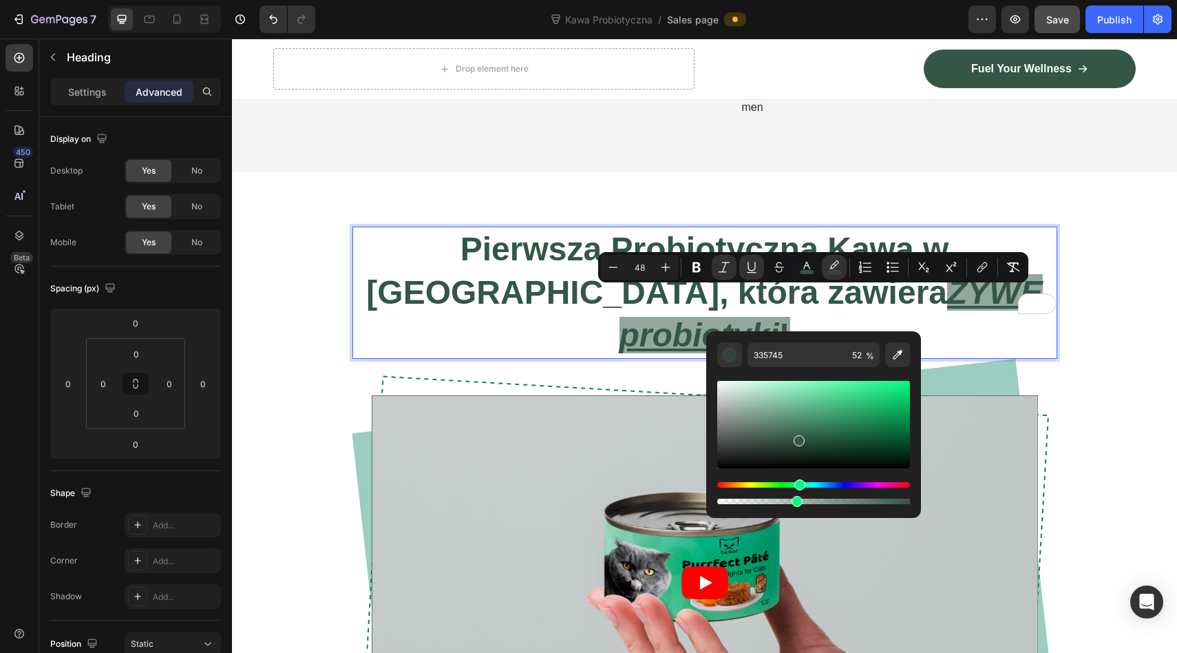
click at [794, 498] on div "Editor contextual toolbar" at bounding box center [813, 501] width 193 height 6
click at [767, 501] on div "Editor contextual toolbar" at bounding box center [813, 501] width 193 height 6
click at [751, 501] on div "Editor contextual toolbar" at bounding box center [813, 501] width 193 height 6
click at [735, 501] on div "Editor contextual toolbar" at bounding box center [813, 501] width 193 height 6
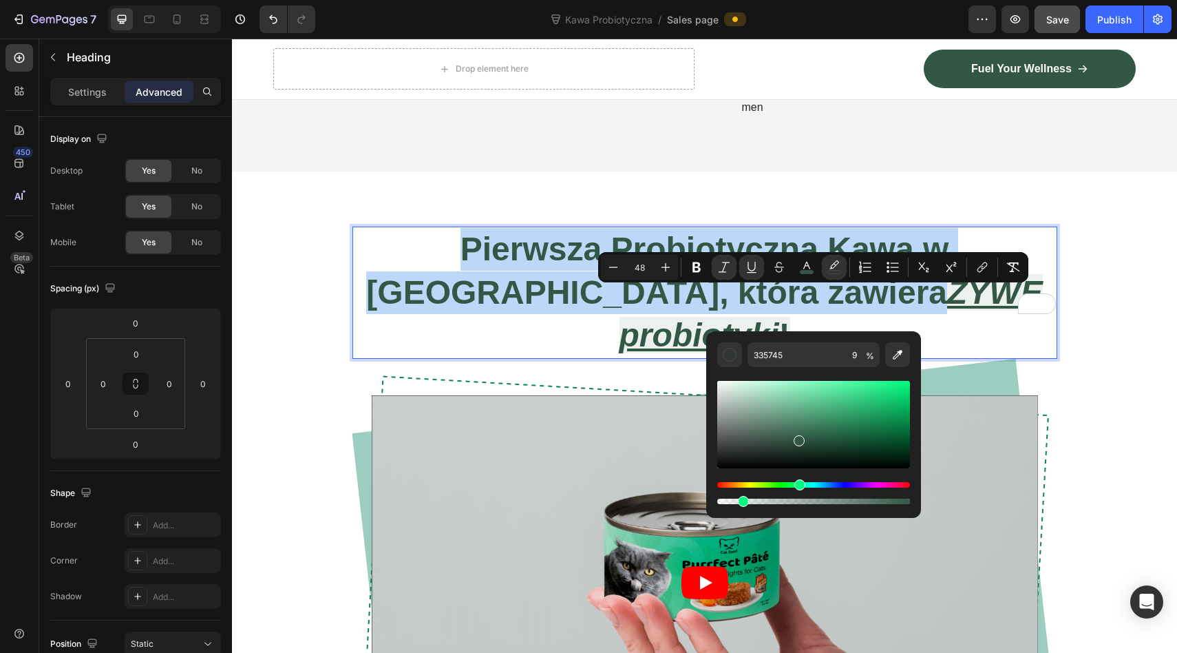
click at [739, 501] on div "Editor contextual toolbar" at bounding box center [743, 501] width 11 height 11
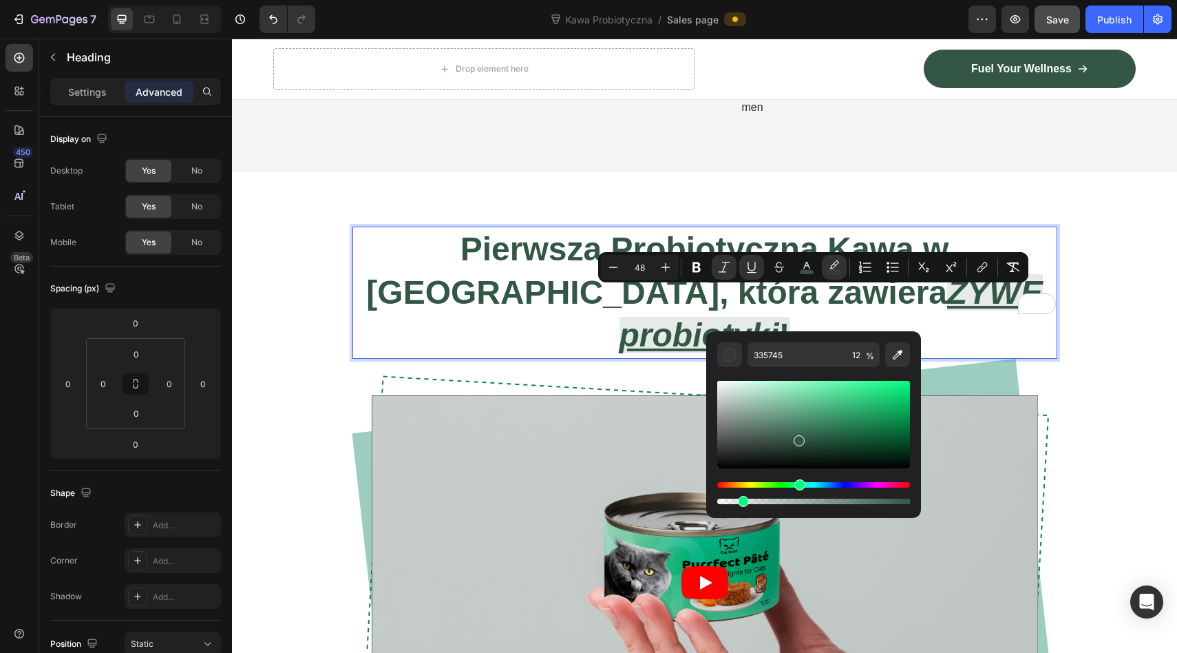
click at [748, 501] on div "Editor contextual toolbar" at bounding box center [743, 501] width 11 height 11
type input "16"
click at [593, 359] on div "Video Row" at bounding box center [705, 583] width 705 height 448
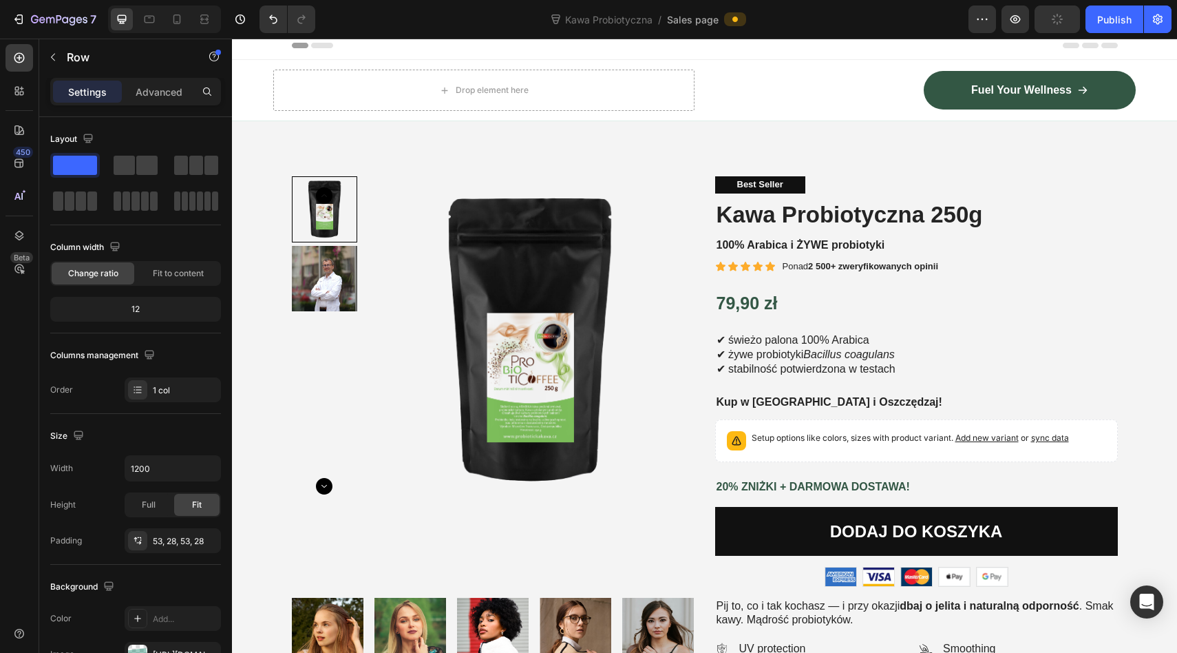
scroll to position [0, 0]
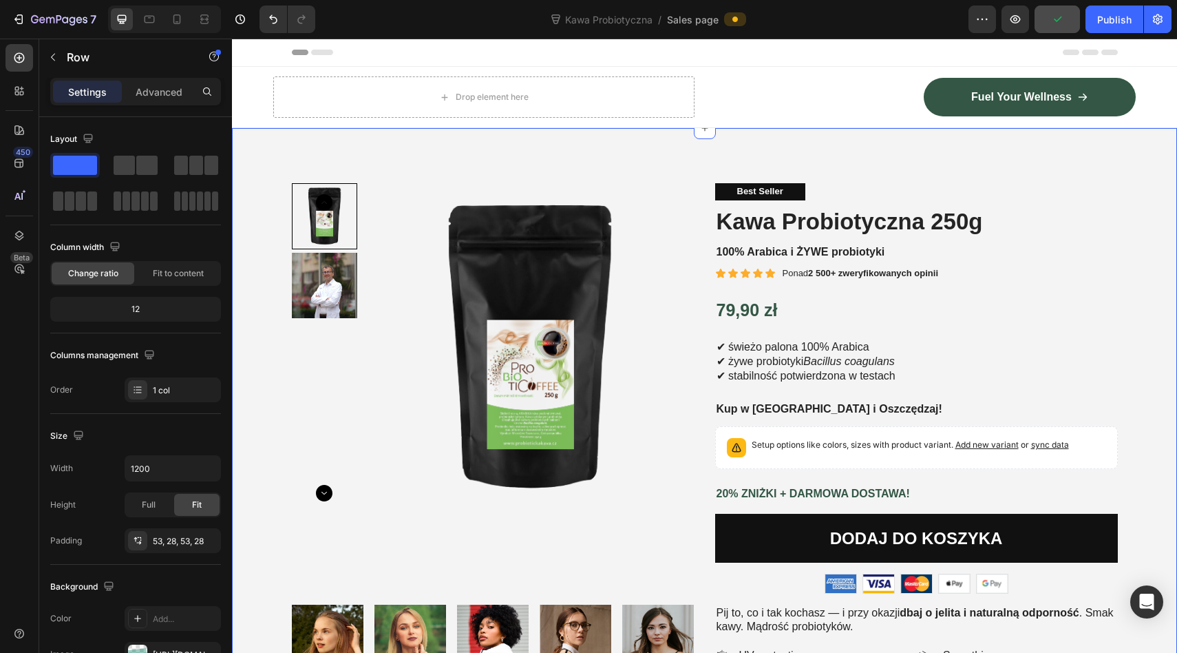
click at [612, 151] on div "Product Images Best Seller Text Block Kawa Probiotyczna 250g Product Title 100%…" at bounding box center [704, 543] width 945 height 830
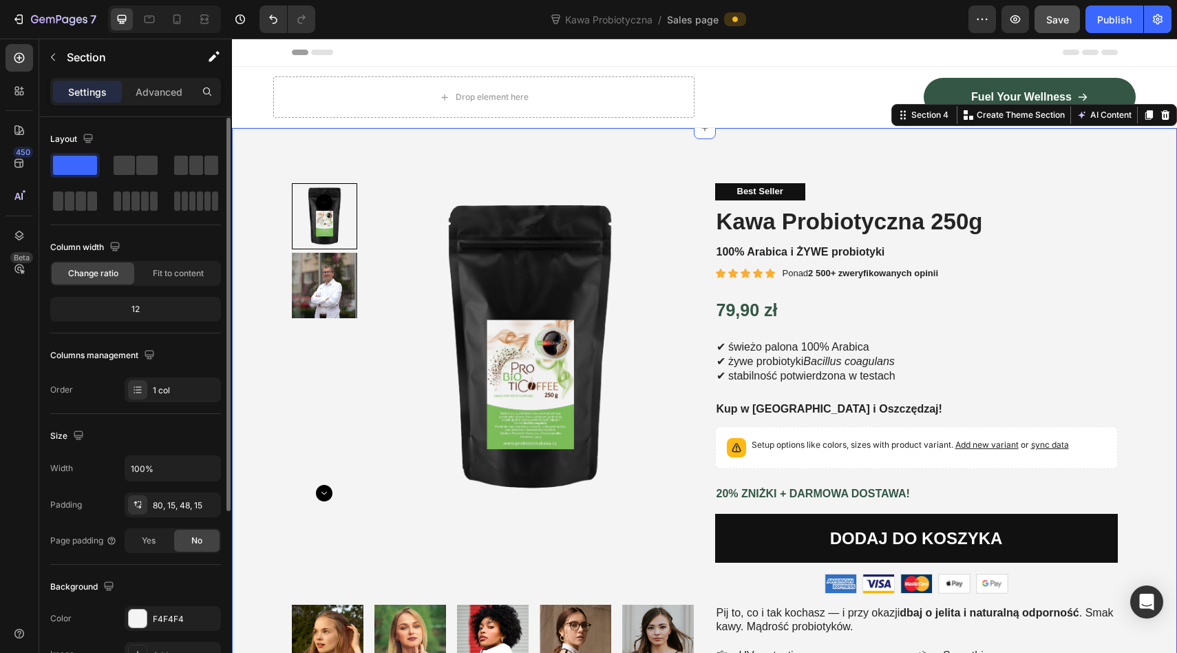
scroll to position [265, 0]
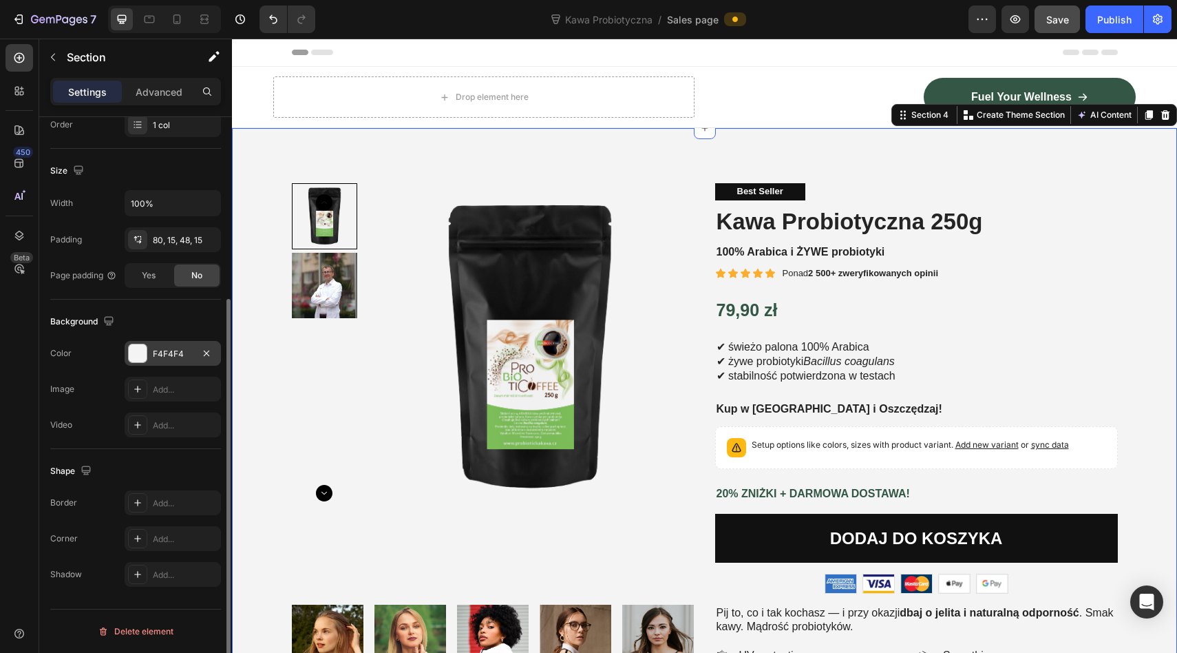
click at [147, 356] on div "F4F4F4" at bounding box center [173, 353] width 96 height 25
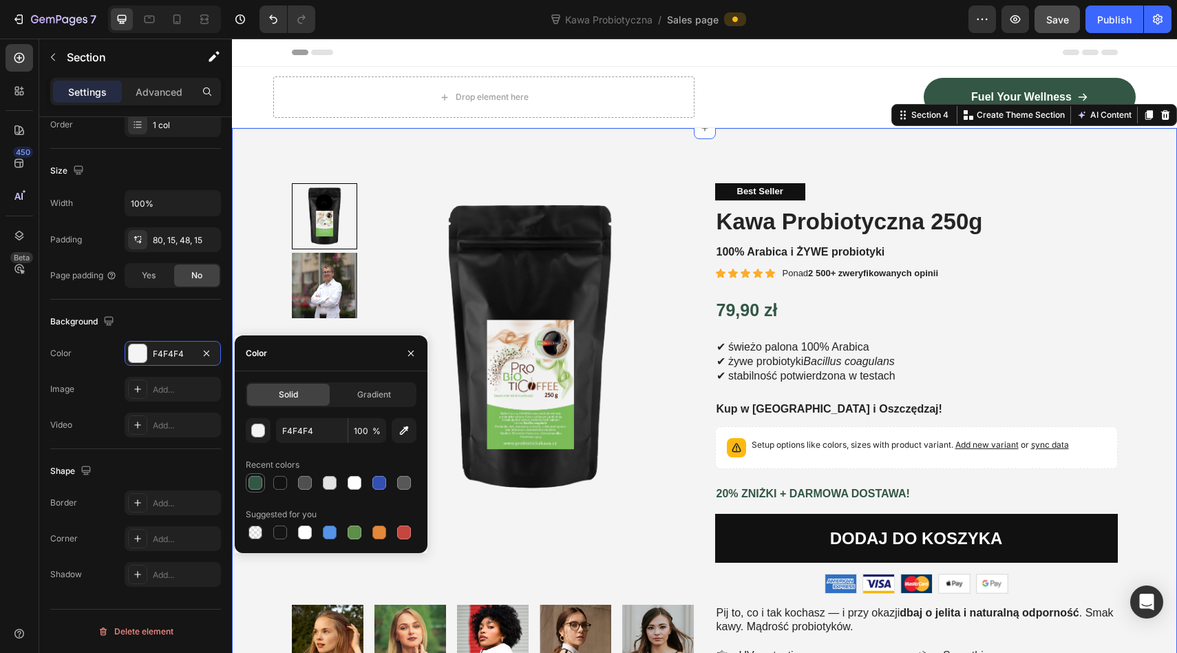
click at [257, 481] on div at bounding box center [256, 483] width 14 height 14
type input "335745"
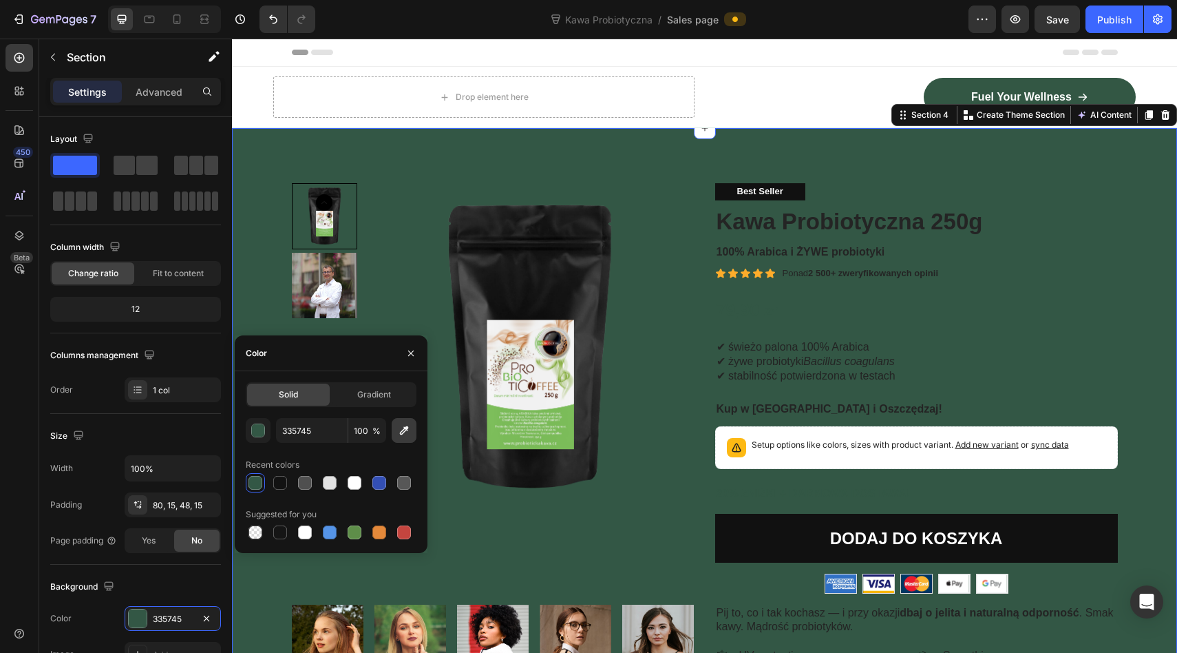
scroll to position [265, 0]
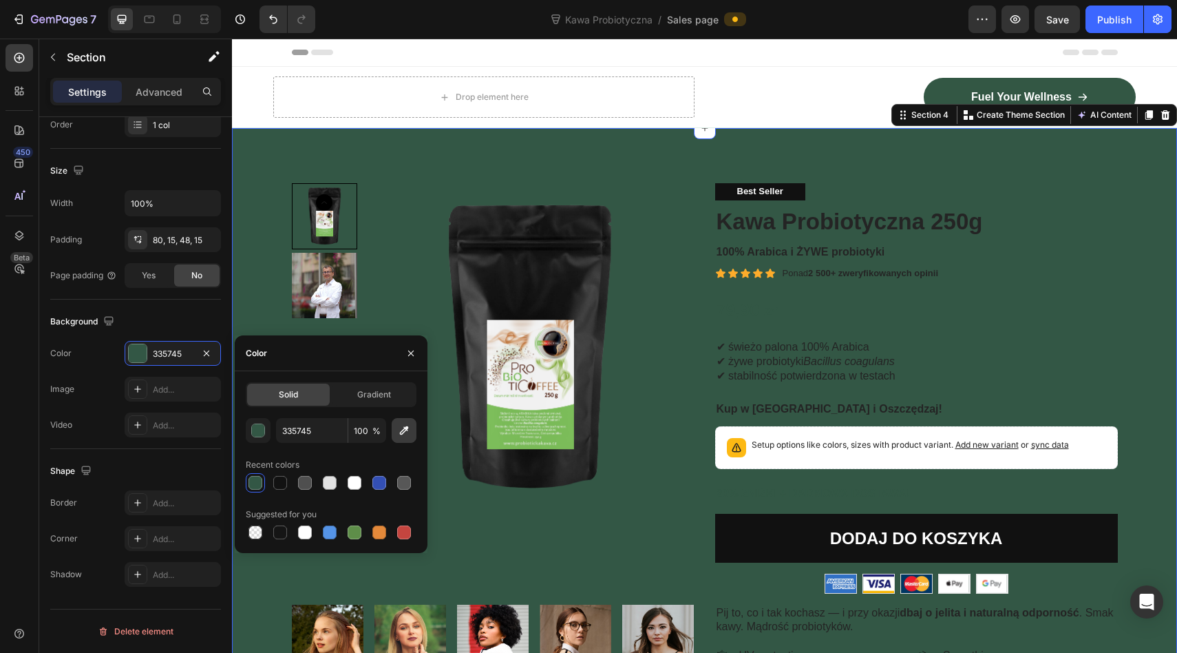
click at [406, 430] on icon "button" at bounding box center [404, 430] width 9 height 9
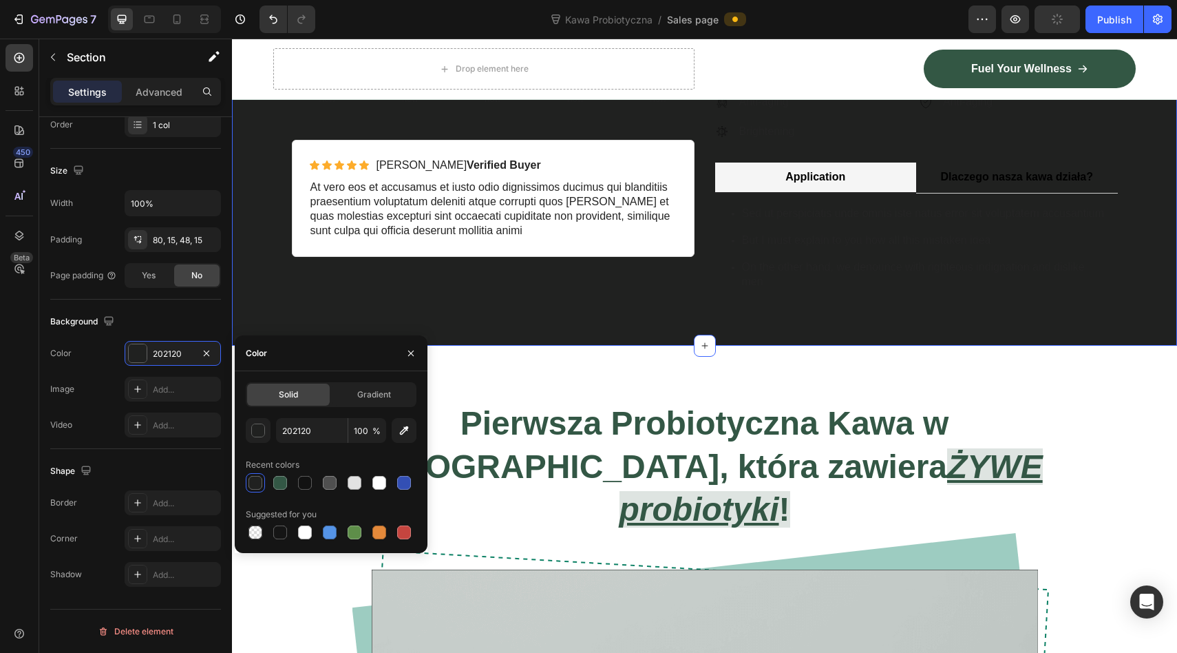
scroll to position [637, 0]
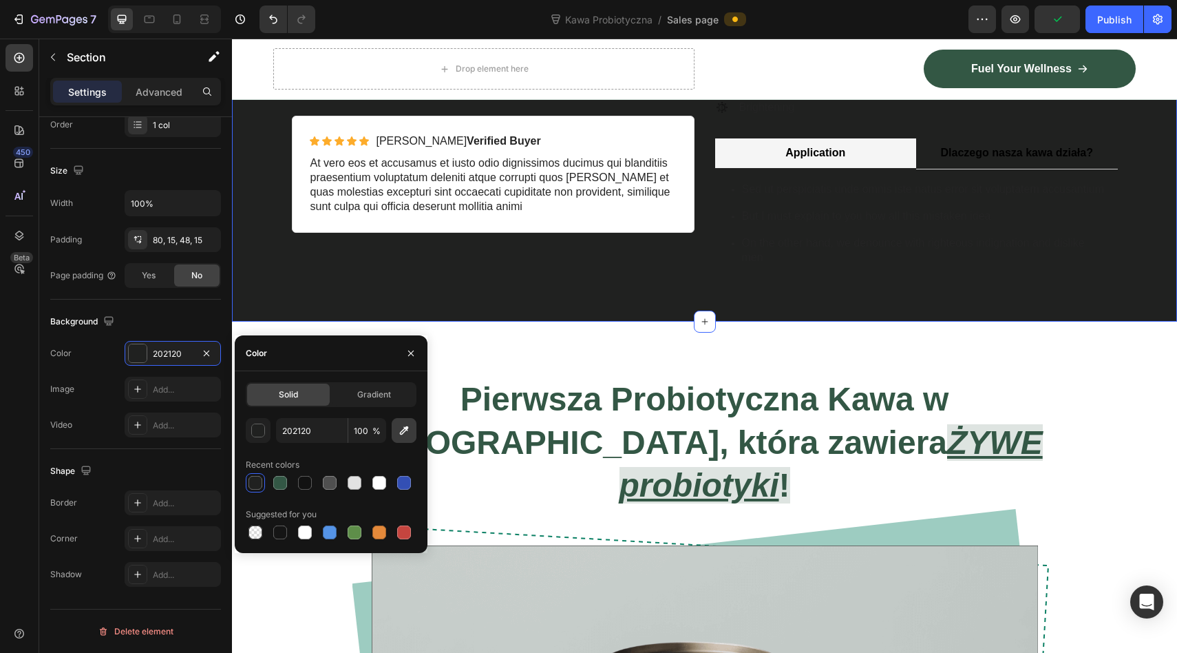
click at [406, 429] on icon "button" at bounding box center [404, 430] width 9 height 9
type input "DFE4E1"
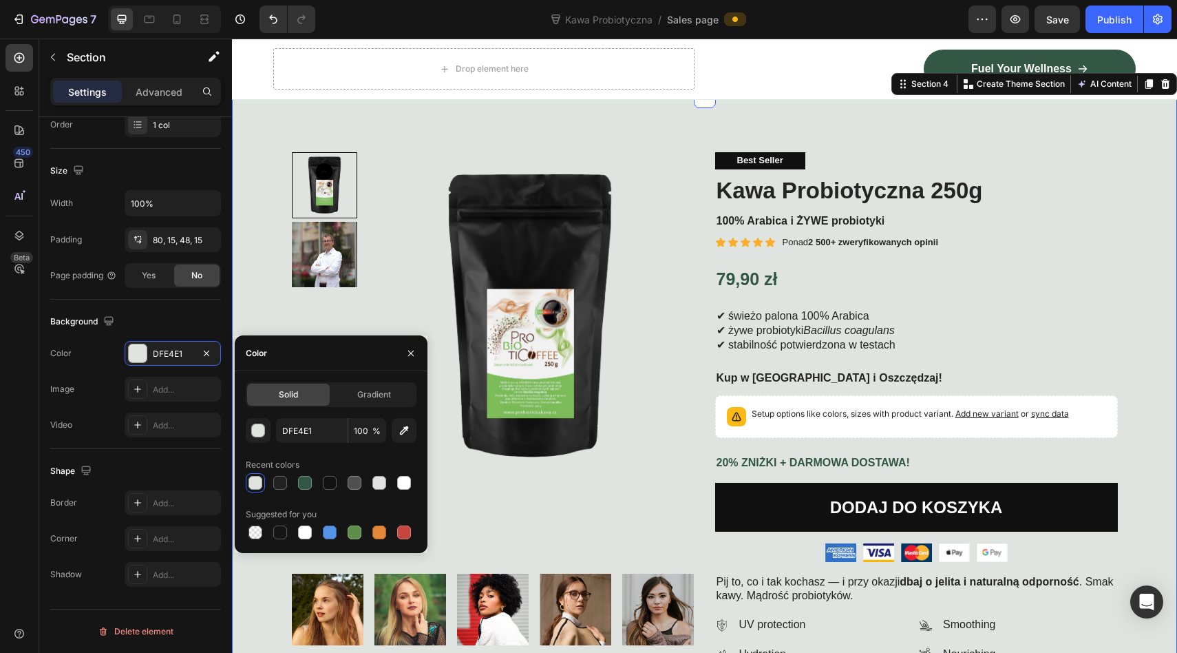
scroll to position [47, 0]
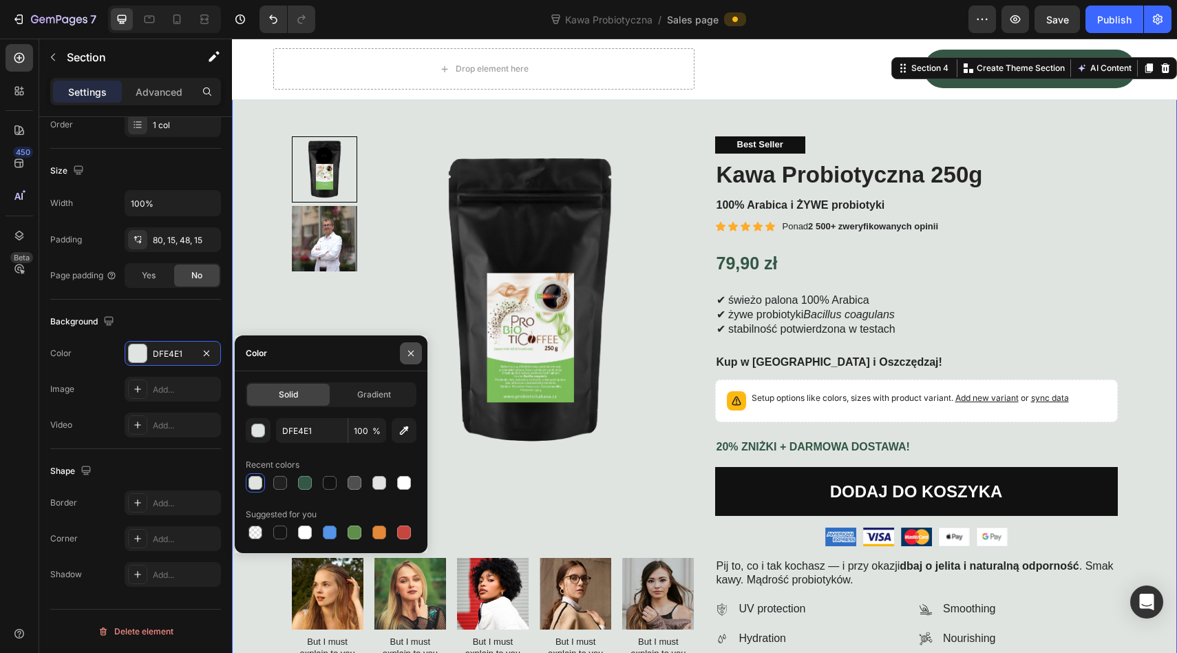
click at [408, 353] on icon "button" at bounding box center [411, 353] width 11 height 11
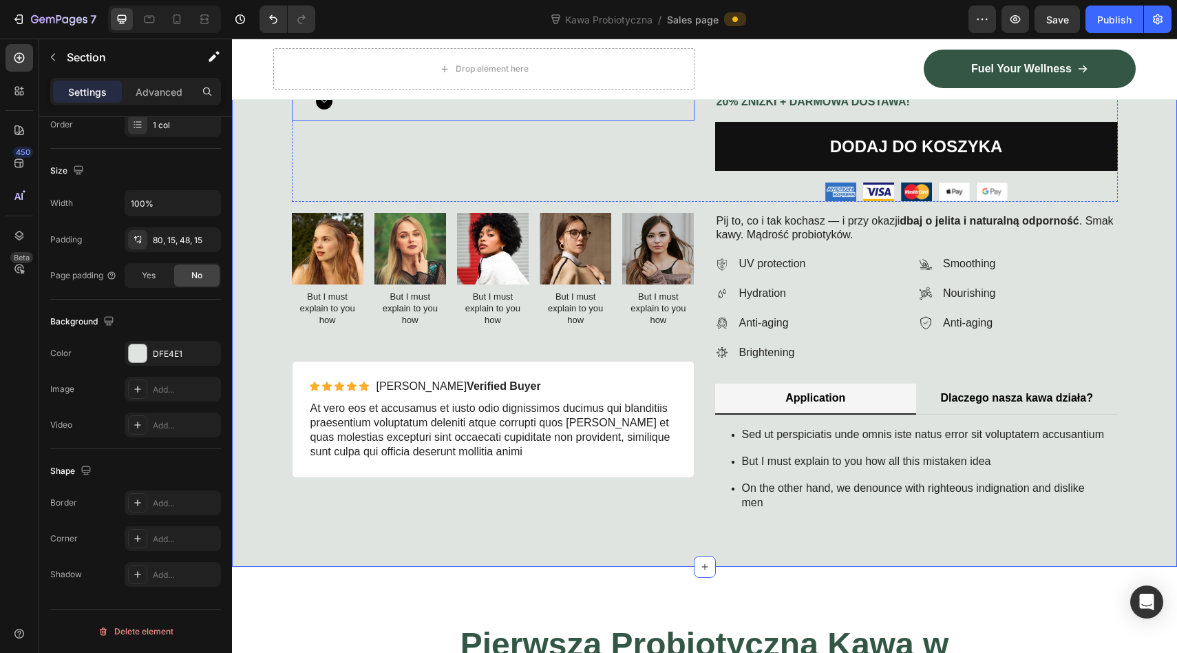
scroll to position [369, 0]
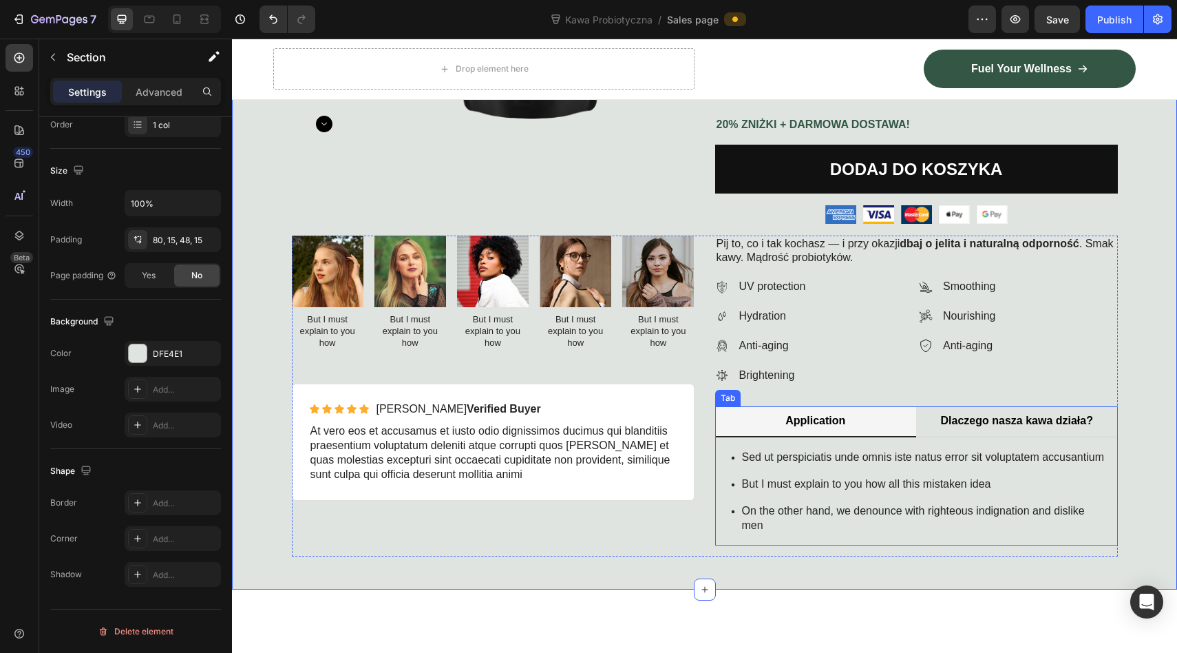
click at [892, 422] on li "Application" at bounding box center [816, 421] width 202 height 31
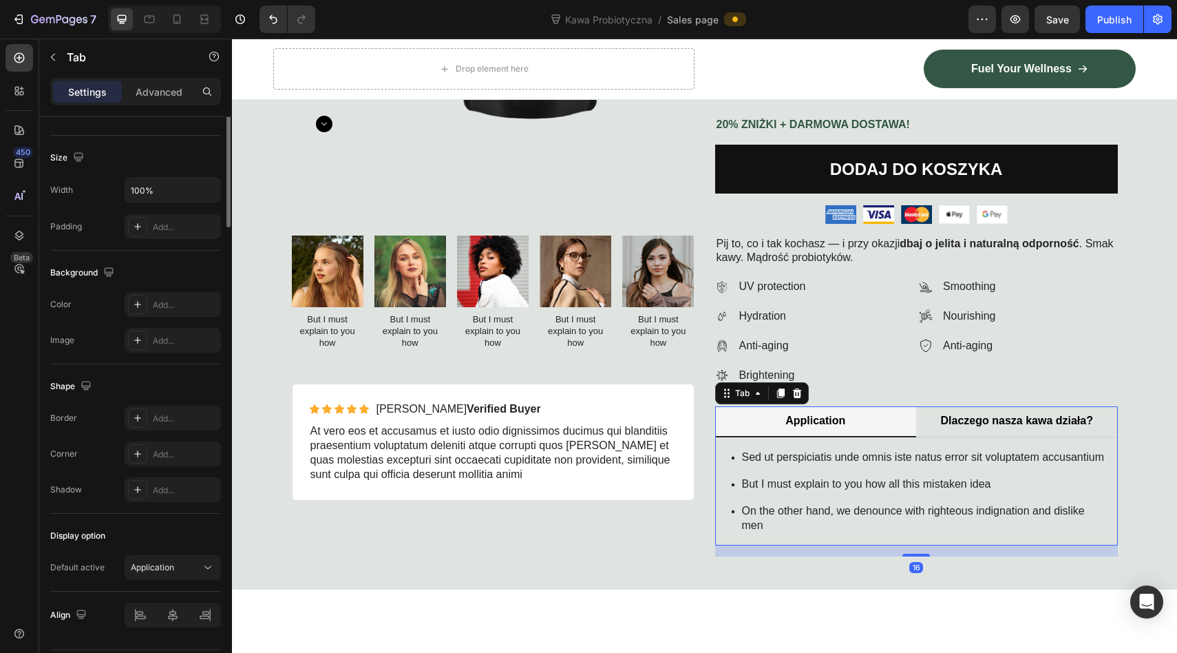
scroll to position [0, 0]
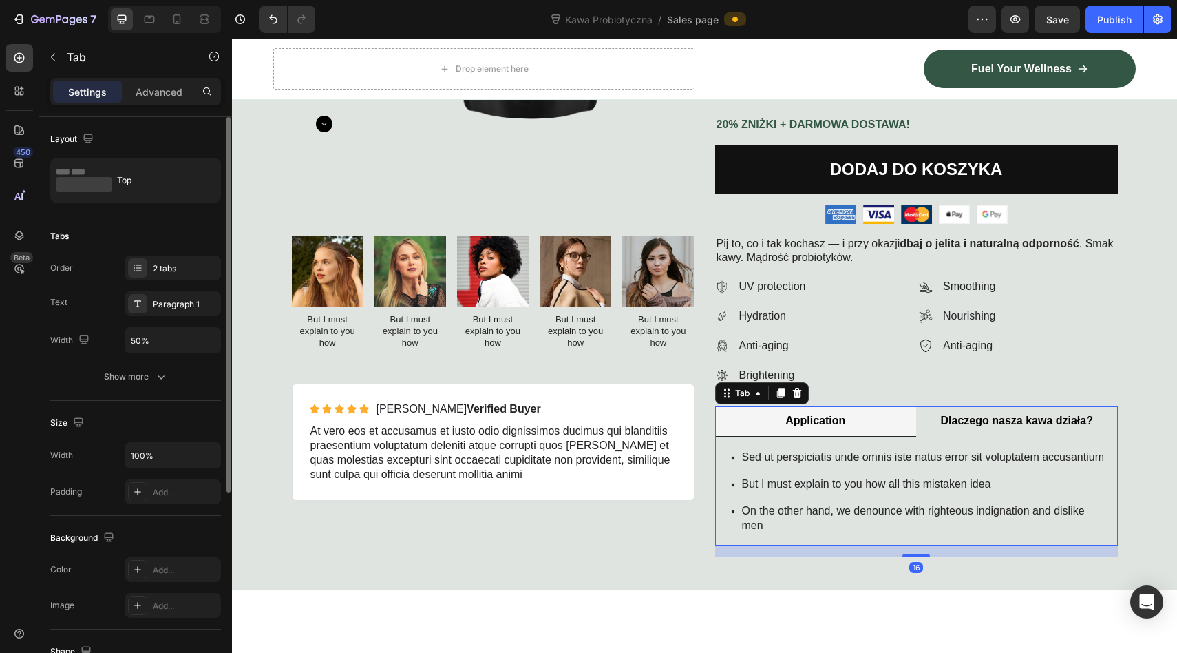
click at [803, 423] on p "Application" at bounding box center [816, 421] width 60 height 14
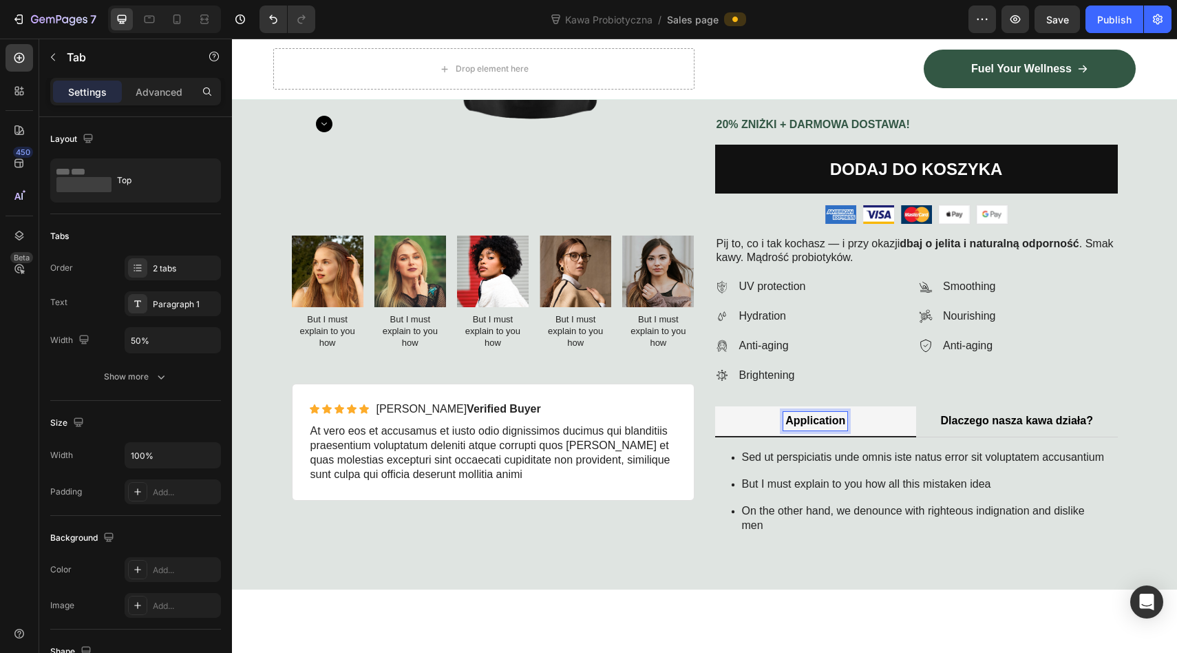
click at [868, 423] on li "Application" at bounding box center [816, 421] width 202 height 31
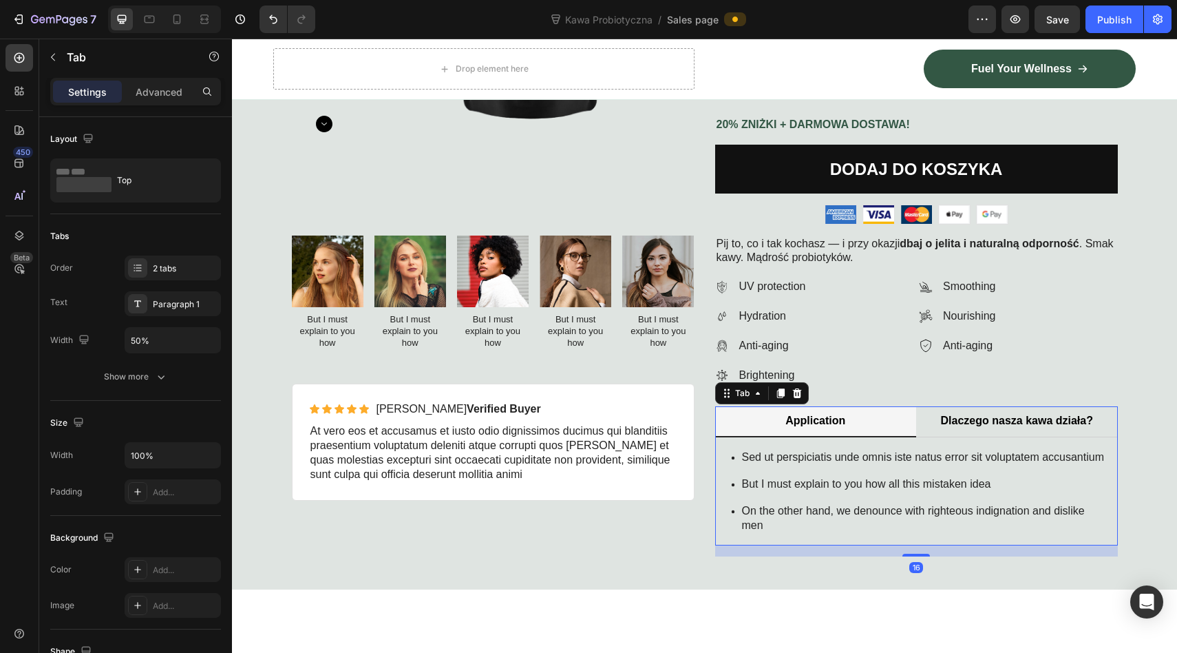
click at [868, 423] on li "Application" at bounding box center [816, 421] width 202 height 31
click at [856, 421] on li "Application" at bounding box center [816, 421] width 202 height 31
click at [978, 420] on p "Dlaczego nasza kawa działa?" at bounding box center [1017, 421] width 152 height 14
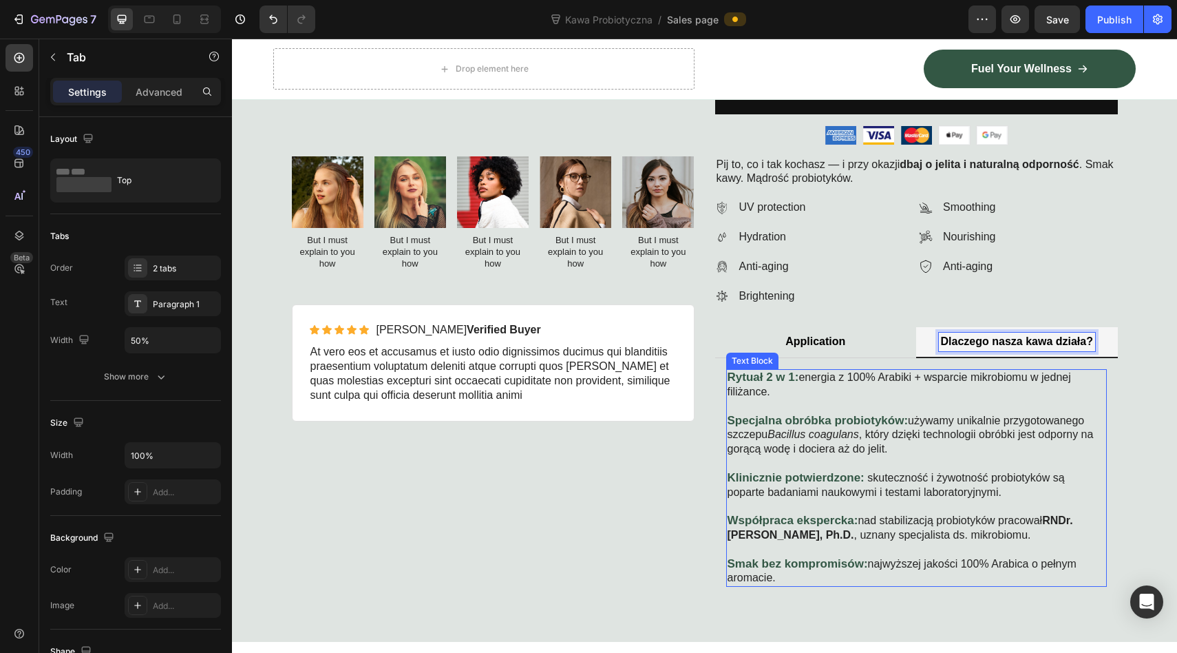
scroll to position [447, 0]
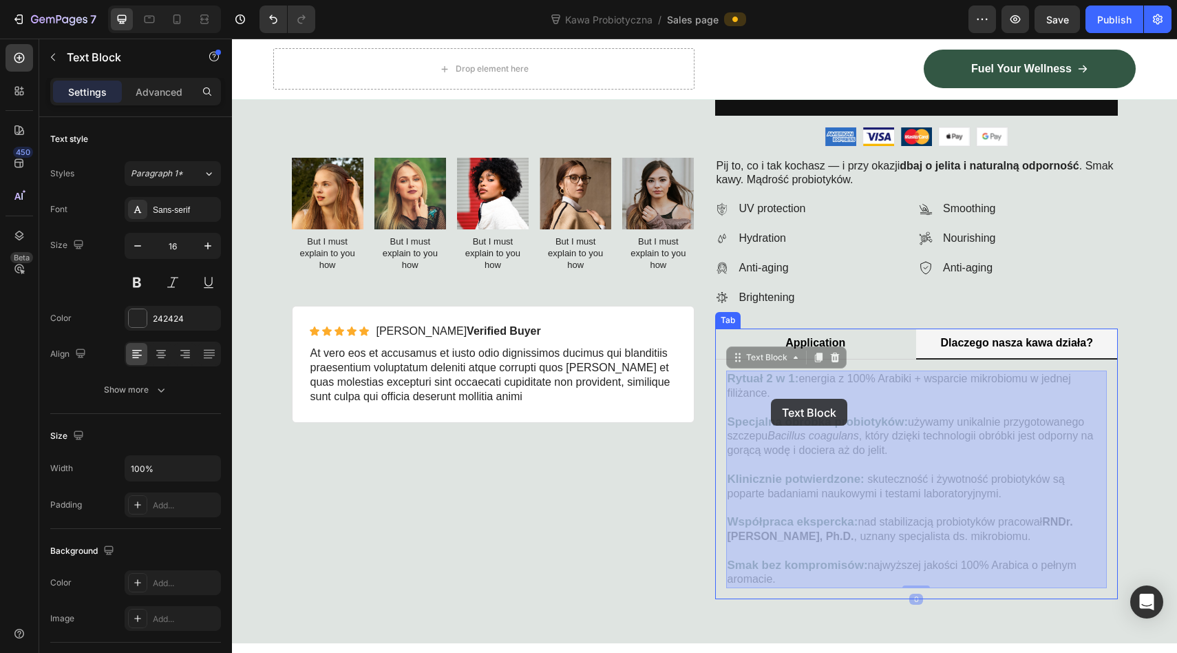
drag, startPoint x: 801, startPoint y: 399, endPoint x: 771, endPoint y: 399, distance: 29.6
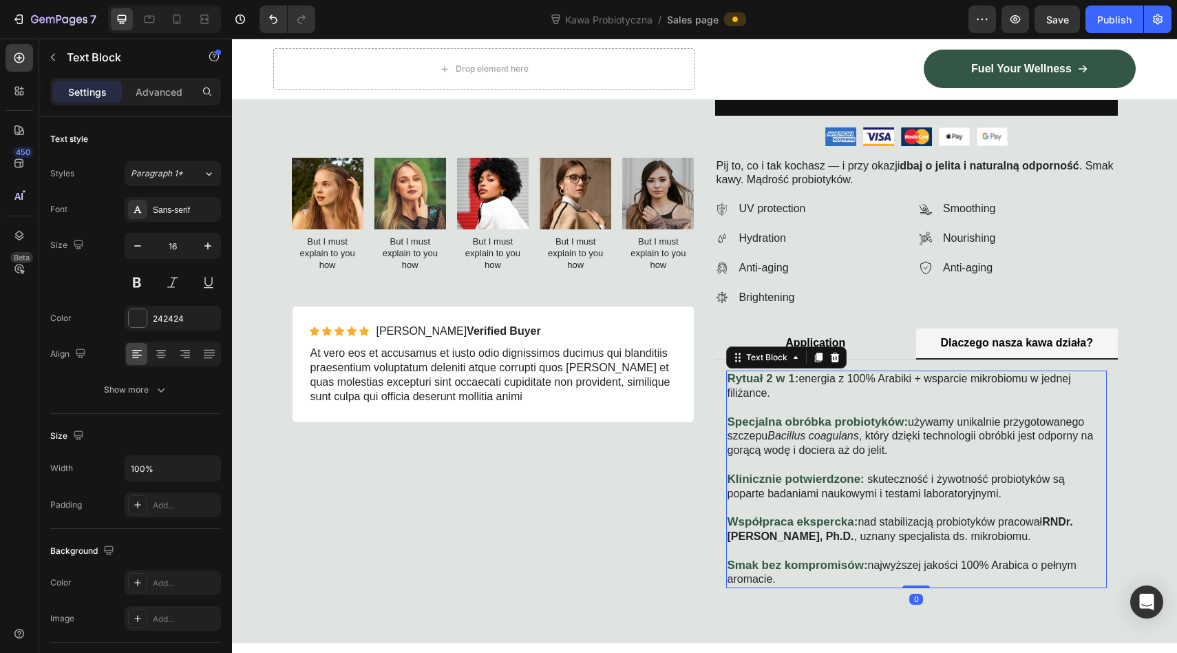
click at [792, 410] on p "Rytuał 2 w 1: energia z 100% Arabiki + wsparcie mikrobiomu w jednej filiżance." at bounding box center [917, 393] width 378 height 43
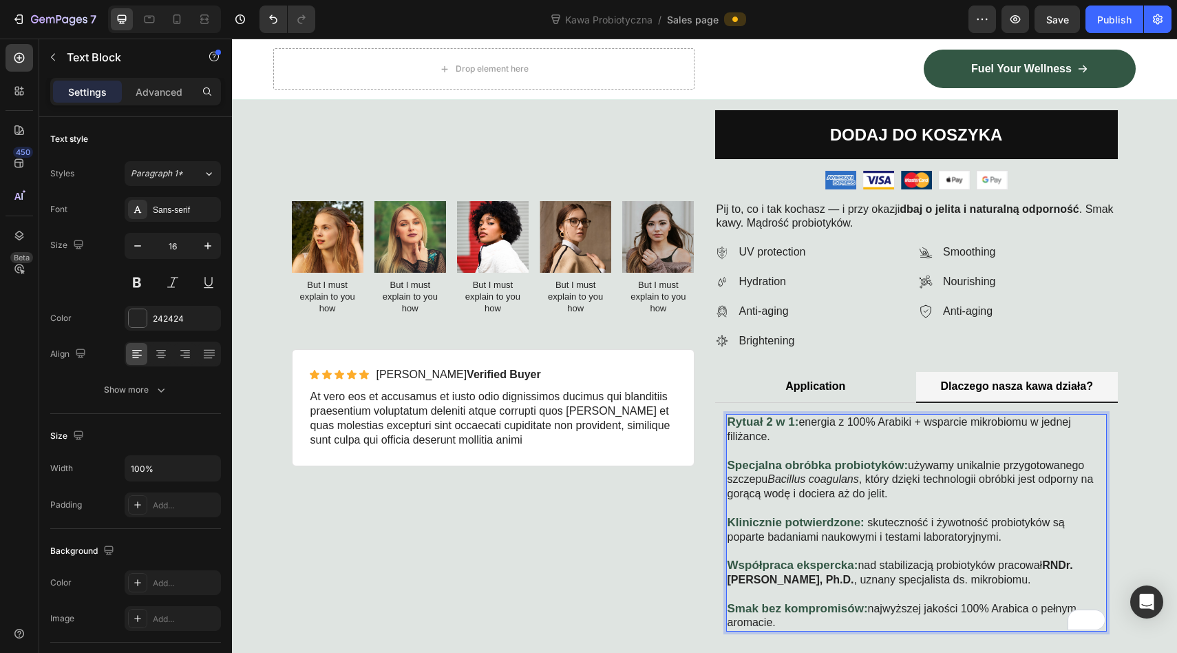
scroll to position [405, 0]
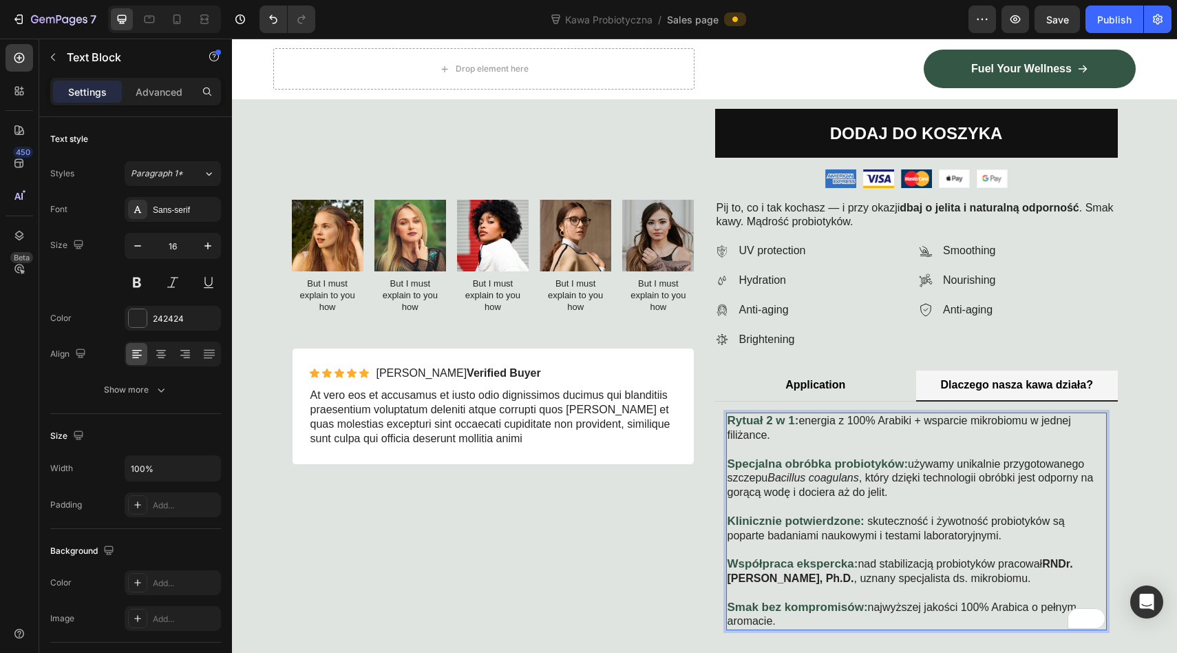
click at [797, 420] on strong "Rytuał 2 w 1:" at bounding box center [764, 420] width 72 height 13
drag, startPoint x: 797, startPoint y: 420, endPoint x: 729, endPoint y: 420, distance: 68.2
click at [729, 420] on strong "Rytuał 2 w 1:" at bounding box center [764, 420] width 72 height 13
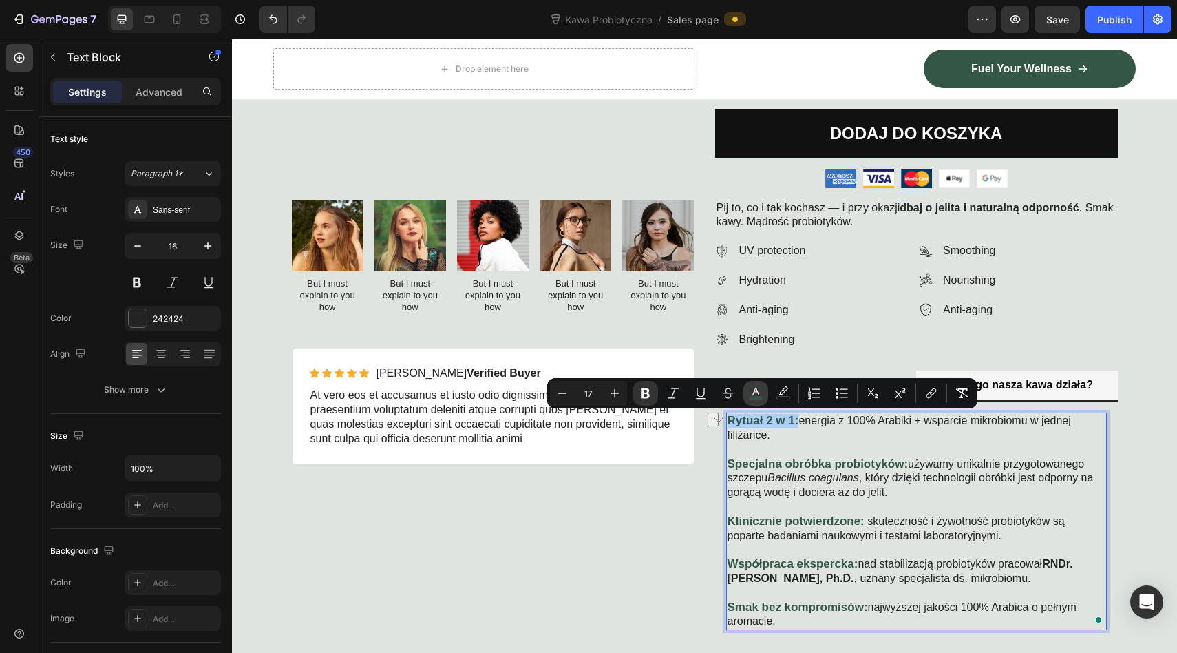
click at [754, 397] on rect "Editor contextual toolbar" at bounding box center [756, 398] width 13 height 3
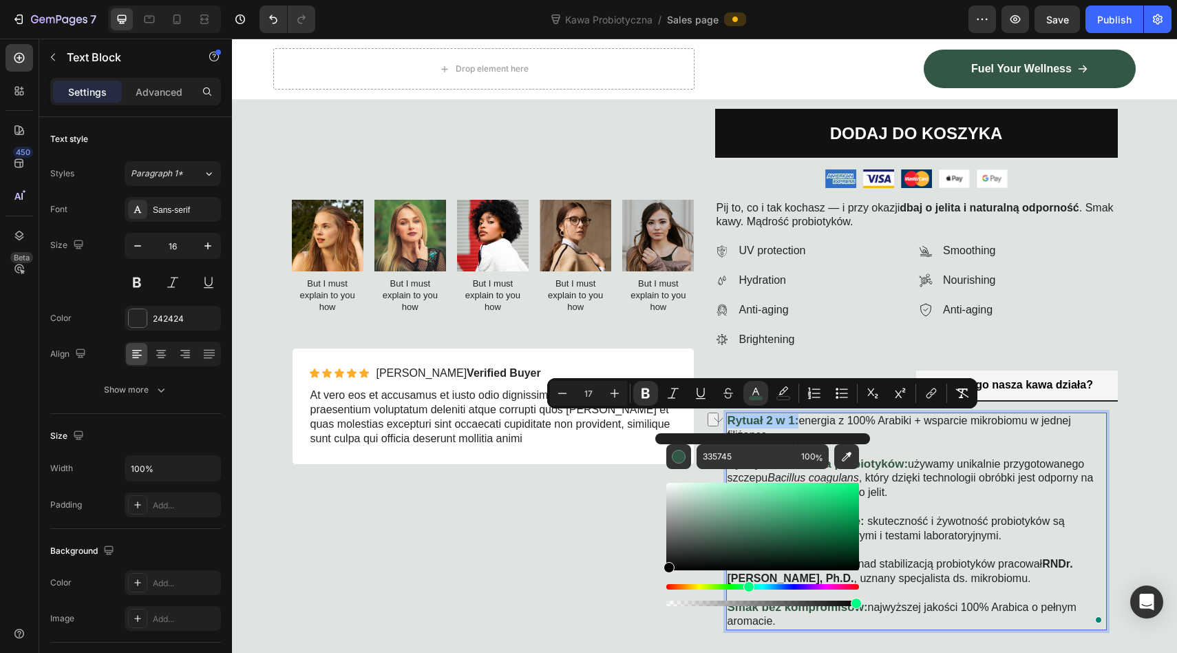
drag, startPoint x: 684, startPoint y: 511, endPoint x: 657, endPoint y: 573, distance: 67.8
click at [657, 573] on div "335745 100 %" at bounding box center [762, 521] width 215 height 176
type input "000000"
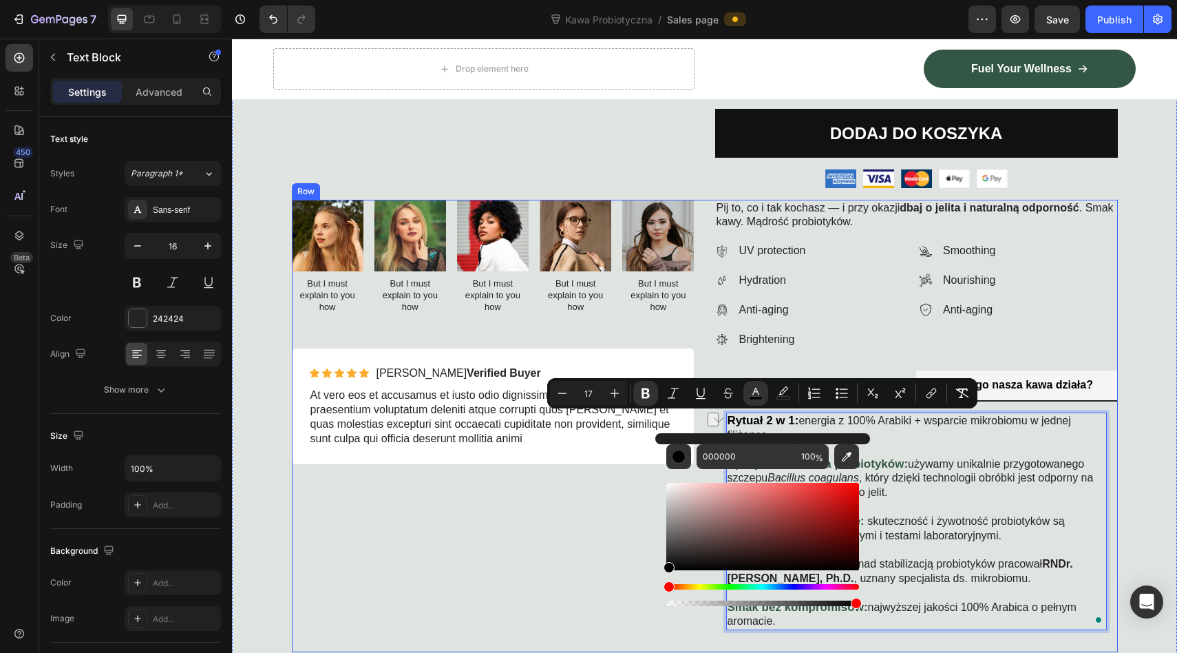
click at [622, 574] on div "Image But I must explain to you how Text Block Image But I must explain to you …" at bounding box center [493, 426] width 403 height 453
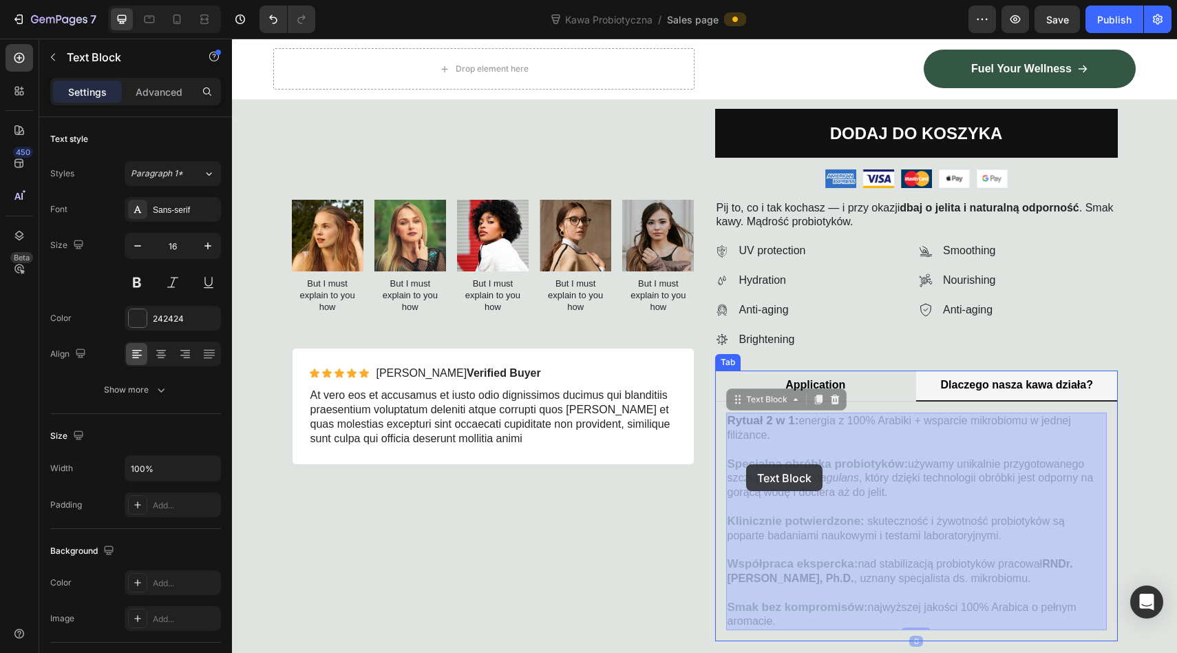
drag, startPoint x: 907, startPoint y: 464, endPoint x: 746, endPoint y: 464, distance: 160.4
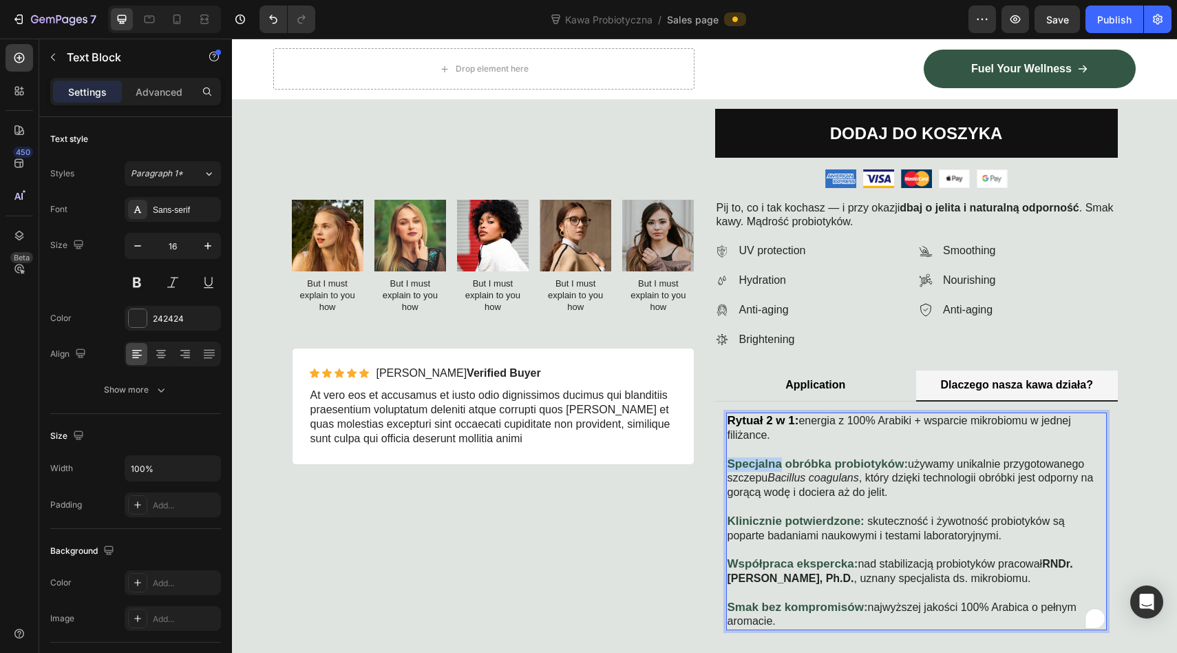
click at [770, 463] on strong "Specjalna obróbka probiotyków:" at bounding box center [818, 463] width 181 height 13
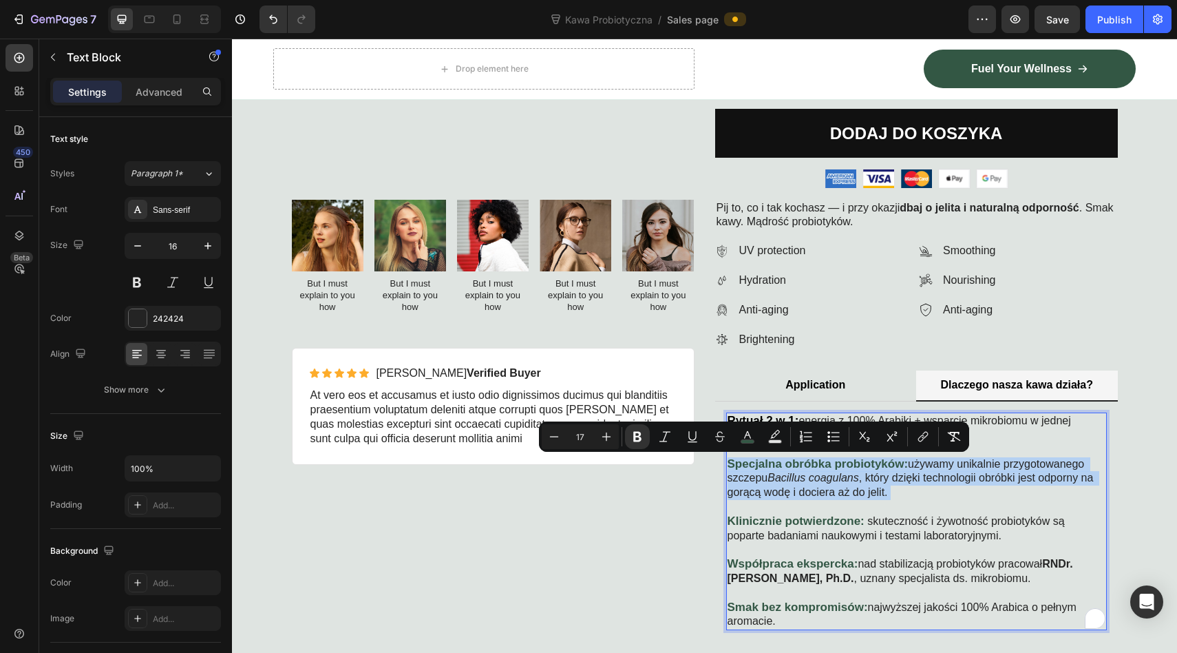
click at [770, 463] on strong "Specjalna obróbka probiotyków:" at bounding box center [818, 463] width 181 height 13
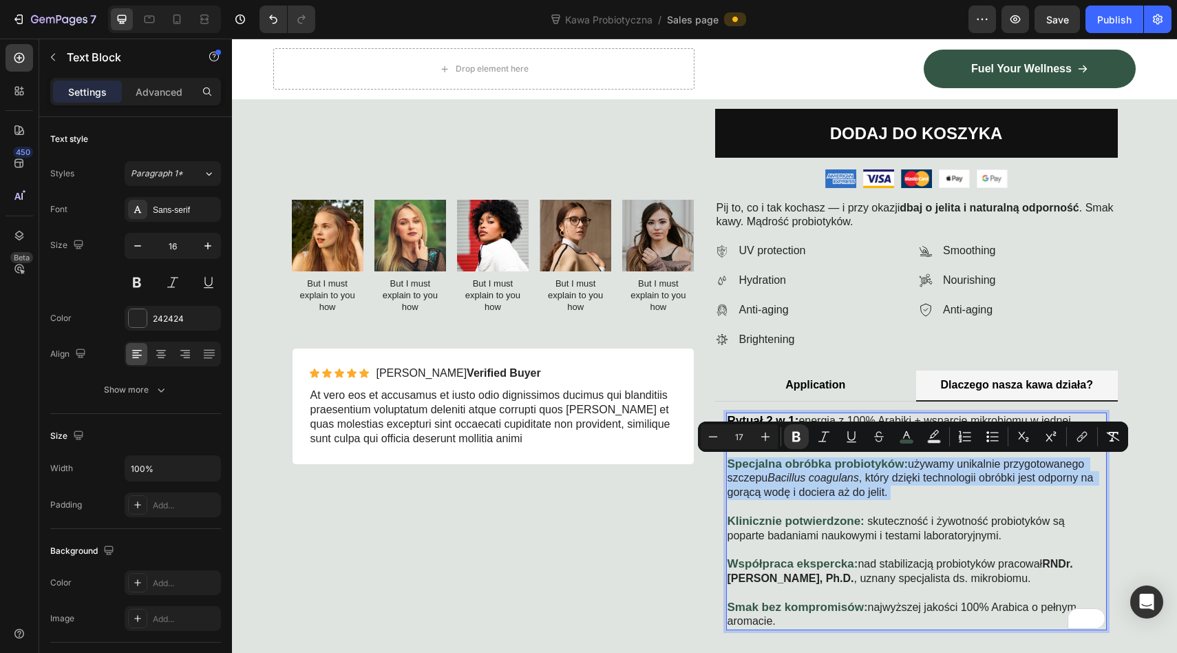
click at [876, 475] on p "Specjalna obróbka probiotyków: używamy unikalnie przygotowanego szczepu Bacillu…" at bounding box center [917, 485] width 378 height 57
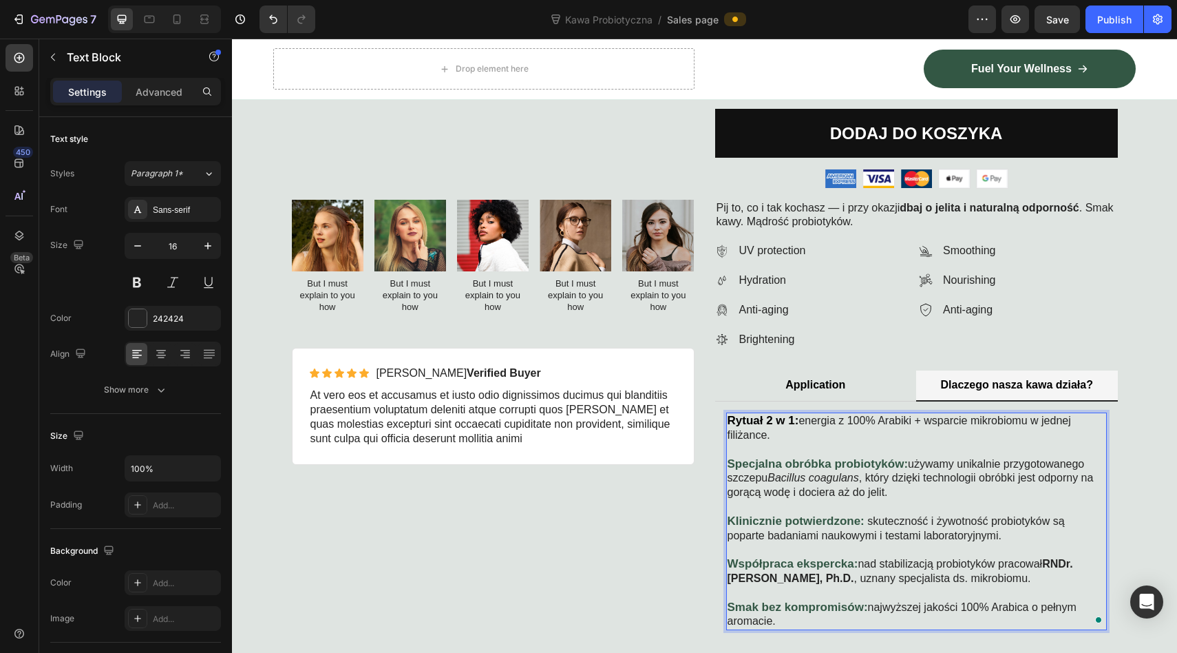
click at [876, 475] on p "Specjalna obróbka probiotyków: używamy unikalnie przygotowanego szczepu Bacillu…" at bounding box center [917, 485] width 378 height 57
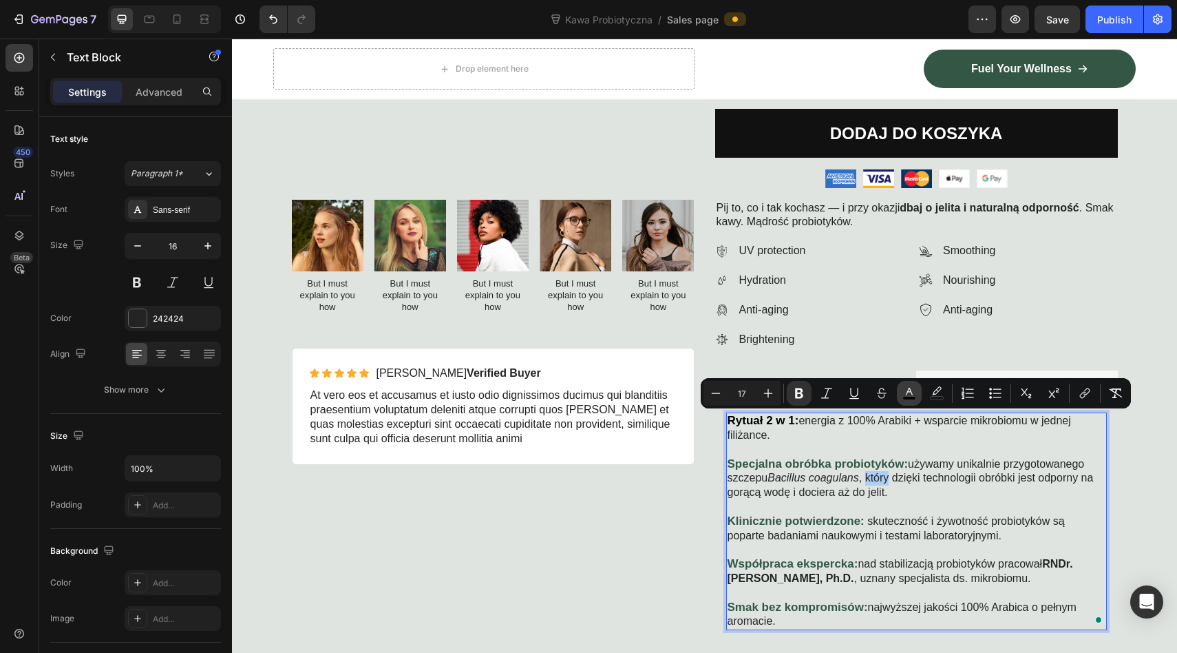
click at [917, 390] on button "color" at bounding box center [909, 393] width 25 height 25
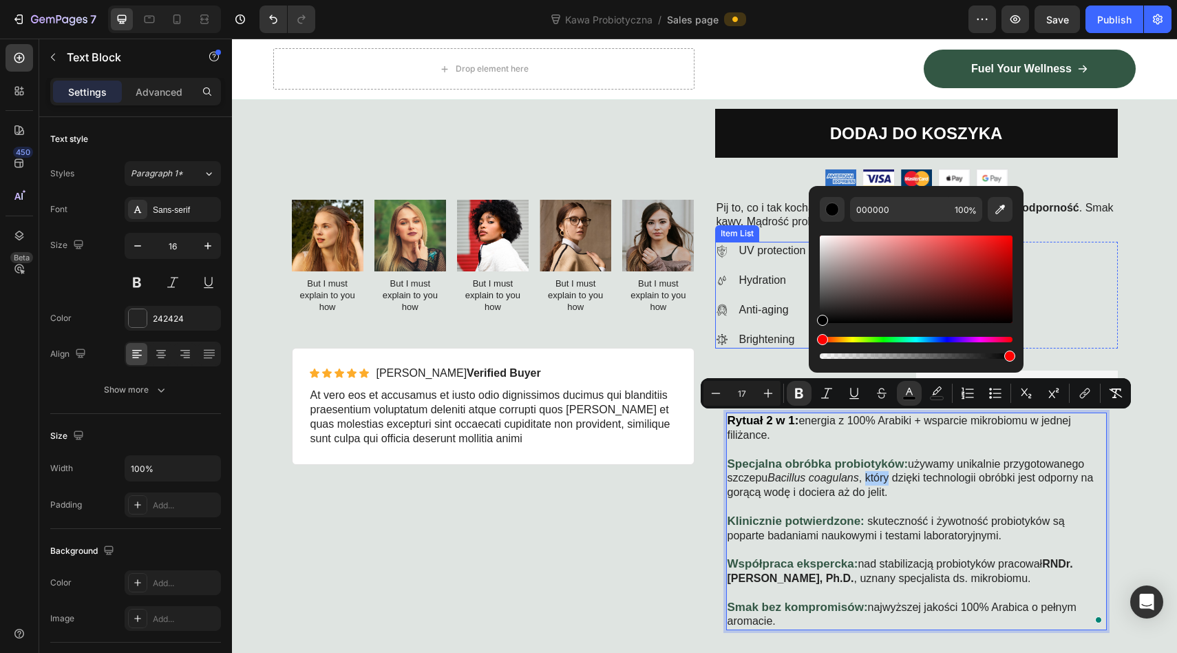
drag, startPoint x: 1084, startPoint y: 336, endPoint x: 806, endPoint y: 346, distance: 279.0
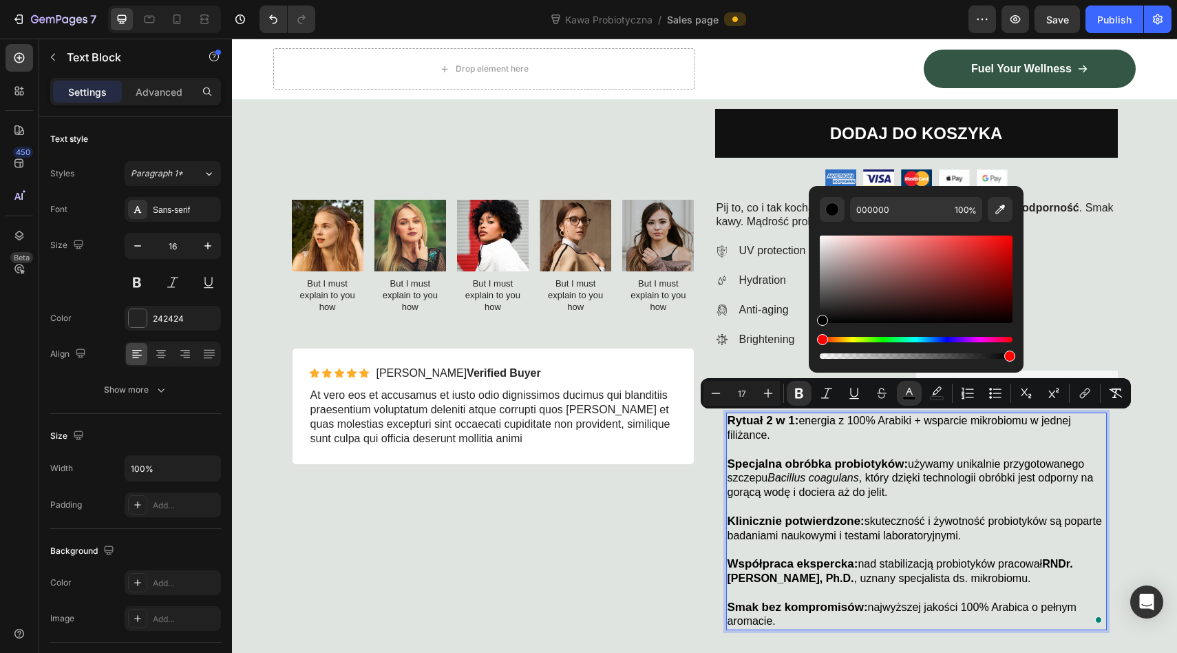
click at [789, 483] on icon "Bacillus coagulans" at bounding box center [814, 478] width 92 height 12
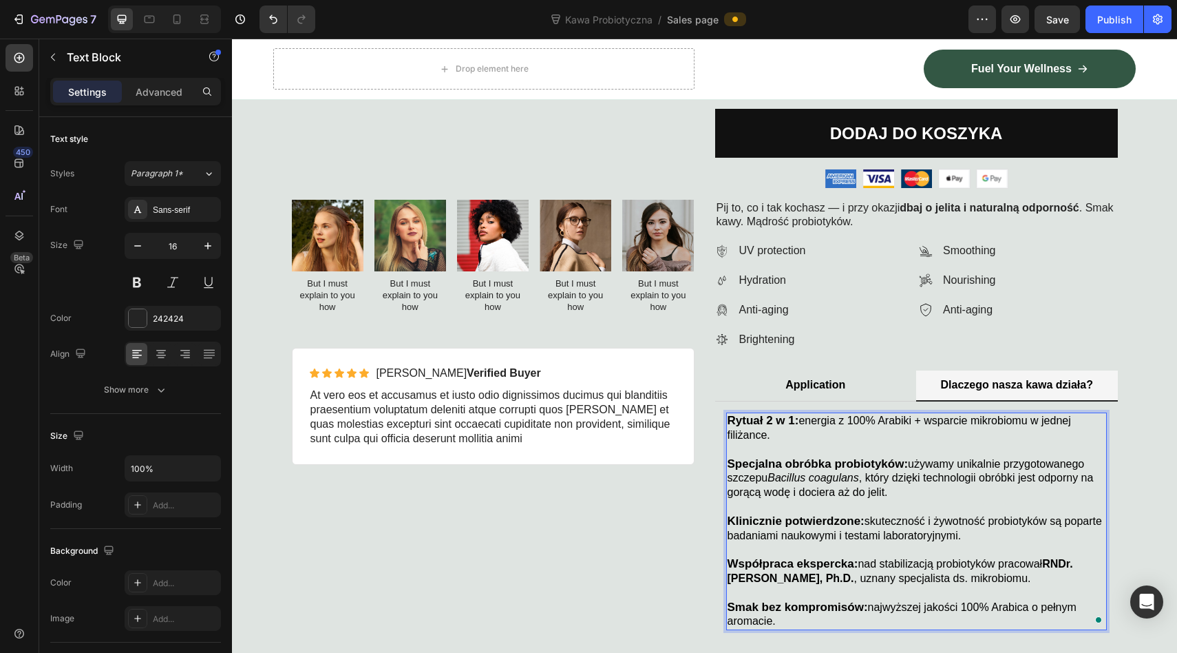
click at [657, 520] on div "Image But I must explain to you how Text Block Image But I must explain to you …" at bounding box center [493, 426] width 403 height 453
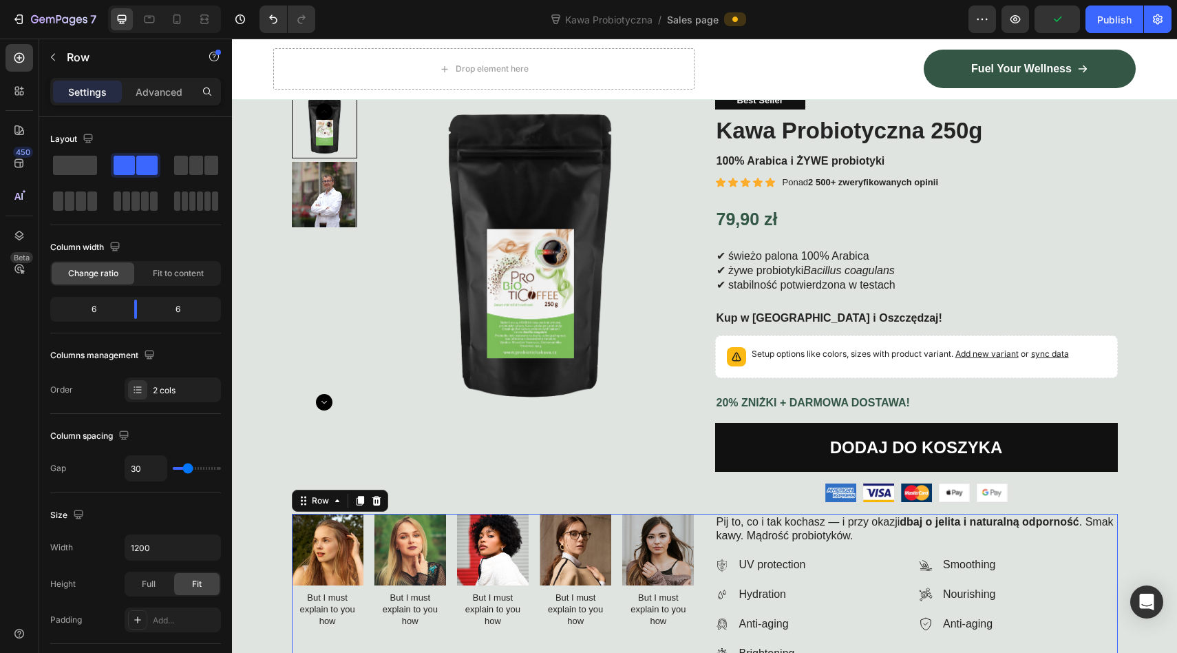
scroll to position [262, 0]
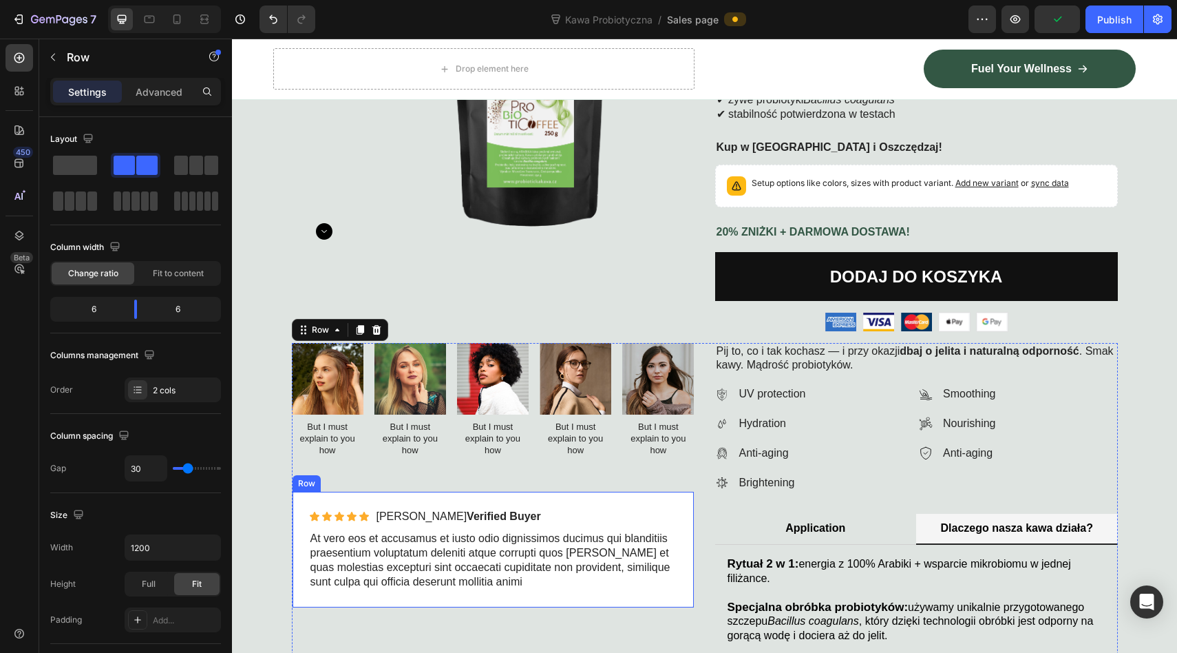
click at [678, 494] on div "Icon Icon Icon Icon Icon Icon List Briana M. Verified Buyer Text Block Row At v…" at bounding box center [493, 549] width 403 height 117
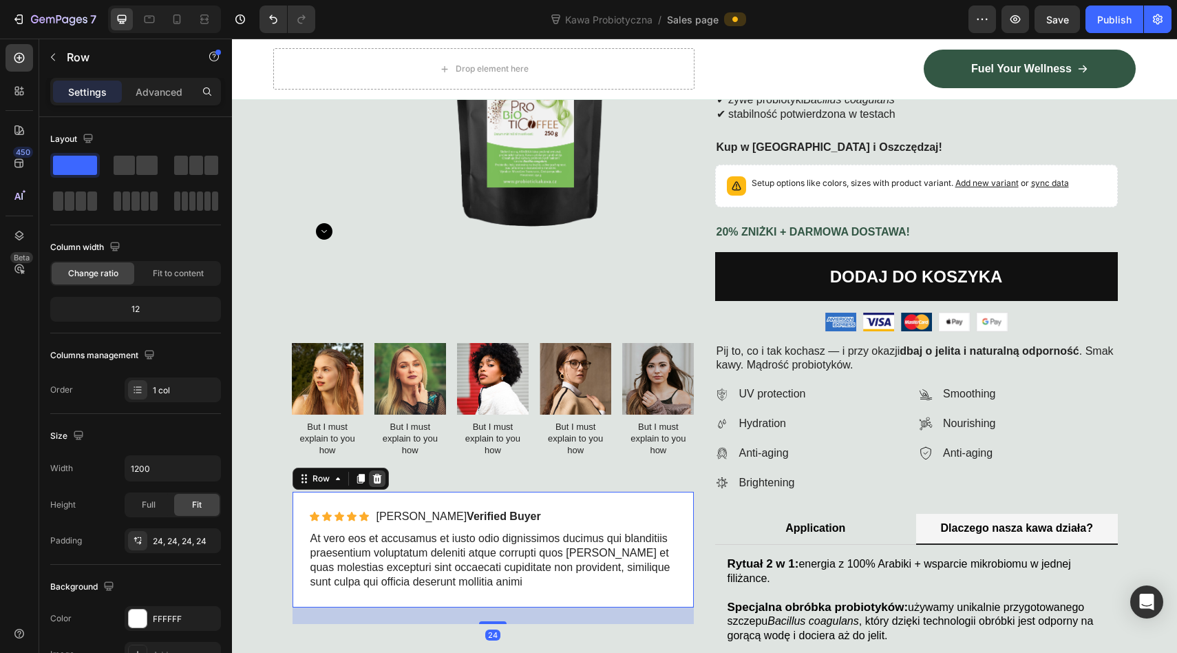
click at [377, 481] on icon at bounding box center [377, 478] width 11 height 11
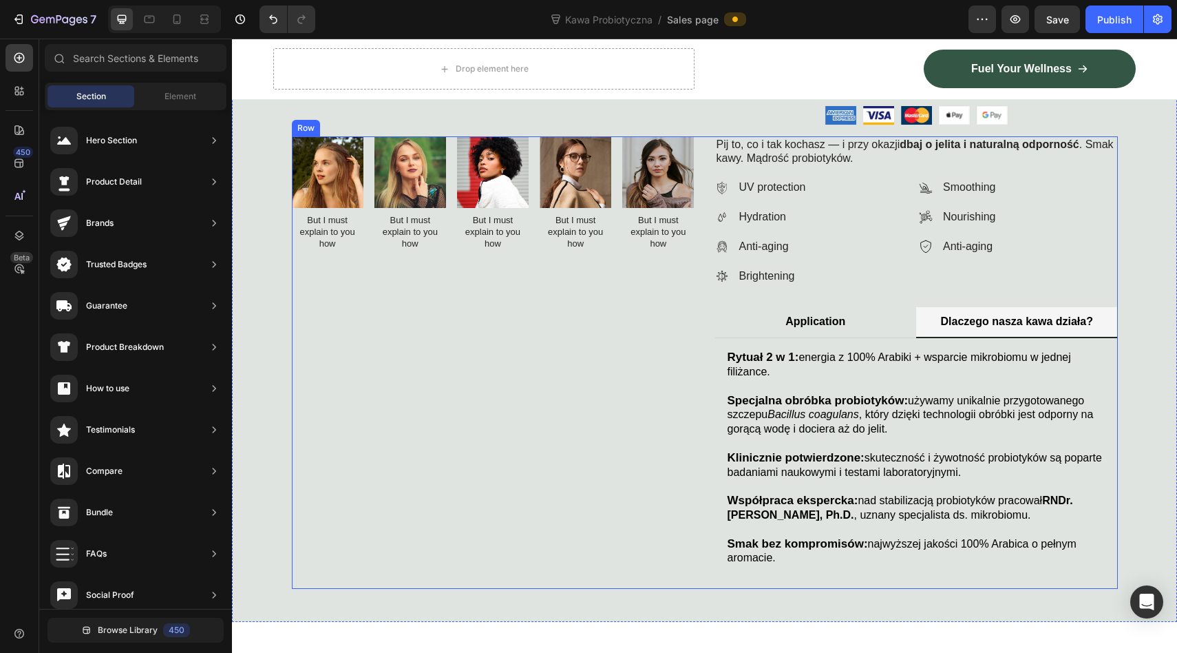
scroll to position [426, 0]
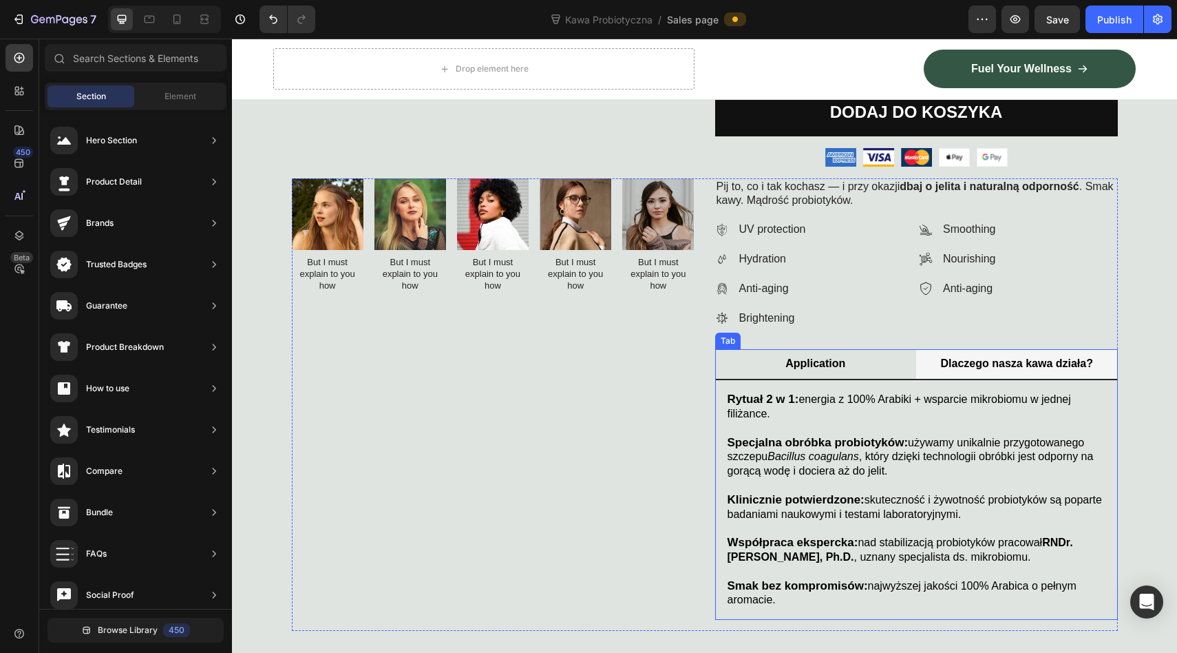
click at [819, 365] on p "Application" at bounding box center [816, 364] width 60 height 14
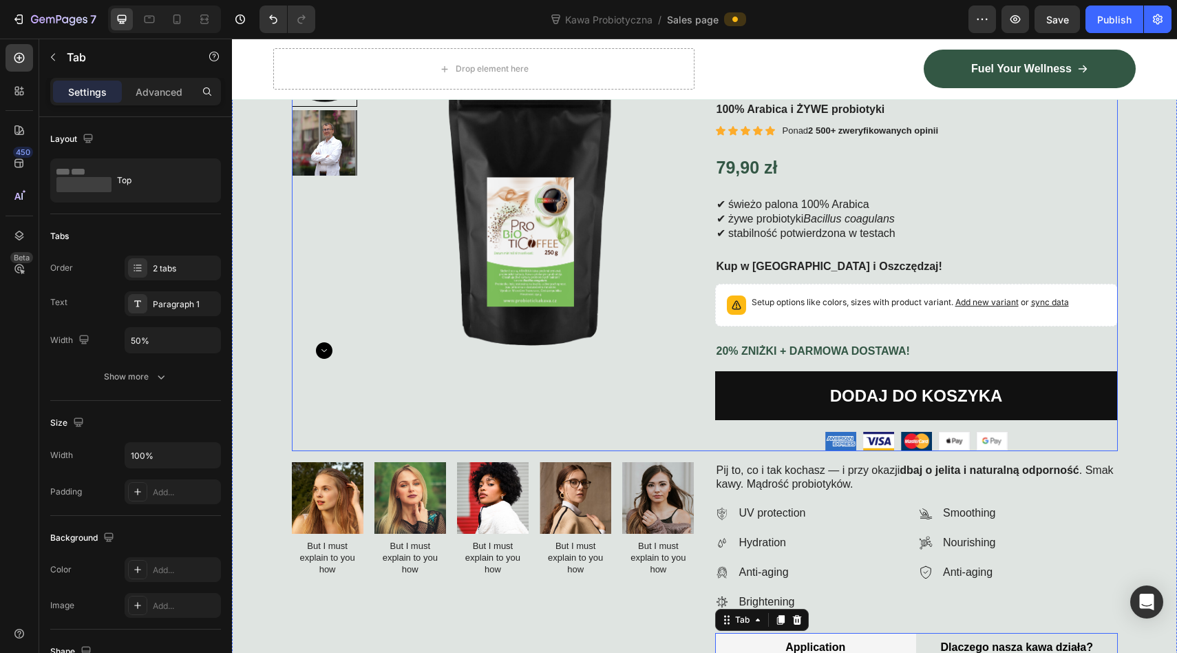
scroll to position [160, 0]
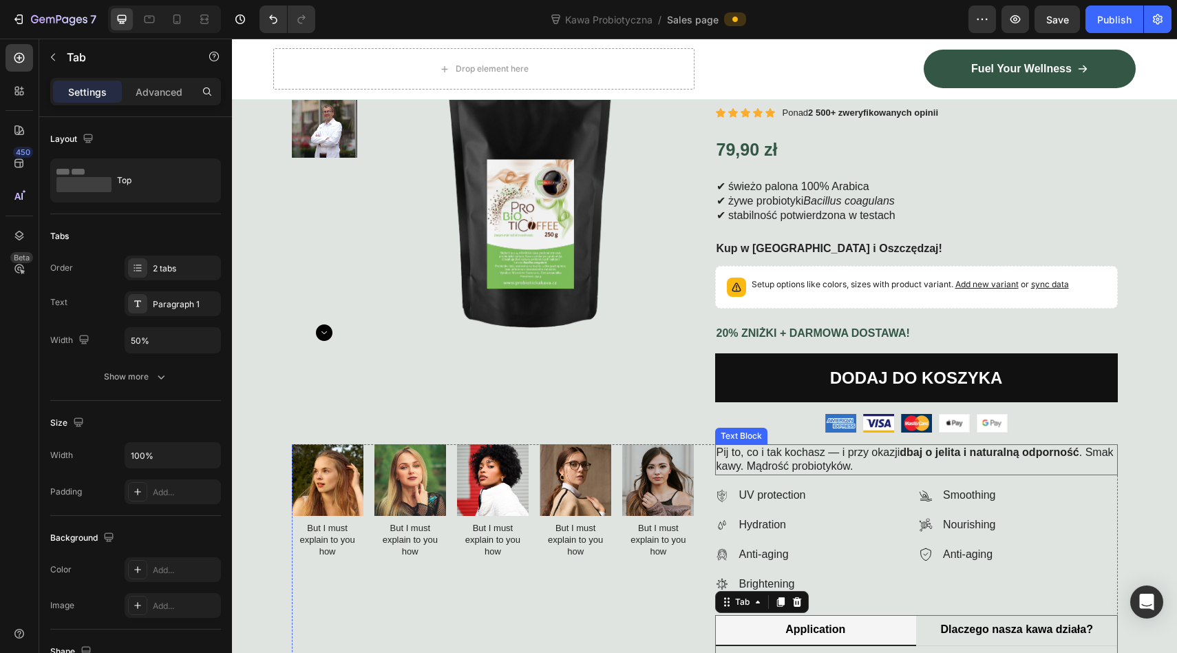
click at [846, 465] on p "Pij to, co i tak kochasz — i przy okazji dbaj o jelita i naturalną odporność . …" at bounding box center [917, 459] width 400 height 29
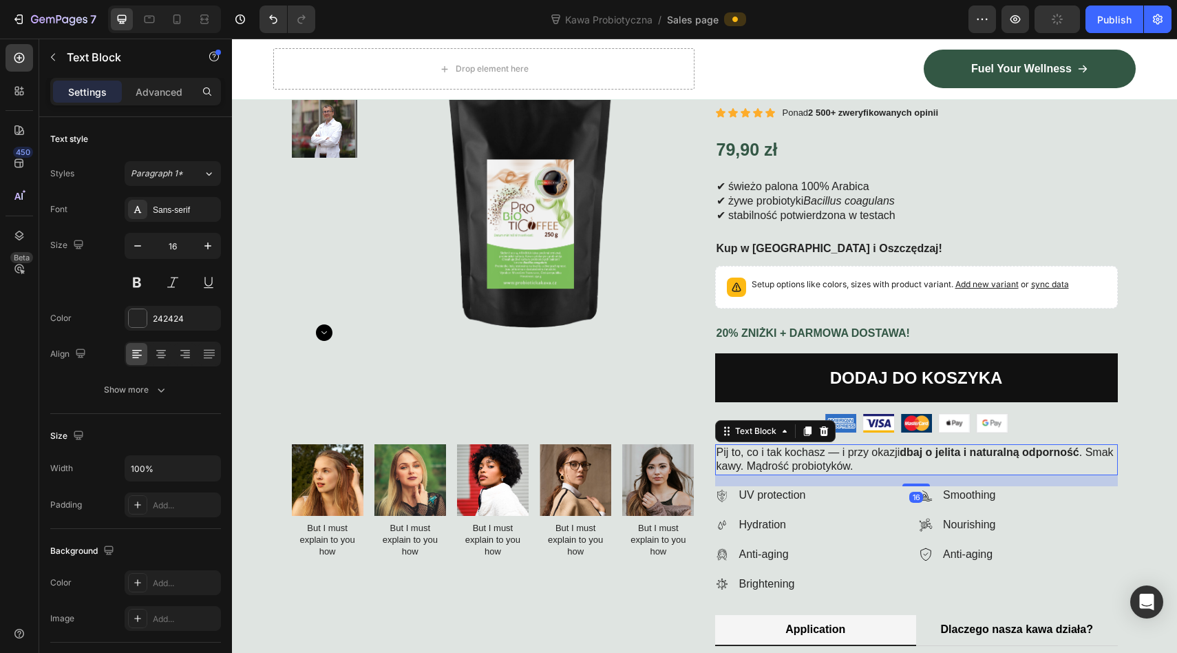
click at [875, 465] on p "Pij to, co i tak kochasz — i przy okazji dbaj o jelita i naturalną odporność . …" at bounding box center [917, 459] width 400 height 29
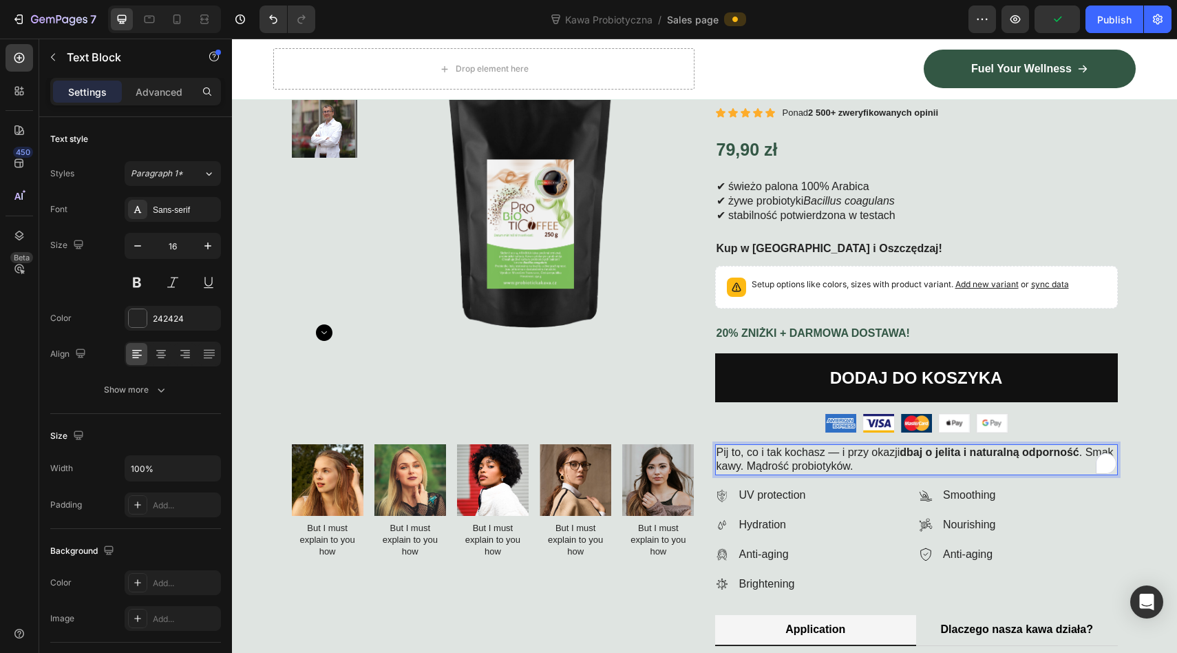
click at [908, 465] on p "Pij to, co i tak kochasz — i przy okazji dbaj o jelita i naturalną odporność . …" at bounding box center [917, 459] width 400 height 29
drag, startPoint x: 919, startPoint y: 467, endPoint x: 713, endPoint y: 464, distance: 206.6
click at [713, 464] on div "Image But I must explain to you how Text Block Image But I must explain to you …" at bounding box center [705, 605] width 826 height 322
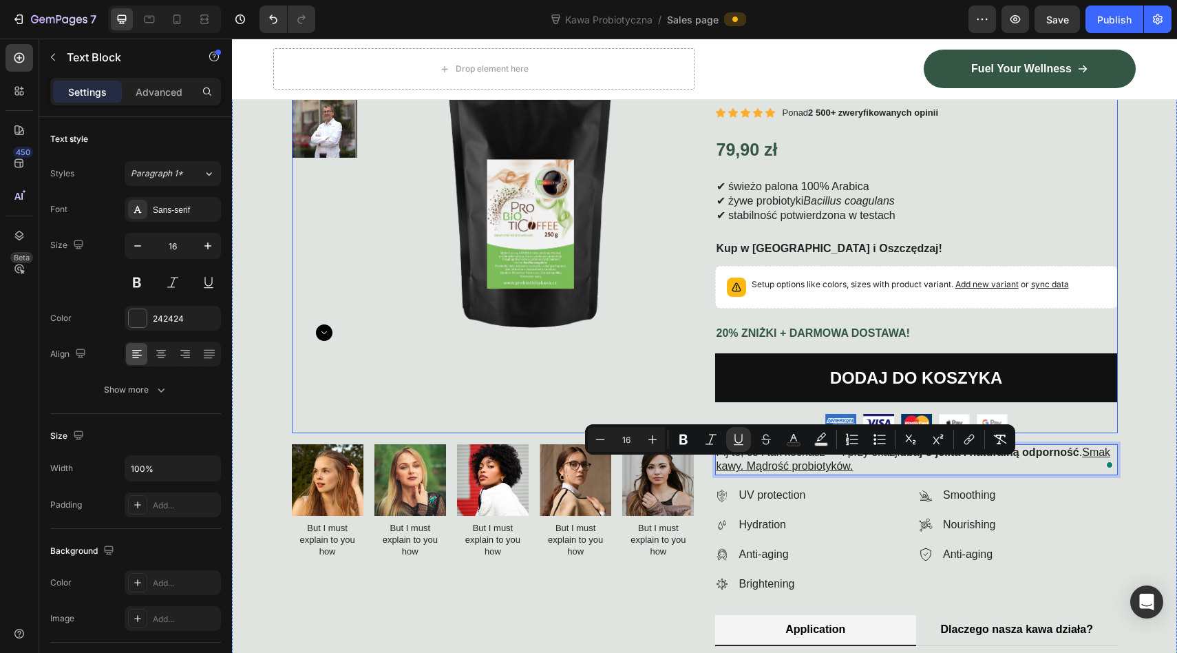
click at [595, 380] on div "Product Images" at bounding box center [493, 228] width 403 height 410
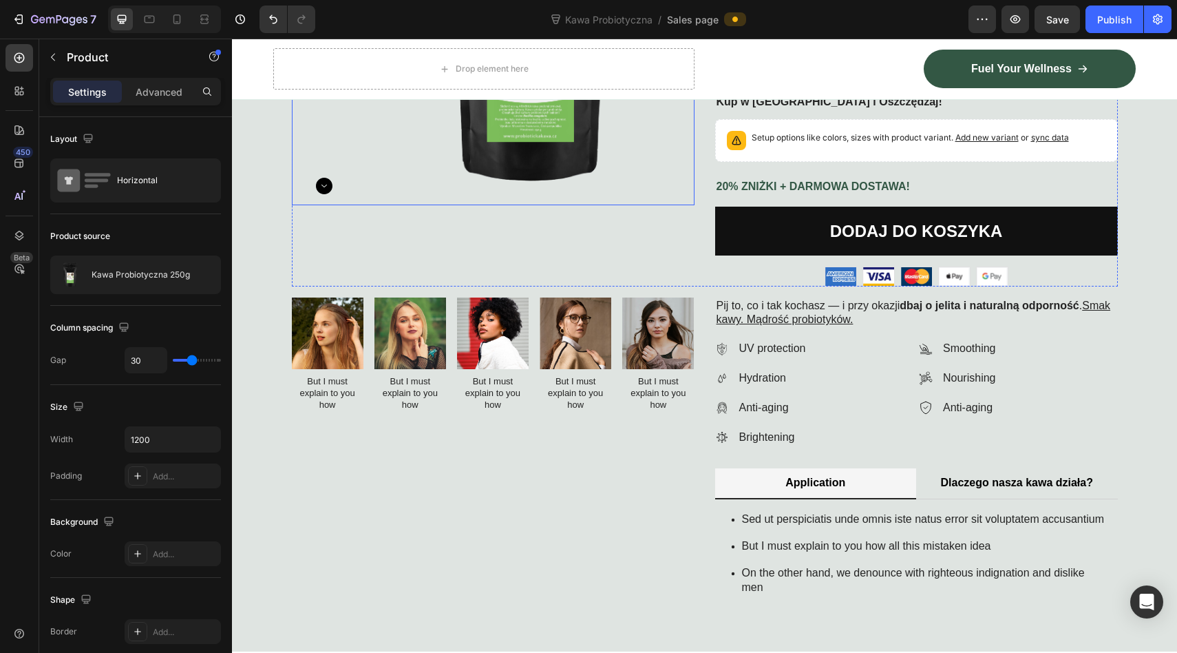
scroll to position [311, 0]
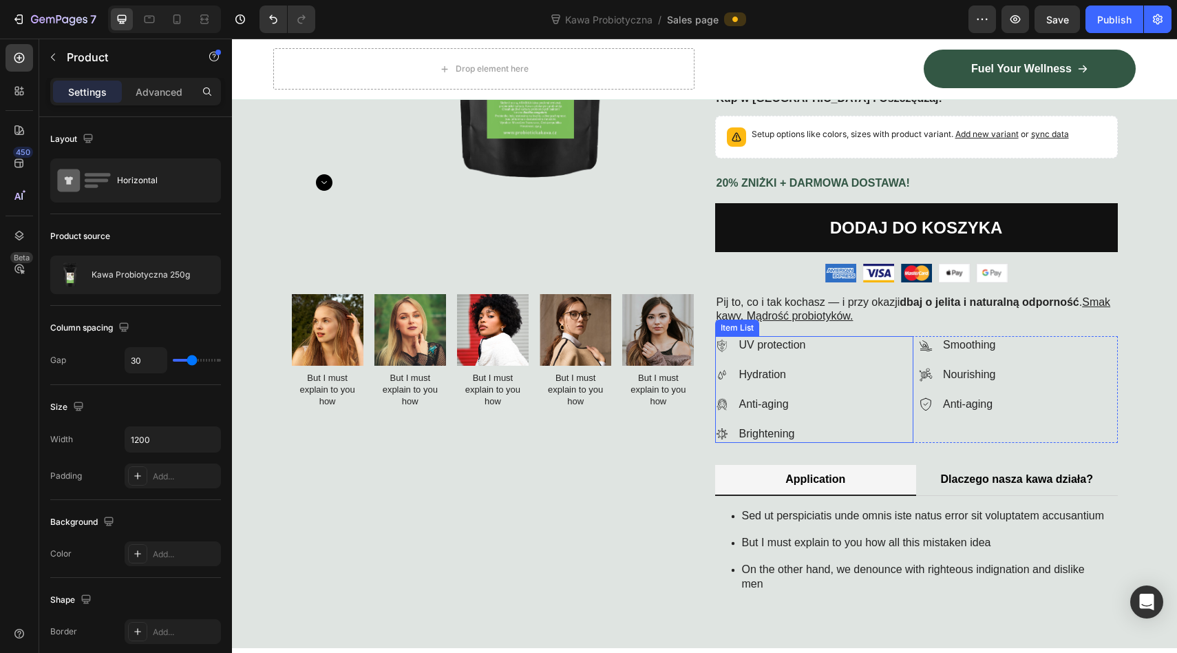
click at [721, 344] on icon at bounding box center [722, 346] width 14 height 14
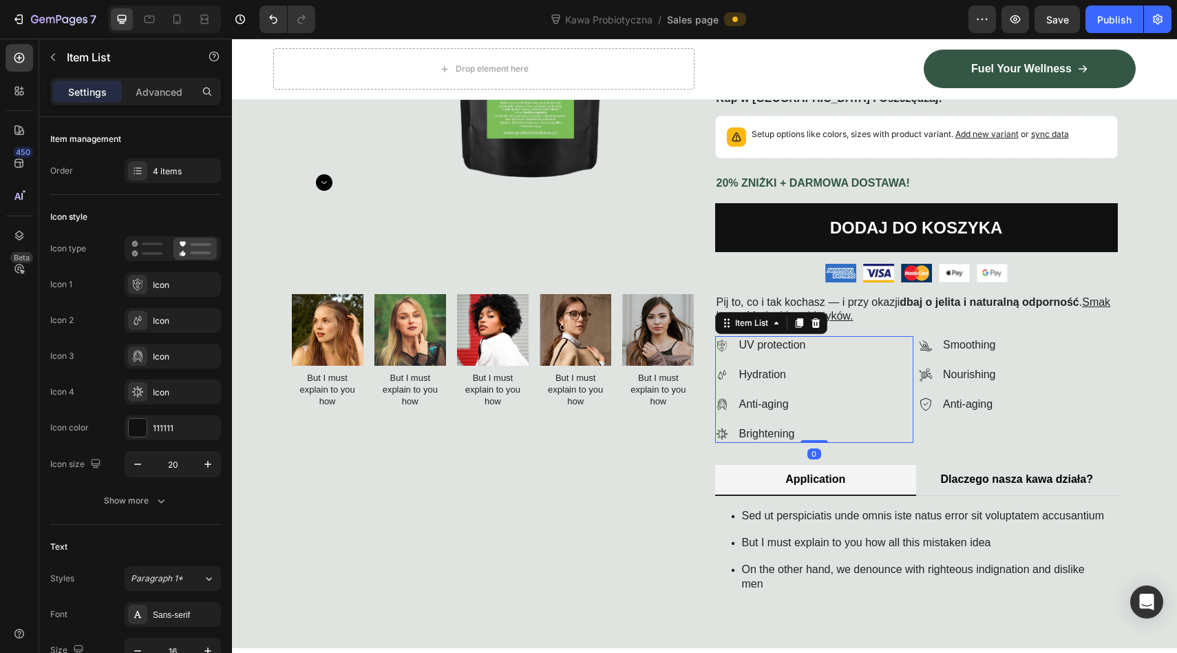
click at [721, 347] on icon at bounding box center [722, 346] width 14 height 14
click at [739, 324] on div "Item List" at bounding box center [752, 323] width 39 height 12
click at [747, 326] on div "Item List" at bounding box center [752, 323] width 39 height 12
click at [724, 348] on icon at bounding box center [722, 346] width 14 height 14
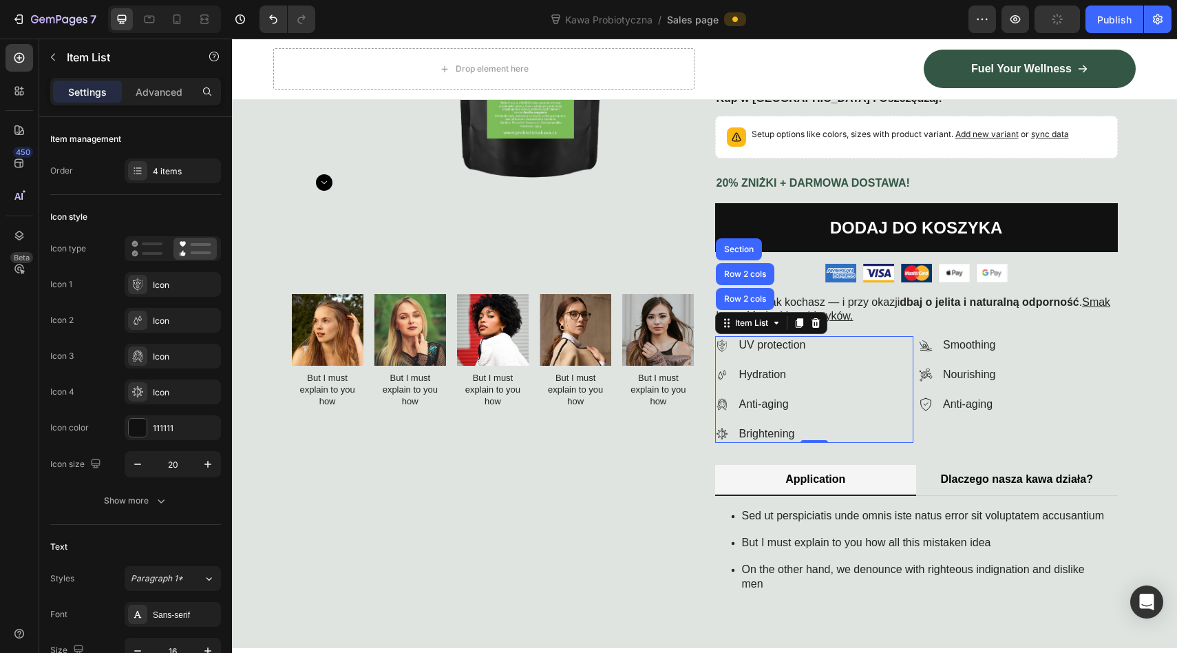
click at [724, 348] on icon at bounding box center [722, 346] width 14 height 14
click at [717, 344] on icon at bounding box center [722, 346] width 14 height 14
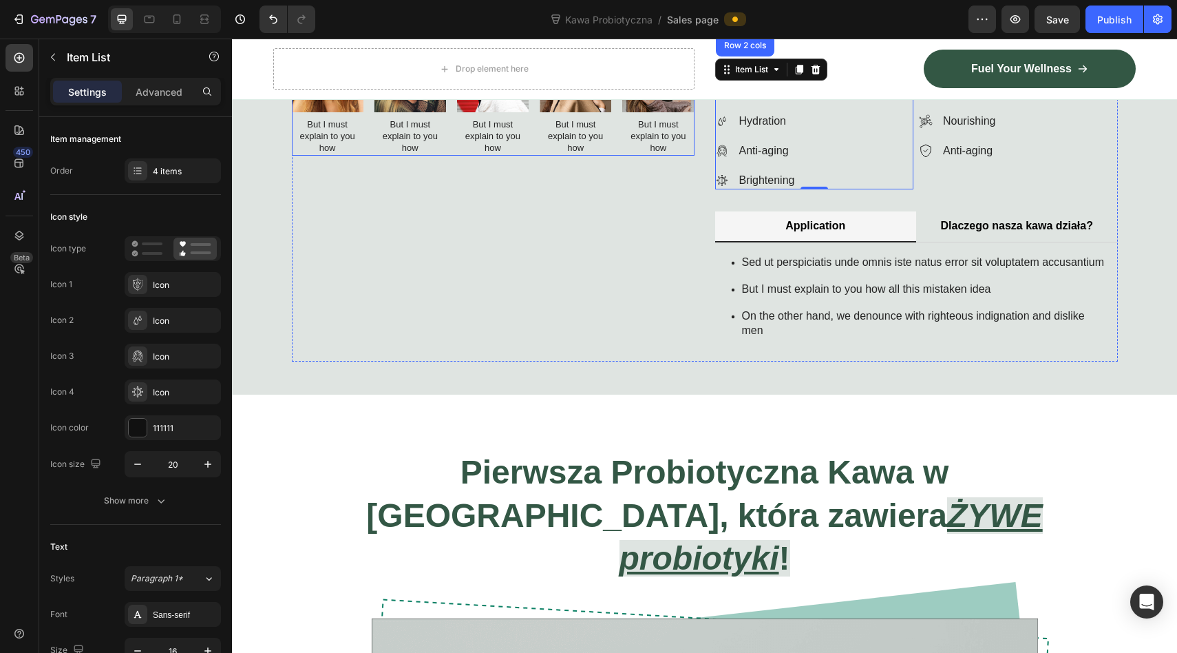
scroll to position [711, 0]
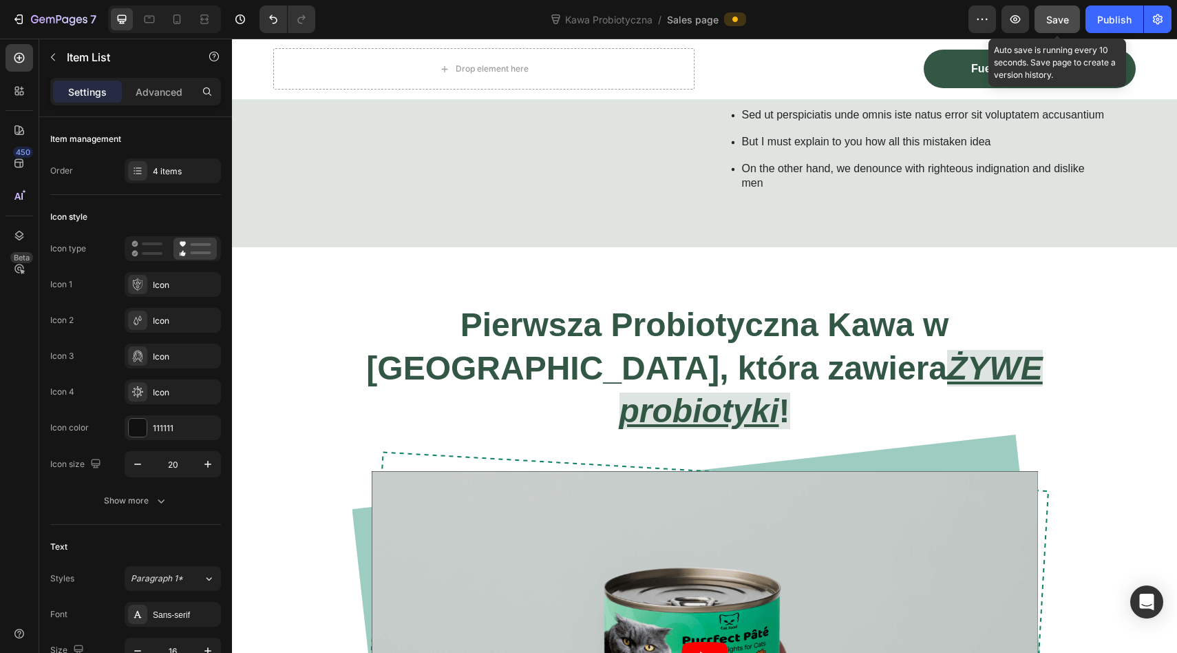
click at [1049, 10] on button "Save" at bounding box center [1057, 20] width 45 height 28
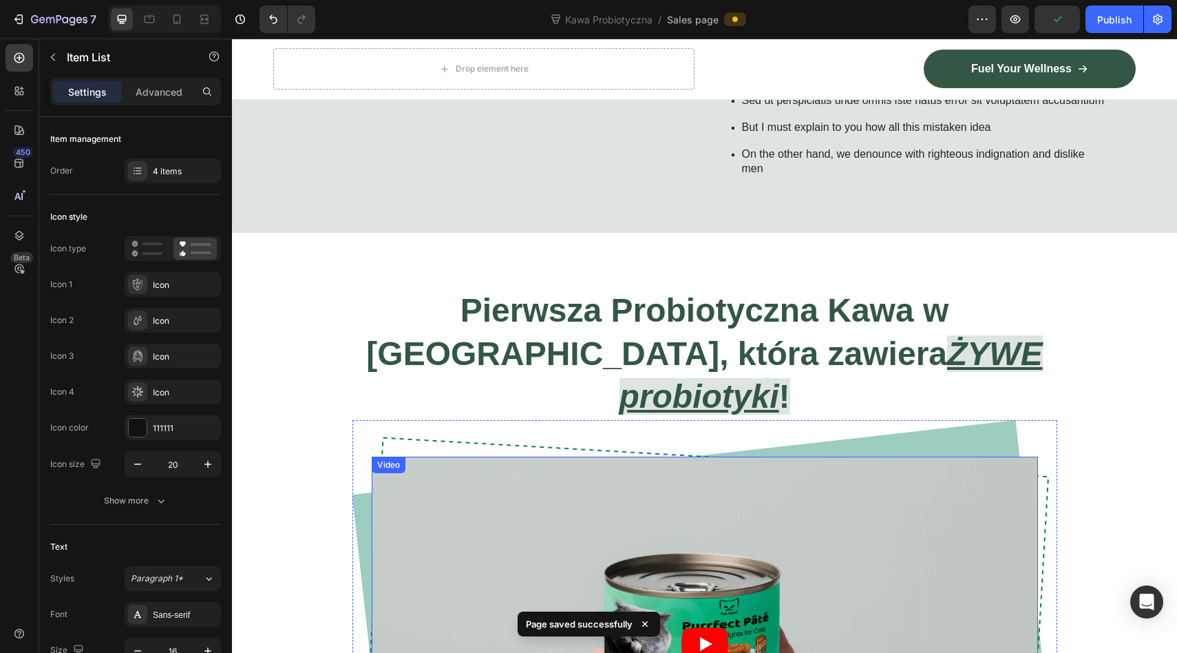
scroll to position [732, 0]
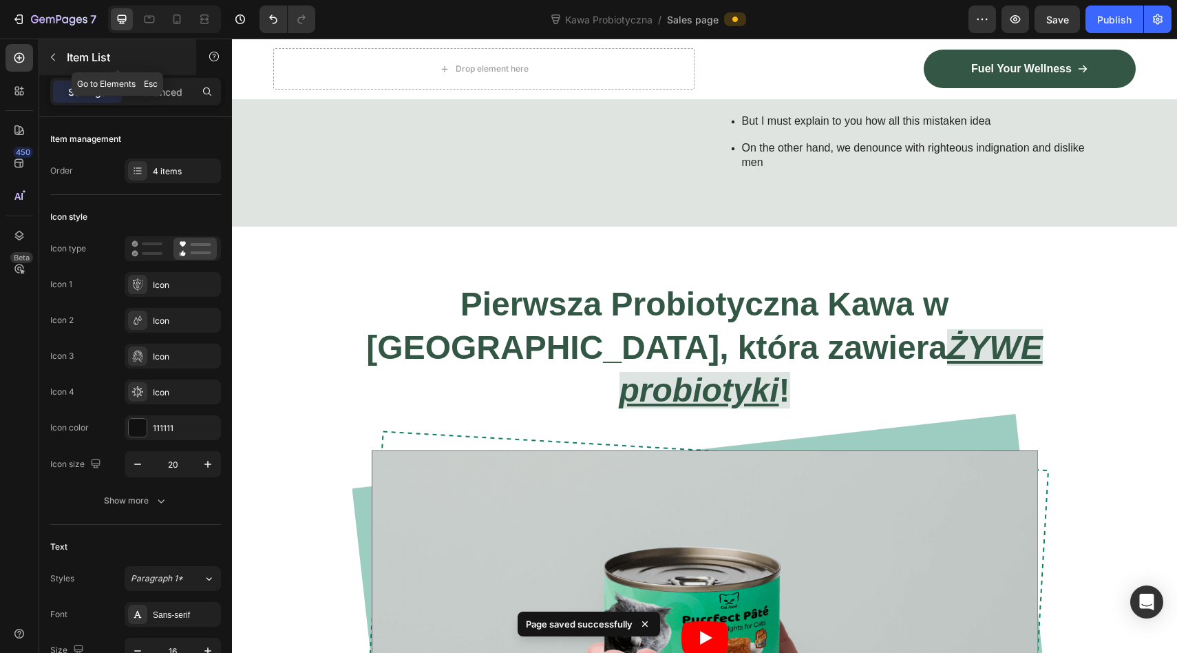
click at [50, 61] on icon "button" at bounding box center [53, 57] width 11 height 11
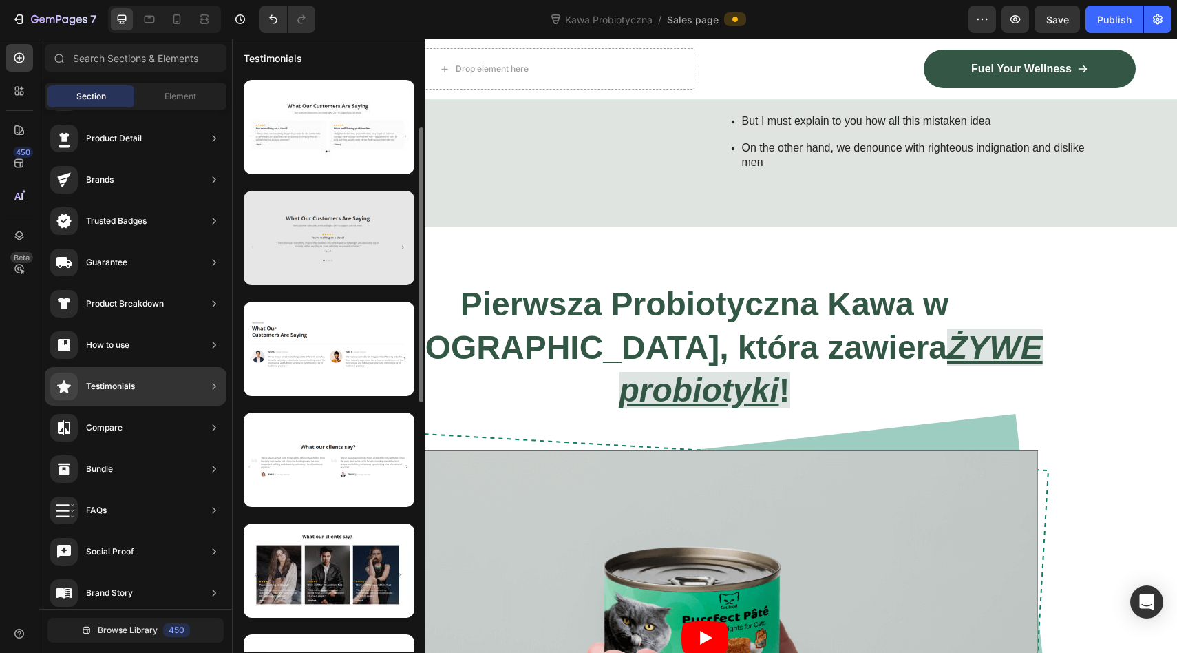
scroll to position [0, 0]
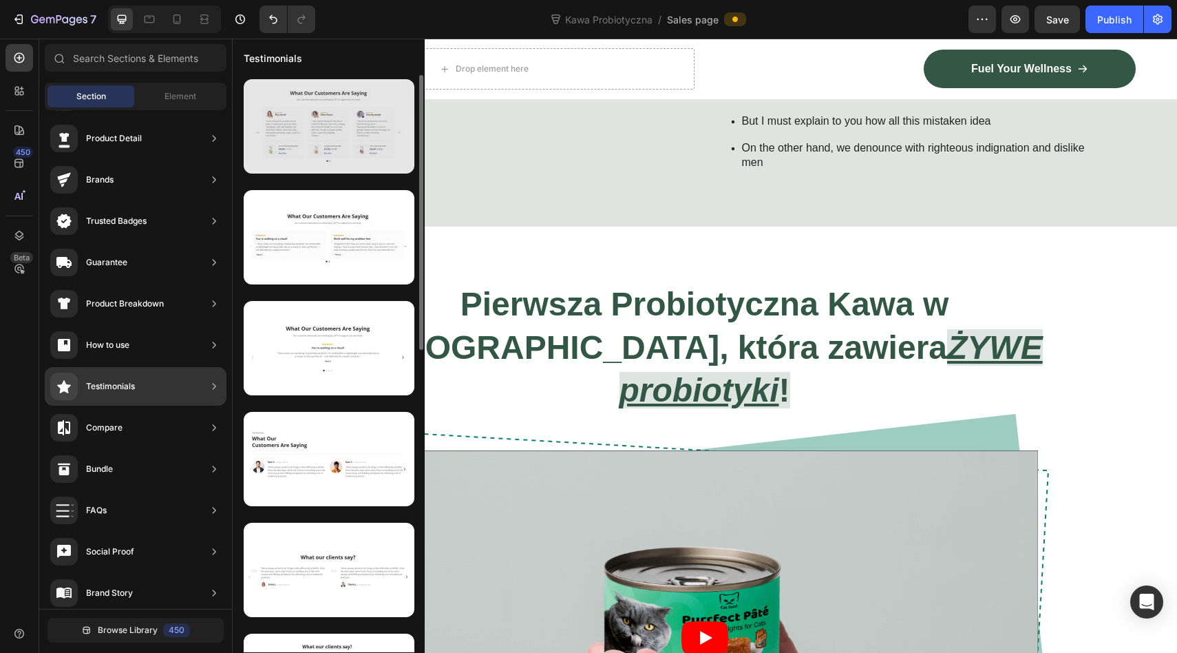
click at [337, 127] on div at bounding box center [329, 126] width 171 height 94
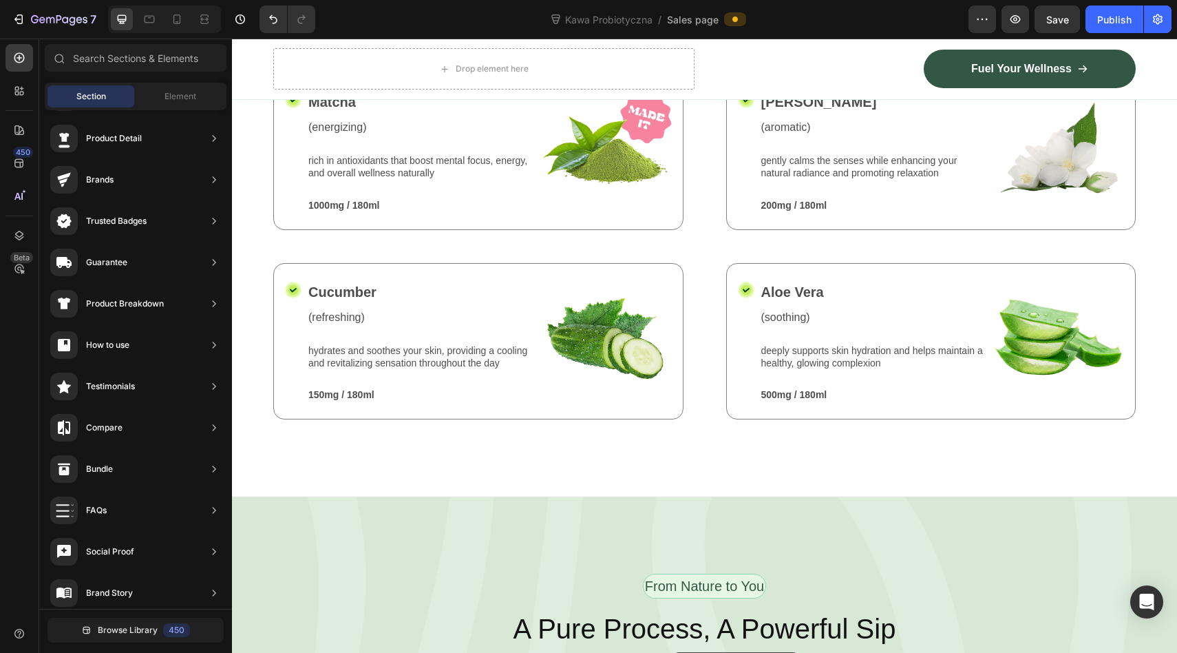
scroll to position [2475, 0]
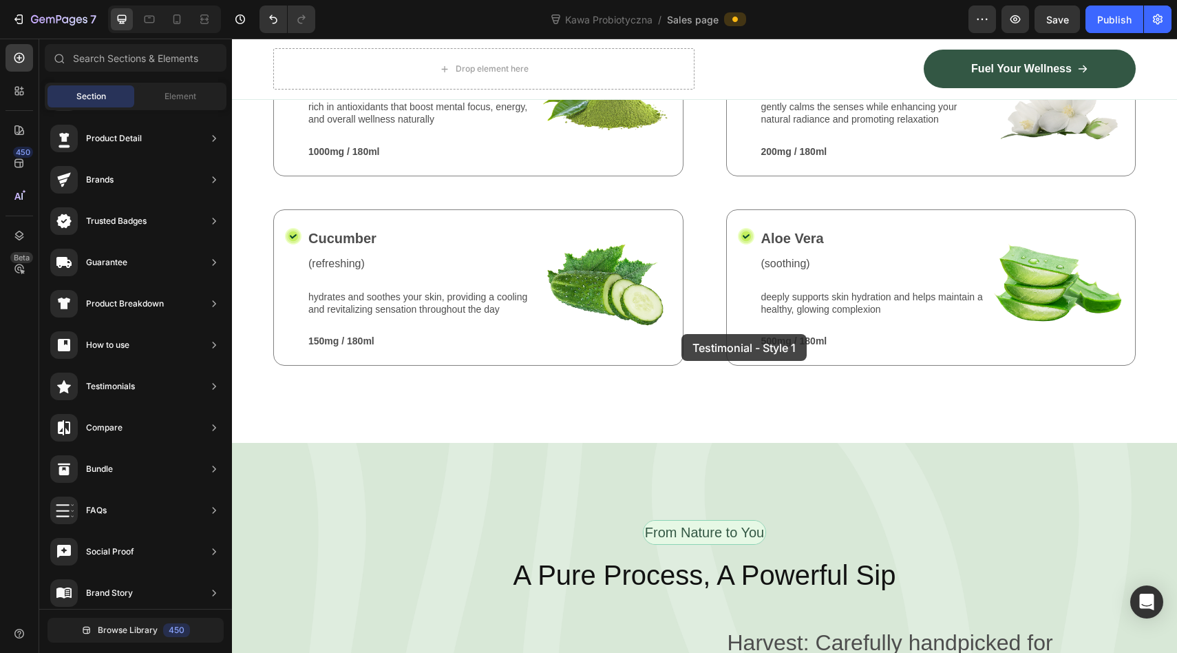
drag, startPoint x: 566, startPoint y: 169, endPoint x: 682, endPoint y: 334, distance: 201.1
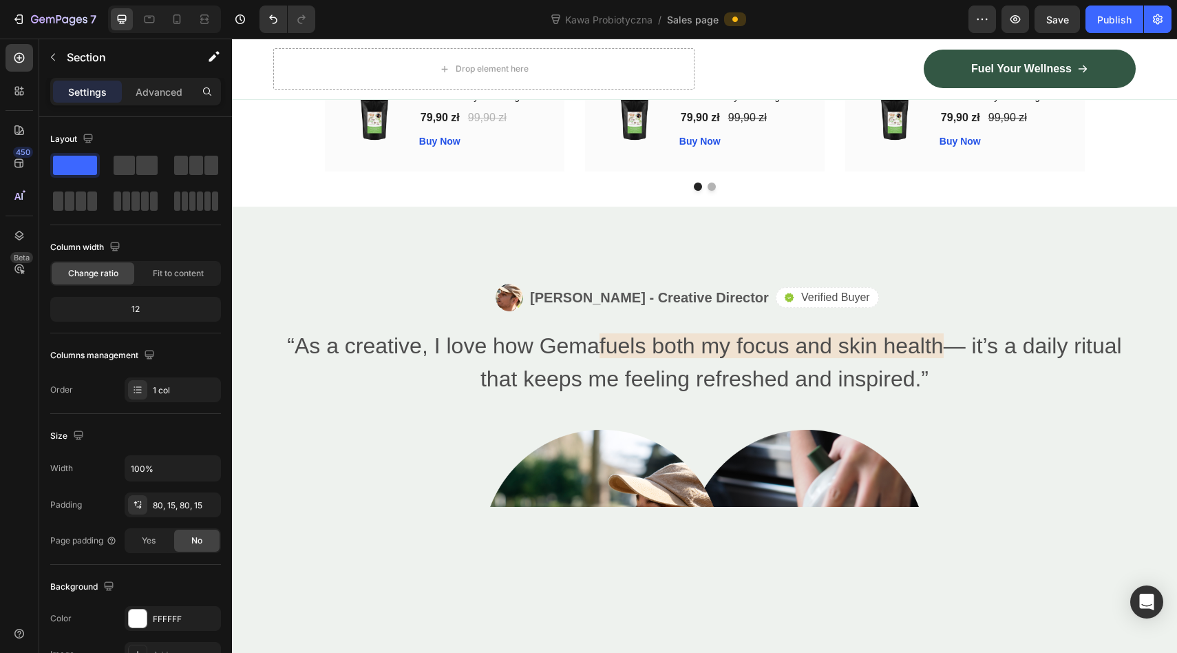
scroll to position [3909, 0]
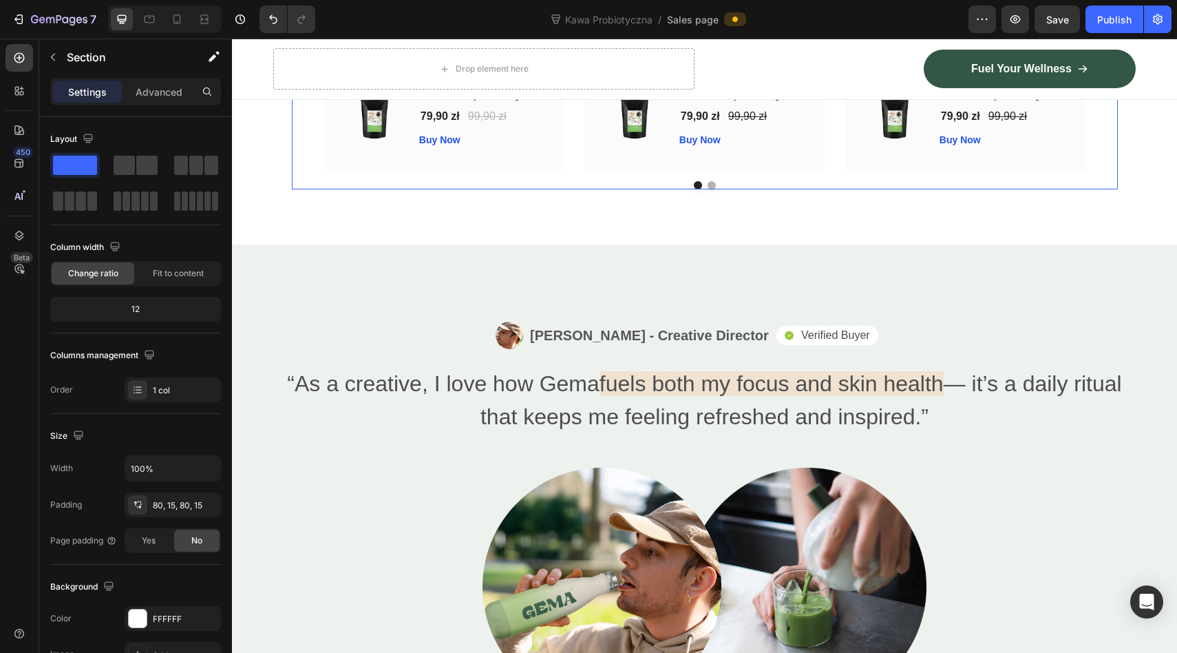
click at [1103, 20] on icon "Carousel Next Arrow" at bounding box center [1105, 11] width 17 height 17
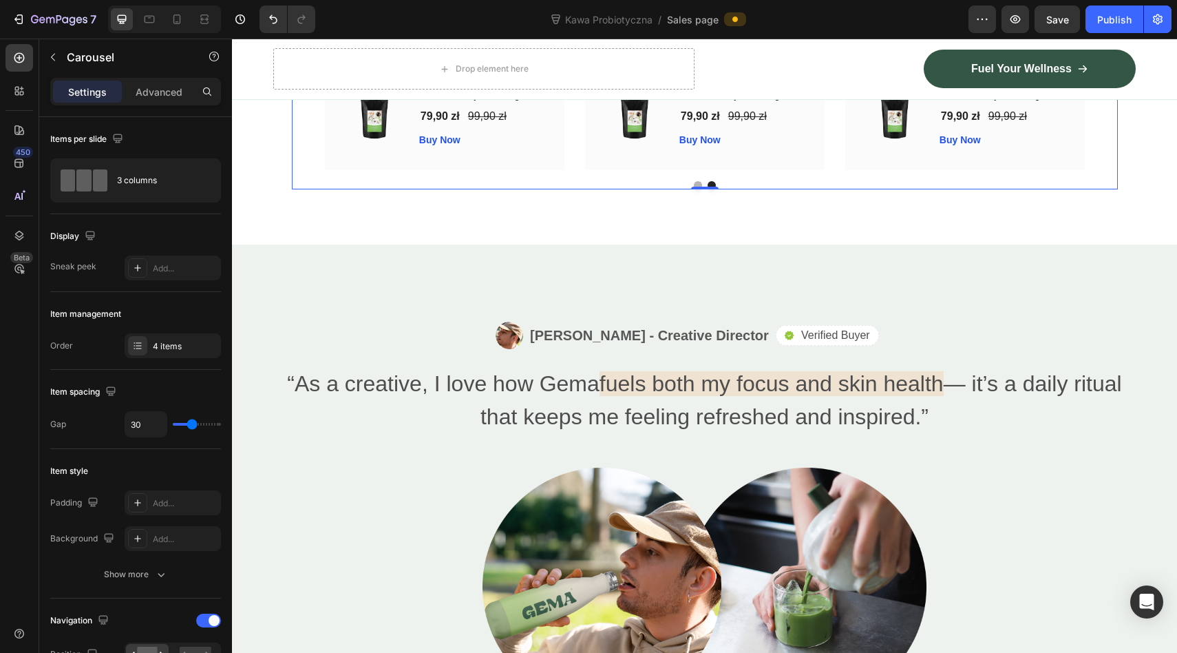
click at [1103, 169] on div "Image Icon Icon Icon Icon Icon Row Rita Carroll Text block Row "Love it! Great …" at bounding box center [705, 11] width 826 height 316
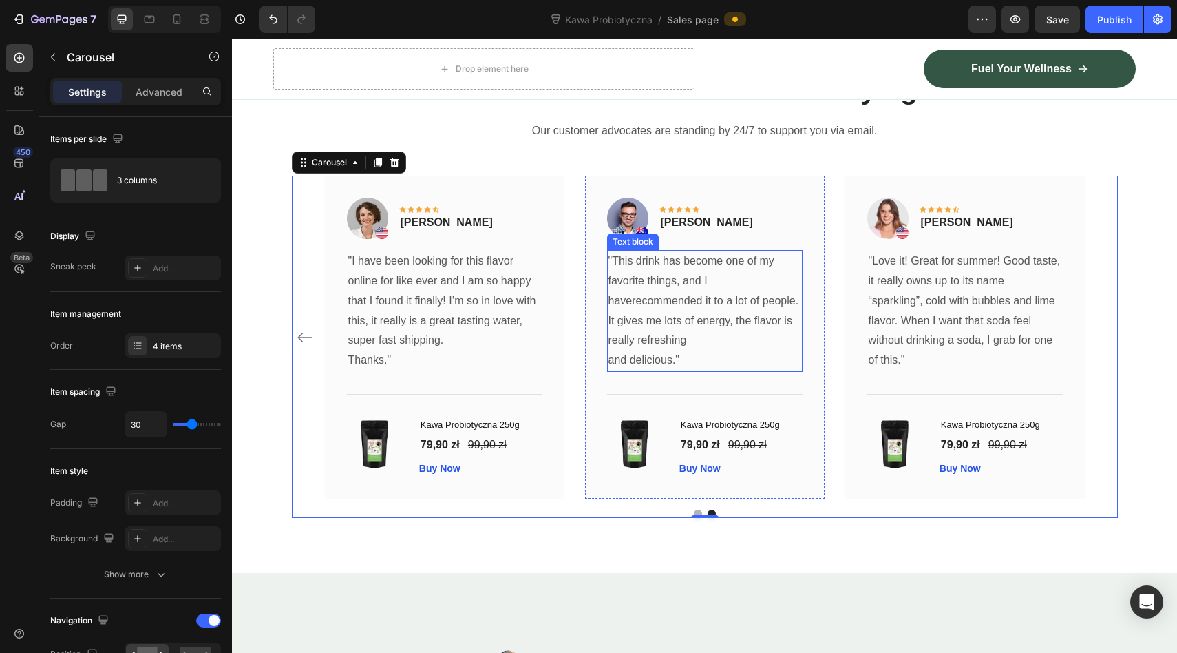
scroll to position [3859, 0]
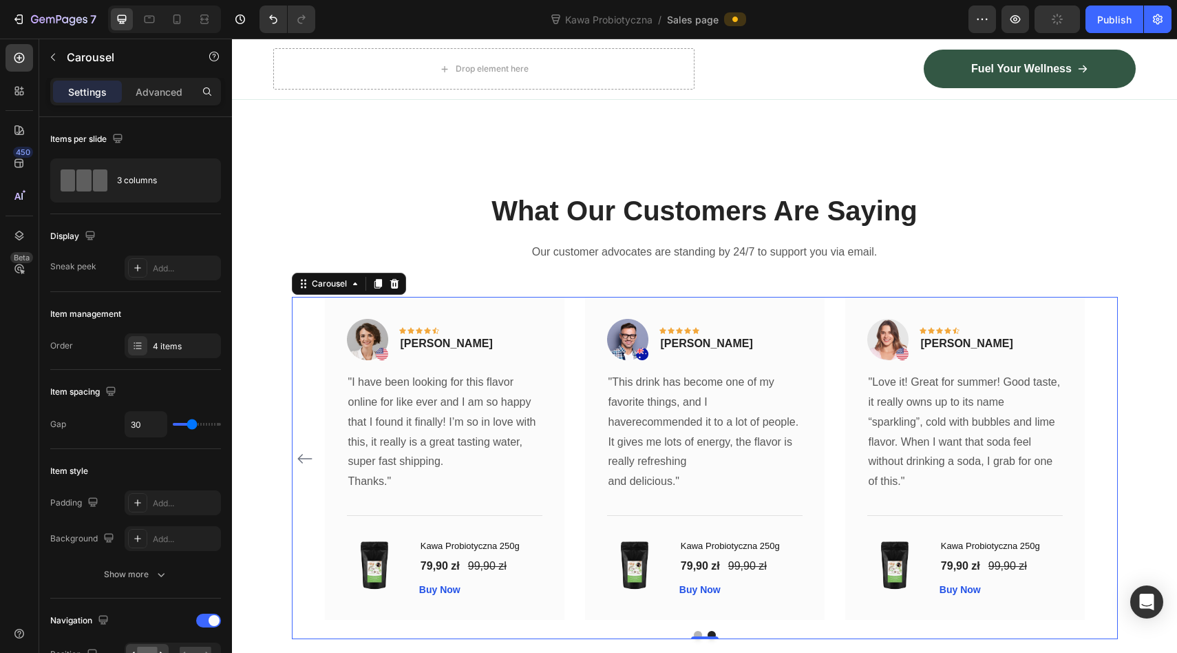
click at [309, 311] on div "Image Icon Icon Icon Icon Icon Row Rita Carroll Text block Row "Love it! Great …" at bounding box center [705, 458] width 826 height 323
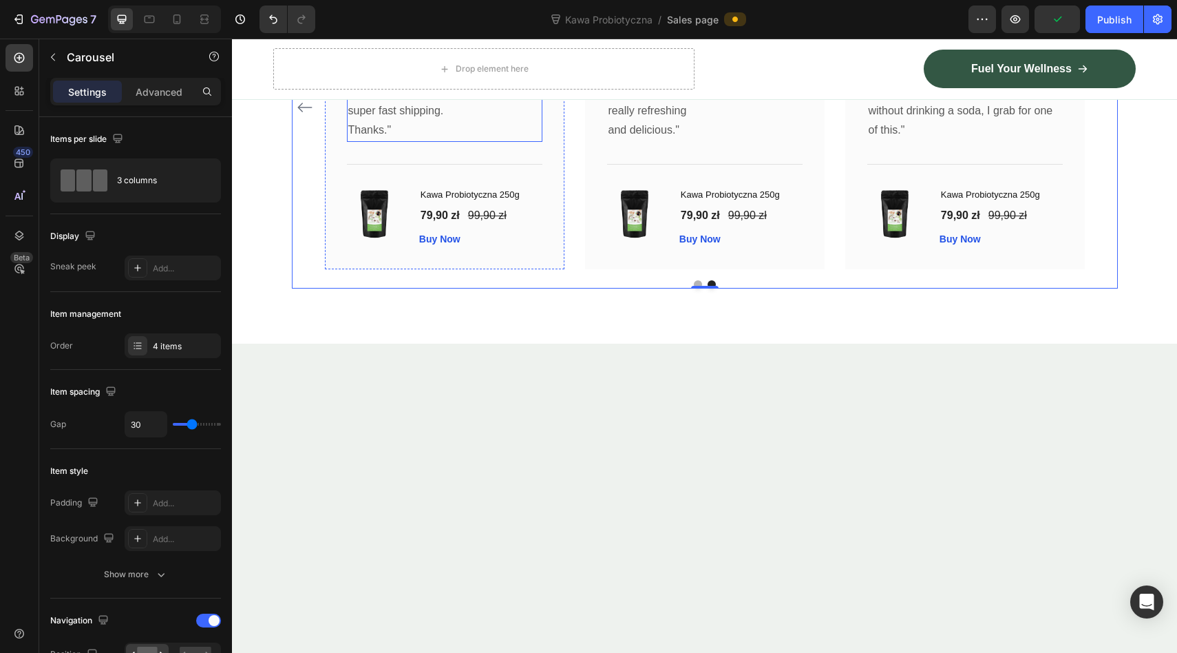
scroll to position [3774, 0]
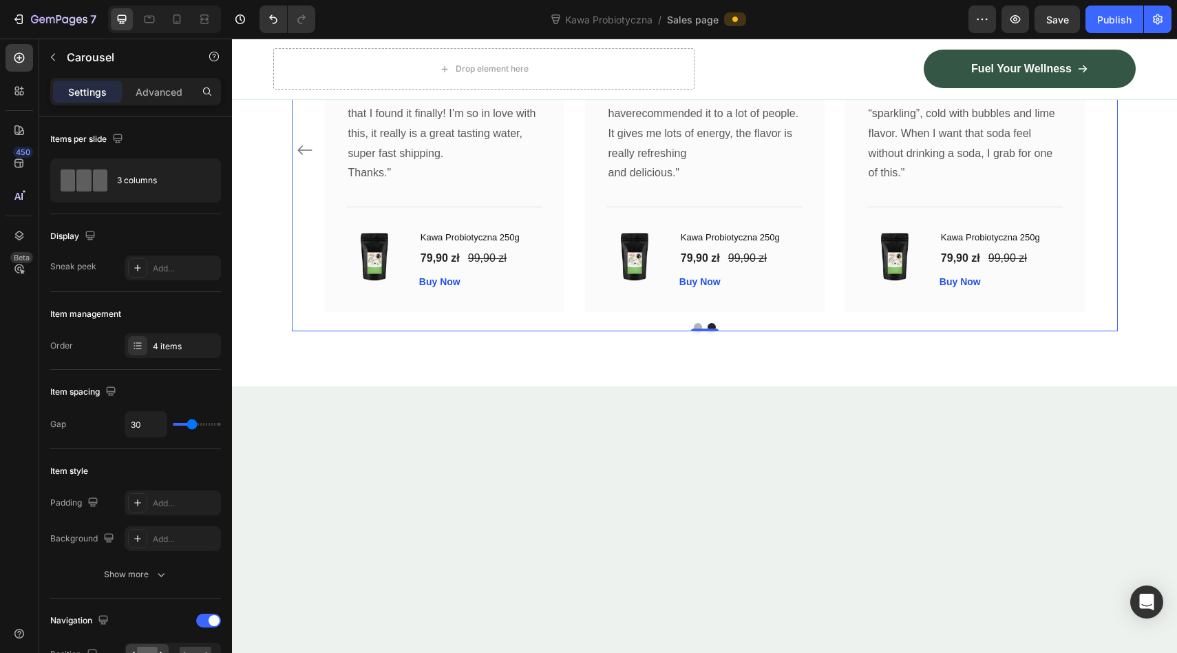
click at [380, 52] on img at bounding box center [367, 30] width 41 height 41
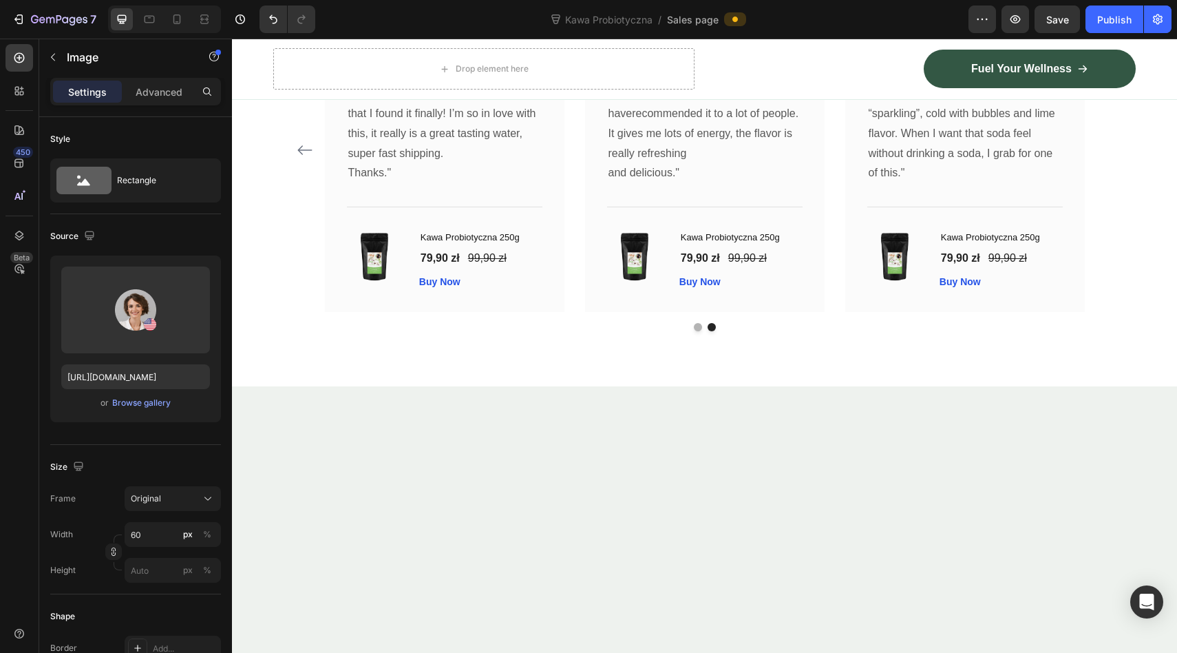
click at [419, 25] on icon at bounding box center [419, 22] width 7 height 7
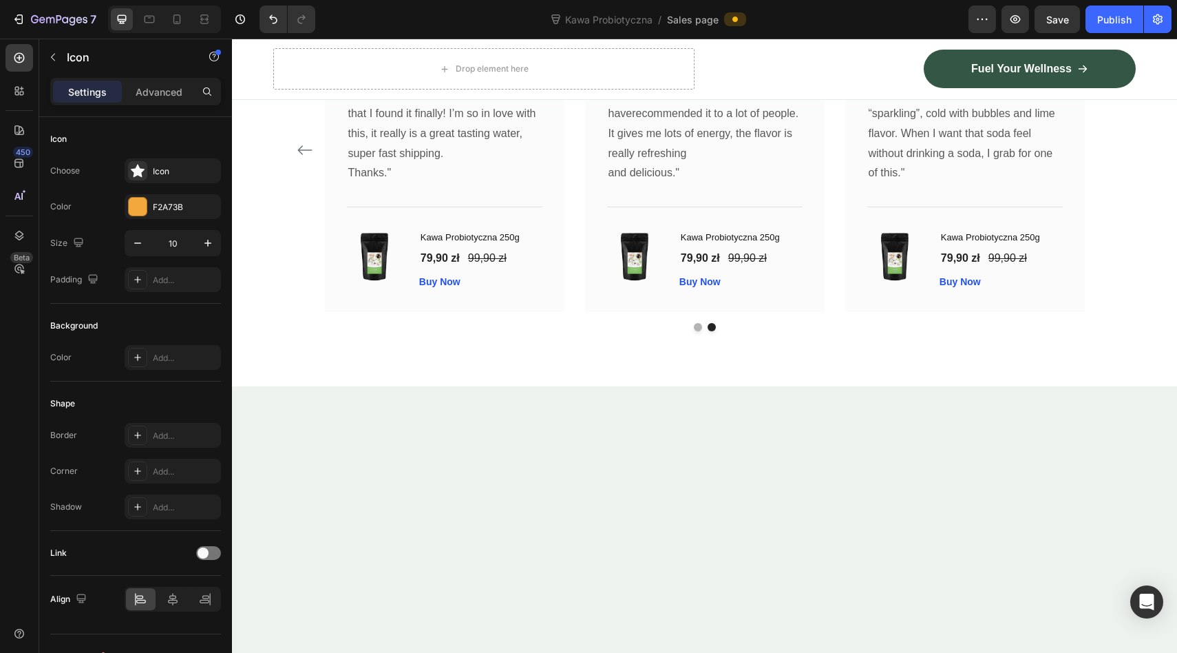
click at [406, 43] on p "[PERSON_NAME]" at bounding box center [447, 35] width 92 height 17
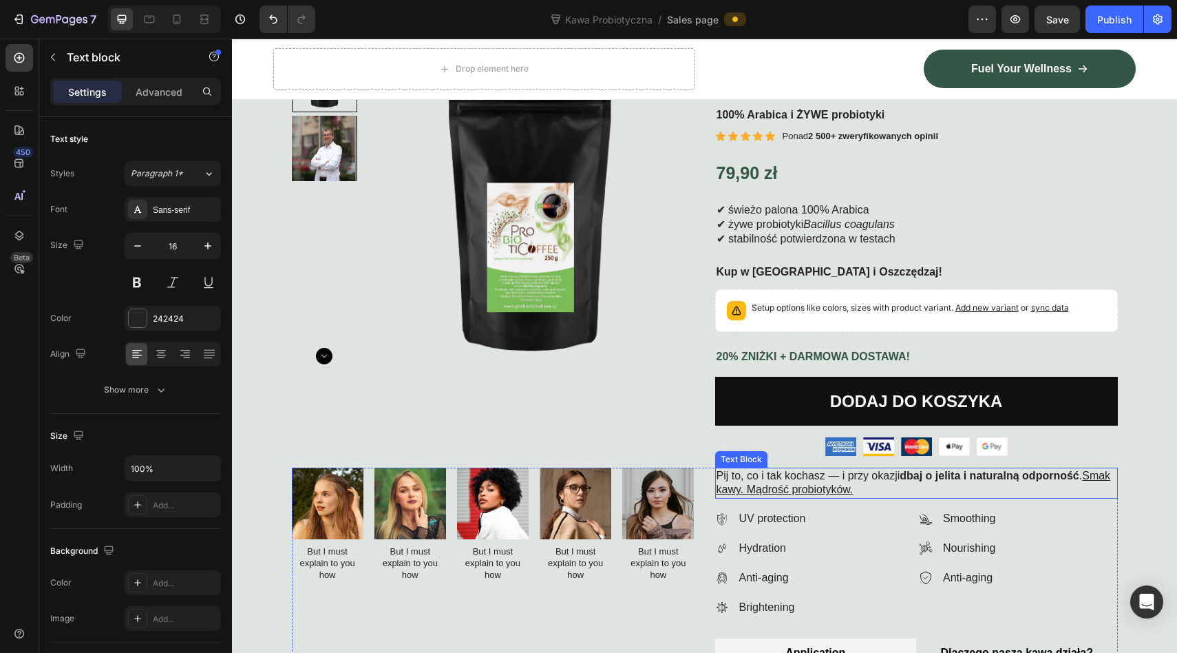
scroll to position [0, 0]
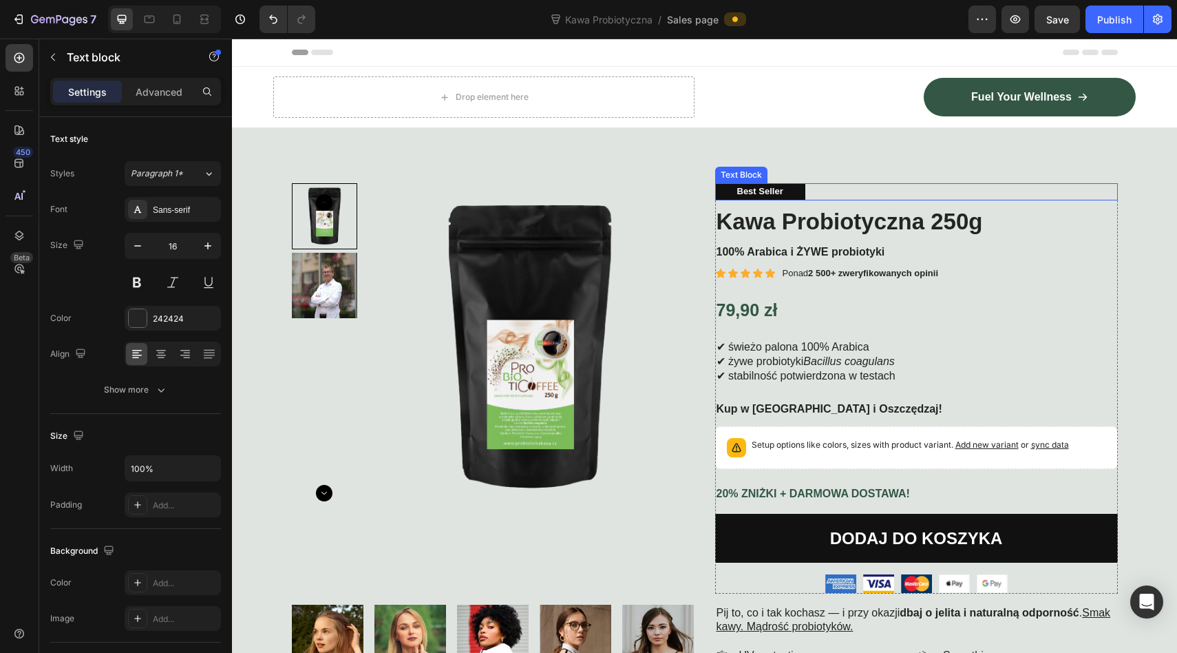
click at [775, 187] on p "Best Seller" at bounding box center [760, 192] width 46 height 12
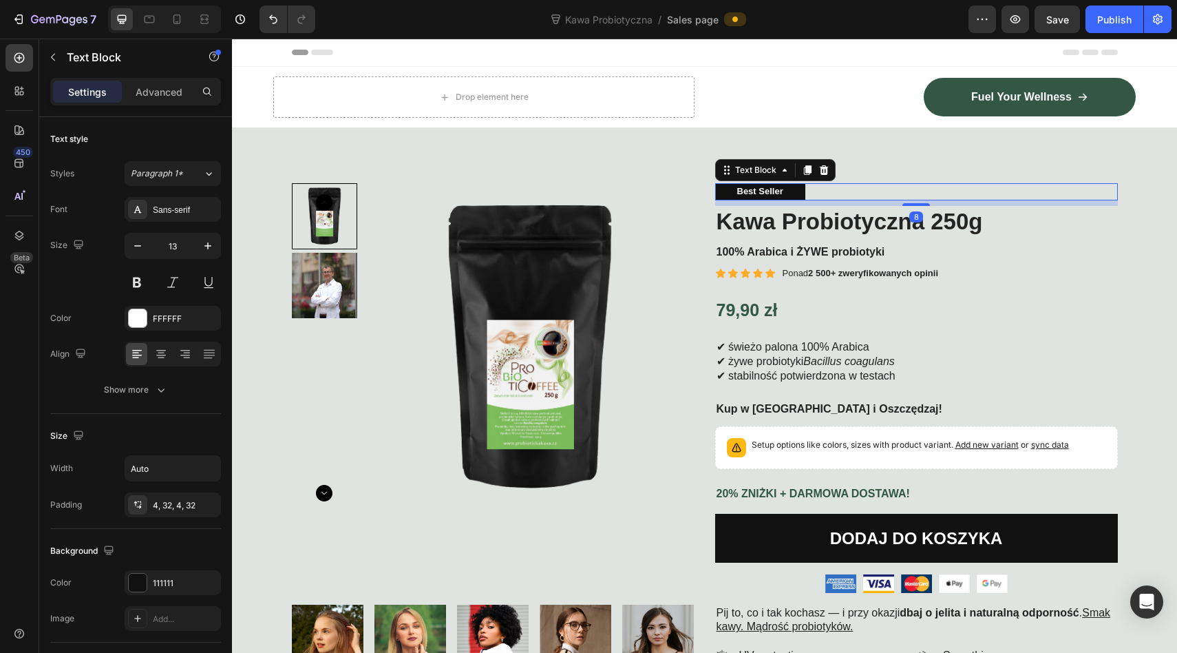
click at [780, 187] on p "Best Seller" at bounding box center [760, 192] width 46 height 12
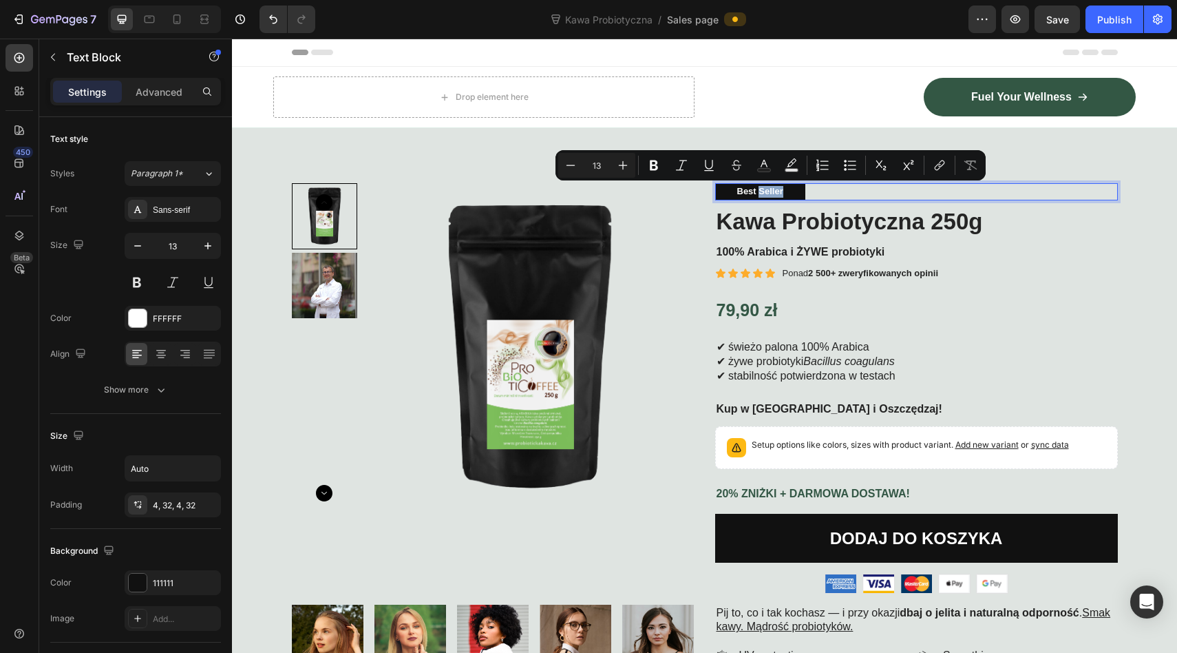
click at [843, 200] on div "Best Seller" at bounding box center [916, 191] width 403 height 17
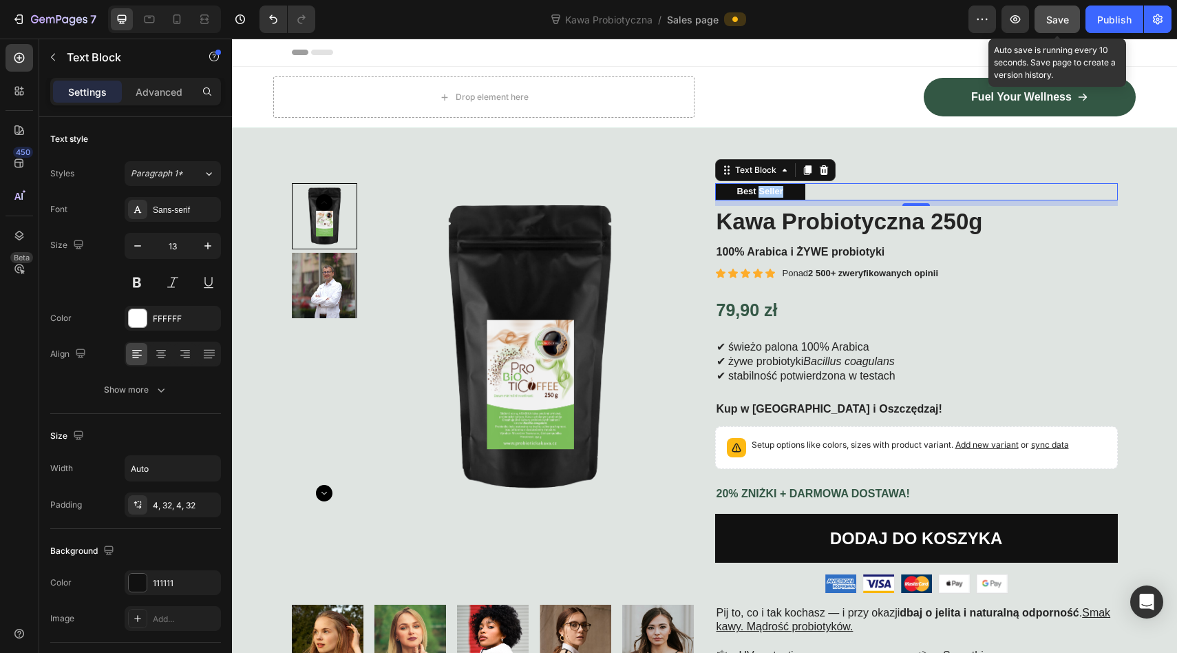
click at [1050, 23] on span "Save" at bounding box center [1057, 20] width 23 height 12
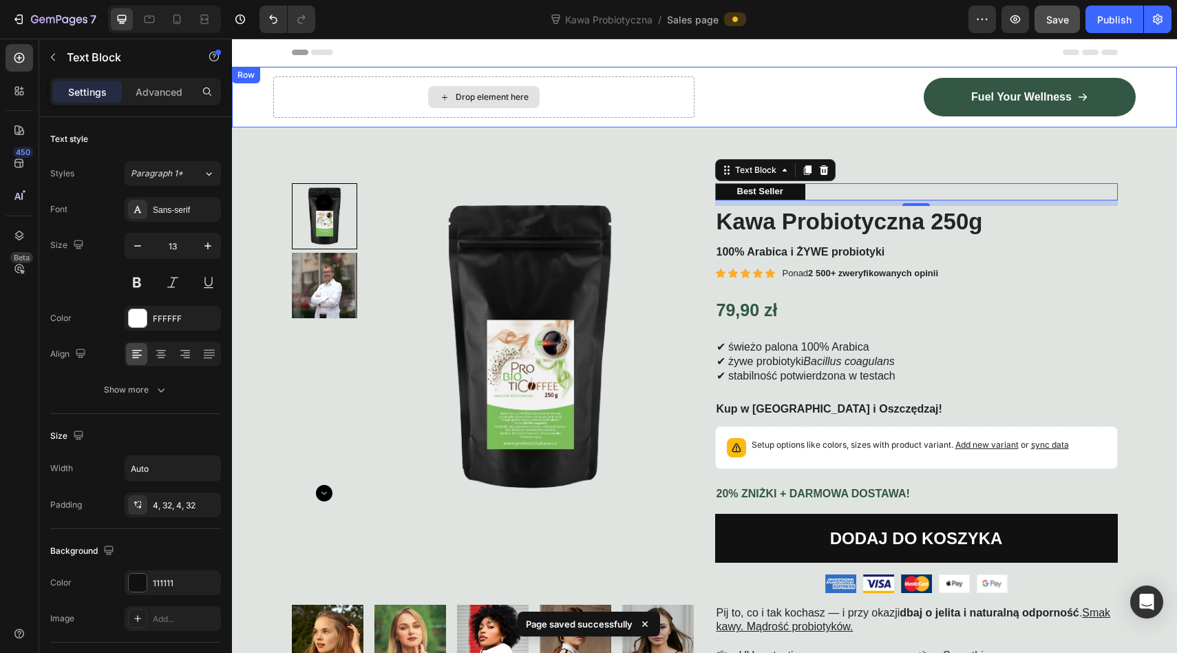
click at [688, 82] on div "Drop element here" at bounding box center [483, 96] width 421 height 41
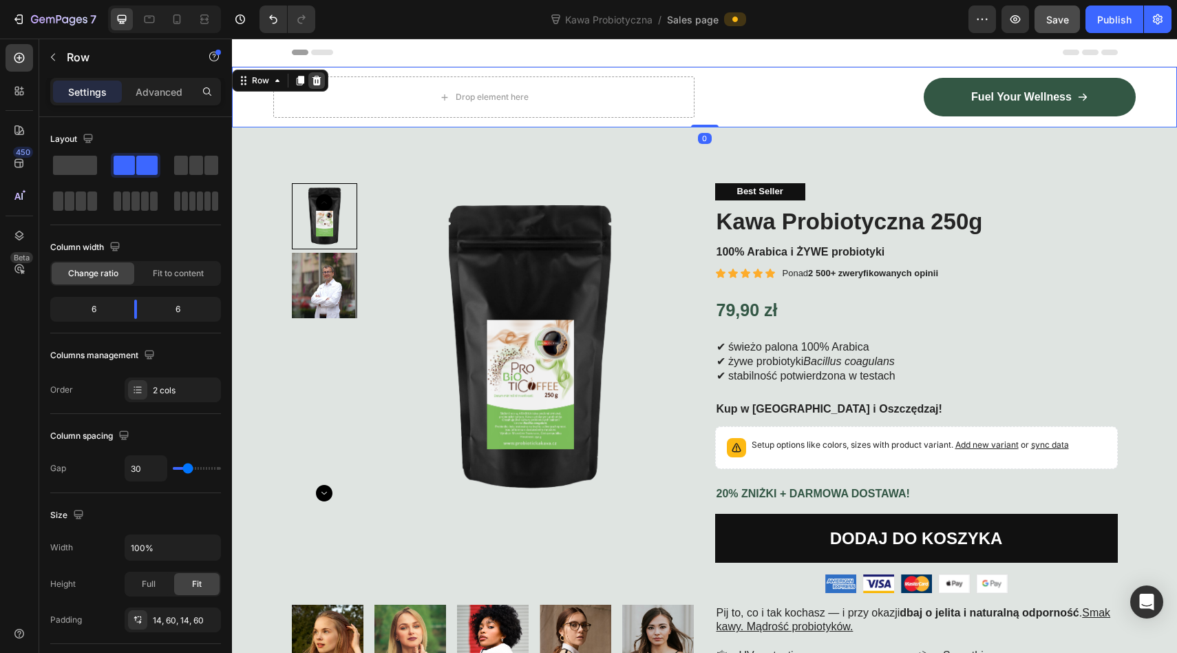
click at [321, 78] on icon at bounding box center [316, 80] width 11 height 11
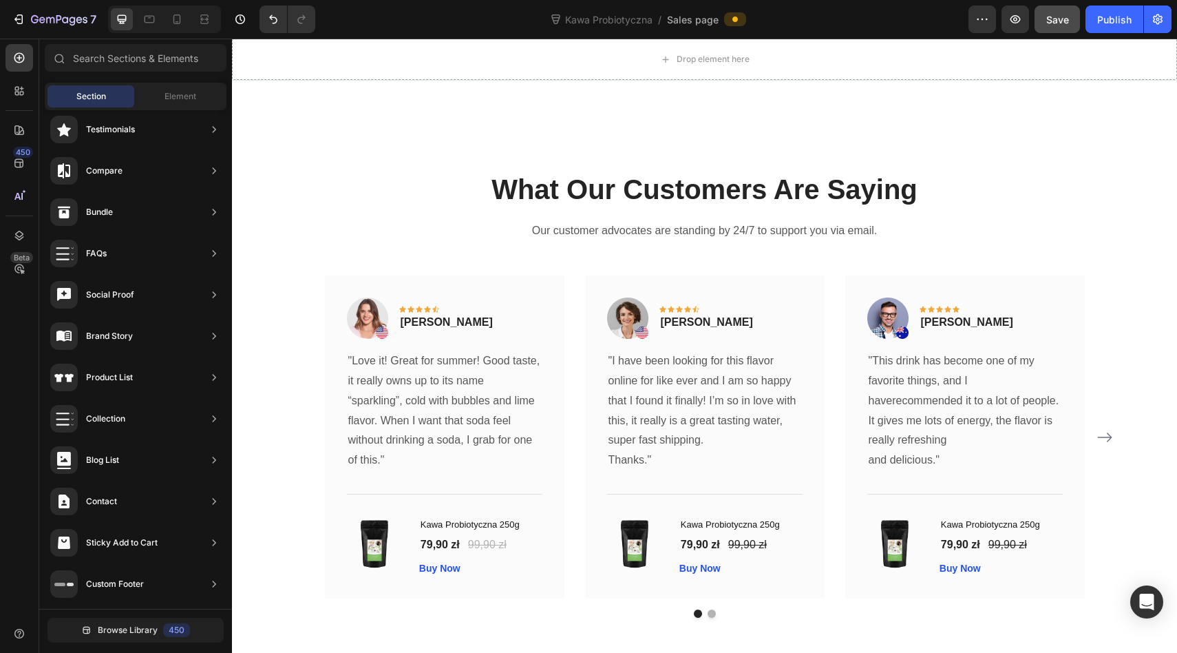
scroll to position [3882, 0]
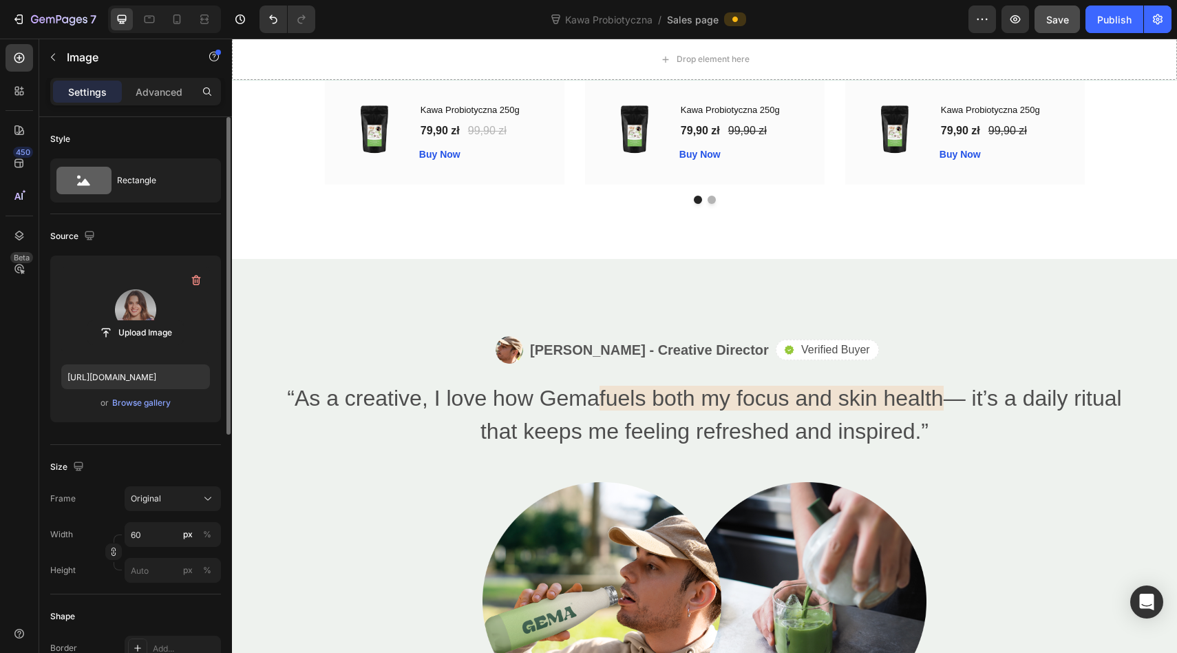
click at [136, 316] on label at bounding box center [135, 309] width 149 height 87
click at [136, 321] on input "file" at bounding box center [135, 332] width 95 height 23
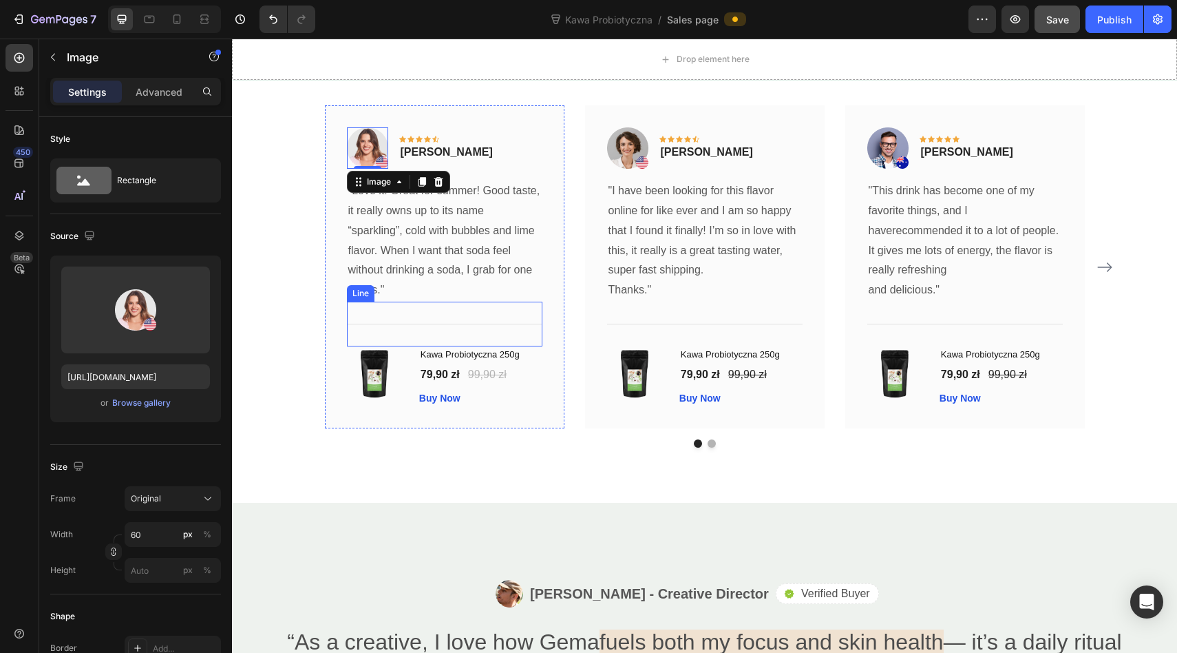
scroll to position [4017, 0]
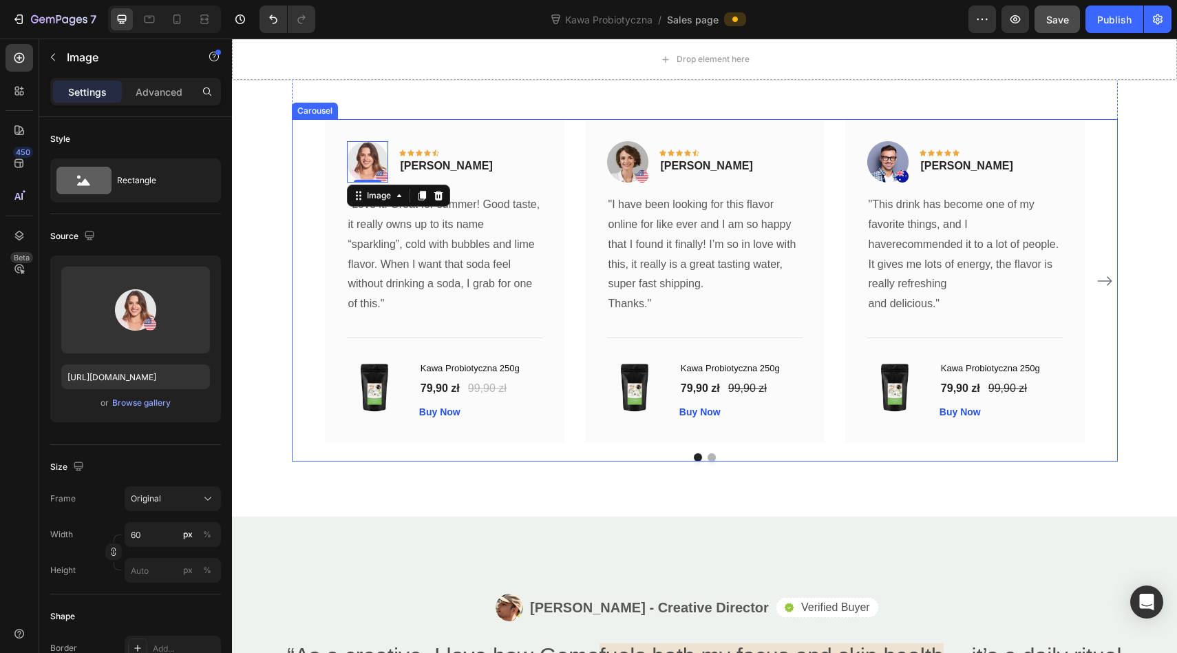
click at [1100, 280] on icon "Carousel Next Arrow" at bounding box center [1104, 281] width 14 height 10
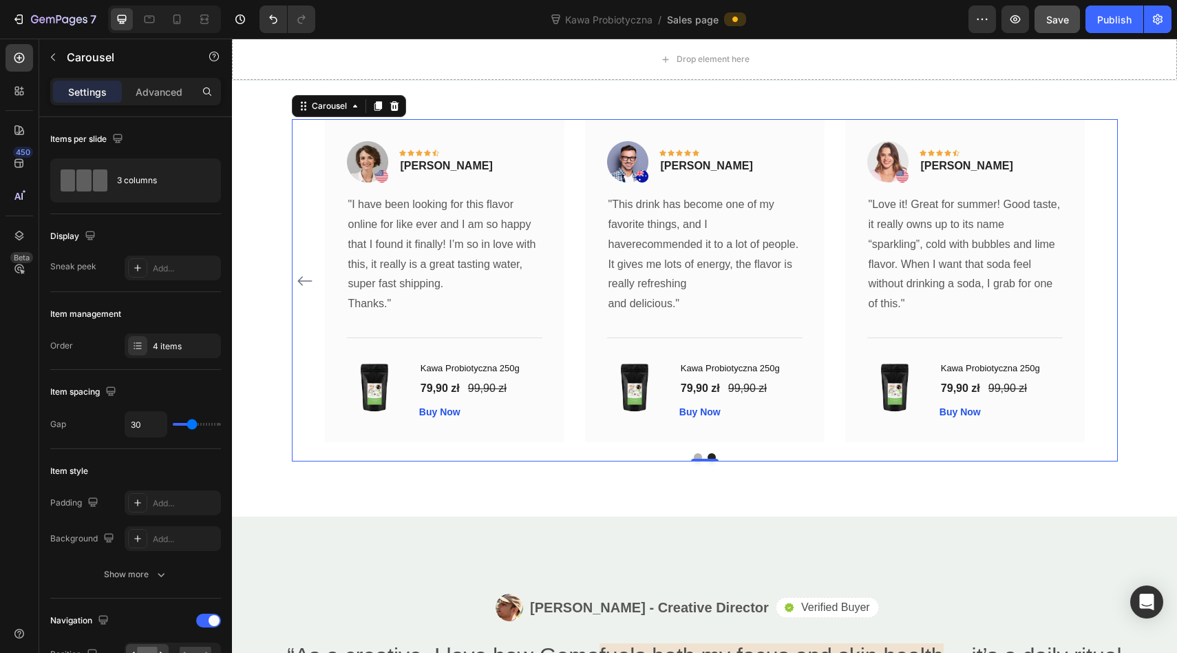
click at [306, 277] on icon "Carousel Back Arrow" at bounding box center [305, 281] width 17 height 17
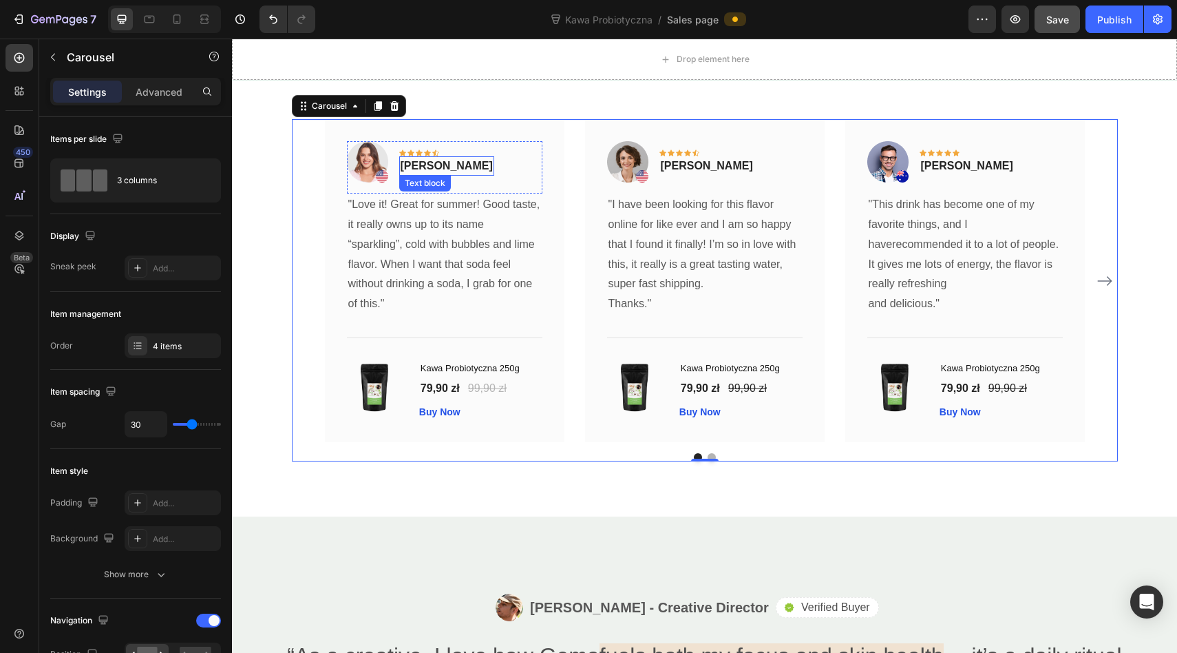
click at [441, 161] on p "[PERSON_NAME]" at bounding box center [447, 166] width 92 height 17
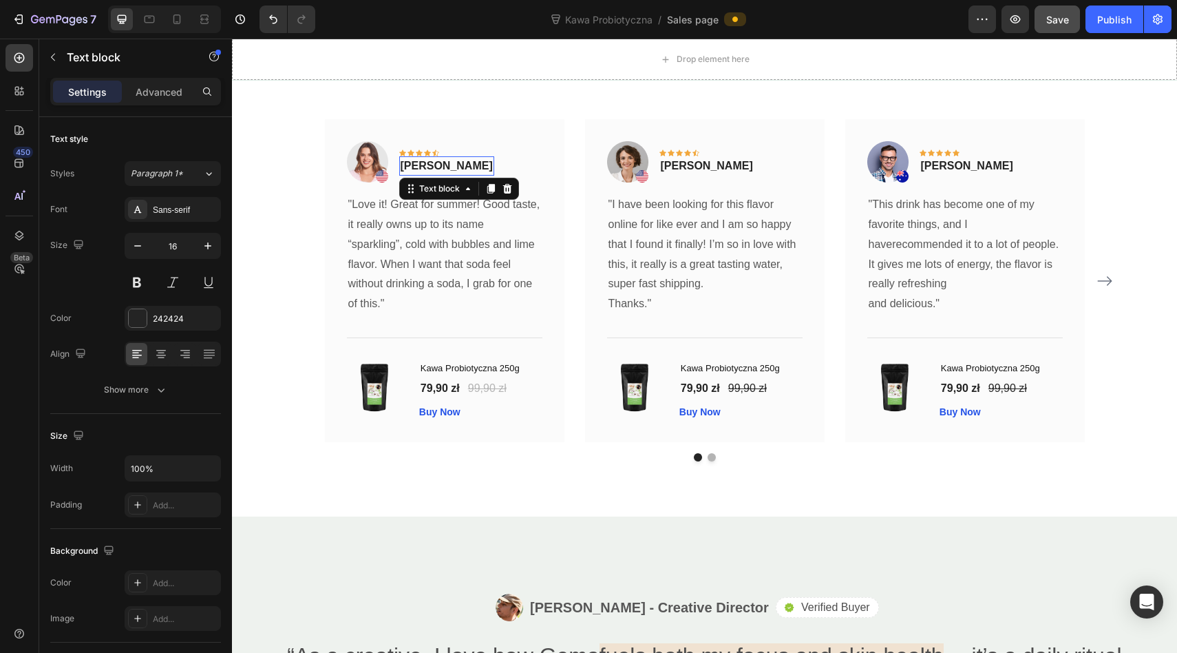
click at [441, 161] on p "[PERSON_NAME]" at bounding box center [447, 166] width 92 height 17
click at [455, 239] on p ""Love it! Great for summer! Good taste, it really owns up to its name “sparklin…" at bounding box center [444, 254] width 193 height 119
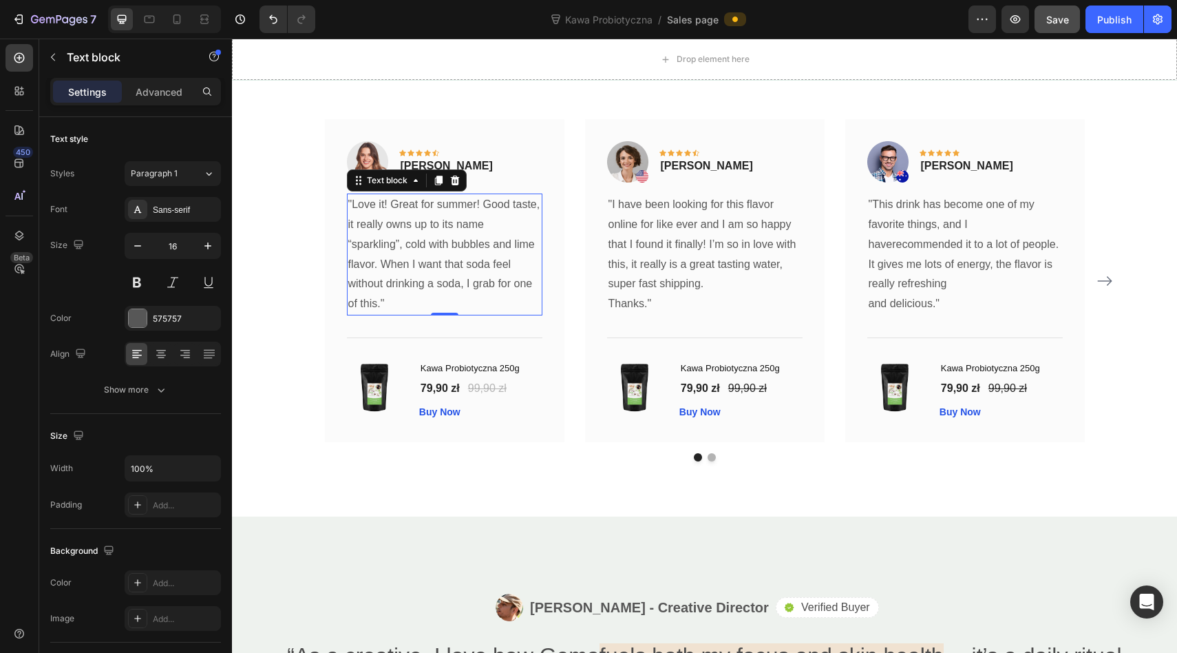
click at [455, 239] on p ""Love it! Great for summer! Good taste, it really owns up to its name “sparklin…" at bounding box center [444, 254] width 193 height 119
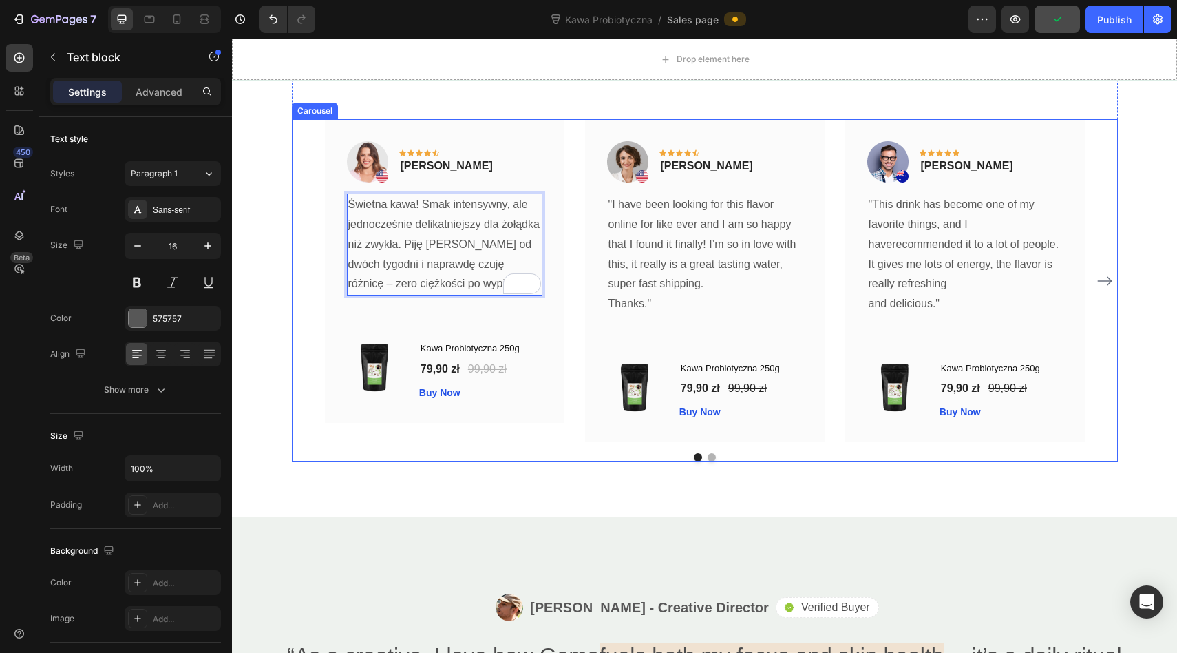
click at [920, 242] on p ""This drink has become one of my favorite things, and I haverecommended it to a…" at bounding box center [965, 254] width 193 height 119
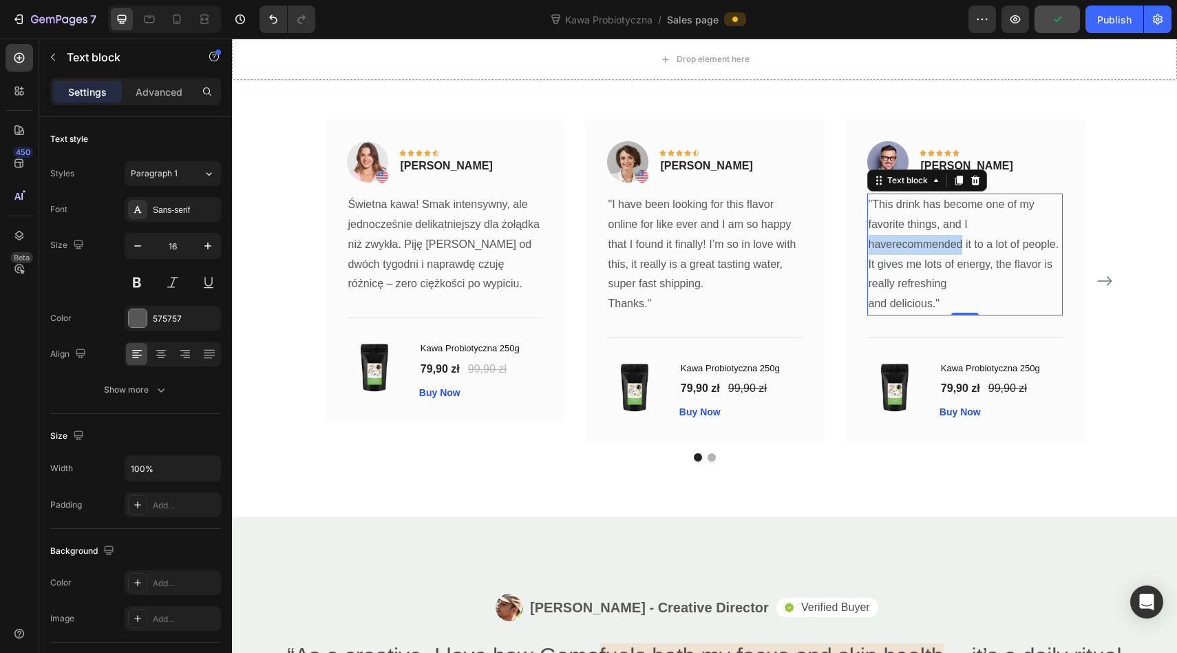
click at [920, 242] on p ""This drink has become one of my favorite things, and I haverecommended it to a…" at bounding box center [965, 254] width 193 height 119
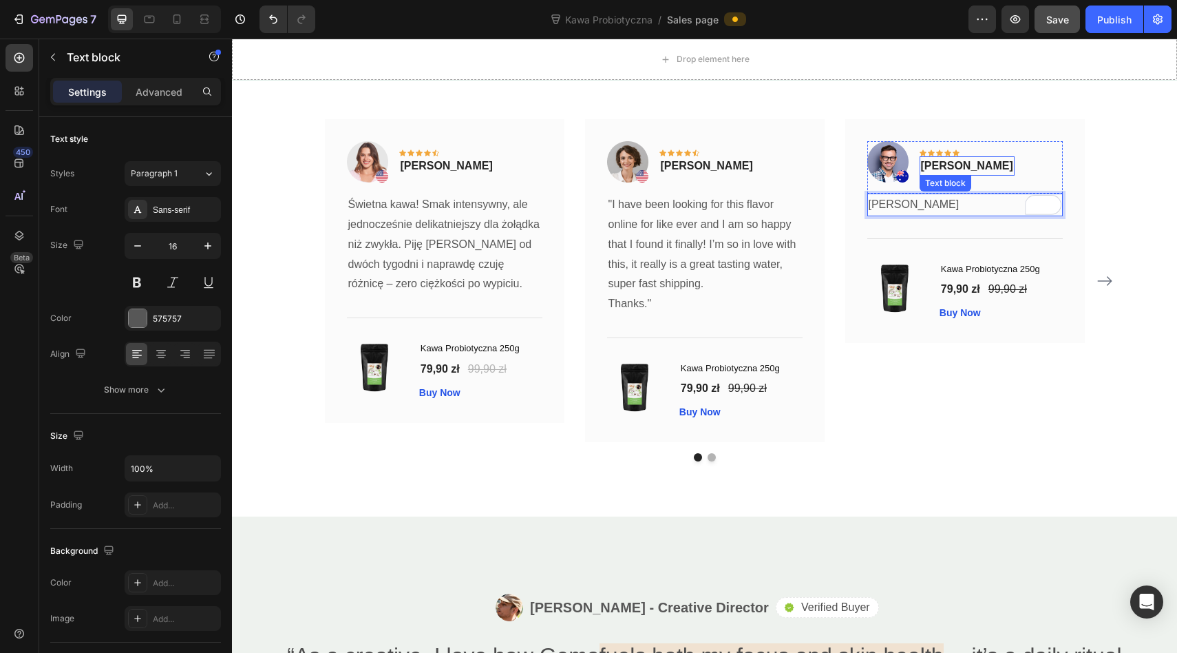
click at [951, 168] on p "Timothy Joseph" at bounding box center [967, 166] width 92 height 17
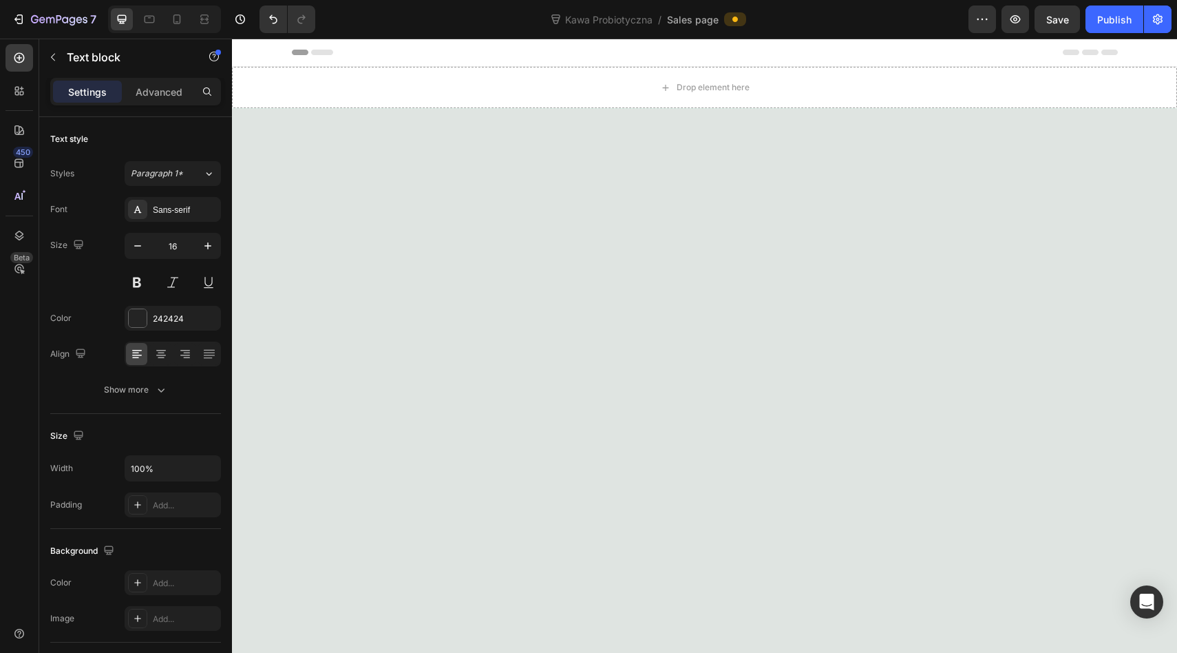
scroll to position [4017, 0]
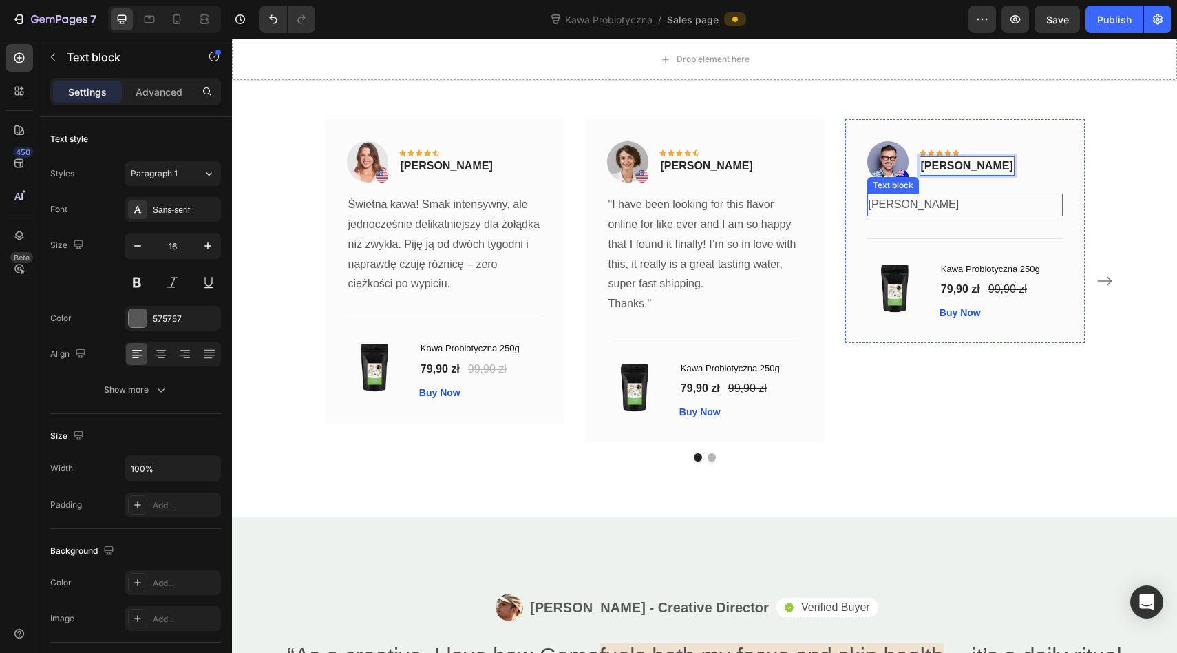
click at [900, 204] on p "[PERSON_NAME]" at bounding box center [965, 205] width 193 height 20
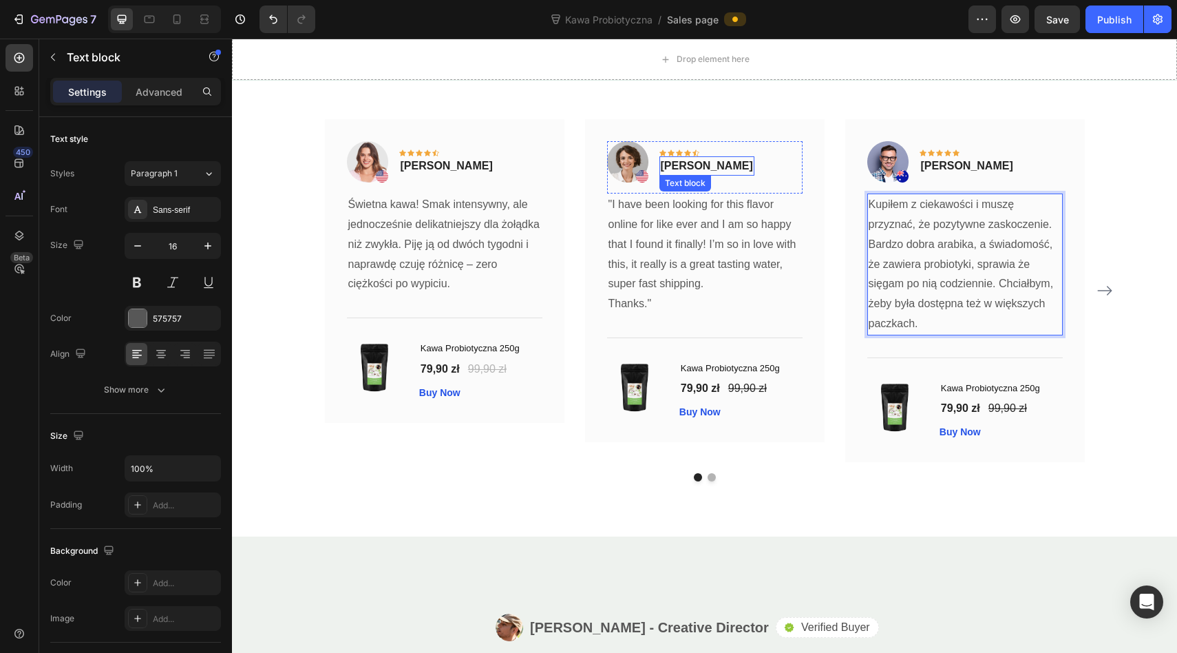
click at [695, 165] on p "[PERSON_NAME]" at bounding box center [707, 166] width 92 height 17
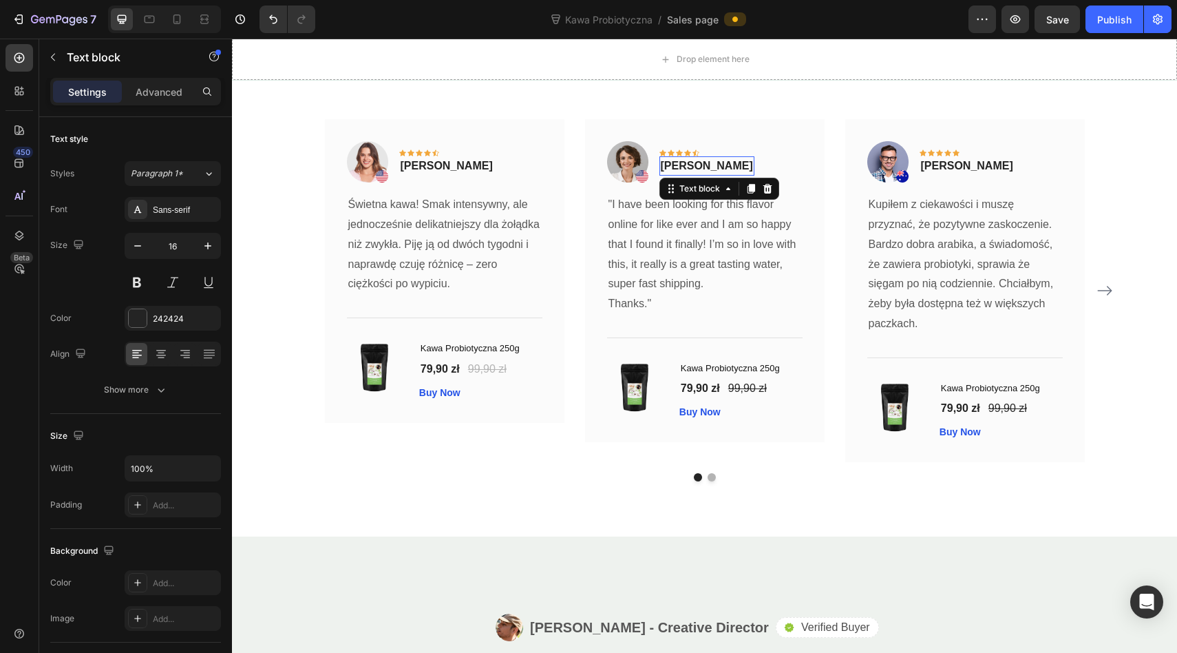
click at [695, 165] on p "[PERSON_NAME]" at bounding box center [707, 166] width 92 height 17
click at [669, 275] on p ""I have been looking for this flavor online for like ever and I am so happy tha…" at bounding box center [705, 244] width 193 height 99
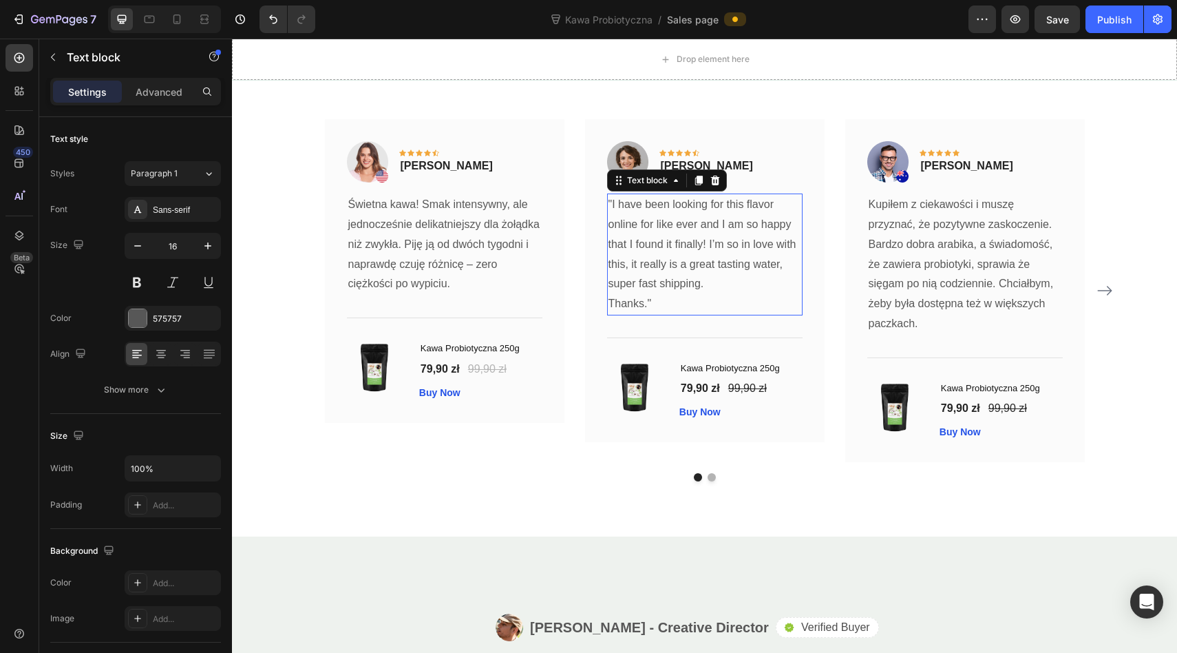
click at [669, 275] on p ""I have been looking for this flavor online for like ever and I am so happy tha…" at bounding box center [705, 244] width 193 height 99
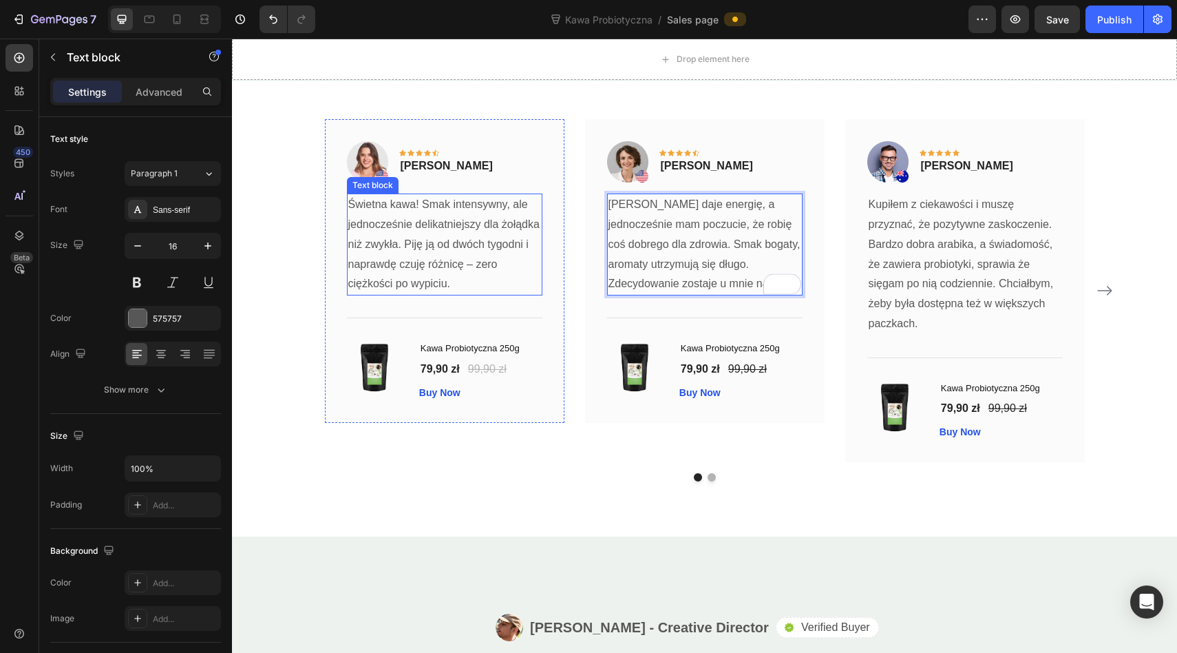
click at [296, 253] on div "Image Icon Icon Icon Icon Icon Row [PERSON_NAME] Text block Row Świetna kawa! S…" at bounding box center [705, 290] width 826 height 343
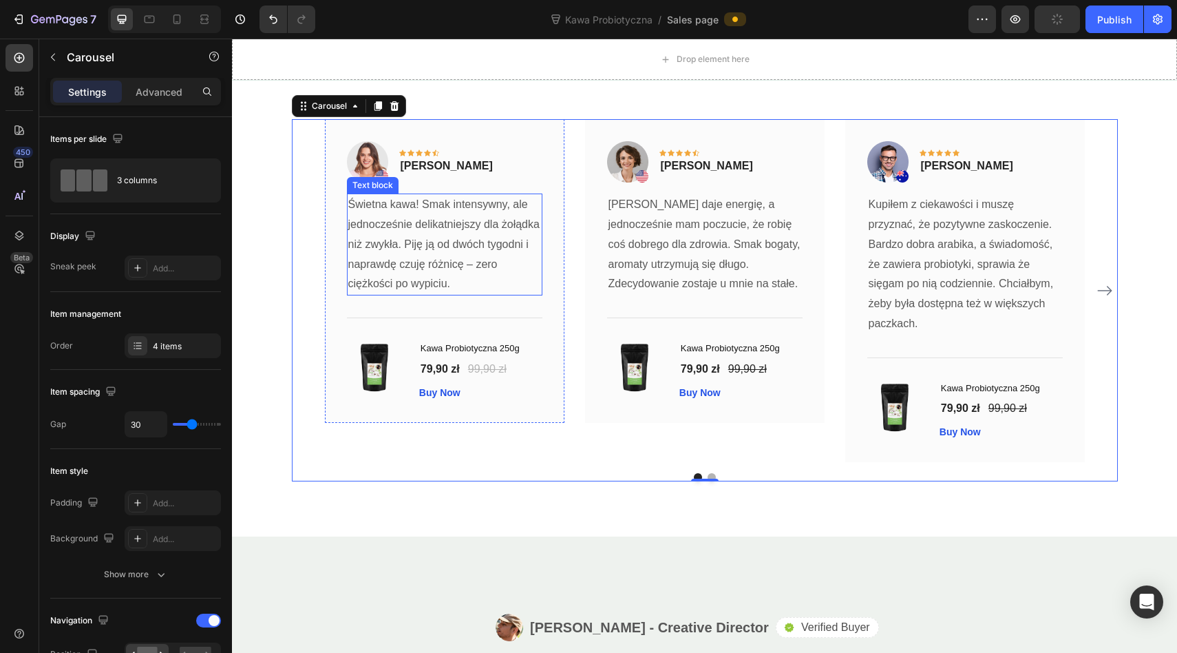
click at [403, 211] on p "Świetna kawa! Smak intensywny, ale jednocześnie delikatniejszy dla żołądka niż …" at bounding box center [444, 244] width 193 height 99
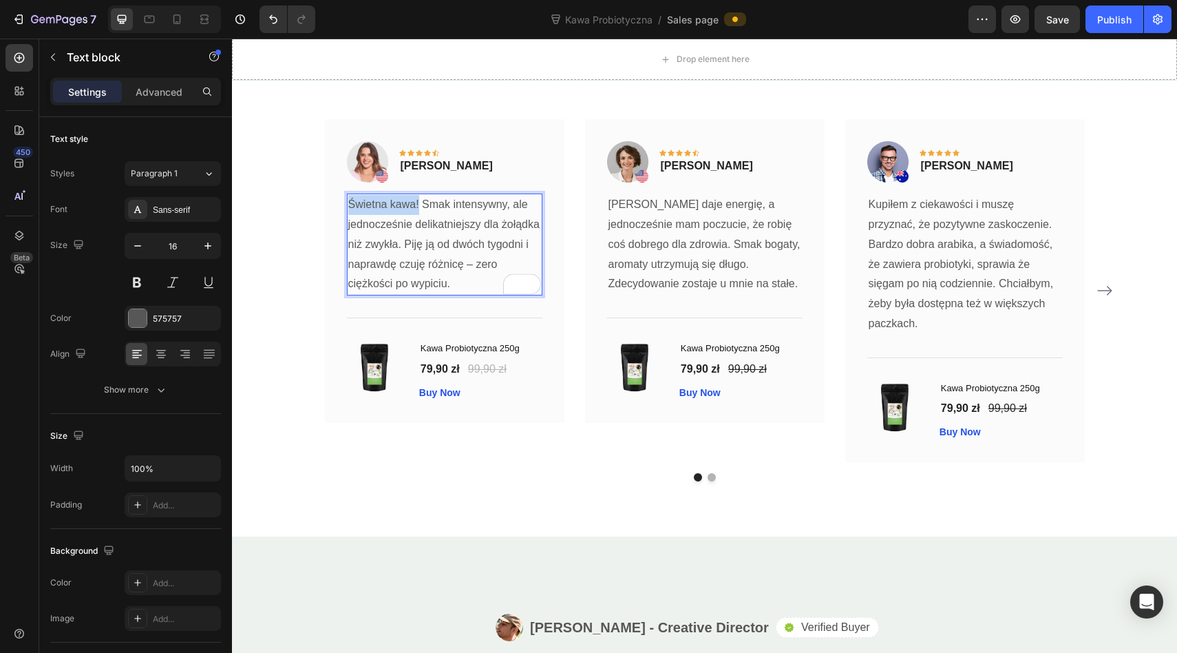
drag, startPoint x: 419, startPoint y: 204, endPoint x: 349, endPoint y: 203, distance: 69.5
click at [349, 203] on p "Świetna kawa! Smak intensywny, ale jednocześnie delikatniejszy dla żołądka niż …" at bounding box center [444, 244] width 193 height 99
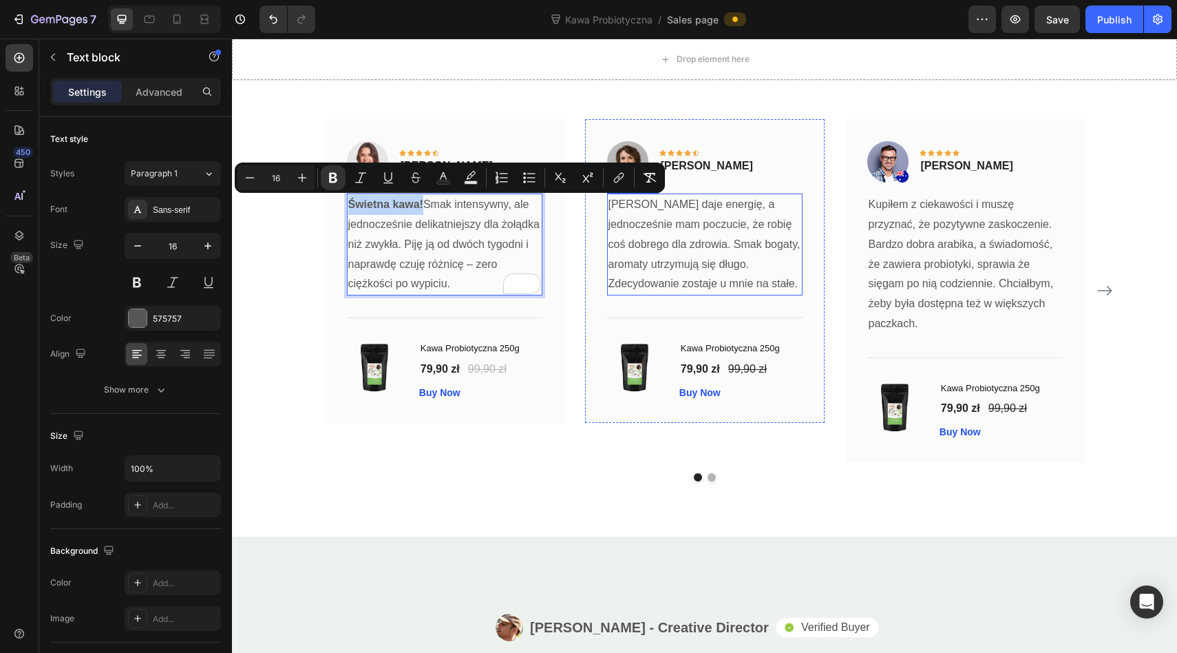
click at [675, 253] on p "[PERSON_NAME] daje energię, a jednocześnie mam poczucie, że robię coś dobrego d…" at bounding box center [705, 244] width 193 height 99
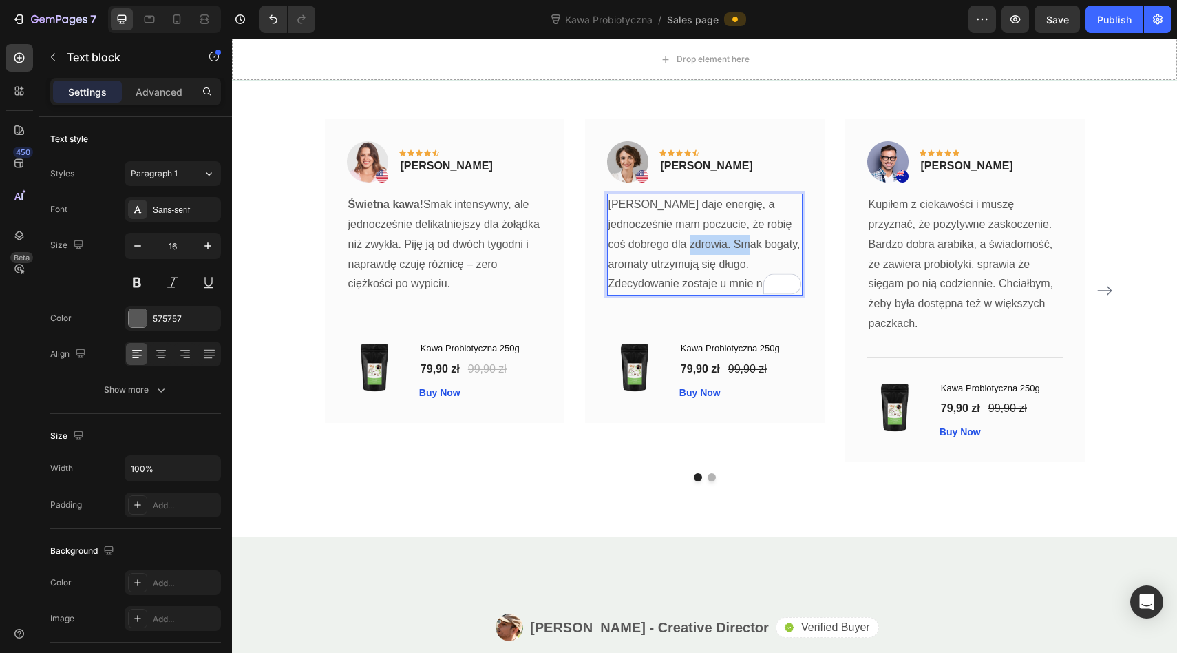
drag, startPoint x: 671, startPoint y: 244, endPoint x: 733, endPoint y: 248, distance: 62.1
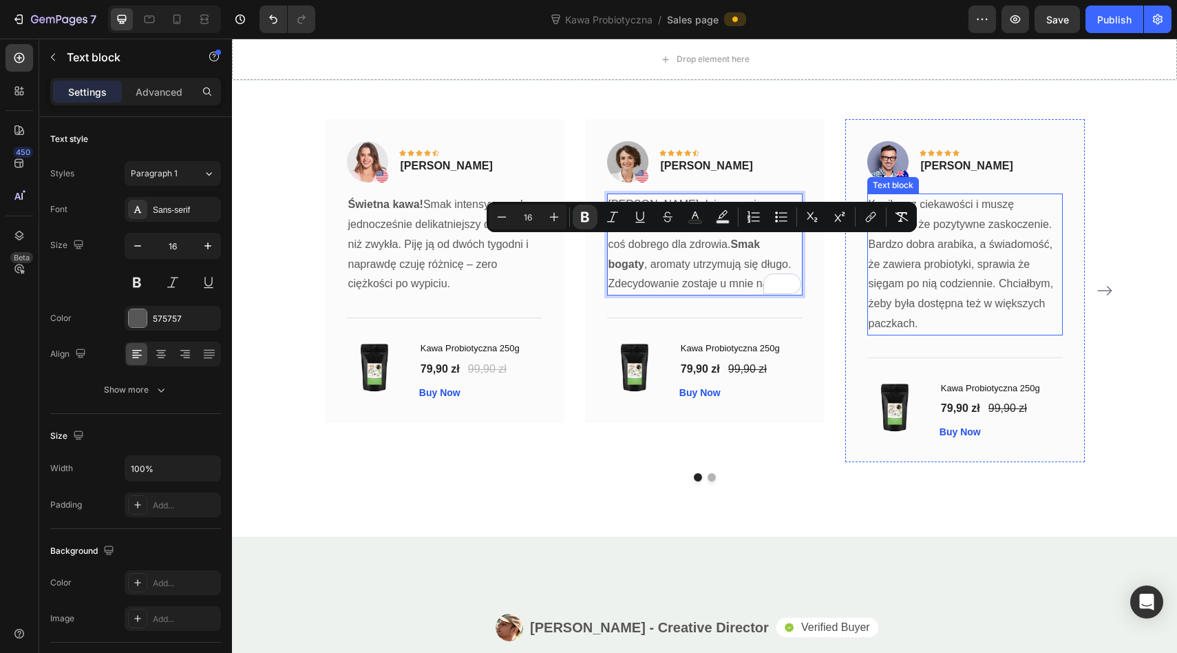
click at [900, 267] on p "Kupiłem z ciekawości i muszę przyznać, że pozytywne zaskoczenie. Bardzo dobra a…" at bounding box center [965, 264] width 193 height 139
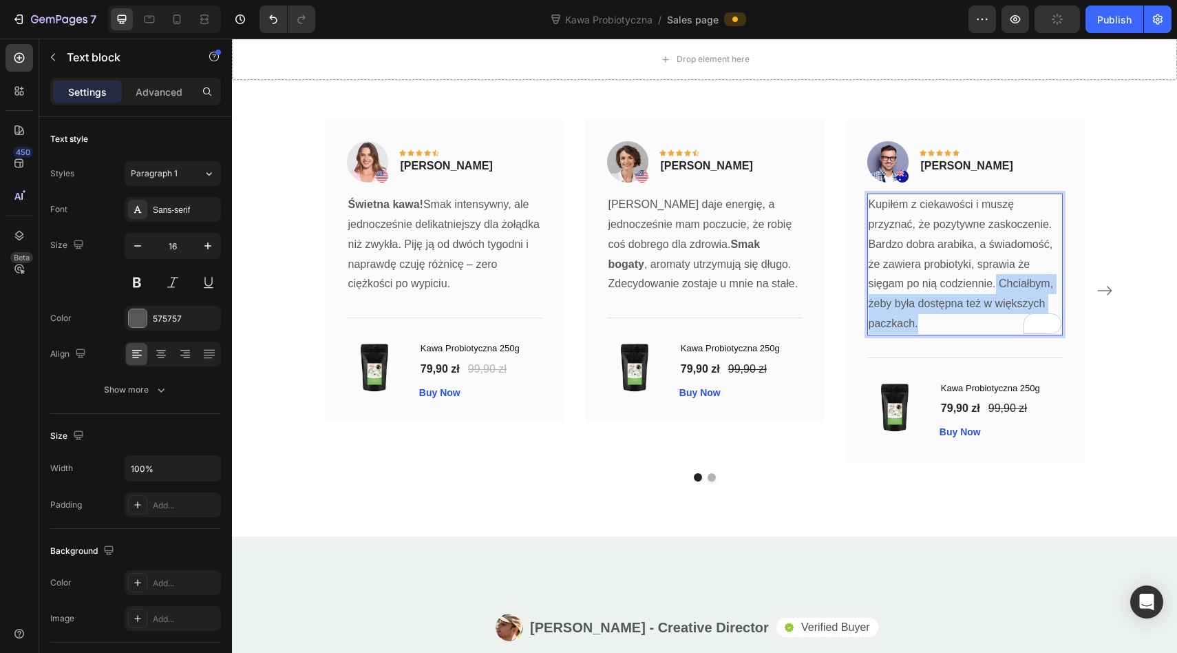
drag, startPoint x: 941, startPoint y: 320, endPoint x: 996, endPoint y: 285, distance: 65.3
click at [996, 285] on p "Kupiłem z ciekawości i muszę przyznać, że pozytywne zaskoczenie. Bardzo dobra a…" at bounding box center [965, 264] width 193 height 139
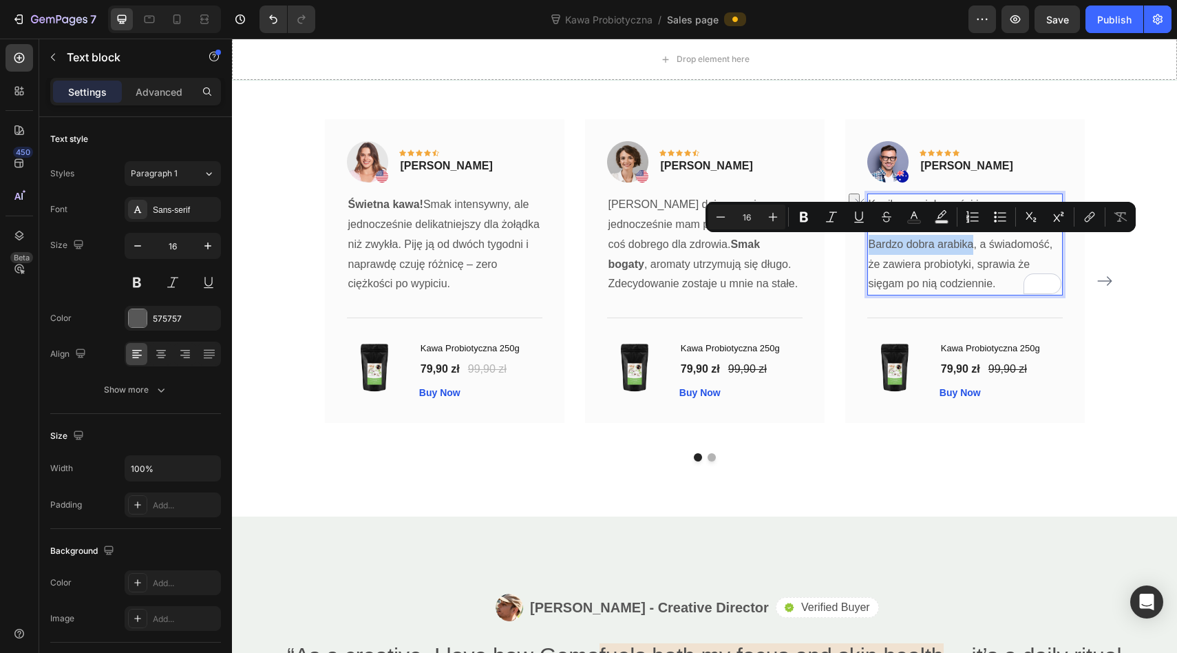
drag, startPoint x: 870, startPoint y: 242, endPoint x: 974, endPoint y: 244, distance: 104.7
click at [974, 244] on p "Kupiłem z ciekawości i muszę przyznać, że pozytywne zaskoczenie. Bardzo dobra a…" at bounding box center [965, 244] width 193 height 99
click at [682, 229] on p "[PERSON_NAME] daje energię, a jednocześnie mam poczucie, że robię coś dobrego d…" at bounding box center [705, 244] width 193 height 99
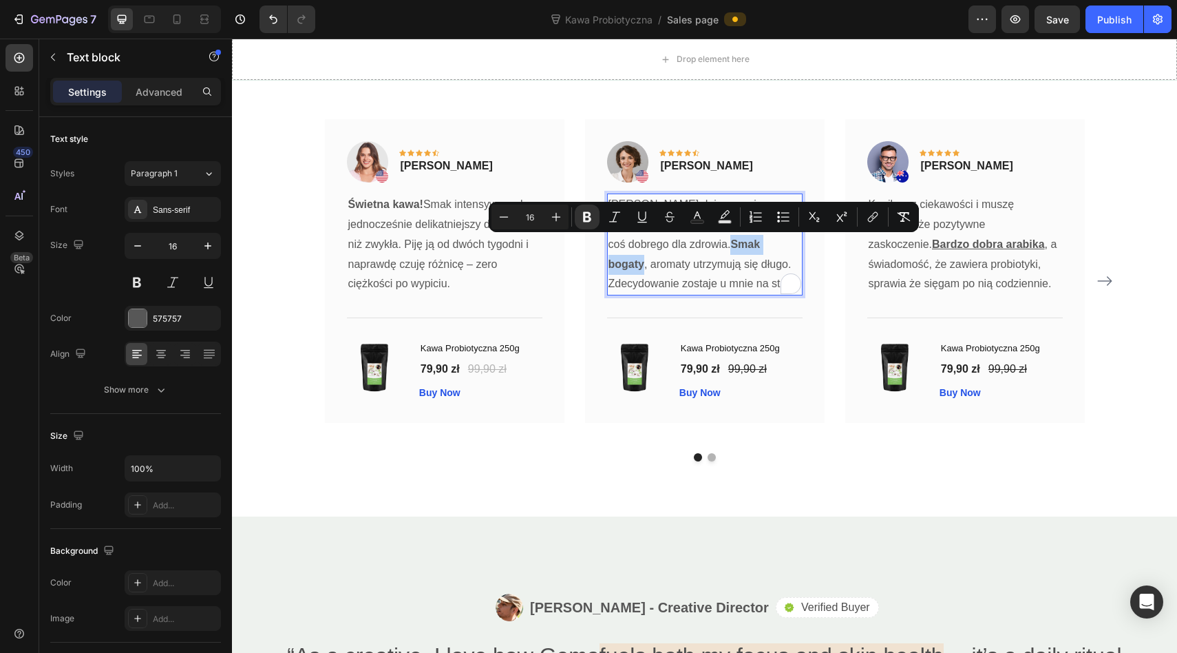
drag, startPoint x: 669, startPoint y: 240, endPoint x: 736, endPoint y: 243, distance: 67.5
click at [406, 203] on strong "Świetna kawa!" at bounding box center [385, 204] width 75 height 12
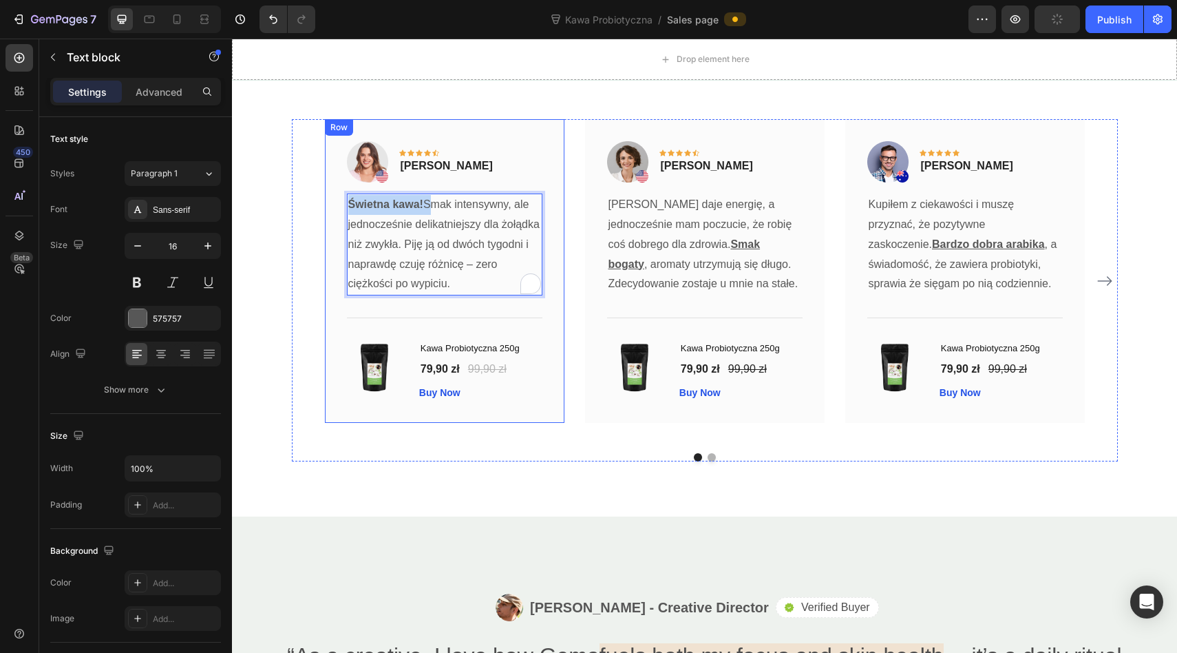
drag, startPoint x: 428, startPoint y: 203, endPoint x: 328, endPoint y: 203, distance: 99.1
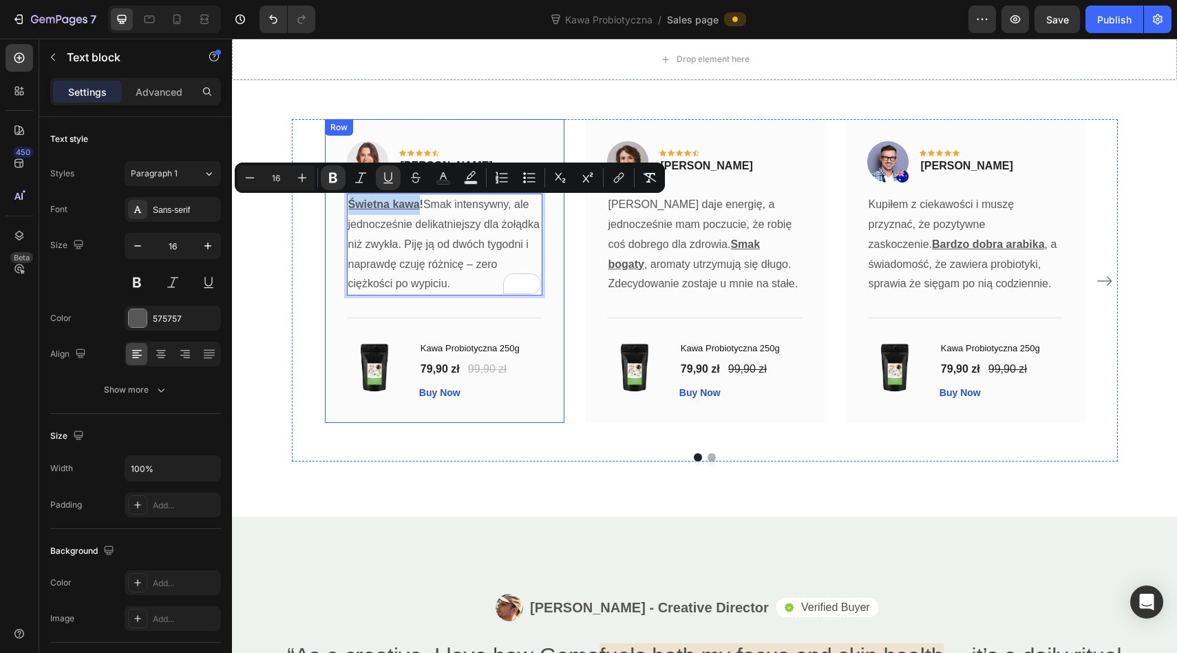
click at [332, 324] on div "Image Icon Icon Icon Icon Icon Row [PERSON_NAME] Text block Row Świetna kawa ! …" at bounding box center [445, 270] width 240 height 303
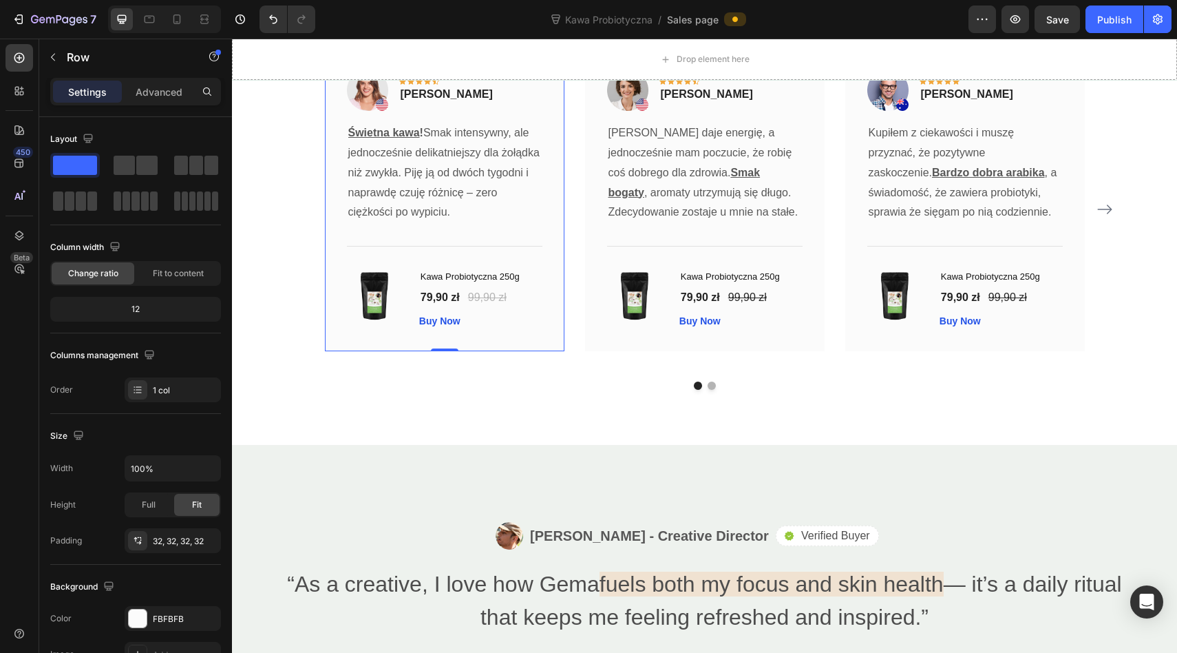
scroll to position [4117, 0]
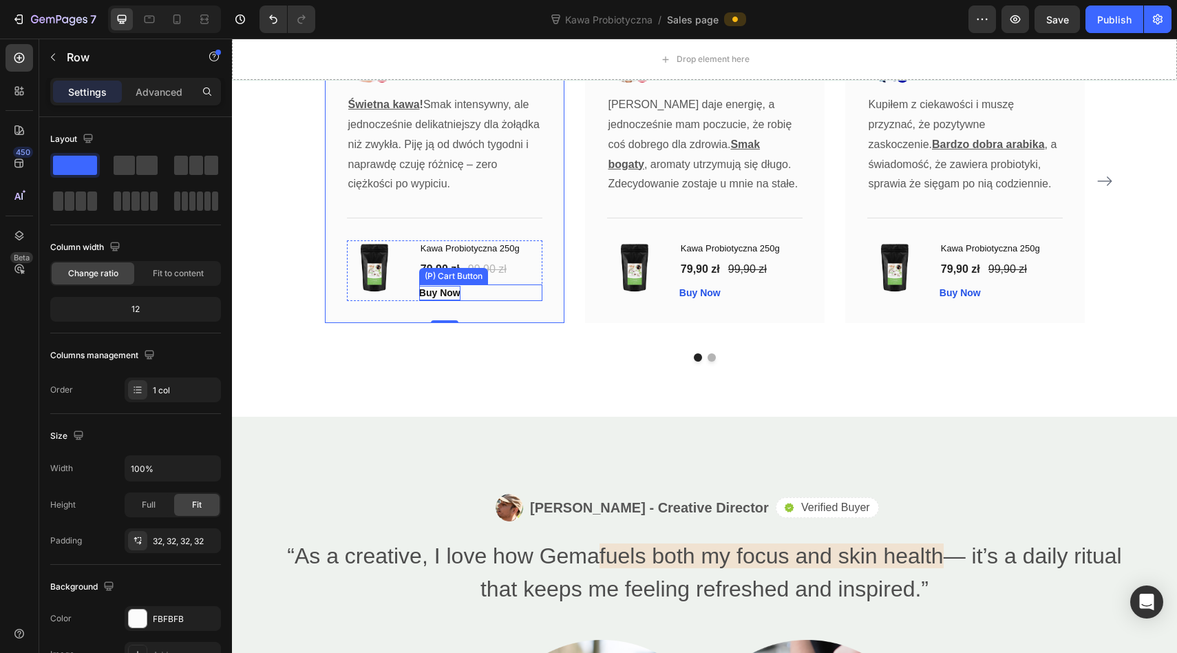
click at [436, 290] on div "Buy Now" at bounding box center [439, 293] width 41 height 14
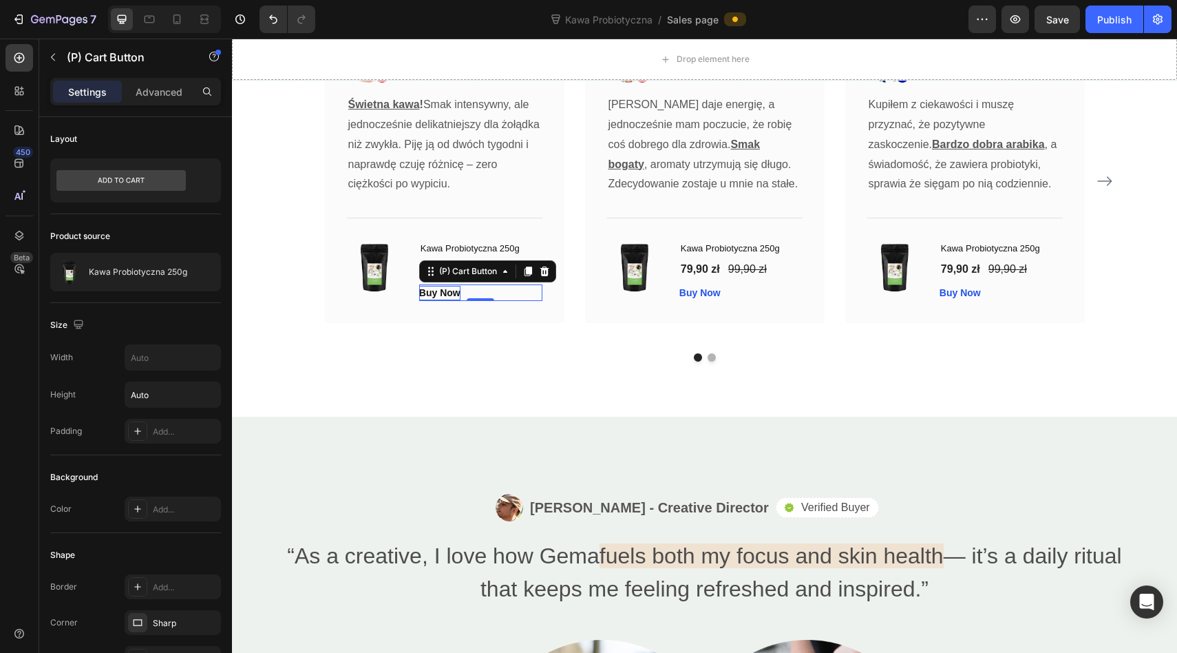
click at [436, 290] on div "Buy Now" at bounding box center [439, 293] width 41 height 14
click at [436, 290] on p "Buy Now" at bounding box center [439, 293] width 41 height 14
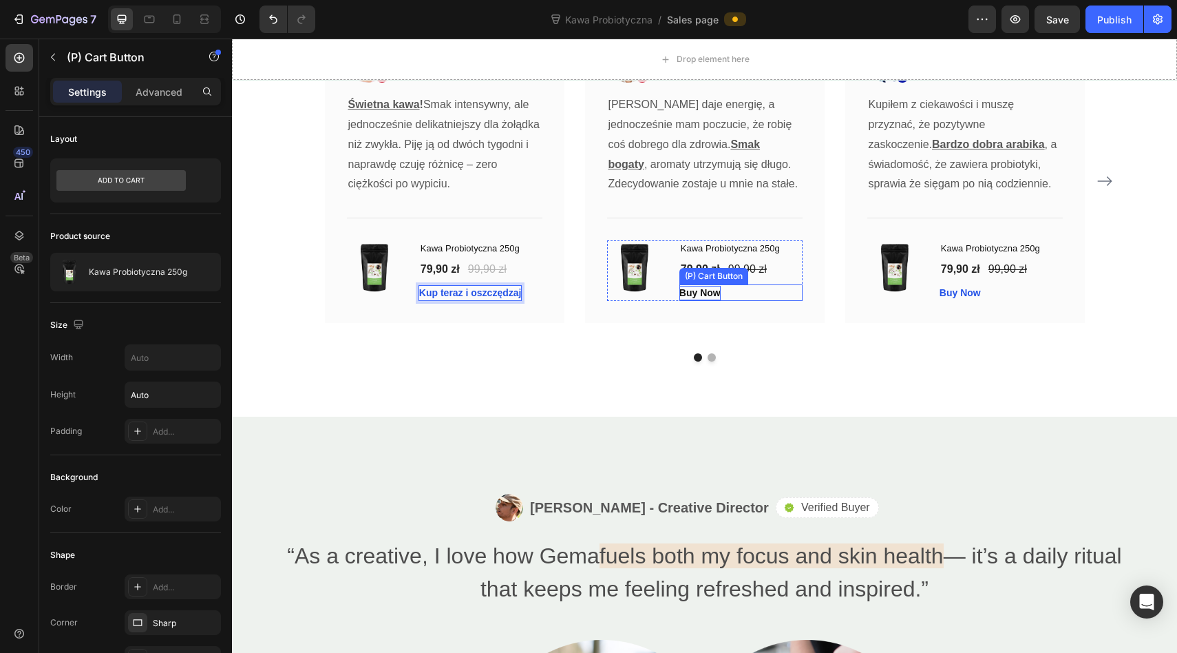
click at [697, 290] on div "Buy Now" at bounding box center [700, 293] width 41 height 14
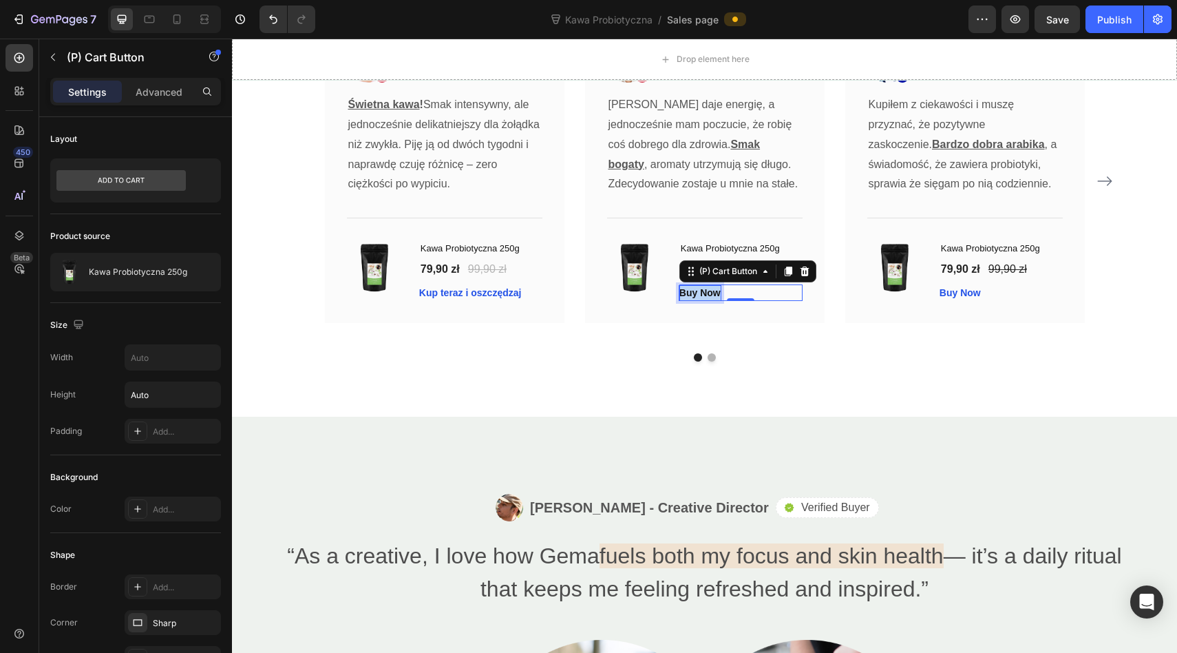
click at [697, 290] on p "Buy Now" at bounding box center [700, 293] width 41 height 14
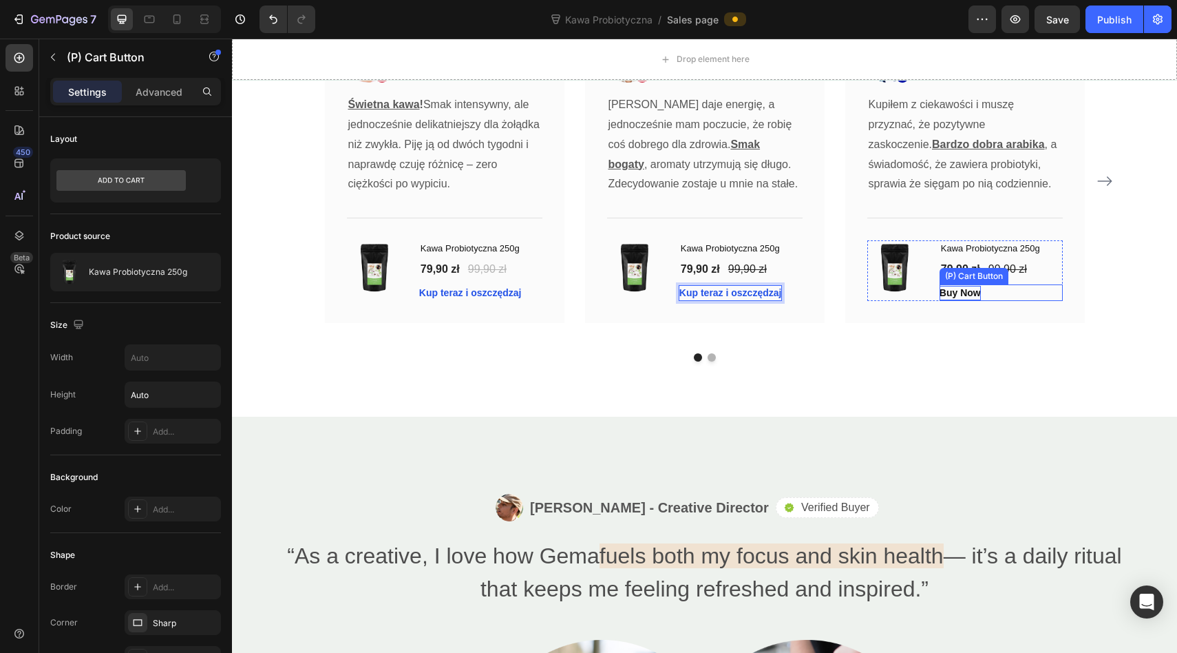
click at [948, 291] on div "Buy Now" at bounding box center [960, 293] width 41 height 14
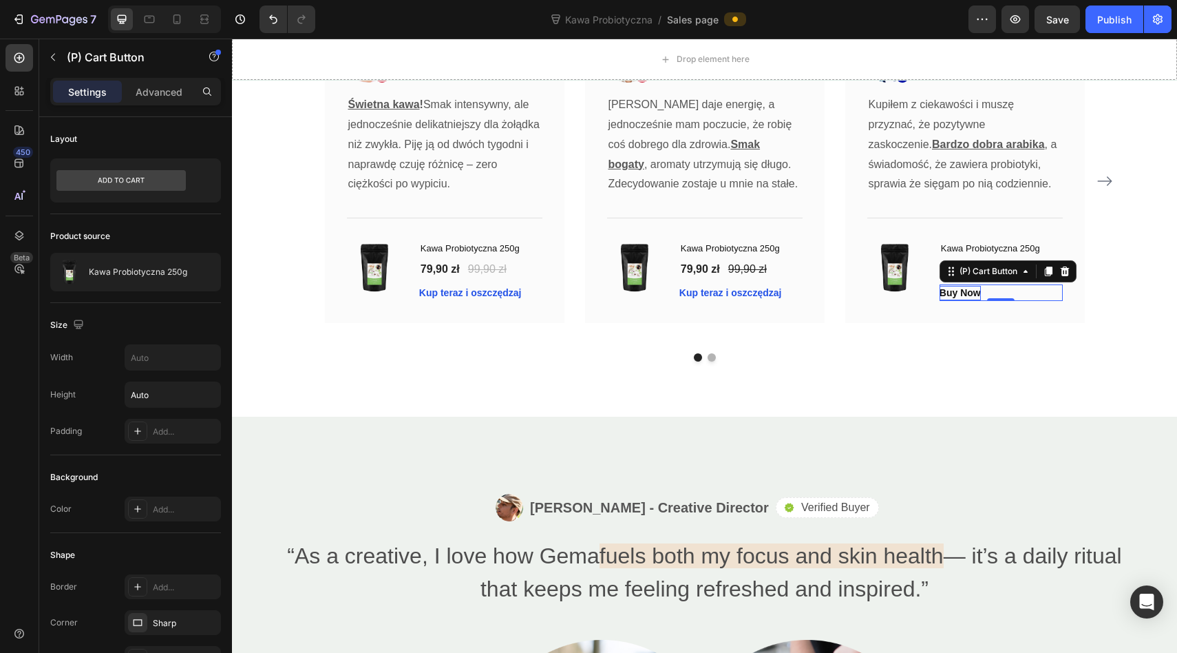
click at [948, 291] on div "Buy Now" at bounding box center [960, 293] width 41 height 14
click at [948, 291] on p "Buy Now" at bounding box center [960, 293] width 41 height 14
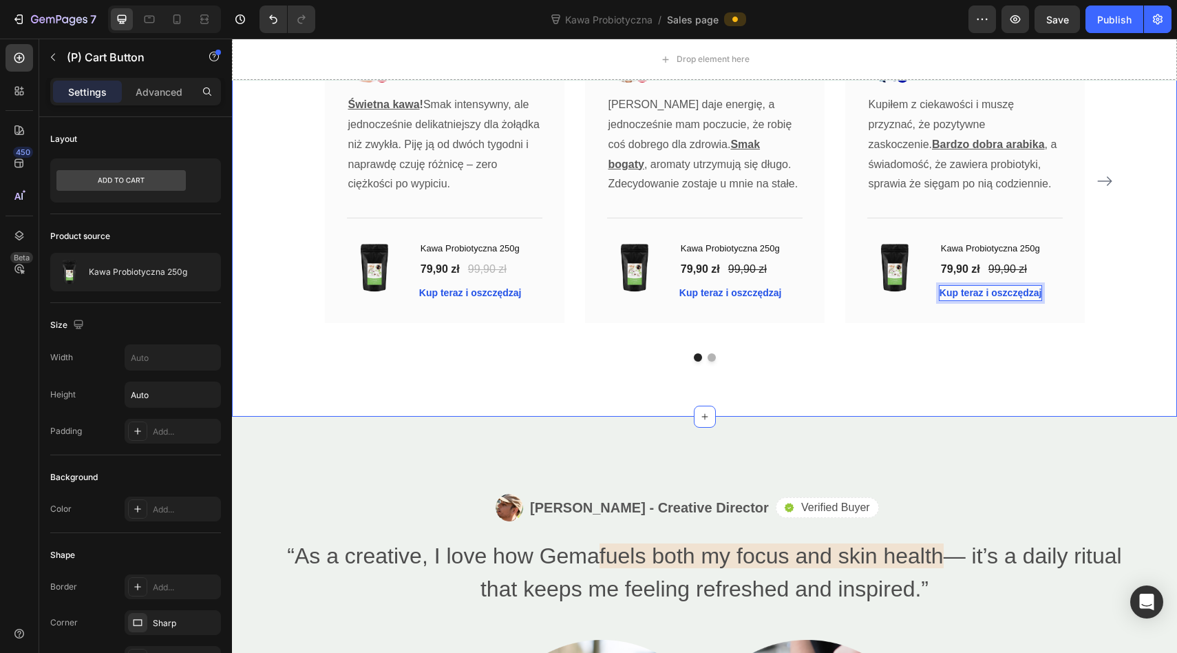
click at [912, 368] on div "What Our Customers Are Saying Heading Our customer advocates are standing by 24…" at bounding box center [704, 138] width 945 height 558
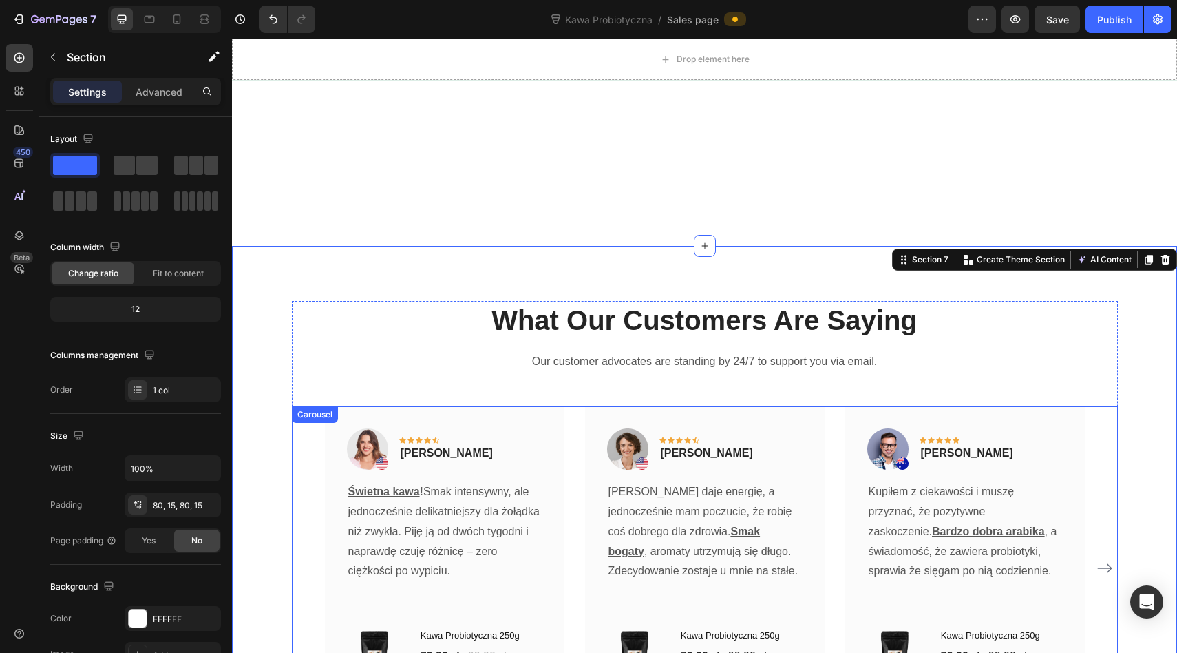
scroll to position [3727, 0]
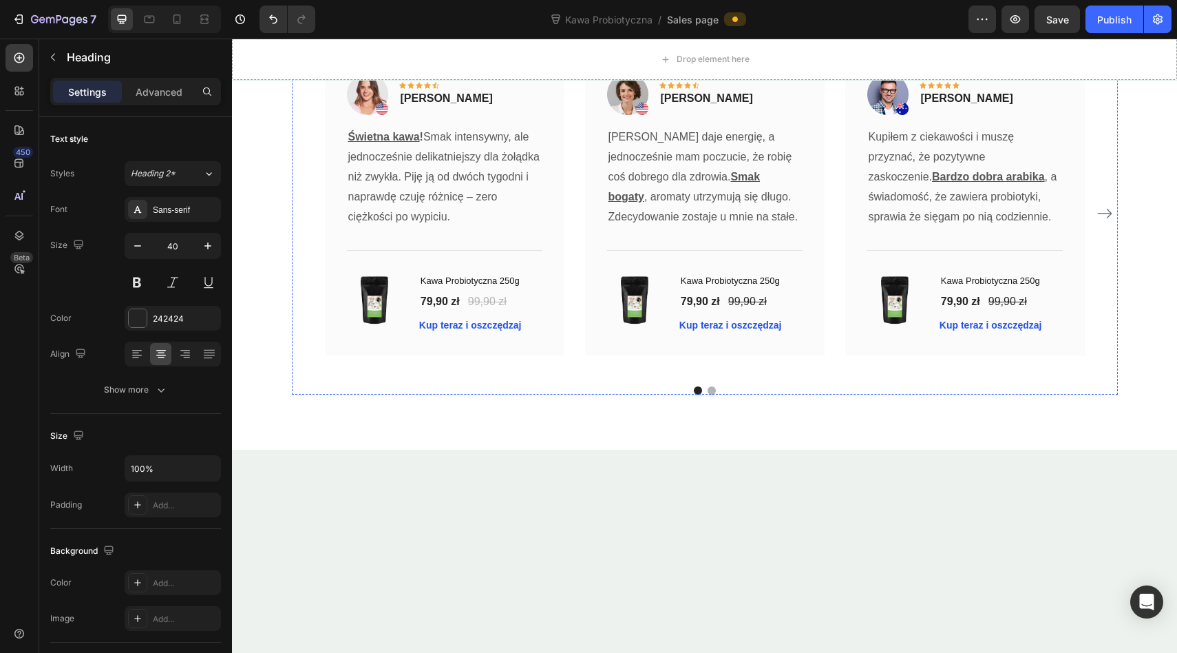
click at [617, 18] on p "Our customer advocates are standing by 24/7 to support you via email." at bounding box center [704, 8] width 823 height 20
click at [617, 18] on p "To nie są zwykłe opinie – to historie ludzi, którzy dzięki naszej kawie zyskali…" at bounding box center [704, 8] width 823 height 20
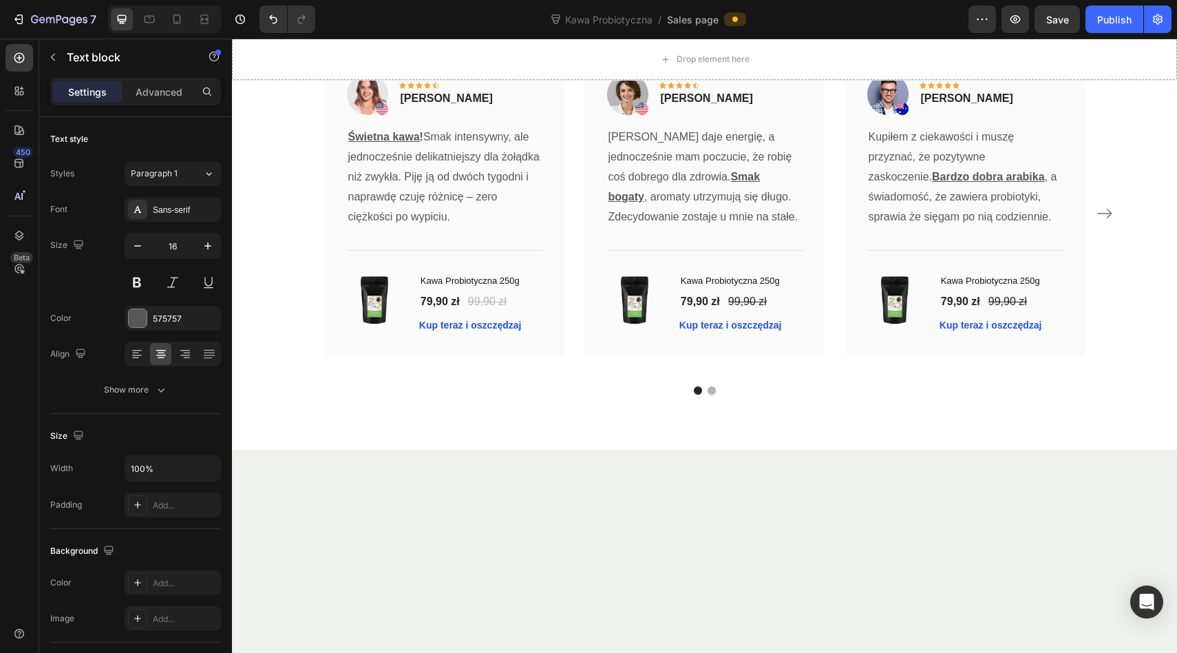
click at [617, 18] on p "To nie są zwykłe opinie – to historie ludzi, którzy dzięki naszej kawie zyskali…" at bounding box center [704, 8] width 823 height 20
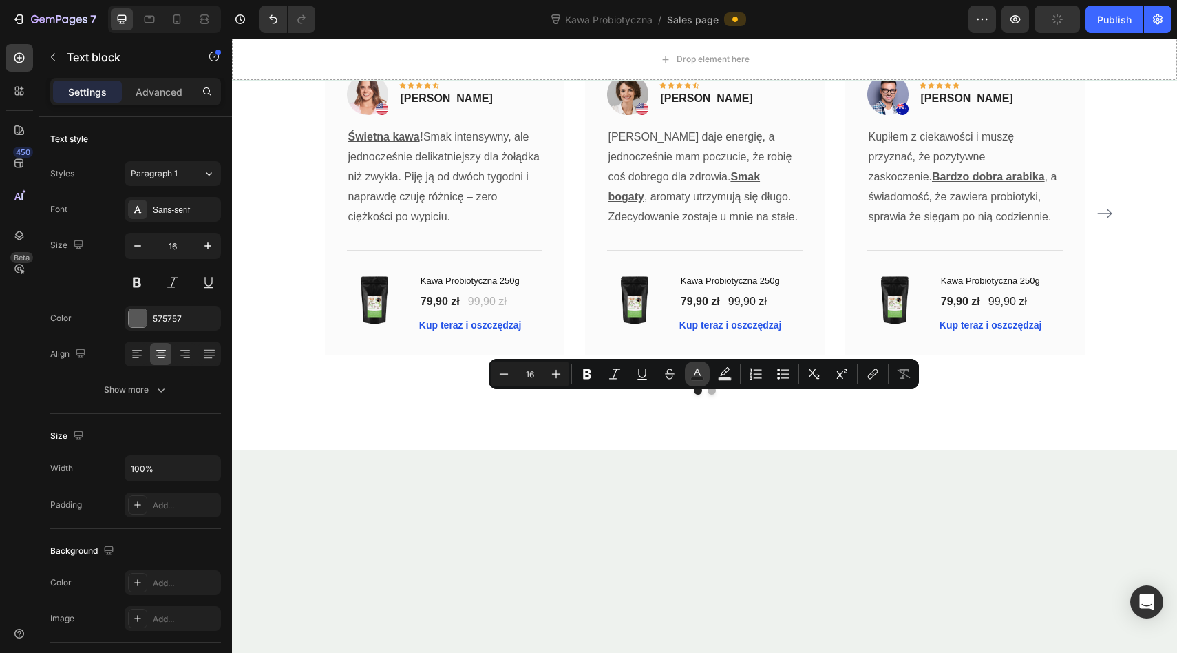
click at [693, 372] on icon "Editor contextual toolbar" at bounding box center [698, 374] width 14 height 14
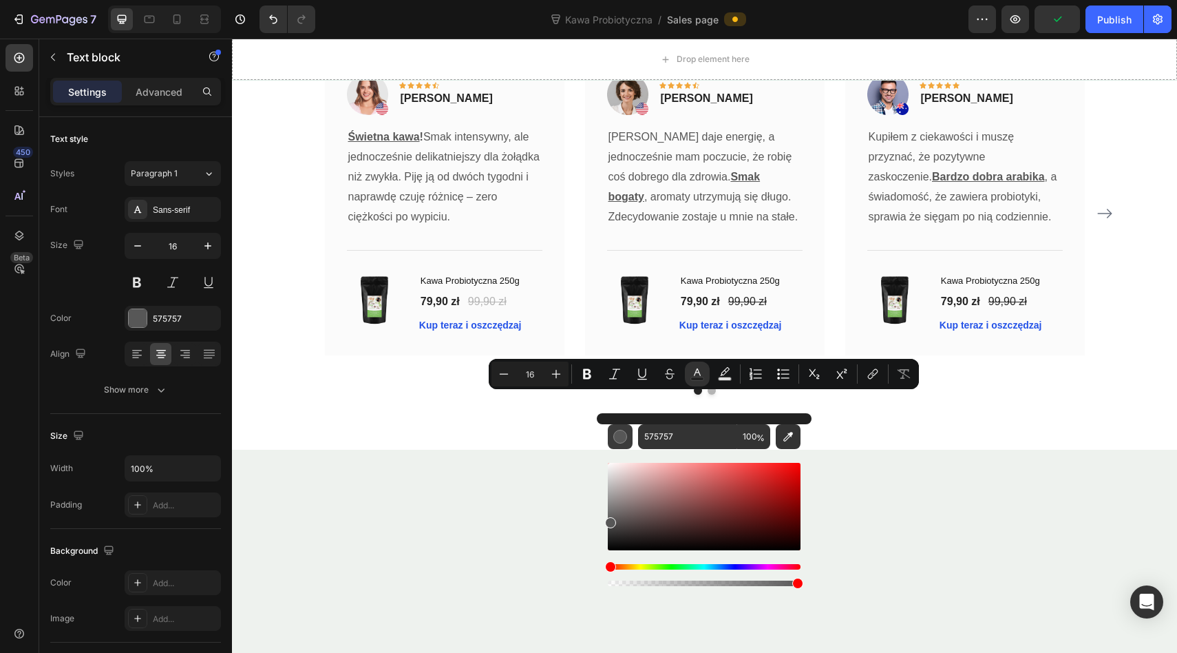
click at [619, 433] on div "Editor contextual toolbar" at bounding box center [620, 437] width 14 height 14
click at [790, 435] on icon "Editor contextual toolbar" at bounding box center [788, 437] width 10 height 10
type input "D8EAD9"
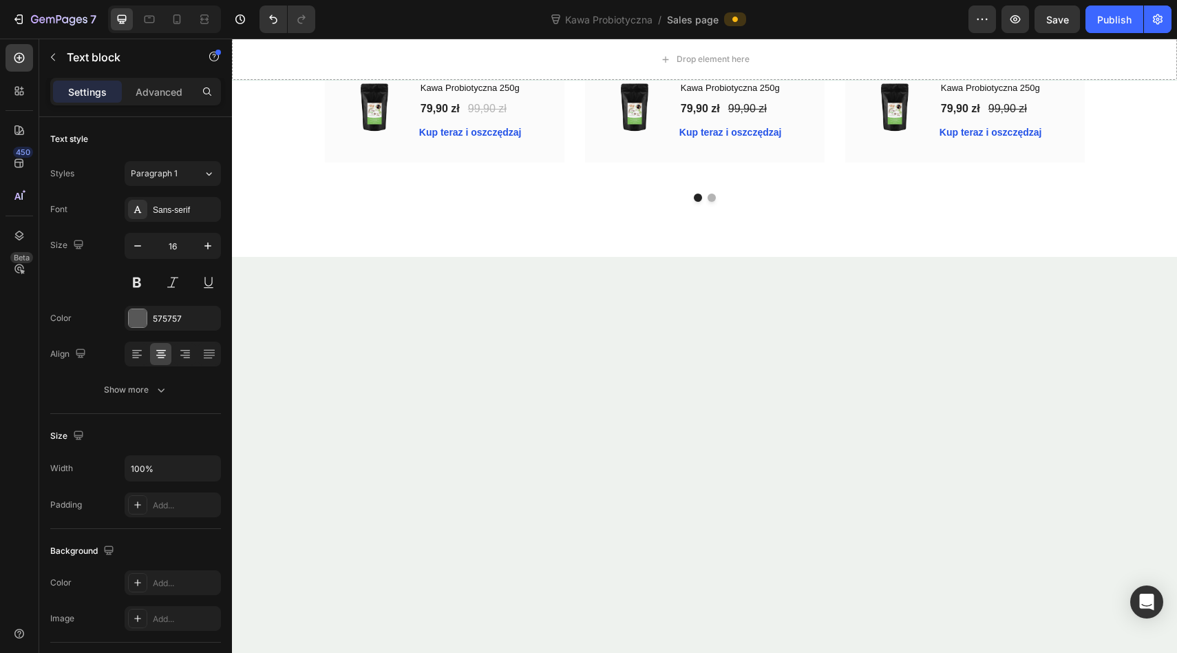
scroll to position [3921, 0]
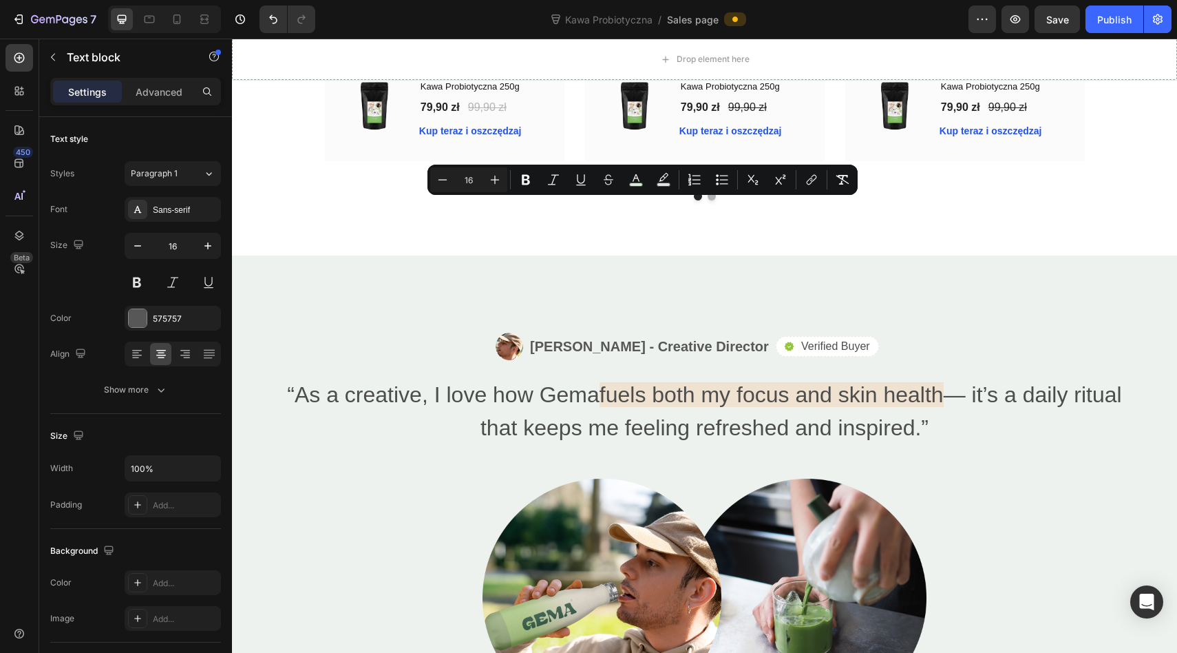
click at [696, 178] on icon "Editor contextual toolbar" at bounding box center [698, 180] width 14 height 14
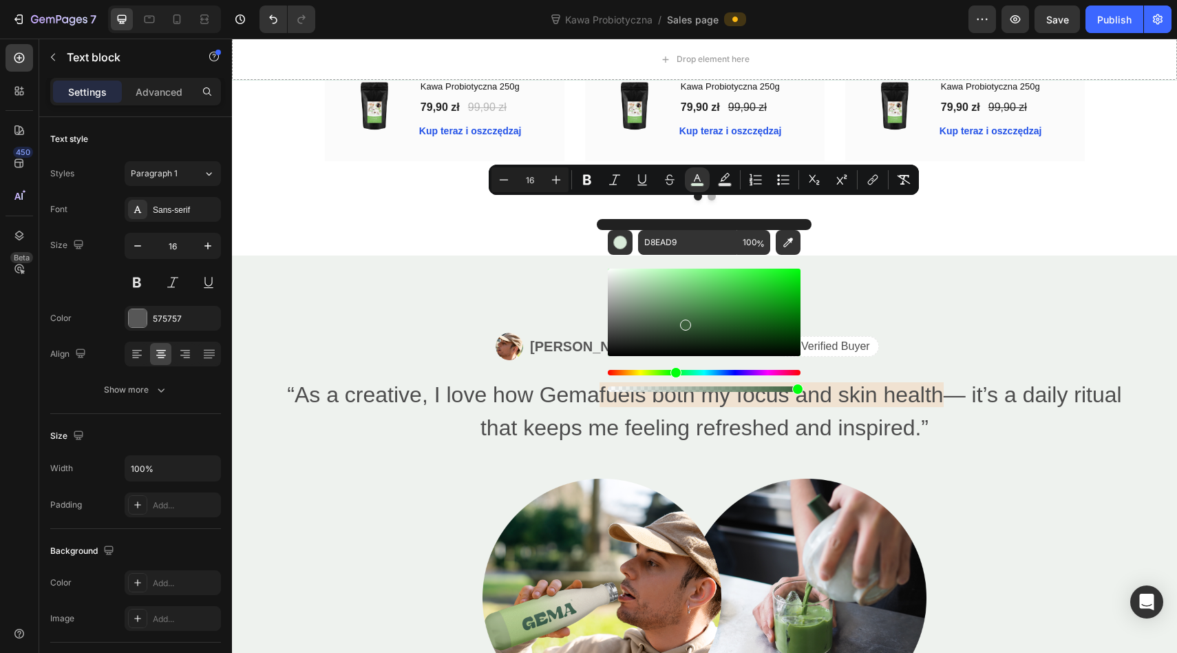
drag, startPoint x: 639, startPoint y: 277, endPoint x: 683, endPoint y: 317, distance: 59.5
click at [683, 320] on div "Editor contextual toolbar" at bounding box center [704, 312] width 193 height 87
drag, startPoint x: 848, startPoint y: 326, endPoint x: 593, endPoint y: 375, distance: 259.4
type input "000000"
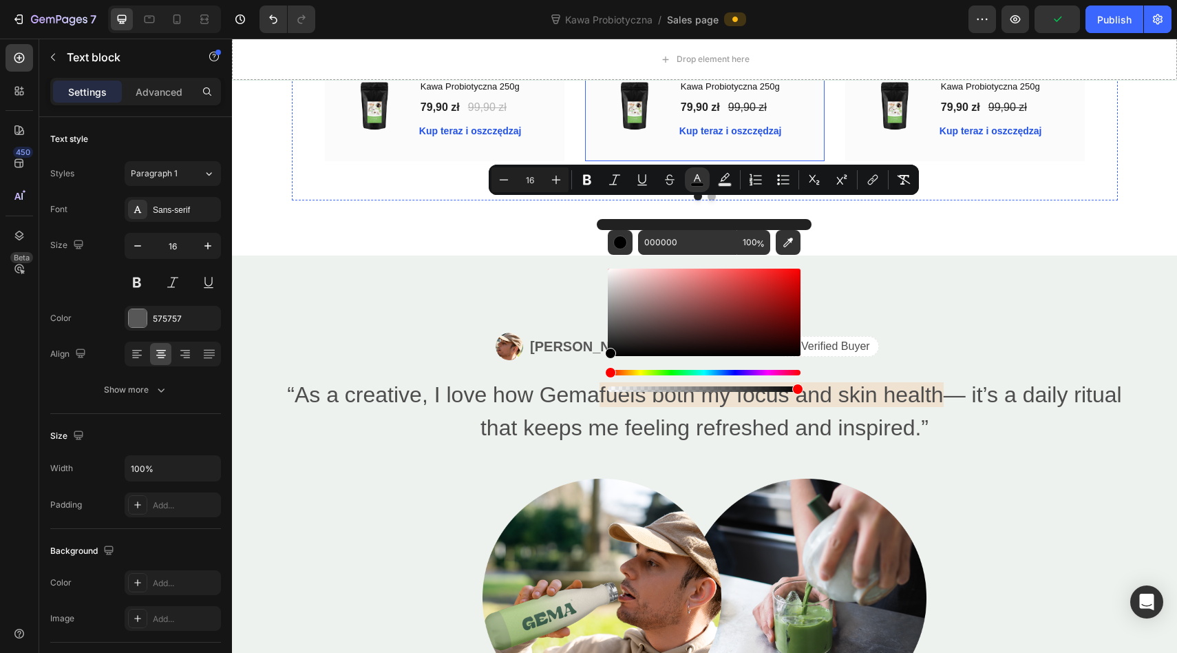
click at [585, 160] on div "Image Icon Icon Icon Icon Icon Row Magdalena Sokołowska Text block Row Rano daj…" at bounding box center [705, 8] width 240 height 303
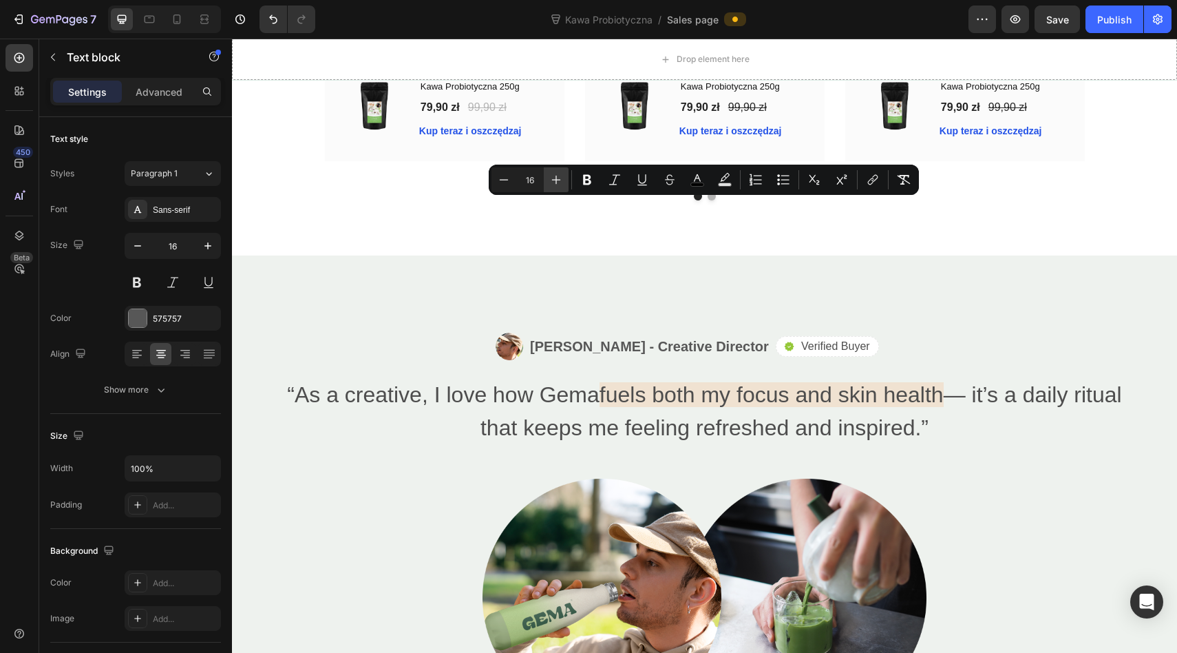
click at [559, 176] on icon "Editor contextual toolbar" at bounding box center [556, 180] width 14 height 14
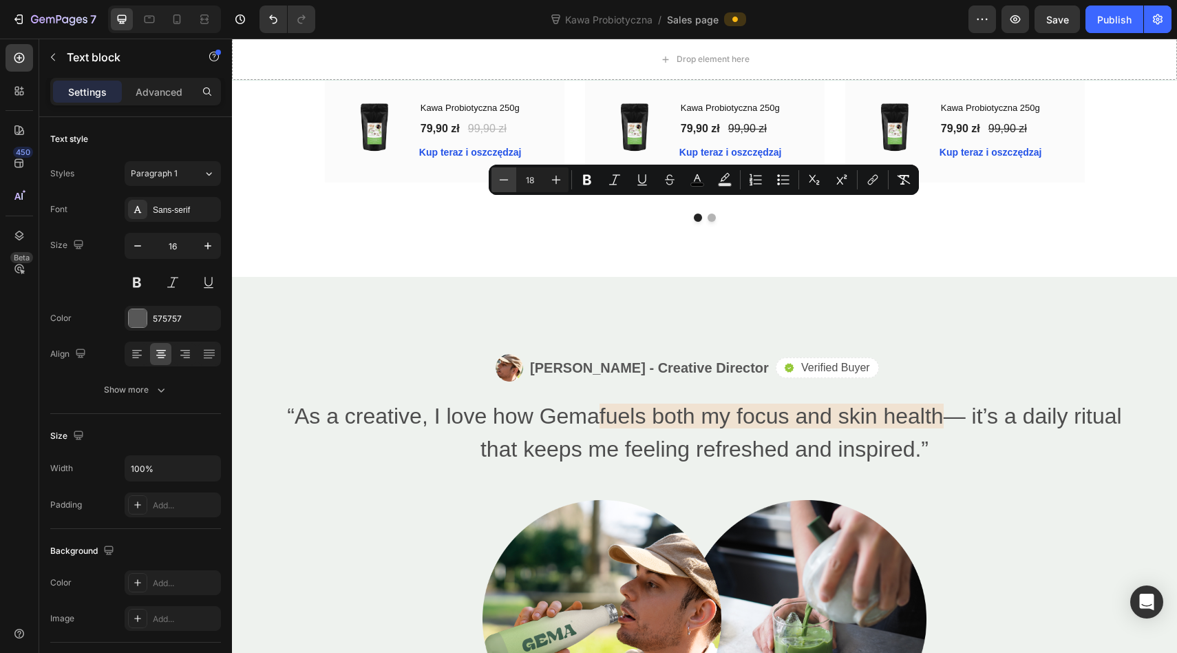
click at [510, 178] on button "Minus" at bounding box center [504, 179] width 25 height 25
type input "17"
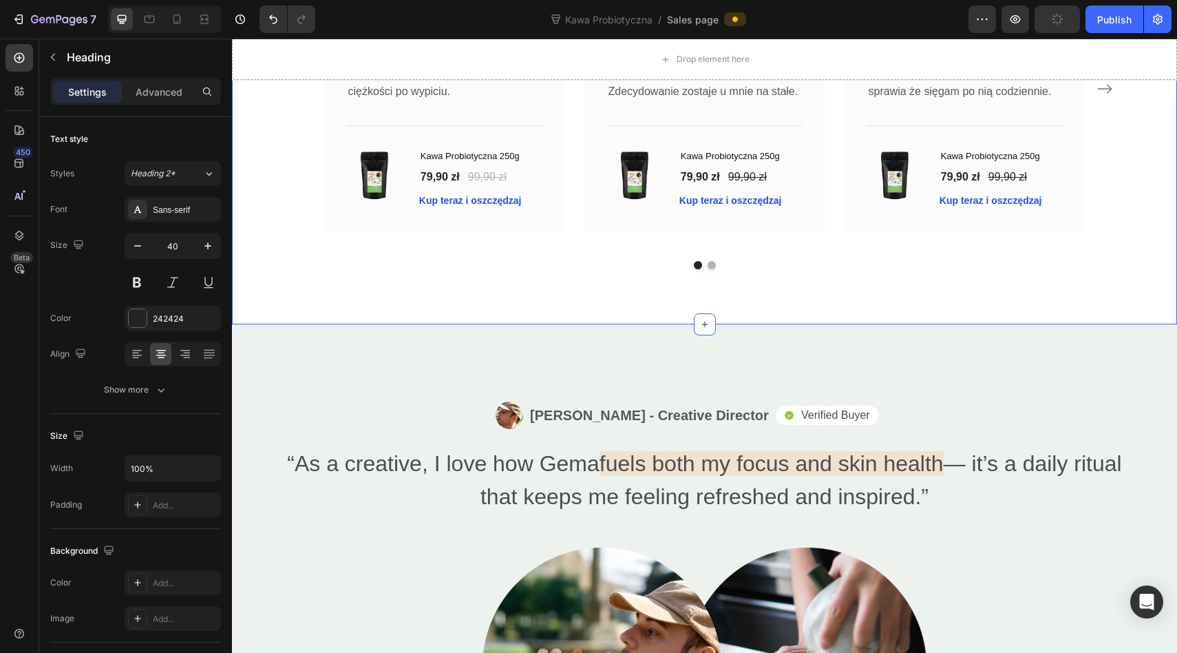
scroll to position [3972, 0]
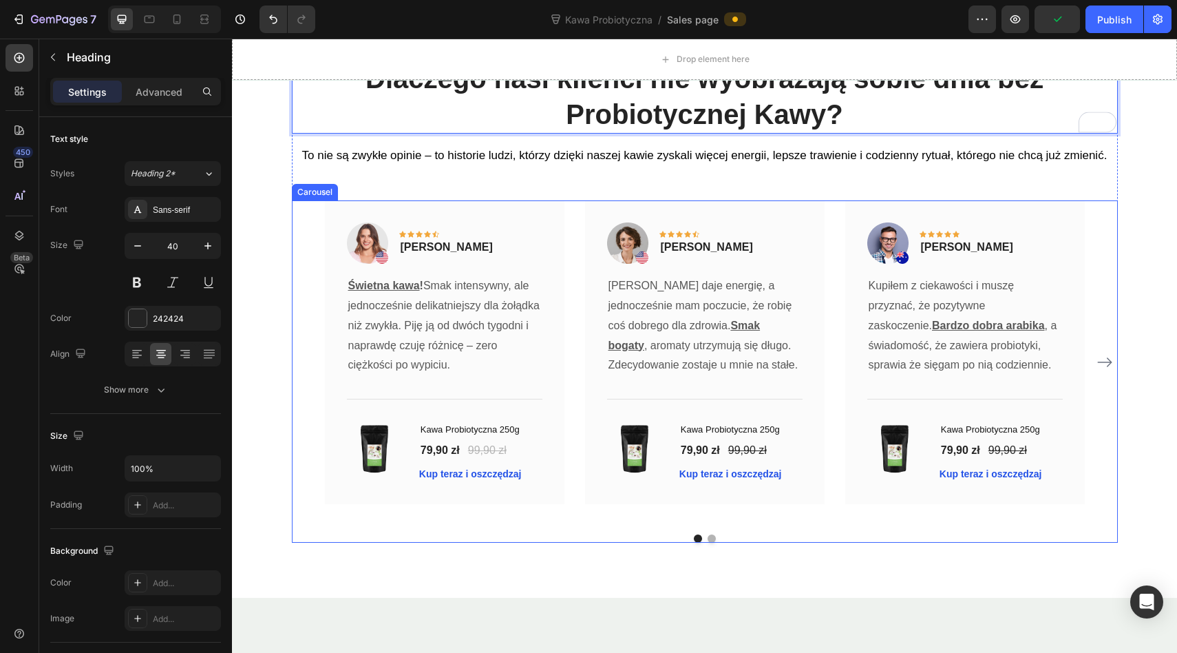
click at [1102, 357] on icon "Carousel Next Arrow" at bounding box center [1105, 362] width 17 height 17
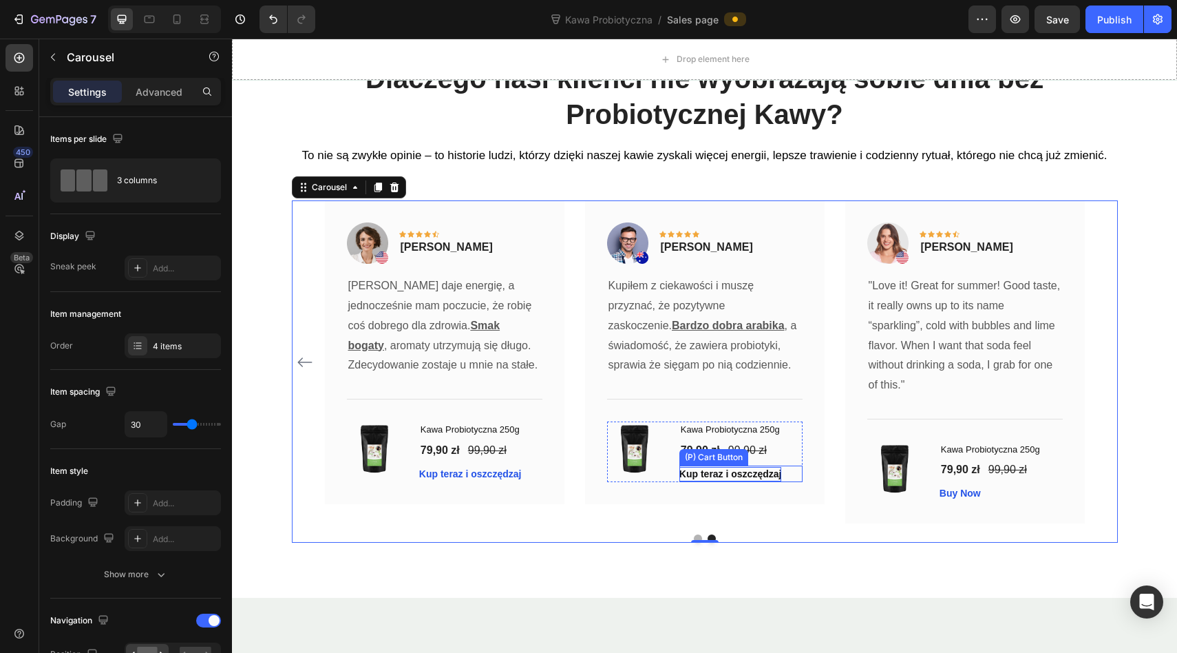
click at [697, 472] on div "Kup teraz i oszczędzaj" at bounding box center [731, 474] width 103 height 14
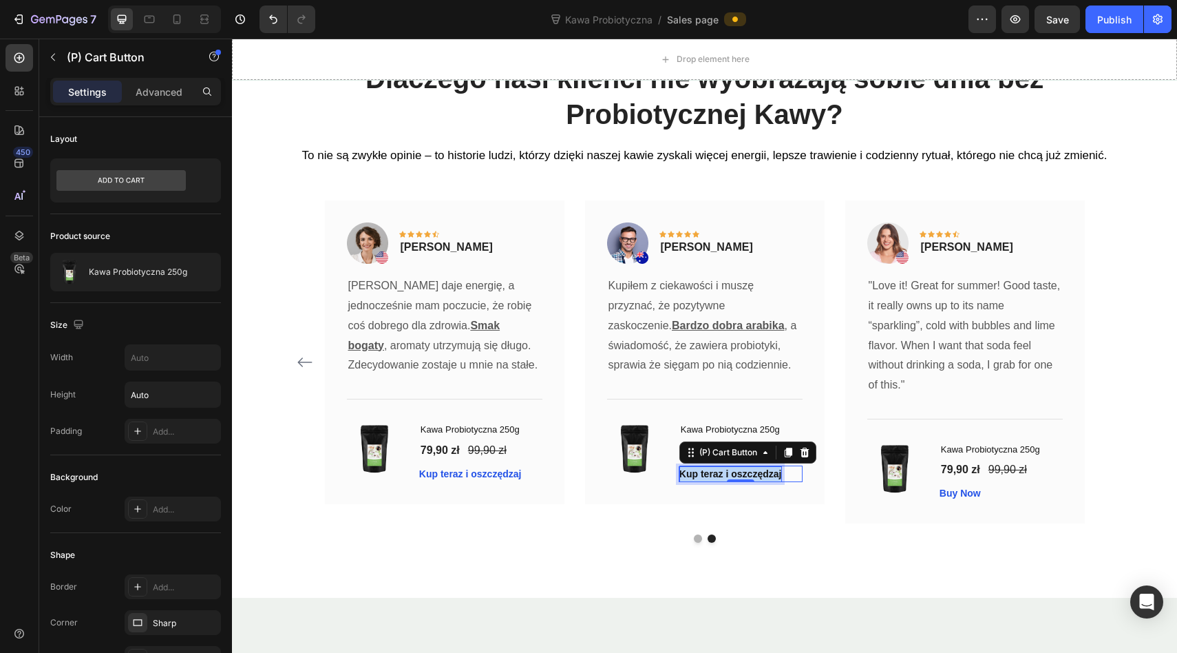
click at [697, 472] on p "Kup teraz i oszczędzaj" at bounding box center [731, 474] width 103 height 14
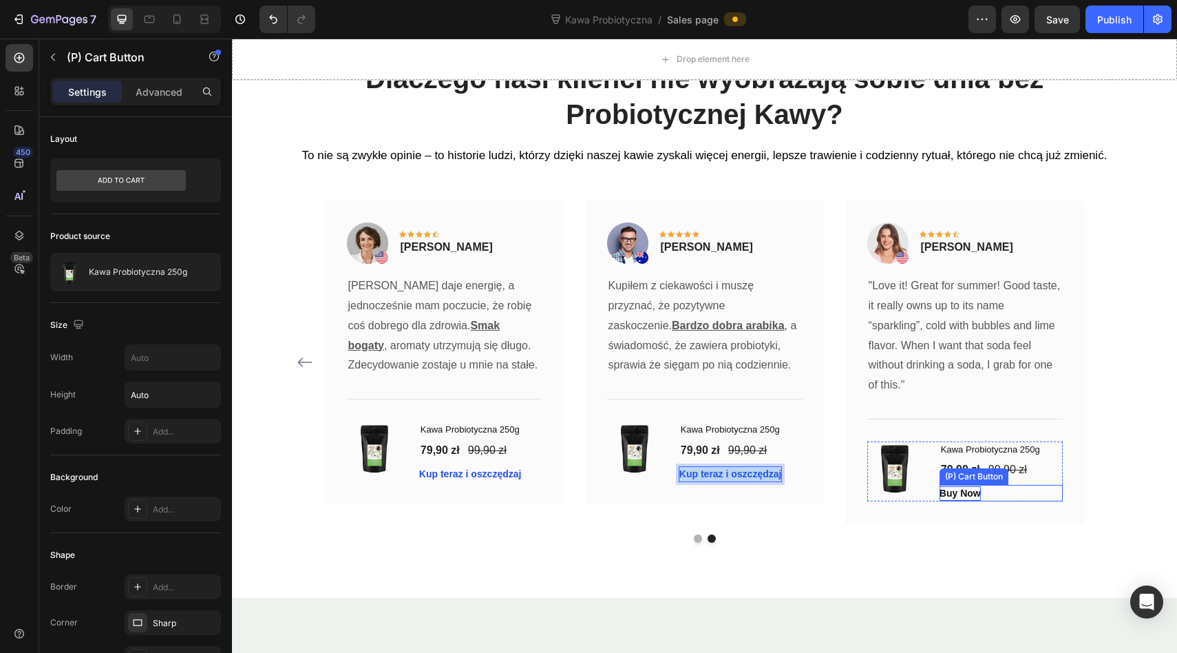
click at [953, 486] on div "Buy Now" at bounding box center [960, 493] width 41 height 14
click at [953, 490] on div "Buy Now" at bounding box center [960, 493] width 41 height 14
click at [953, 490] on p "Buy Now" at bounding box center [960, 493] width 41 height 14
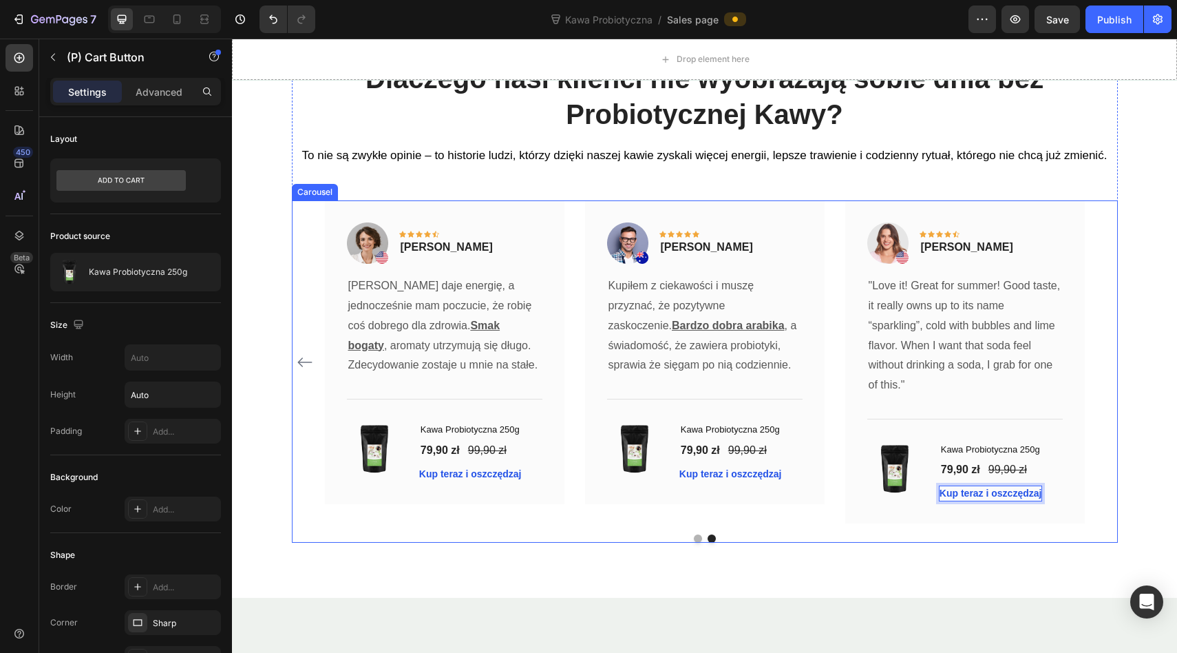
click at [917, 540] on div at bounding box center [705, 538] width 826 height 8
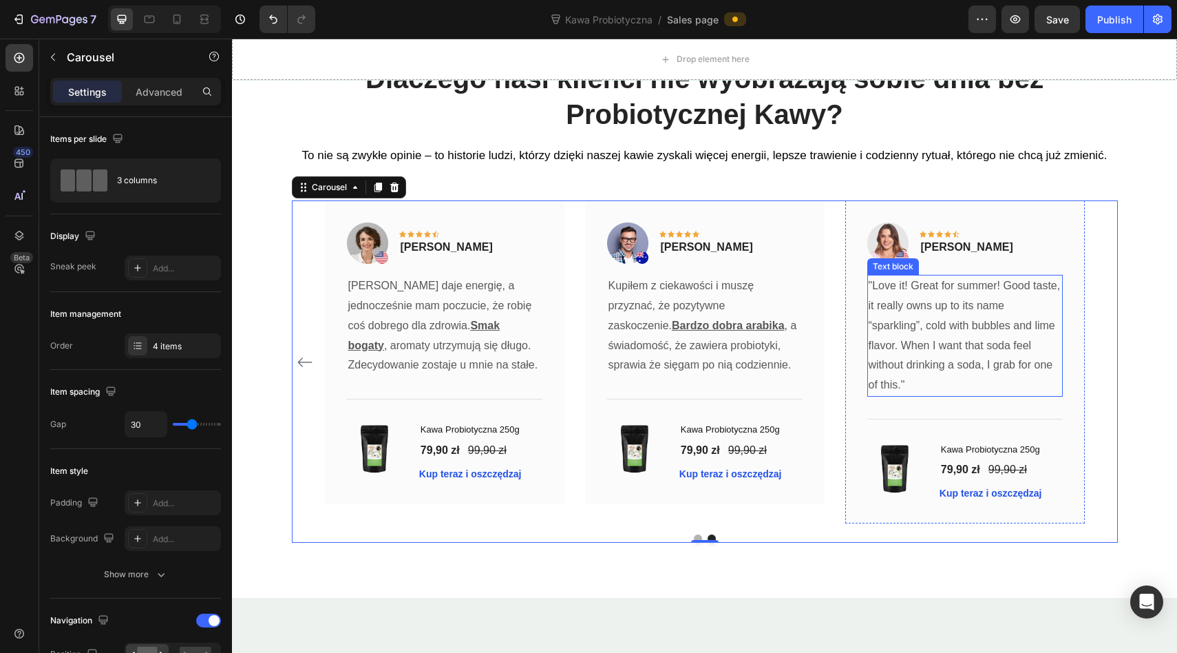
click at [903, 308] on p ""Love it! Great for summer! Good taste, it really owns up to its name “sparklin…" at bounding box center [965, 335] width 193 height 119
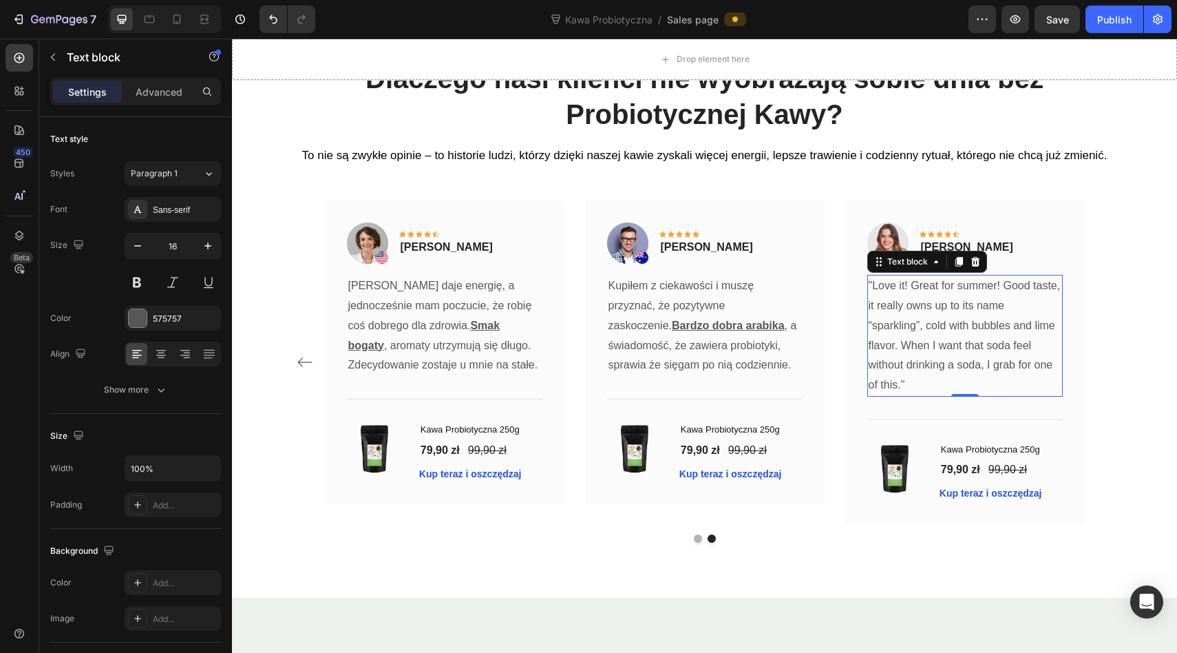
click at [903, 308] on p ""Love it! Great for summer! Good taste, it really owns up to its name “sparklin…" at bounding box center [965, 335] width 193 height 119
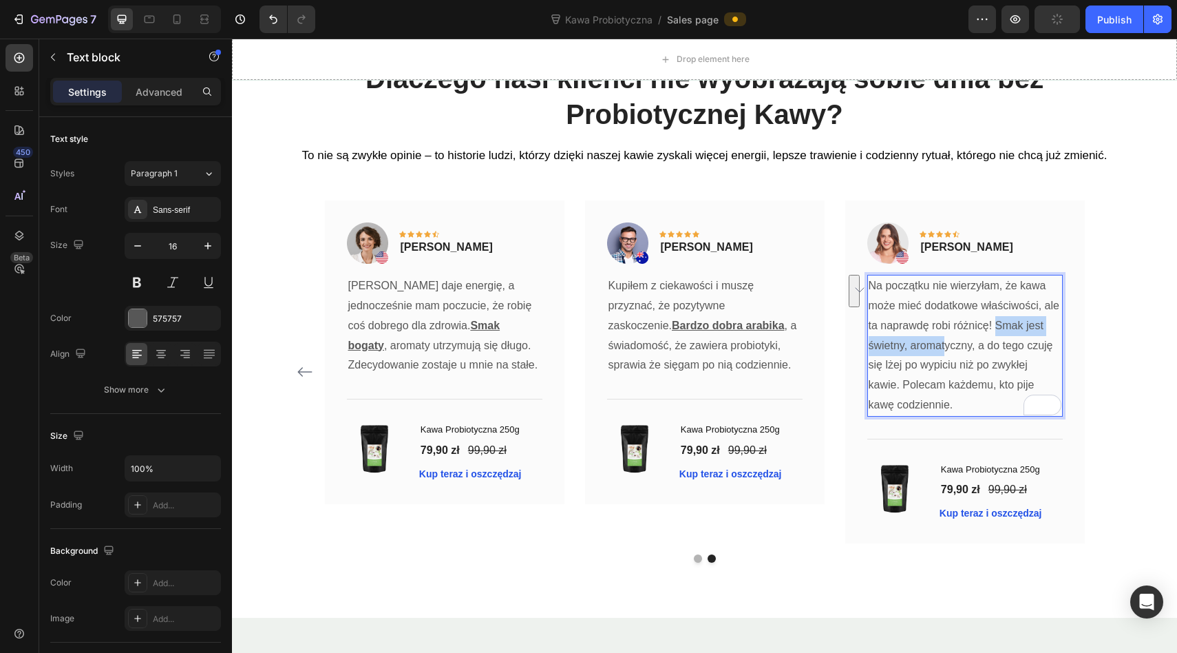
drag, startPoint x: 996, startPoint y: 326, endPoint x: 948, endPoint y: 344, distance: 51.2
click at [947, 344] on p "Na początku nie wierzyłam, że kawa może mieć dodatkowe właściwości, ale ta napr…" at bounding box center [965, 345] width 193 height 139
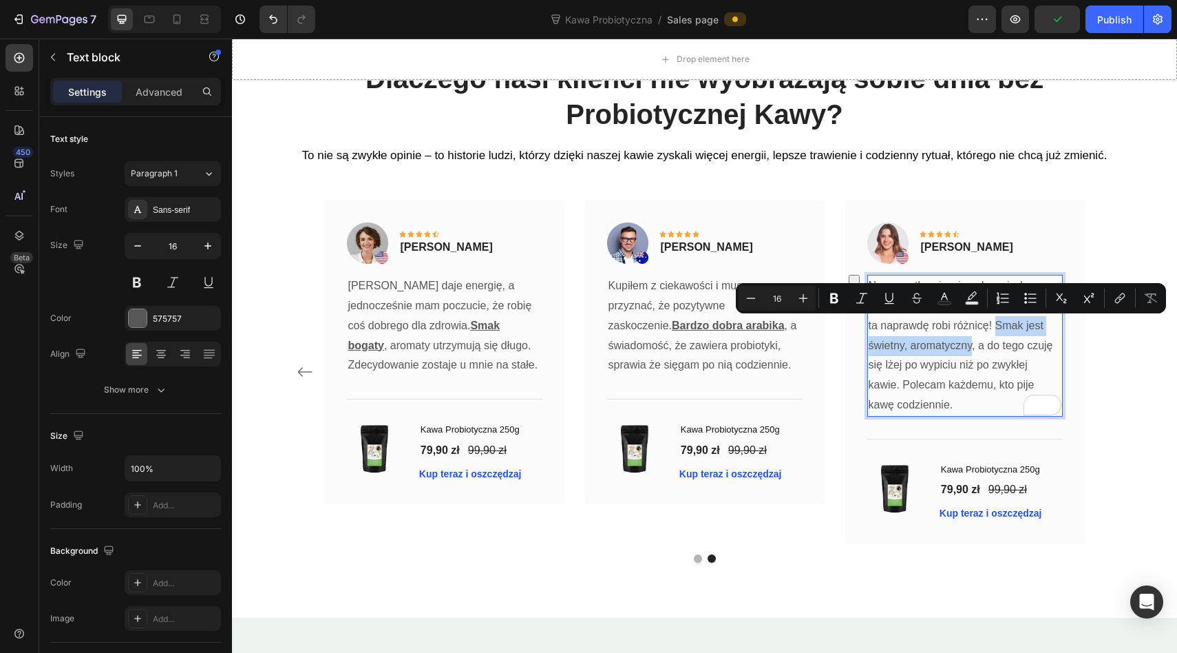
click at [971, 348] on p "Na początku nie wierzyłam, że kawa może mieć dodatkowe właściwości, ale ta napr…" at bounding box center [965, 345] width 193 height 139
click at [936, 243] on p "Rita Carroll" at bounding box center [967, 247] width 92 height 17
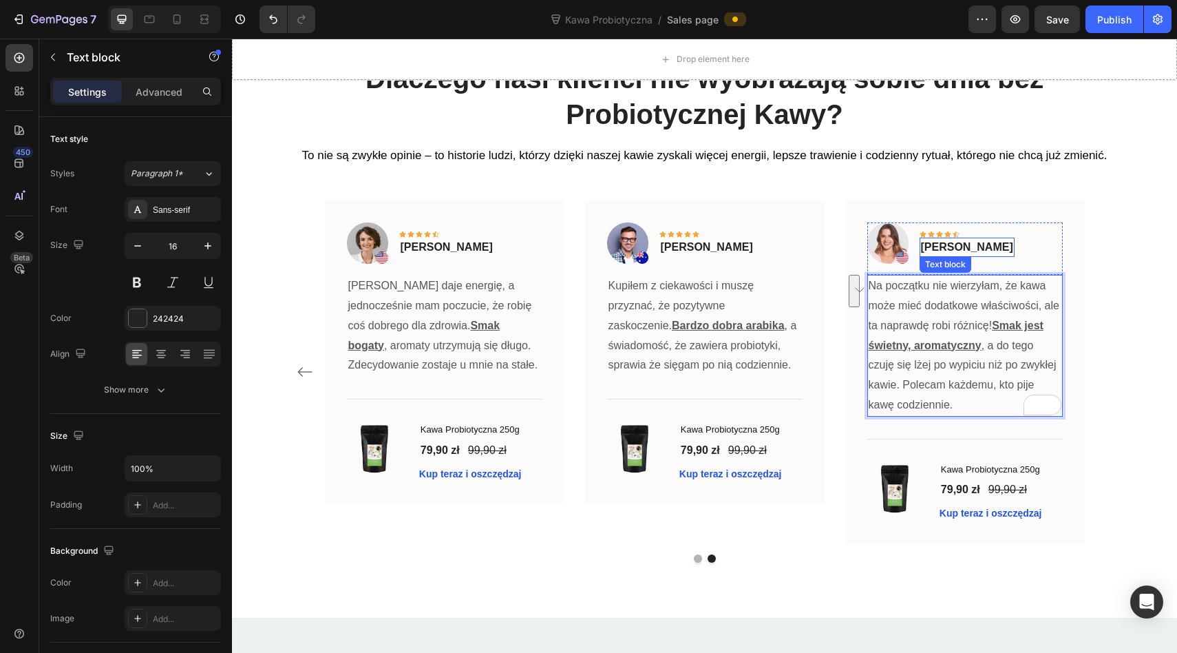
click at [936, 243] on p "Rita Carroll" at bounding box center [967, 247] width 92 height 17
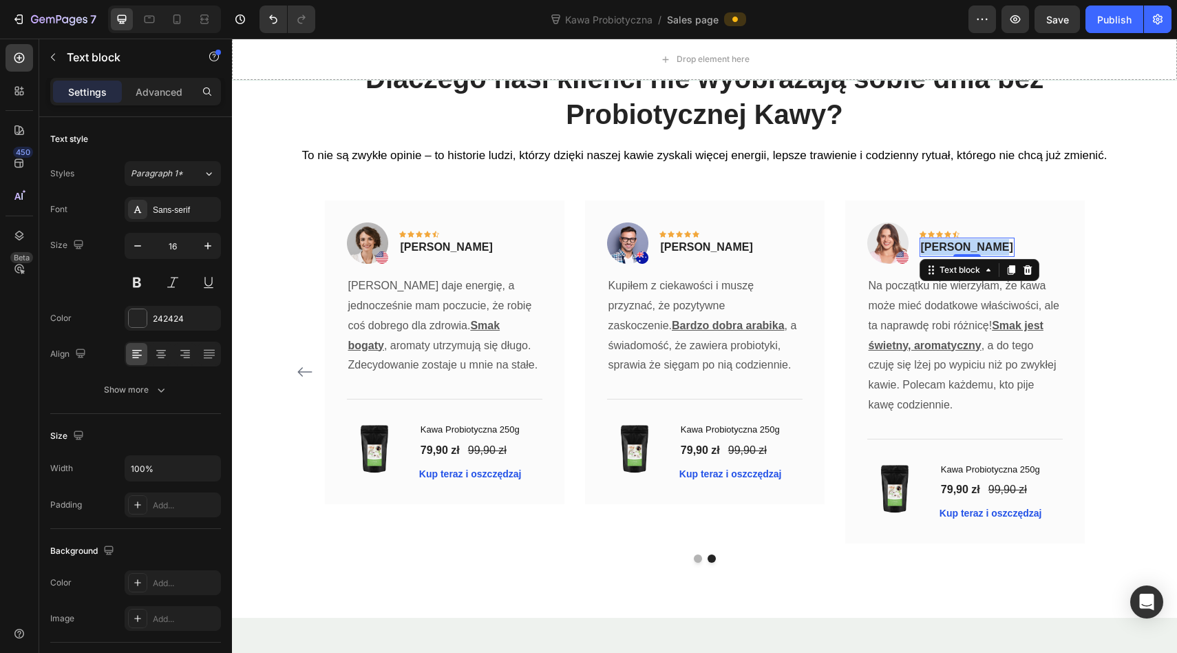
click at [936, 243] on p "Rita Carroll" at bounding box center [967, 247] width 92 height 17
click at [940, 178] on div "Dlaczego nasi klienci nie wyobrażają sobie dnia bez Probiotycznej Kawy? Heading…" at bounding box center [705, 310] width 826 height 503
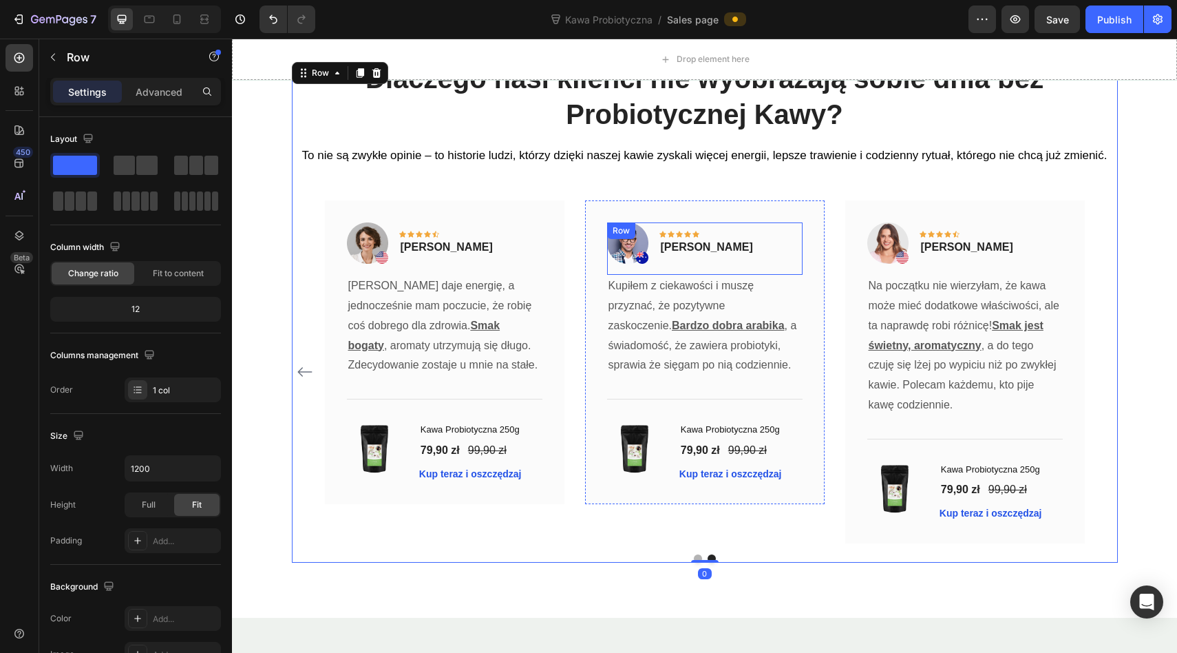
click at [690, 231] on icon at bounding box center [687, 234] width 7 height 7
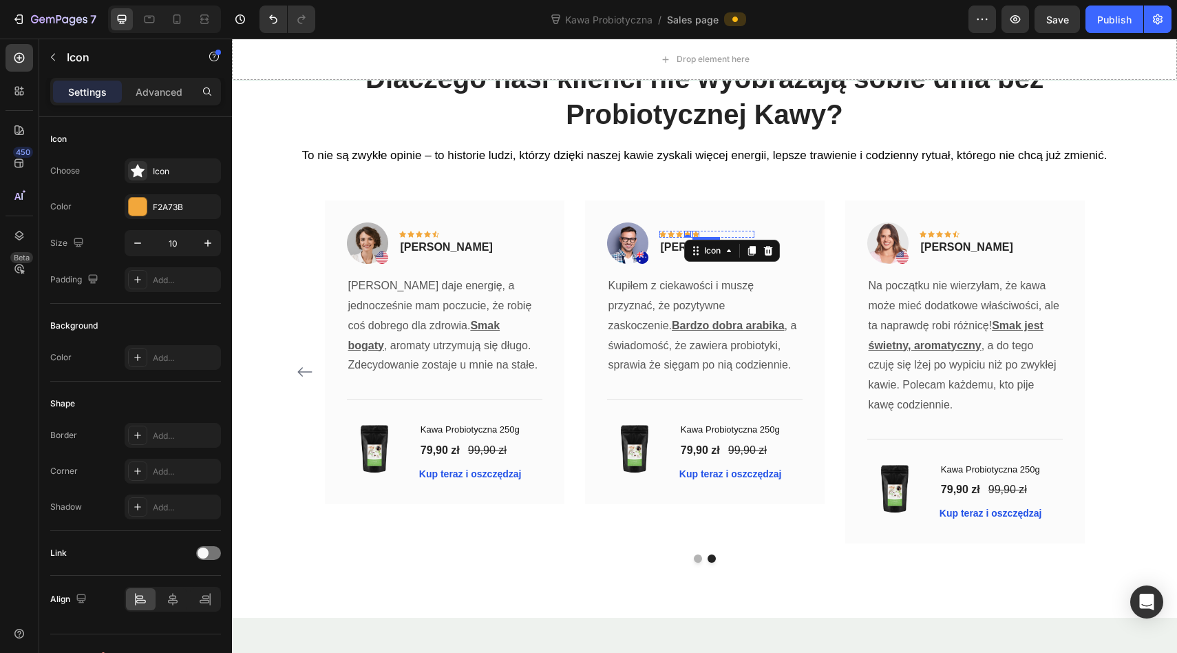
click at [697, 231] on icon at bounding box center [696, 234] width 7 height 7
click at [966, 231] on div "Icon Icon Icon Icon Icon Row" at bounding box center [967, 234] width 95 height 7
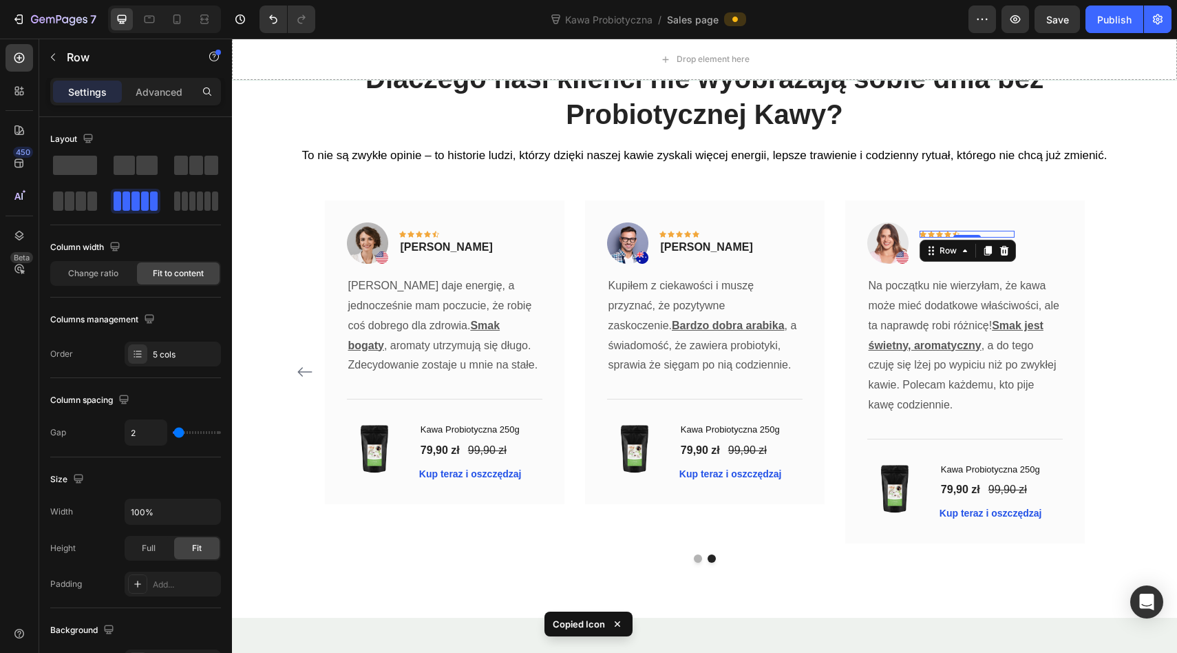
click at [966, 233] on div "Icon Icon Icon Icon Icon Row 0" at bounding box center [967, 234] width 95 height 7
click at [960, 233] on div "Icon Icon Icon Icon Icon Row 0" at bounding box center [967, 234] width 95 height 7
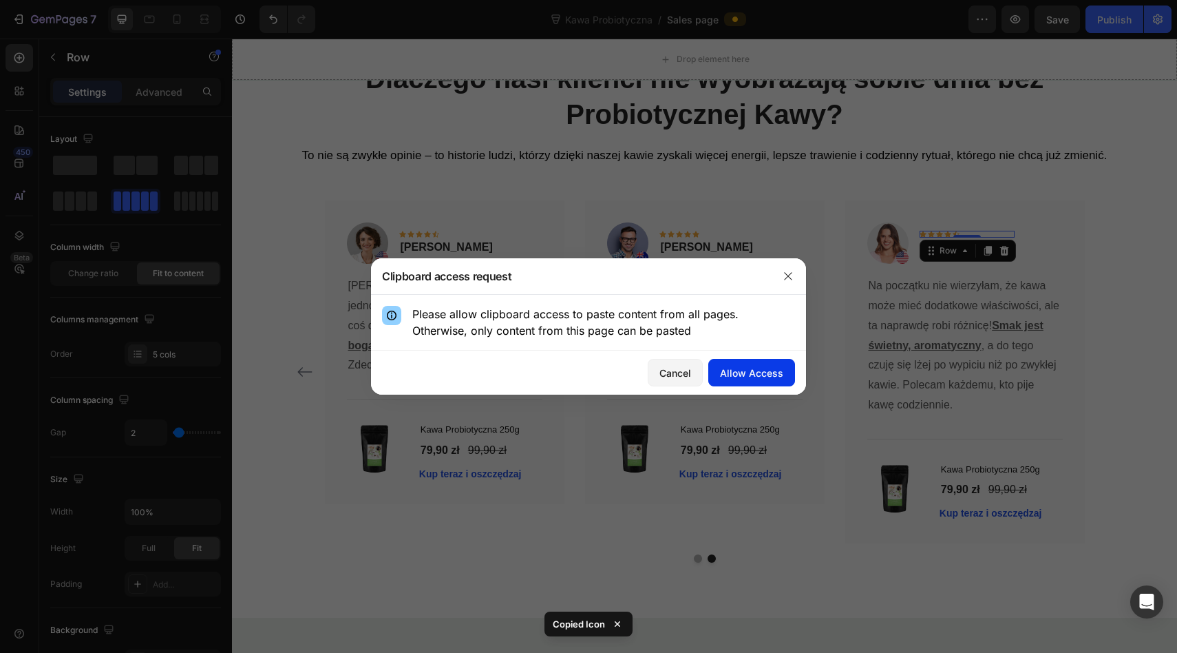
click at [748, 375] on div "Allow Access" at bounding box center [751, 373] width 63 height 14
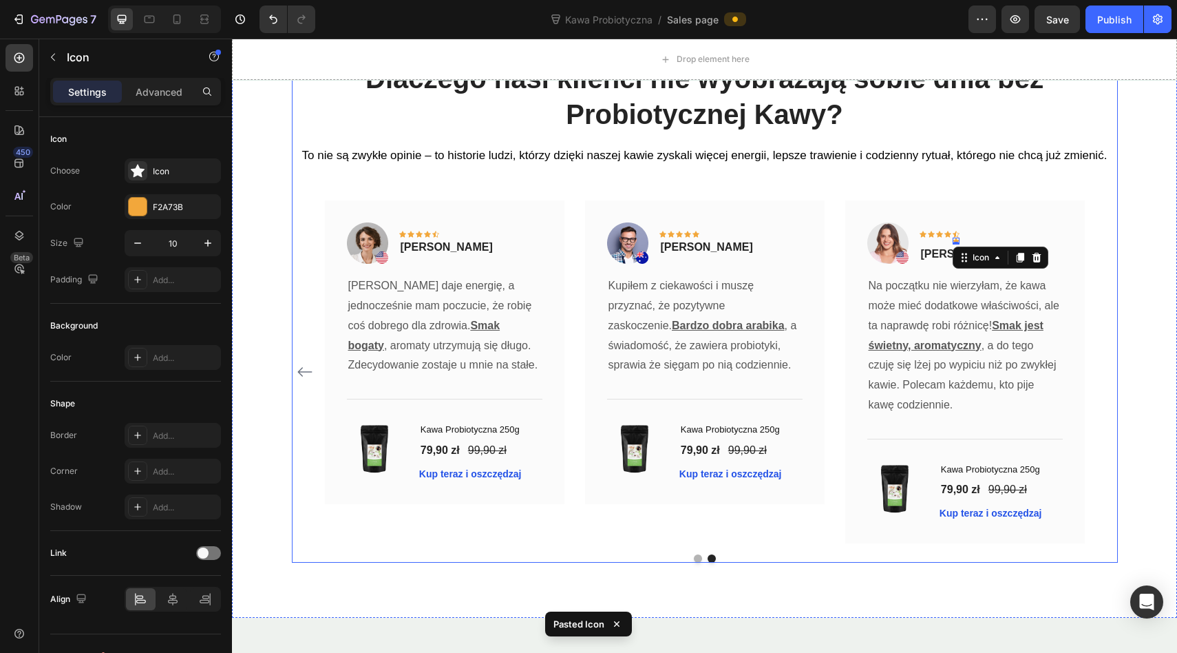
click at [967, 176] on div "Dlaczego nasi klienci nie wyobrażają sobie dnia bez Probiotycznej Kawy? Heading…" at bounding box center [705, 310] width 826 height 503
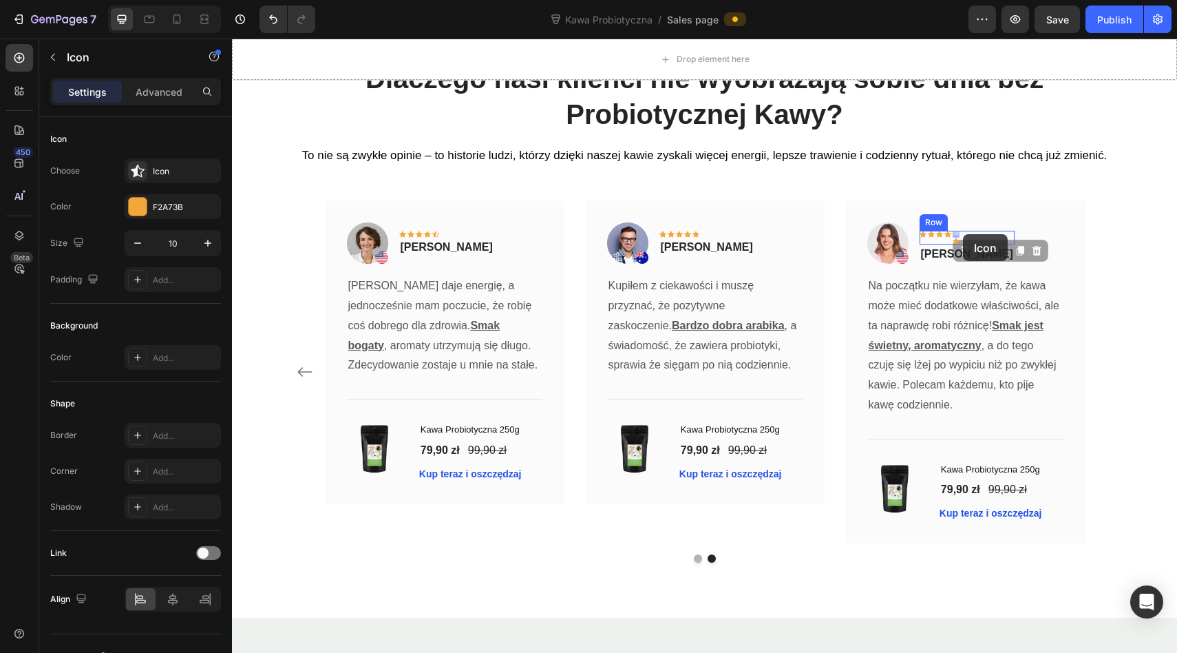
drag, startPoint x: 956, startPoint y: 234, endPoint x: 963, endPoint y: 234, distance: 7.6
click at [1003, 242] on icon at bounding box center [1003, 242] width 11 height 11
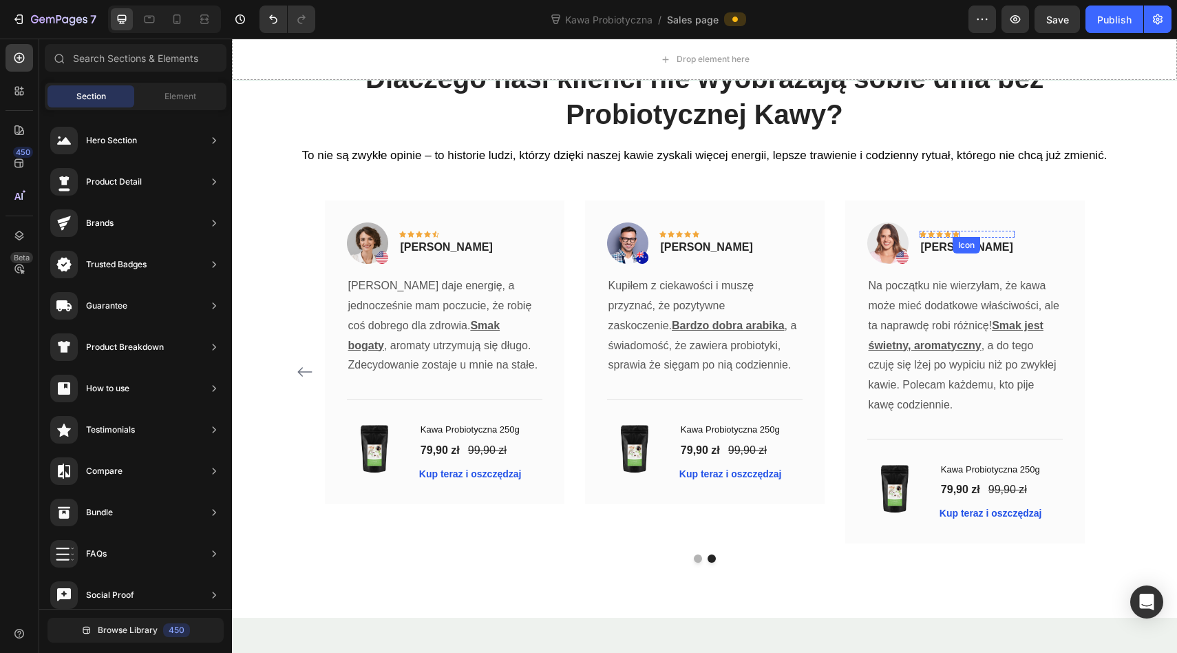
click at [957, 232] on icon at bounding box center [956, 234] width 7 height 7
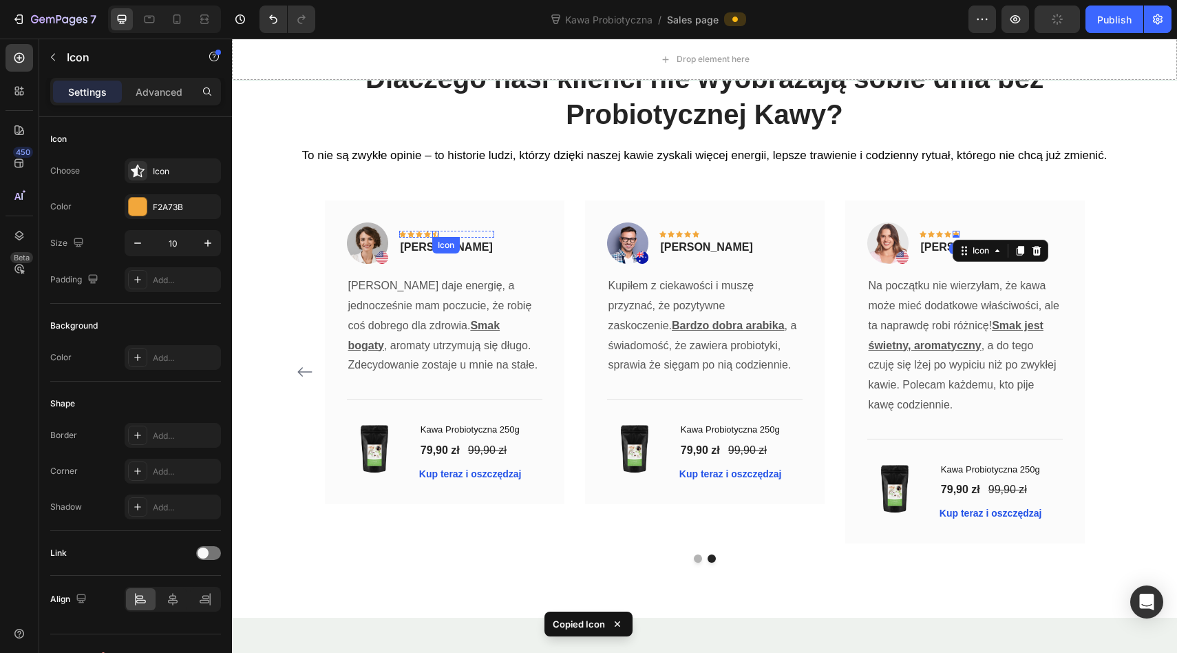
click at [434, 233] on div "Icon" at bounding box center [435, 234] width 7 height 7
click at [517, 253] on icon at bounding box center [516, 258] width 9 height 10
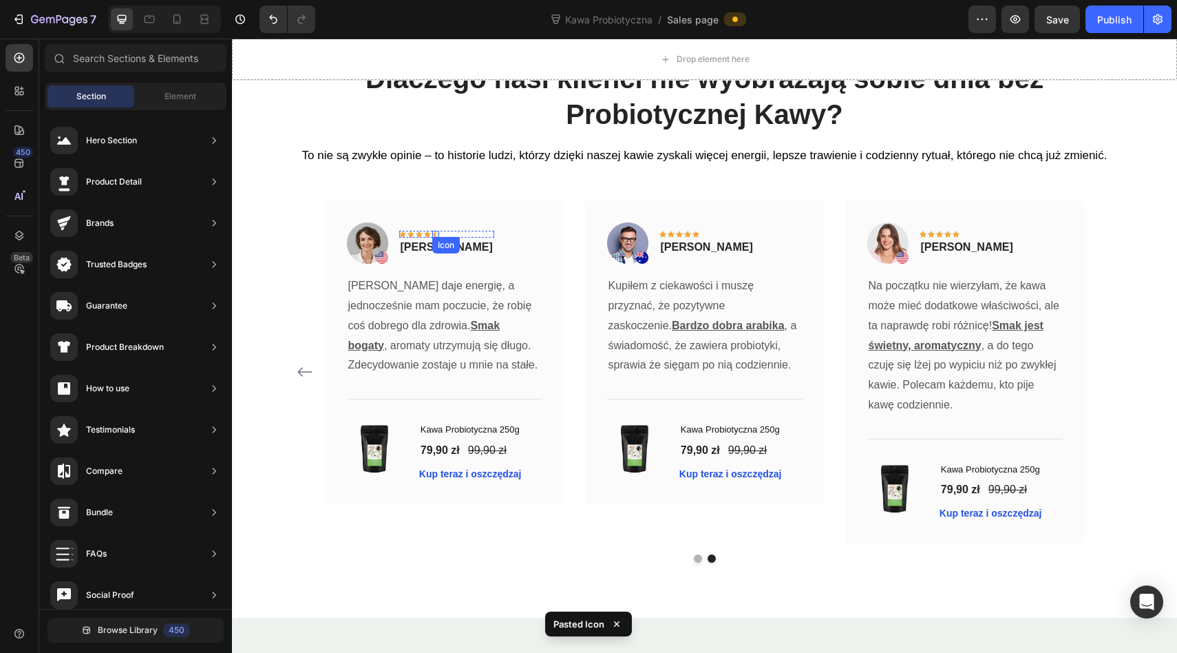
click at [433, 234] on div "Icon" at bounding box center [435, 234] width 7 height 7
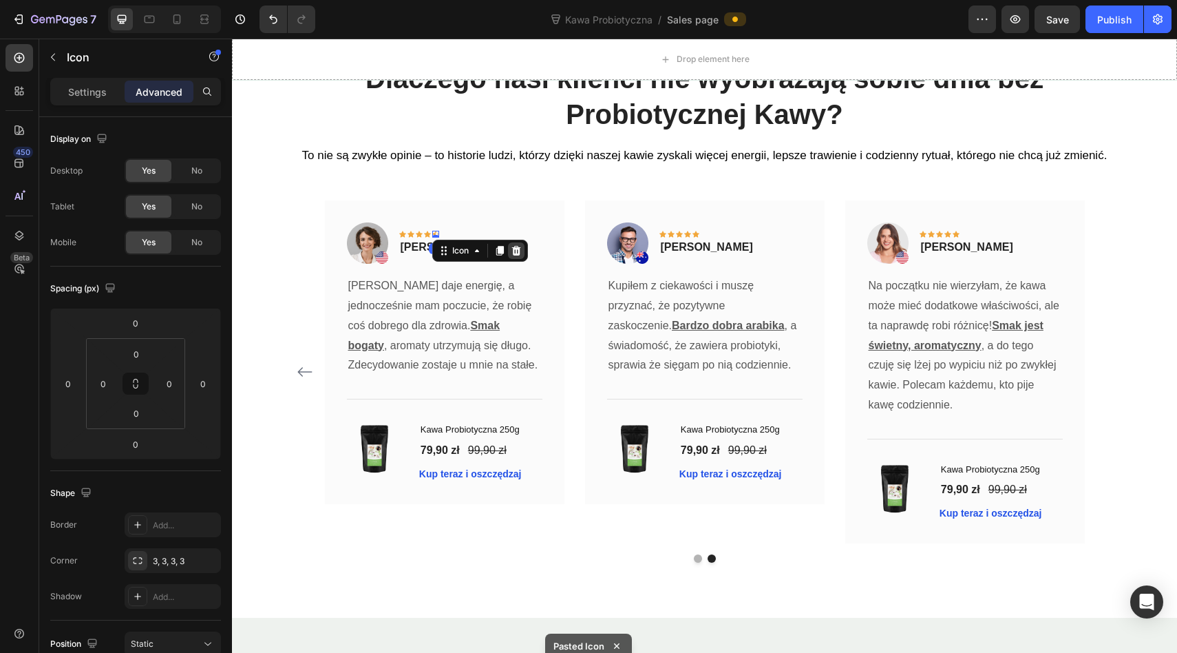
click at [518, 247] on icon at bounding box center [516, 251] width 9 height 10
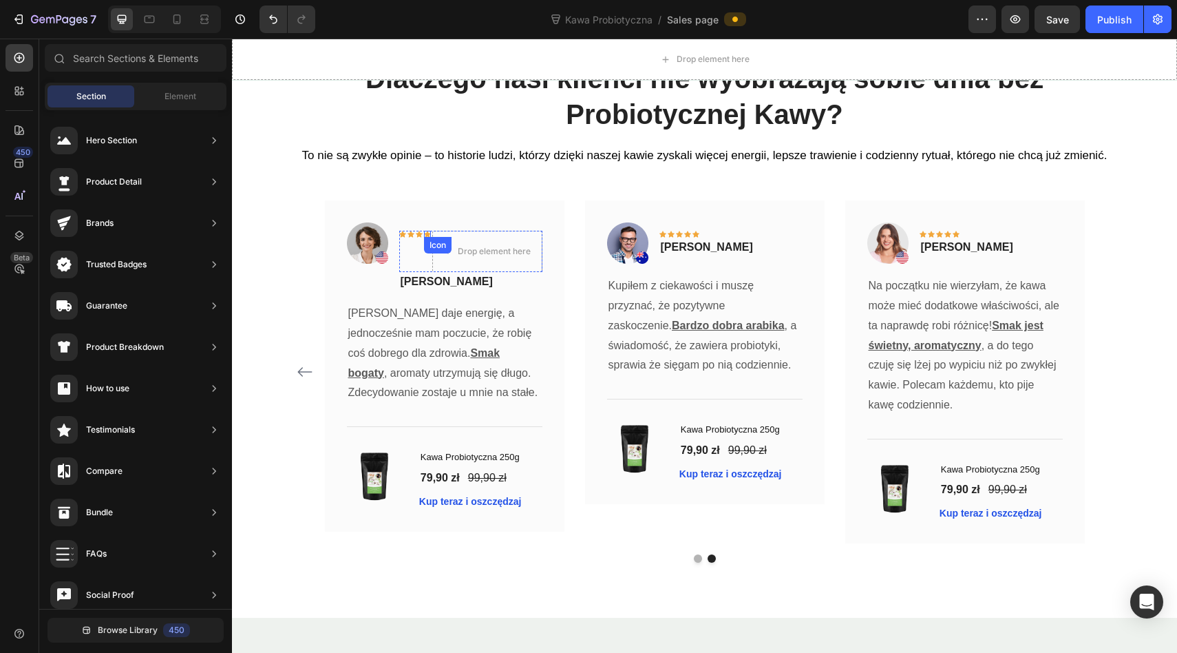
click at [426, 232] on icon at bounding box center [427, 234] width 7 height 6
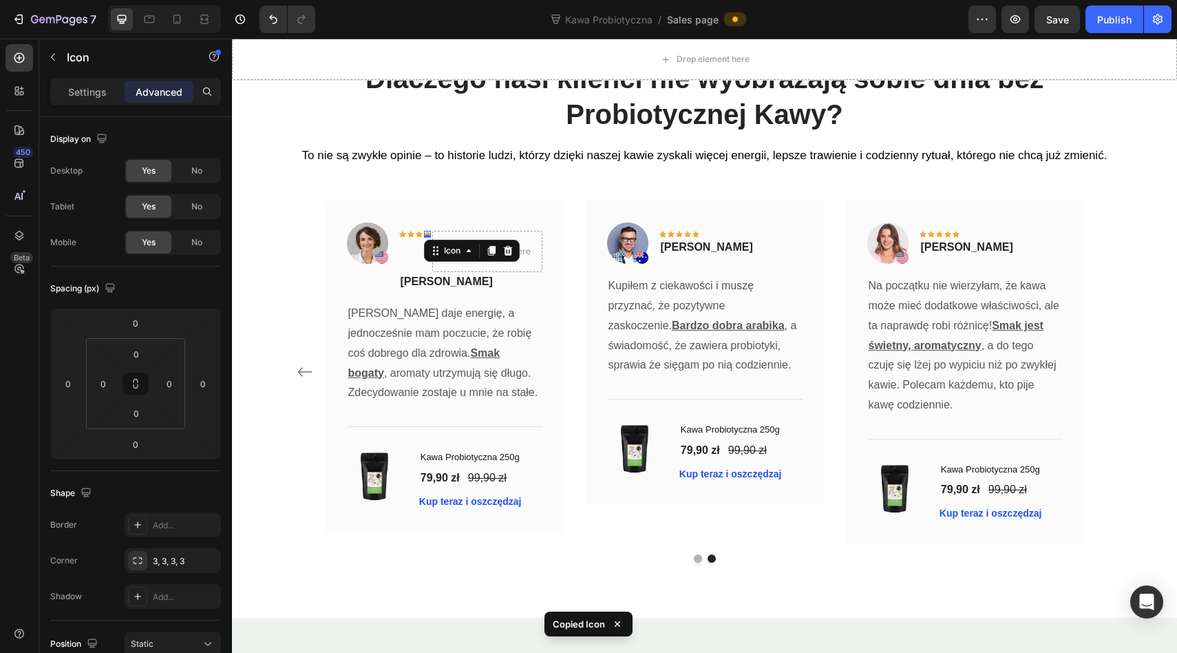
click at [472, 236] on div "Drop element here" at bounding box center [487, 251] width 110 height 41
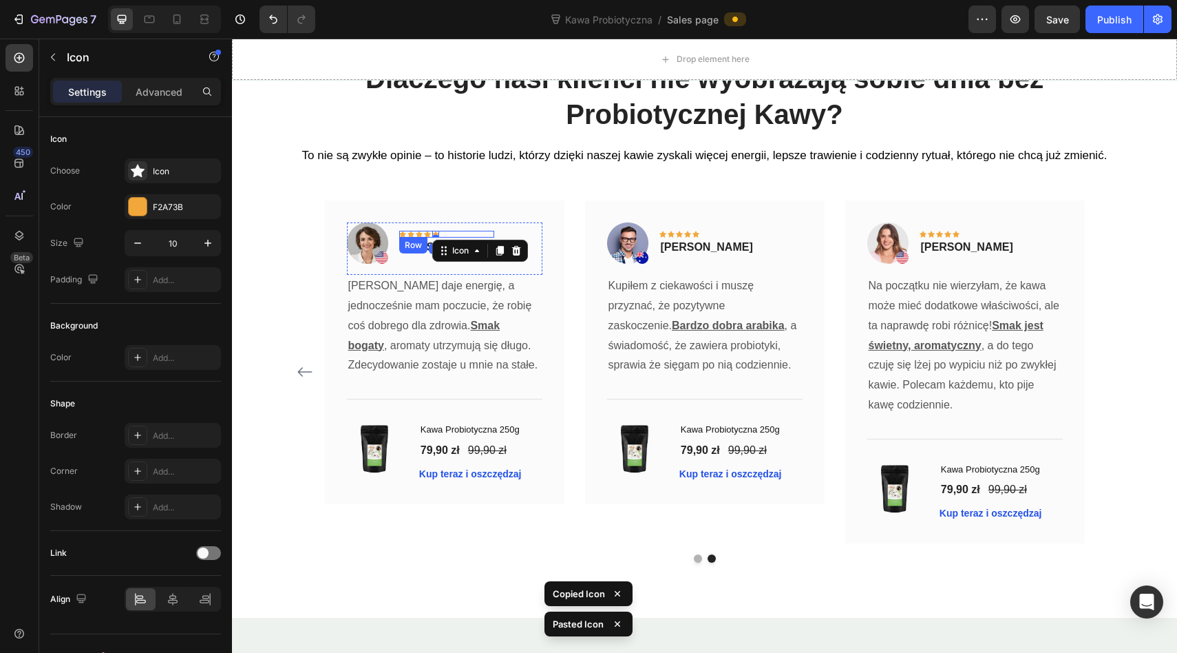
click at [441, 210] on div "Image Icon Icon Icon Icon Icon 0 Row Magdalena Sokołowska Text block Row Rano d…" at bounding box center [445, 351] width 240 height 303
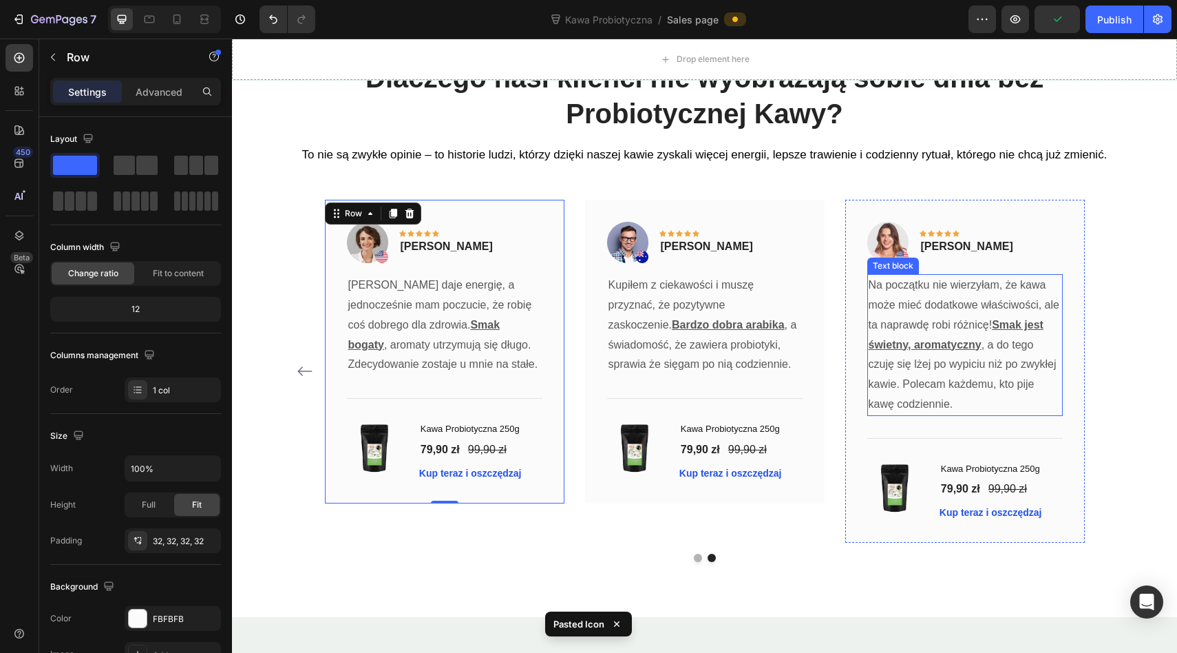
scroll to position [3896, 0]
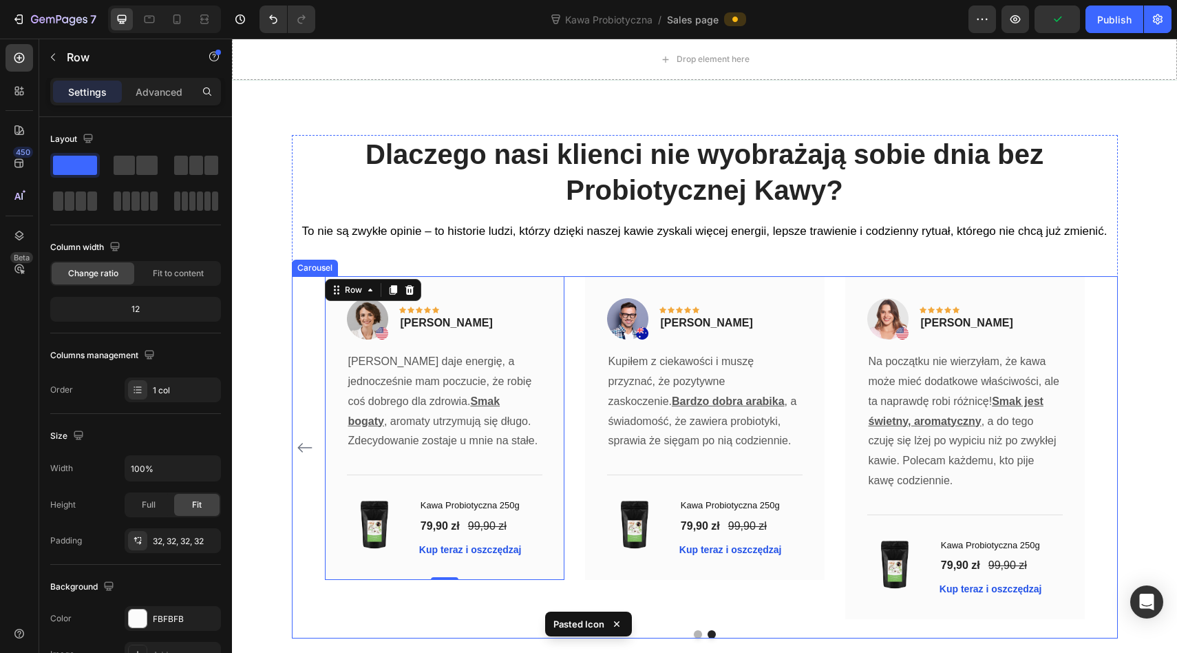
click at [1104, 431] on div "Image Icon Icon Icon Icon Icon Row Ewelina Majewska Text block Row Świetna kawa…" at bounding box center [705, 447] width 826 height 343
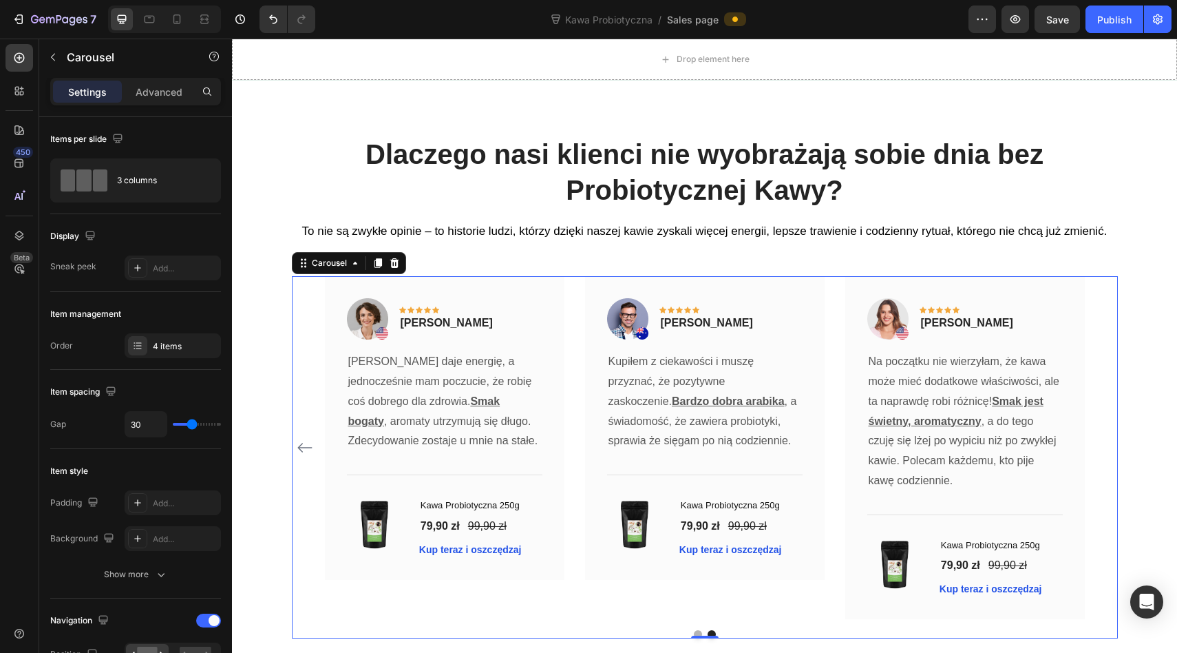
click at [1108, 445] on div "Image Icon Icon Icon Icon Icon Row Ewelina Majewska Text block Row Świetna kawa…" at bounding box center [705, 447] width 826 height 343
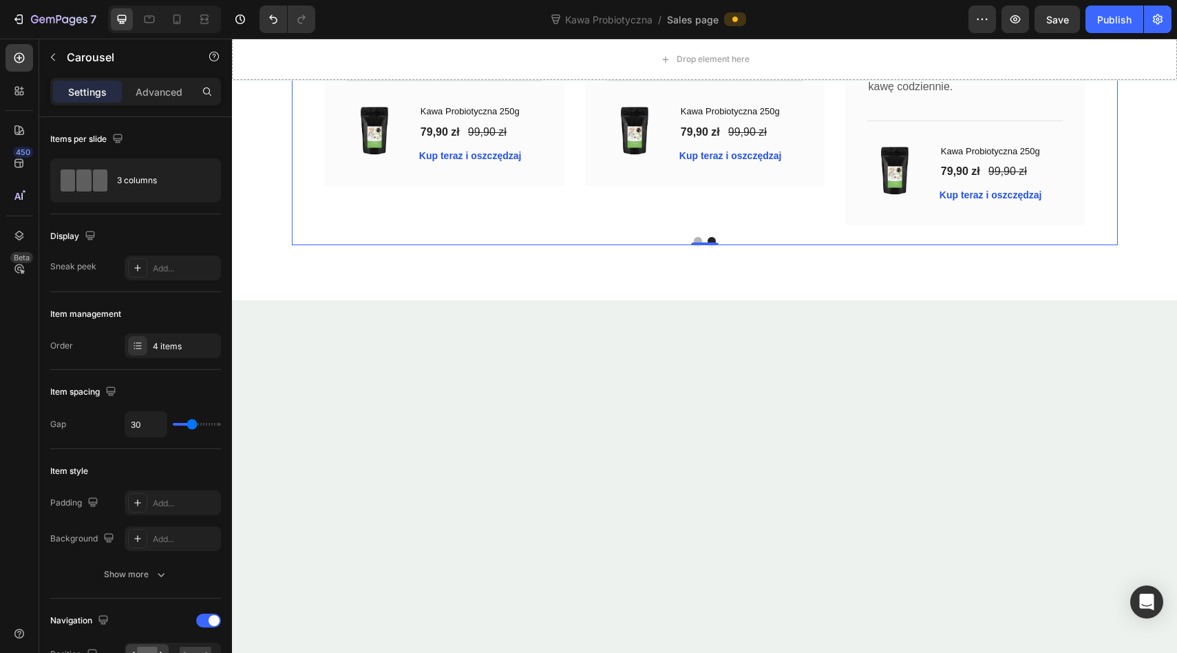
click at [295, 65] on button "Carousel Back Arrow" at bounding box center [305, 54] width 22 height 22
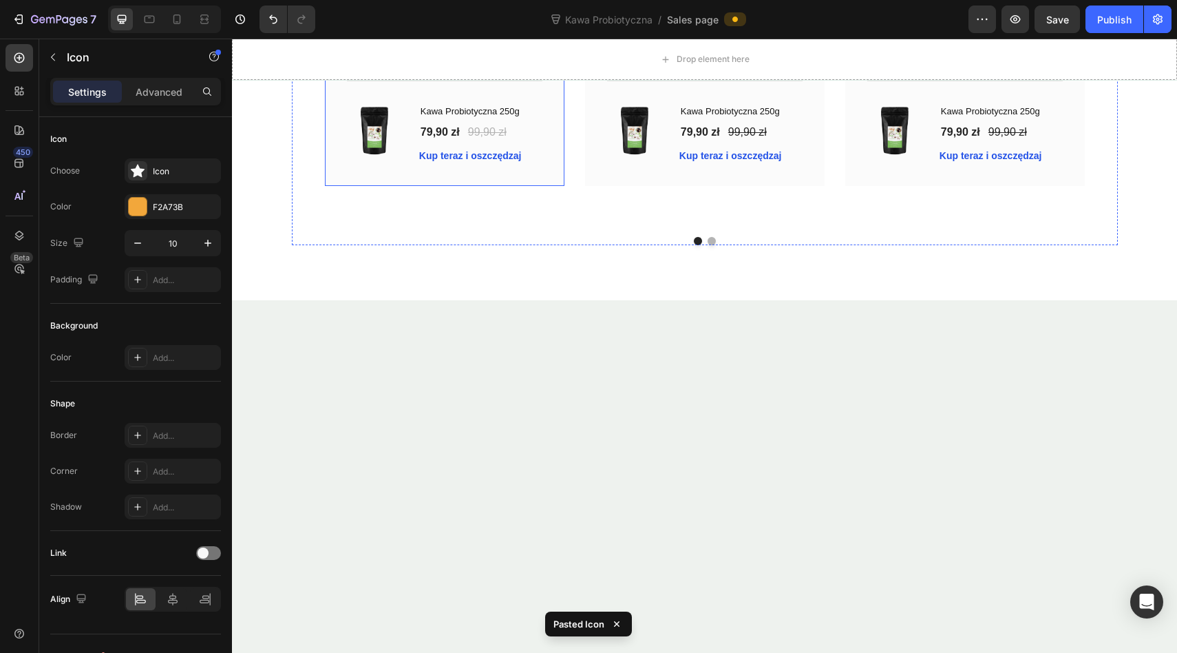
click at [435, 185] on div "Image Icon Icon Icon Icon Icon 0 Row Ewelina Majewska Text block Row Świetna ka…" at bounding box center [445, 33] width 240 height 303
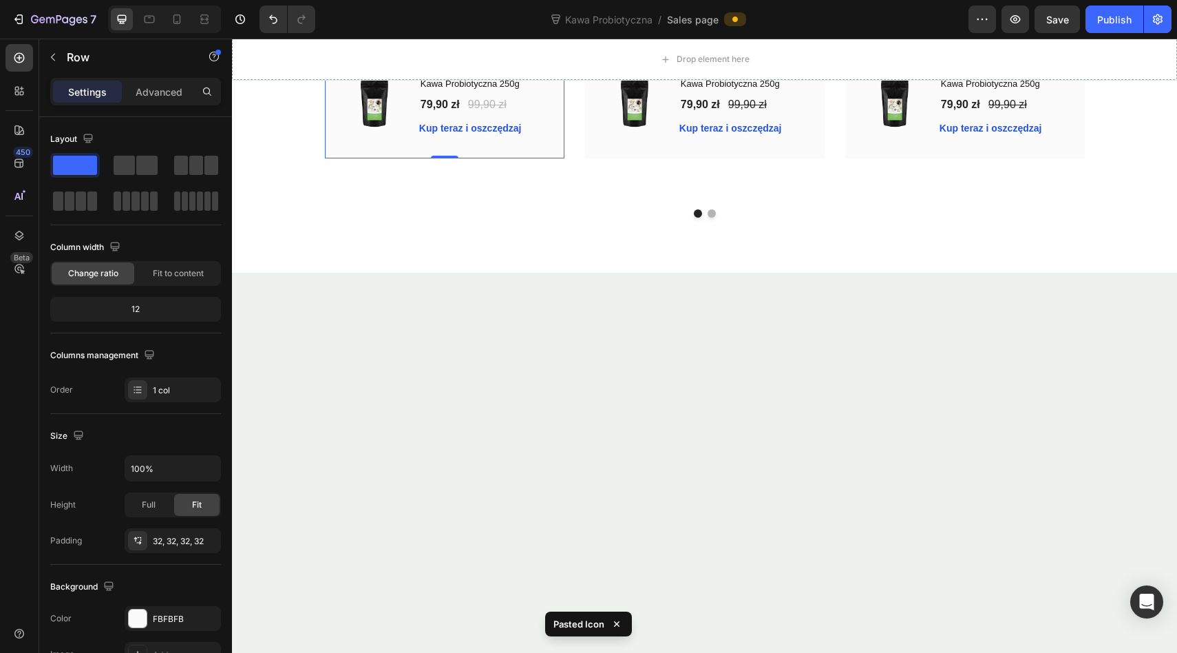
scroll to position [3967, 0]
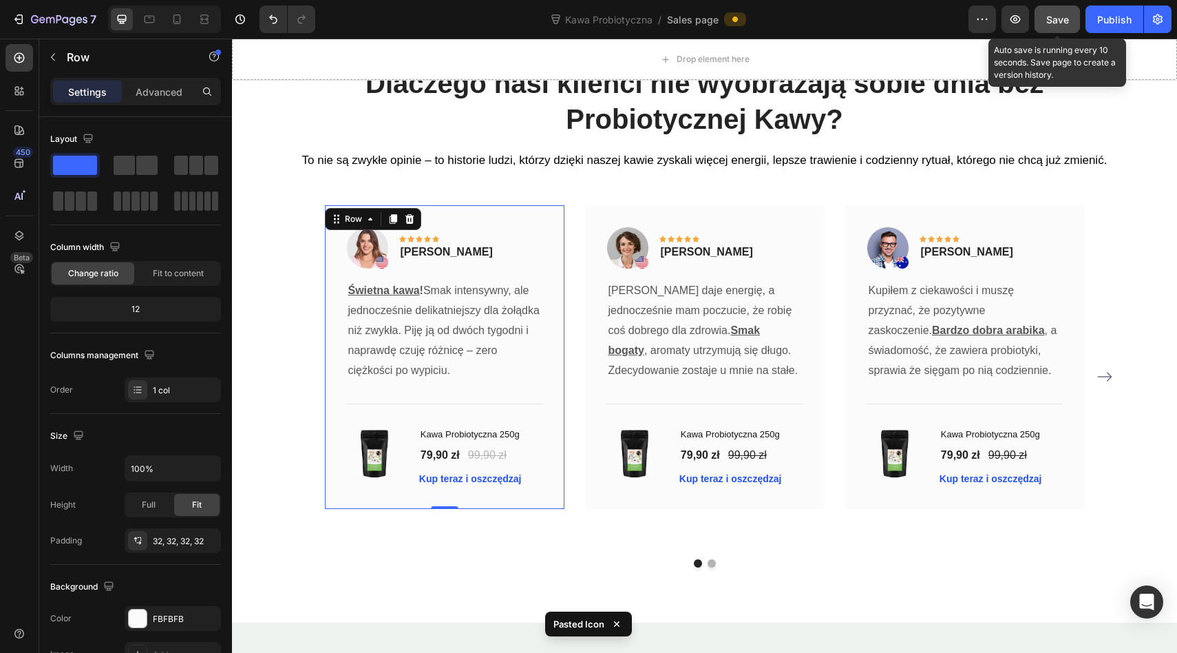
click at [1050, 19] on span "Save" at bounding box center [1057, 20] width 23 height 12
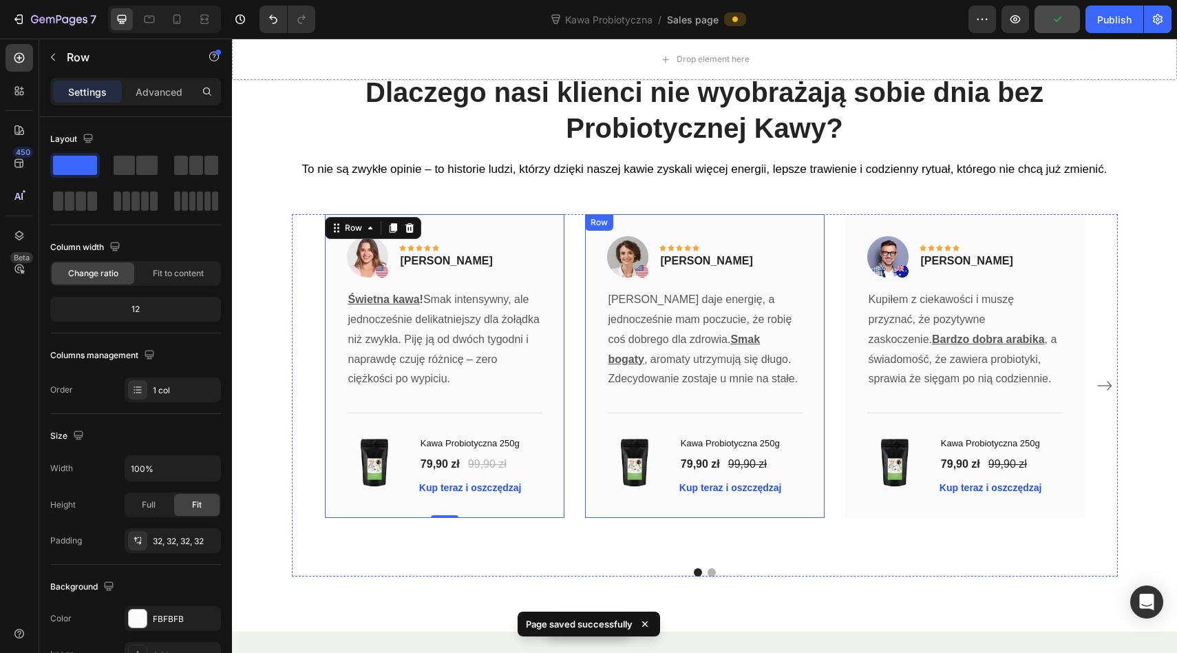
scroll to position [3963, 0]
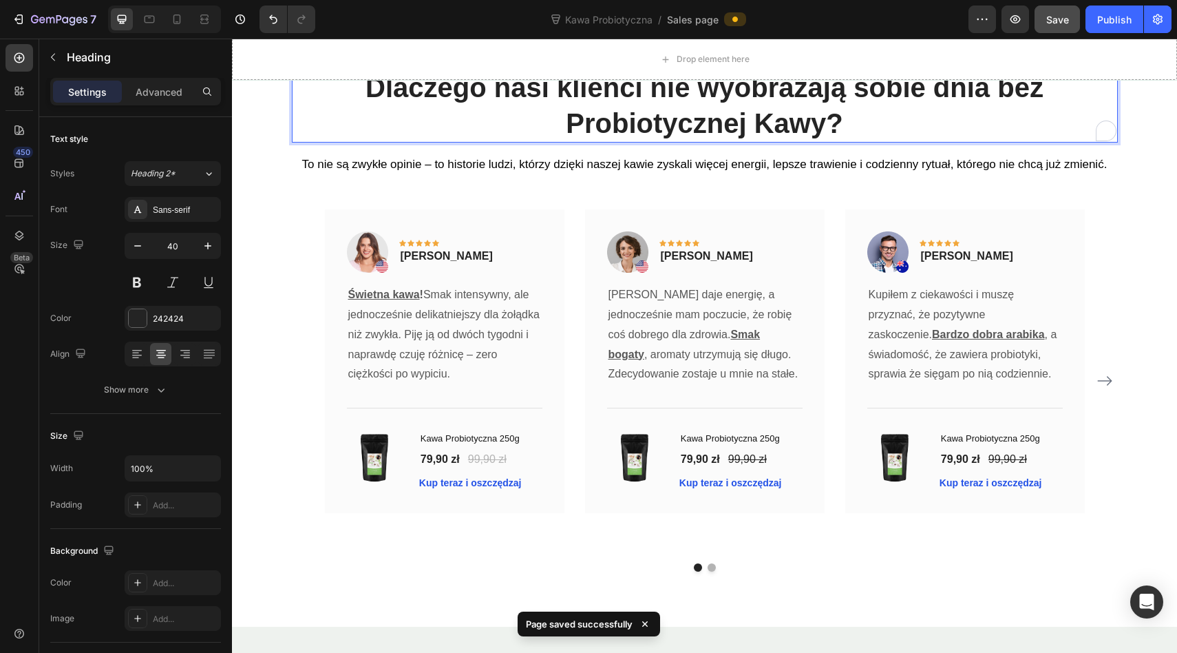
click at [561, 118] on p "Dlaczego nasi klienci nie wyobrażają sobie dnia bez Probiotycznej Kawy?" at bounding box center [704, 106] width 823 height 72
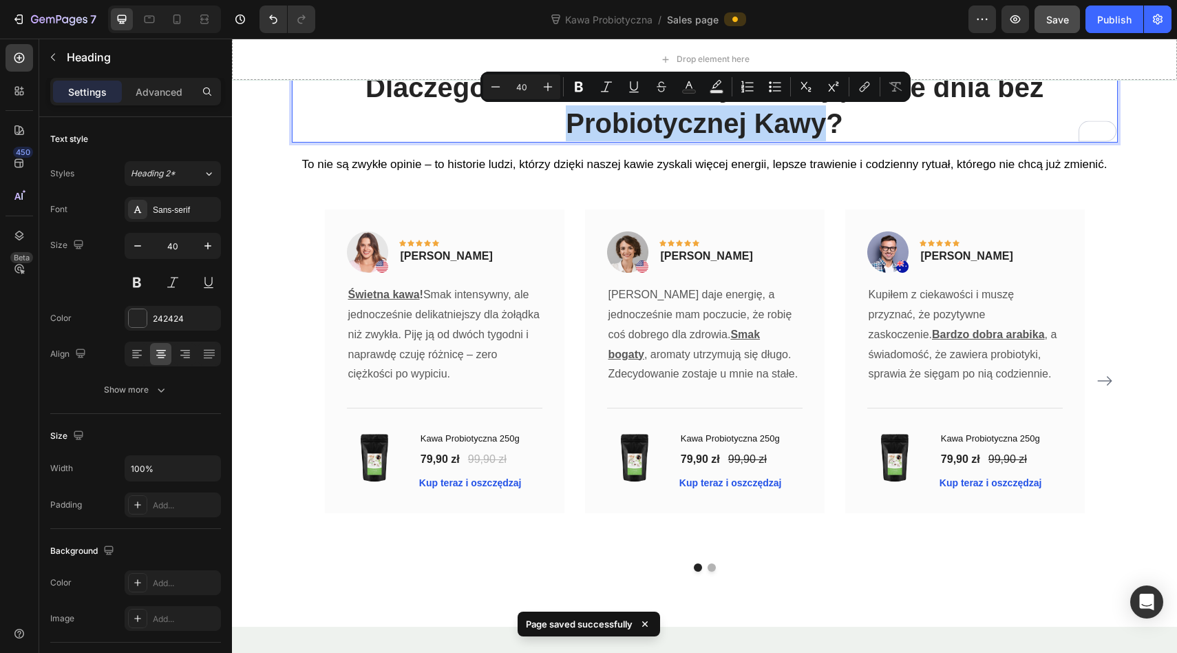
drag, startPoint x: 562, startPoint y: 118, endPoint x: 821, endPoint y: 118, distance: 258.9
click at [821, 118] on p "Dlaczego nasi klienci nie wyobrażają sobie dnia bez Probiotycznej Kawy?" at bounding box center [704, 106] width 823 height 72
click at [748, 121] on p "Dlaczego nasi klienci nie wyobrażają sobie dnia bez Probiotycznej Kawy?" at bounding box center [704, 106] width 823 height 72
click at [765, 124] on p "Dlaczego nasi klienci nie wyobrażają sobie dnia bez Probiotycznej Kawy?" at bounding box center [704, 106] width 823 height 72
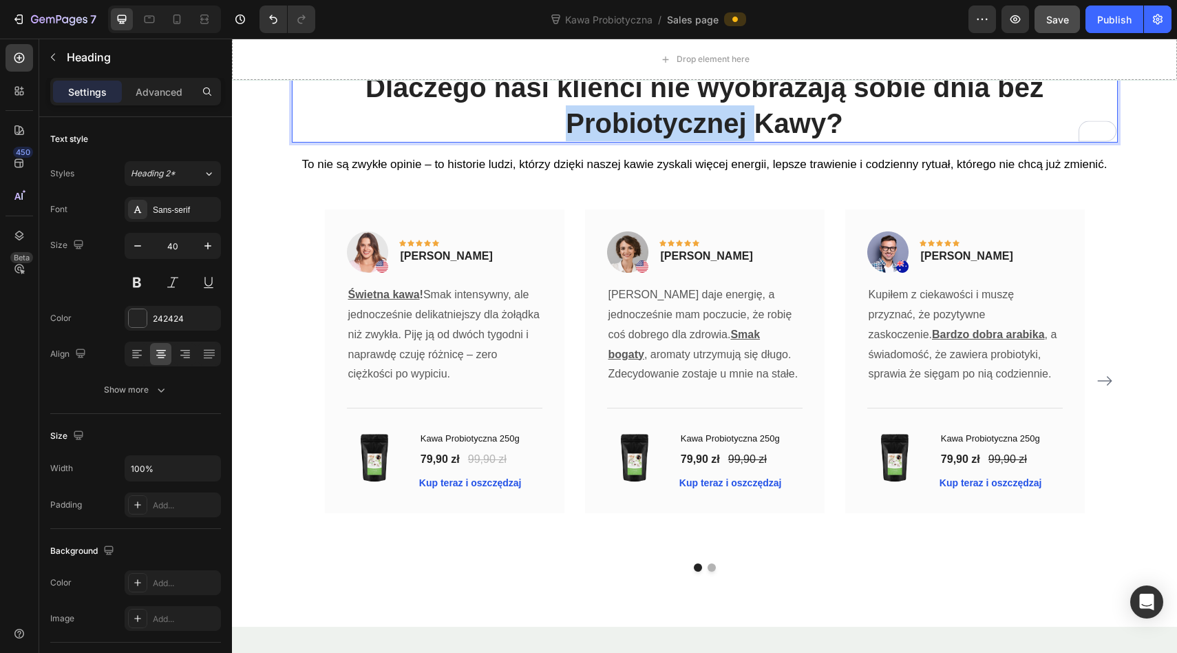
drag, startPoint x: 752, startPoint y: 124, endPoint x: 567, endPoint y: 125, distance: 185.2
click at [567, 125] on p "Dlaczego nasi klienci nie wyobrażają sobie dnia bez Probiotycznej Kawy?" at bounding box center [704, 106] width 823 height 72
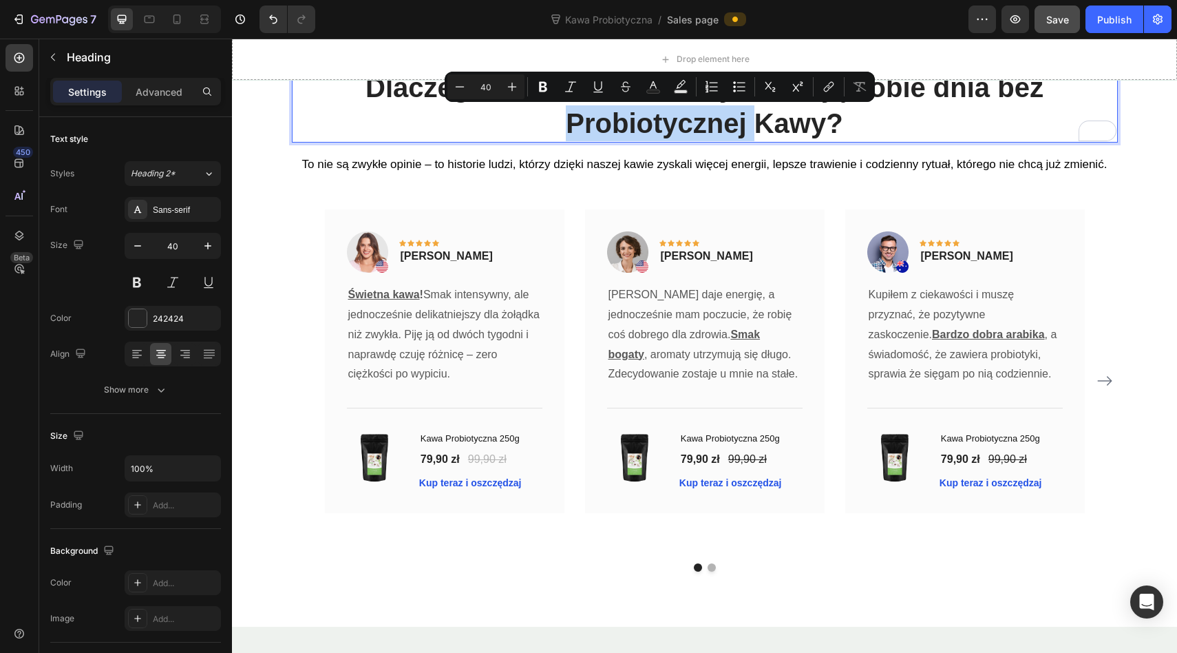
copy p "Probiotycznej"
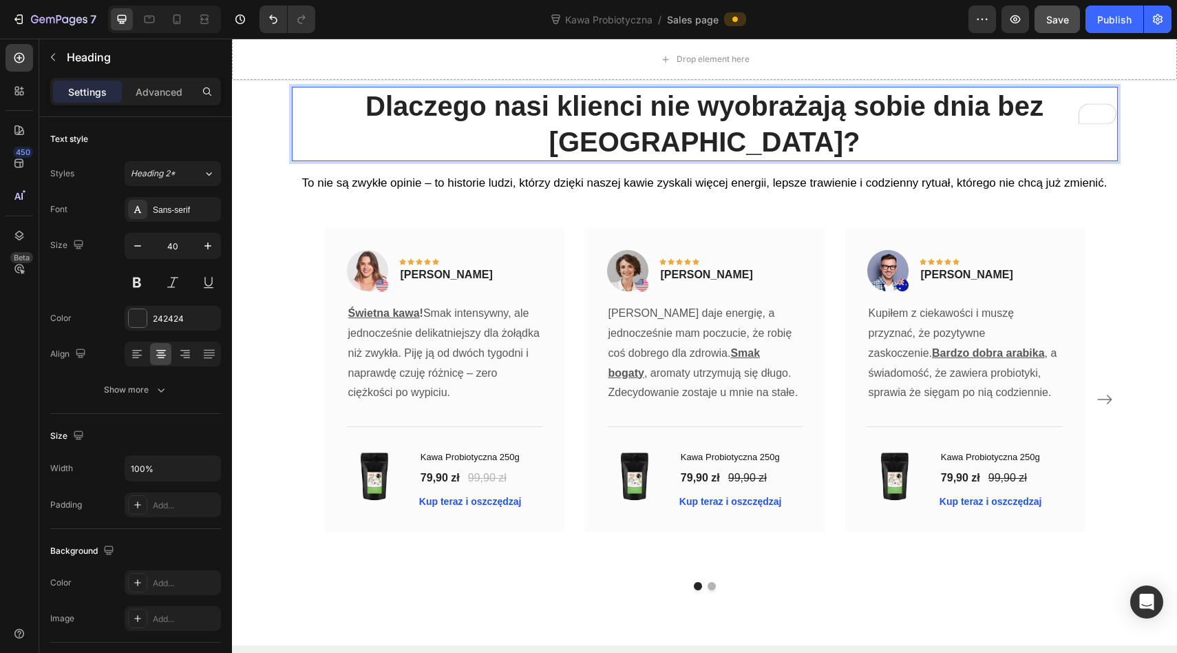
scroll to position [3917, 0]
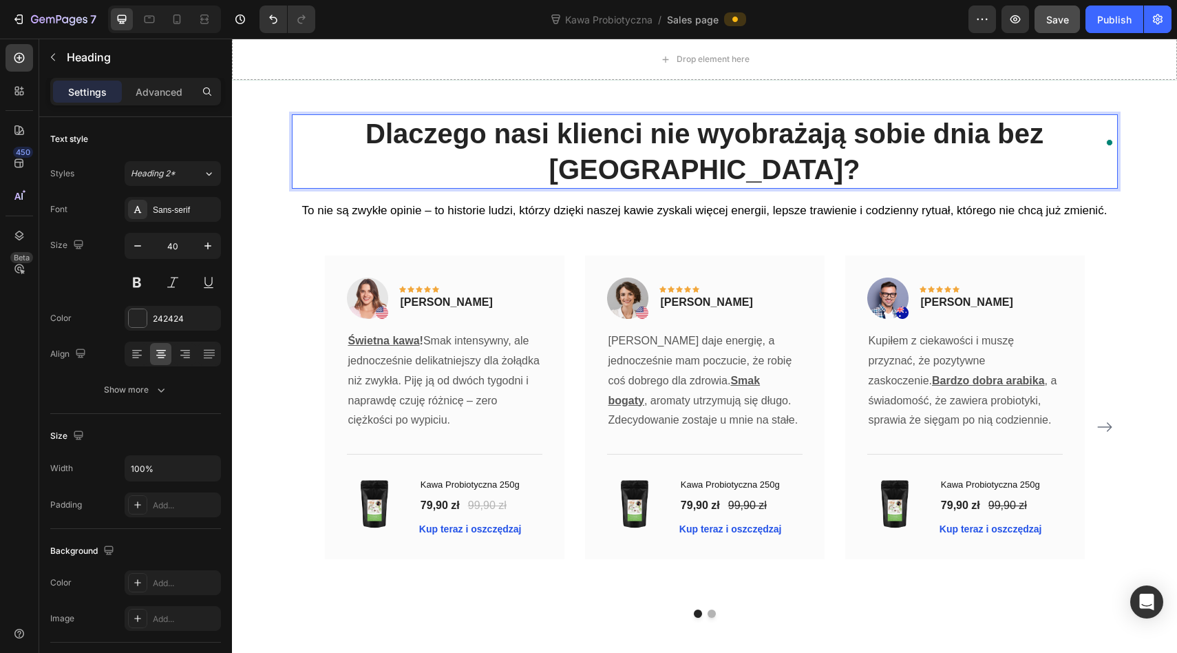
click at [1071, 132] on p "Dlaczego nasi klienci nie wyobrażają sobie dnia bez Kawy?" at bounding box center [704, 152] width 823 height 72
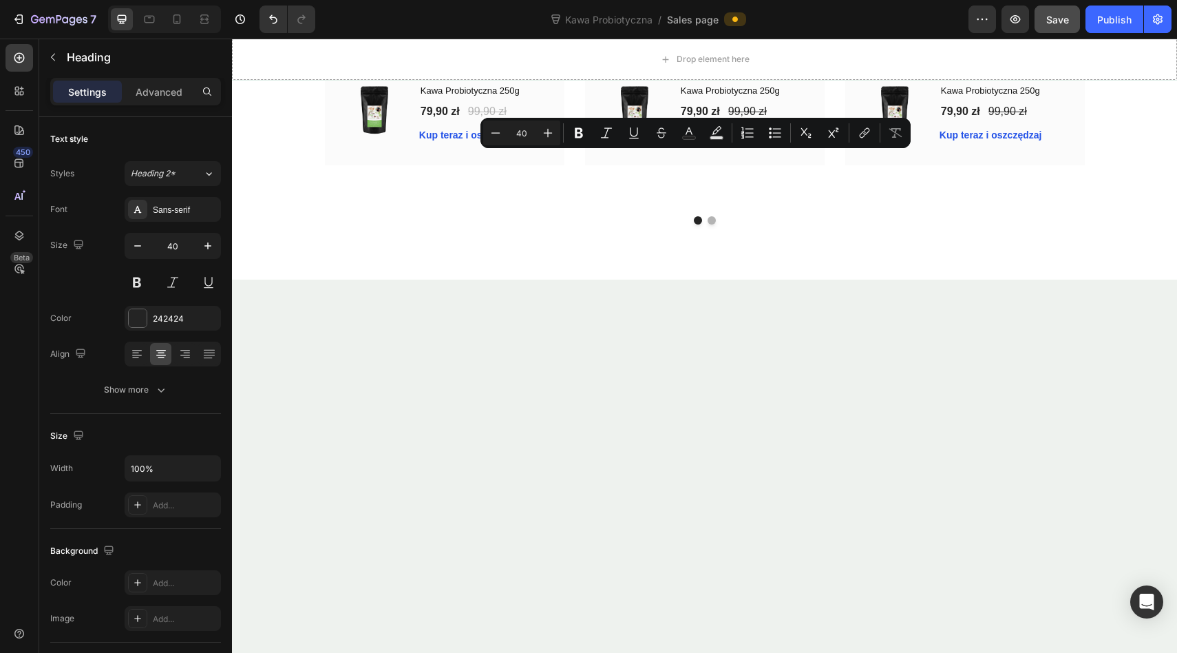
drag, startPoint x: 823, startPoint y: 176, endPoint x: 553, endPoint y: 176, distance: 270.6
drag, startPoint x: 563, startPoint y: 170, endPoint x: 827, endPoint y: 171, distance: 263.7
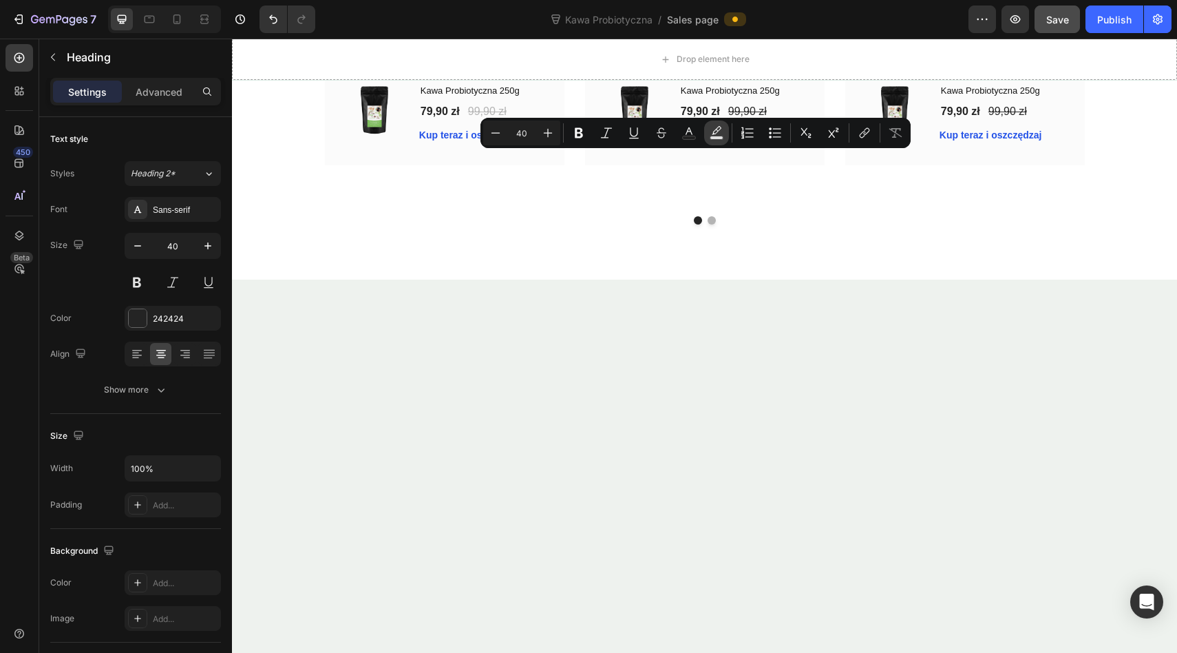
click at [712, 136] on rect "Editor contextual toolbar" at bounding box center [717, 137] width 13 height 3
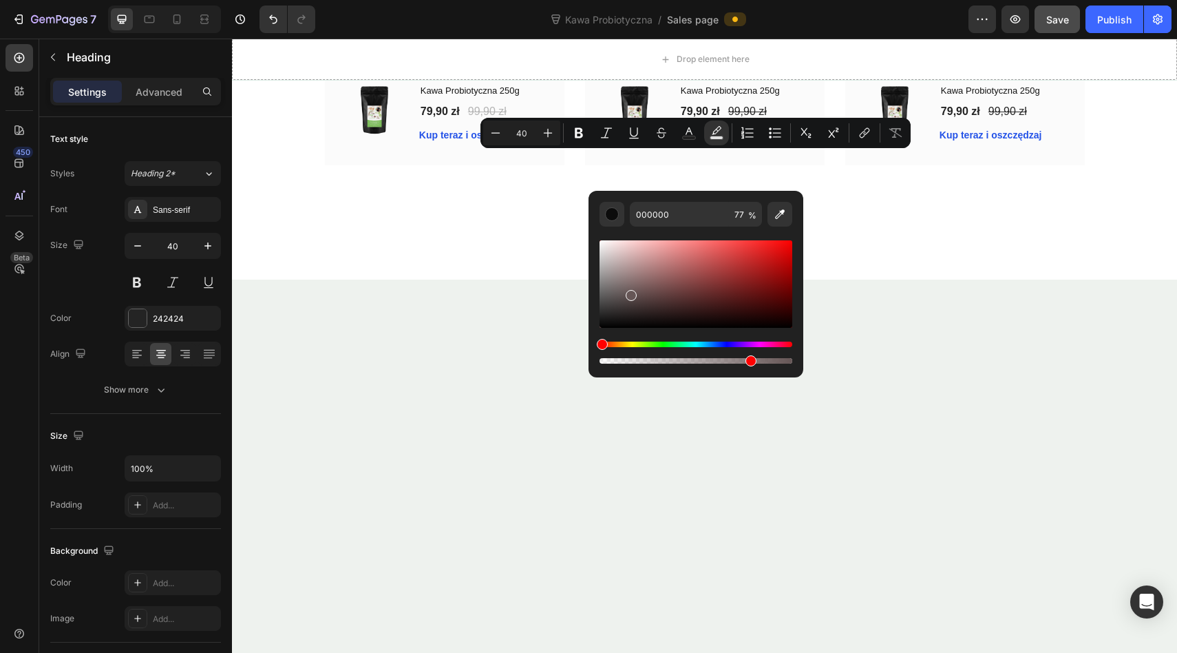
drag, startPoint x: 612, startPoint y: 317, endPoint x: 637, endPoint y: 291, distance: 36.0
click at [635, 291] on div "Editor contextual toolbar" at bounding box center [696, 283] width 193 height 87
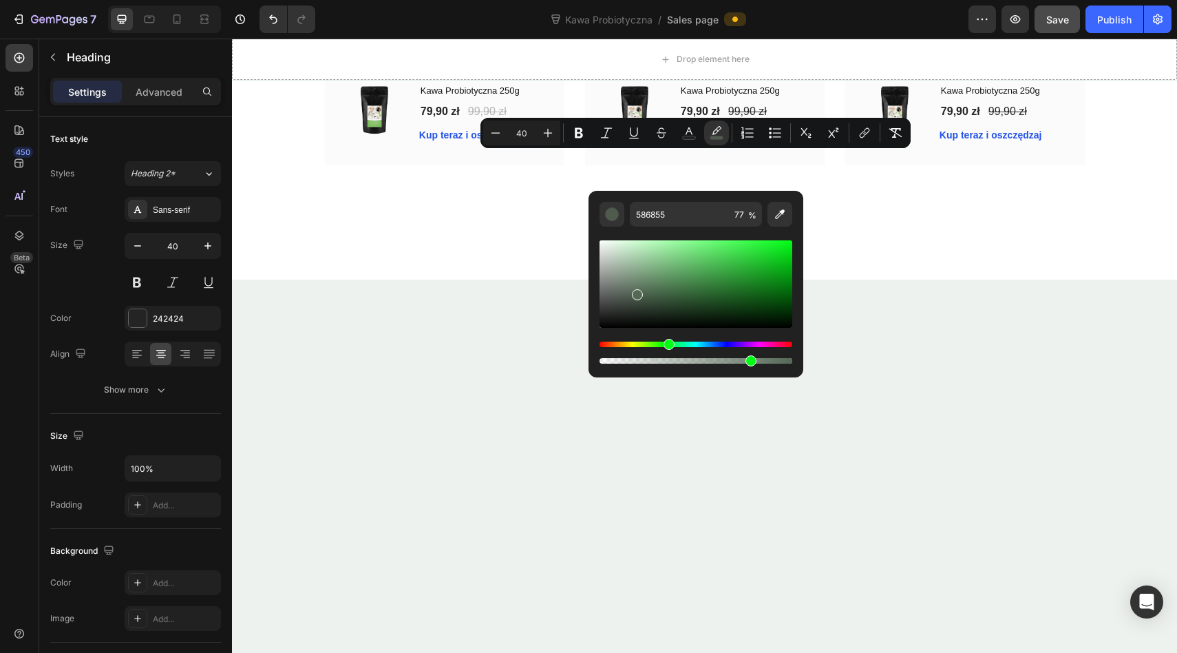
drag, startPoint x: 652, startPoint y: 342, endPoint x: 666, endPoint y: 342, distance: 14.5
click at [666, 342] on div "Hue" at bounding box center [696, 344] width 193 height 6
drag, startPoint x: 642, startPoint y: 289, endPoint x: 661, endPoint y: 284, distance: 19.2
click at [661, 284] on div "Editor contextual toolbar" at bounding box center [696, 283] width 193 height 87
type input "567C58"
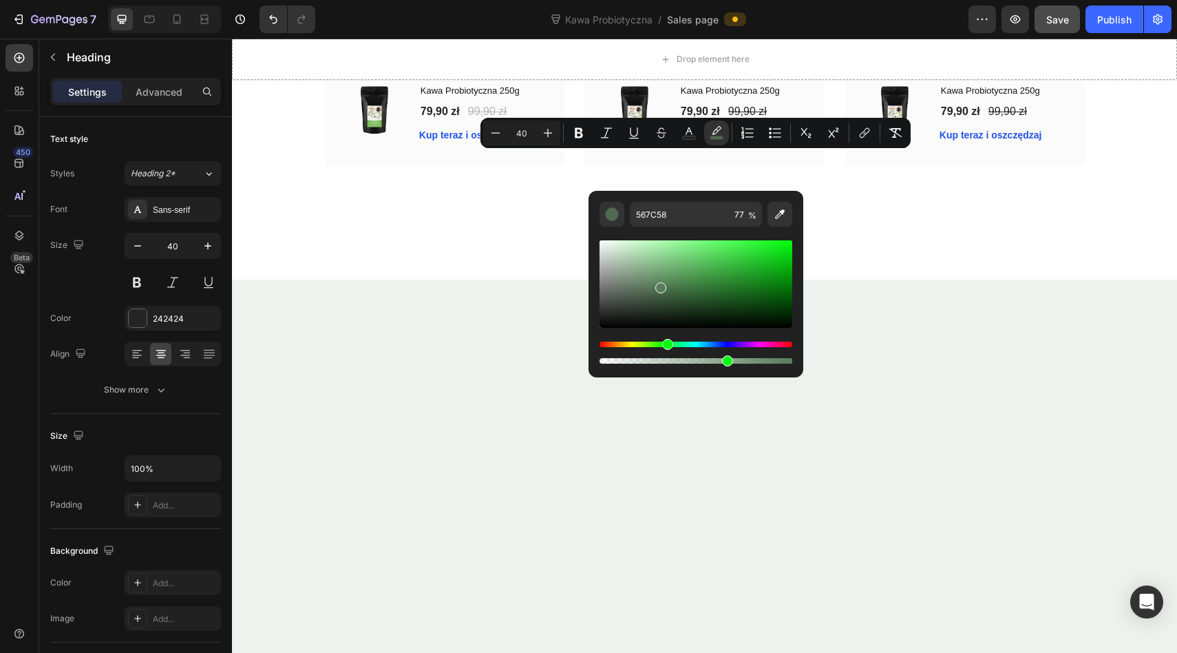
drag, startPoint x: 728, startPoint y: 361, endPoint x: 682, endPoint y: 361, distance: 45.4
click at [682, 361] on div "Editor contextual toolbar" at bounding box center [696, 361] width 193 height 6
drag, startPoint x: 682, startPoint y: 361, endPoint x: 653, endPoint y: 361, distance: 28.9
click at [659, 361] on div "Editor contextual toolbar" at bounding box center [664, 360] width 11 height 11
type input "28"
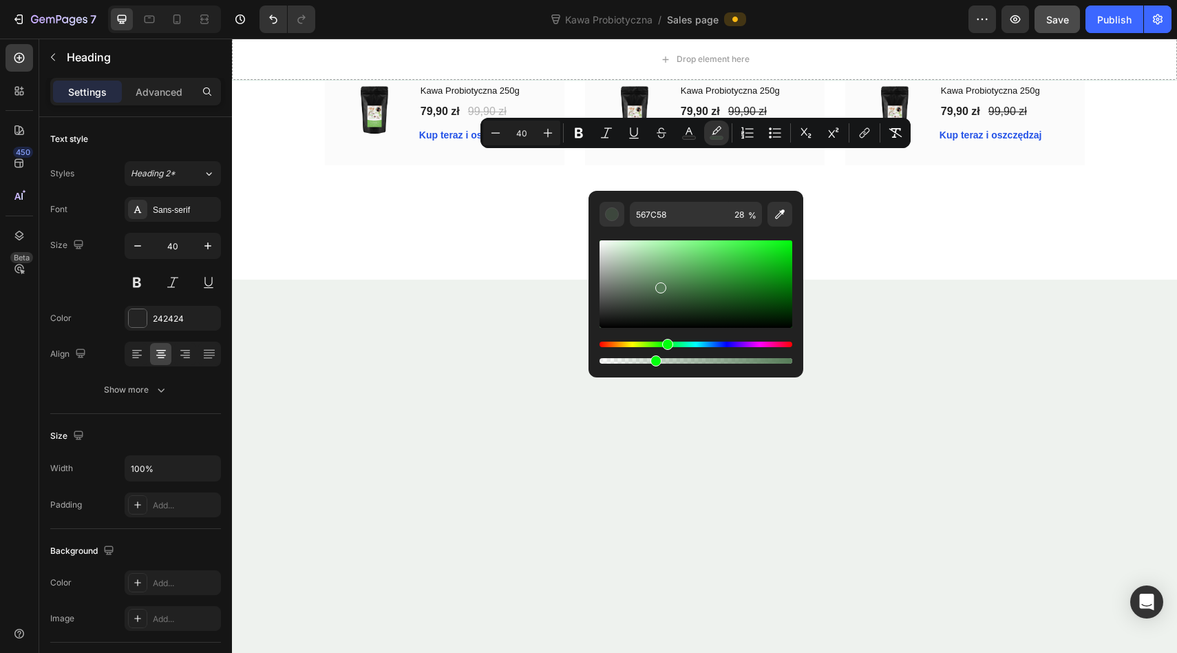
click at [653, 361] on div "Editor contextual toolbar" at bounding box center [656, 360] width 11 height 11
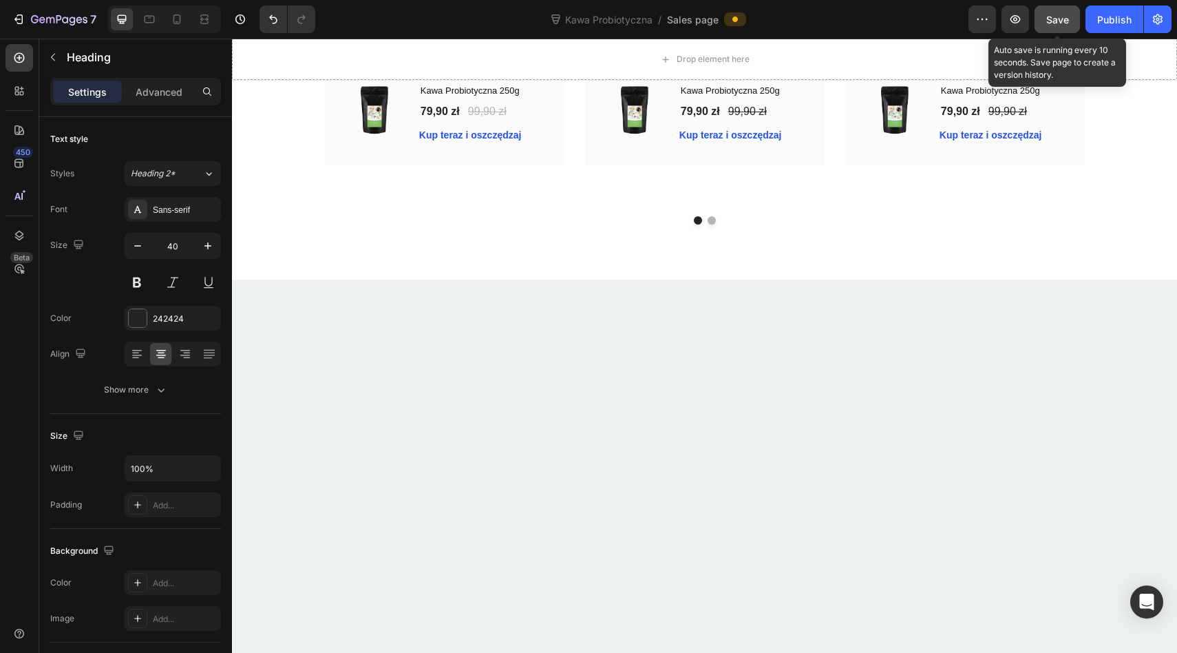
click at [1053, 14] on span "Save" at bounding box center [1057, 20] width 23 height 12
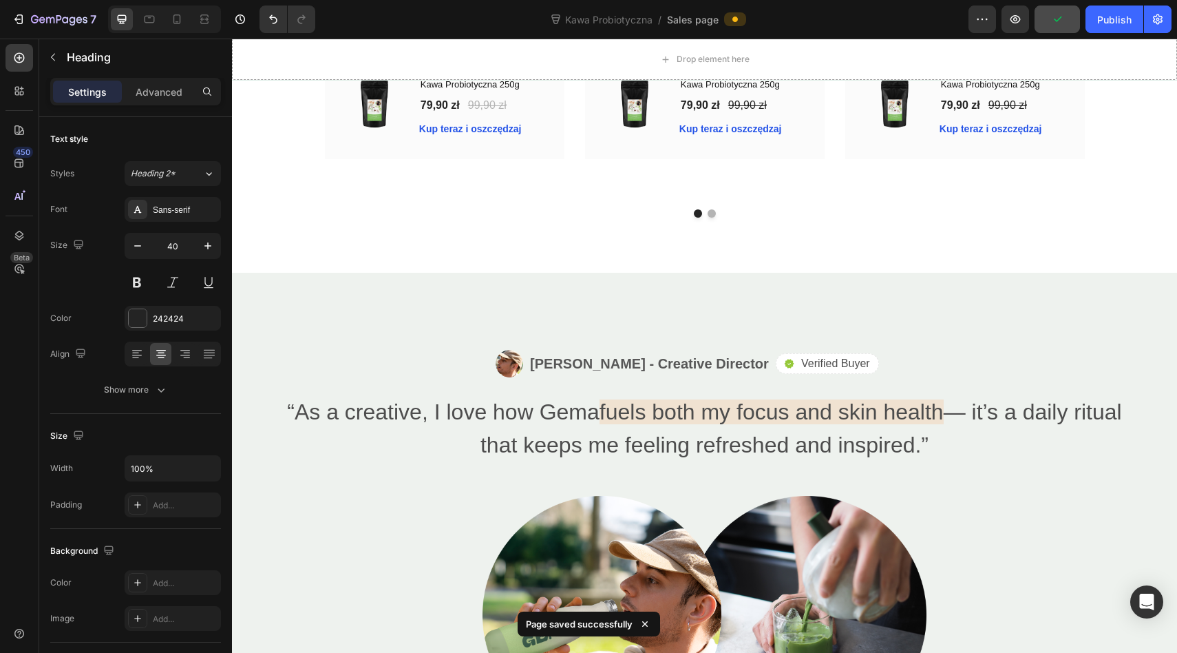
scroll to position [4323, 0]
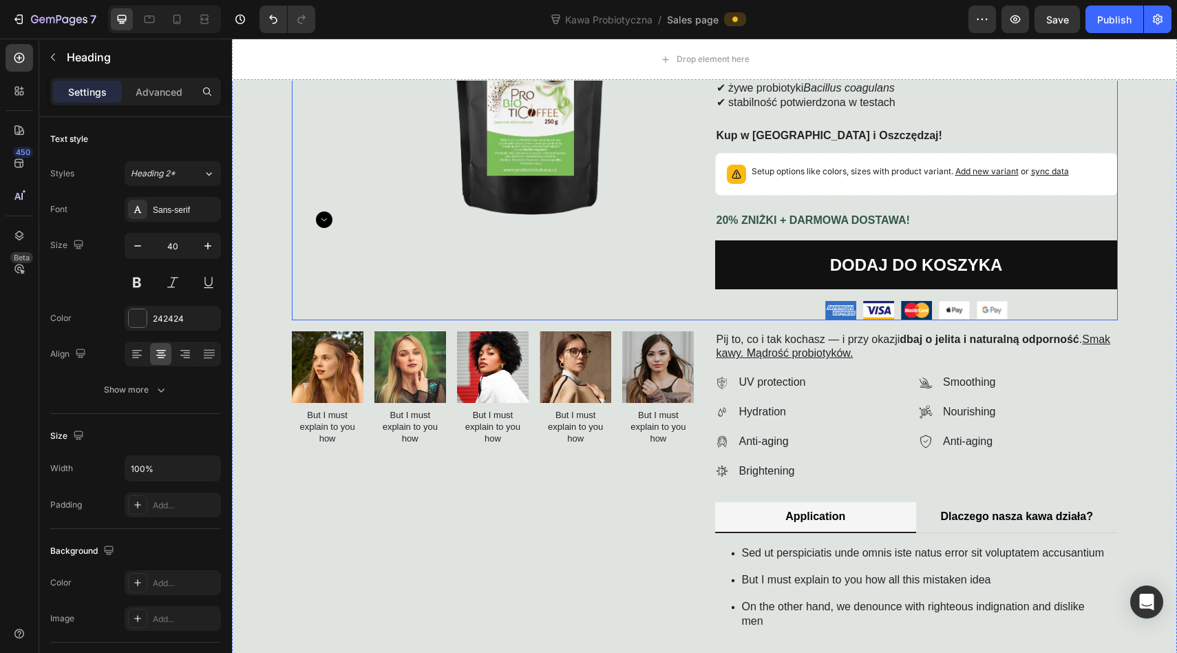
scroll to position [313, 0]
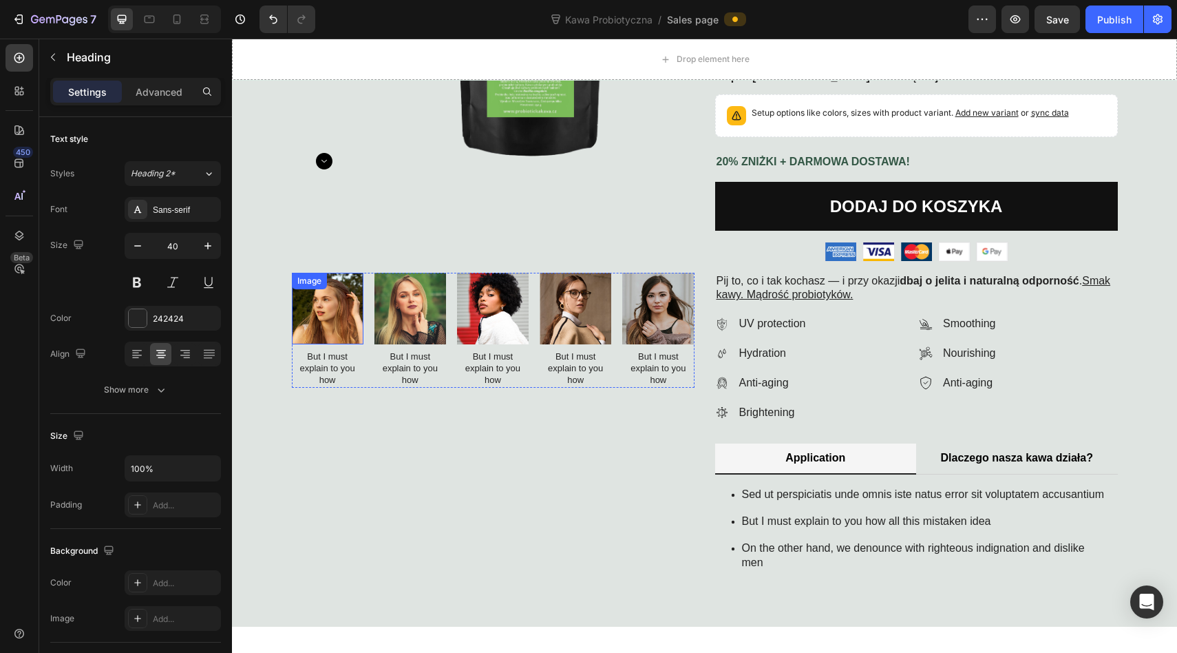
click at [339, 306] on img at bounding box center [328, 309] width 72 height 72
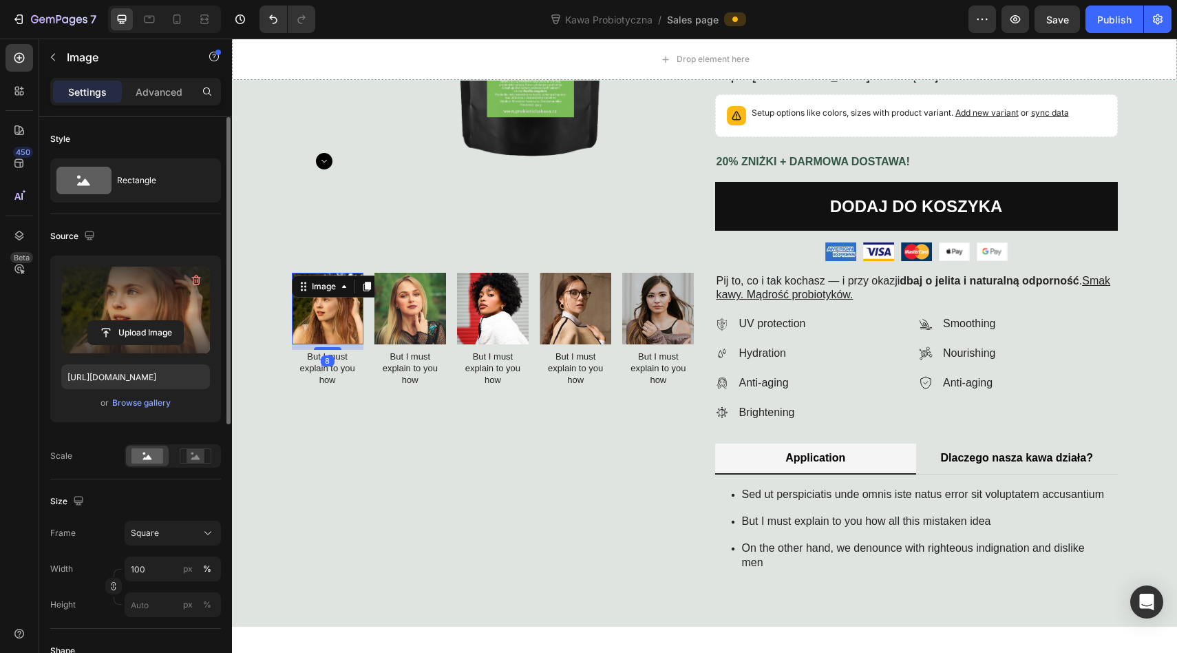
click at [146, 319] on label at bounding box center [135, 309] width 149 height 87
click at [146, 321] on input "file" at bounding box center [135, 332] width 95 height 23
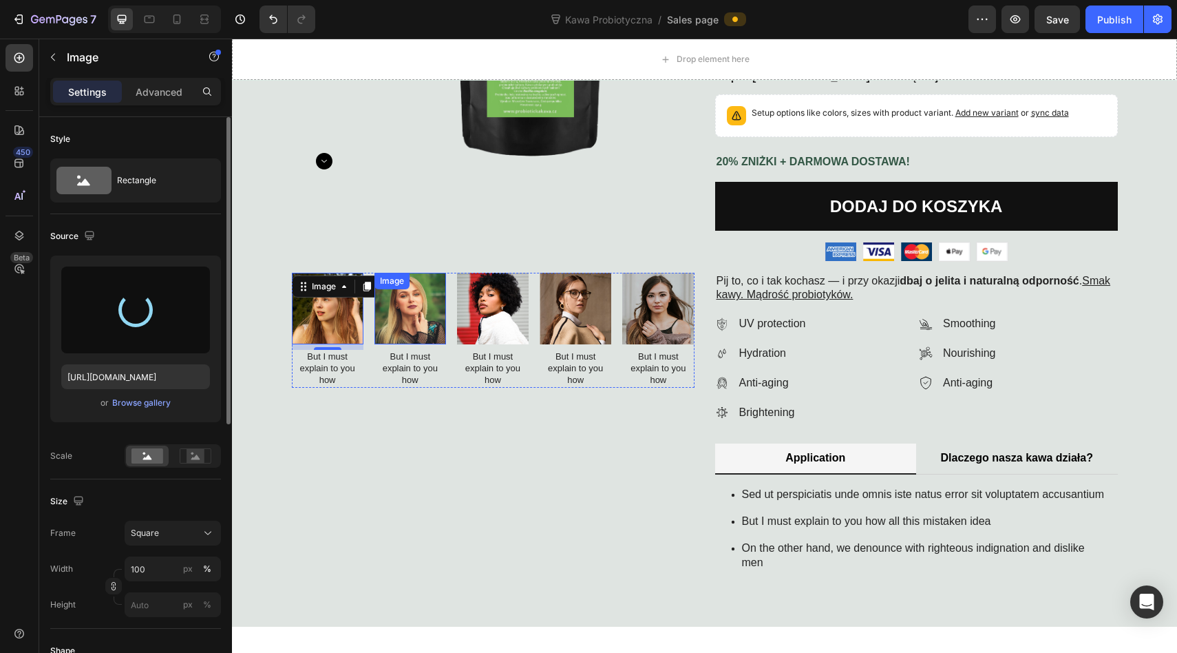
click at [414, 308] on img at bounding box center [411, 309] width 72 height 72
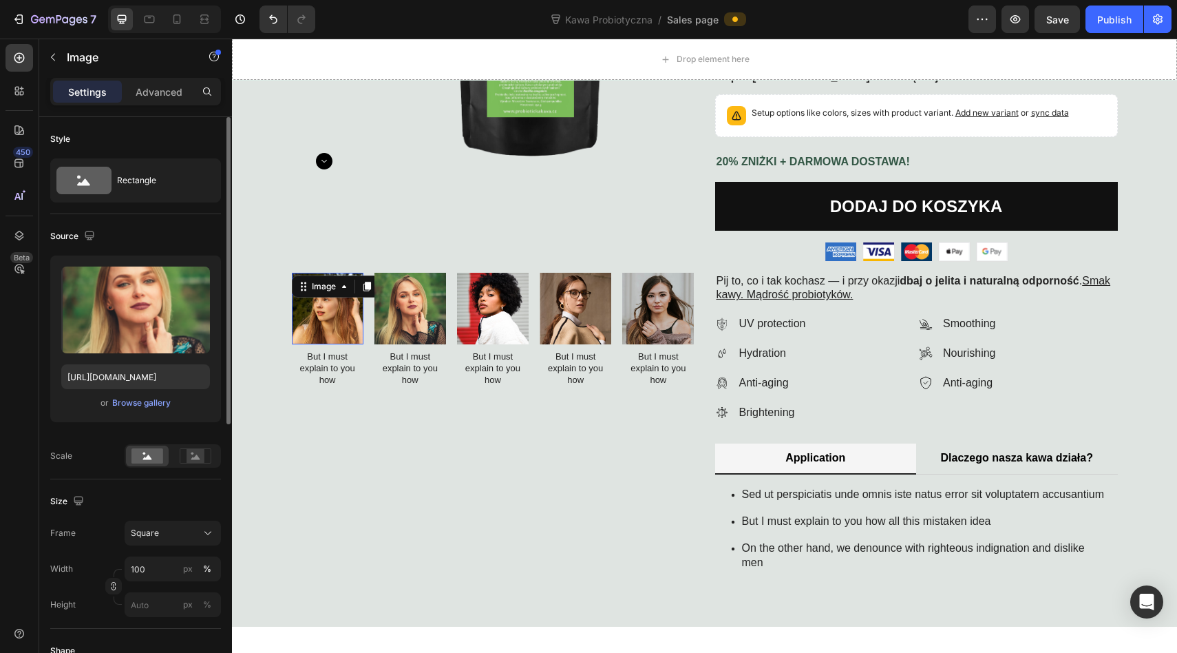
click at [346, 301] on img at bounding box center [328, 309] width 72 height 72
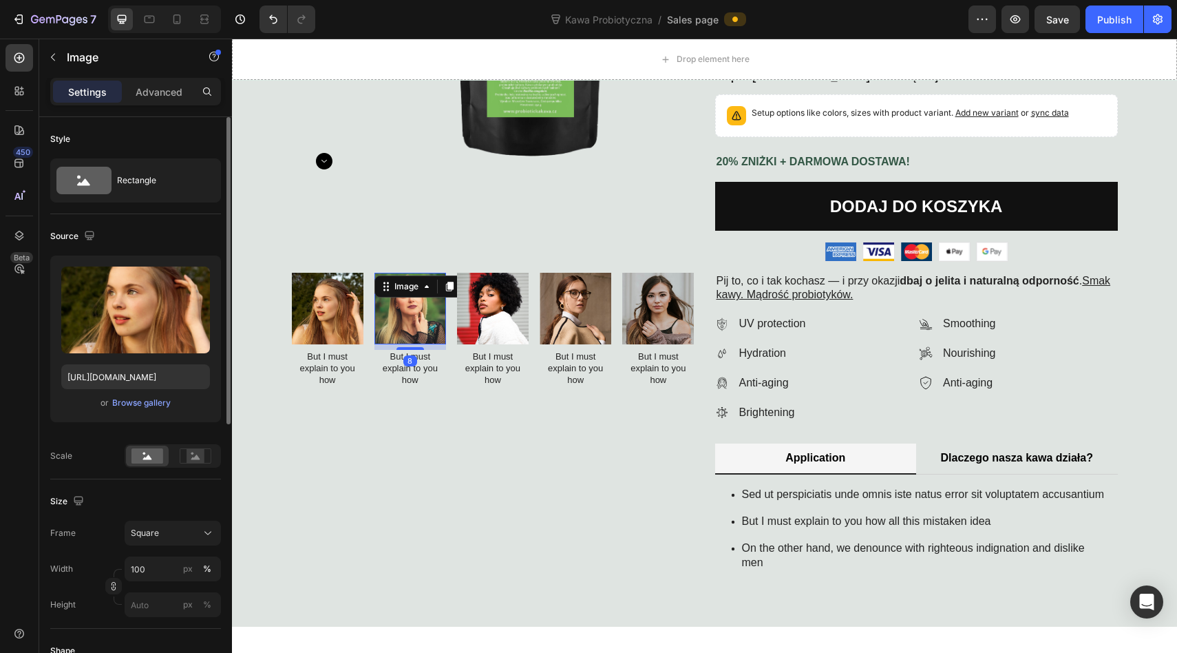
click at [386, 314] on img at bounding box center [411, 309] width 72 height 72
click at [313, 314] on img at bounding box center [328, 309] width 72 height 72
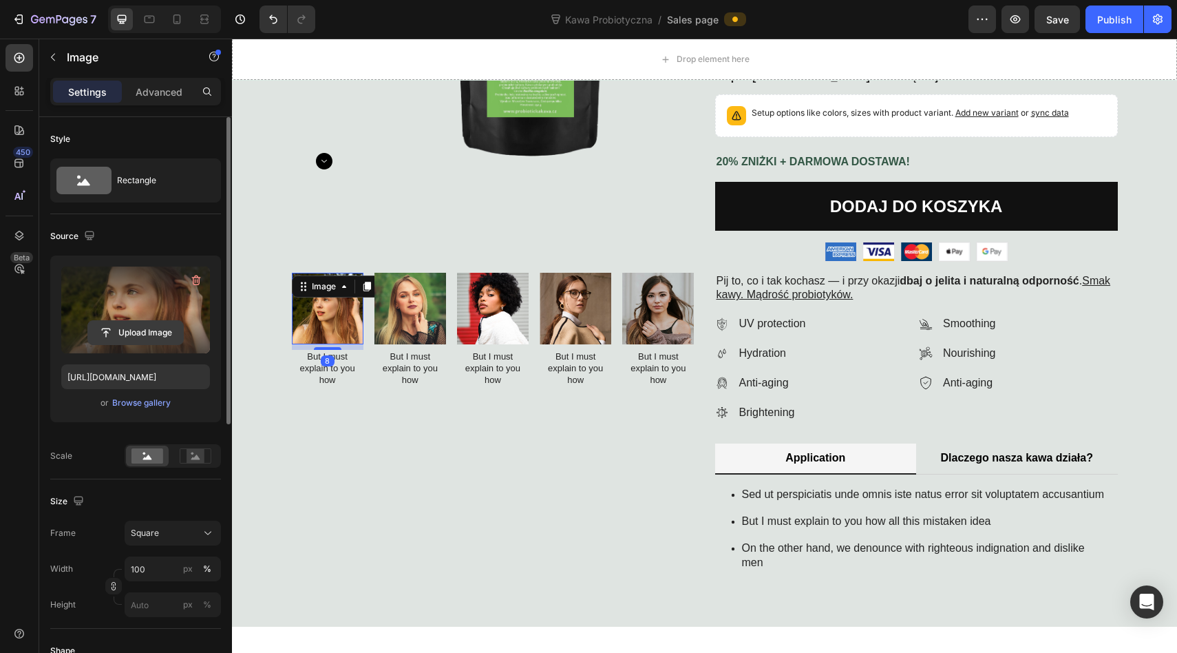
click at [122, 320] on button "Upload Image" at bounding box center [135, 332] width 96 height 25
click at [126, 329] on input "file" at bounding box center [135, 332] width 95 height 23
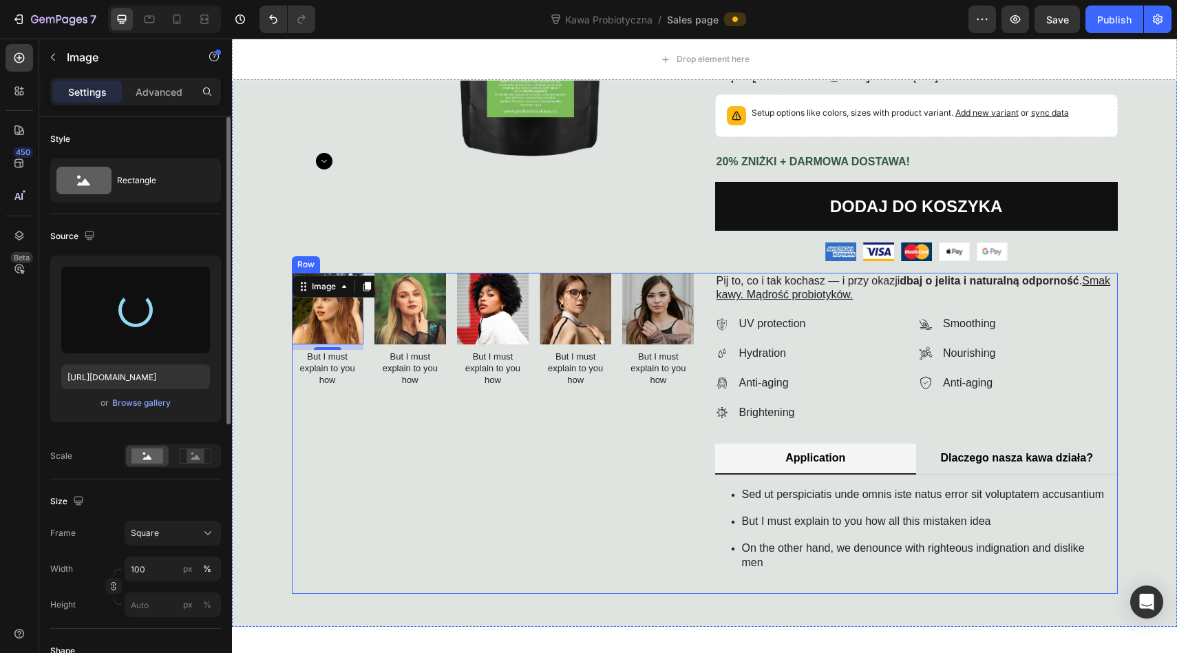
type input "[URL][DOMAIN_NAME]"
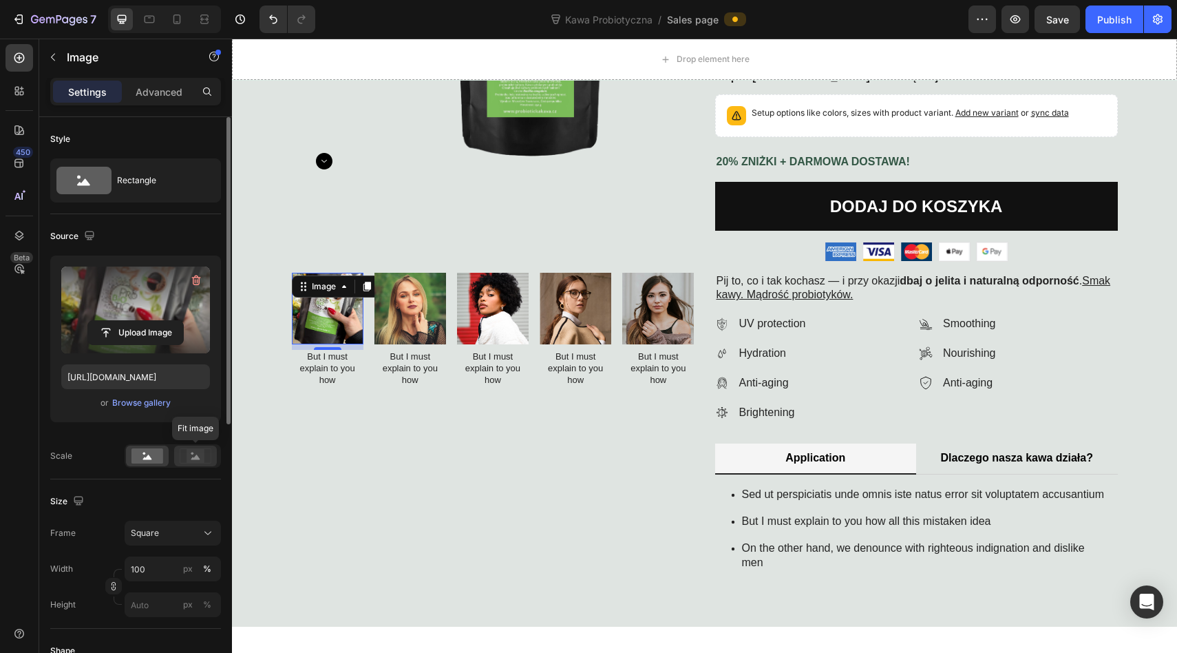
click at [193, 461] on rect at bounding box center [196, 456] width 18 height 14
click at [148, 456] on icon at bounding box center [147, 456] width 9 height 5
click at [201, 452] on rect at bounding box center [196, 456] width 18 height 14
click at [143, 452] on rect at bounding box center [148, 455] width 32 height 15
click at [420, 299] on img at bounding box center [411, 309] width 72 height 72
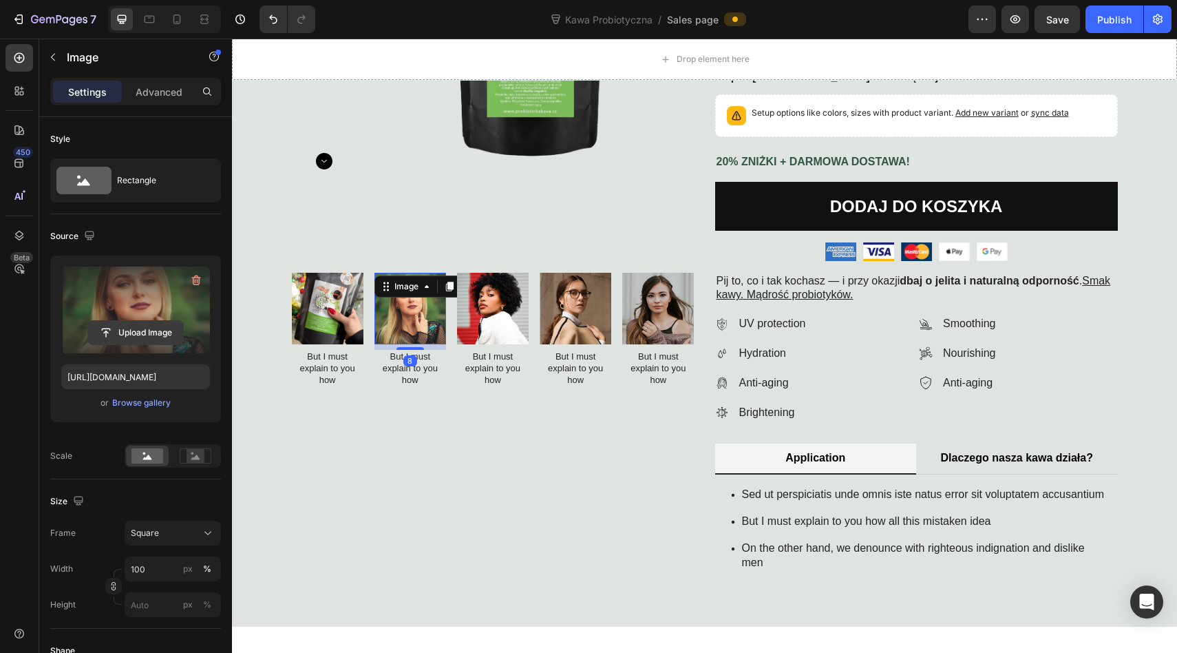
click at [137, 325] on input "file" at bounding box center [135, 332] width 95 height 23
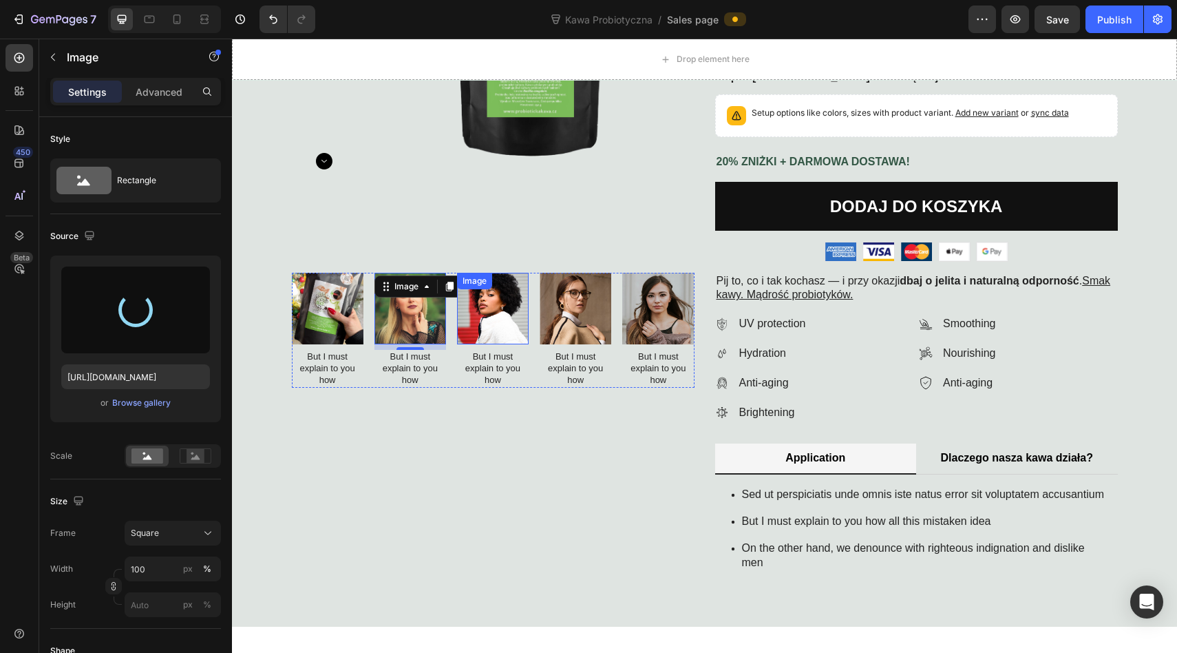
type input "[URL][DOMAIN_NAME]"
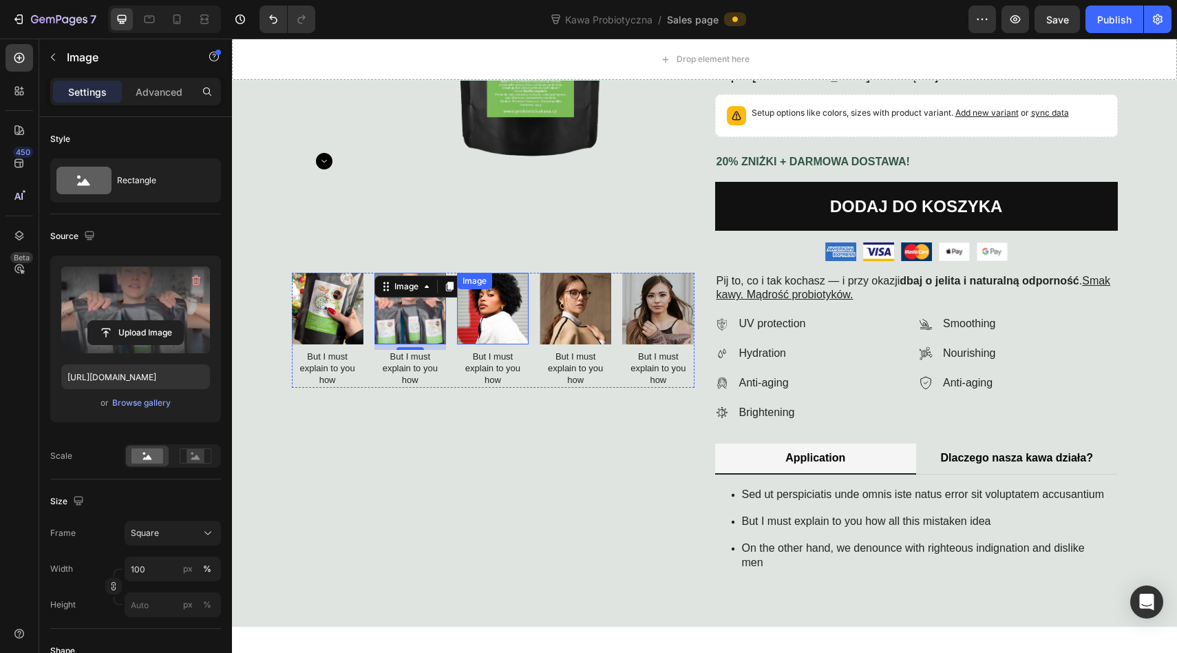
click at [474, 304] on img at bounding box center [493, 309] width 72 height 72
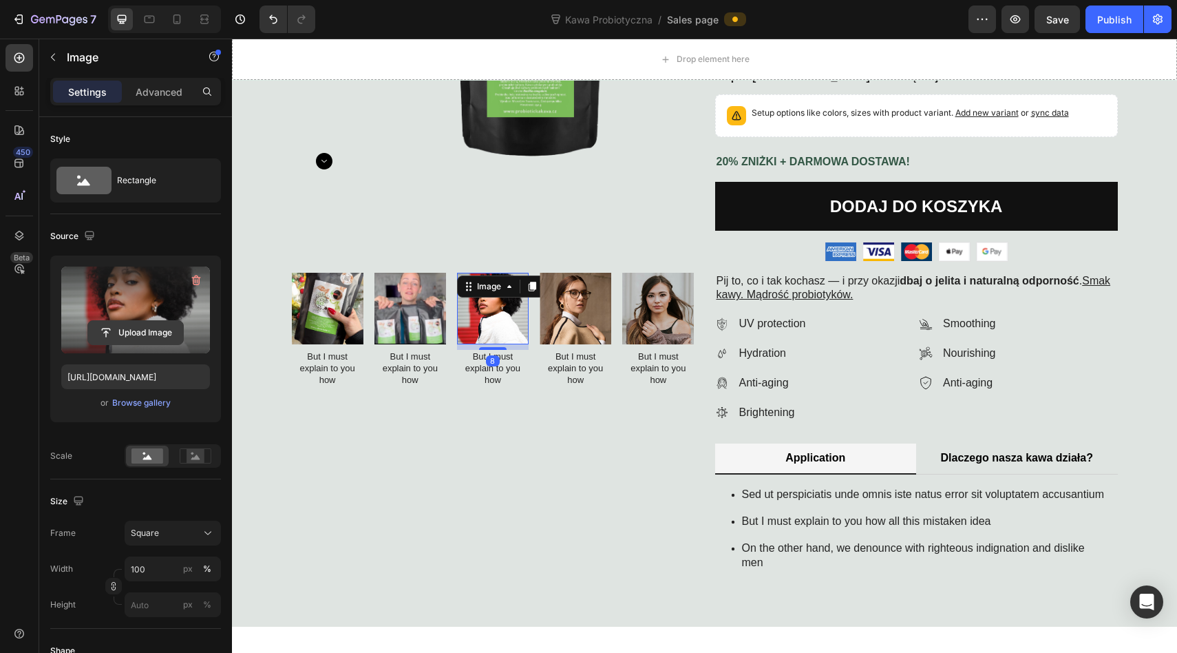
click at [151, 330] on input "file" at bounding box center [135, 332] width 95 height 23
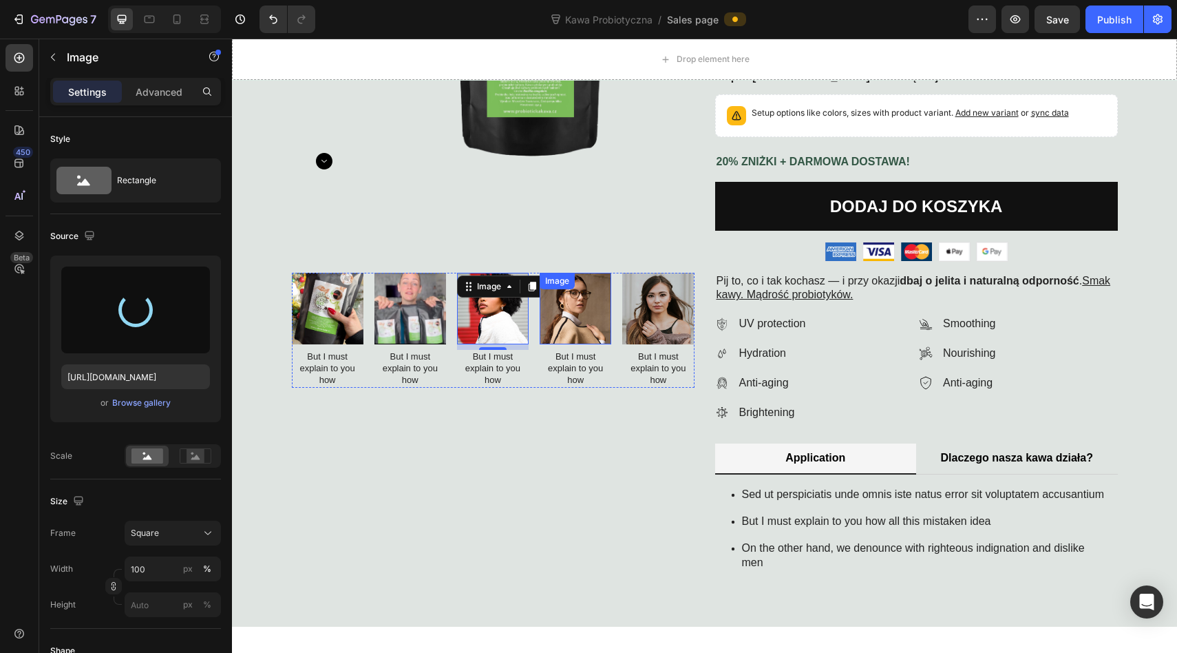
type input "[URL][DOMAIN_NAME]"
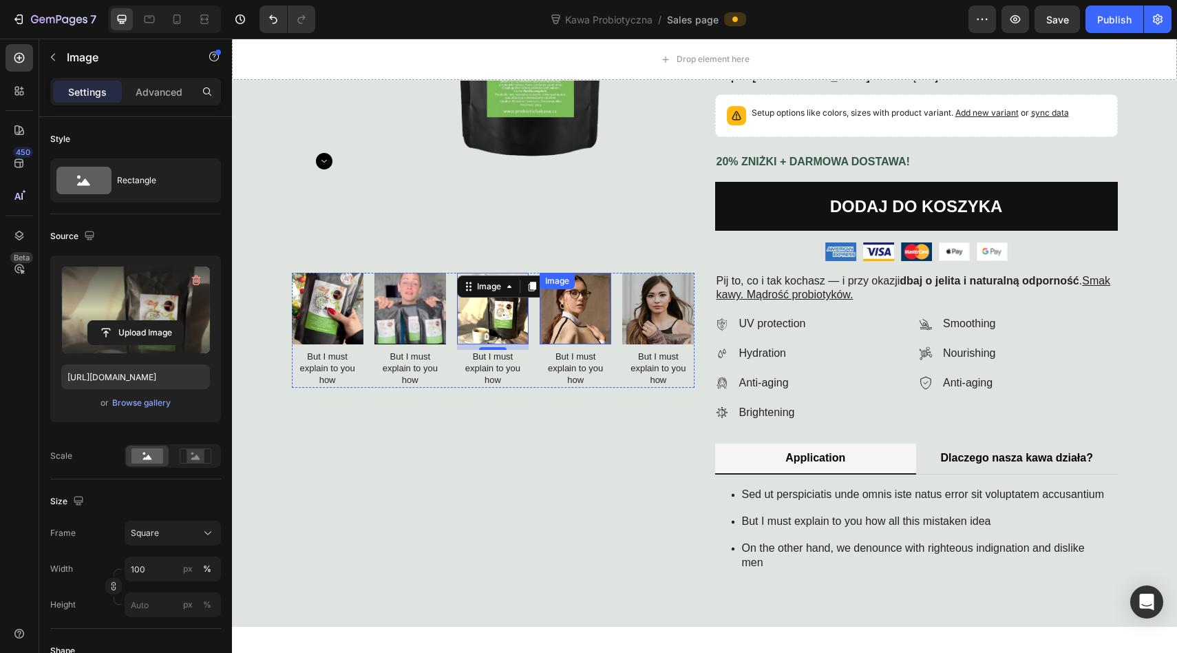
click at [558, 300] on img at bounding box center [576, 309] width 72 height 72
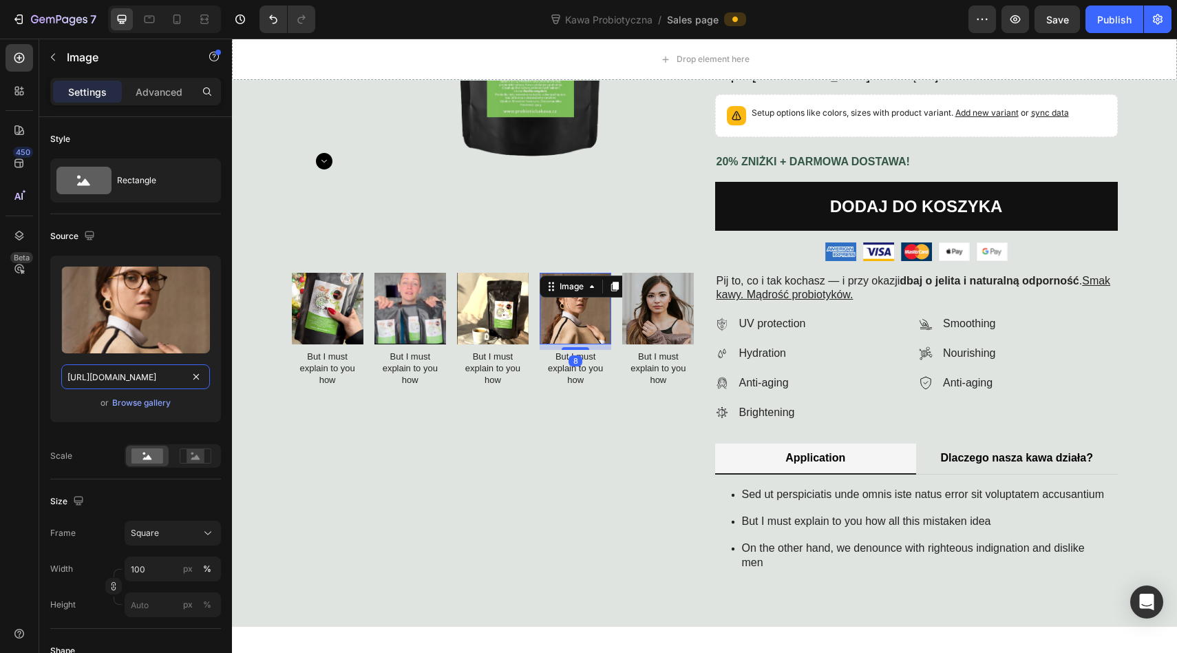
click at [136, 375] on input "https://cdn.shopify.com/s/files/1/0953/4678/6691/files/gempages_586384277529166…" at bounding box center [135, 376] width 149 height 25
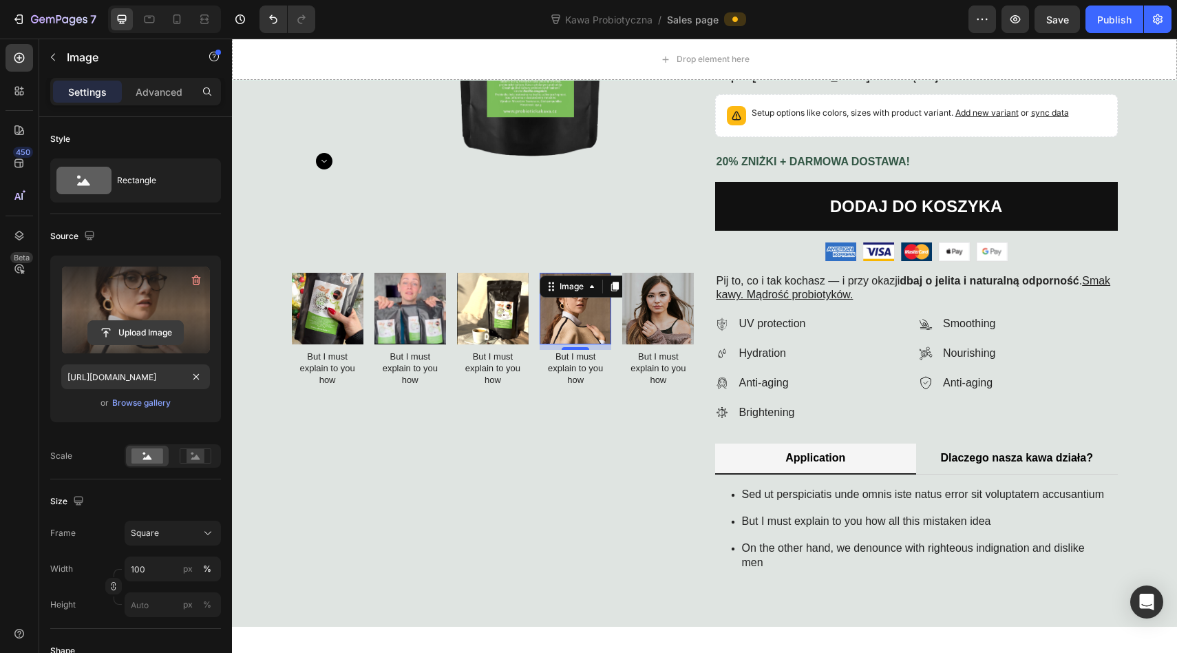
click at [136, 332] on input "file" at bounding box center [135, 332] width 95 height 23
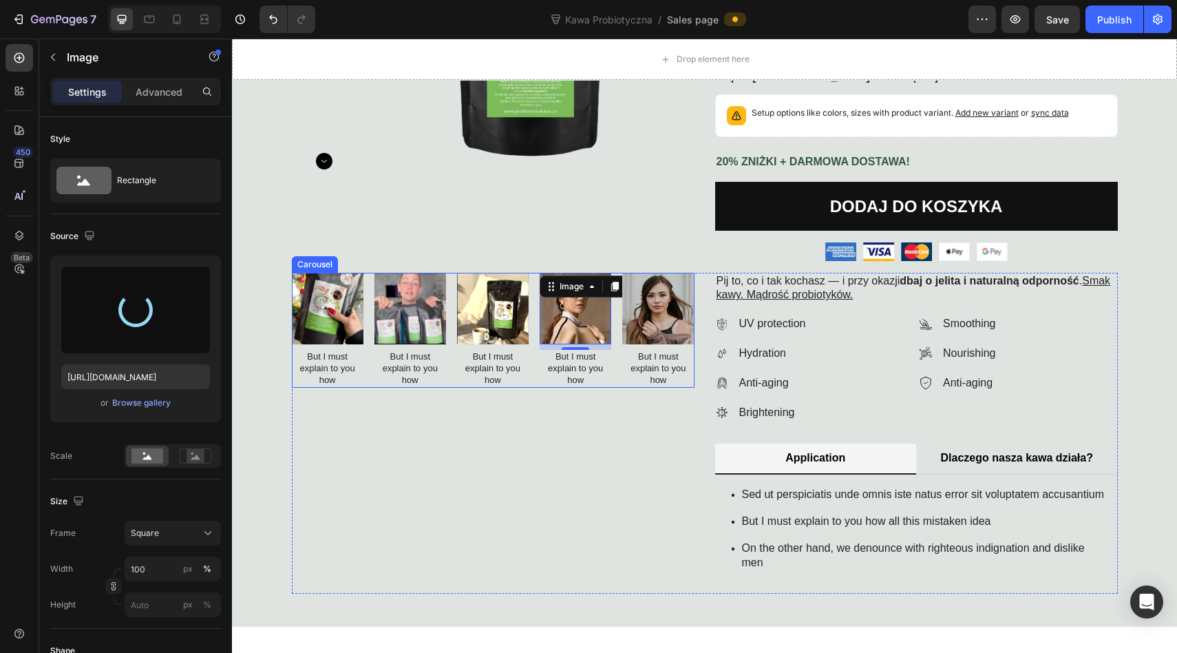
type input "https://cdn.shopify.com/s/files/1/0953/4678/6691/files/gempages_586384277529166…"
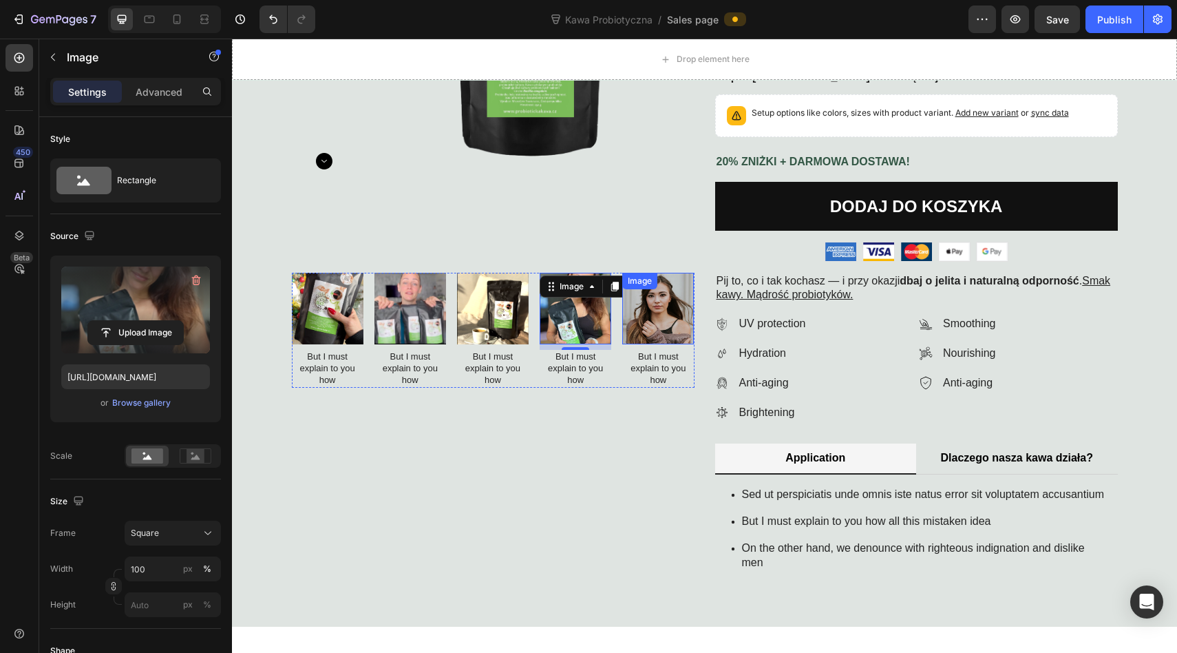
click at [650, 294] on div "Image" at bounding box center [658, 309] width 72 height 72
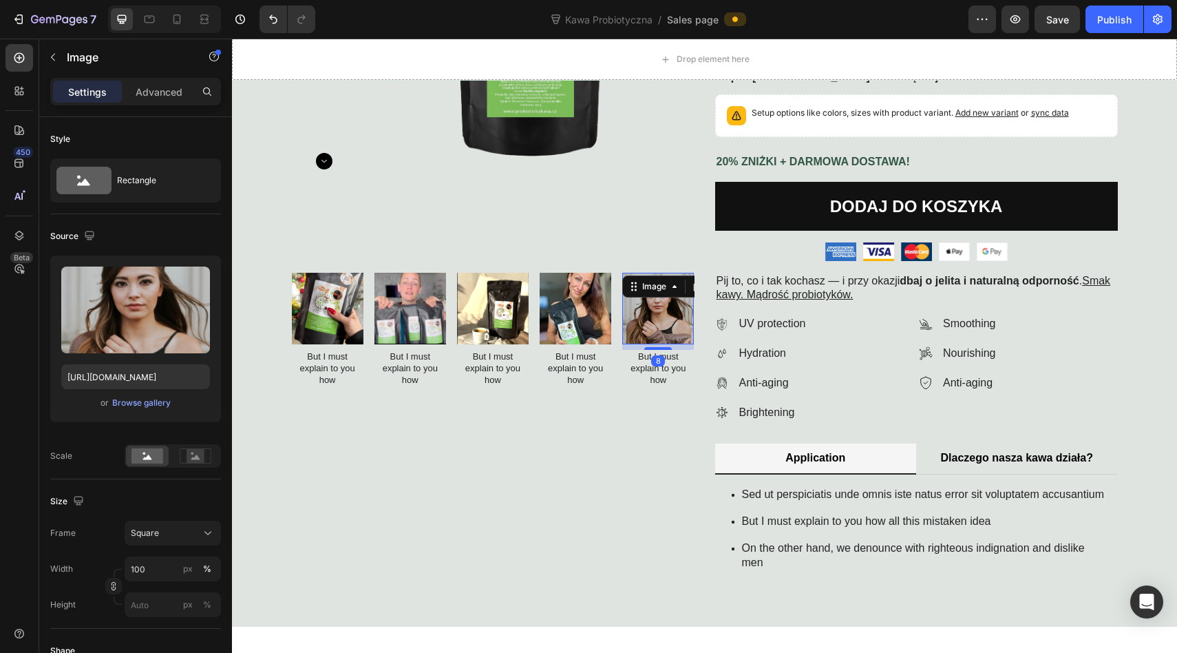
click at [146, 359] on div "Upload Image https://cdn.shopify.com/s/files/1/0953/4678/6691/files/gempages_58…" at bounding box center [135, 338] width 171 height 167
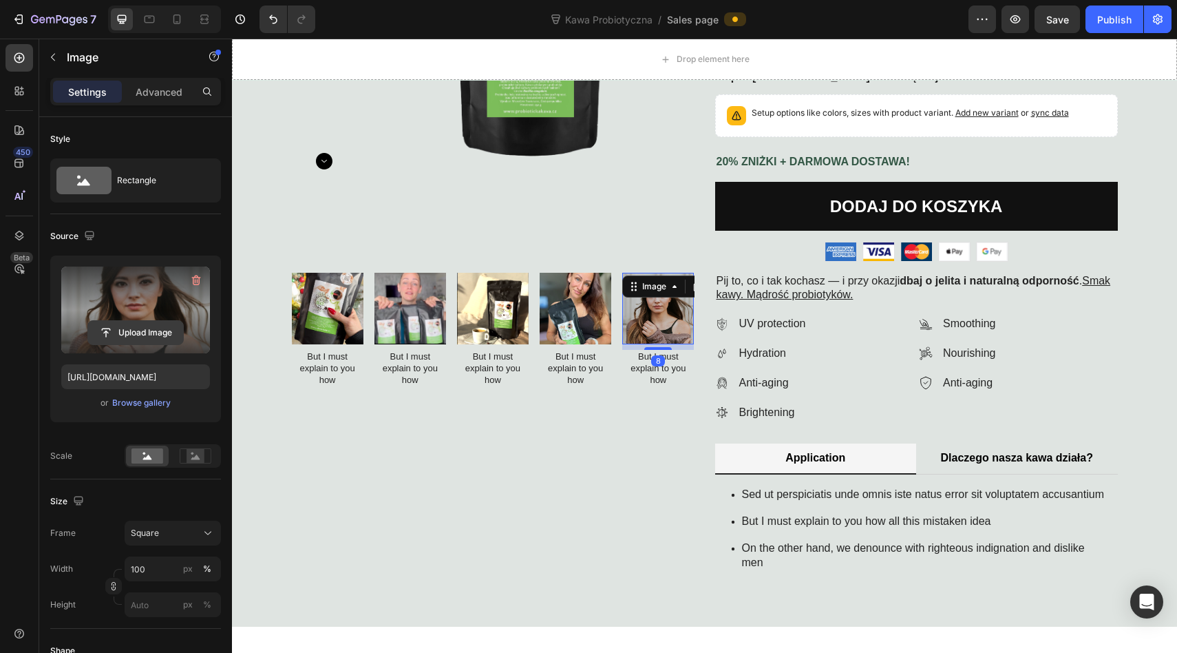
click at [138, 333] on input "file" at bounding box center [135, 332] width 95 height 23
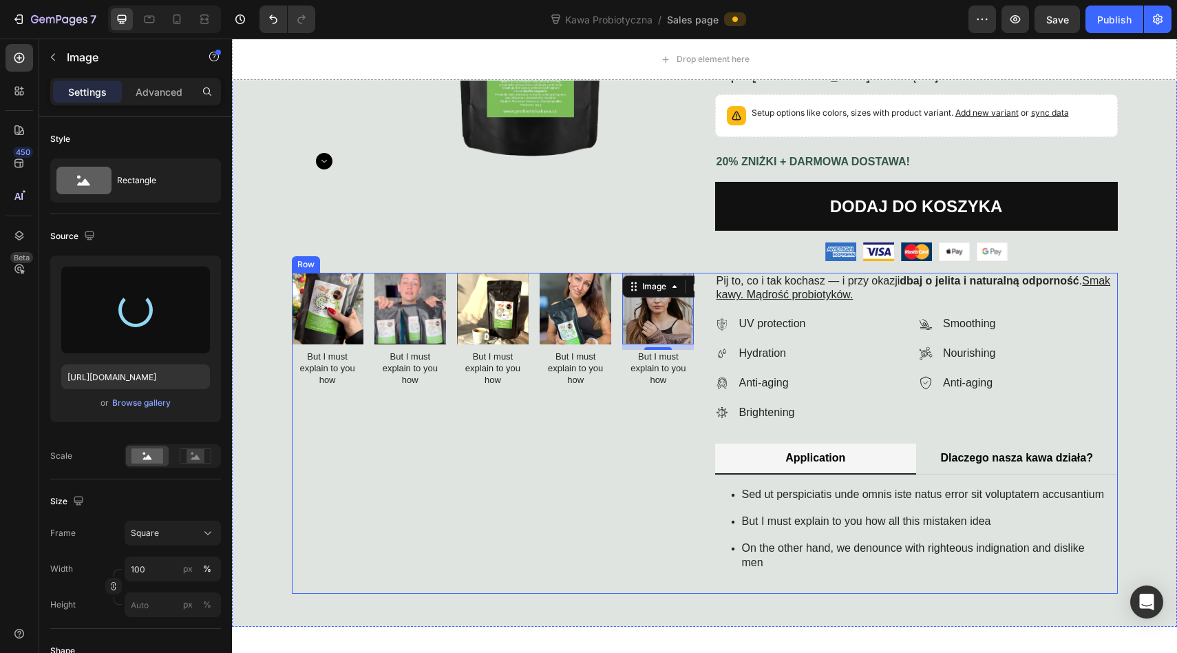
type input "https://cdn.shopify.com/s/files/1/0953/4678/6691/files/gempages_586384277529166…"
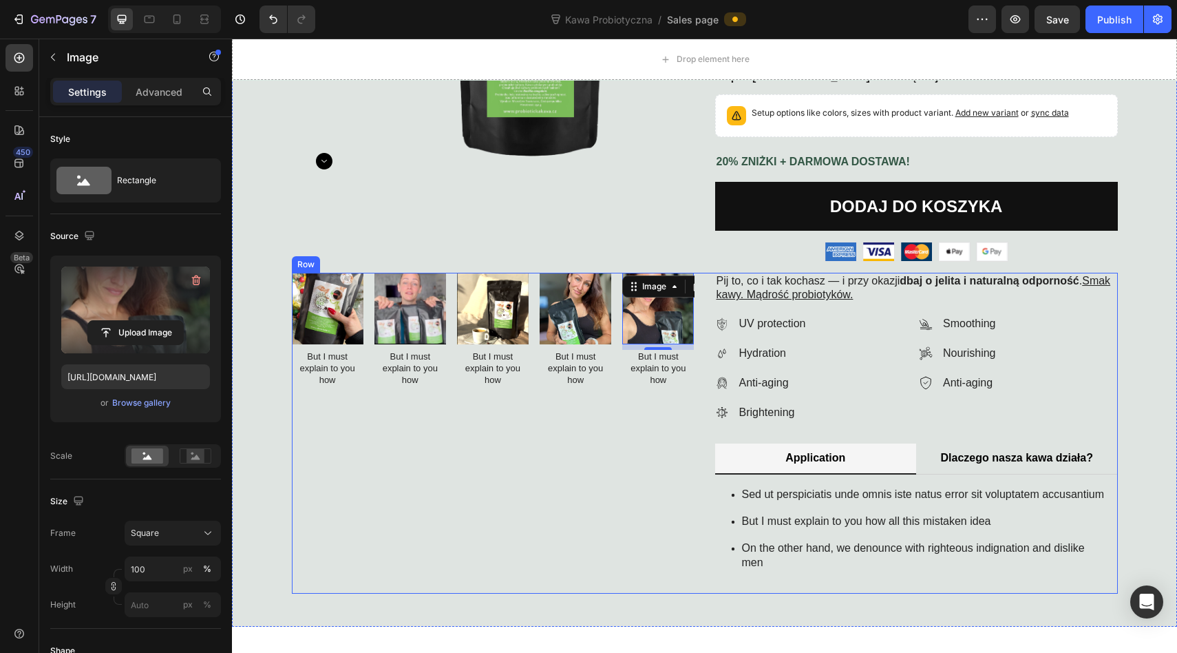
click at [412, 456] on div "Image But I must explain to you how Text Block Image But I must explain to you …" at bounding box center [493, 434] width 403 height 322
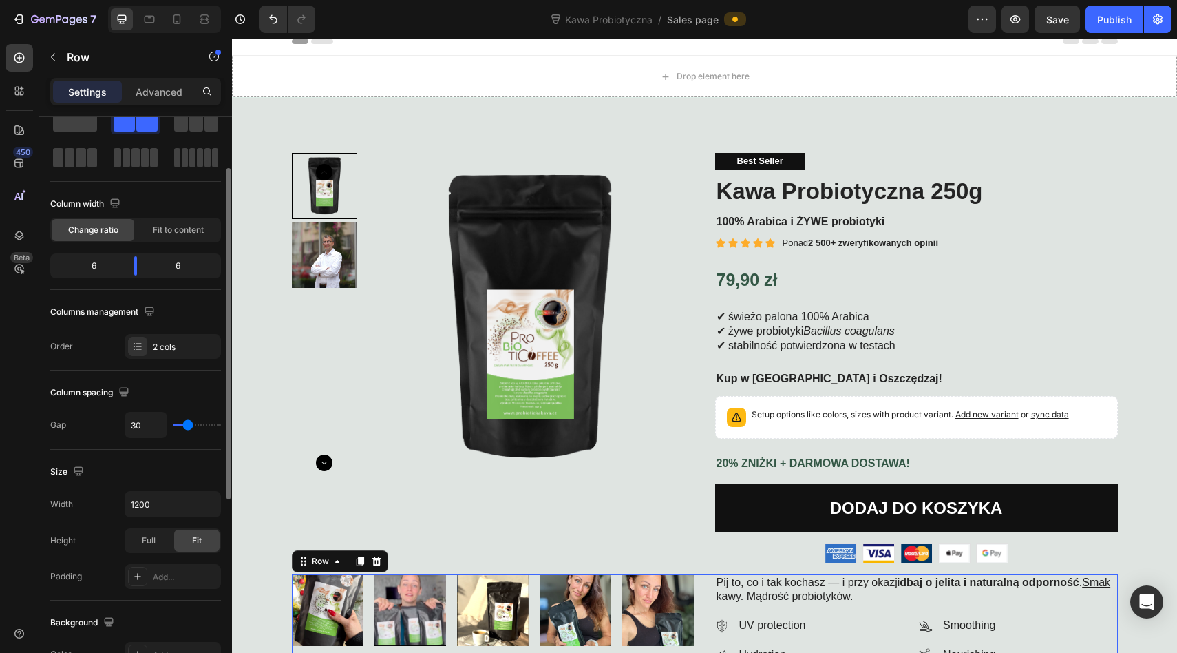
scroll to position [79, 0]
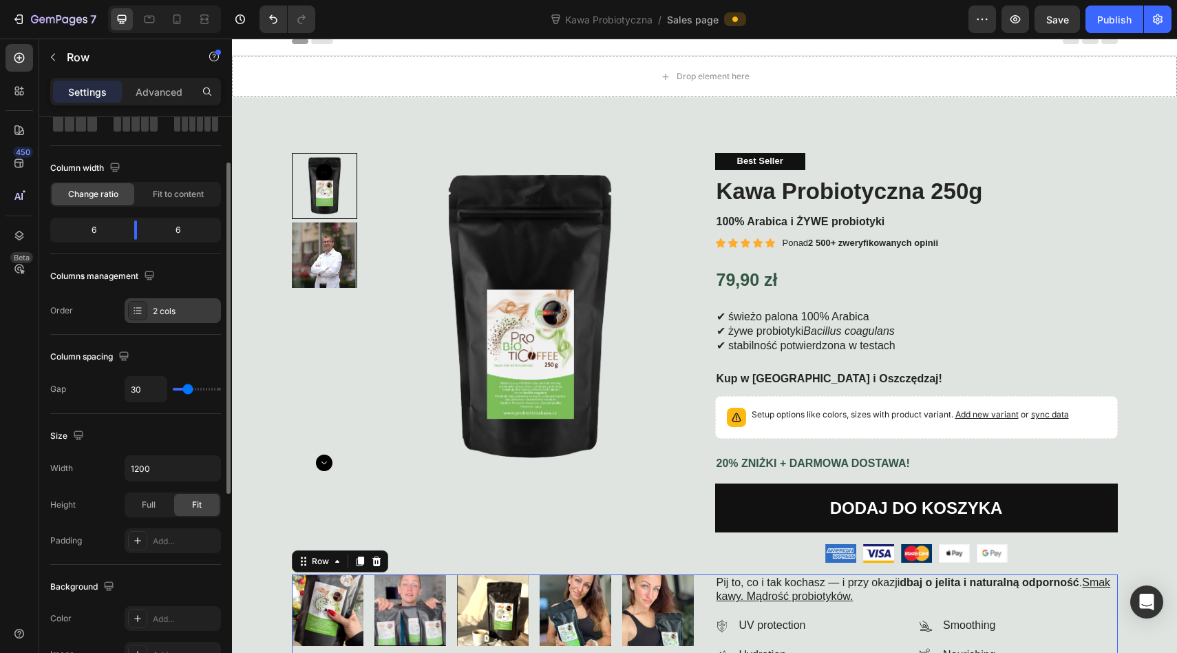
click at [140, 310] on icon at bounding box center [139, 310] width 6 height 1
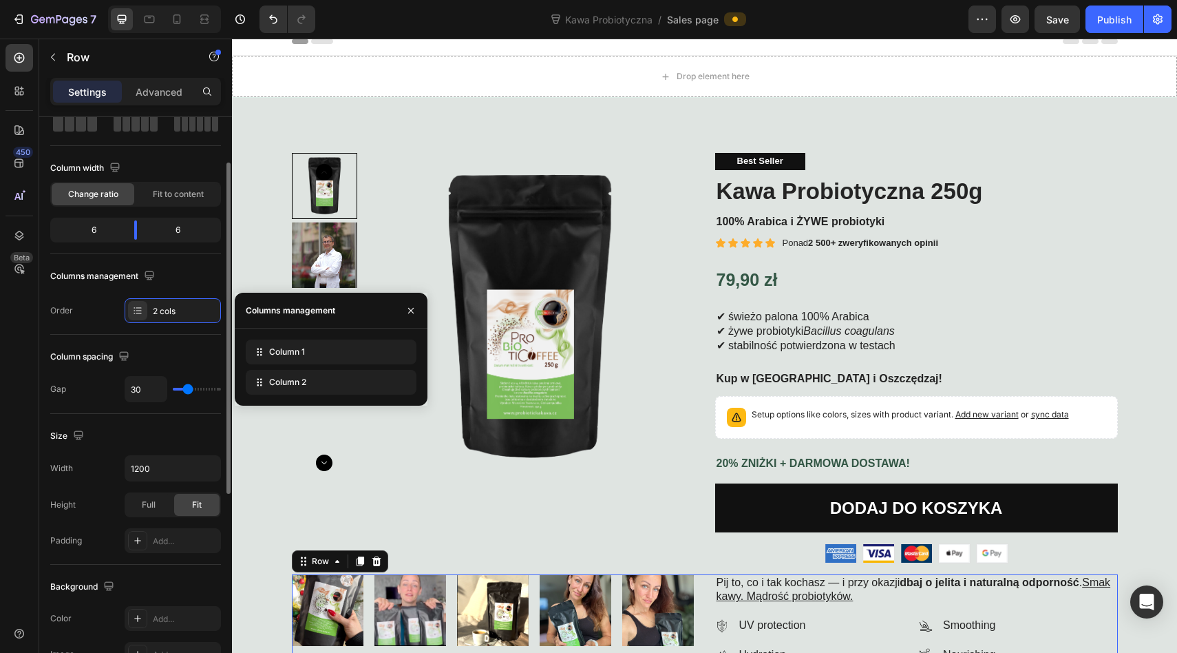
click at [102, 330] on div "Layout Column width Change ratio Fit to content 6 6 Columns management Order 2 …" at bounding box center [135, 186] width 171 height 297
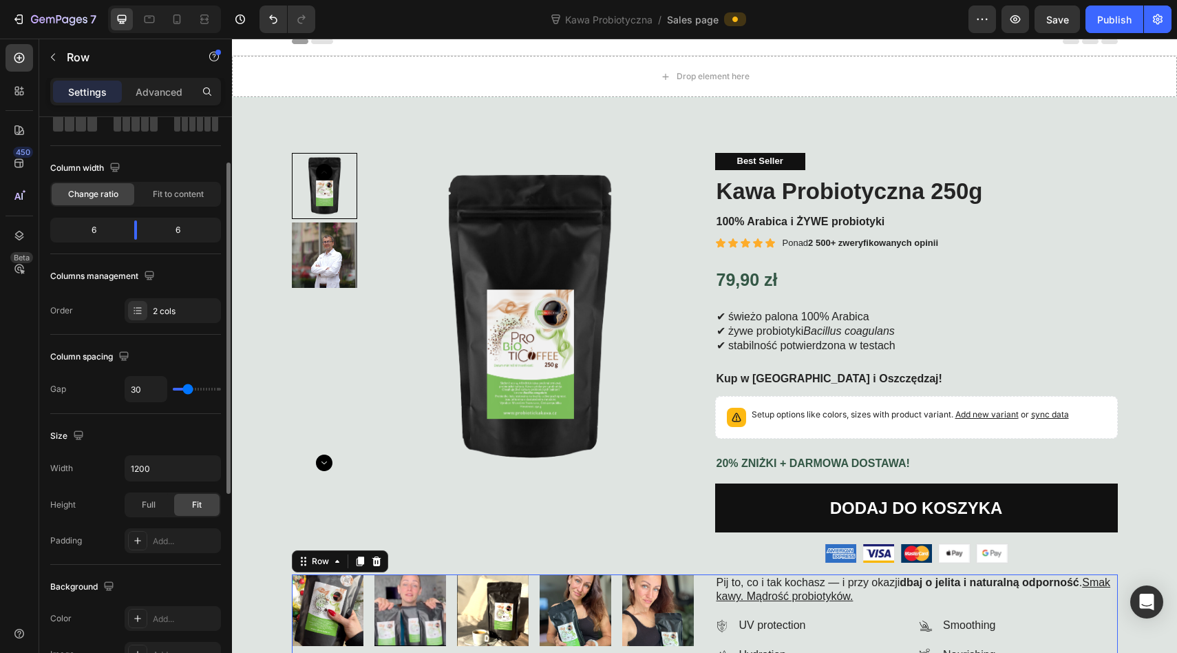
click at [103, 328] on div "Layout Column width Change ratio Fit to content 6 6 Columns management Order 2 …" at bounding box center [135, 186] width 171 height 297
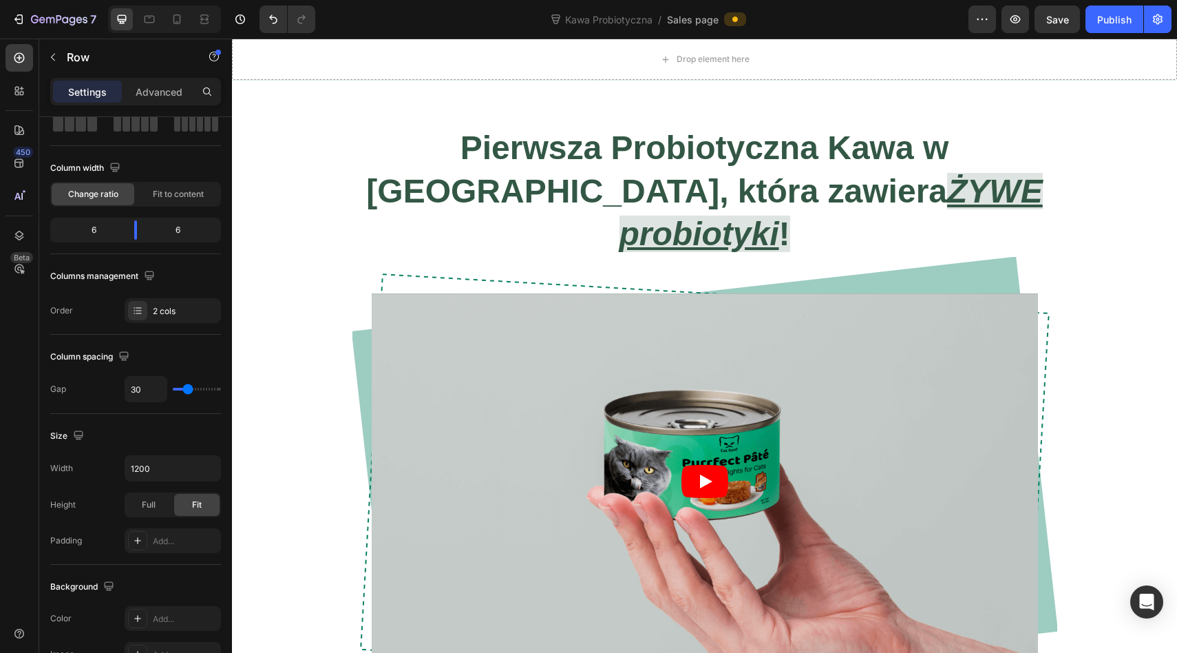
scroll to position [1078, 0]
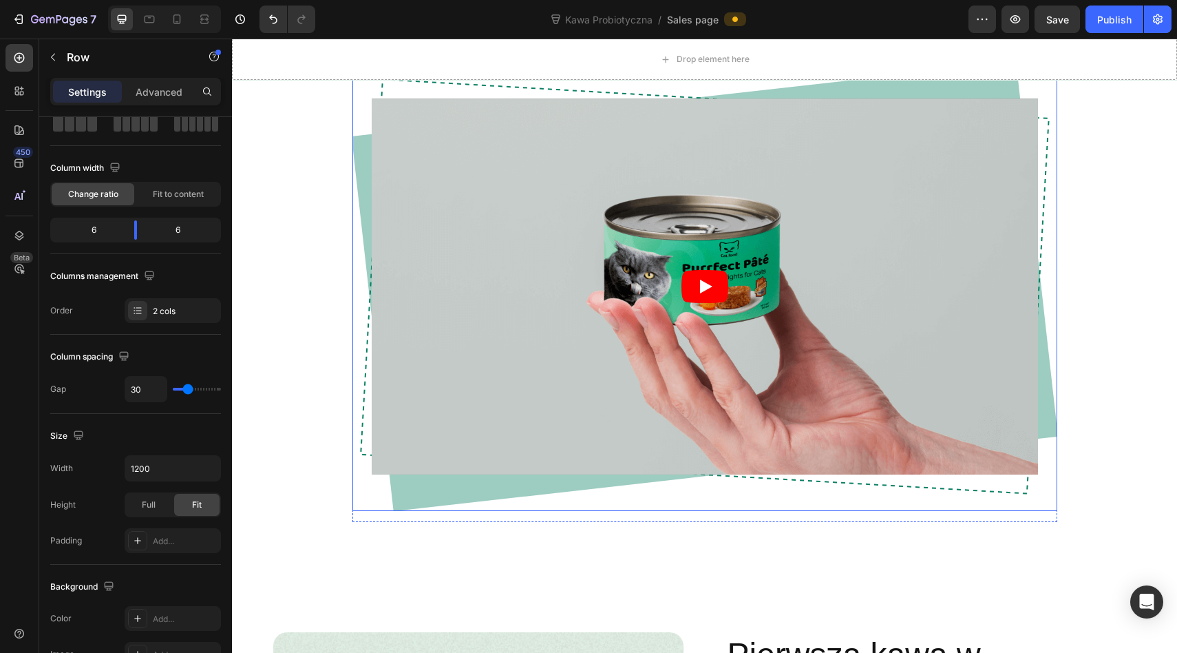
click at [496, 447] on div "Video Row" at bounding box center [705, 286] width 705 height 448
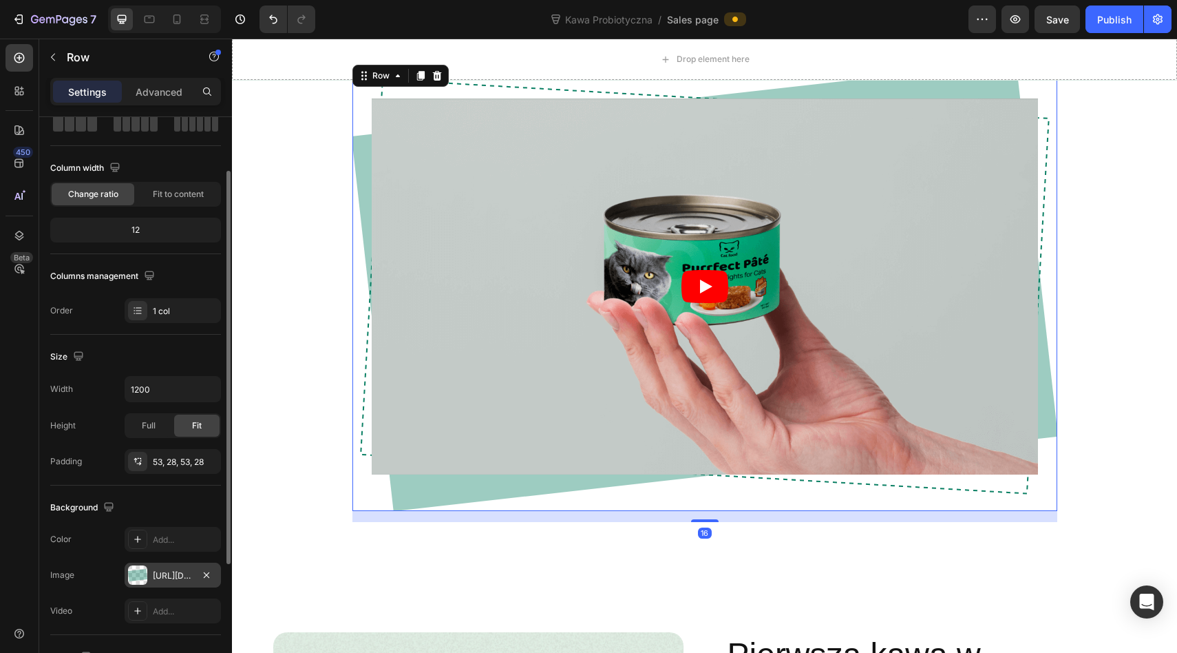
click at [140, 578] on div at bounding box center [137, 574] width 19 height 19
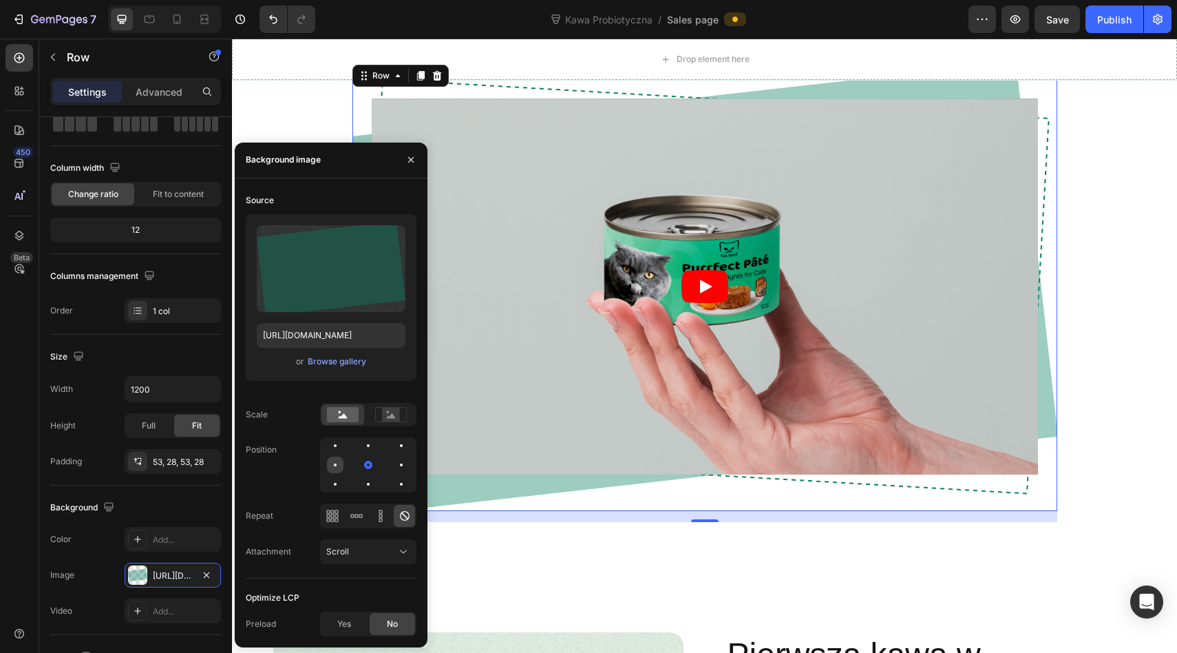
click at [341, 464] on div at bounding box center [335, 464] width 17 height 17
click at [368, 463] on div at bounding box center [368, 464] width 17 height 17
click at [410, 156] on icon "button" at bounding box center [411, 159] width 11 height 11
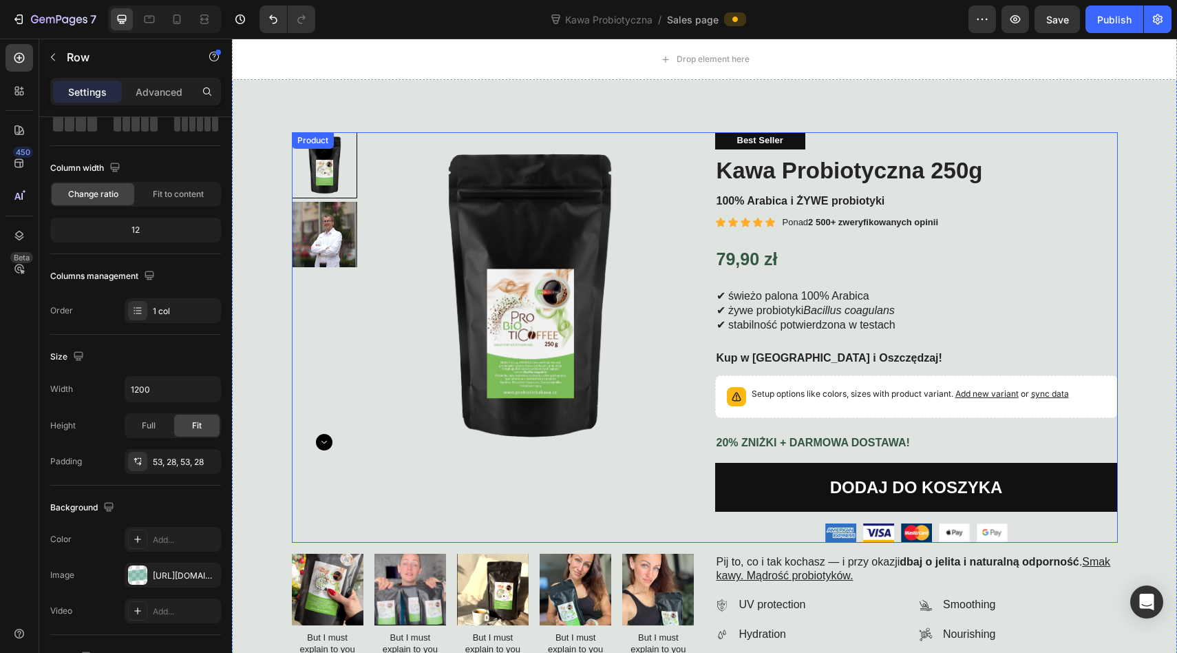
scroll to position [37, 0]
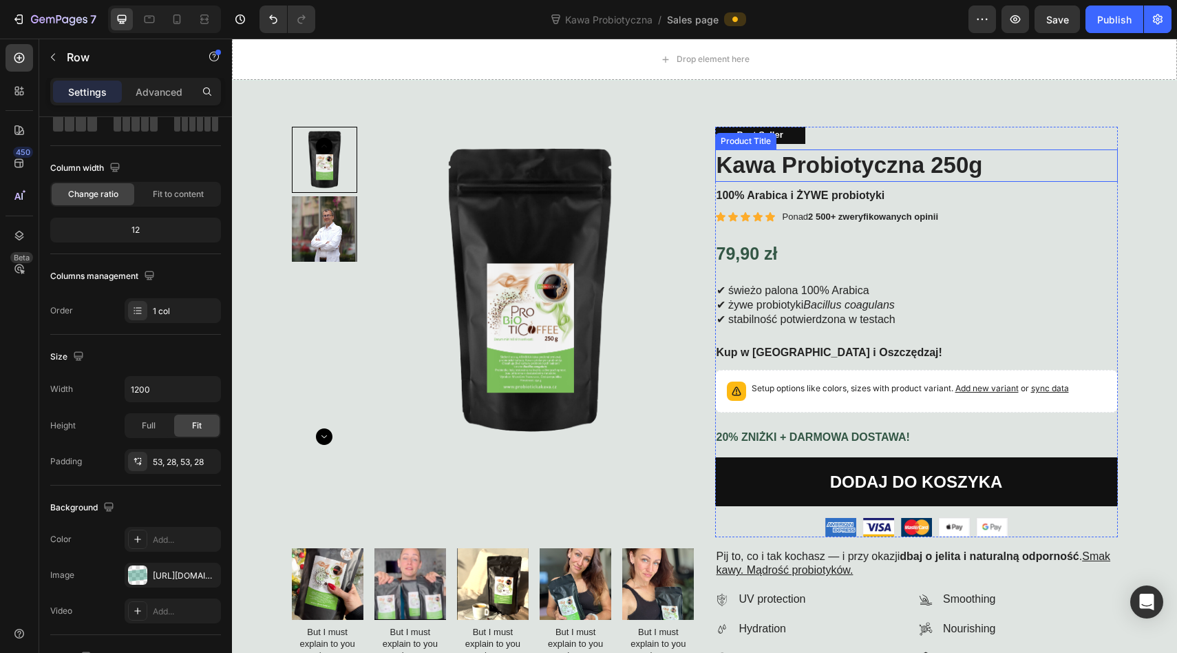
click at [777, 165] on h1 "Kawa Probiotyczna 250g" at bounding box center [916, 165] width 403 height 32
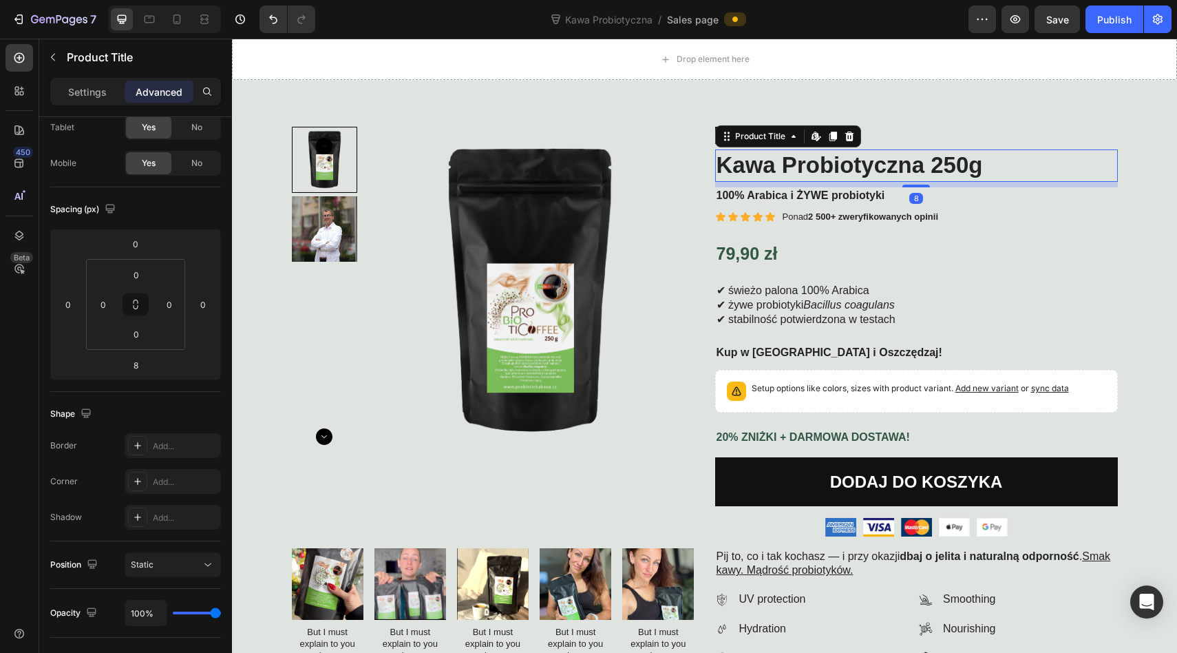
scroll to position [0, 0]
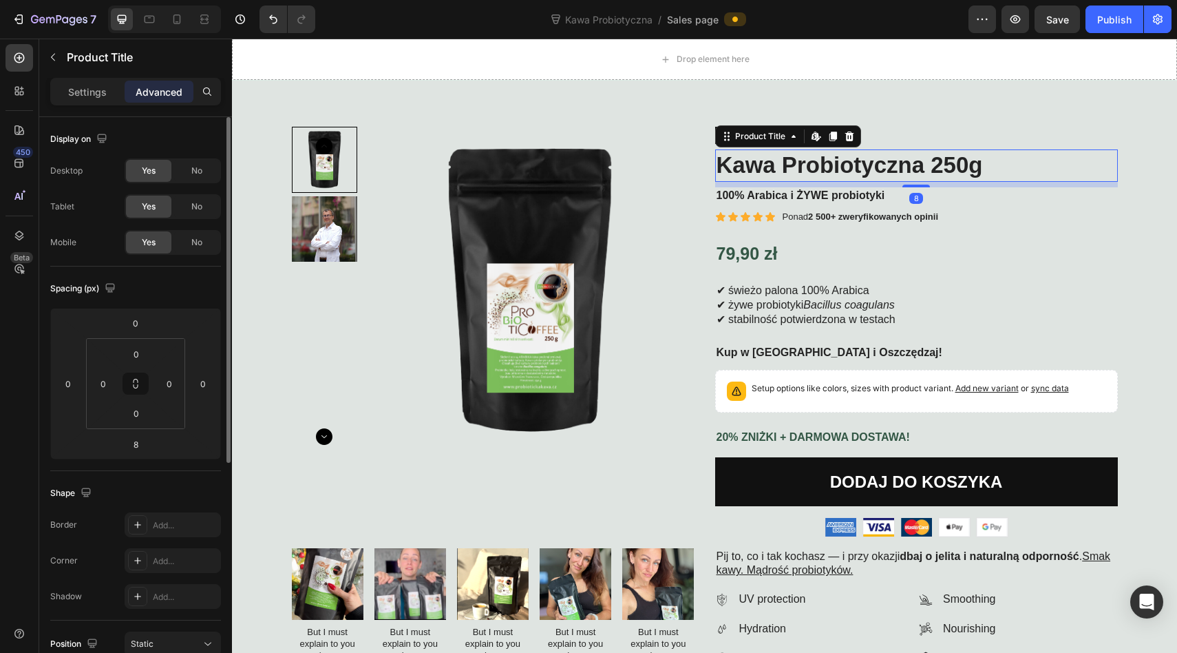
click at [983, 169] on h1 "Kawa Probiotyczna 250g" at bounding box center [916, 165] width 403 height 32
click at [980, 166] on h1 "Kawa Probiotyczna 250g" at bounding box center [916, 165] width 403 height 32
click at [787, 196] on strong "100% Arabica i ŻYWE probiotyki" at bounding box center [801, 195] width 169 height 12
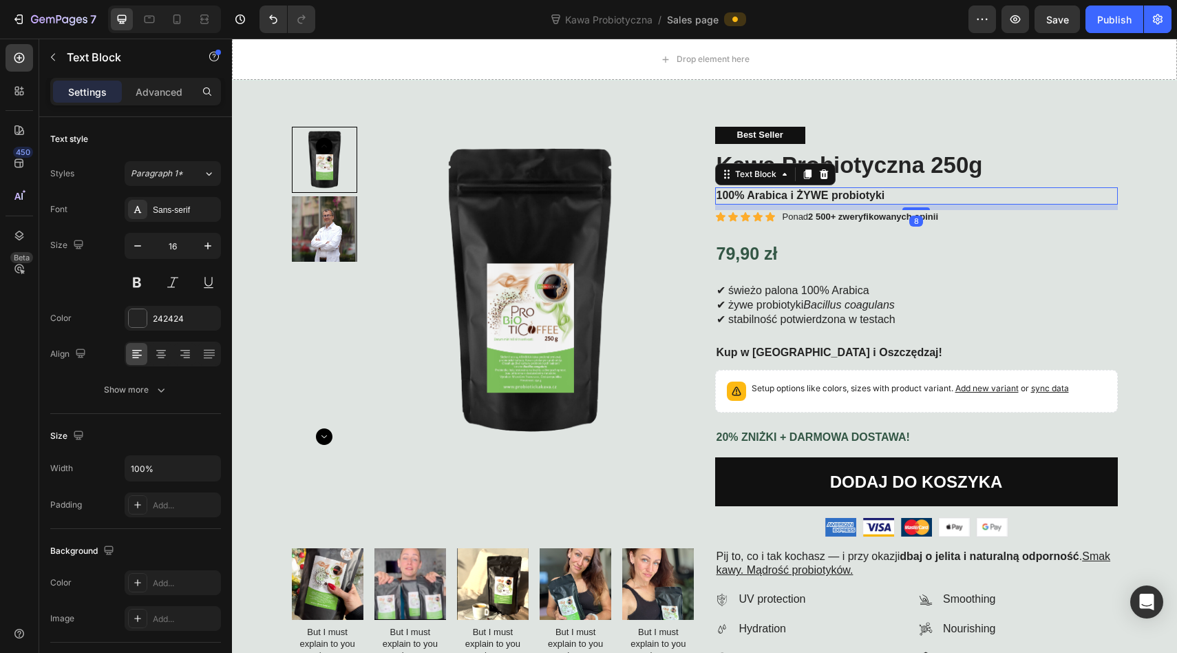
click at [787, 196] on strong "100% Arabica i ŻYWE probiotyki" at bounding box center [801, 195] width 169 height 12
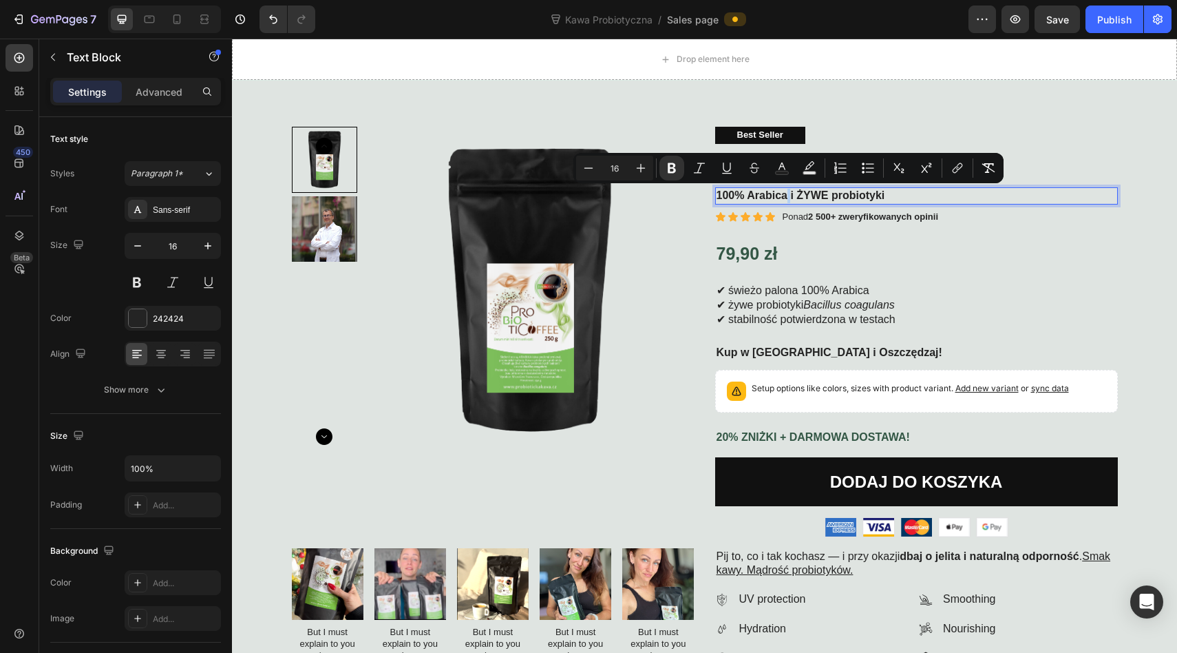
click at [787, 196] on strong "100% Arabica i ŻYWE probiotyki" at bounding box center [801, 195] width 169 height 12
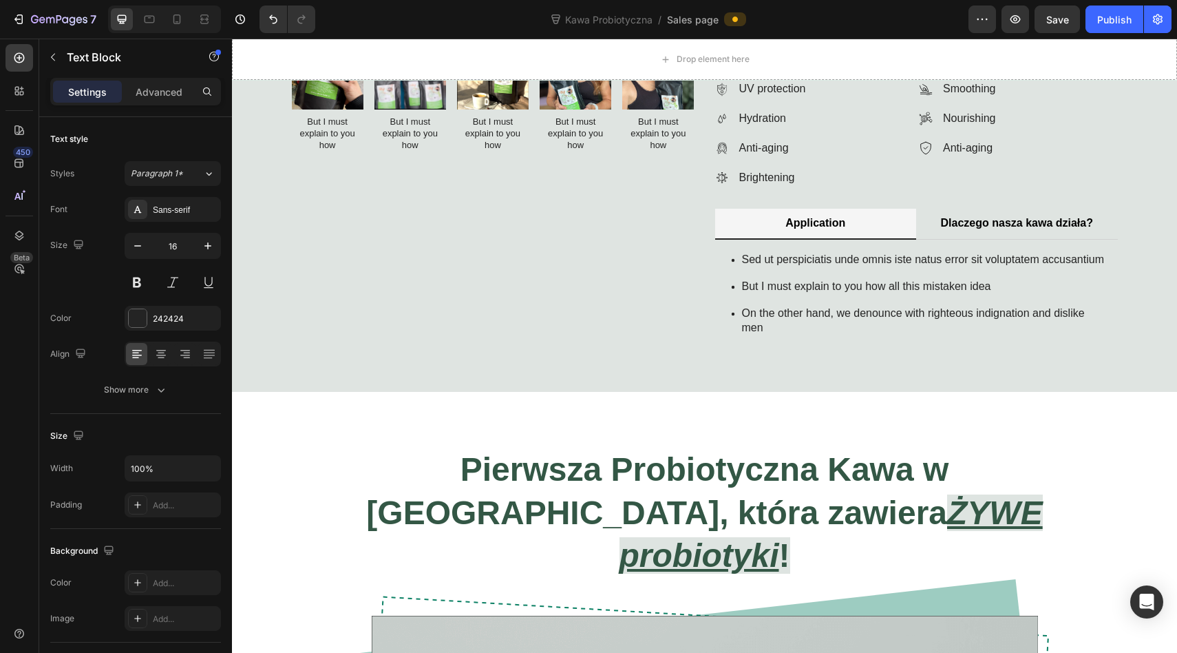
scroll to position [565, 0]
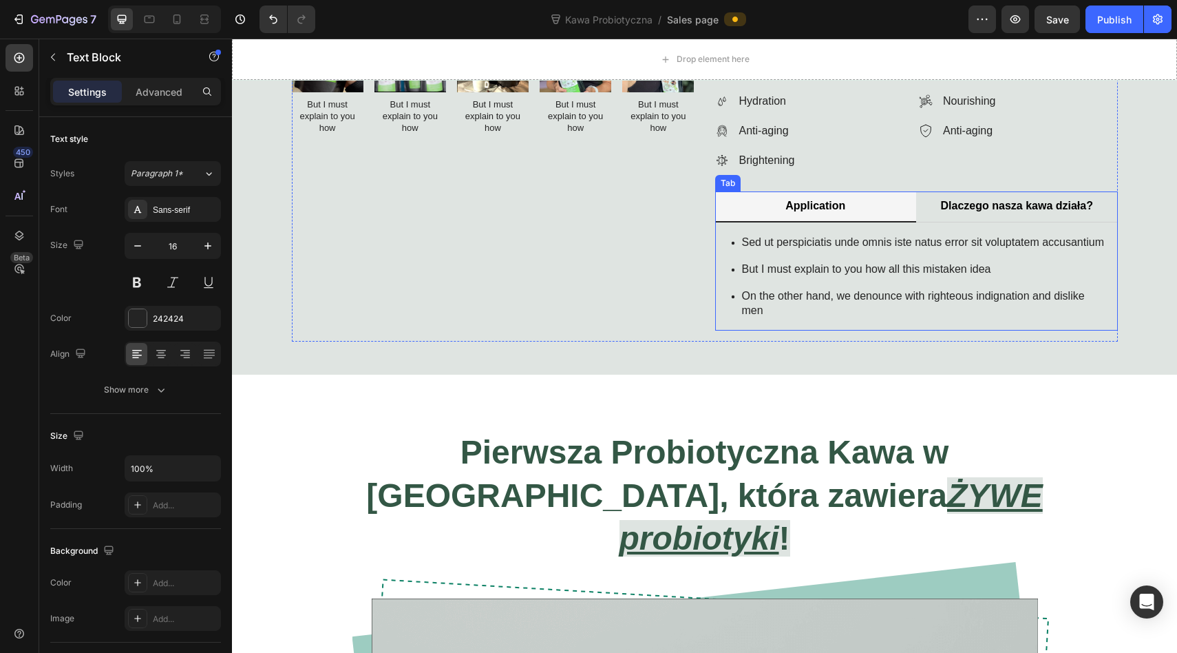
click at [799, 210] on p "Application" at bounding box center [816, 206] width 60 height 14
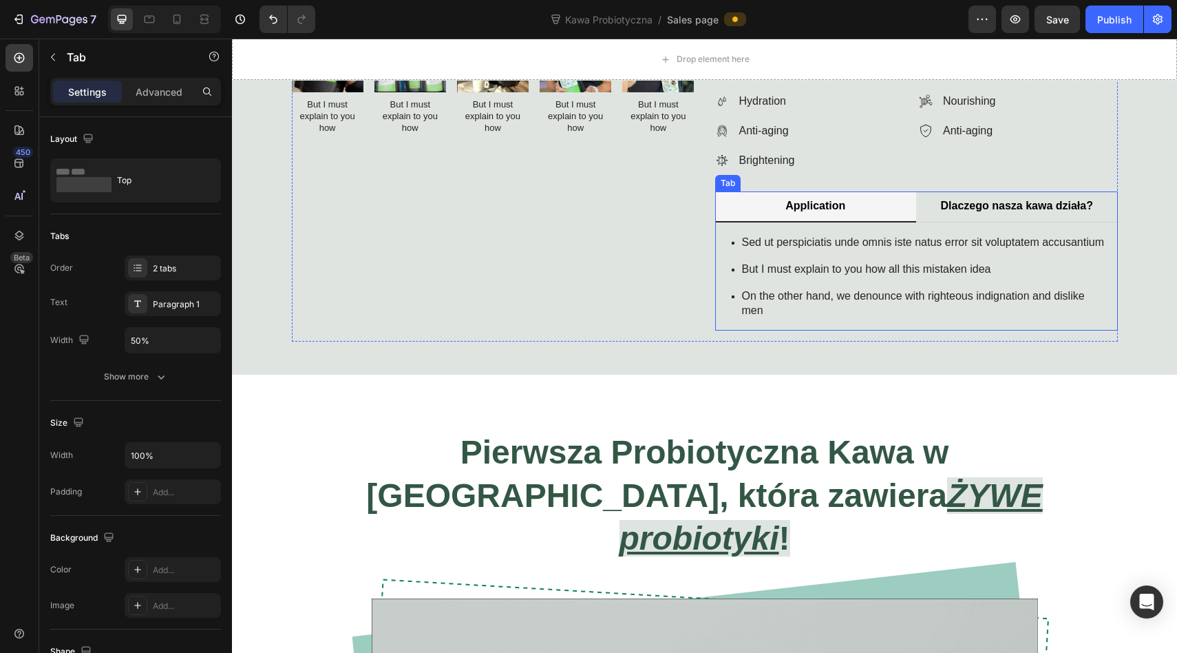
click at [799, 210] on p "Application" at bounding box center [816, 206] width 60 height 14
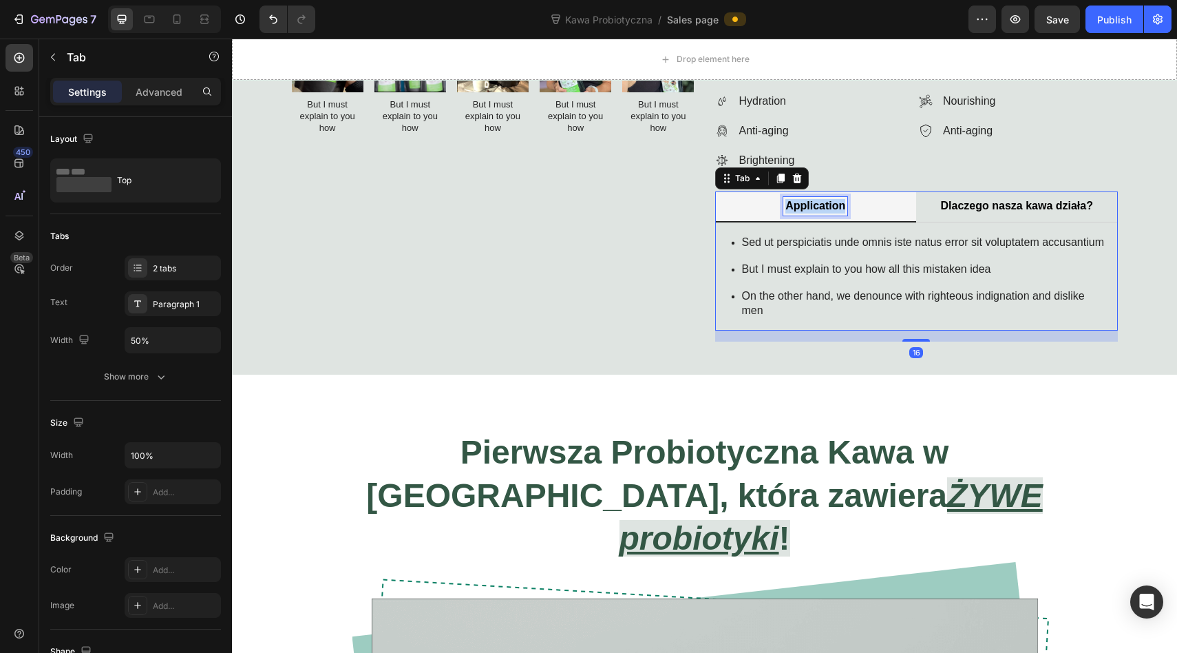
click at [799, 210] on p "Application" at bounding box center [816, 206] width 60 height 14
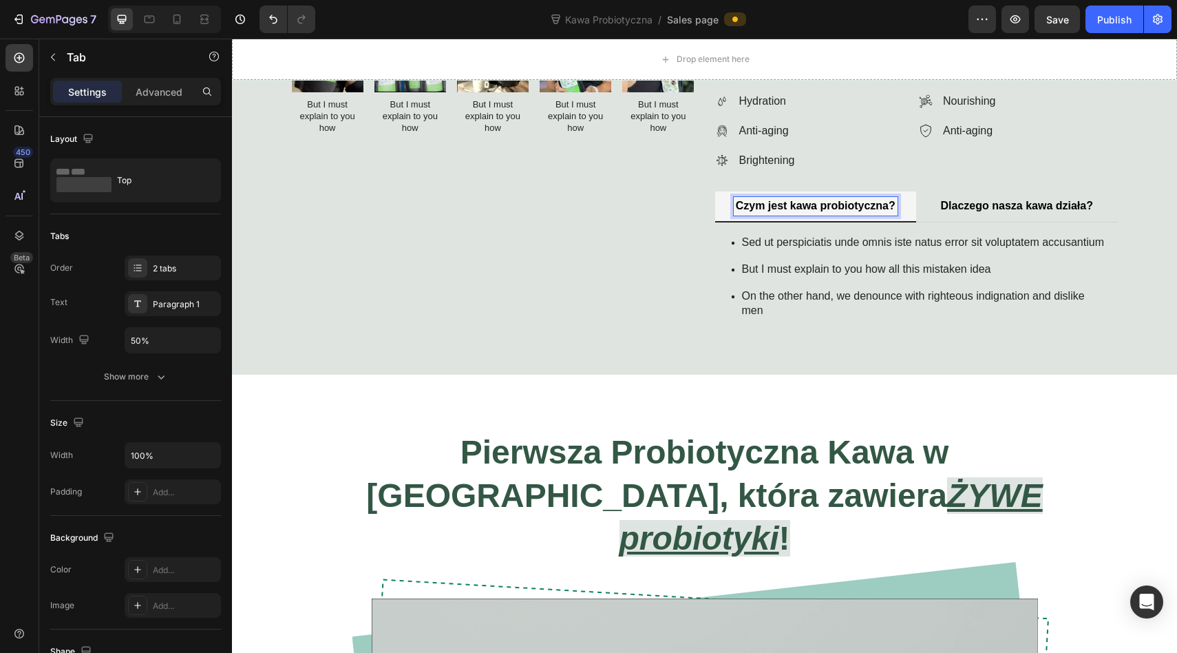
click at [797, 205] on p "Czym jest kawa probiotyczna?" at bounding box center [816, 206] width 160 height 14
click at [828, 204] on p "Czym jest Kawa probiotyczna?" at bounding box center [816, 206] width 162 height 14
click at [977, 206] on p "Dlaczego nasza kawa działa?" at bounding box center [1017, 206] width 152 height 14
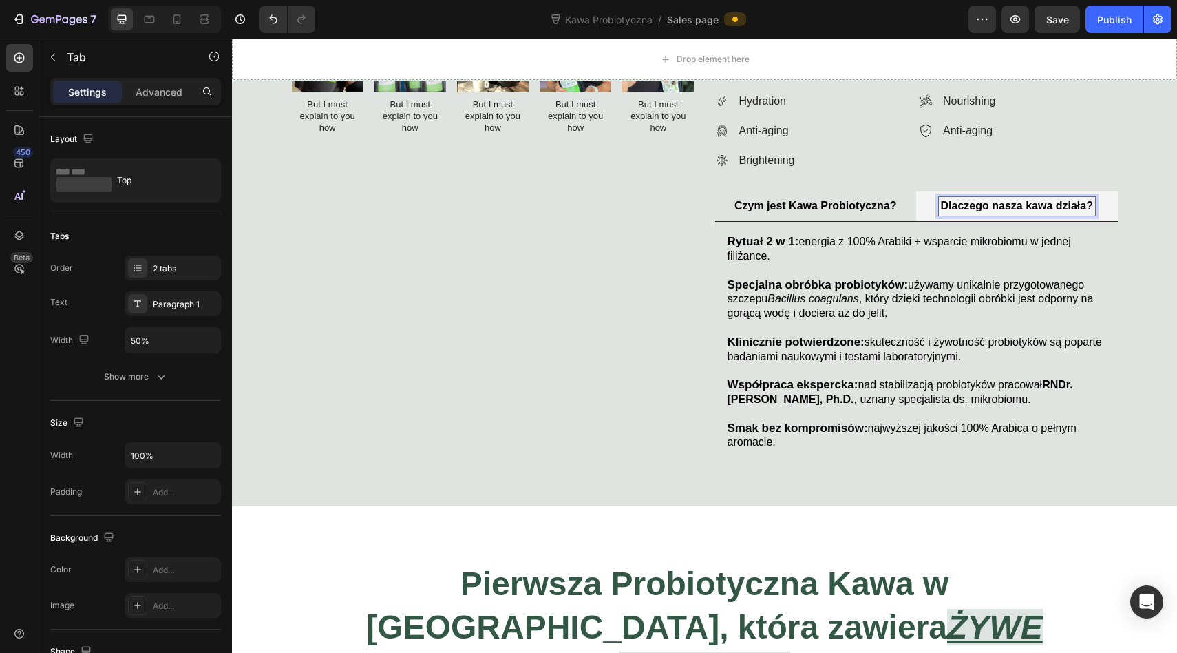
click at [1028, 210] on p "Dlaczego nasza kawa działa?" at bounding box center [1017, 206] width 152 height 14
click at [1060, 201] on p "Dlaczego nasza Kawa działa?" at bounding box center [1017, 206] width 154 height 14
click at [781, 207] on p "Czym jest Kawa Probiotyczna?" at bounding box center [816, 206] width 162 height 14
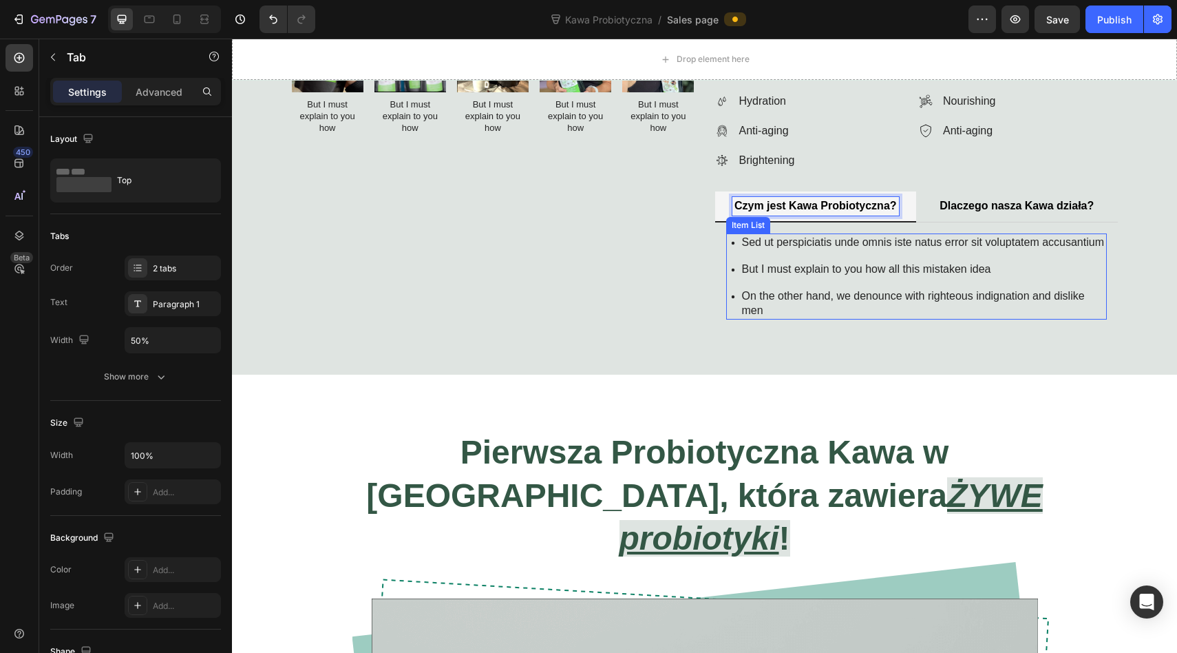
click at [783, 277] on p "But I must explain to you how all this mistaken idea" at bounding box center [923, 269] width 363 height 14
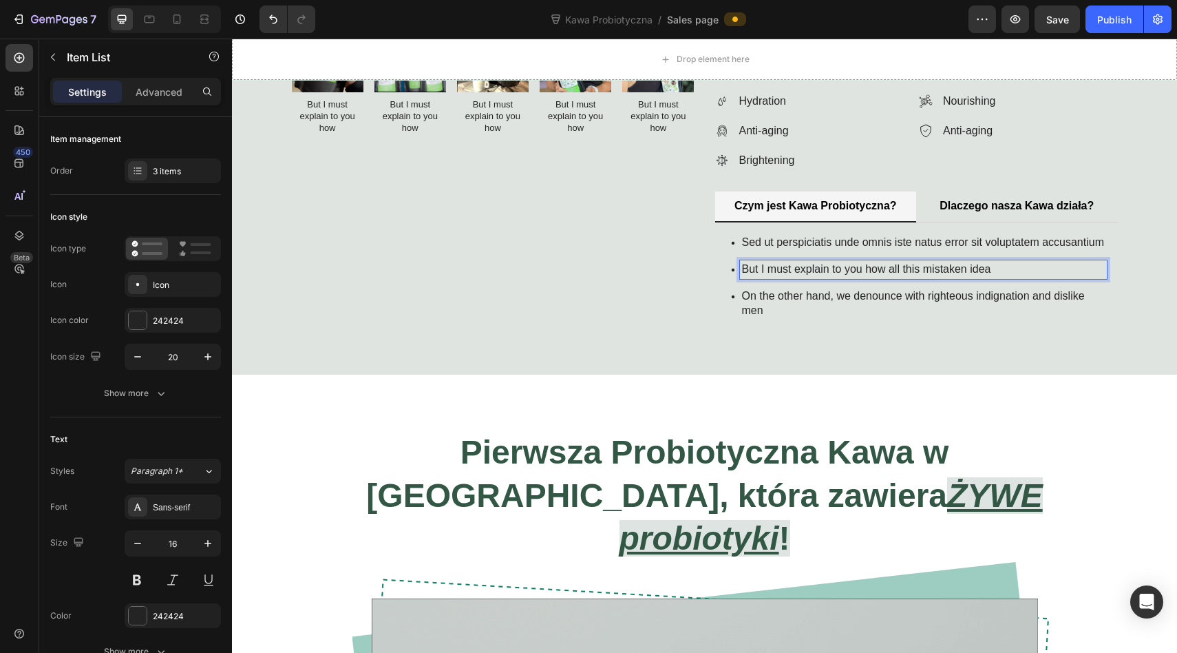
click at [941, 277] on p "But I must explain to you how all this mistaken idea" at bounding box center [923, 269] width 363 height 14
click at [941, 318] on p "On the other hand, we denounce with righteous indignation and dislike men" at bounding box center [923, 303] width 363 height 29
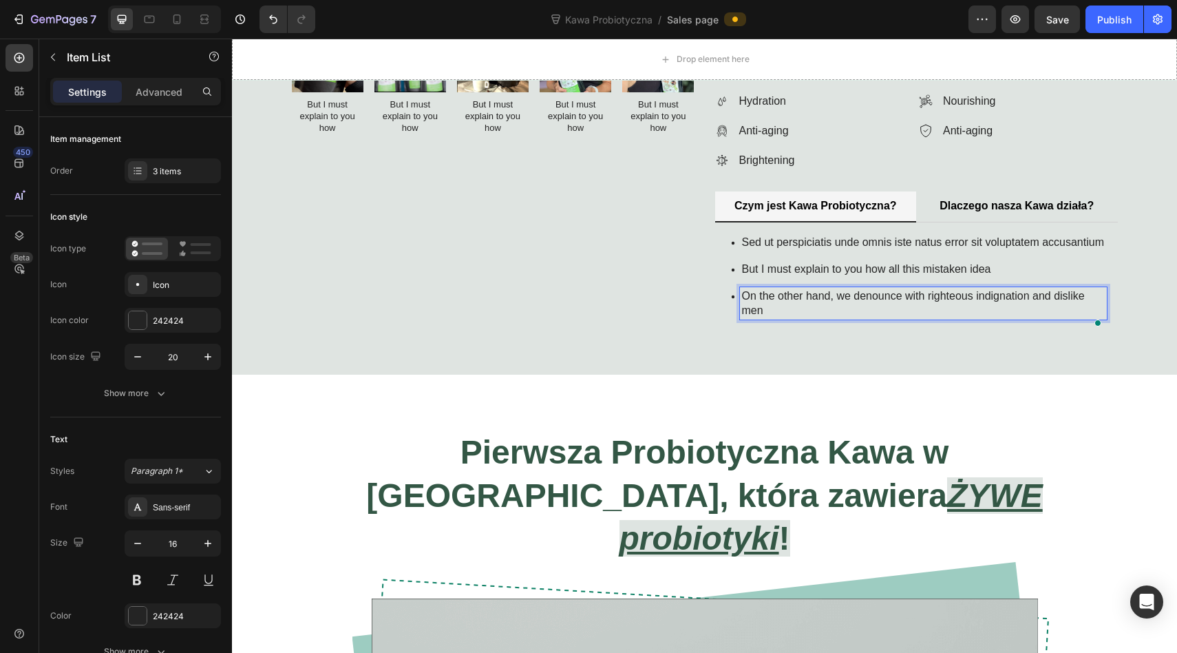
click at [981, 303] on p "On the other hand, we denounce with righteous indignation and dislike men" at bounding box center [923, 303] width 363 height 29
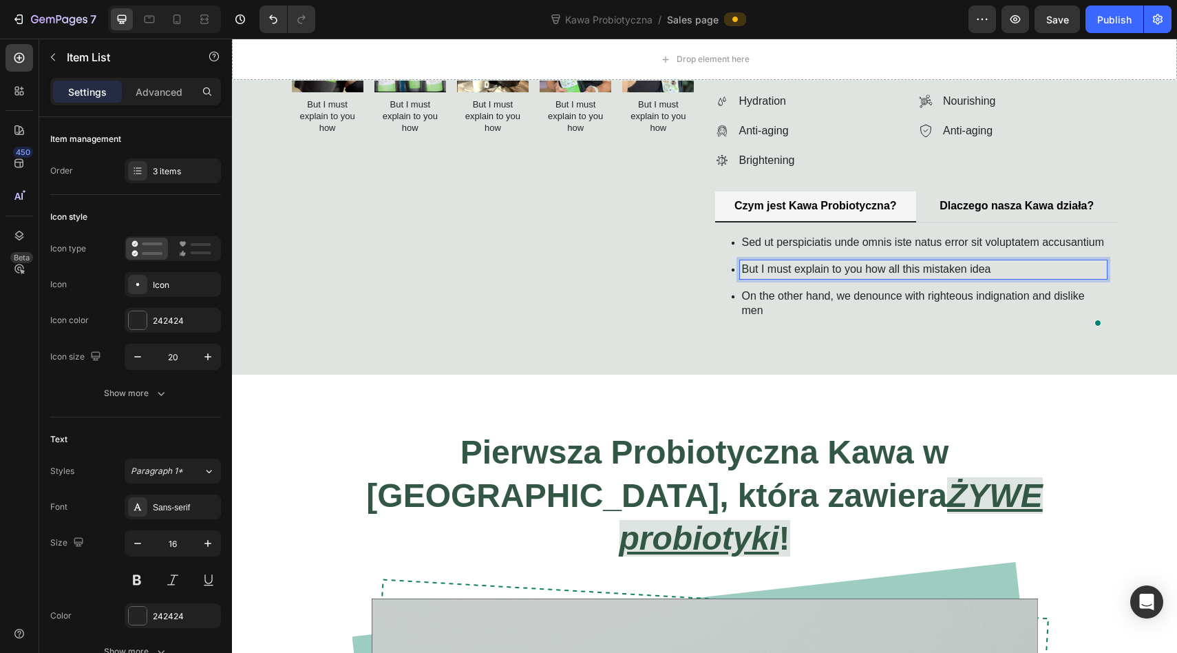
click at [981, 277] on p "But I must explain to you how all this mistaken idea" at bounding box center [923, 269] width 363 height 14
click at [955, 310] on p "On the other hand, we denounce with righteous indignation and dislike men" at bounding box center [923, 303] width 363 height 29
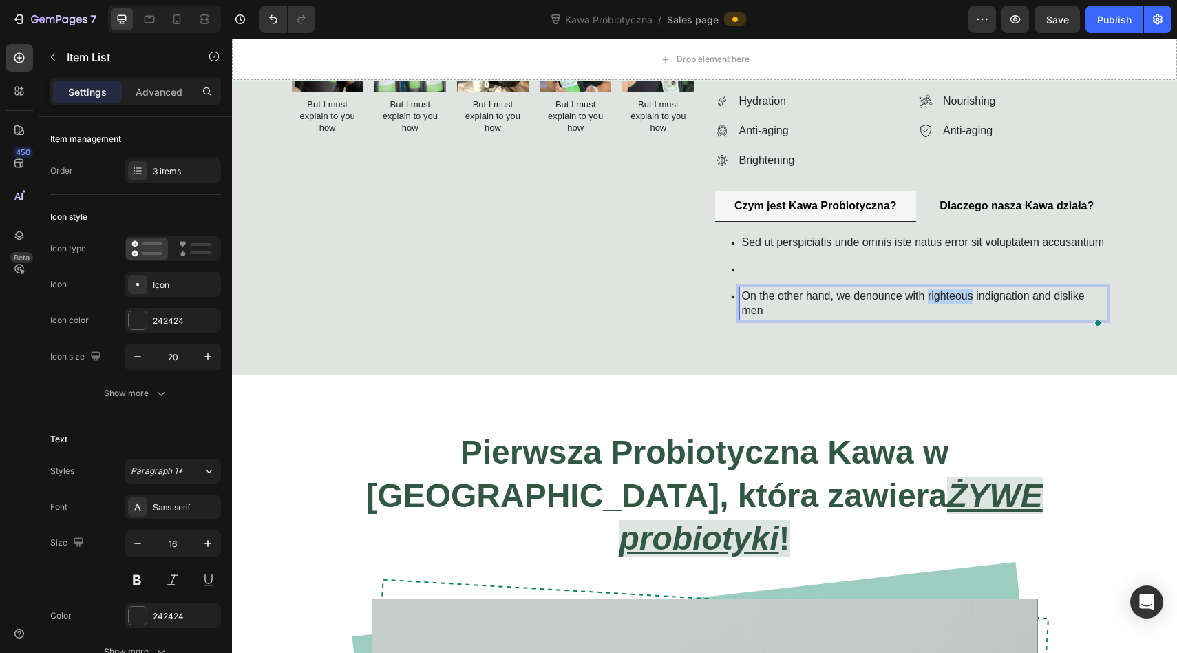
click at [955, 310] on p "On the other hand, we denounce with righteous indignation and dislike men" at bounding box center [923, 303] width 363 height 29
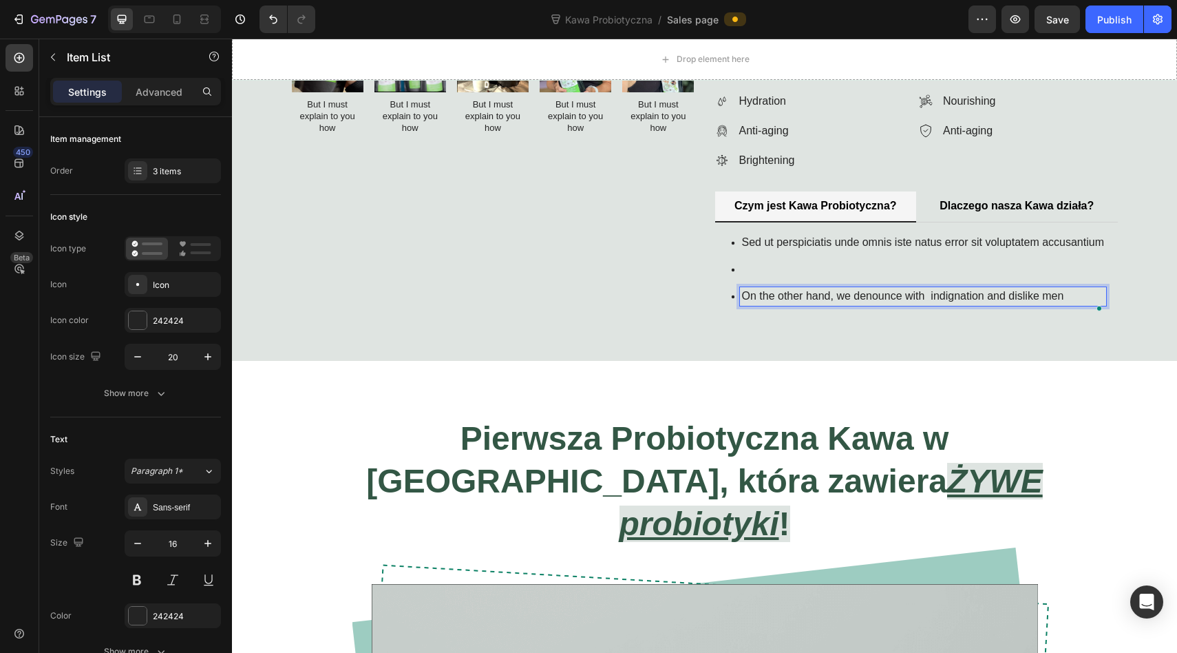
click at [955, 304] on p "On the other hand, we denounce with indignation and dislike men" at bounding box center [923, 296] width 362 height 14
click at [950, 244] on p "Sed ut perspiciatis unde omnis iste natus error sit voluptatem accusantium" at bounding box center [923, 242] width 362 height 14
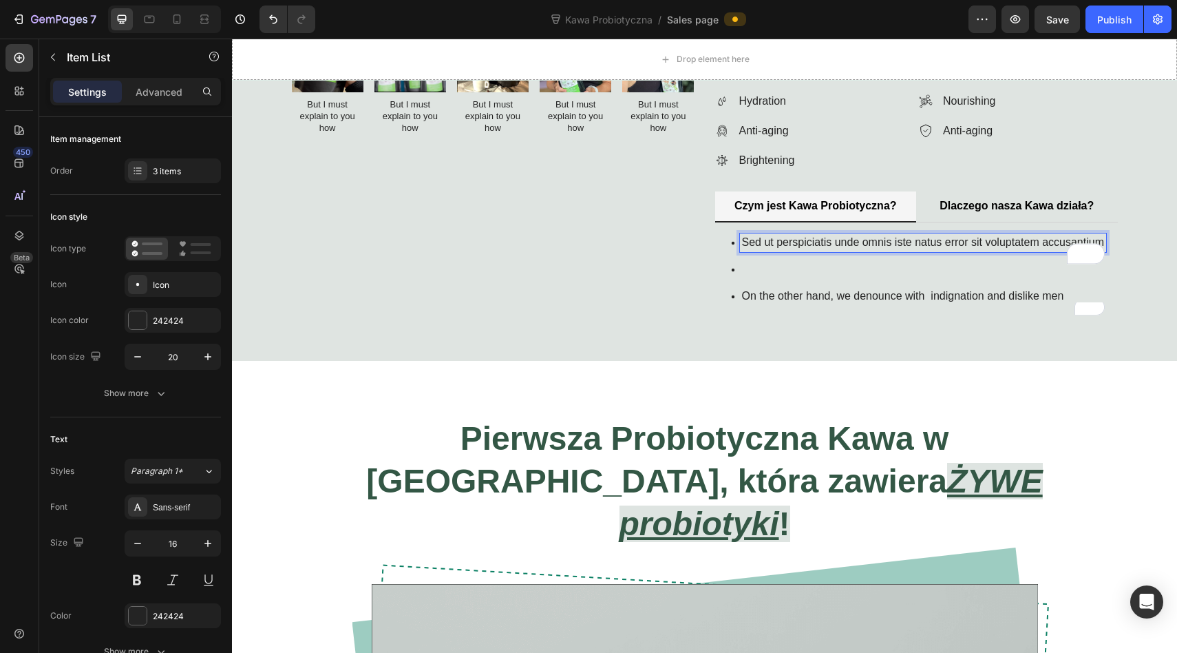
click at [1044, 277] on p "Rich Text Editor. Editing area: main" at bounding box center [923, 269] width 362 height 14
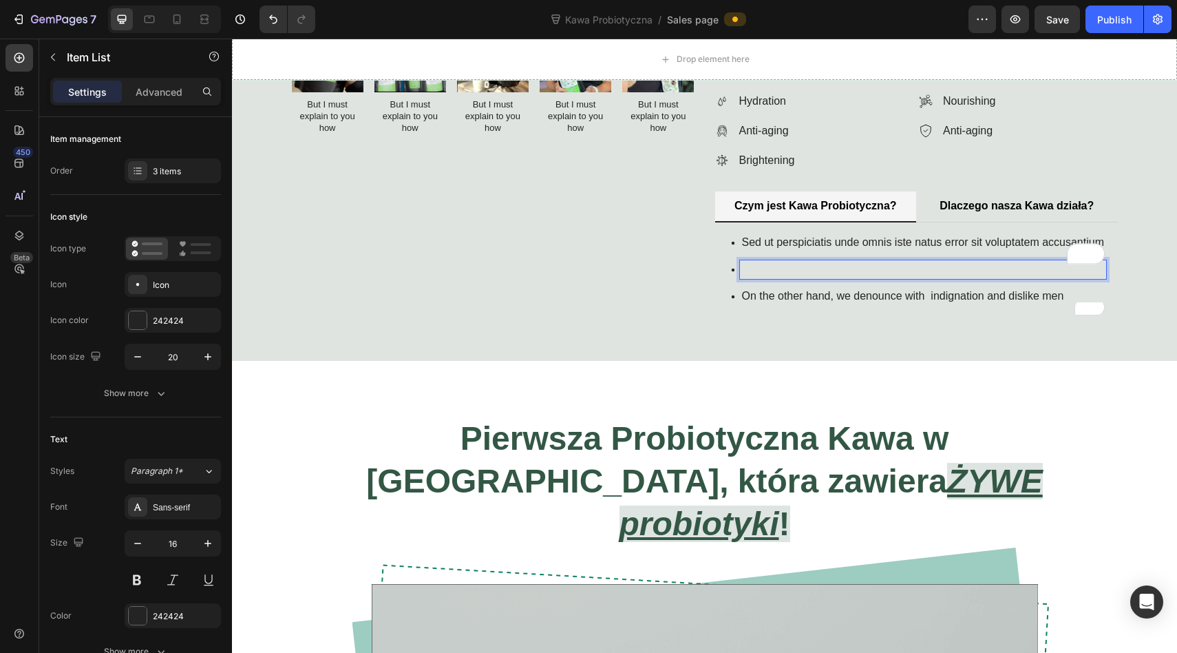
click at [1051, 304] on p "On the other hand, we denounce with indignation and dislike men" at bounding box center [923, 296] width 362 height 14
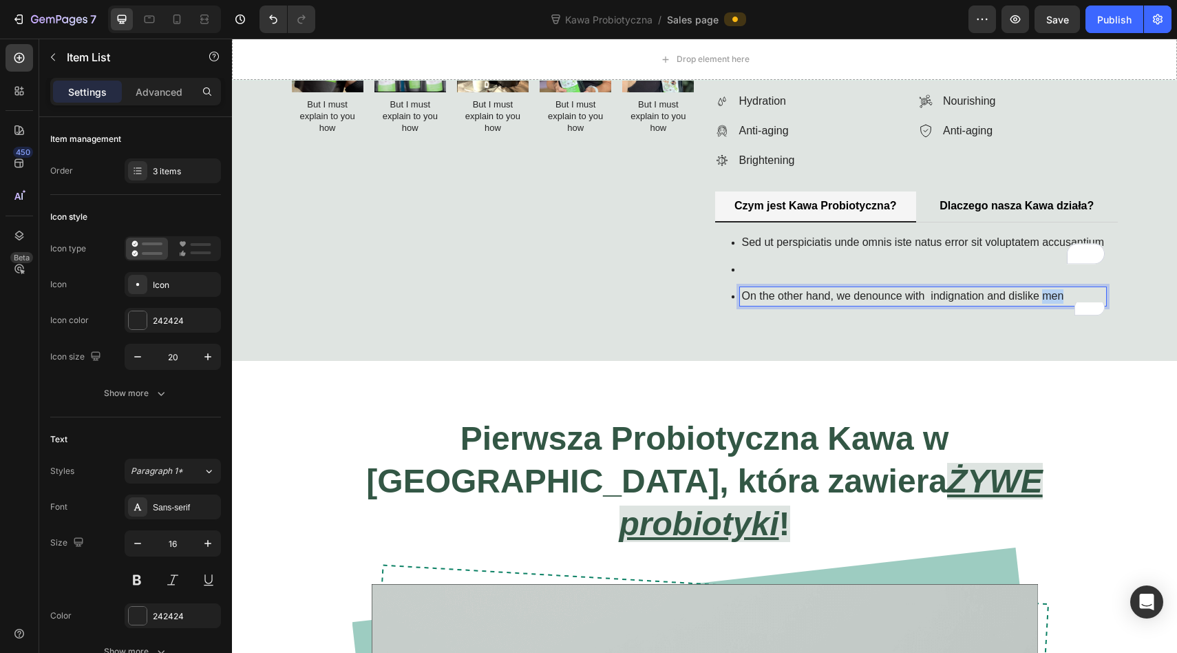
click at [1051, 304] on p "On the other hand, we denounce with indignation and dislike men" at bounding box center [923, 296] width 362 height 14
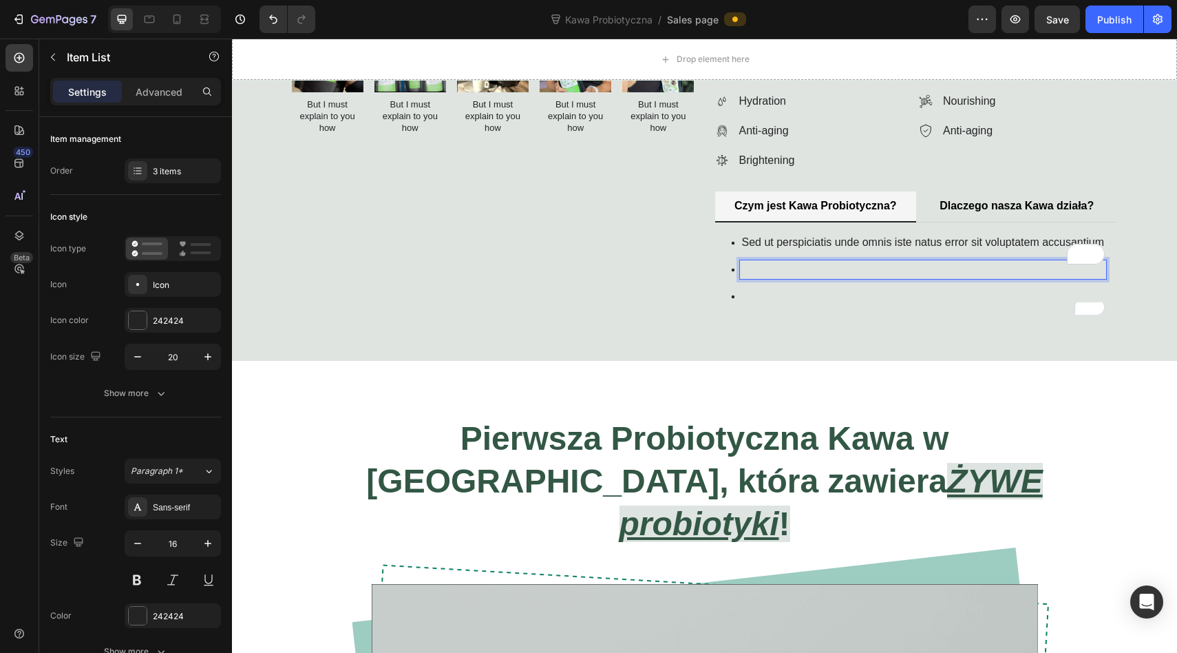
click at [1035, 275] on div "Rich Text Editor. Editing area: main" at bounding box center [923, 269] width 366 height 19
click at [1017, 242] on p "Sed ut perspiciatis unde omnis iste natus error sit voluptatem accusantium" at bounding box center [923, 242] width 362 height 14
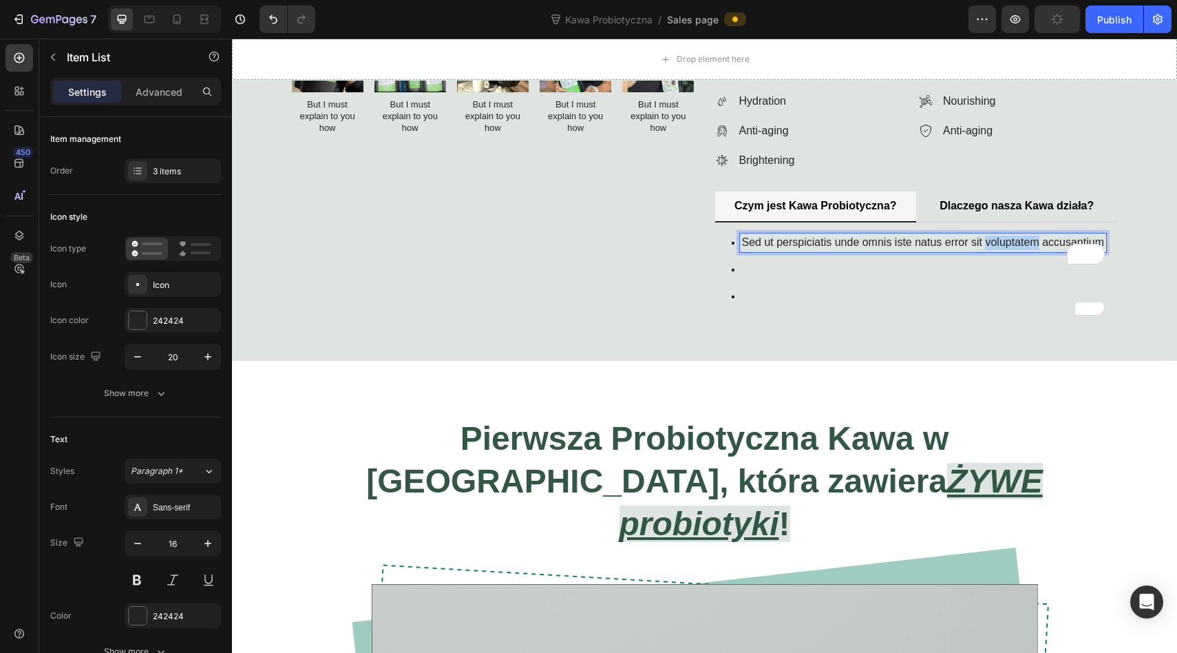
click at [1017, 242] on p "Sed ut perspiciatis unde omnis iste natus error sit voluptatem accusantium" at bounding box center [923, 242] width 362 height 14
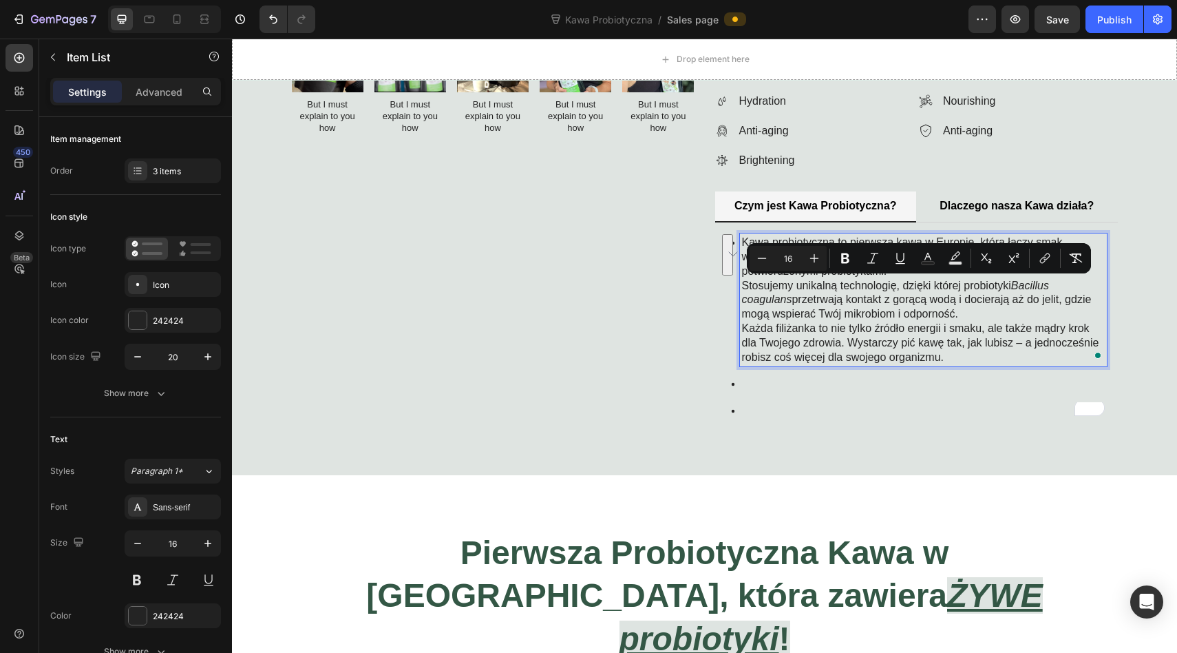
drag, startPoint x: 745, startPoint y: 283, endPoint x: 961, endPoint y: 314, distance: 218.4
click at [961, 314] on p "Stosujemy unikalną technologię, dzięki której probiotyki Bacillus coagulans prz…" at bounding box center [923, 300] width 363 height 43
copy p "Stosujemy unikalną technologię, dzięki której probiotyki Bacillus coagulans prz…"
click at [824, 396] on div "Kawa probiotyczna to pierwsza kawa w Europie, która łączy smak wysokiej jakości…" at bounding box center [916, 326] width 381 height 187
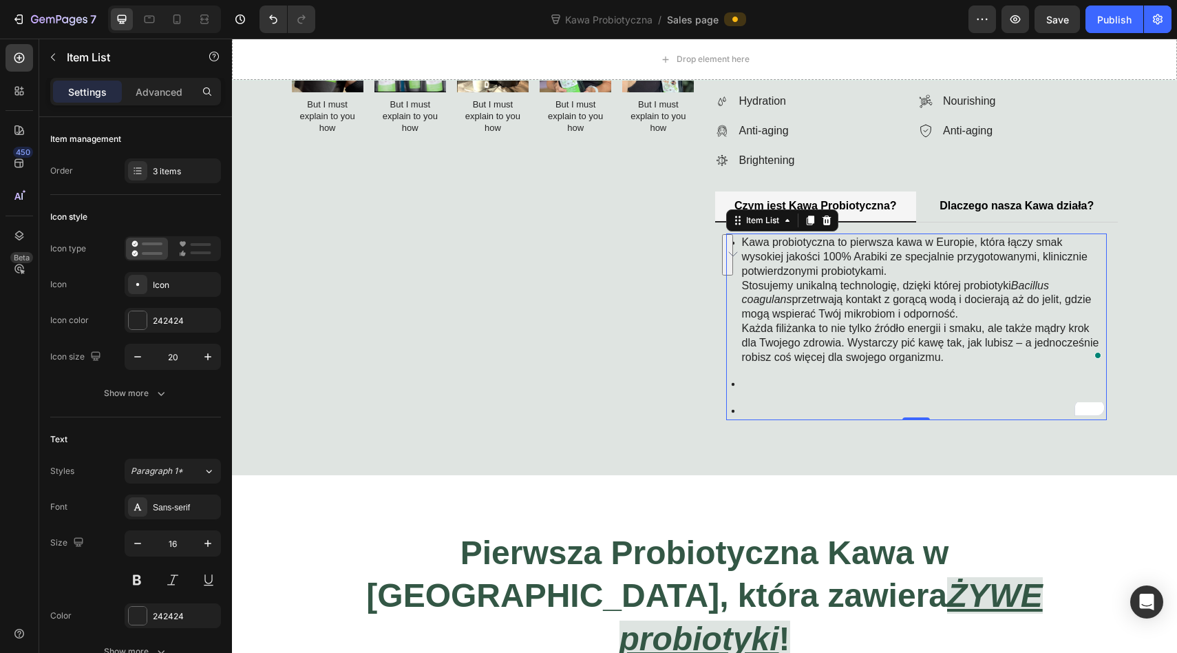
click at [817, 383] on p "Rich Text Editor. Editing area: main" at bounding box center [923, 384] width 363 height 14
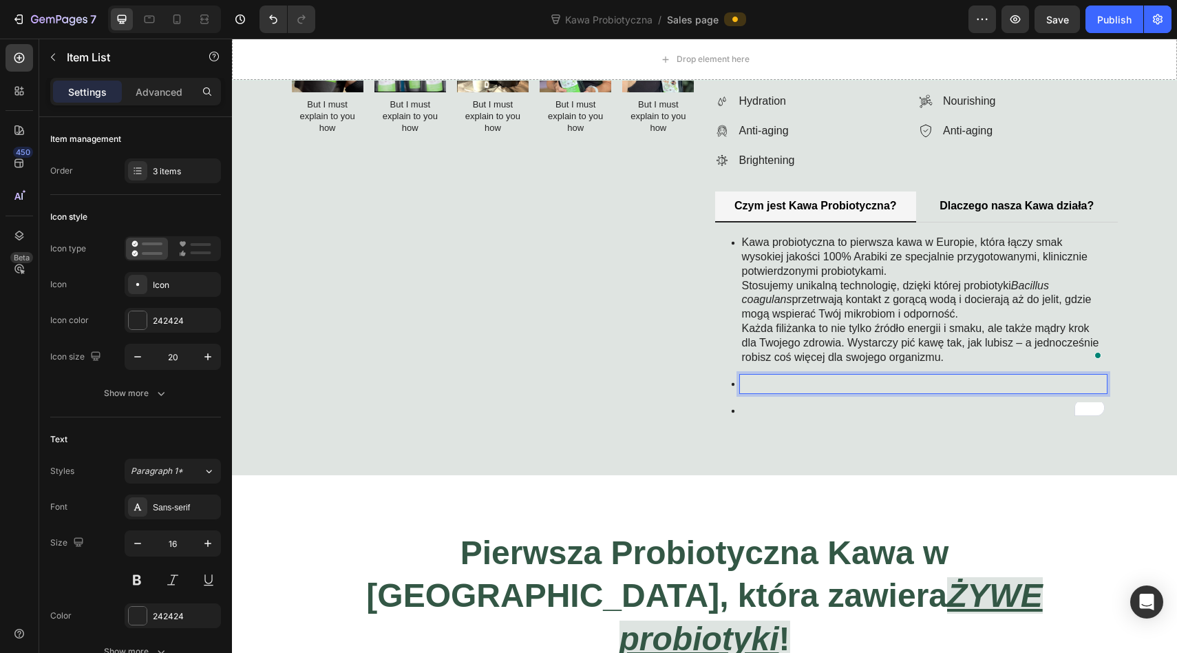
click at [817, 383] on p "Rich Text Editor. Editing area: main" at bounding box center [923, 384] width 363 height 14
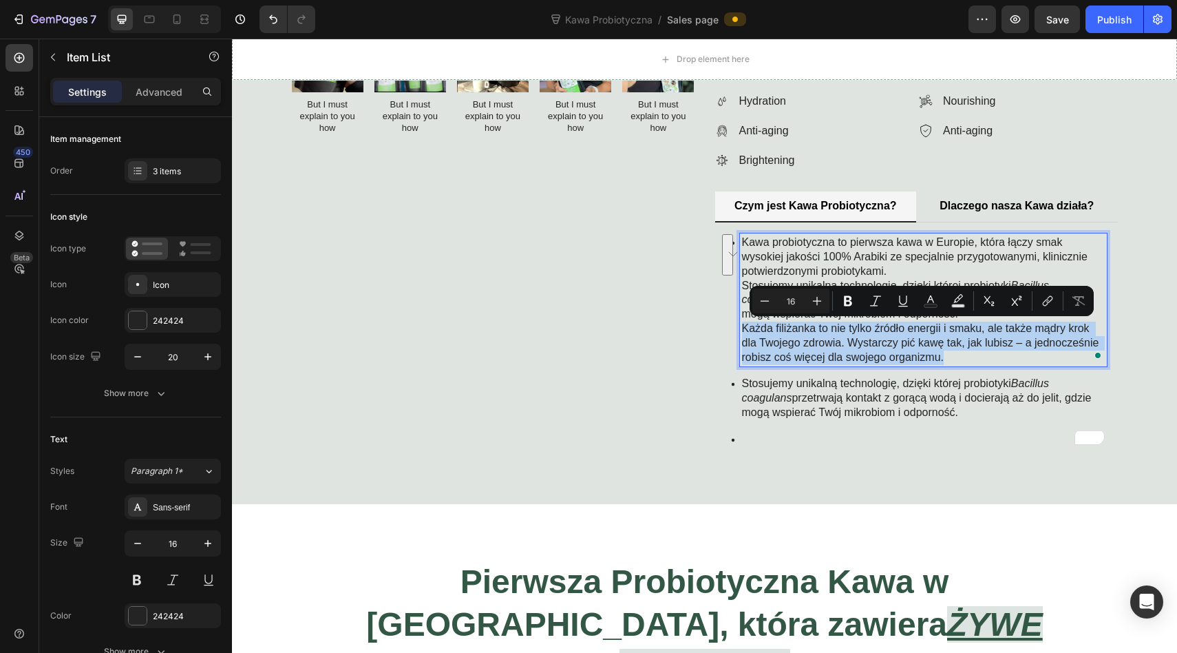
drag, startPoint x: 967, startPoint y: 359, endPoint x: 741, endPoint y: 326, distance: 228.3
click at [742, 326] on p "Każda filiżanka to nie tylko źródło energii i smaku, ale także mądry krok dla T…" at bounding box center [923, 343] width 363 height 43
copy p "Każda filiżanka to nie tylko źródło energii i smaku, ale także mądry krok dla T…"
click at [763, 432] on p "Rich Text Editor. Editing area: main" at bounding box center [923, 439] width 363 height 14
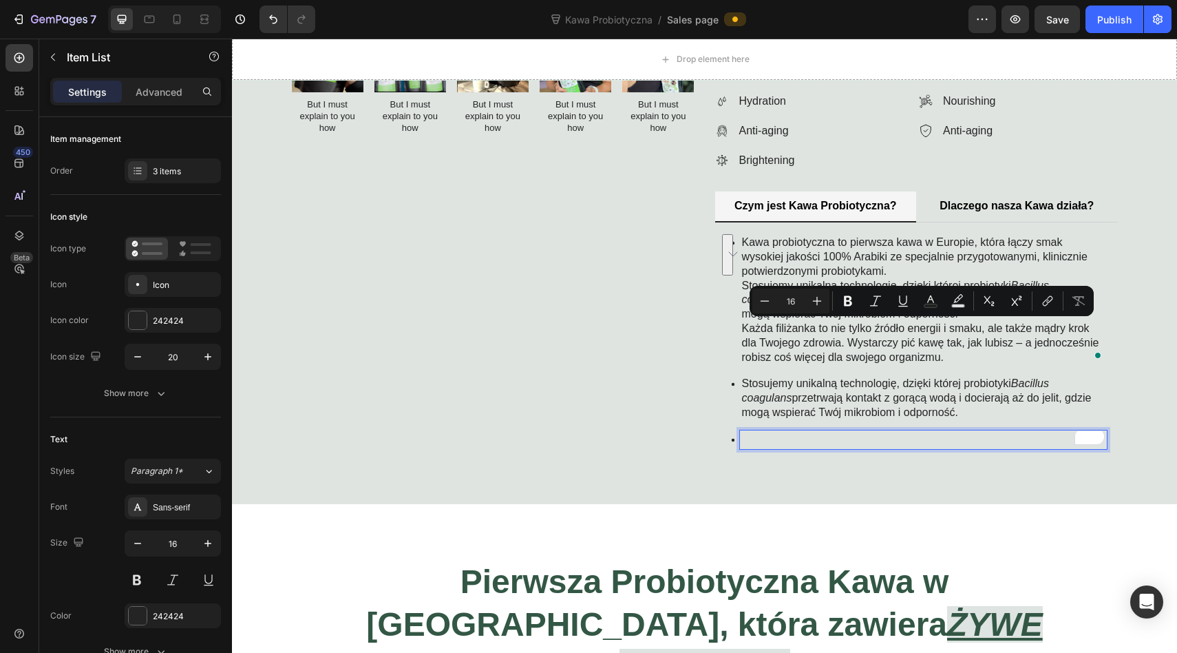
click at [763, 432] on p "Rich Text Editor. Editing area: main" at bounding box center [923, 439] width 363 height 14
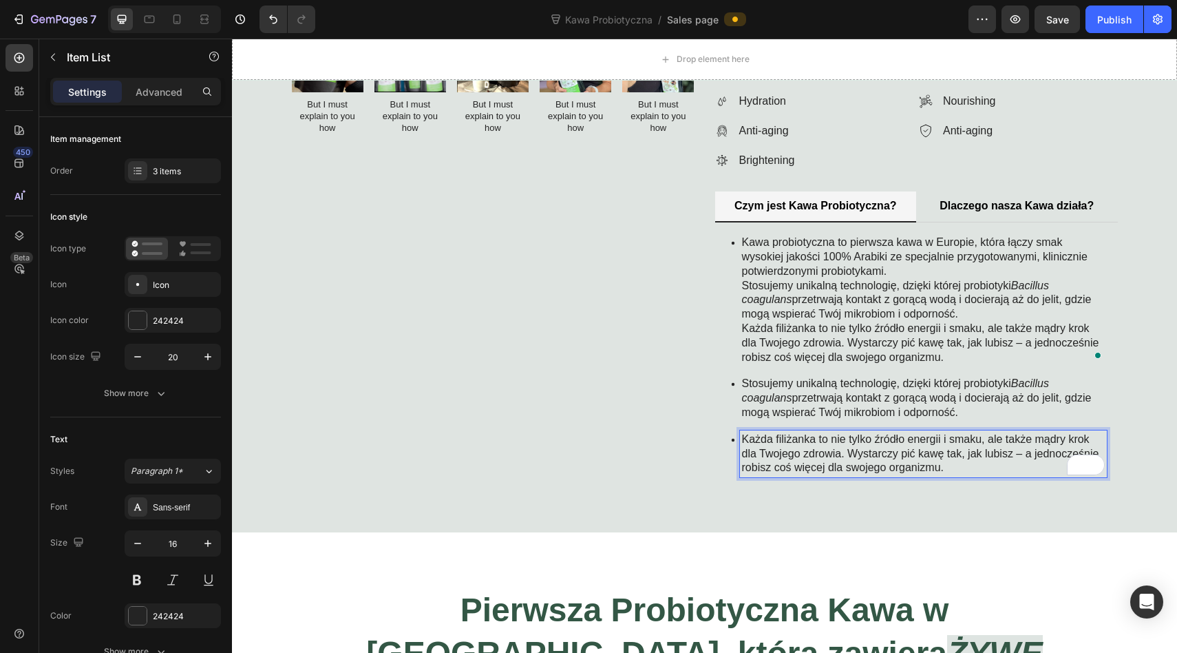
click at [792, 335] on p "Każda filiżanka to nie tylko źródło energii i smaku, ale także mądry krok dla T…" at bounding box center [923, 343] width 363 height 43
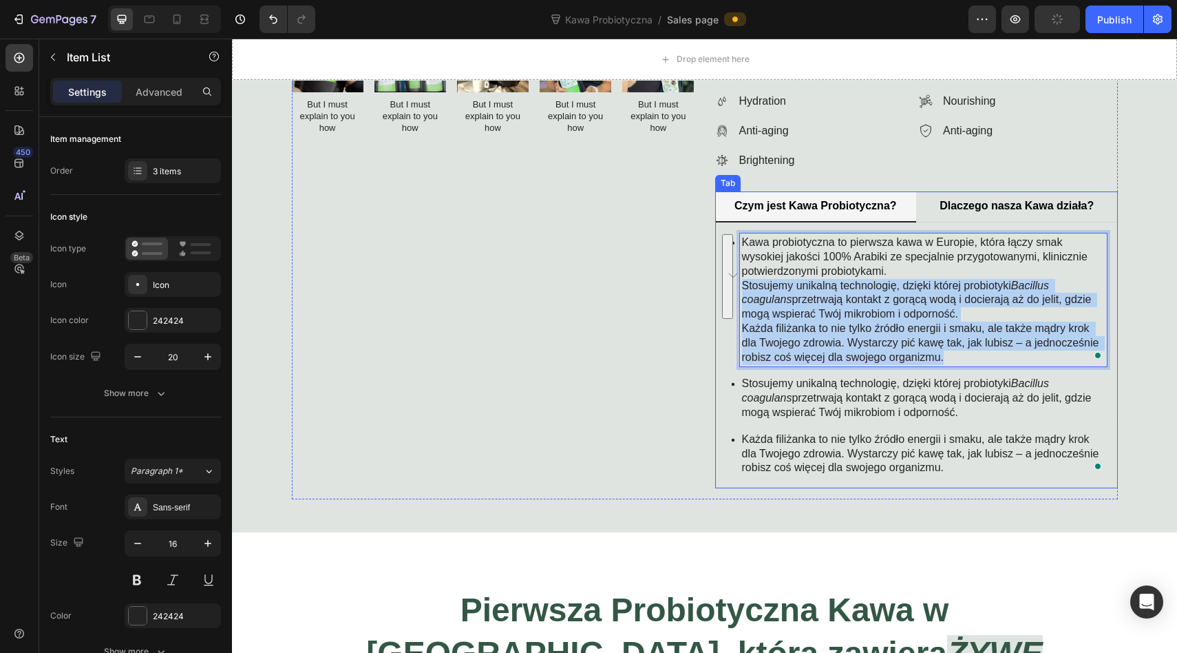
drag, startPoint x: 961, startPoint y: 360, endPoint x: 730, endPoint y: 286, distance: 242.1
click at [730, 286] on div "Czym jest Kawa Probiotyczna? Dlaczego nasza Kawa działa? Kawa probiotyczna to p…" at bounding box center [916, 339] width 403 height 297
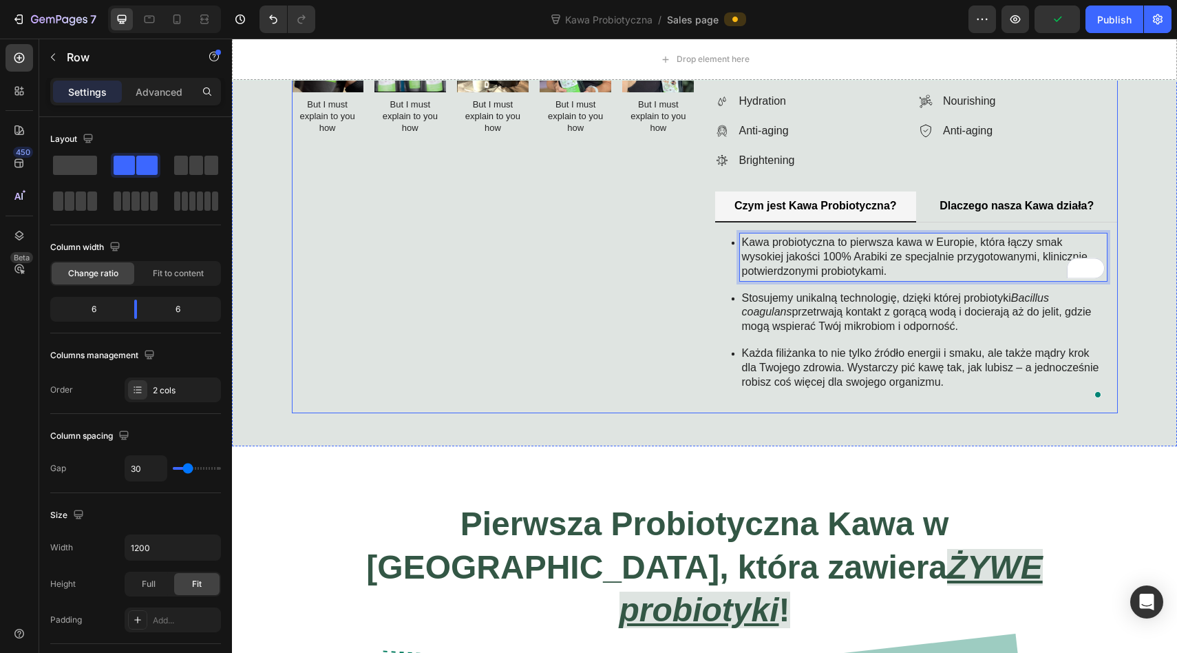
click at [617, 302] on div "Image But I must explain to you how Text Block Image But I must explain to you …" at bounding box center [493, 217] width 403 height 393
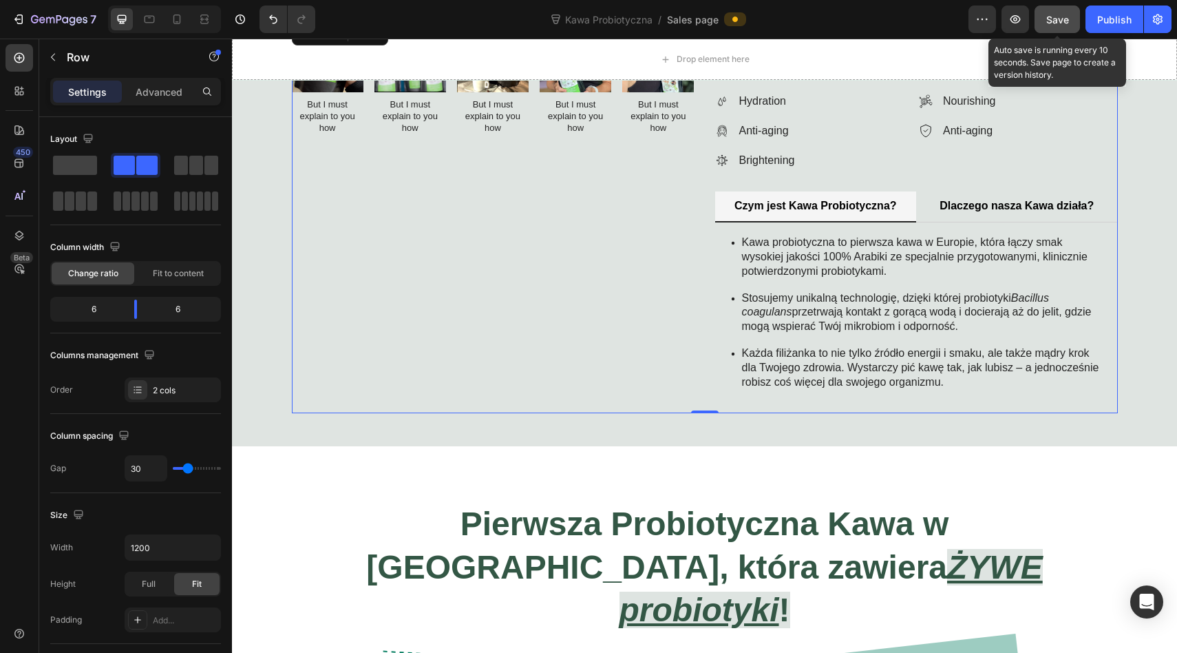
click at [1073, 18] on button "Save" at bounding box center [1057, 20] width 45 height 28
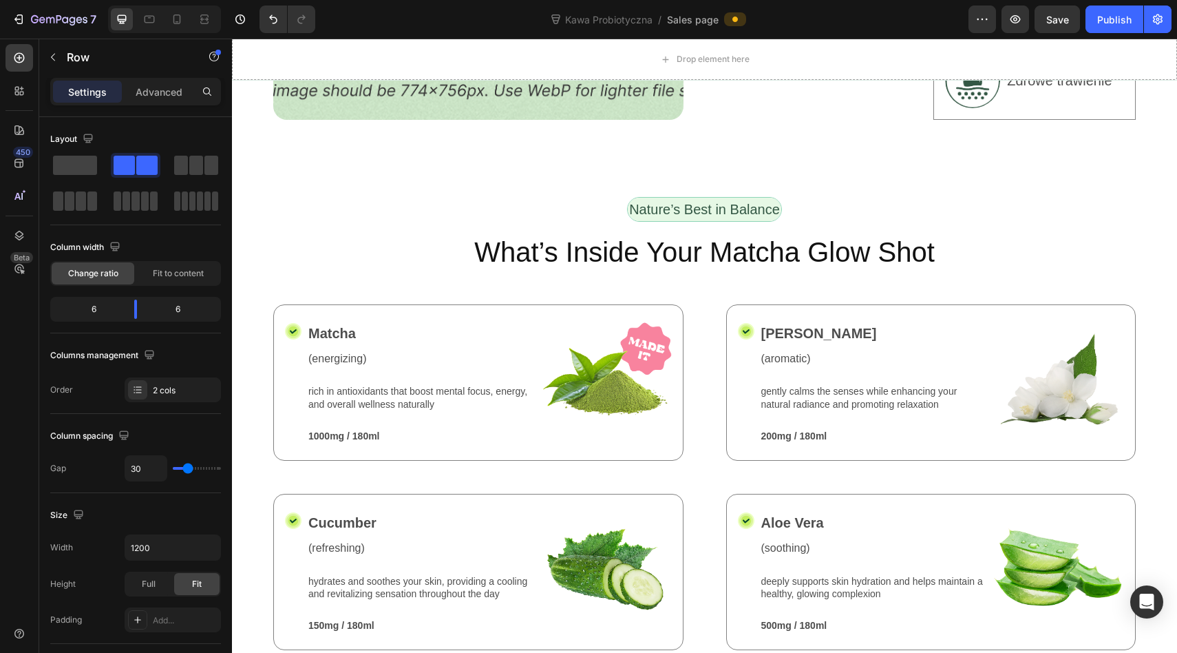
scroll to position [2206, 0]
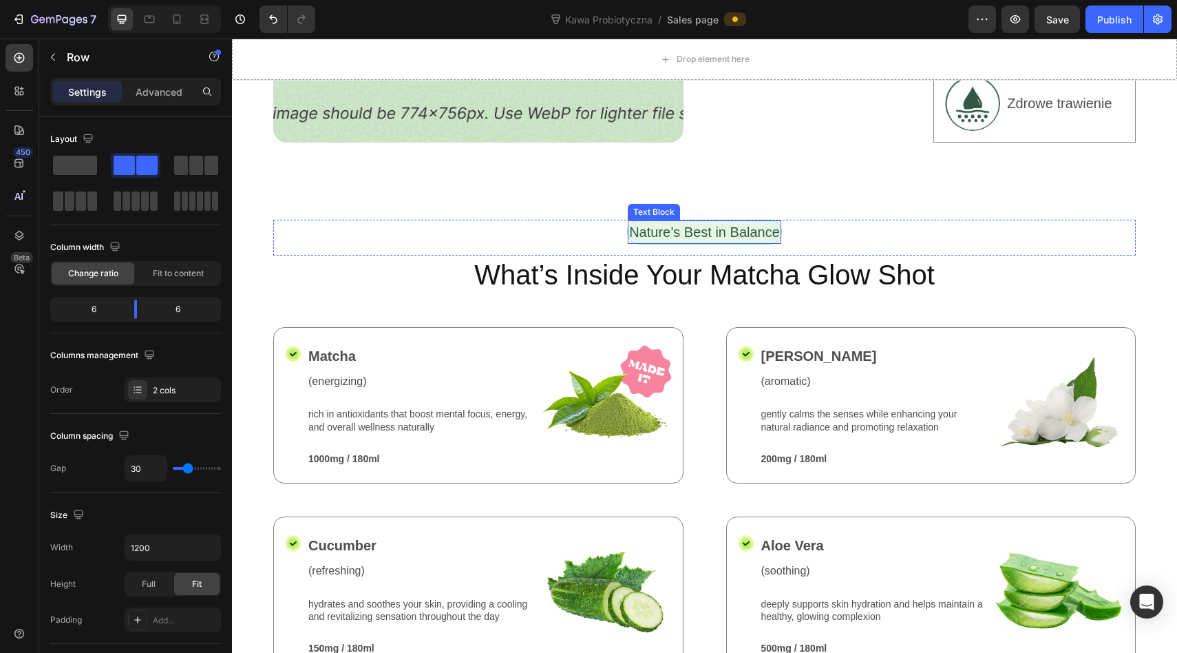
click at [709, 222] on p "Nature’s Best in Balance" at bounding box center [704, 232] width 151 height 21
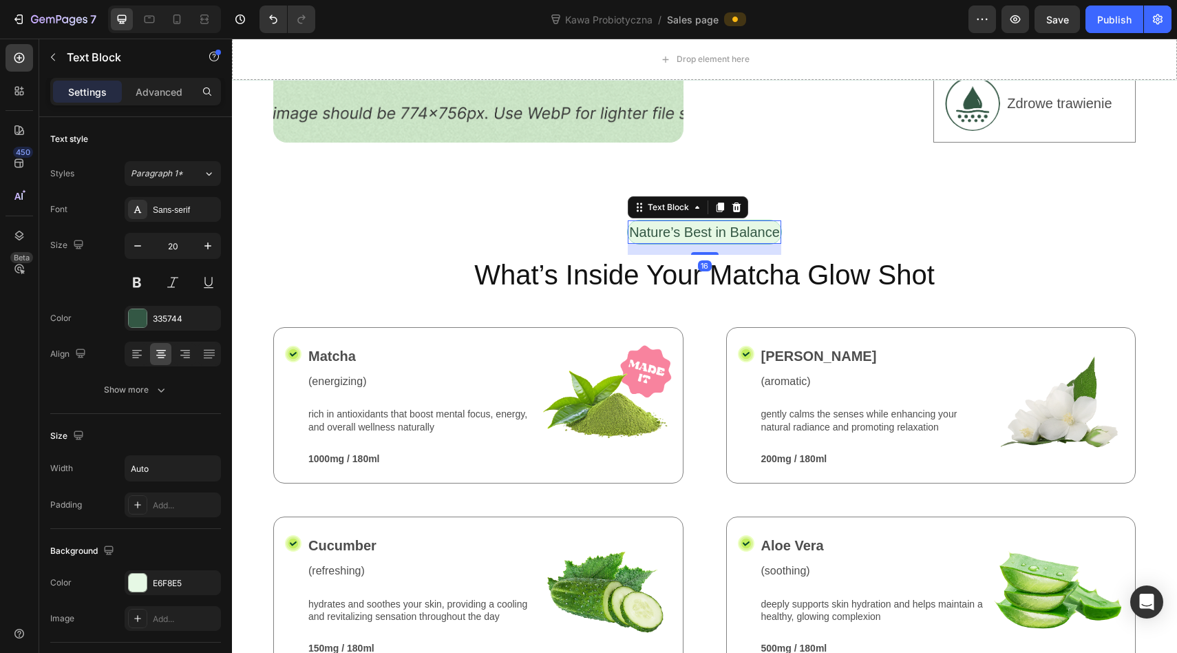
click at [709, 222] on p "Nature’s Best in Balance" at bounding box center [704, 232] width 151 height 21
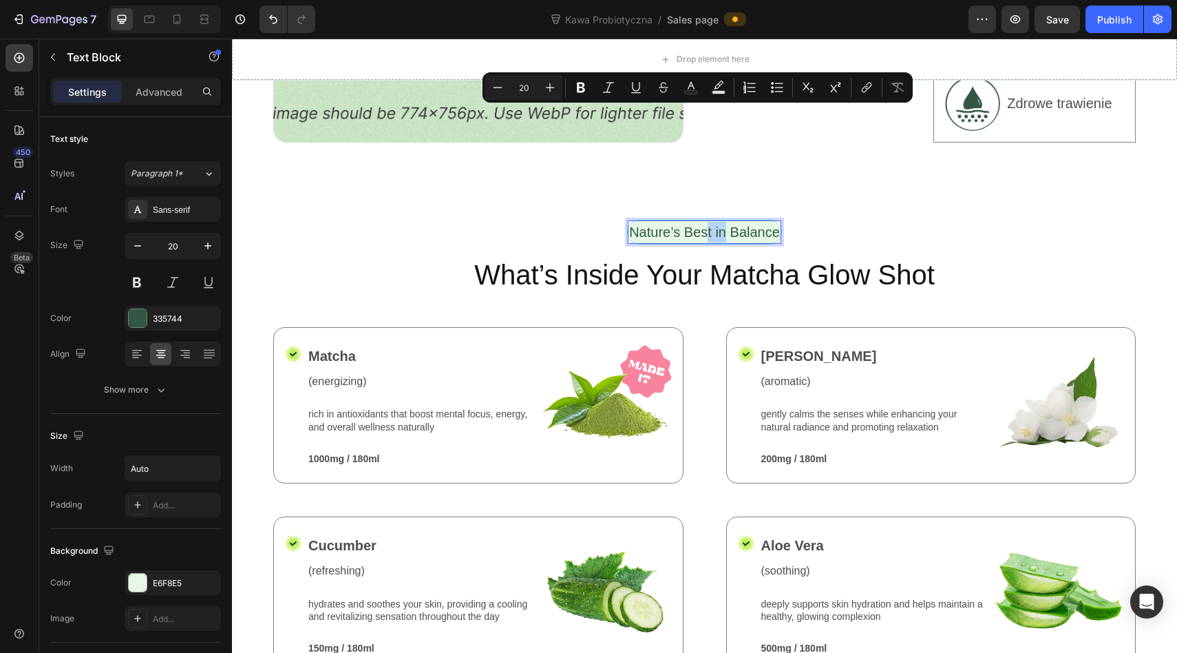
click at [709, 222] on p "Nature’s Best in Balance" at bounding box center [704, 232] width 151 height 21
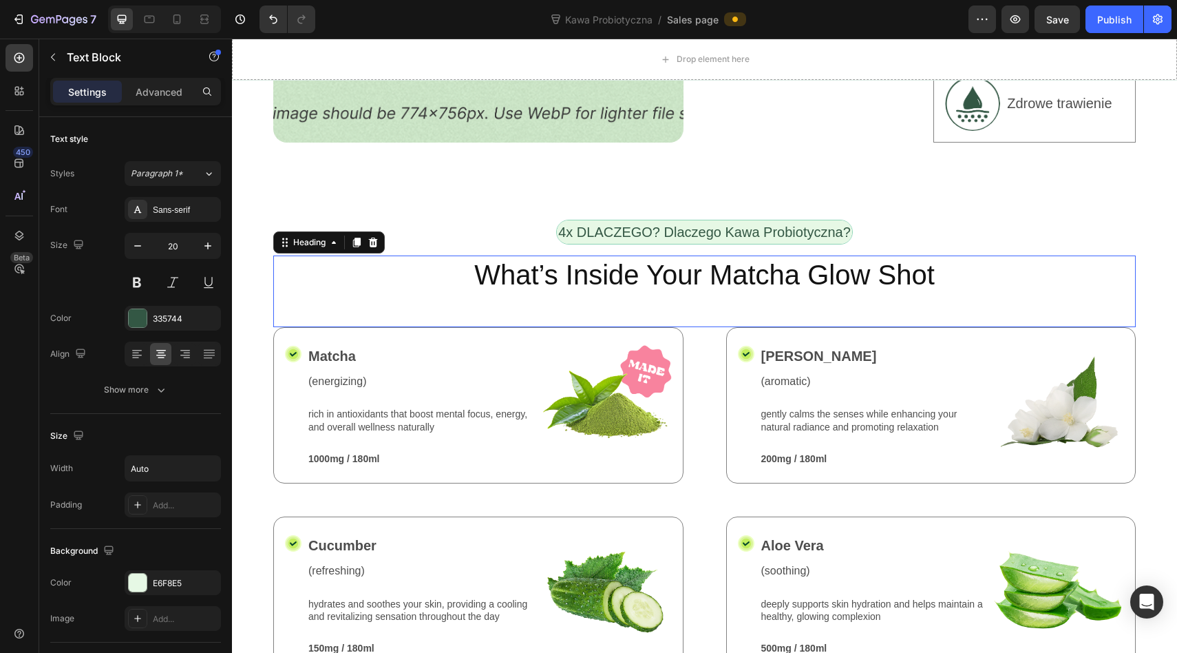
click at [677, 255] on h2 "What’s Inside Your Matcha Glow Shot" at bounding box center [704, 274] width 863 height 39
click at [631, 255] on h2 "What’s Inside Your Matcha Glow Shot" at bounding box center [704, 274] width 863 height 39
click at [631, 257] on p "What’s Inside Your Matcha Glow Shot" at bounding box center [705, 275] width 860 height 36
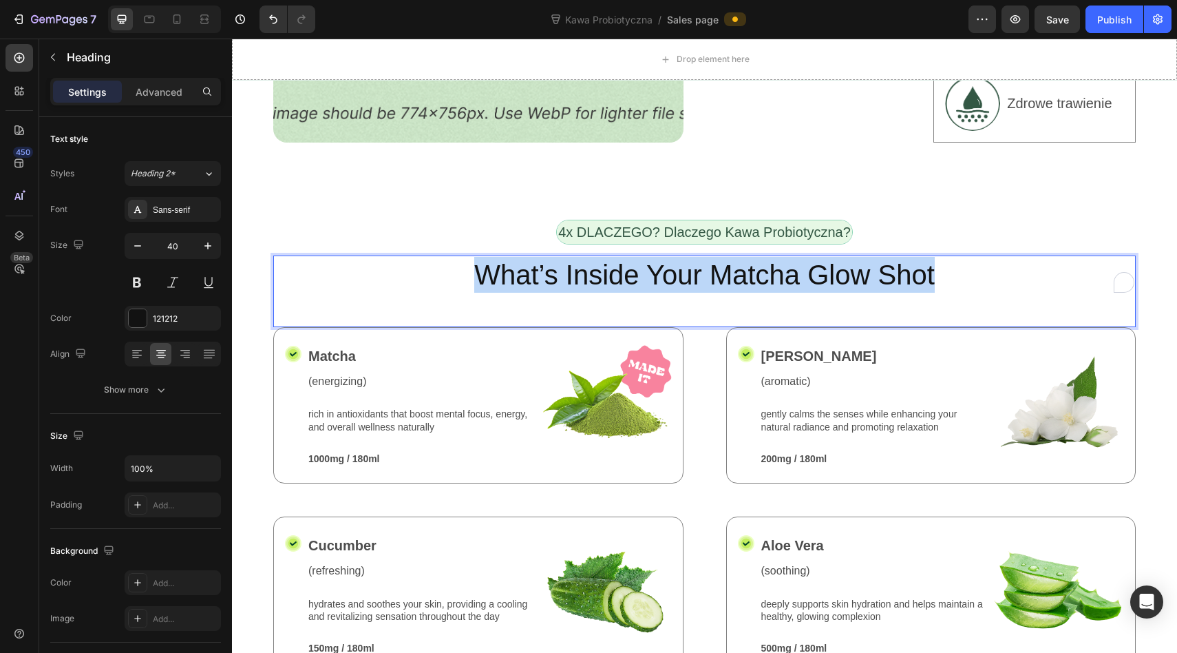
click at [631, 257] on p "What’s Inside Your Matcha Glow Shot" at bounding box center [705, 275] width 860 height 36
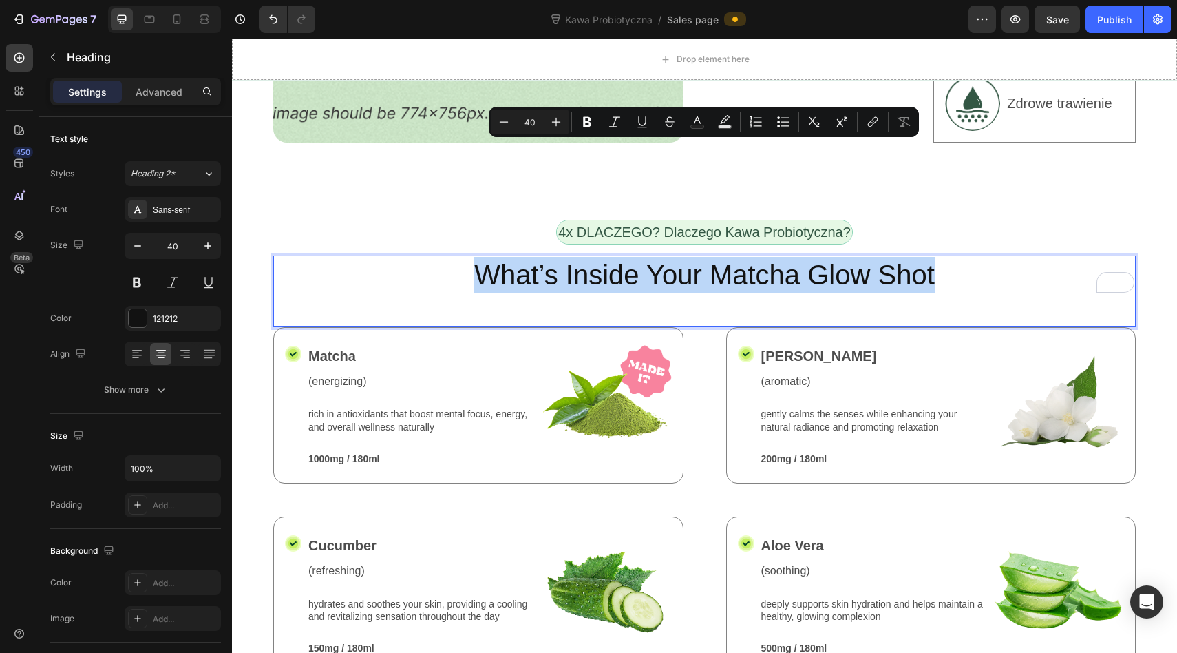
click at [620, 257] on p "What’s Inside Your Matcha Glow Shot" at bounding box center [705, 275] width 860 height 36
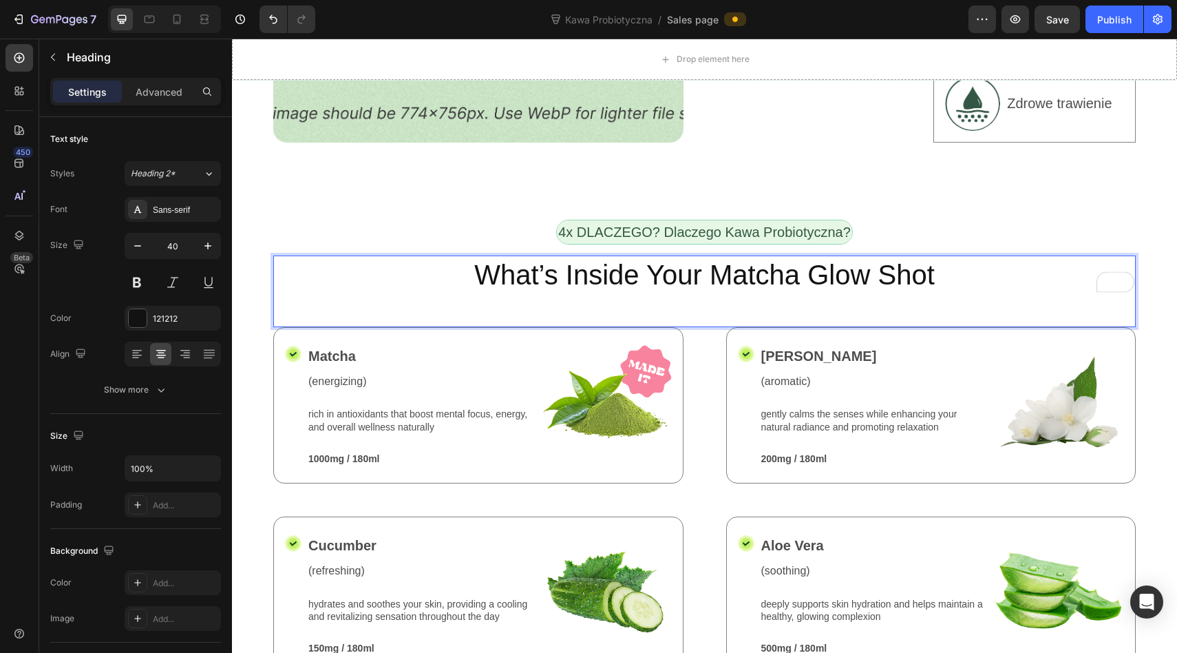
click at [593, 257] on p "What’s Inside Your Matcha Glow Shot" at bounding box center [705, 275] width 860 height 36
drag, startPoint x: 576, startPoint y: 156, endPoint x: 640, endPoint y: 156, distance: 64.0
click at [639, 257] on p "What’s Inside Your Matcha Glow Shot" at bounding box center [705, 275] width 860 height 36
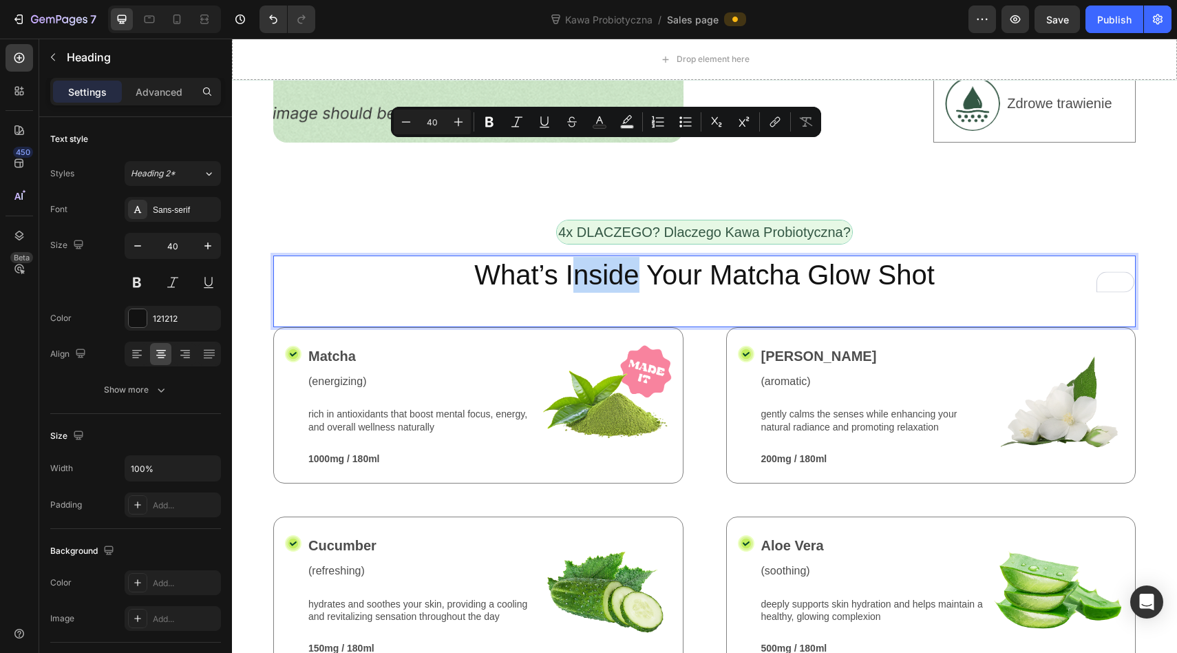
click at [620, 257] on p "What’s Inside Your Matcha Glow Shot" at bounding box center [705, 275] width 860 height 36
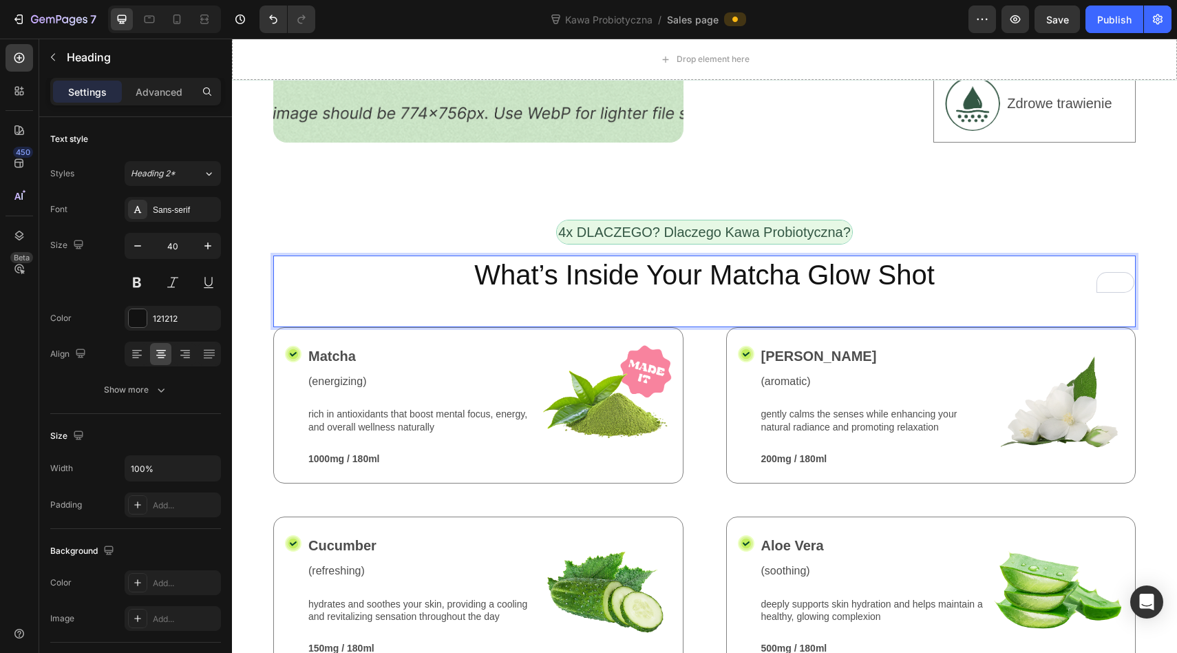
scroll to position [2206, 0]
click at [582, 257] on p "What’s Inside Your Matcha Glow Shot" at bounding box center [705, 275] width 860 height 36
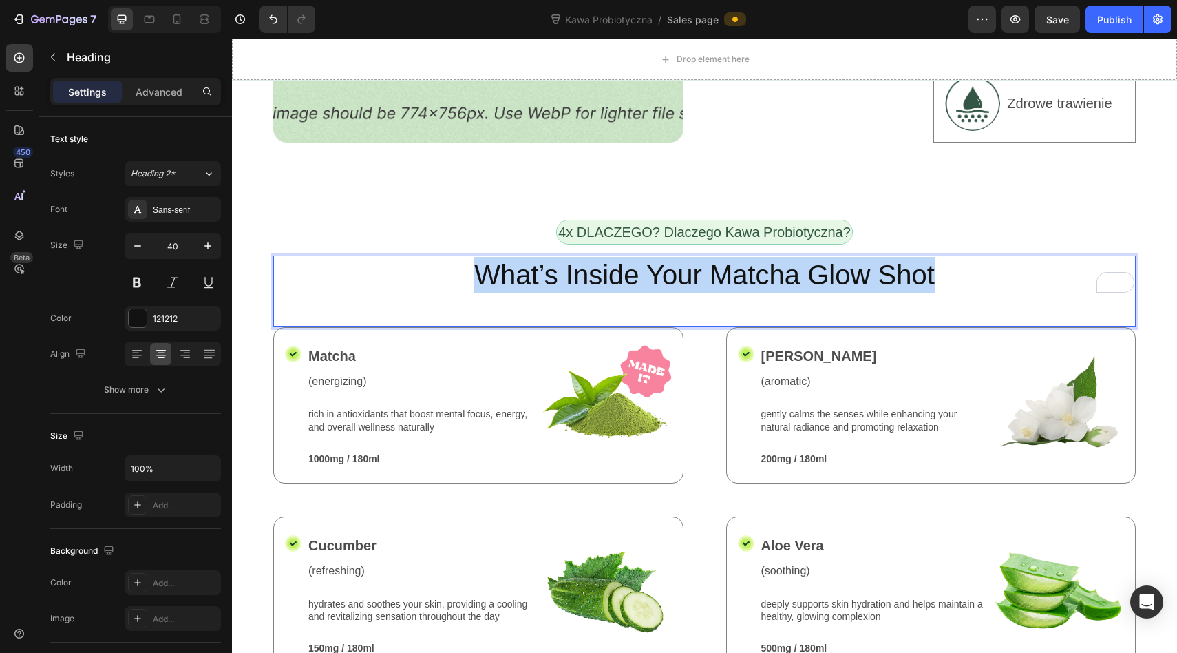
click at [582, 257] on p "What’s Inside Your Matcha Glow Shot" at bounding box center [705, 275] width 860 height 36
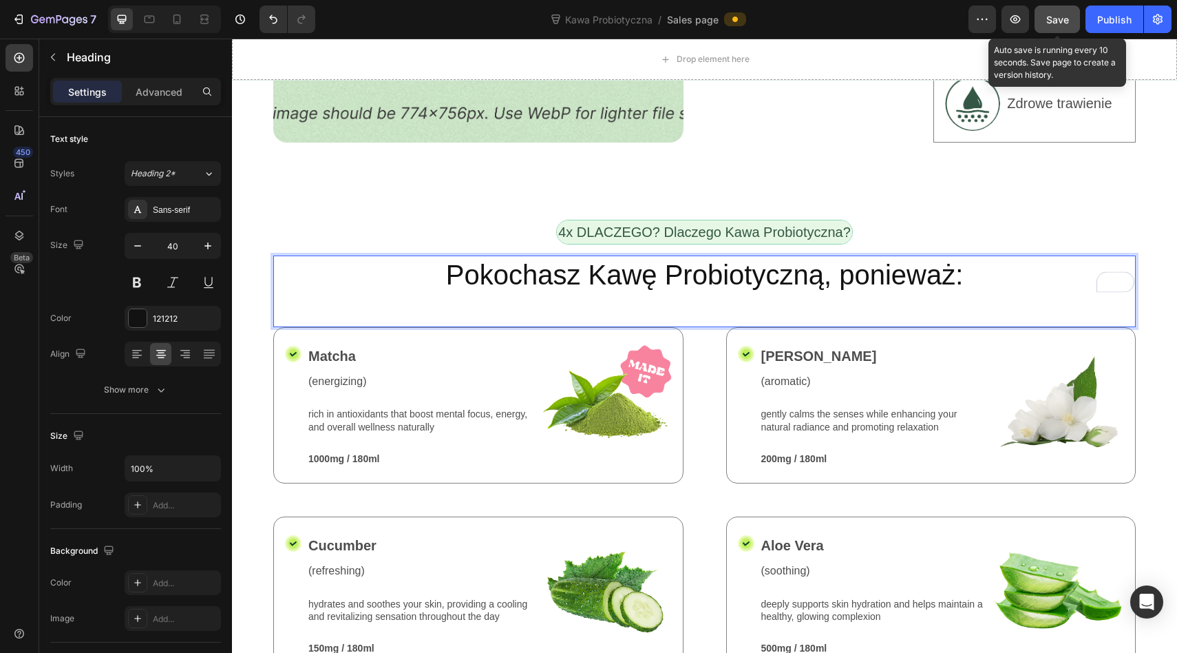
click at [1055, 21] on span "Save" at bounding box center [1057, 20] width 23 height 12
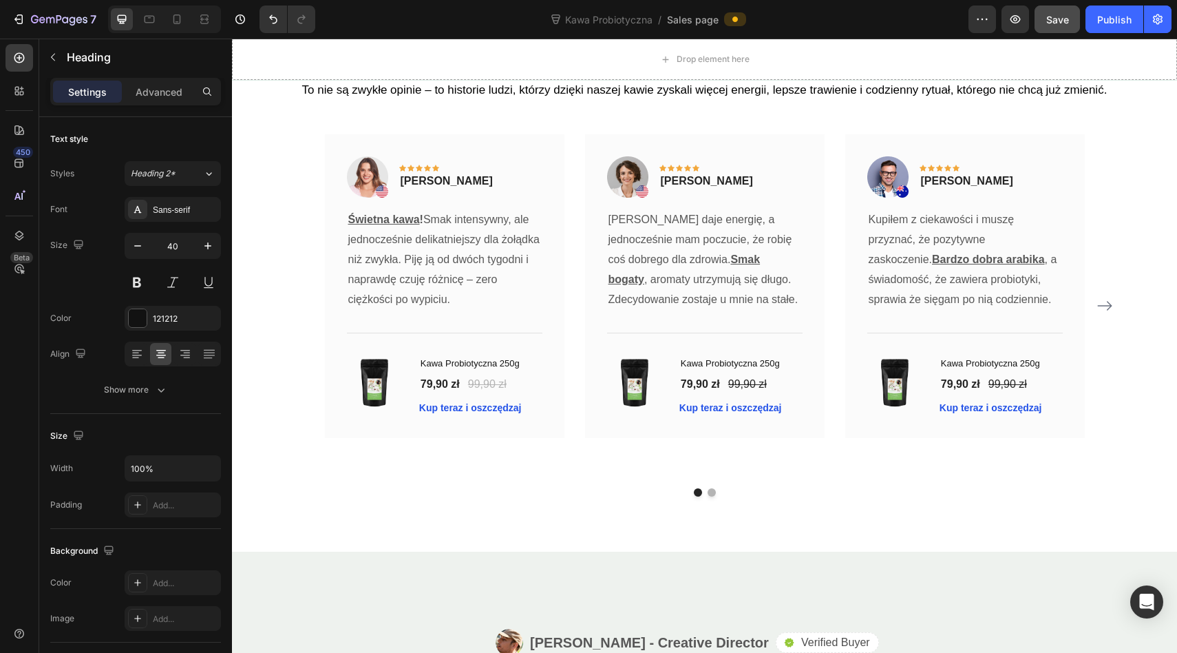
scroll to position [4070, 0]
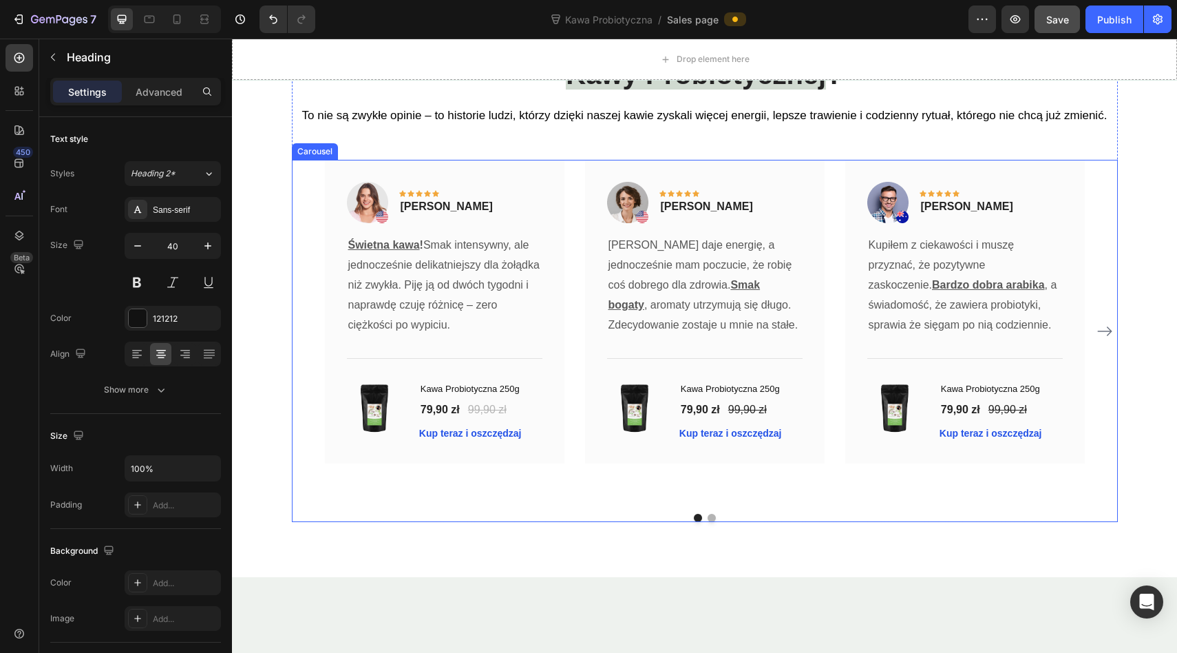
click at [1106, 333] on icon "Carousel Next Arrow" at bounding box center [1105, 331] width 17 height 17
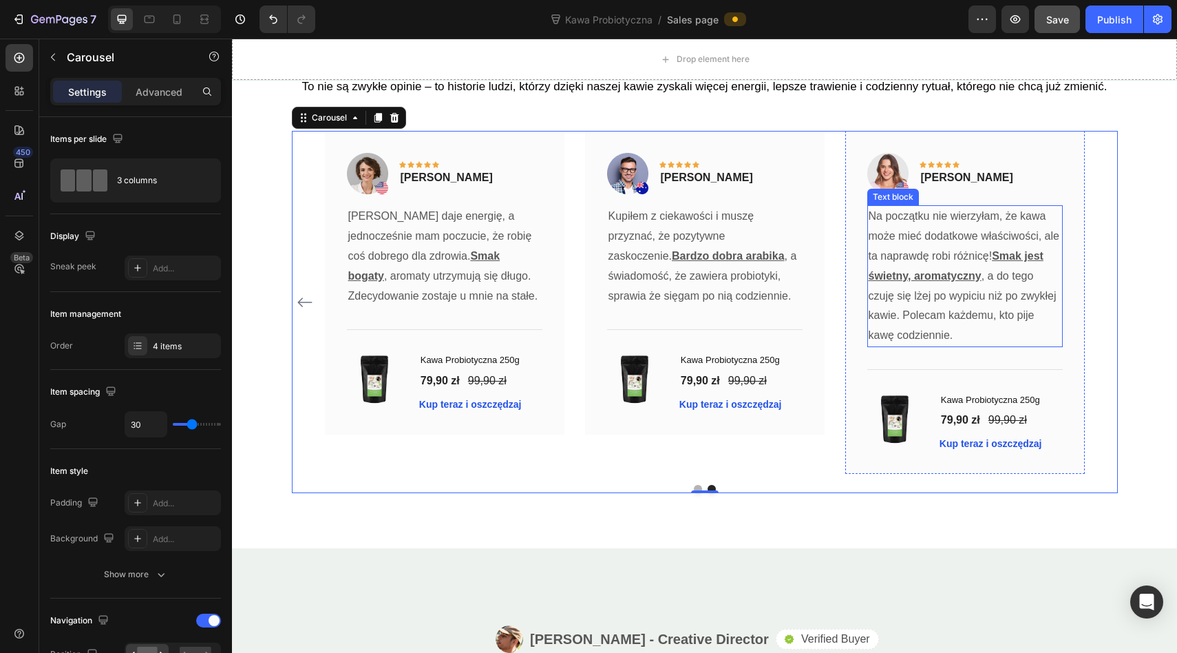
scroll to position [4095, 0]
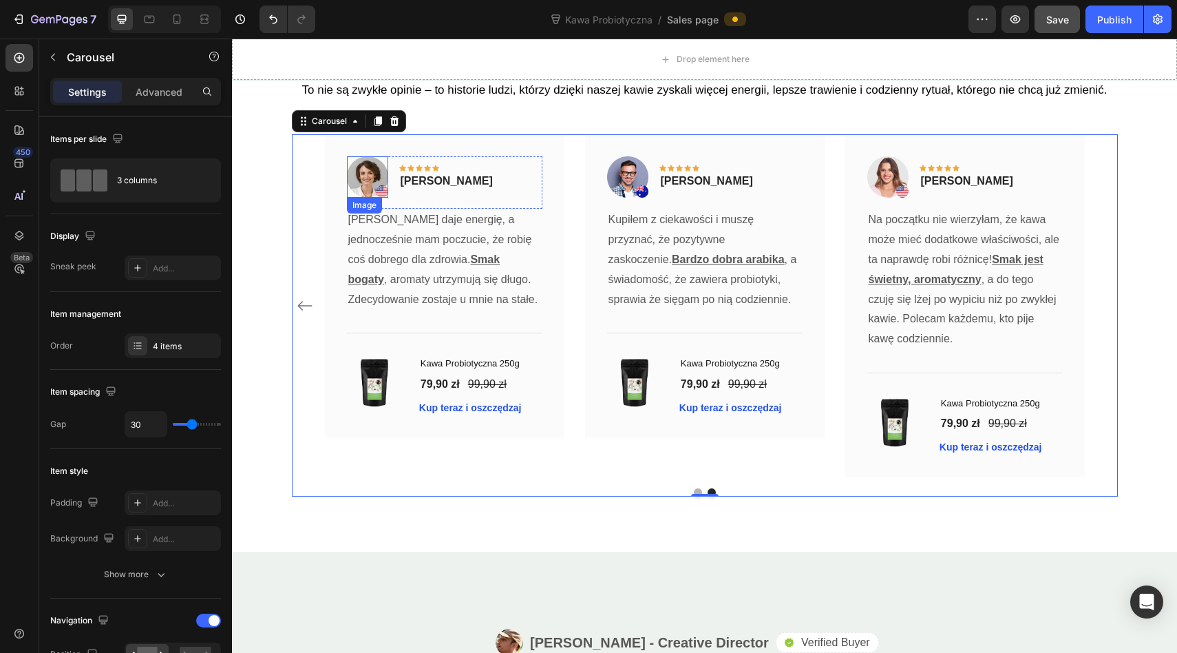
click at [370, 171] on img at bounding box center [367, 176] width 41 height 41
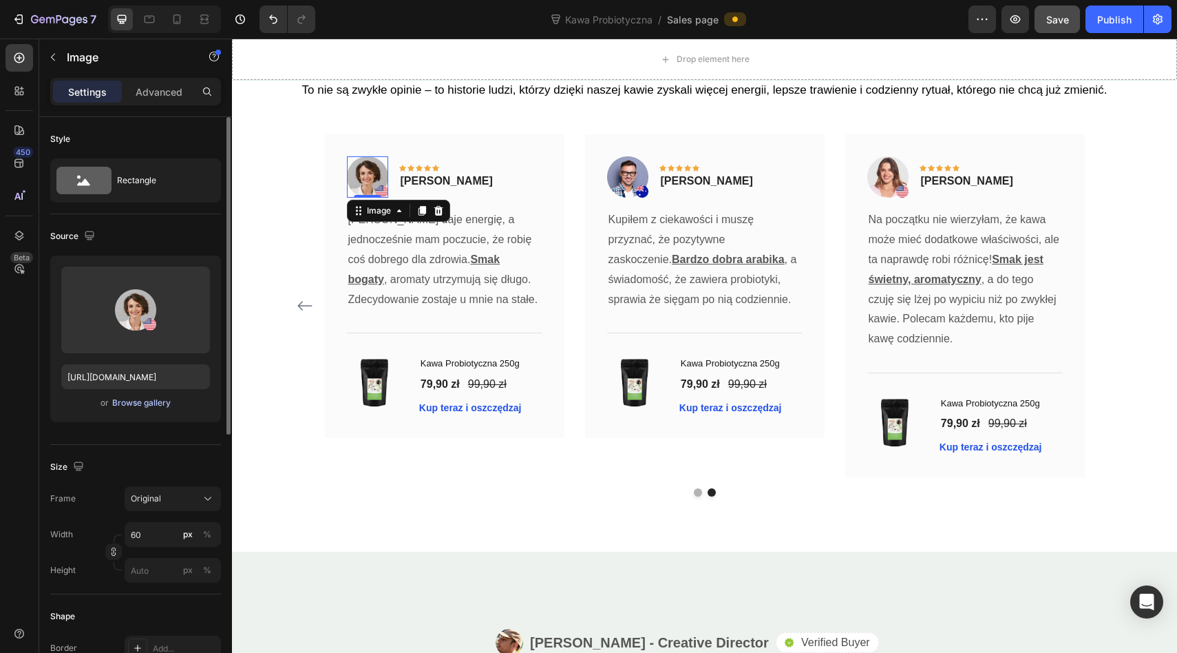
click at [124, 399] on div "Browse gallery" at bounding box center [141, 403] width 59 height 12
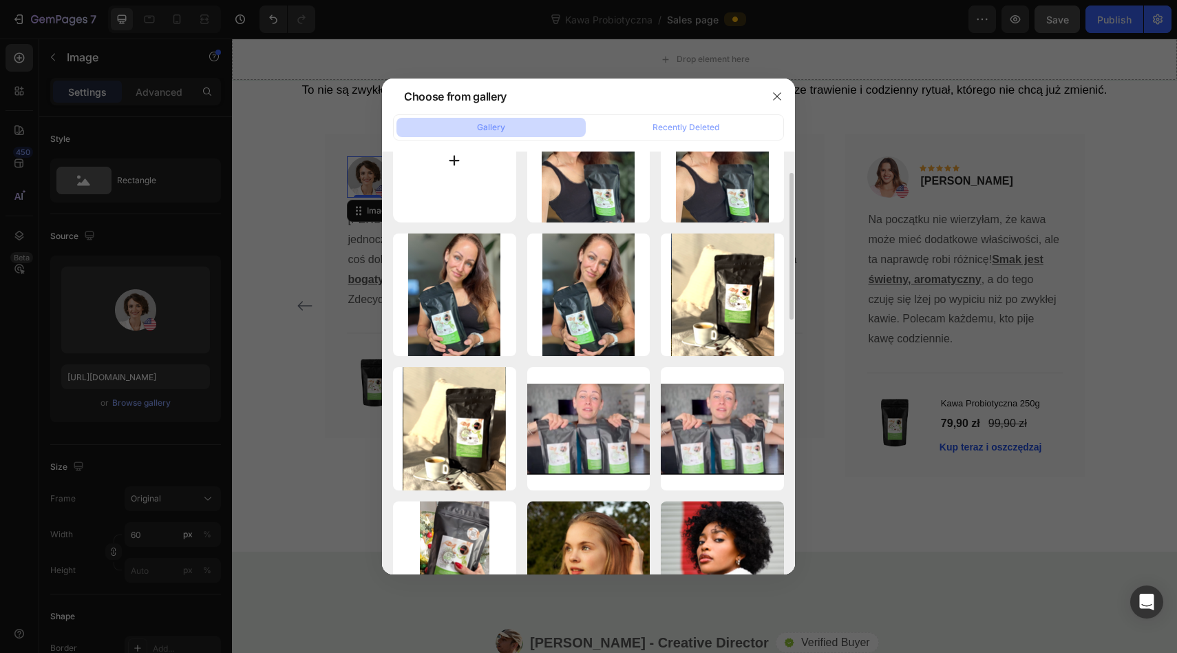
scroll to position [0, 0]
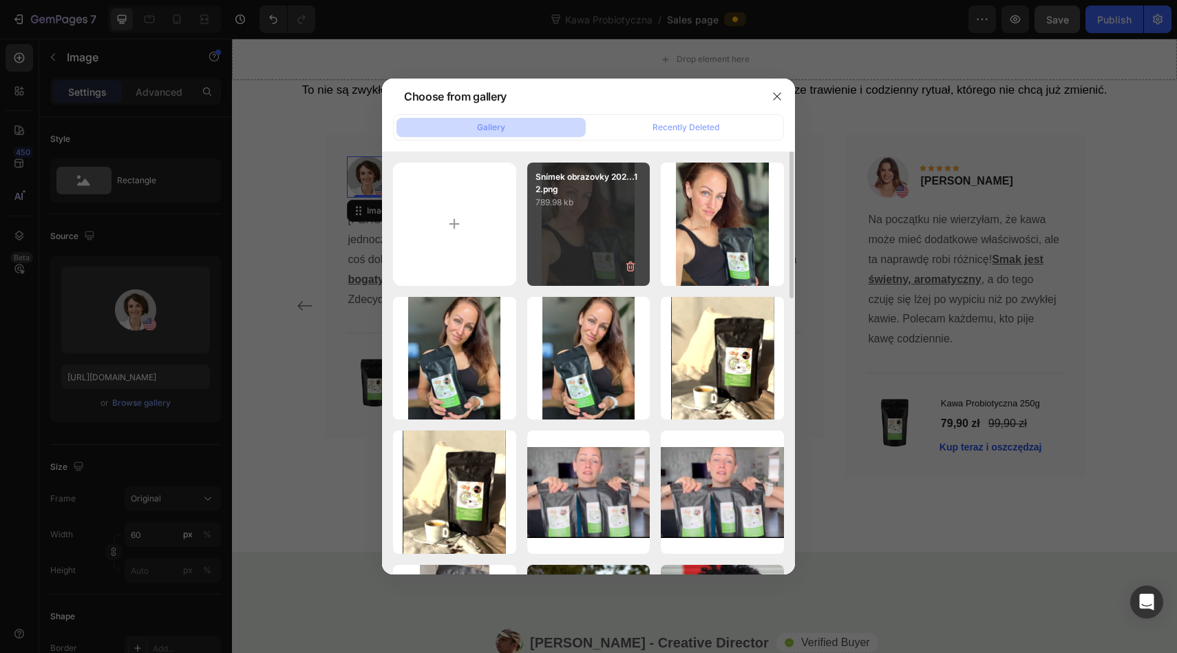
click at [571, 189] on p "Snímek obrazovky 202...12.png" at bounding box center [589, 183] width 107 height 25
type input "https://cdn.shopify.com/s/files/1/0953/4678/6691/files/gempages_586384277529166…"
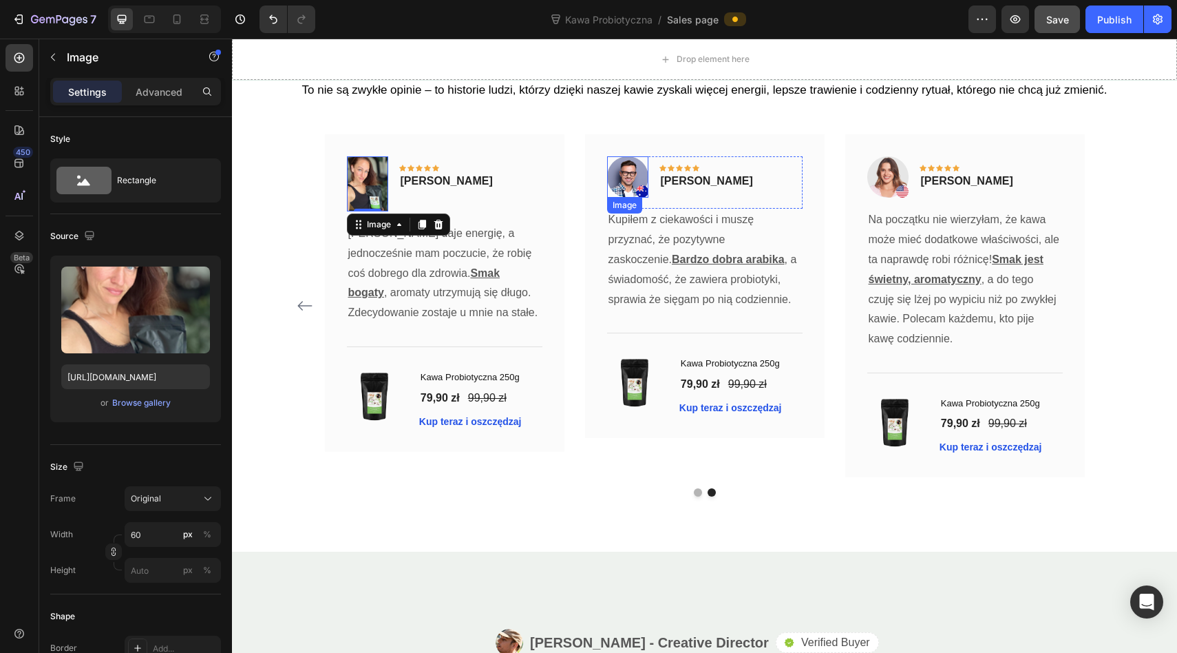
click at [621, 183] on img at bounding box center [627, 176] width 41 height 41
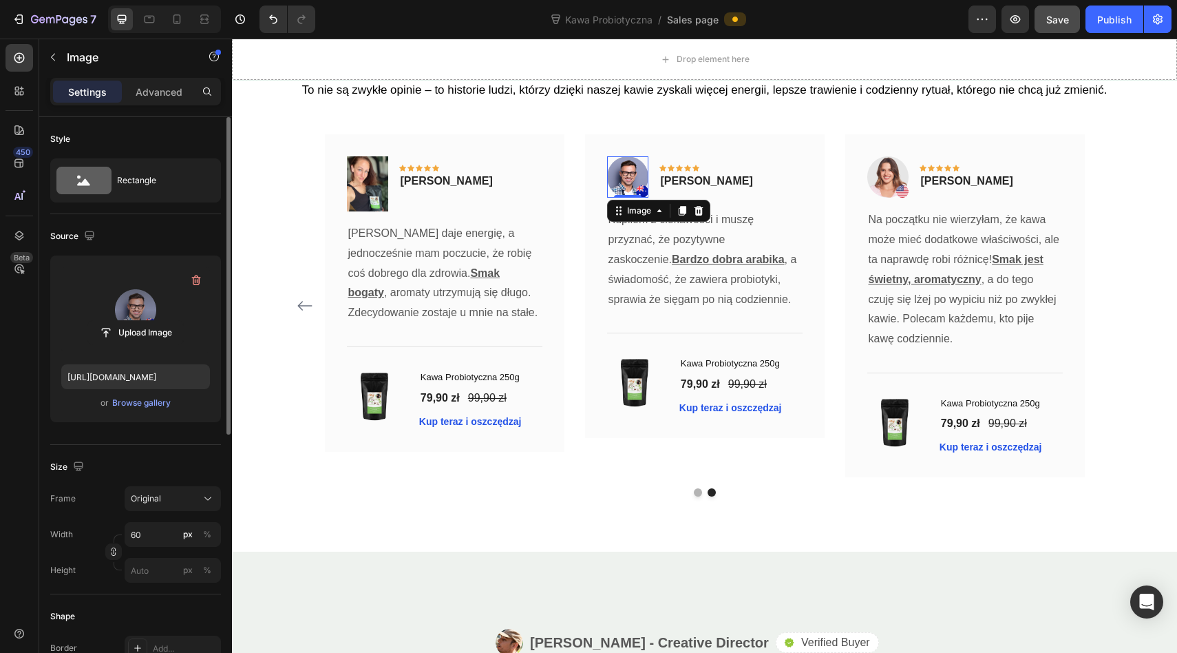
click at [110, 348] on label at bounding box center [135, 309] width 149 height 87
click at [110, 344] on input "file" at bounding box center [135, 332] width 95 height 23
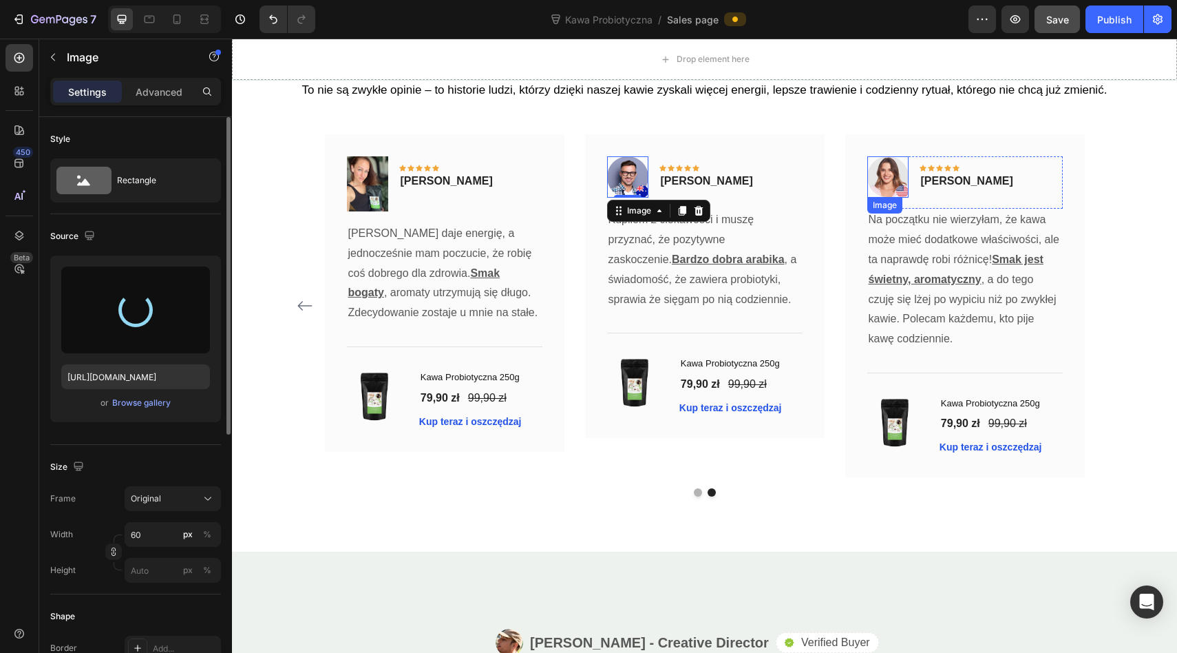
click at [882, 171] on img at bounding box center [887, 176] width 41 height 41
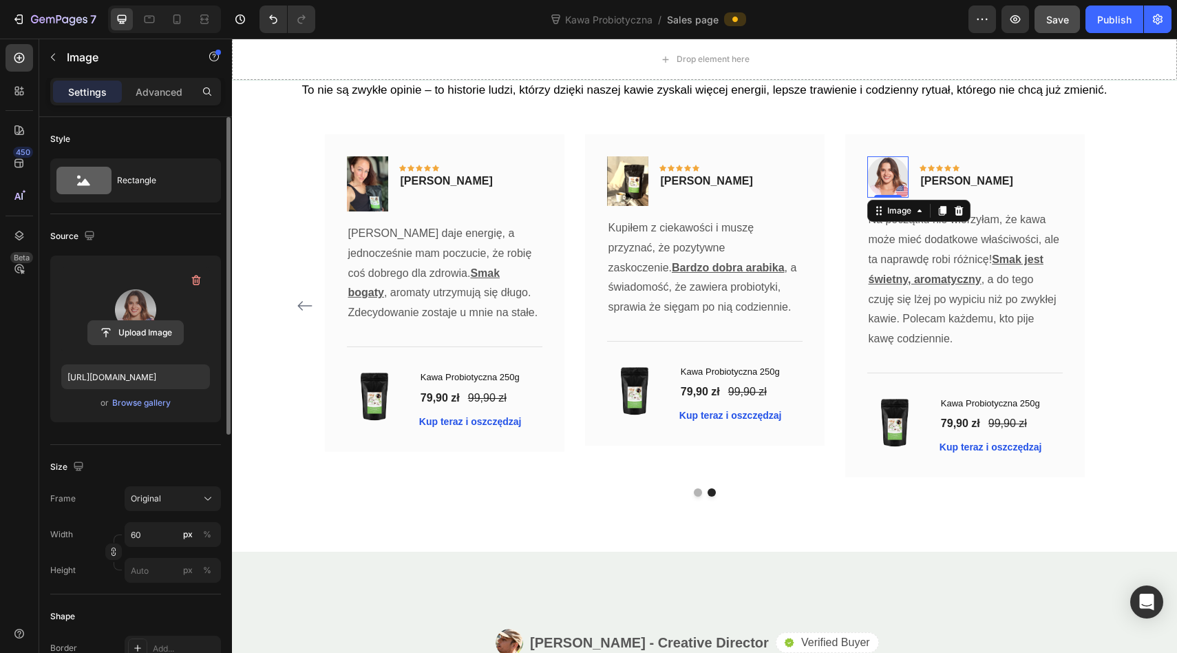
click at [139, 328] on input "file" at bounding box center [135, 332] width 95 height 23
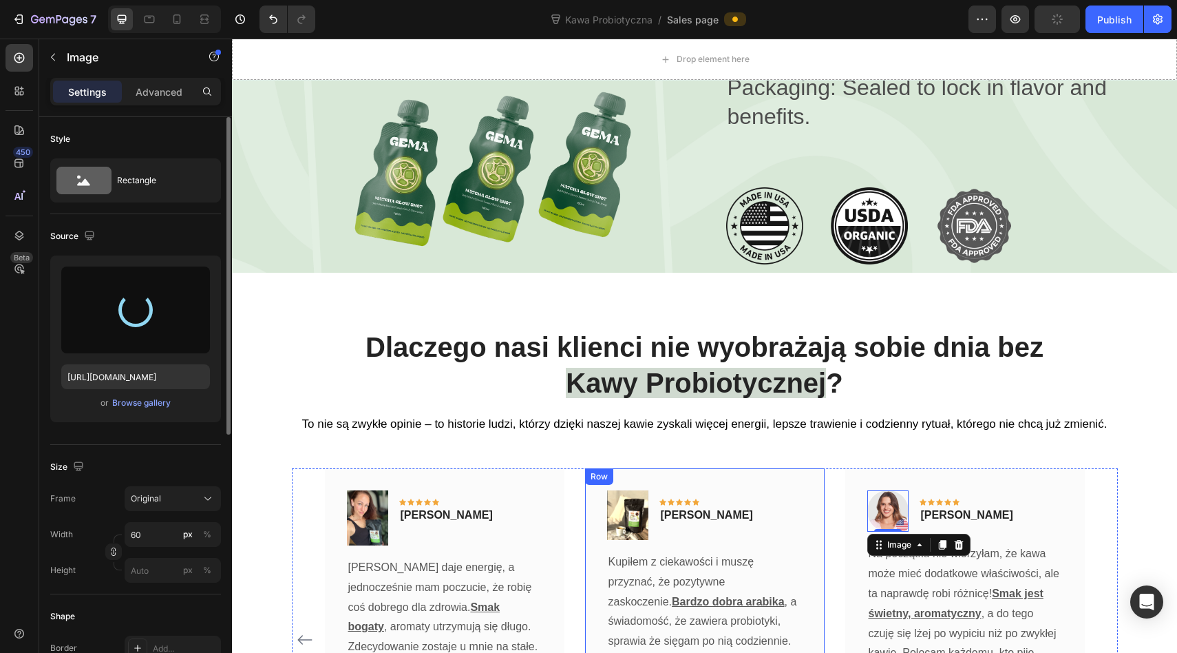
type input "https://cdn.shopify.com/s/files/1/0953/4678/6691/files/gempages_586384277529166…"
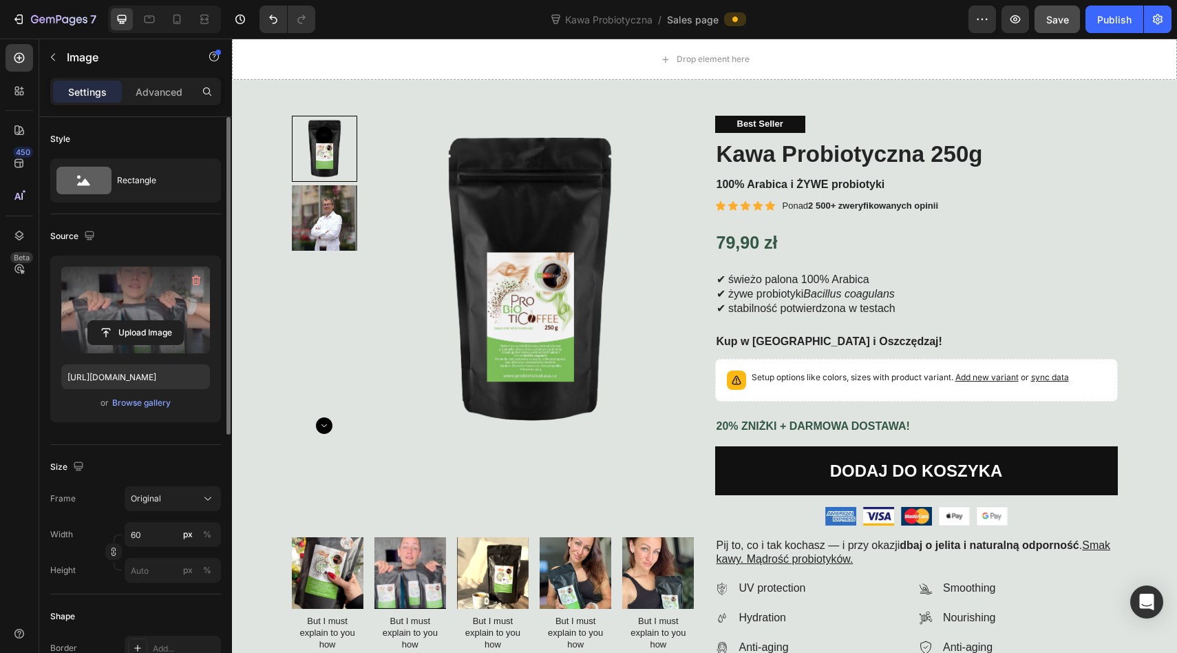
scroll to position [67, 0]
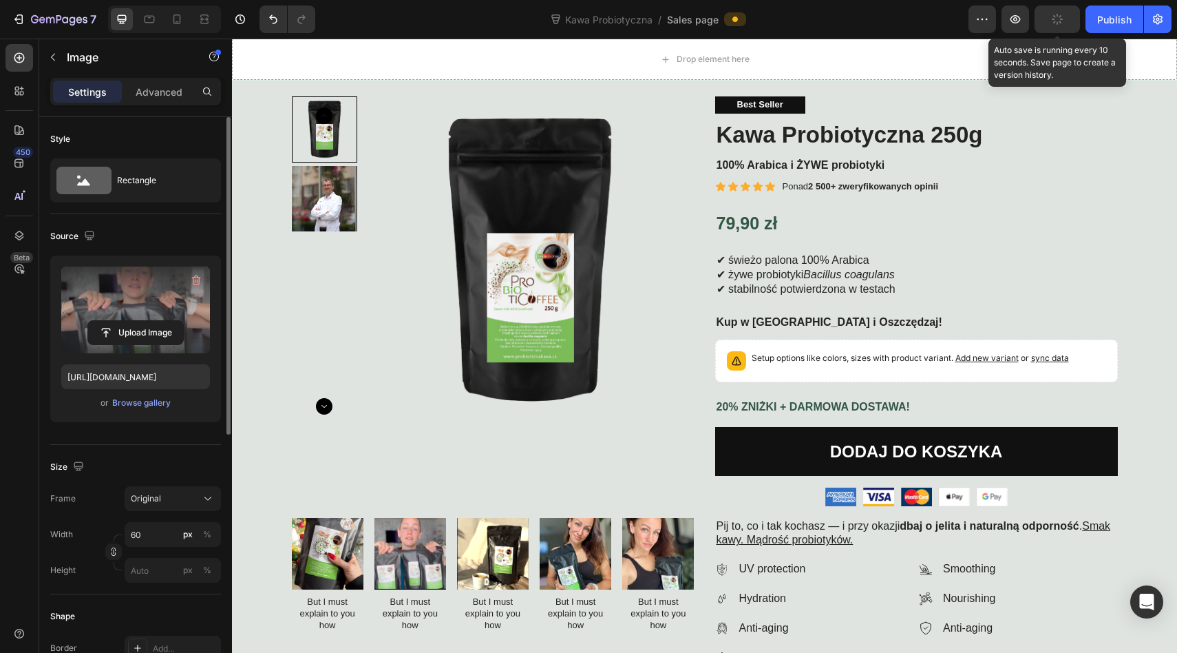
click at [1056, 14] on icon "button" at bounding box center [1057, 19] width 15 height 15
click at [1056, 19] on icon "button" at bounding box center [1058, 19] width 14 height 14
click at [1054, 16] on icon "button" at bounding box center [1058, 19] width 14 height 14
click at [1046, 15] on button "button" at bounding box center [1057, 20] width 45 height 28
click at [1042, 14] on button "Save" at bounding box center [1057, 20] width 45 height 28
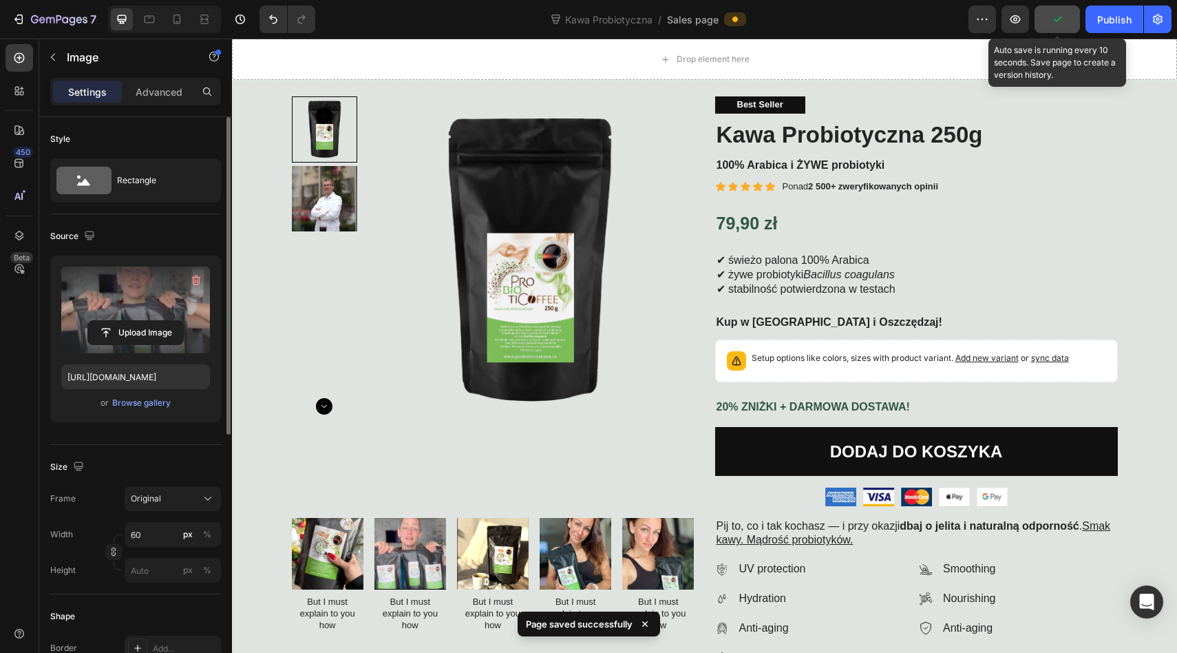
click at [1042, 17] on button "button" at bounding box center [1057, 20] width 45 height 28
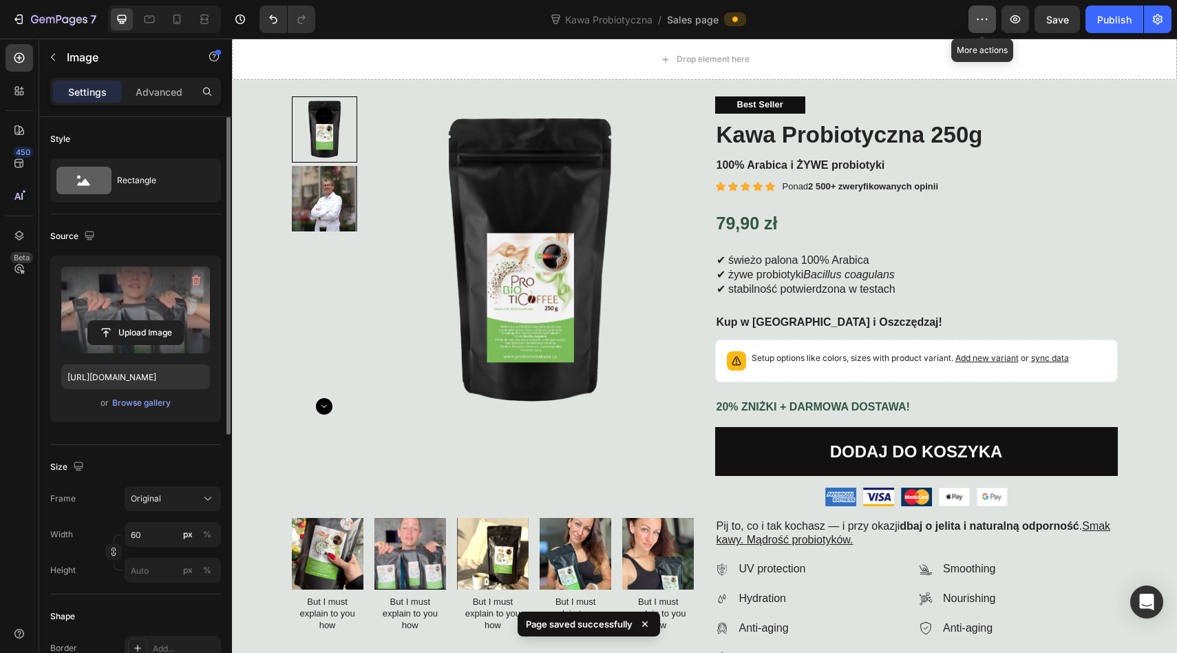
click at [981, 15] on icon "button" at bounding box center [983, 19] width 14 height 14
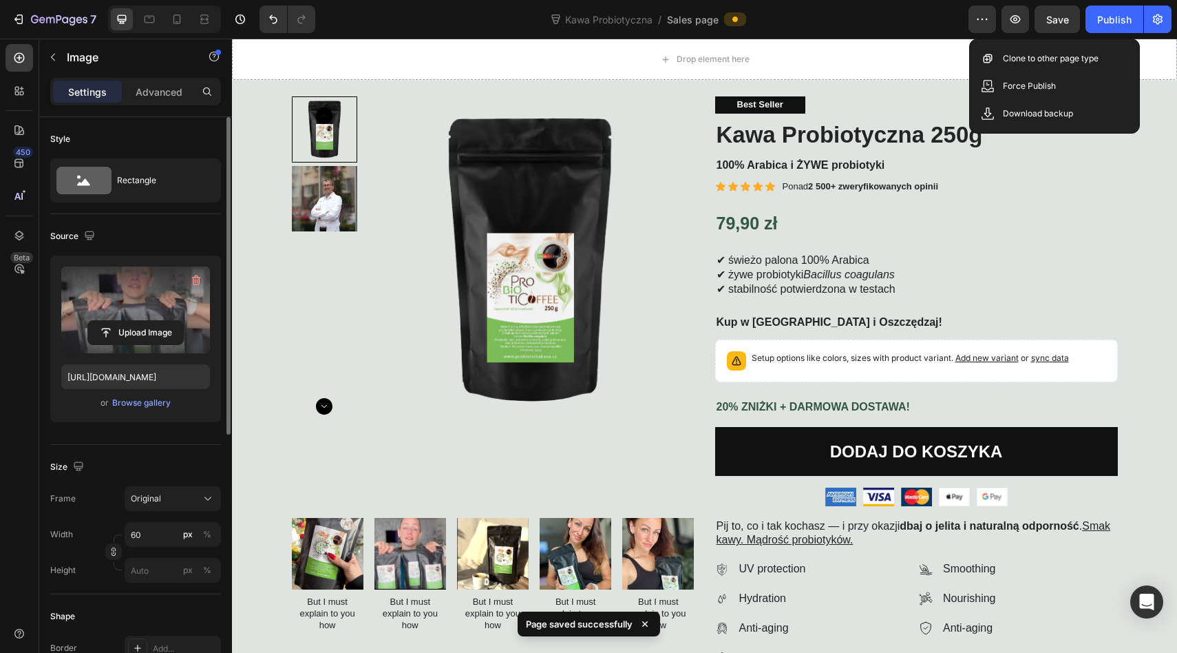
click at [909, 28] on div "Kawa Probiotyczna / Sales page" at bounding box center [647, 20] width 642 height 28
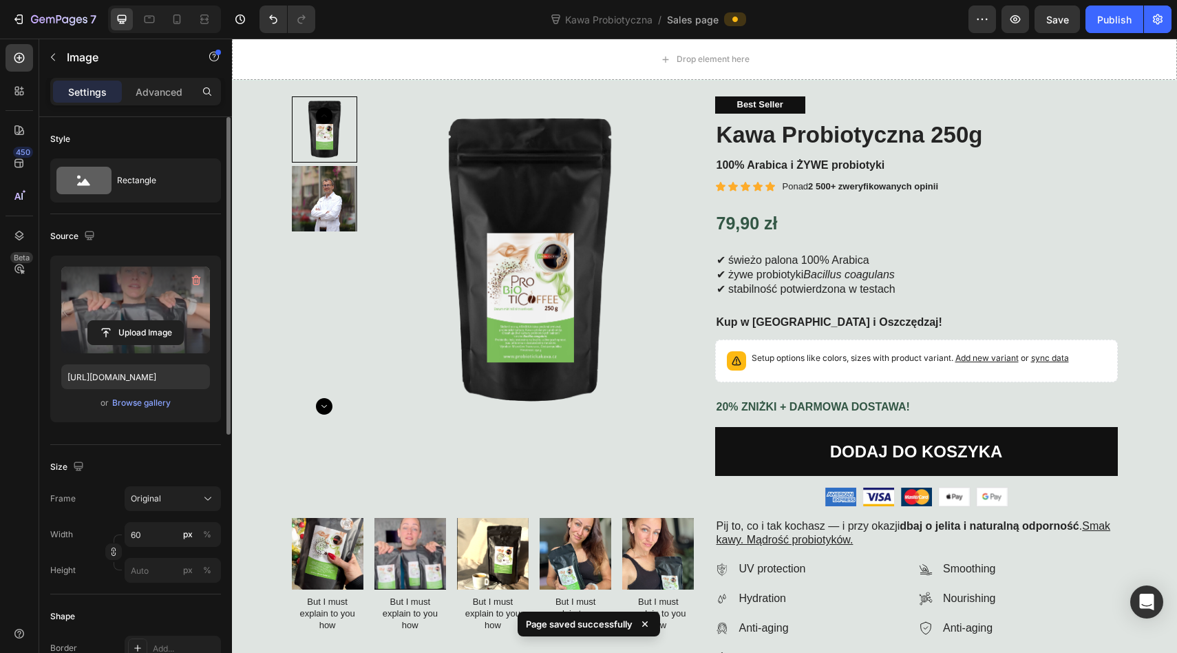
click at [901, 30] on div "Kawa Probiotyczna / Sales page" at bounding box center [647, 20] width 642 height 28
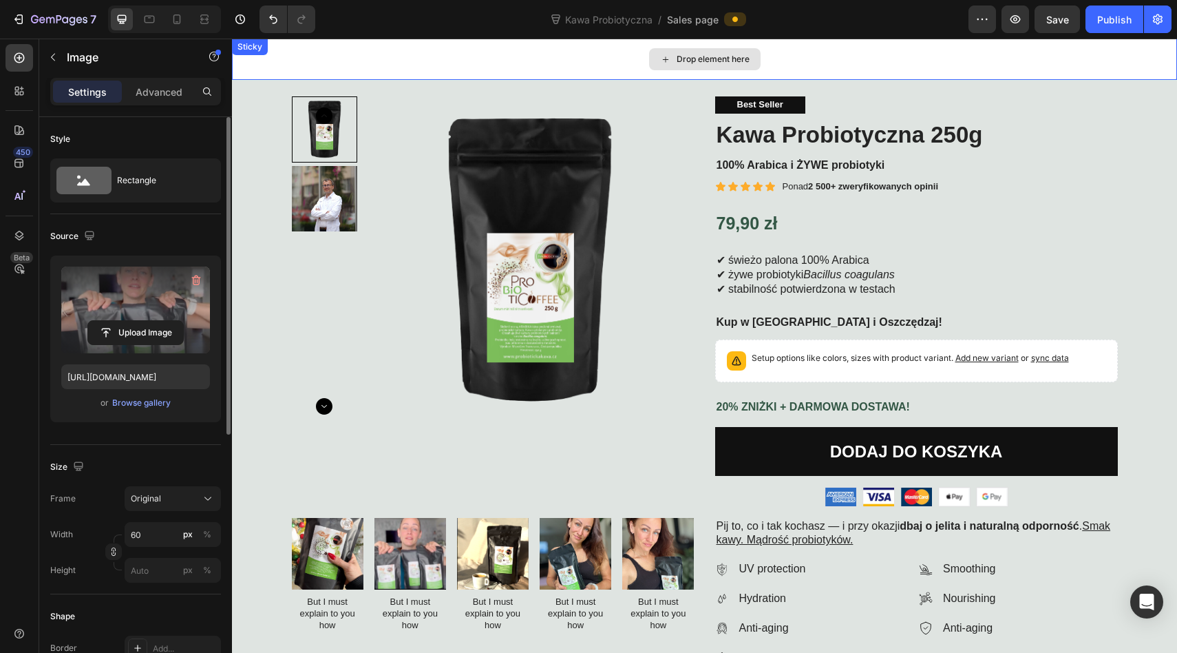
click at [816, 70] on div "Drop element here" at bounding box center [704, 59] width 945 height 41
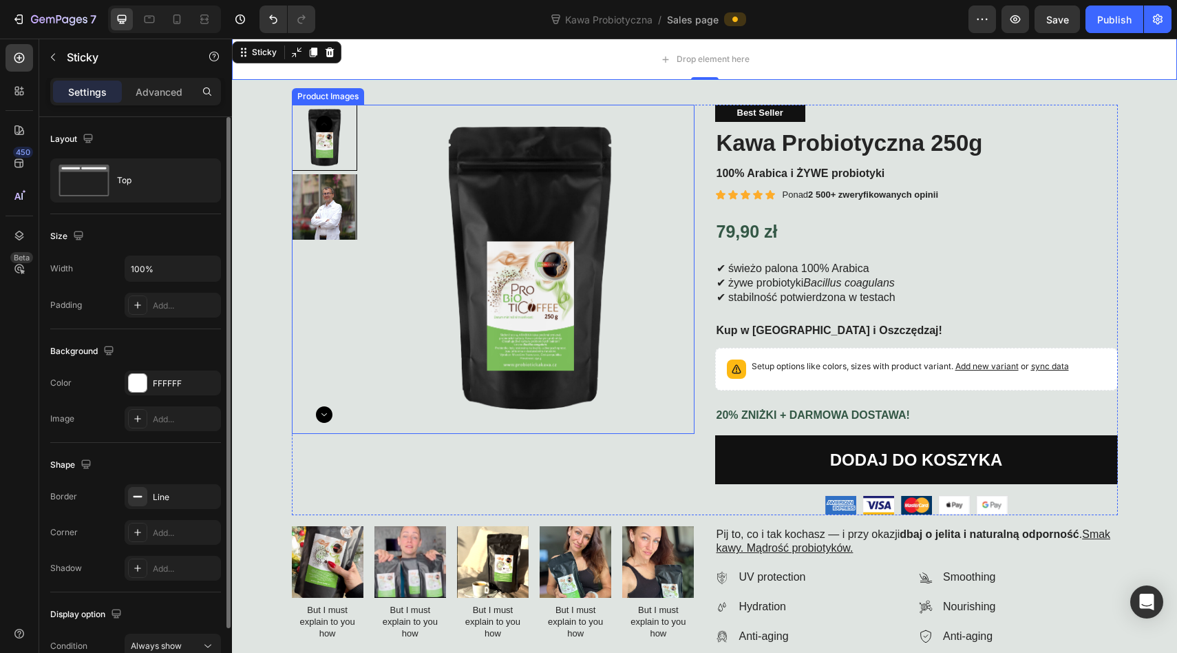
scroll to position [0, 0]
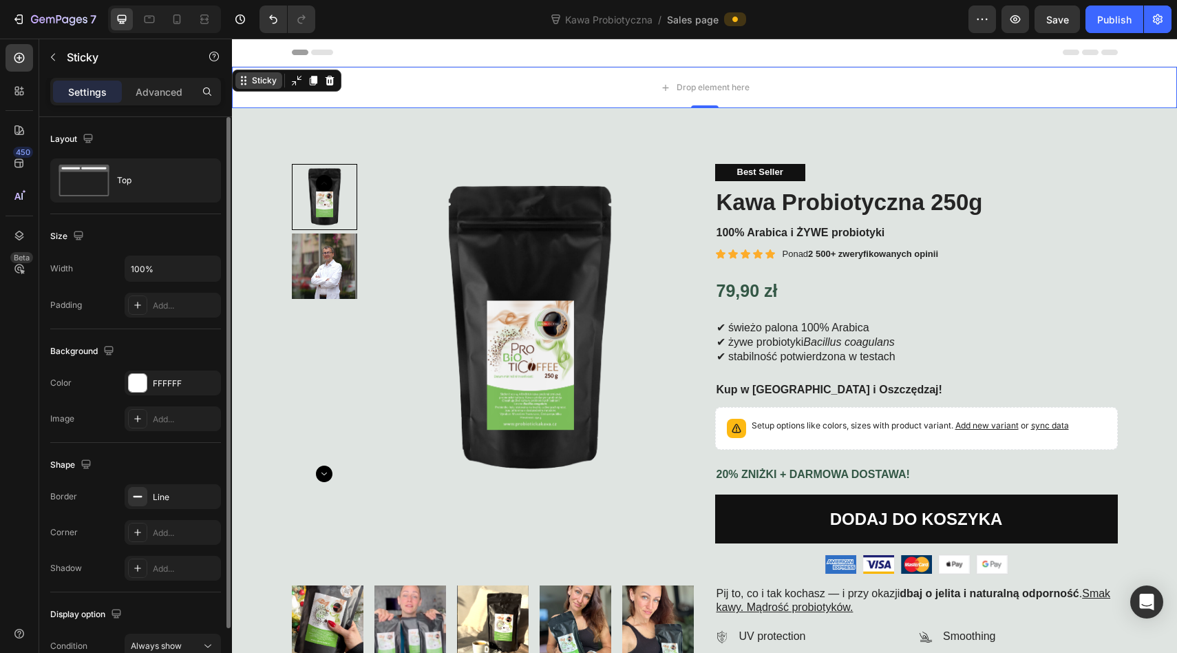
click at [259, 81] on div "Sticky" at bounding box center [264, 80] width 30 height 12
click at [265, 85] on div "Sticky" at bounding box center [264, 80] width 30 height 12
click at [140, 182] on div "Top" at bounding box center [159, 181] width 84 height 32
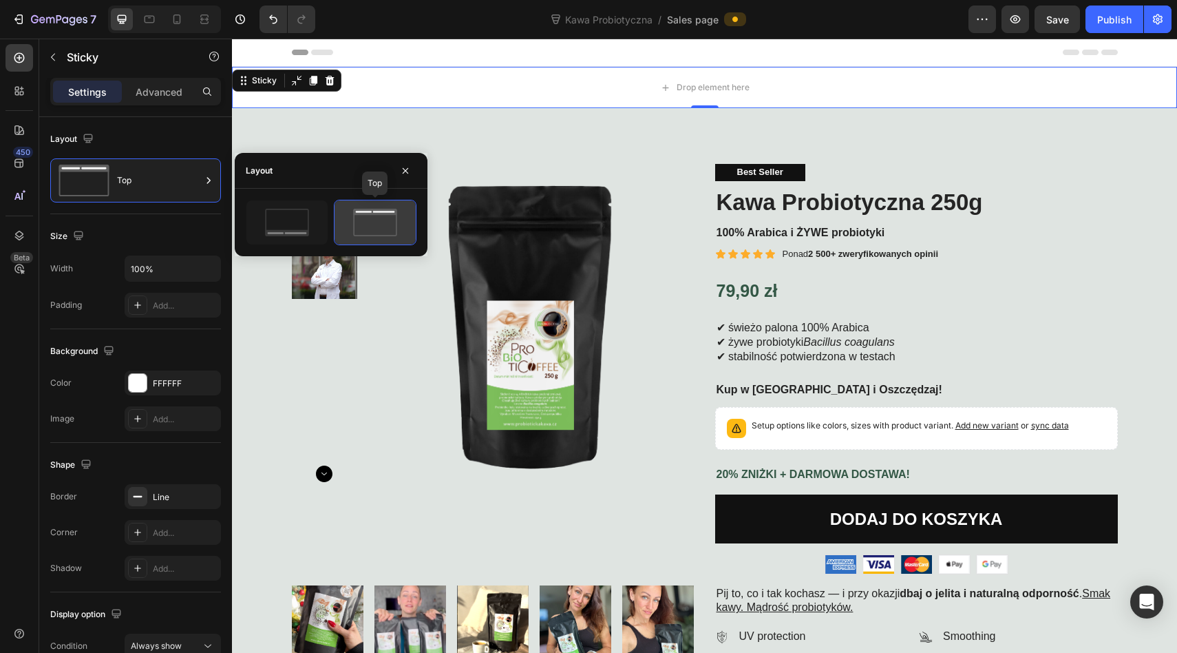
click at [372, 226] on icon at bounding box center [375, 223] width 65 height 28
click at [403, 169] on icon "button" at bounding box center [405, 170] width 11 height 11
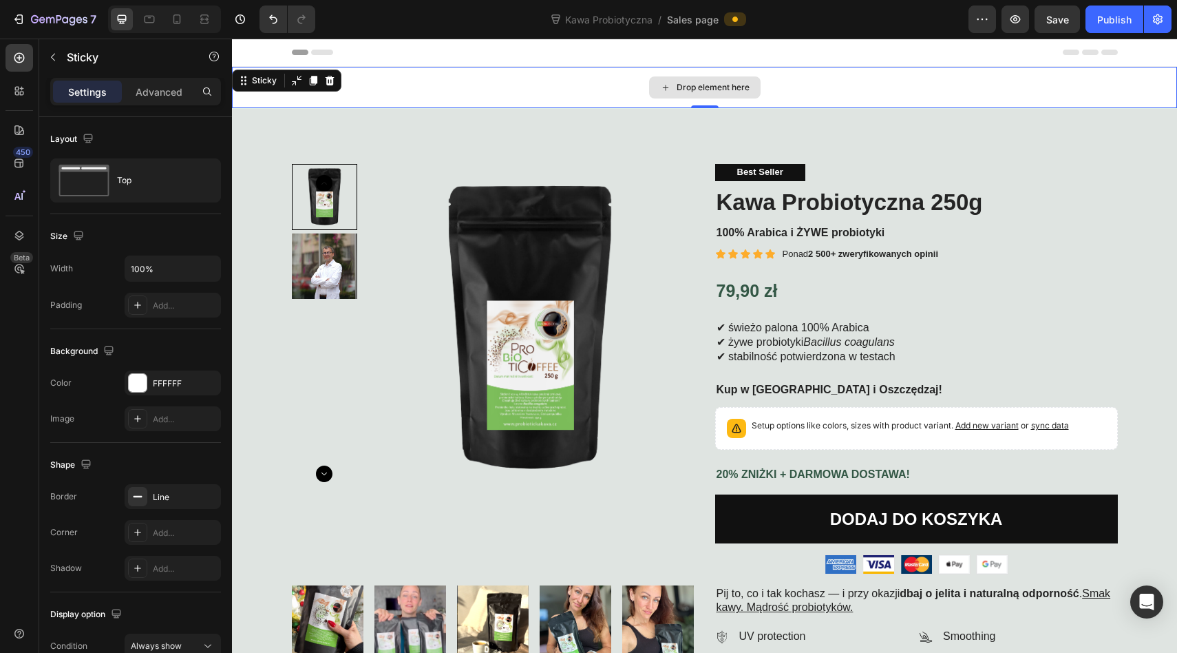
click at [709, 83] on div "Drop element here" at bounding box center [713, 87] width 73 height 11
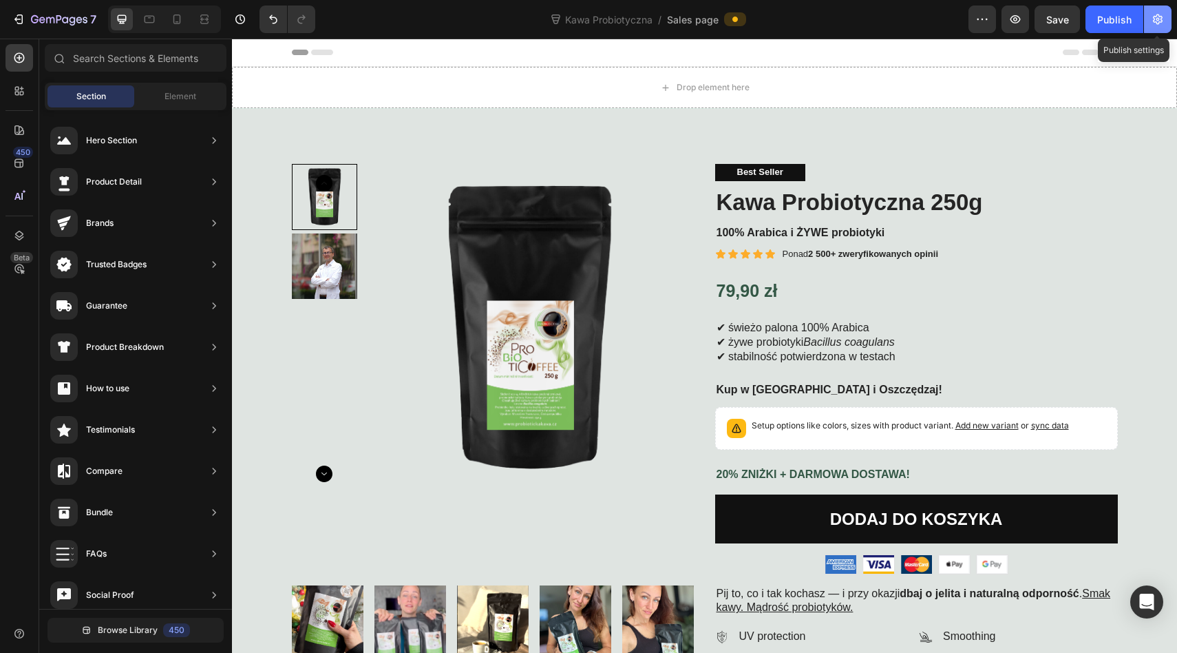
click at [1161, 22] on icon "button" at bounding box center [1158, 19] width 14 height 14
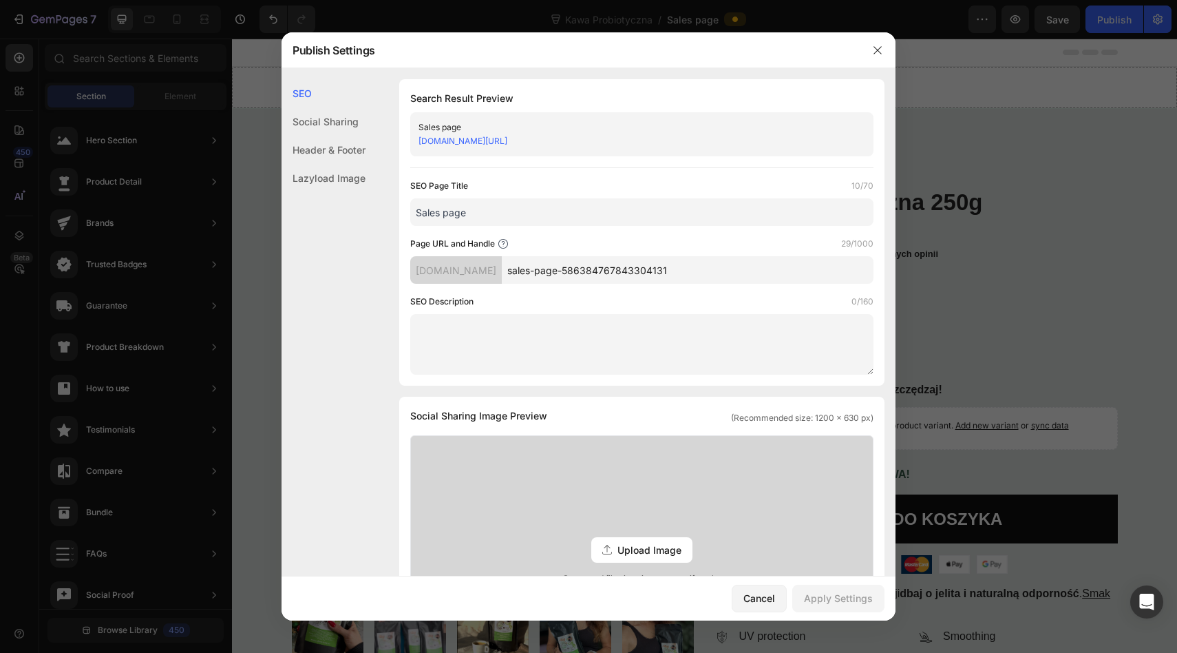
click at [500, 139] on link "02qrjp-cq.myshopify.com/pages/sales-page-586384767843304131" at bounding box center [463, 141] width 89 height 10
click at [609, 274] on input "sales-page-586384767843304131" at bounding box center [688, 270] width 372 height 28
click at [609, 271] on input "sales-page-586384767843304131" at bounding box center [688, 270] width 372 height 28
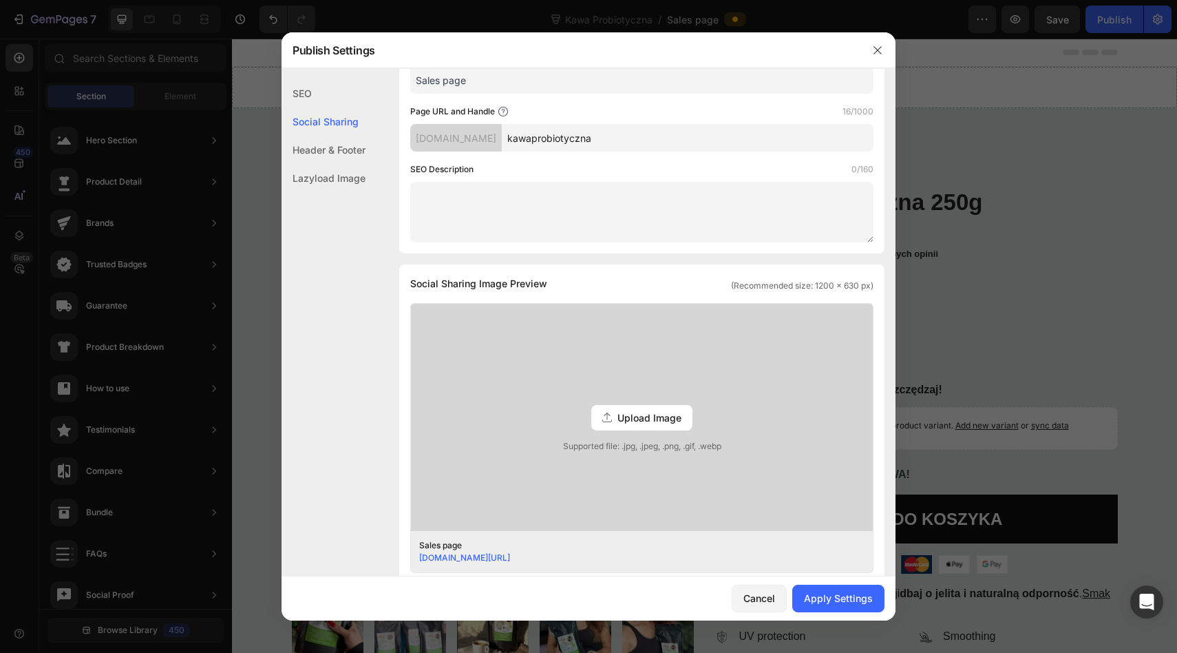
scroll to position [202, 0]
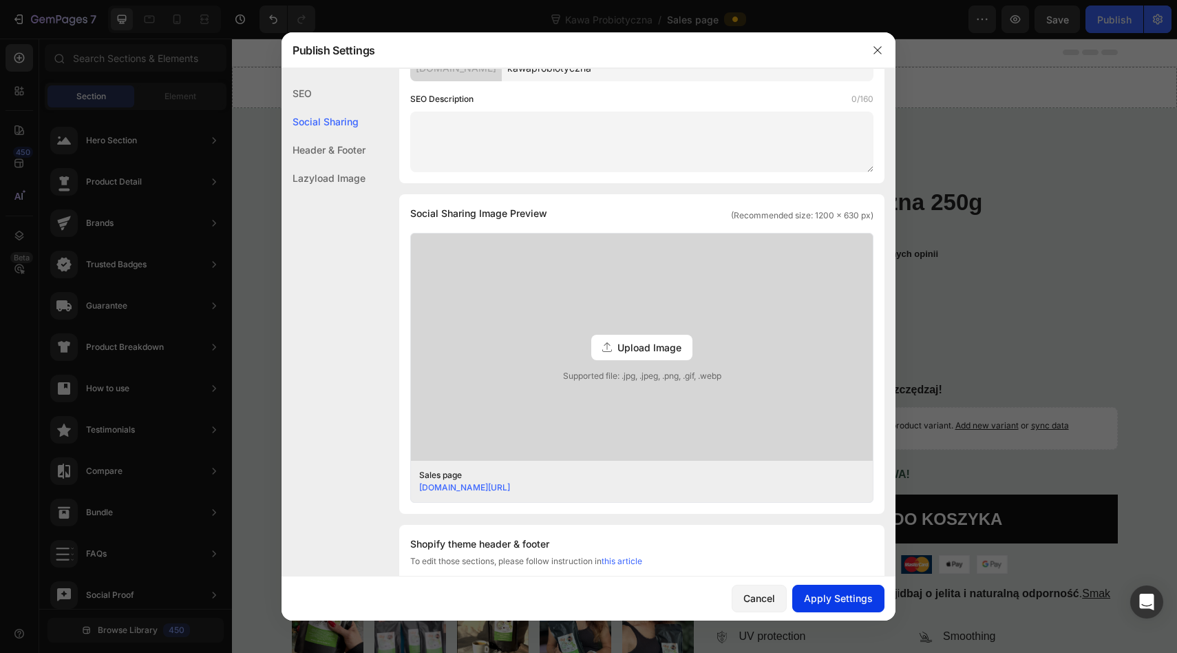
type input "kawaprobiotyczna"
click at [825, 591] on div "Apply Settings" at bounding box center [838, 598] width 69 height 14
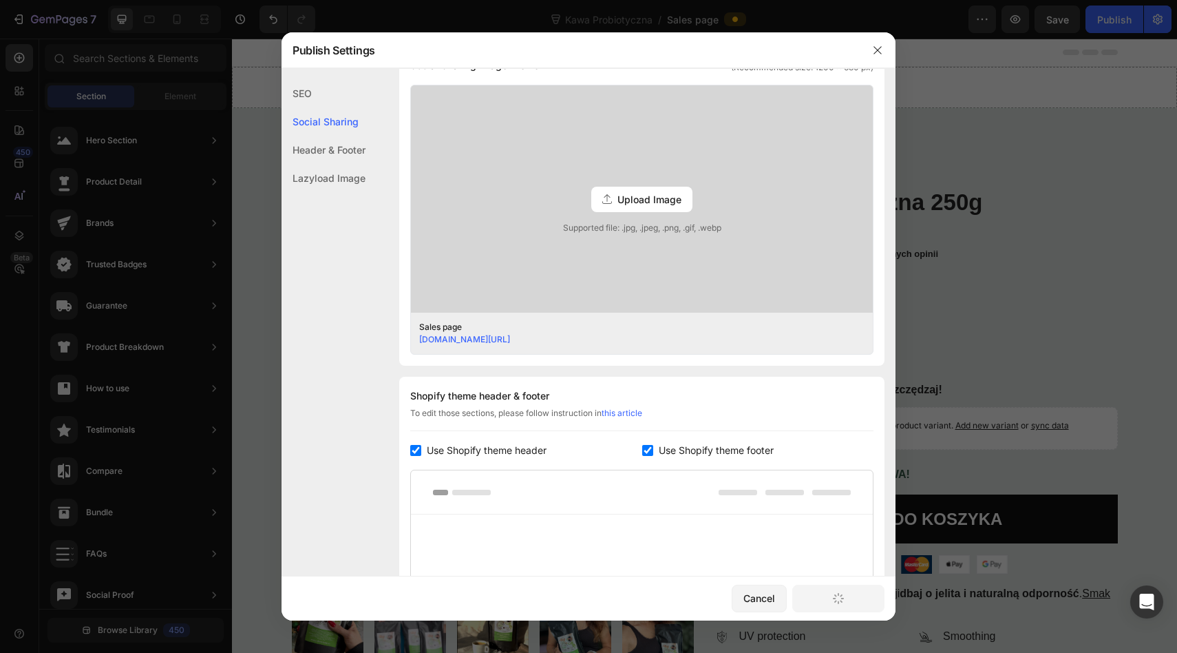
click at [339, 150] on div "Header & Footer" at bounding box center [324, 150] width 84 height 28
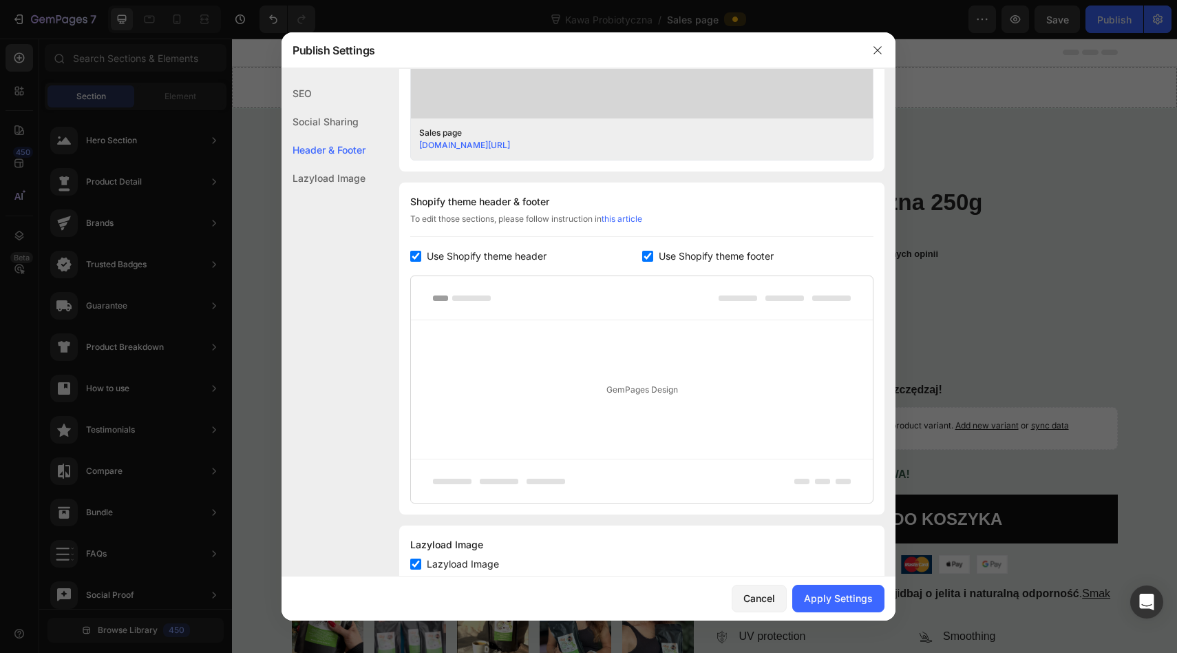
scroll to position [585, 0]
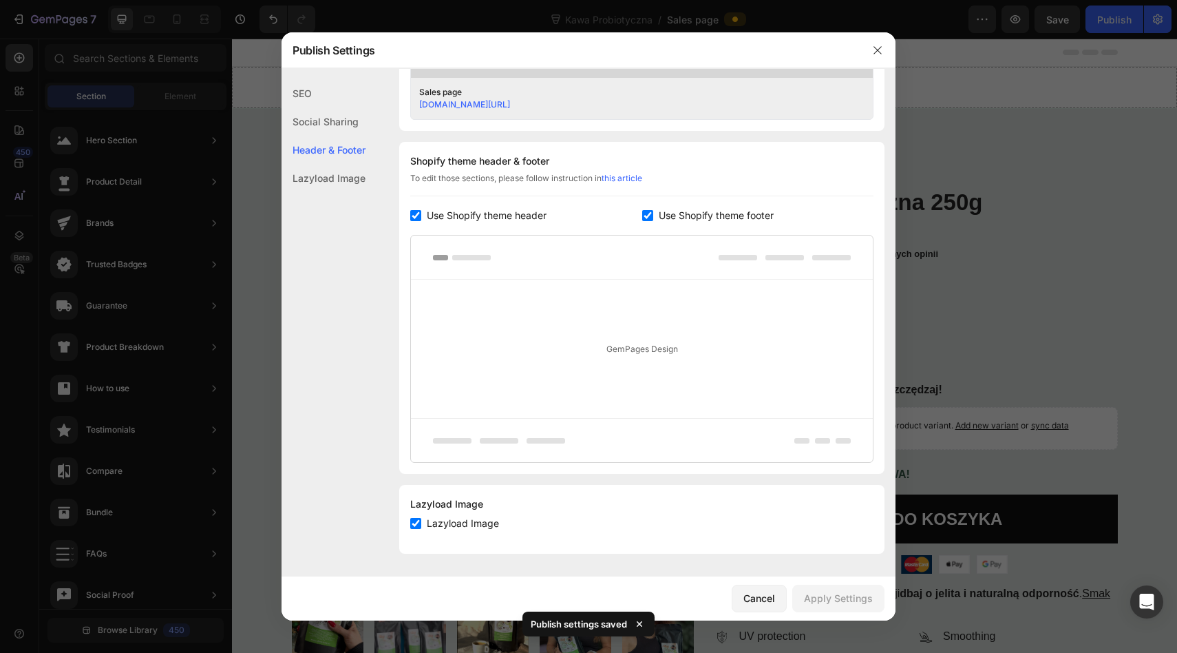
click at [336, 176] on div "Lazyload Image" at bounding box center [324, 178] width 84 height 28
click at [870, 50] on button "button" at bounding box center [878, 50] width 22 height 22
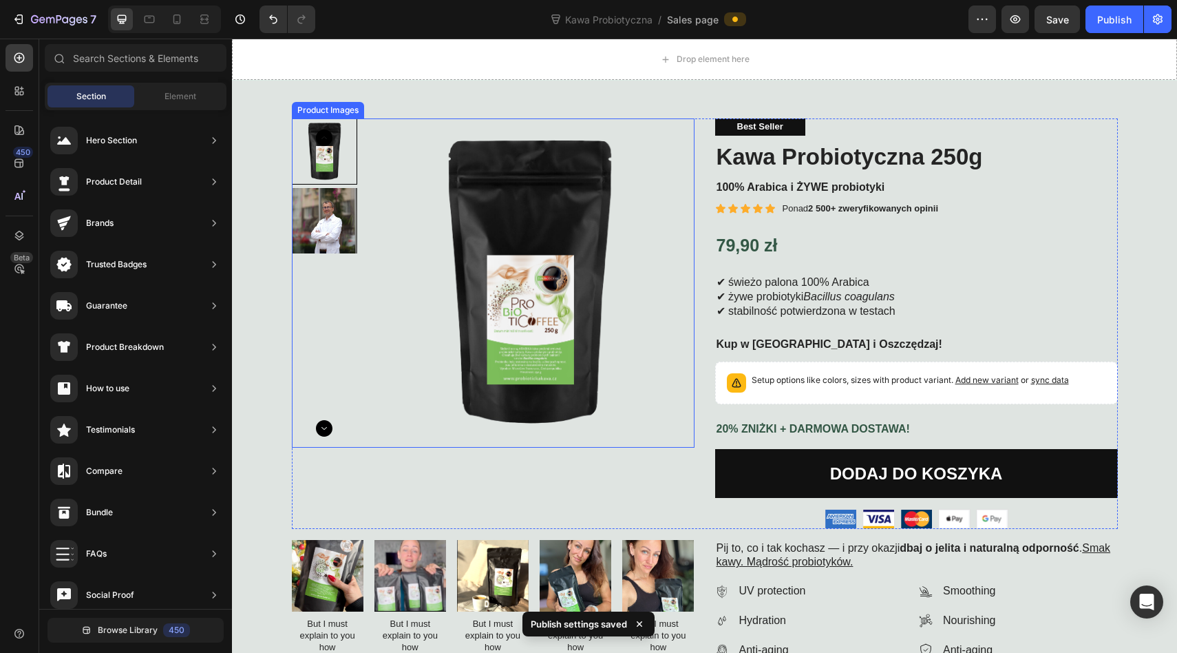
scroll to position [0, 0]
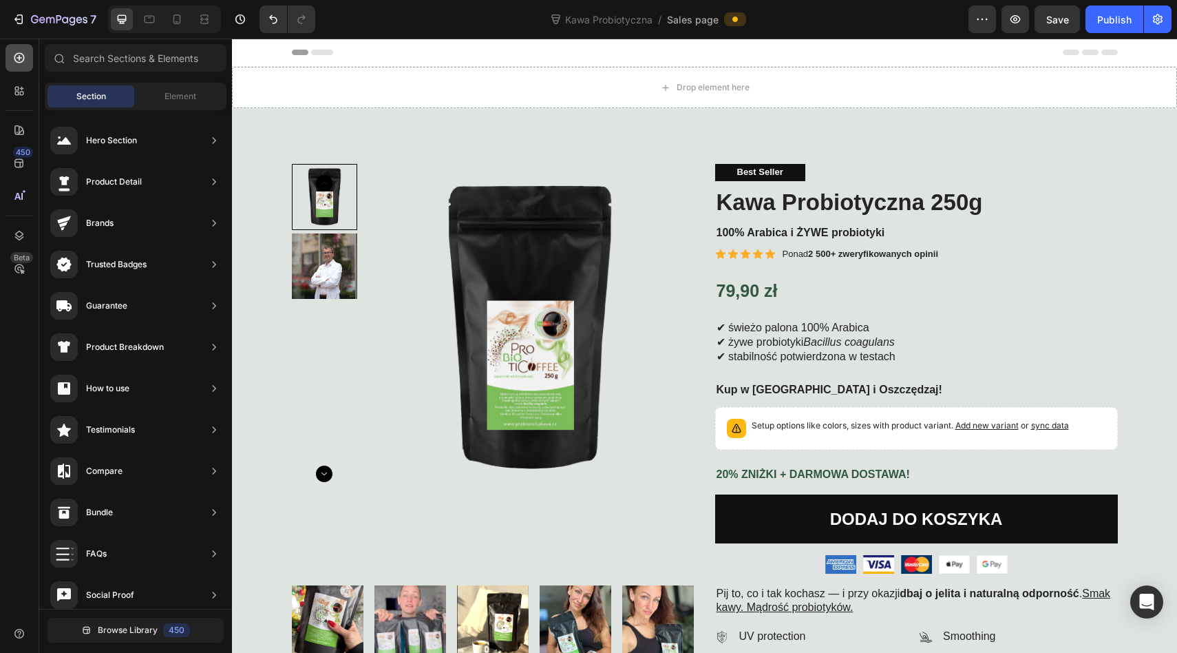
click at [23, 60] on icon at bounding box center [19, 58] width 10 height 10
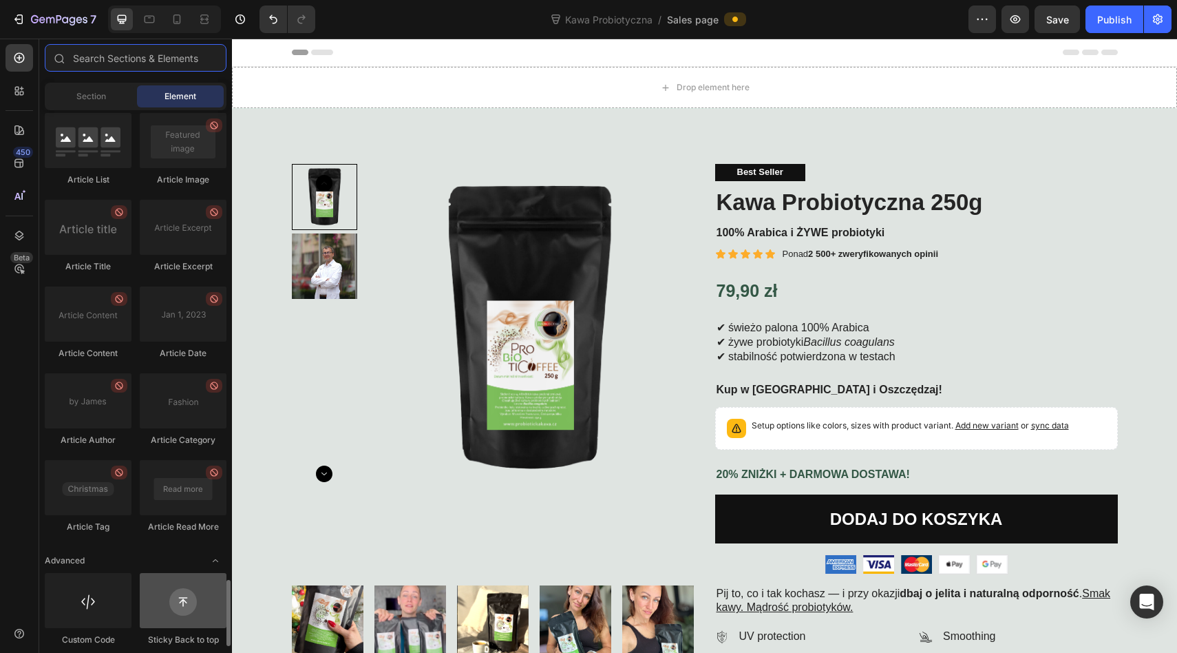
scroll to position [3844, 0]
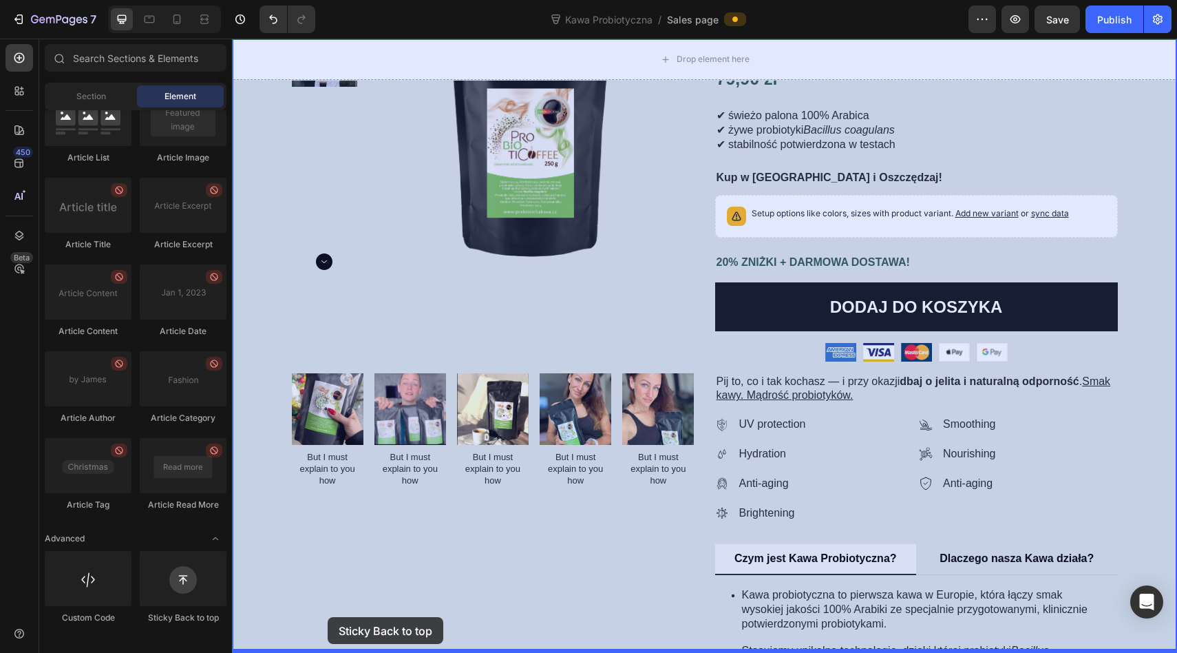
drag, startPoint x: 377, startPoint y: 635, endPoint x: 328, endPoint y: 617, distance: 52.7
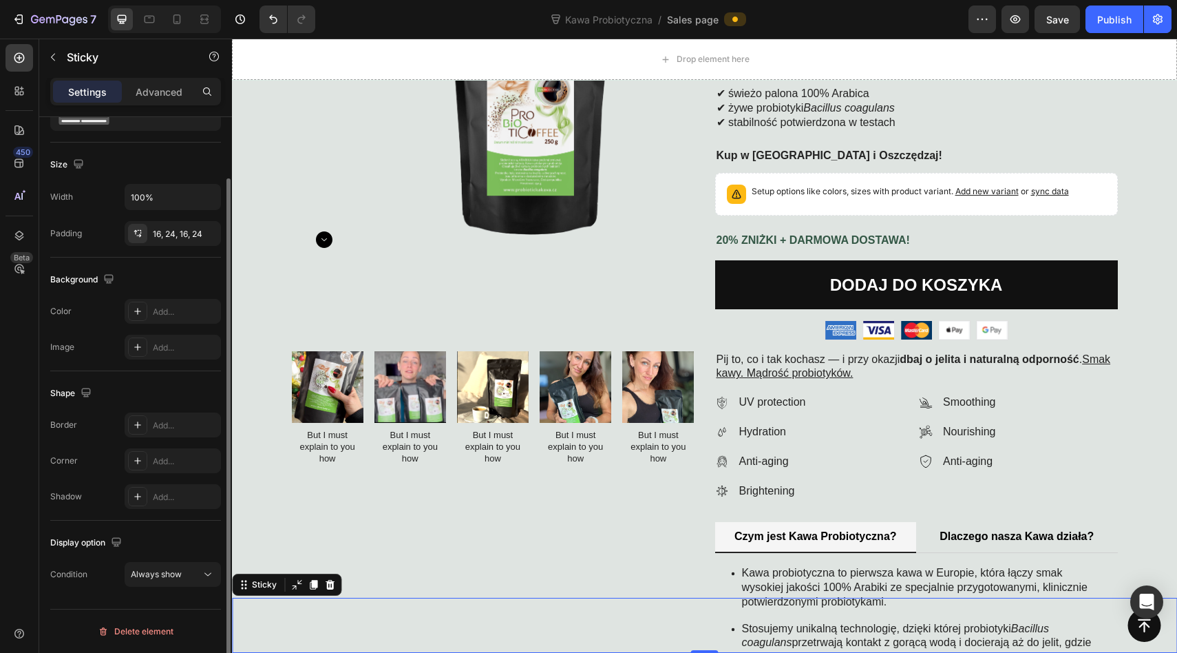
scroll to position [0, 0]
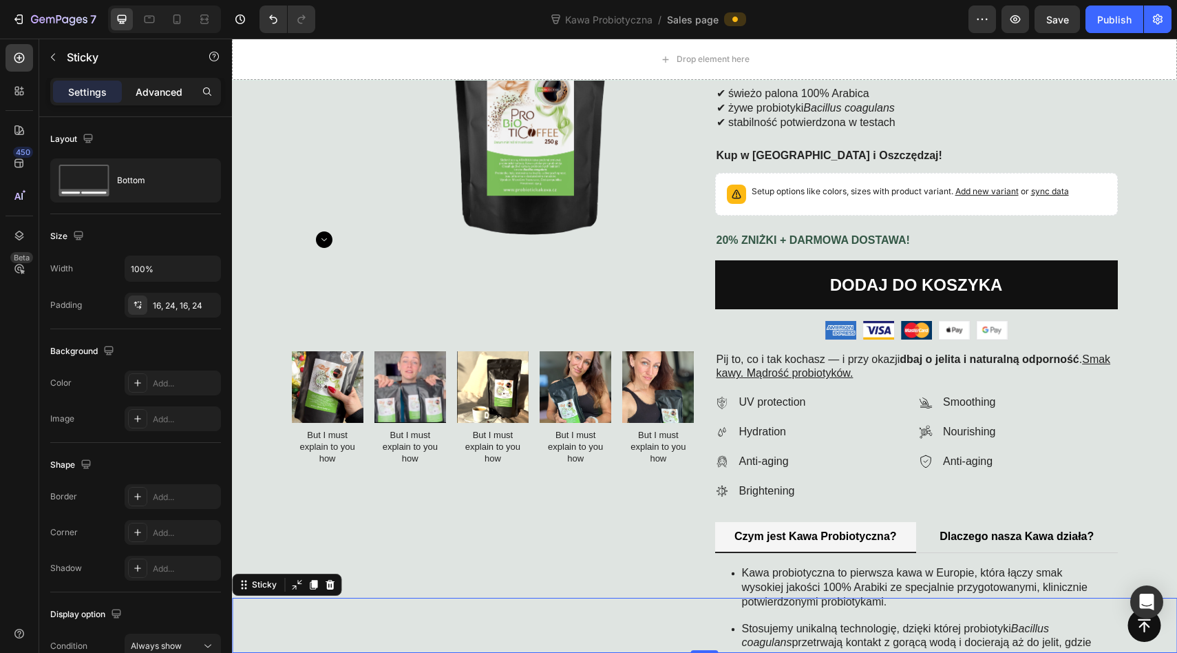
click at [163, 90] on p "Advanced" at bounding box center [159, 92] width 47 height 14
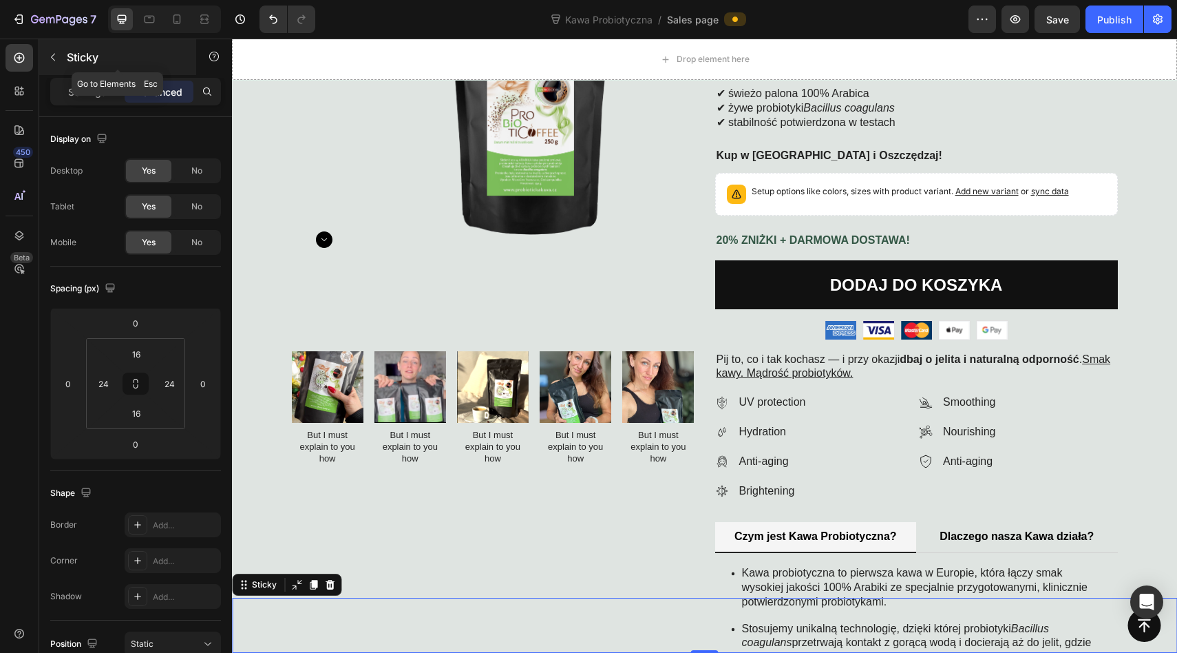
click at [51, 56] on icon "button" at bounding box center [53, 57] width 11 height 11
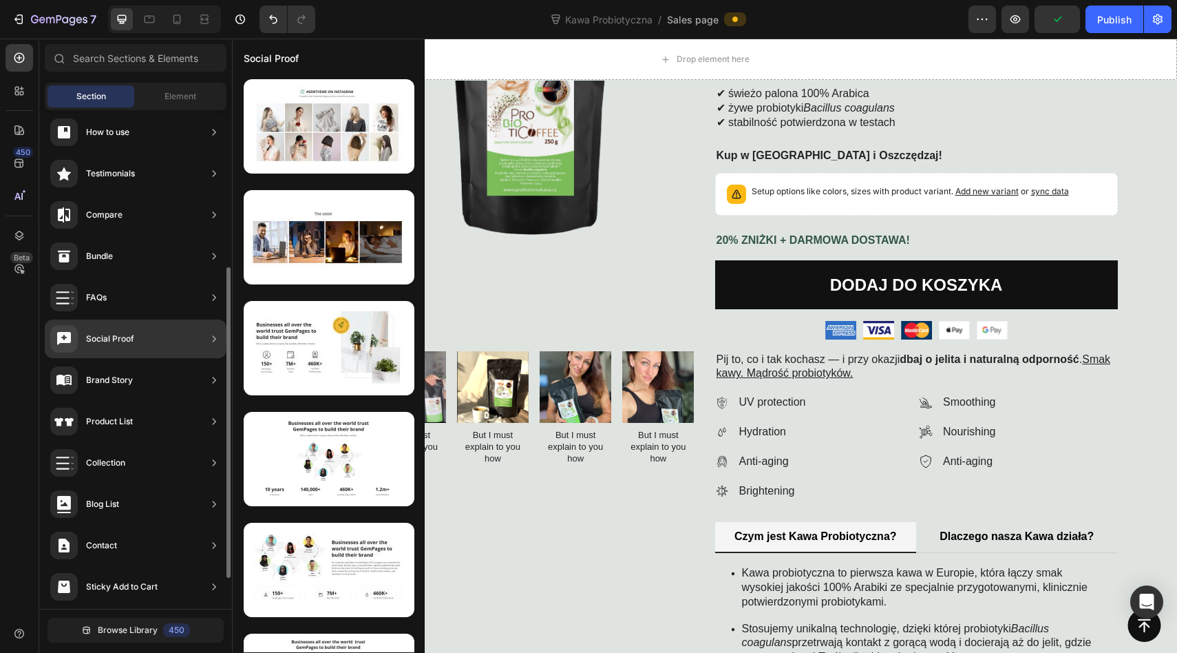
scroll to position [254, 0]
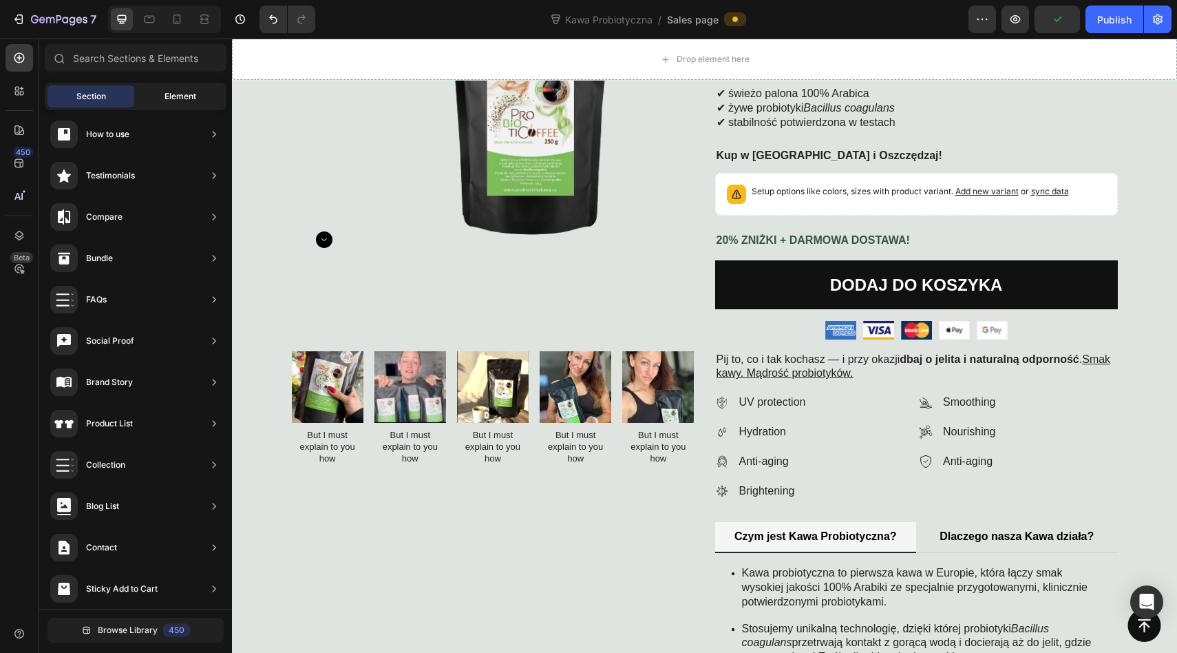
click at [140, 93] on div "Element" at bounding box center [180, 96] width 87 height 22
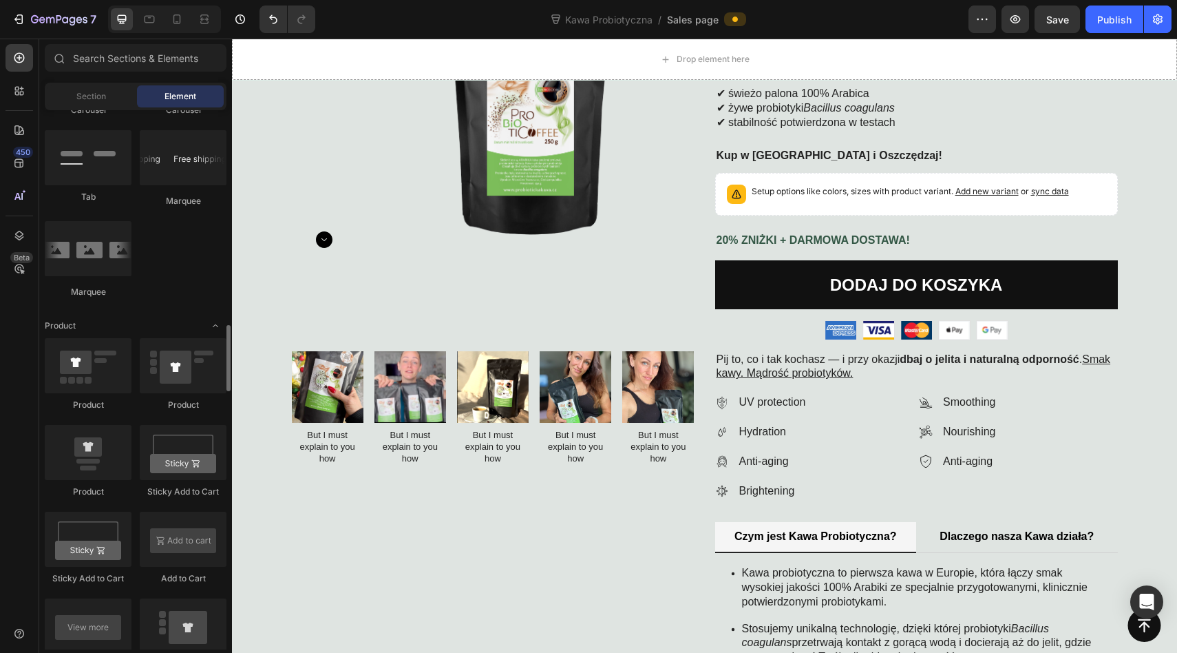
scroll to position [1559, 0]
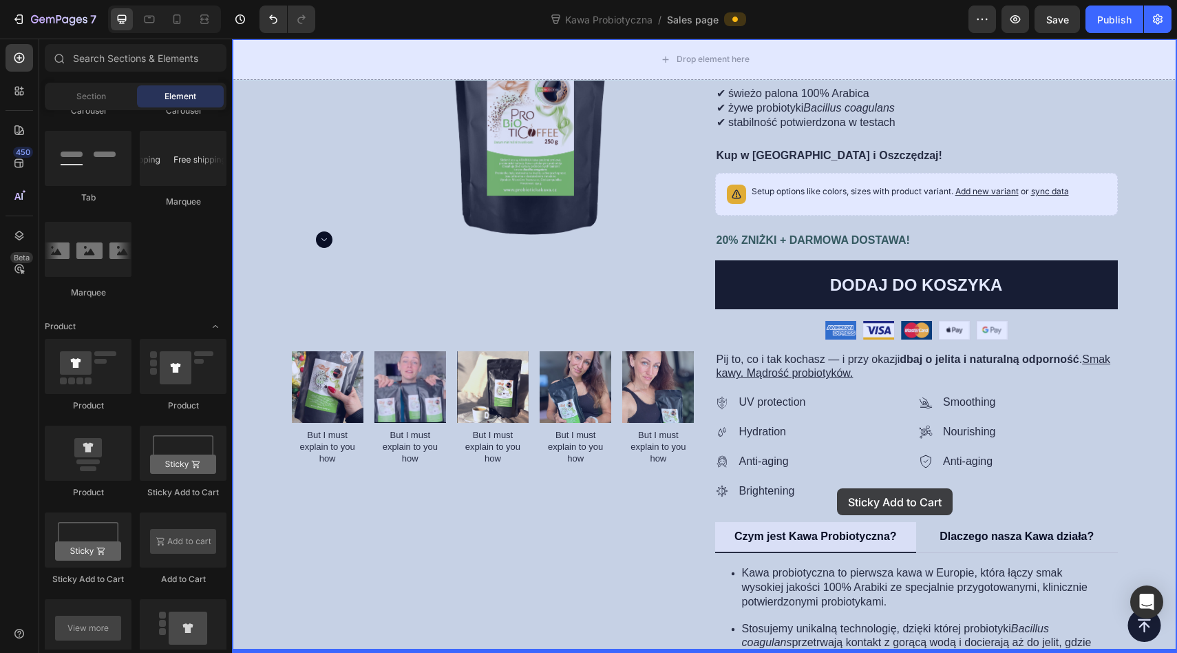
drag, startPoint x: 404, startPoint y: 498, endPoint x: 828, endPoint y: 508, distance: 424.2
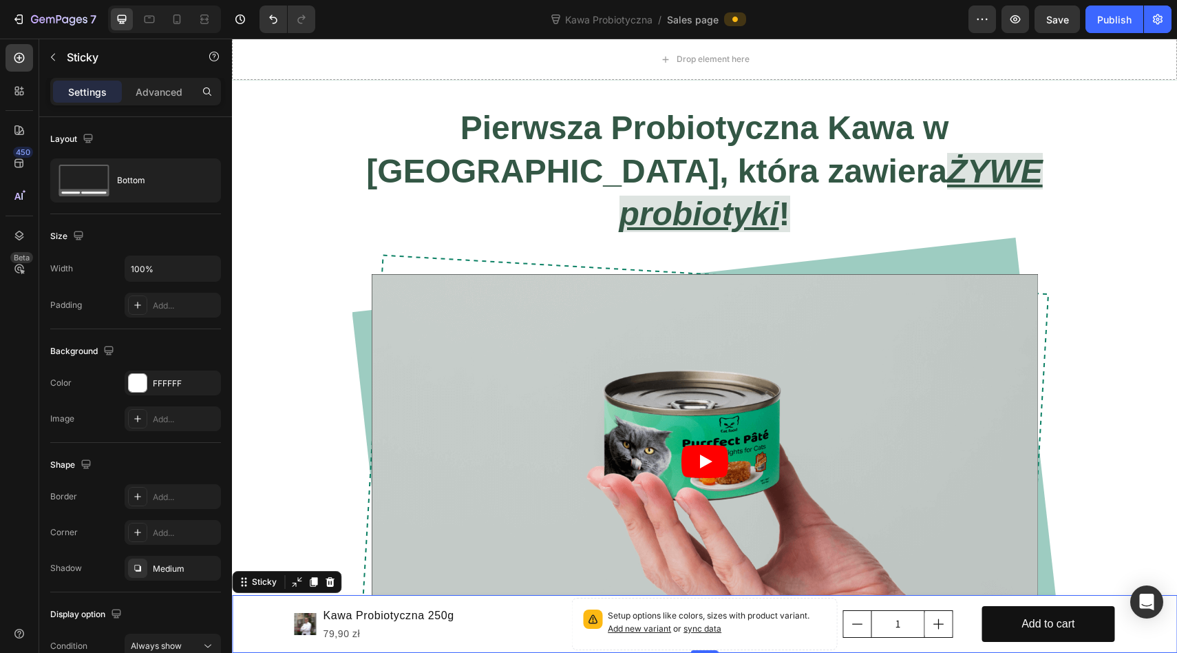
scroll to position [986, 0]
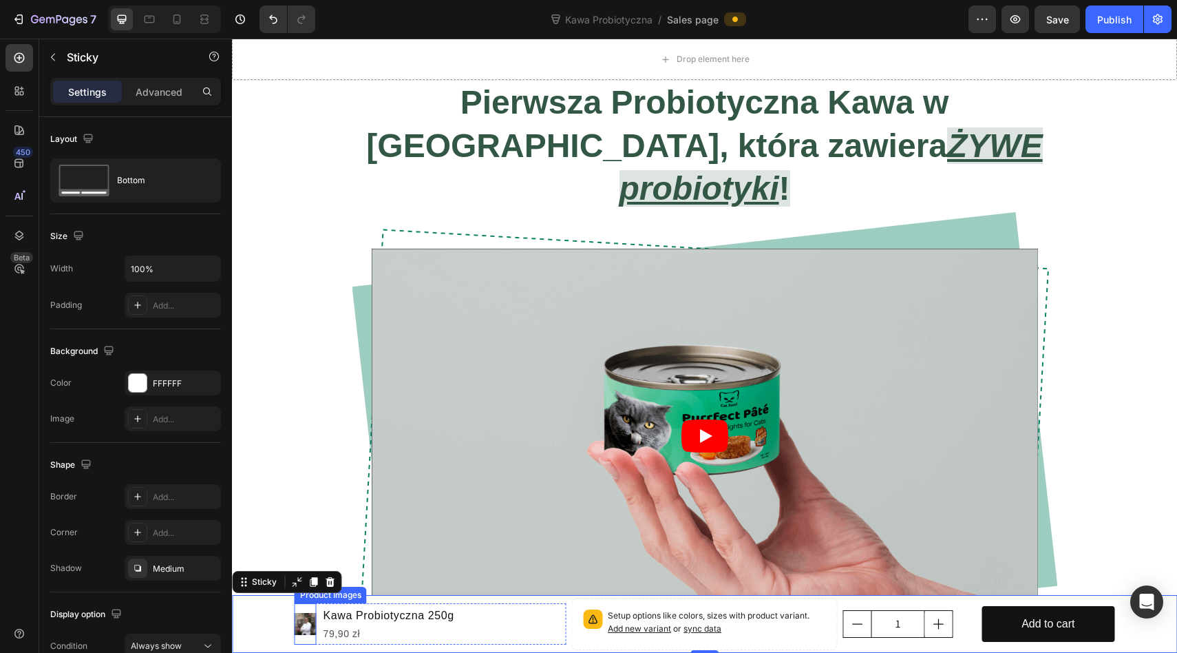
click at [304, 621] on img at bounding box center [306, 624] width 22 height 22
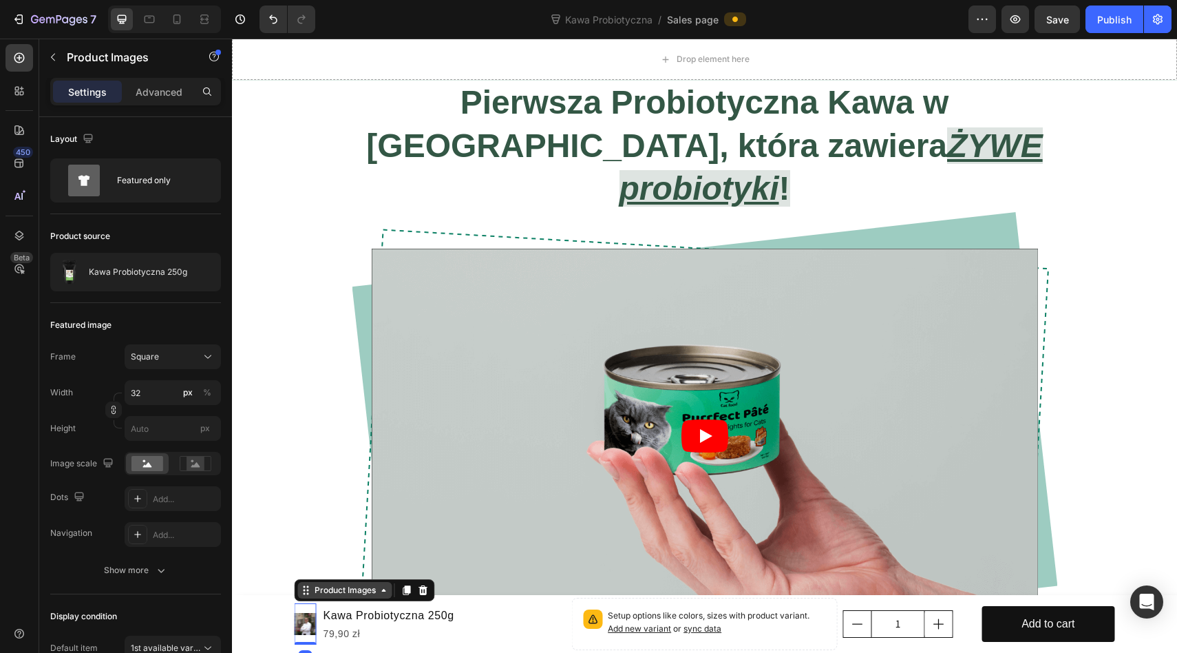
click at [355, 589] on div "Product Images" at bounding box center [345, 590] width 67 height 12
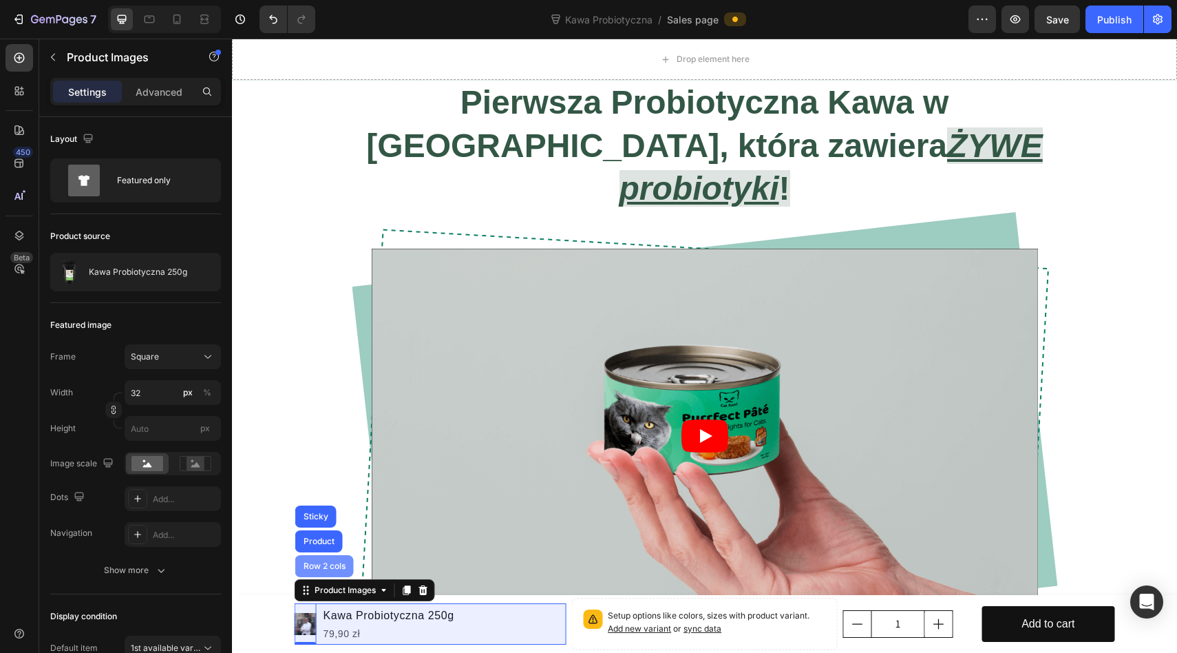
click at [319, 565] on div "Row 2 cols" at bounding box center [325, 566] width 48 height 8
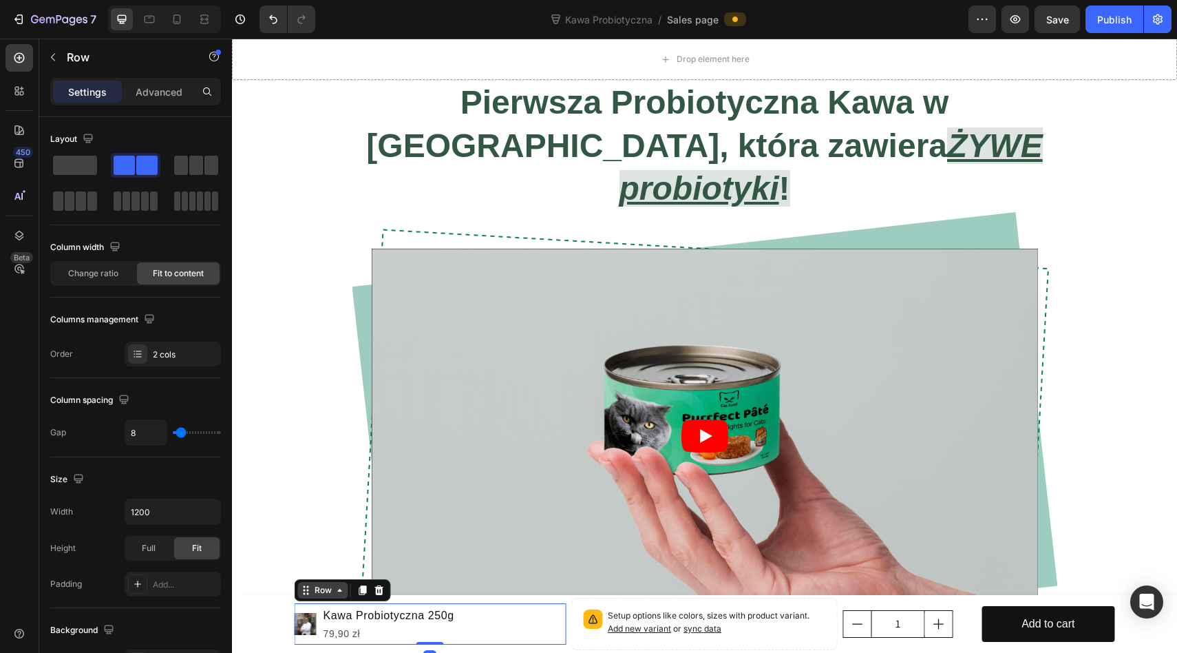
click at [319, 584] on div "Row" at bounding box center [323, 590] width 23 height 12
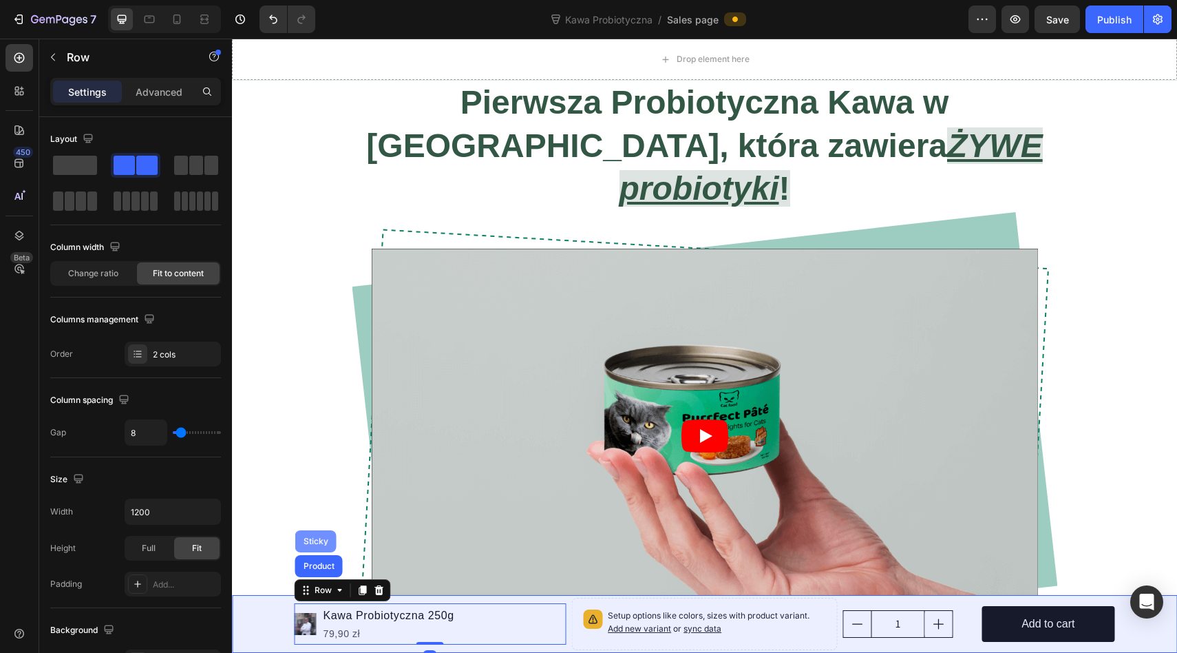
click at [319, 547] on div "Sticky" at bounding box center [315, 541] width 41 height 22
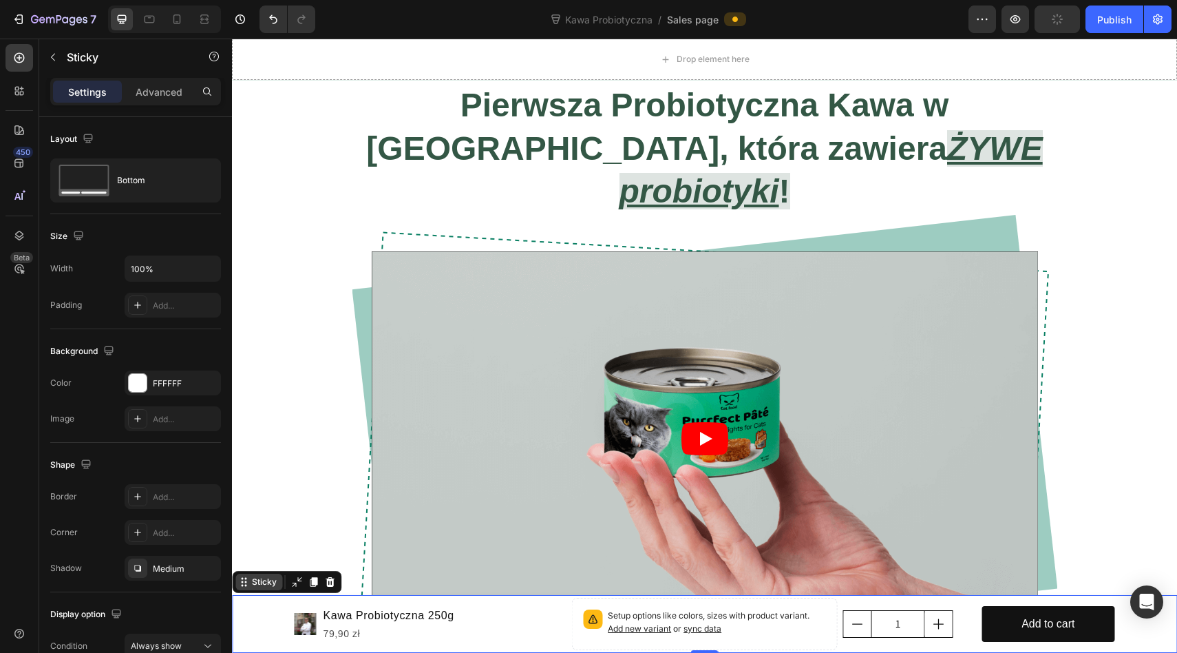
scroll to position [910, 0]
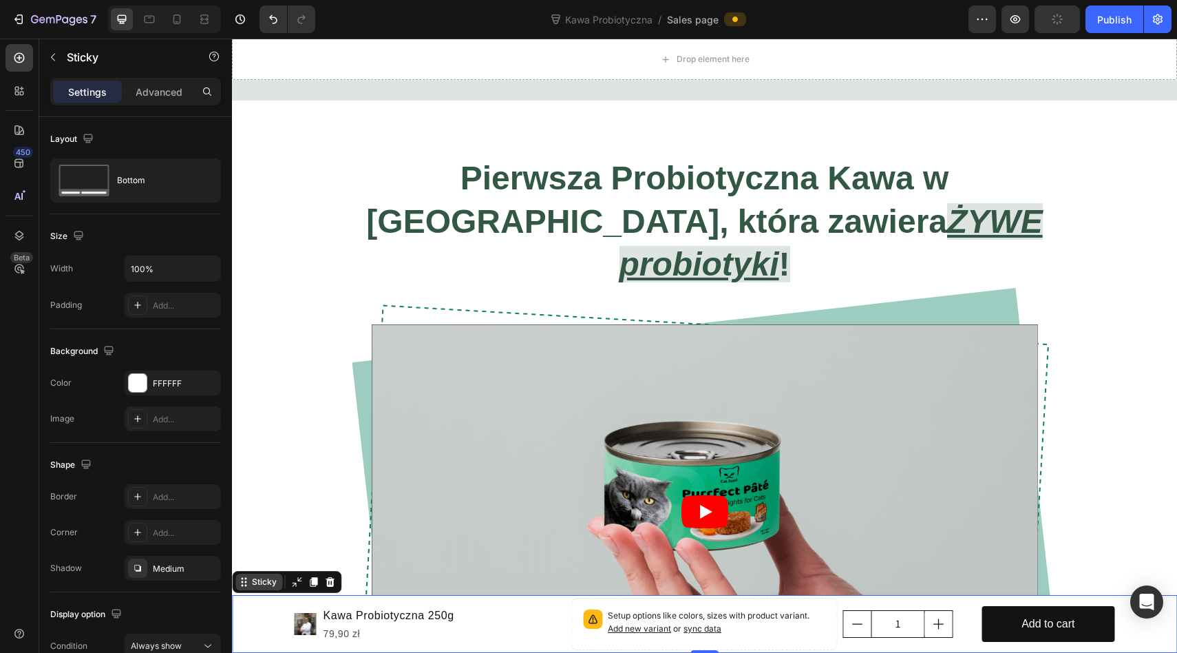
click at [269, 582] on div "Sticky" at bounding box center [264, 582] width 30 height 12
click at [260, 587] on div "Sticky" at bounding box center [264, 582] width 30 height 12
click at [249, 586] on div "Sticky" at bounding box center [264, 582] width 30 height 12
click at [295, 585] on icon at bounding box center [297, 582] width 10 height 10
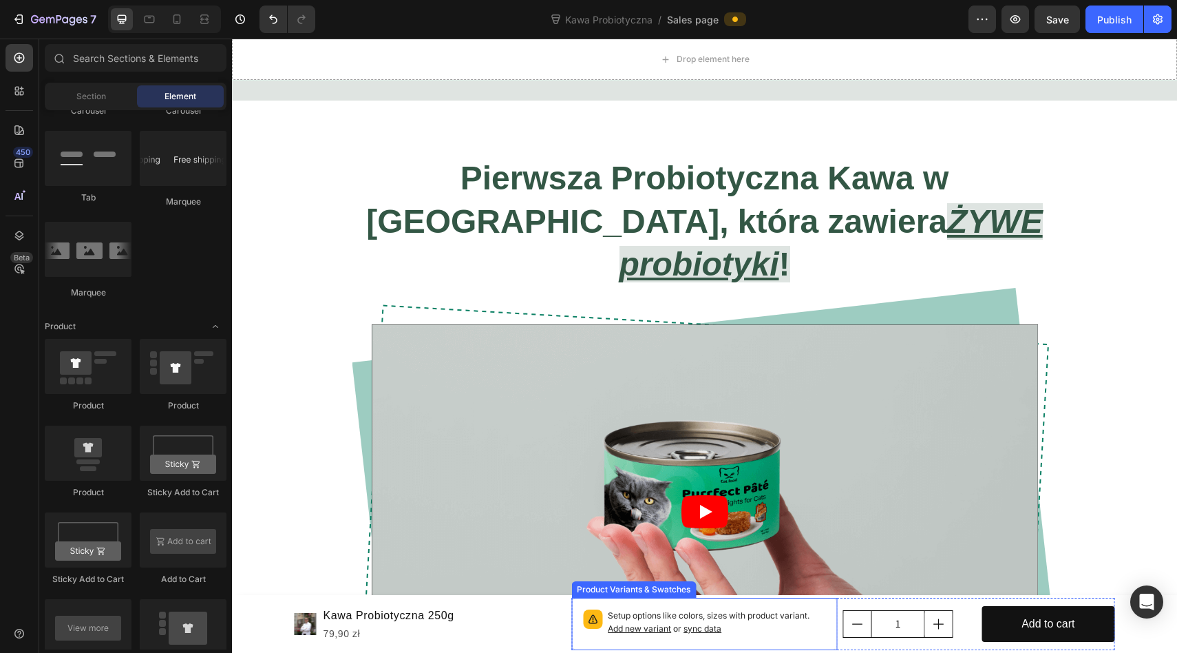
click at [626, 614] on p "Setup options like colors, sizes with product variant. Add new variant or sync …" at bounding box center [717, 622] width 218 height 26
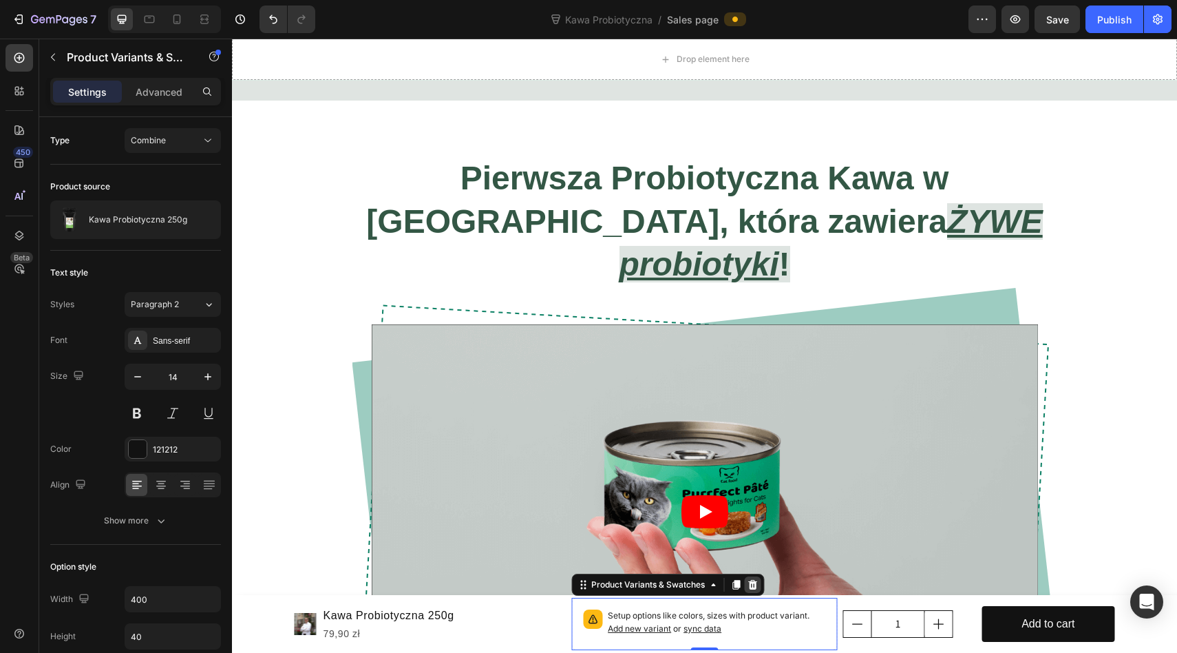
click at [755, 588] on icon at bounding box center [752, 585] width 9 height 10
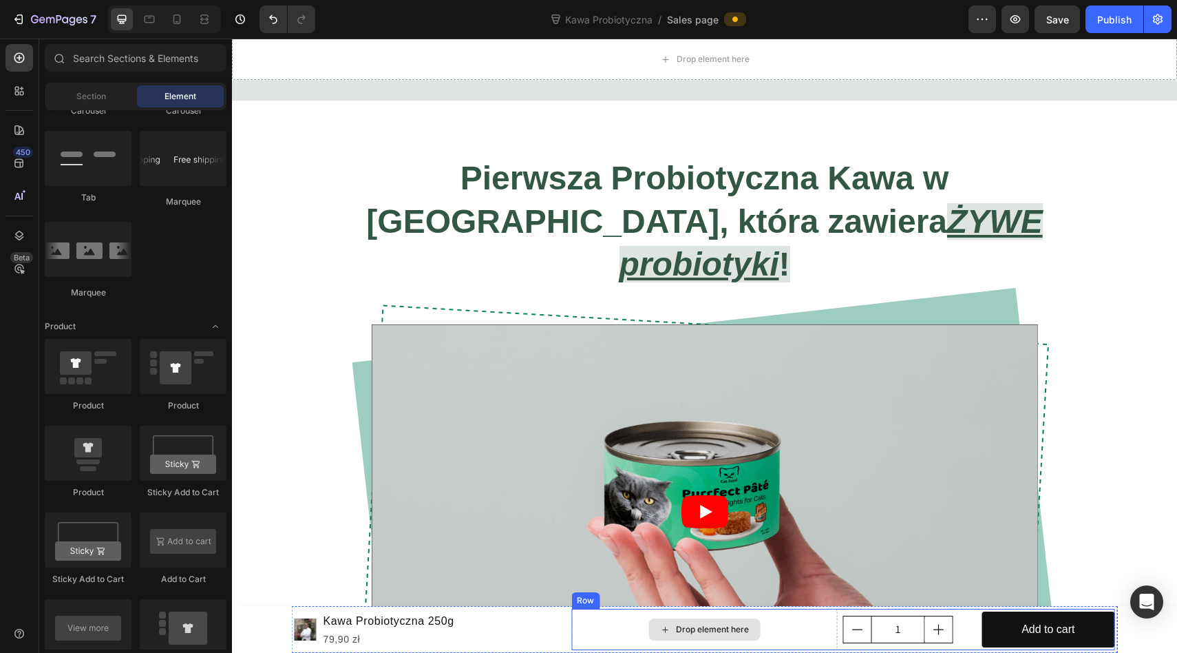
click at [688, 628] on div "Drop element here" at bounding box center [712, 629] width 73 height 11
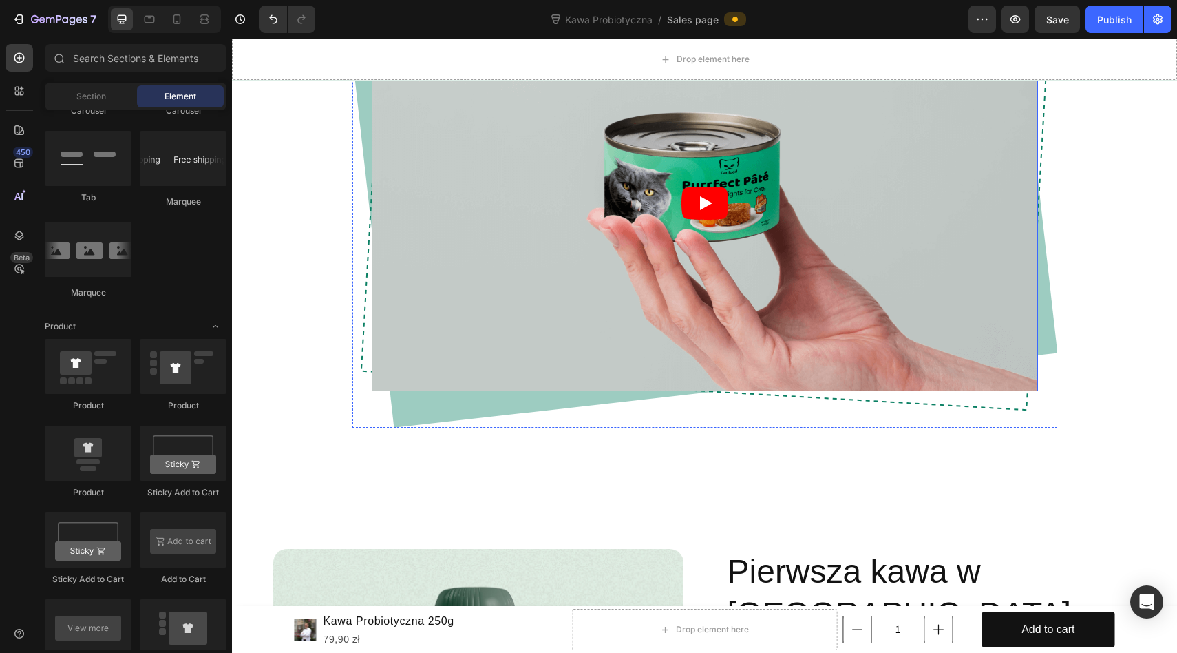
scroll to position [1226, 0]
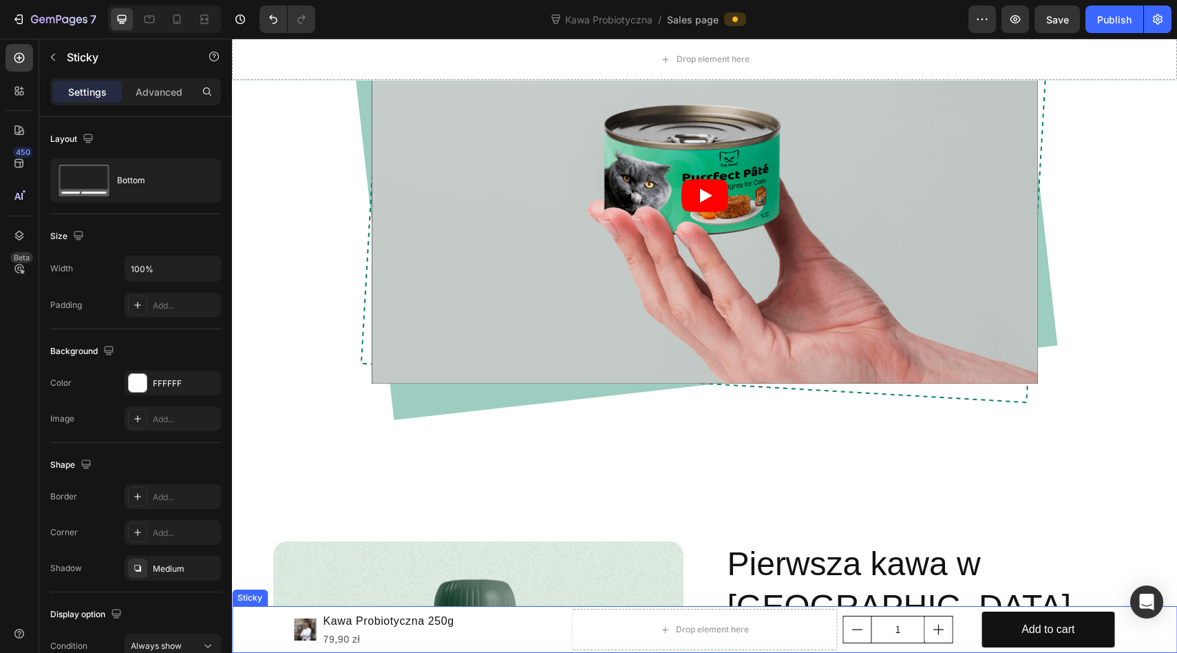
click at [260, 619] on div "Product Images Kawa Probiotyczna 250g Product Title 79,90 zł Product Price Prod…" at bounding box center [704, 629] width 945 height 47
click at [333, 595] on icon at bounding box center [329, 592] width 11 height 11
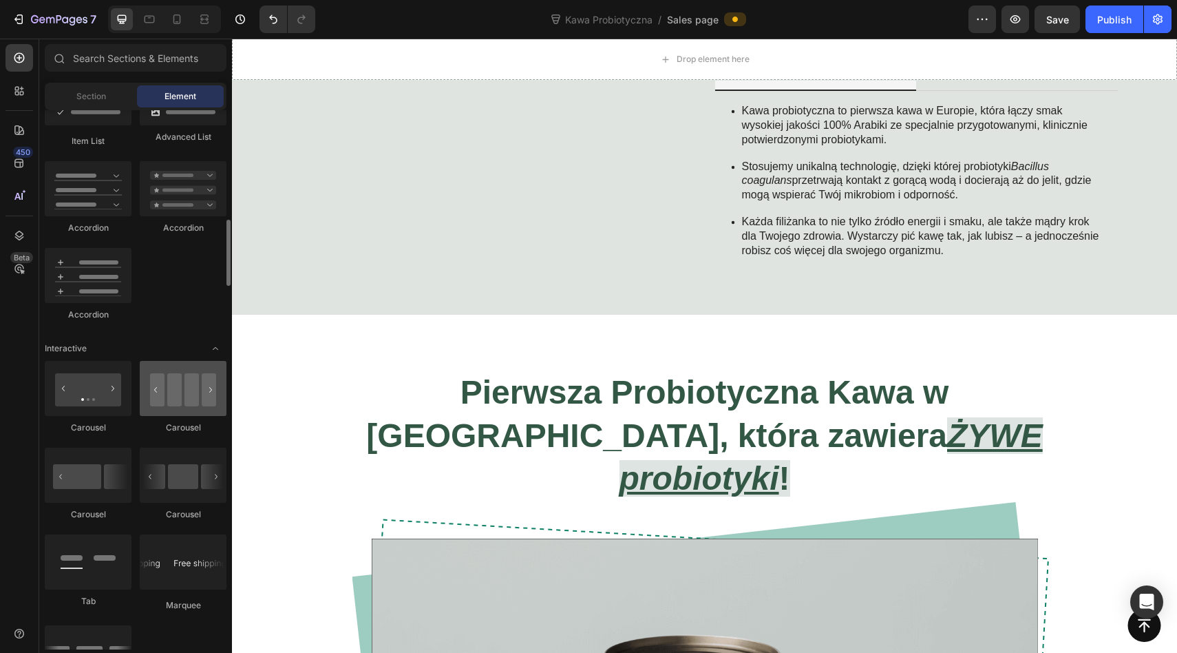
scroll to position [1158, 0]
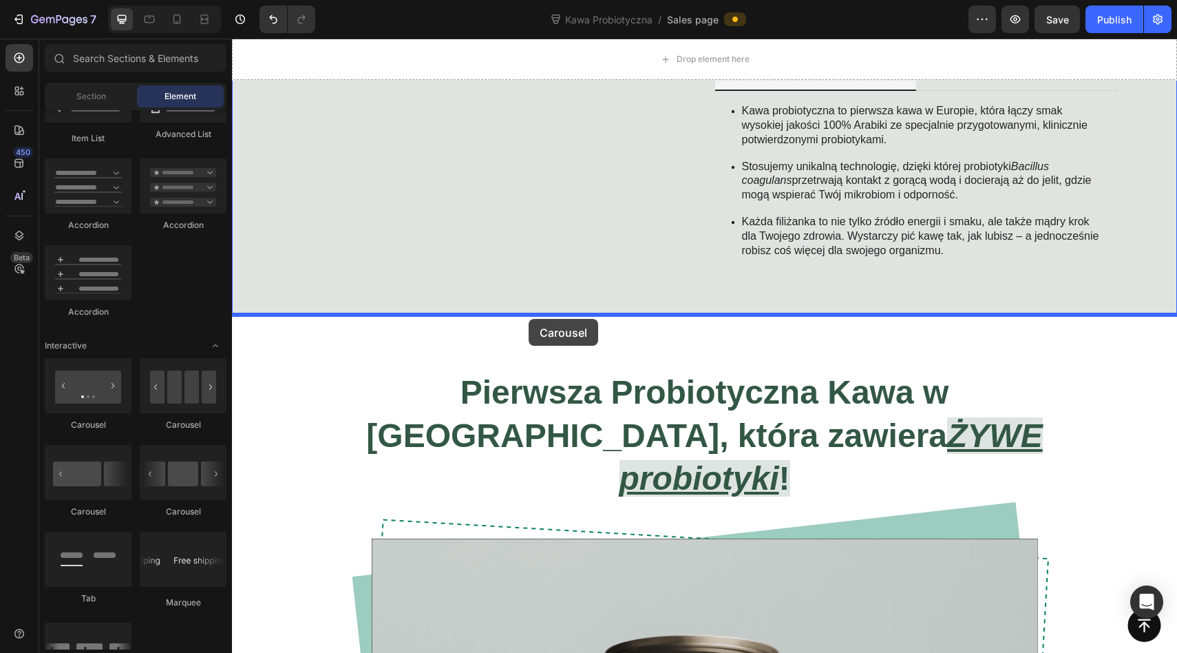
drag, startPoint x: 407, startPoint y: 443, endPoint x: 529, endPoint y: 319, distance: 173.8
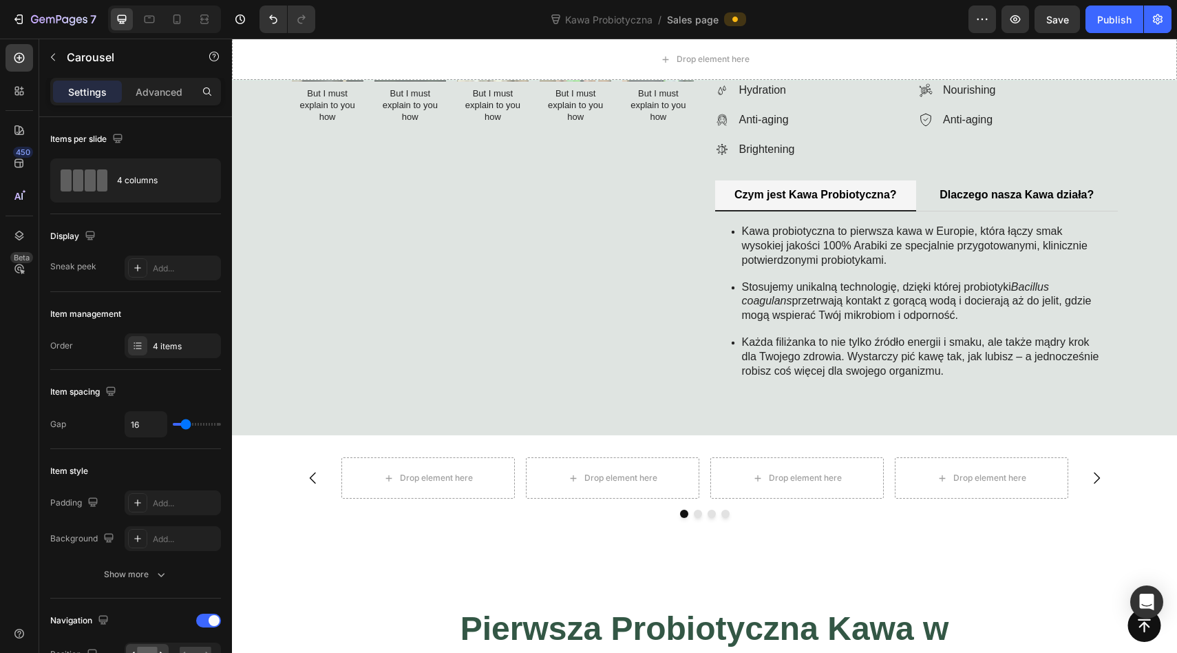
scroll to position [626, 0]
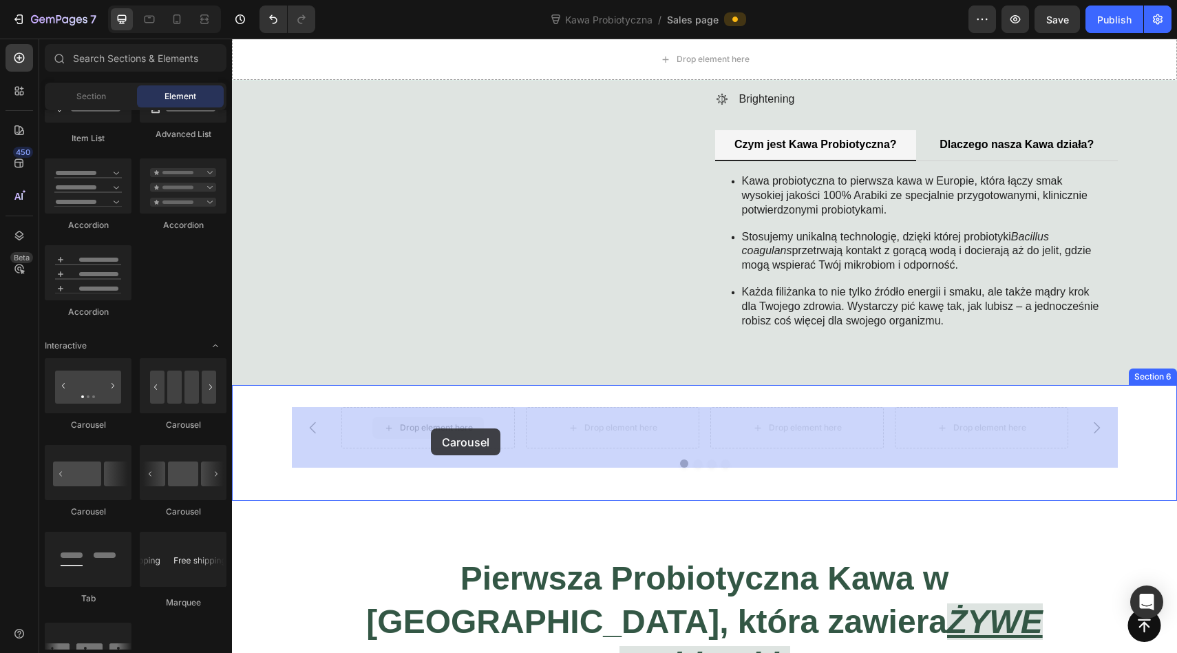
drag, startPoint x: 401, startPoint y: 428, endPoint x: 431, endPoint y: 428, distance: 30.3
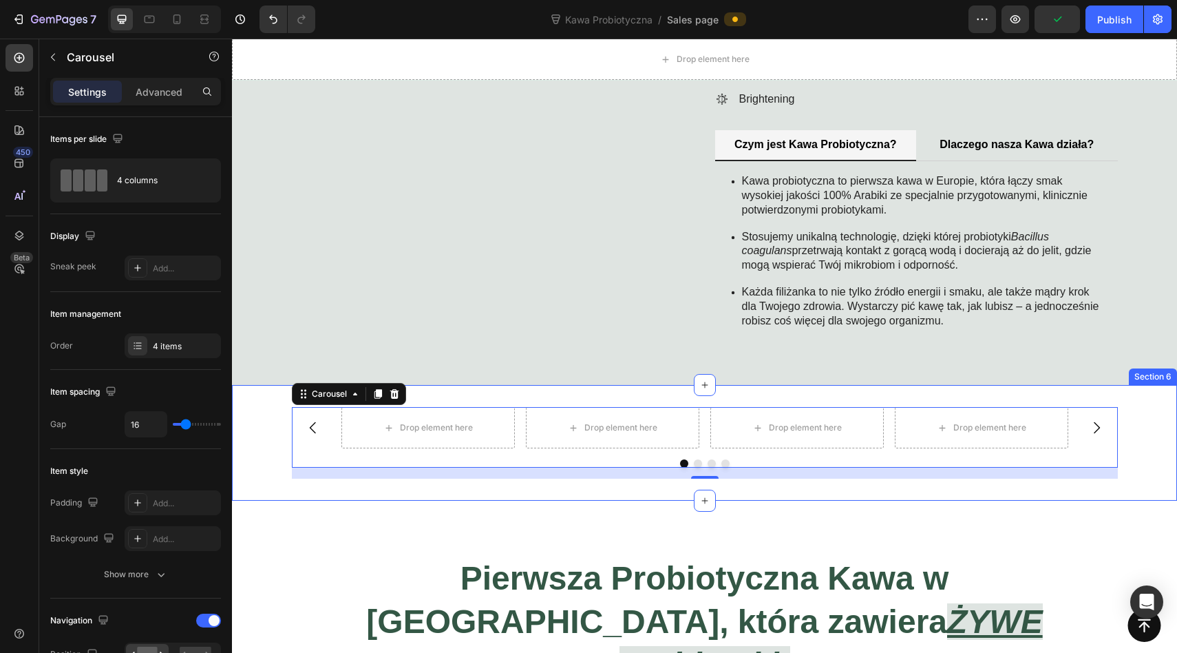
click at [1137, 427] on div "Drop element here Drop element here Drop element here Drop element here Carouse…" at bounding box center [704, 443] width 945 height 72
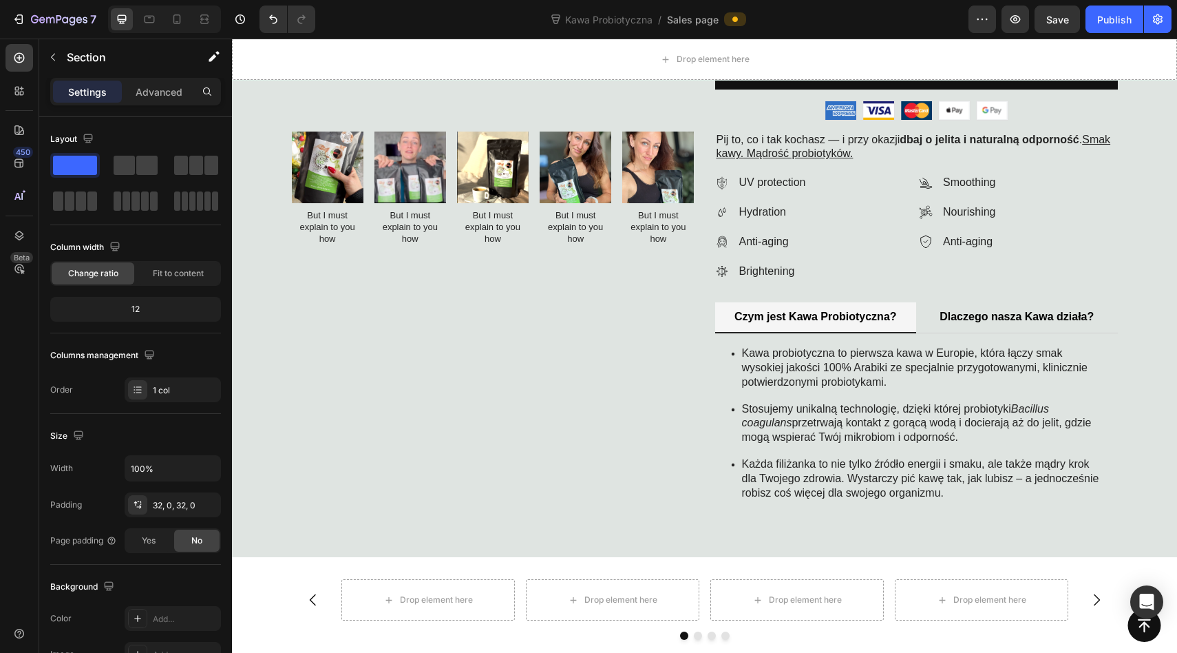
scroll to position [543, 0]
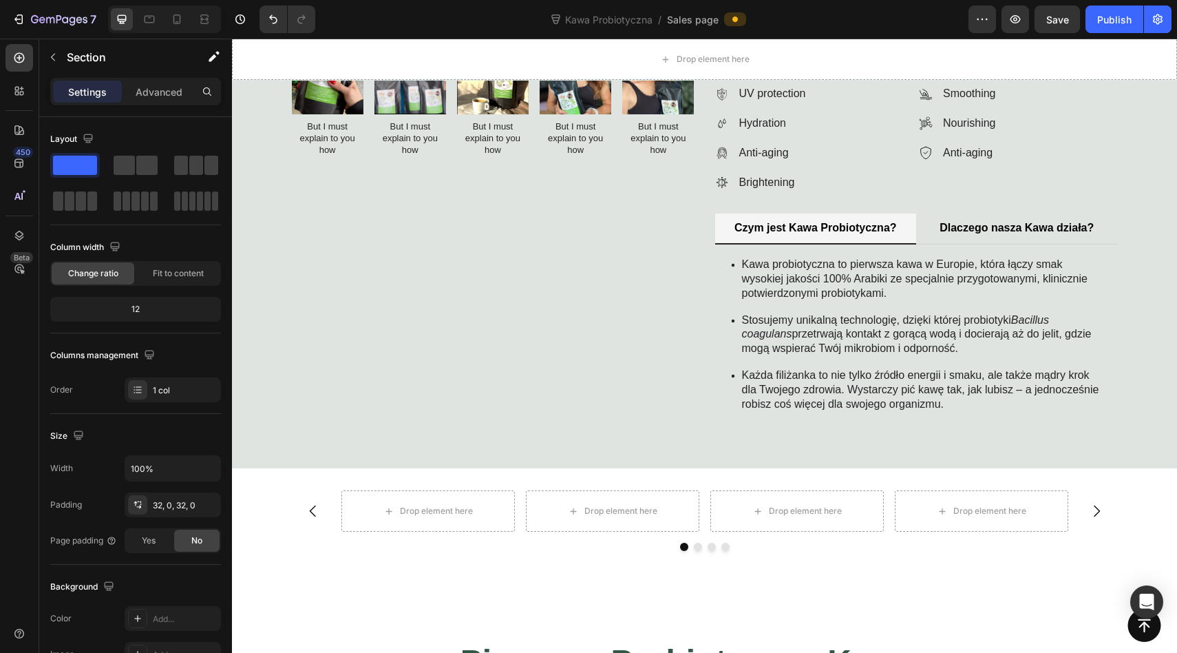
click at [249, 484] on div "Drop element here Drop element here Drop element here Drop element here Carouse…" at bounding box center [704, 526] width 945 height 116
click at [271, 490] on div "Drop element here Drop element here Drop element here Drop element here Carouse…" at bounding box center [704, 526] width 945 height 116
click at [959, 560] on div "Drop element here Drop element here Drop element here Drop element here Carousel" at bounding box center [704, 526] width 945 height 72
click at [969, 481] on div "Drop element here Drop element here Drop element here Drop element here Carouse…" at bounding box center [704, 526] width 945 height 116
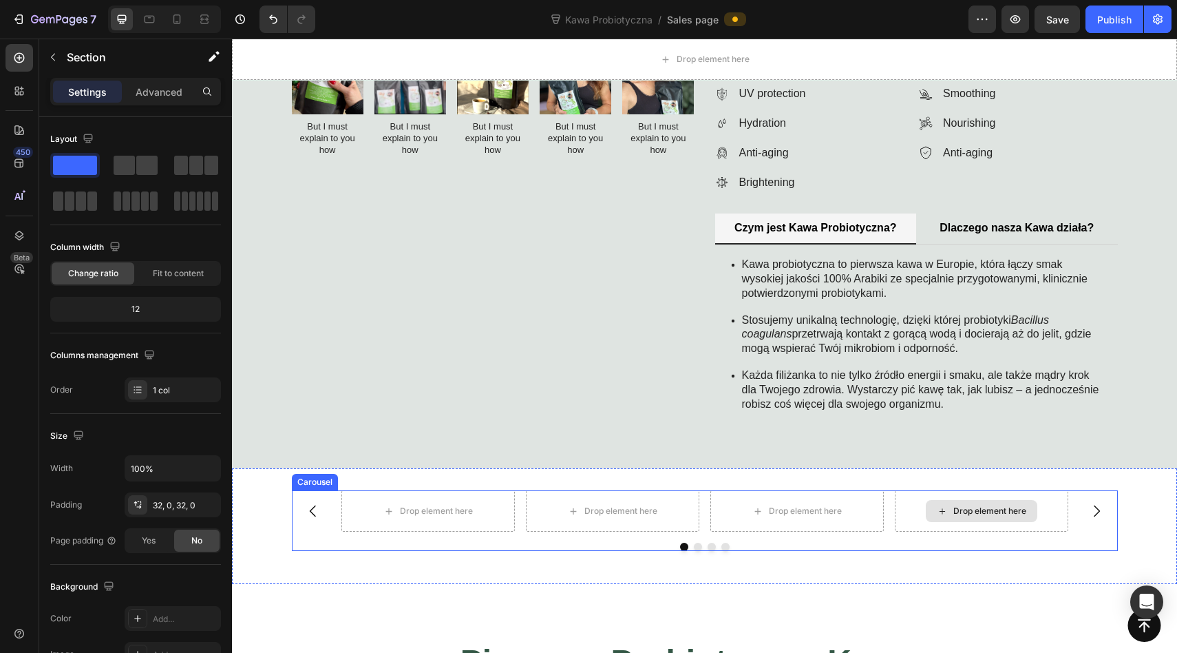
click at [923, 523] on div "Drop element here" at bounding box center [981, 510] width 173 height 41
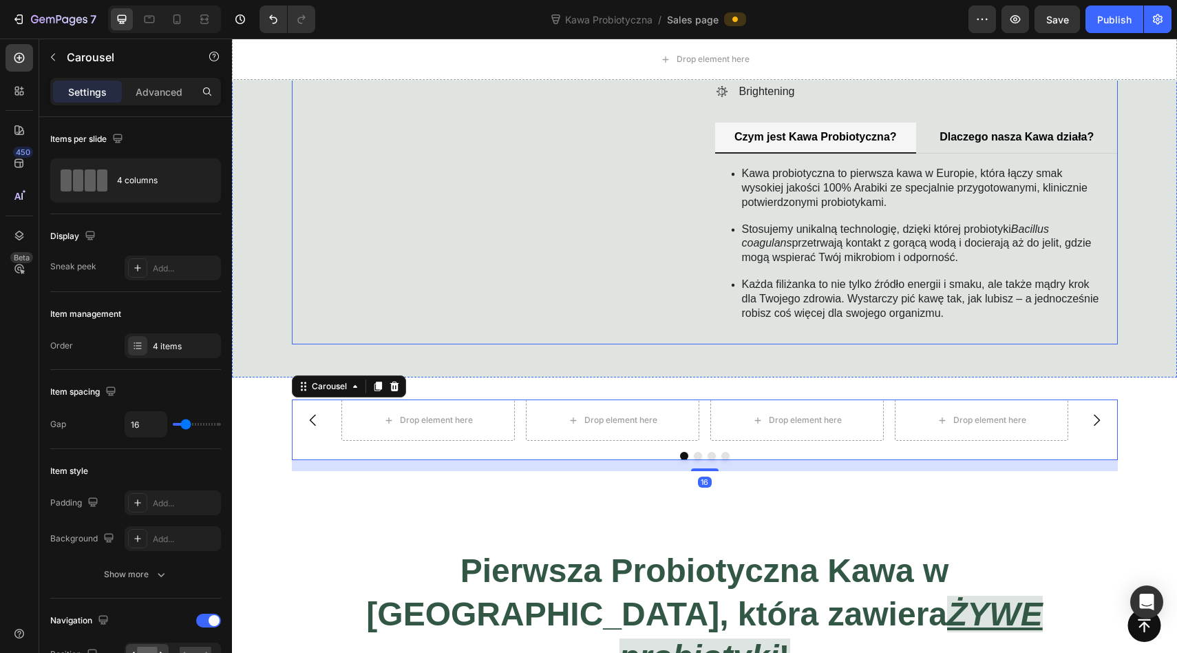
scroll to position [673, 0]
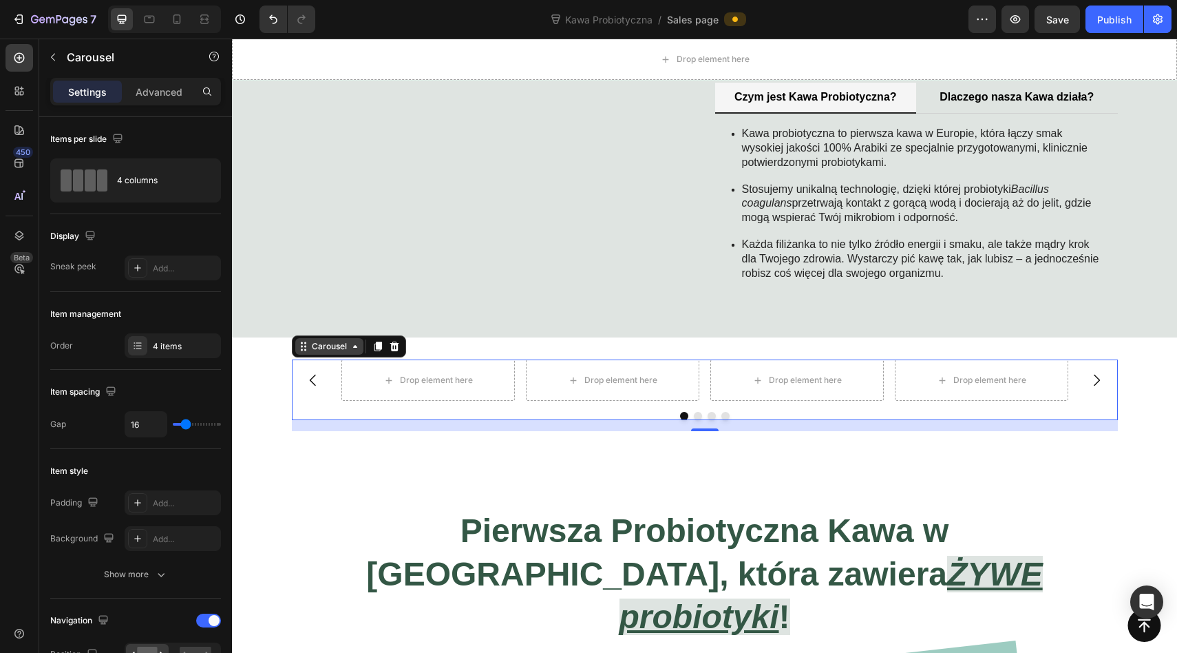
drag, startPoint x: 399, startPoint y: 349, endPoint x: 342, endPoint y: 346, distance: 57.2
click at [342, 346] on div "Carousel" at bounding box center [349, 346] width 114 height 22
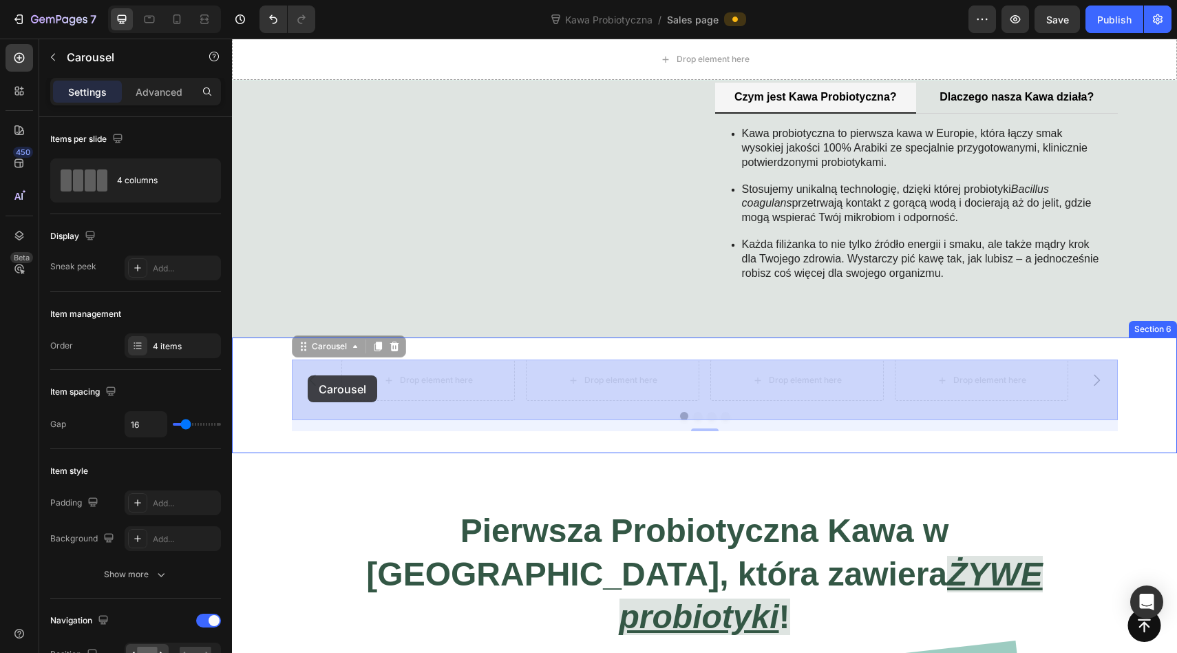
drag, startPoint x: 303, startPoint y: 350, endPoint x: 308, endPoint y: 375, distance: 25.9
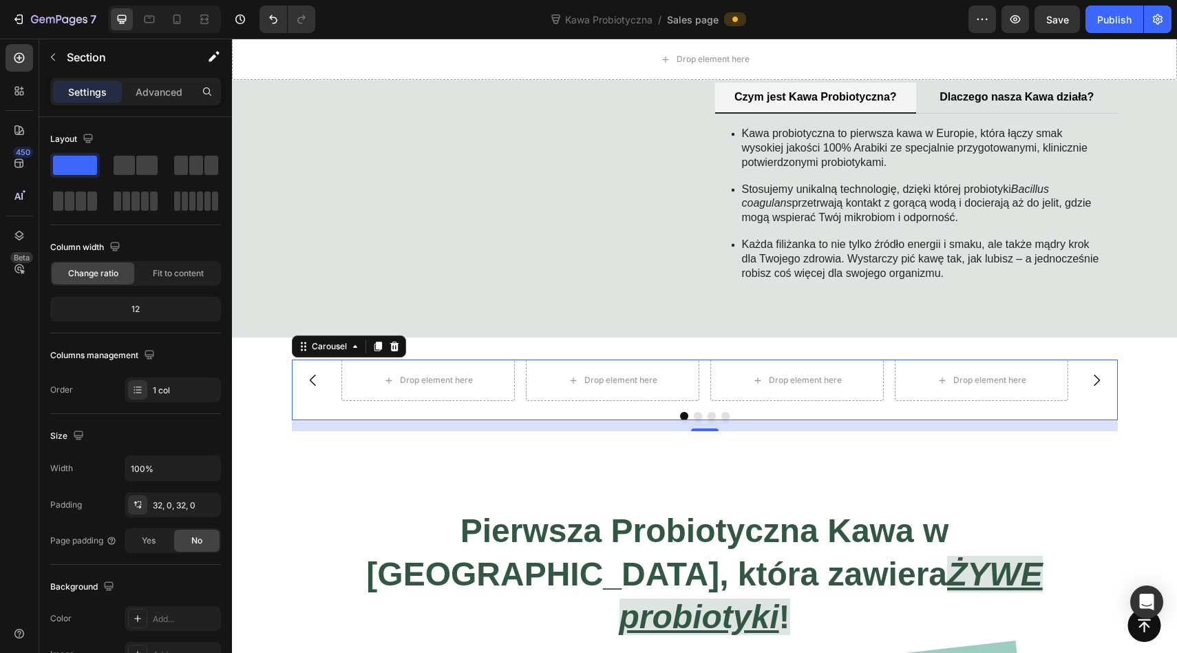
click at [276, 377] on div "Drop element here Drop element here Drop element here Drop element here Carouse…" at bounding box center [704, 395] width 945 height 72
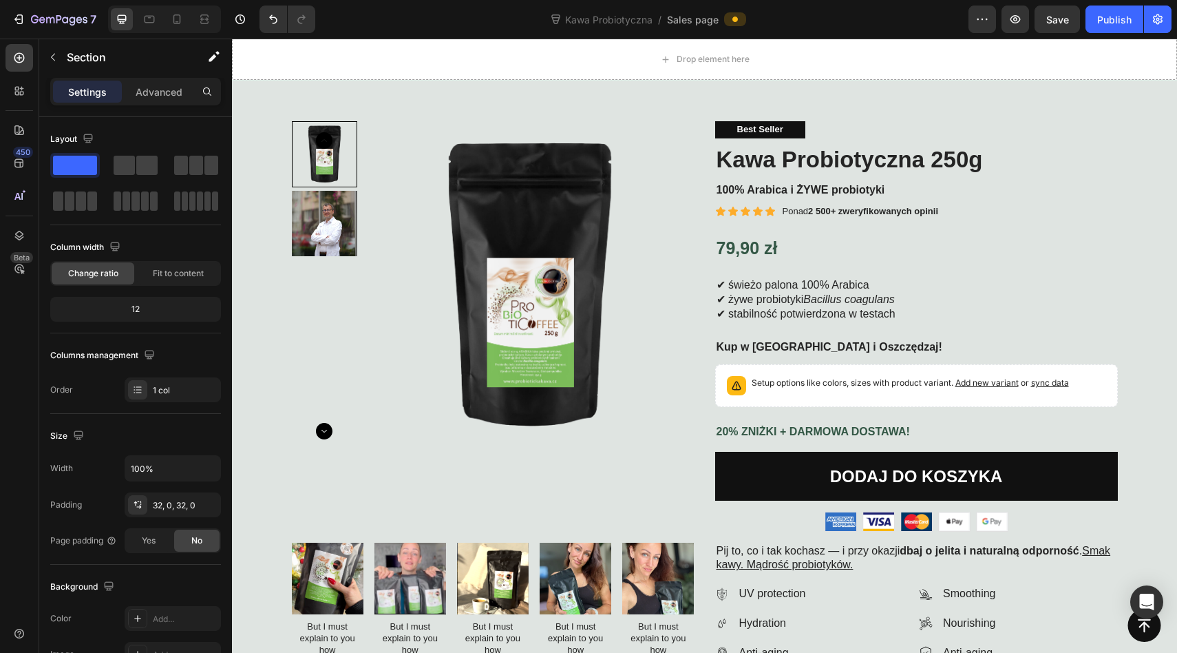
scroll to position [0, 0]
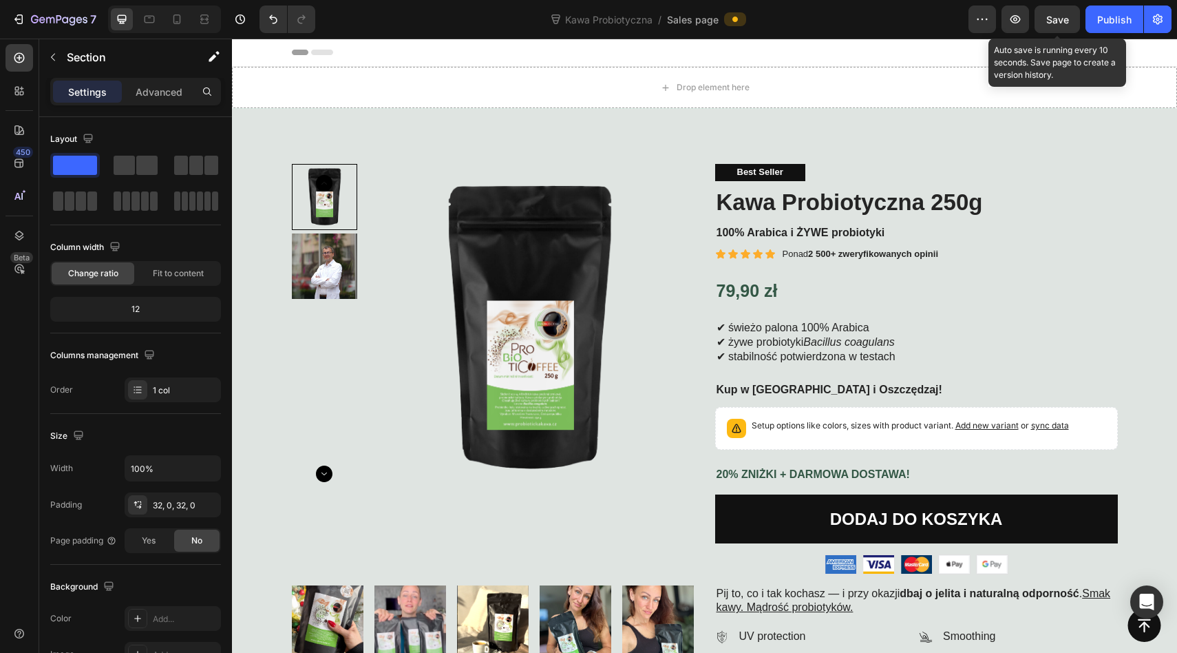
click at [1064, 21] on span "Save" at bounding box center [1057, 20] width 23 height 12
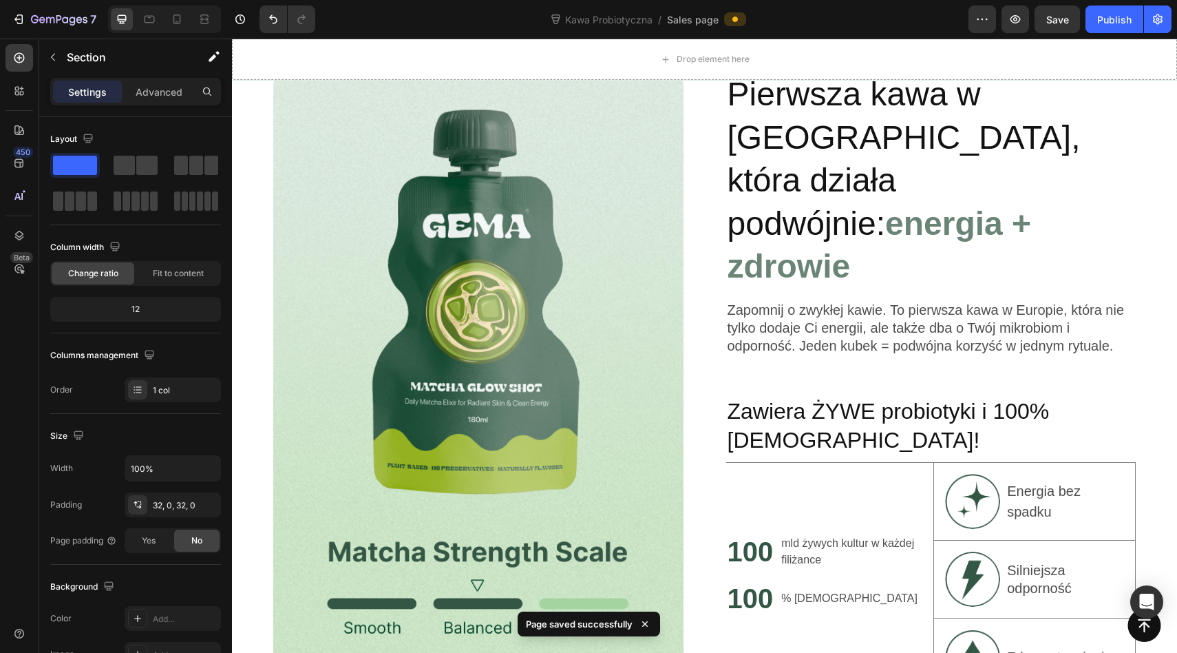
scroll to position [1781, 0]
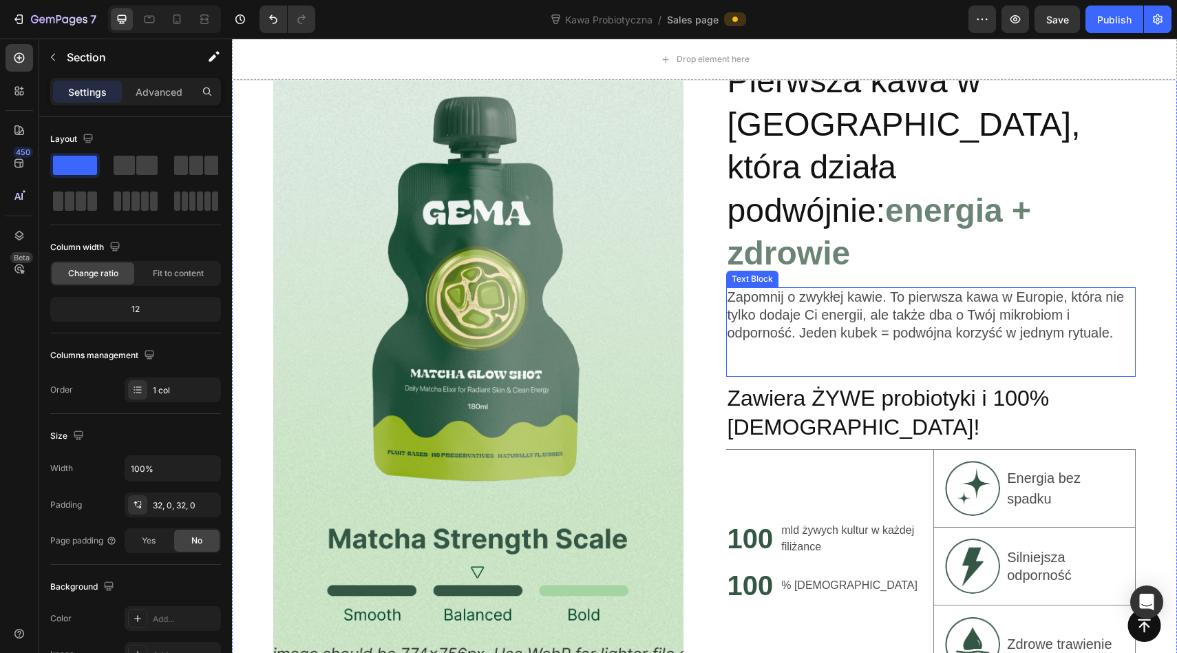
click at [465, 315] on img at bounding box center [478, 371] width 410 height 624
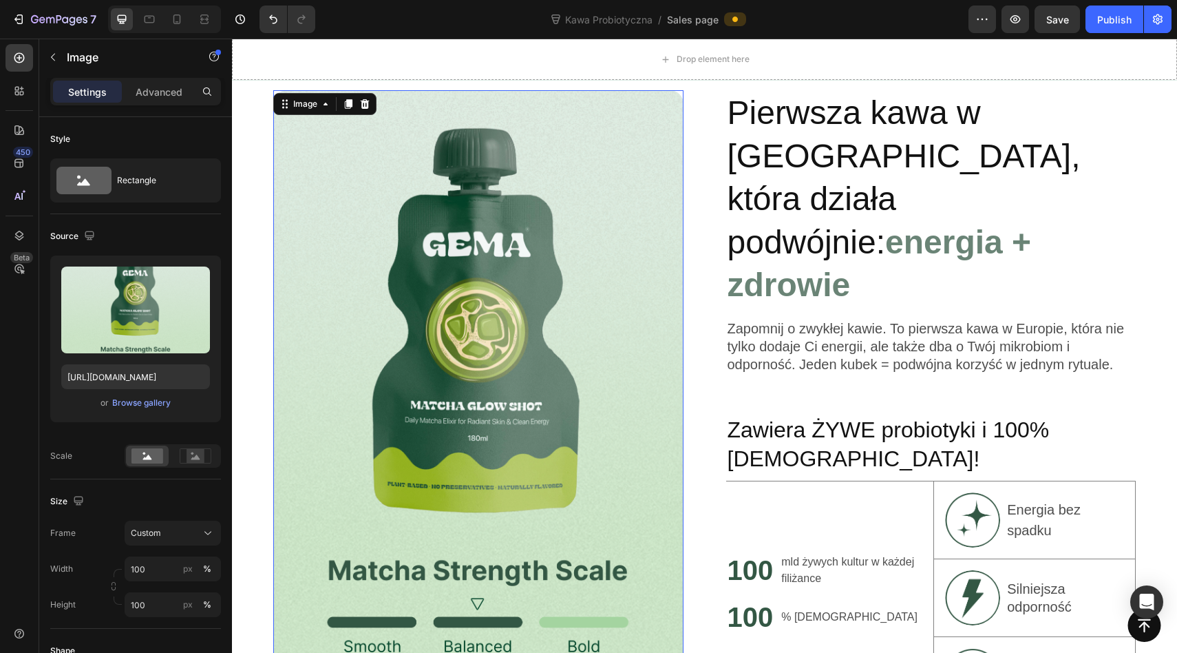
scroll to position [1754, 0]
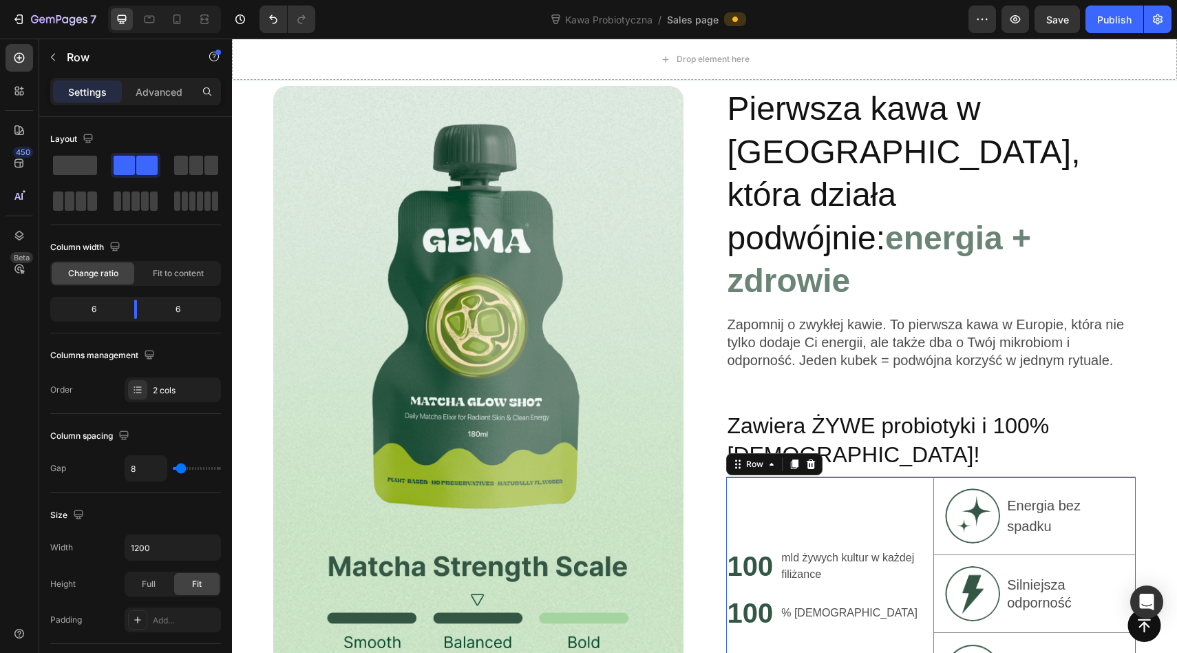
click at [864, 477] on div "100 Heading mld żywych kultur w każdej filiżance Text Block Row 100 Heading % a…" at bounding box center [827, 593] width 202 height 233
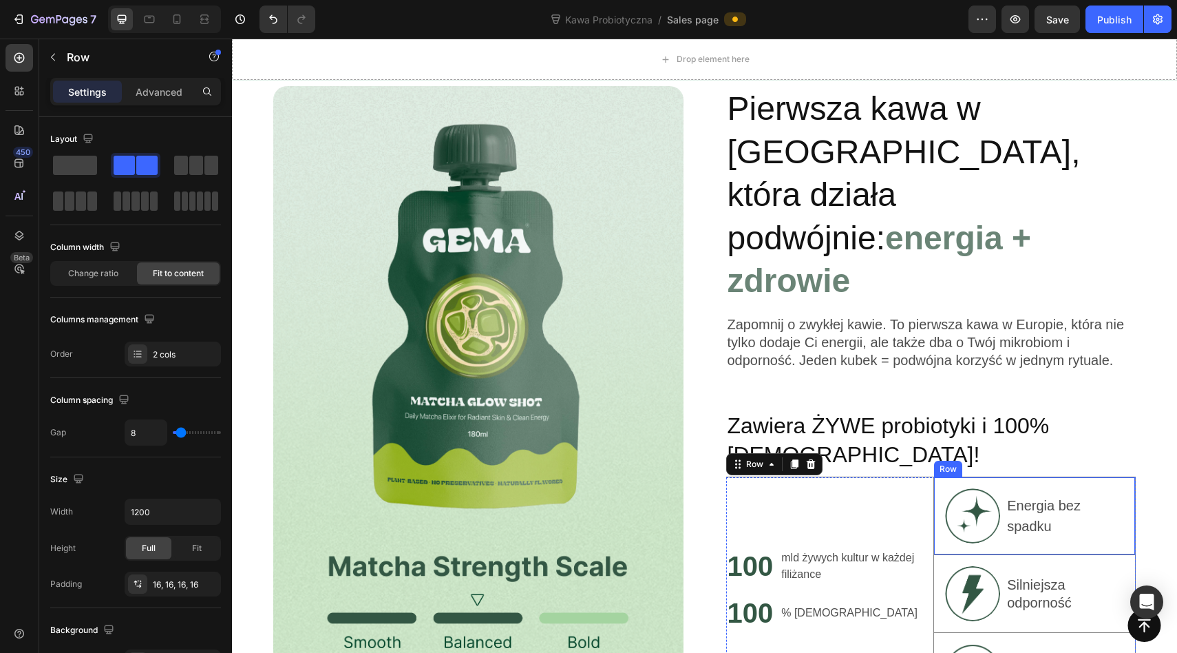
click at [1008, 488] on div "Energia bez spadku Text Block" at bounding box center [1065, 515] width 118 height 55
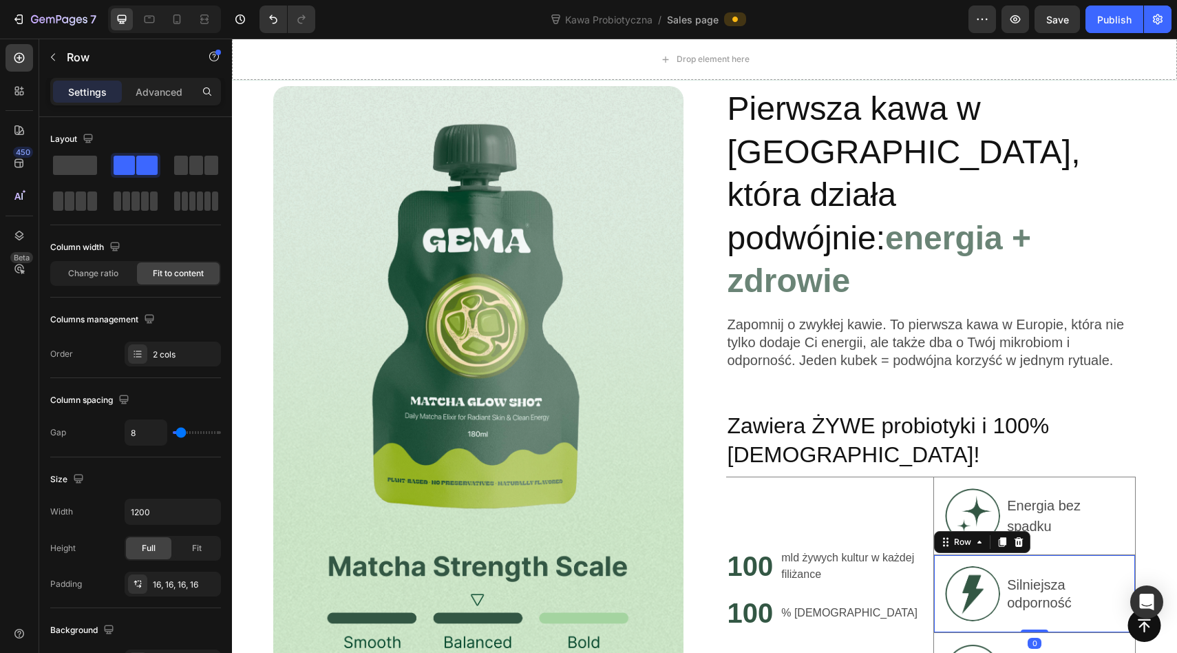
click at [1030, 566] on div "Silniejsza odporność Text Block" at bounding box center [1065, 593] width 118 height 55
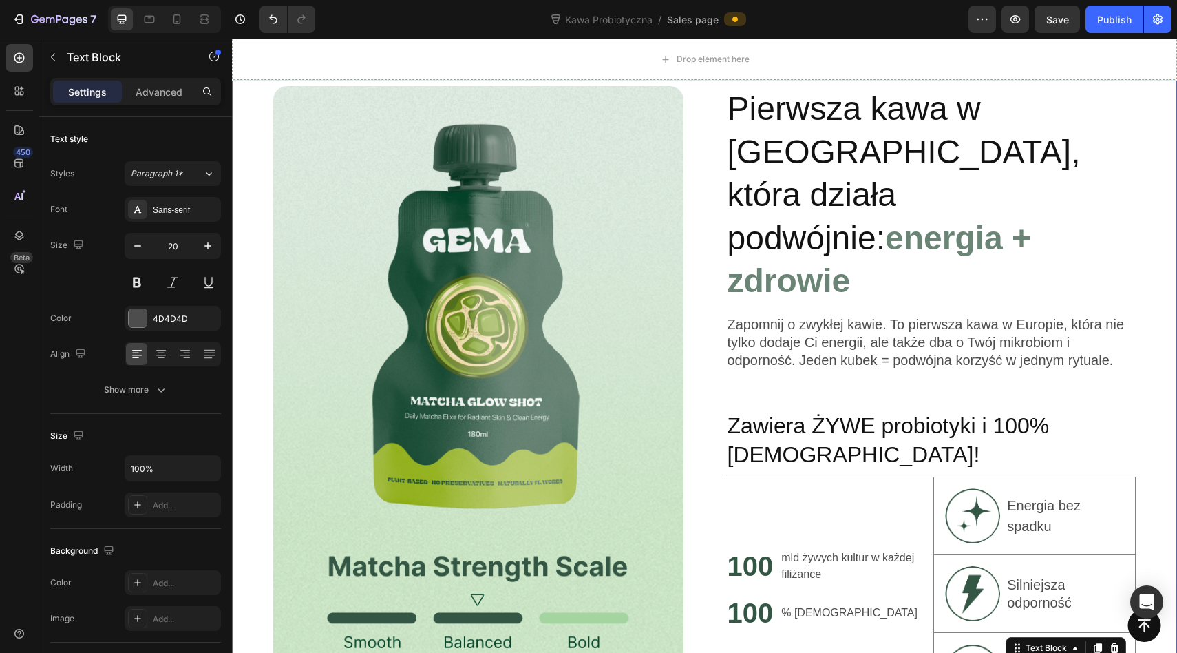
click at [1031, 596] on div "Image Pierwsza kawa w Europie, która działa podwójnie: energia + zdrowie Headin…" at bounding box center [704, 398] width 945 height 778
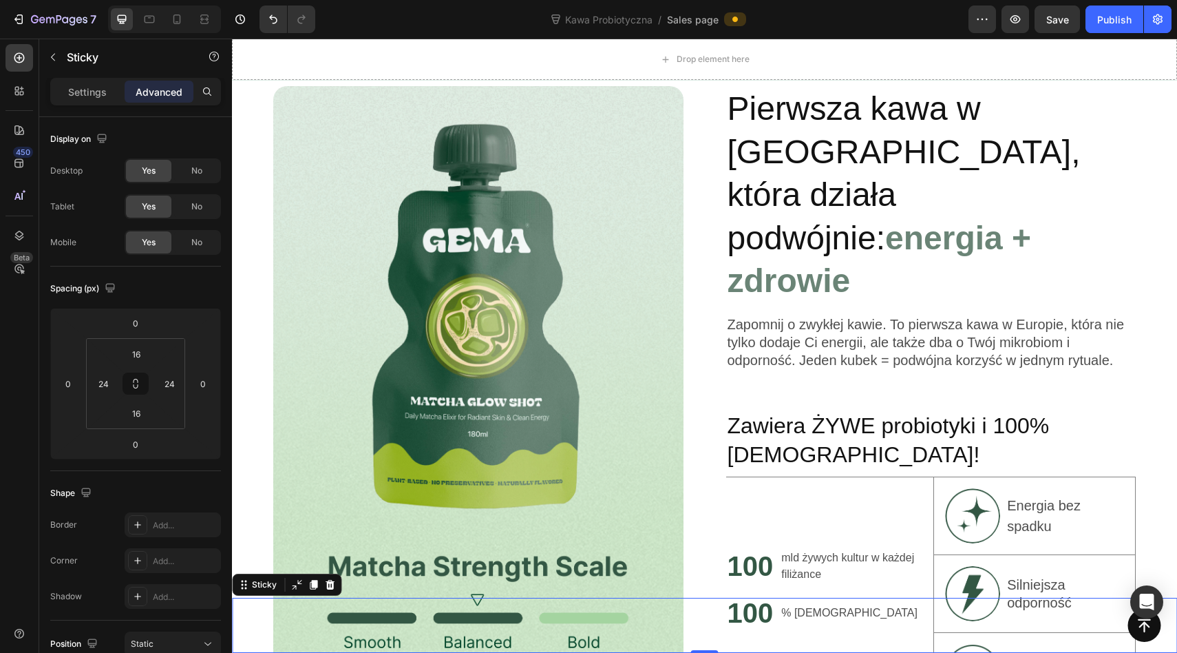
click at [1021, 601] on div "Button Sticky 0" at bounding box center [704, 625] width 945 height 55
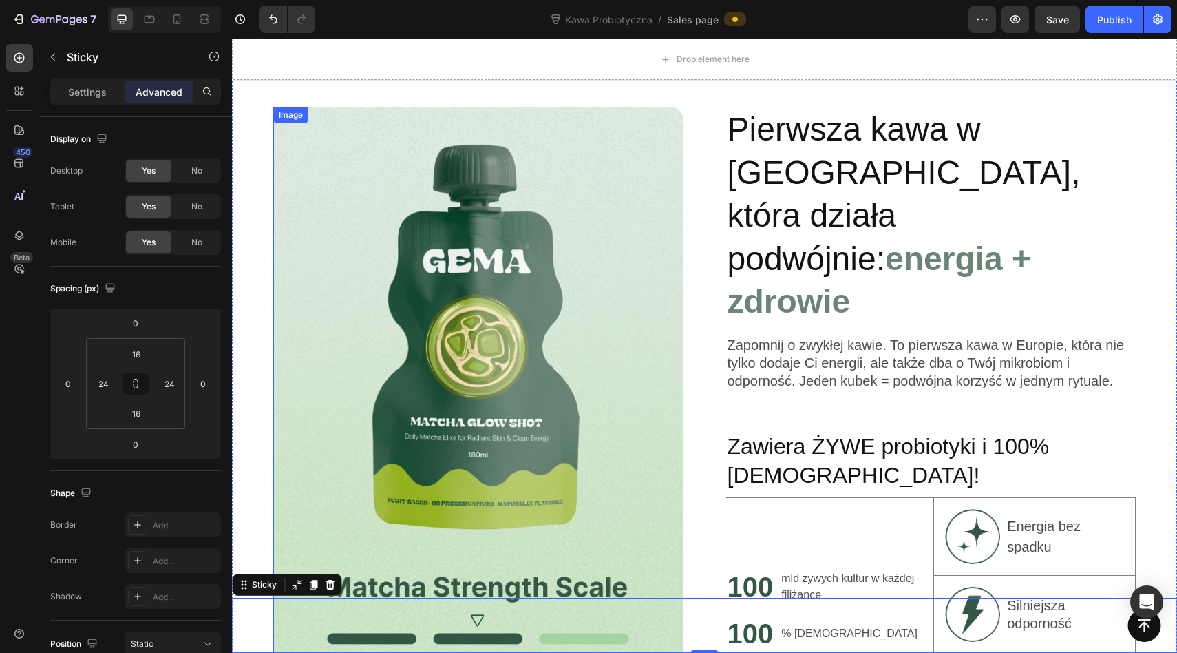
scroll to position [1750, 0]
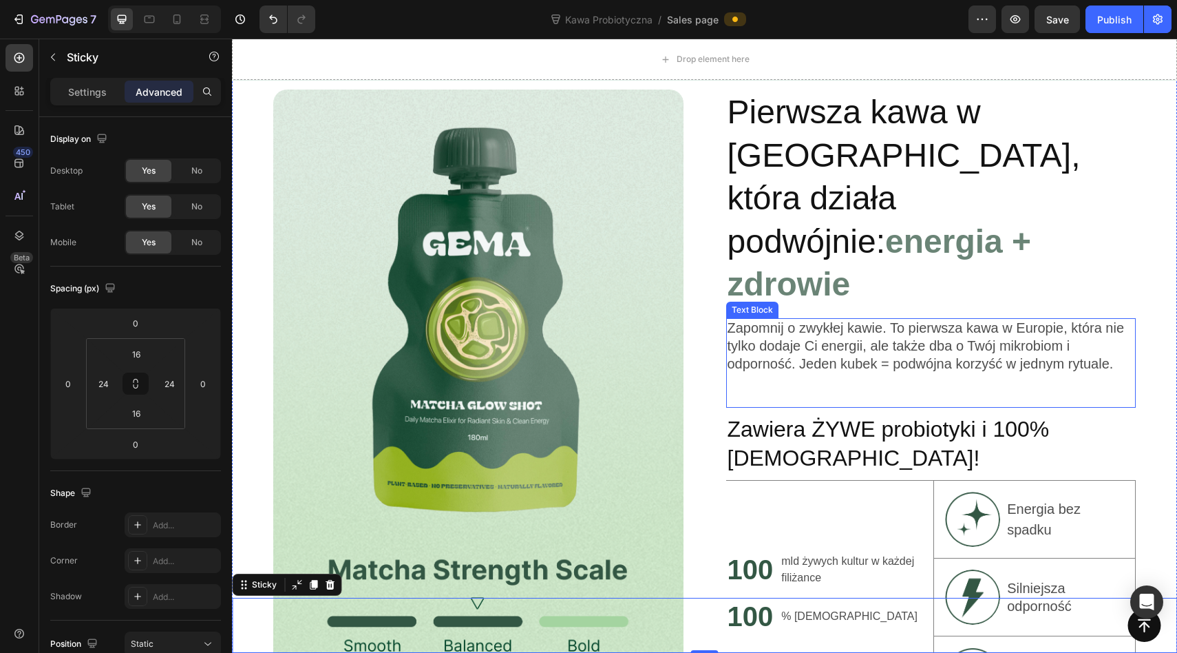
click at [786, 320] on span "Zapomnij o zwykłej kawie. To pierwsza kawa w Europie, która nie tylko dodaje Ci…" at bounding box center [926, 345] width 397 height 51
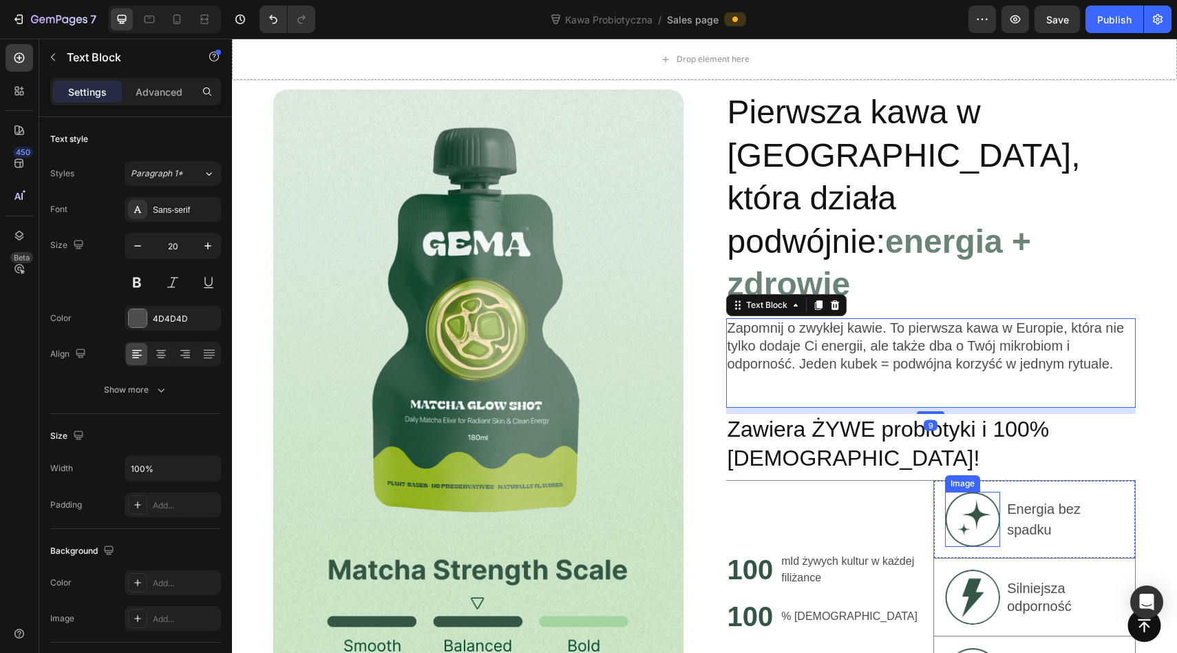
click at [1043, 498] on p "Energia bez spadku" at bounding box center [1065, 518] width 116 height 41
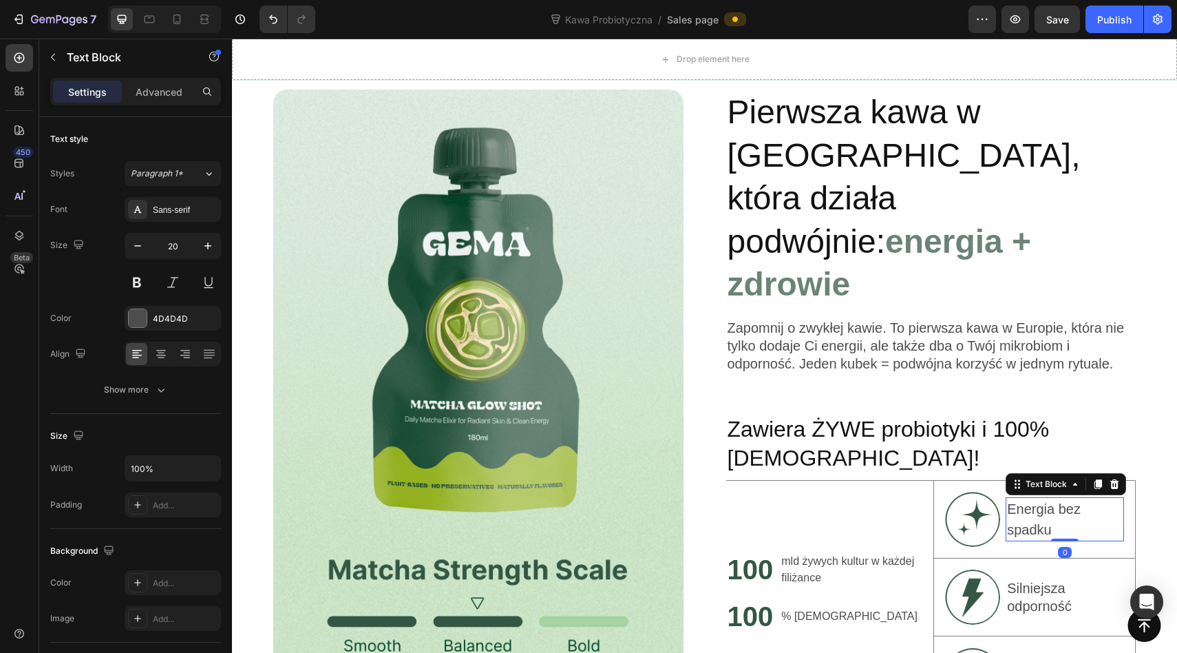
click at [1059, 498] on p "Energia bez spadku" at bounding box center [1065, 518] width 116 height 41
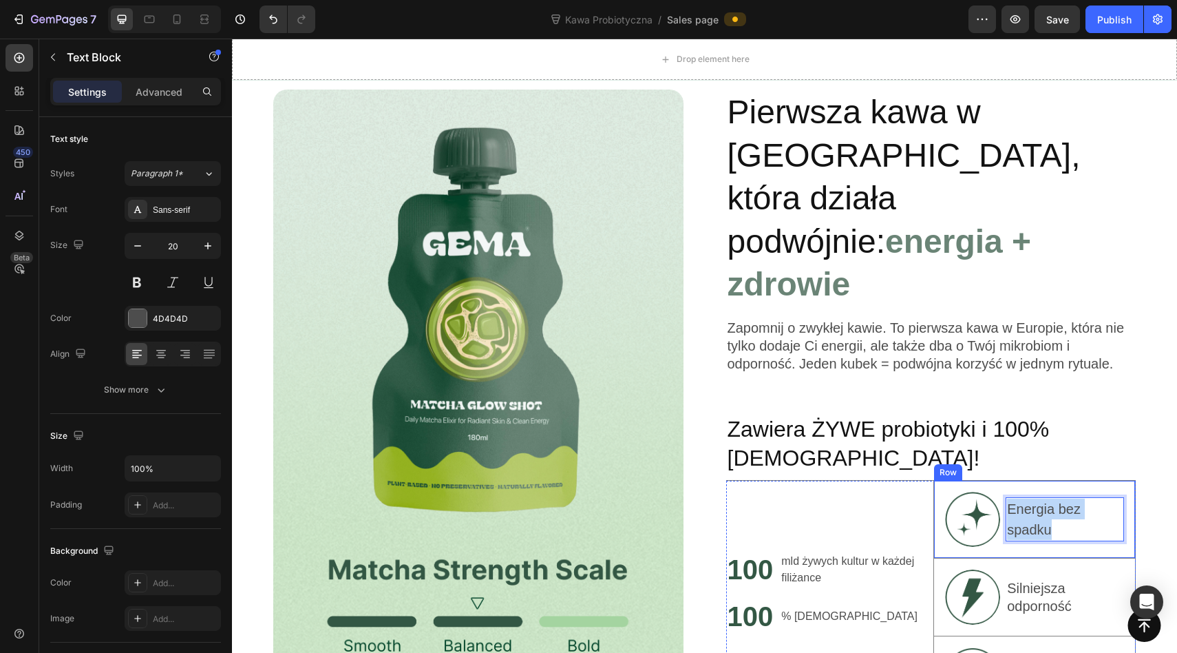
drag, startPoint x: 1062, startPoint y: 417, endPoint x: 1007, endPoint y: 381, distance: 65.7
click at [1007, 497] on div "Energia bez spadku" at bounding box center [1065, 519] width 118 height 44
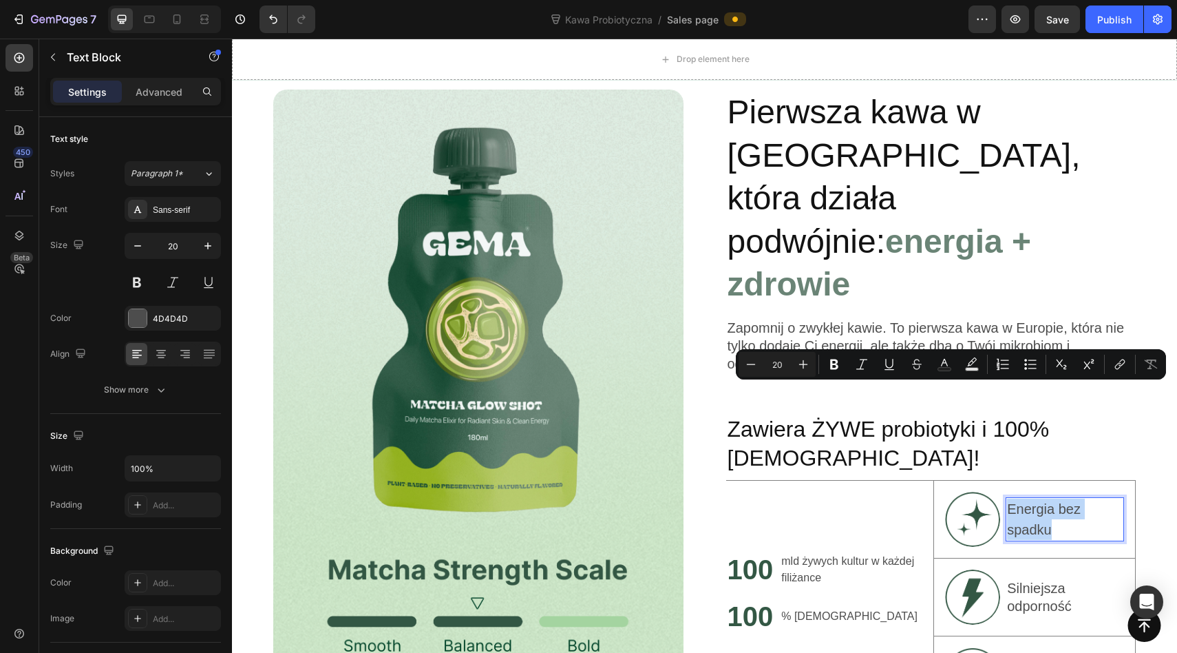
copy p "Energia bez spadku"
click at [1044, 579] on p "Silniejsza odporność" at bounding box center [1065, 597] width 116 height 36
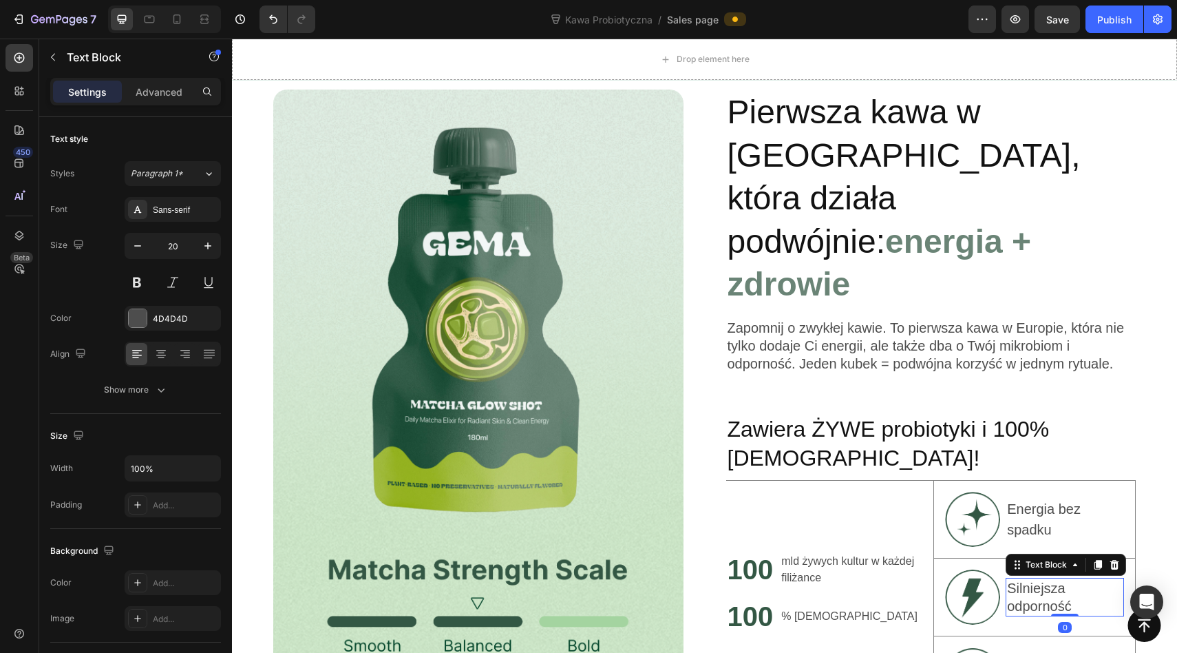
click at [1044, 579] on p "Silniejsza odporność" at bounding box center [1065, 597] width 116 height 36
copy p "Silniejsza odporność"
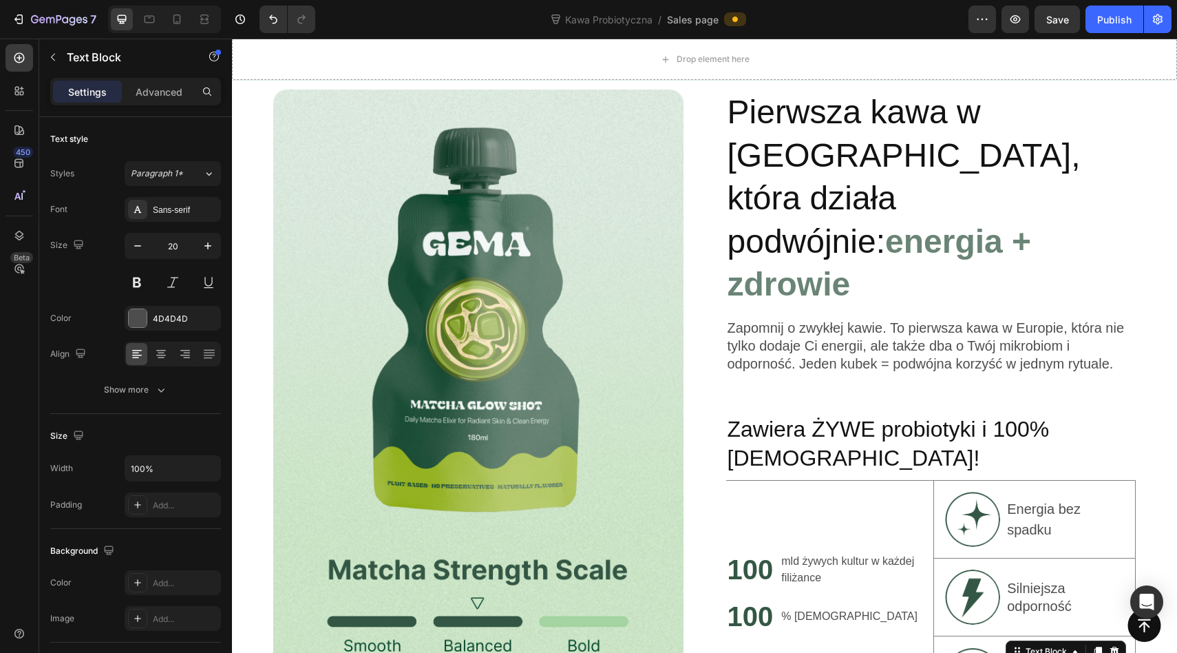
copy p "Zdrowe trawienie"
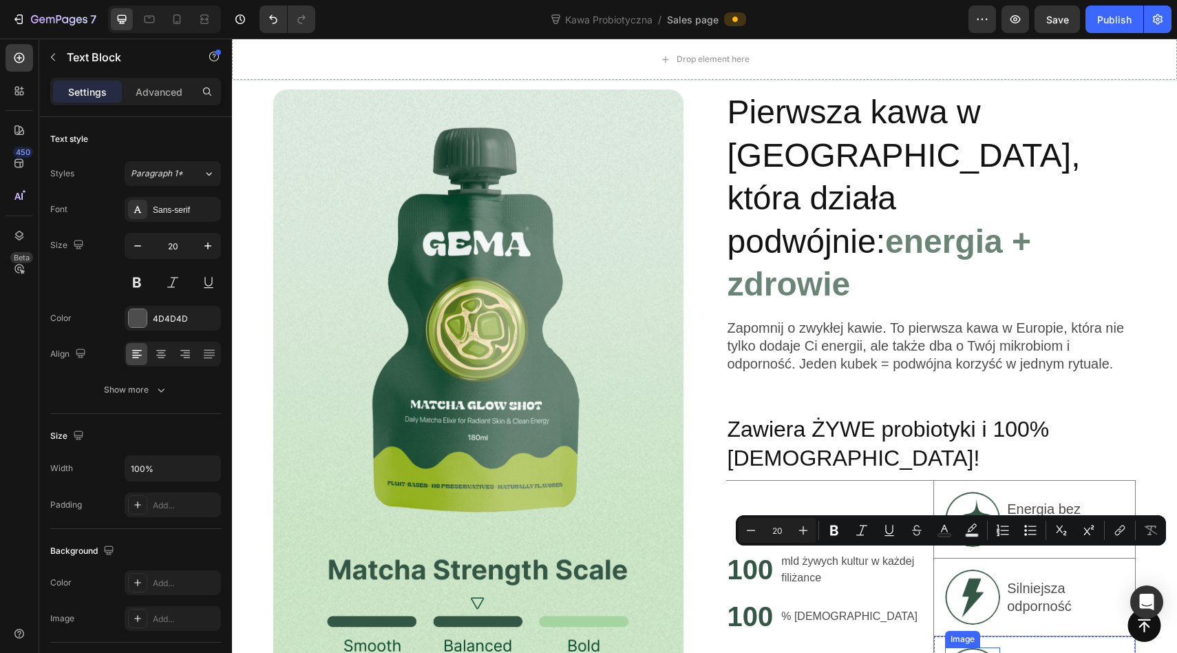
copy p "Zdrowe trawienie"
click at [365, 260] on img at bounding box center [478, 402] width 410 height 624
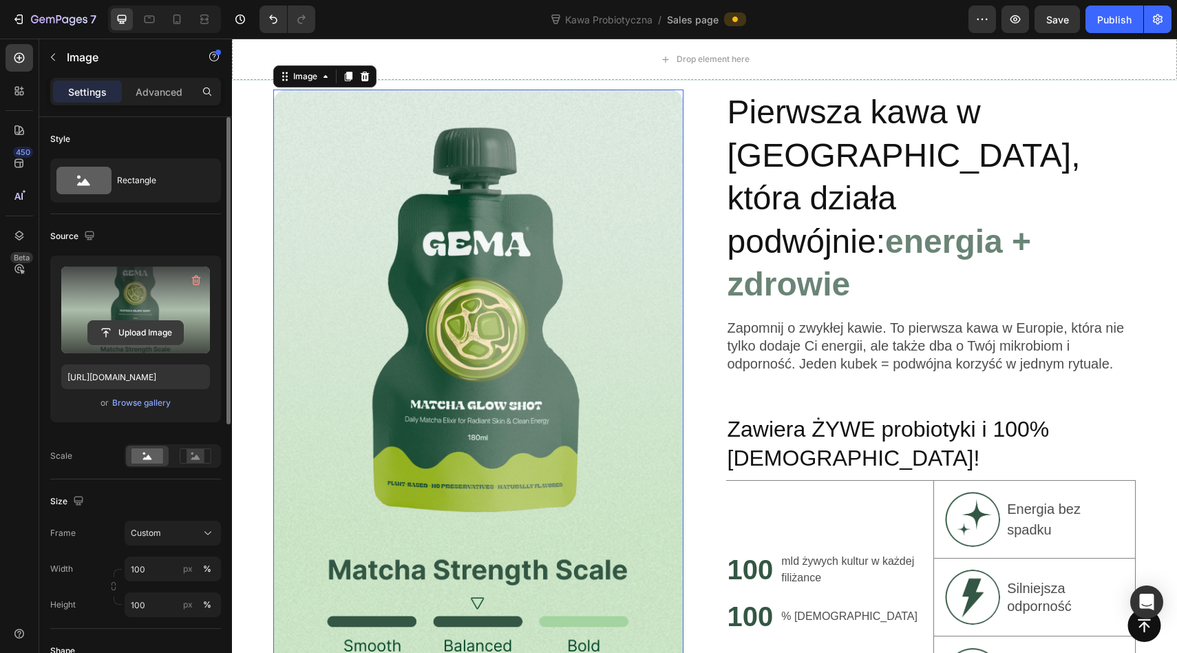
click at [138, 330] on input "file" at bounding box center [135, 332] width 95 height 23
type input "C:\fakepath\pkplaa.tiff"
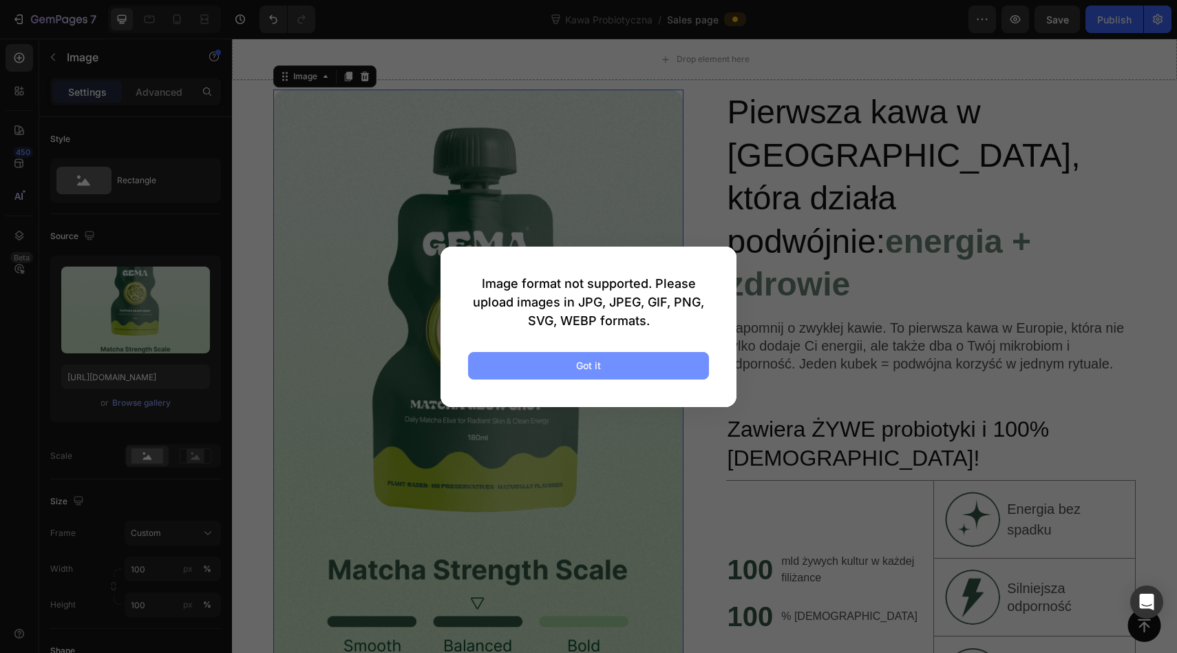
click at [629, 362] on button "Got it" at bounding box center [588, 366] width 241 height 28
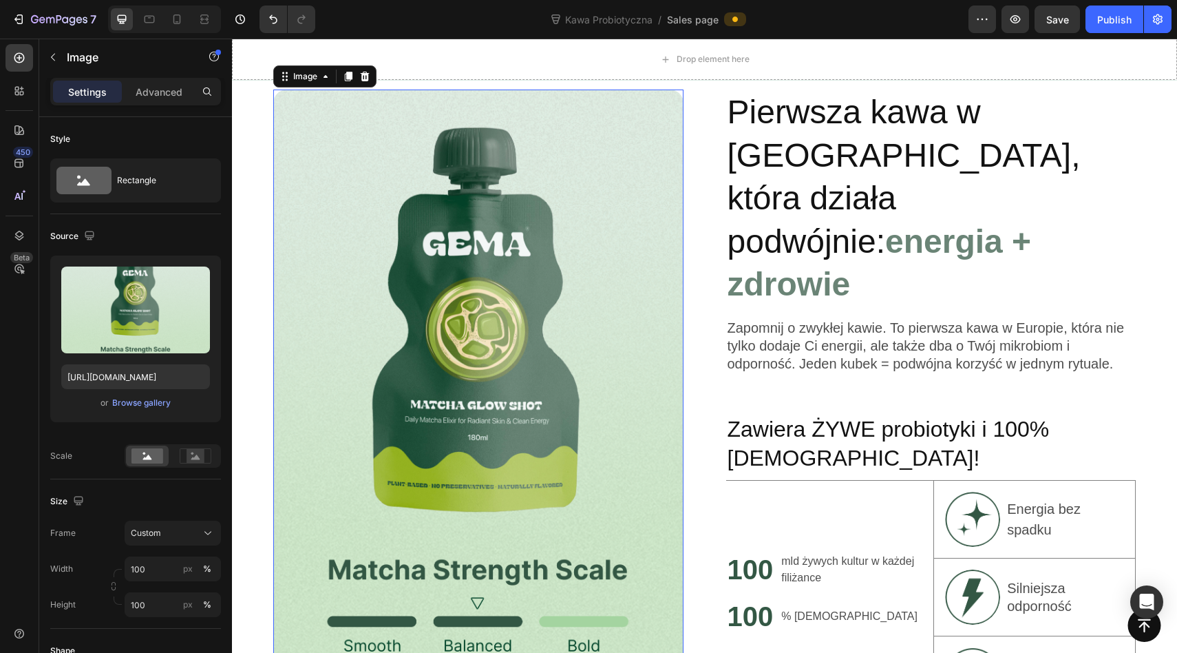
click at [446, 278] on img at bounding box center [478, 402] width 410 height 624
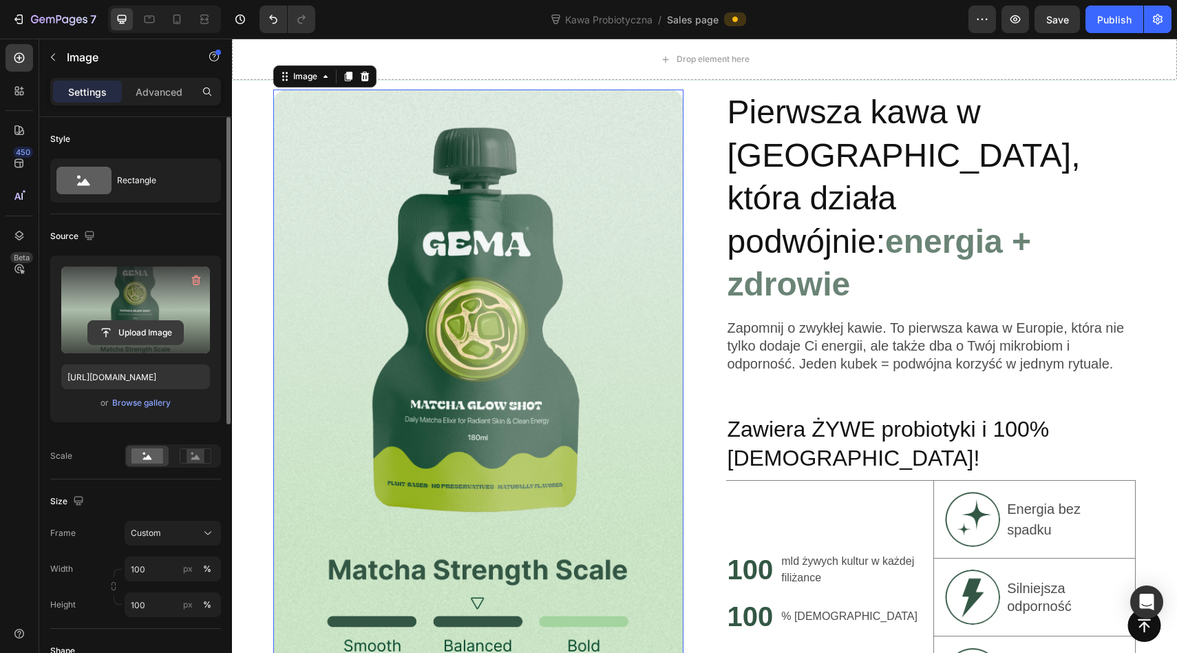
click at [124, 335] on input "file" at bounding box center [135, 332] width 95 height 23
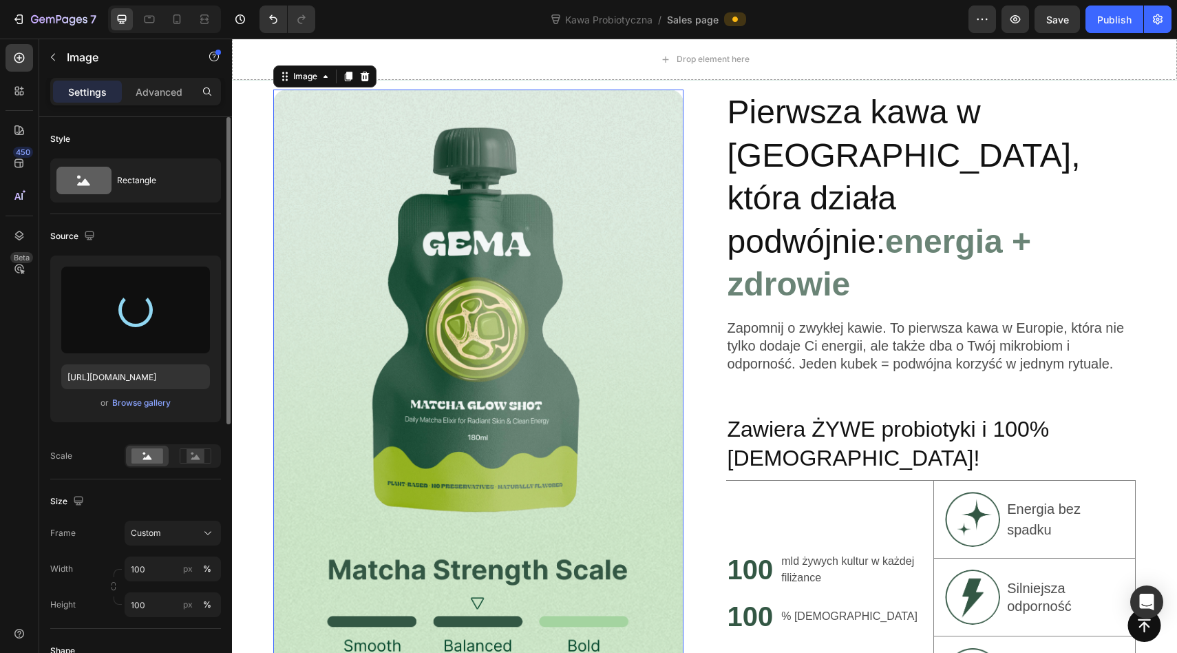
type input "https://cdn.shopify.com/s/files/1/0953/4678/6691/files/gempages_586384277529166…"
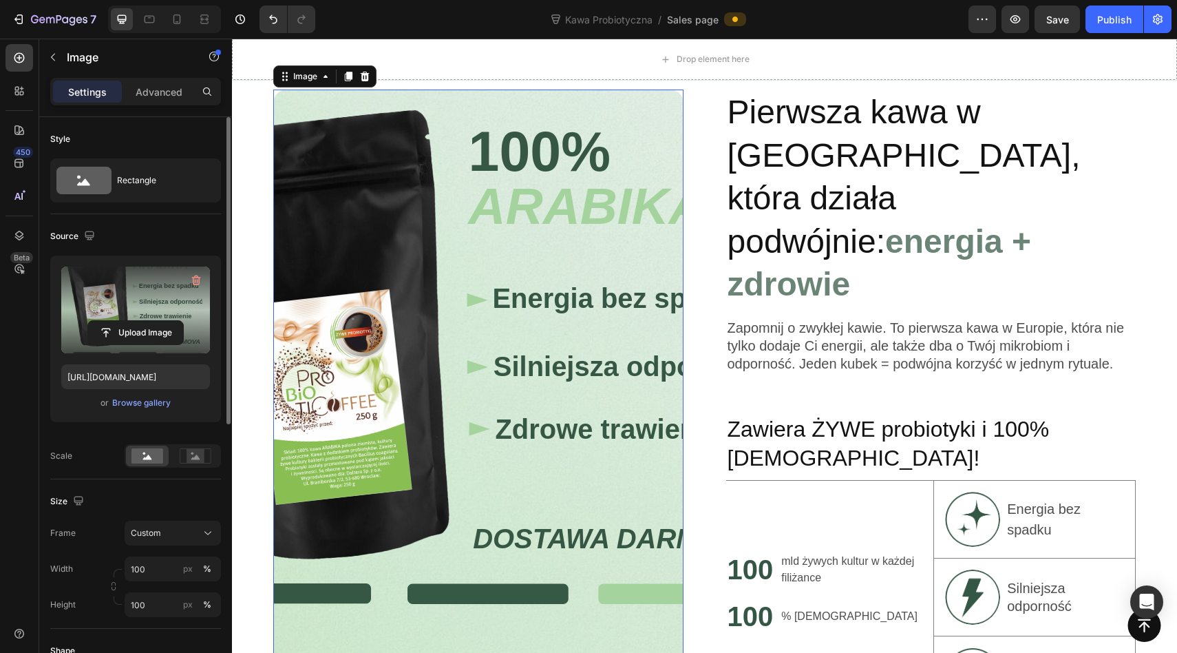
click at [675, 315] on img at bounding box center [478, 402] width 410 height 624
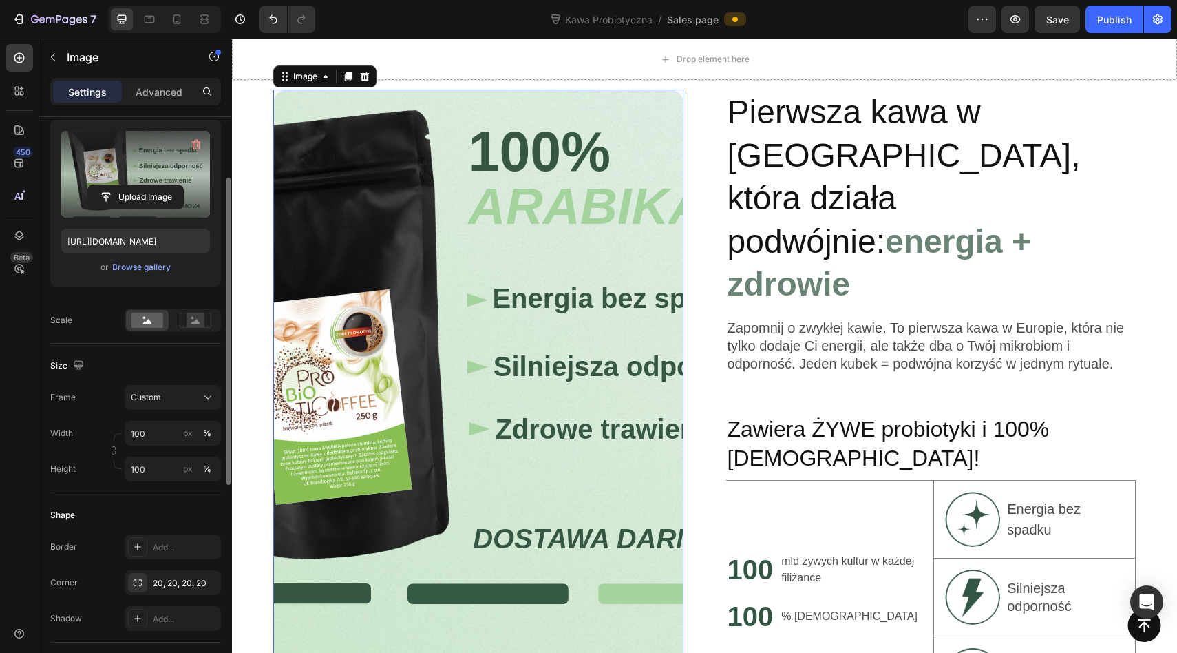
scroll to position [127, 0]
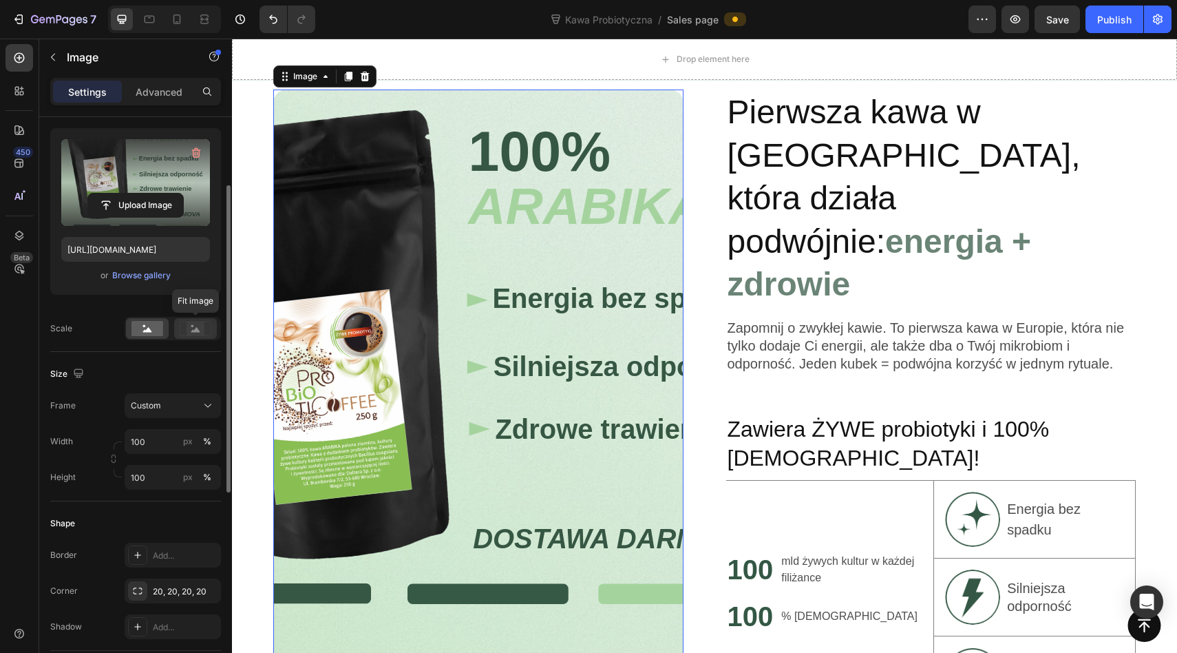
click at [193, 327] on rect at bounding box center [196, 329] width 18 height 14
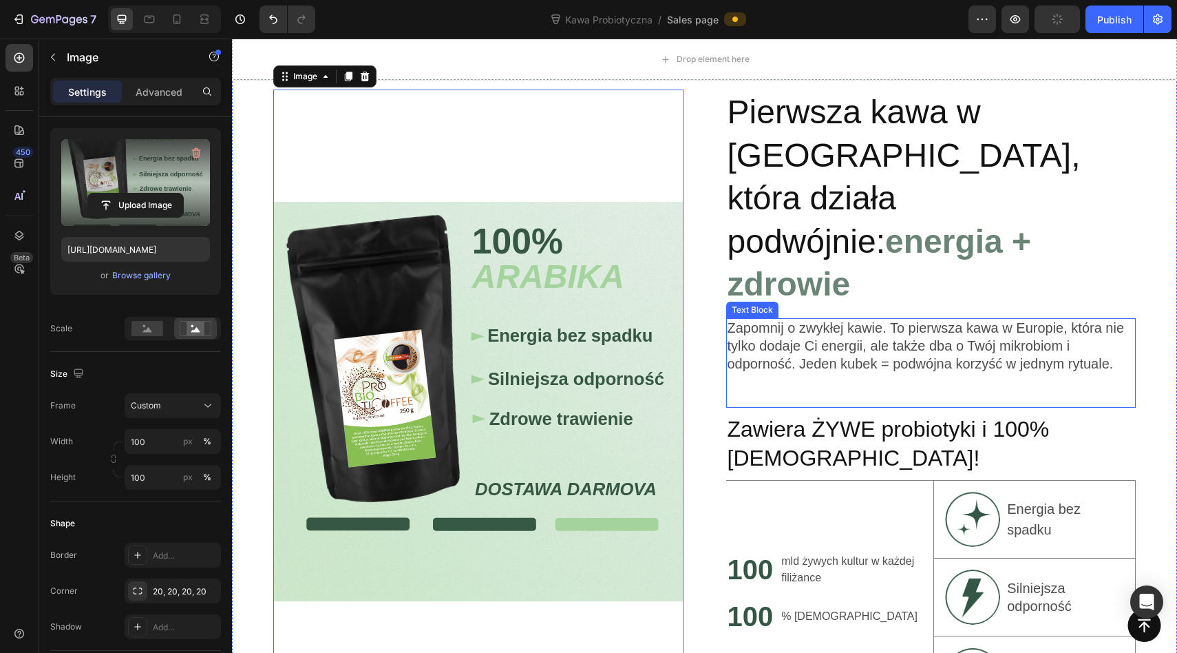
click at [753, 318] on div "Zapomnij o zwykłej kawie. To pierwsza kawa w Europie, która nie tylko dodaje Ci…" at bounding box center [931, 363] width 410 height 90
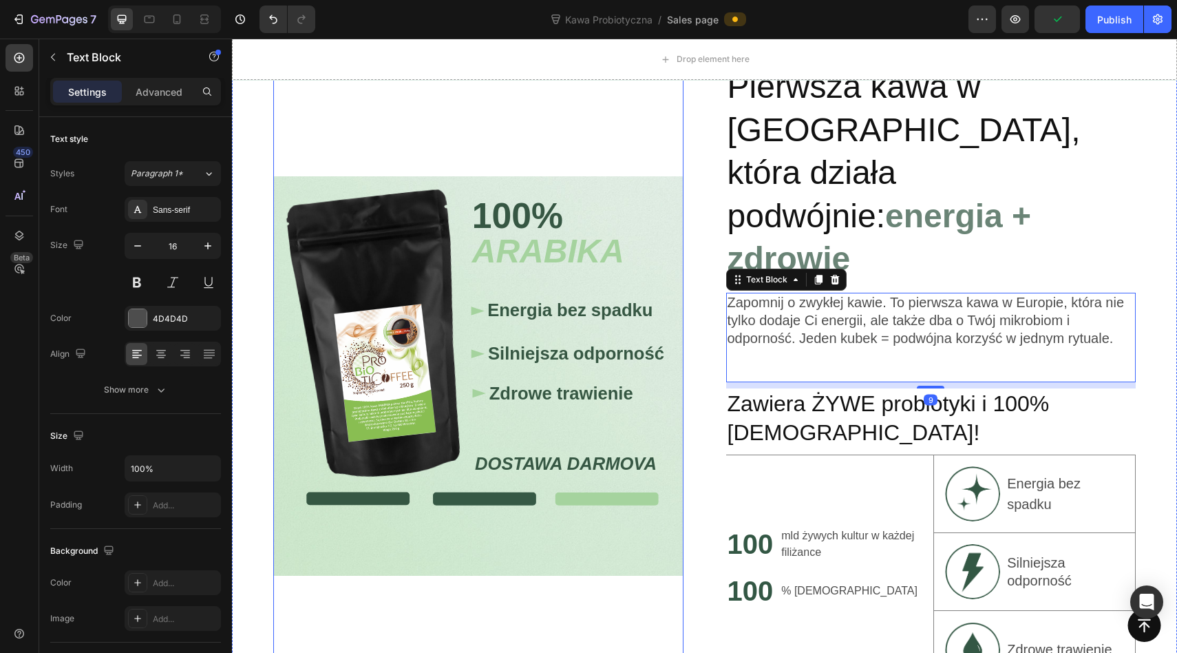
scroll to position [1761, 0]
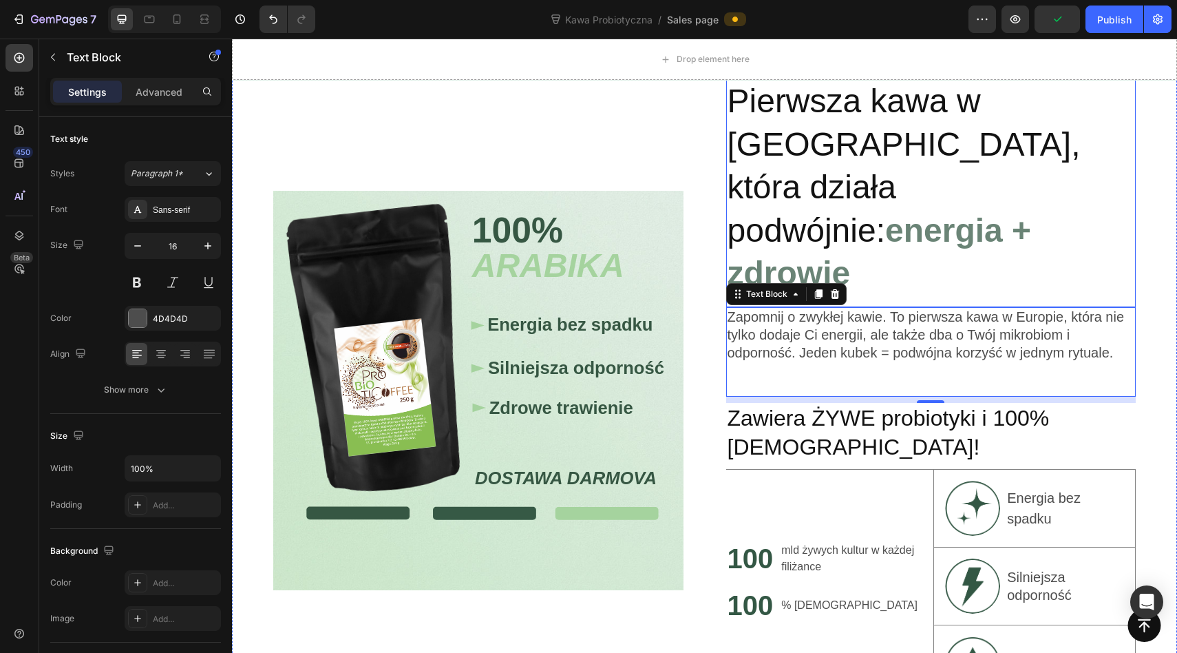
click at [980, 212] on strong "energia + zdrowie" at bounding box center [880, 251] width 304 height 79
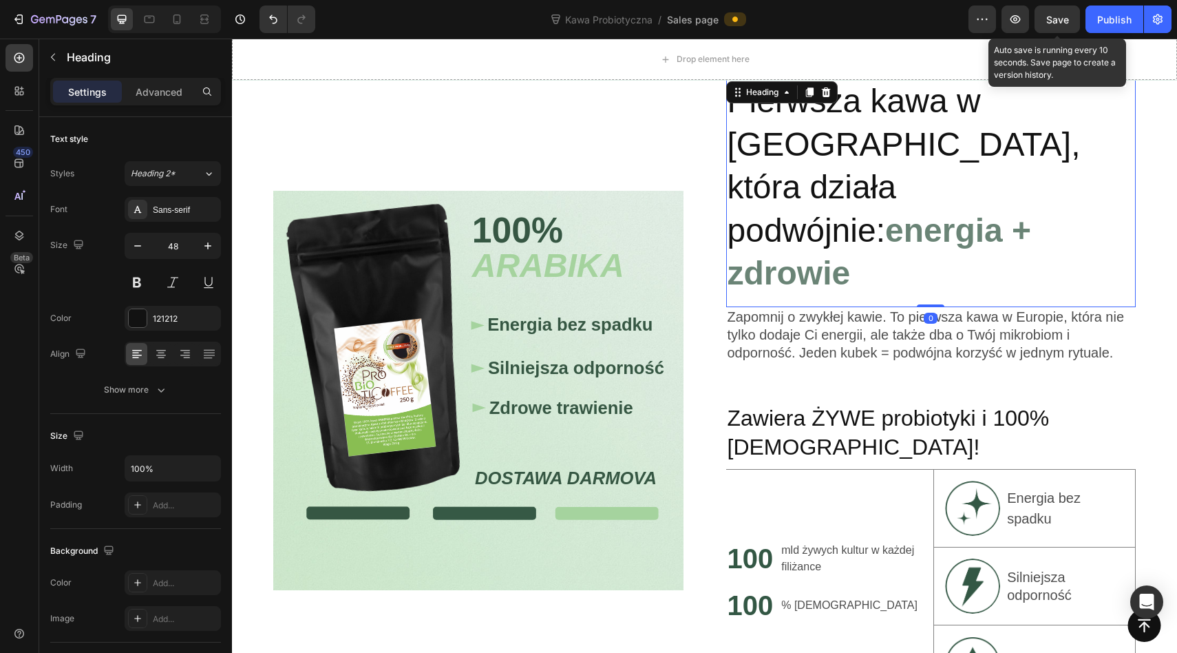
click at [1051, 21] on span "Save" at bounding box center [1057, 20] width 23 height 12
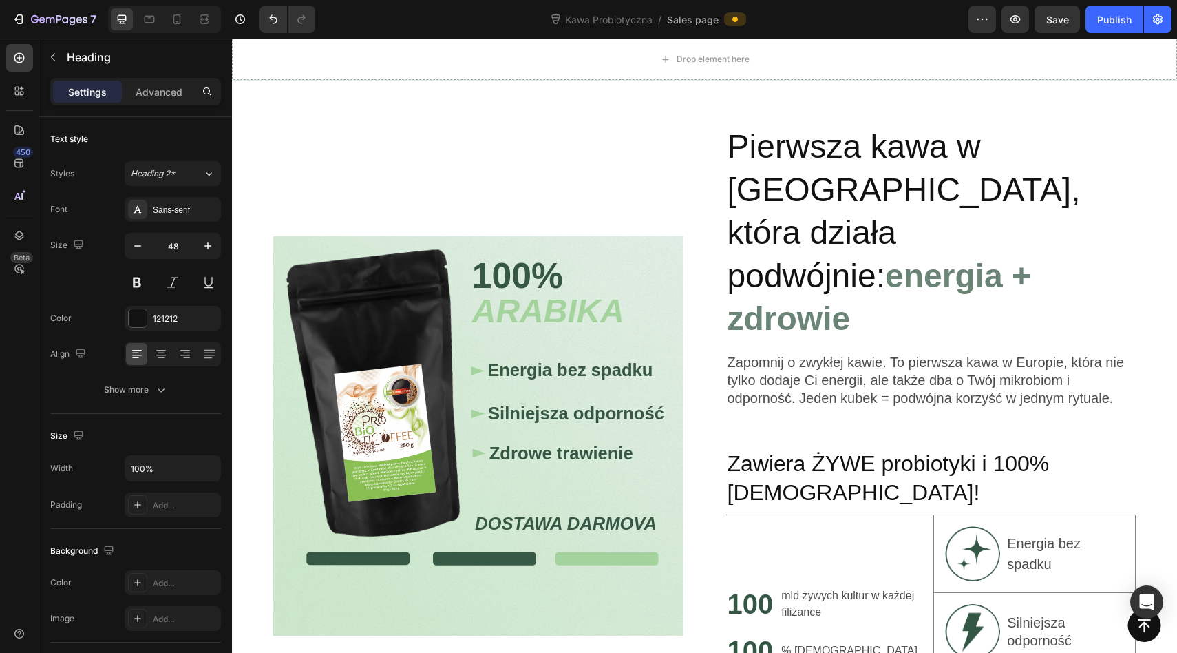
scroll to position [1728, 0]
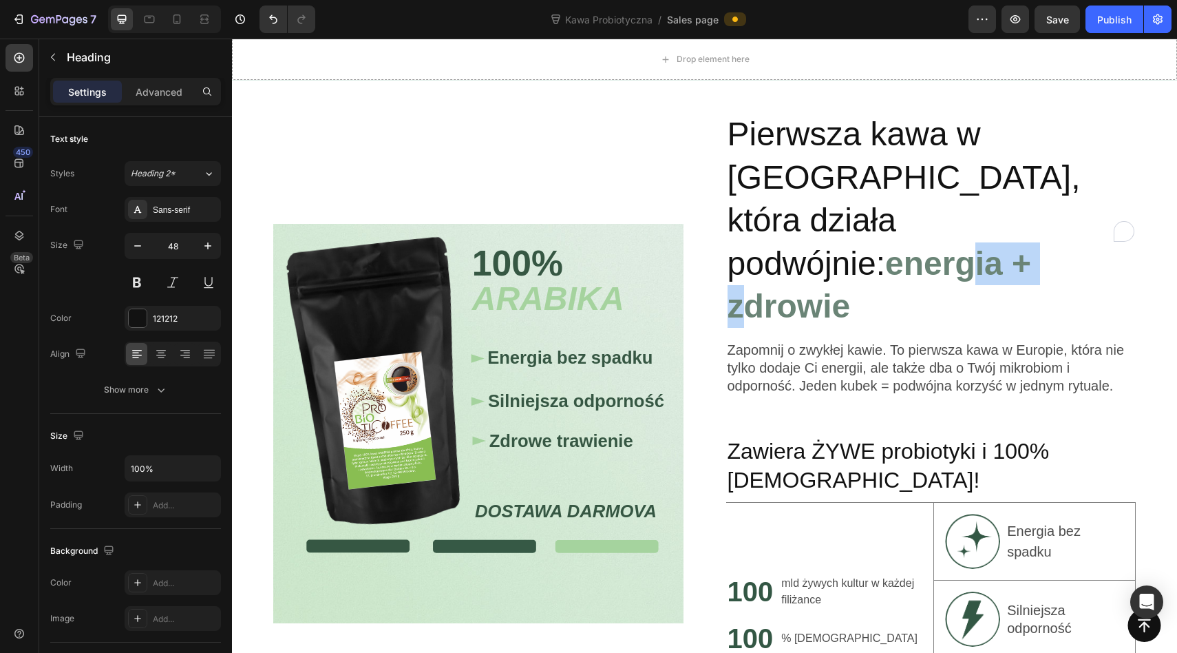
drag, startPoint x: 813, startPoint y: 220, endPoint x: 909, endPoint y: 220, distance: 96.4
click at [905, 245] on strong "energia + zdrowie" at bounding box center [880, 284] width 304 height 79
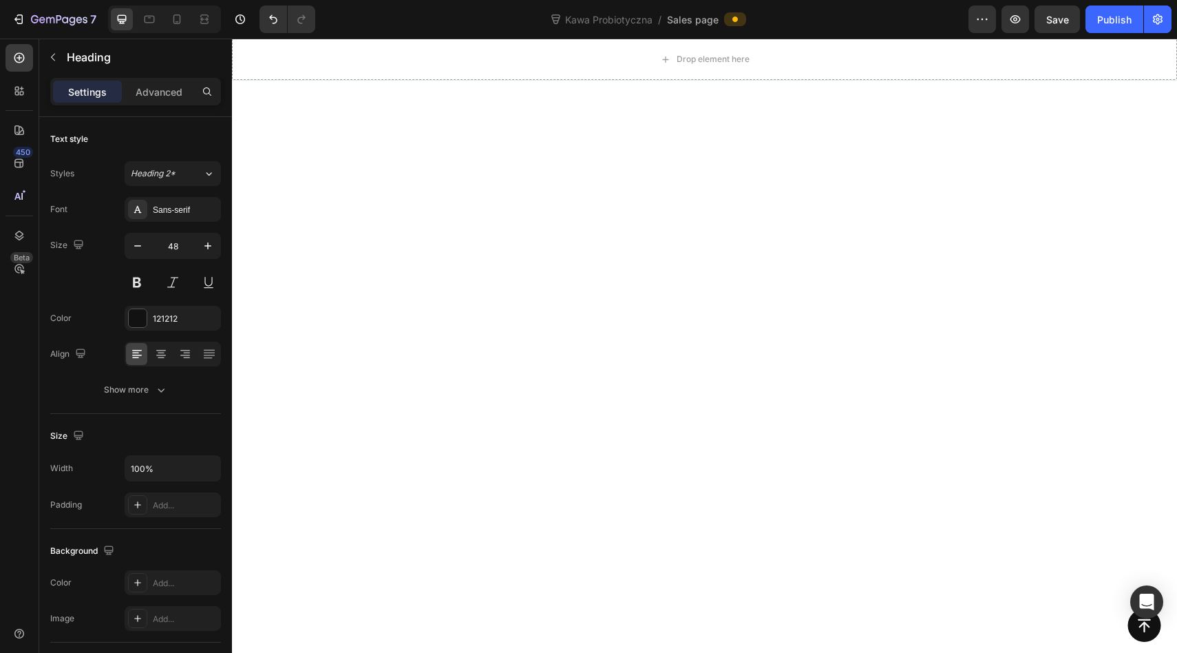
scroll to position [0, 0]
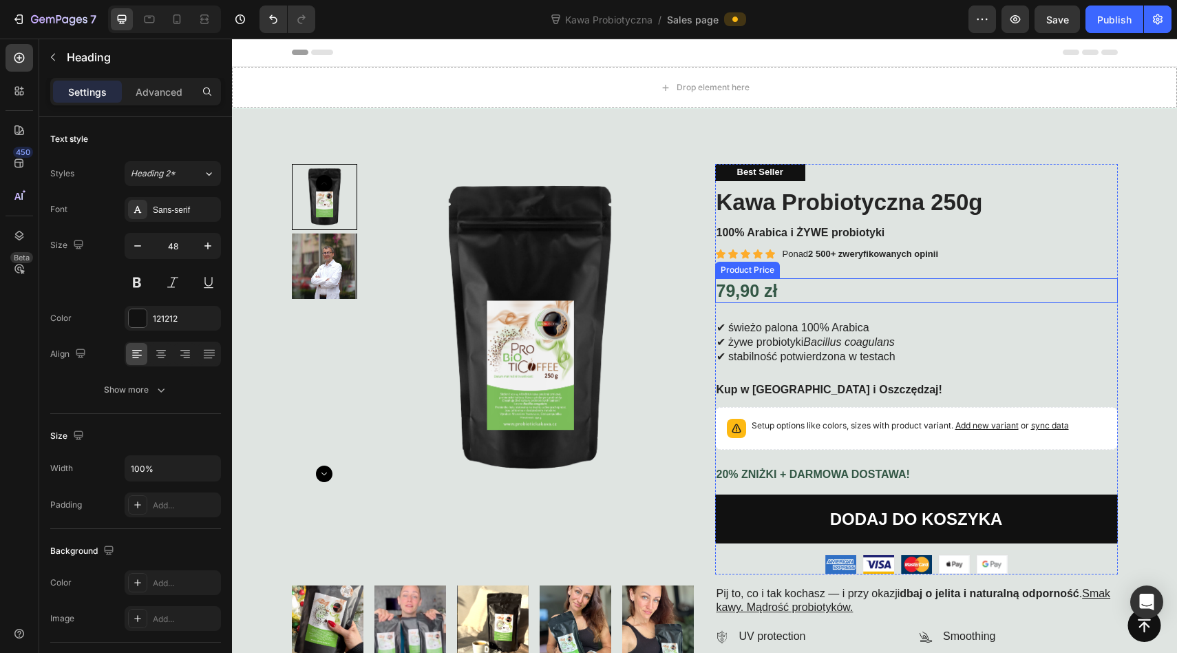
click at [751, 292] on div "79,90 zł" at bounding box center [916, 290] width 403 height 25
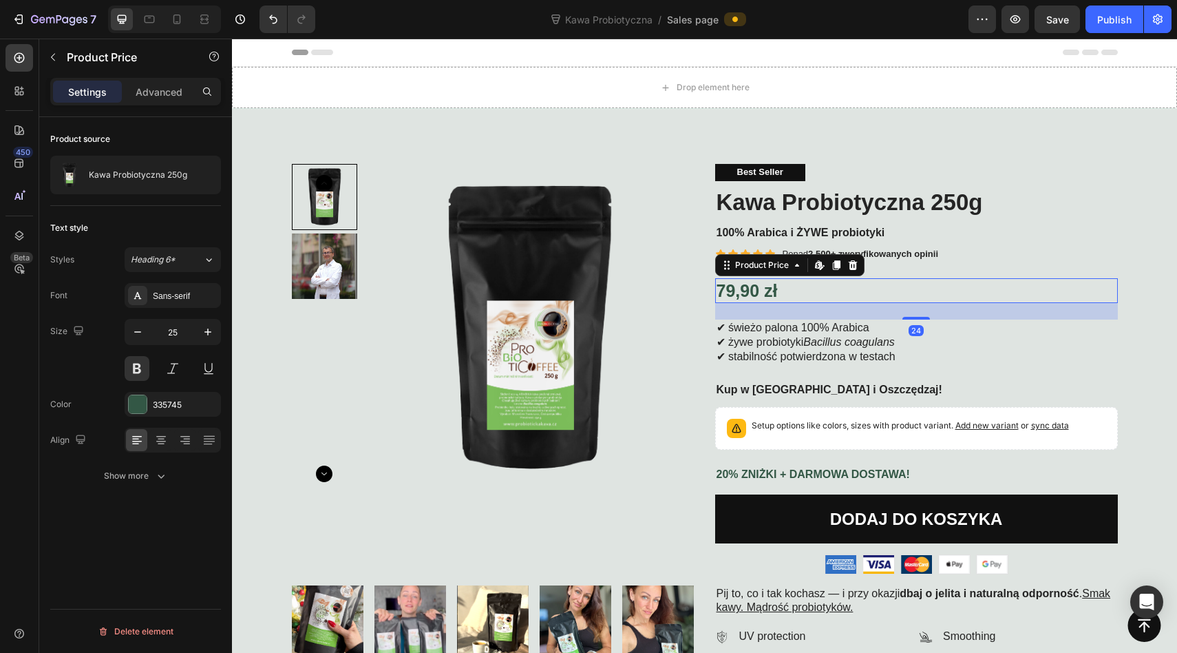
click at [751, 292] on div "79,90 zł" at bounding box center [916, 290] width 403 height 25
click at [752, 284] on div "79,90 zł" at bounding box center [916, 290] width 403 height 25
click at [213, 333] on icon "button" at bounding box center [208, 332] width 14 height 14
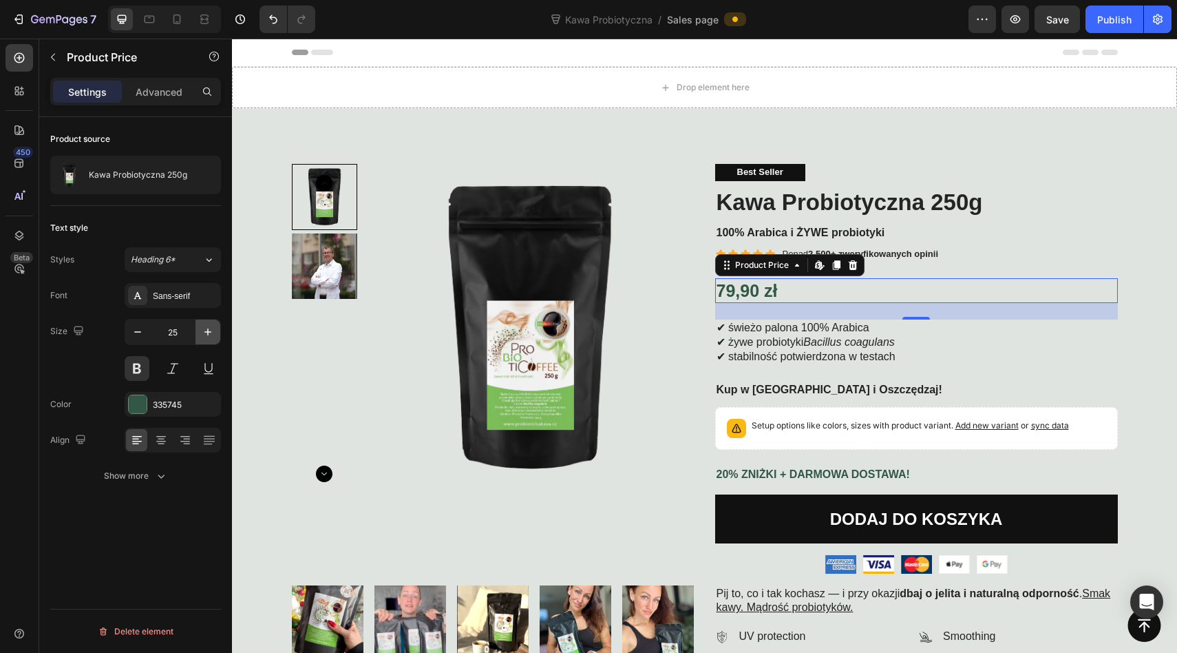
click at [213, 333] on icon "button" at bounding box center [208, 332] width 14 height 14
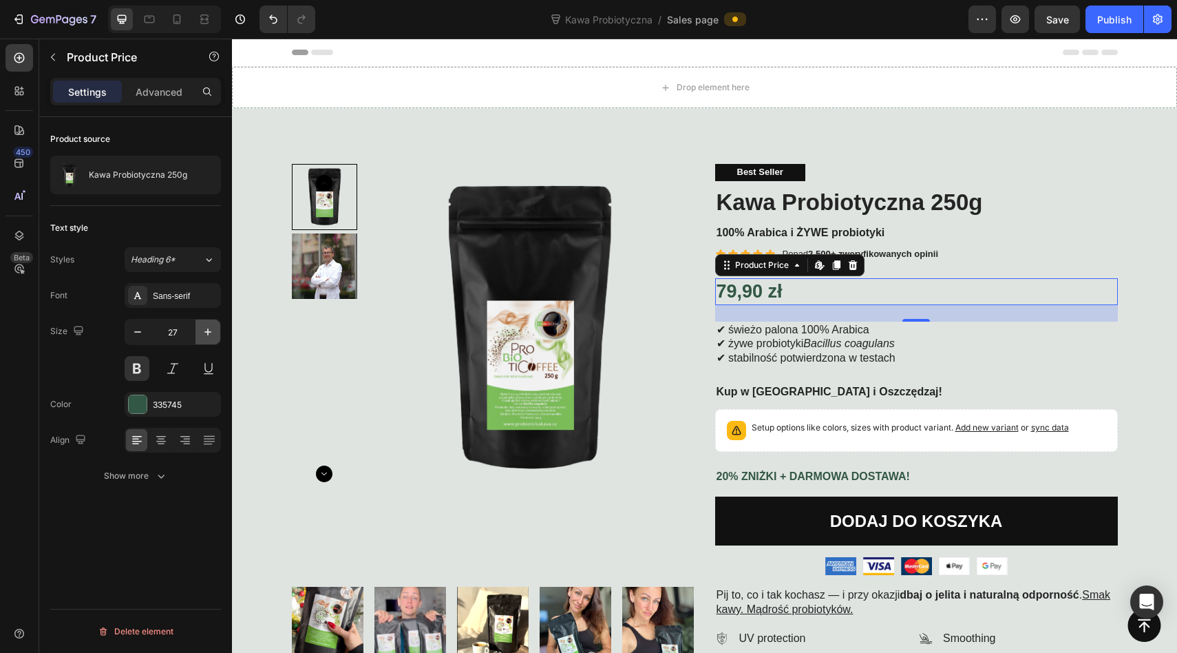
click at [213, 333] on icon "button" at bounding box center [208, 332] width 14 height 14
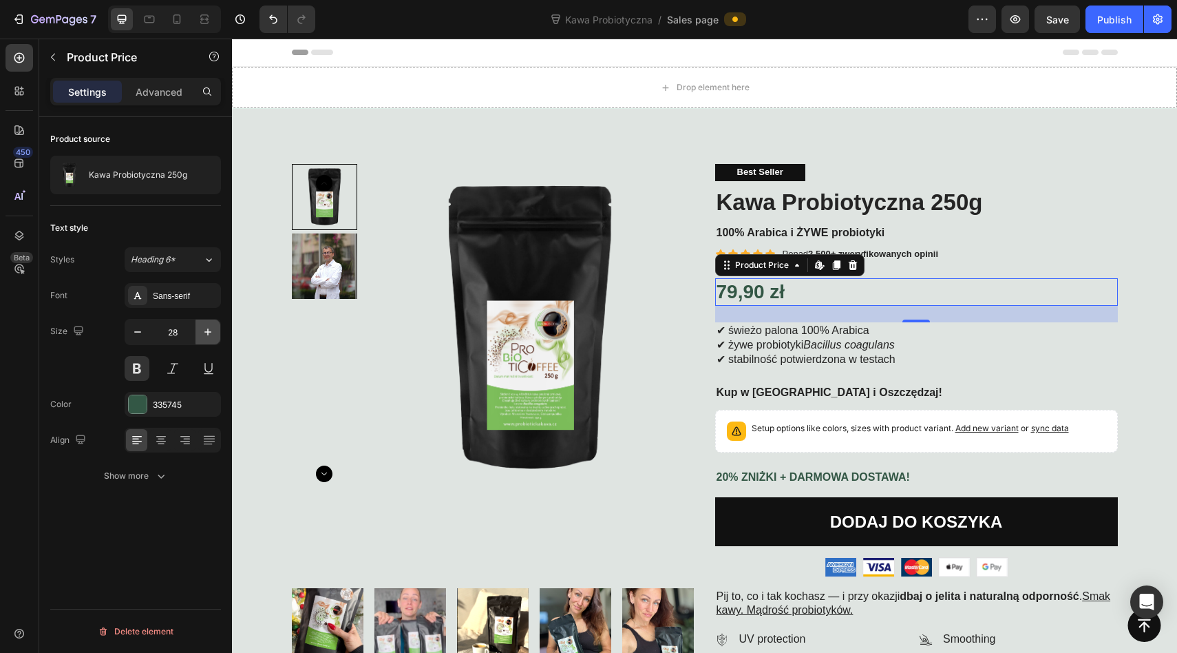
click at [213, 333] on icon "button" at bounding box center [208, 332] width 14 height 14
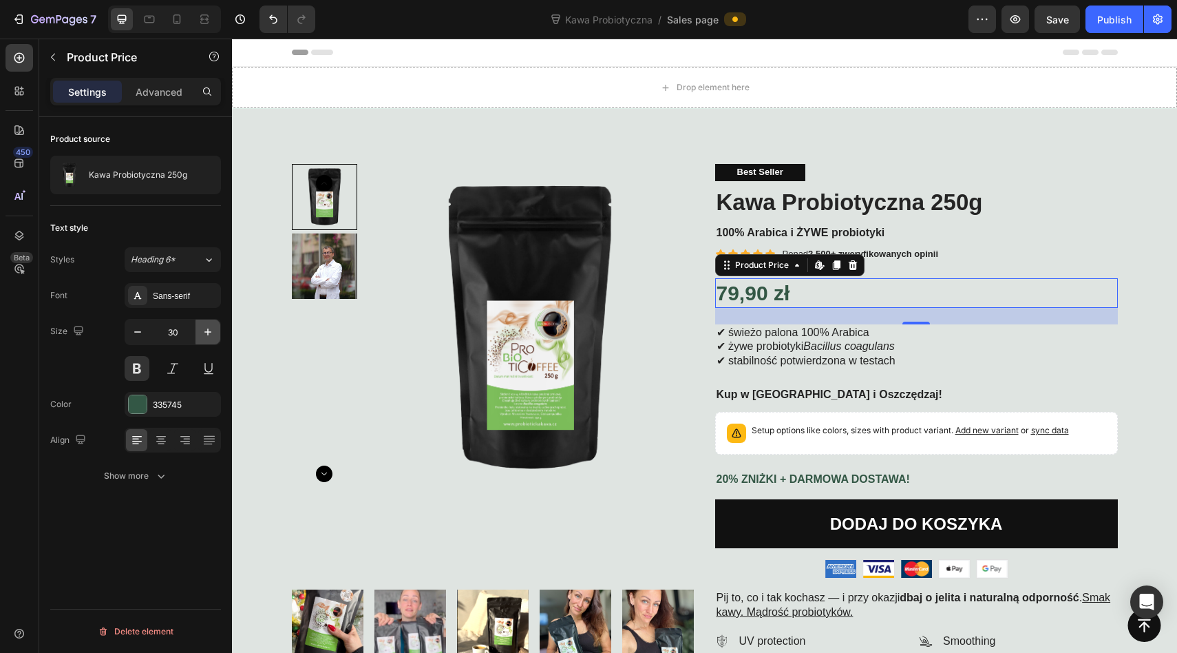
click at [213, 333] on icon "button" at bounding box center [208, 332] width 14 height 14
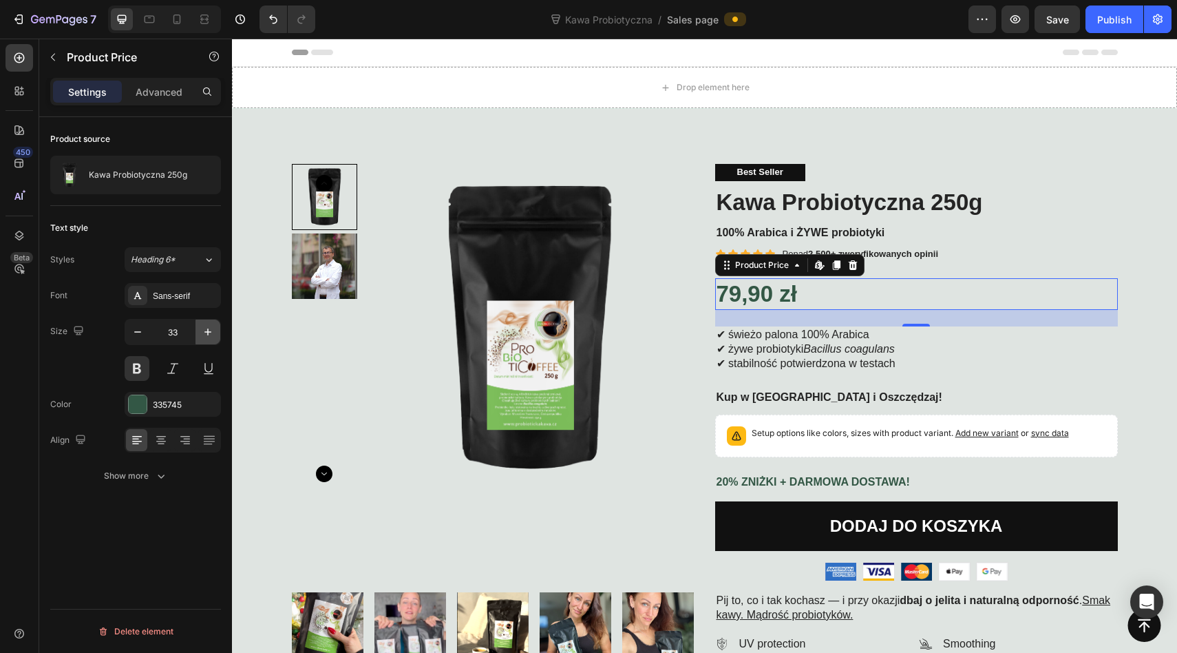
click at [213, 333] on icon "button" at bounding box center [208, 332] width 14 height 14
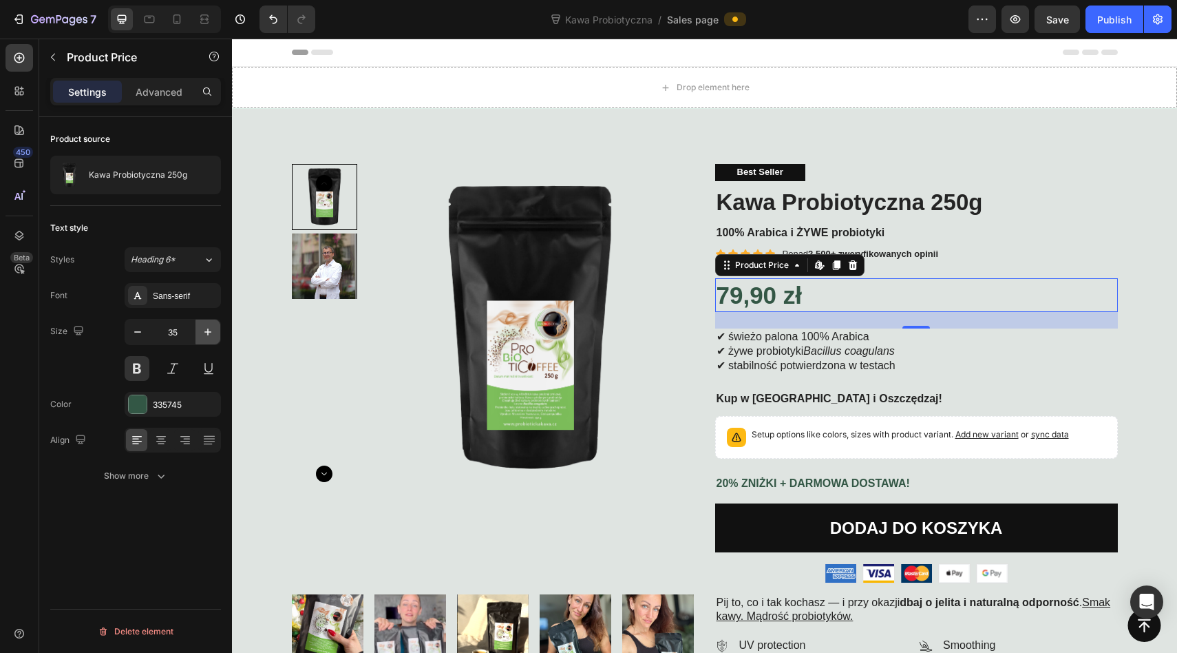
type input "36"
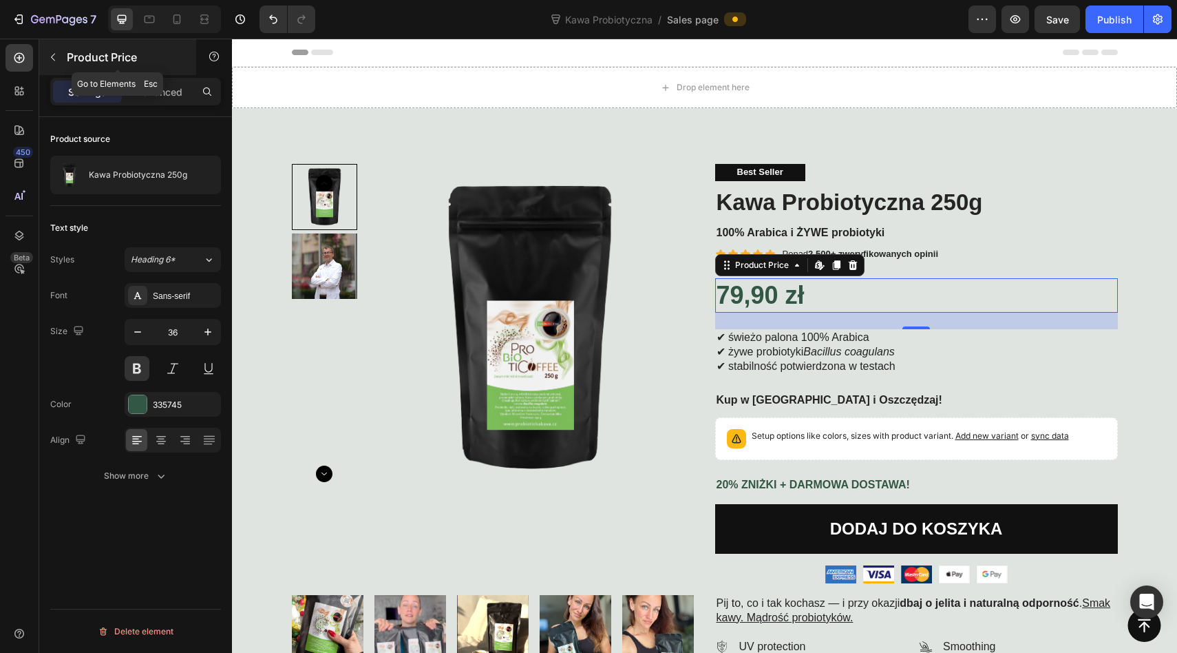
click at [50, 52] on icon "button" at bounding box center [53, 57] width 11 height 11
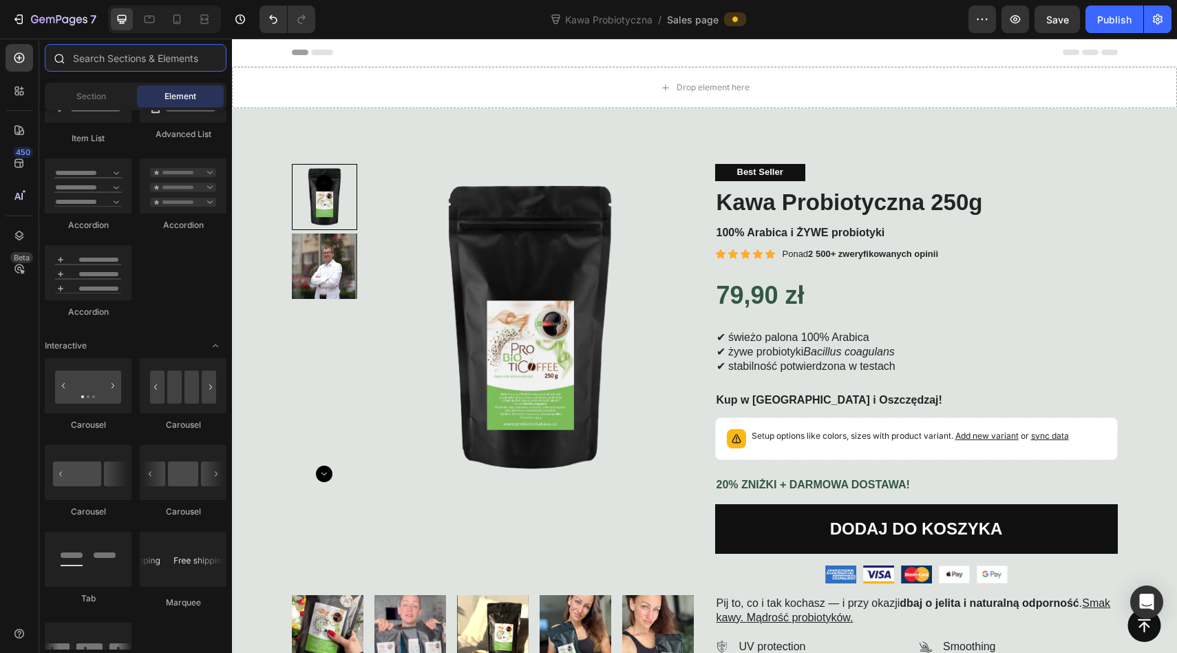
click at [81, 60] on input "text" at bounding box center [136, 58] width 182 height 28
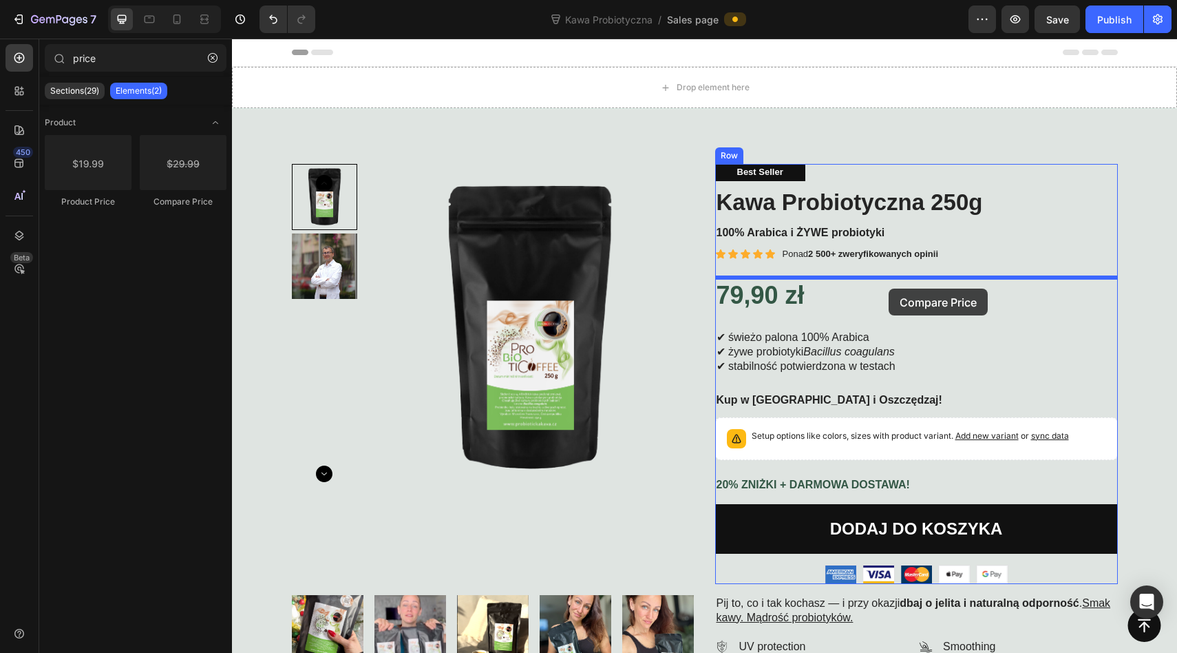
drag, startPoint x: 389, startPoint y: 191, endPoint x: 887, endPoint y: 288, distance: 507.3
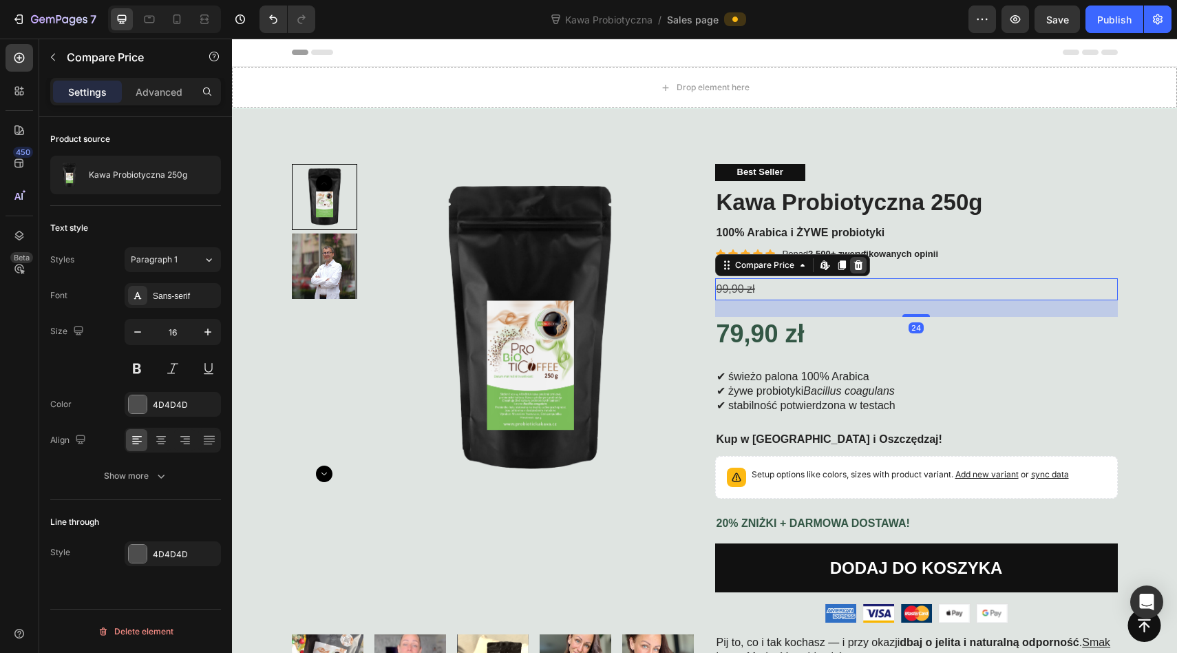
click at [856, 260] on icon at bounding box center [858, 265] width 11 height 11
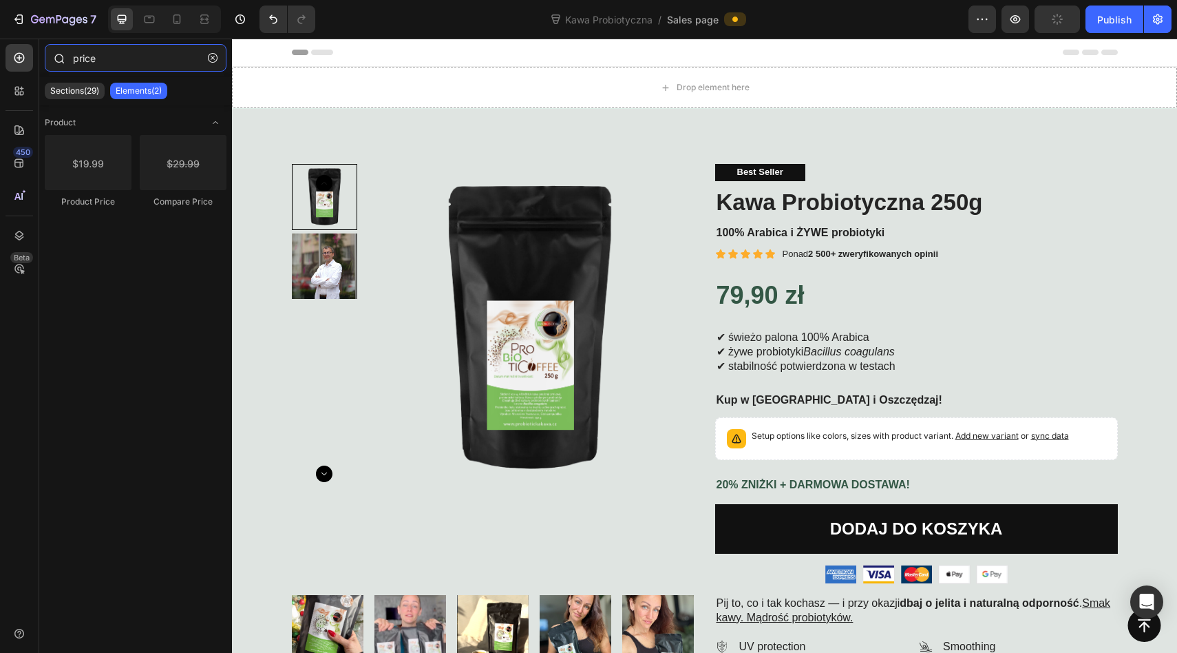
click at [117, 68] on input "price" at bounding box center [136, 58] width 182 height 28
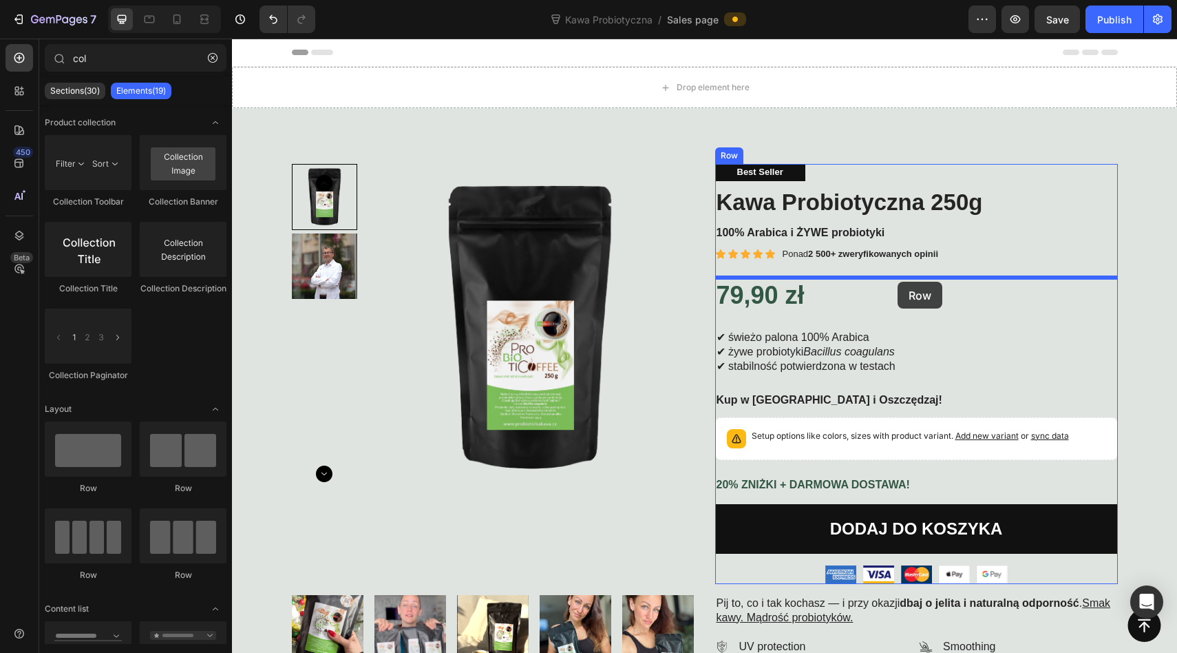
drag, startPoint x: 405, startPoint y: 509, endPoint x: 898, endPoint y: 282, distance: 542.5
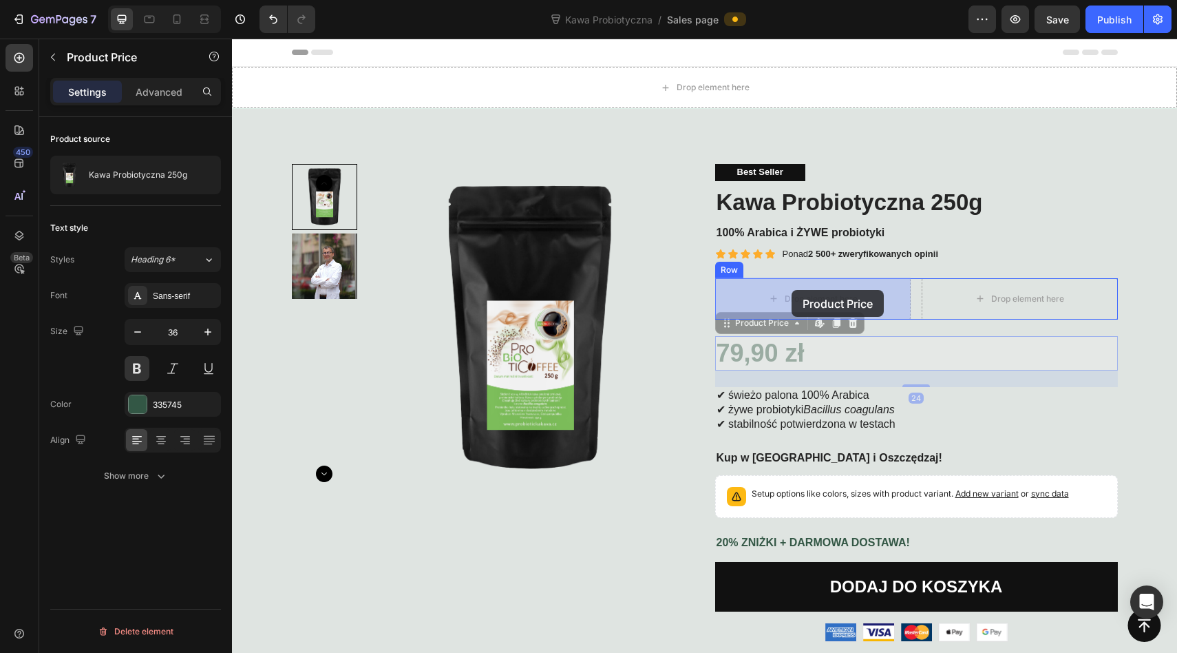
drag, startPoint x: 757, startPoint y: 350, endPoint x: 792, endPoint y: 291, distance: 68.5
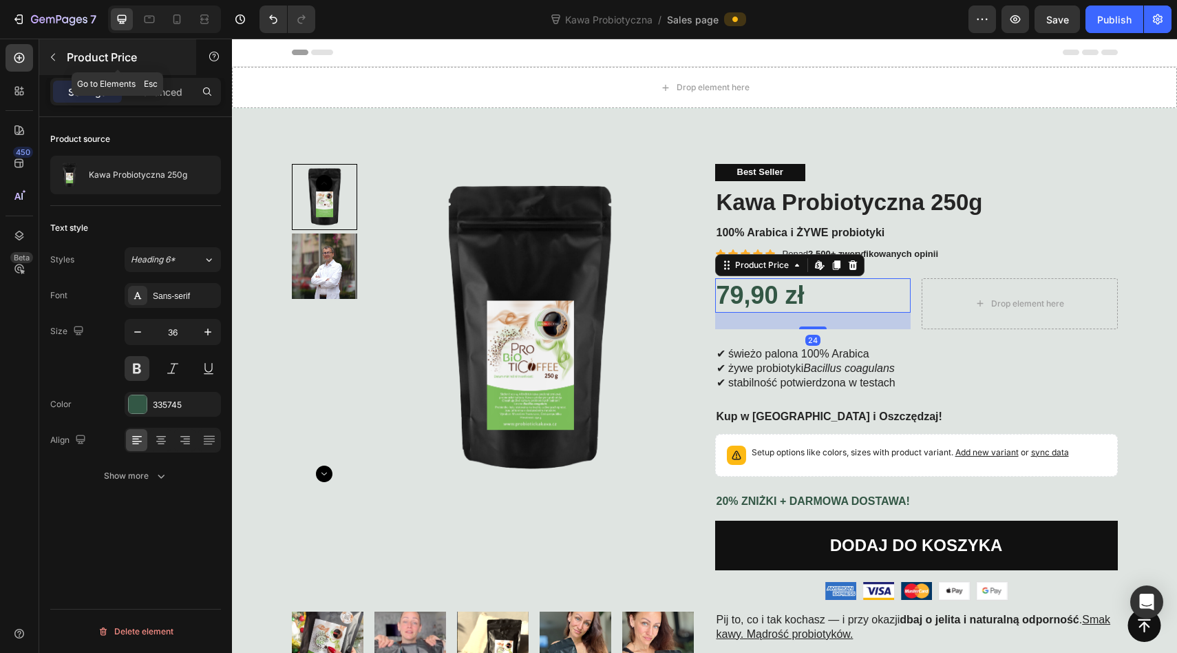
click at [52, 52] on icon "button" at bounding box center [53, 57] width 11 height 11
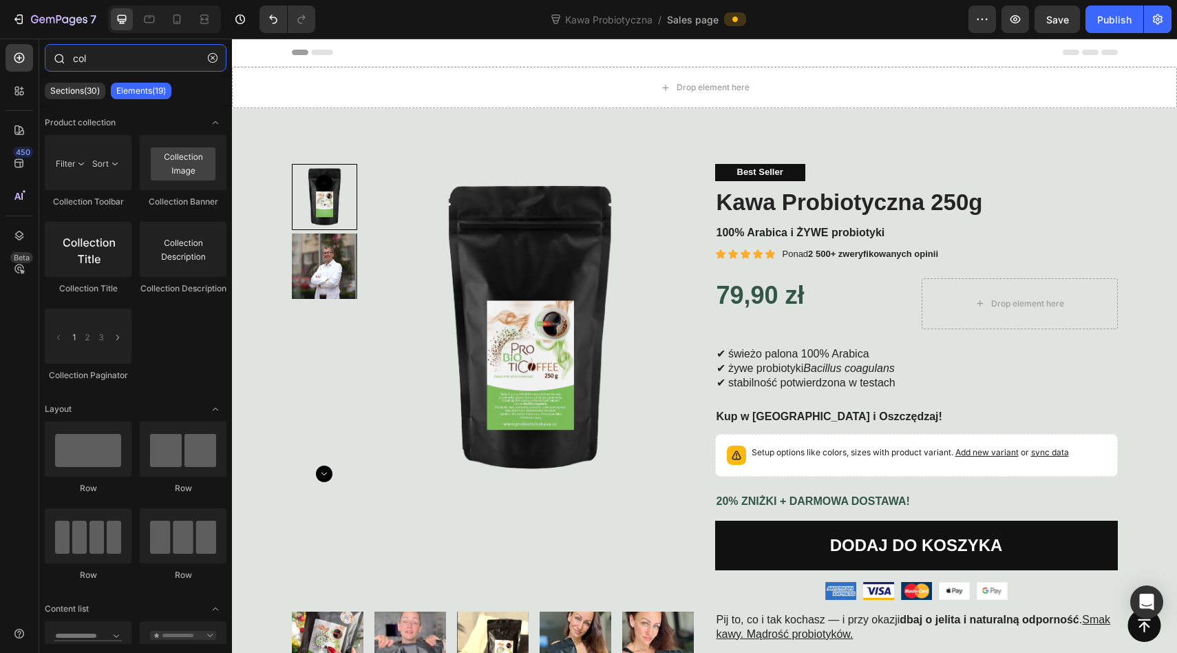
click at [105, 63] on input "col" at bounding box center [136, 58] width 182 height 28
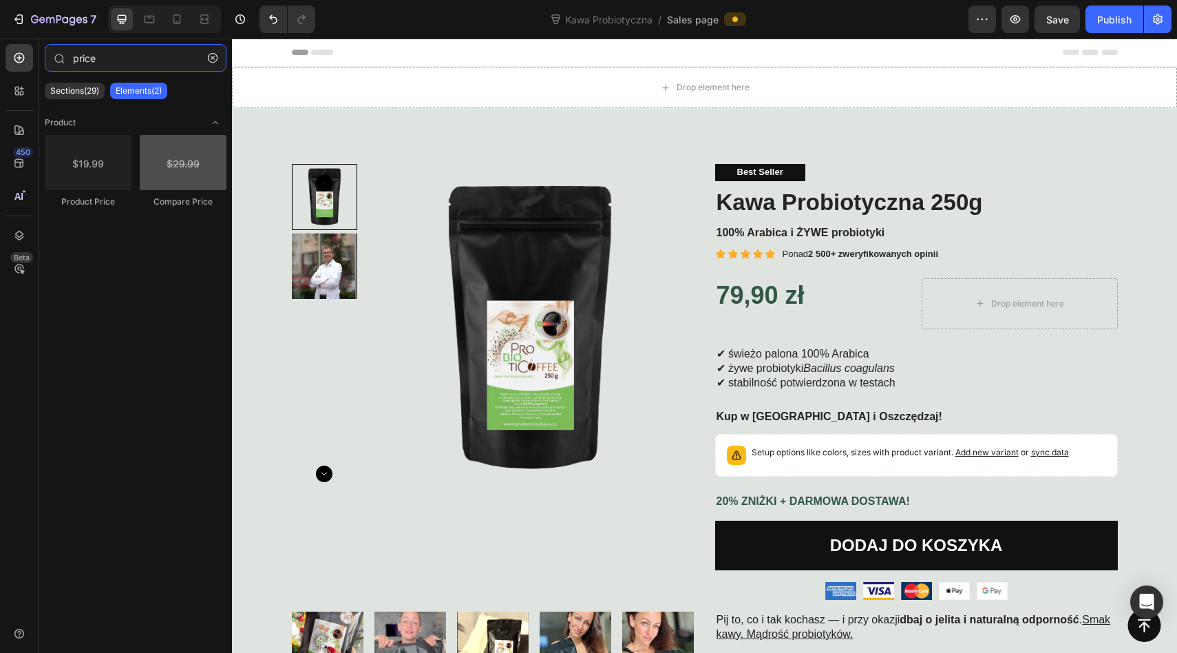
type input "price"
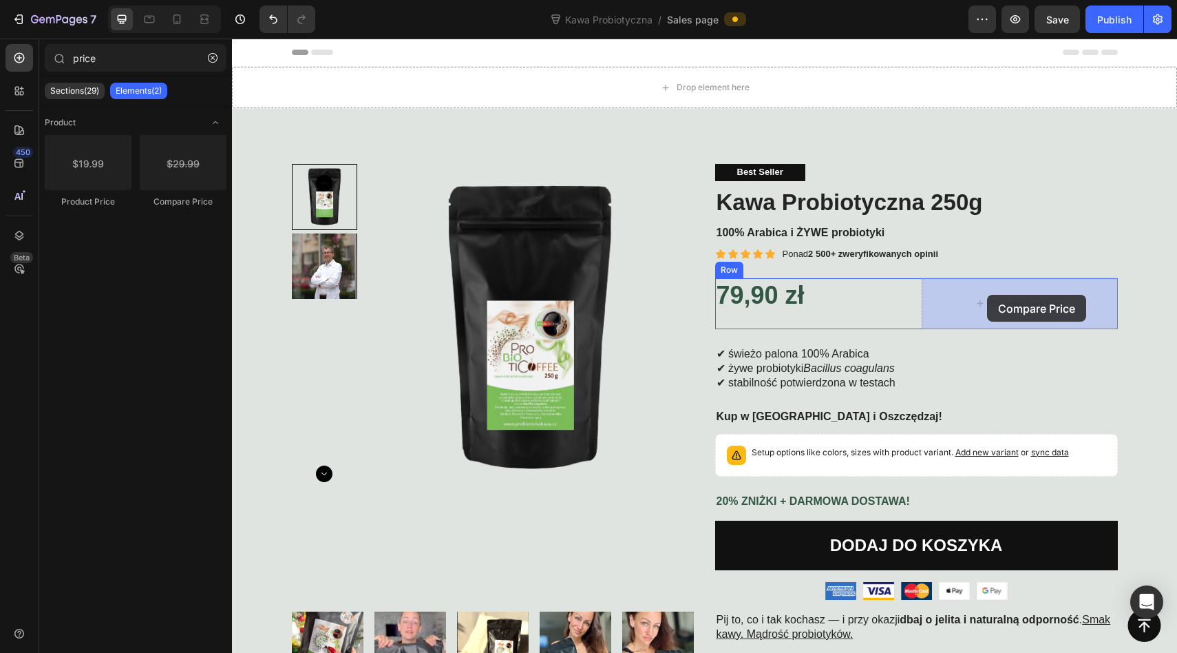
drag, startPoint x: 418, startPoint y: 209, endPoint x: 987, endPoint y: 296, distance: 575.9
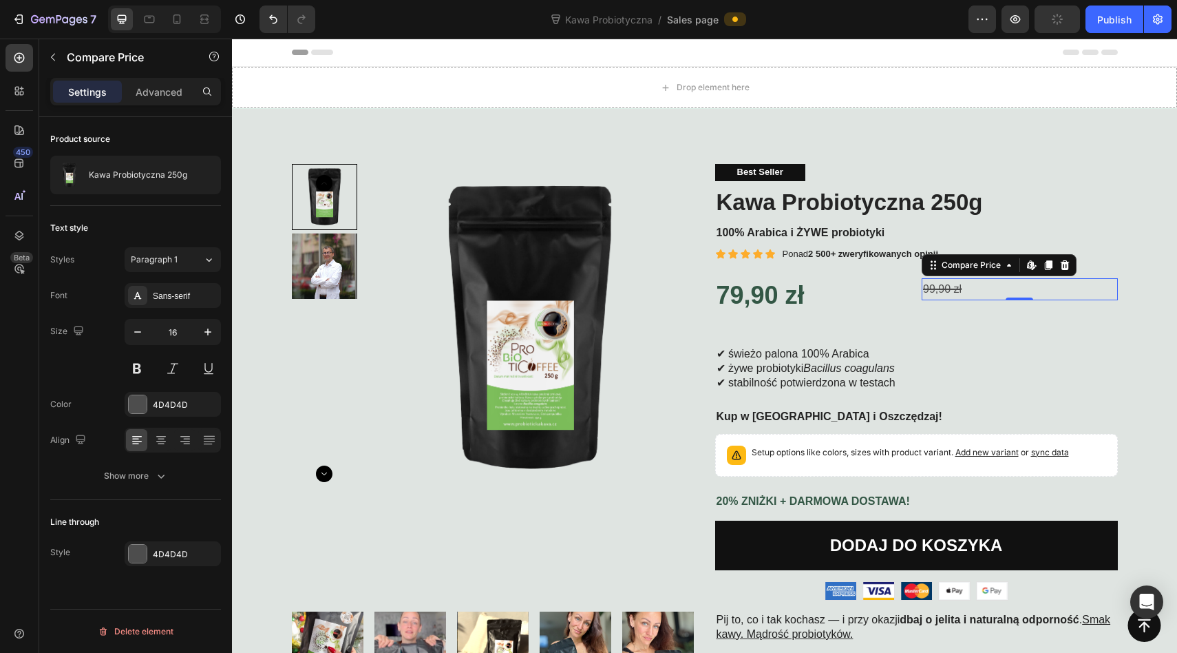
click at [970, 291] on div "99,90 zł" at bounding box center [1020, 289] width 196 height 23
click at [971, 289] on div "99,90 zł" at bounding box center [1020, 289] width 196 height 23
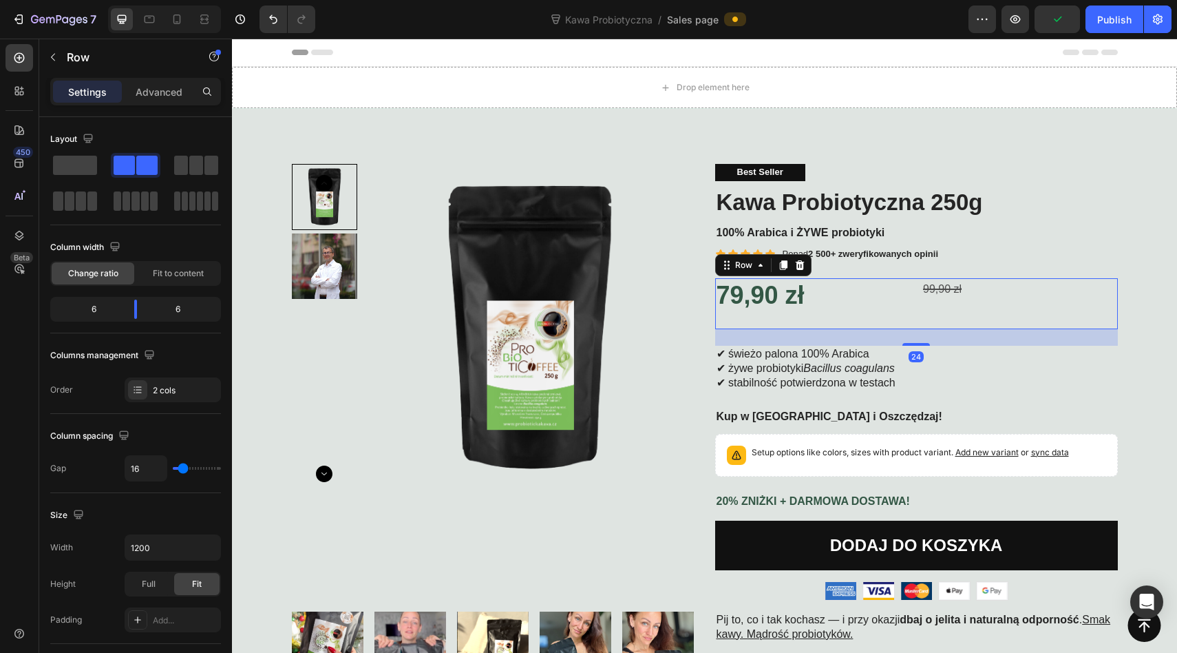
click at [916, 286] on div "79,90 zł Product Price Product Price 99,90 zł Compare Price Compare Price Row 24" at bounding box center [916, 304] width 403 height 52
drag, startPoint x: 126, startPoint y: 319, endPoint x: 113, endPoint y: 319, distance: 13.1
click at [113, 319] on div "6 6" at bounding box center [135, 309] width 171 height 25
drag, startPoint x: 130, startPoint y: 313, endPoint x: 85, endPoint y: 313, distance: 44.8
click at [85, 0] on body "7 Kawa Probiotyczna / Sales page Preview Save Publish 450 Beta price Sections(2…" at bounding box center [588, 0] width 1177 height 0
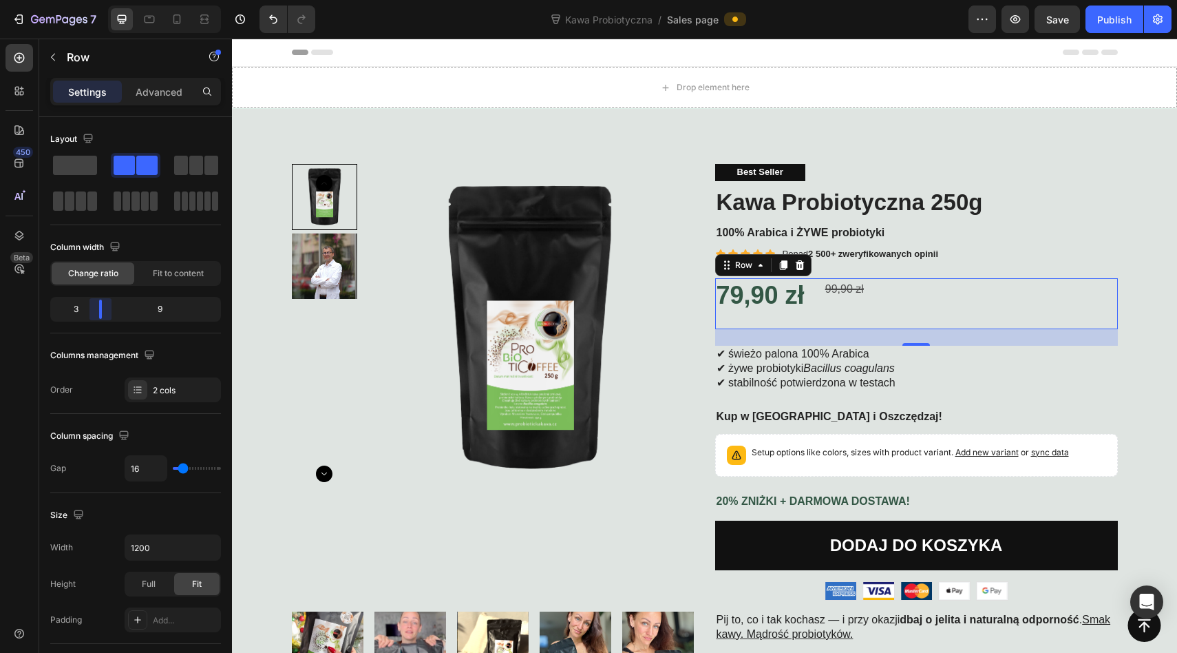
drag, startPoint x: 85, startPoint y: 313, endPoint x: 97, endPoint y: 311, distance: 11.9
click at [97, 0] on body "7 Kawa Probiotyczna / Sales page Preview Save Publish 450 Beta price Sections(2…" at bounding box center [588, 0] width 1177 height 0
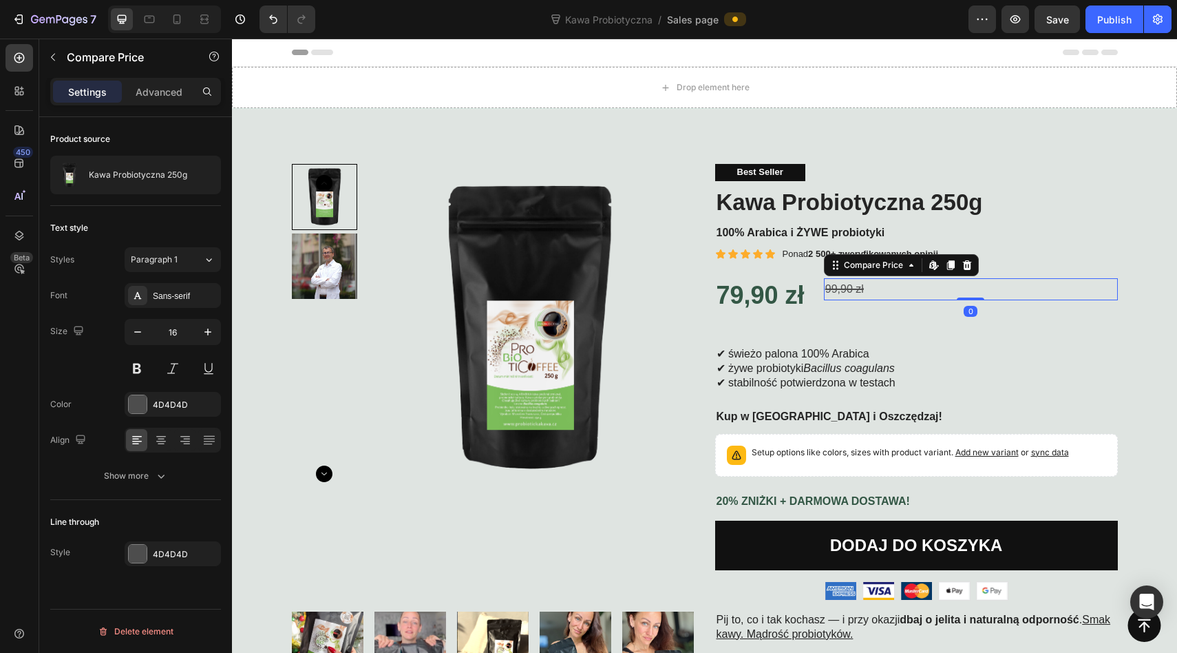
click at [848, 287] on div "99,90 zł" at bounding box center [971, 289] width 294 height 23
click at [877, 285] on div "99,90 zł" at bounding box center [971, 289] width 294 height 23
click at [202, 330] on icon "button" at bounding box center [208, 332] width 14 height 14
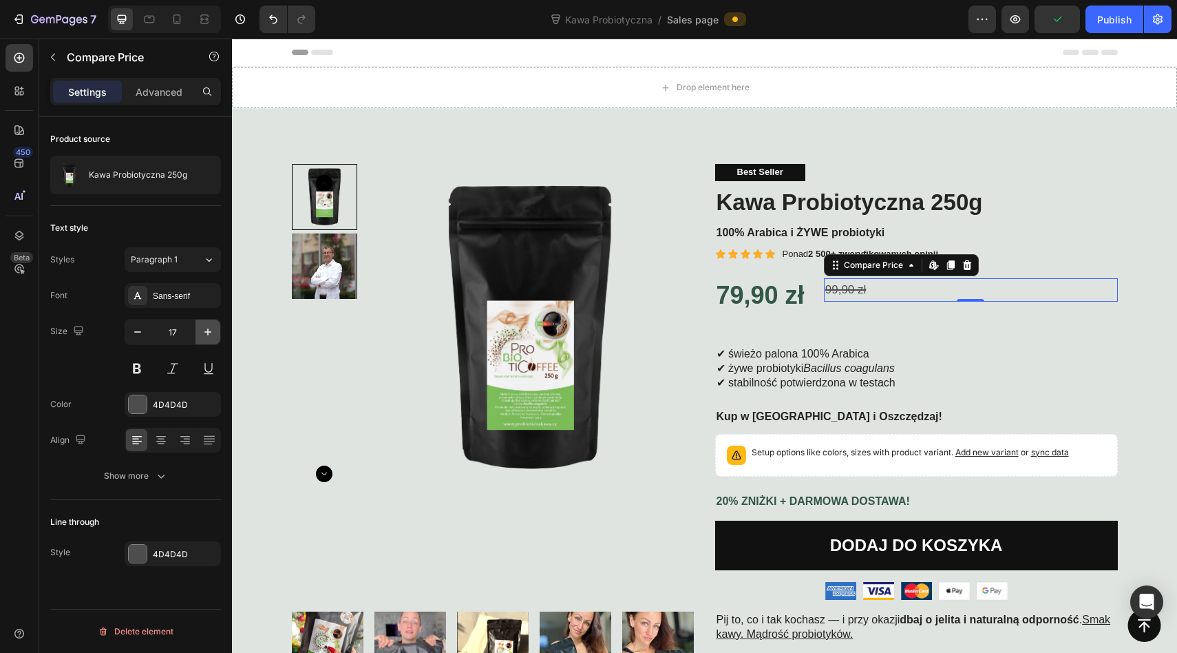
click at [202, 330] on icon "button" at bounding box center [208, 332] width 14 height 14
click at [144, 333] on icon "button" at bounding box center [138, 332] width 14 height 14
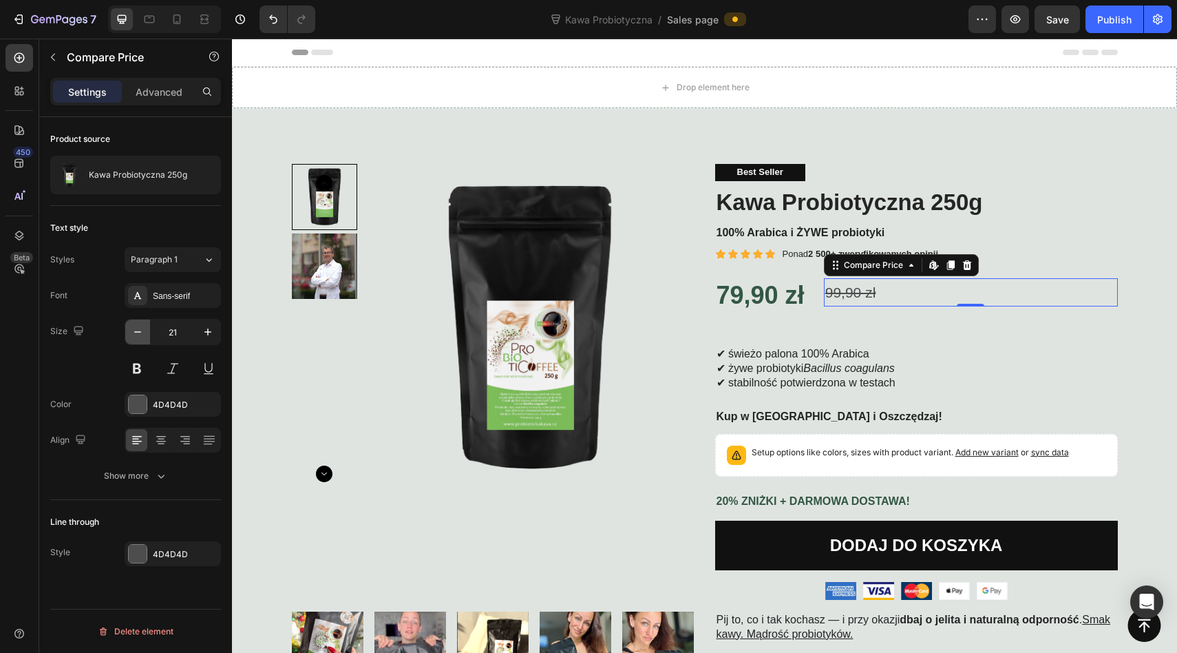
type input "20"
click at [983, 305] on div "99,90 zł Compare Price Edit content in Shopify 0 Compare Price Edit content in …" at bounding box center [971, 304] width 294 height 52
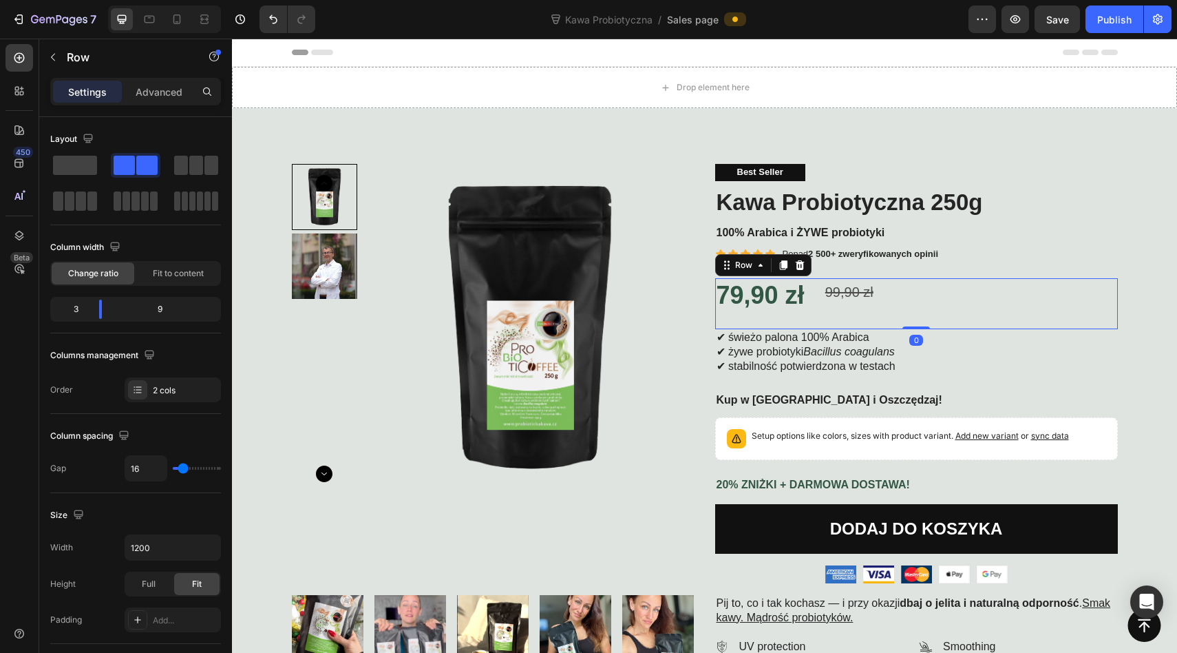
drag, startPoint x: 914, startPoint y: 342, endPoint x: 907, endPoint y: 324, distance: 19.2
click at [907, 324] on div "79,90 zł Product Price Product Price 99,90 zł Compare Price Compare Price Row 0" at bounding box center [916, 304] width 403 height 52
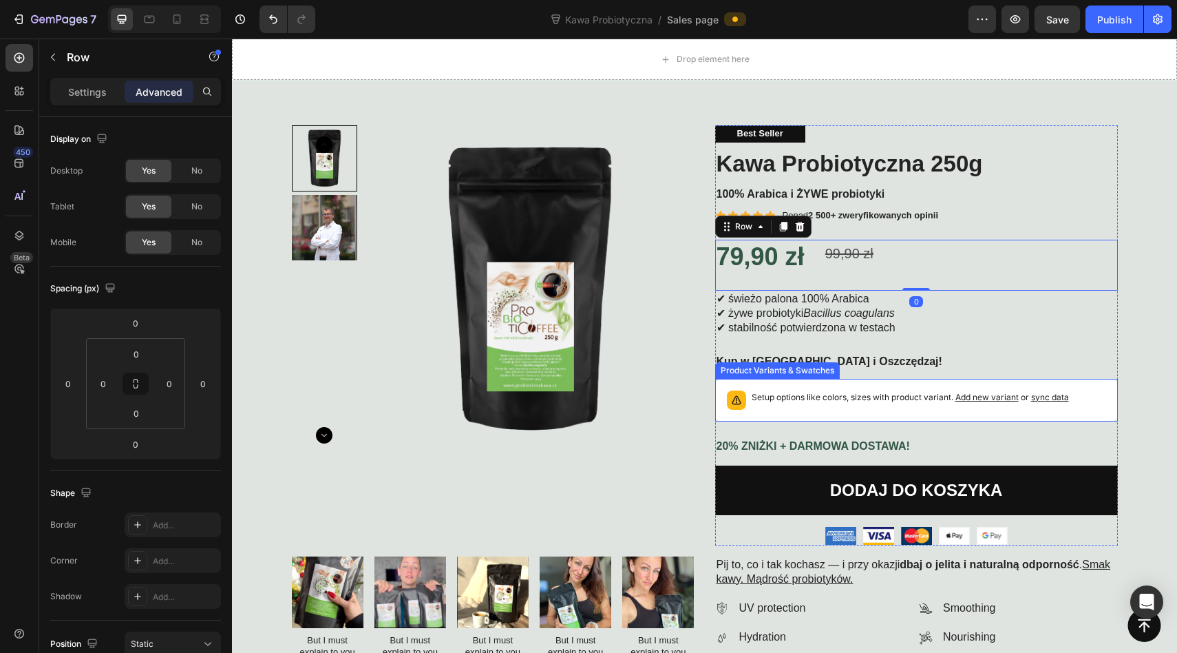
scroll to position [59, 0]
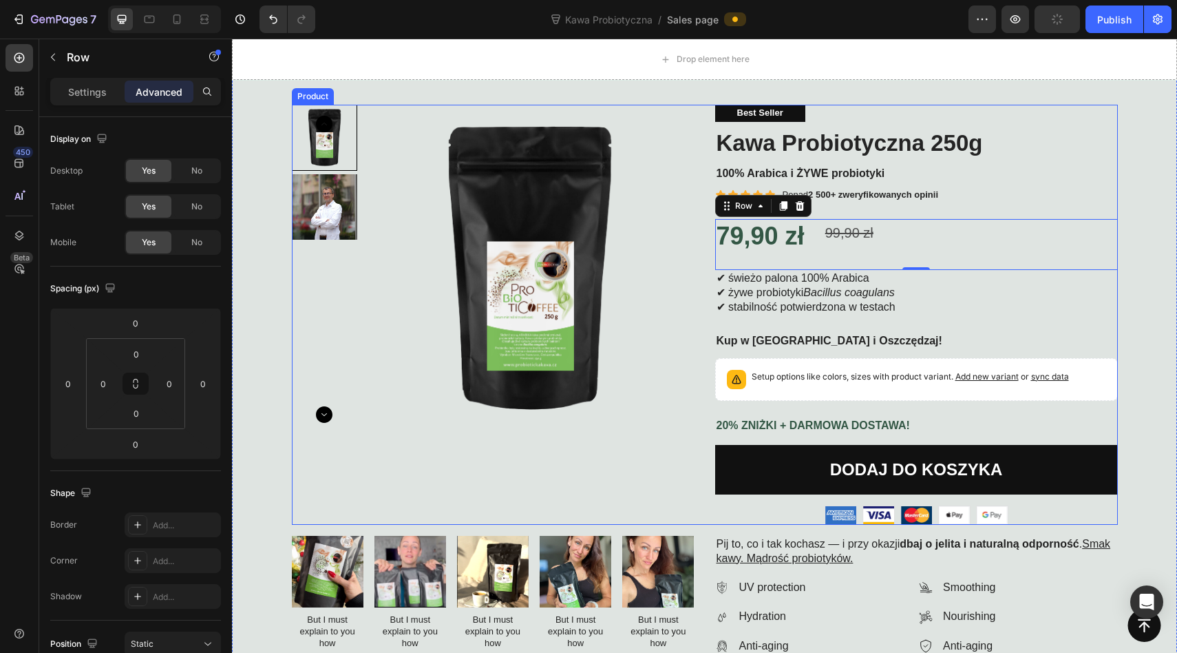
click at [532, 470] on div "Product Images" at bounding box center [493, 315] width 403 height 420
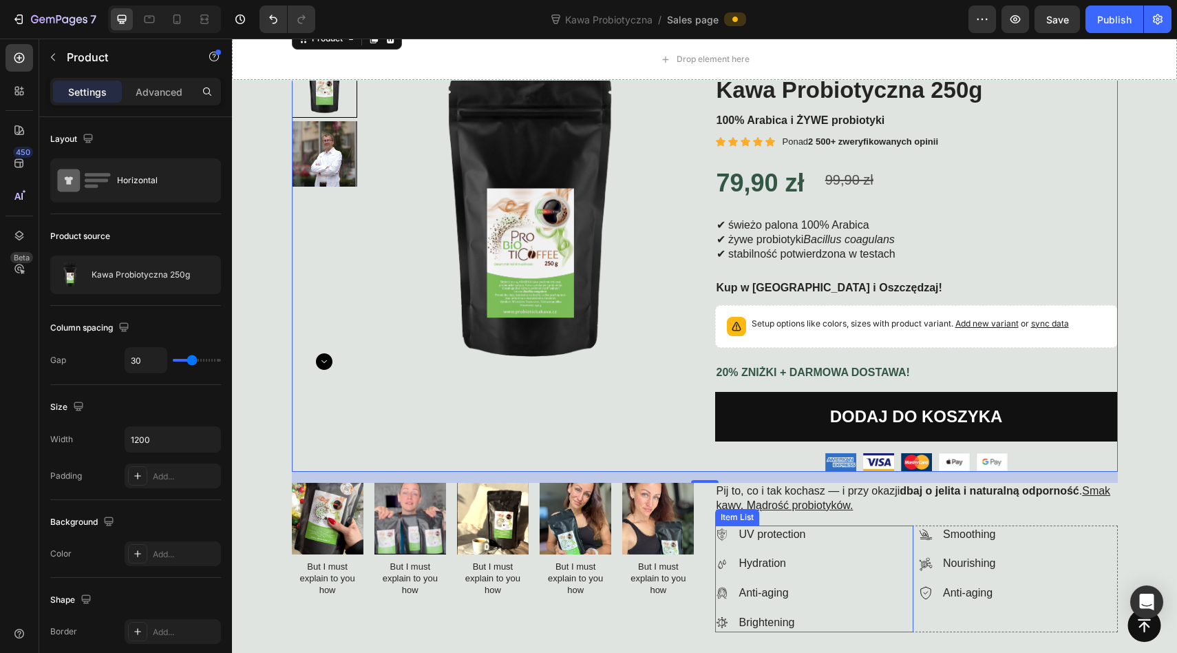
scroll to position [154, 0]
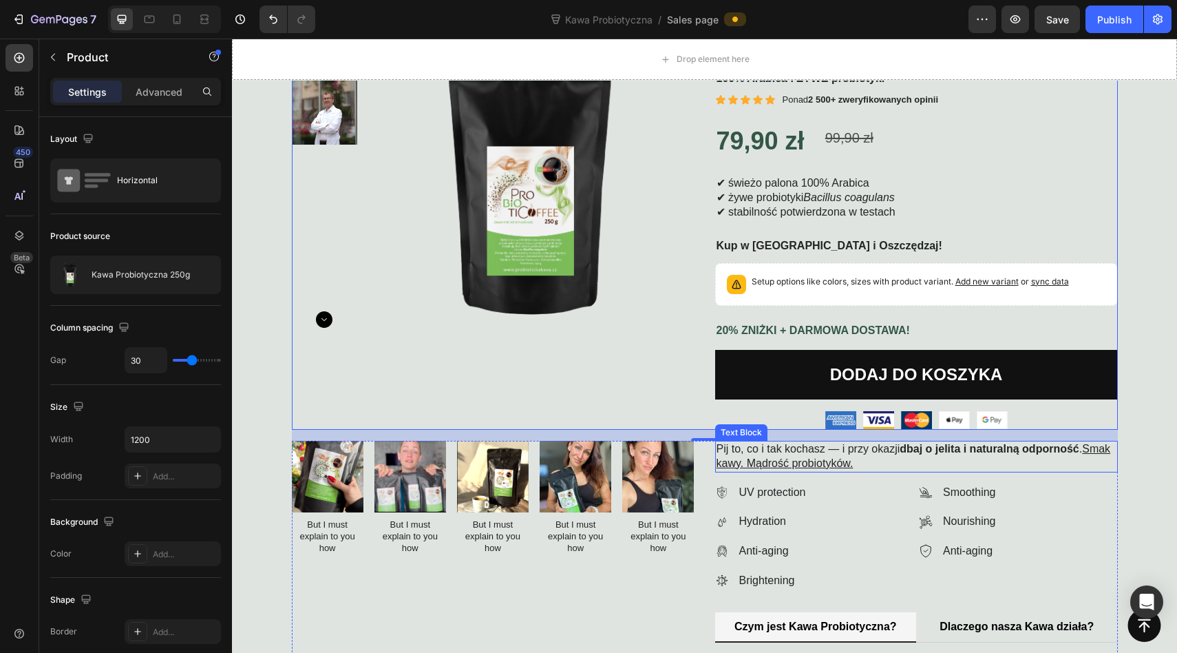
click at [755, 452] on p "Pij to, co i tak kochasz — i przy okazji dbaj o jelita i naturalną odporność . …" at bounding box center [917, 456] width 400 height 29
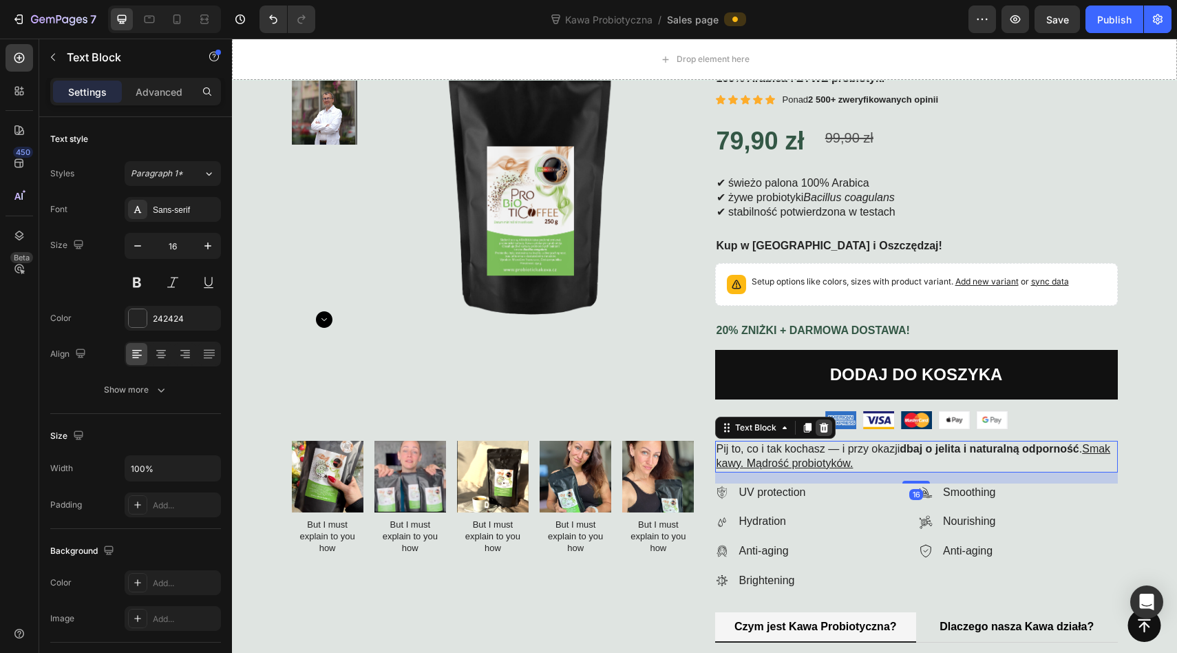
click at [828, 429] on icon at bounding box center [824, 427] width 11 height 11
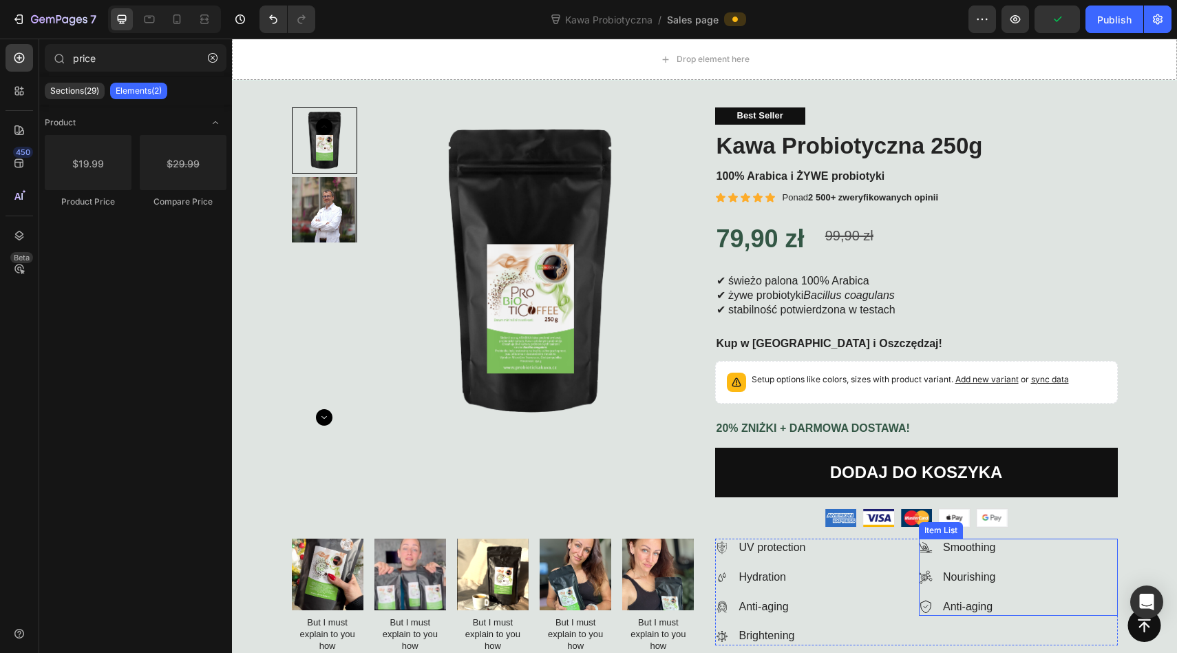
scroll to position [0, 0]
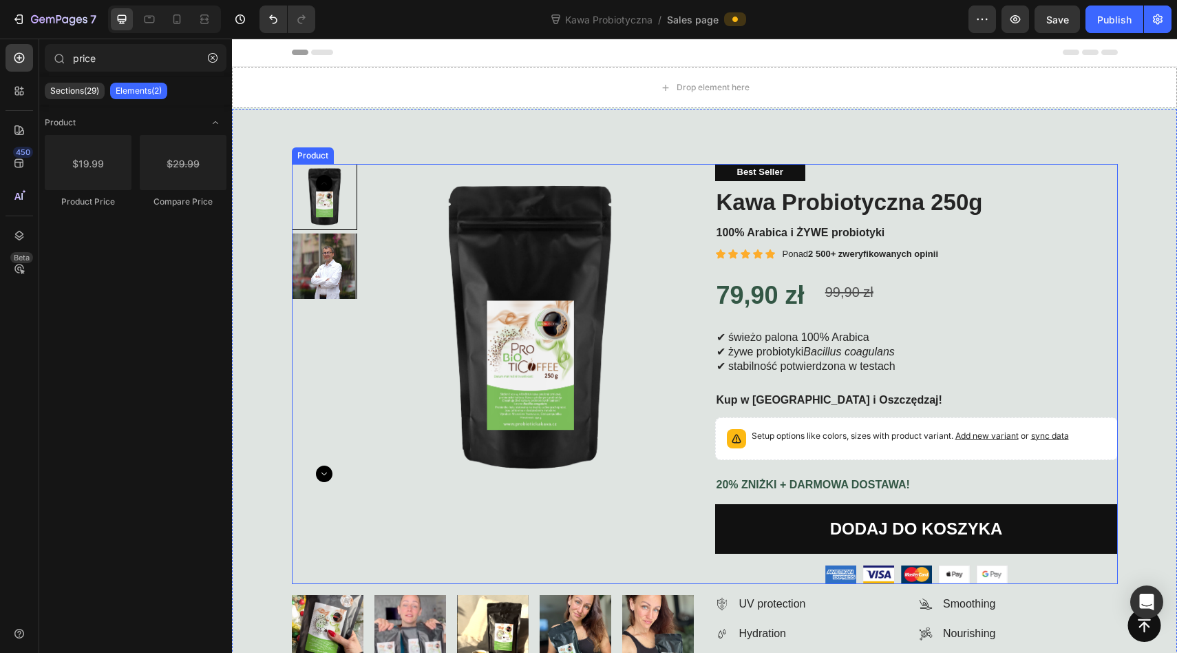
click at [707, 165] on div "Product Images Best Seller Text Block Kawa Probiotyczna 250g Product Title 100%…" at bounding box center [705, 374] width 826 height 420
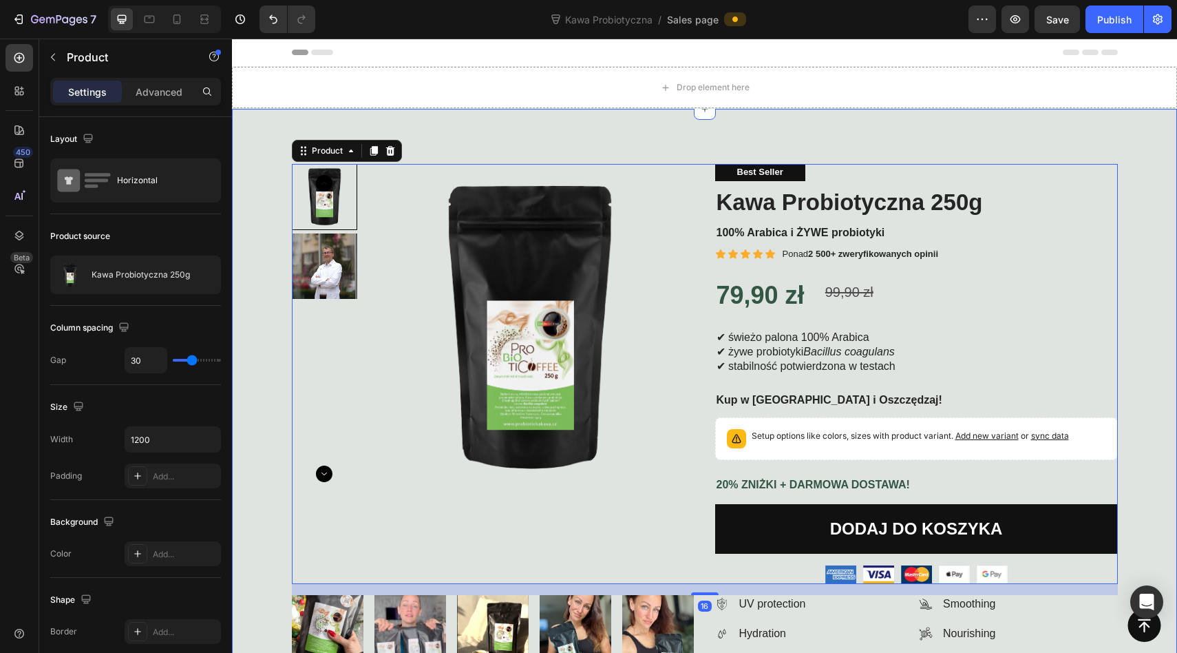
click at [706, 136] on div "Product Images Best Seller Text Block Kawa Probiotyczna 250g Product Title 100%…" at bounding box center [704, 544] width 945 height 870
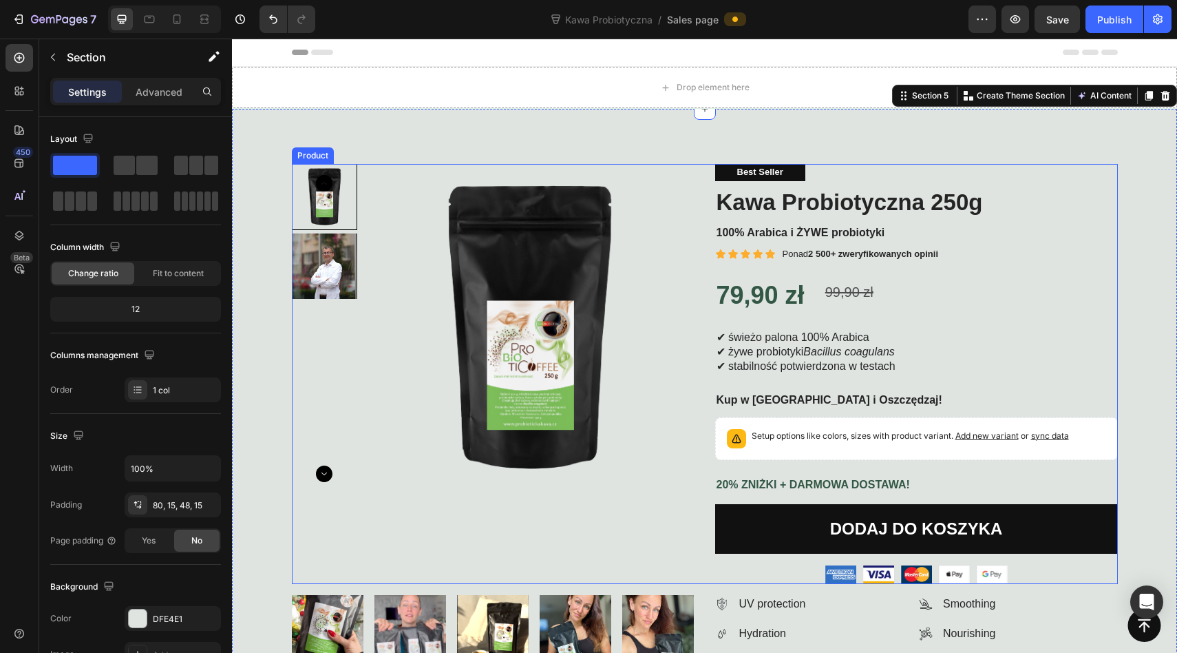
click at [706, 187] on div "Product Images Best Seller Text Block Kawa Probiotyczna 250g Product Title 100%…" at bounding box center [705, 374] width 826 height 420
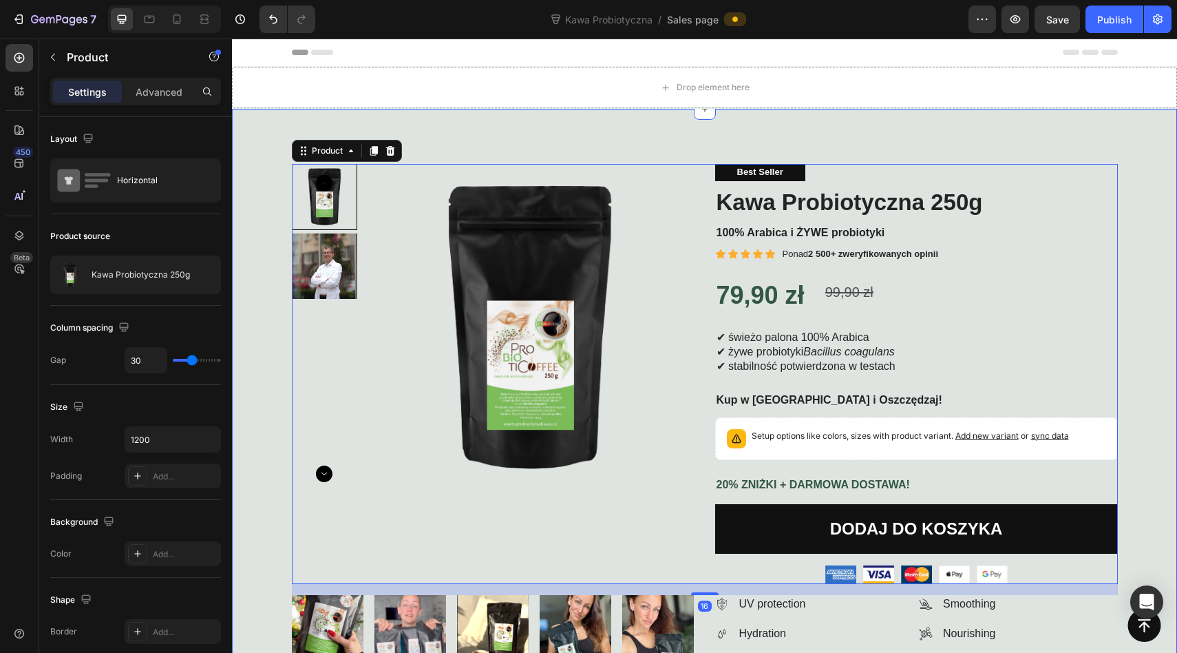
click at [706, 132] on div "Product Images Best Seller Text Block Kawa Probiotyczna 250g Product Title 100%…" at bounding box center [704, 544] width 945 height 870
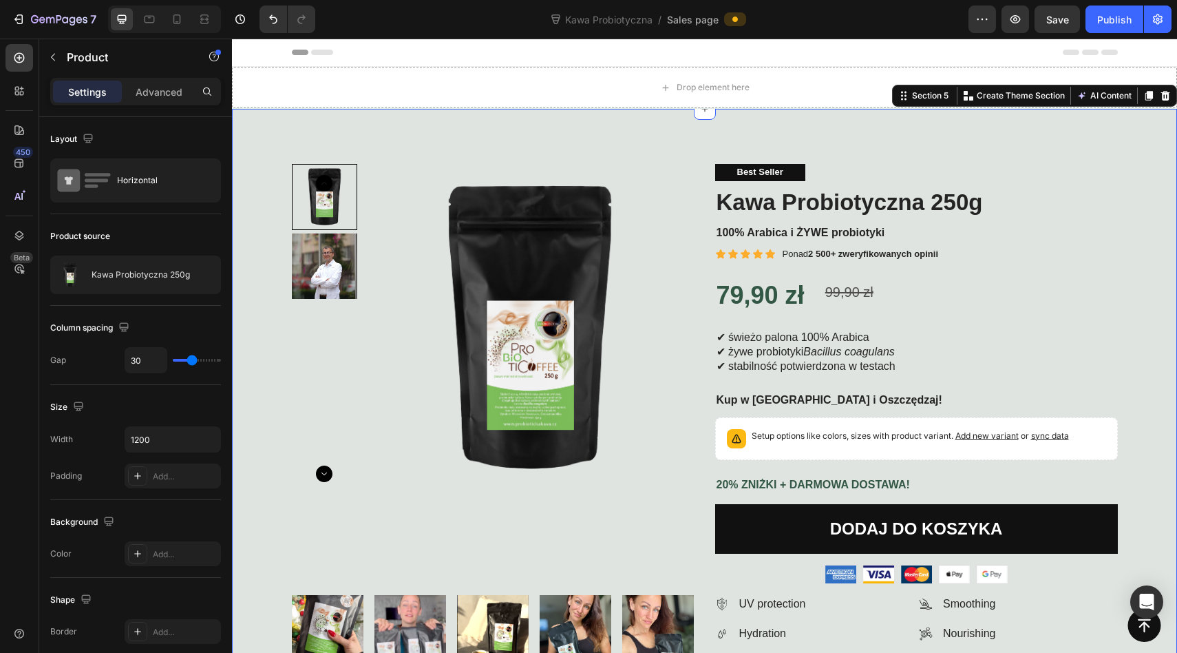
click at [706, 171] on div "Product Images Best Seller Text Block Kawa Probiotyczna 250g Product Title 100%…" at bounding box center [705, 374] width 826 height 420
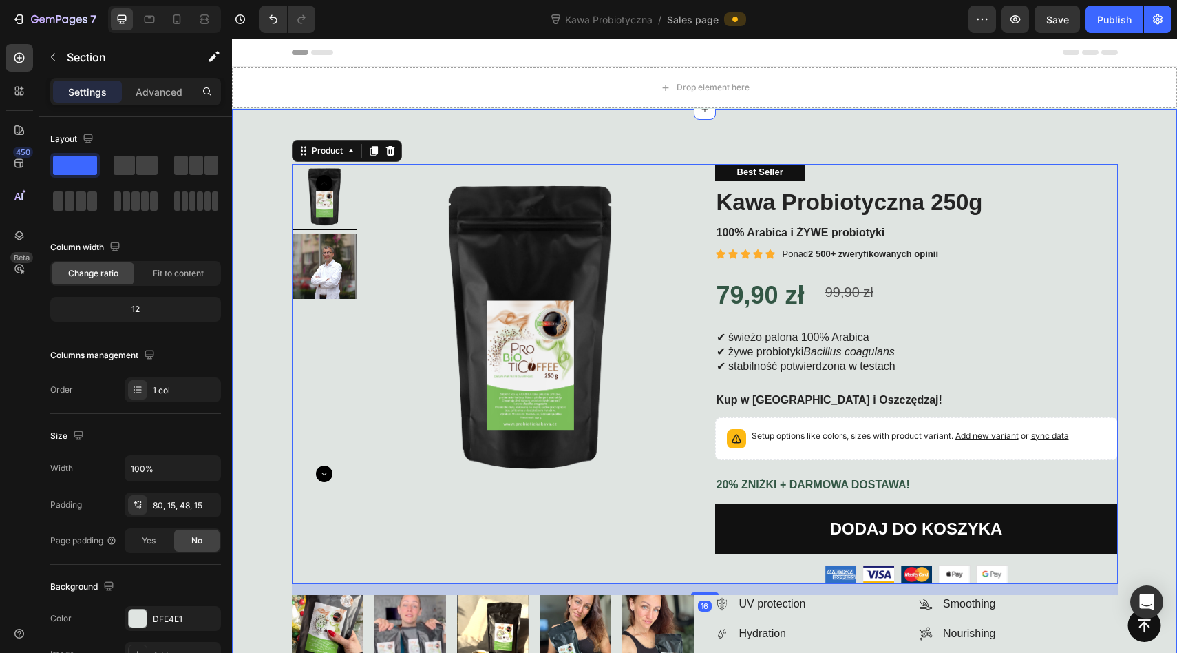
click at [706, 139] on div "Product Images Best Seller Text Block Kawa Probiotyczna 250g Product Title 100%…" at bounding box center [704, 544] width 945 height 870
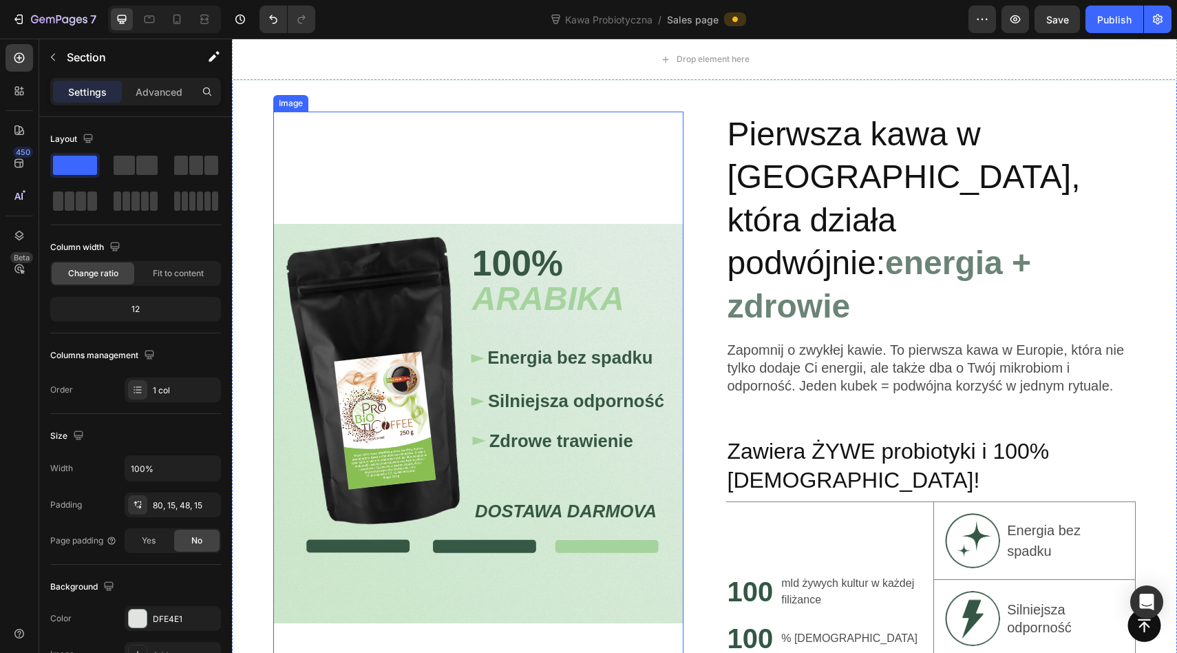
scroll to position [1706, 0]
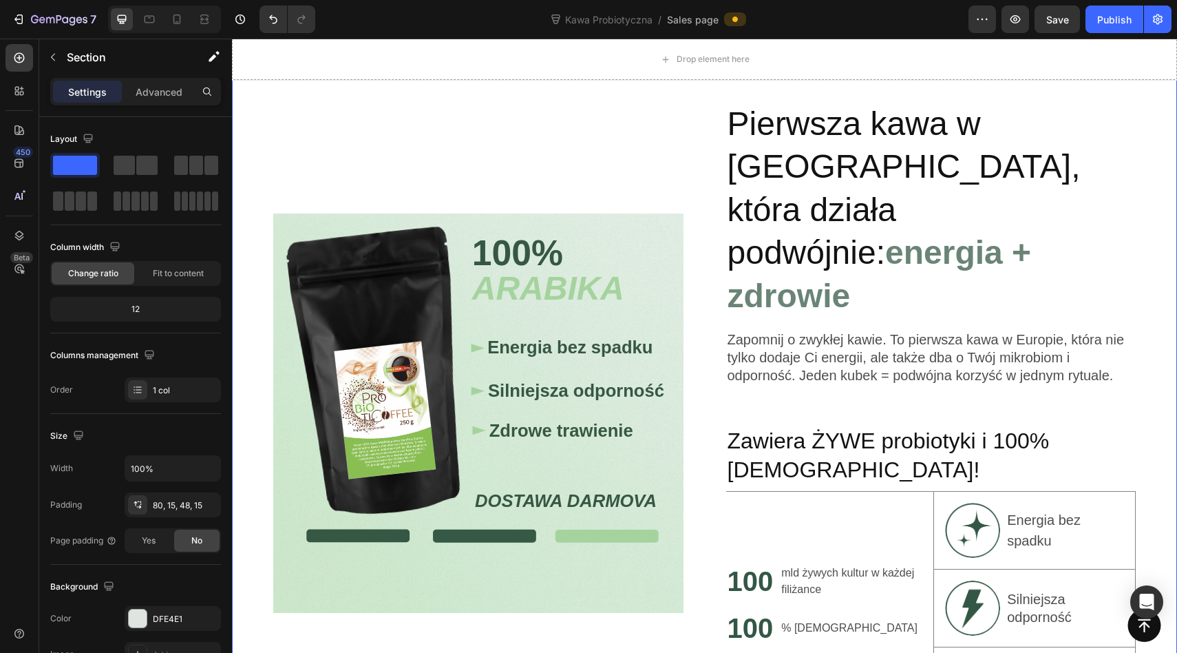
click at [699, 105] on div "Image Pierwsza kawa w Europie, która działa podwójnie: energia + zdrowie Headin…" at bounding box center [704, 413] width 945 height 778
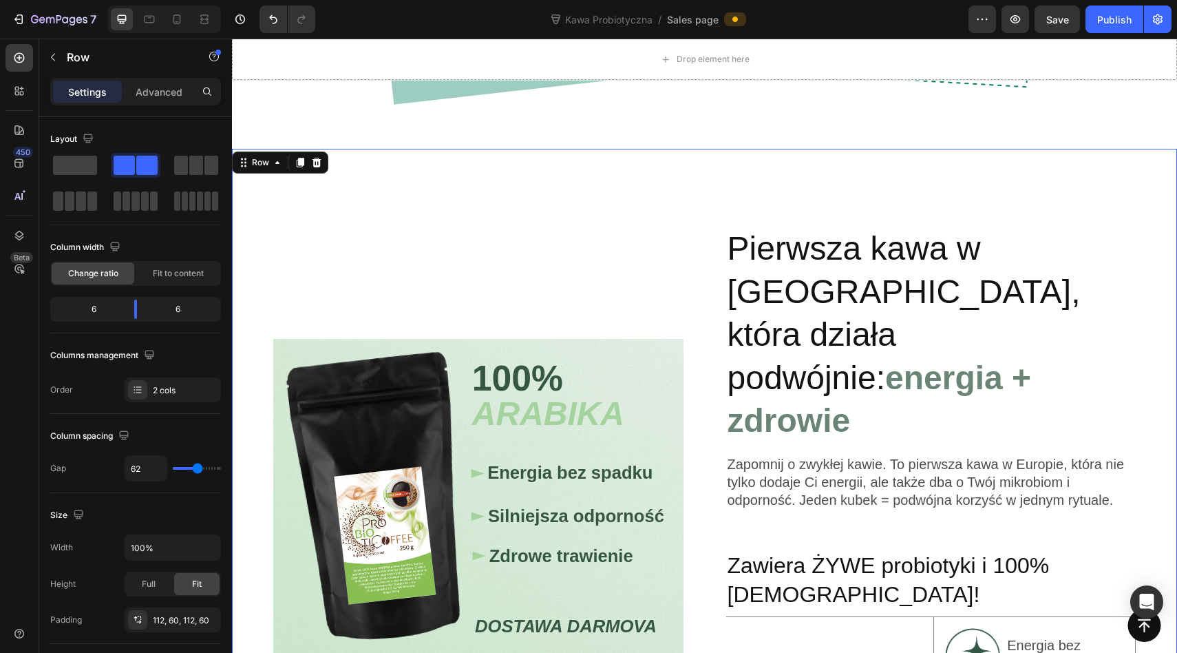
scroll to position [1622, 0]
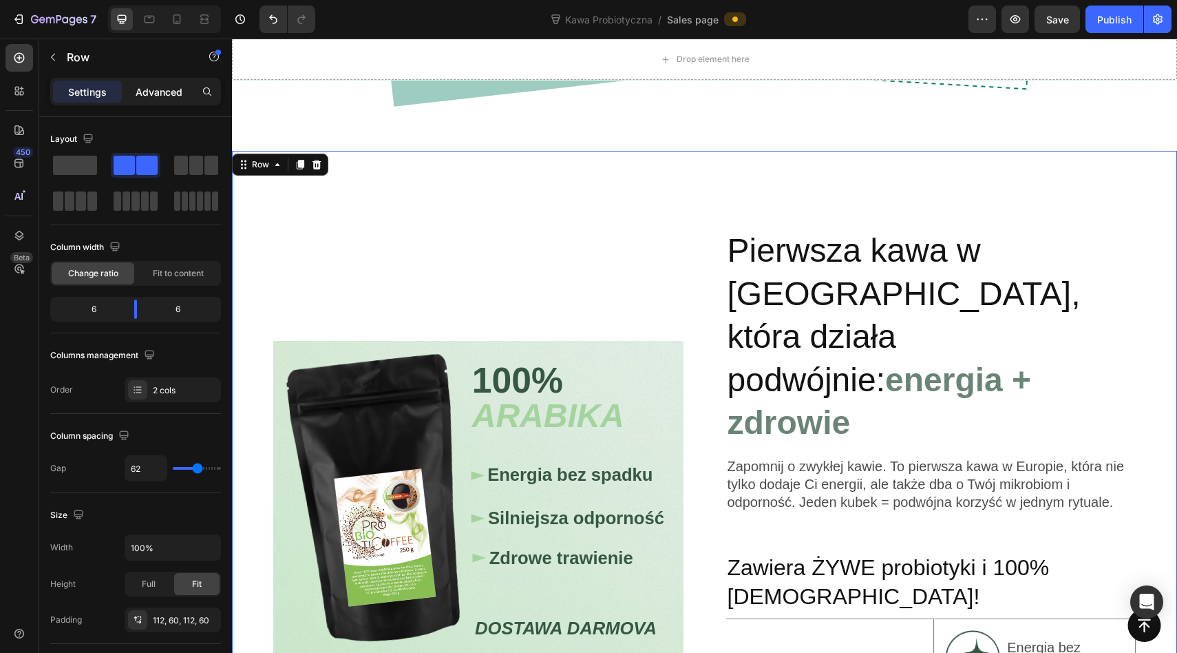
click at [146, 95] on p "Advanced" at bounding box center [159, 92] width 47 height 14
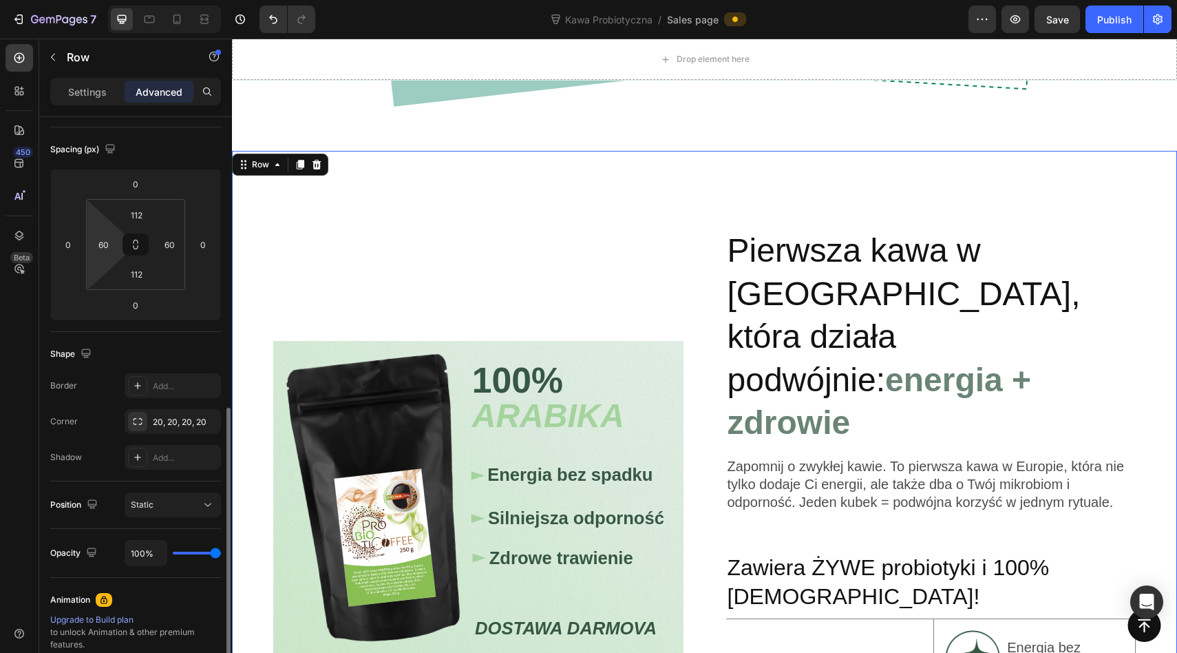
scroll to position [381, 0]
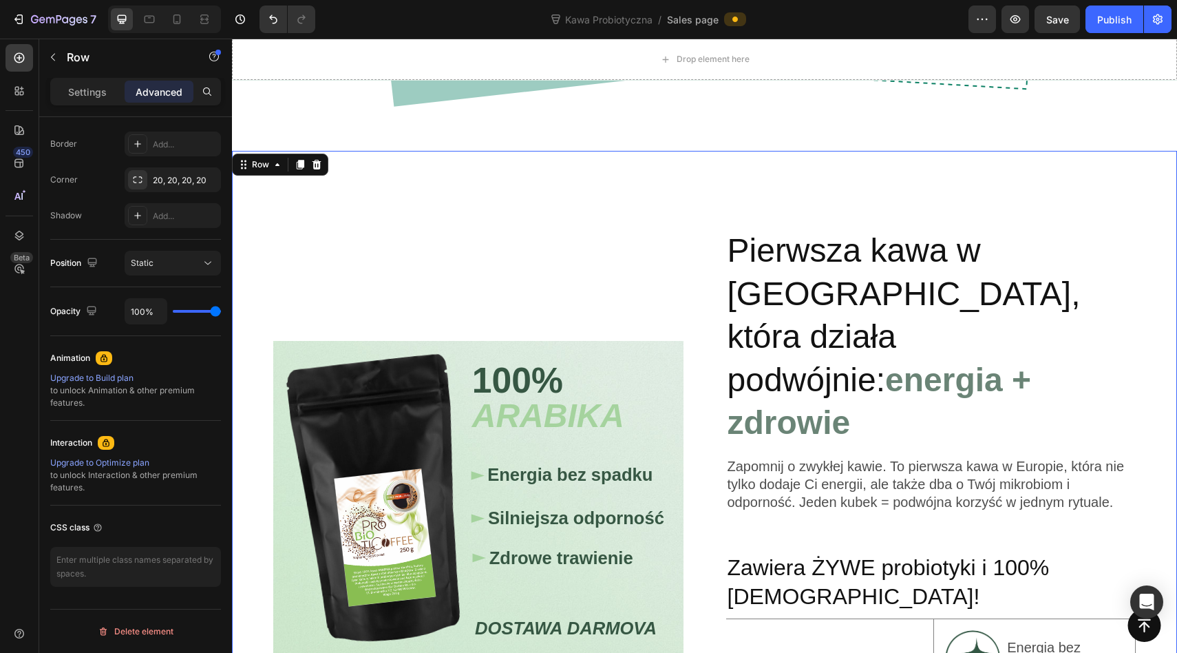
click at [524, 151] on div "Image Pierwsza kawa w Europie, która działa podwójnie: energia + zdrowie Headin…" at bounding box center [704, 540] width 945 height 778
click at [505, 151] on div "Image Pierwsza kawa w Europie, która działa podwójnie: energia + zdrowie Headin…" at bounding box center [704, 540] width 945 height 778
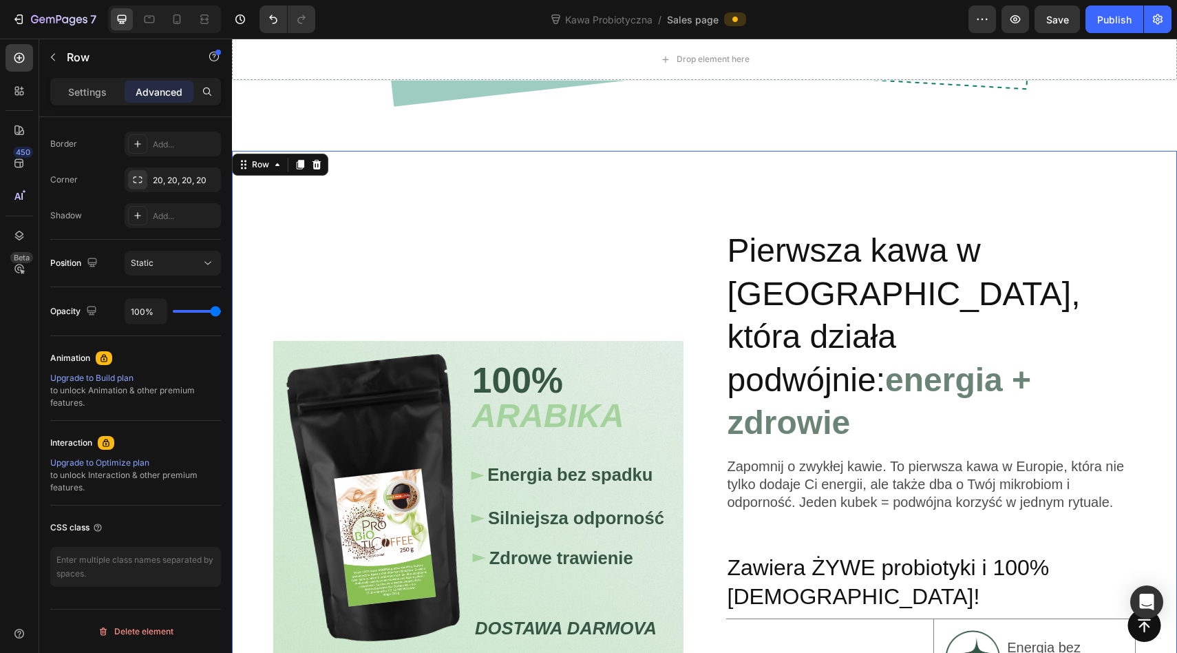
drag, startPoint x: 84, startPoint y: 93, endPoint x: 84, endPoint y: 106, distance: 13.1
click at [84, 93] on p "Settings" at bounding box center [87, 92] width 39 height 14
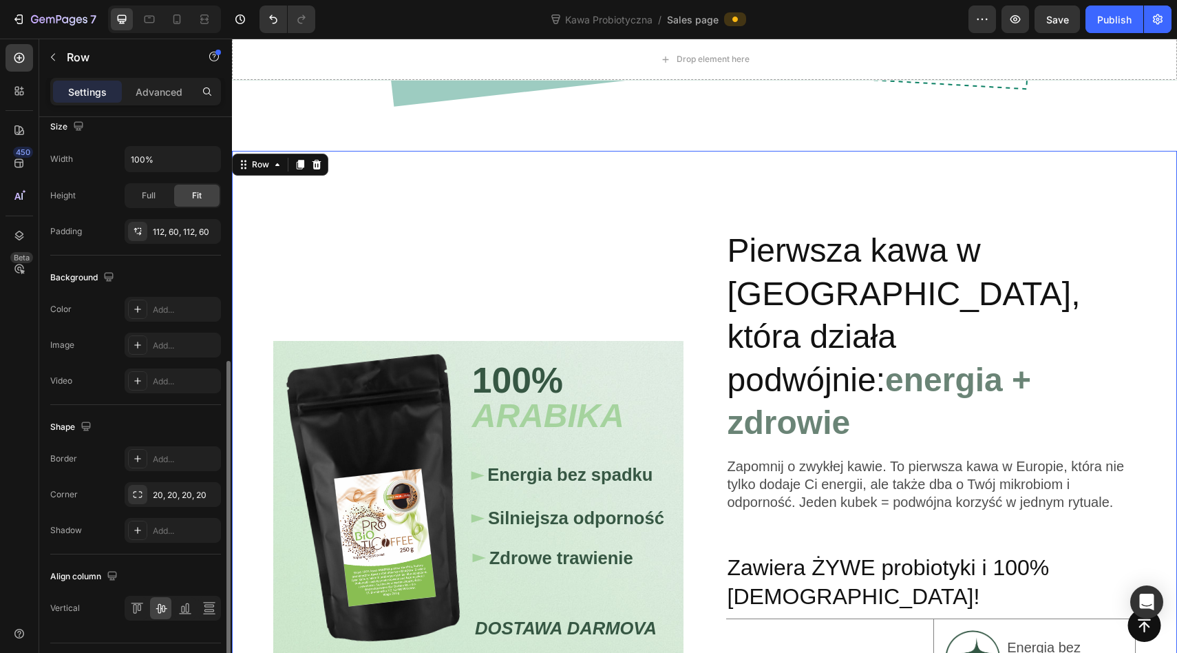
scroll to position [422, 0]
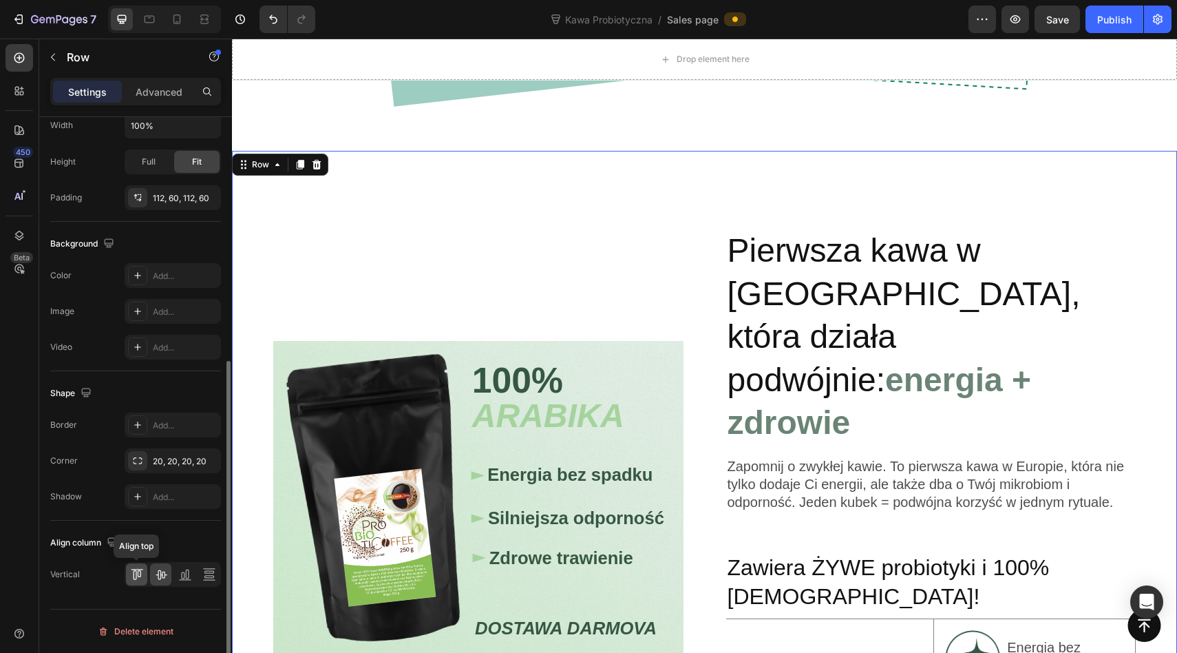
click at [137, 574] on icon at bounding box center [137, 574] width 14 height 14
click at [155, 574] on icon at bounding box center [161, 574] width 14 height 14
click at [181, 574] on icon at bounding box center [182, 575] width 3 height 7
click at [204, 574] on icon at bounding box center [209, 574] width 14 height 14
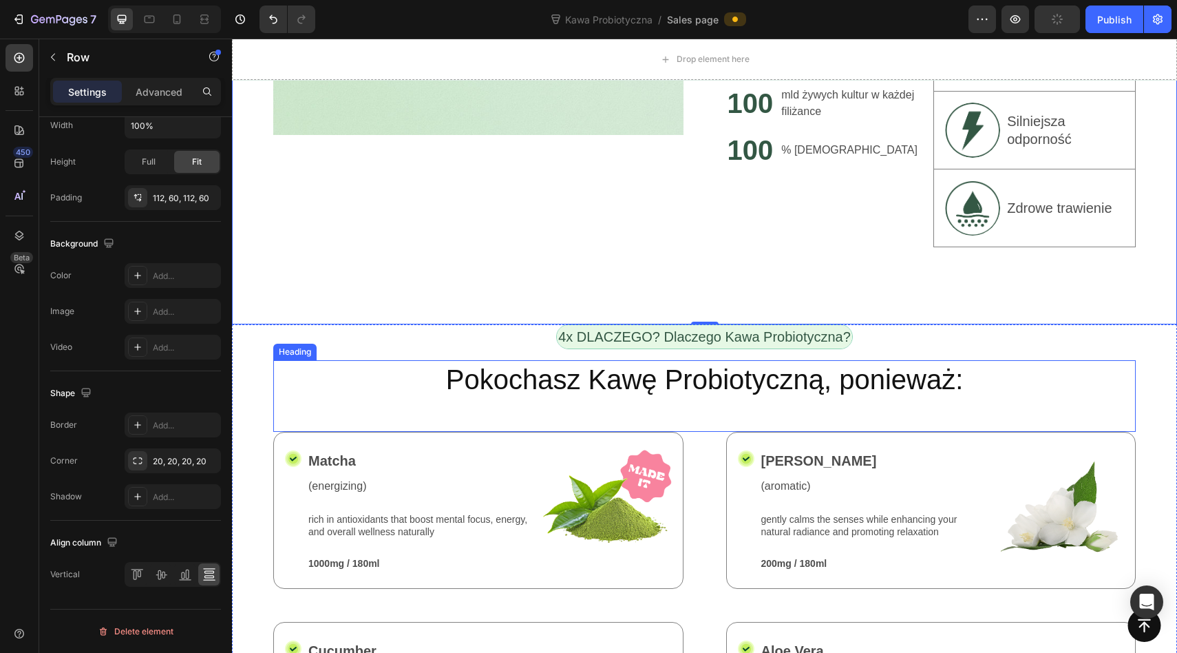
scroll to position [2147, 0]
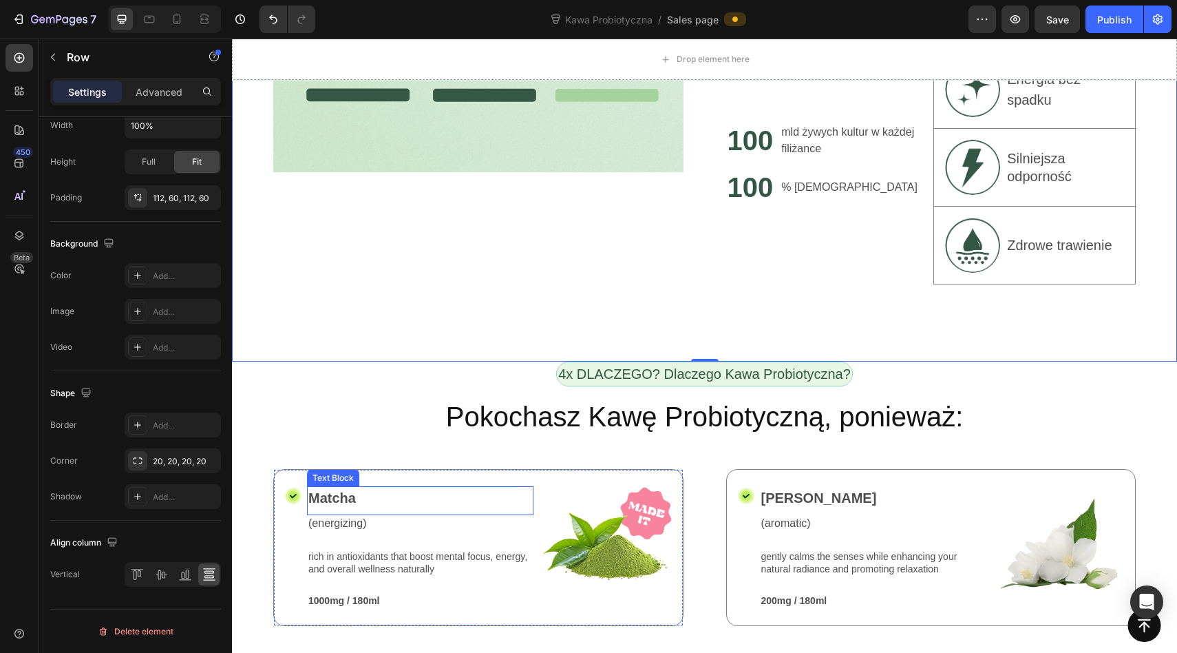
click at [347, 487] on p "Matcha" at bounding box center [420, 497] width 224 height 21
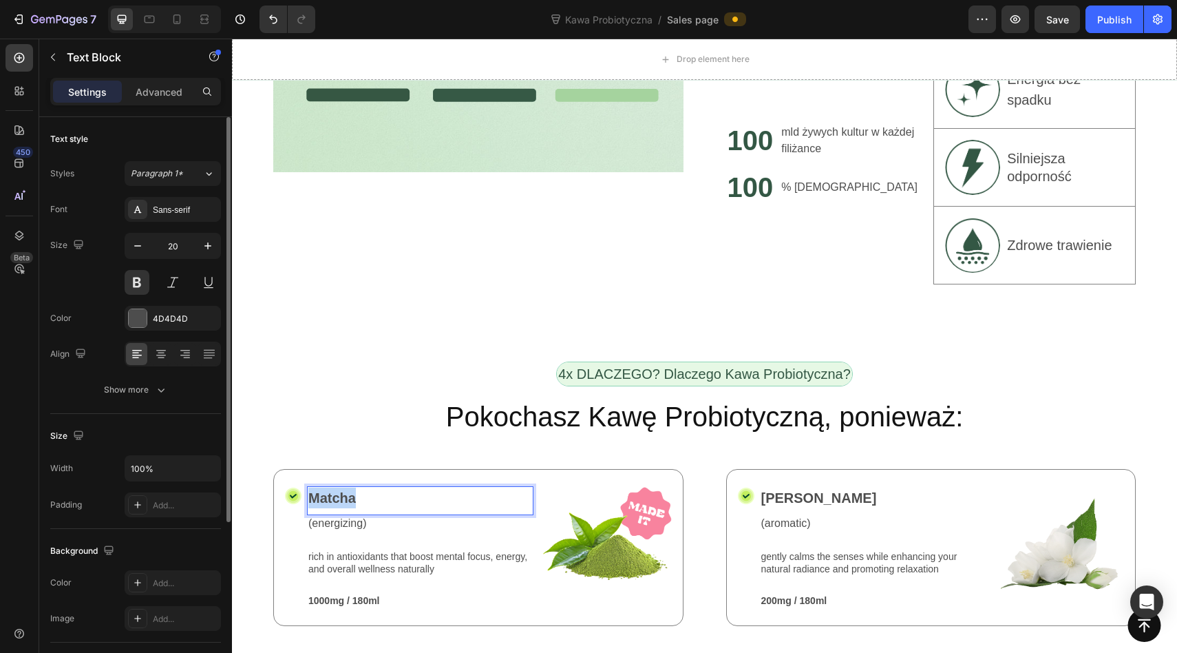
click at [347, 487] on p "Matcha" at bounding box center [420, 497] width 224 height 21
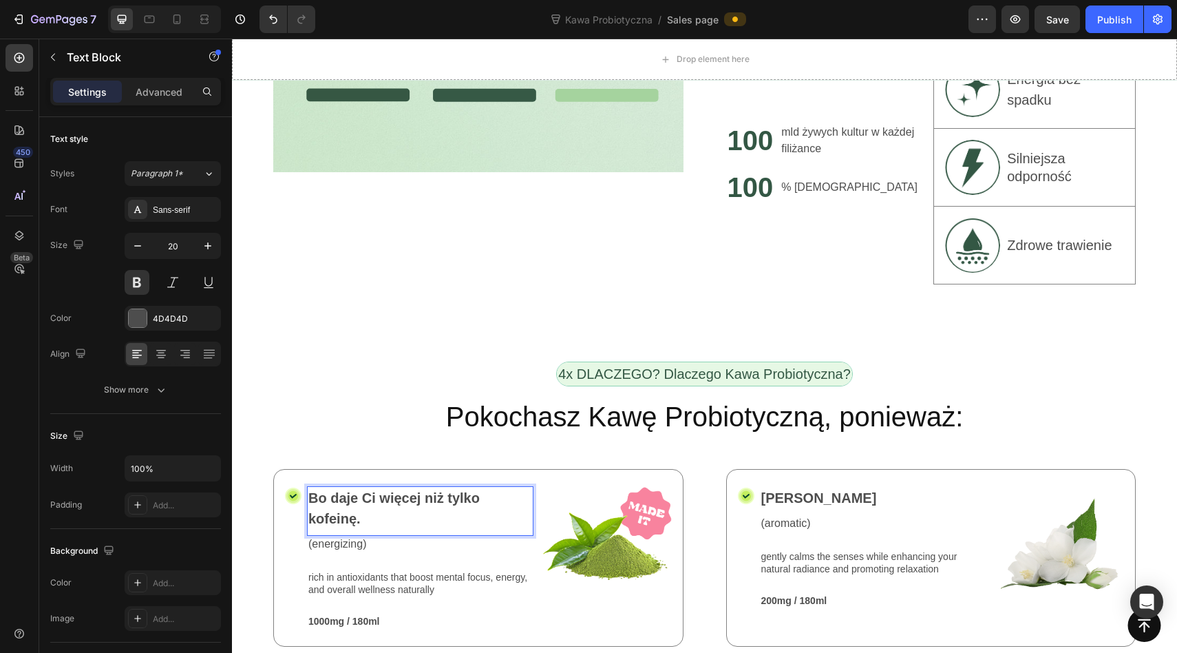
click at [406, 487] on p "Bo daje Ci więcej niż tylko kofeinę." at bounding box center [420, 507] width 224 height 41
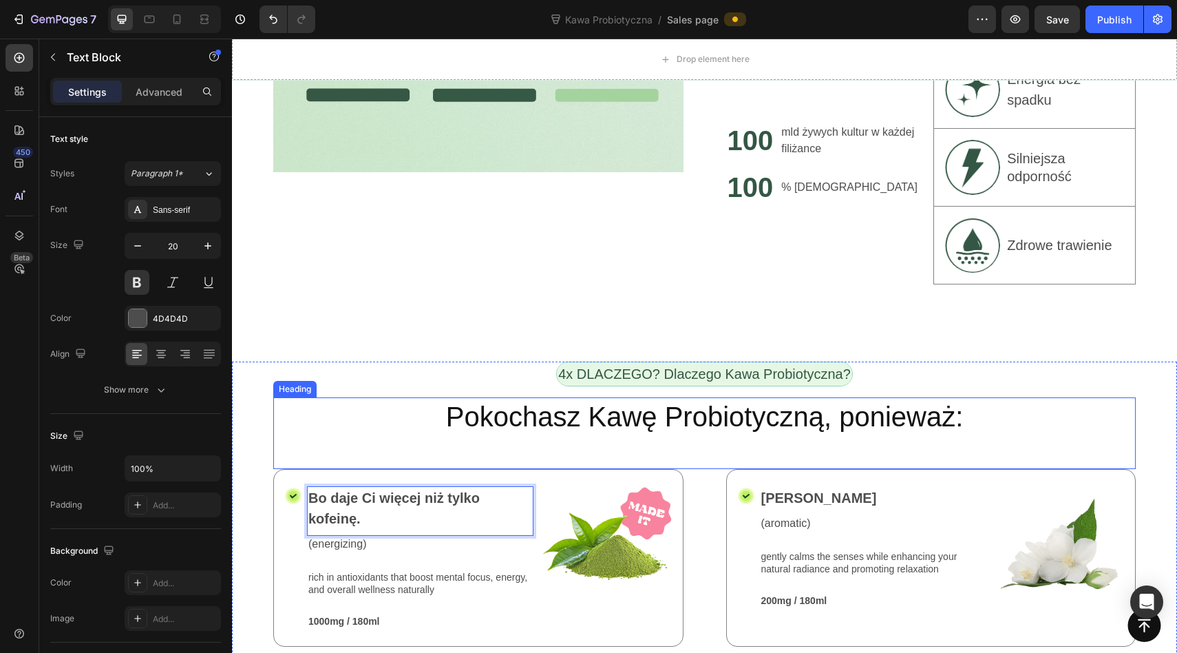
click at [392, 397] on div "Pokochasz Kawę Probiotyczną, ponieważ: Heading" at bounding box center [704, 433] width 863 height 72
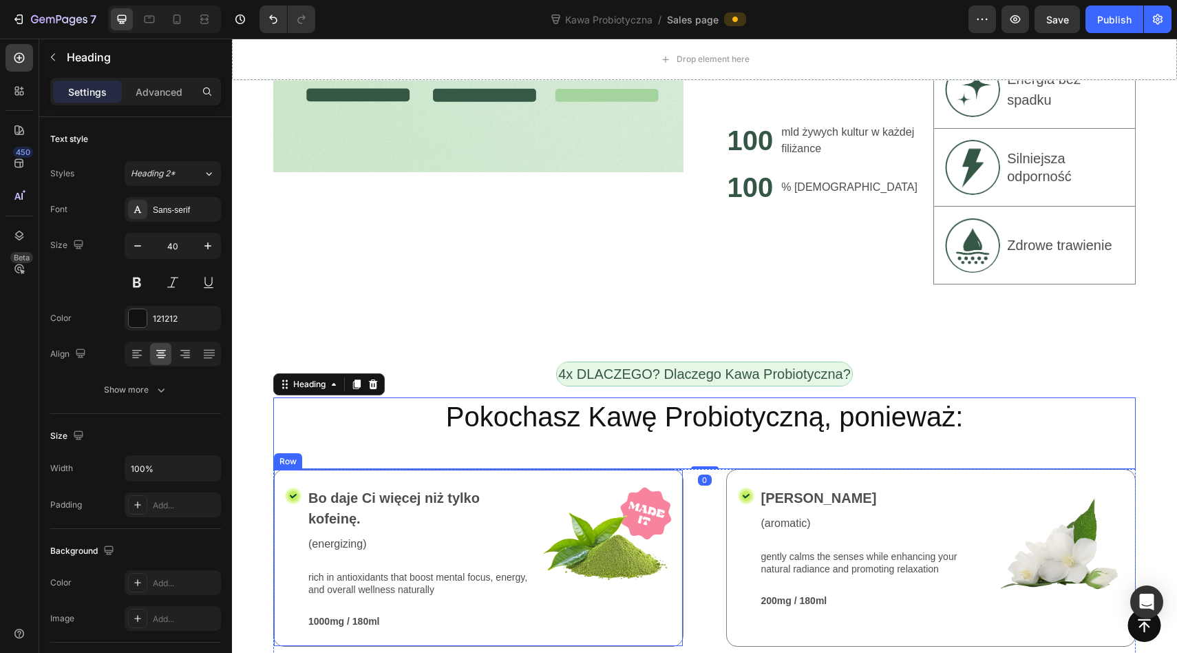
click at [392, 487] on p "Bo daje Ci więcej niż tylko kofeinę." at bounding box center [420, 507] width 224 height 41
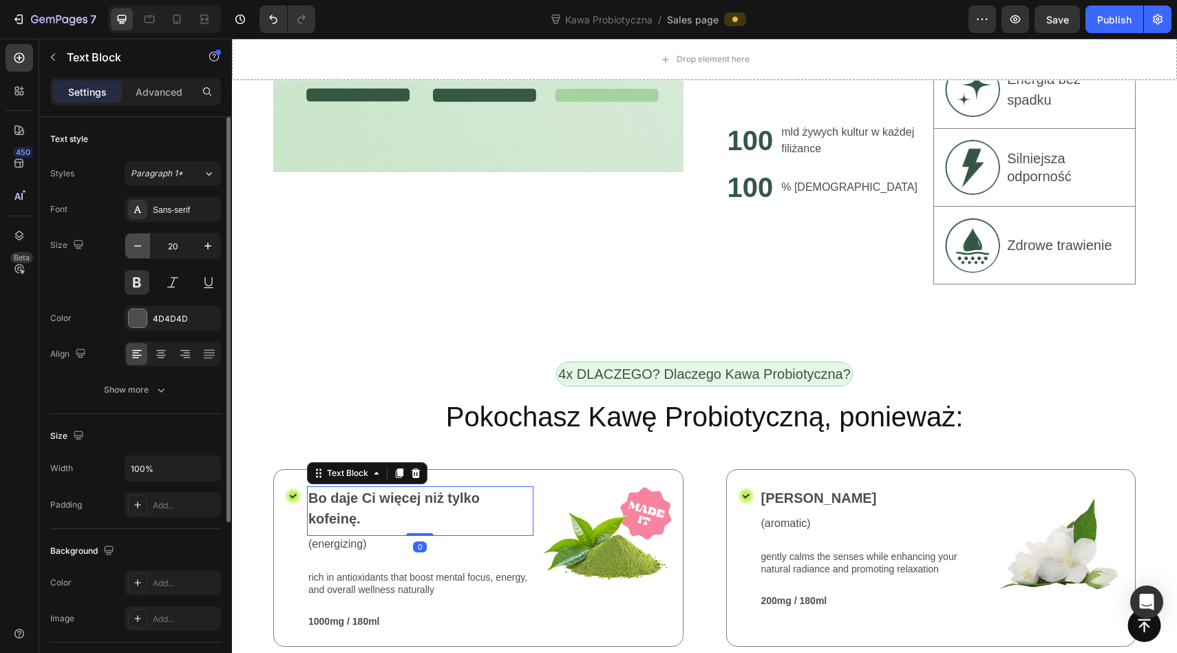
click at [147, 248] on button "button" at bounding box center [137, 245] width 25 height 25
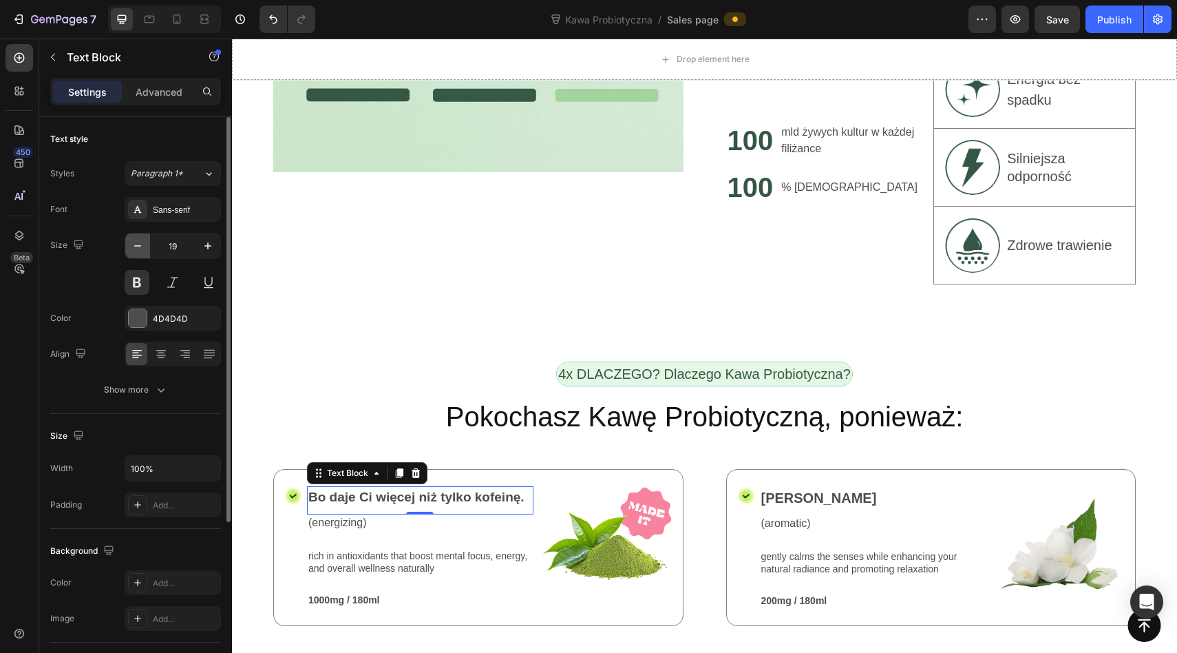
click at [144, 249] on icon "button" at bounding box center [138, 246] width 14 height 14
click at [202, 246] on icon "button" at bounding box center [208, 246] width 14 height 14
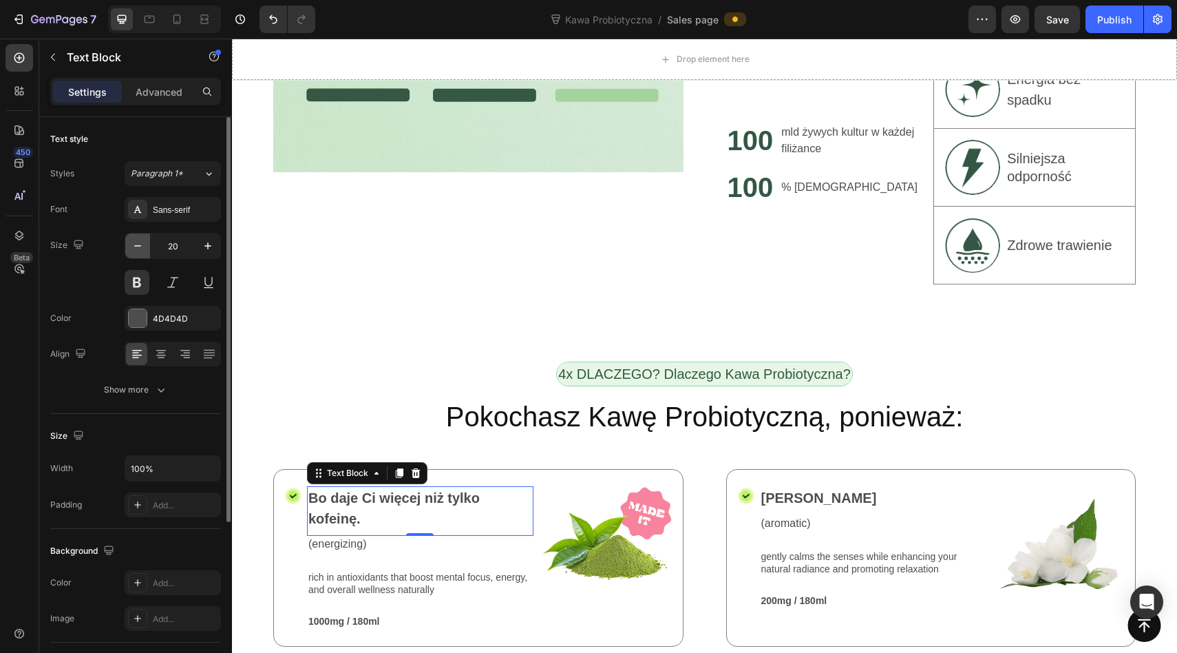
click at [142, 247] on icon "button" at bounding box center [138, 246] width 14 height 14
type input "19"
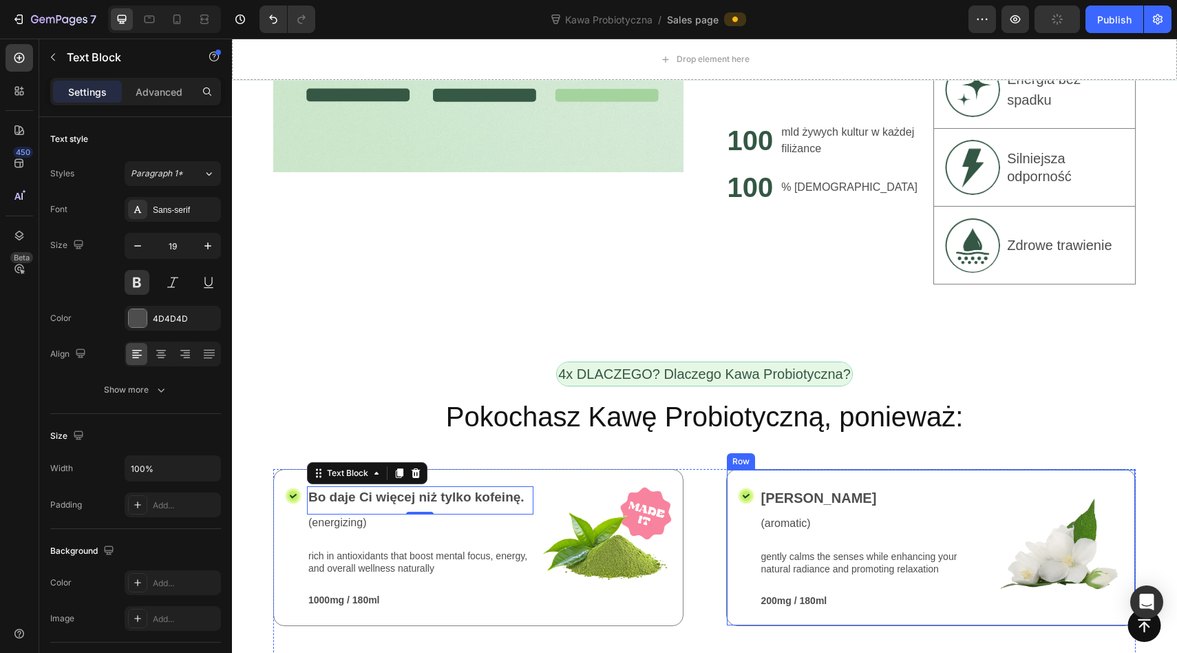
click at [781, 487] on p "Jasmine" at bounding box center [873, 497] width 224 height 21
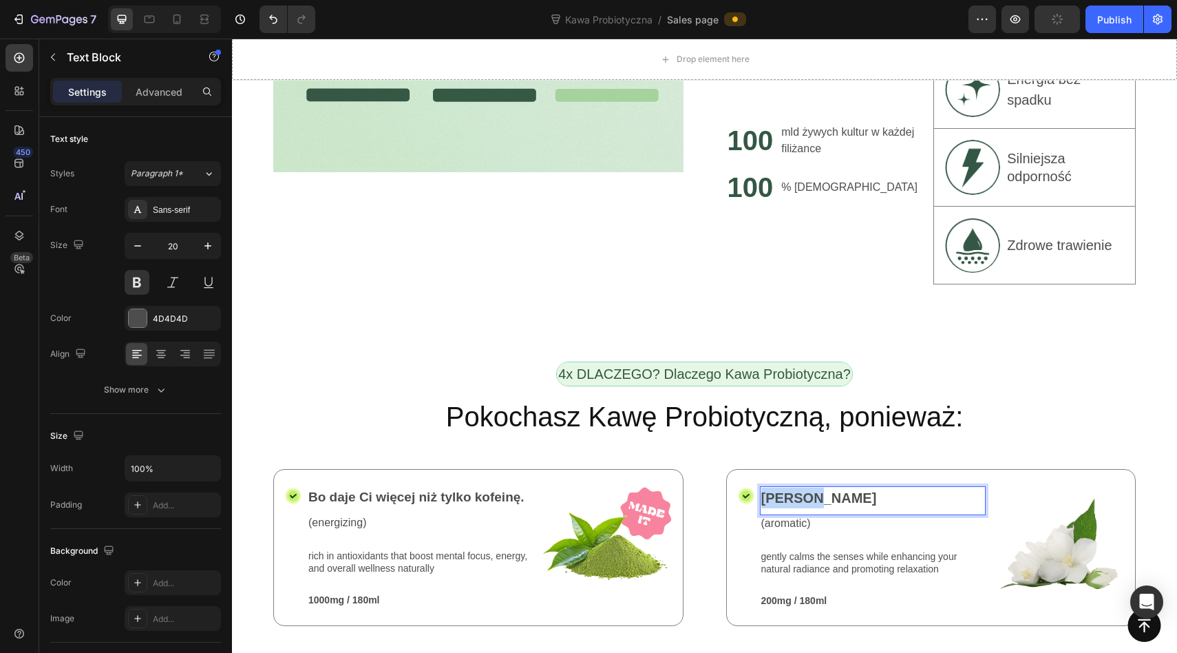
click at [781, 487] on p "Jasmine" at bounding box center [873, 497] width 224 height 21
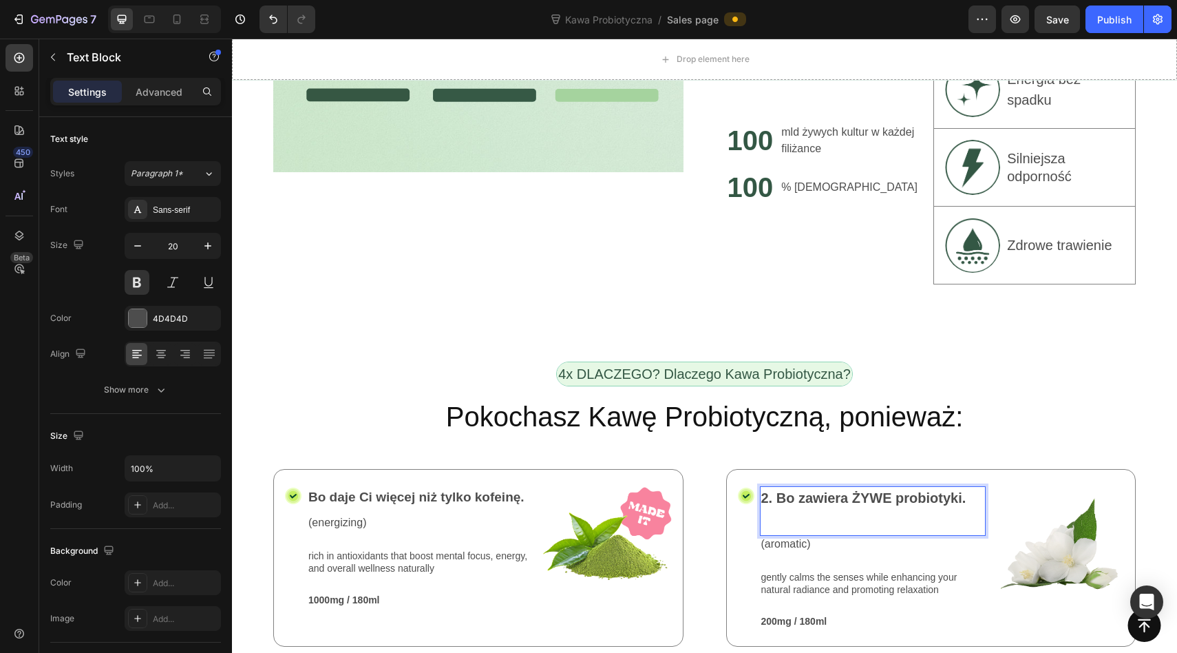
click at [771, 490] on strong "2. Bo zawiera ŻYWE probiotyki." at bounding box center [863, 497] width 205 height 15
click at [780, 521] on div "Text Block" at bounding box center [786, 527] width 47 height 12
click at [786, 487] on p "Bo zawiera ŻYWE probiotyki." at bounding box center [873, 507] width 224 height 41
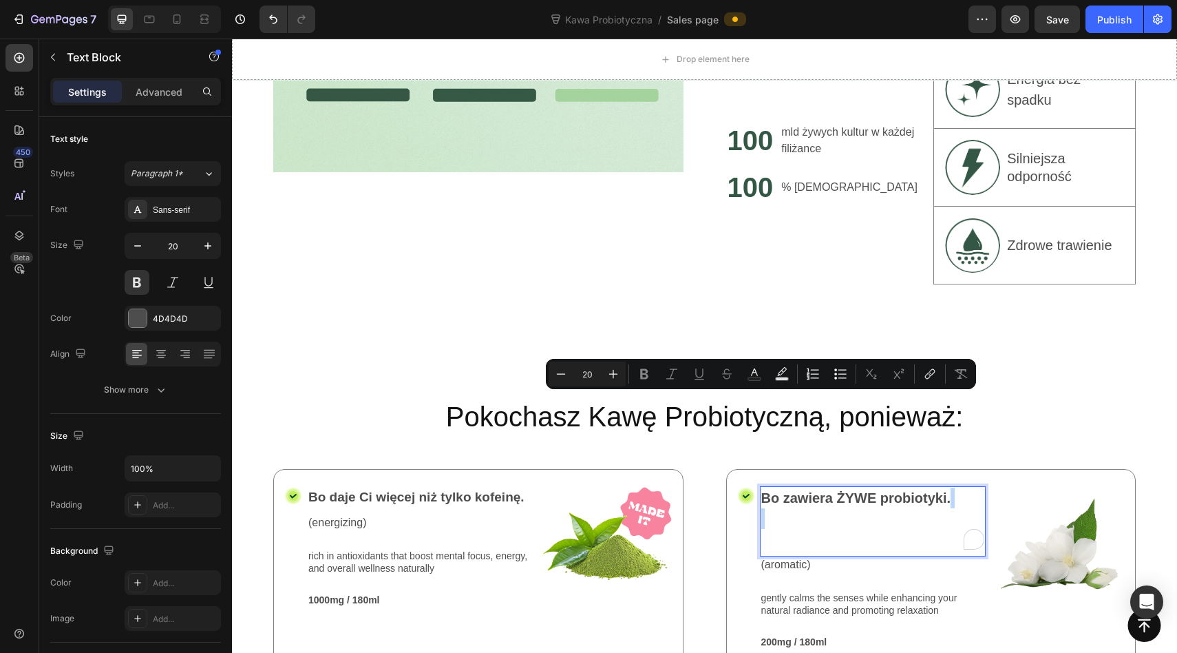
click at [786, 487] on p "Bo zawiera ŻYWE probiotyki." at bounding box center [873, 518] width 224 height 62
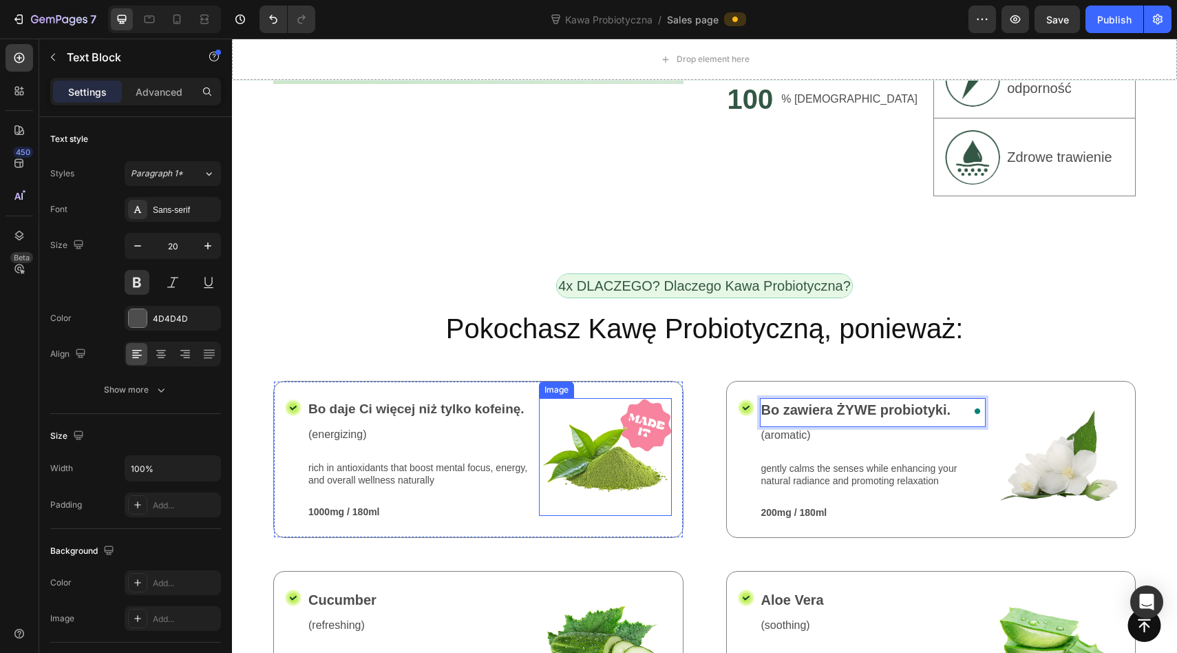
scroll to position [2261, 0]
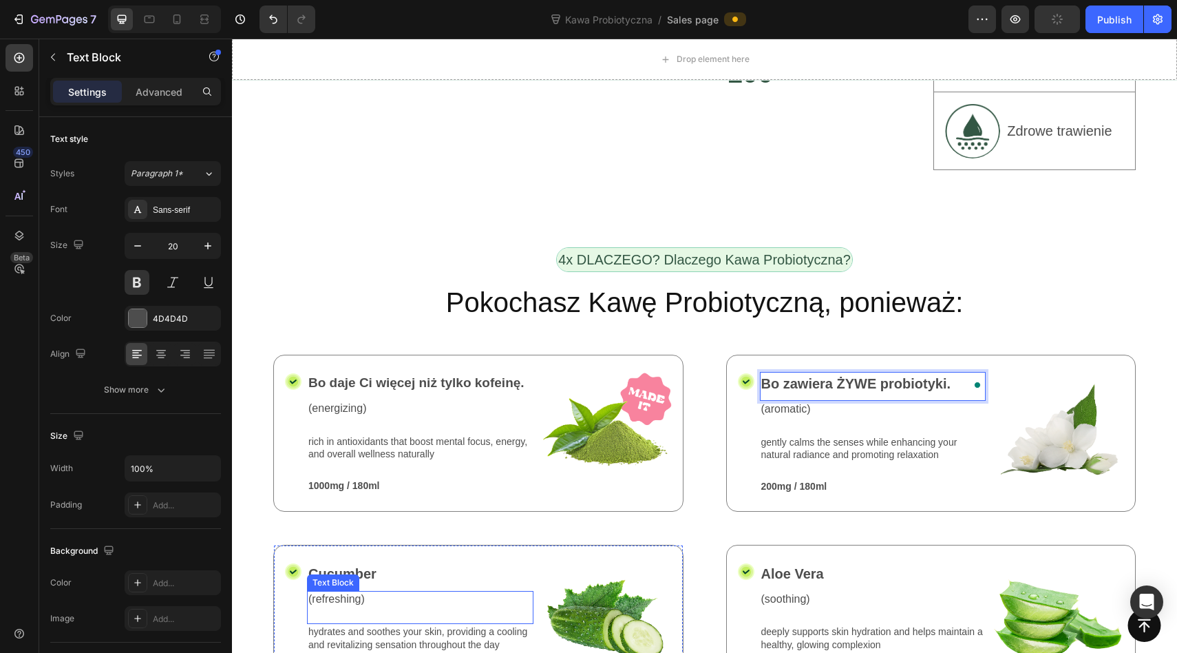
click at [341, 576] on div "Text Block" at bounding box center [333, 582] width 47 height 12
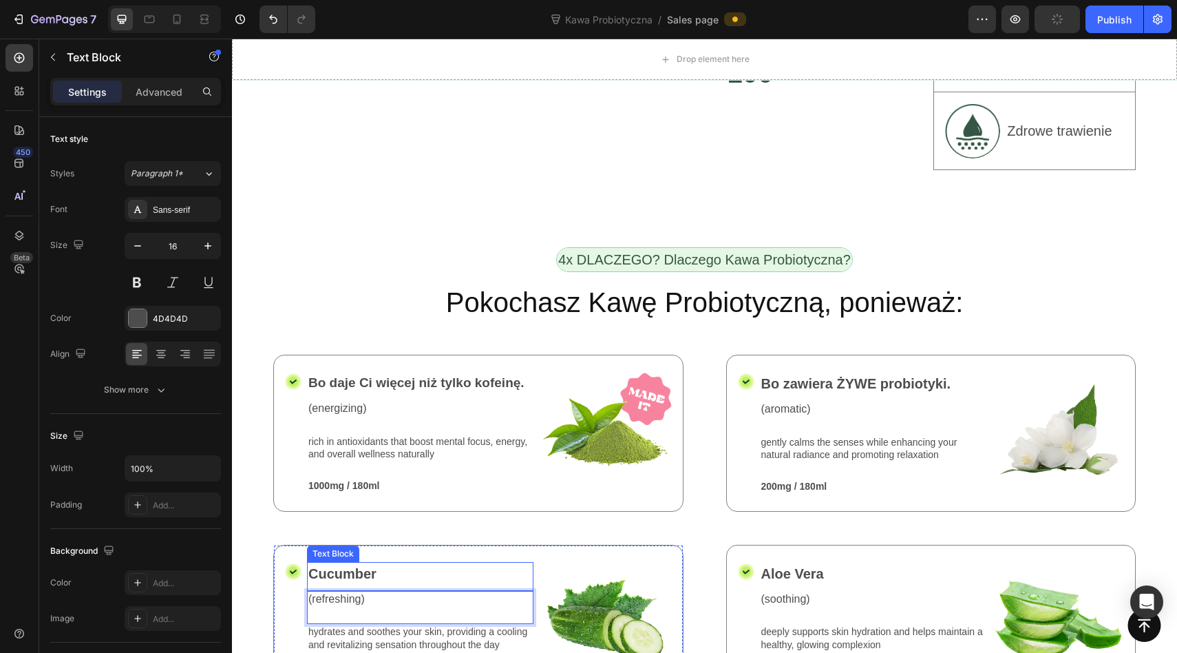
click at [361, 563] on p "Cucumber" at bounding box center [420, 573] width 224 height 21
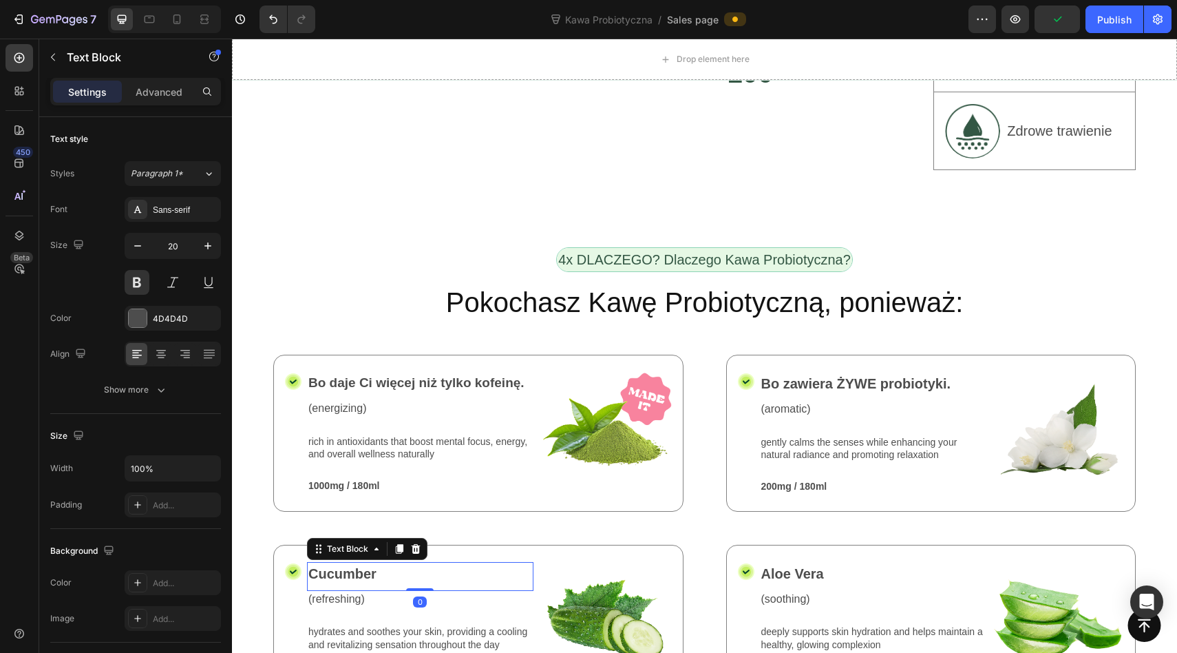
click at [361, 563] on p "Cucumber" at bounding box center [420, 573] width 224 height 21
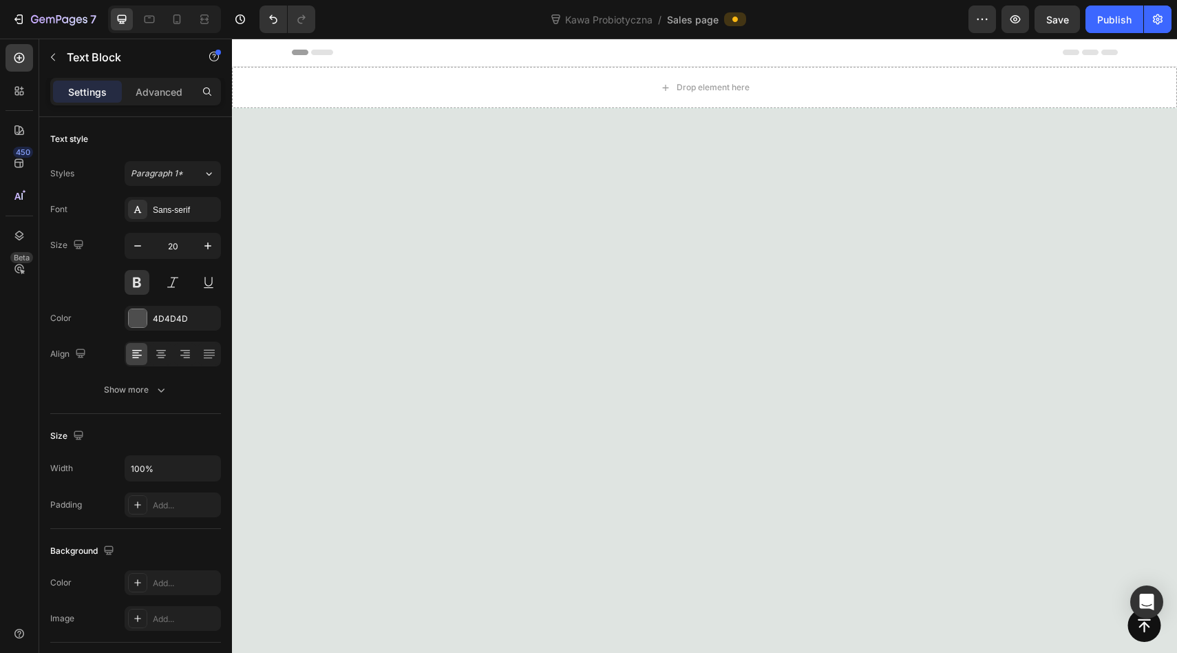
scroll to position [2261, 0]
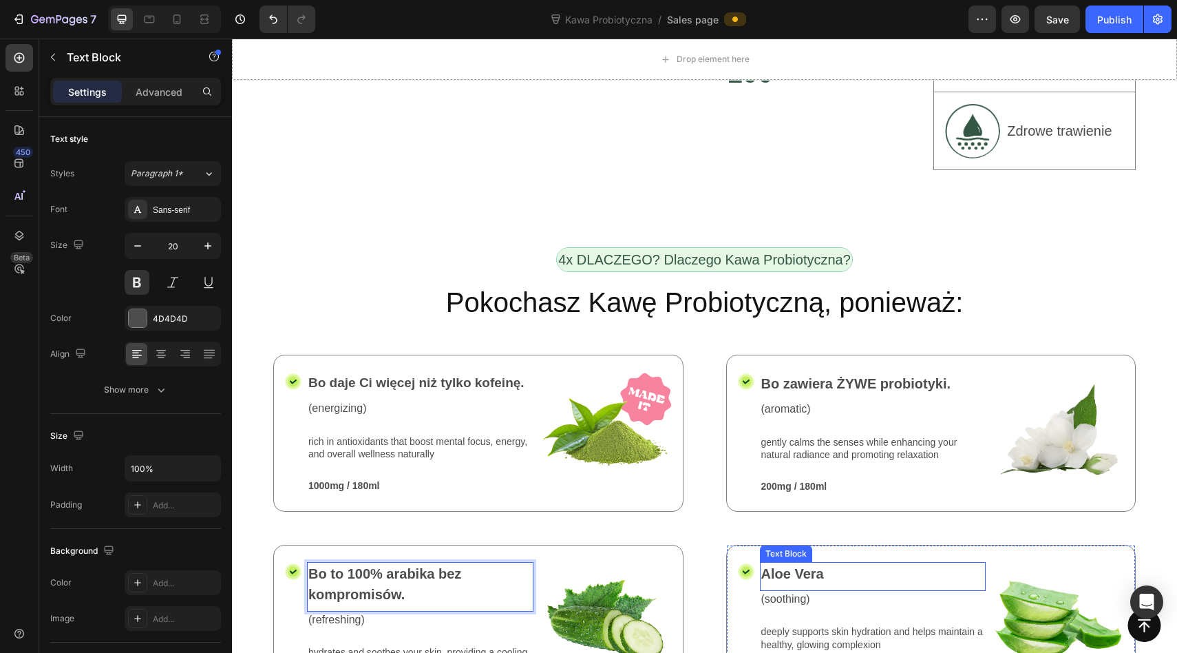
click at [779, 563] on p "Aloe Vera" at bounding box center [873, 573] width 224 height 21
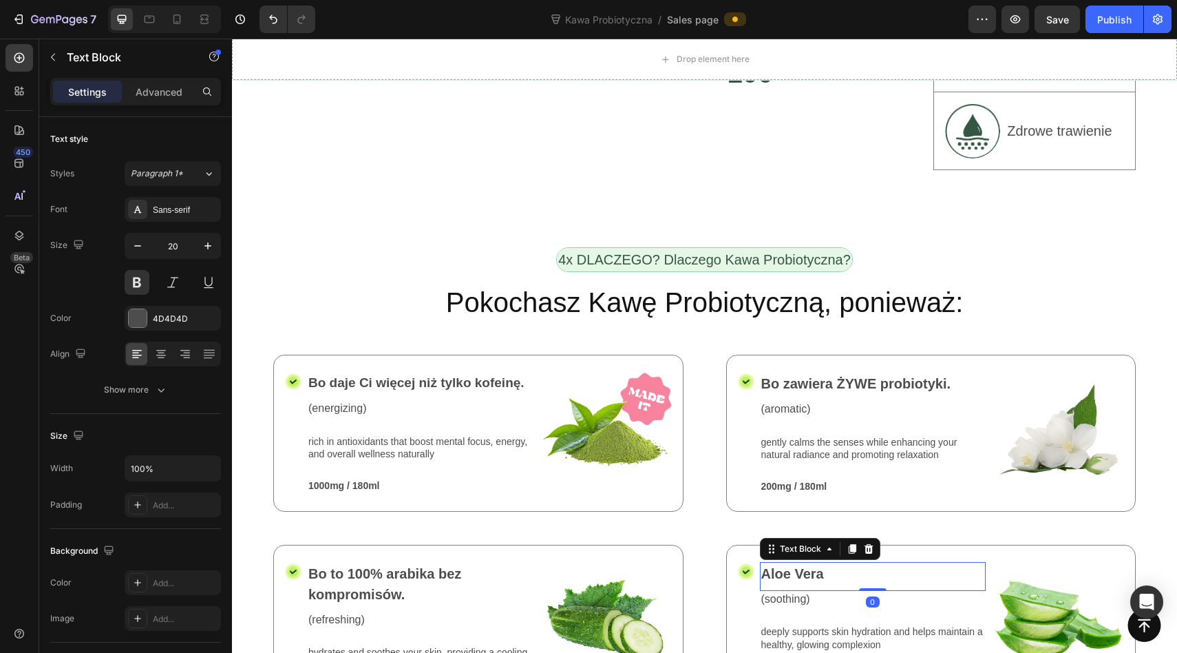
click at [779, 563] on p "Aloe Vera" at bounding box center [873, 573] width 224 height 21
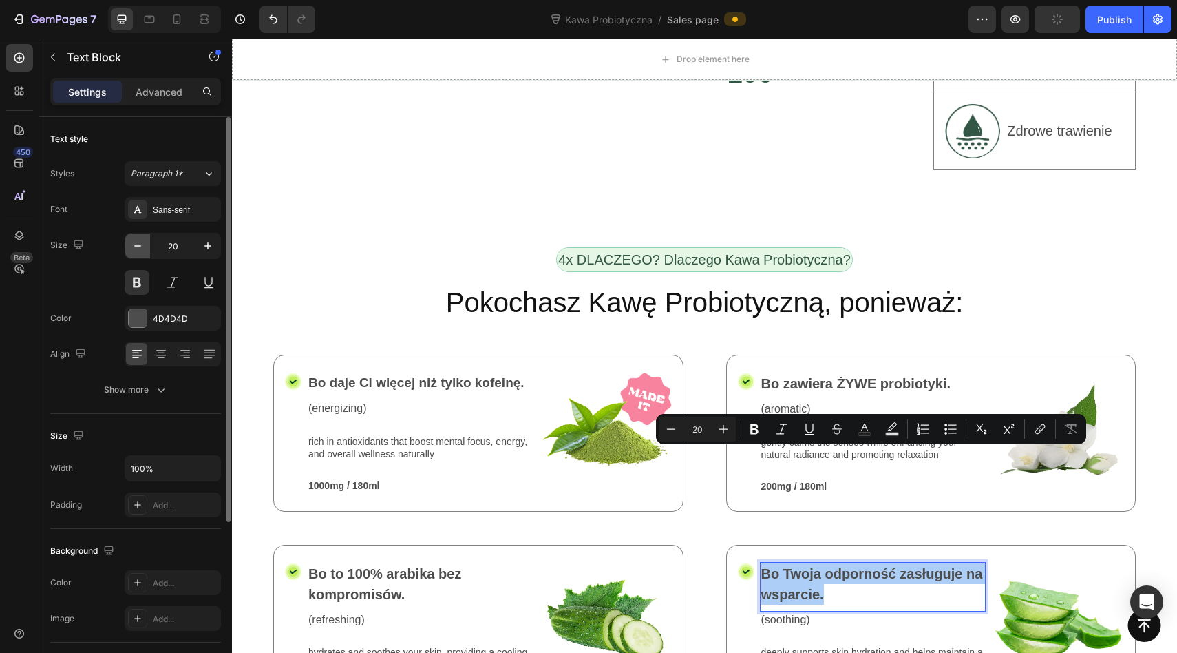
click at [141, 251] on icon "button" at bounding box center [138, 246] width 14 height 14
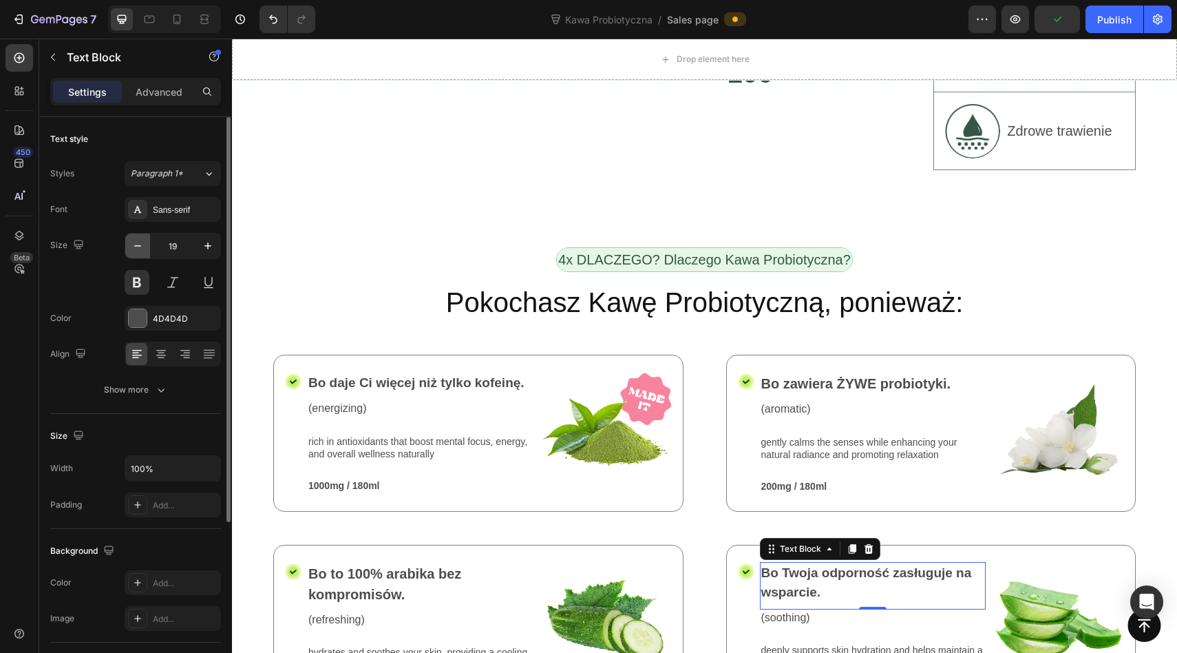
click at [141, 251] on icon "button" at bounding box center [138, 246] width 14 height 14
click at [202, 250] on icon "button" at bounding box center [208, 246] width 14 height 14
click at [203, 250] on icon "button" at bounding box center [208, 246] width 14 height 14
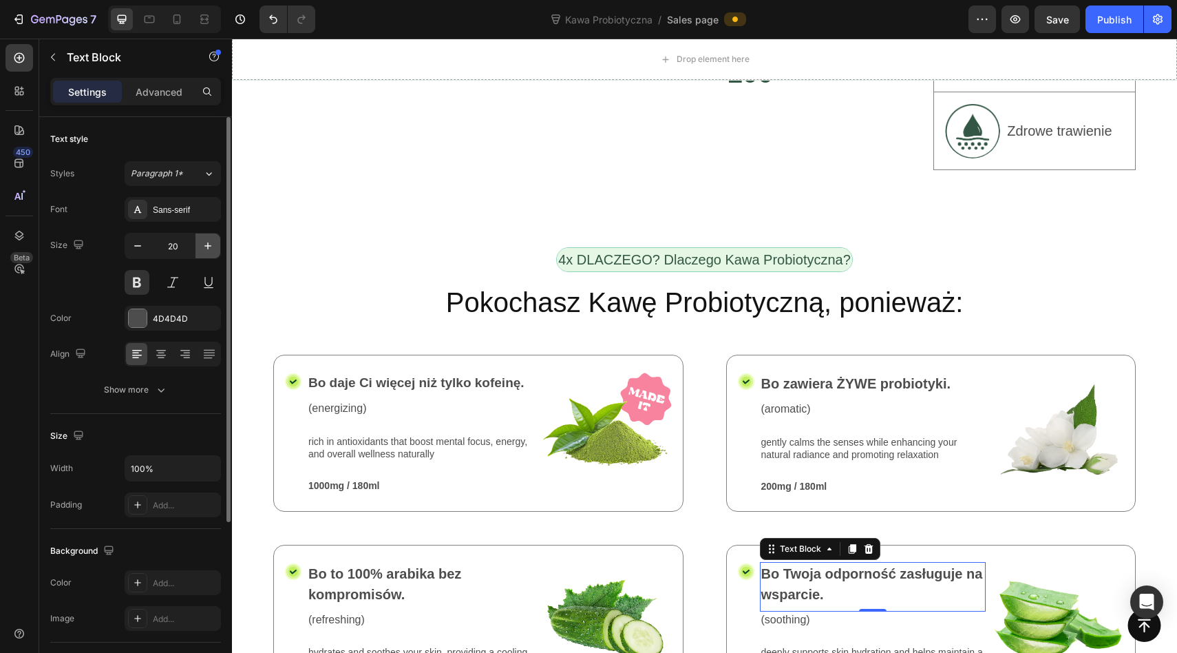
click at [203, 250] on icon "button" at bounding box center [208, 246] width 14 height 14
type input "22"
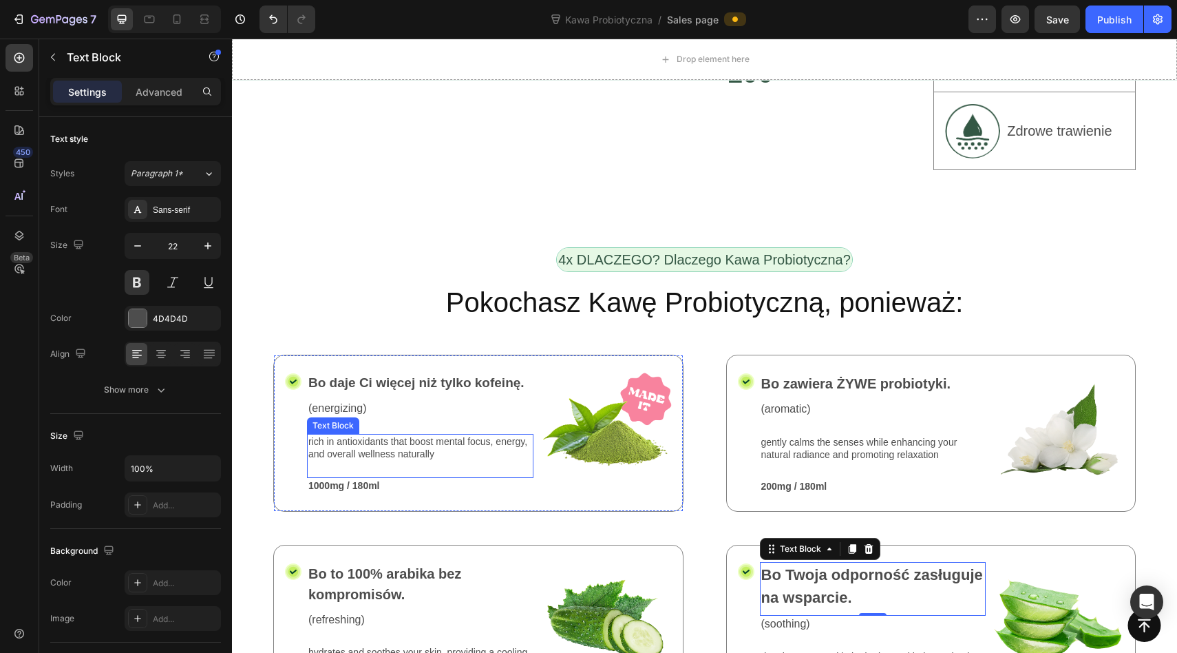
click at [432, 435] on p "rich in antioxidants that boost mental focus, energy, and overall wellness natu…" at bounding box center [420, 447] width 224 height 25
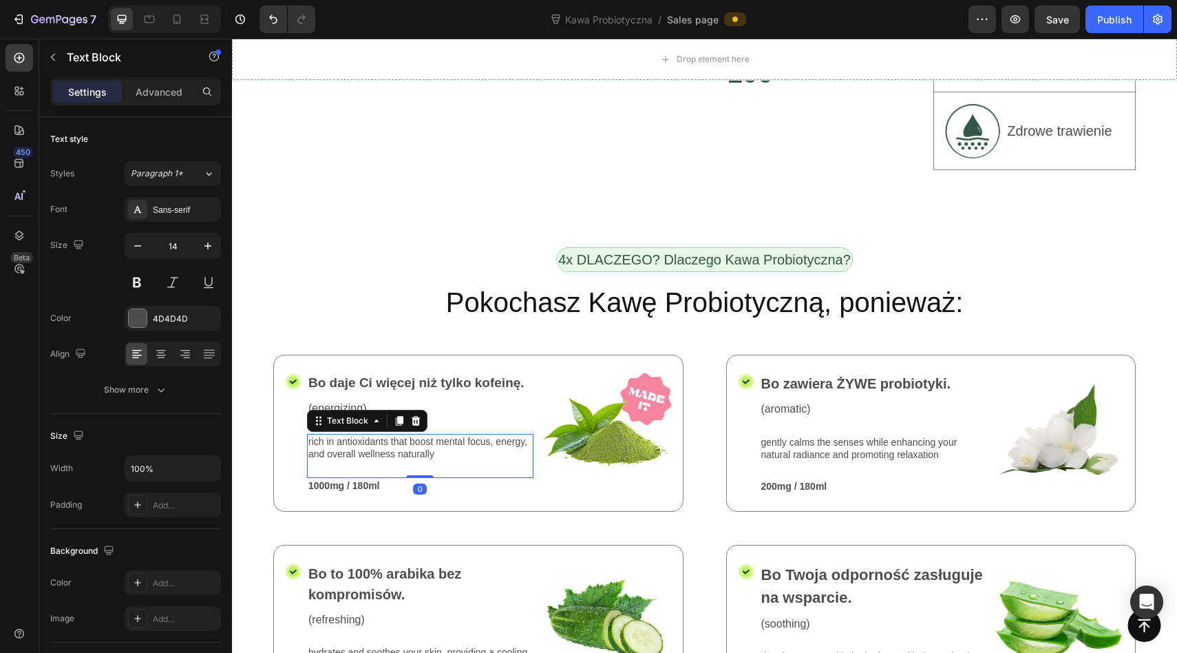
click at [432, 435] on p "rich in antioxidants that boost mental focus, energy, and overall wellness natu…" at bounding box center [420, 447] width 224 height 25
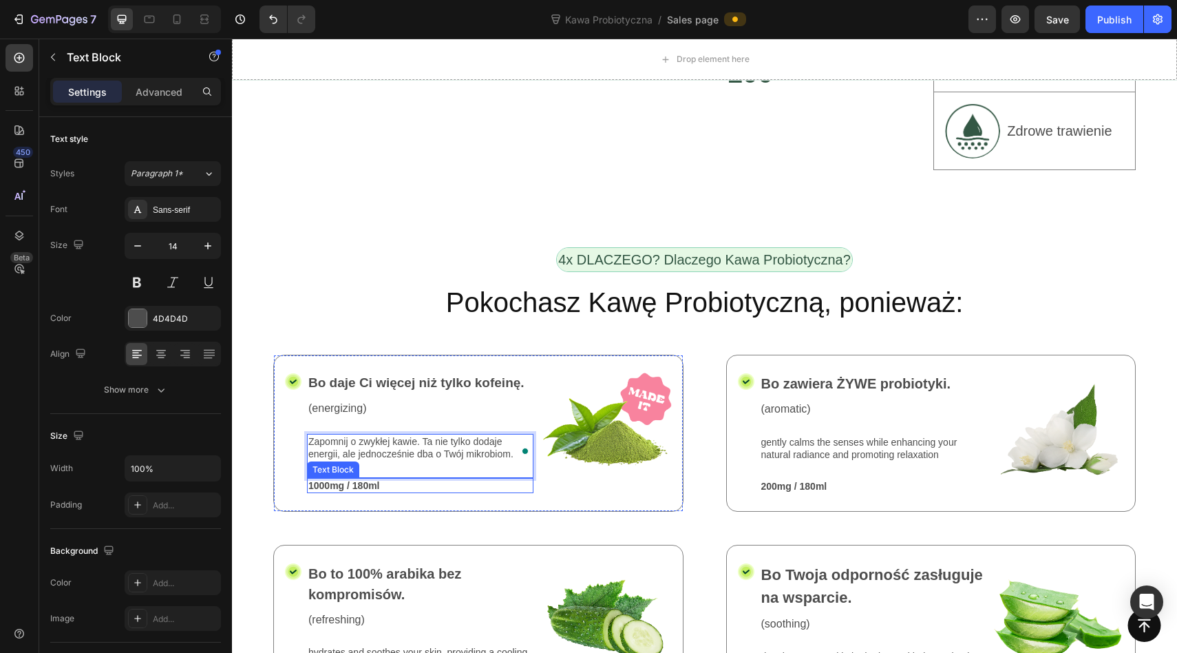
click at [353, 479] on p "1000mg / 180ml" at bounding box center [420, 485] width 224 height 12
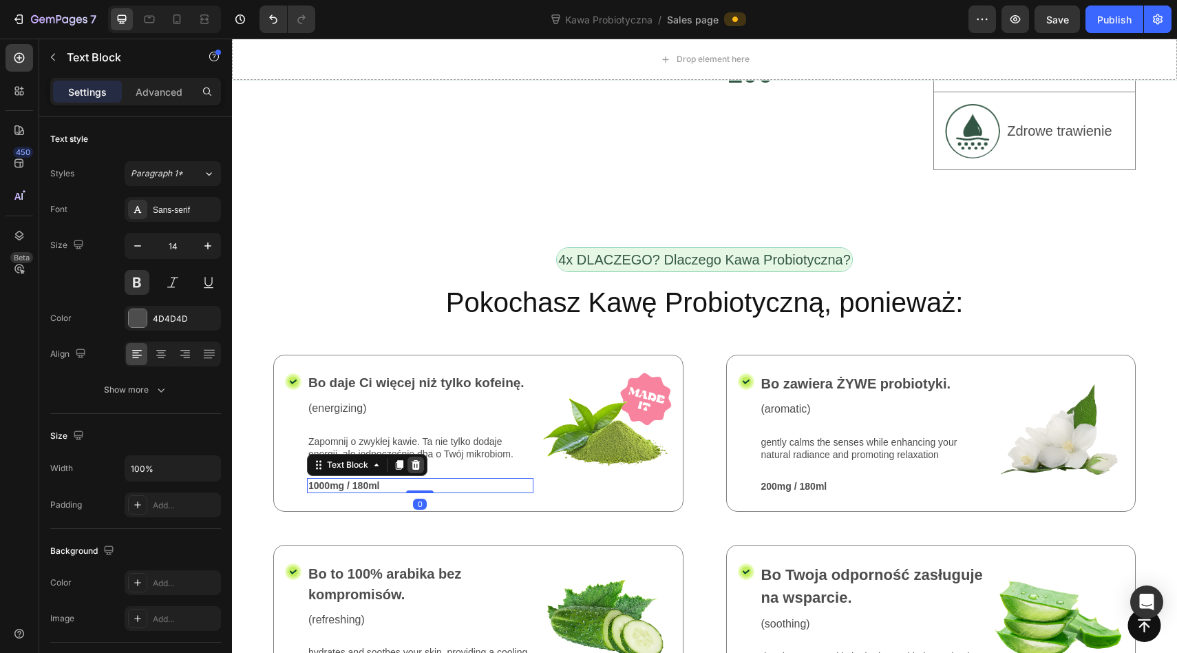
click at [411, 459] on icon at bounding box center [415, 464] width 11 height 11
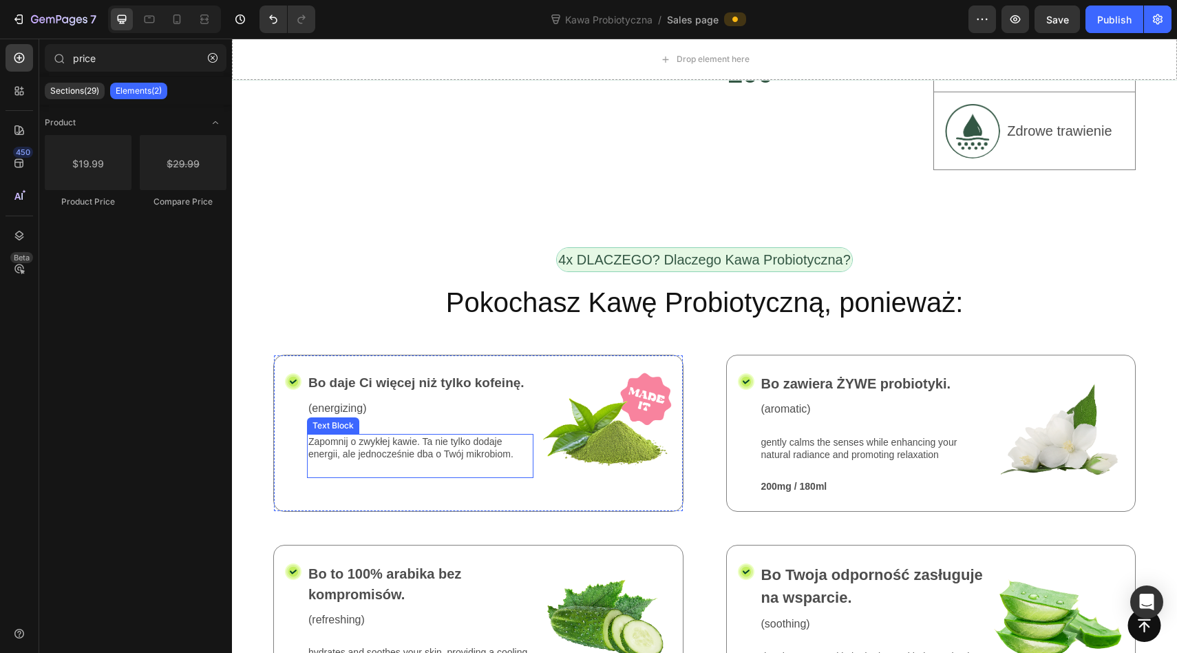
click at [434, 435] on p "Zapomnij o zwykłej kawie. Ta nie tylko dodaje energii, ale jednocześnie dba o T…" at bounding box center [420, 447] width 224 height 25
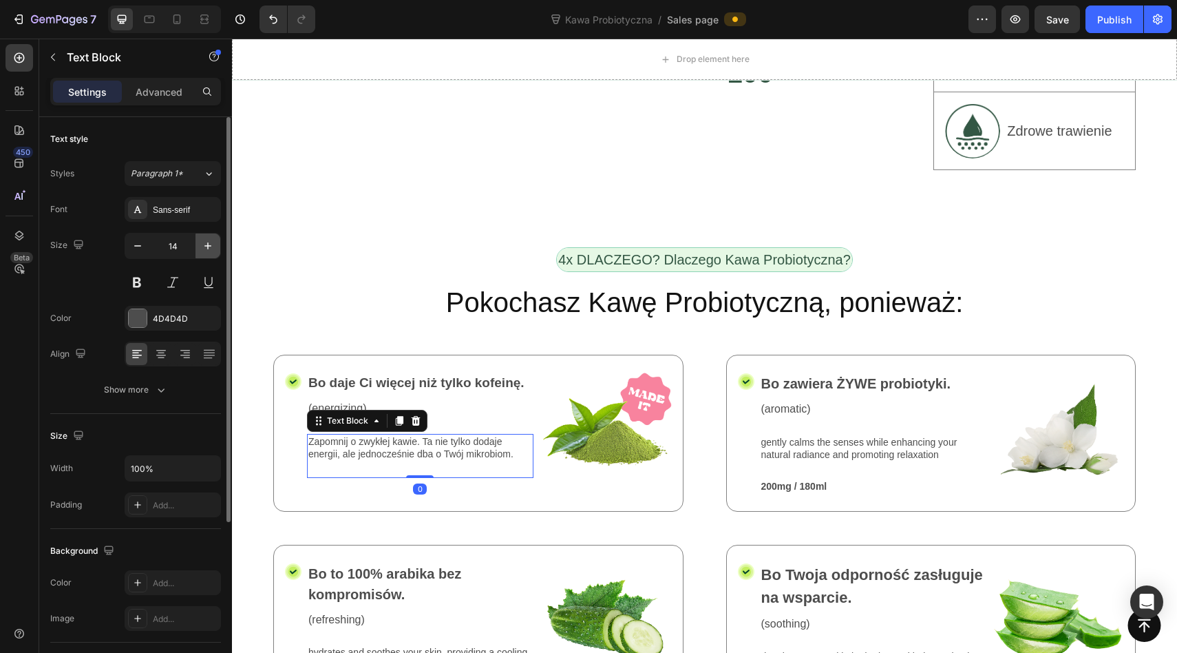
click at [198, 247] on button "button" at bounding box center [208, 245] width 25 height 25
click at [204, 246] on icon "button" at bounding box center [208, 246] width 14 height 14
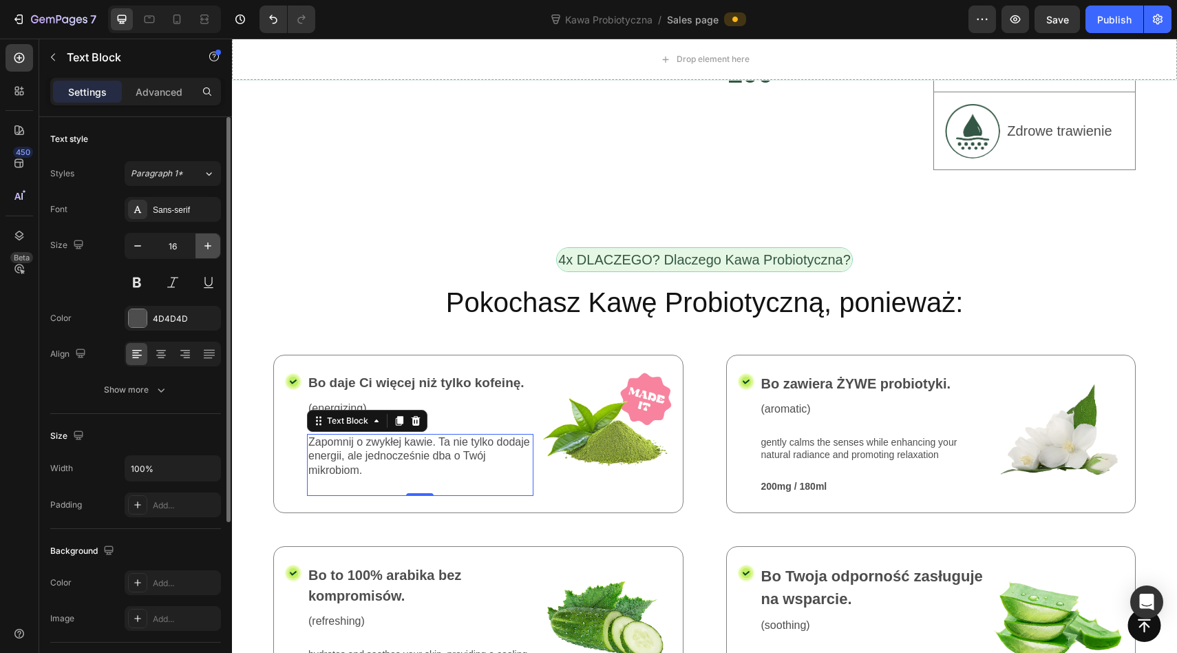
type input "17"
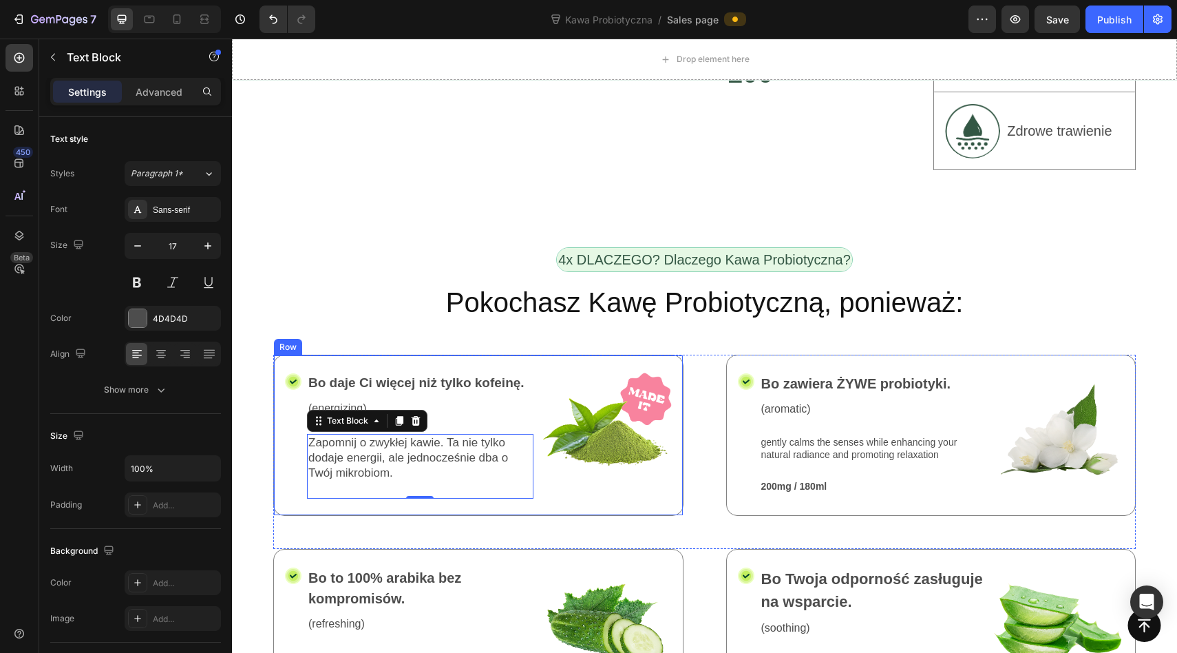
click at [285, 372] on div "Icon" at bounding box center [293, 435] width 17 height 127
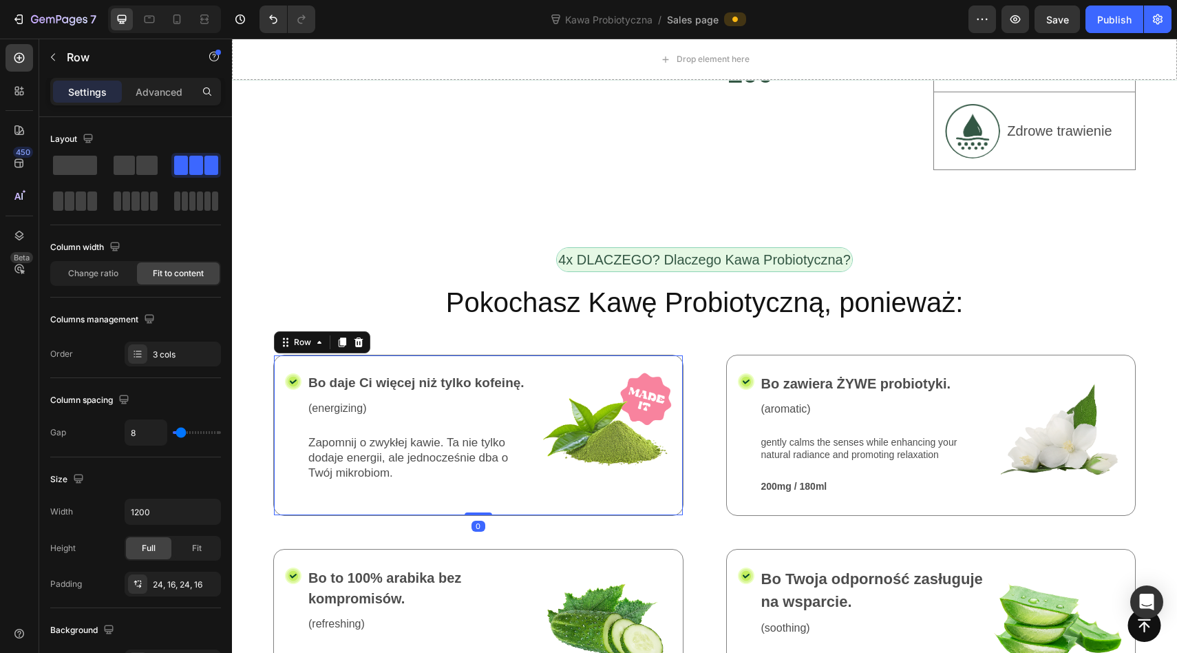
click at [336, 401] on p "(energizing)" at bounding box center [420, 408] width 224 height 14
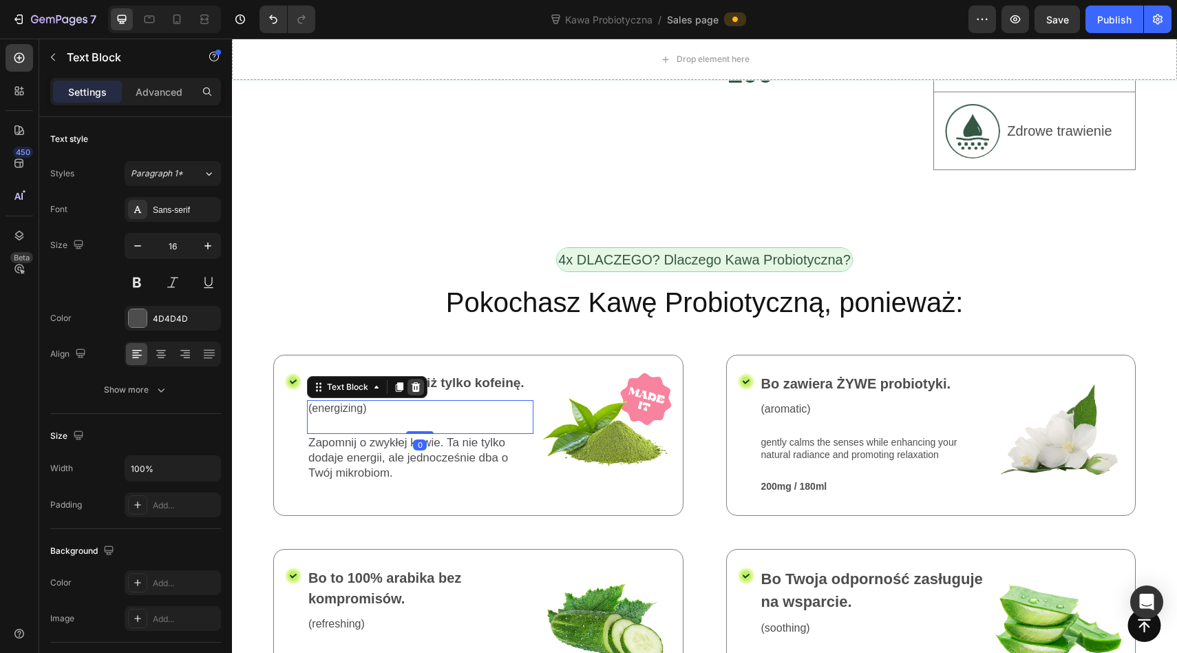
click at [417, 382] on icon at bounding box center [416, 387] width 9 height 10
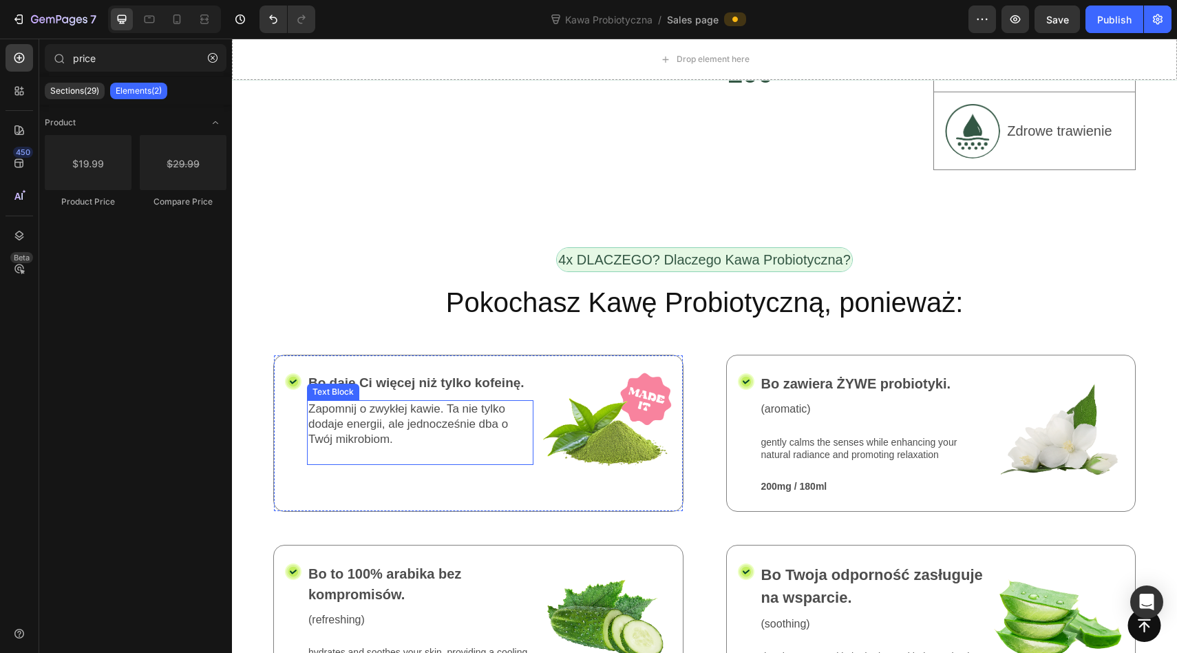
click at [362, 401] on p "Zapomnij o zwykłej kawie. Ta nie tylko dodaje energii, ale jednocześnie dba o T…" at bounding box center [420, 423] width 224 height 45
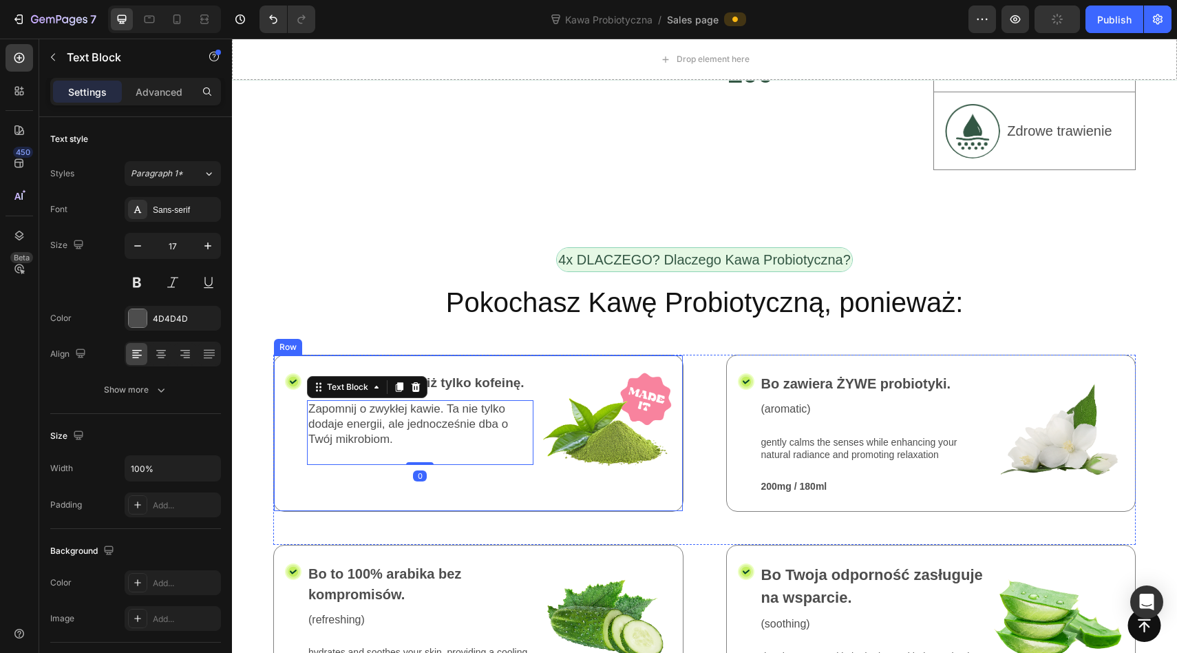
click at [381, 372] on div "Bo daje Ci więcej niż tylko kofeinę. Text Block Zapomnij o zwykłej kawie. Ta ni…" at bounding box center [420, 433] width 227 height 122
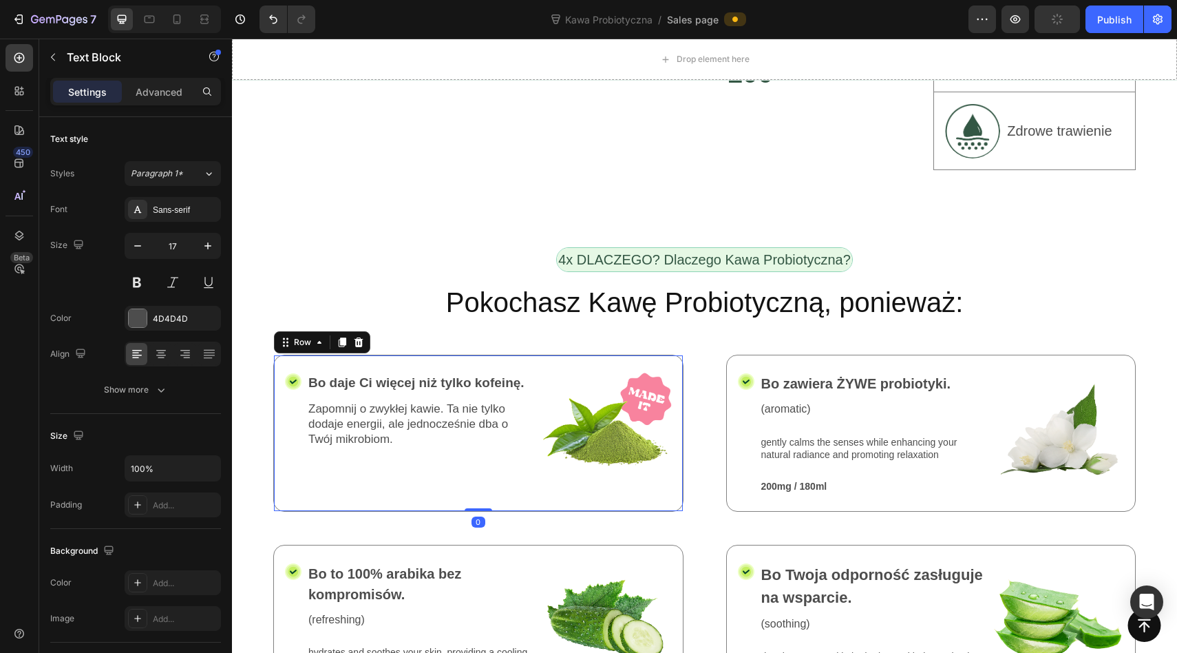
click at [434, 401] on p "Zapomnij o zwykłej kawie. Ta nie tylko dodaje energii, ale jednocześnie dba o T…" at bounding box center [420, 423] width 224 height 45
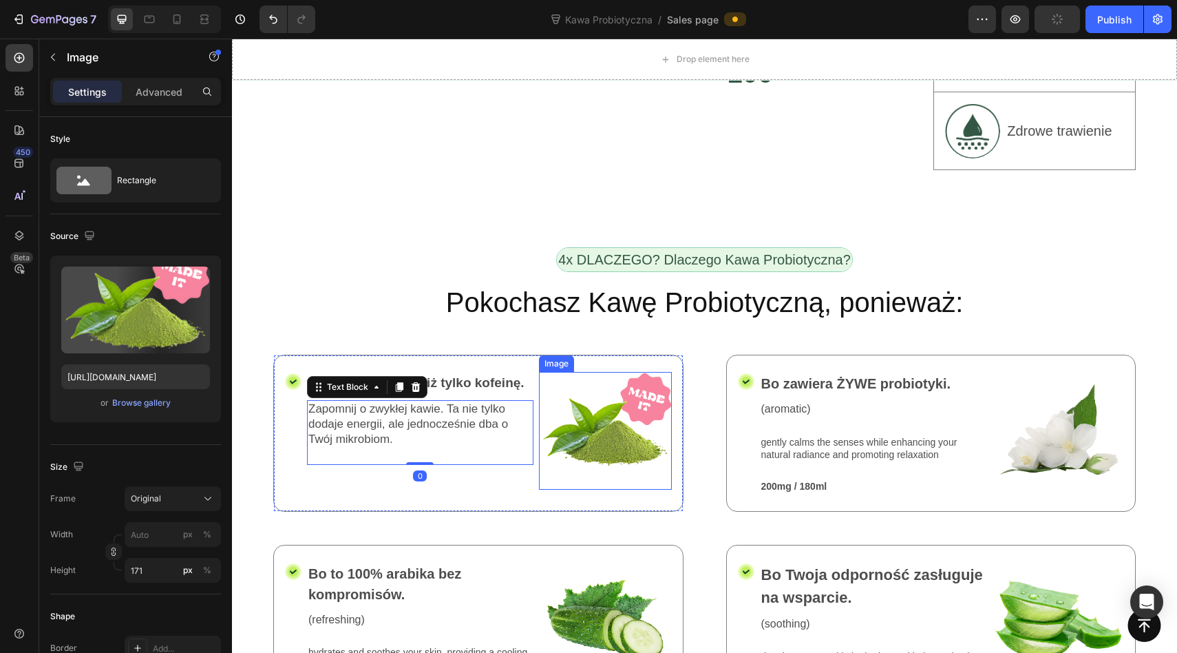
click at [582, 372] on img at bounding box center [605, 431] width 133 height 118
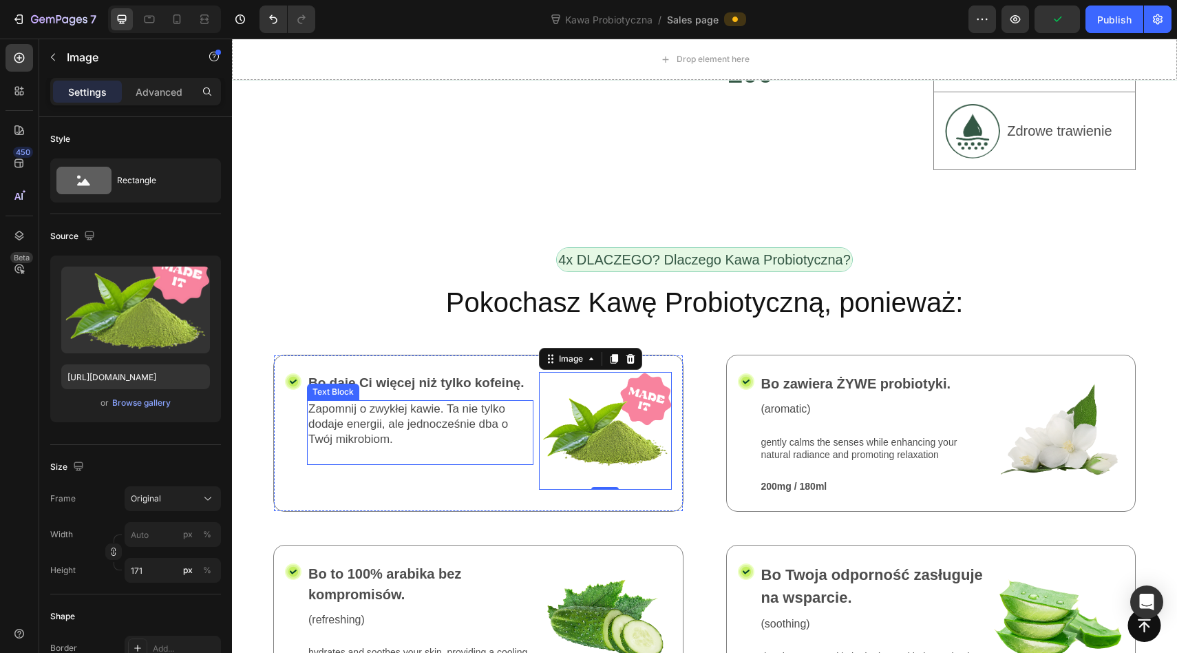
click at [407, 401] on p "Zapomnij o zwykłej kawie. Ta nie tylko dodaje energii, ale jednocześnie dba o T…" at bounding box center [420, 423] width 224 height 45
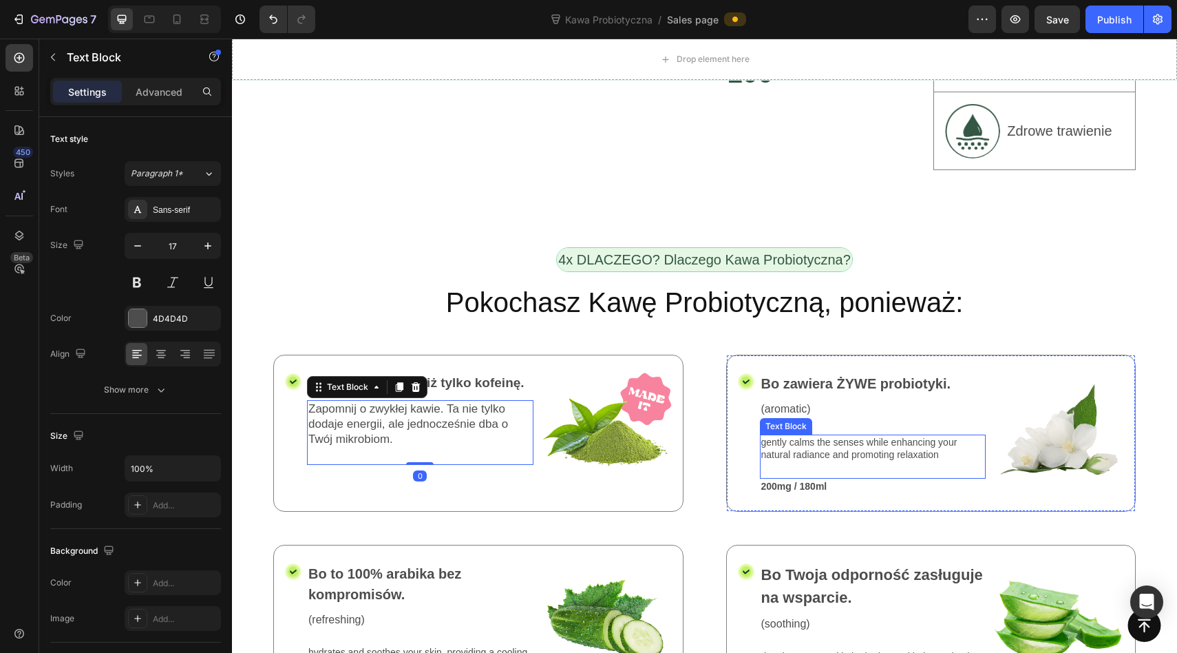
click at [821, 436] on p "gently calms the senses while enhancing your natural radiance and promoting rel…" at bounding box center [873, 448] width 224 height 25
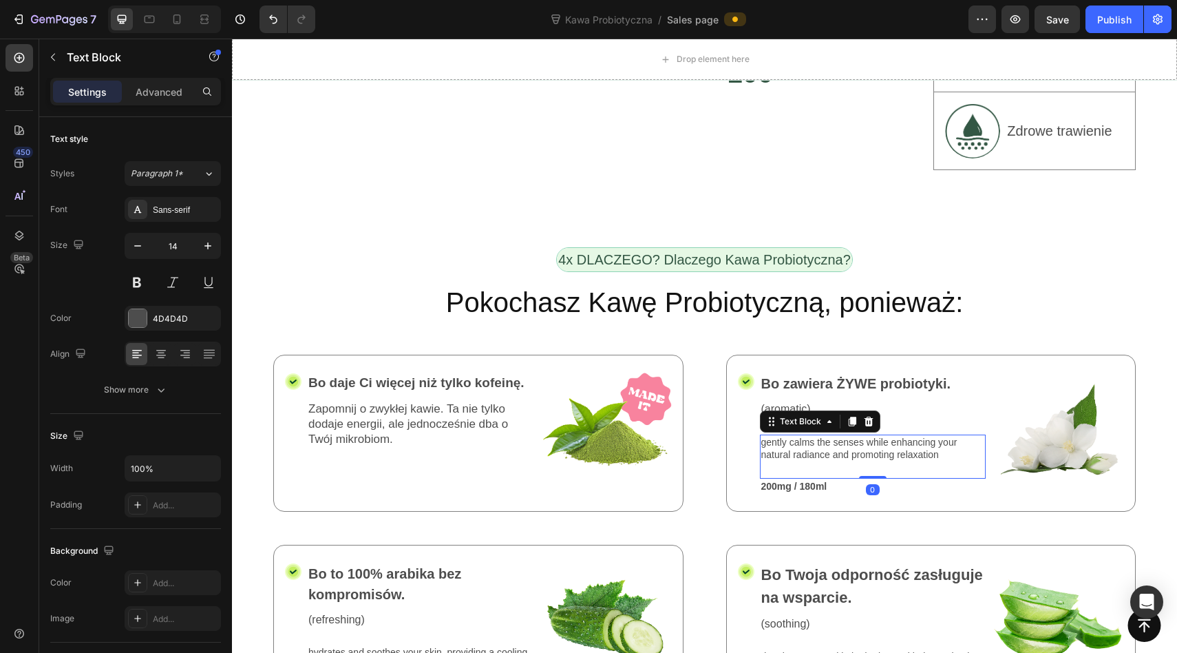
click at [817, 410] on div "Text Block" at bounding box center [820, 421] width 120 height 22
click at [905, 401] on div "(aromatic)" at bounding box center [873, 409] width 227 height 17
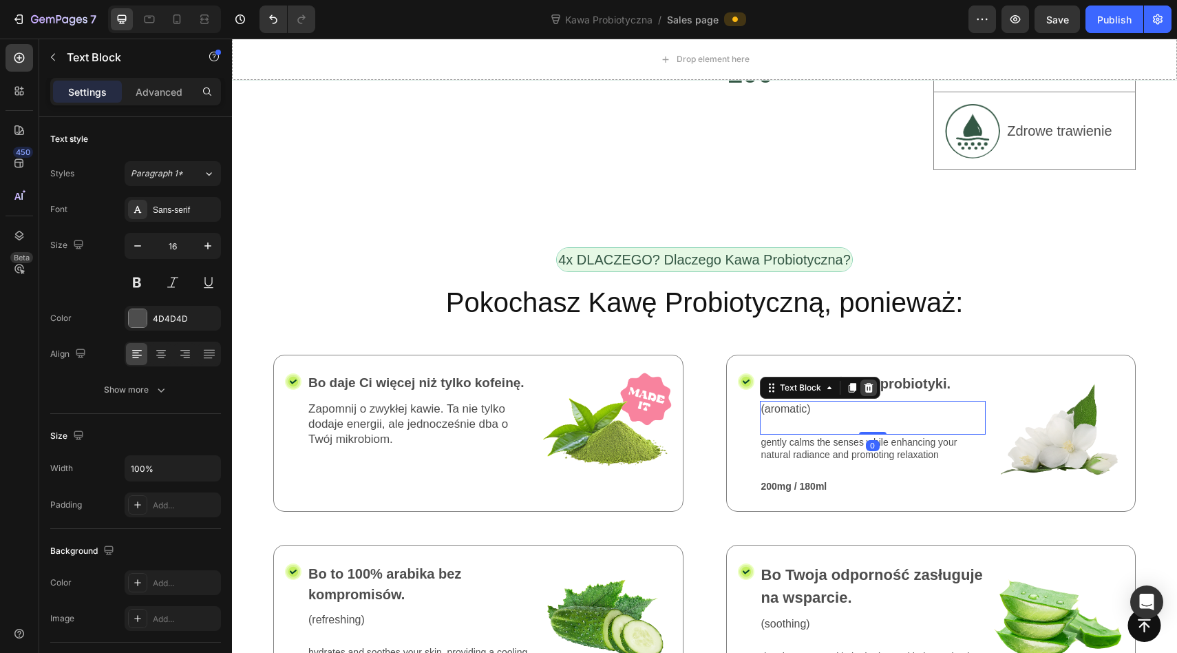
click at [870, 383] on icon at bounding box center [868, 388] width 9 height 10
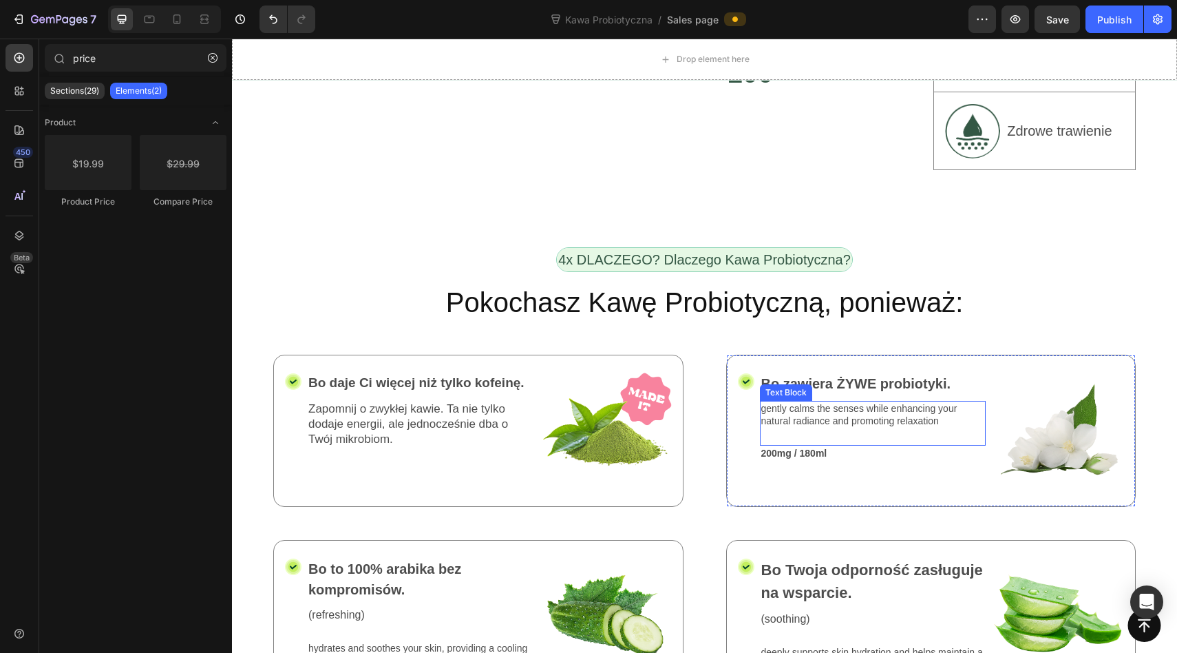
click at [837, 402] on p "gently calms the senses while enhancing your natural radiance and promoting rel…" at bounding box center [873, 414] width 224 height 25
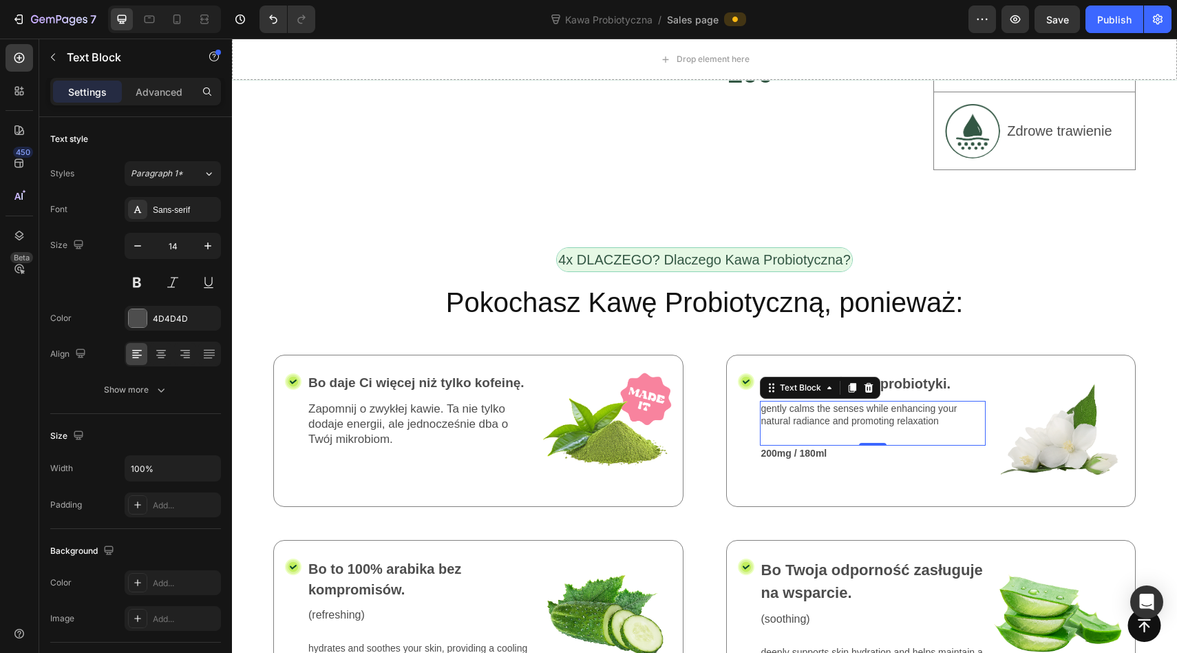
click at [830, 402] on p "gently calms the senses while enhancing your natural radiance and promoting rel…" at bounding box center [873, 414] width 224 height 25
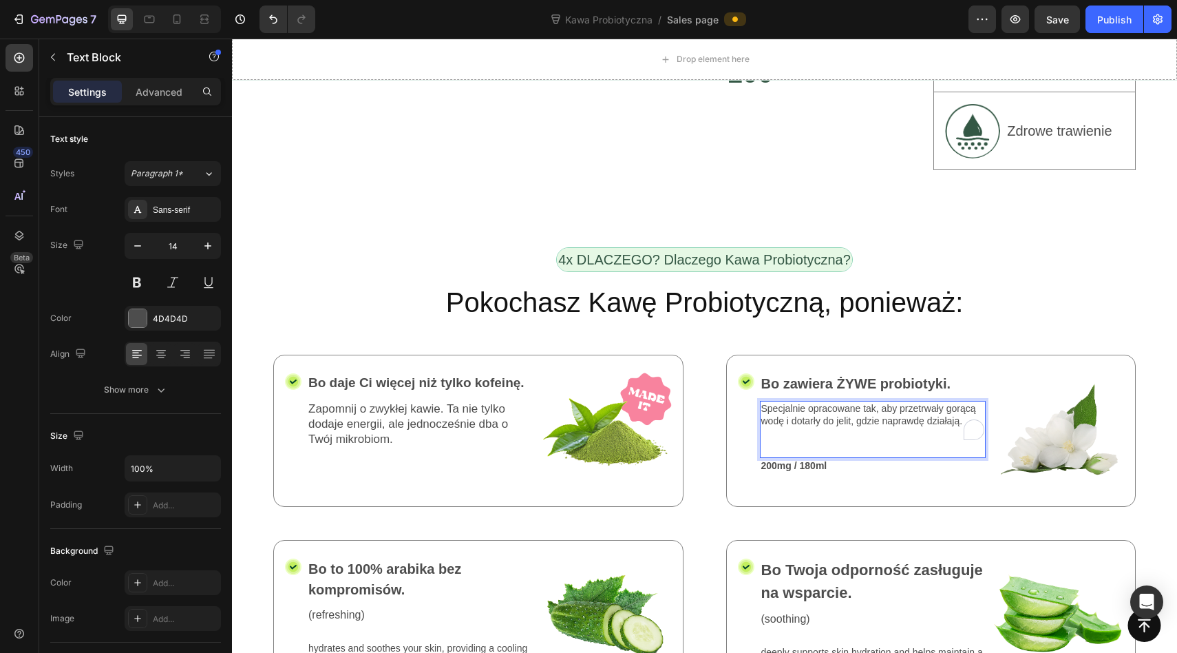
click at [827, 402] on p "Specjalnie opracowane tak, aby przetrwały gorącą wodę i dotarły do jelit, gdzie…" at bounding box center [873, 414] width 224 height 25
click at [819, 428] on p "To enrich screen reader interactions, please activate Accessibility in Grammarl…" at bounding box center [873, 434] width 224 height 12
click at [779, 431] on div "Text Block" at bounding box center [786, 437] width 47 height 12
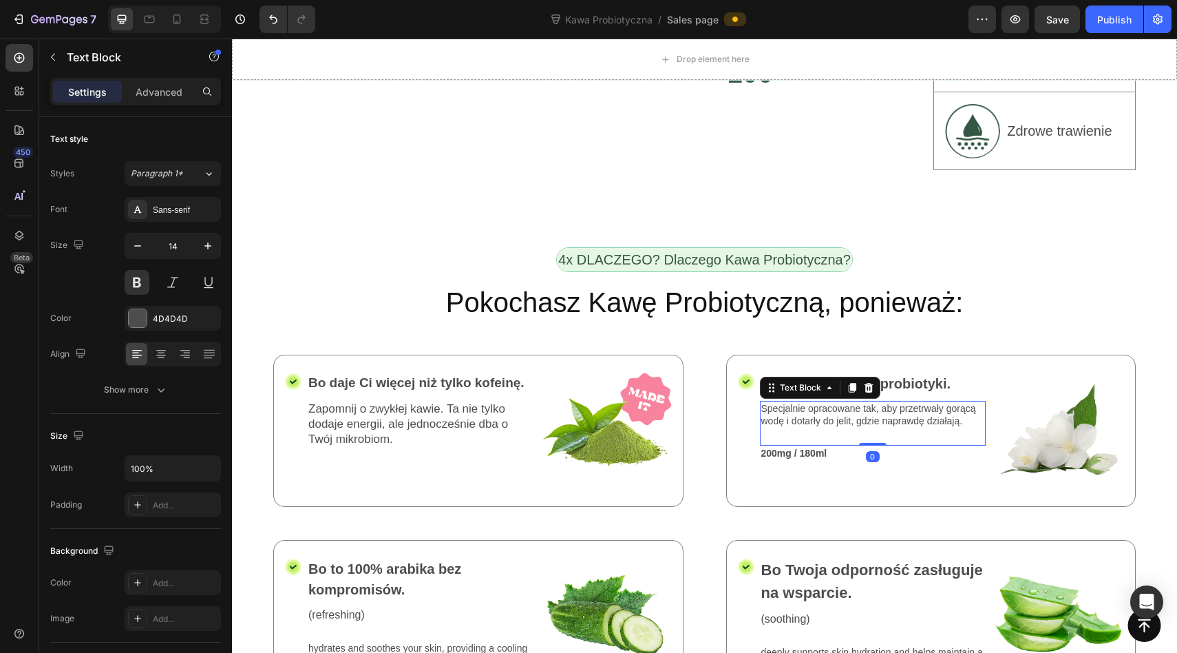
click at [814, 401] on div "Specjalnie opracowane tak, aby przetrwały gorącą wodę i dotarły do jelit, gdzie…" at bounding box center [873, 423] width 227 height 44
click at [810, 447] on p "200mg / 180ml" at bounding box center [873, 453] width 224 height 12
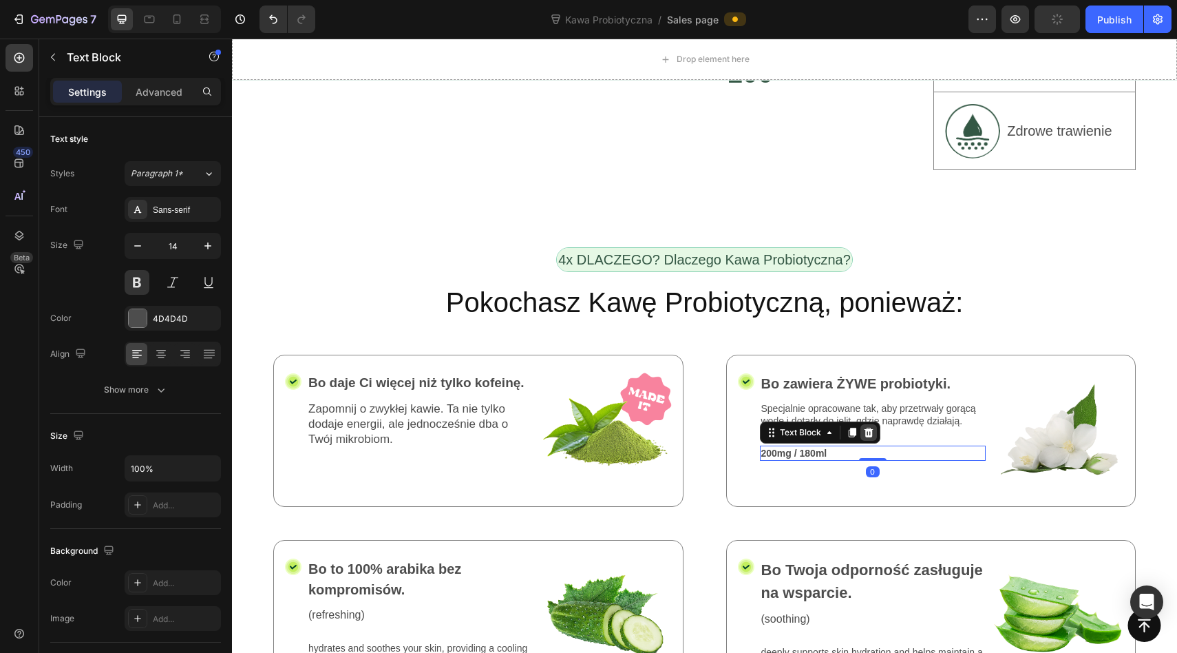
click at [863, 427] on icon at bounding box center [868, 432] width 11 height 11
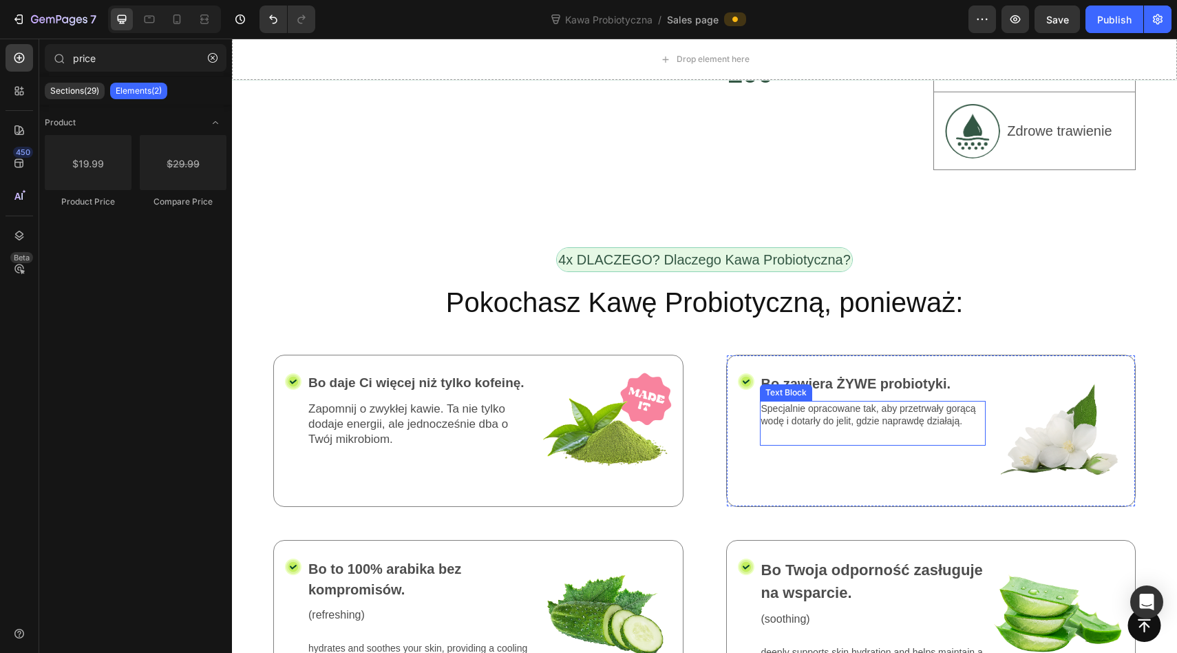
click at [841, 402] on p "Specjalnie opracowane tak, aby przetrwały gorącą wodę i dotarły do jelit, gdzie…" at bounding box center [873, 414] width 224 height 25
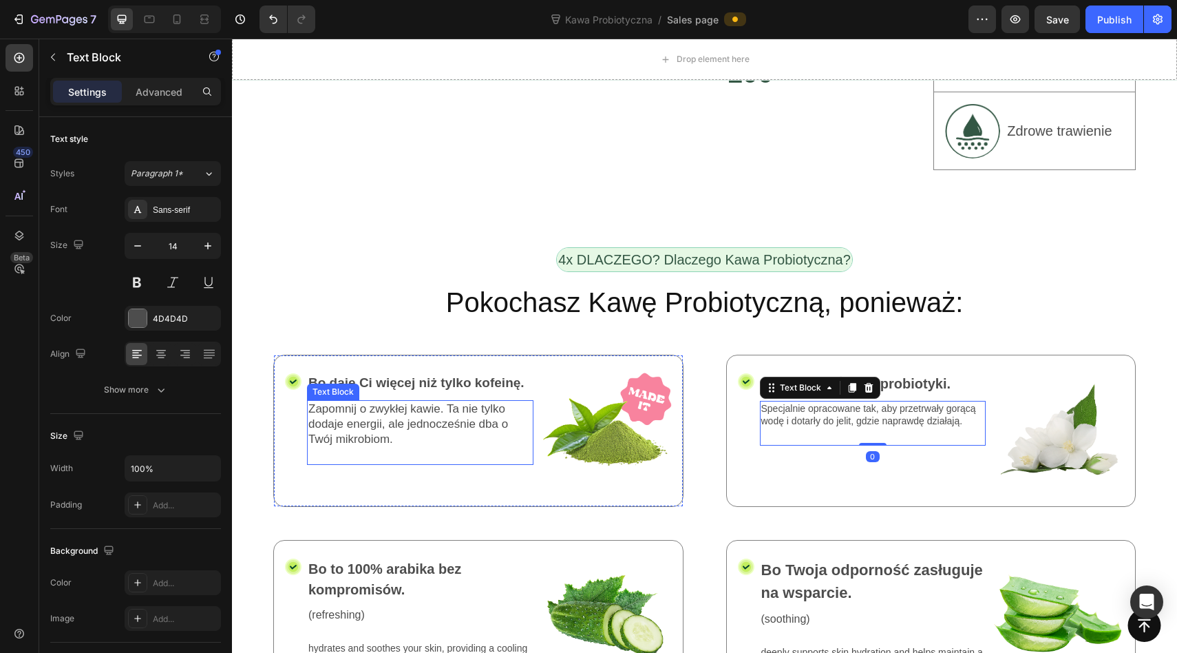
click at [444, 401] on p "Zapomnij o zwykłej kawie. Ta nie tylko dodaje energii, ale jednocześnie dba o T…" at bounding box center [420, 423] width 224 height 45
click at [823, 401] on div "Specjalnie opracowane tak, aby przetrwały gorącą wodę i dotarły do jelit, gdzie…" at bounding box center [873, 415] width 227 height 28
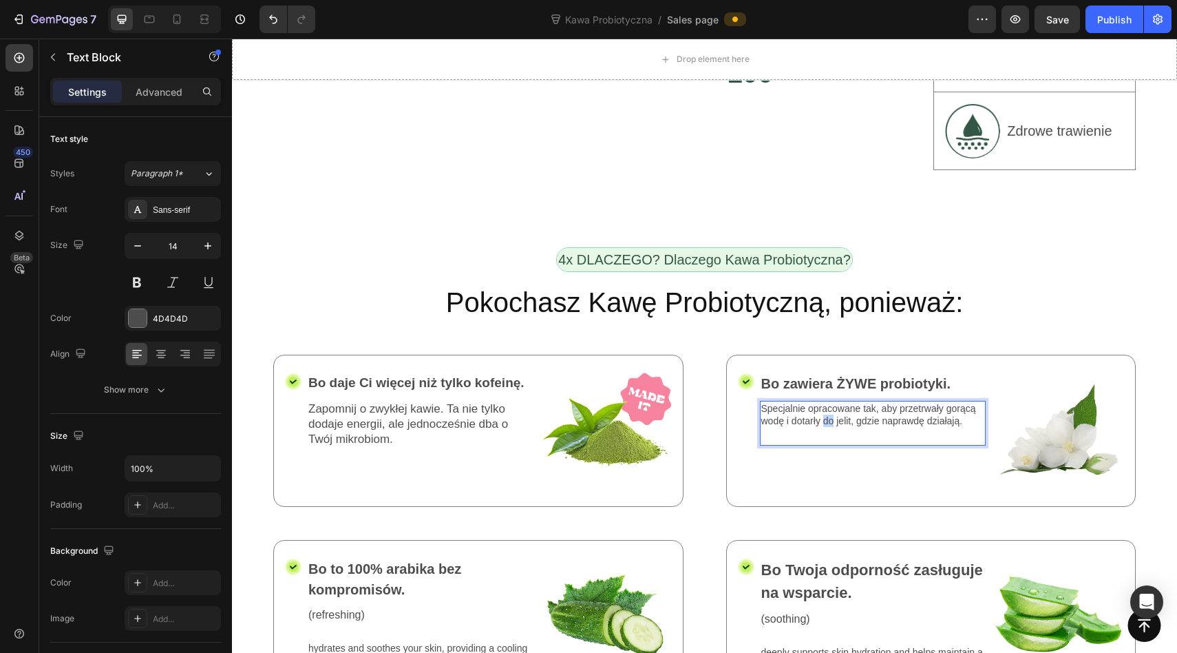
click at [822, 402] on p "Specjalnie opracowane tak, aby przetrwały gorącą wodę i dotarły do jelit, gdzie…" at bounding box center [873, 414] width 224 height 25
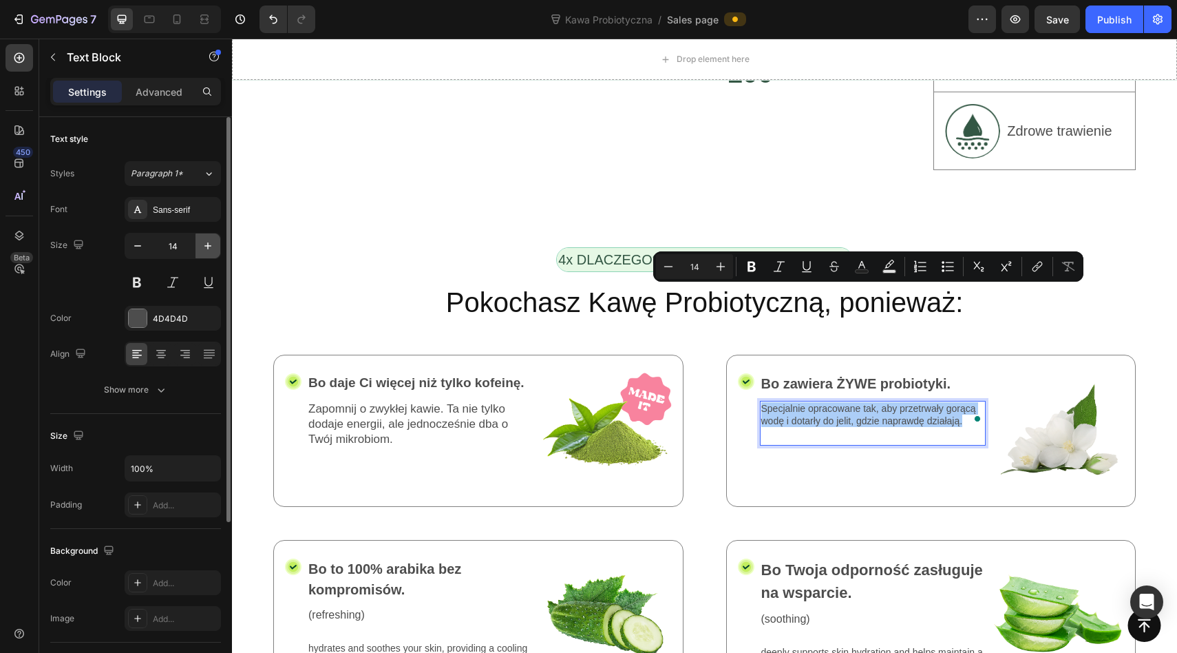
click at [202, 242] on icon "button" at bounding box center [208, 246] width 14 height 14
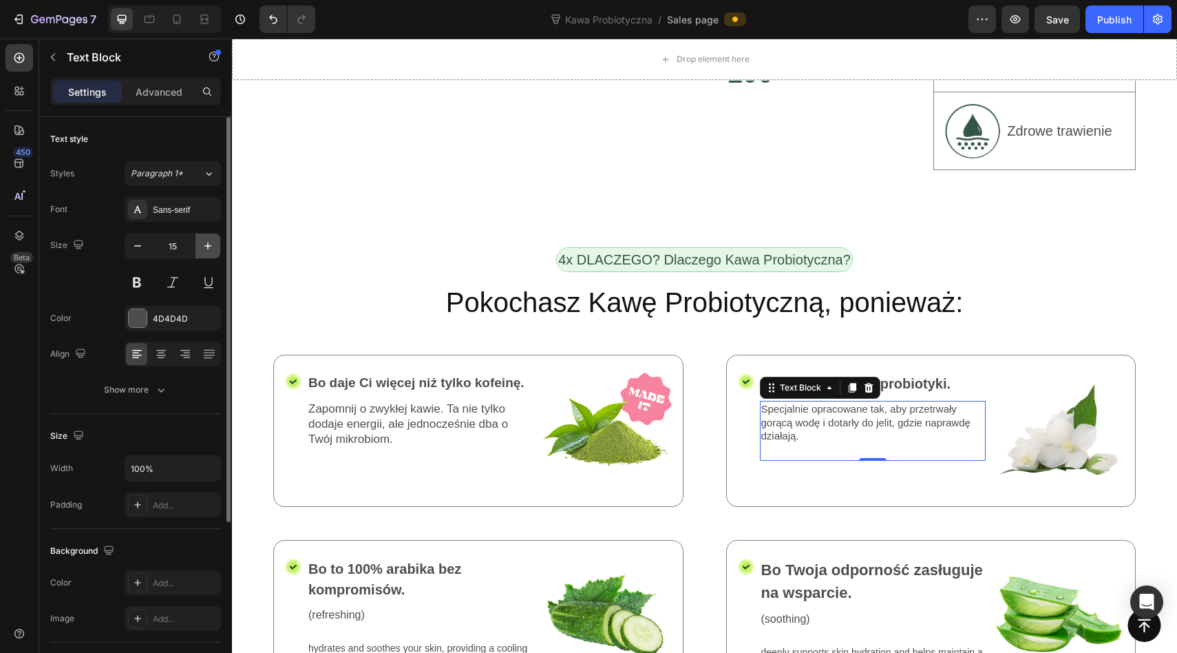
click at [202, 242] on icon "button" at bounding box center [208, 246] width 14 height 14
type input "17"
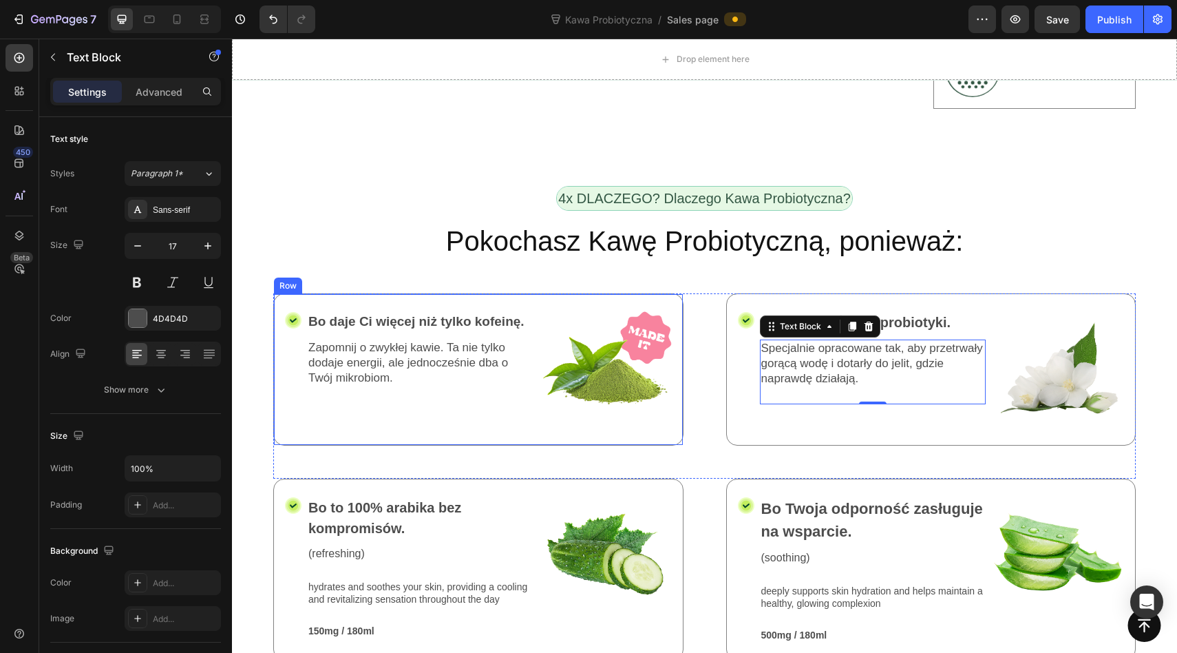
scroll to position [2356, 0]
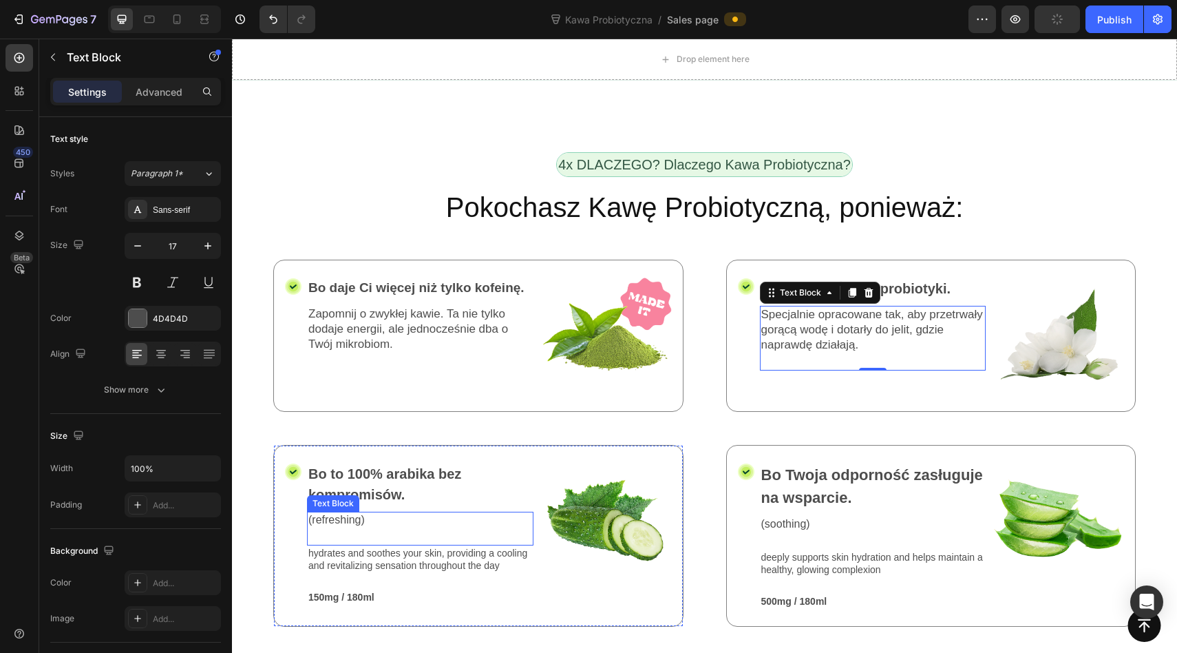
click at [422, 547] on p "hydrates and soothes your skin, providing a cooling and revitalizing sensation …" at bounding box center [420, 559] width 224 height 25
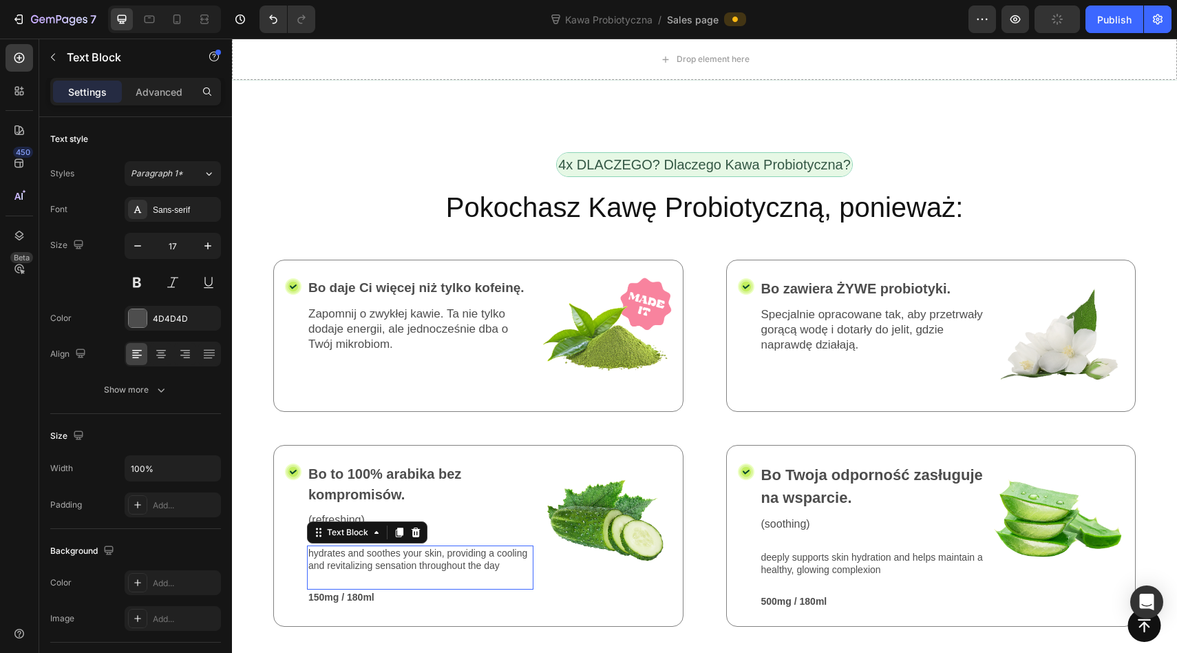
click at [422, 547] on p "hydrates and soothes your skin, providing a cooling and revitalizing sensation …" at bounding box center [420, 559] width 224 height 25
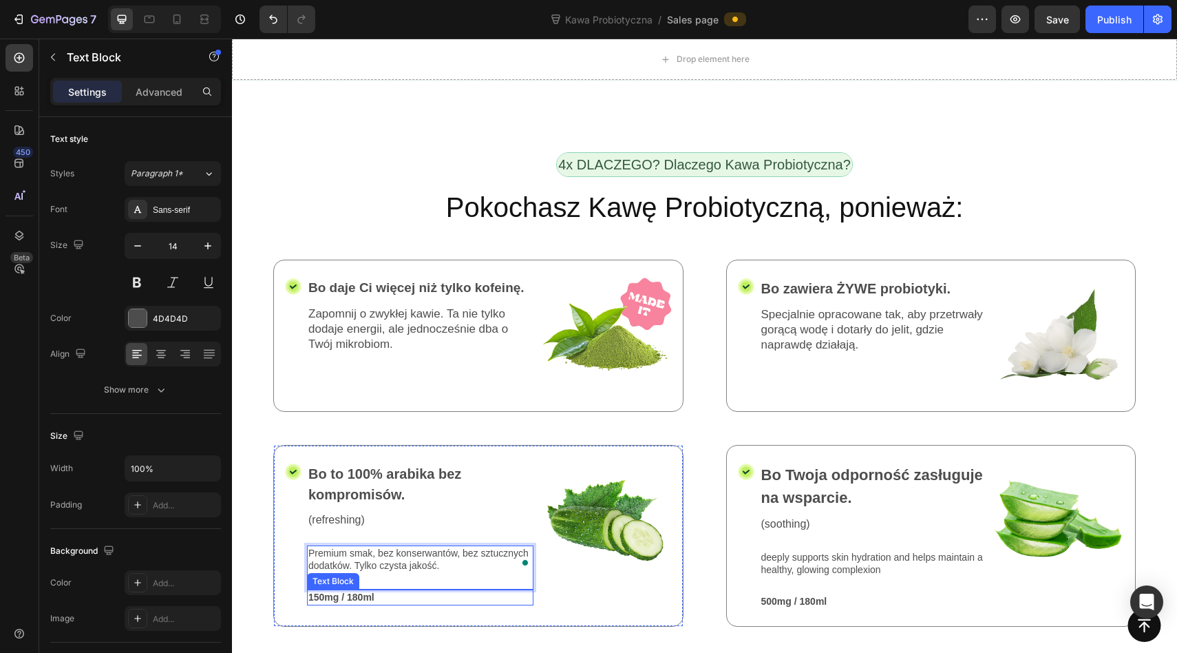
click at [397, 591] on p "150mg / 180ml" at bounding box center [420, 597] width 224 height 12
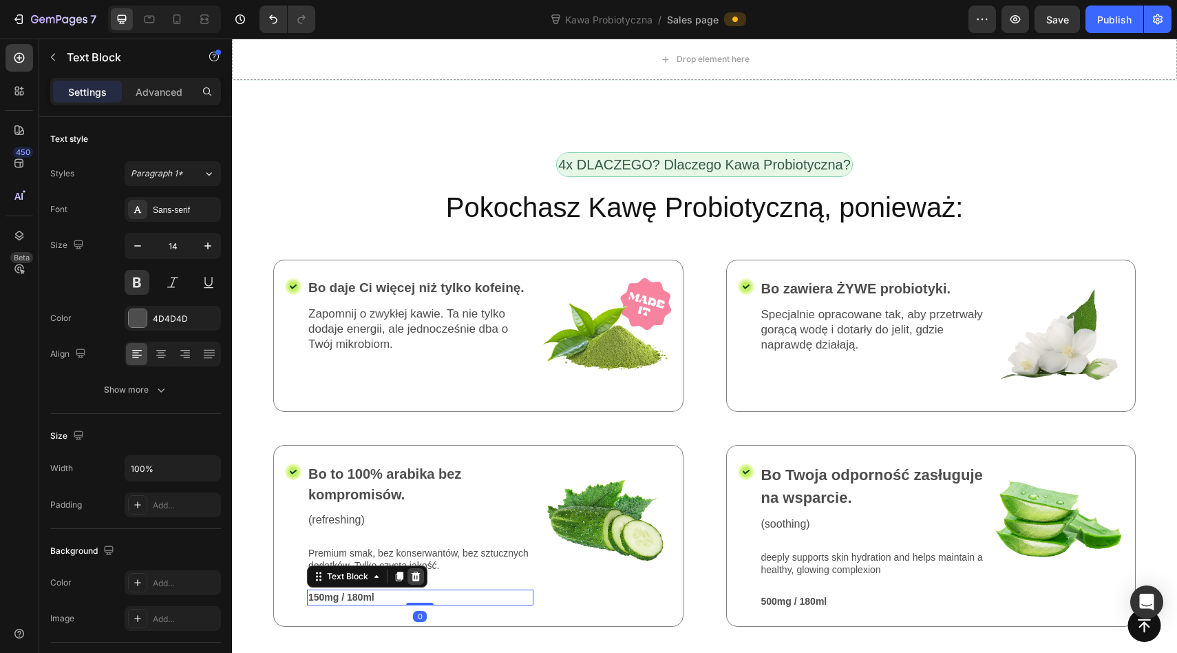
click at [417, 571] on icon at bounding box center [415, 576] width 11 height 11
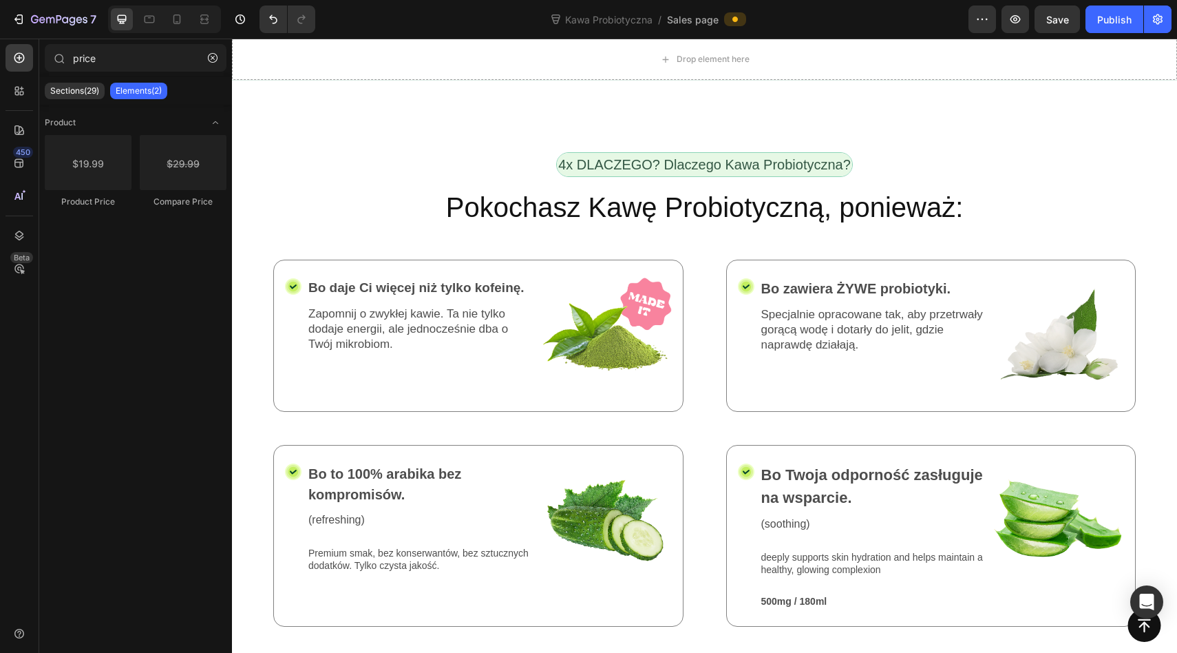
click at [415, 547] on p "Premium smak, bez konserwantów, bez sztucznych dodatków. Tylko czysta jakość." at bounding box center [420, 559] width 224 height 25
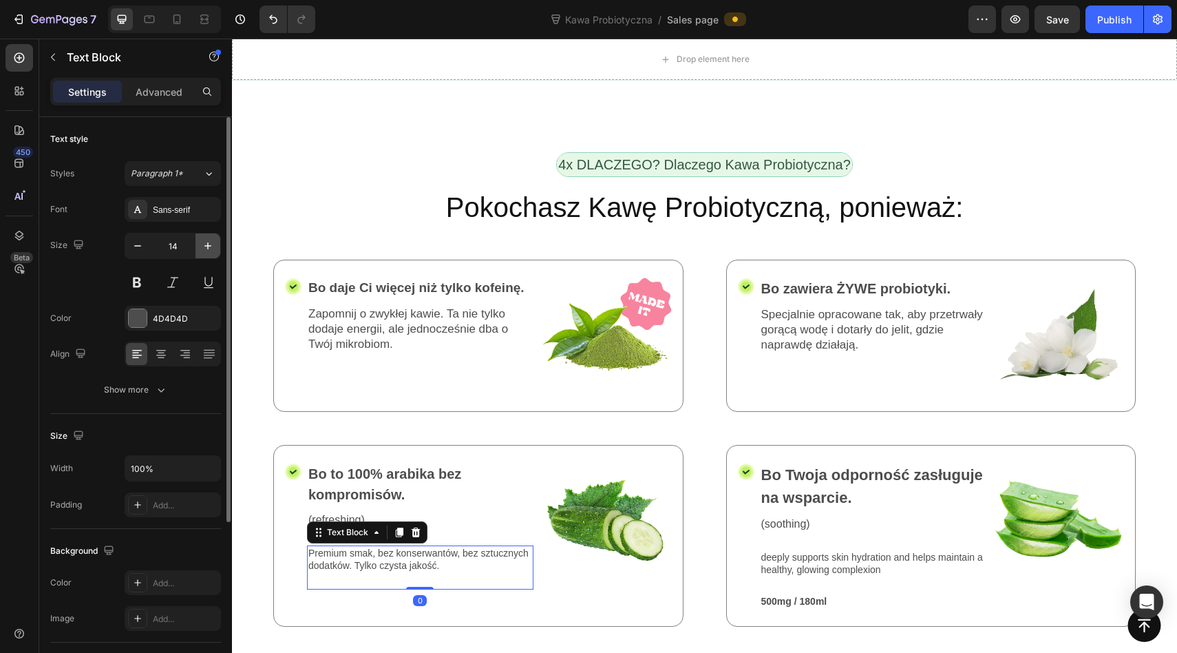
click at [210, 245] on icon "button" at bounding box center [207, 245] width 7 height 7
type input "17"
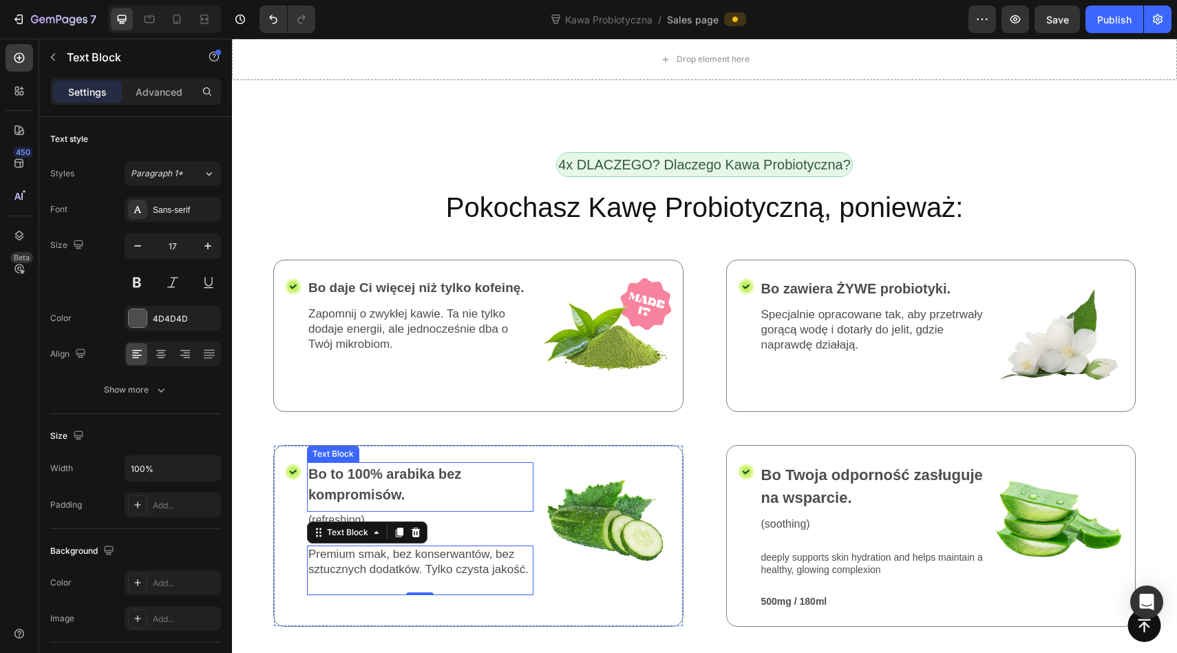
click at [476, 513] on p "(refreshing)" at bounding box center [420, 520] width 224 height 14
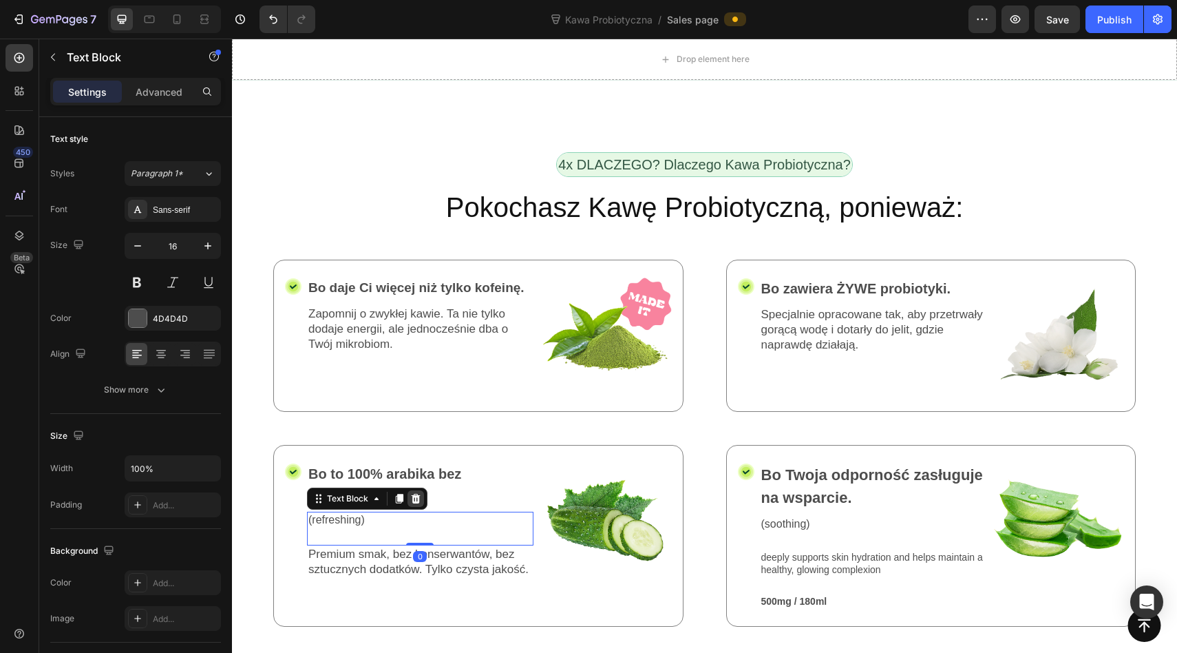
click at [419, 493] on icon at bounding box center [415, 498] width 11 height 11
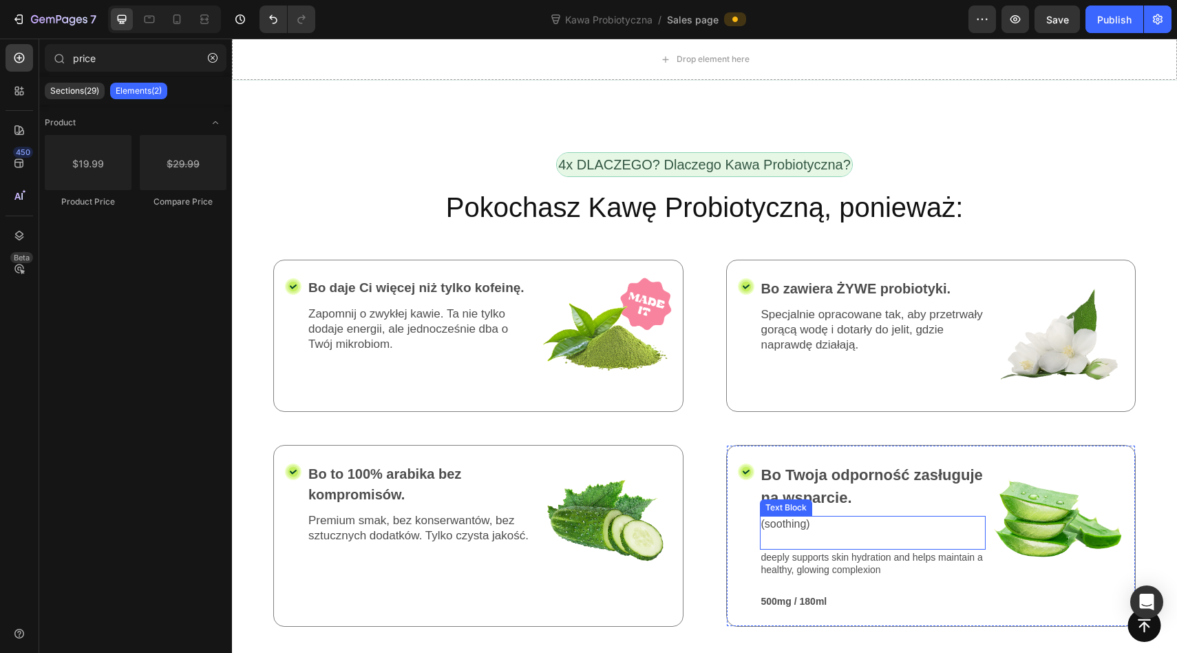
click at [794, 551] on p "deeply supports skin hydration and helps maintain a healthy, glowing complexion" at bounding box center [873, 563] width 224 height 25
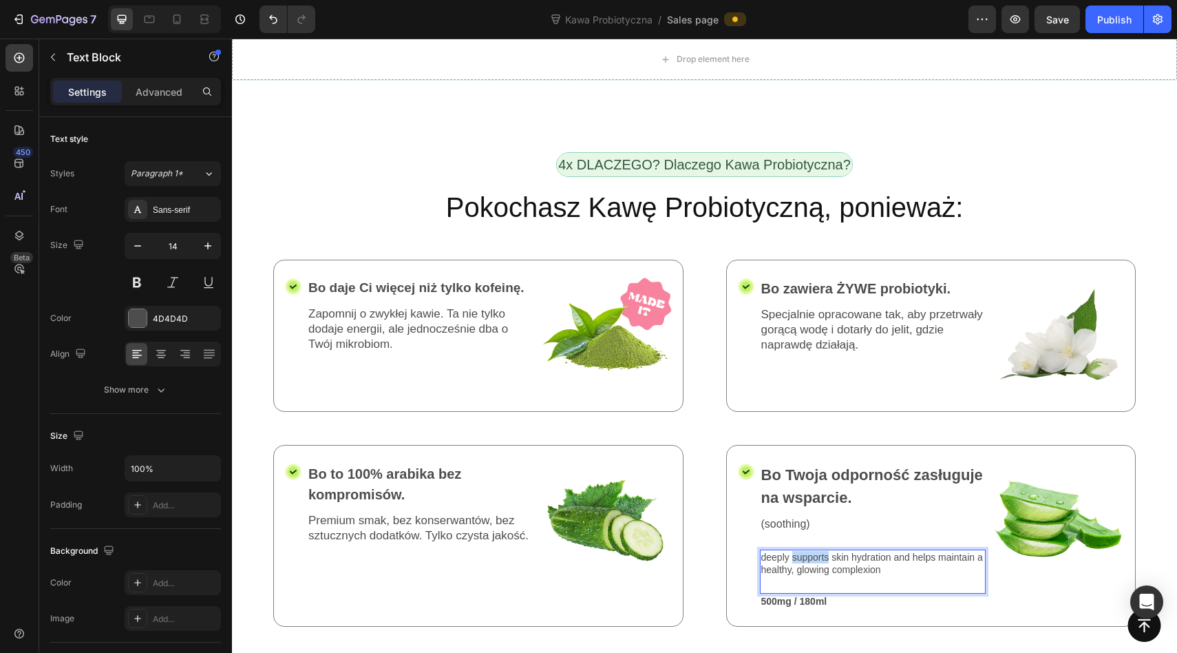
click at [794, 551] on p "deeply supports skin hydration and helps maintain a healthy, glowing complexion" at bounding box center [873, 563] width 224 height 25
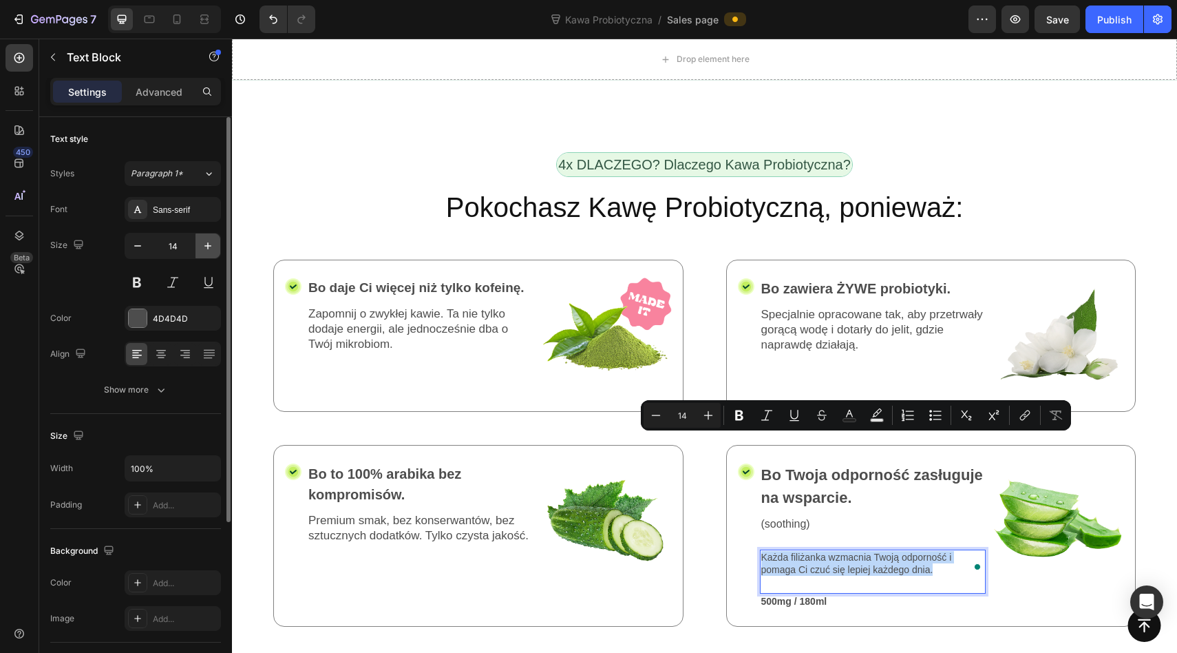
click at [206, 233] on button "button" at bounding box center [208, 245] width 25 height 25
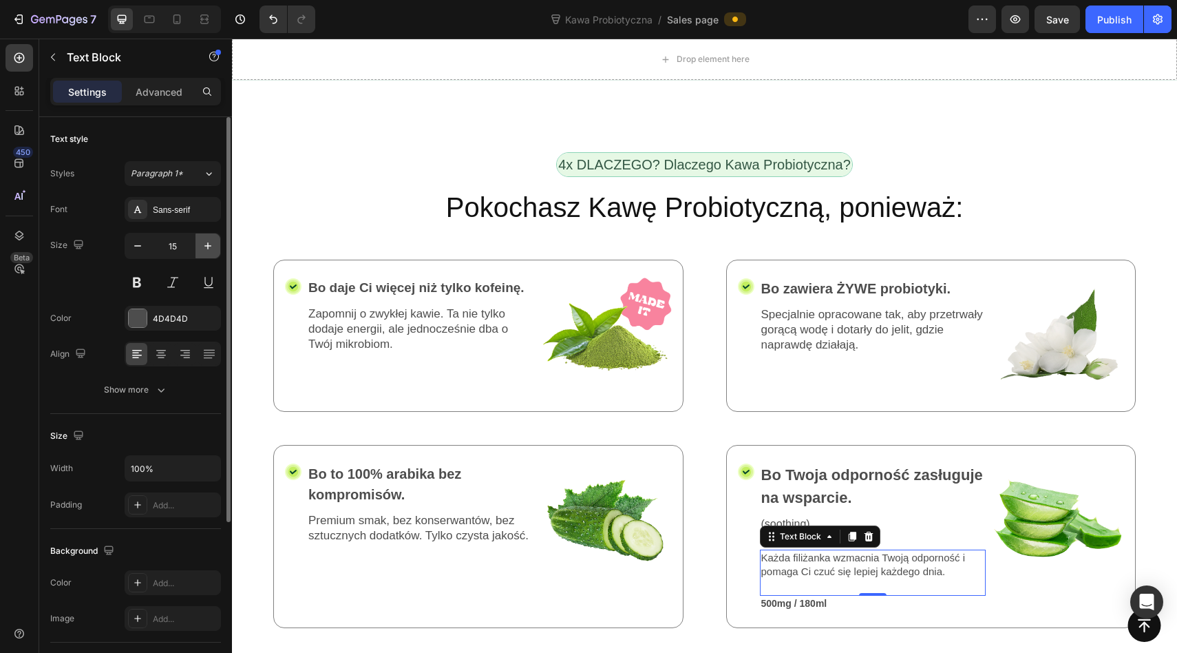
click at [206, 241] on icon "button" at bounding box center [208, 246] width 14 height 14
type input "17"
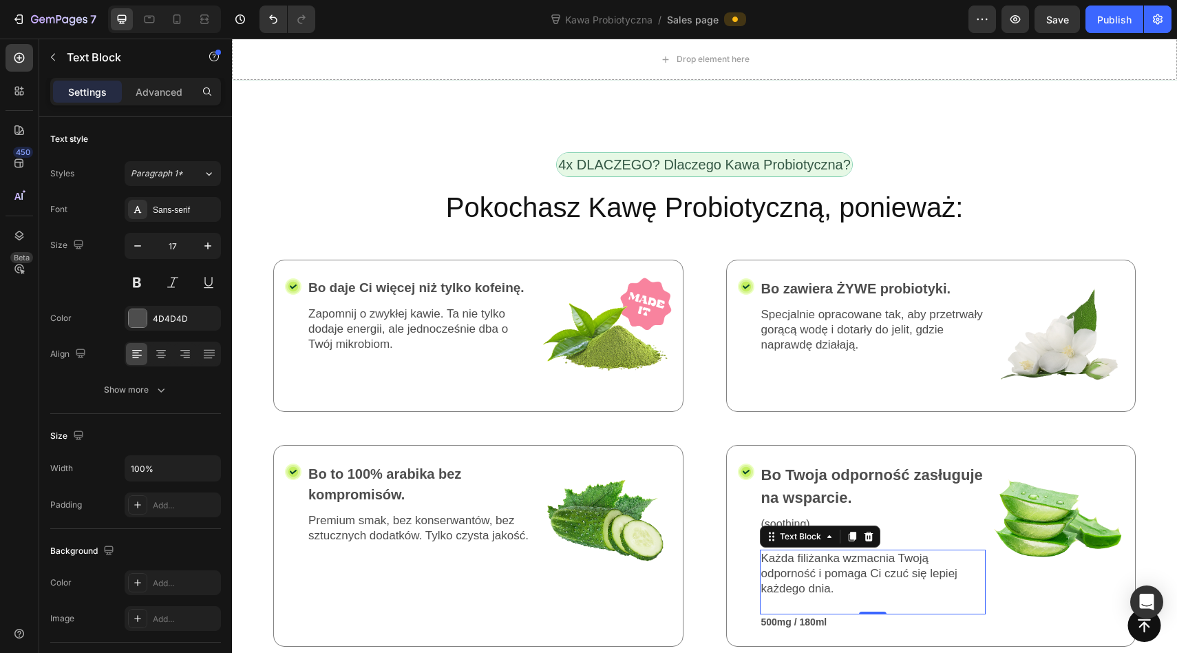
click at [840, 549] on div "Każda filiżanka wzmacnia Twoją odporność i pomaga Ci czuć się lepiej każdego dn…" at bounding box center [873, 573] width 227 height 48
click at [835, 549] on div "Każda filiżanka wzmacnia Twoją odporność i pomaga Ci czuć się lepiej każdego dn…" at bounding box center [873, 581] width 227 height 65
click at [834, 515] on div "Icon Bo Twoja odporność zasługuje na wsparcie. Text Block (soothing) Text Block…" at bounding box center [931, 546] width 410 height 202
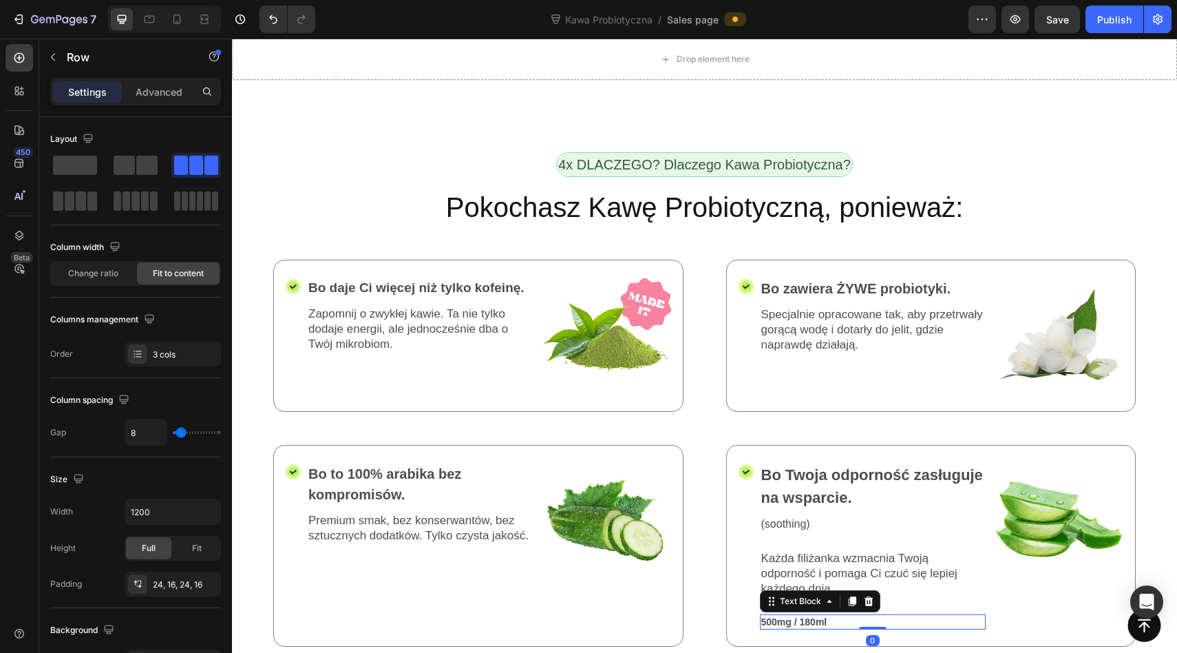
click at [874, 616] on p "500mg / 180ml" at bounding box center [873, 622] width 224 height 12
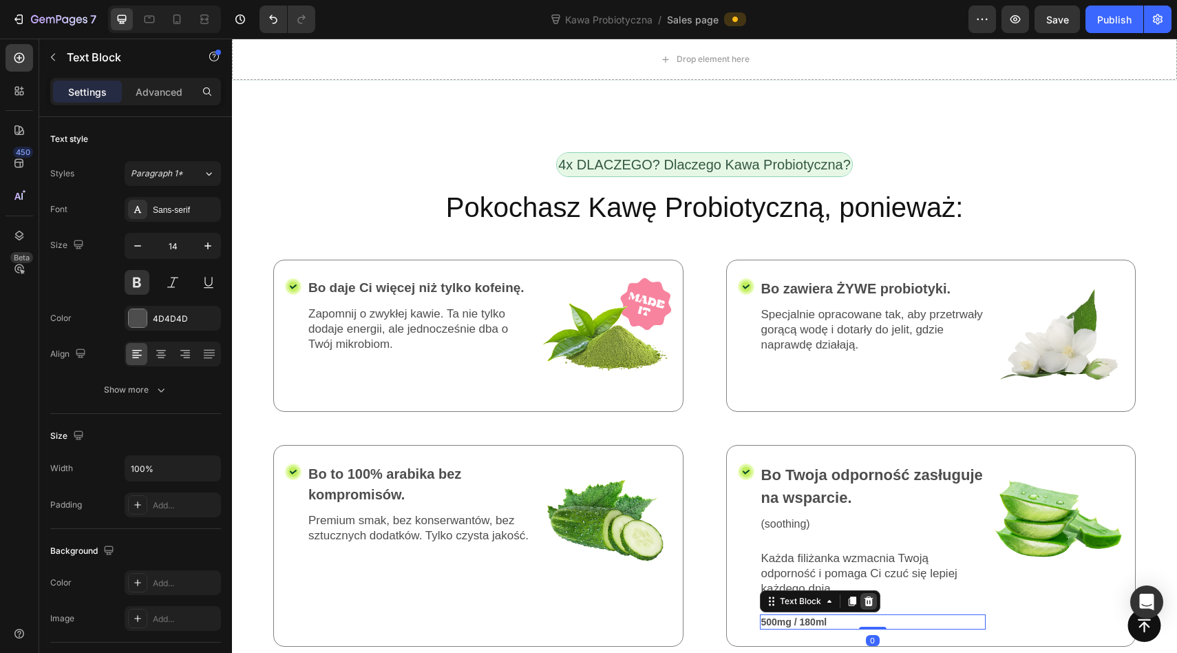
click at [867, 596] on icon at bounding box center [868, 601] width 9 height 10
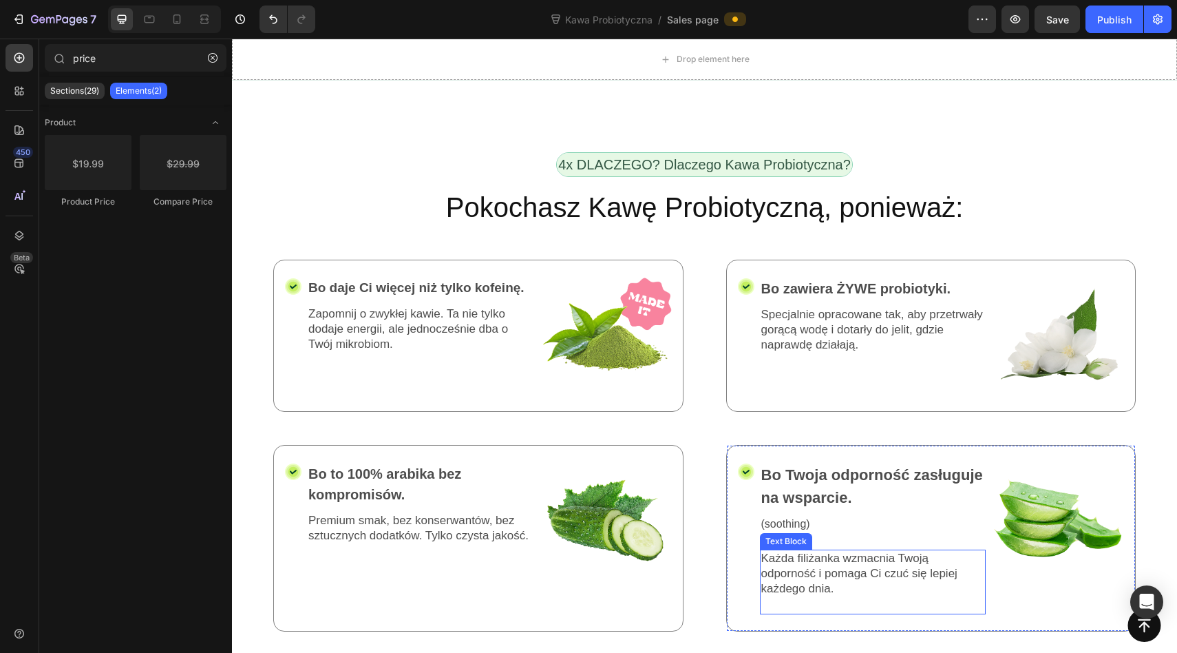
click at [842, 516] on div "(soothing)" at bounding box center [873, 524] width 227 height 17
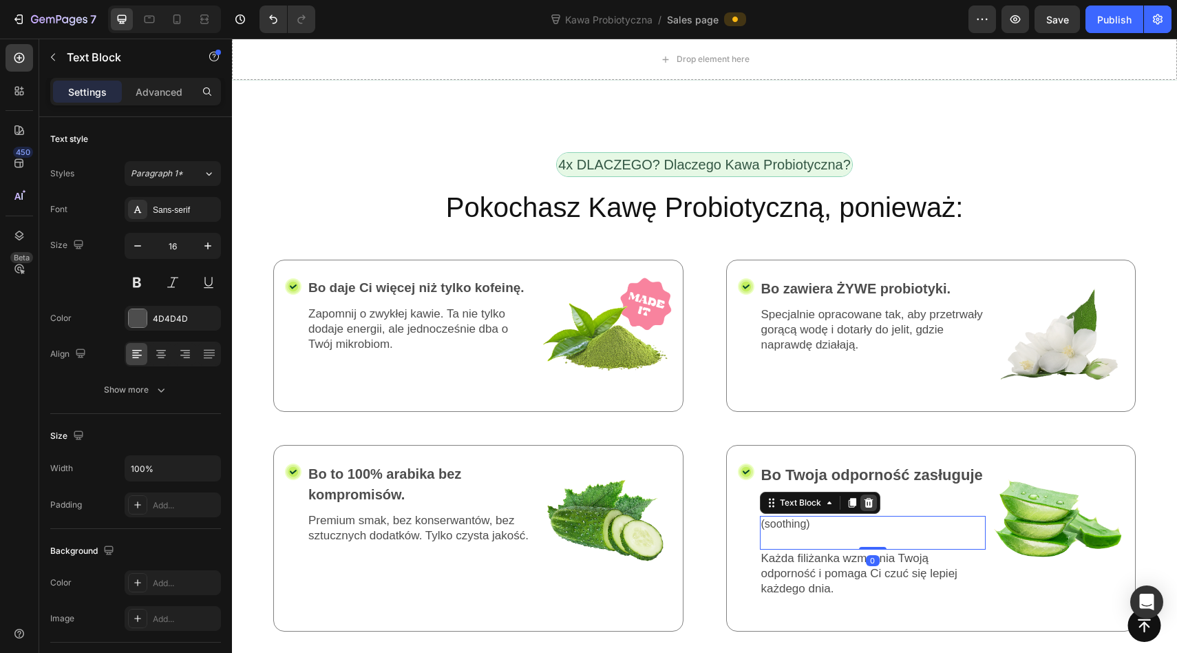
click at [867, 498] on icon at bounding box center [868, 503] width 9 height 10
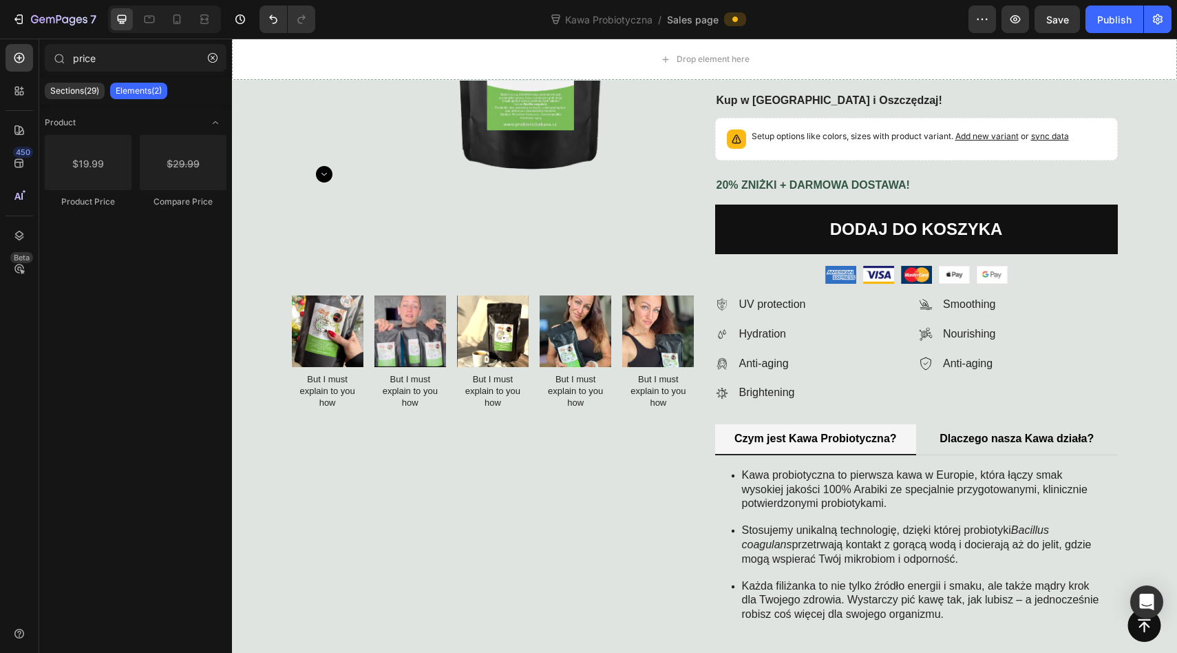
scroll to position [483, 0]
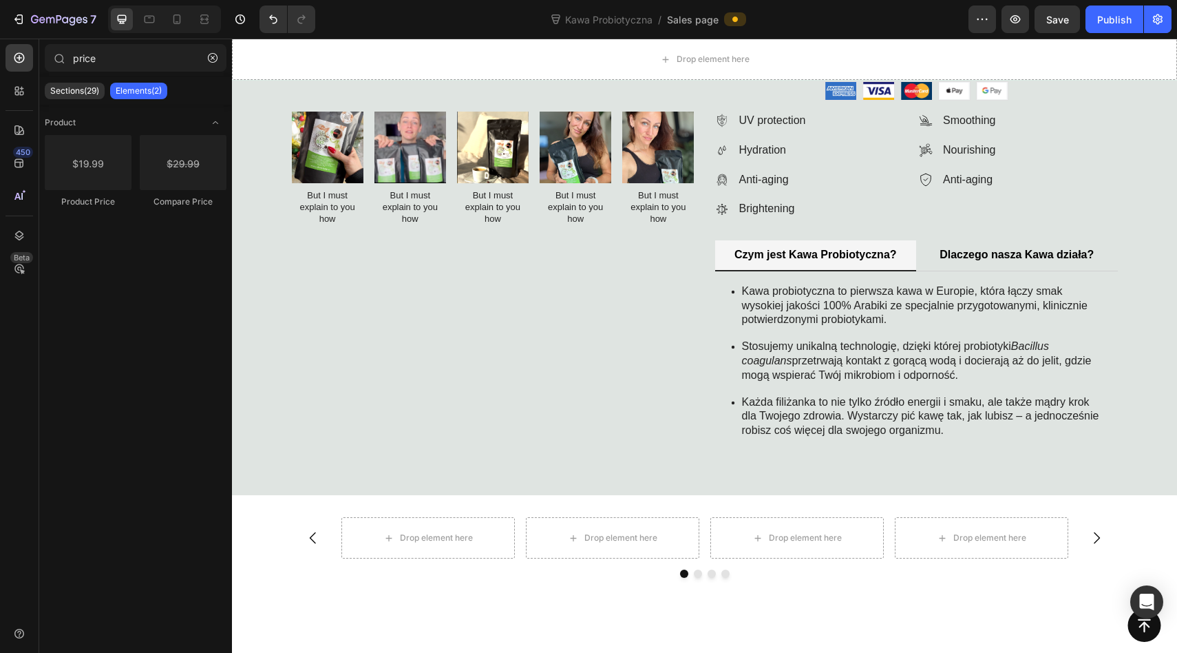
scroll to position [483, 0]
